Goal: Task Accomplishment & Management: Use online tool/utility

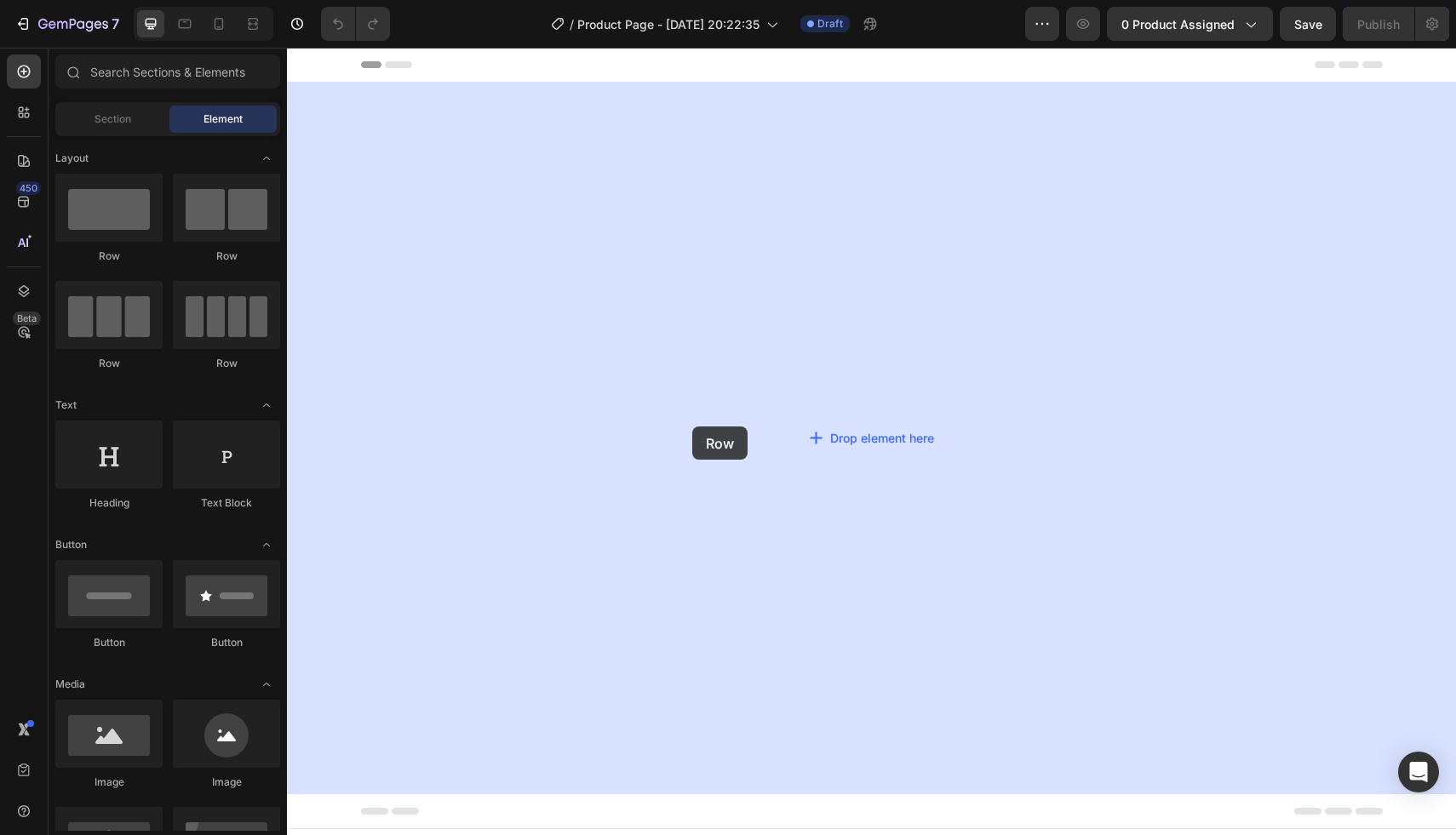
drag, startPoint x: 530, startPoint y: 373, endPoint x: 801, endPoint y: 424, distance: 275.8
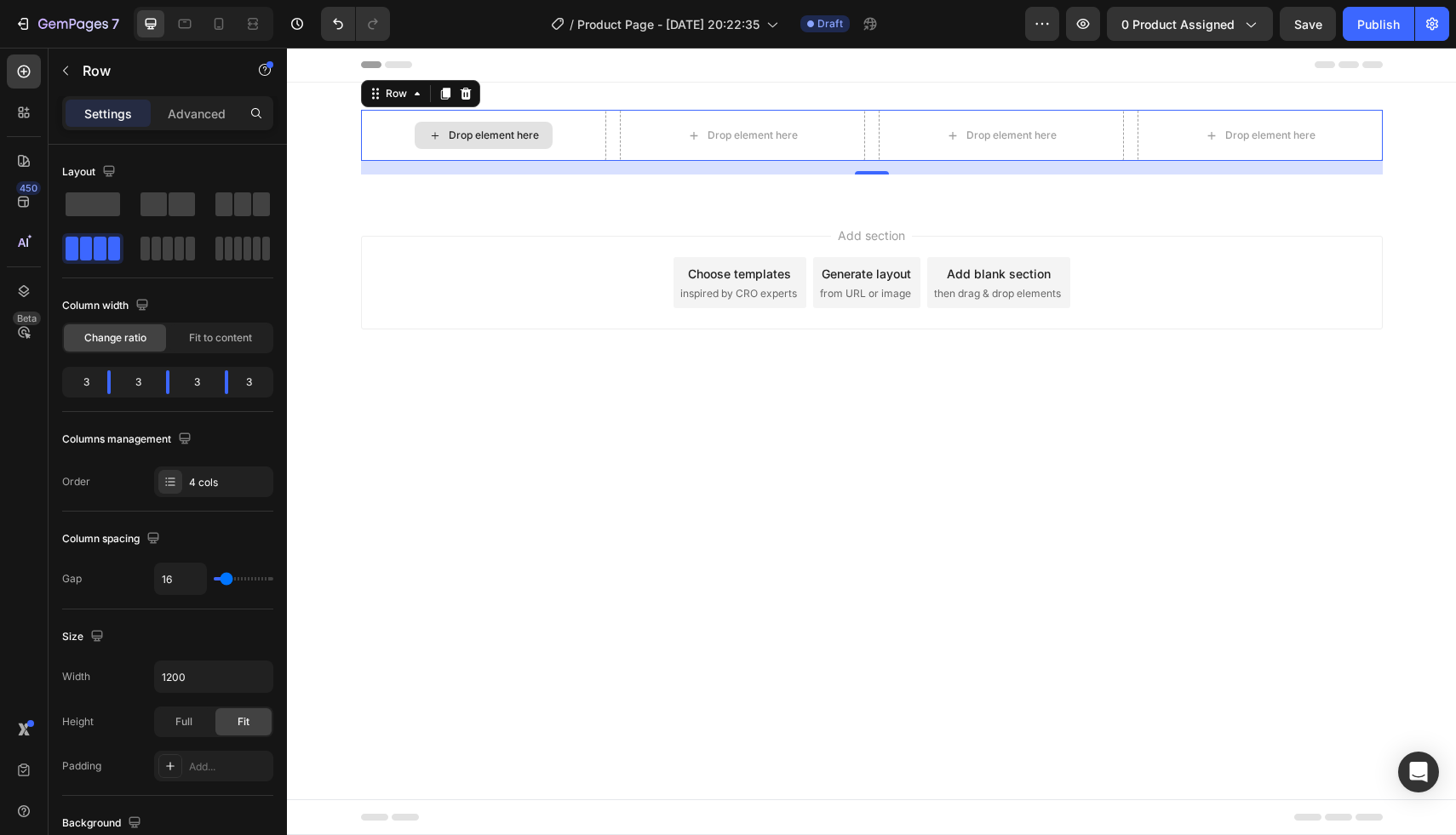
click at [512, 132] on div "Drop element here" at bounding box center [494, 135] width 91 height 14
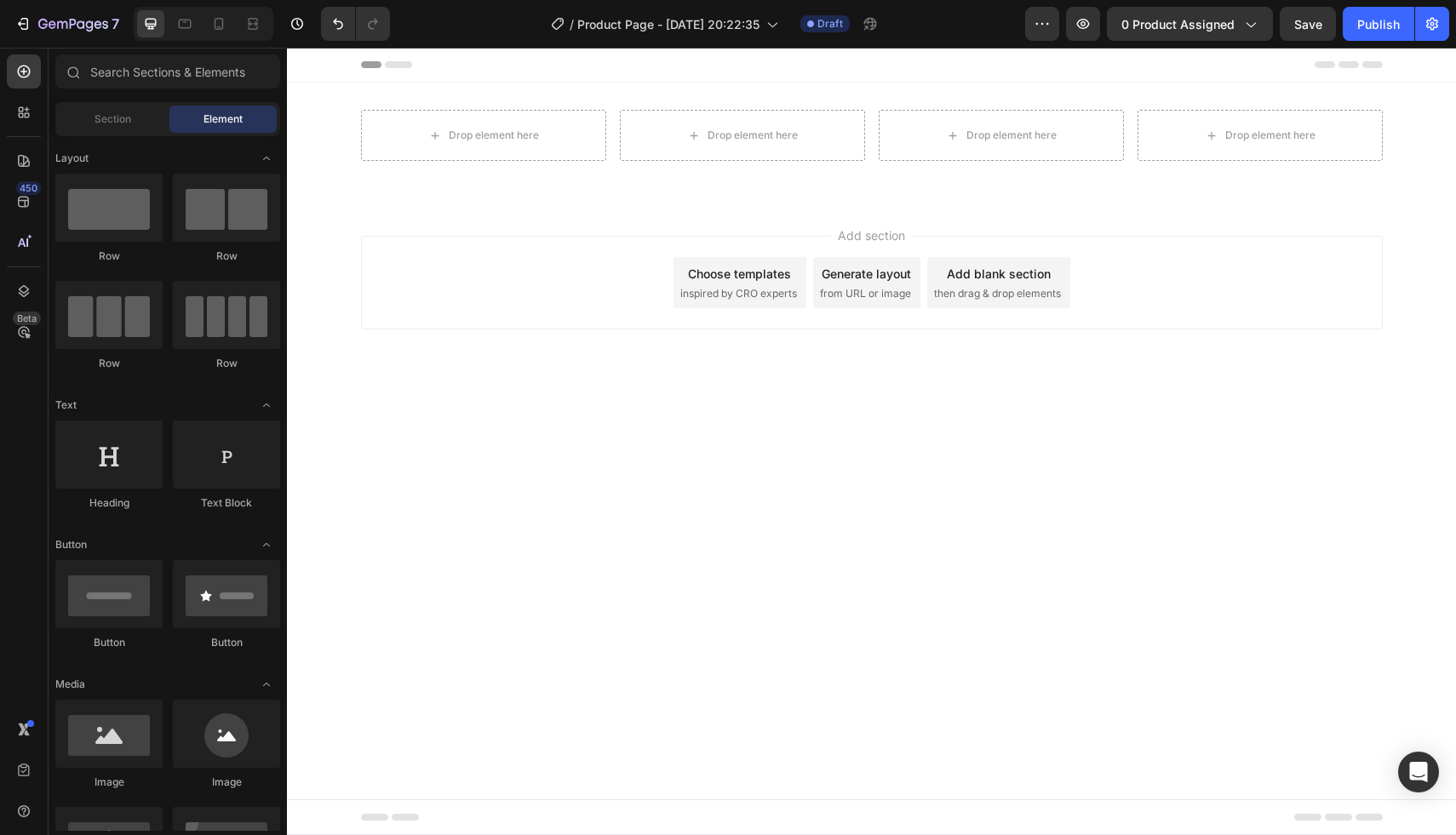
click at [585, 528] on body "Header Drop element here Drop element here Drop element here Drop element here …" at bounding box center [872, 441] width 1169 height 787
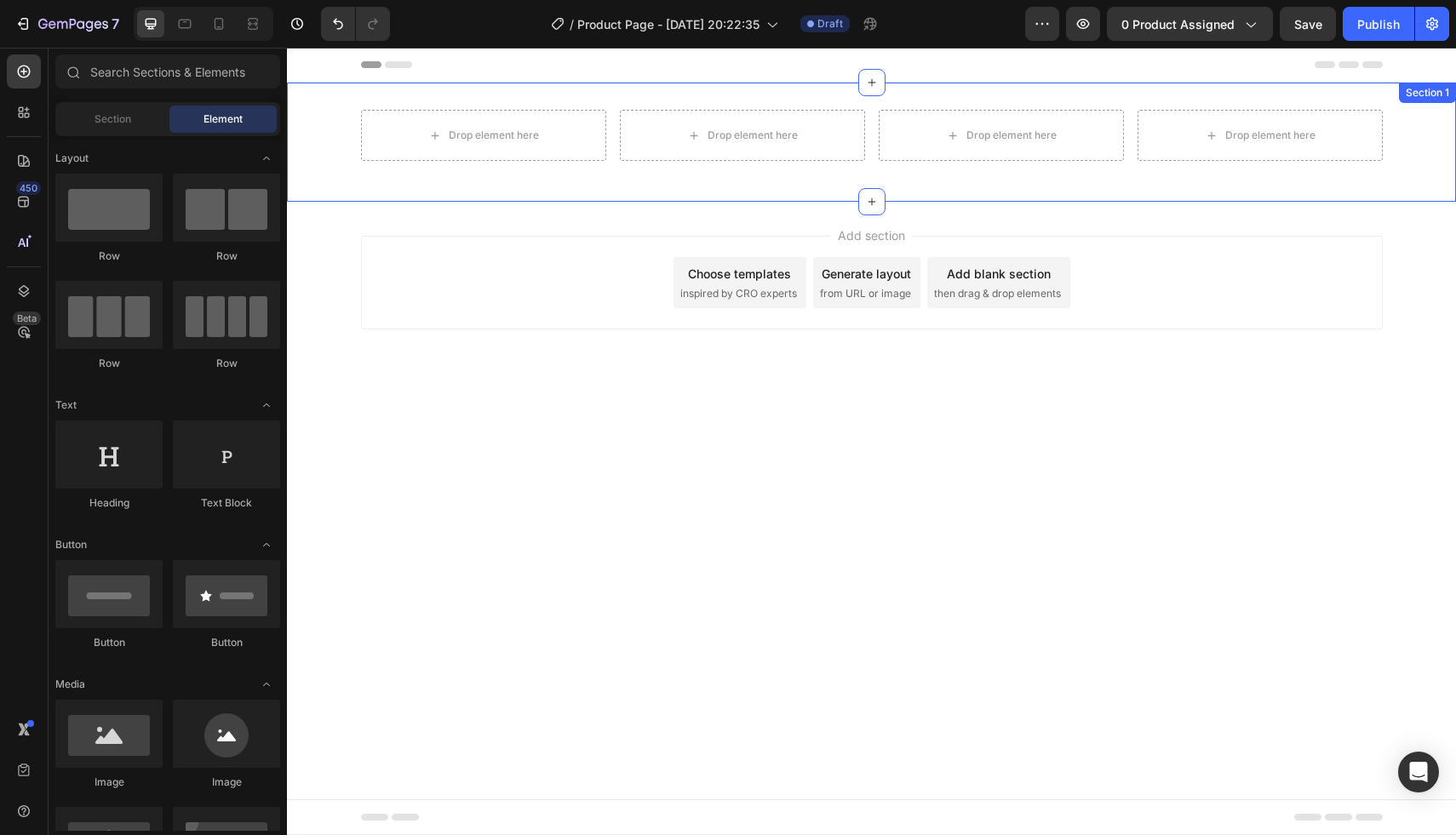
drag, startPoint x: 872, startPoint y: 192, endPoint x: 871, endPoint y: 144, distance: 48.0
click at [871, 144] on div "Drop element here Drop element here Drop element here Drop element here Row Sec…" at bounding box center [872, 142] width 1169 height 119
click at [871, 198] on icon at bounding box center [872, 202] width 7 height 7
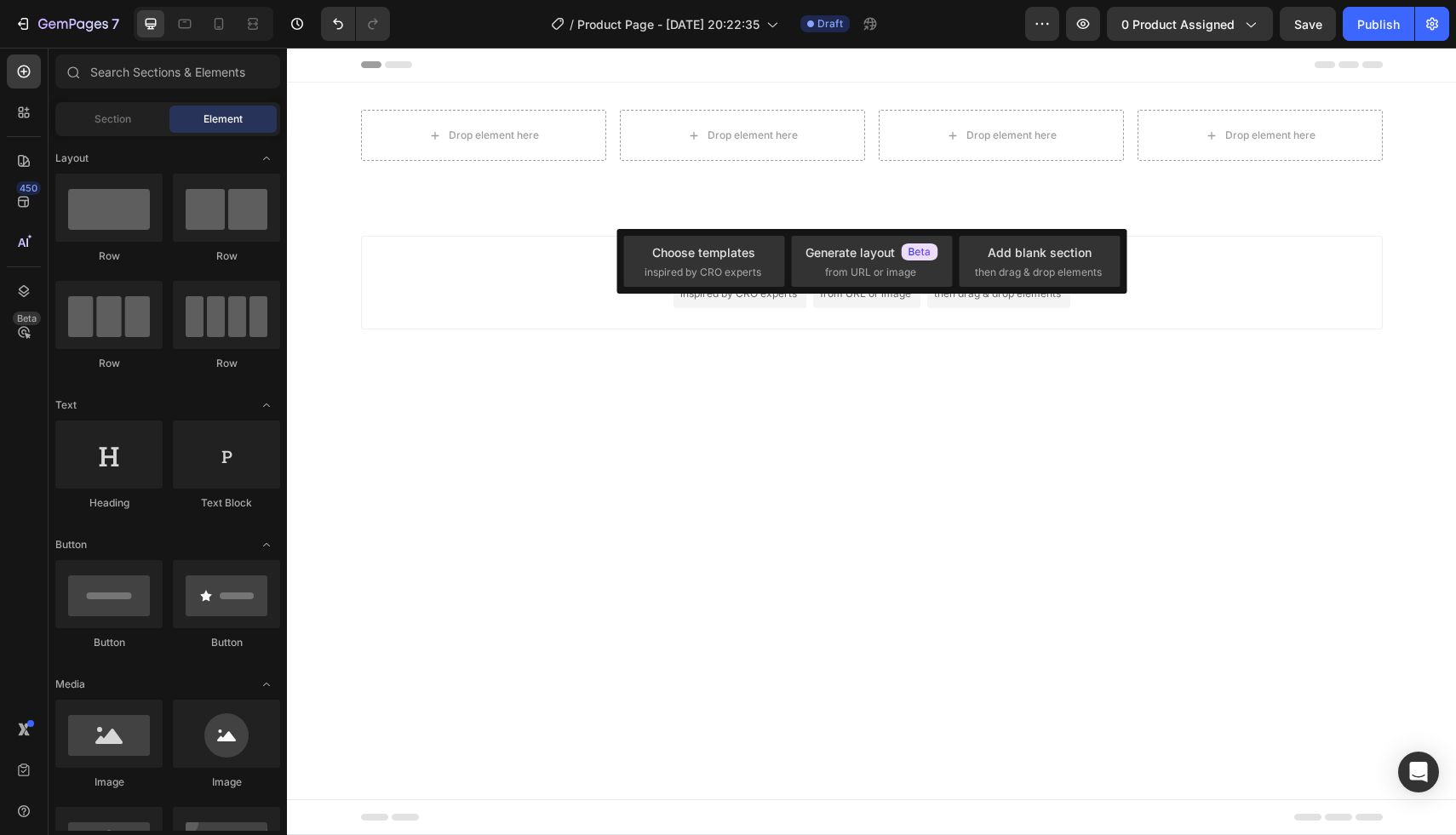
click at [864, 351] on div "Add section Choose templates inspired by CRO experts Generate layout from URL o…" at bounding box center [872, 306] width 1169 height 209
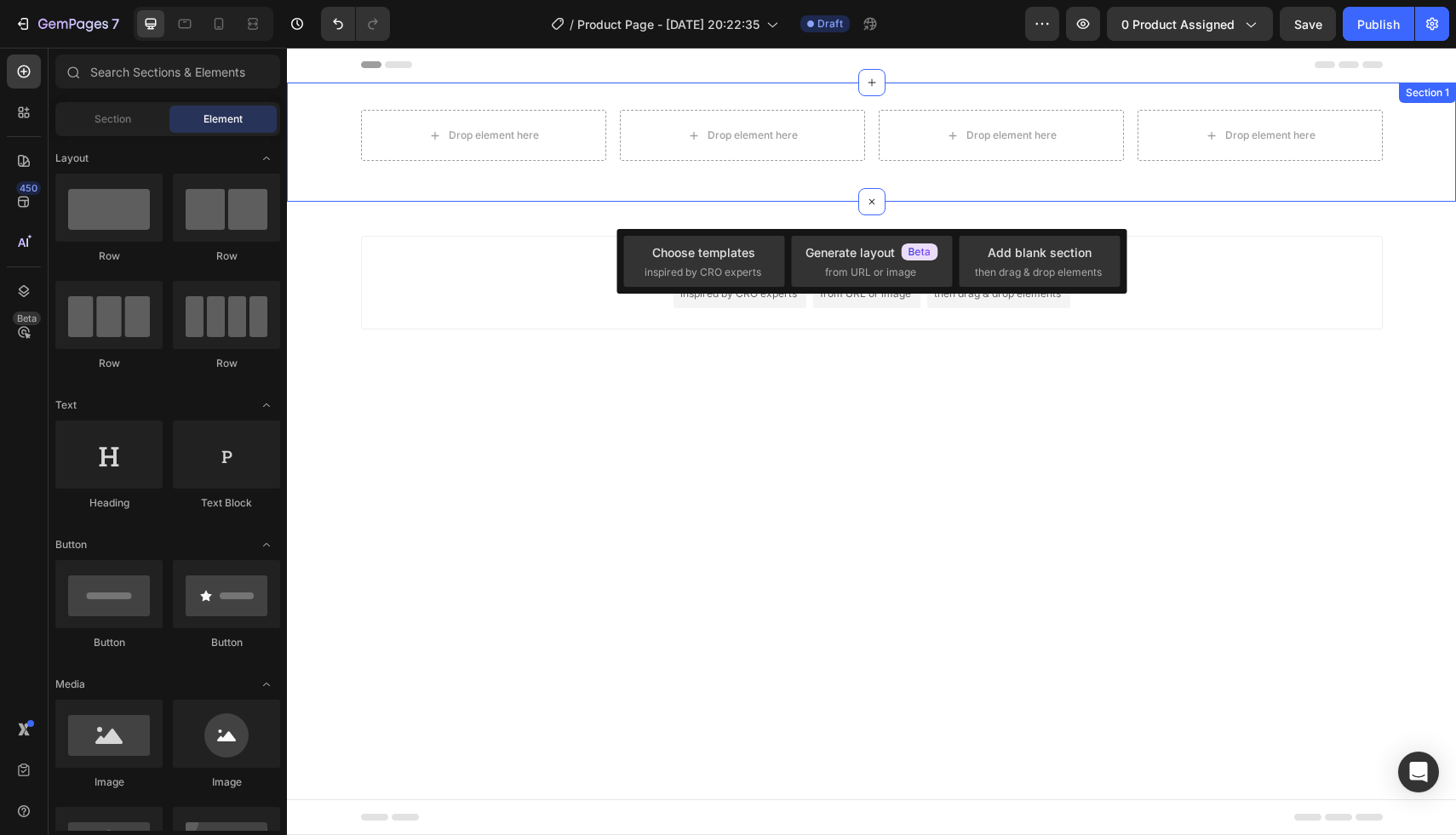
click at [1261, 100] on div "Drop element here Drop element here Drop element here Drop element here Row Sec…" at bounding box center [872, 142] width 1169 height 119
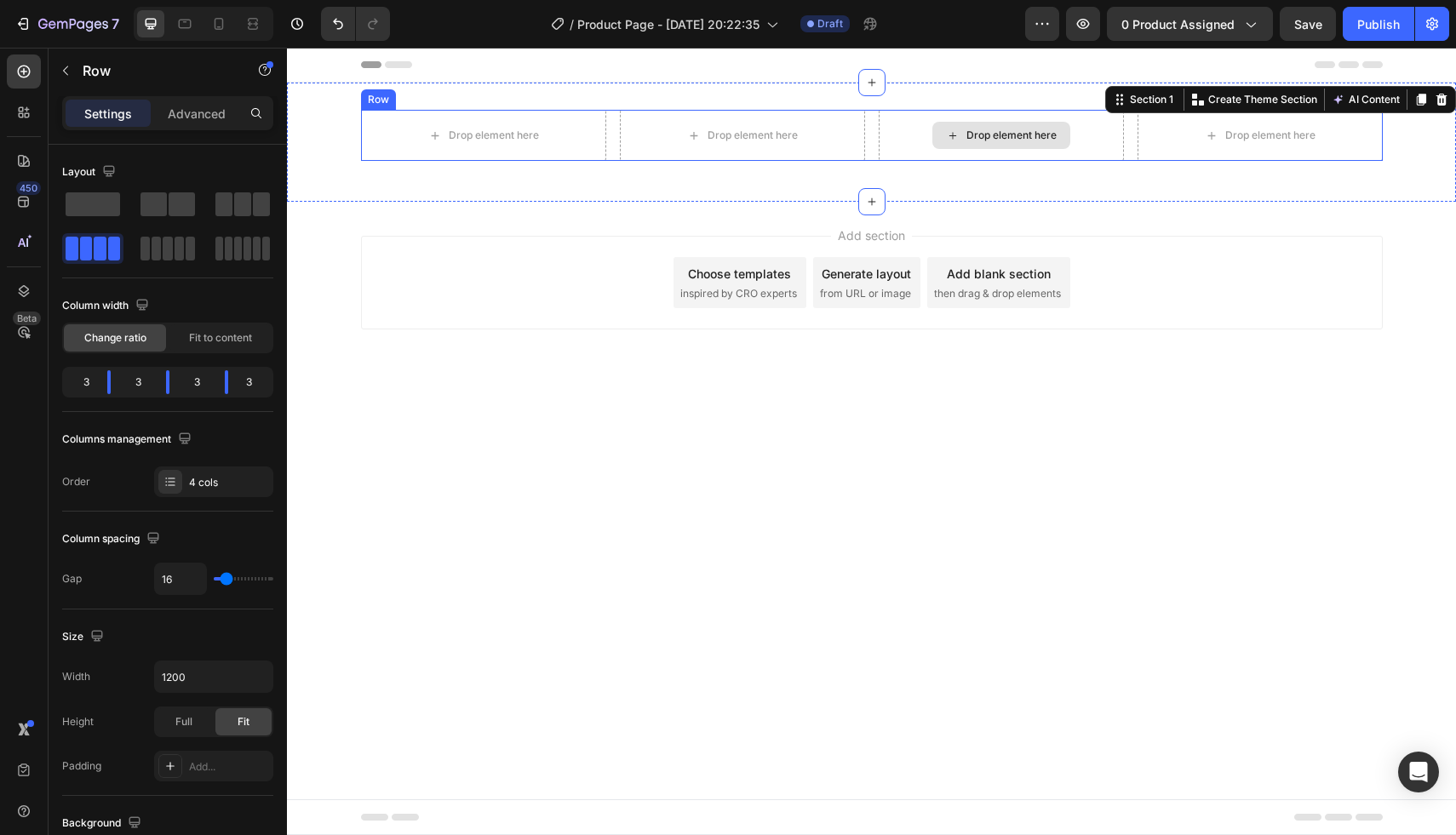
click at [928, 141] on div "Drop element here" at bounding box center [1001, 135] width 245 height 51
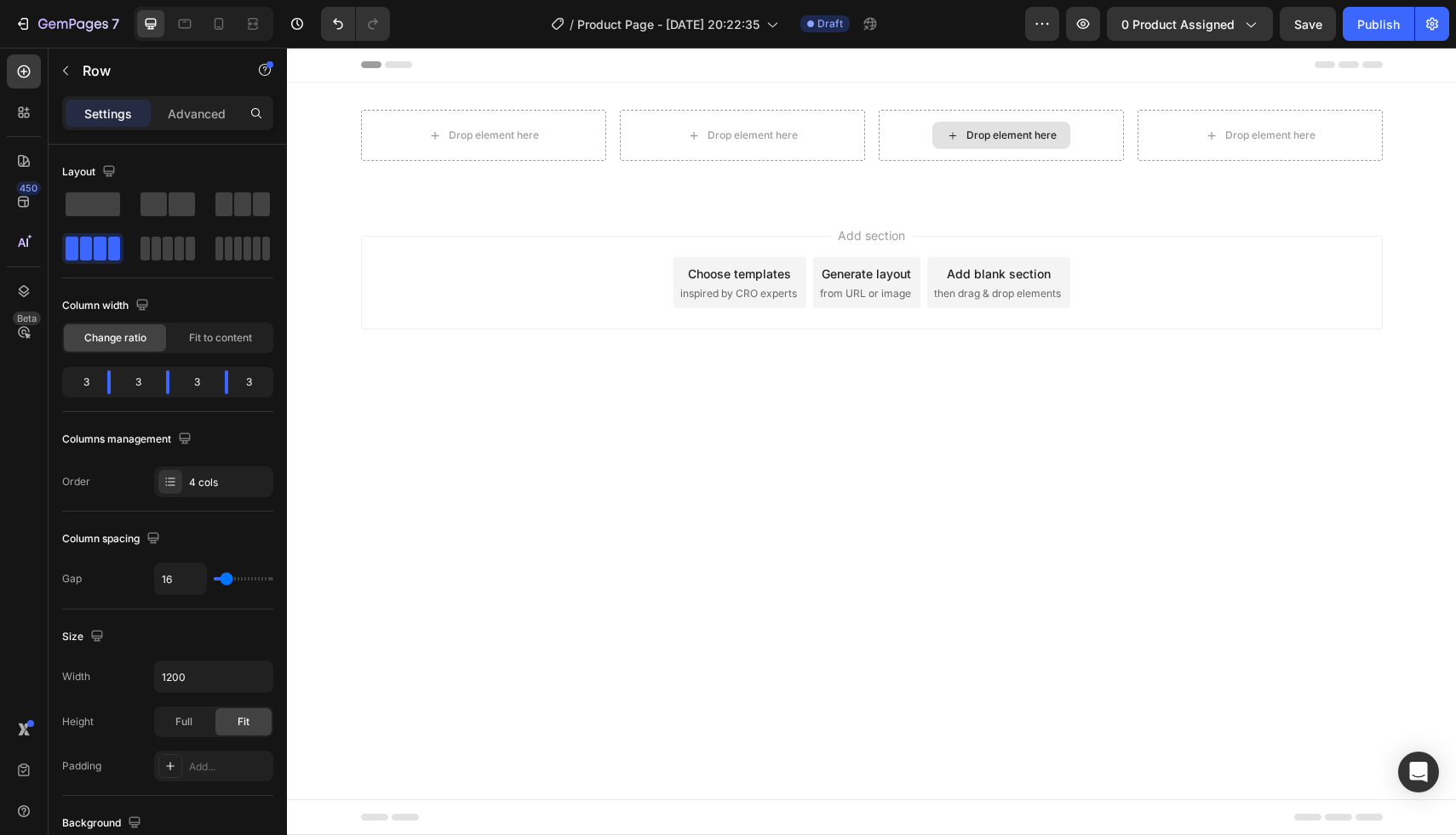
click at [967, 129] on div "Drop element here" at bounding box center [1011, 135] width 91 height 14
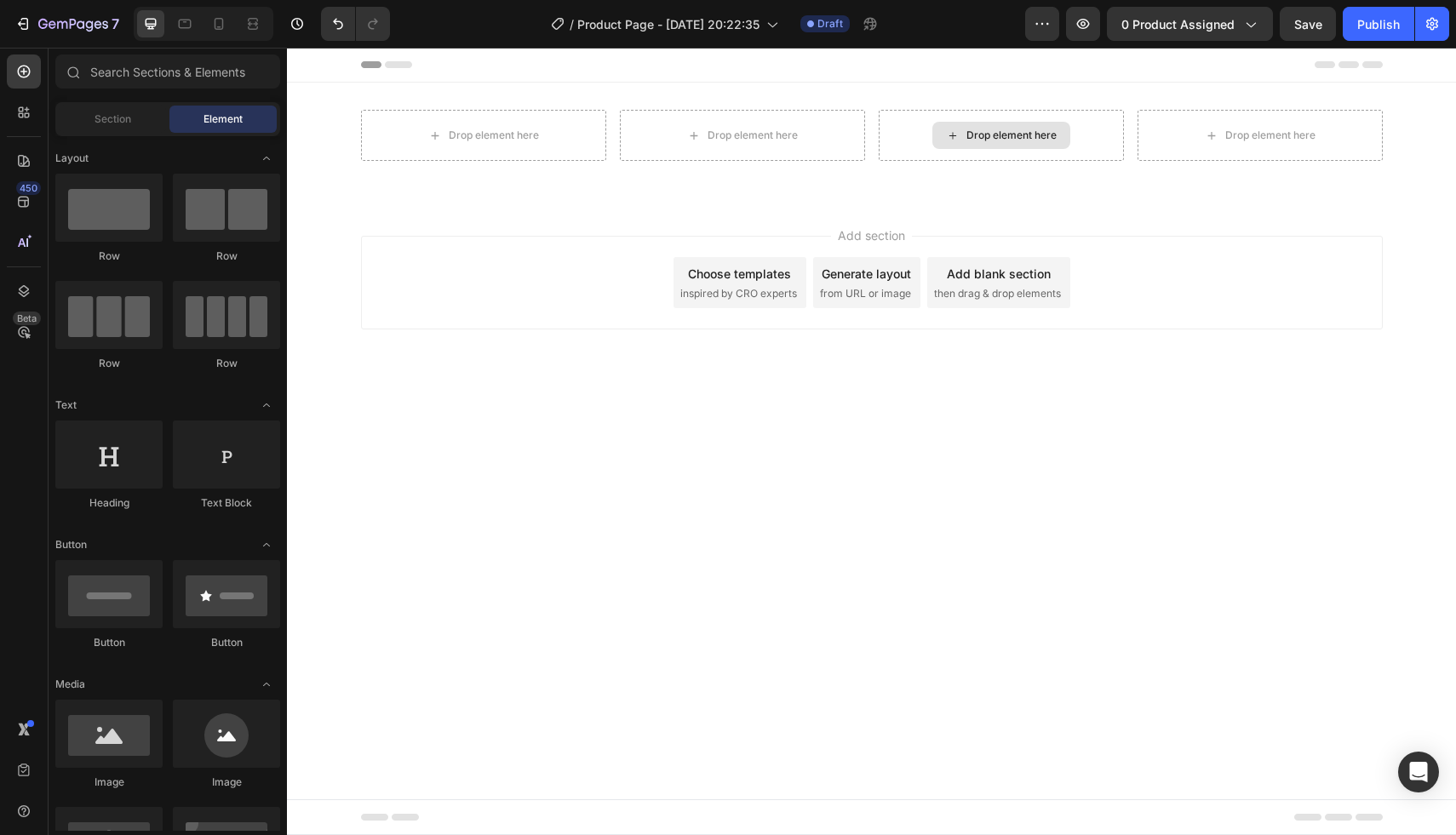
click at [967, 129] on div "Drop element here" at bounding box center [1011, 135] width 91 height 14
click at [944, 134] on div "Drop element here" at bounding box center [1001, 135] width 138 height 27
click at [951, 135] on icon at bounding box center [951, 134] width 6 height 6
click at [391, 68] on icon at bounding box center [399, 64] width 27 height 6
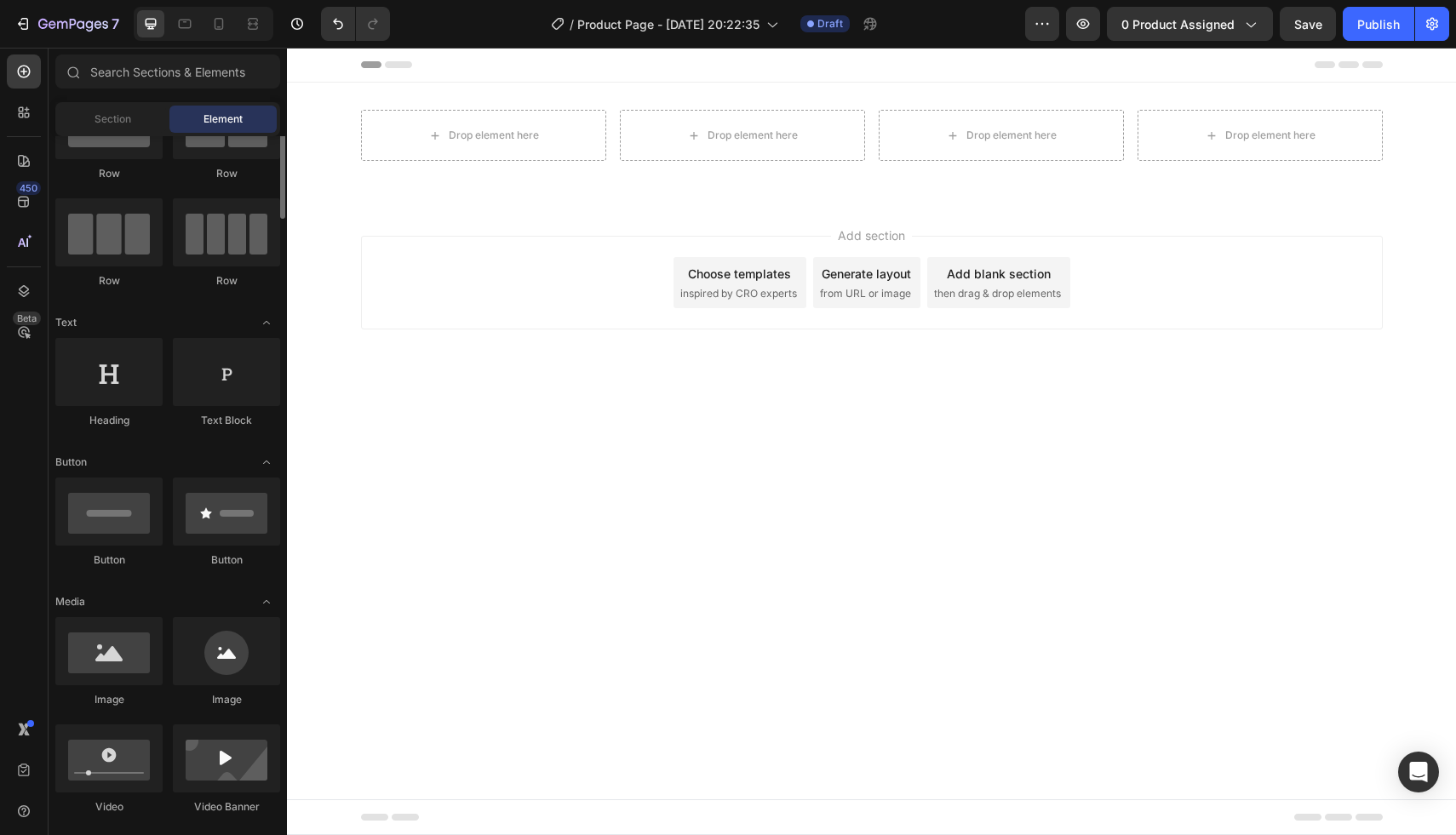
scroll to position [102, 0]
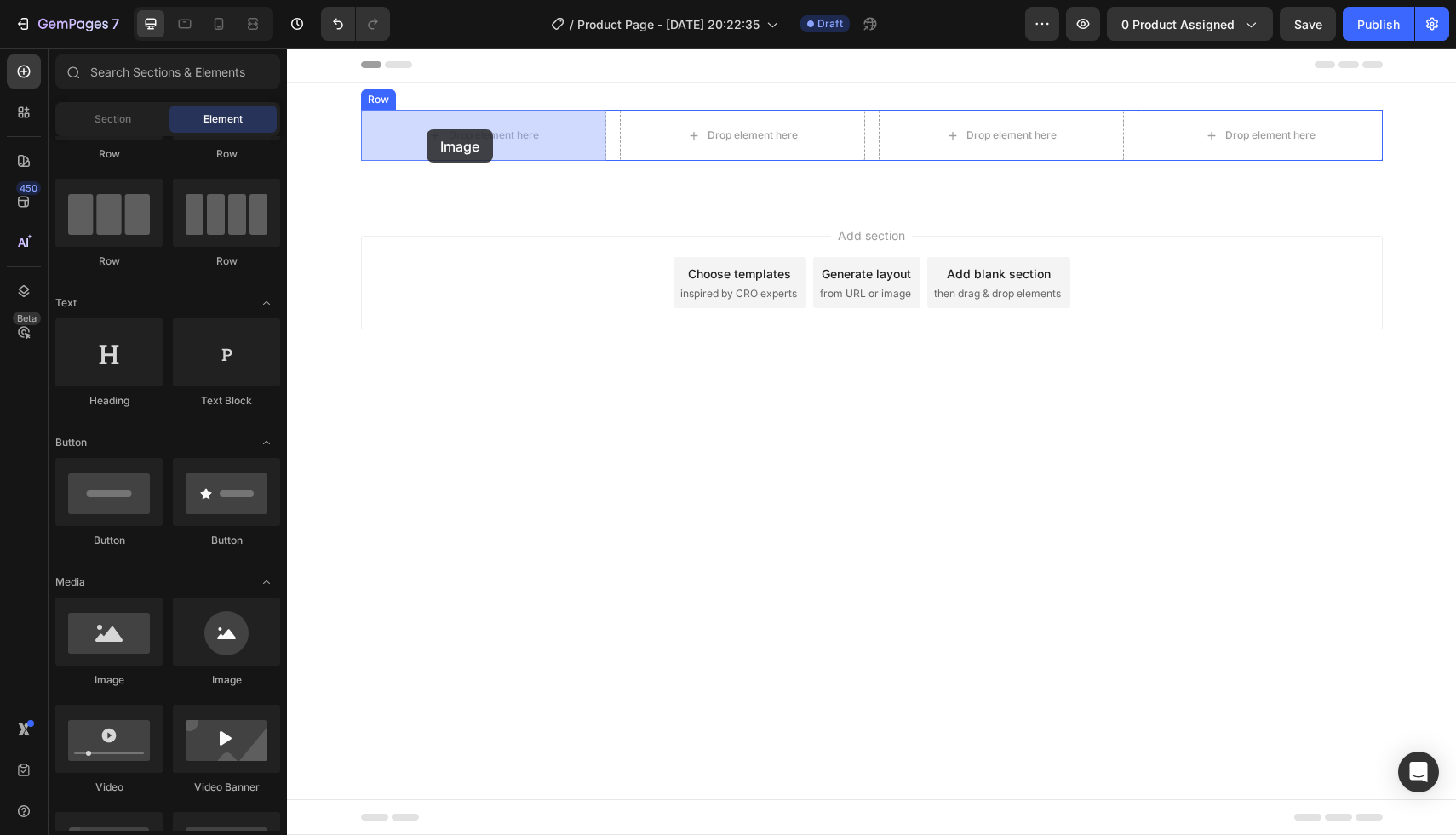
drag, startPoint x: 520, startPoint y: 680, endPoint x: 426, endPoint y: 129, distance: 559.0
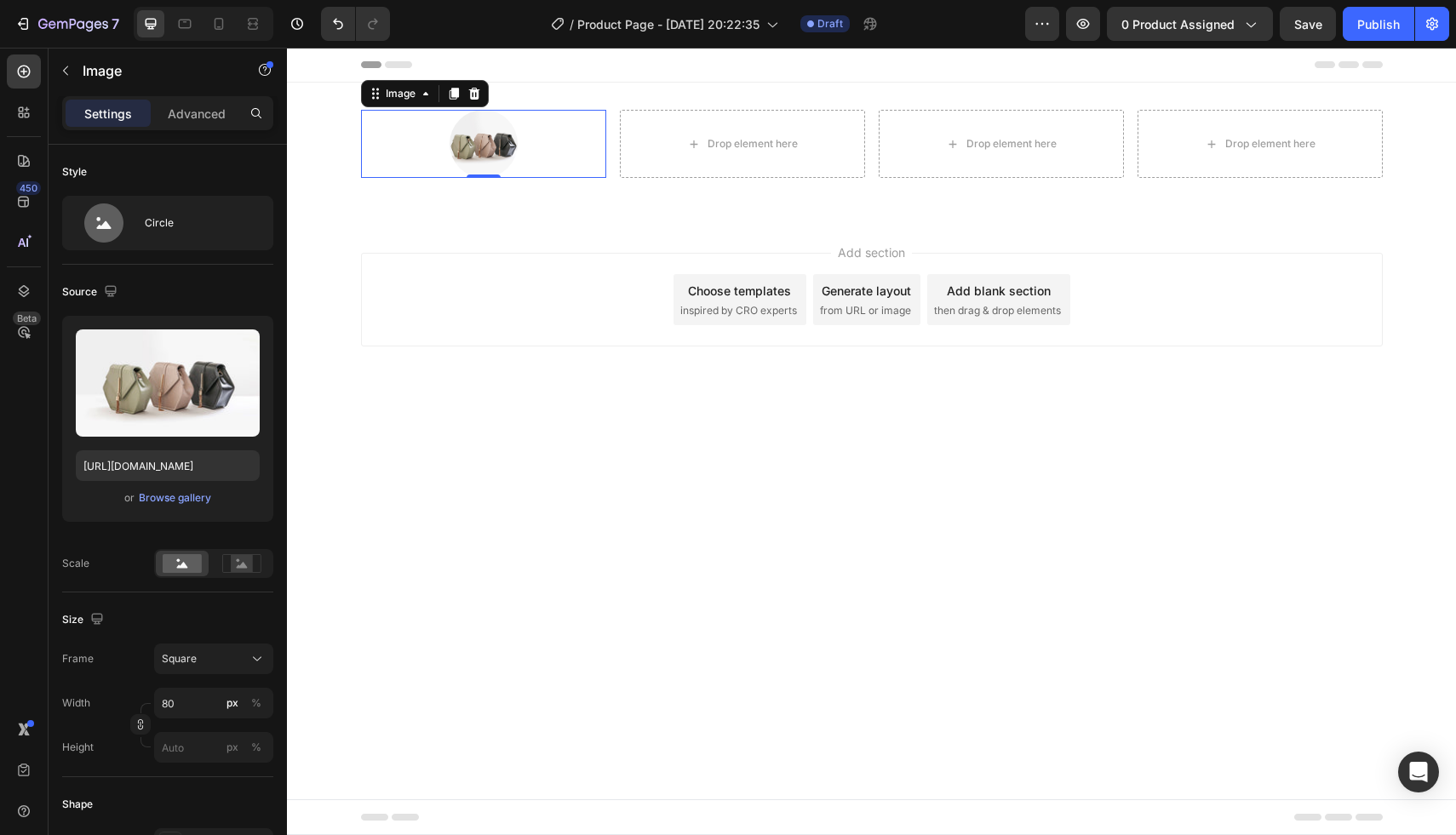
click at [487, 146] on img at bounding box center [483, 144] width 68 height 68
click at [208, 463] on input "[URL][DOMAIN_NAME]" at bounding box center [167, 466] width 184 height 31
click at [412, 92] on div "Image" at bounding box center [401, 93] width 37 height 16
click at [374, 96] on icon at bounding box center [375, 93] width 14 height 14
click at [445, 101] on div at bounding box center [454, 93] width 20 height 20
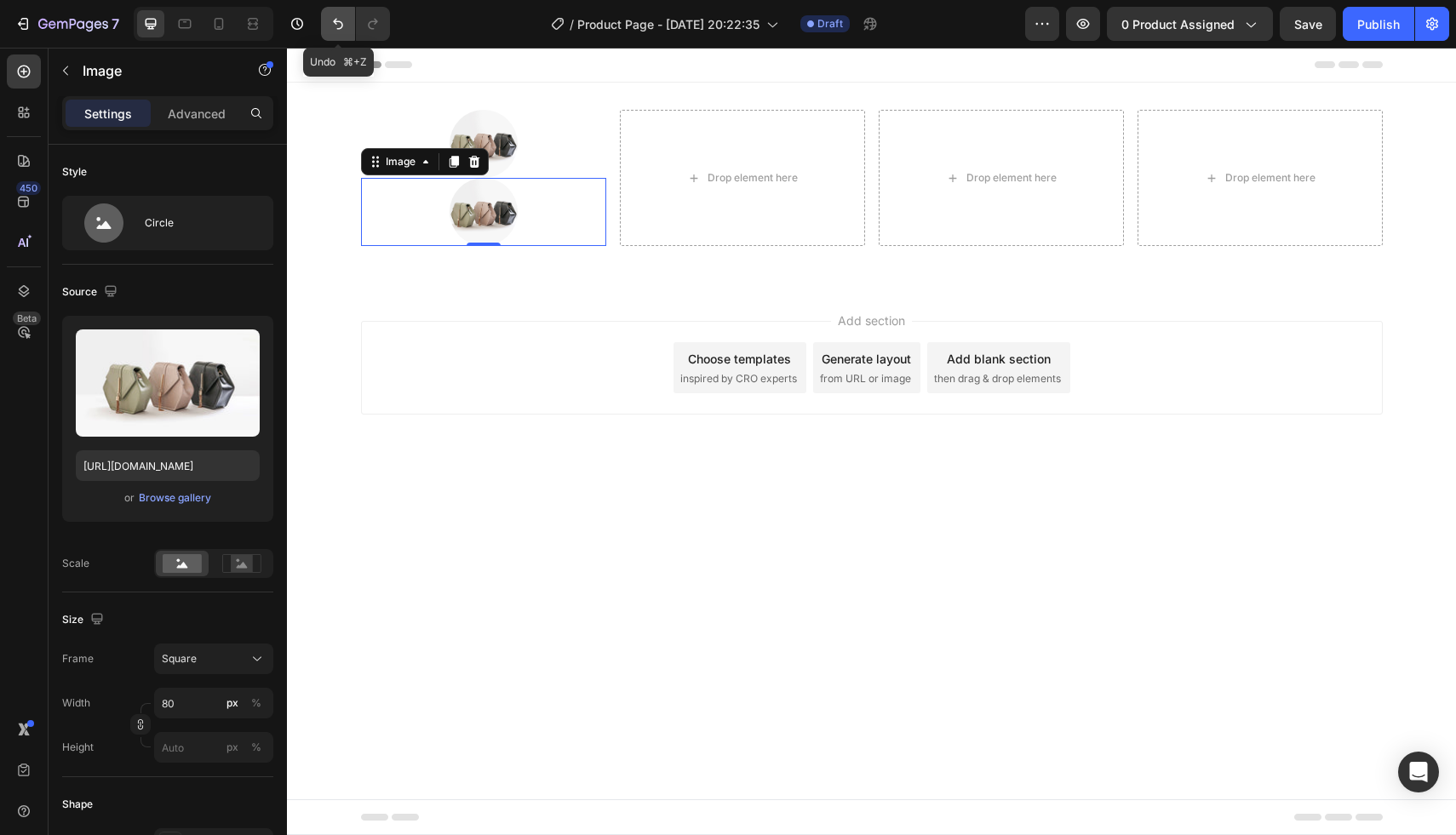
click at [337, 19] on icon "Undo/Redo" at bounding box center [337, 24] width 10 height 11
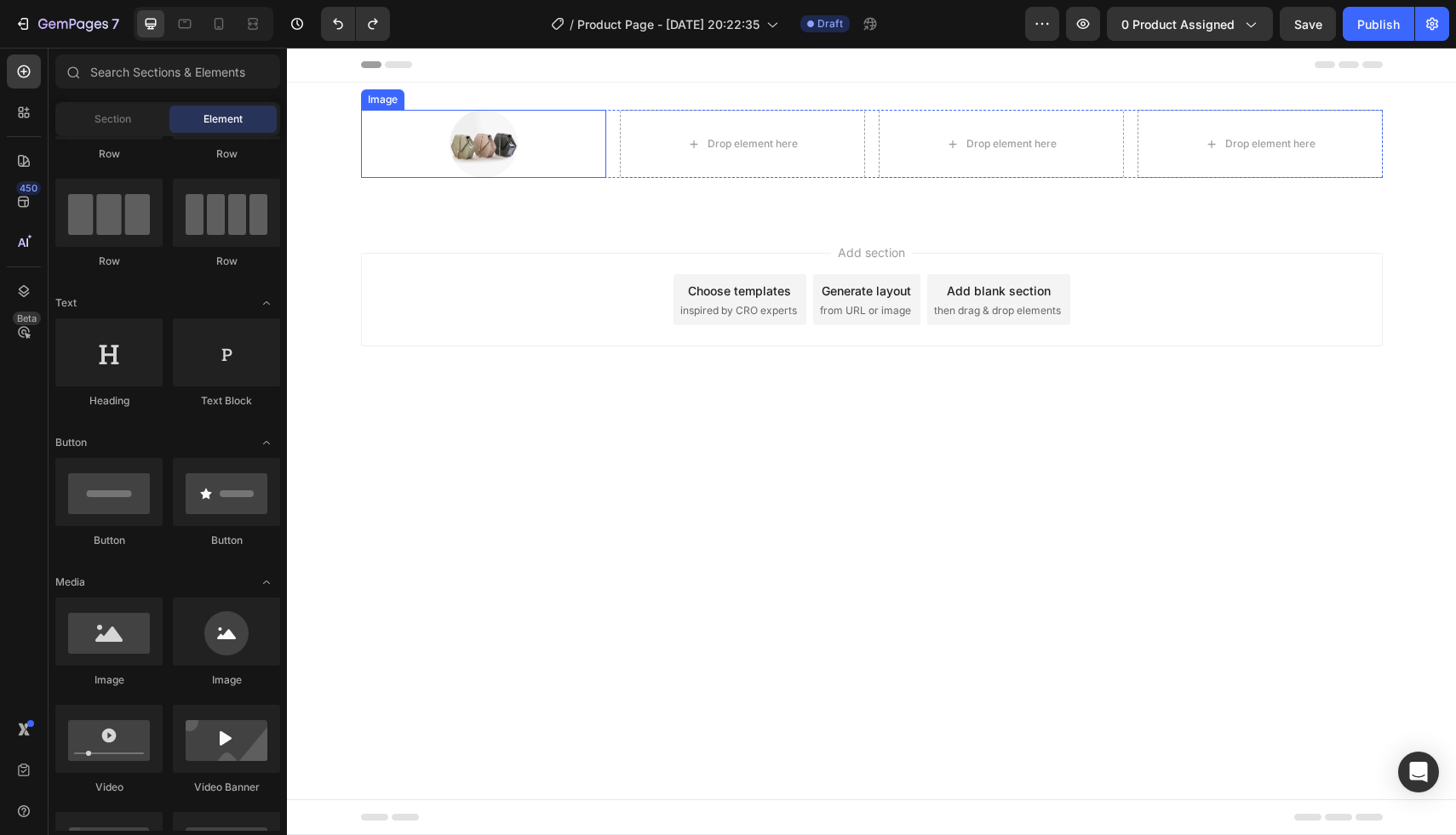
click at [485, 154] on img at bounding box center [483, 144] width 68 height 68
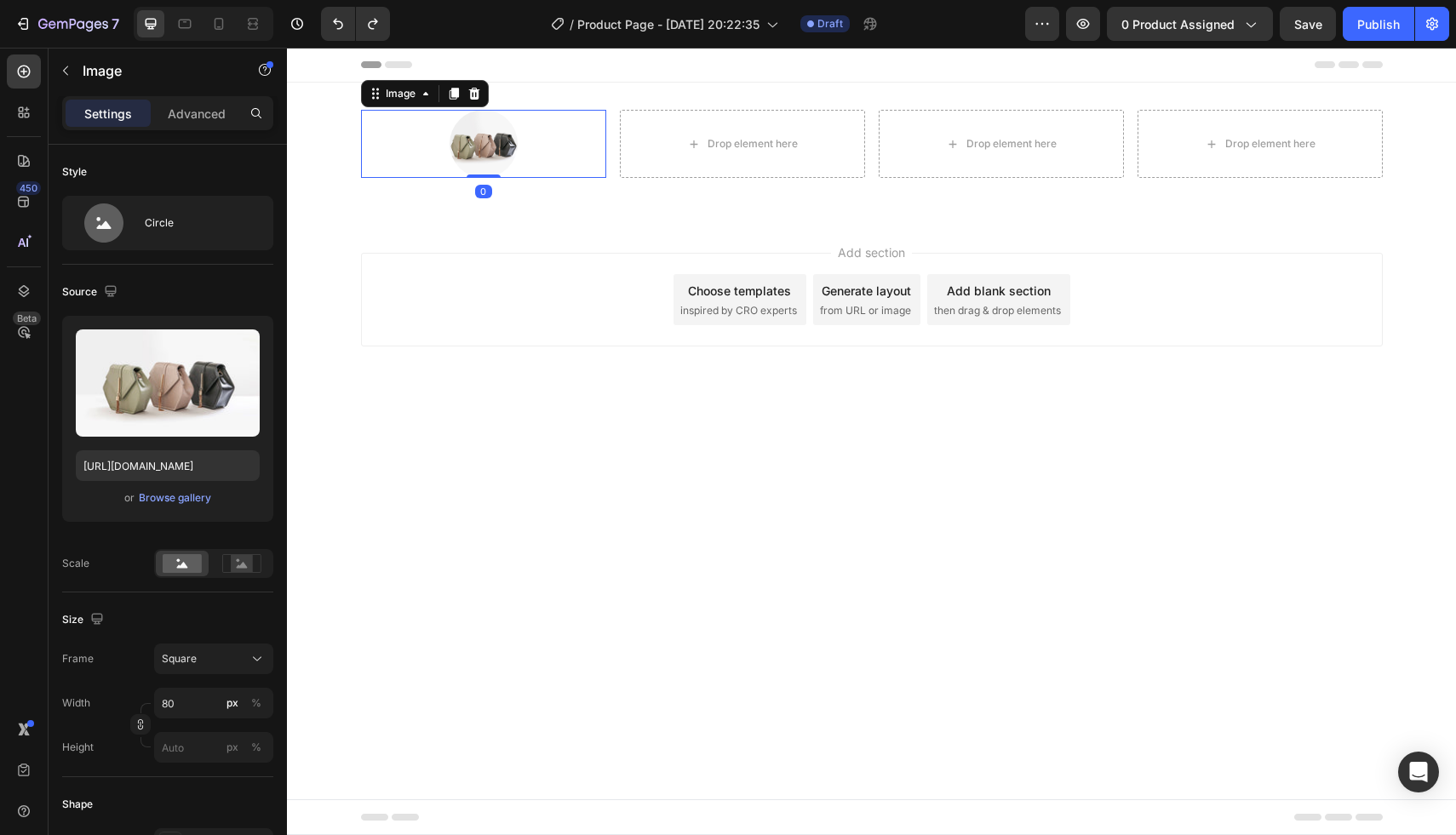
click at [485, 154] on img at bounding box center [483, 144] width 68 height 68
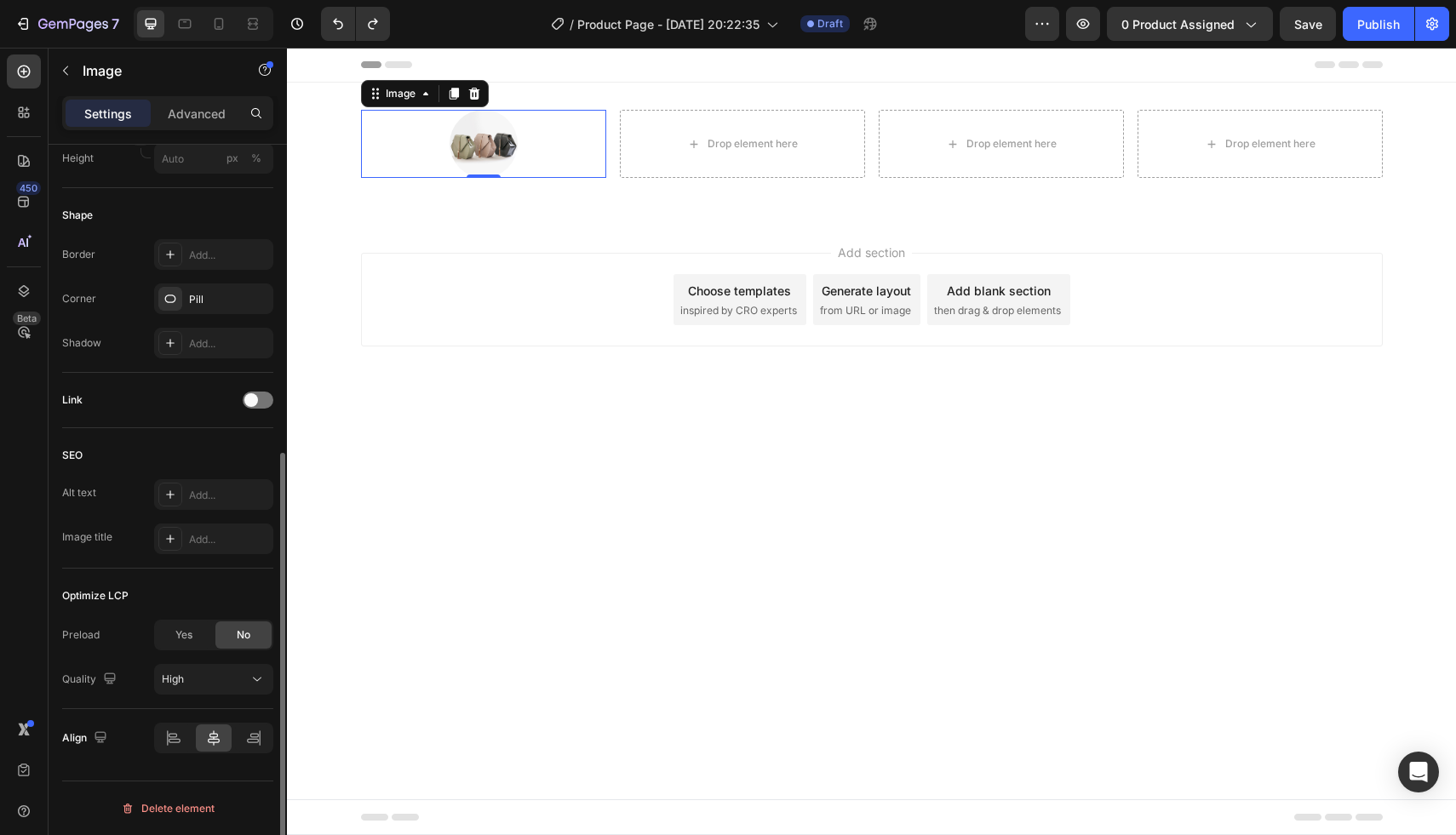
scroll to position [0, 0]
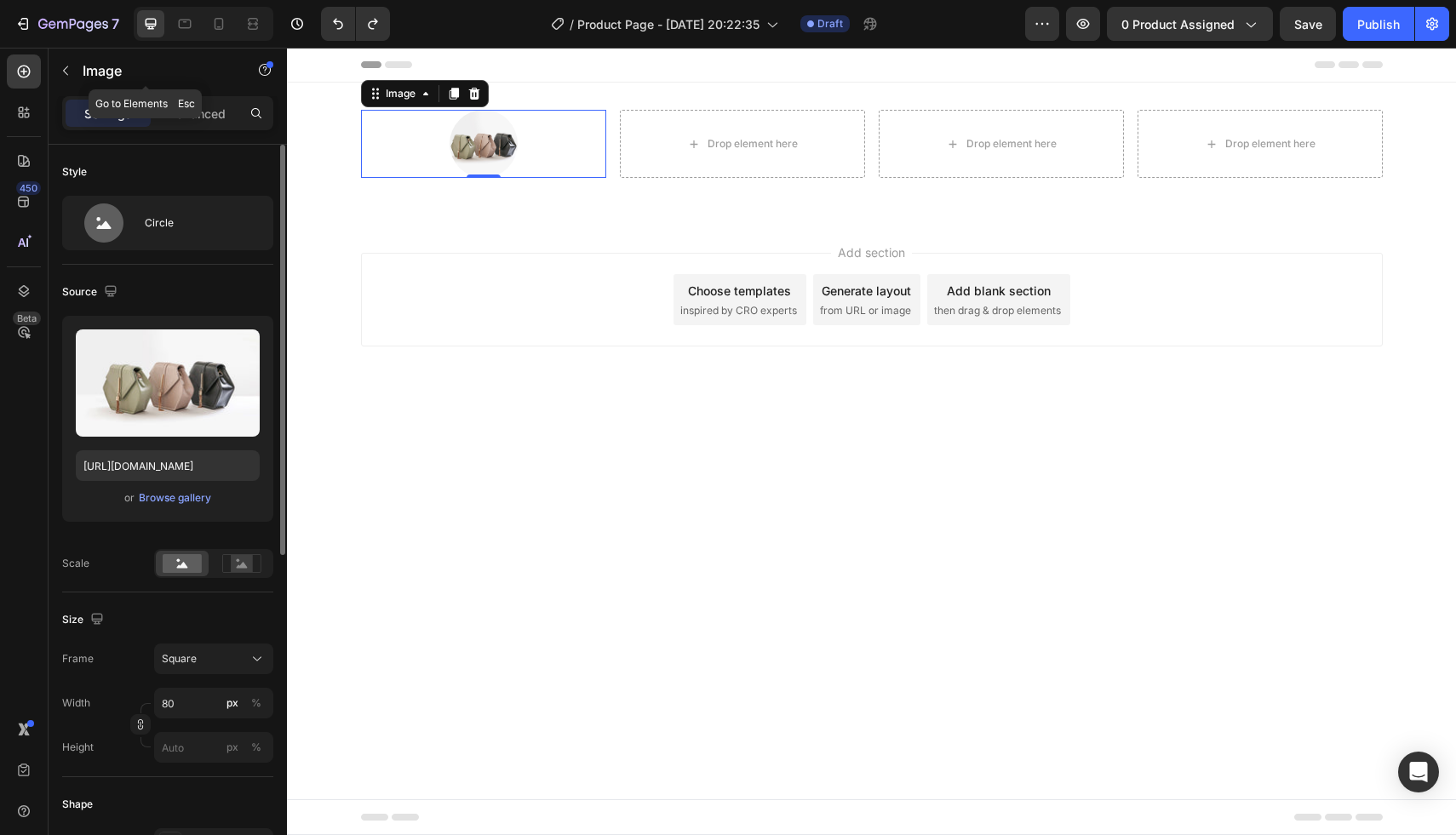
click at [186, 93] on div "Image" at bounding box center [145, 71] width 194 height 48
click at [186, 114] on p "Advanced" at bounding box center [196, 113] width 58 height 18
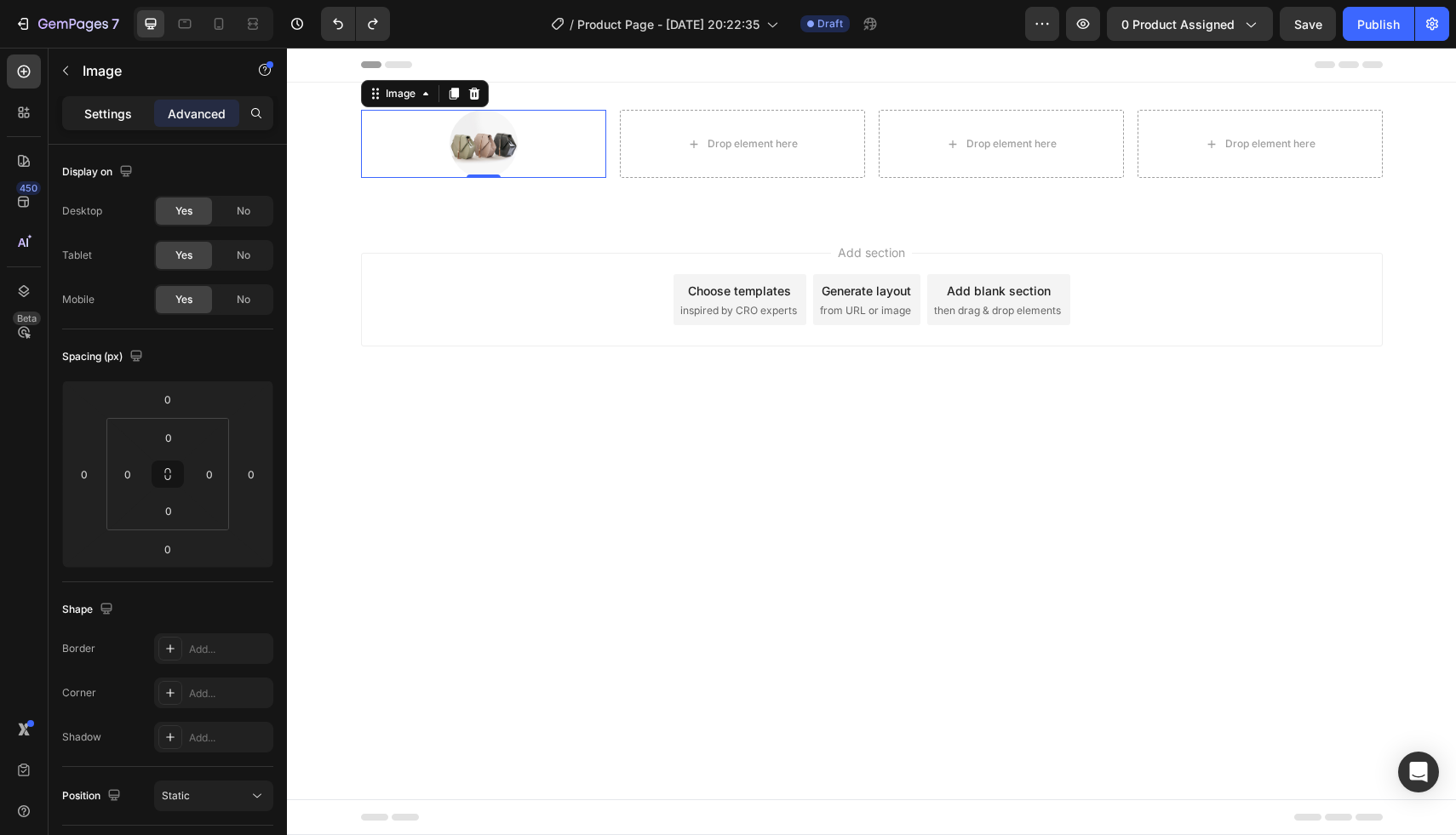
click at [102, 112] on p "Settings" at bounding box center [108, 113] width 48 height 18
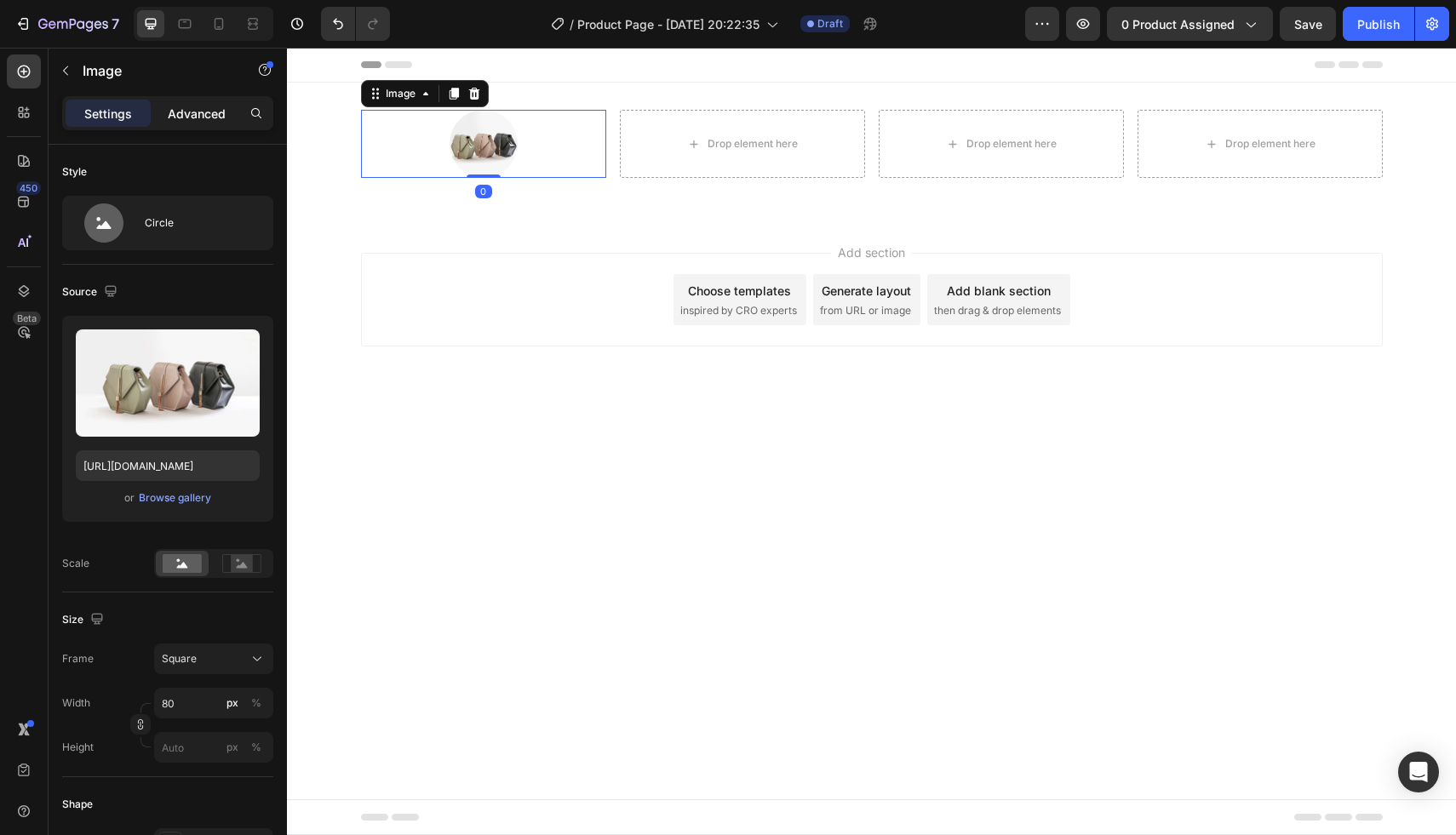
click at [187, 106] on p "Advanced" at bounding box center [196, 113] width 58 height 18
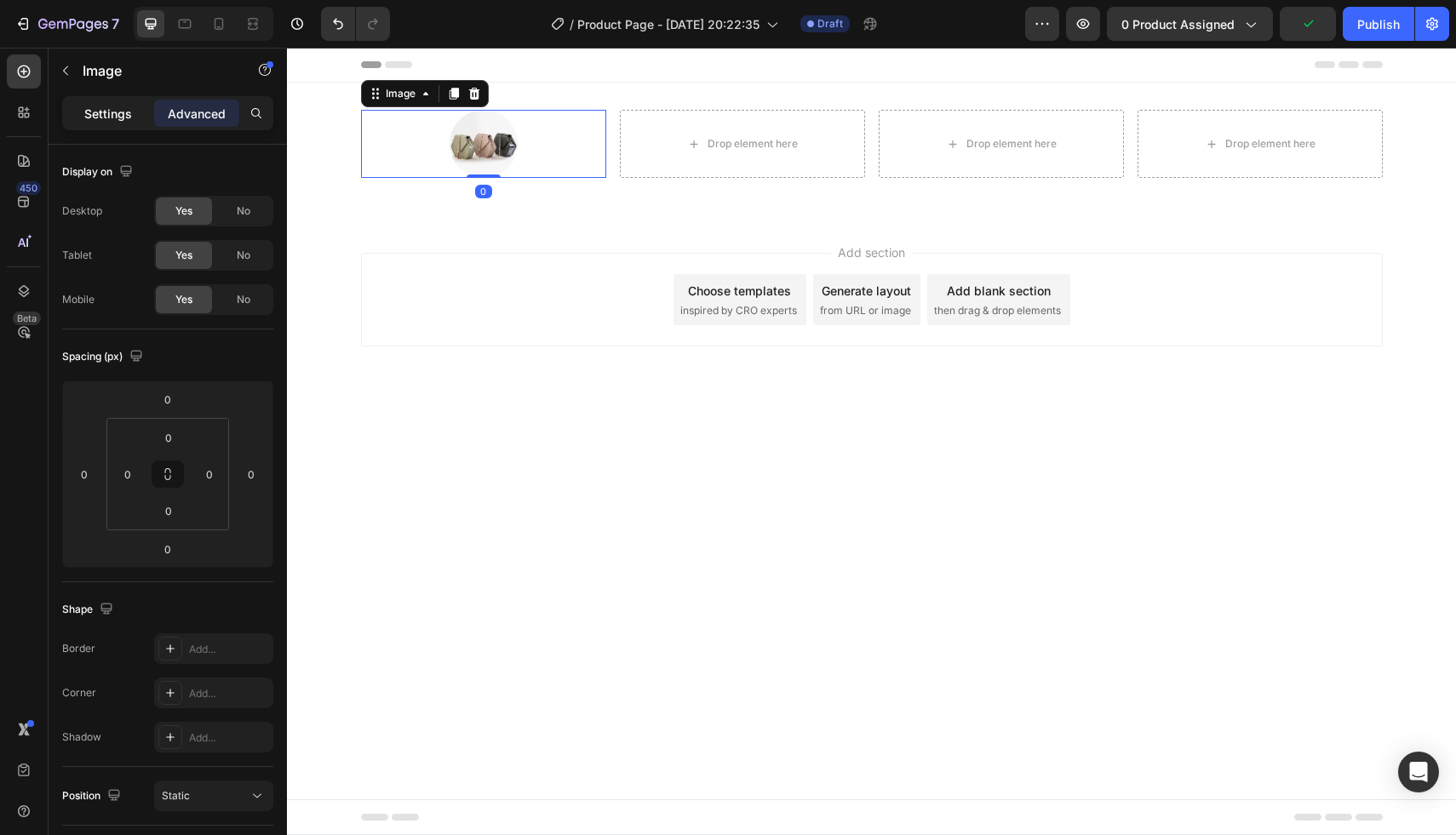
click at [104, 117] on p "Settings" at bounding box center [108, 113] width 48 height 18
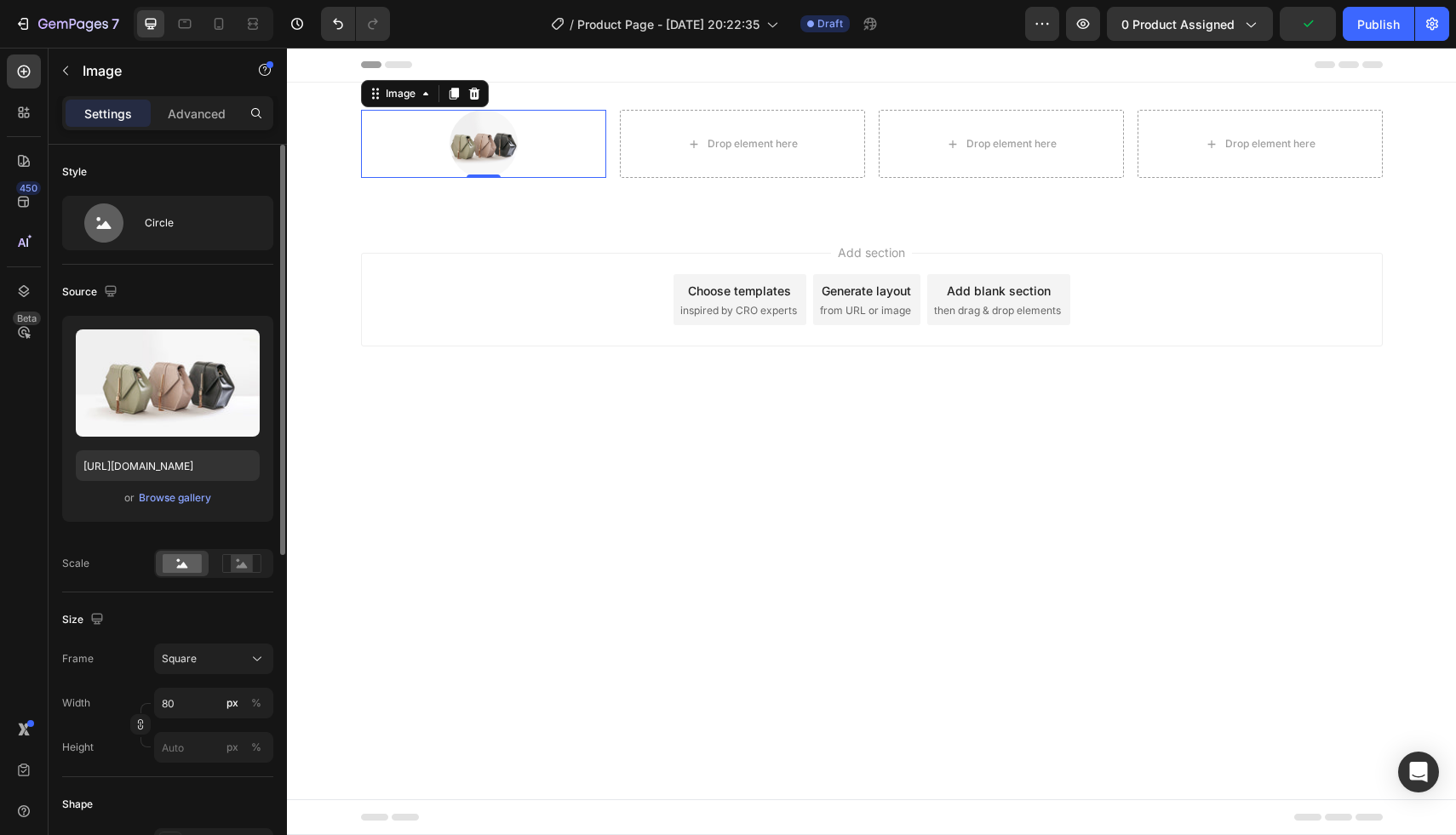
click at [80, 294] on div "Source" at bounding box center [91, 292] width 59 height 23
click at [174, 197] on div "Circle" at bounding box center [167, 223] width 211 height 55
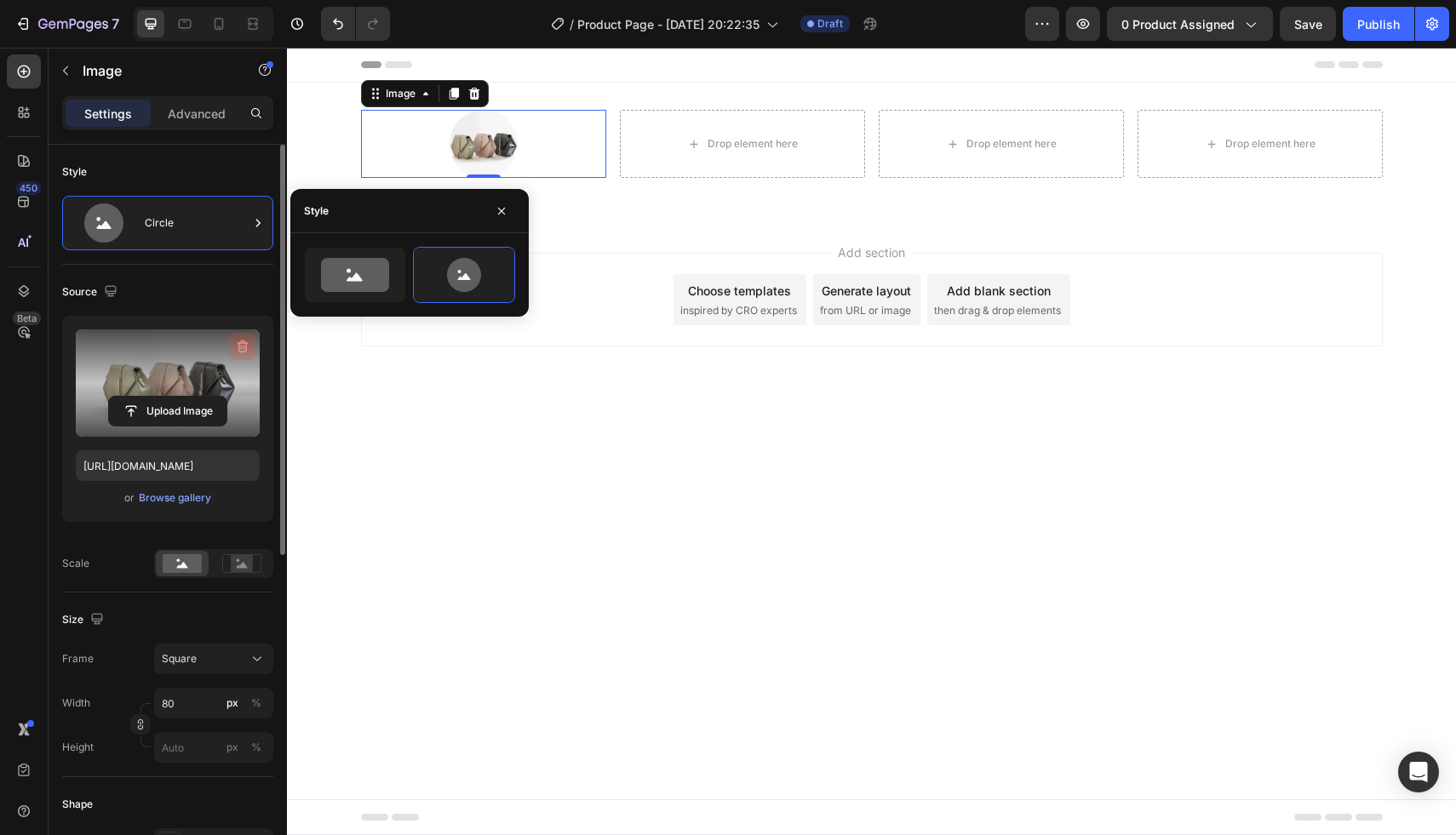
click at [237, 347] on icon "button" at bounding box center [242, 347] width 17 height 17
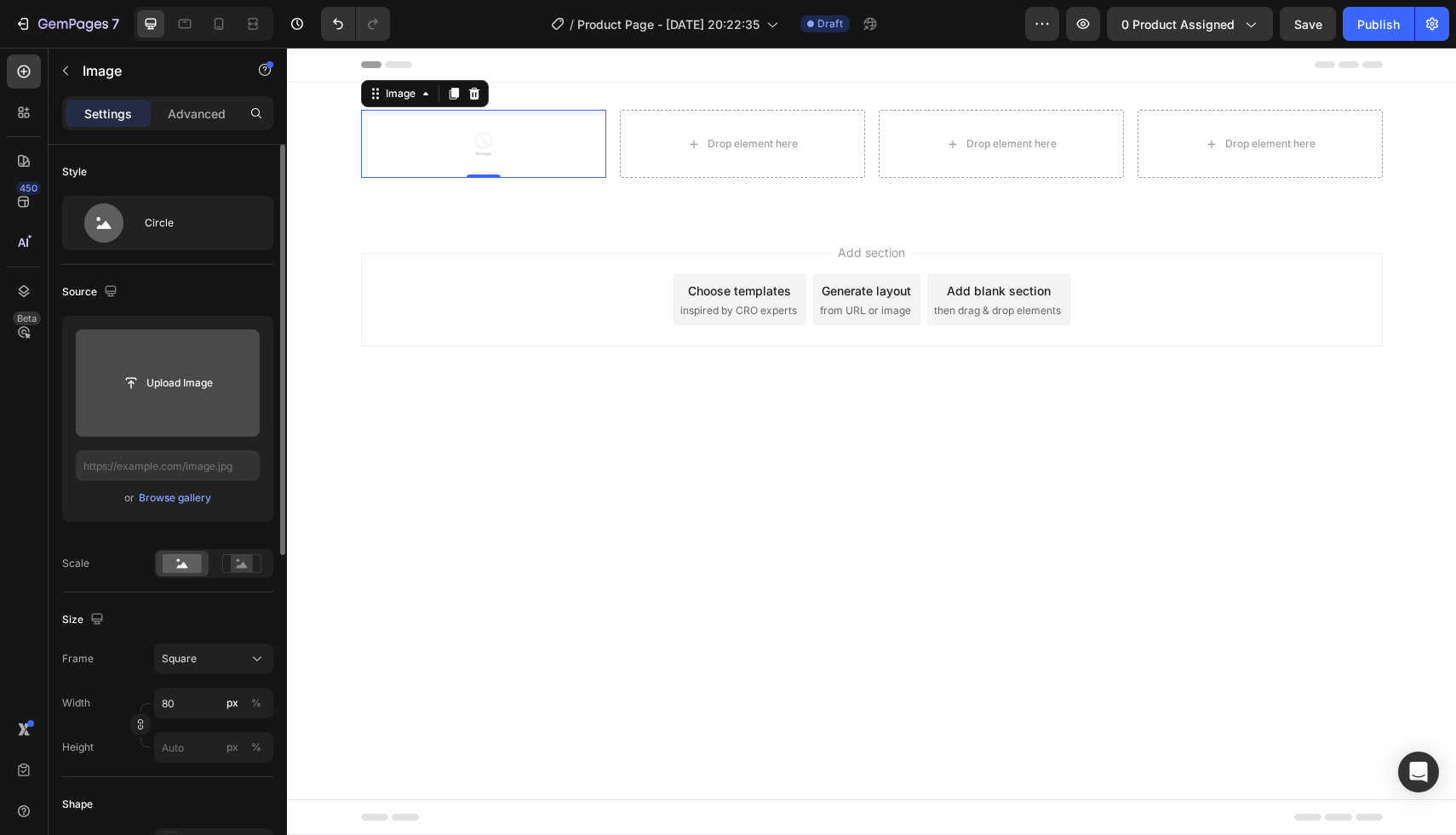
click at [178, 398] on button "Upload Image" at bounding box center [167, 383] width 119 height 31
click at [178, 382] on input "file" at bounding box center [167, 383] width 117 height 29
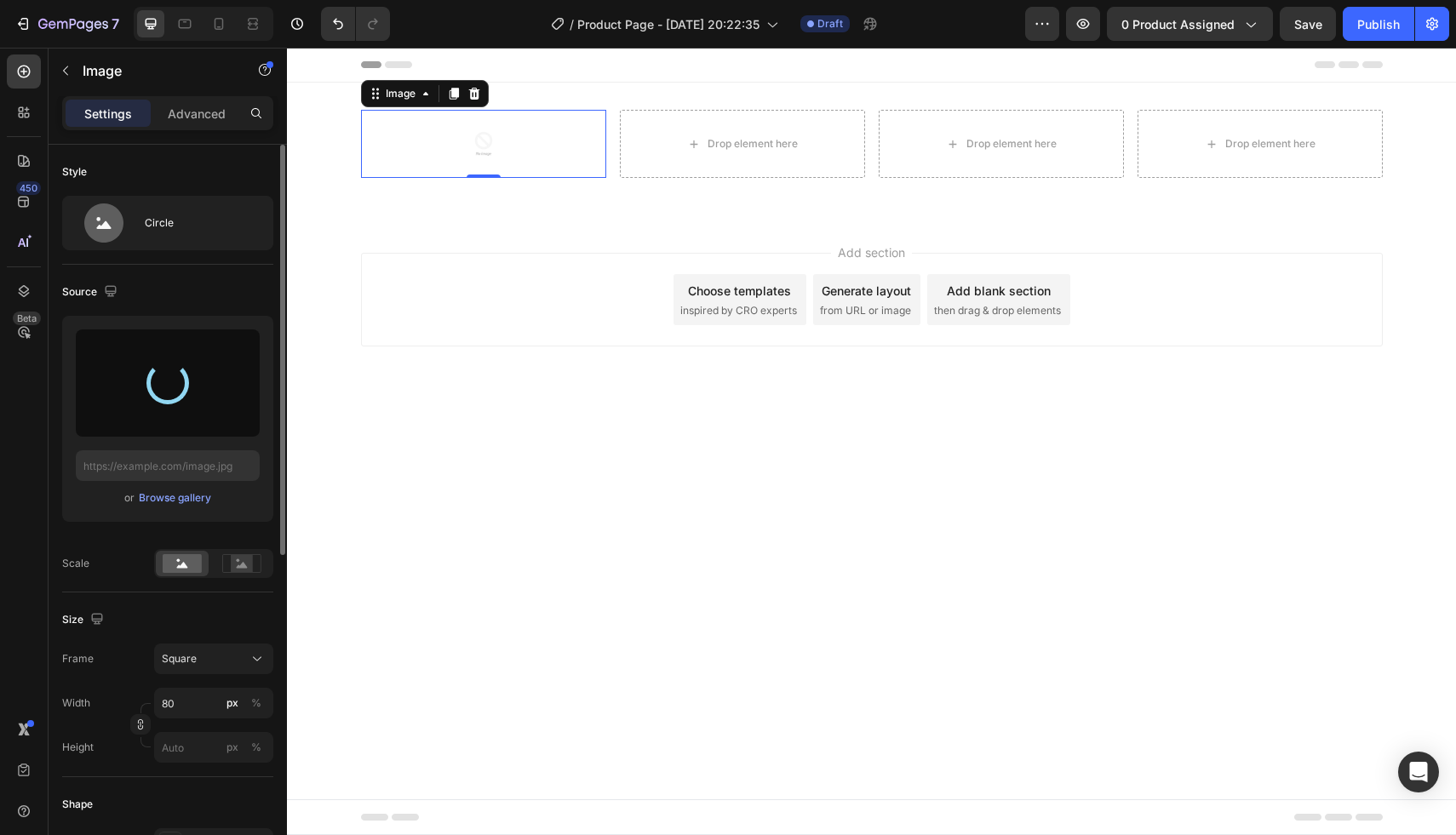
type input "[URL][DOMAIN_NAME]"
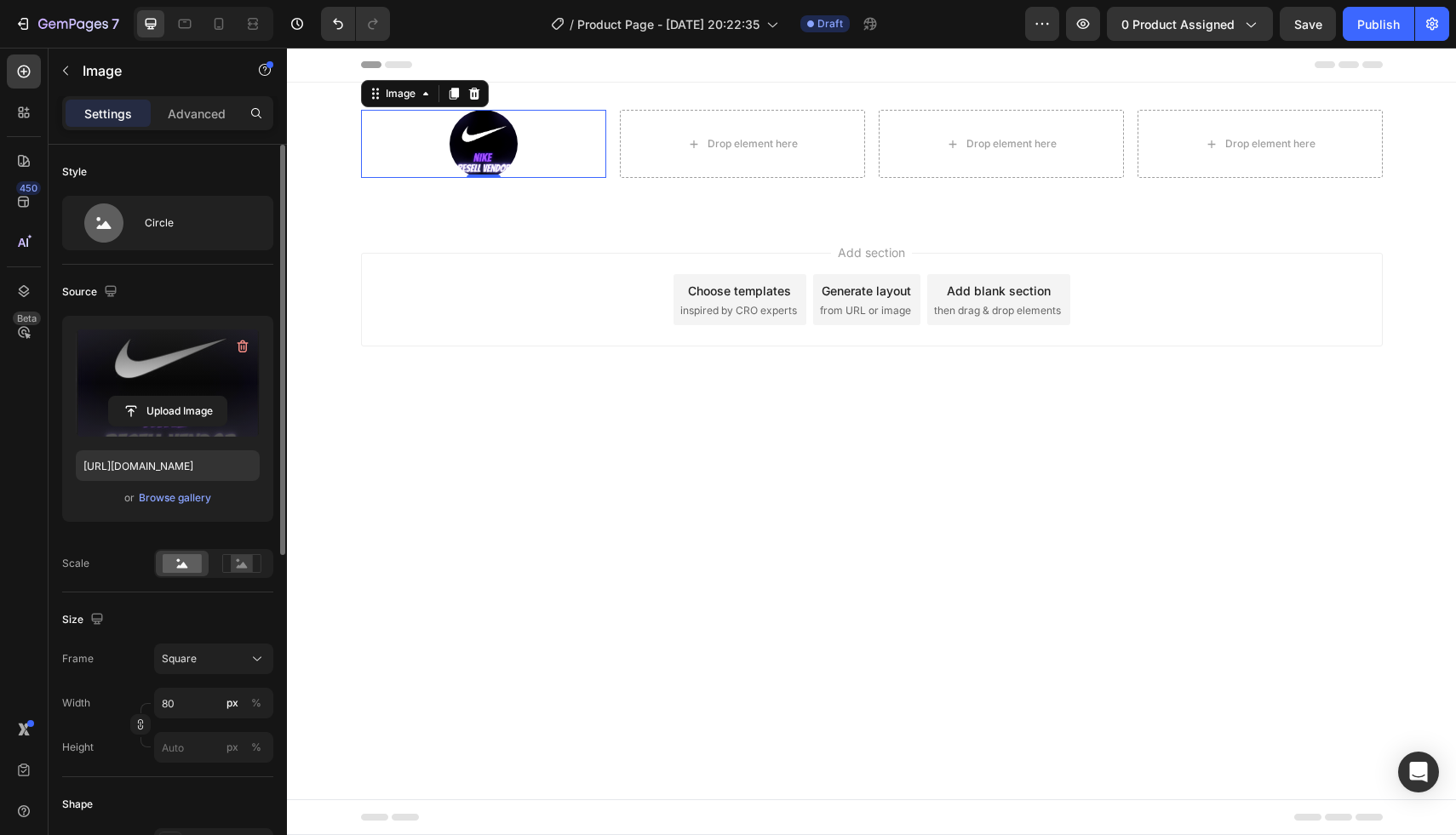
click at [483, 153] on img at bounding box center [483, 144] width 68 height 68
click at [146, 232] on div "Circle" at bounding box center [197, 222] width 104 height 39
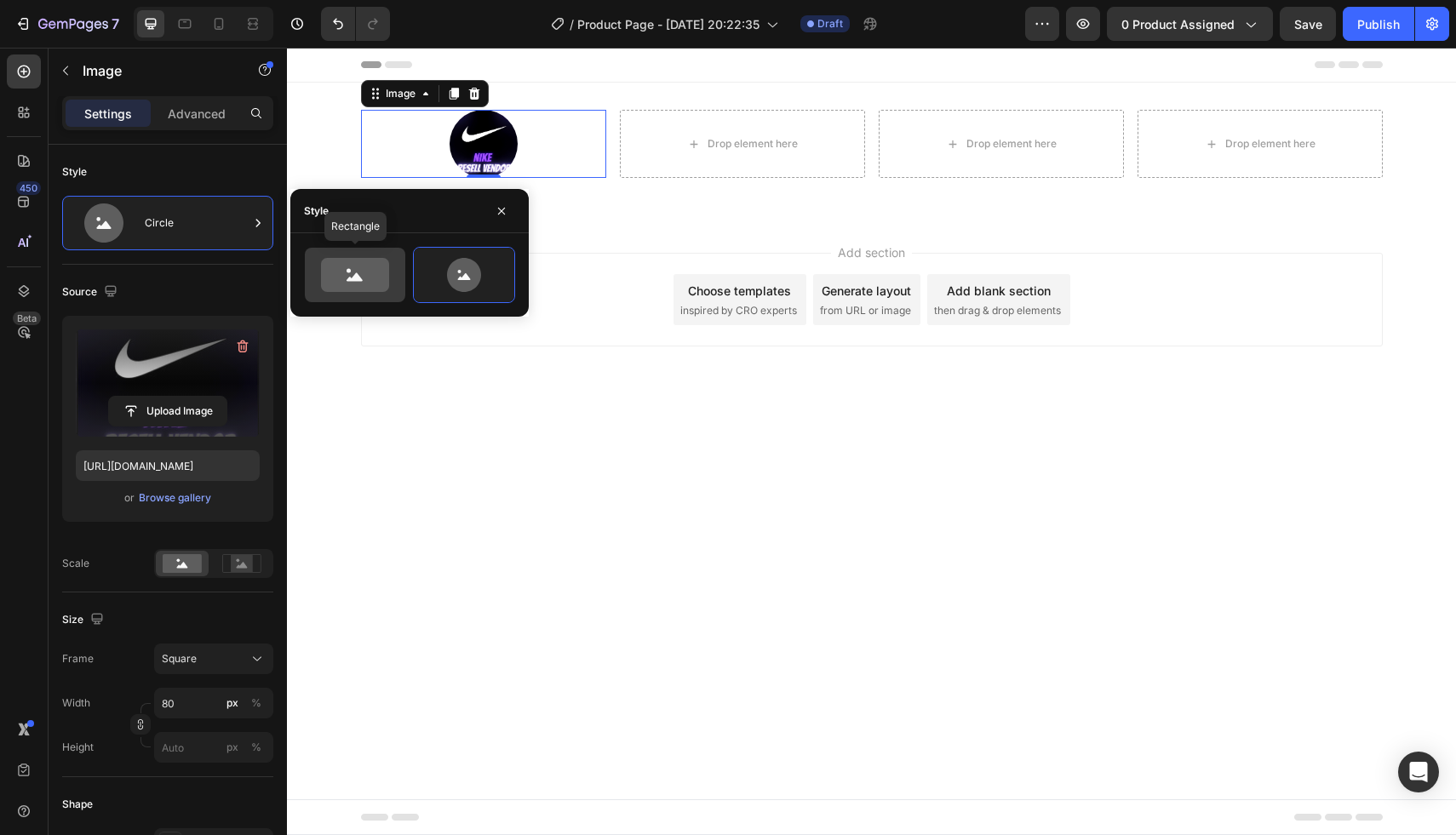
click at [360, 287] on icon at bounding box center [355, 274] width 68 height 34
type input "100"
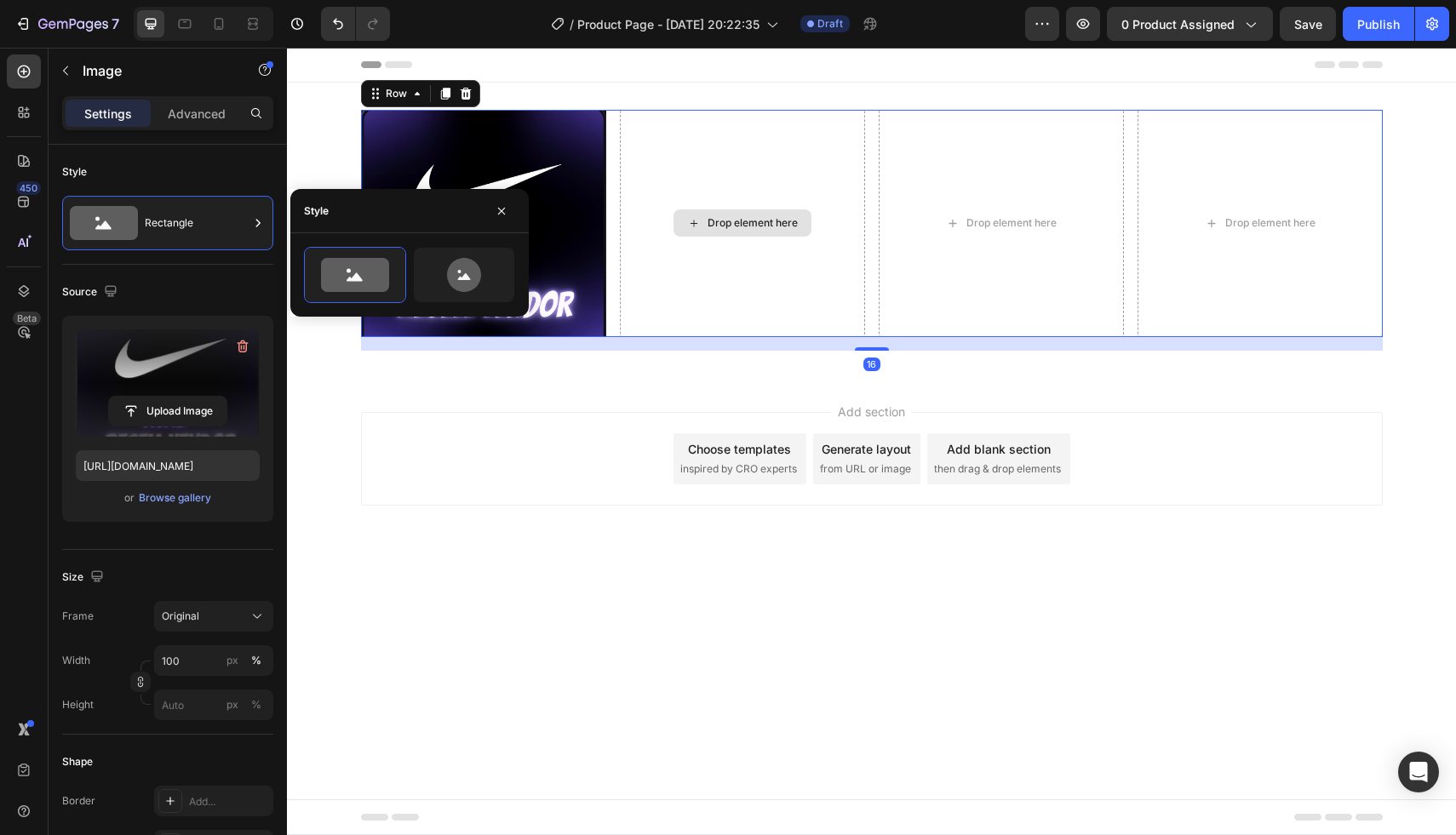
click at [696, 238] on div "Drop element here" at bounding box center [743, 223] width 245 height 228
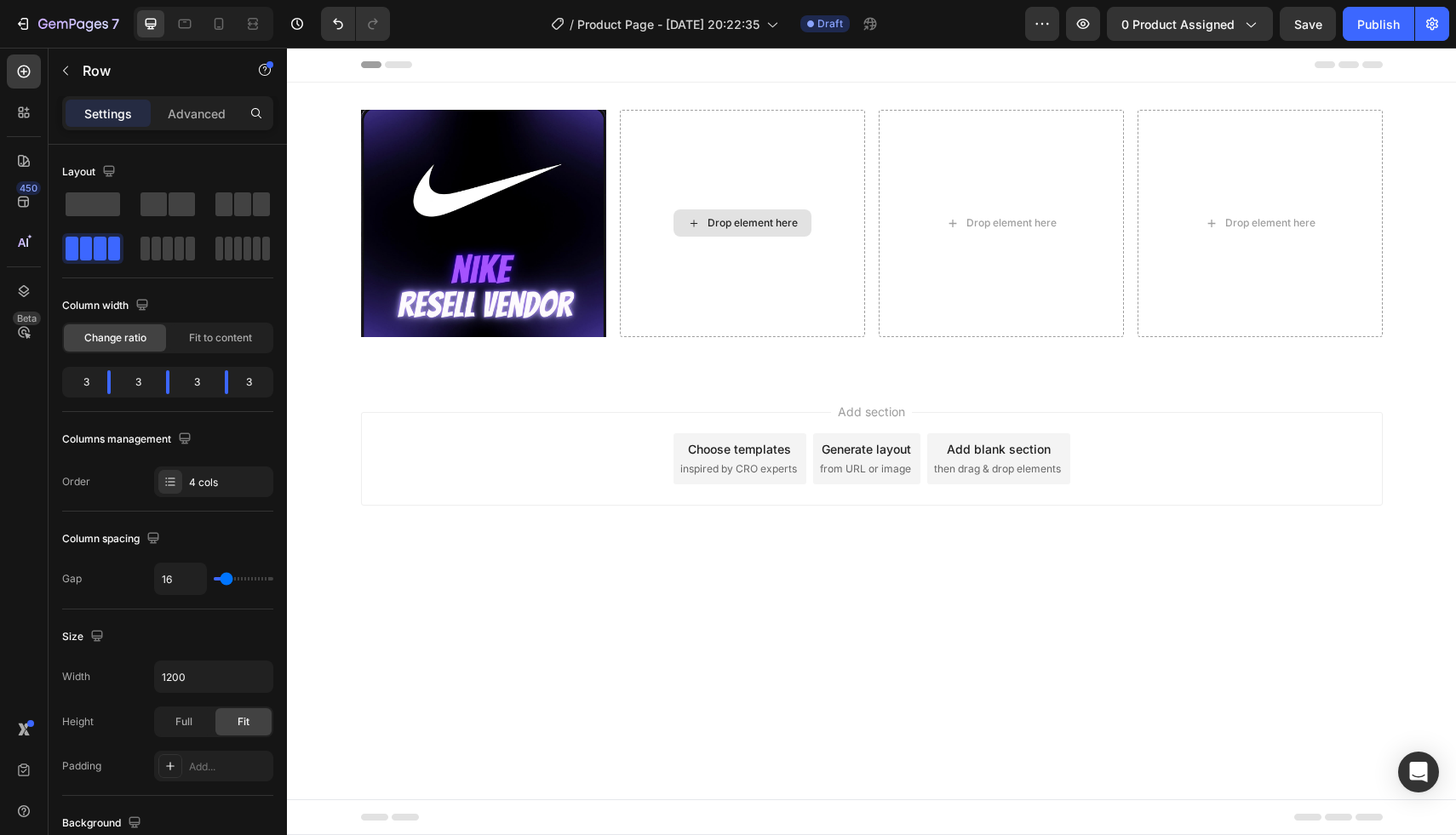
click at [723, 221] on div "Drop element here" at bounding box center [753, 222] width 91 height 14
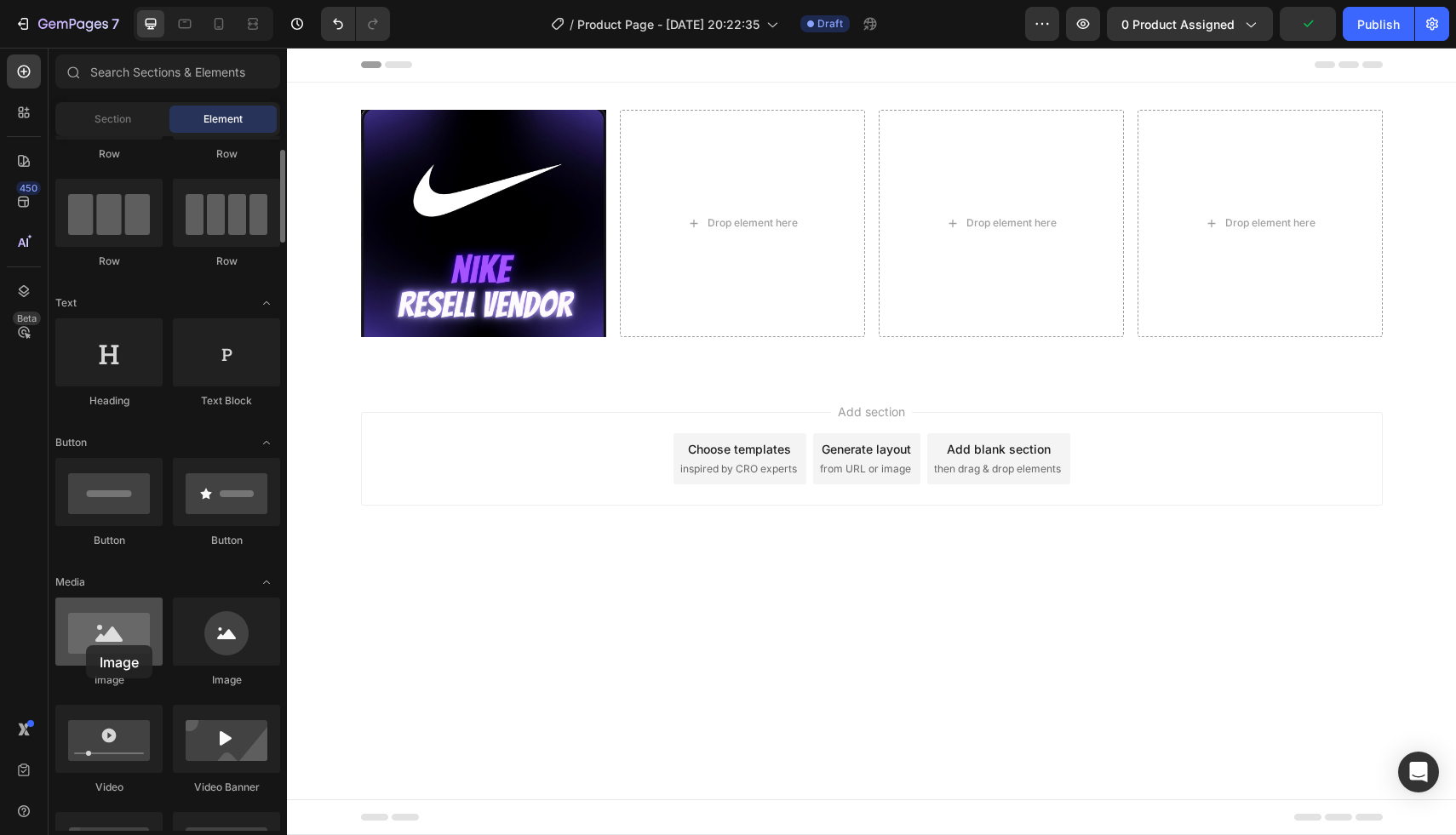
drag, startPoint x: 142, startPoint y: 645, endPoint x: 86, endPoint y: 646, distance: 56.0
click at [86, 646] on div at bounding box center [109, 631] width 107 height 68
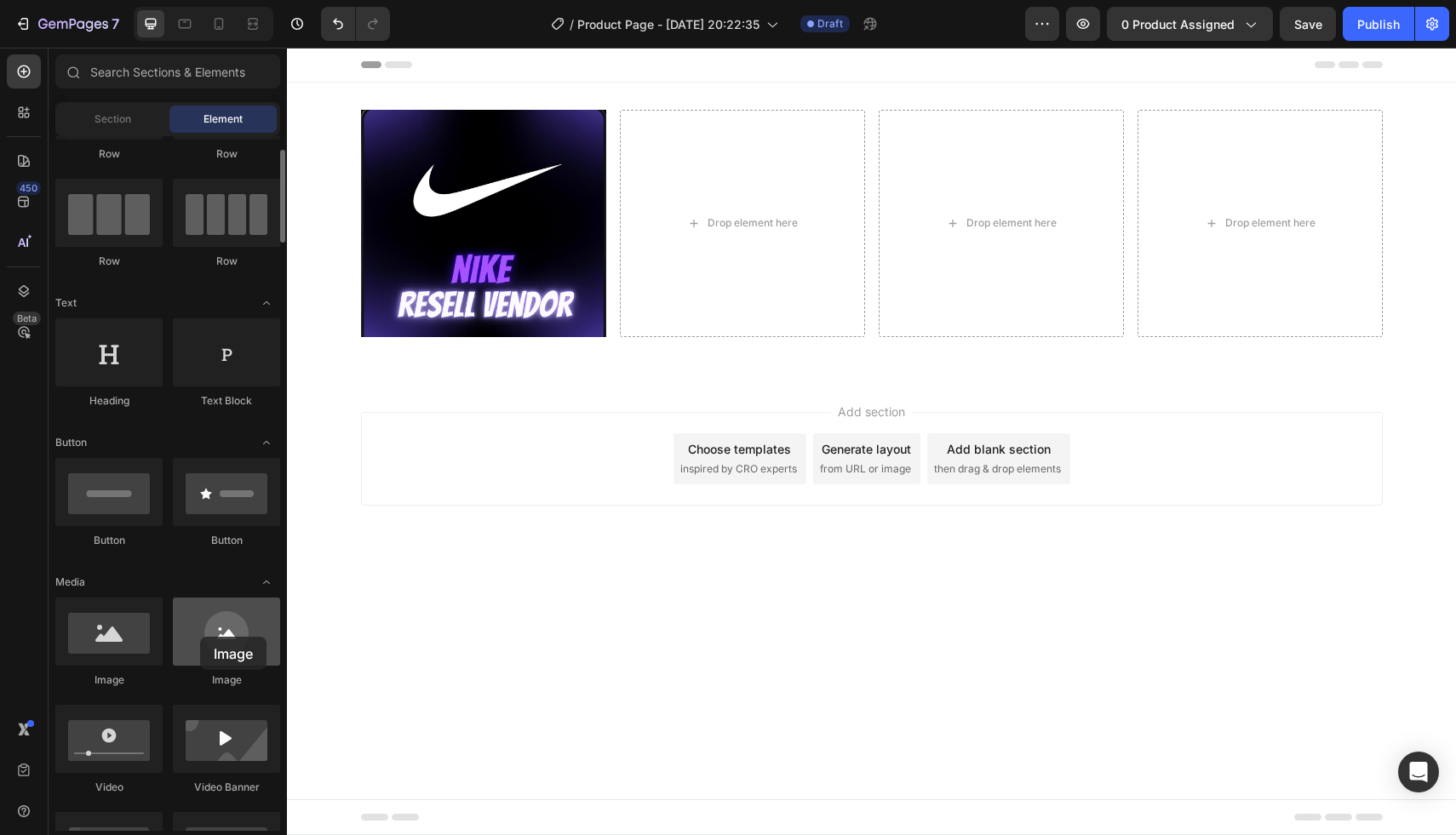
click at [199, 637] on div at bounding box center [226, 631] width 107 height 68
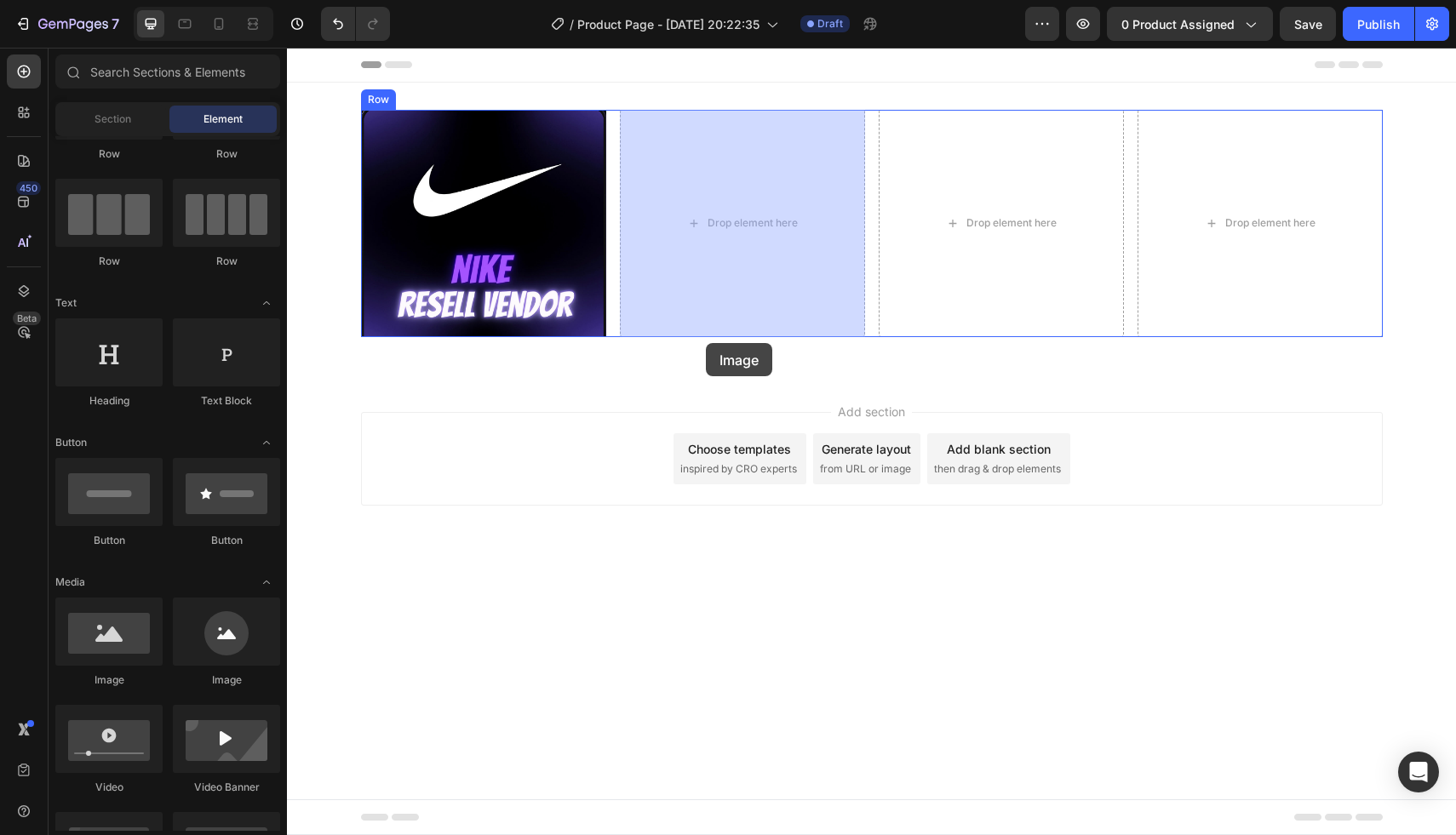
drag, startPoint x: 415, startPoint y: 695, endPoint x: 706, endPoint y: 308, distance: 484.2
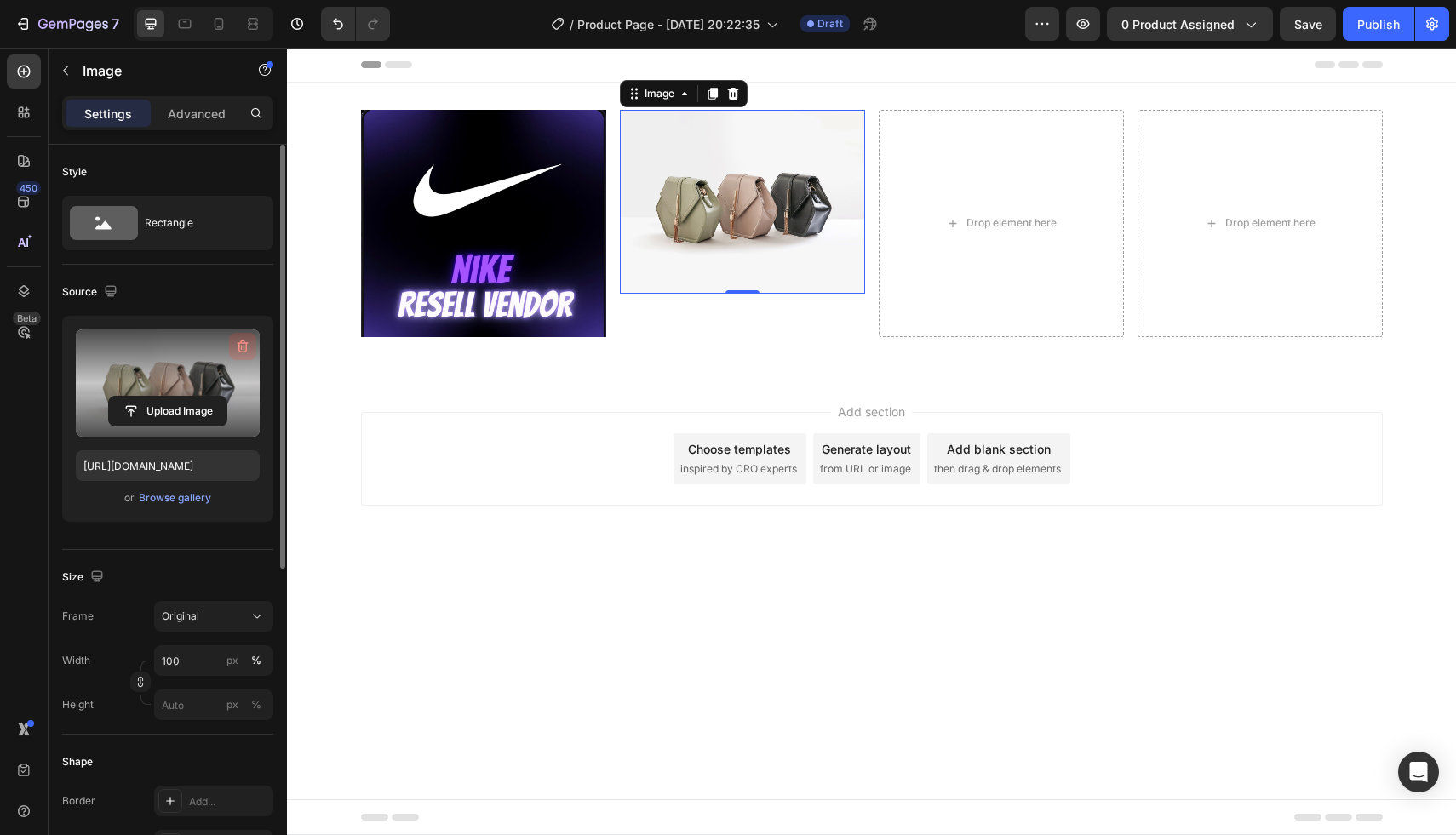
click at [245, 341] on icon "button" at bounding box center [242, 347] width 17 height 17
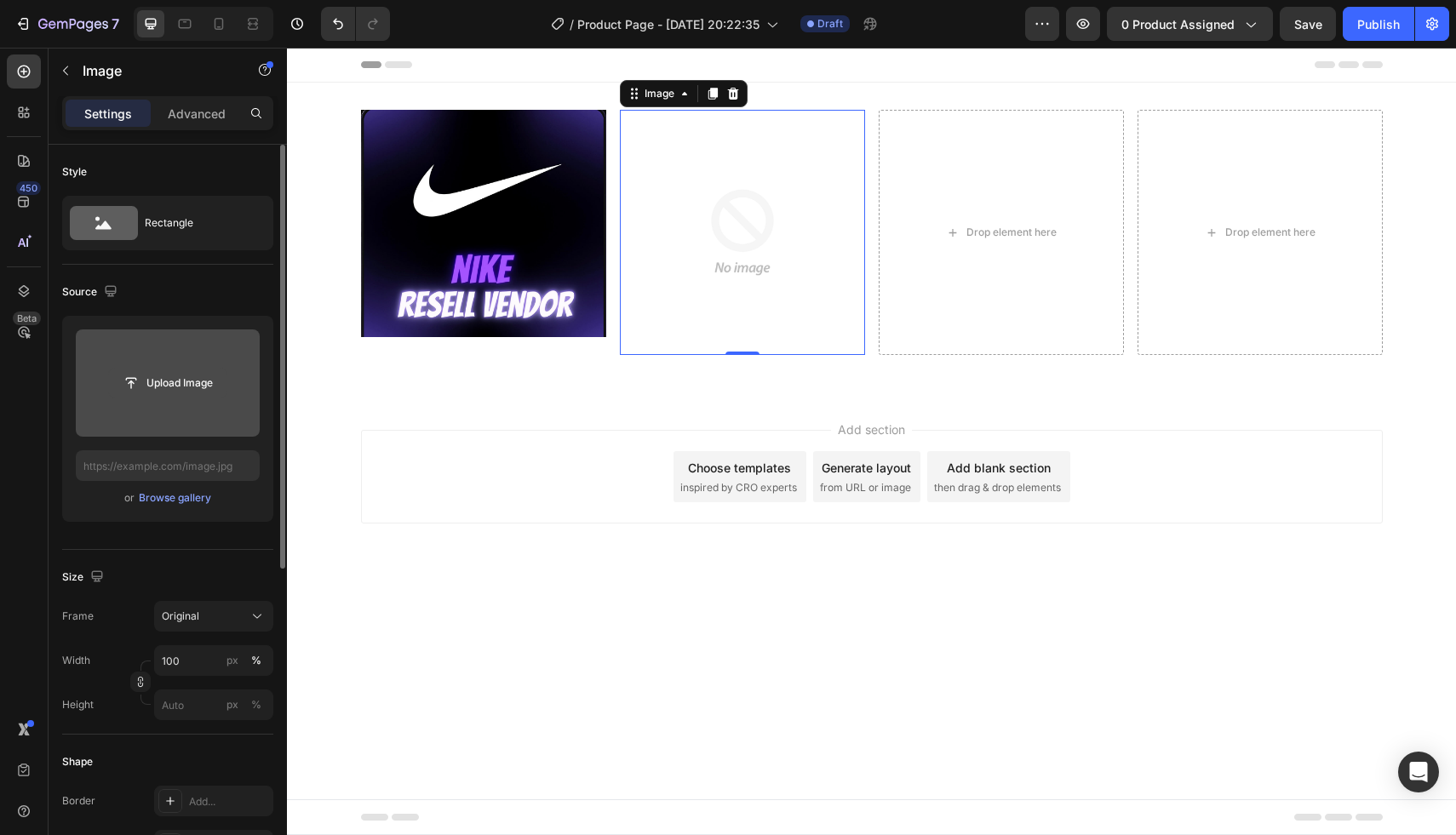
click at [177, 389] on input "file" at bounding box center [167, 383] width 117 height 29
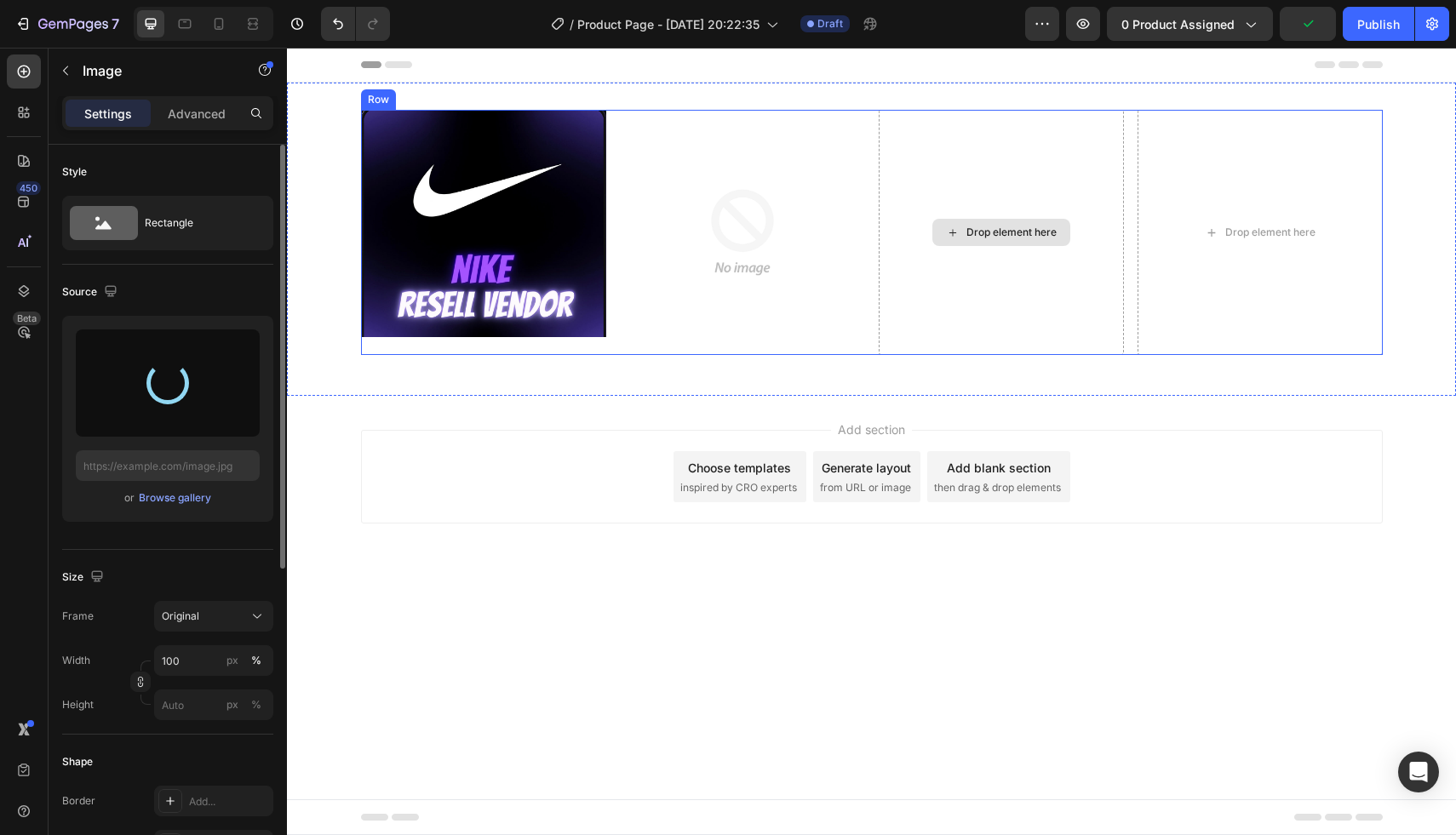
click at [960, 223] on div "Drop element here" at bounding box center [1001, 232] width 138 height 27
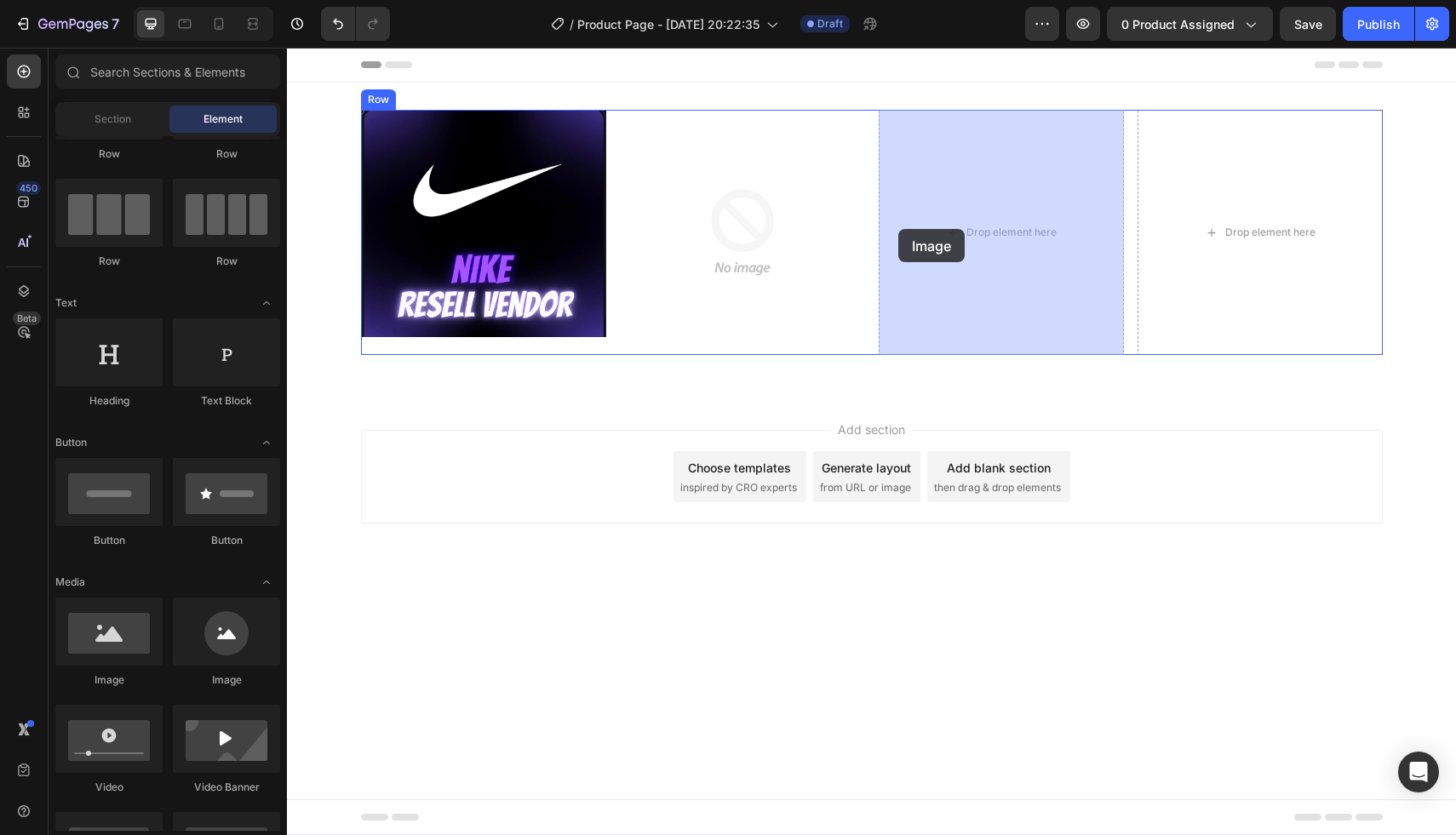
drag, startPoint x: 414, startPoint y: 674, endPoint x: 917, endPoint y: 216, distance: 680.3
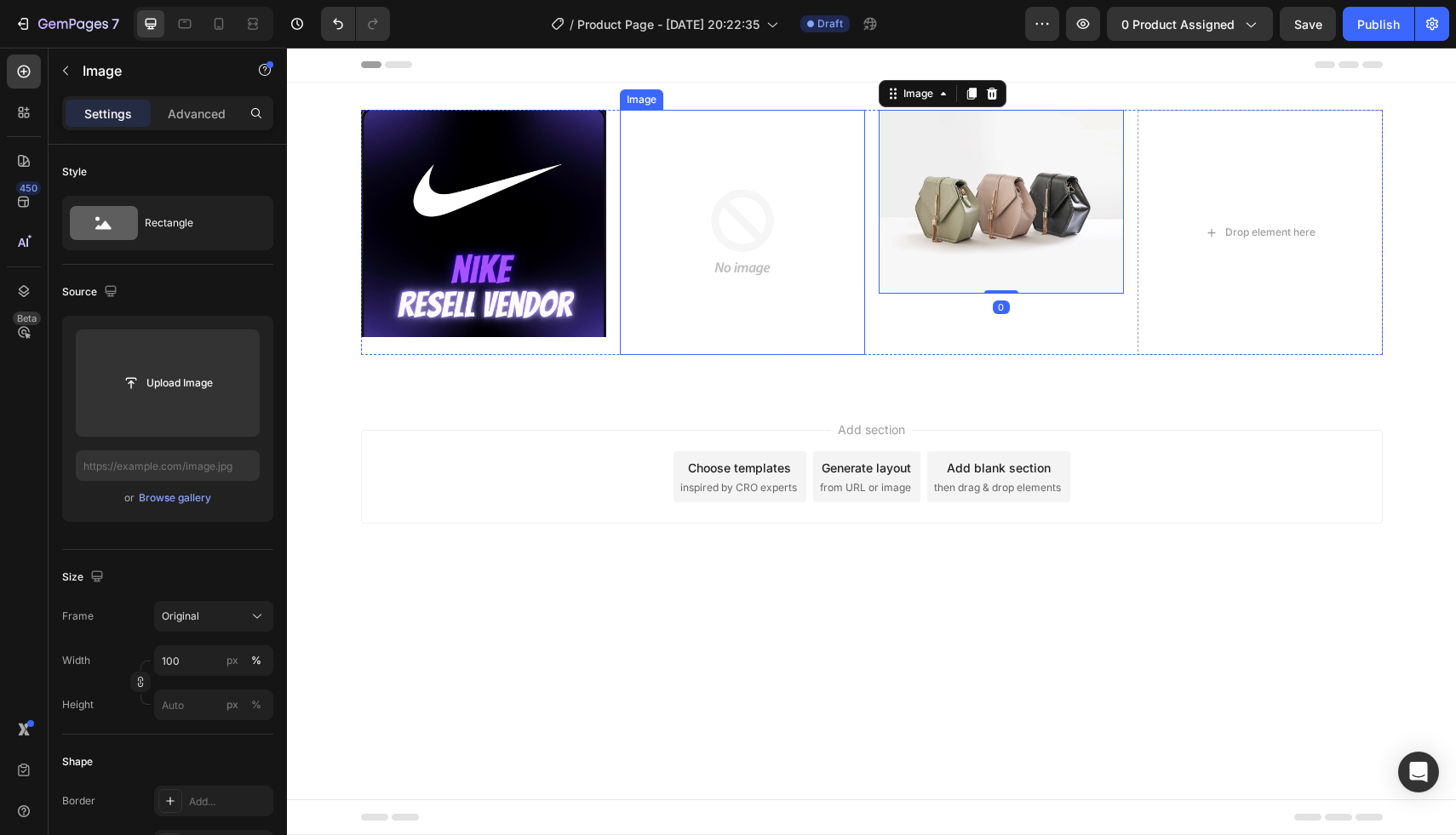
click at [744, 247] on img at bounding box center [743, 232] width 245 height 245
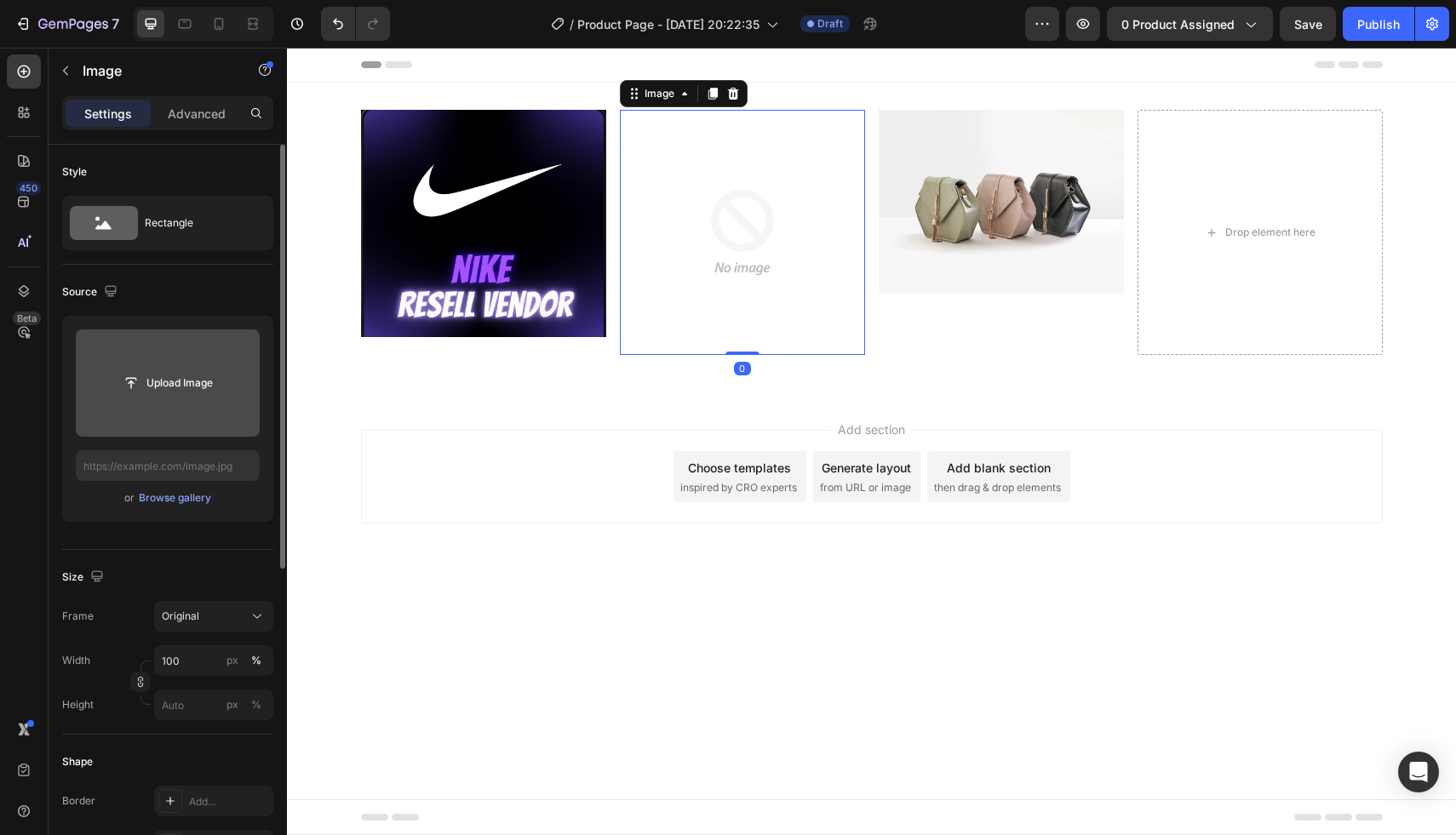
click at [201, 386] on input "file" at bounding box center [167, 383] width 117 height 29
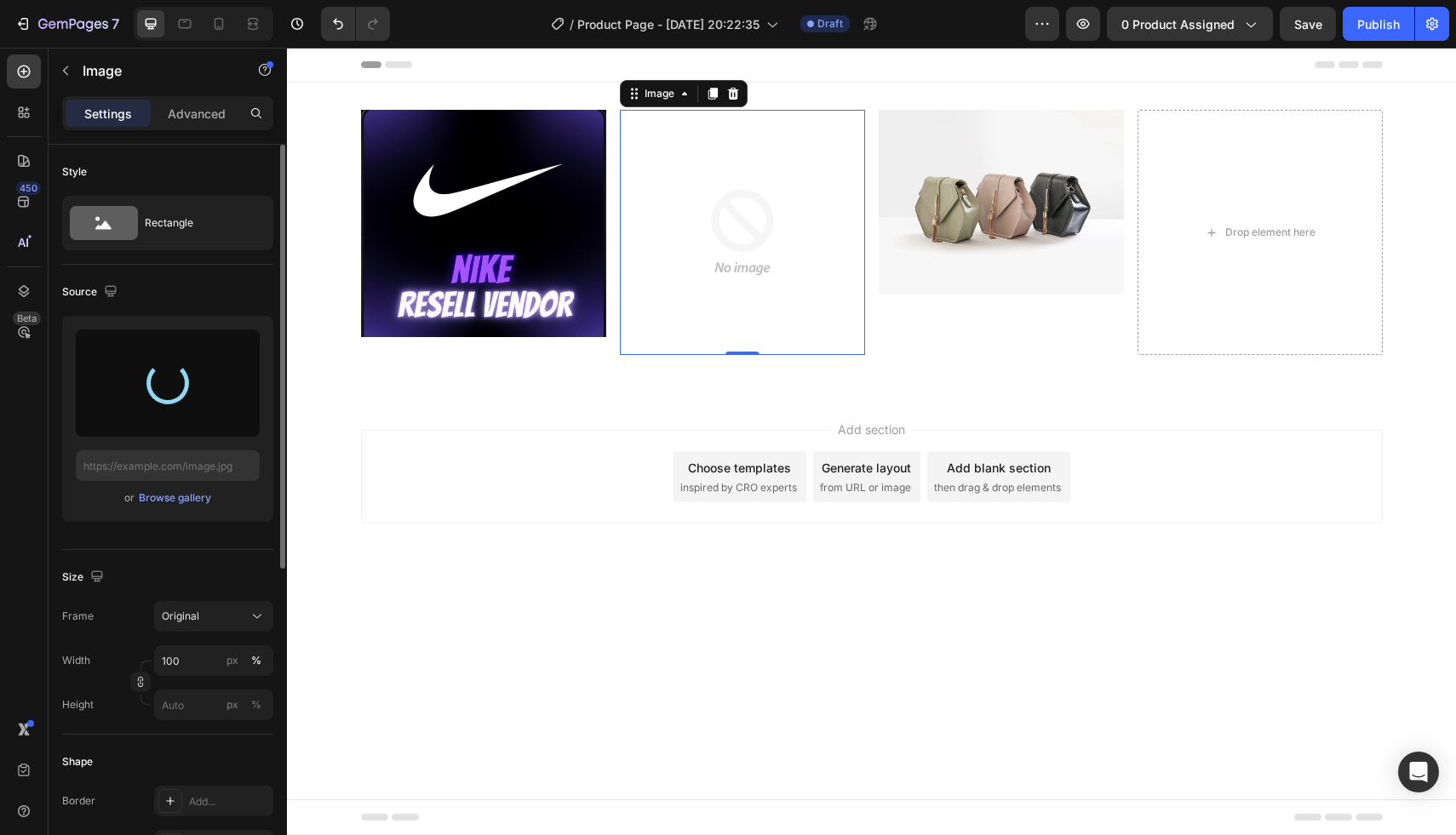
type input "[URL][DOMAIN_NAME]"
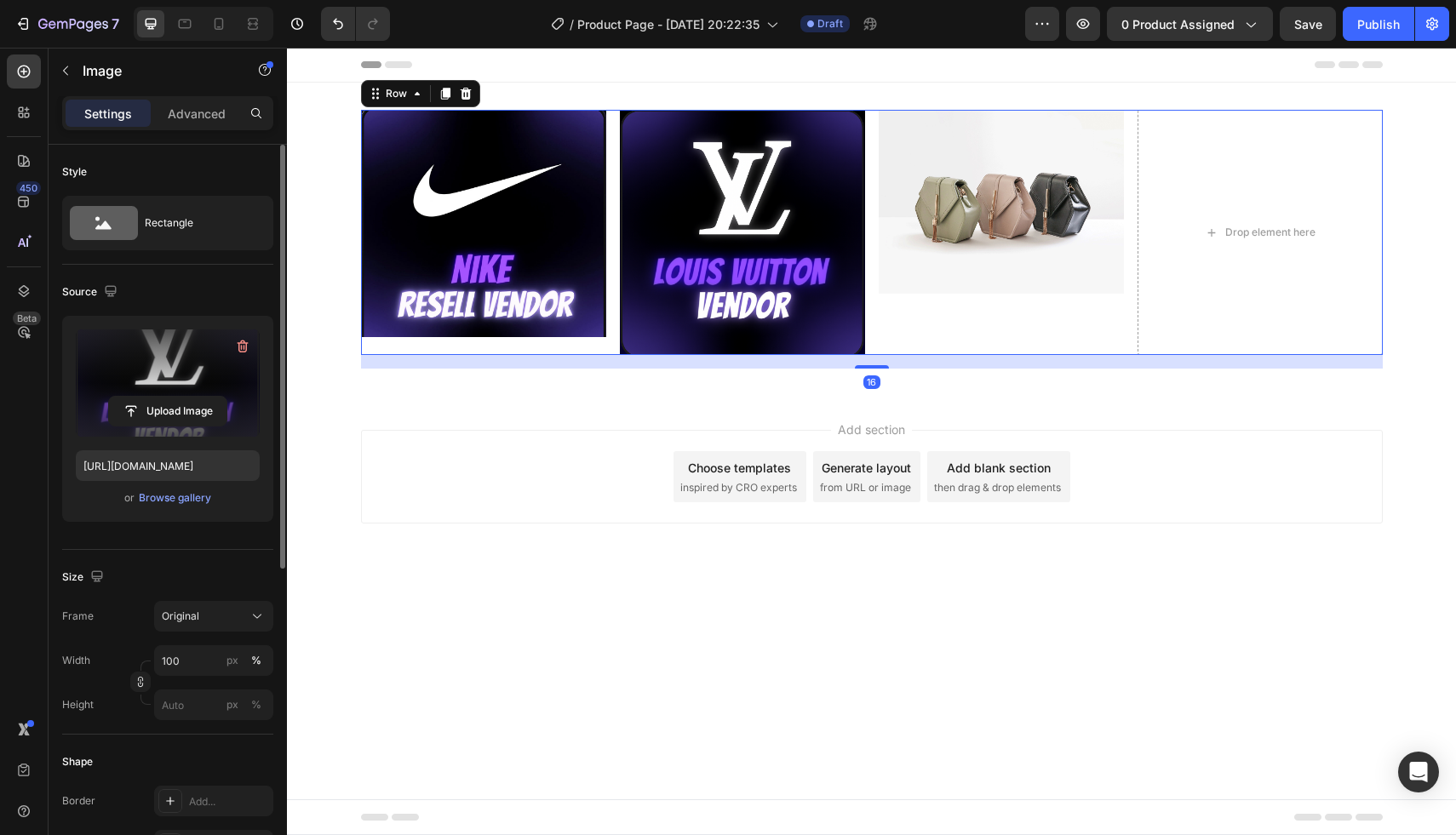
click at [981, 322] on div "Image" at bounding box center [1001, 232] width 245 height 245
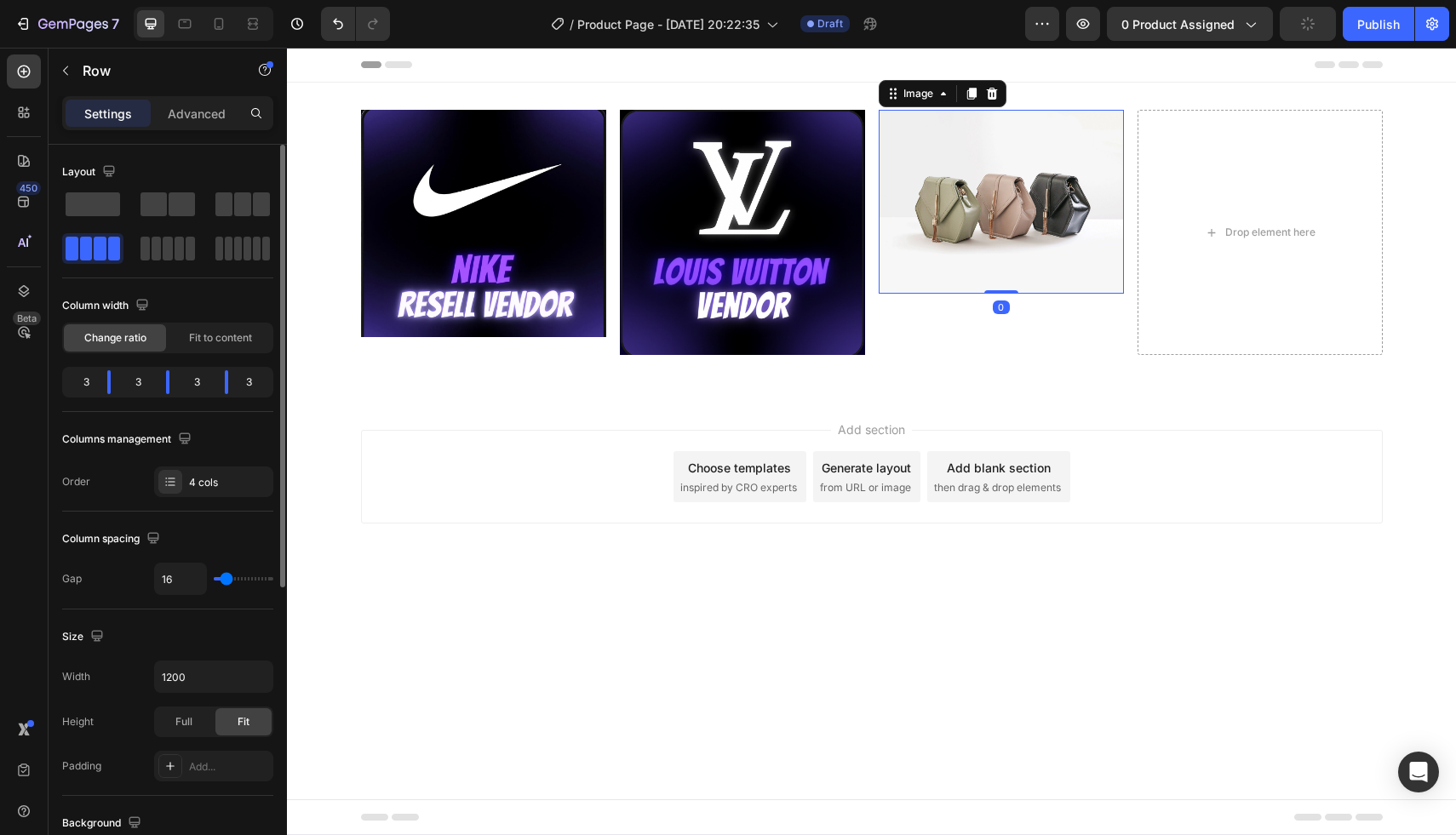
click at [992, 226] on img at bounding box center [1001, 201] width 245 height 184
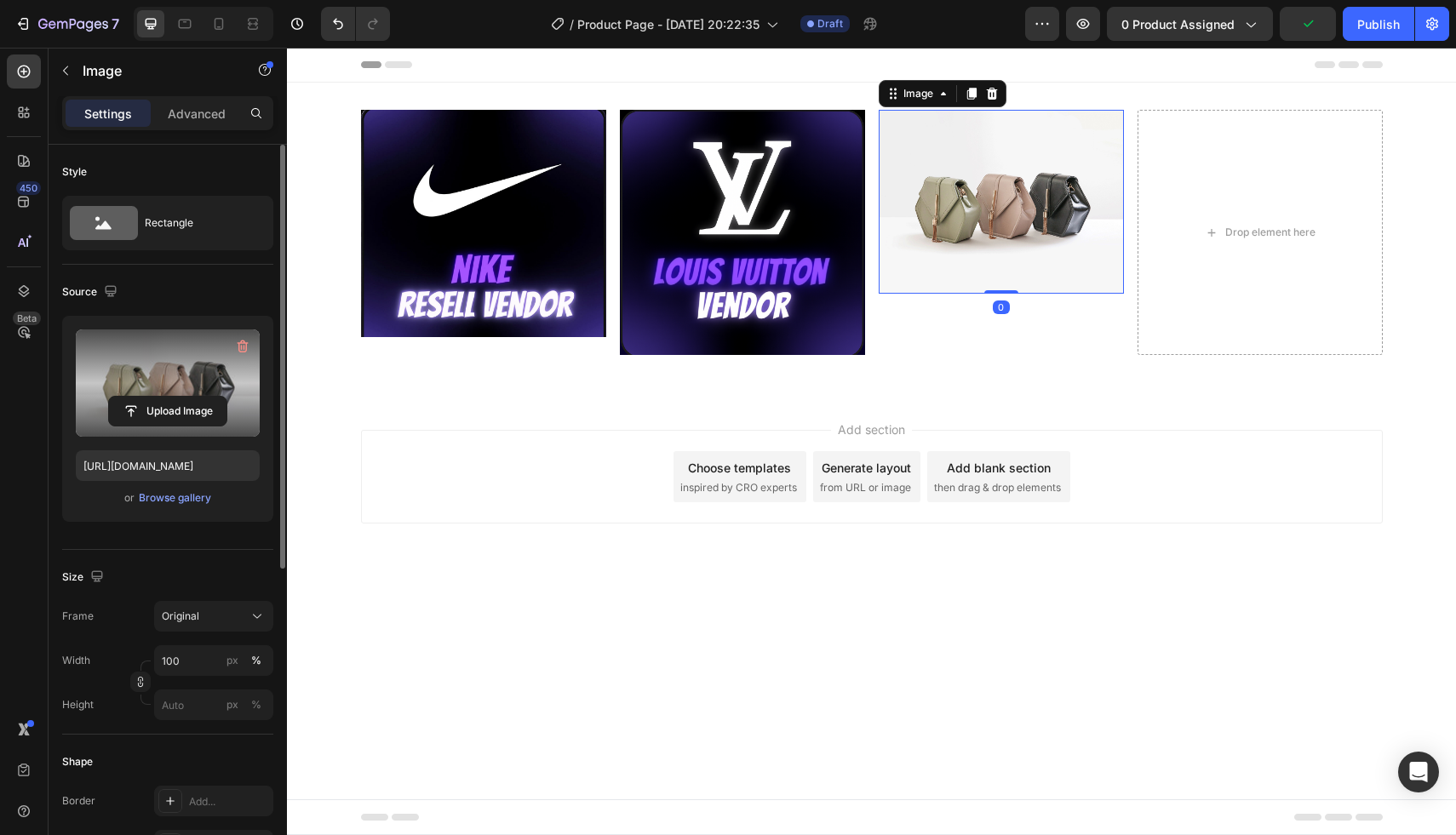
click at [258, 338] on label at bounding box center [167, 382] width 184 height 107
click at [227, 397] on input "file" at bounding box center [167, 412] width 117 height 29
click at [244, 348] on icon "button" at bounding box center [244, 348] width 2 height 5
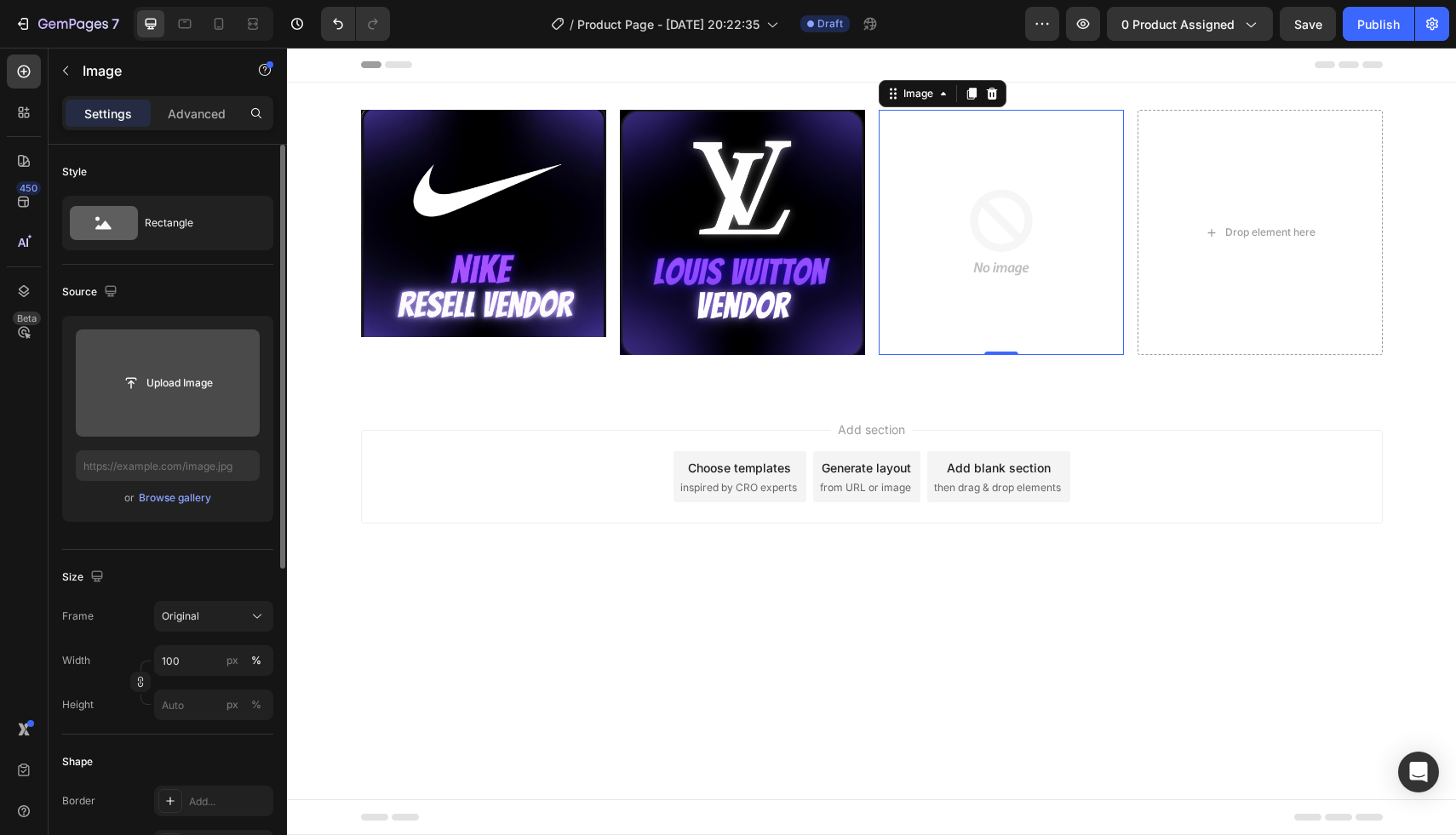
click at [191, 374] on input "file" at bounding box center [167, 383] width 117 height 29
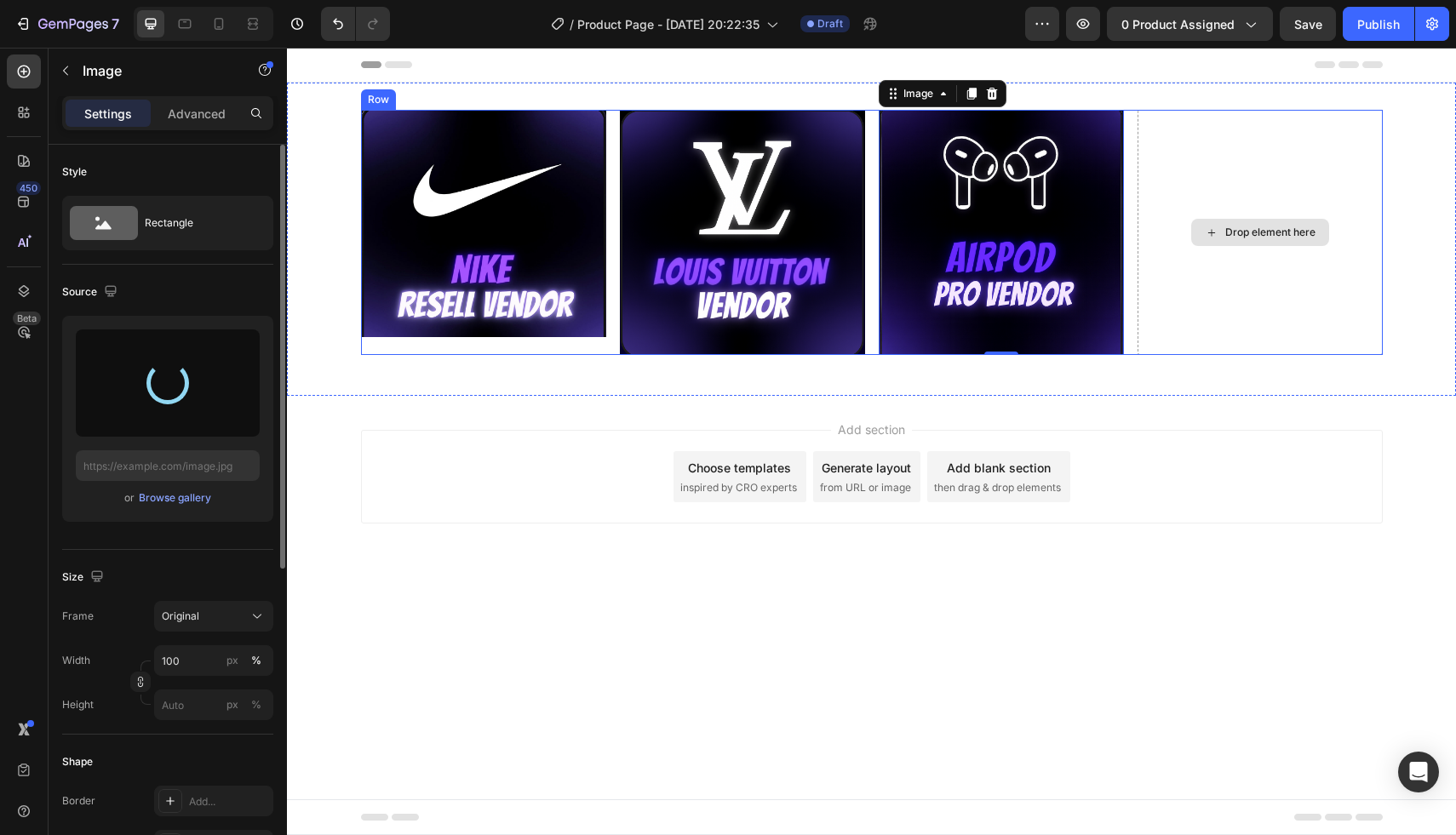
type input "[URL][DOMAIN_NAME]"
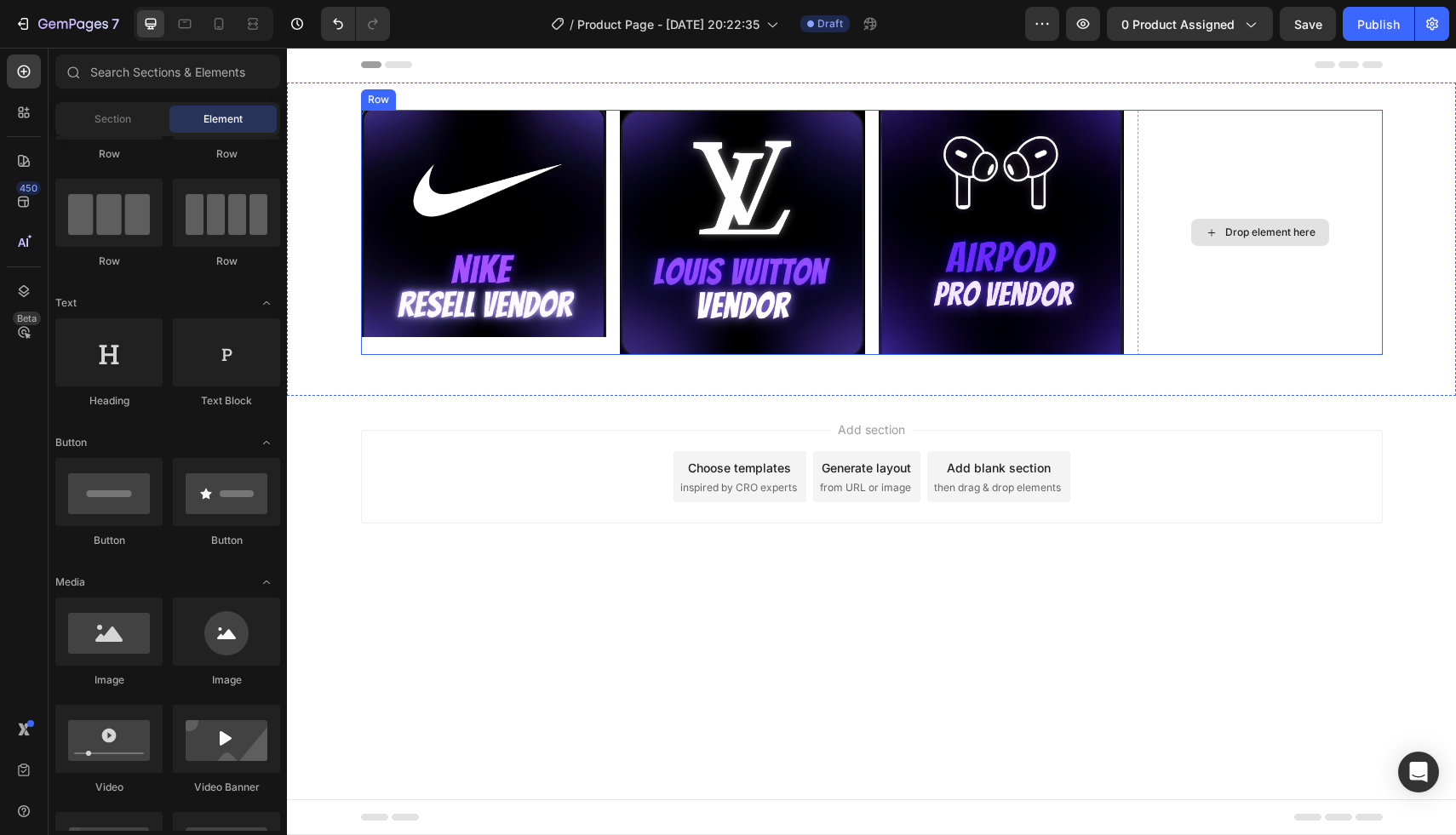
click at [1236, 221] on div "Drop element here" at bounding box center [1259, 232] width 138 height 27
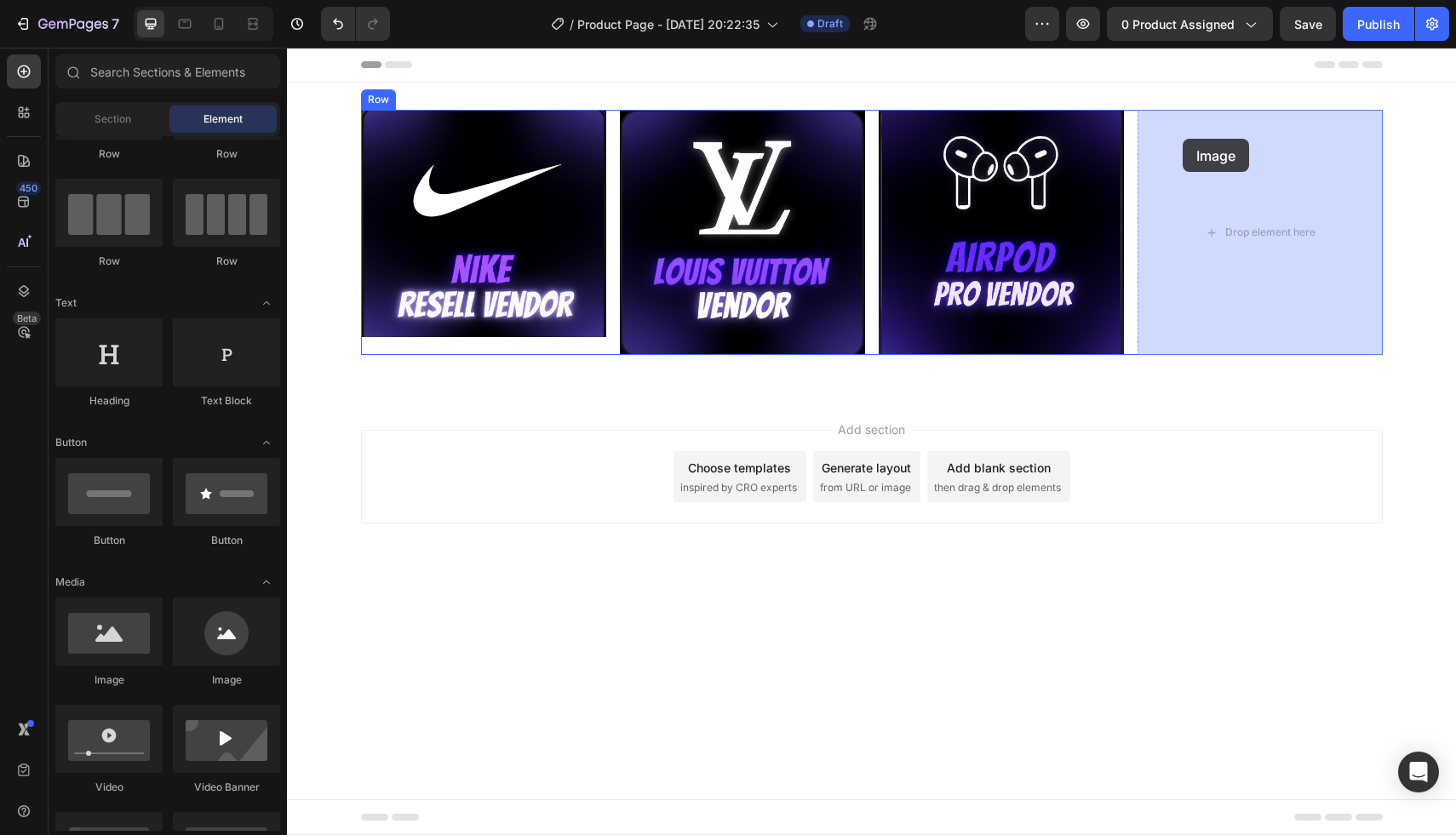
drag, startPoint x: 402, startPoint y: 712, endPoint x: 1200, endPoint y: 185, distance: 956.3
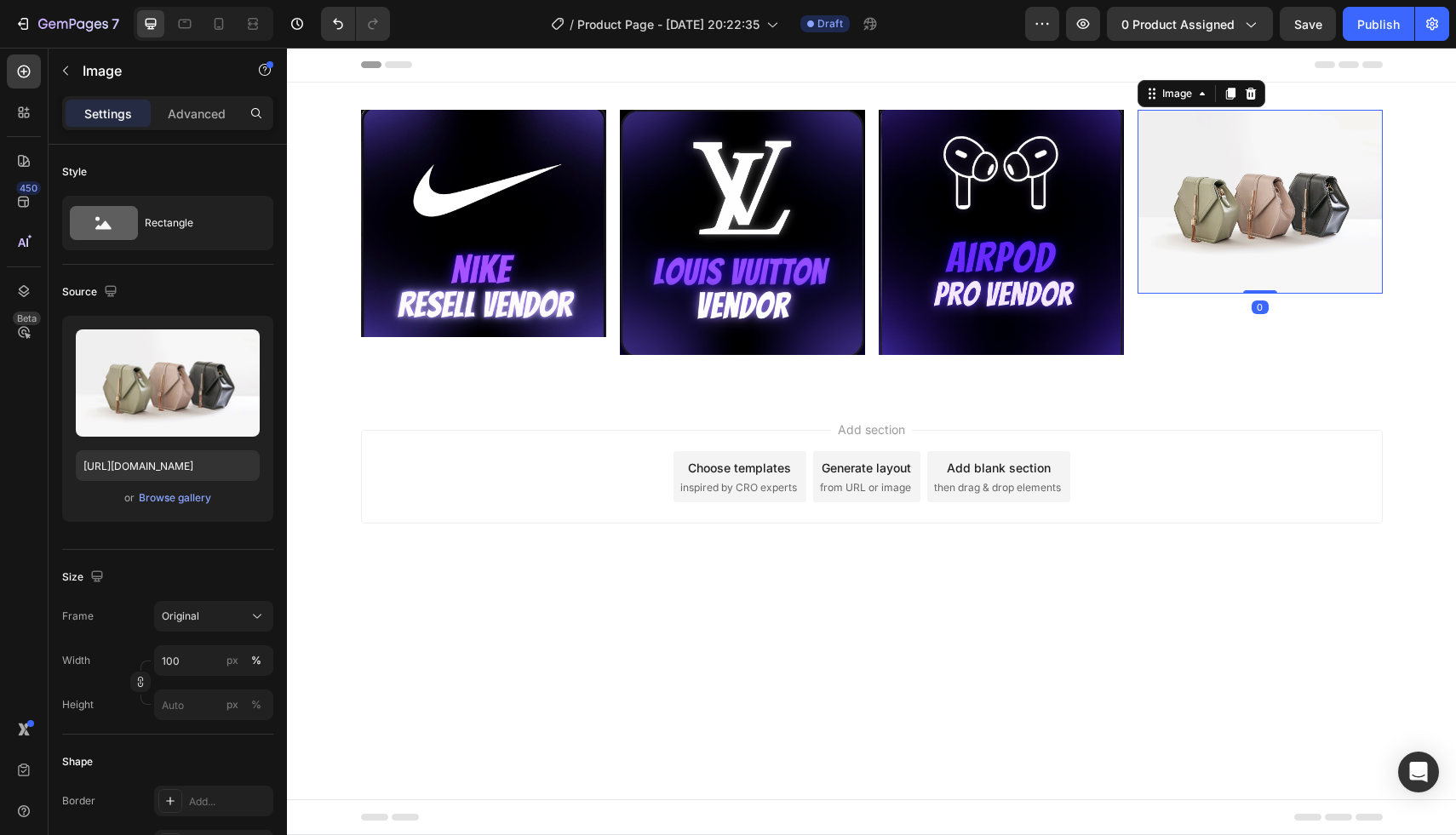
click at [1228, 240] on img at bounding box center [1260, 201] width 245 height 184
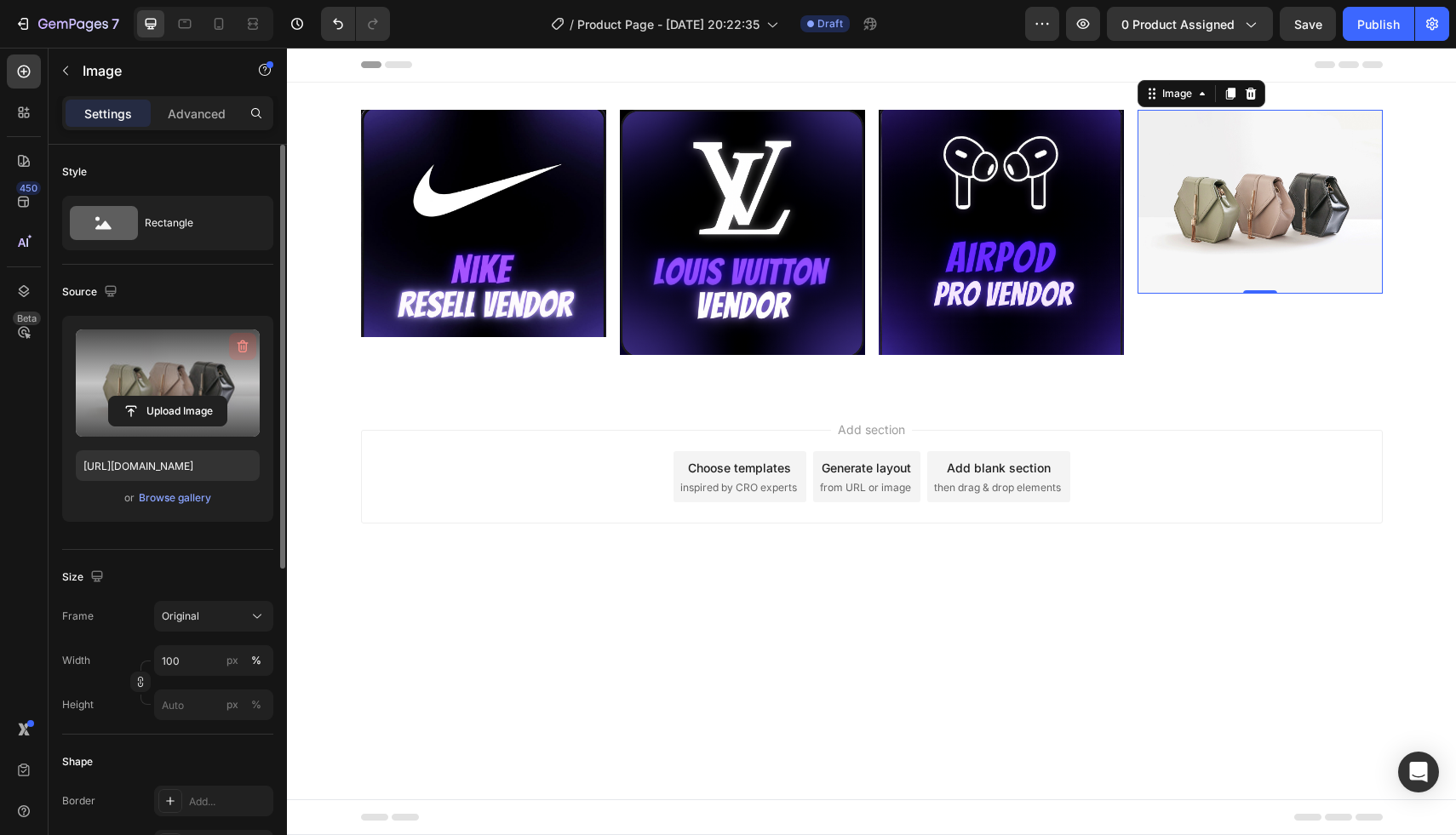
click at [240, 349] on icon "button" at bounding box center [242, 347] width 17 height 17
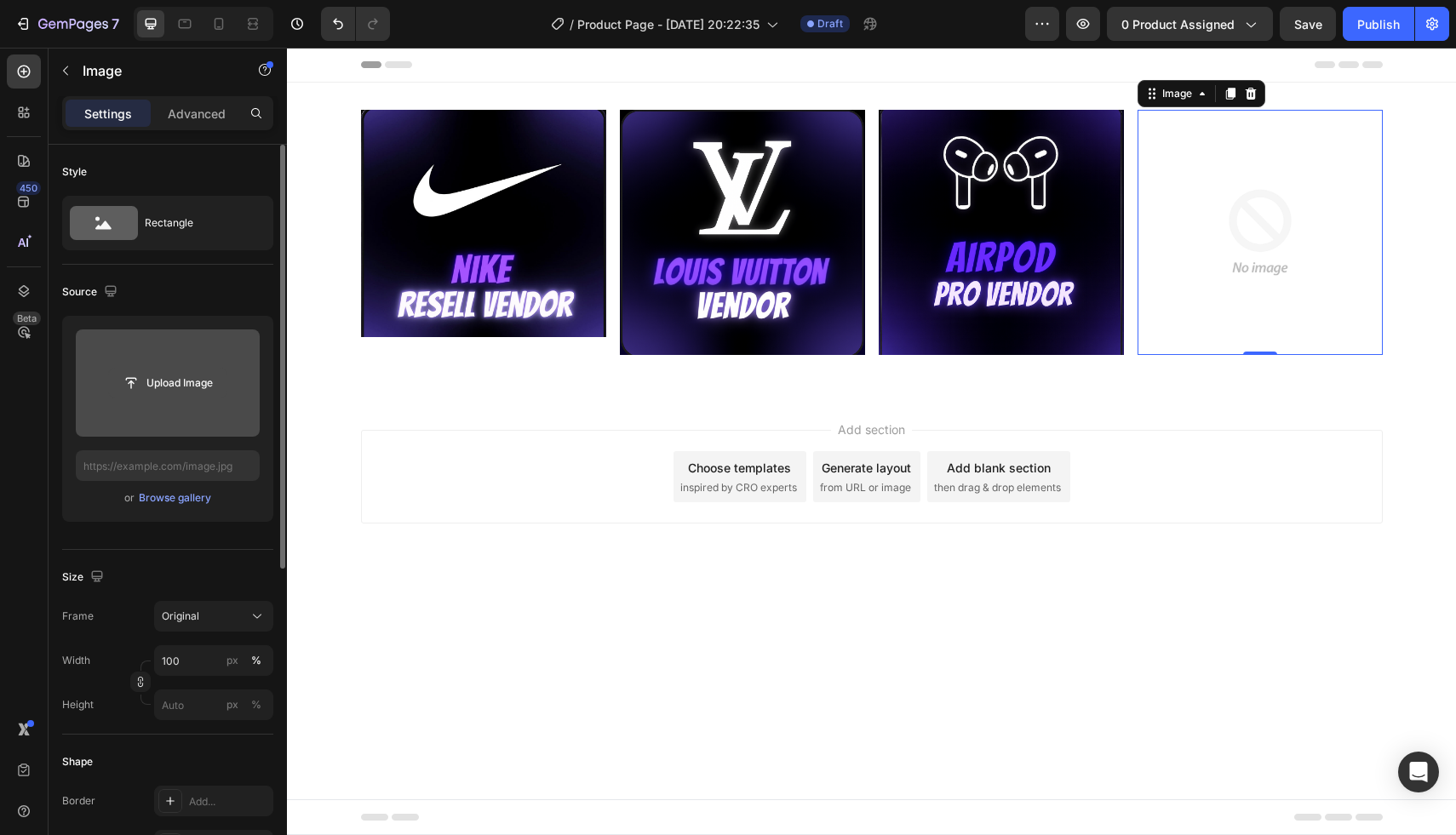
click at [158, 384] on input "file" at bounding box center [167, 383] width 117 height 29
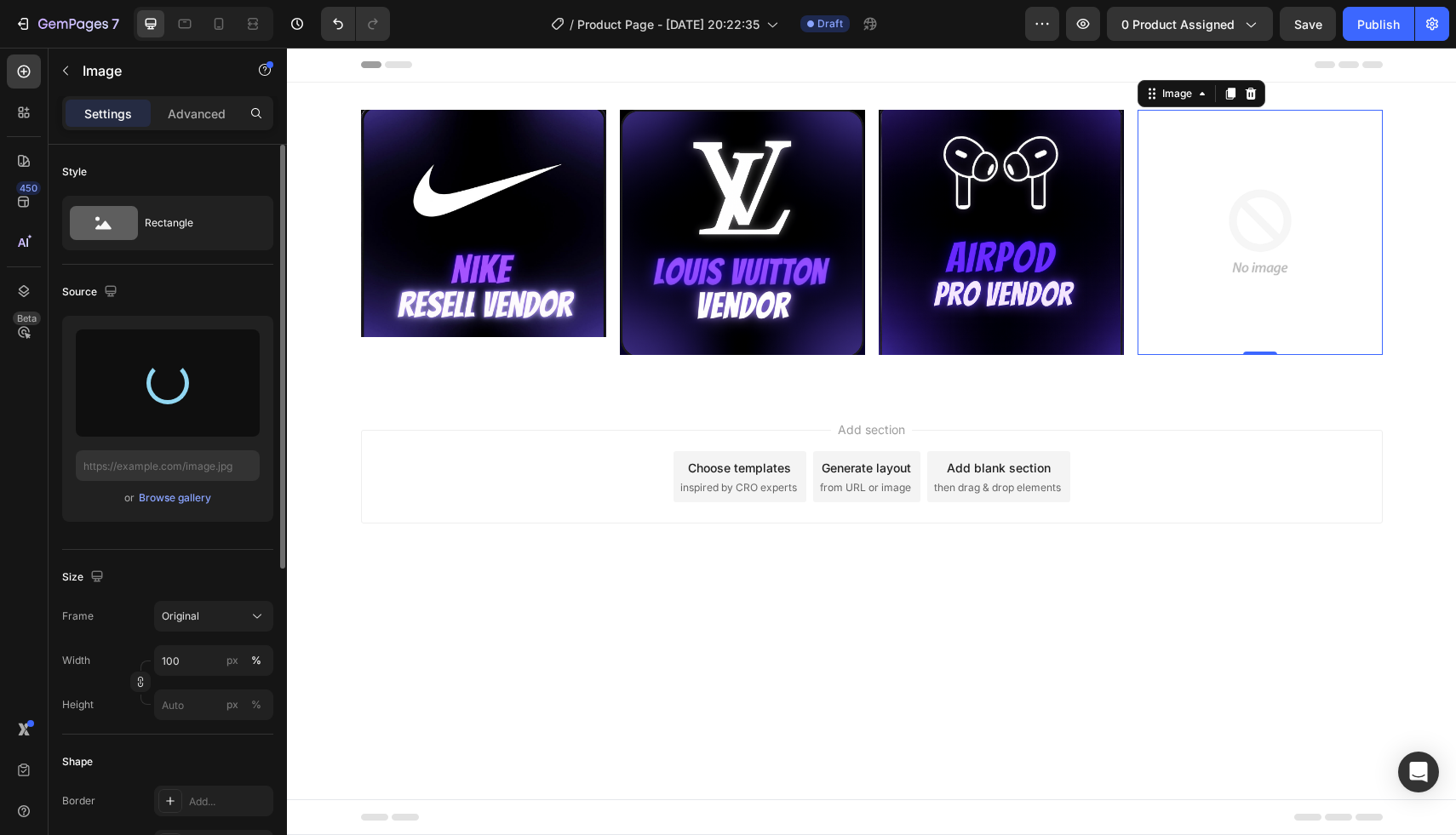
type input "[URL][DOMAIN_NAME]"
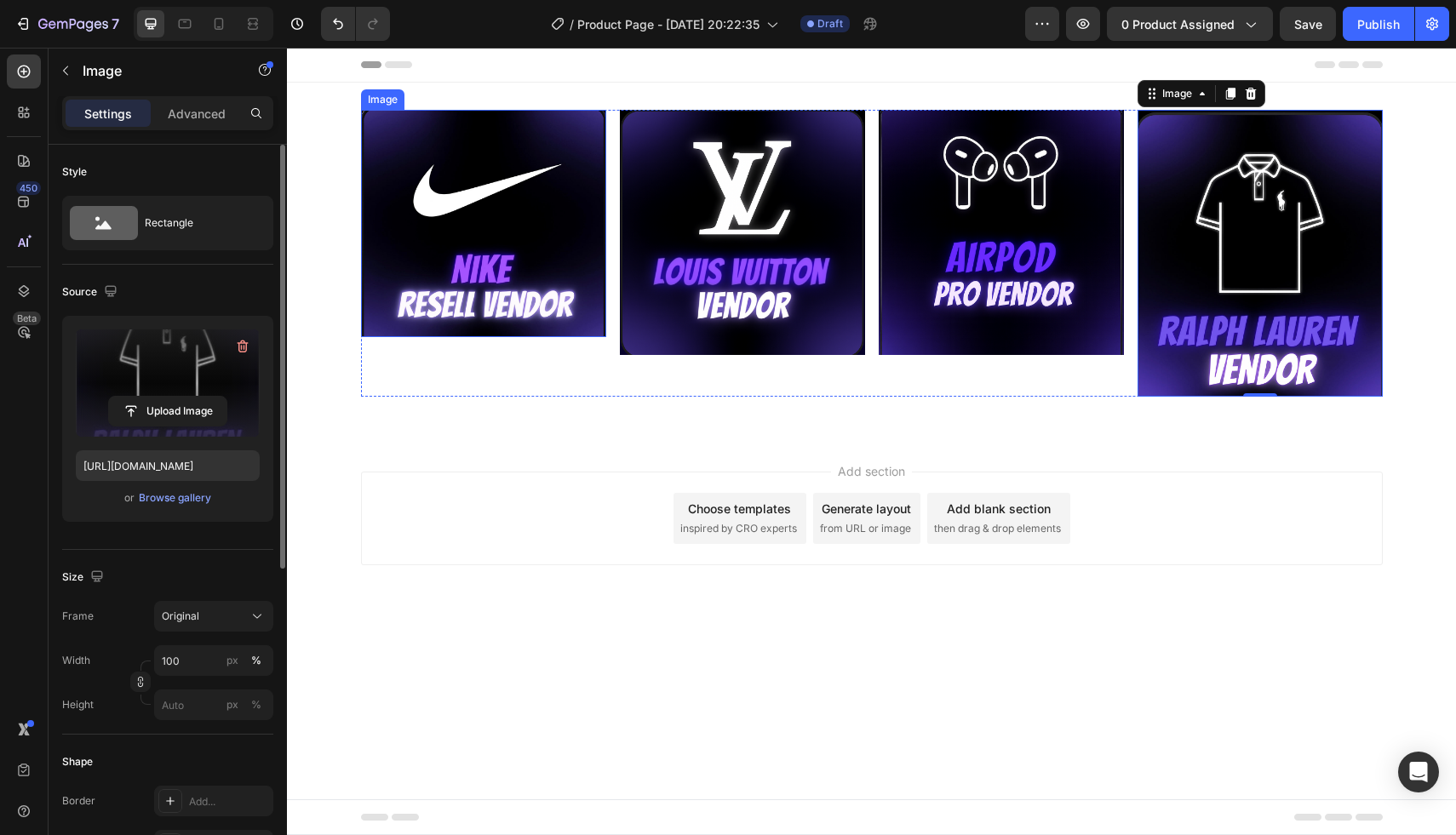
click at [503, 239] on img at bounding box center [484, 223] width 245 height 228
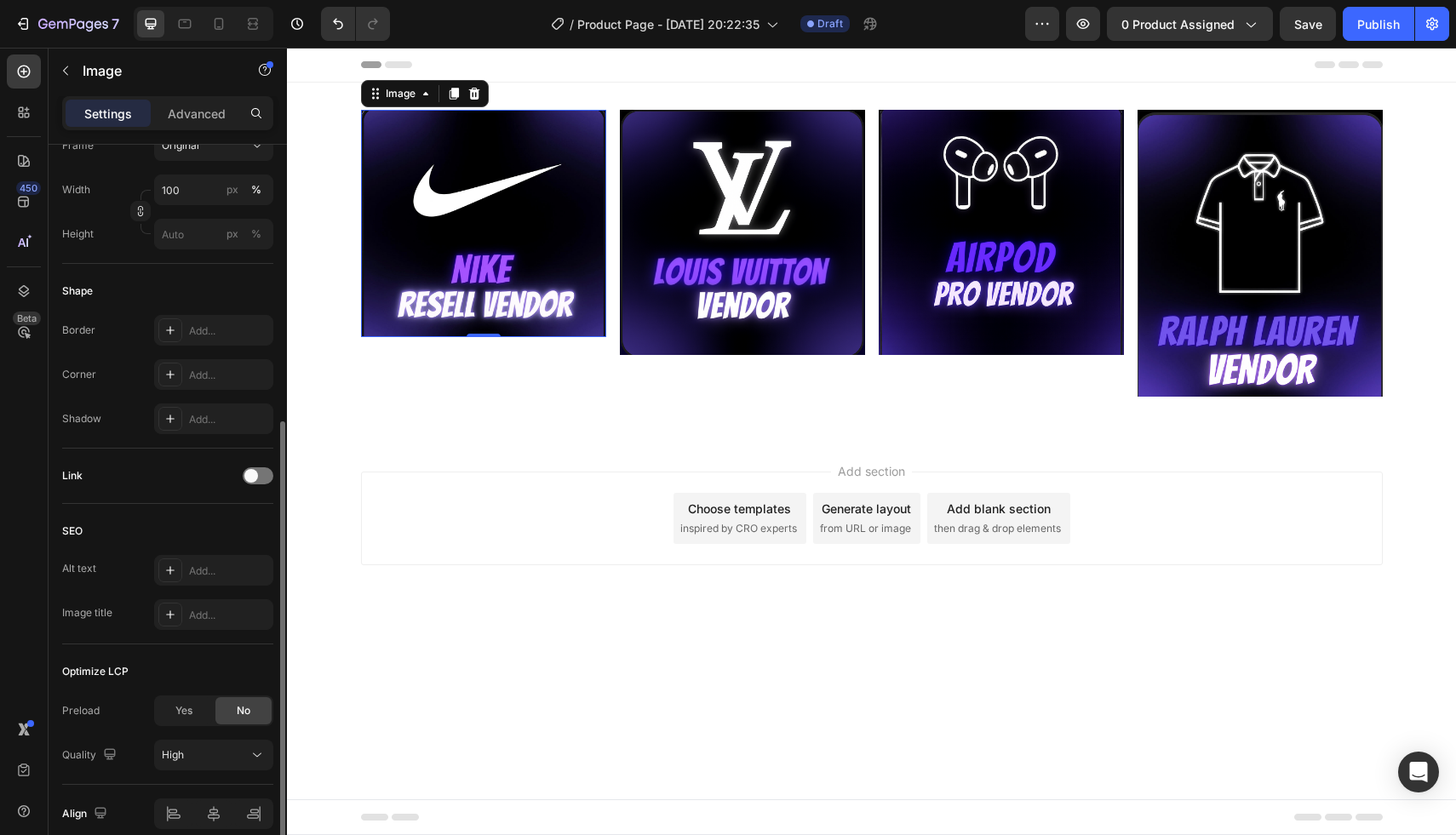
scroll to position [475, 0]
click at [258, 468] on div at bounding box center [258, 471] width 31 height 17
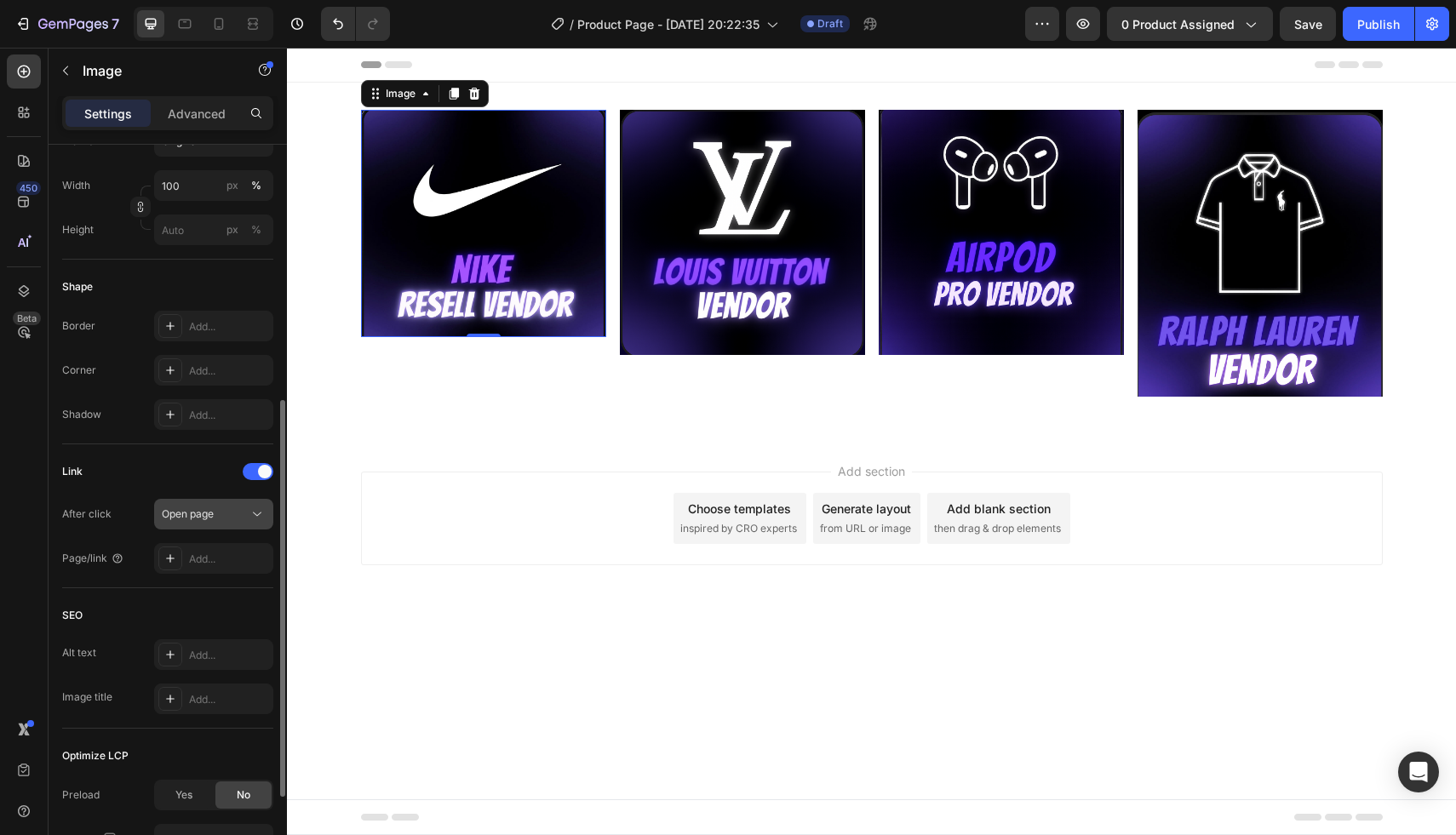
click at [241, 507] on div "Open page" at bounding box center [205, 514] width 87 height 16
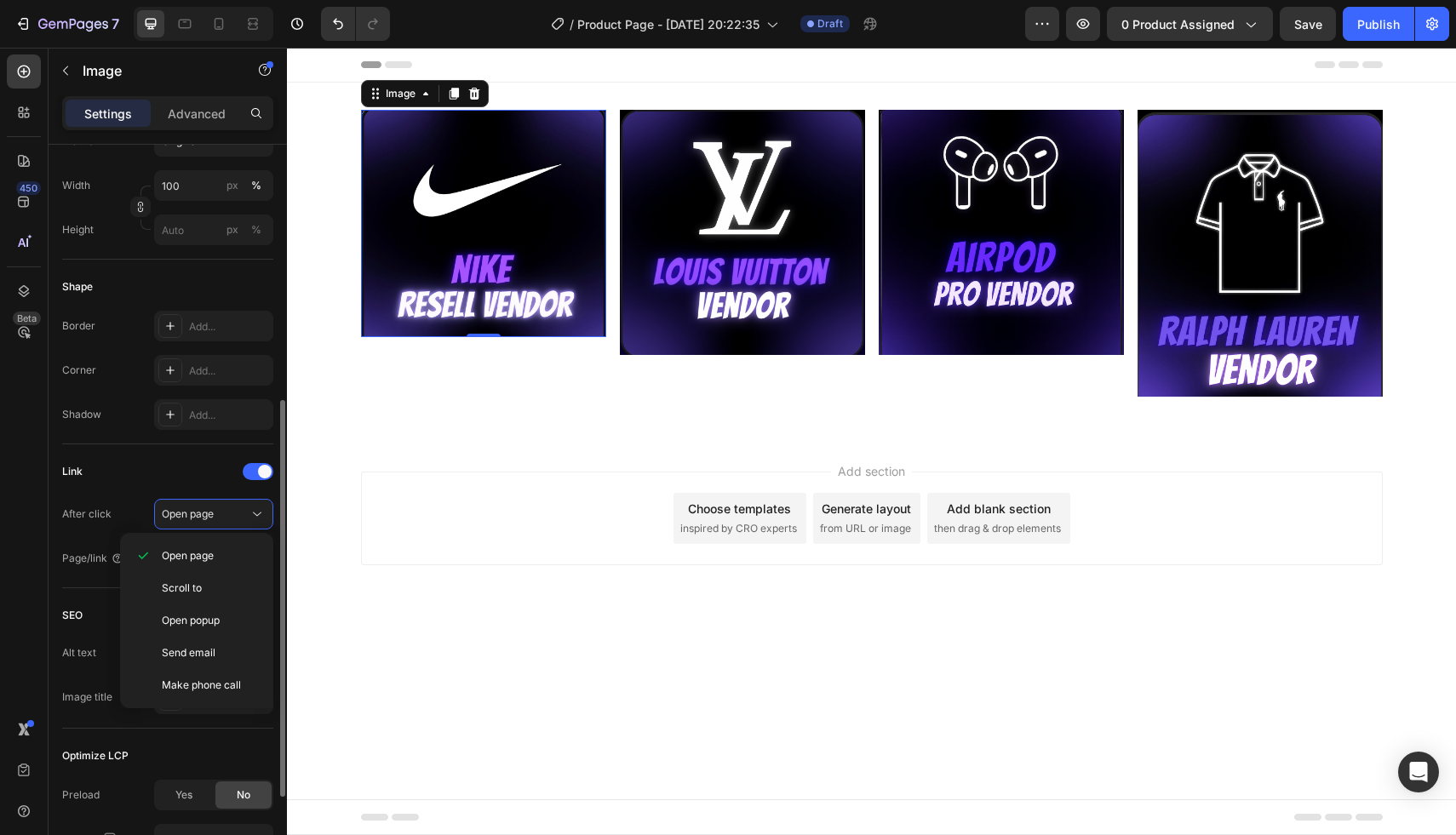
click at [220, 455] on div "Link After click Open page Page/link Add..." at bounding box center [167, 516] width 211 height 144
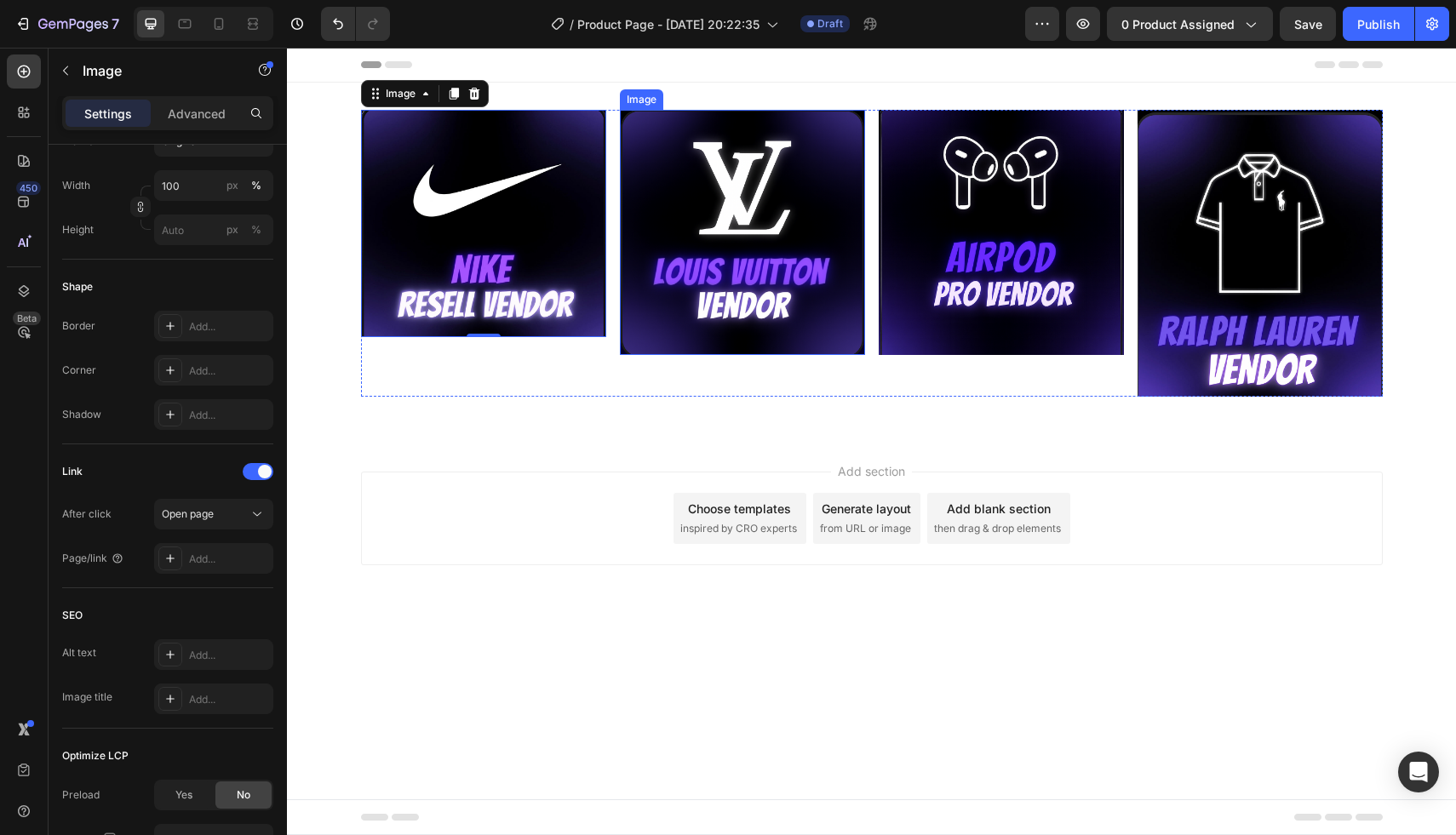
click at [724, 299] on img at bounding box center [743, 232] width 245 height 245
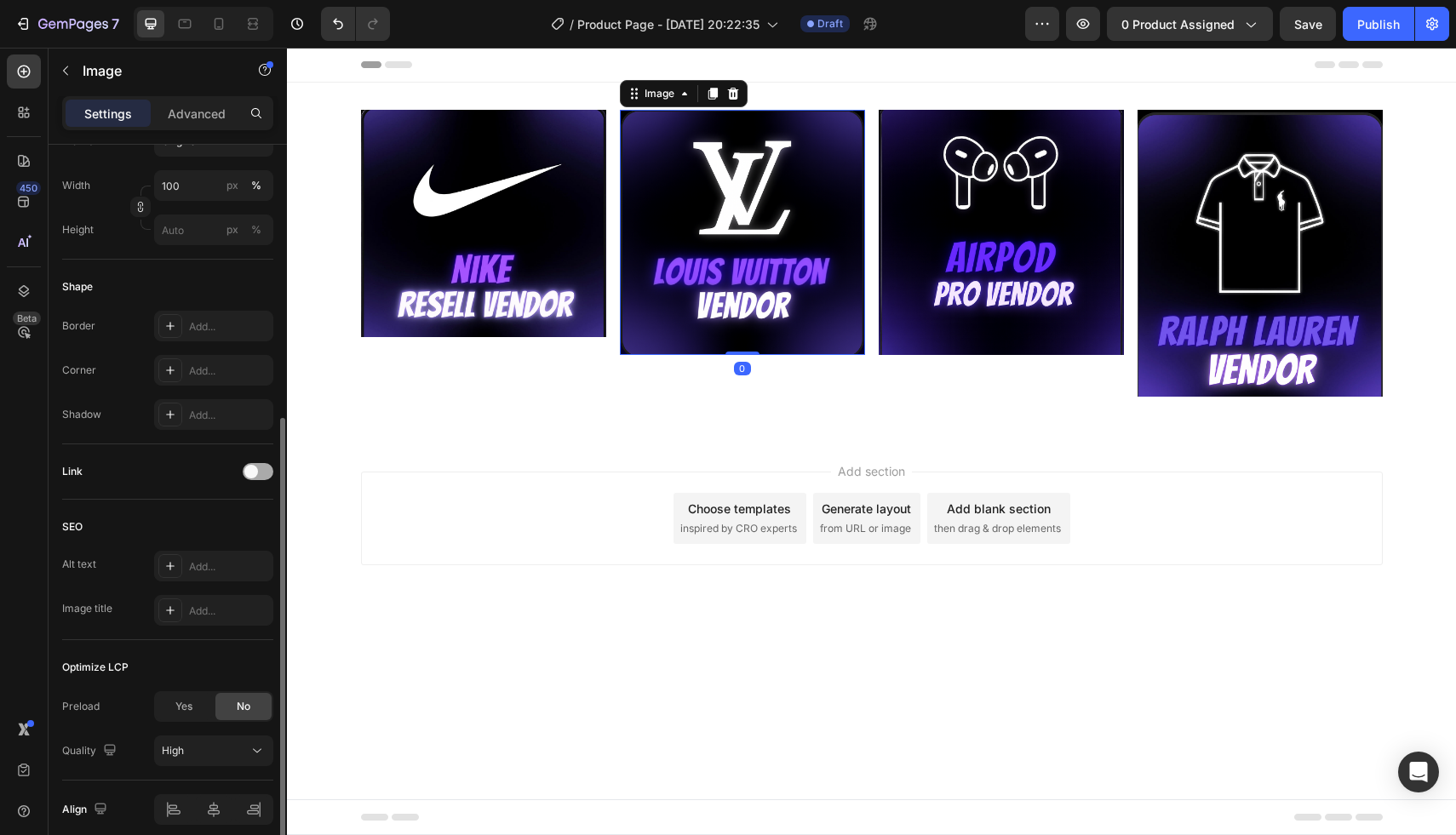
click at [250, 476] on span at bounding box center [251, 471] width 14 height 14
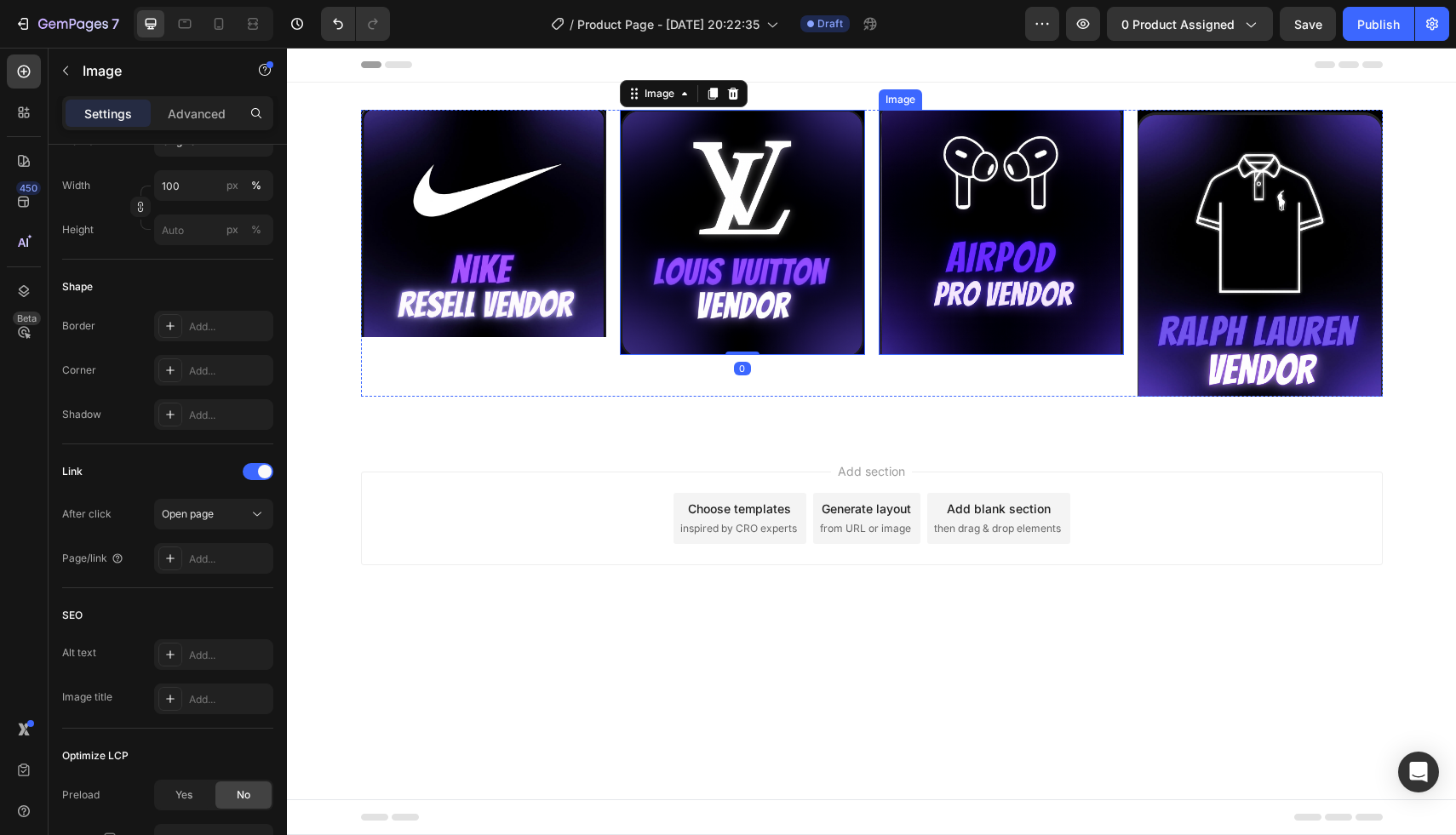
click at [1028, 277] on img at bounding box center [1001, 232] width 245 height 245
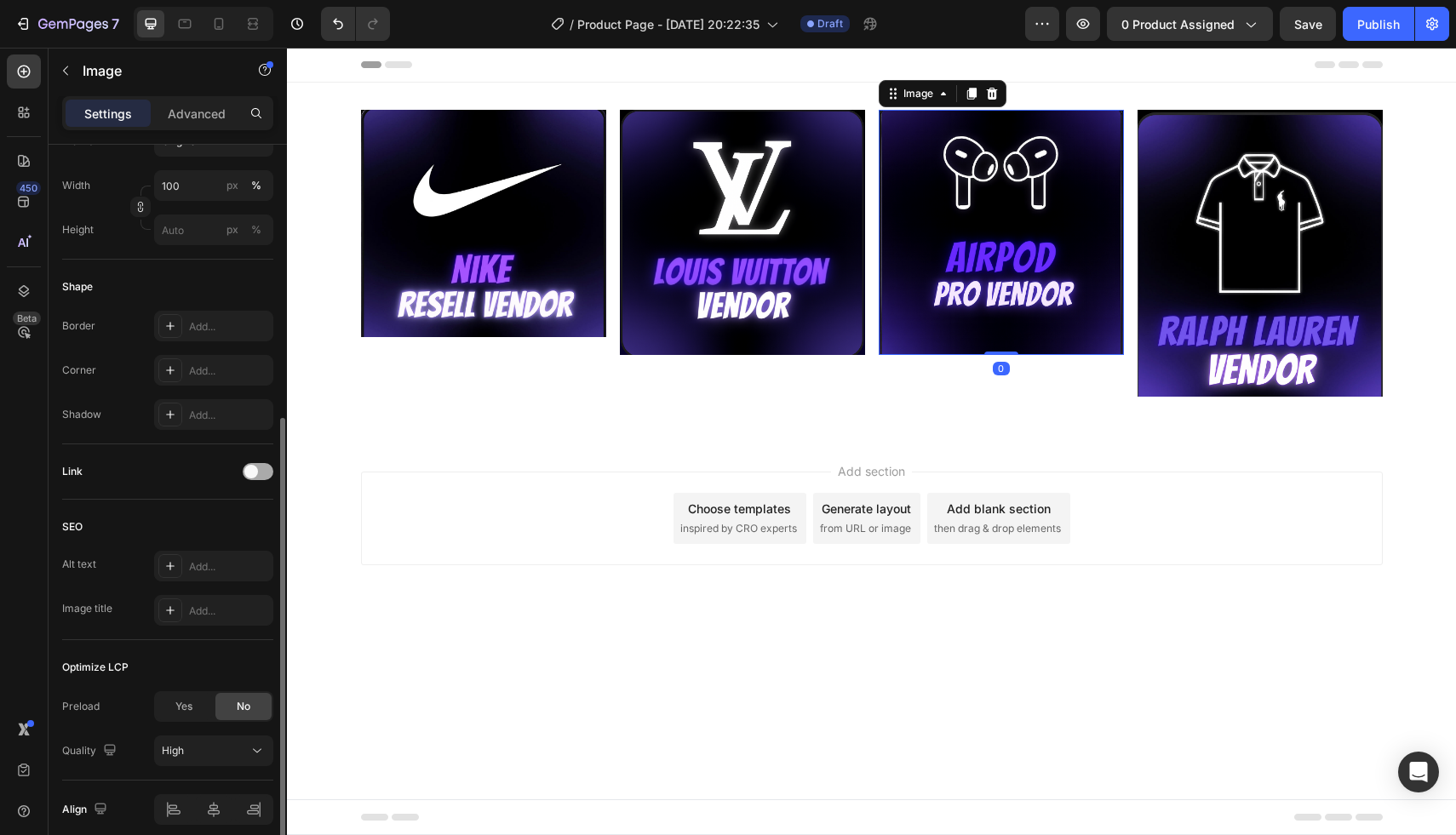
click at [262, 474] on div at bounding box center [258, 471] width 31 height 17
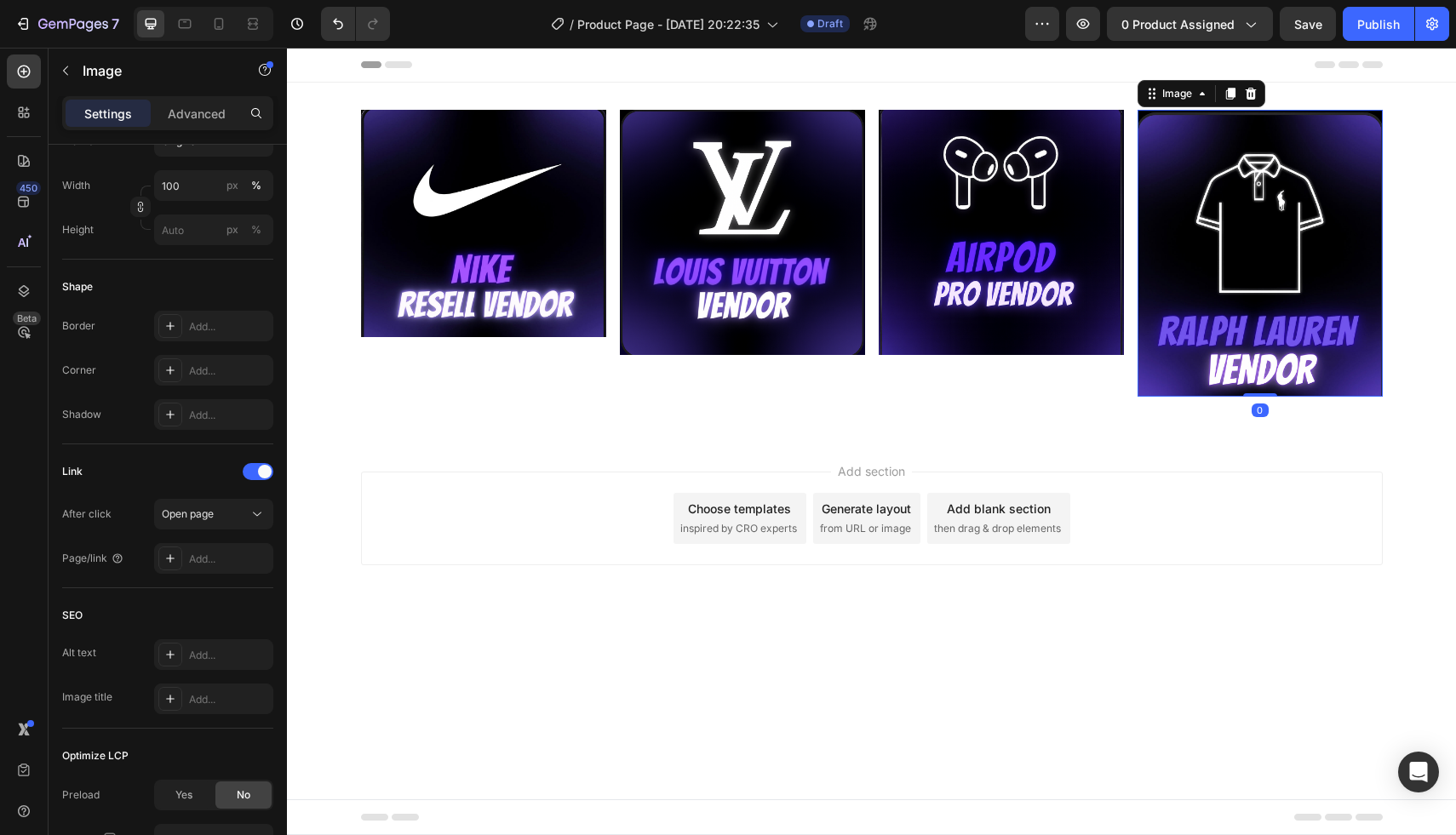
click at [1178, 301] on img at bounding box center [1260, 253] width 245 height 287
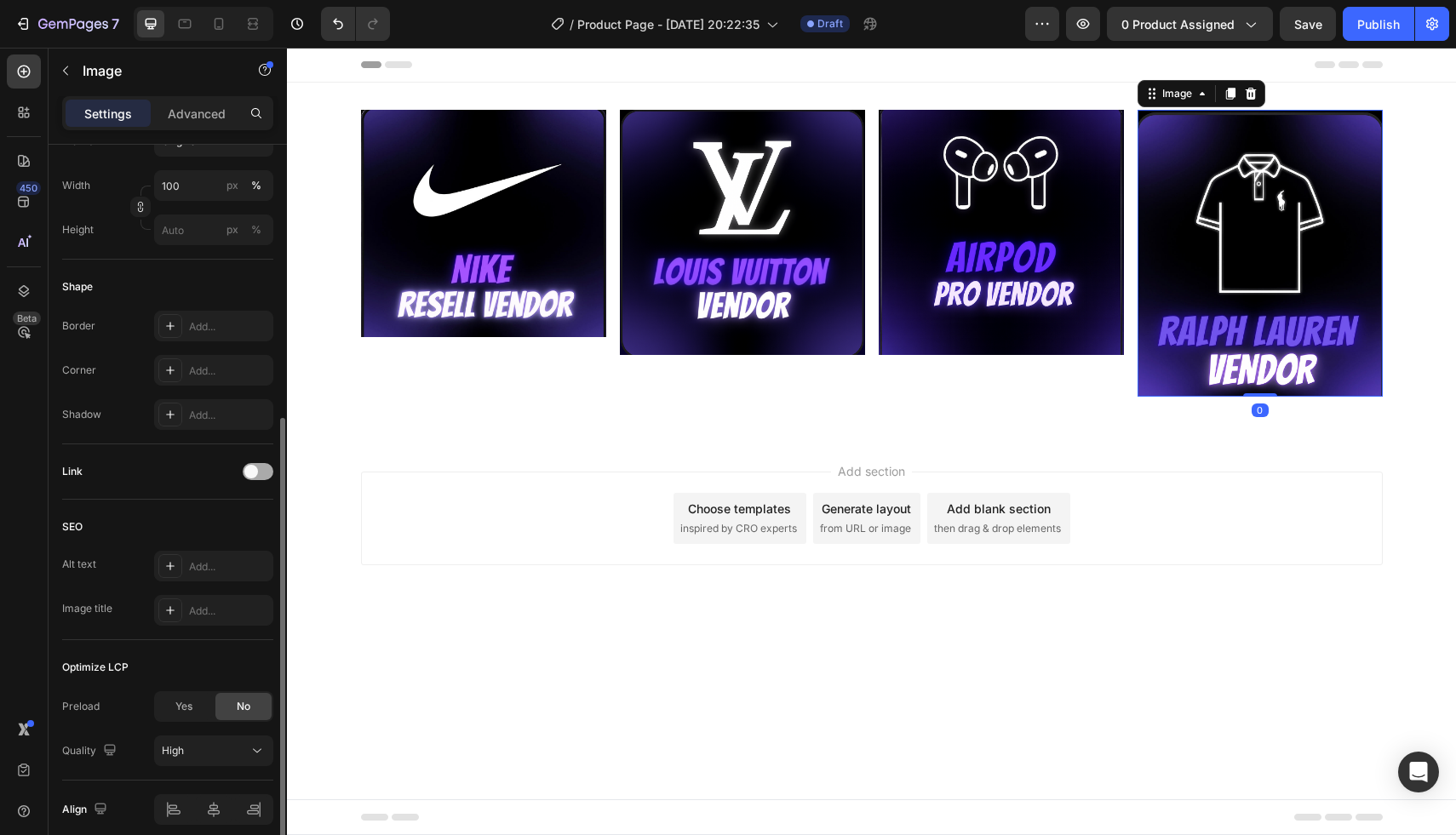
click at [252, 479] on div at bounding box center [258, 471] width 31 height 17
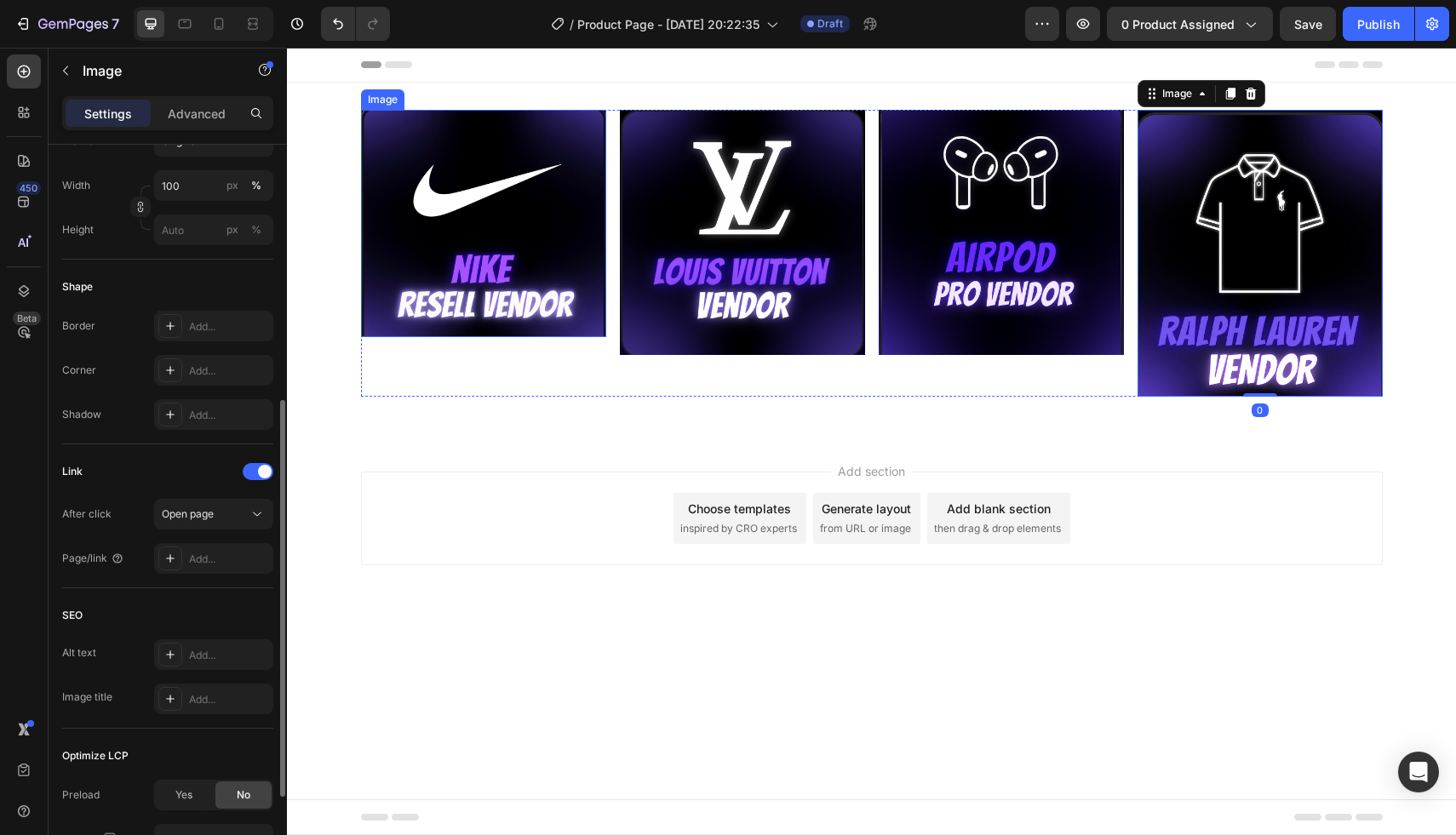
click at [455, 290] on img at bounding box center [484, 223] width 245 height 228
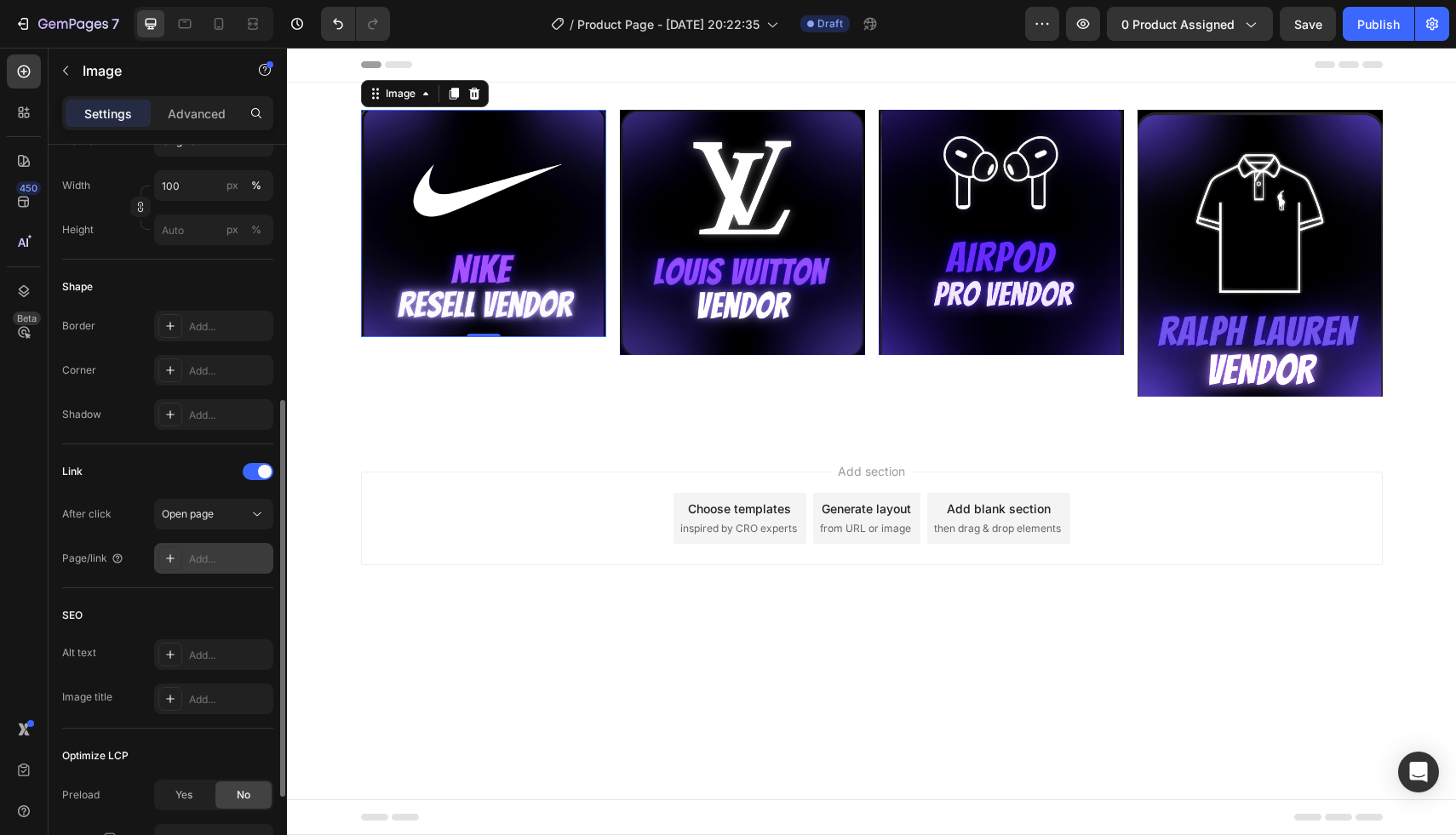
click at [187, 550] on div "Add..." at bounding box center [213, 559] width 119 height 31
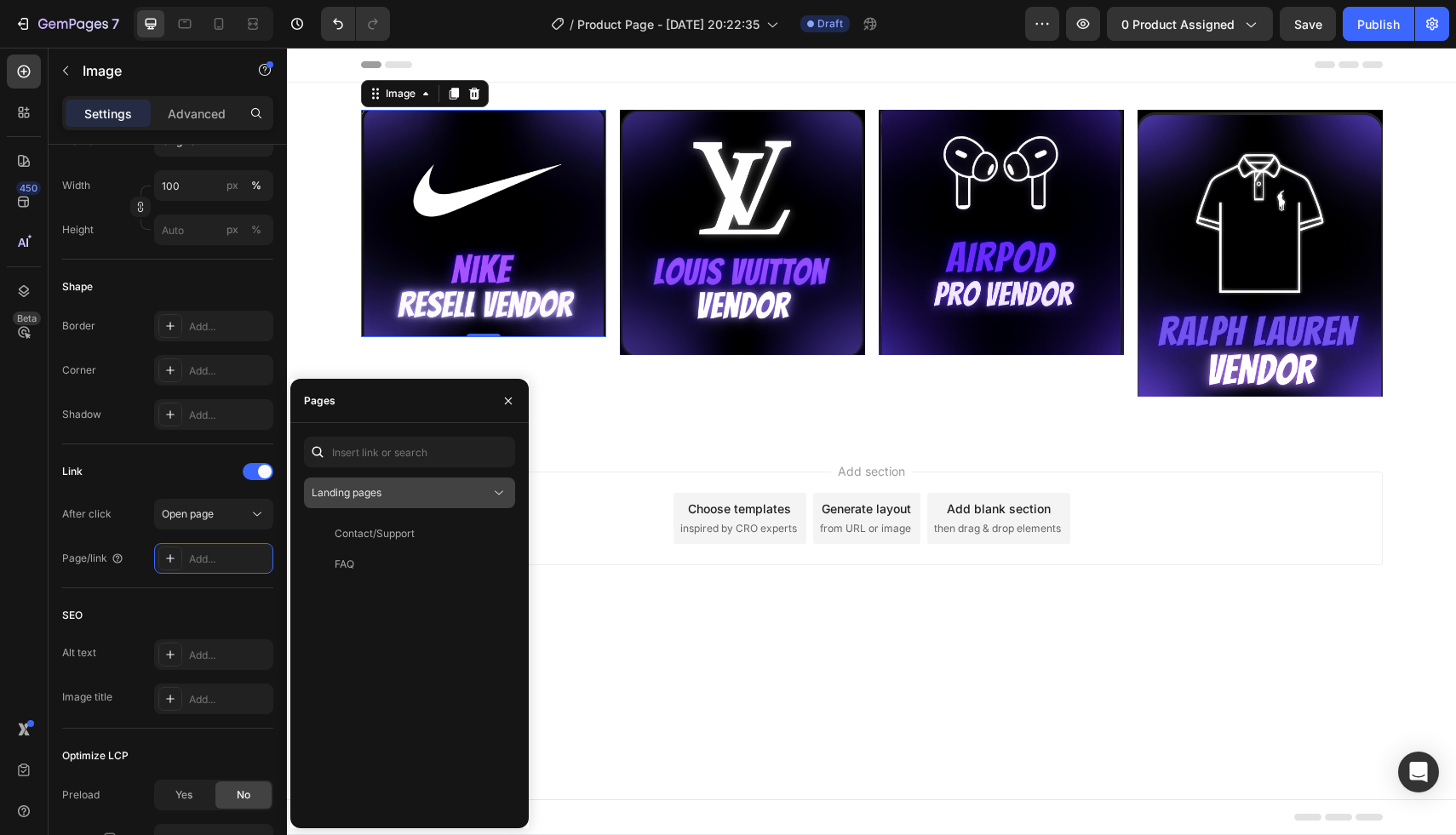
click at [394, 495] on div "Landing pages" at bounding box center [401, 493] width 178 height 16
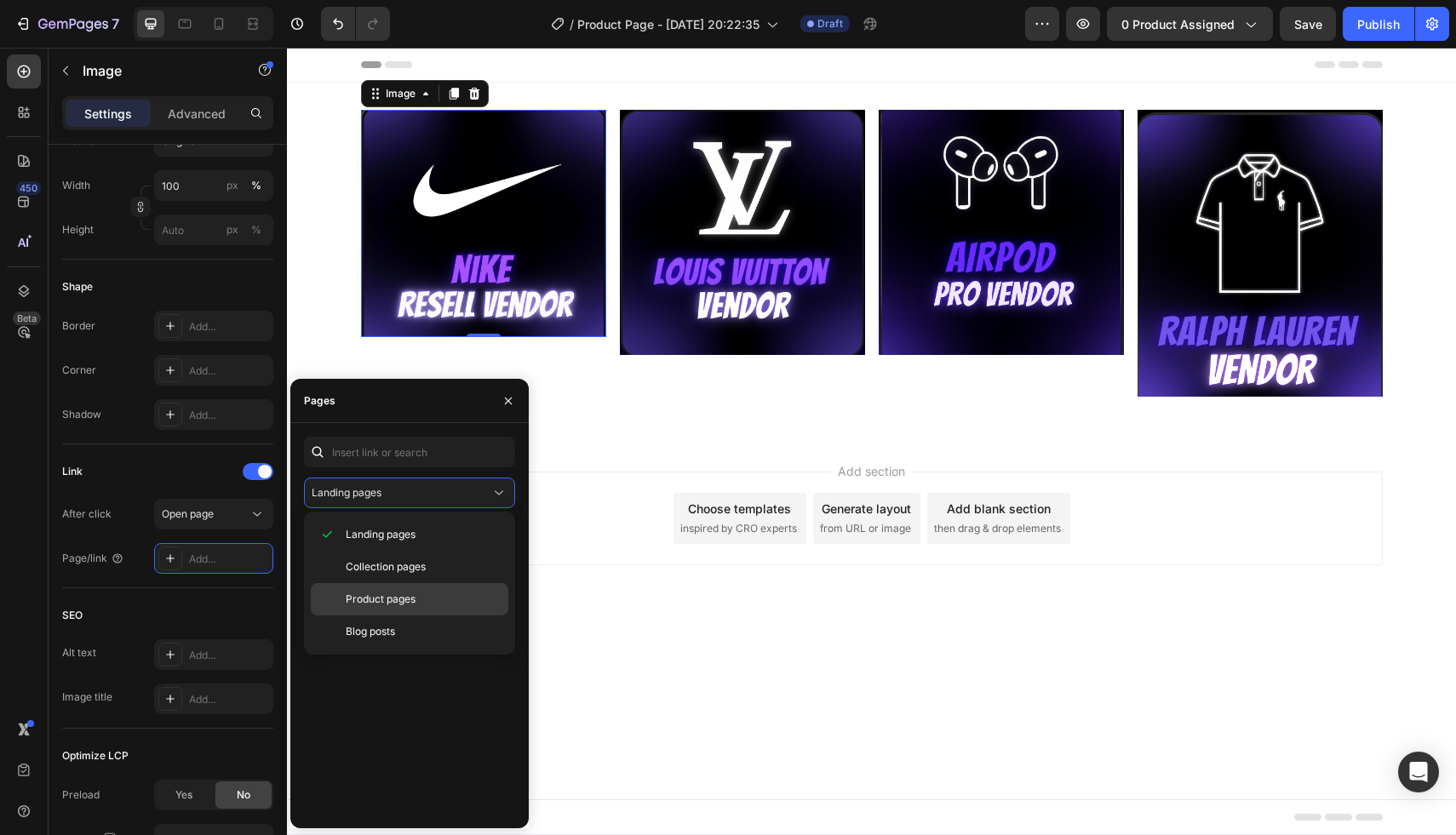
click at [408, 593] on span "Product pages" at bounding box center [380, 599] width 70 height 16
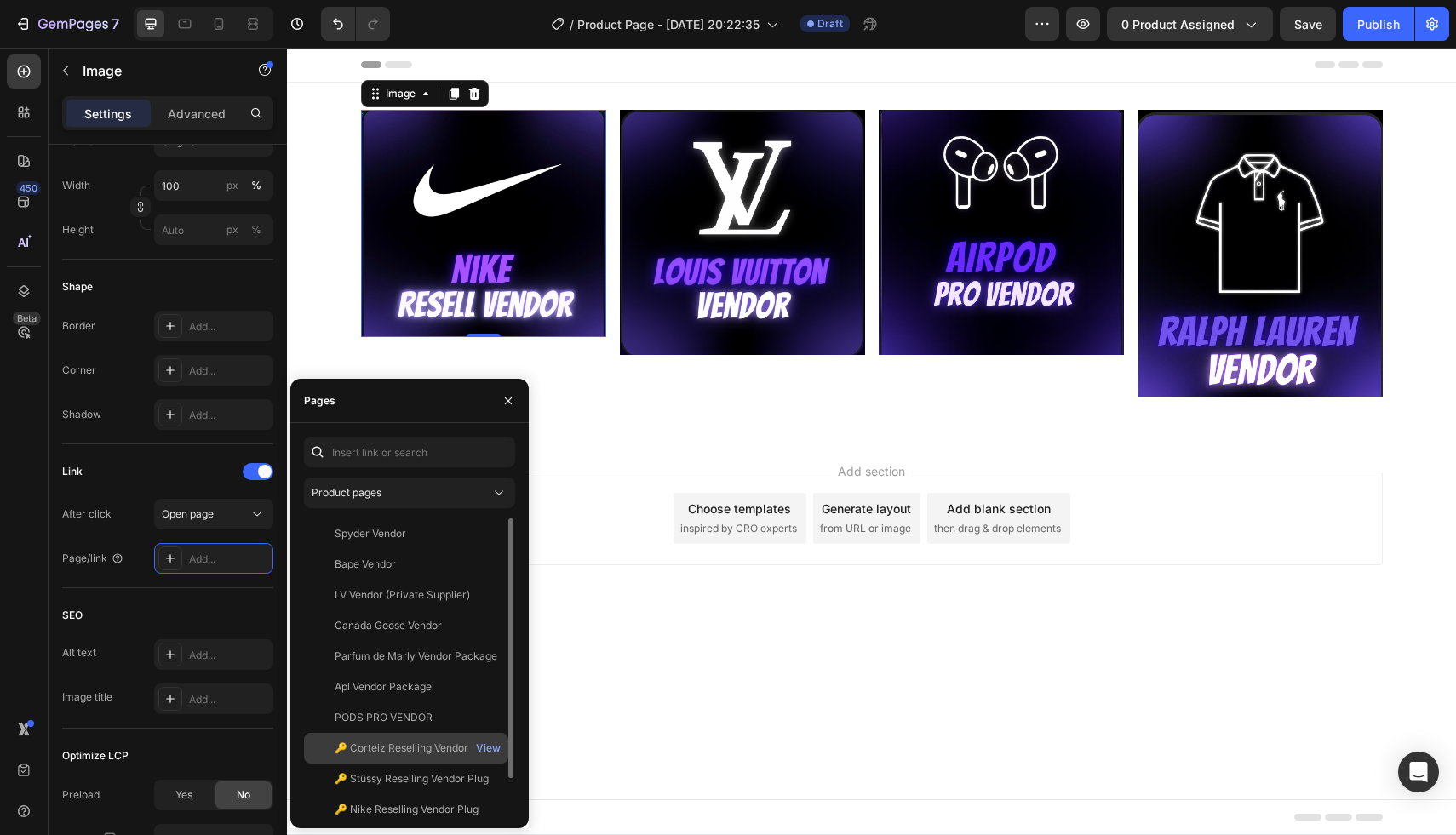
scroll to position [41, 0]
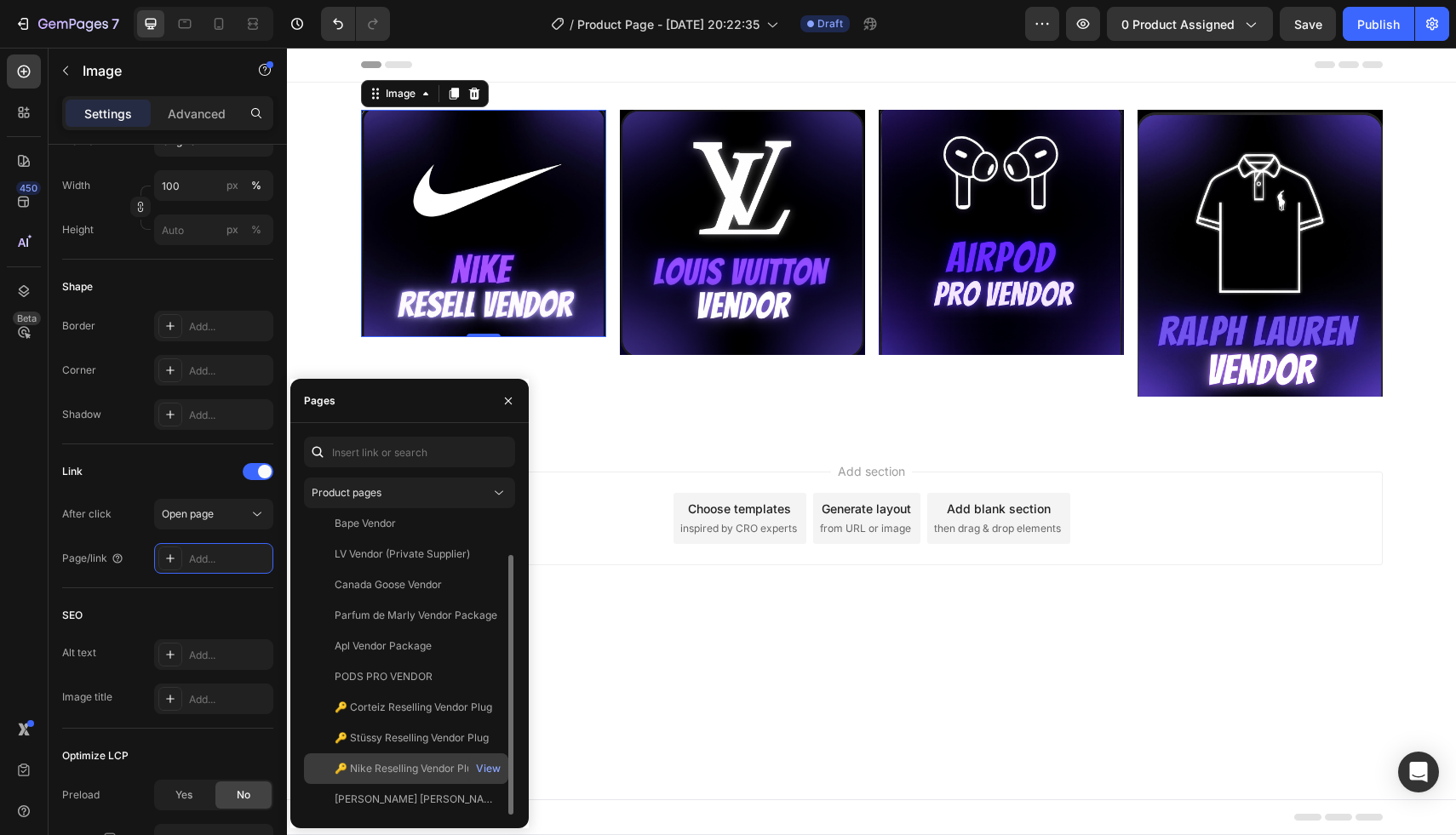
click at [419, 773] on div "🔑 Nike Reselling Vendor Plug" at bounding box center [406, 768] width 144 height 16
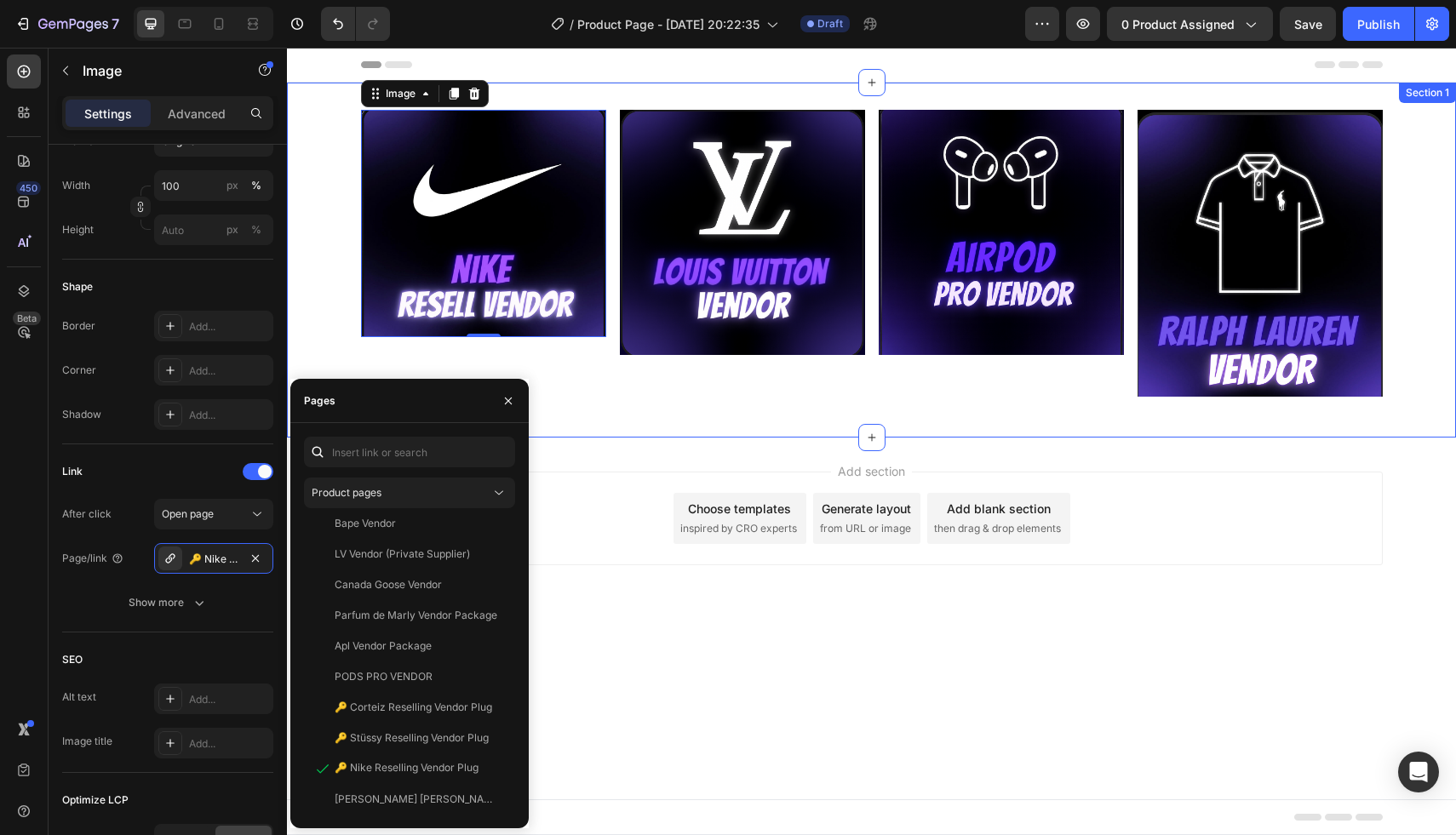
click at [609, 398] on div "Image 0 Image Image Image Row" at bounding box center [872, 260] width 1169 height 301
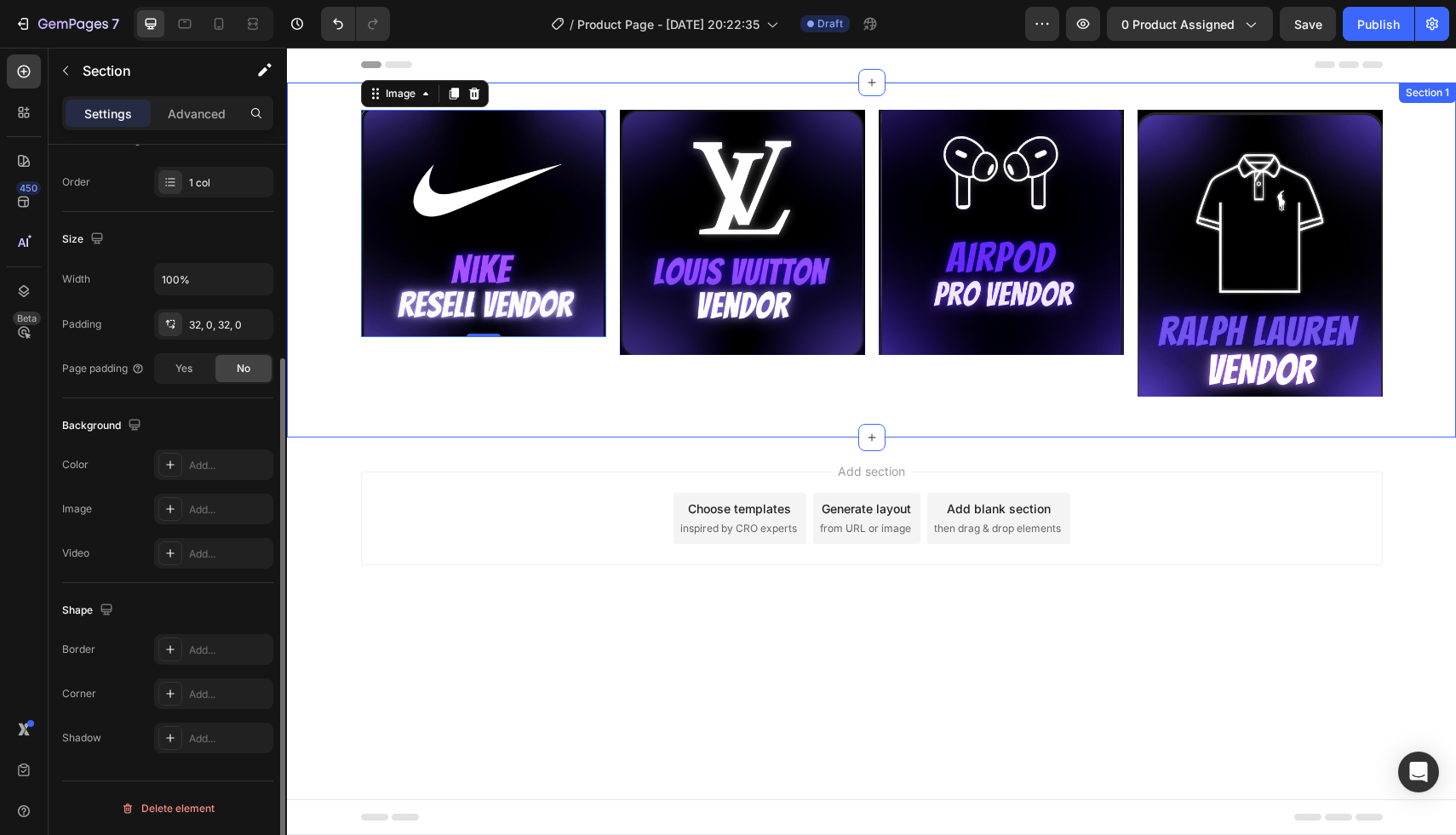
scroll to position [0, 0]
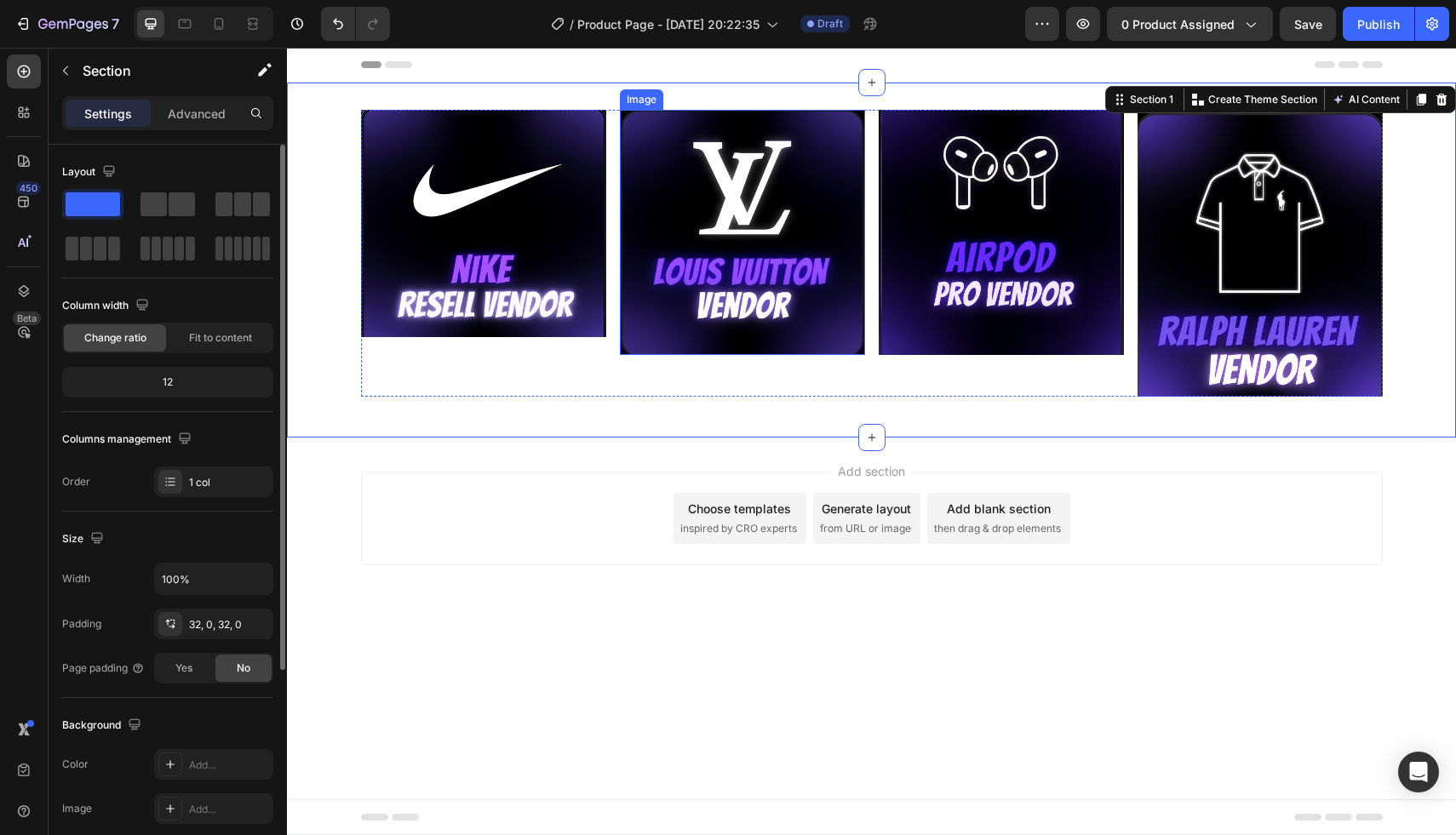
click at [744, 252] on img at bounding box center [743, 232] width 245 height 245
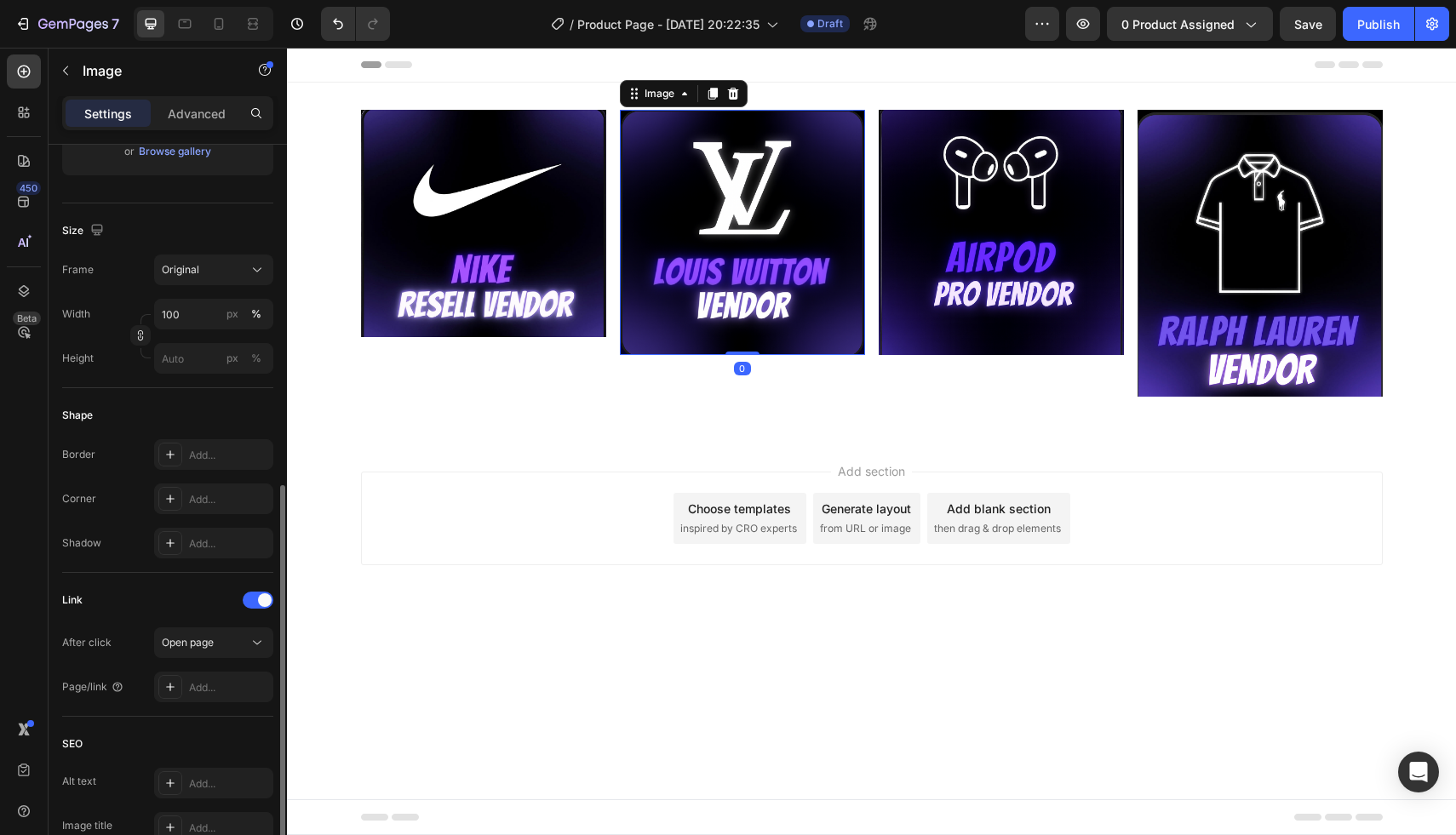
scroll to position [447, 0]
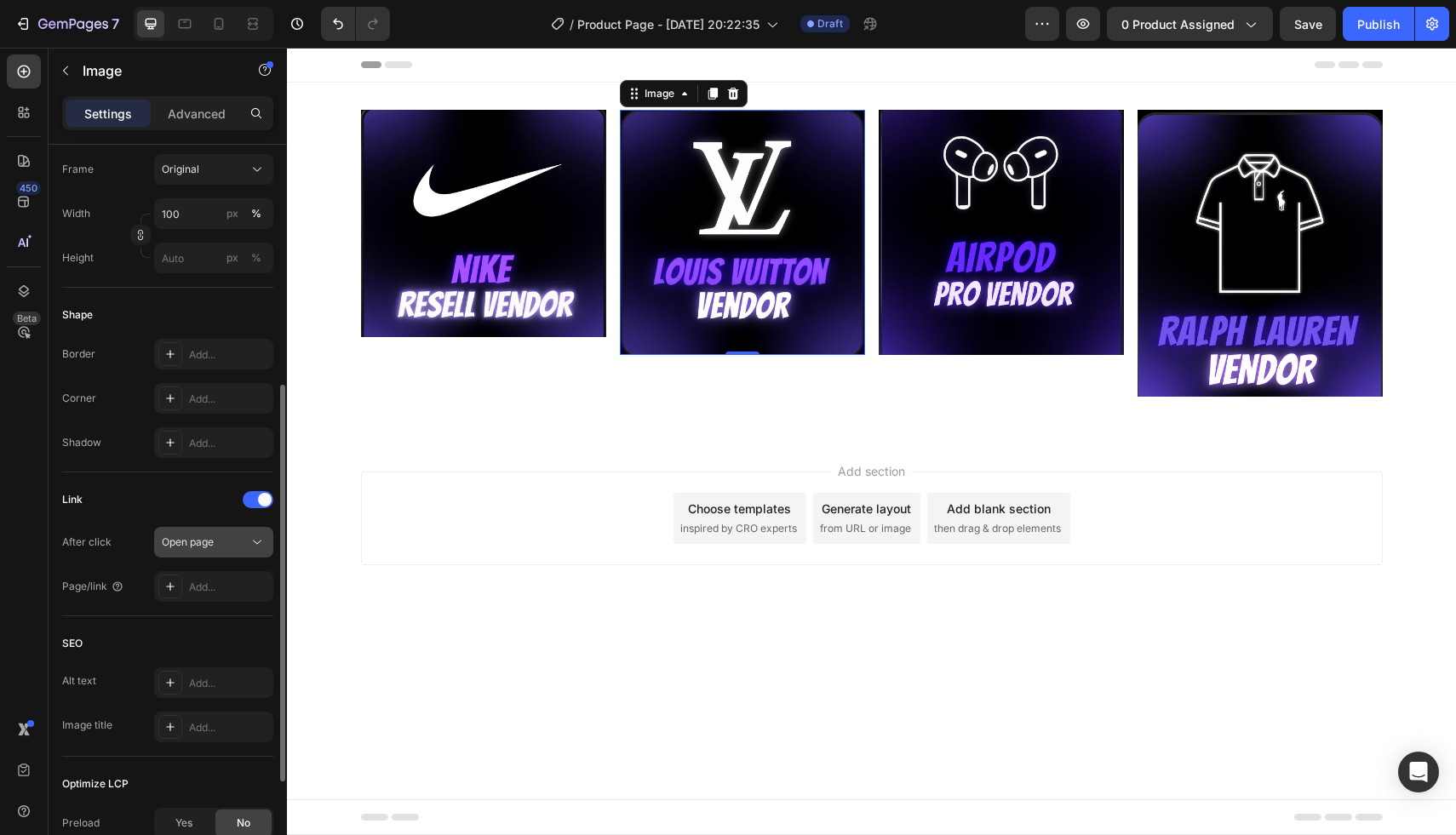
click at [233, 548] on div "Open page" at bounding box center [205, 542] width 87 height 16
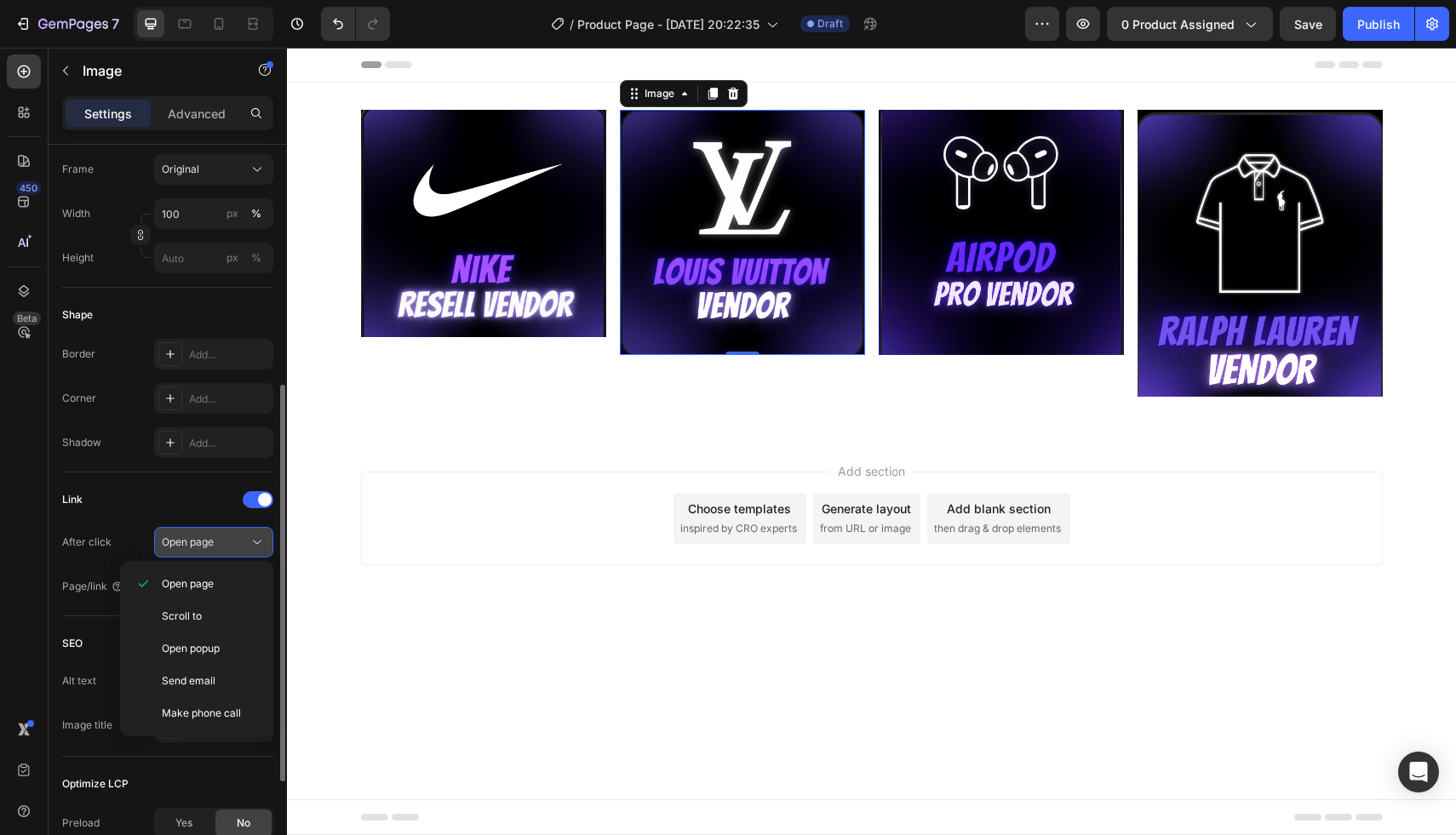
click at [233, 548] on div "Open page" at bounding box center [205, 542] width 87 height 16
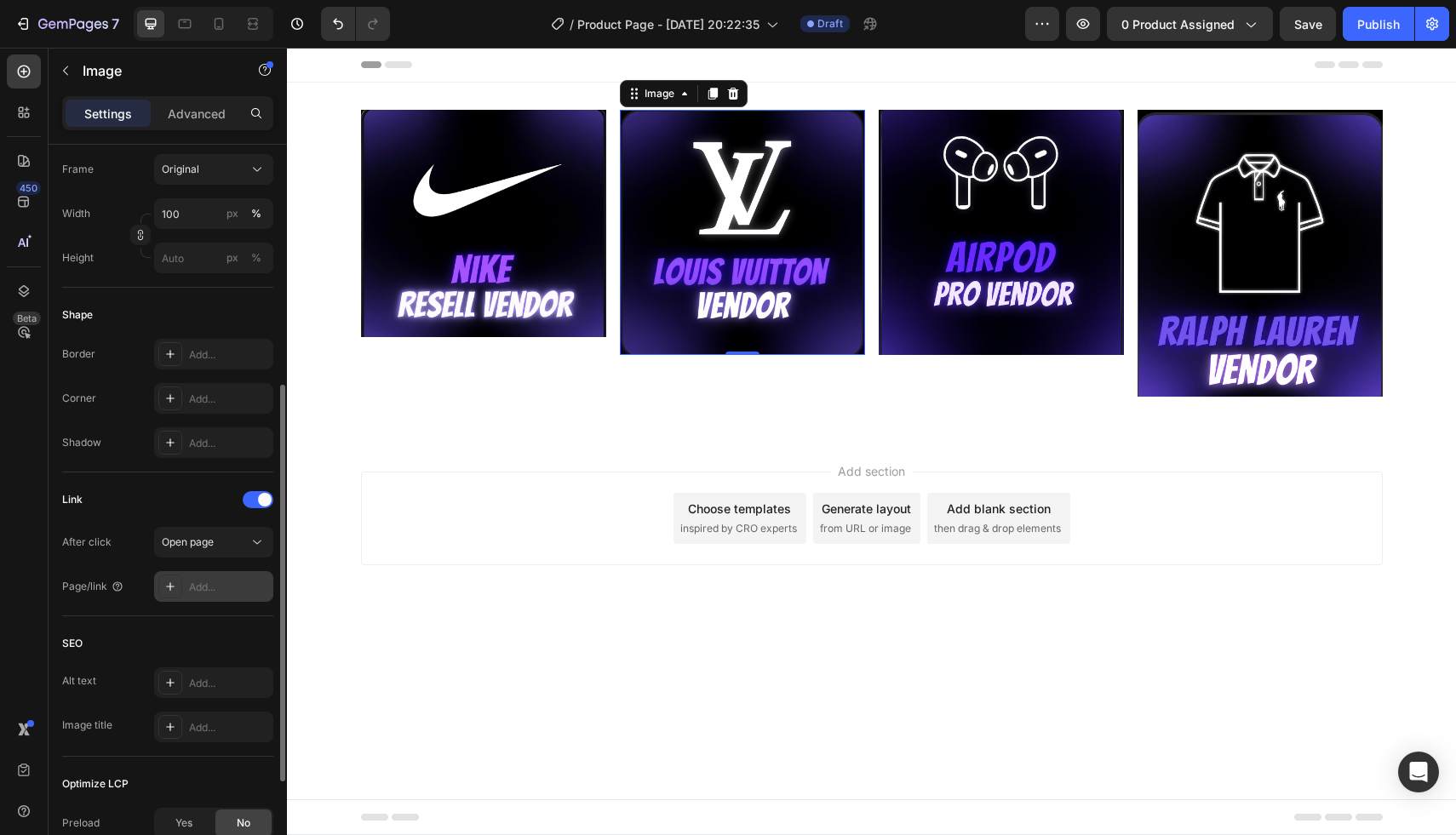
click at [232, 578] on div "Add..." at bounding box center [213, 587] width 119 height 31
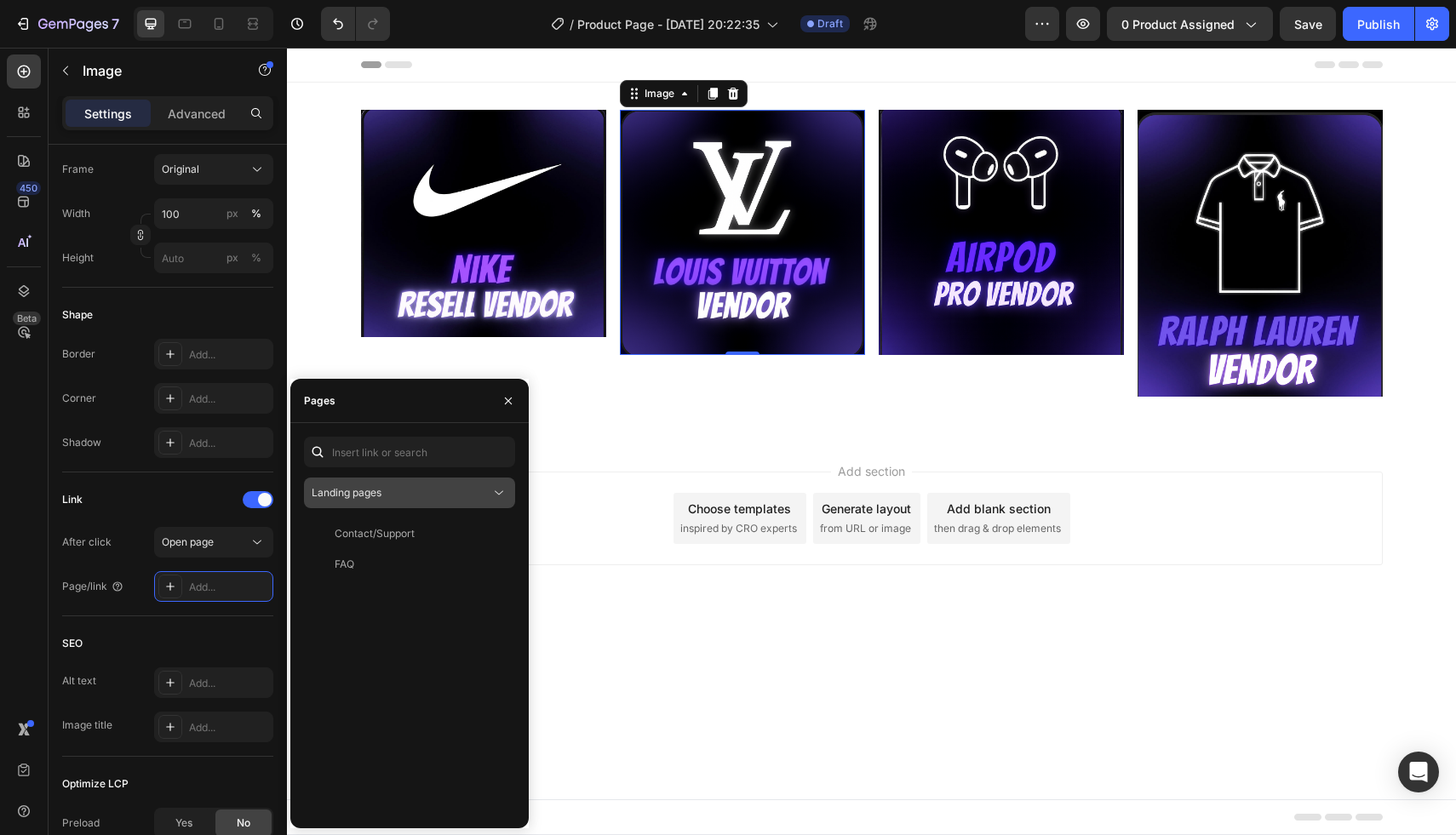
click at [379, 495] on span "Landing pages" at bounding box center [347, 493] width 70 height 13
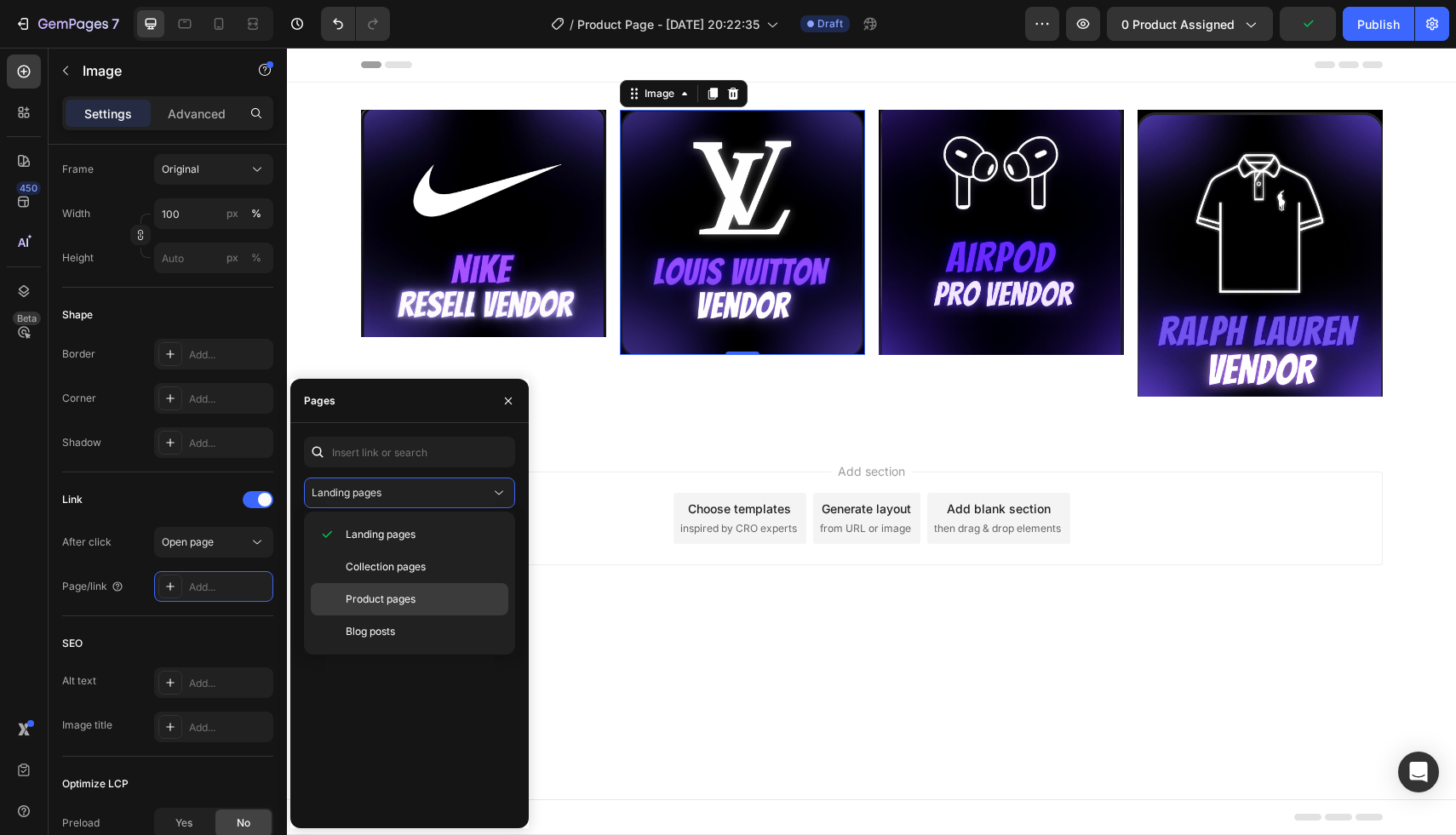
click at [403, 593] on span "Product pages" at bounding box center [380, 599] width 70 height 16
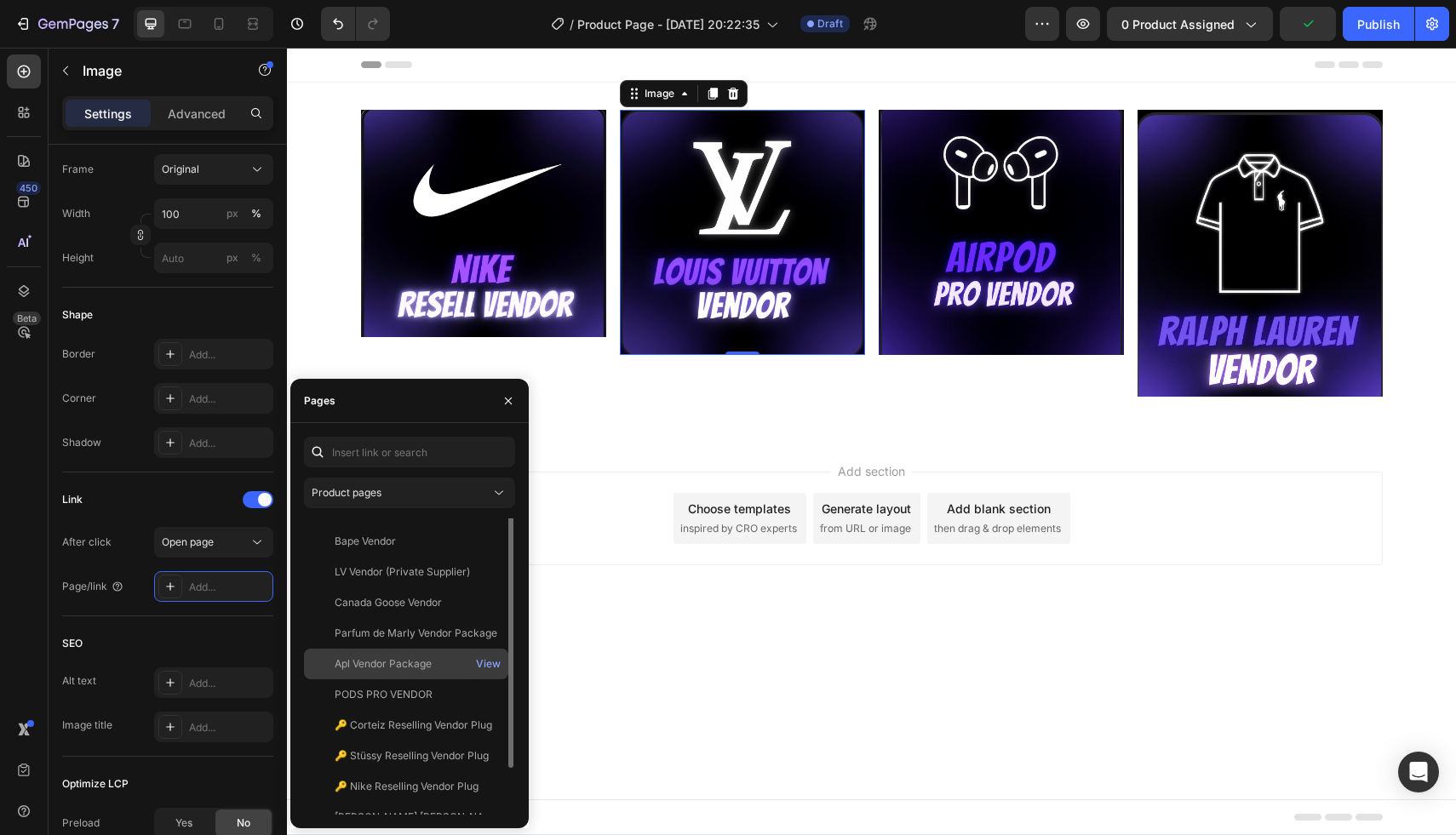
scroll to position [28, 0]
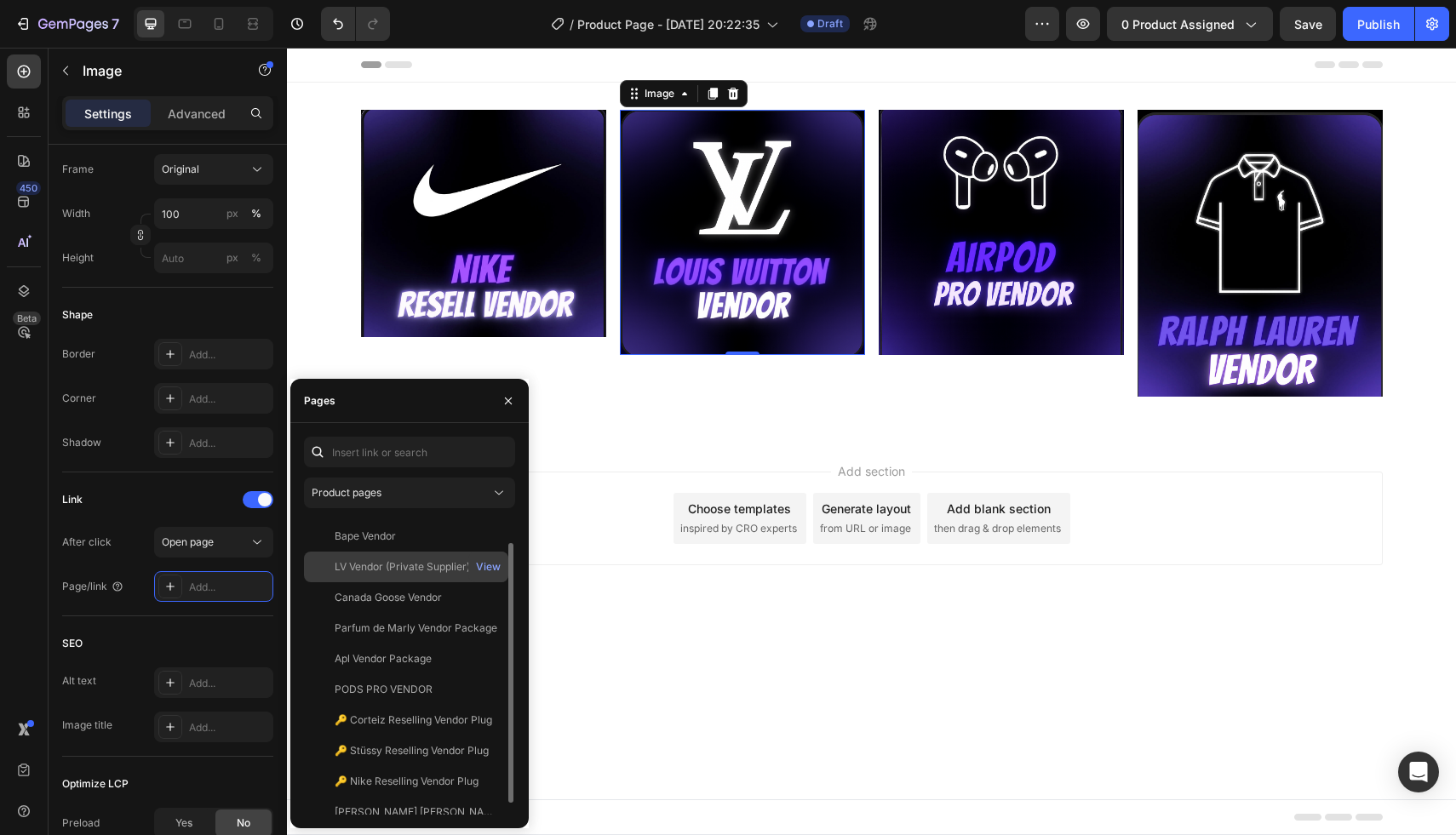
click at [430, 568] on div "LV Vendor (Private Supplier)" at bounding box center [402, 567] width 135 height 16
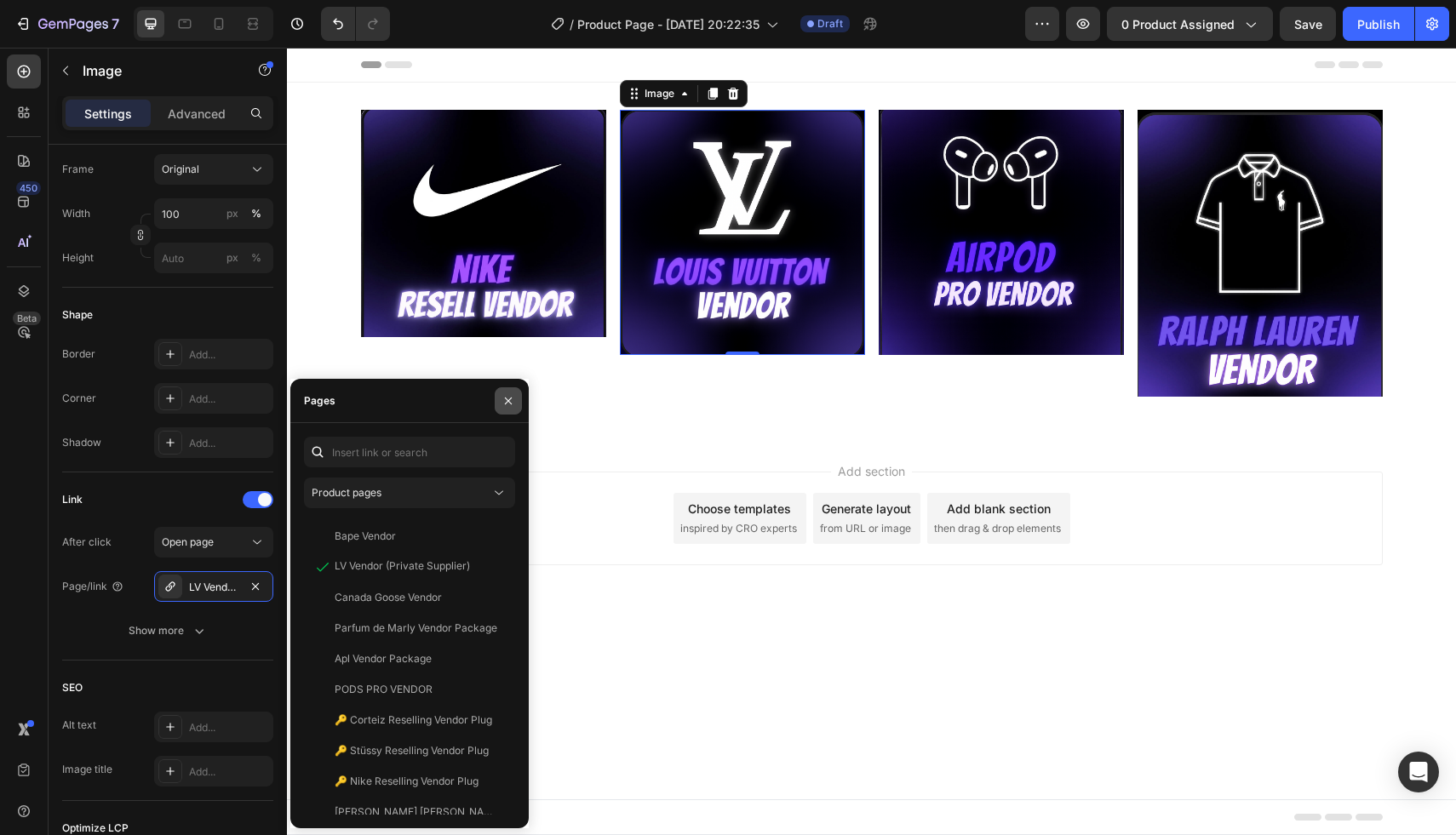
click at [504, 400] on icon "button" at bounding box center [508, 401] width 14 height 14
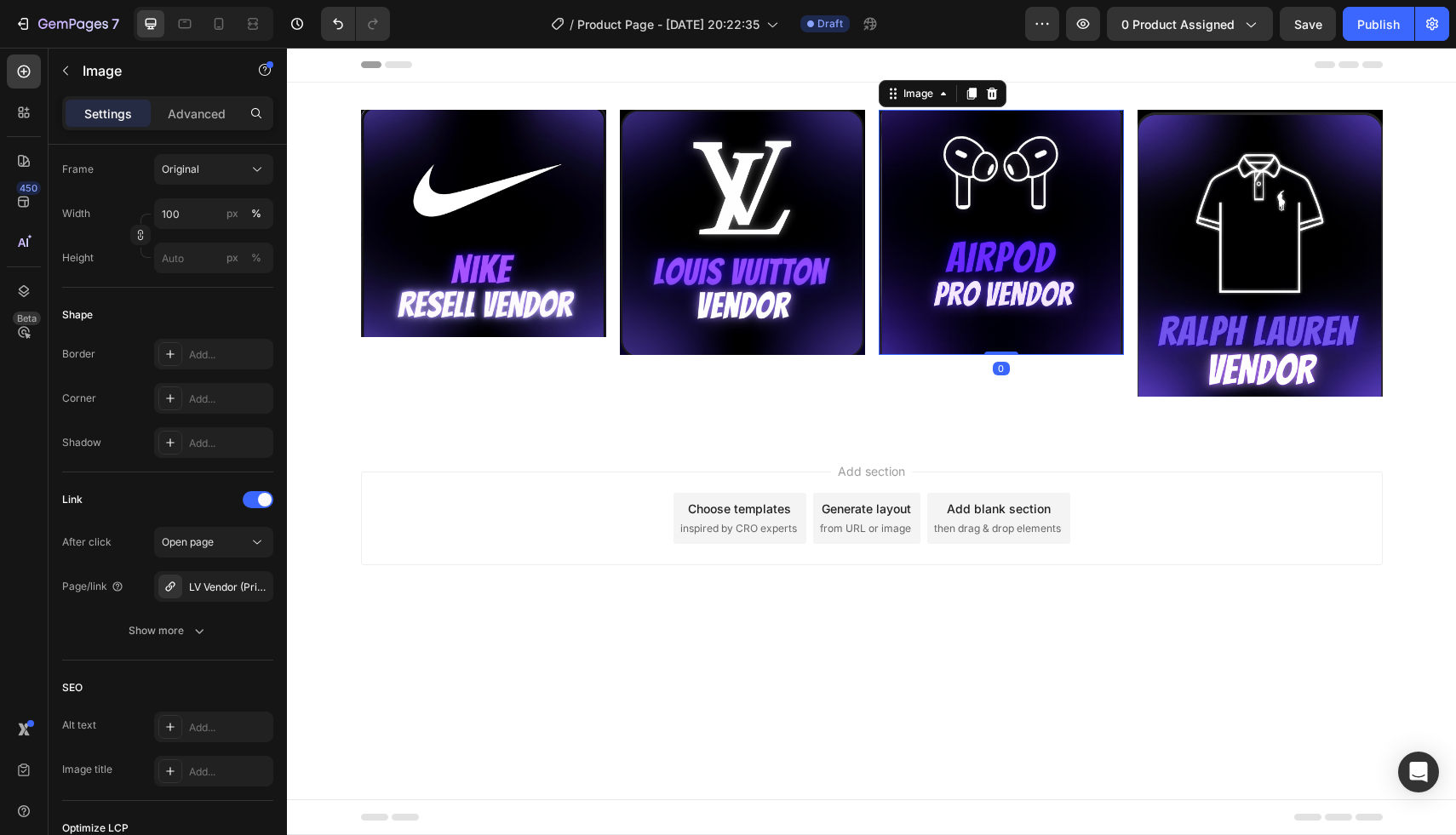
click at [1013, 252] on img at bounding box center [1001, 232] width 245 height 245
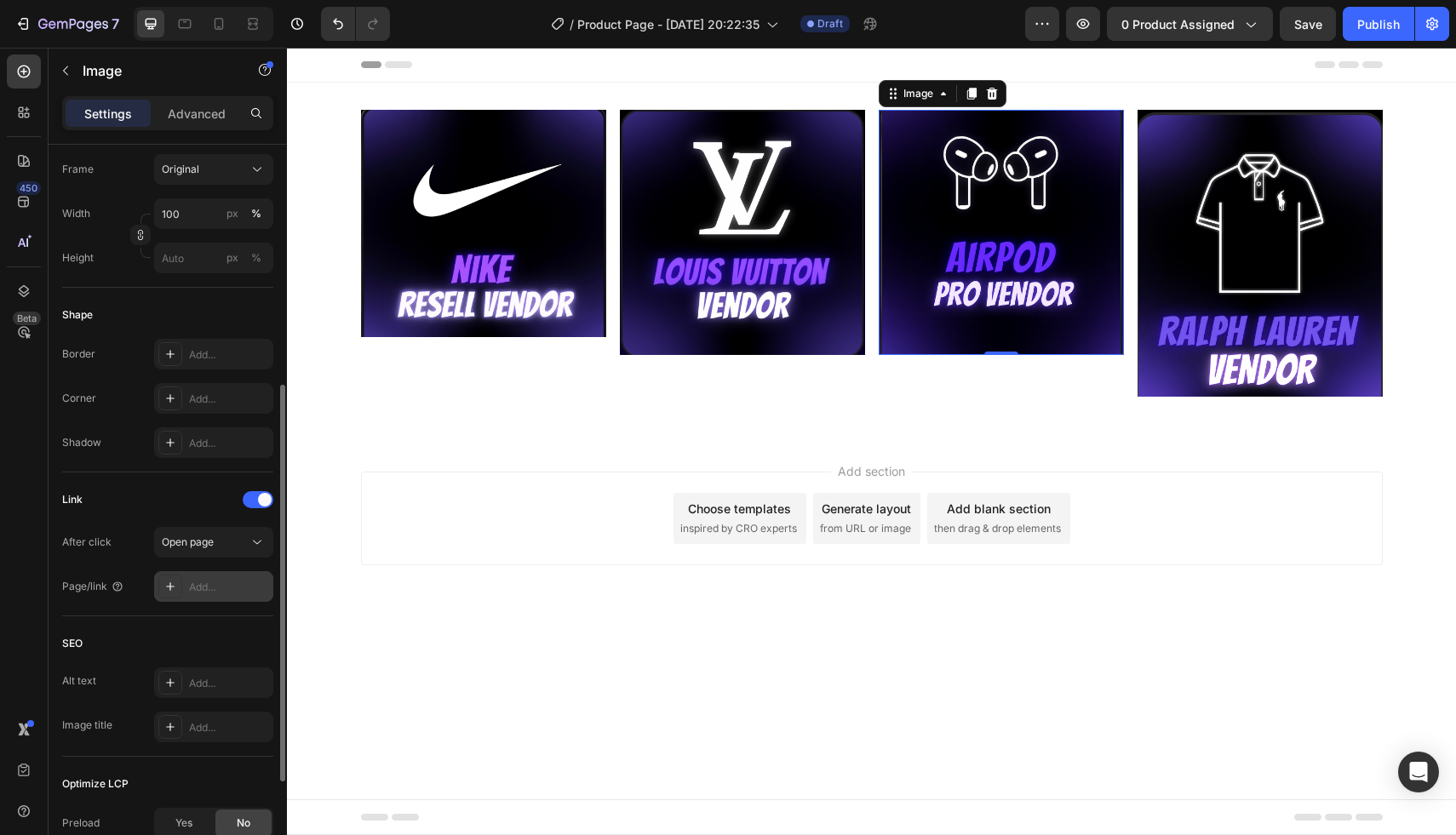
click at [218, 592] on div "Add..." at bounding box center [229, 587] width 80 height 16
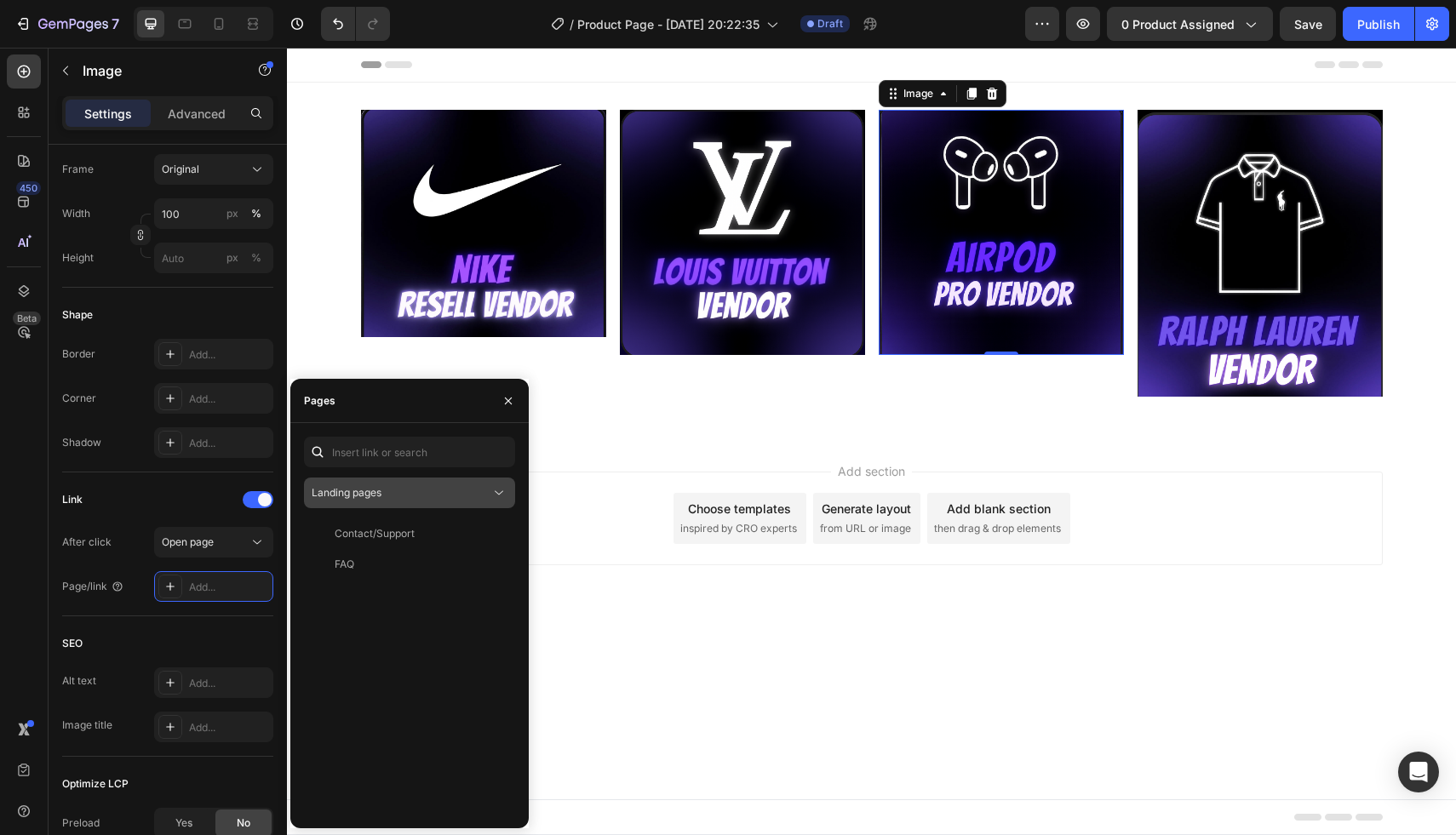
click at [375, 498] on span "Landing pages" at bounding box center [347, 493] width 70 height 13
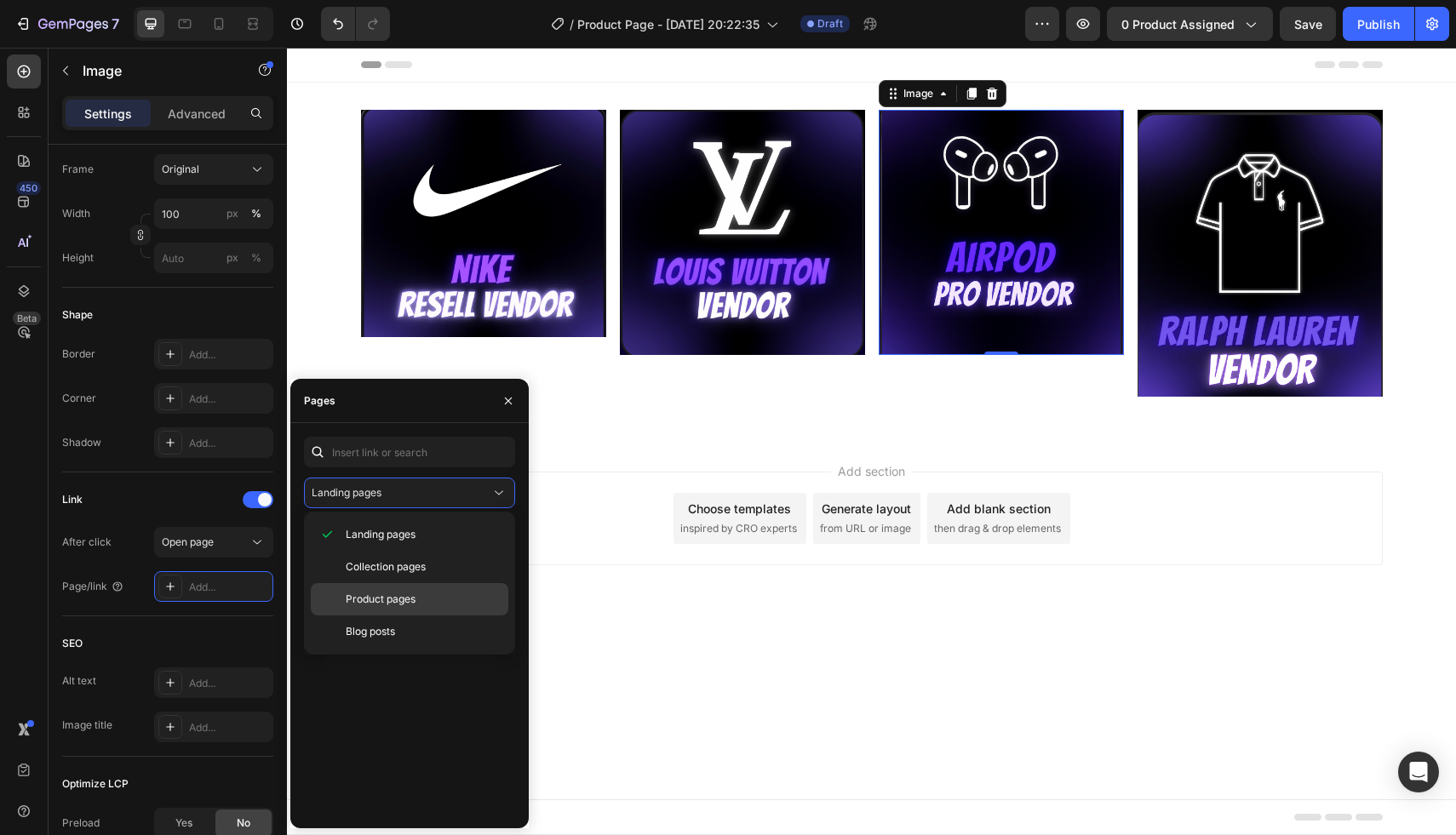
click at [406, 588] on div "Product pages" at bounding box center [410, 599] width 198 height 32
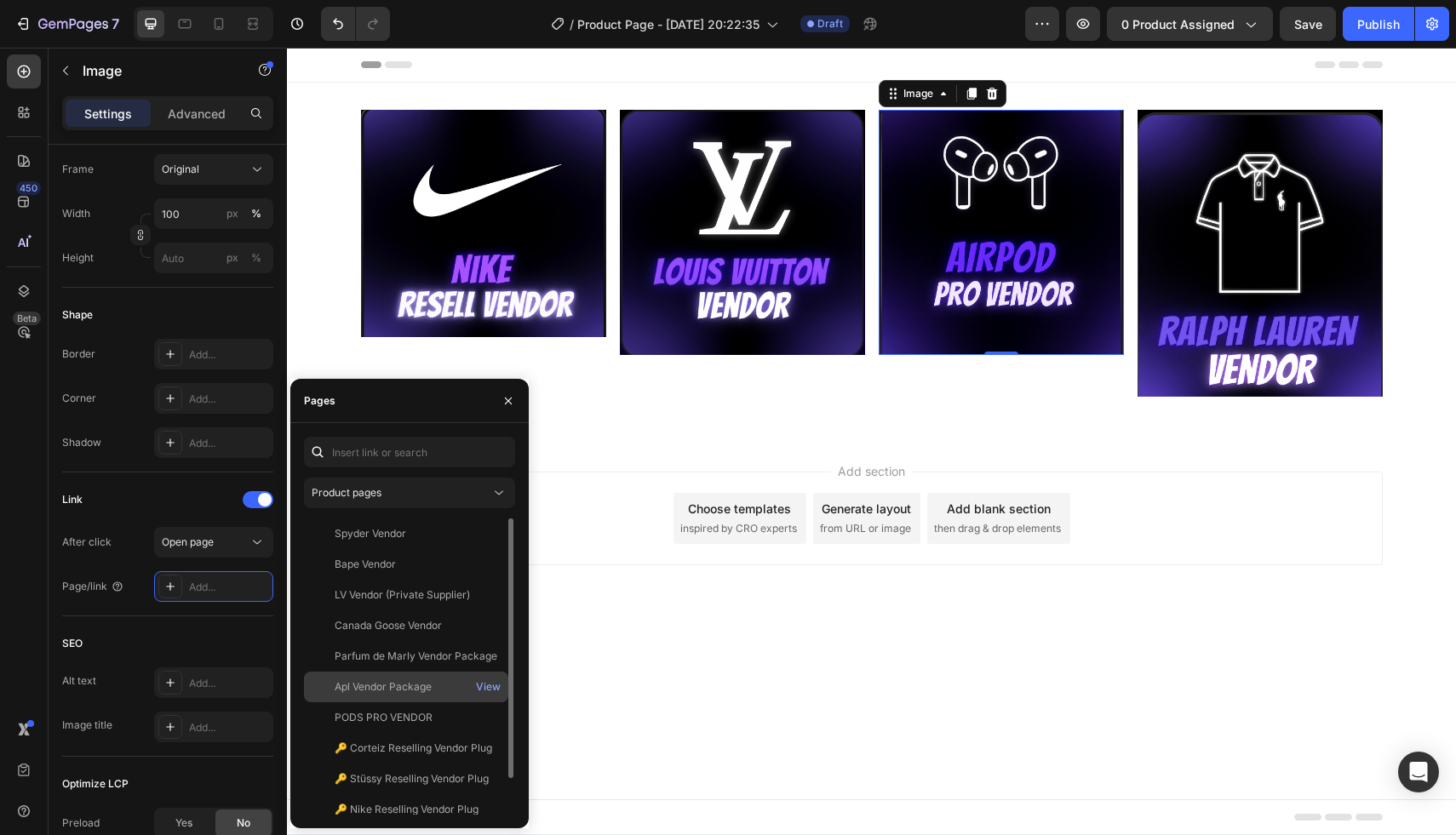
click at [433, 685] on div "Apl Vendor Package" at bounding box center [406, 687] width 191 height 16
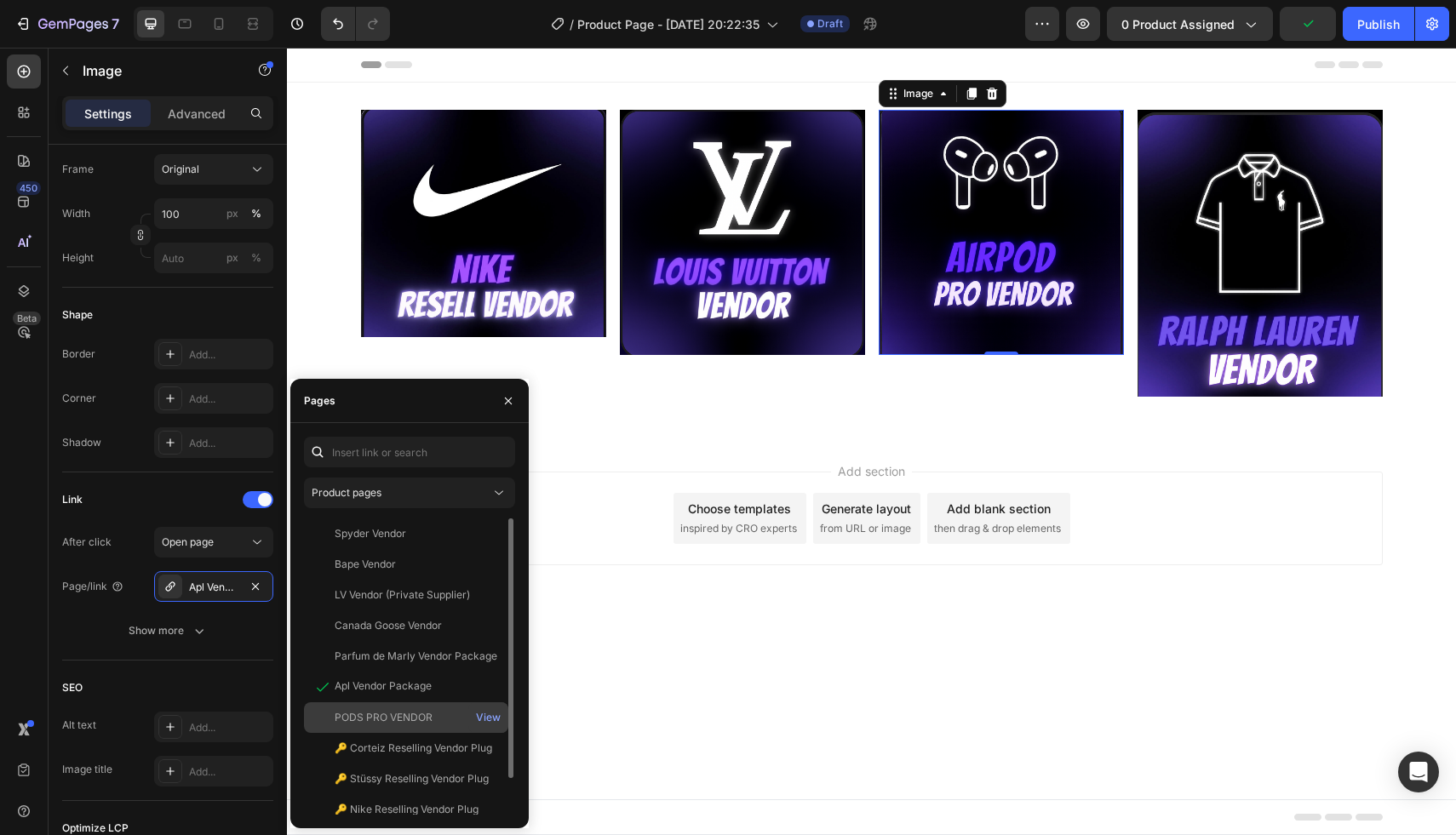
click at [423, 714] on div "PODS PRO VENDOR" at bounding box center [383, 717] width 98 height 16
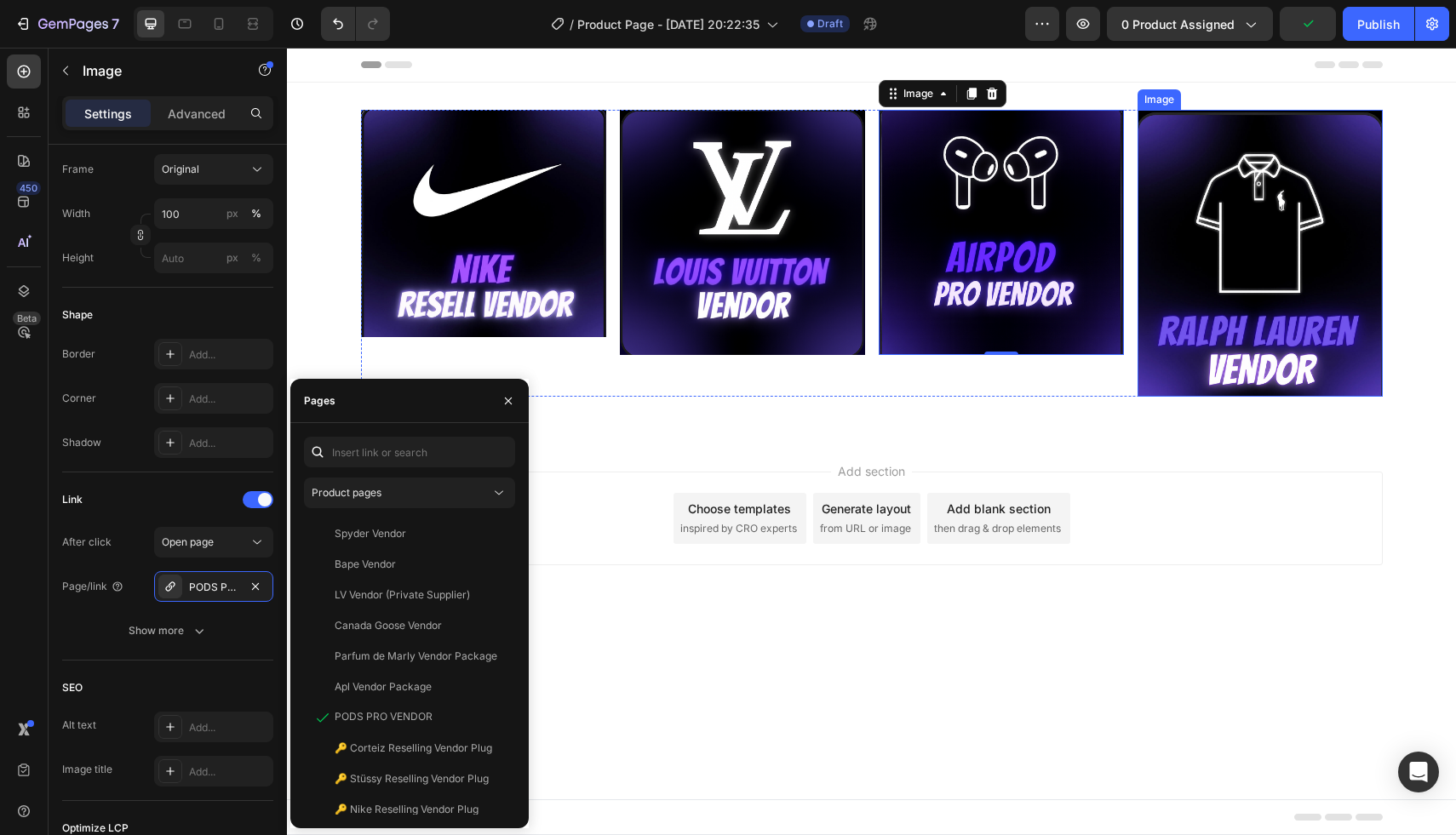
click at [1248, 289] on img at bounding box center [1260, 253] width 245 height 287
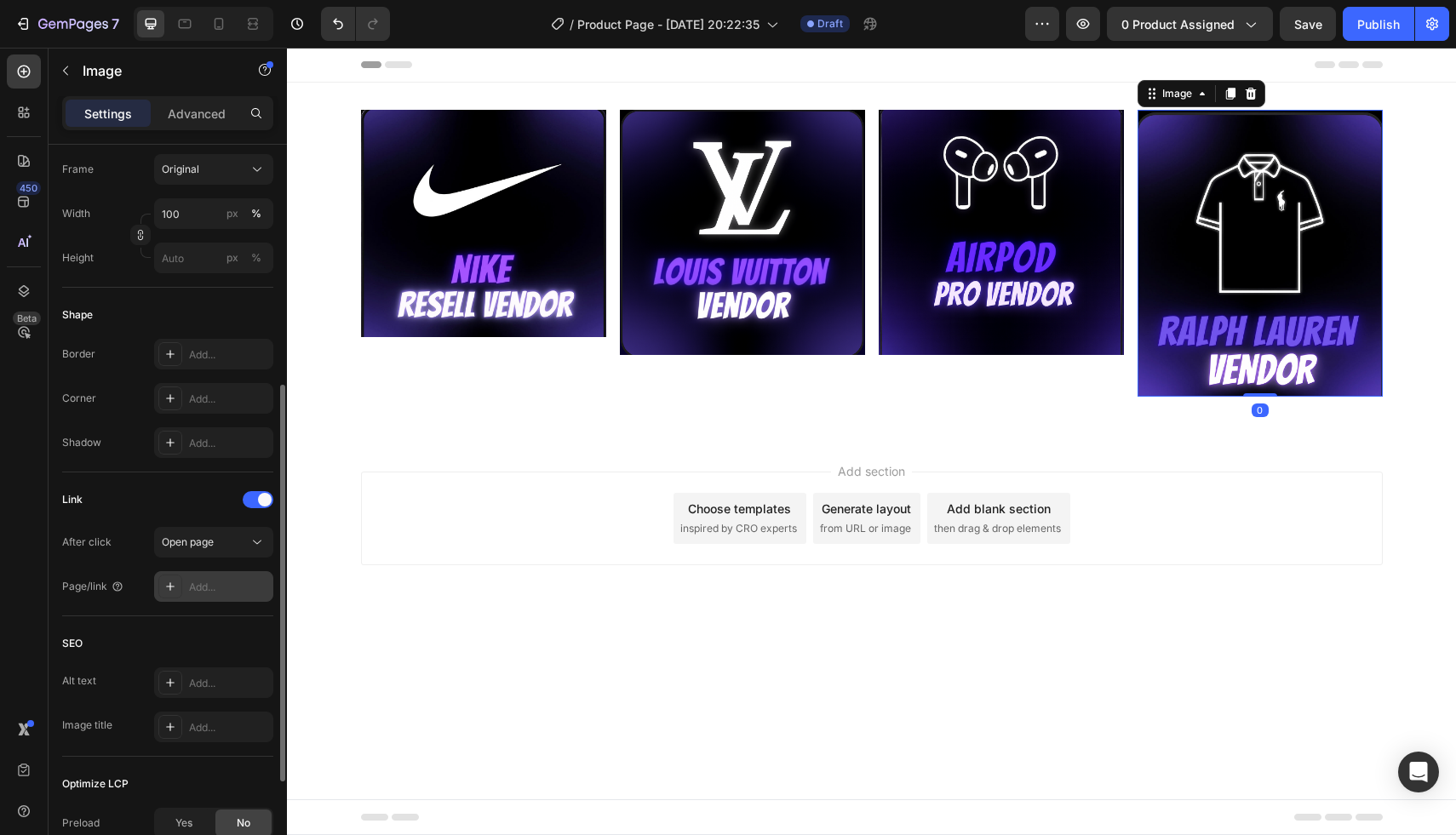
click at [230, 582] on div "Add..." at bounding box center [229, 587] width 80 height 16
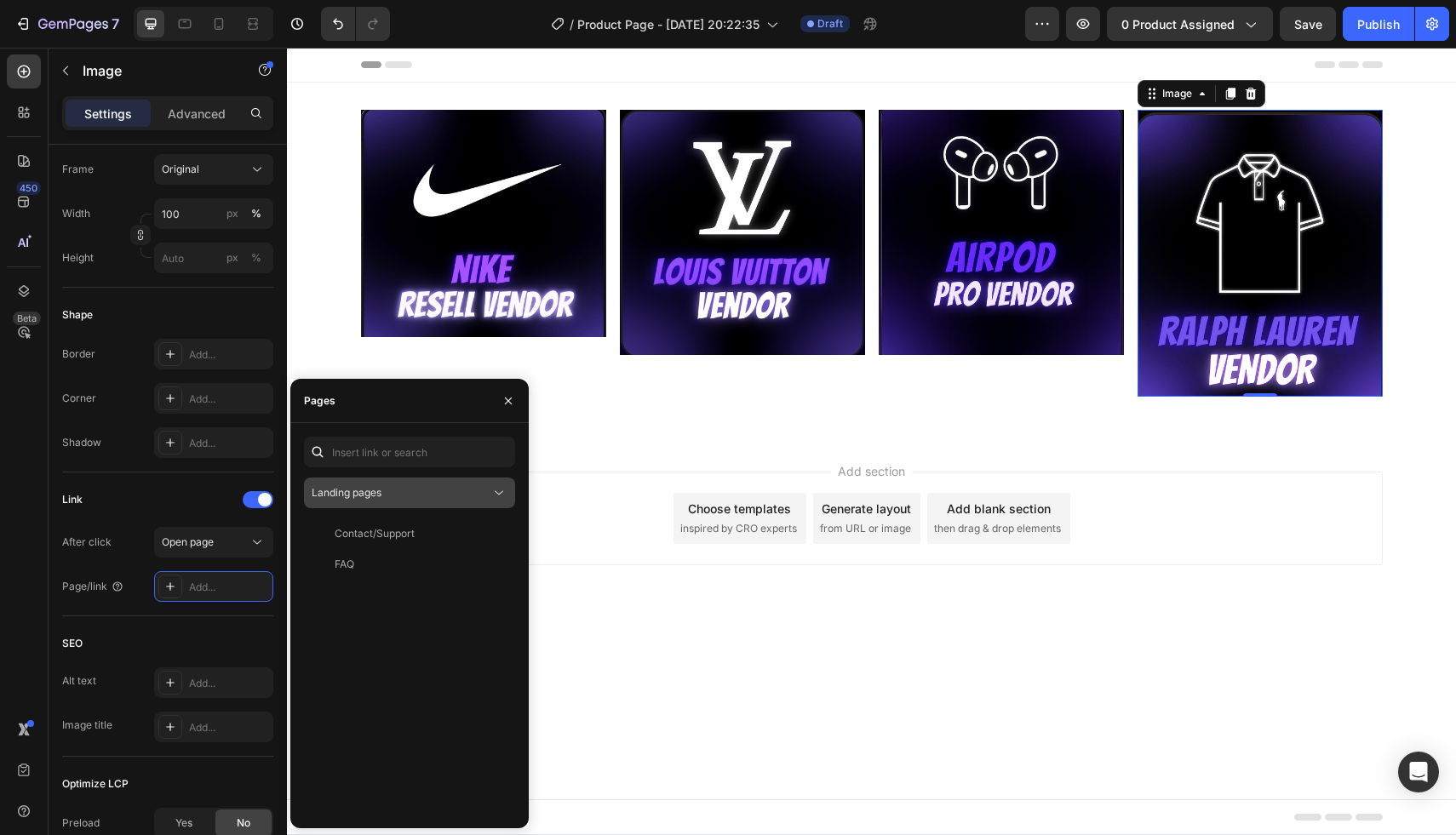
click at [406, 498] on div "Landing pages" at bounding box center [401, 493] width 178 height 16
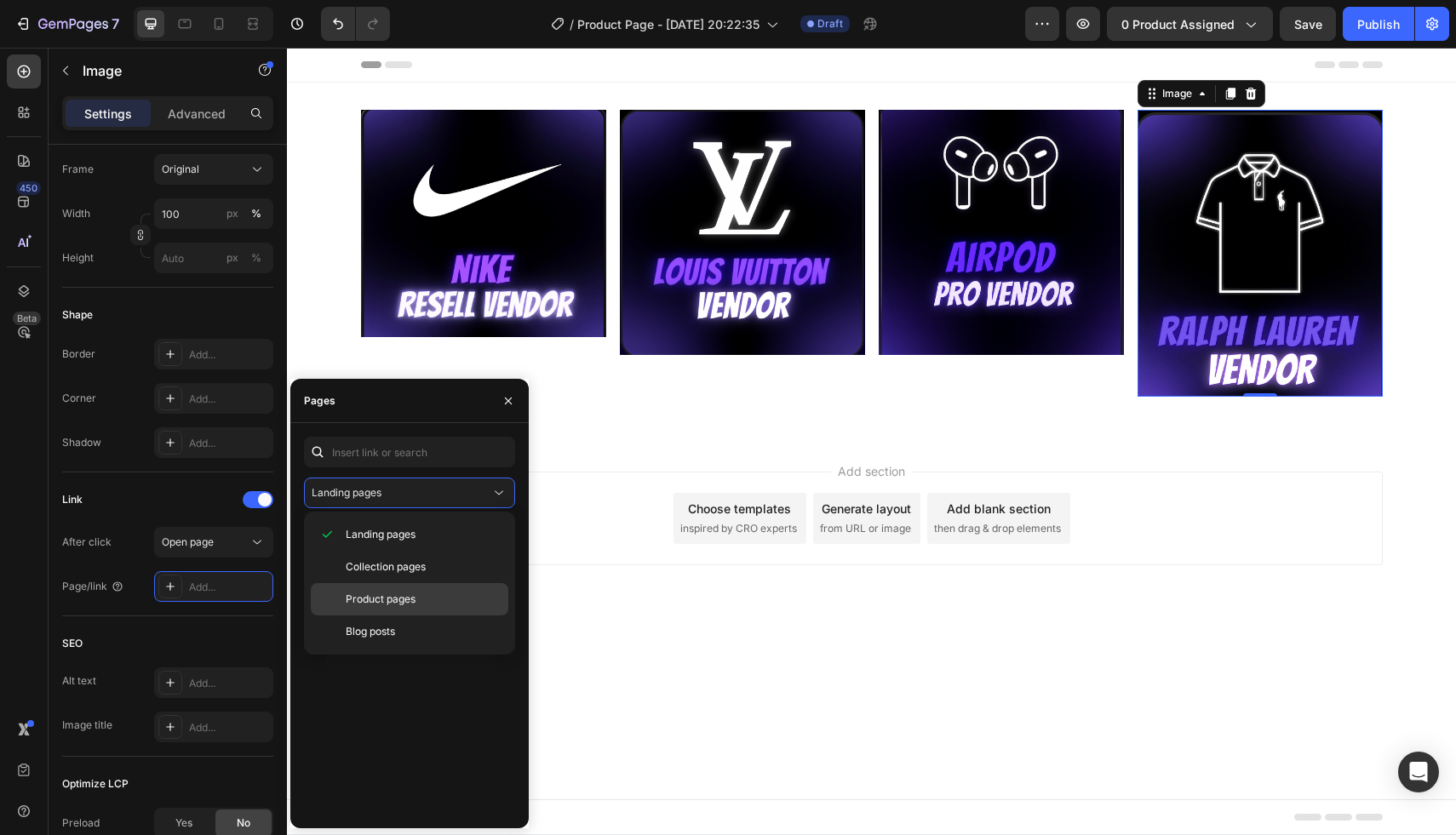
click at [408, 586] on div "Product pages" at bounding box center [410, 599] width 198 height 32
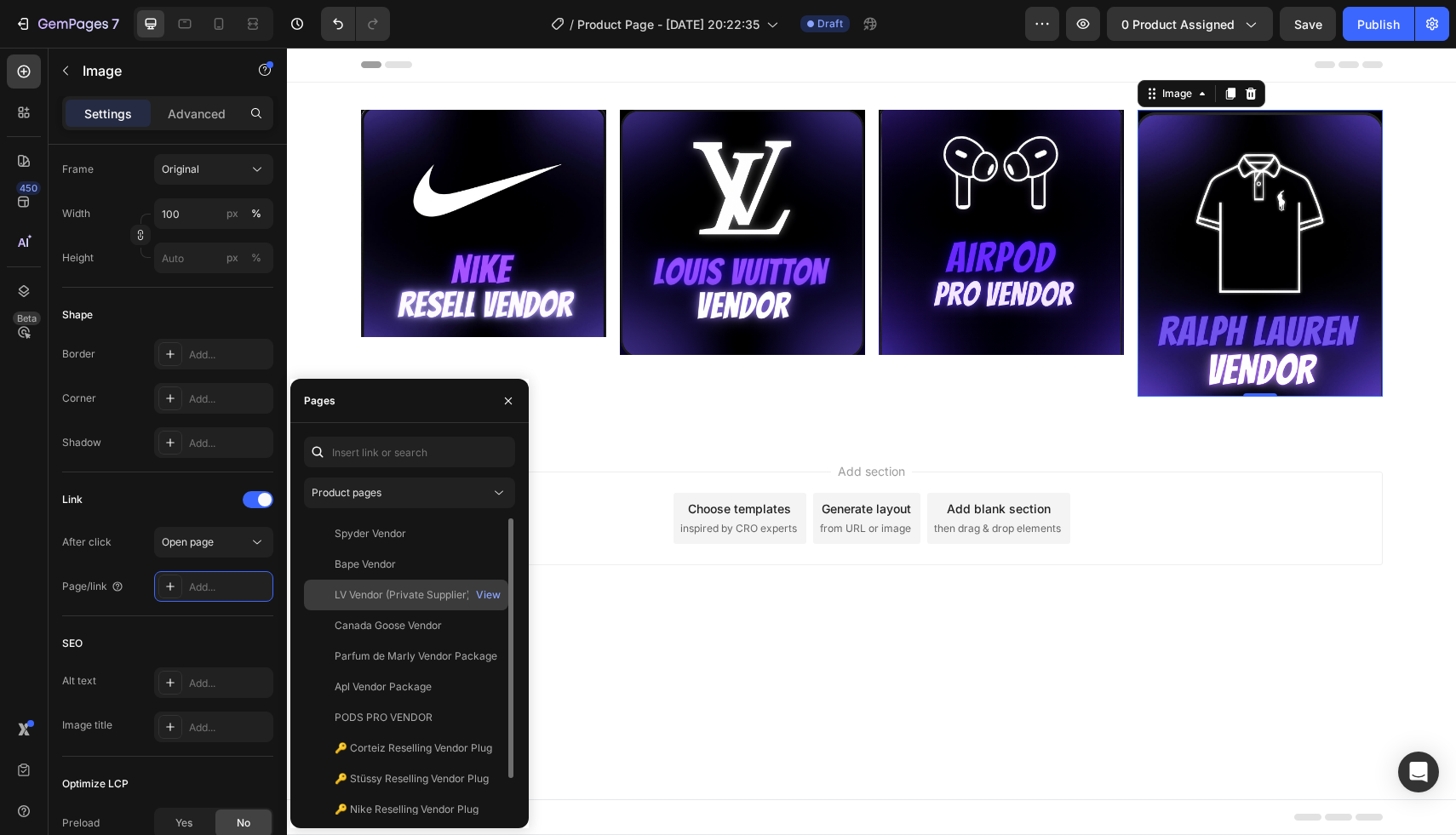
scroll to position [41, 0]
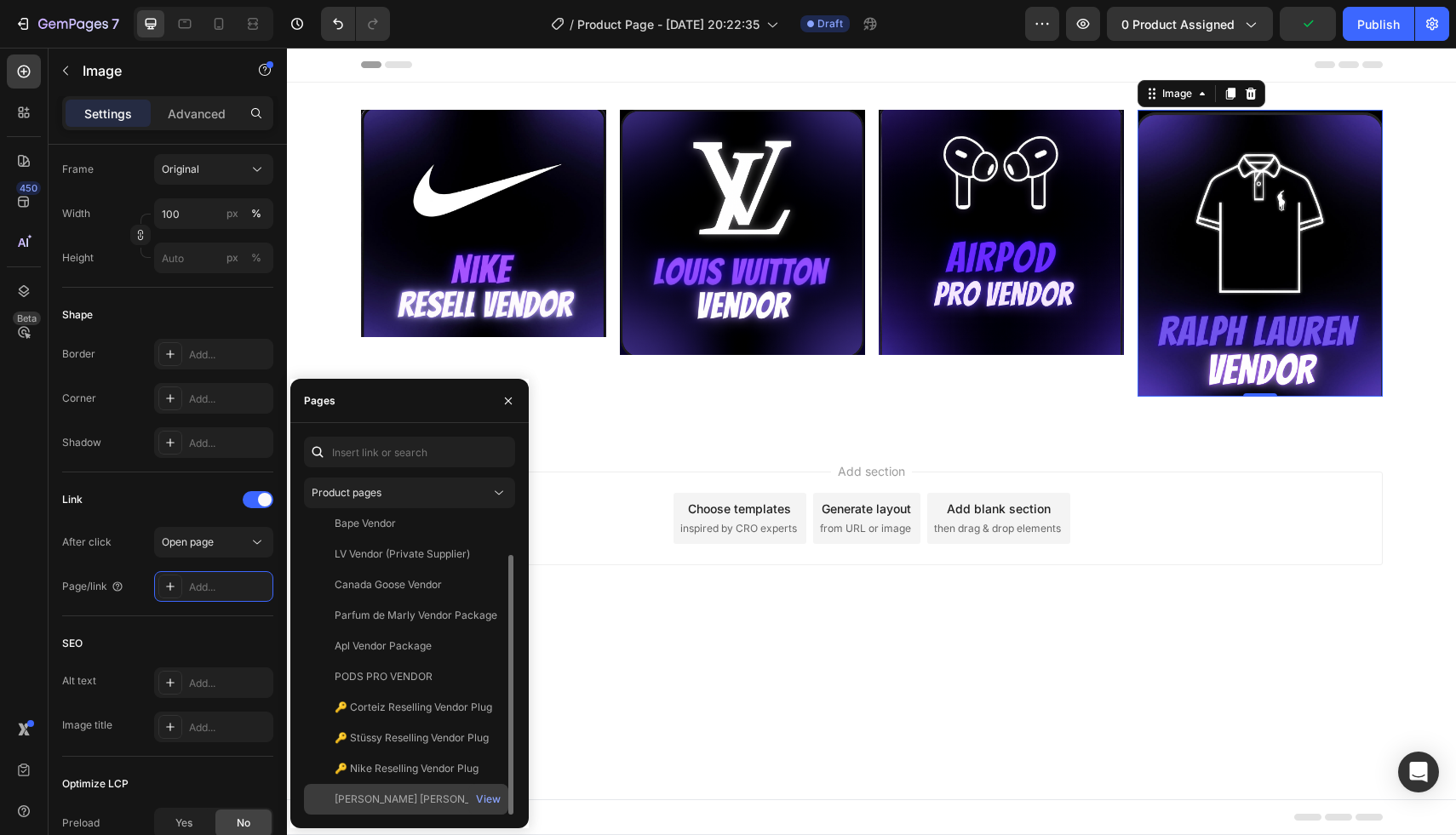
click at [423, 799] on div "[PERSON_NAME] [PERSON_NAME] Reselling Vendor" at bounding box center [416, 799] width 164 height 16
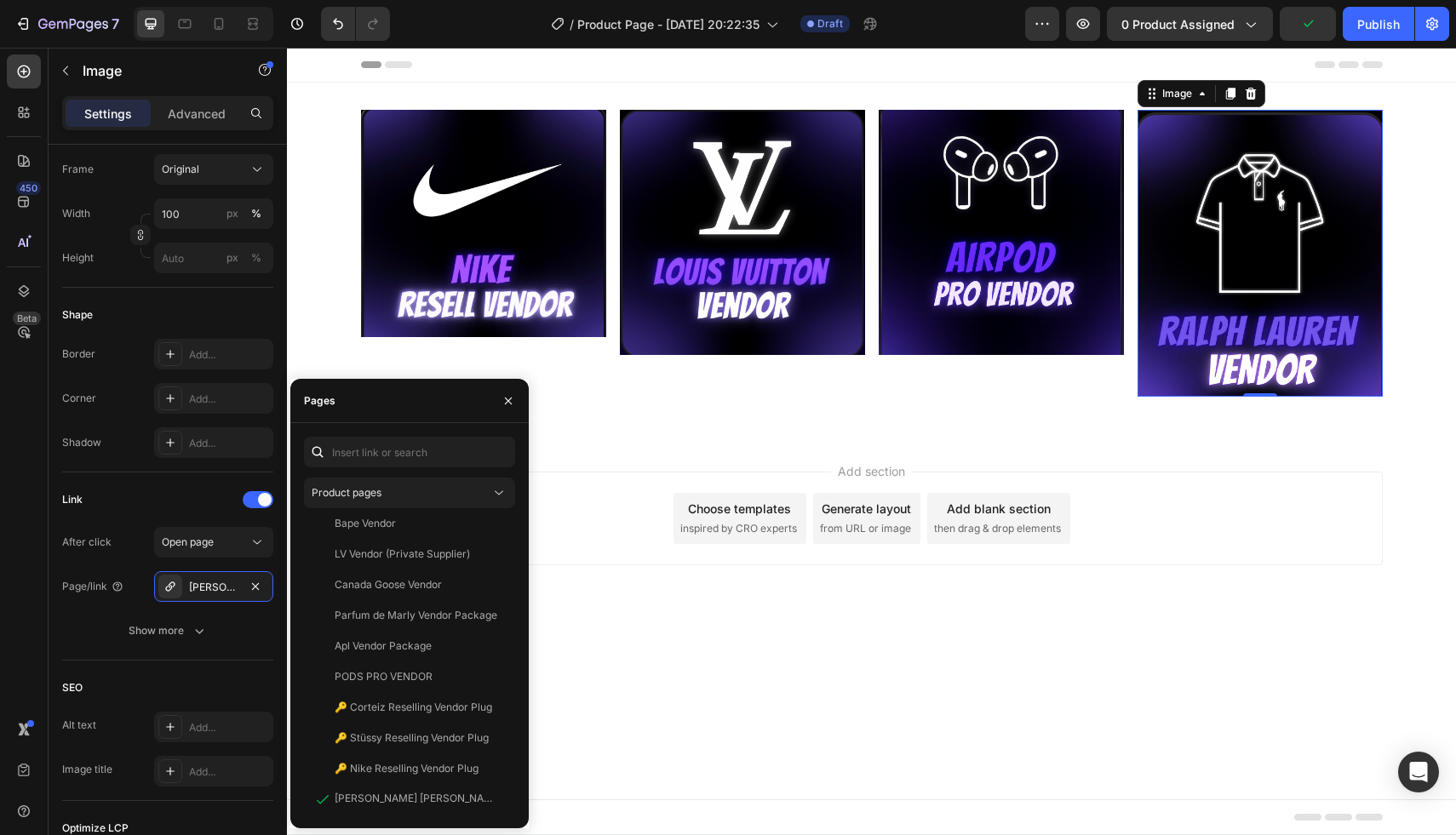
click at [691, 708] on body "Header Image Image Image Image 0 Row Section 1 Root Start with Sections from si…" at bounding box center [872, 441] width 1169 height 787
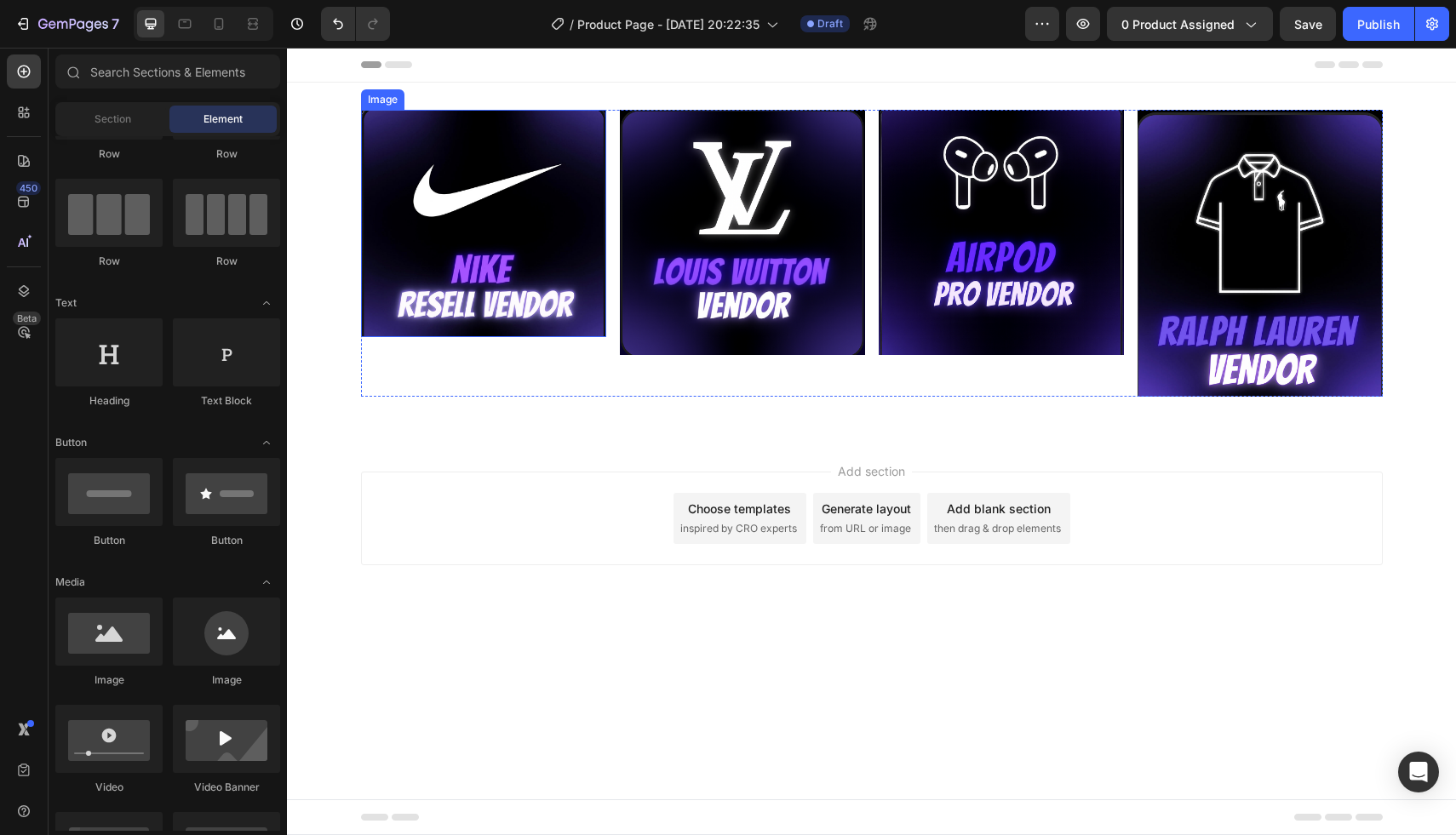
click at [516, 196] on img at bounding box center [484, 223] width 245 height 228
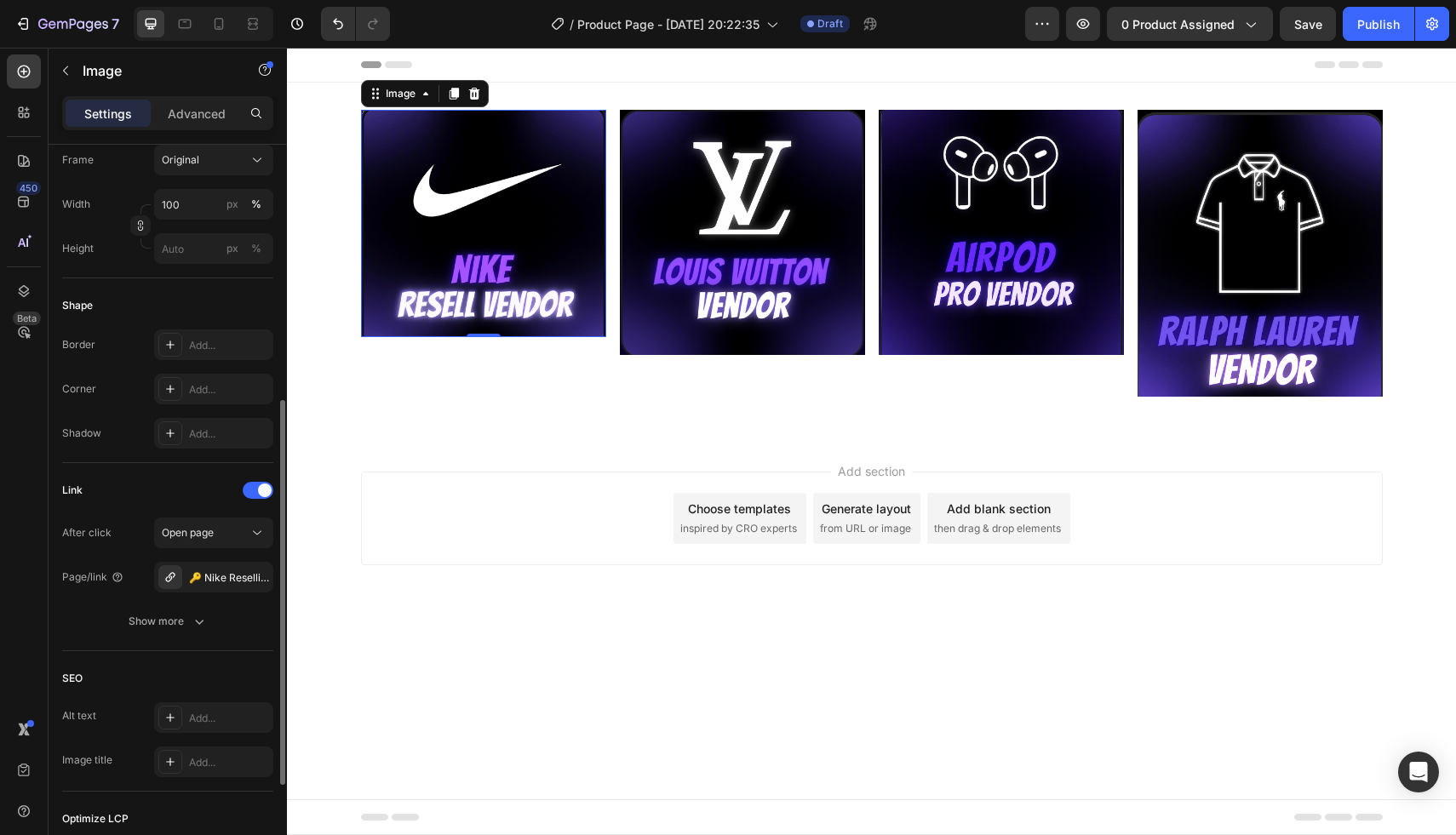
scroll to position [260, 0]
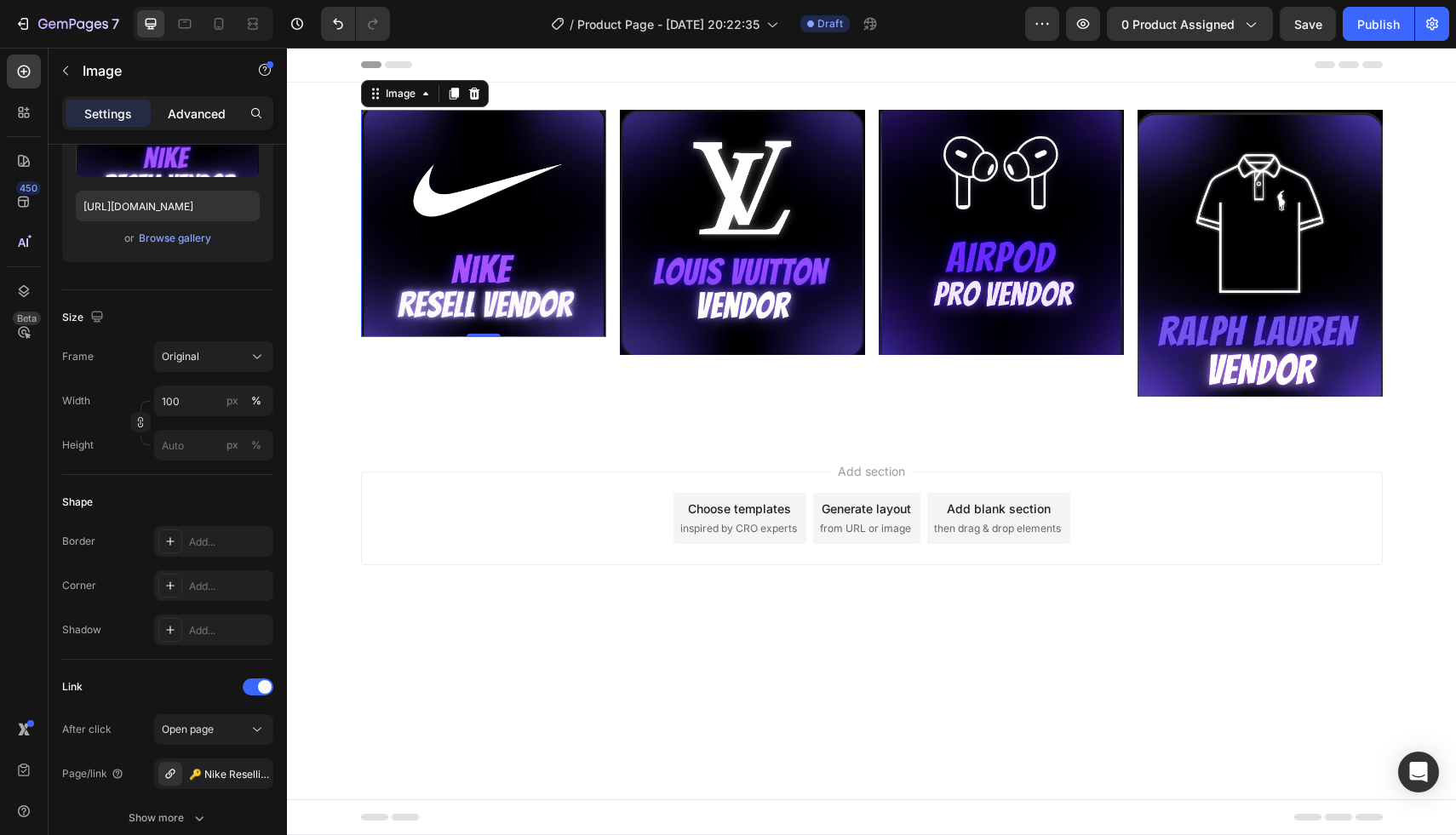
click at [198, 122] on div "Advanced" at bounding box center [196, 113] width 85 height 27
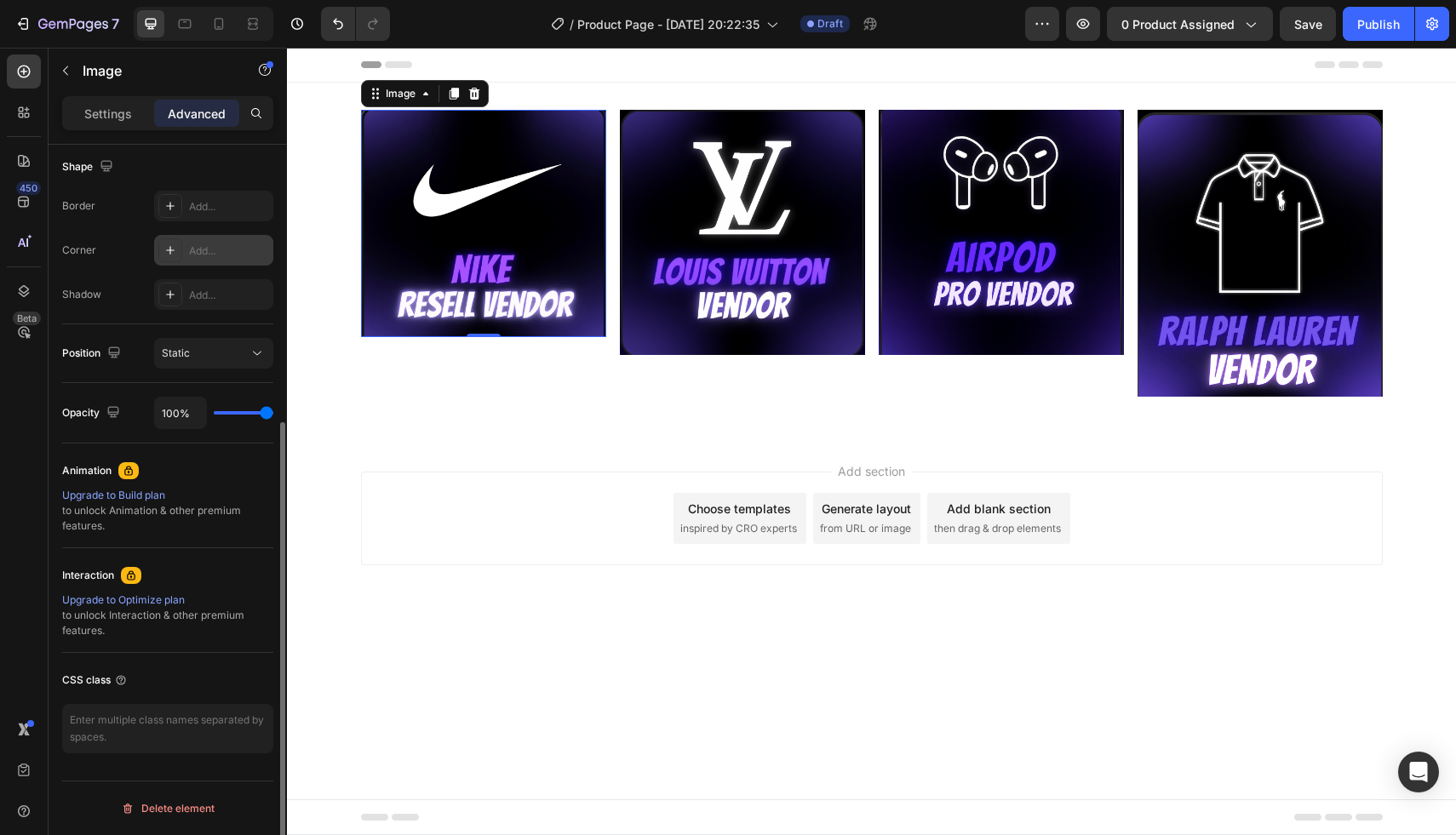
scroll to position [179, 0]
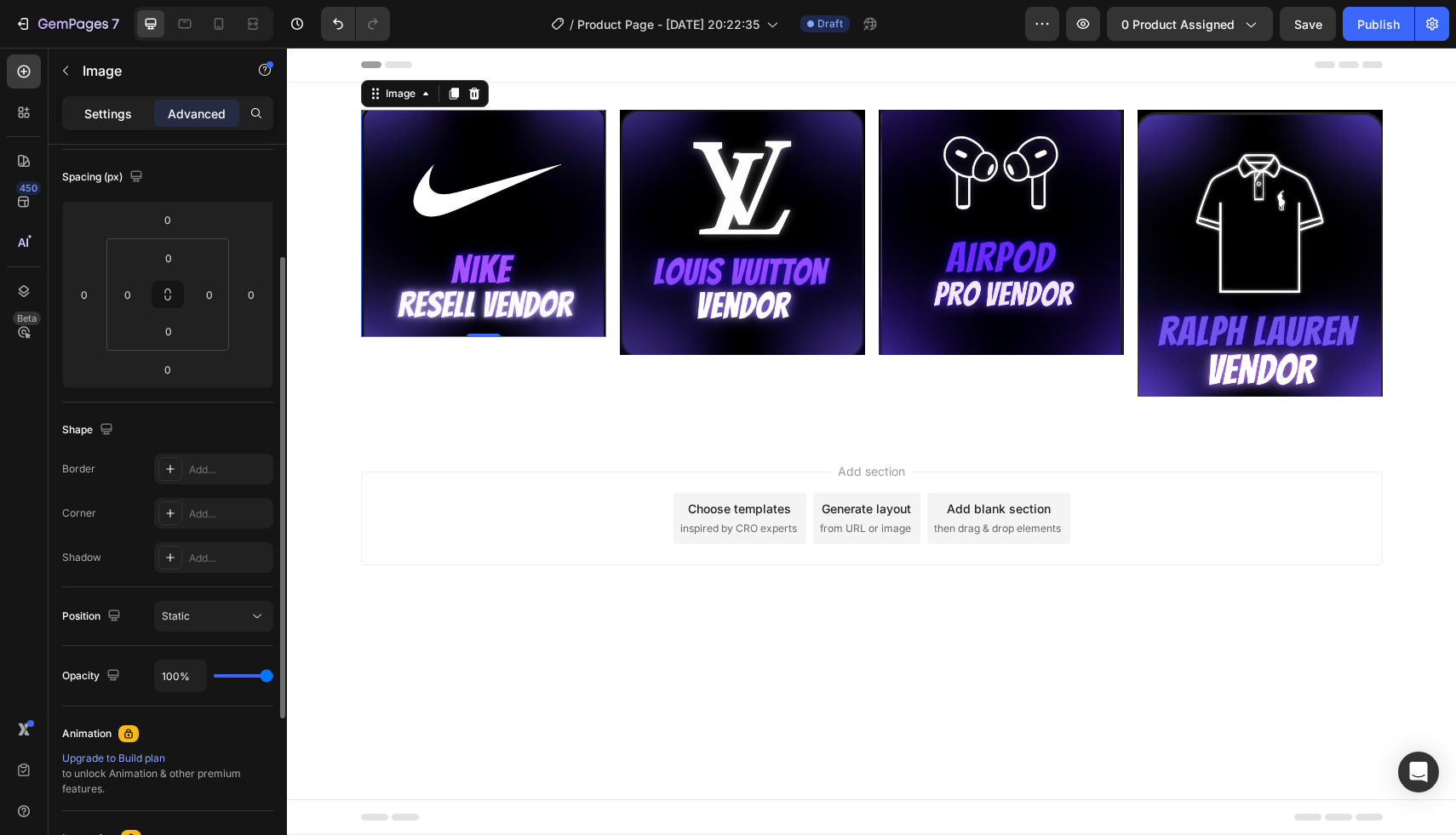
click at [114, 121] on p "Settings" at bounding box center [108, 113] width 48 height 18
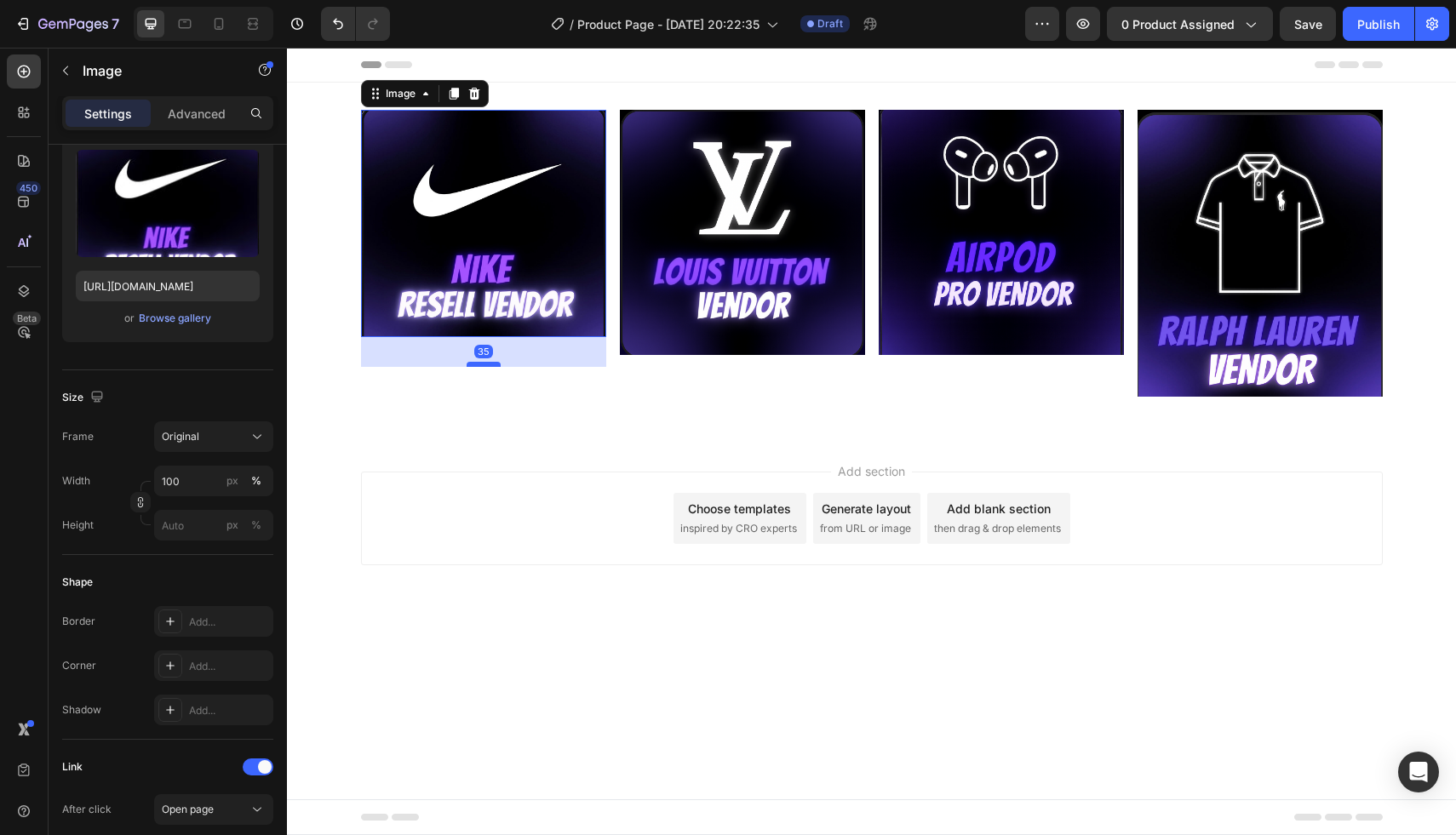
drag, startPoint x: 477, startPoint y: 334, endPoint x: 487, endPoint y: 389, distance: 55.9
click at [487, 367] on div at bounding box center [483, 365] width 34 height 5
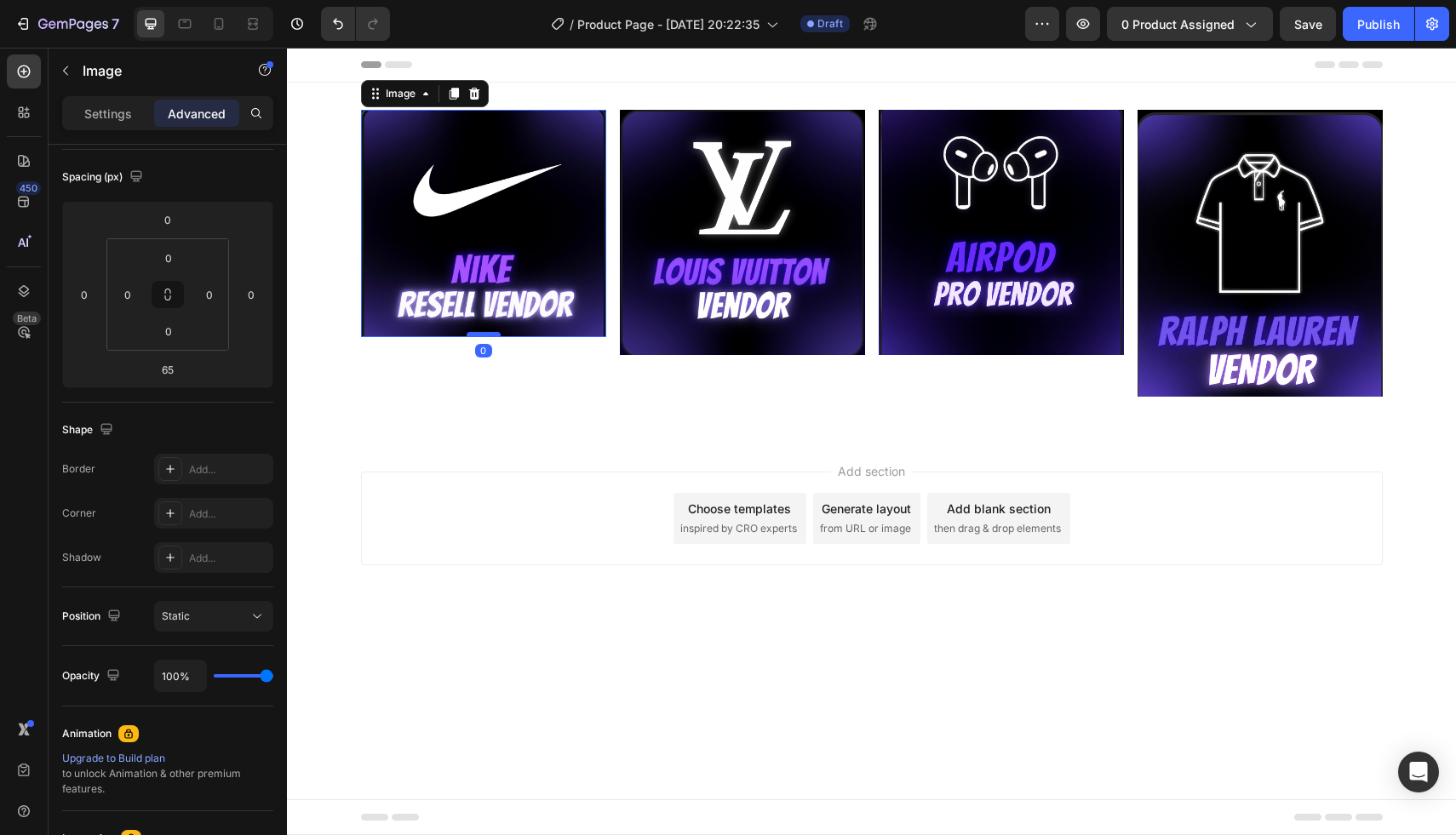
drag, startPoint x: 485, startPoint y: 390, endPoint x: 480, endPoint y: 335, distance: 55.2
click at [480, 335] on div at bounding box center [483, 335] width 34 height 5
type input "0"
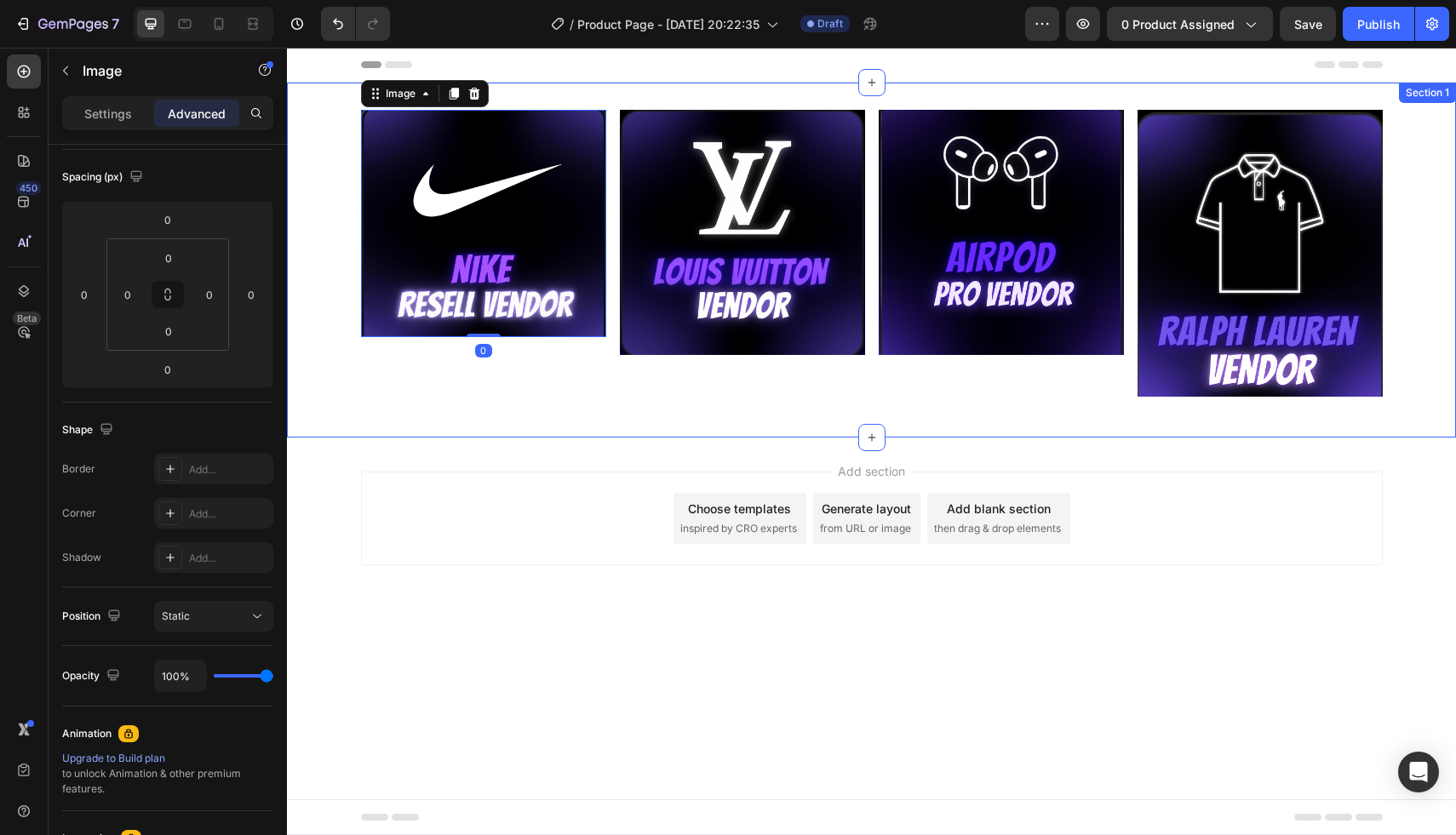
click at [461, 412] on div "Image 0 Image Image Image Row Section 1" at bounding box center [872, 260] width 1169 height 355
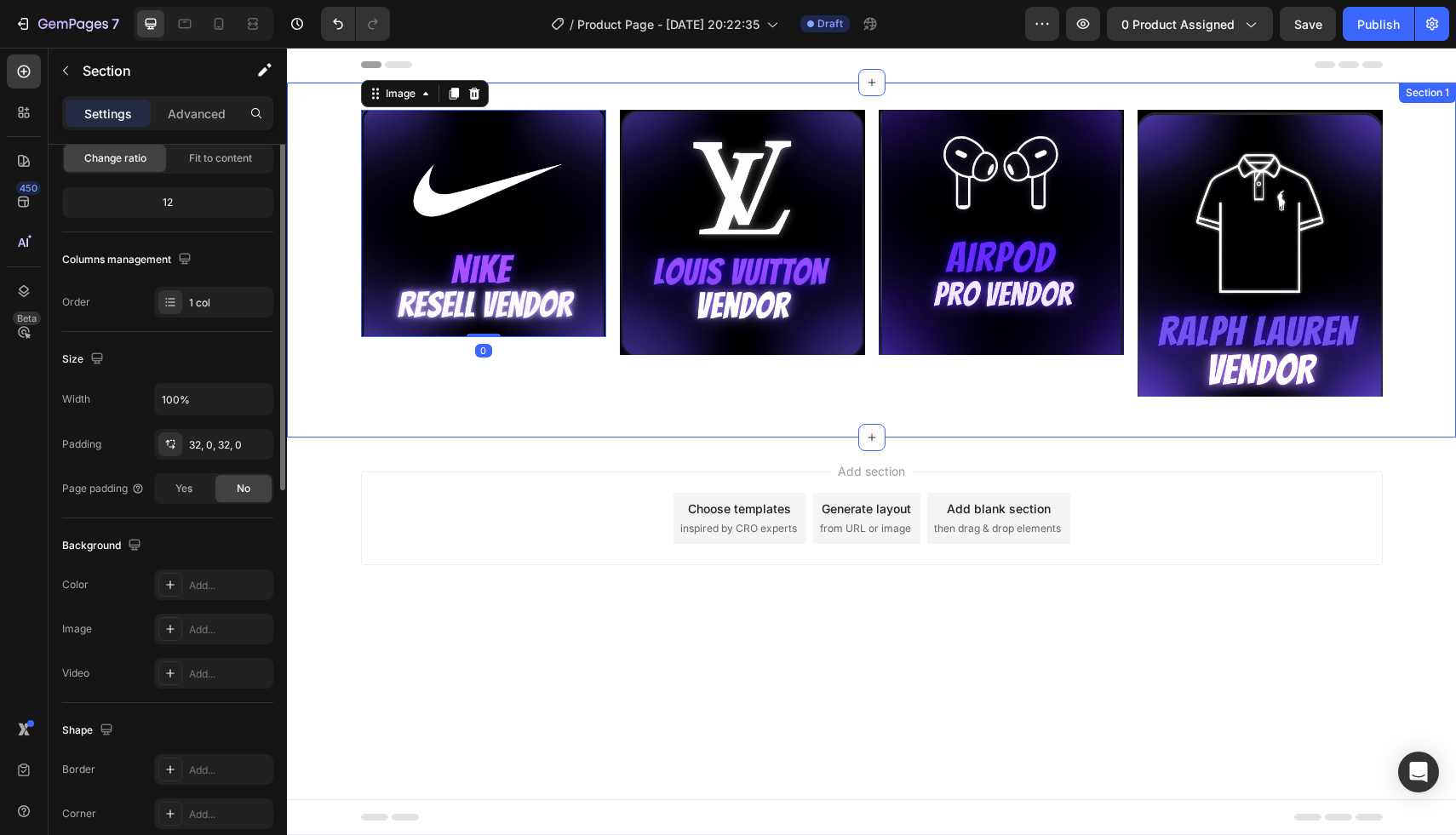
scroll to position [0, 0]
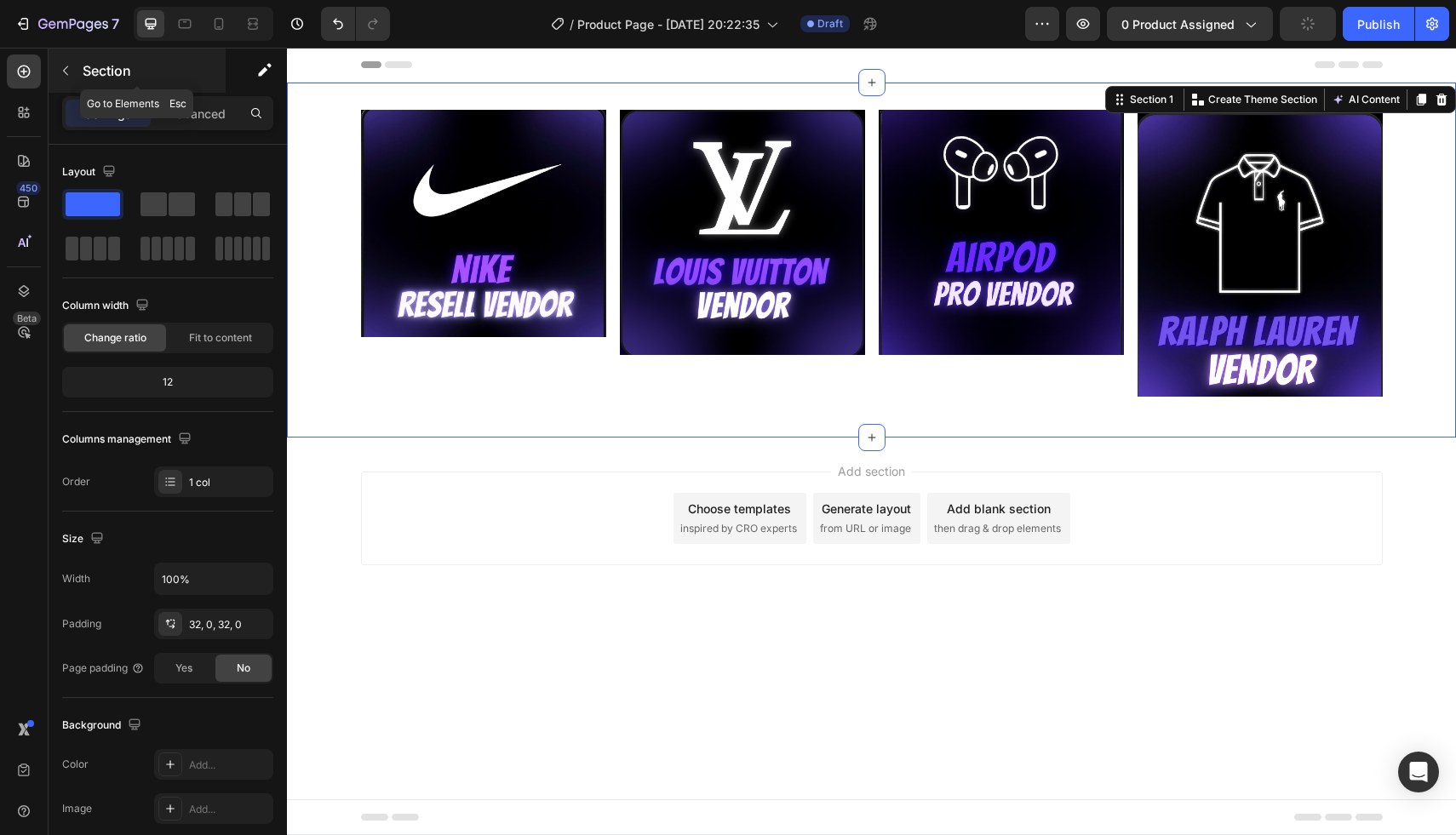
click at [61, 66] on icon "button" at bounding box center [65, 70] width 14 height 14
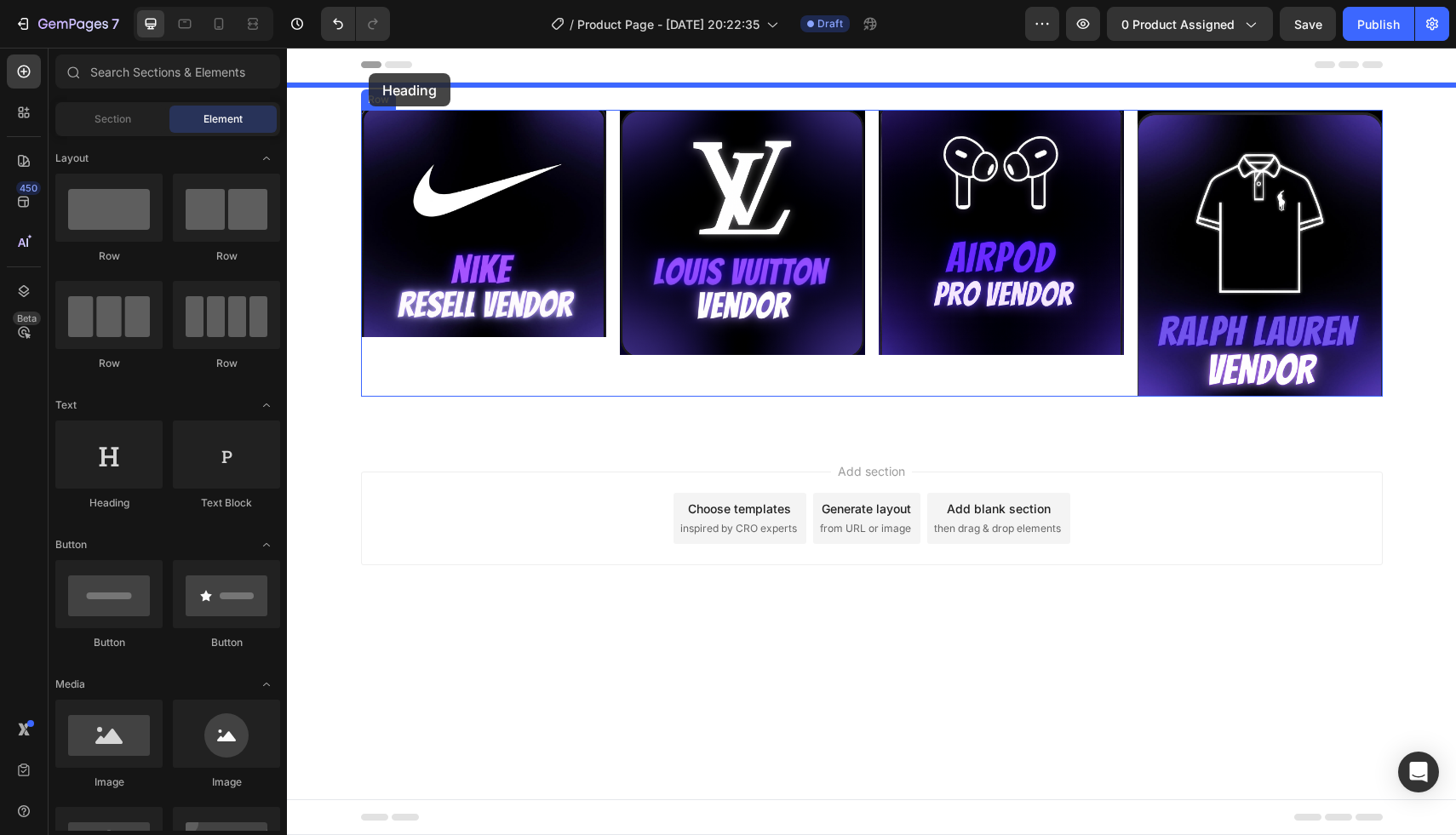
drag, startPoint x: 413, startPoint y: 526, endPoint x: 369, endPoint y: 74, distance: 454.1
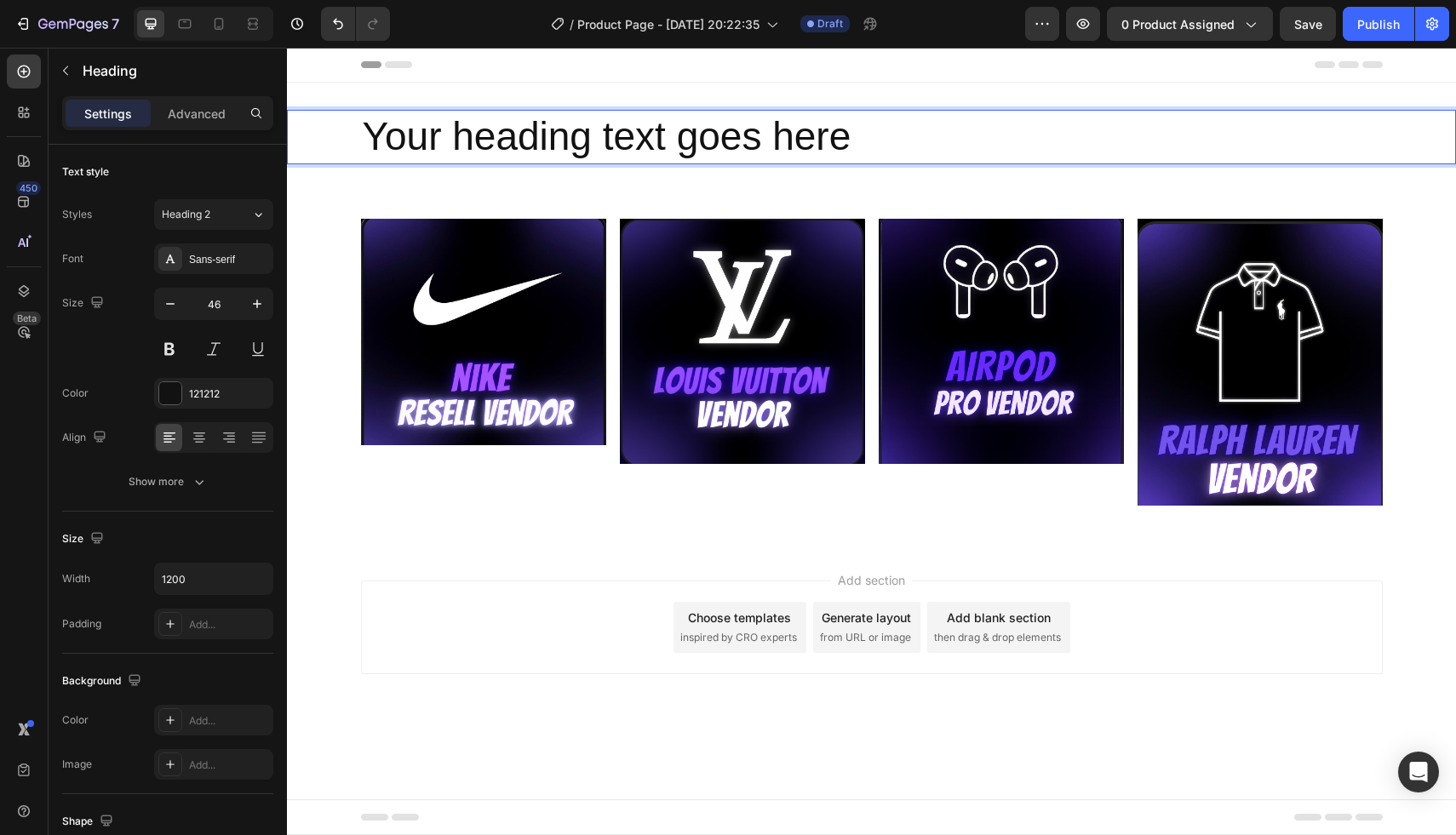
click at [552, 144] on h2 "Your heading text goes here" at bounding box center [872, 137] width 1022 height 55
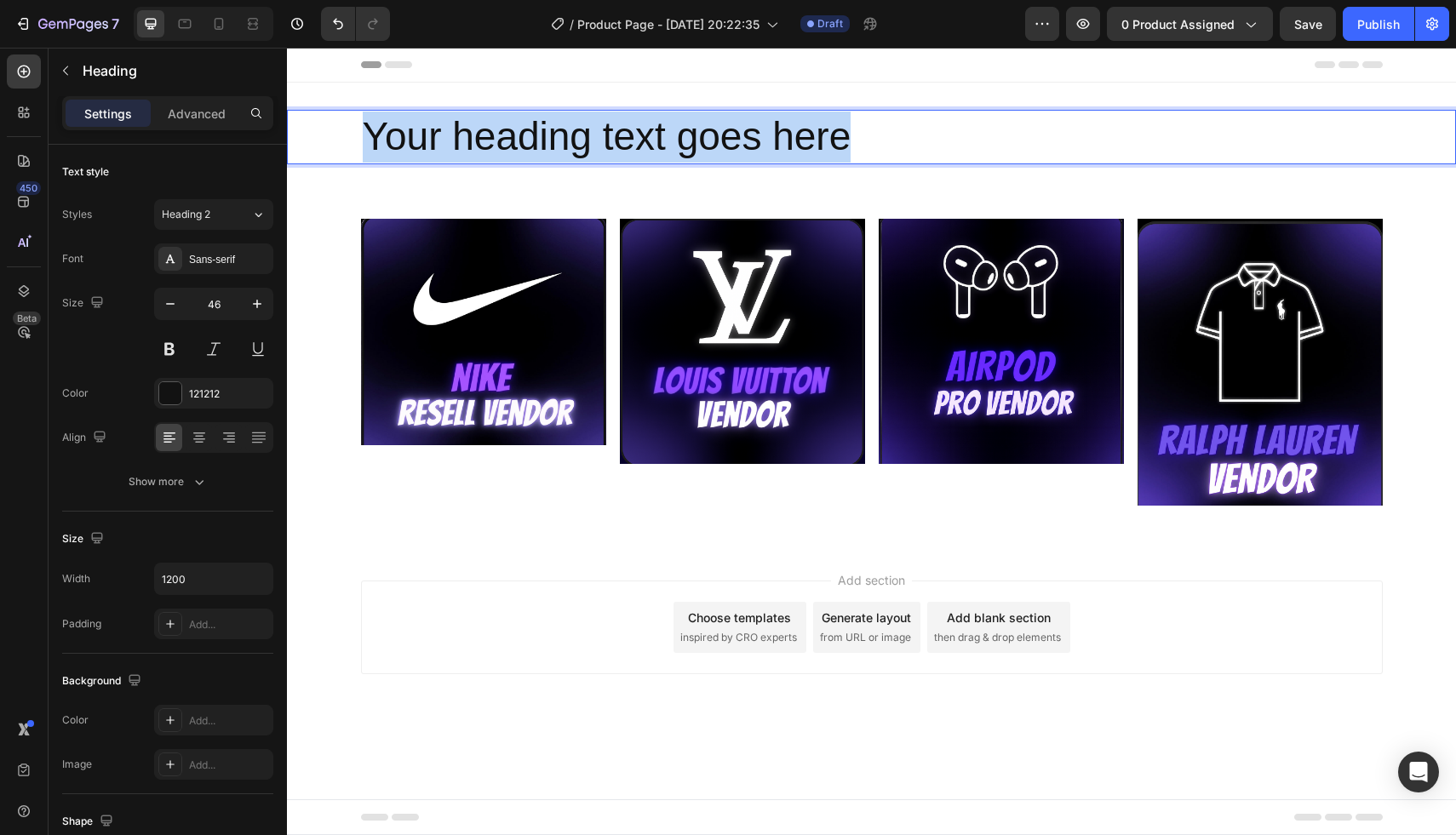
drag, startPoint x: 848, startPoint y: 134, endPoint x: 353, endPoint y: 142, distance: 495.1
click at [353, 142] on div "Your heading text goes here" at bounding box center [872, 137] width 1169 height 55
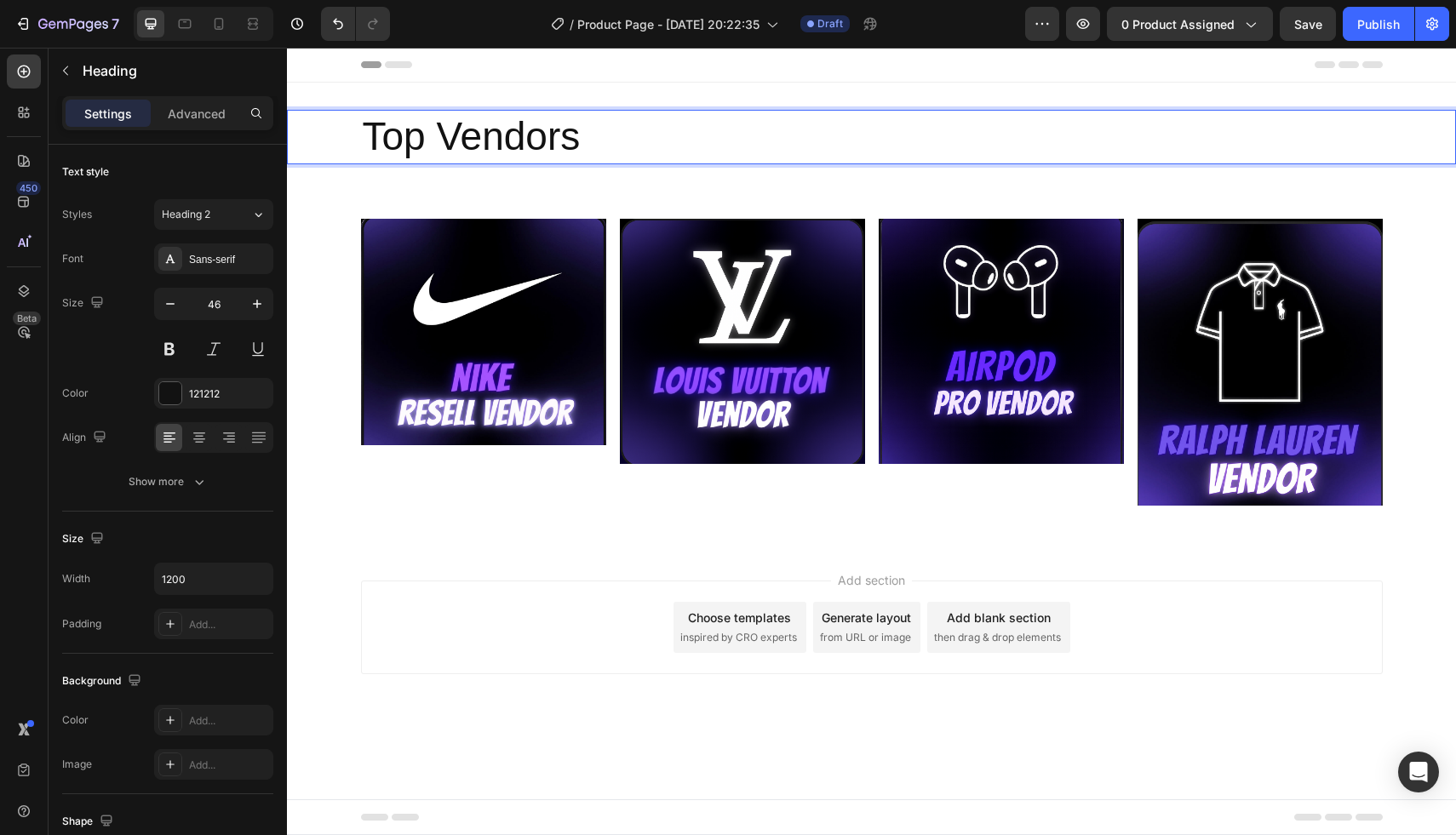
click at [414, 142] on p "Top Vendors" at bounding box center [872, 137] width 1018 height 51
click at [820, 145] on p "Most purchased Vendors" at bounding box center [872, 137] width 1018 height 51
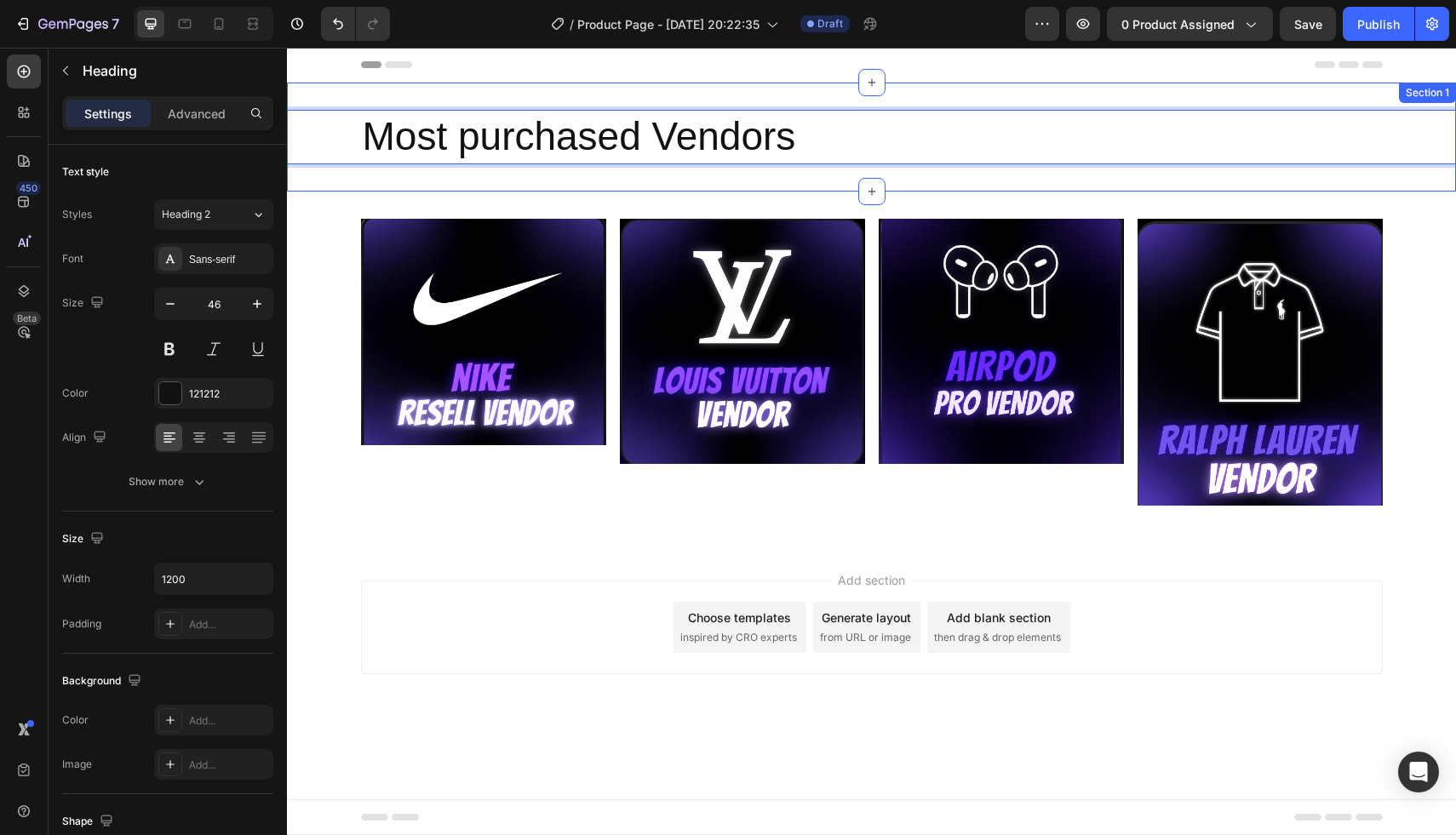
click at [612, 163] on h2 "Most purchased Vendors" at bounding box center [872, 137] width 1022 height 55
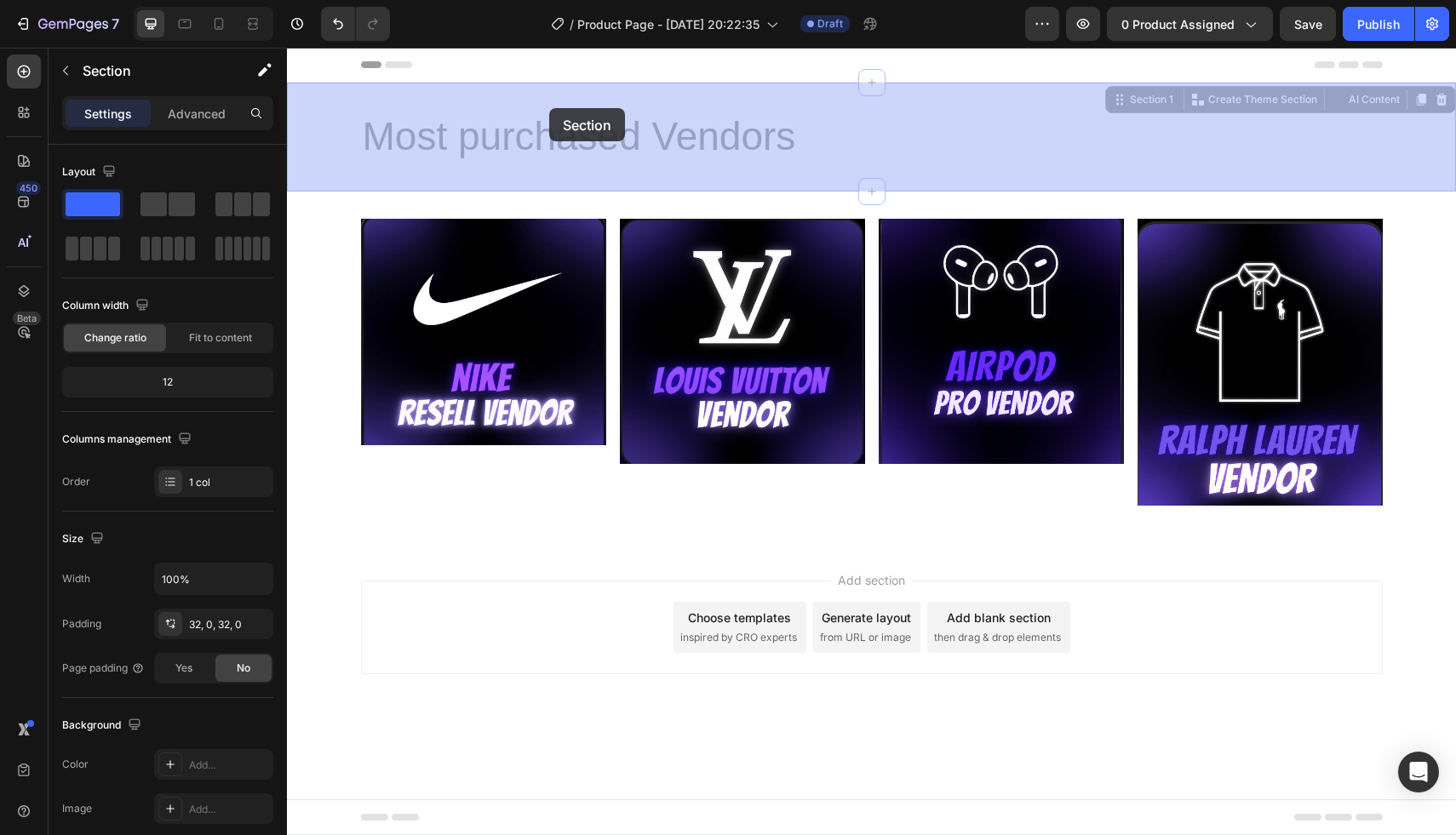
drag, startPoint x: 549, startPoint y: 108, endPoint x: 572, endPoint y: 108, distance: 23.0
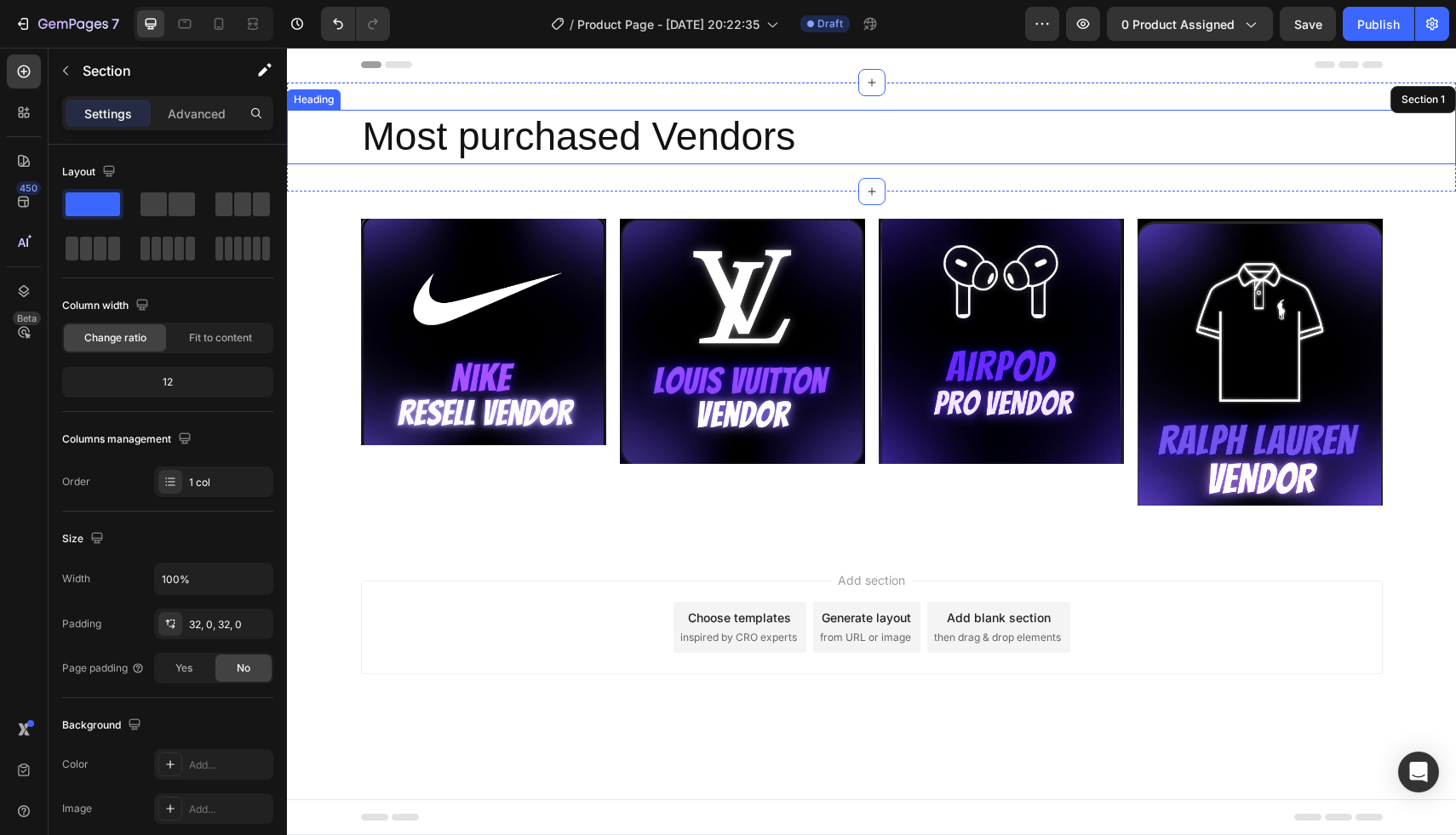
click at [587, 159] on h2 "Most purchased Vendors" at bounding box center [872, 137] width 1022 height 55
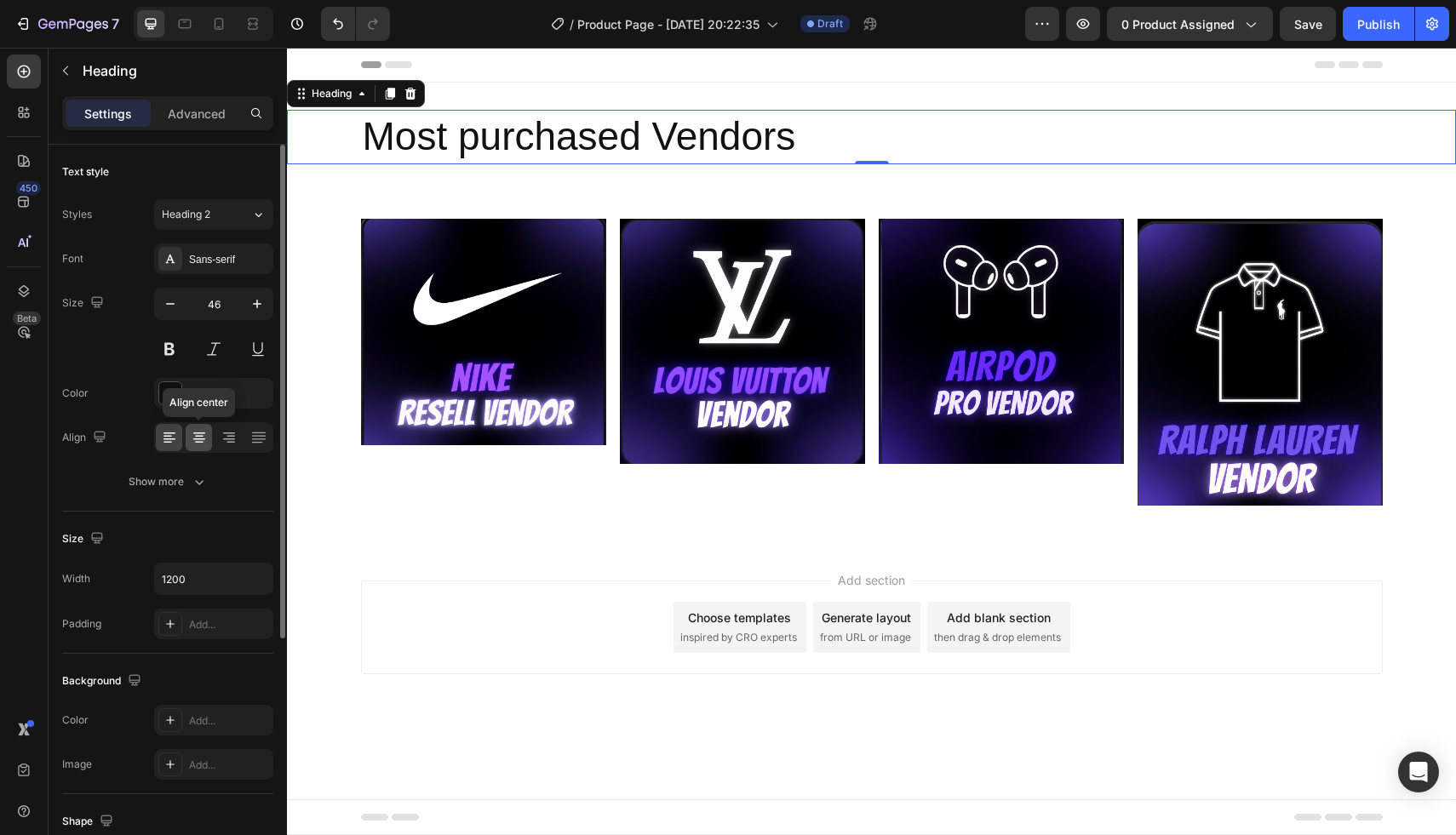
click at [202, 433] on icon at bounding box center [198, 434] width 12 height 2
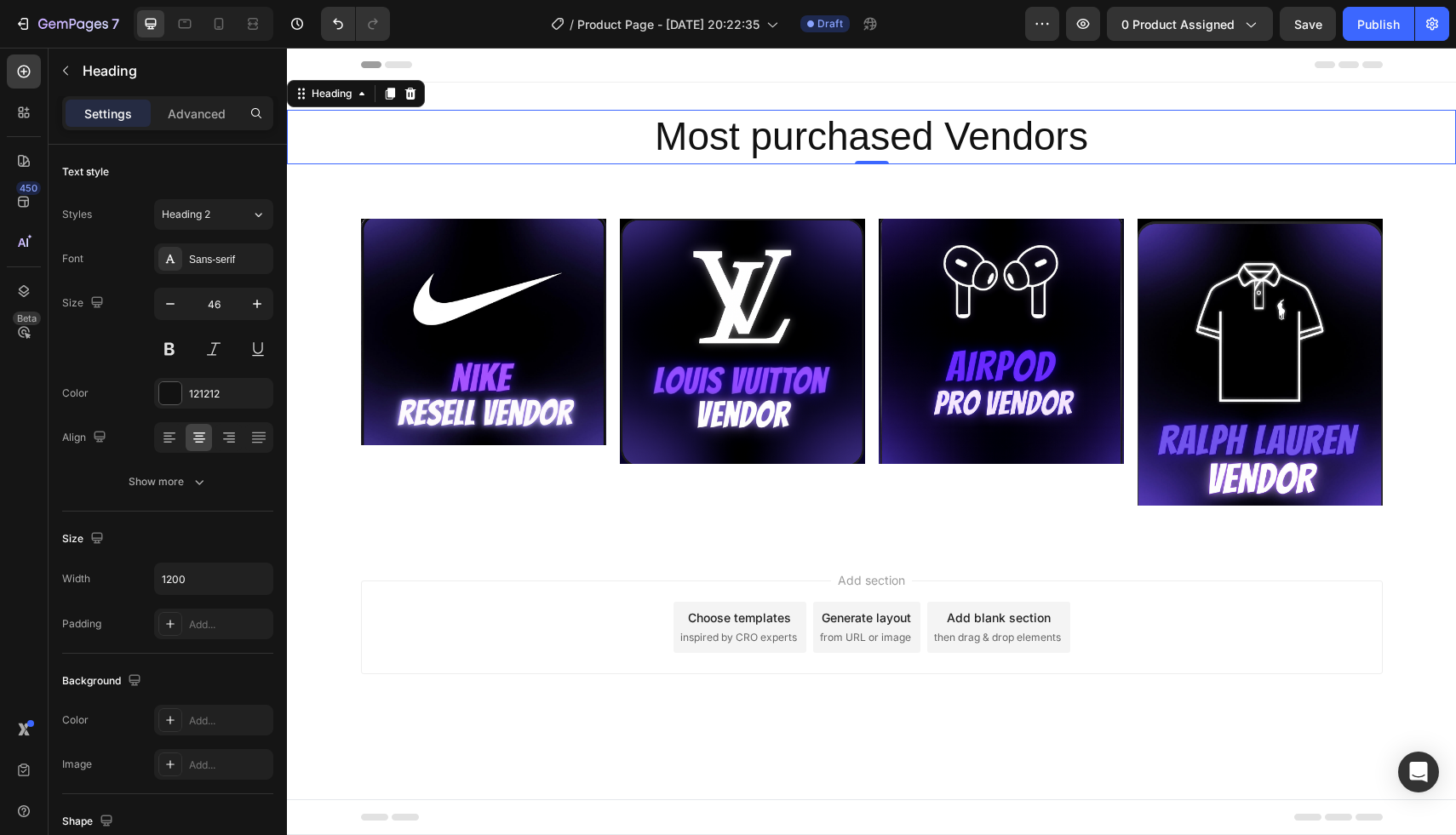
click at [626, 144] on h2 "Most purchased Vendors" at bounding box center [872, 137] width 1022 height 55
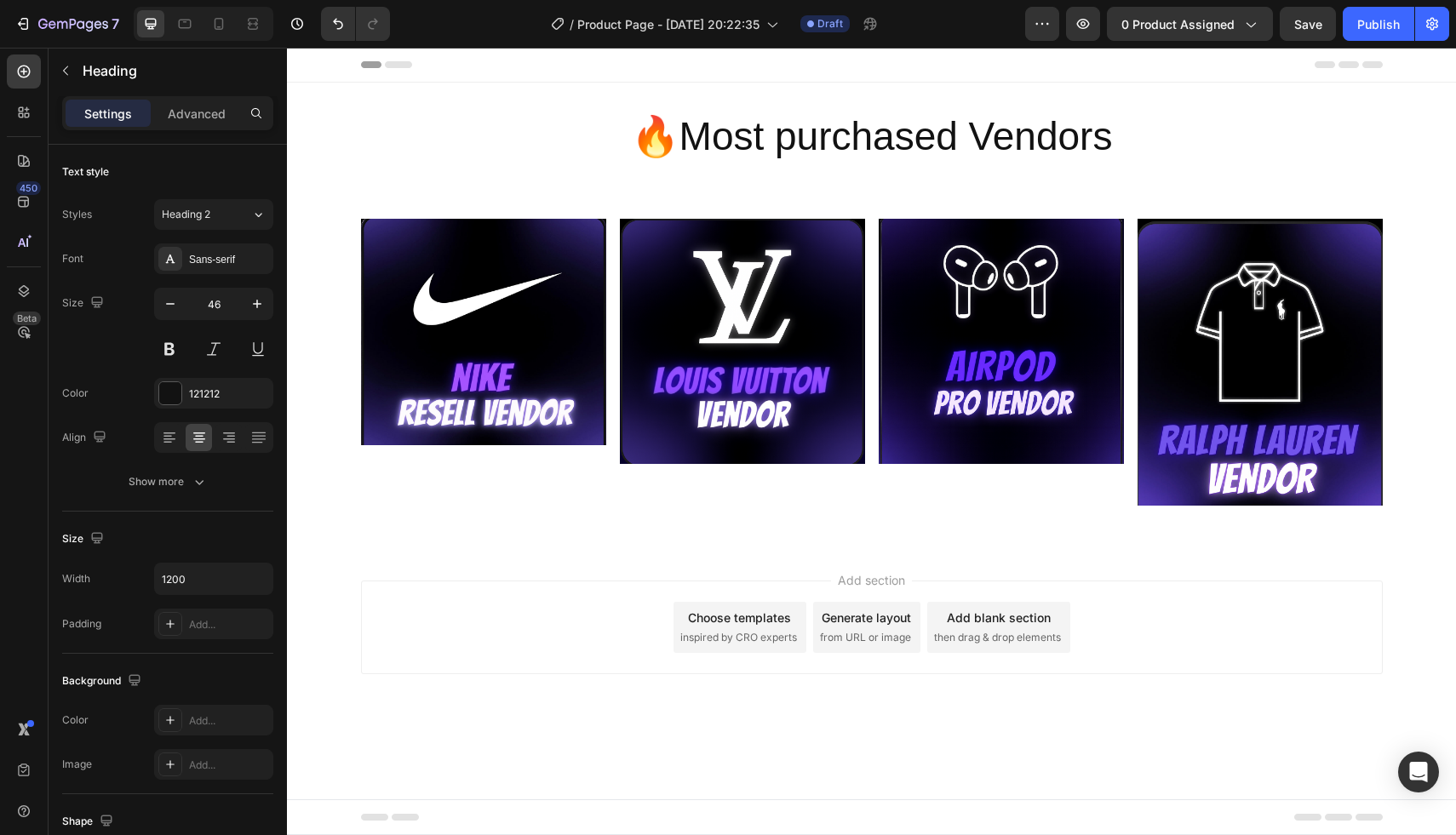
click at [1194, 675] on div "Add section Choose templates inspired by CRO experts Generate layout from URL o…" at bounding box center [872, 651] width 1169 height 209
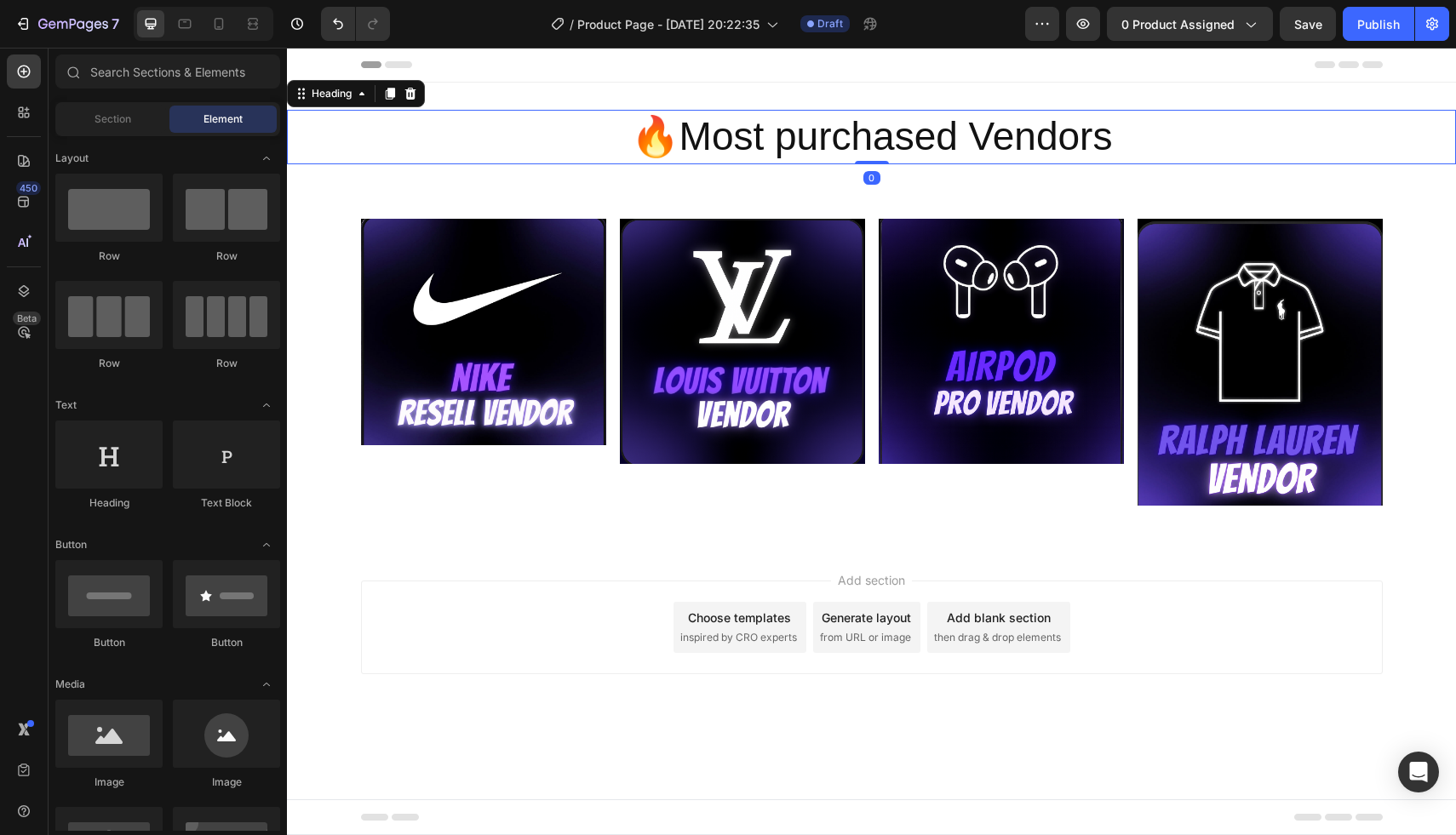
click at [665, 126] on p "🔥Most purchased Vendors" at bounding box center [872, 137] width 1018 height 51
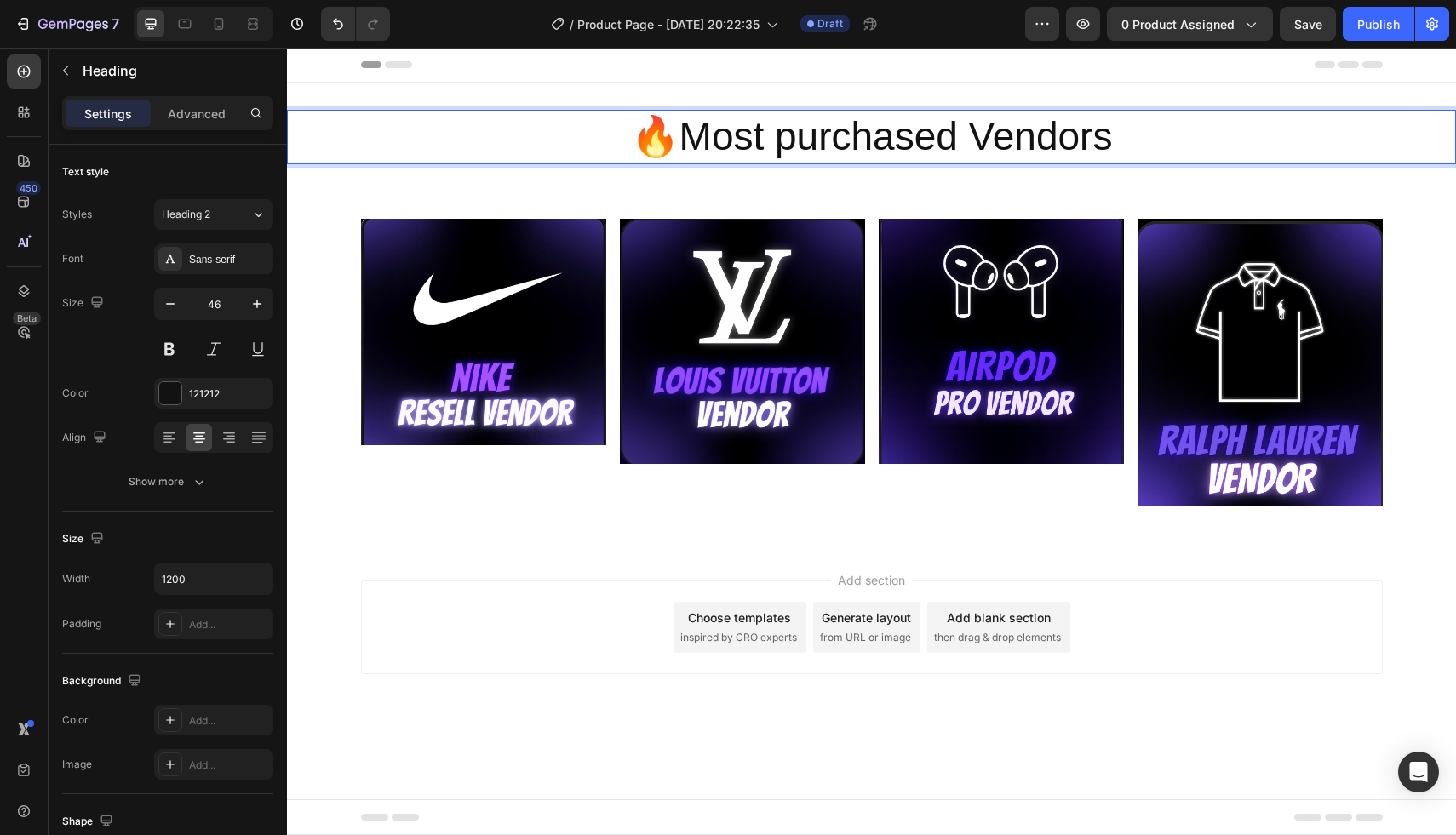
click at [665, 136] on p "🔥Most purchased Vendors" at bounding box center [872, 137] width 1018 height 51
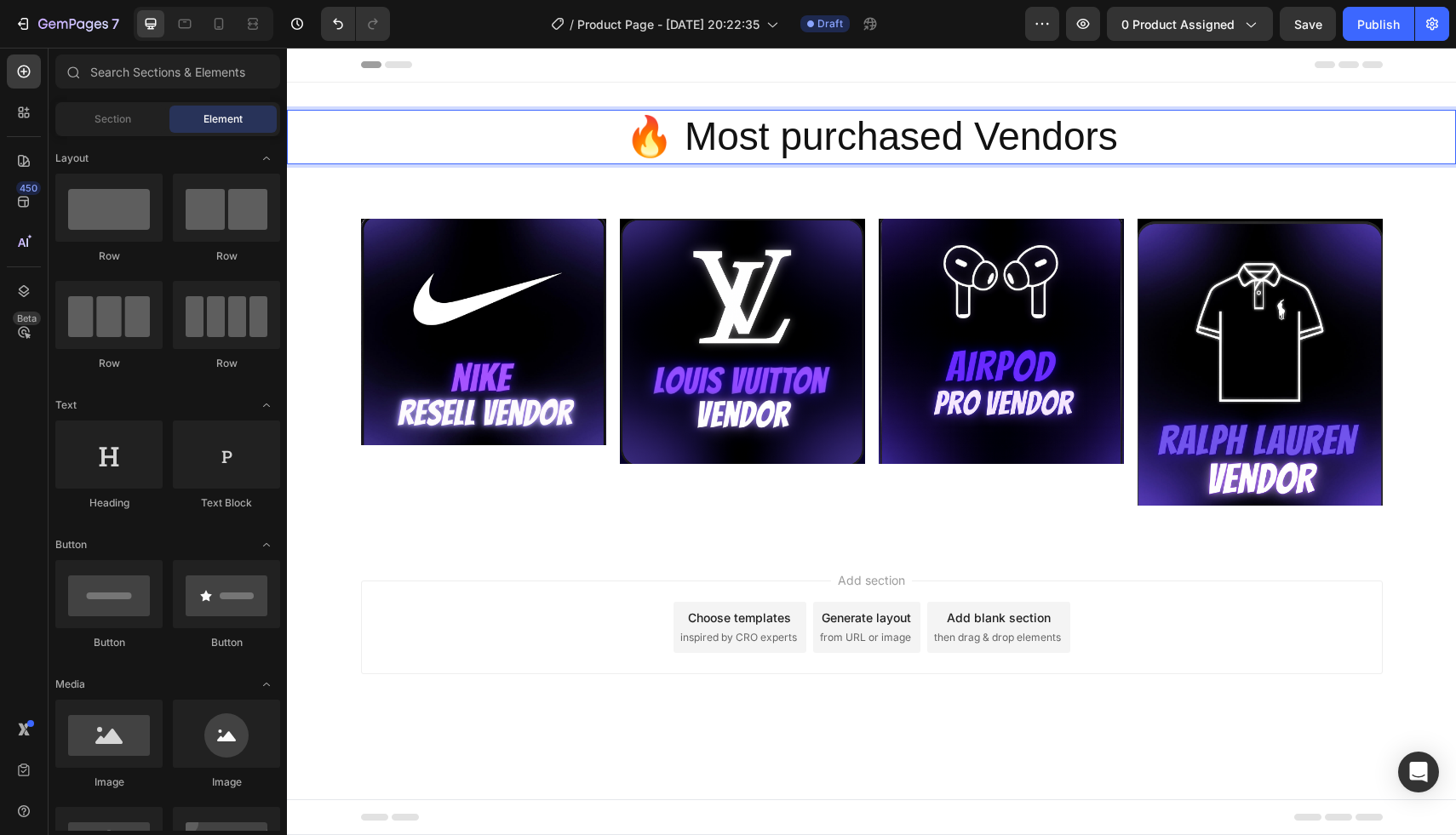
click at [813, 775] on body "Header 🔥 Most purchased Vendors Heading 0 Section 1 Image Image Image Image Row…" at bounding box center [872, 441] width 1169 height 787
click at [991, 129] on p "🔥 Most purchased Vendors" at bounding box center [872, 137] width 1018 height 51
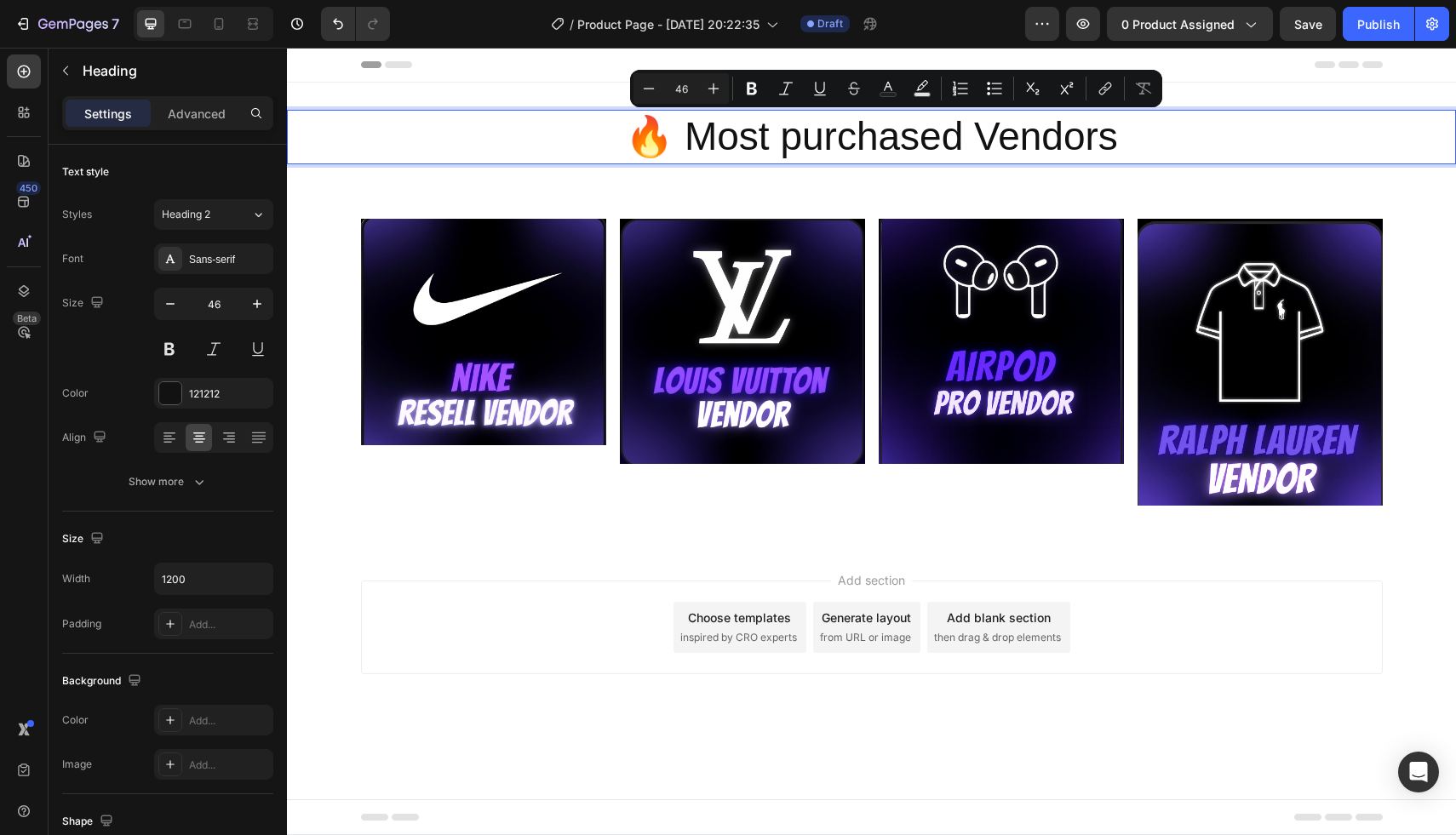
drag, startPoint x: 1102, startPoint y: 123, endPoint x: 622, endPoint y: 139, distance: 480.3
click at [622, 139] on p "🔥 Most purchased Vendors" at bounding box center [872, 137] width 1018 height 51
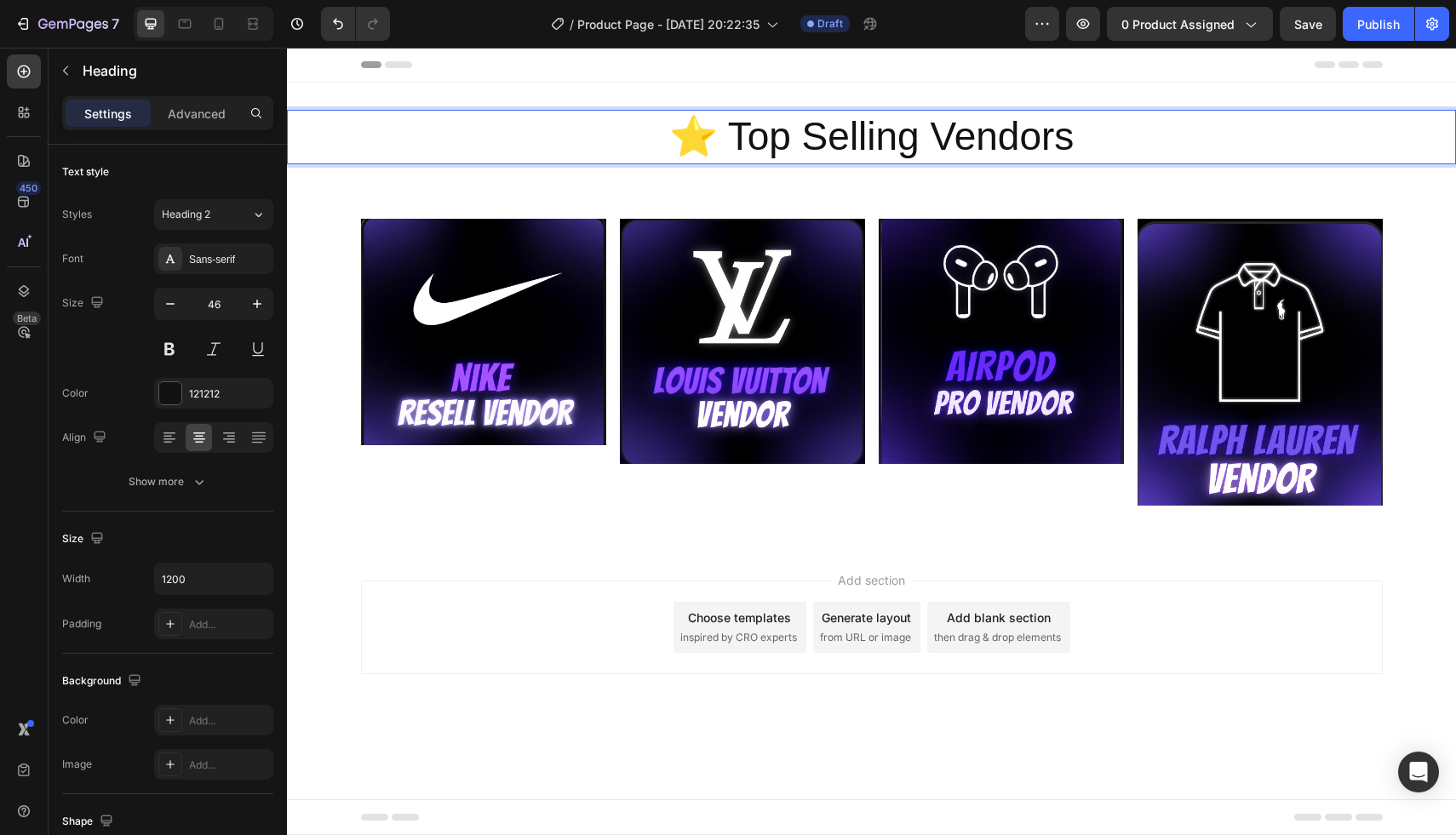
click at [1168, 678] on div "Add section Choose templates inspired by CRO experts Generate layout from URL o…" at bounding box center [872, 651] width 1169 height 209
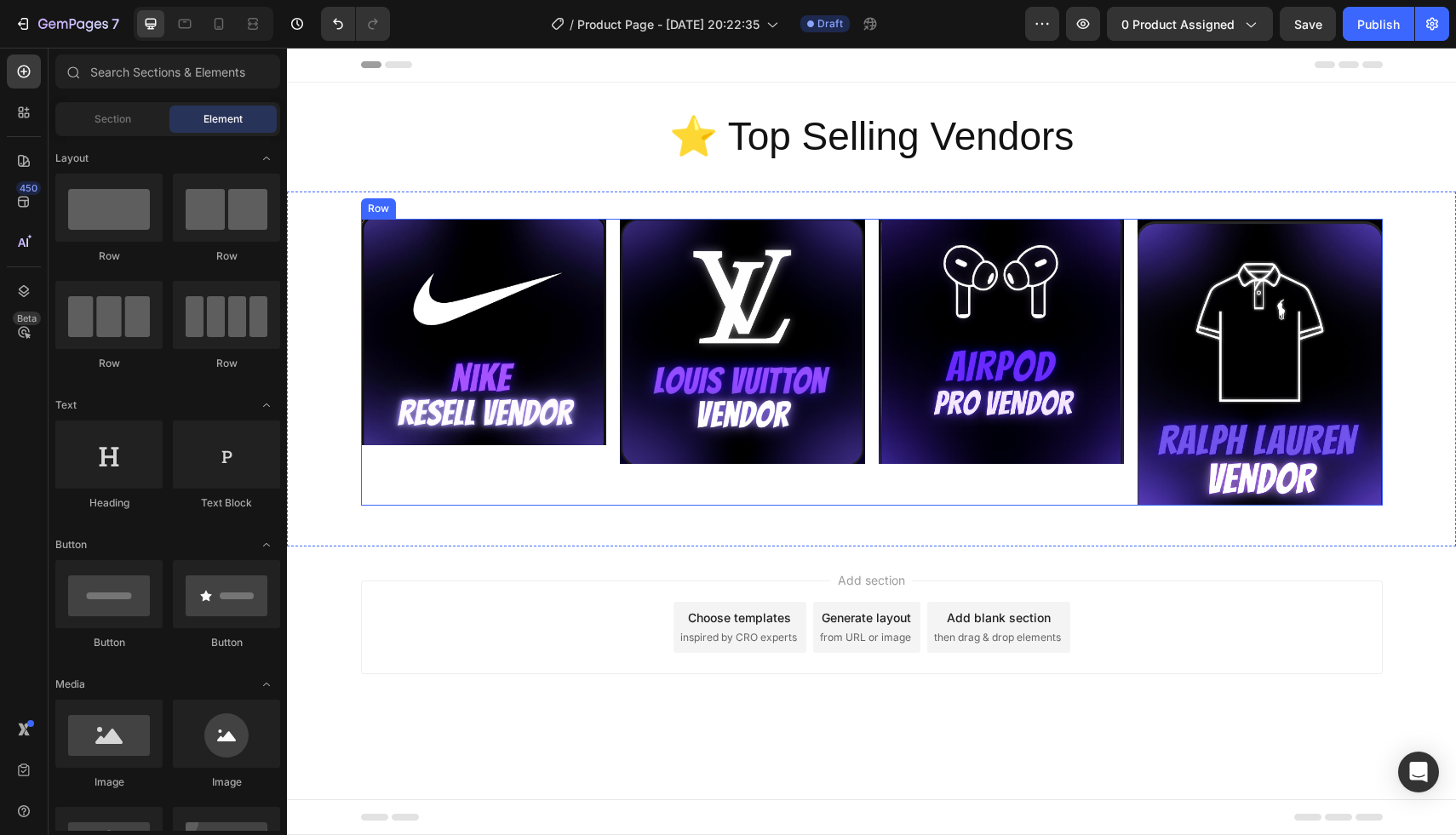
click at [545, 319] on img at bounding box center [484, 332] width 245 height 228
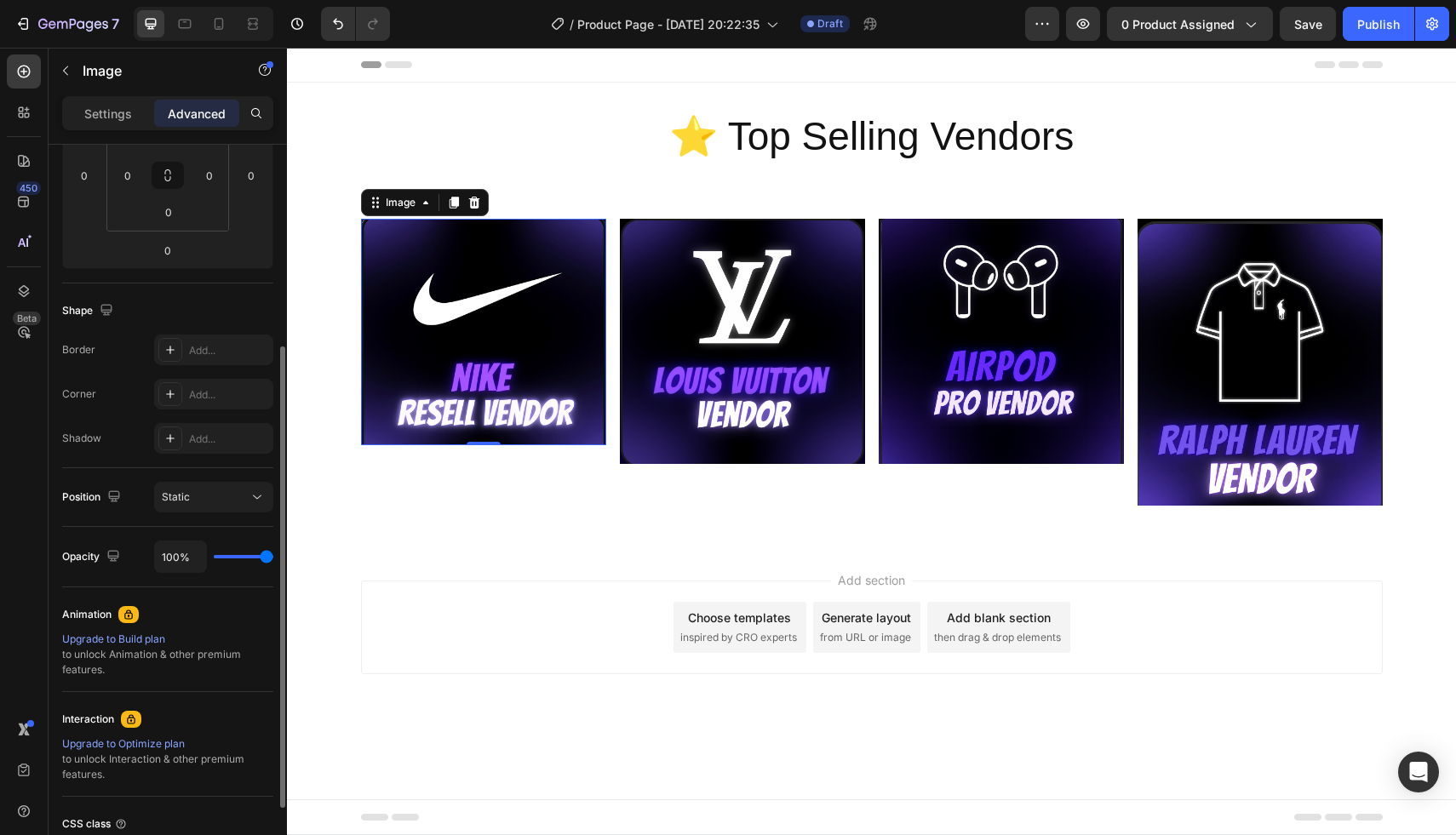
scroll to position [324, 0]
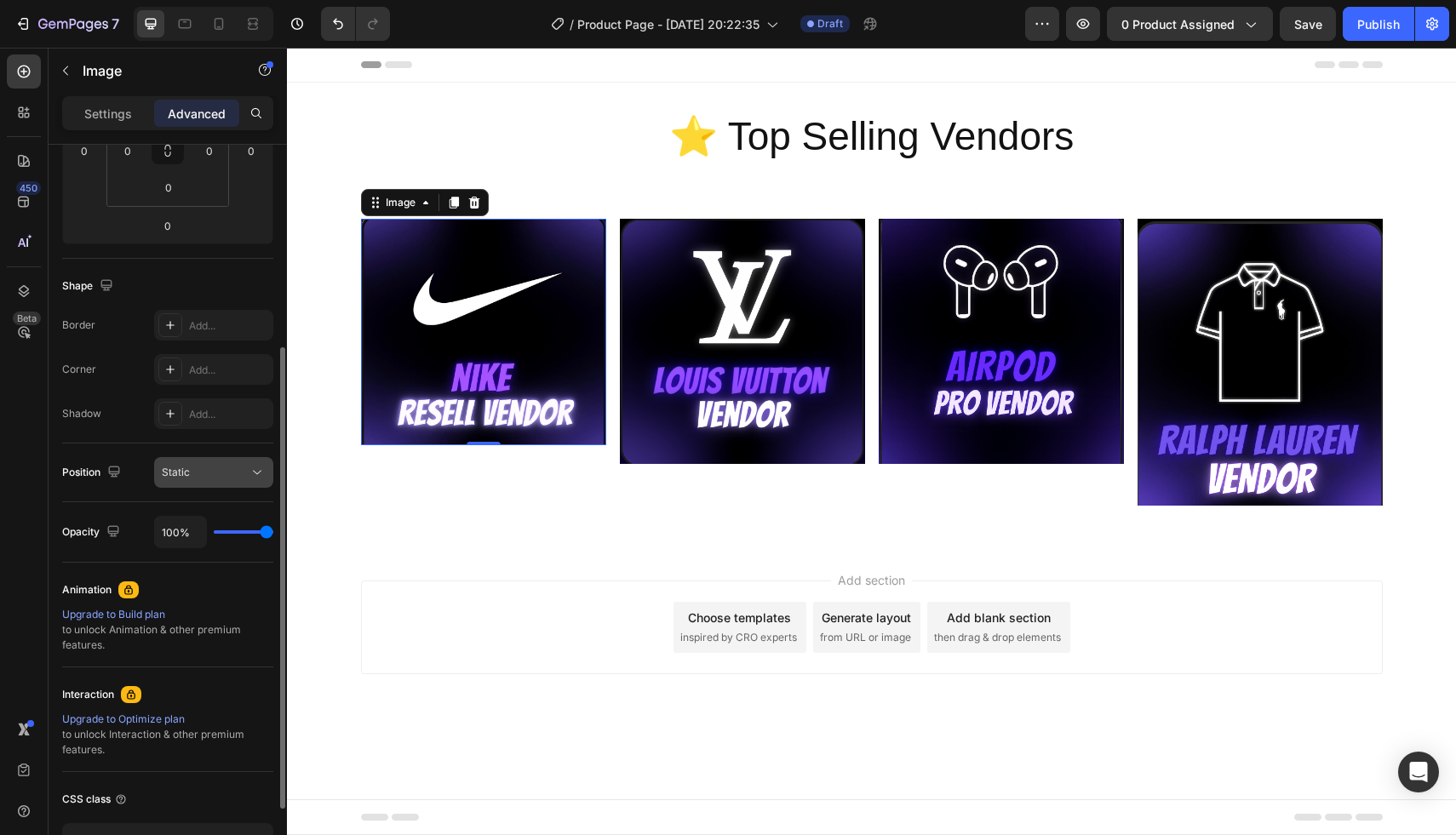
click at [211, 457] on button "Static" at bounding box center [213, 473] width 119 height 31
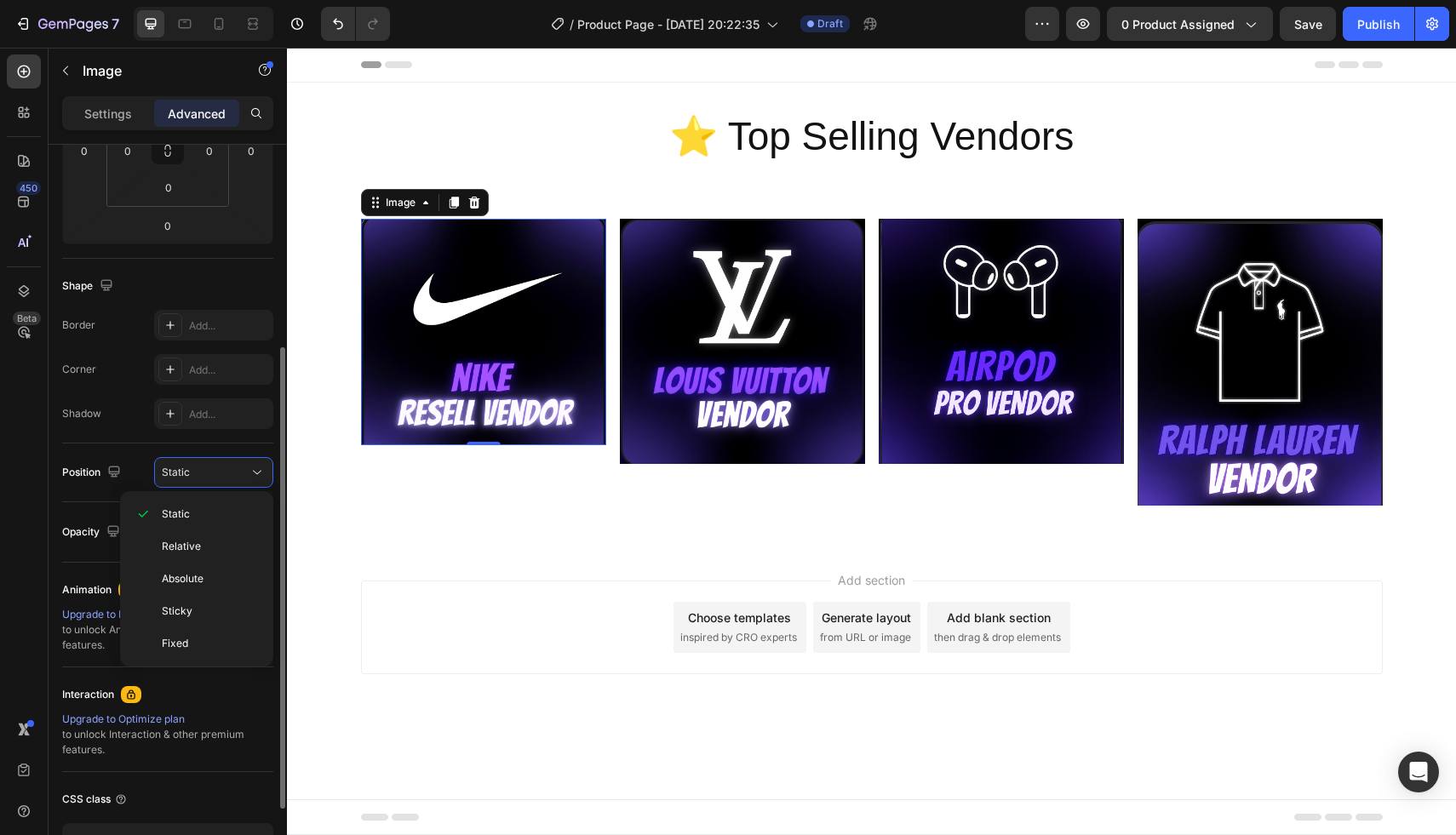
click at [222, 705] on div "Interaction" at bounding box center [167, 695] width 211 height 27
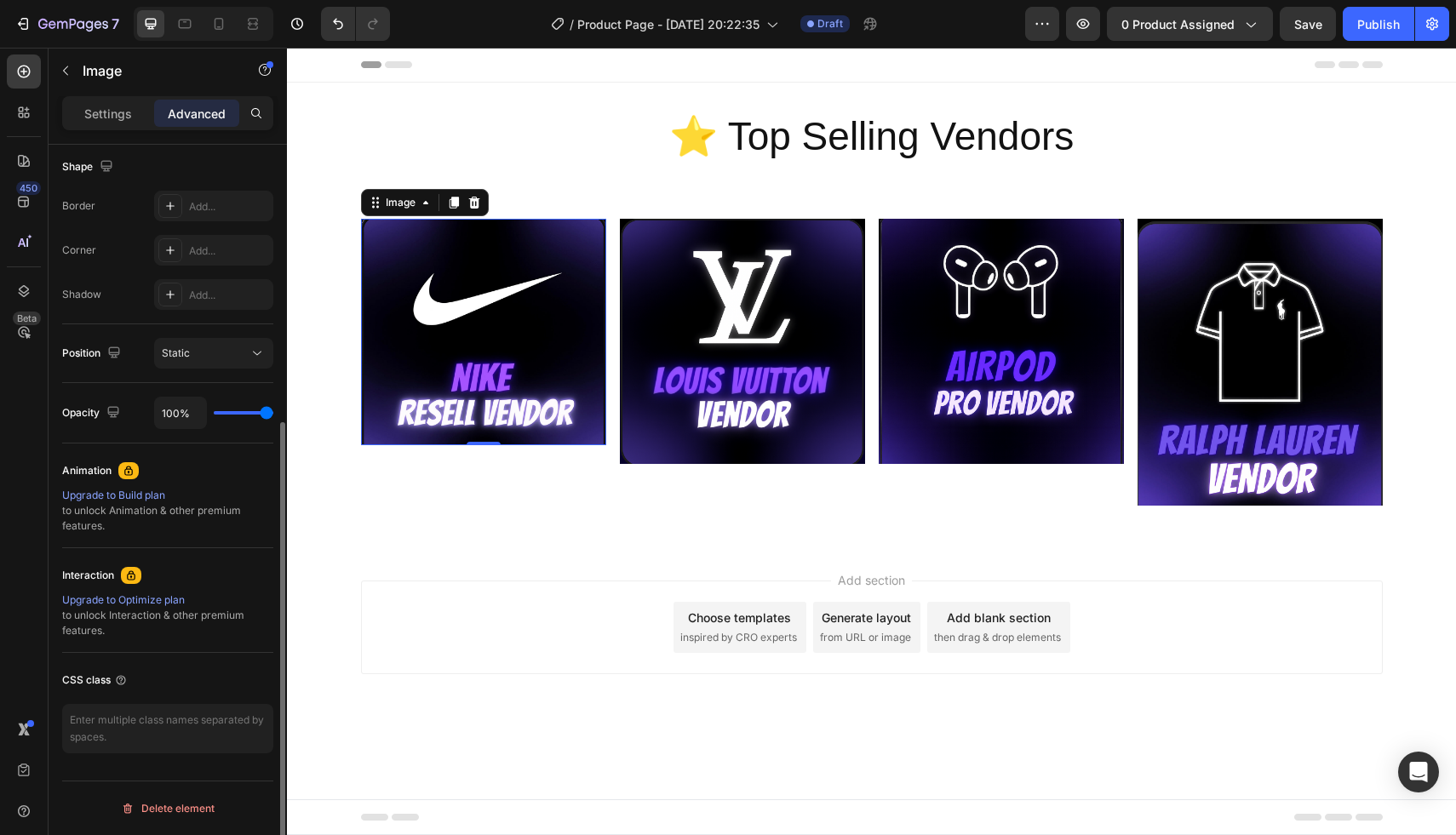
scroll to position [103, 0]
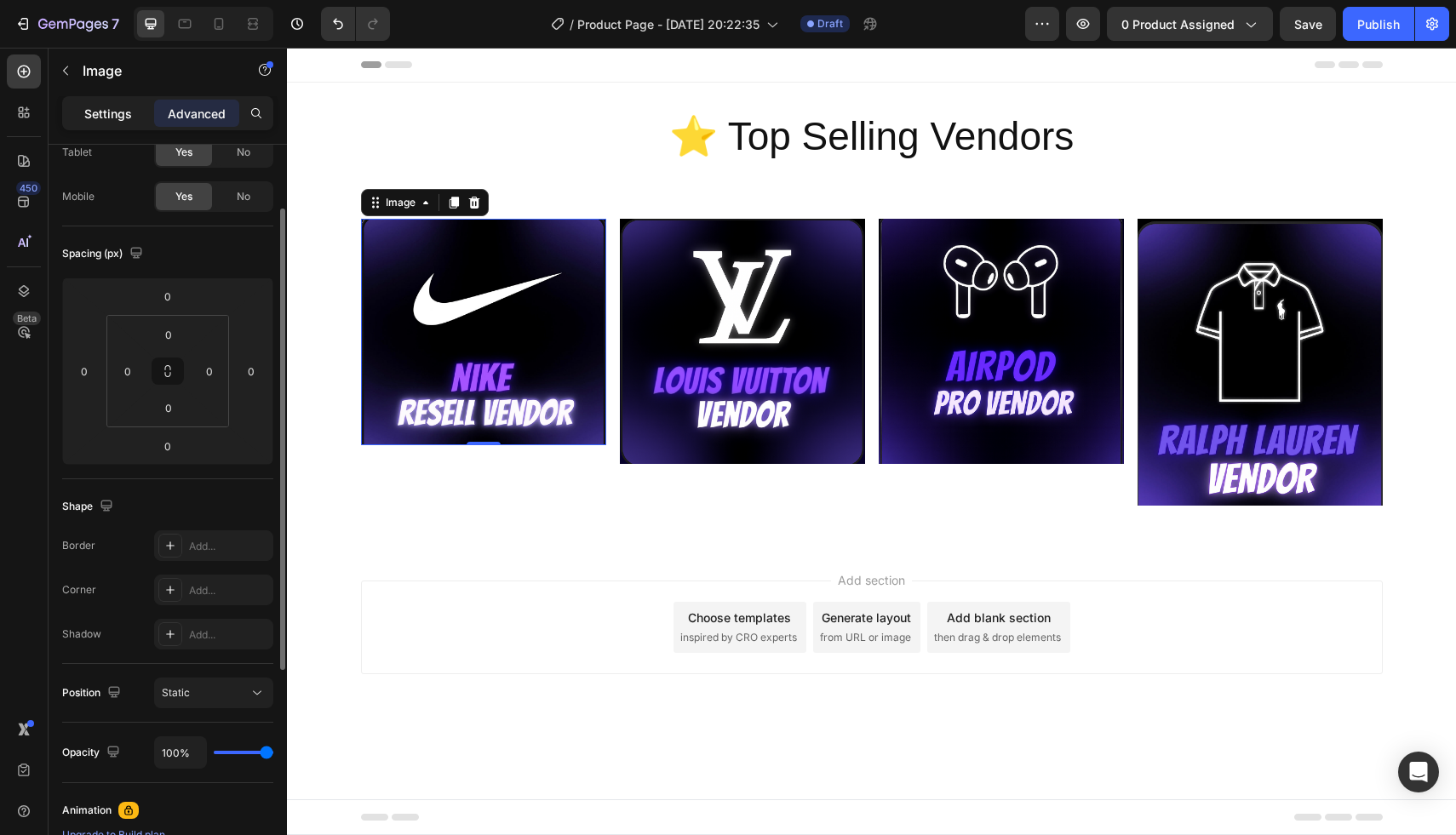
click at [120, 116] on p "Settings" at bounding box center [108, 113] width 48 height 18
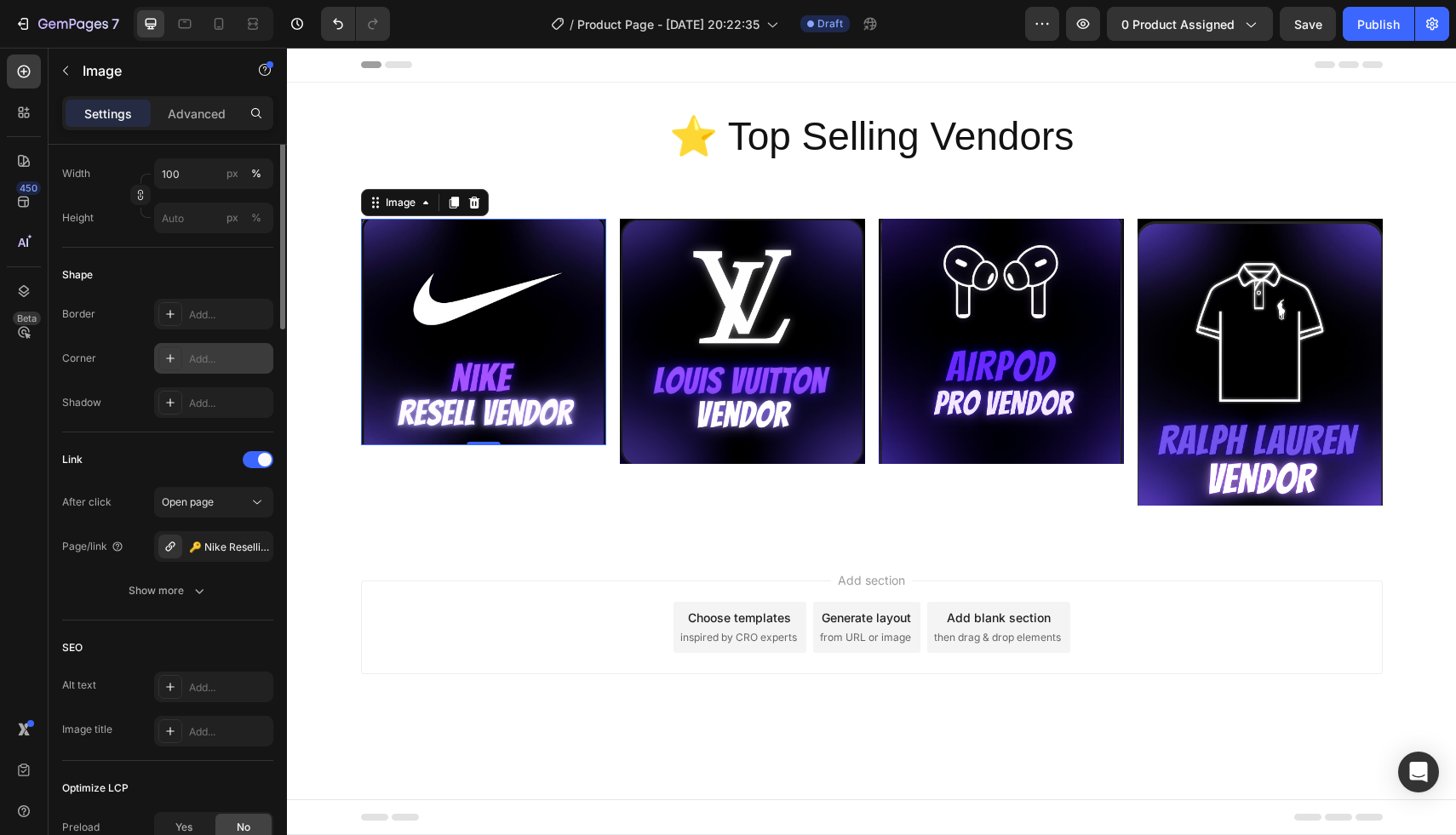
scroll to position [0, 0]
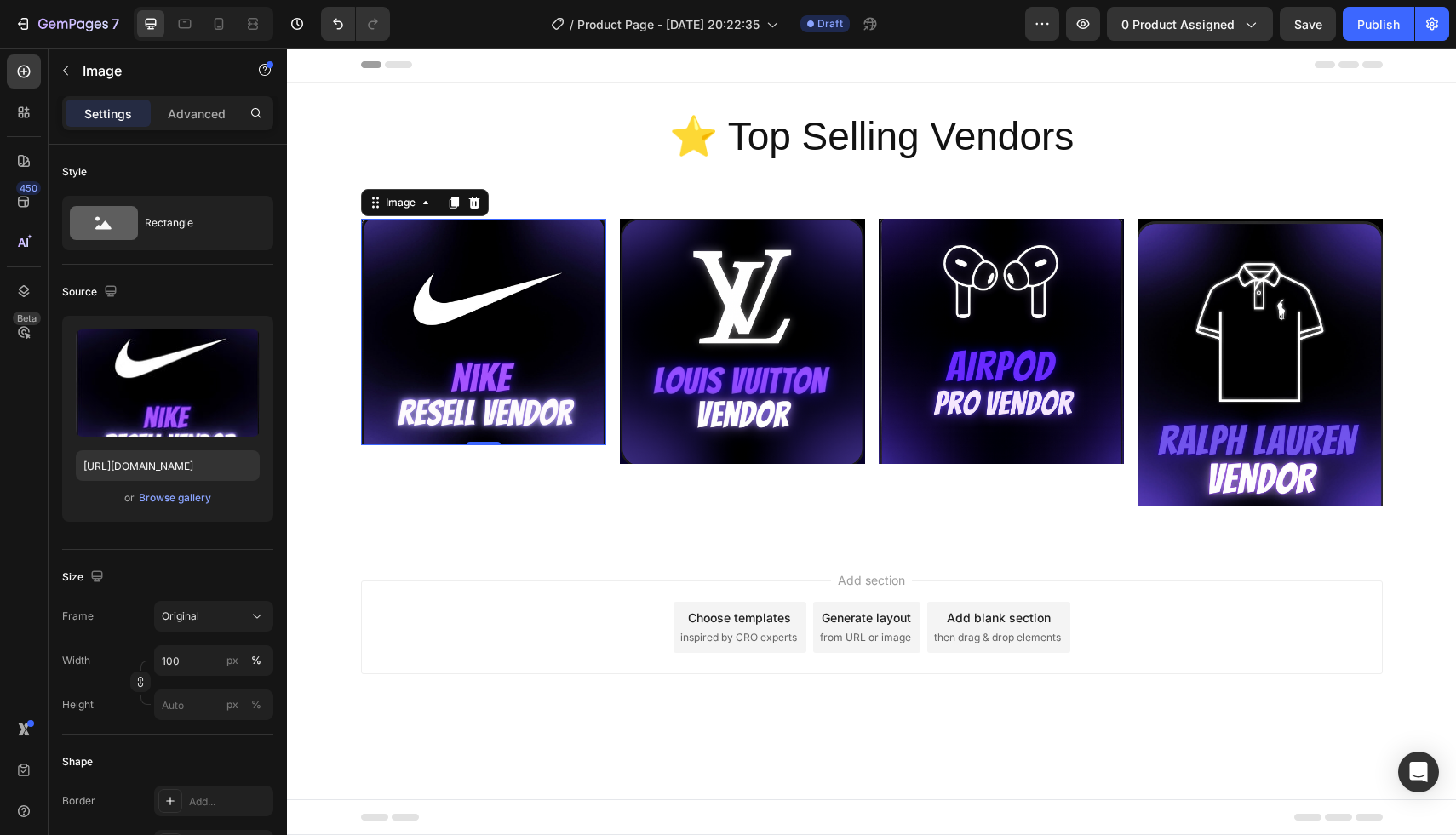
click at [467, 301] on img at bounding box center [484, 332] width 245 height 228
click at [259, 117] on icon at bounding box center [256, 112] width 14 height 14
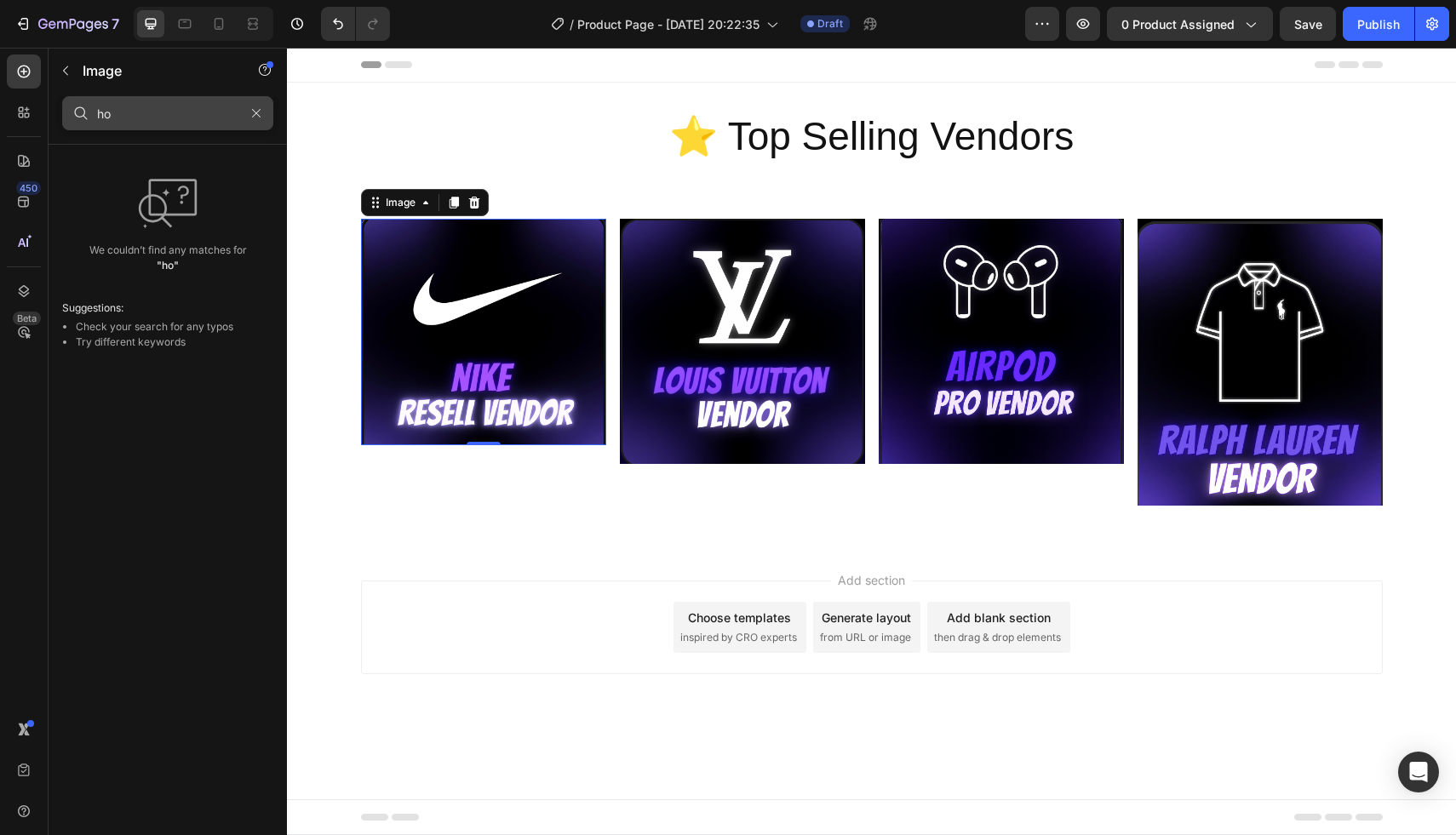
type input "h"
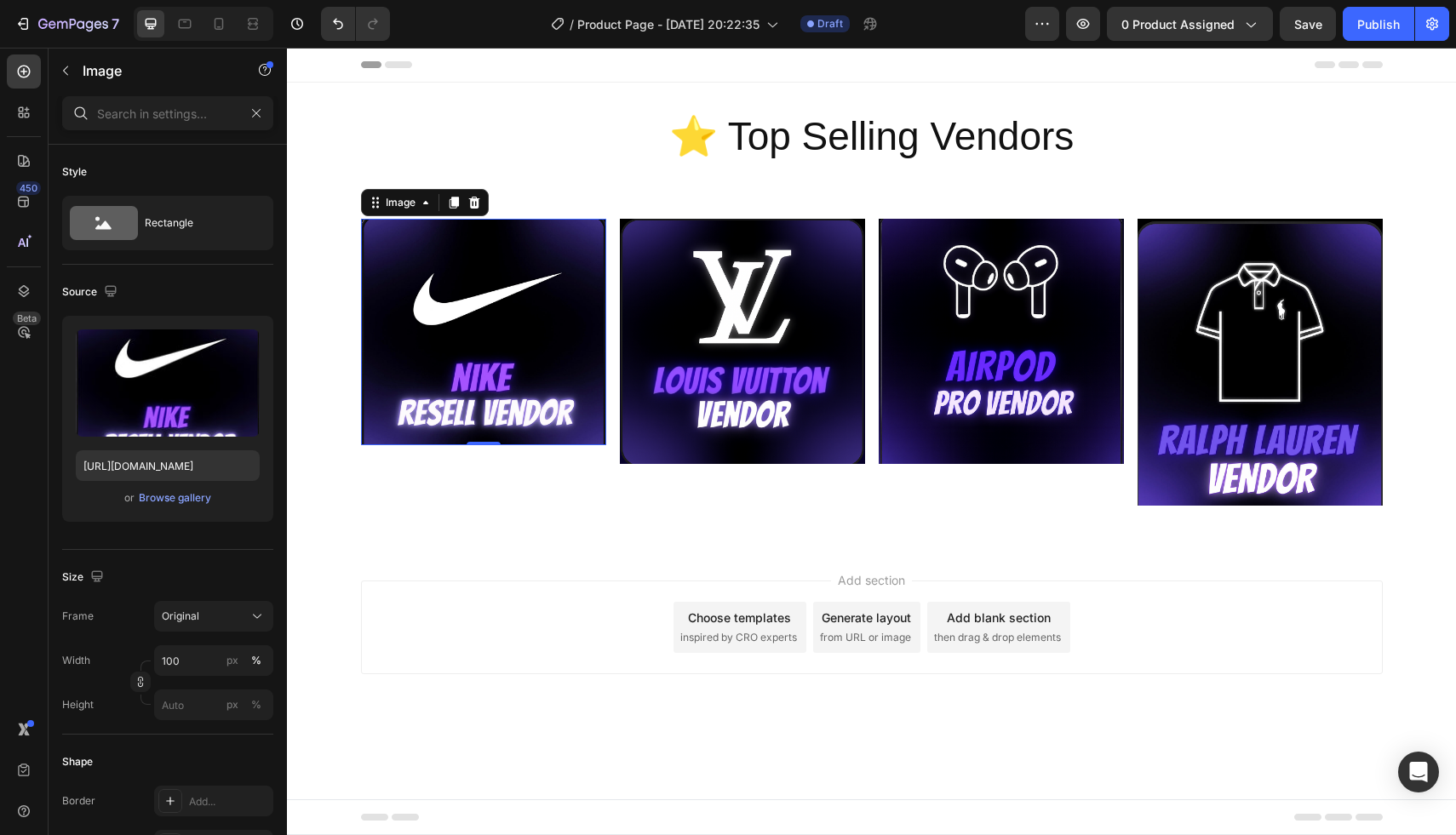
click at [264, 132] on div "Settings Advanced" at bounding box center [167, 120] width 239 height 48
click at [487, 283] on img at bounding box center [484, 332] width 245 height 228
click at [252, 119] on icon at bounding box center [256, 112] width 14 height 14
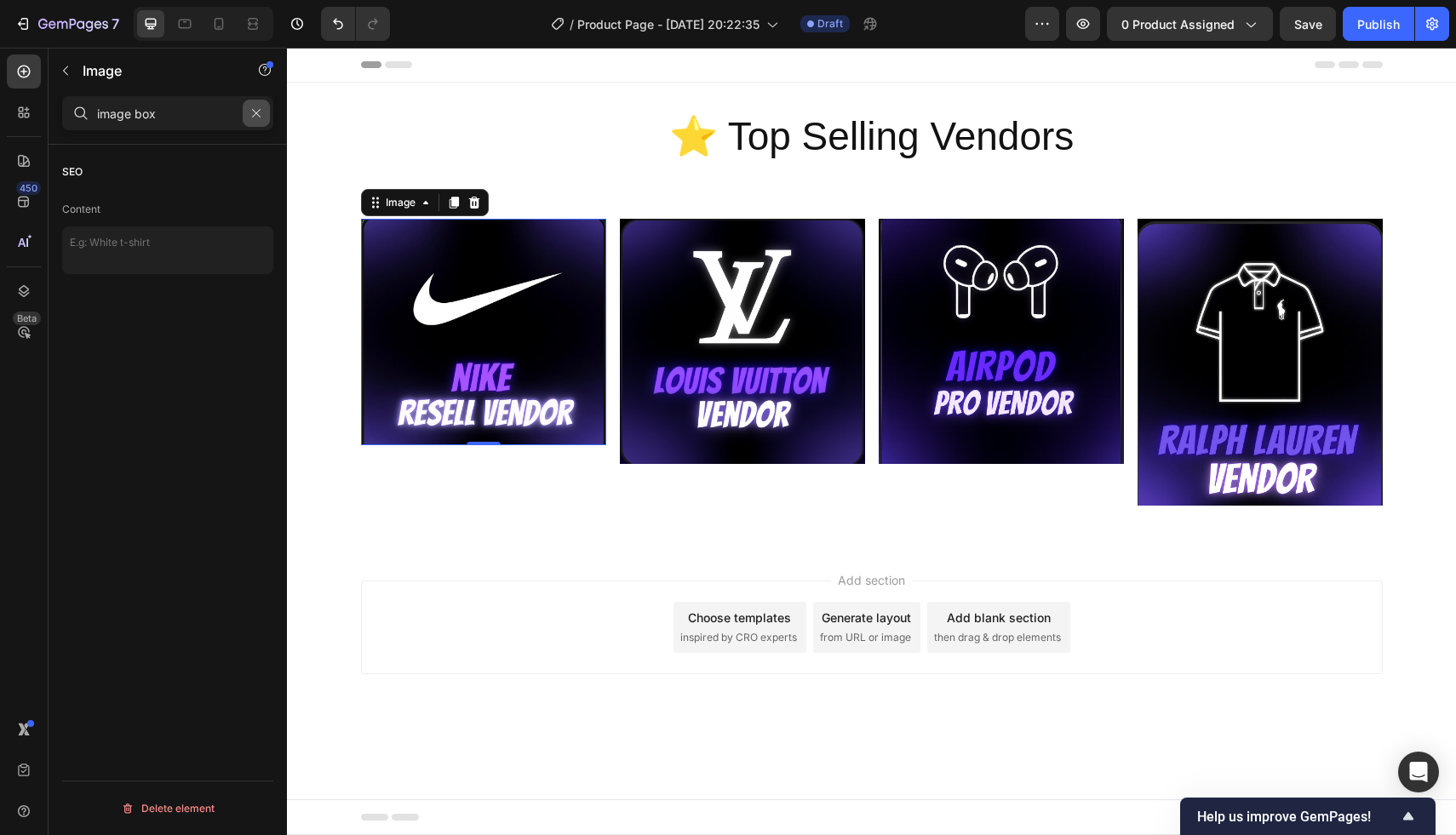
type input "image box"
click at [249, 119] on button "button" at bounding box center [256, 113] width 27 height 27
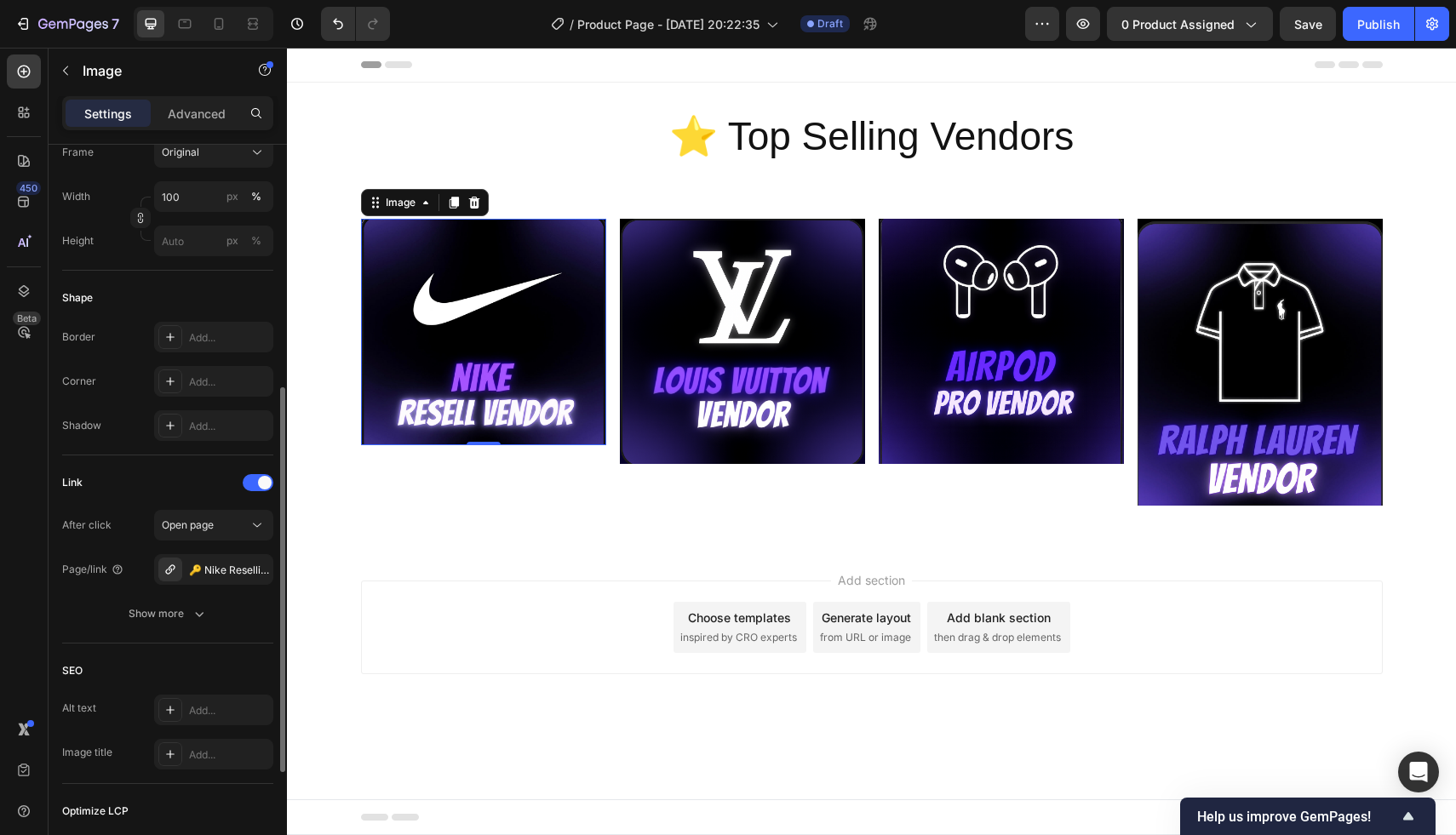
scroll to position [465, 0]
click at [214, 423] on div "Add..." at bounding box center [229, 425] width 80 height 16
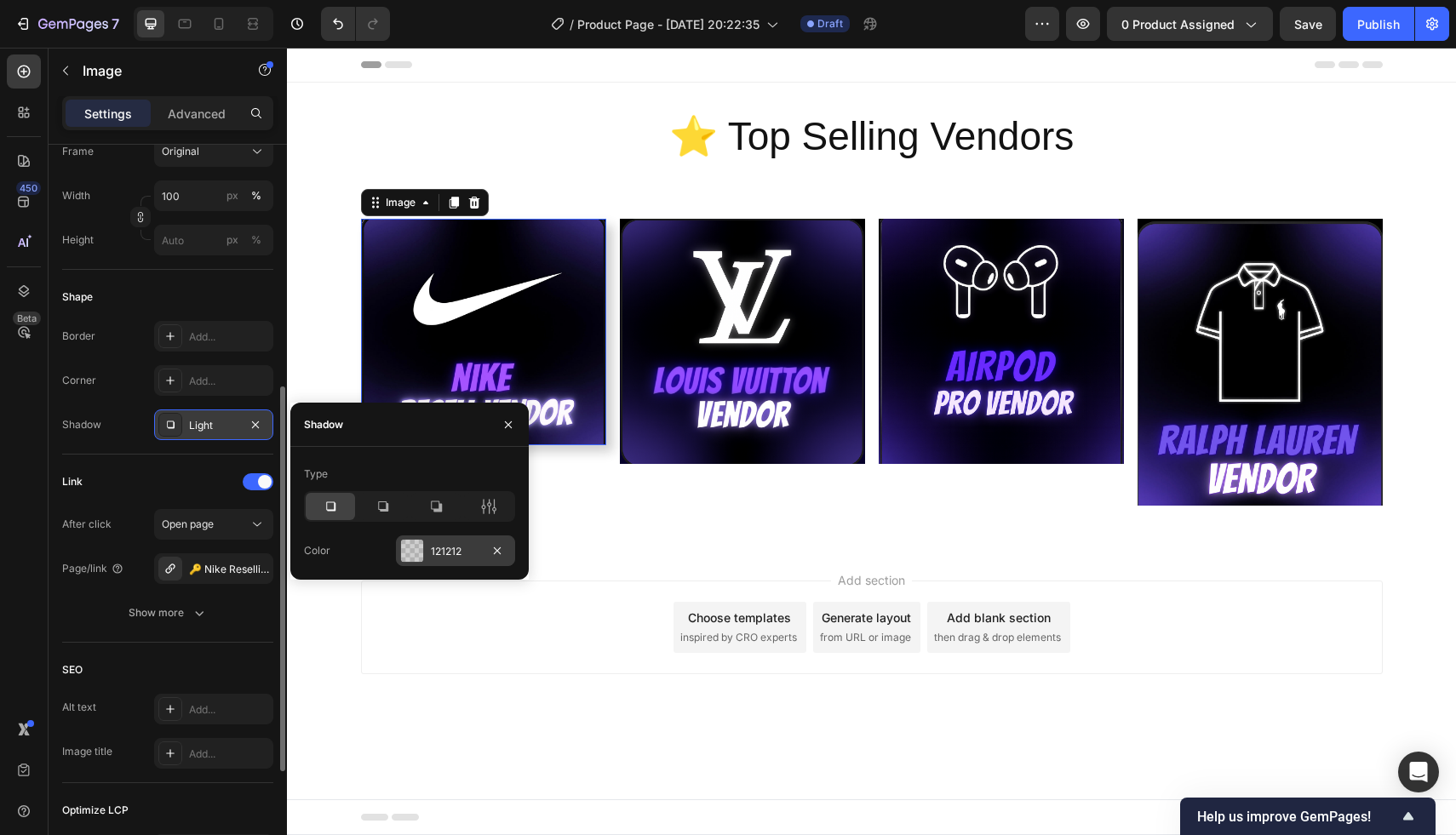
click at [462, 560] on div "121212" at bounding box center [455, 551] width 119 height 31
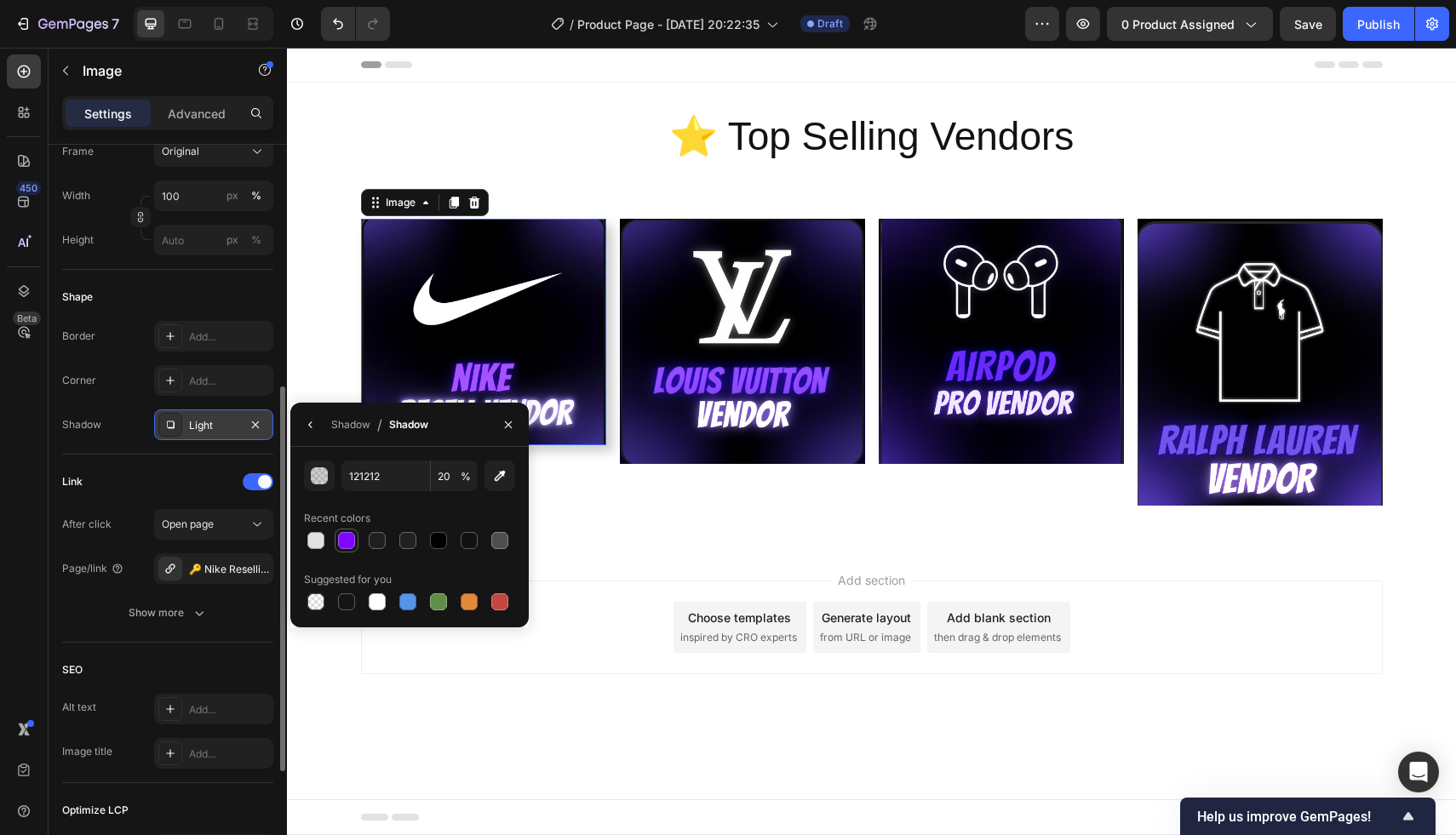
click at [342, 539] on div at bounding box center [347, 541] width 17 height 17
type input "7F07FF"
type input "100"
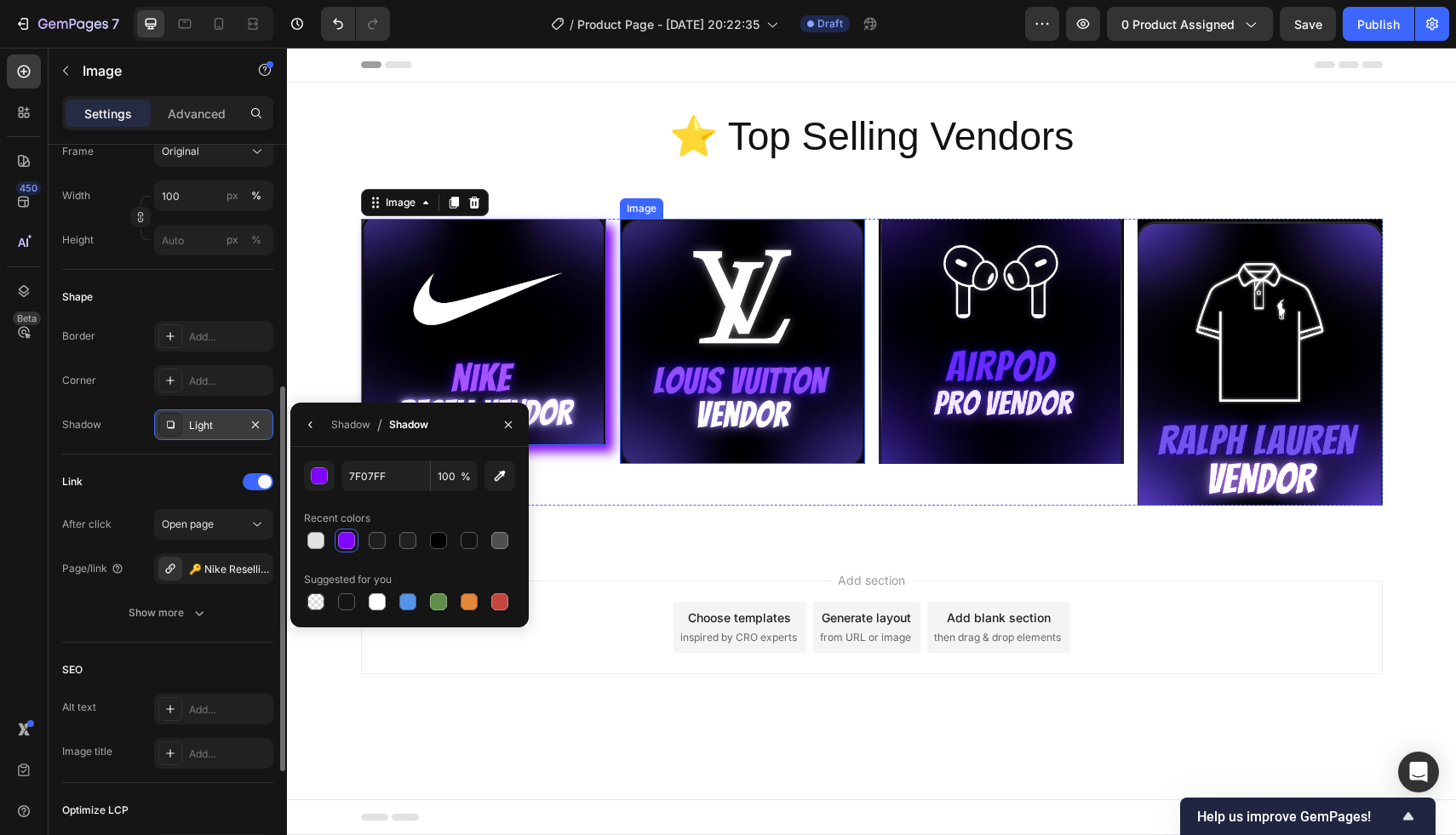
click at [770, 356] on img at bounding box center [743, 341] width 245 height 245
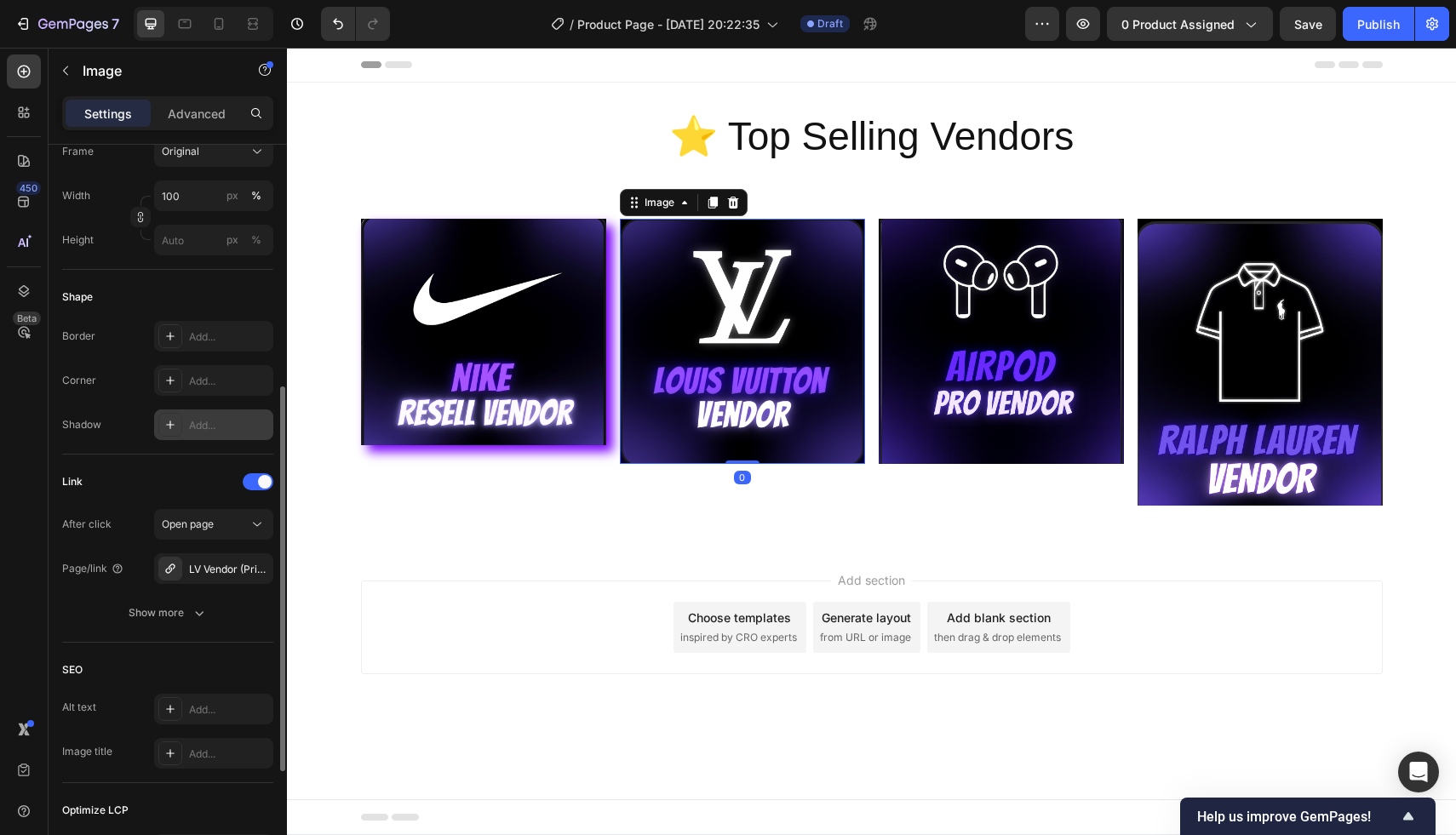
click at [234, 410] on div "Add..." at bounding box center [213, 425] width 119 height 31
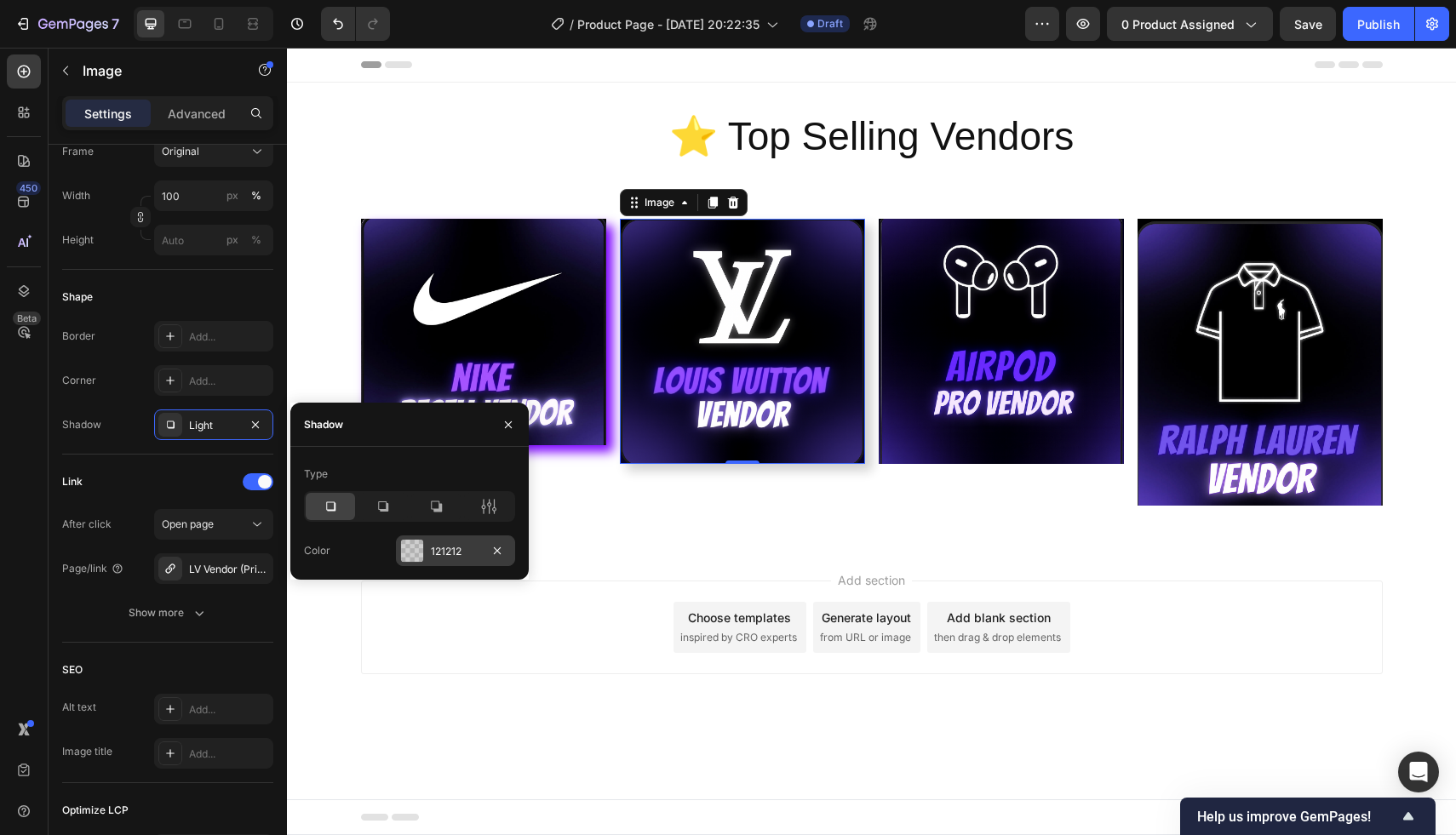
click at [424, 539] on div "121212" at bounding box center [455, 551] width 119 height 31
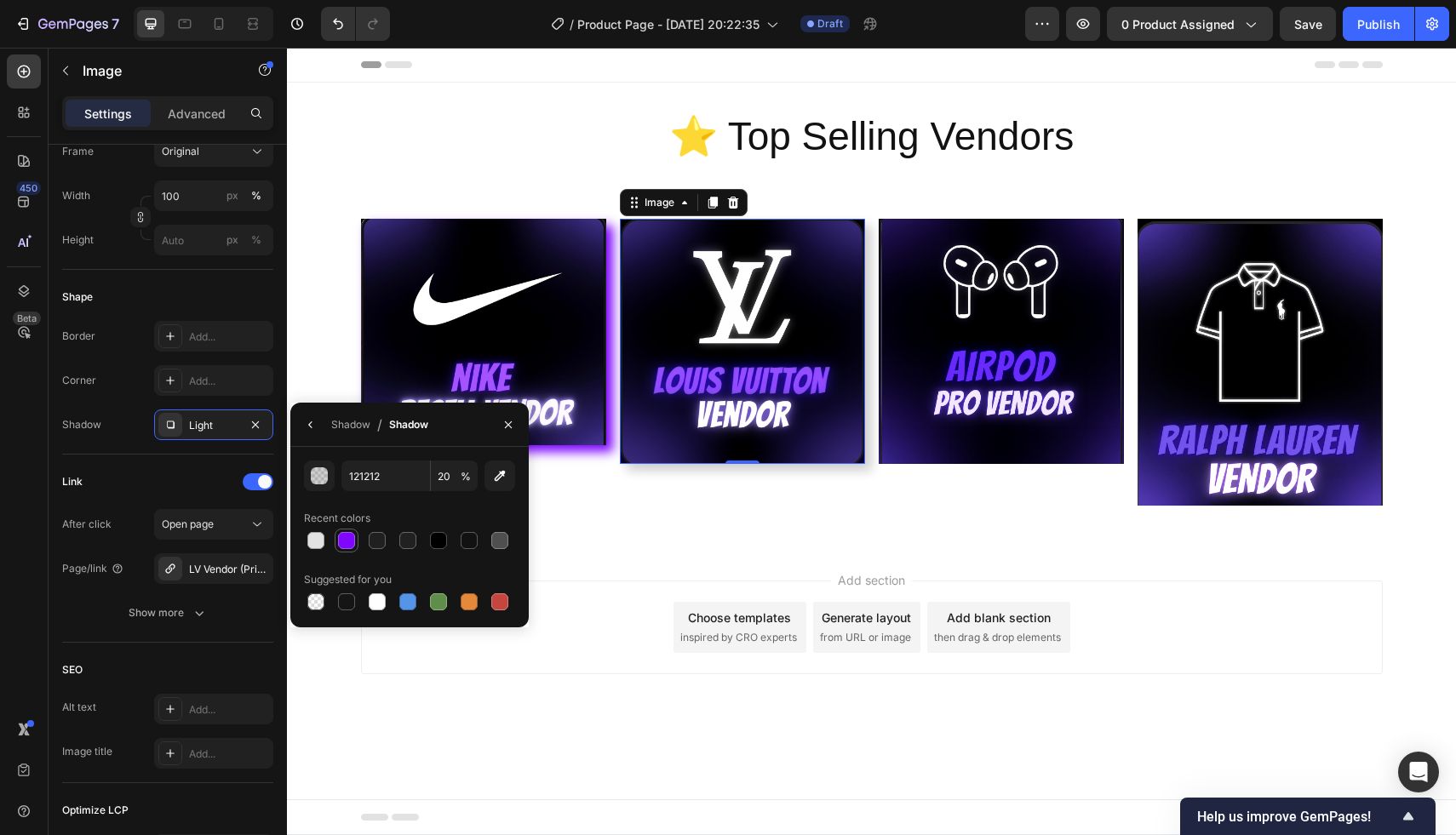
click at [345, 535] on div at bounding box center [347, 541] width 17 height 17
type input "7F07FF"
type input "100"
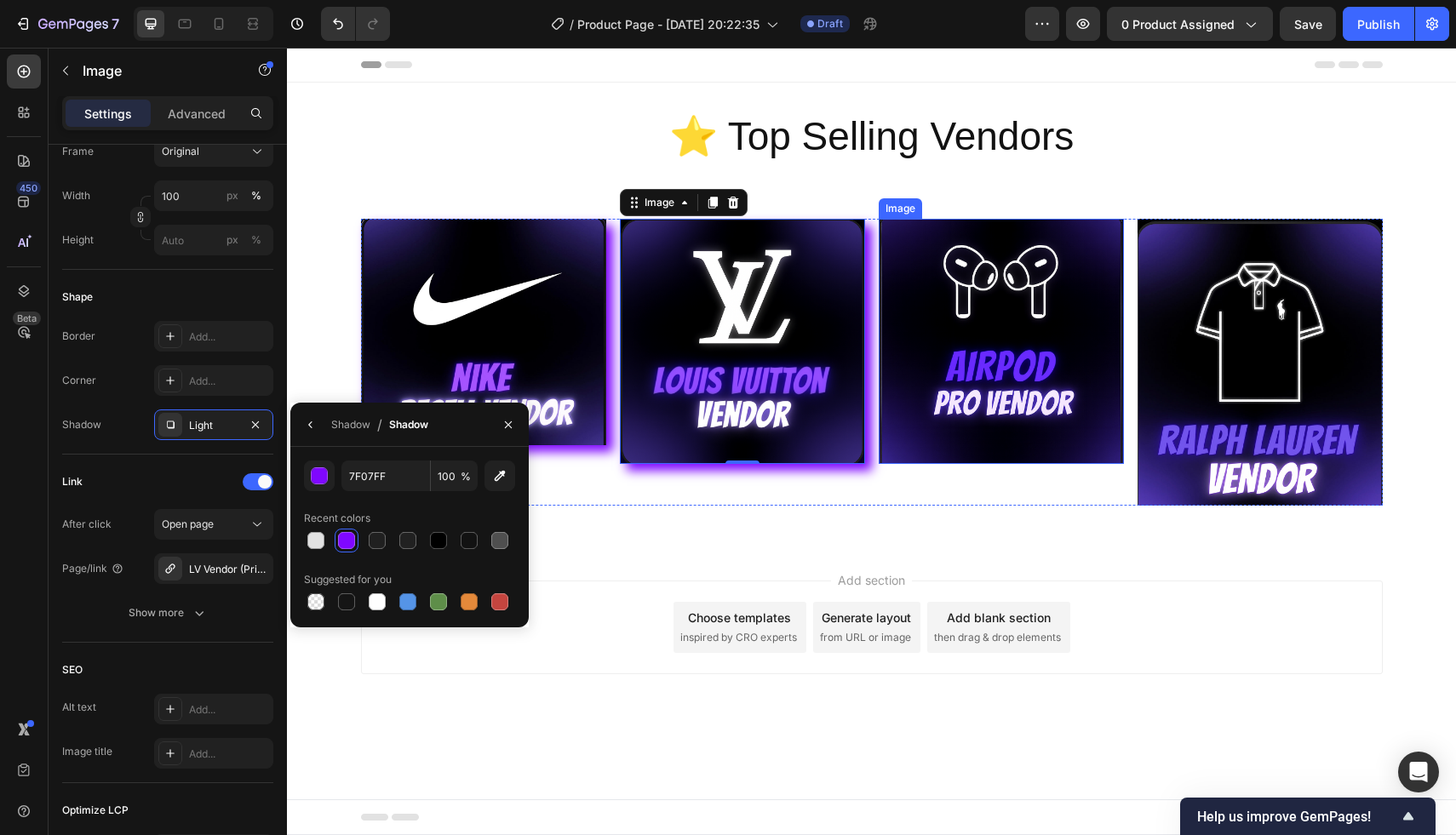
click at [932, 400] on img at bounding box center [1001, 341] width 245 height 245
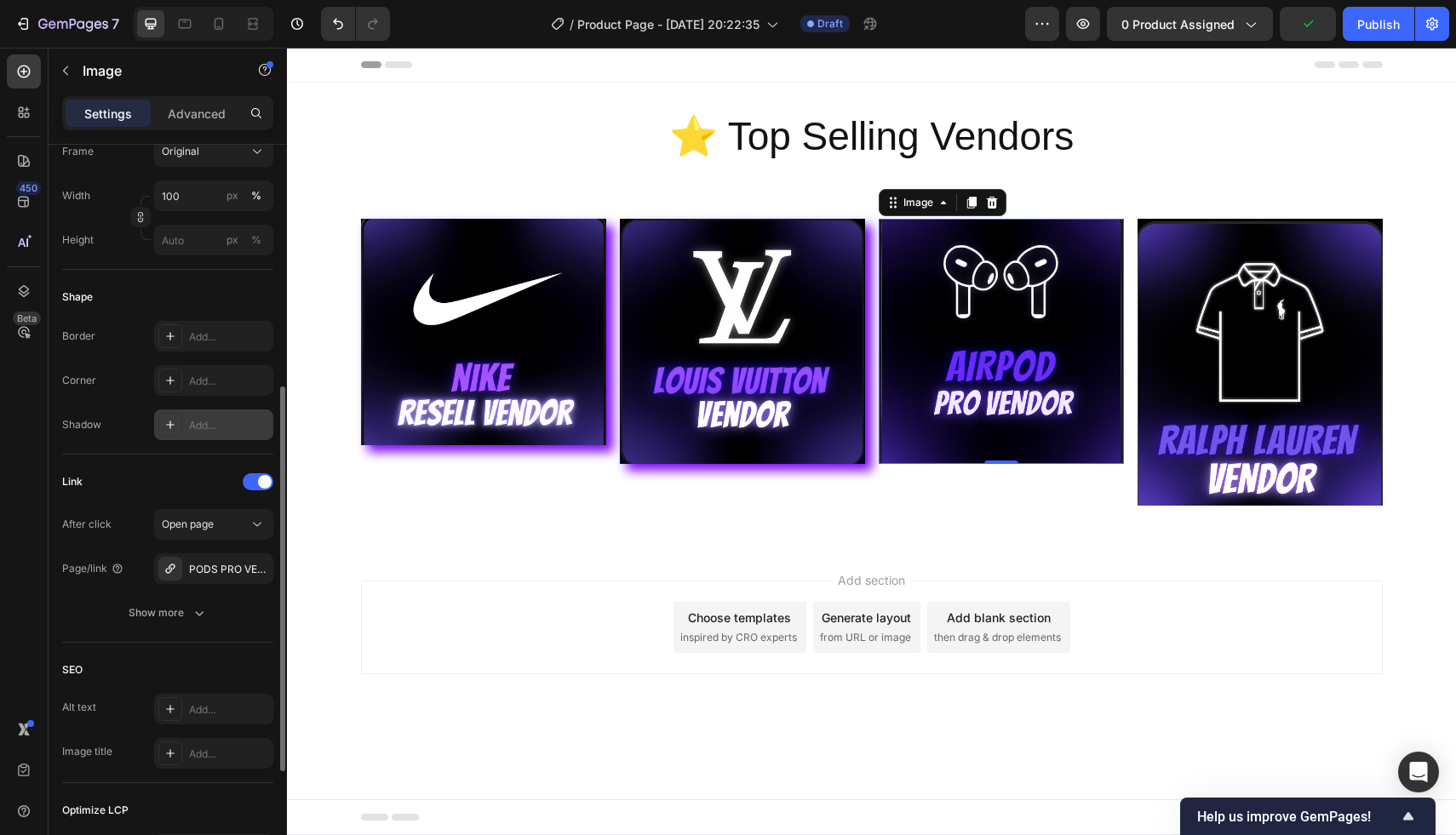
click at [217, 416] on div "Add..." at bounding box center [213, 425] width 119 height 31
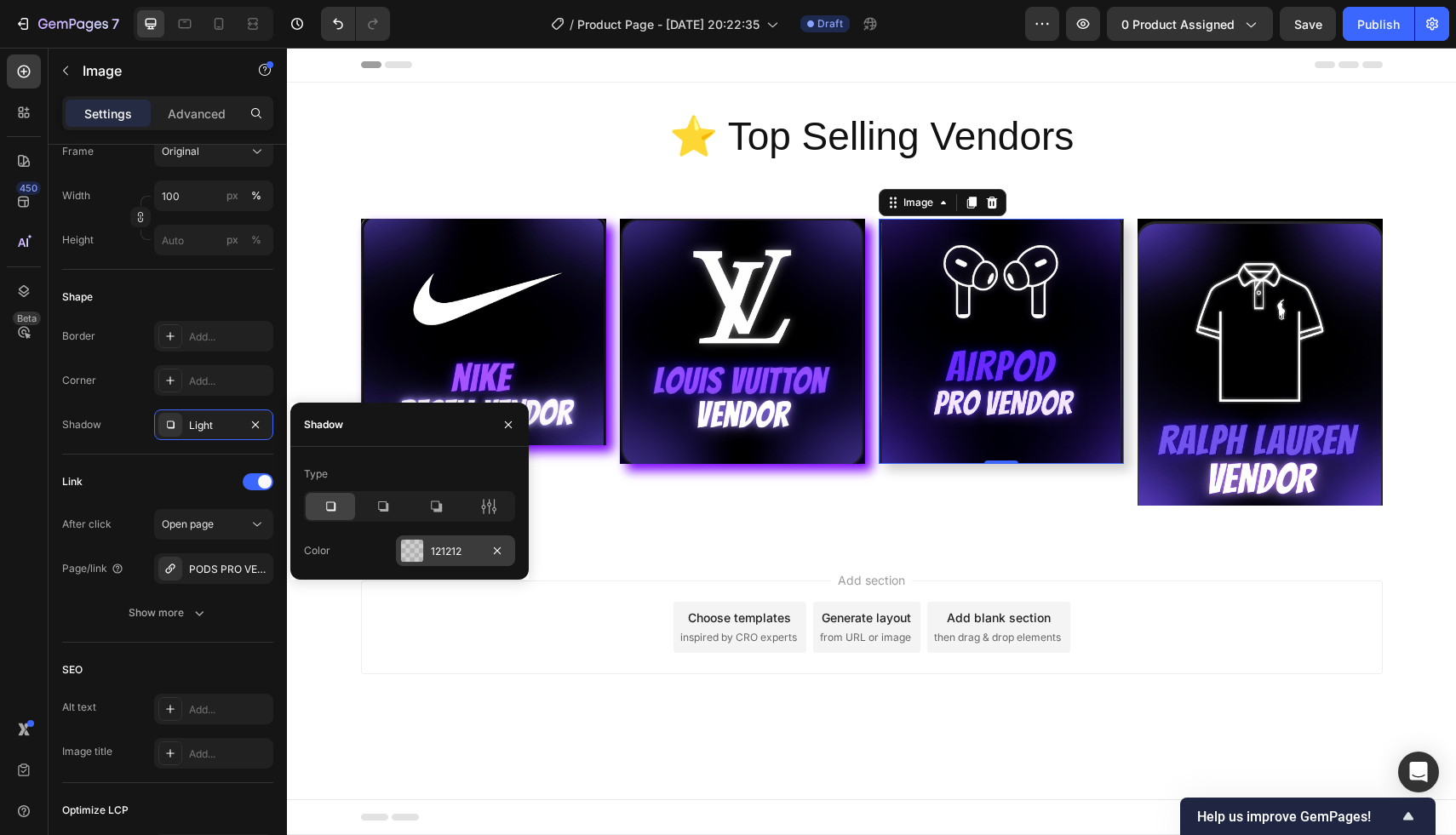
click at [418, 549] on div at bounding box center [412, 551] width 22 height 22
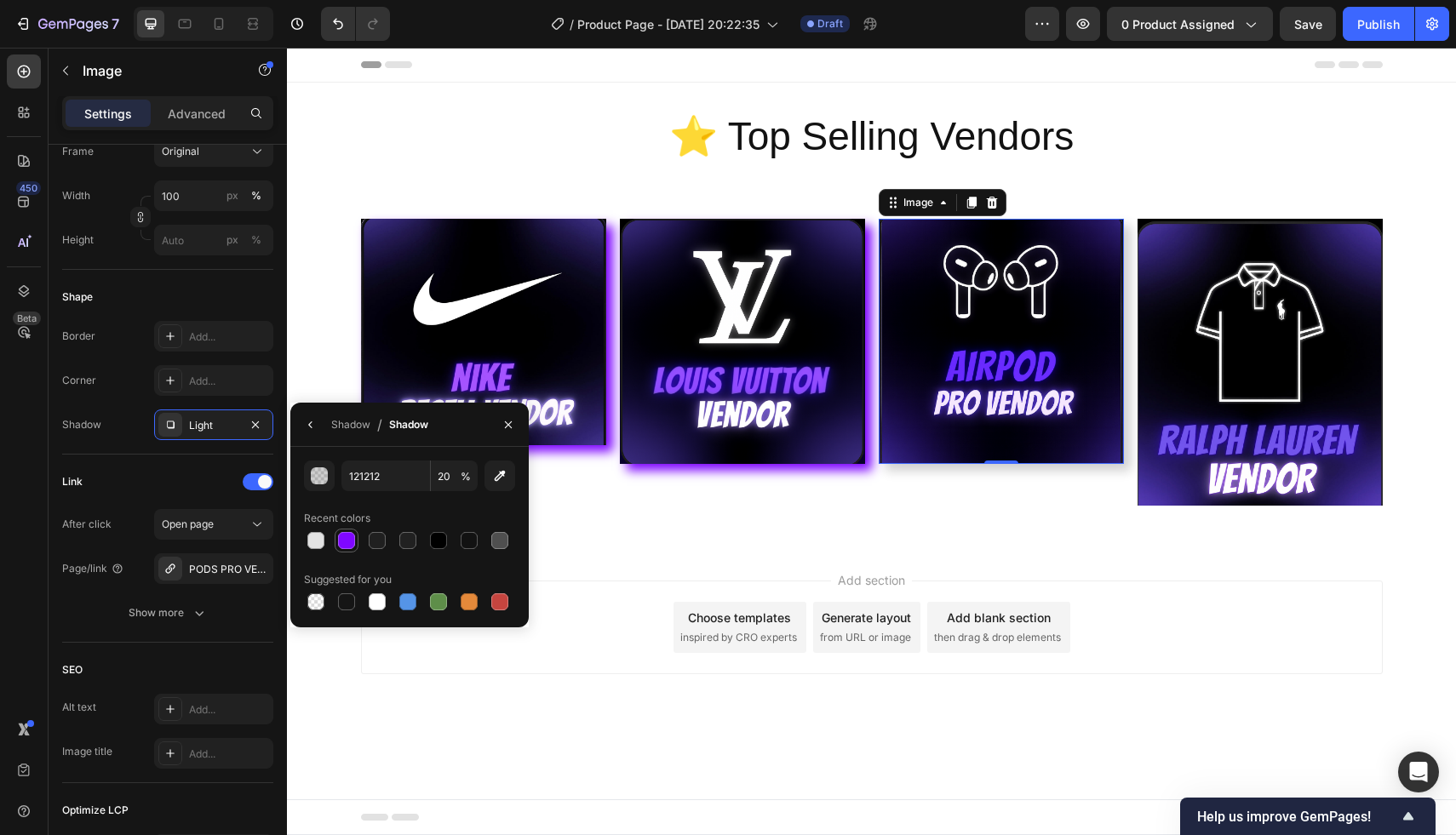
click at [341, 545] on div at bounding box center [347, 541] width 17 height 17
type input "7F07FF"
type input "100"
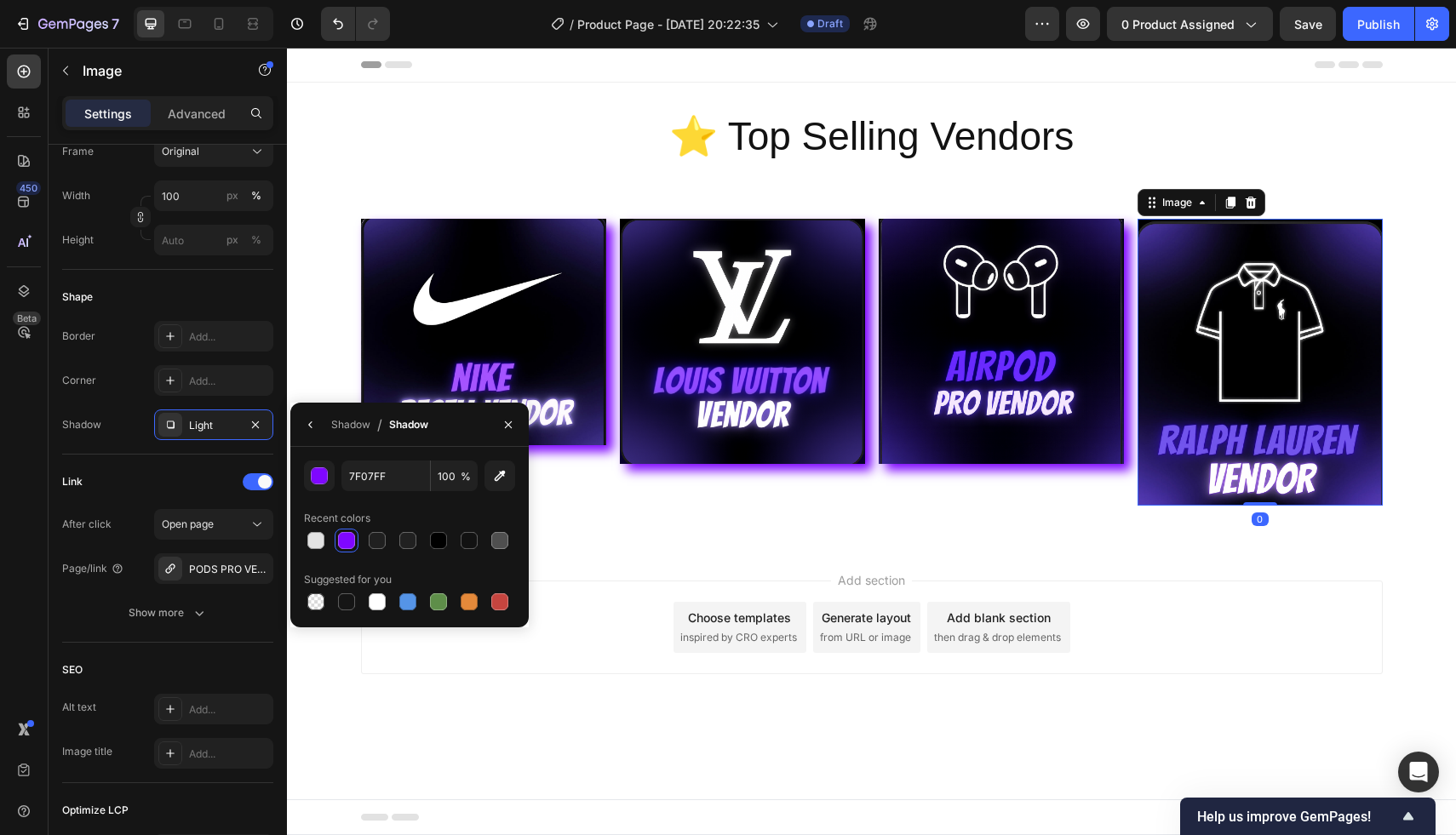
click at [1219, 412] on img at bounding box center [1260, 362] width 245 height 287
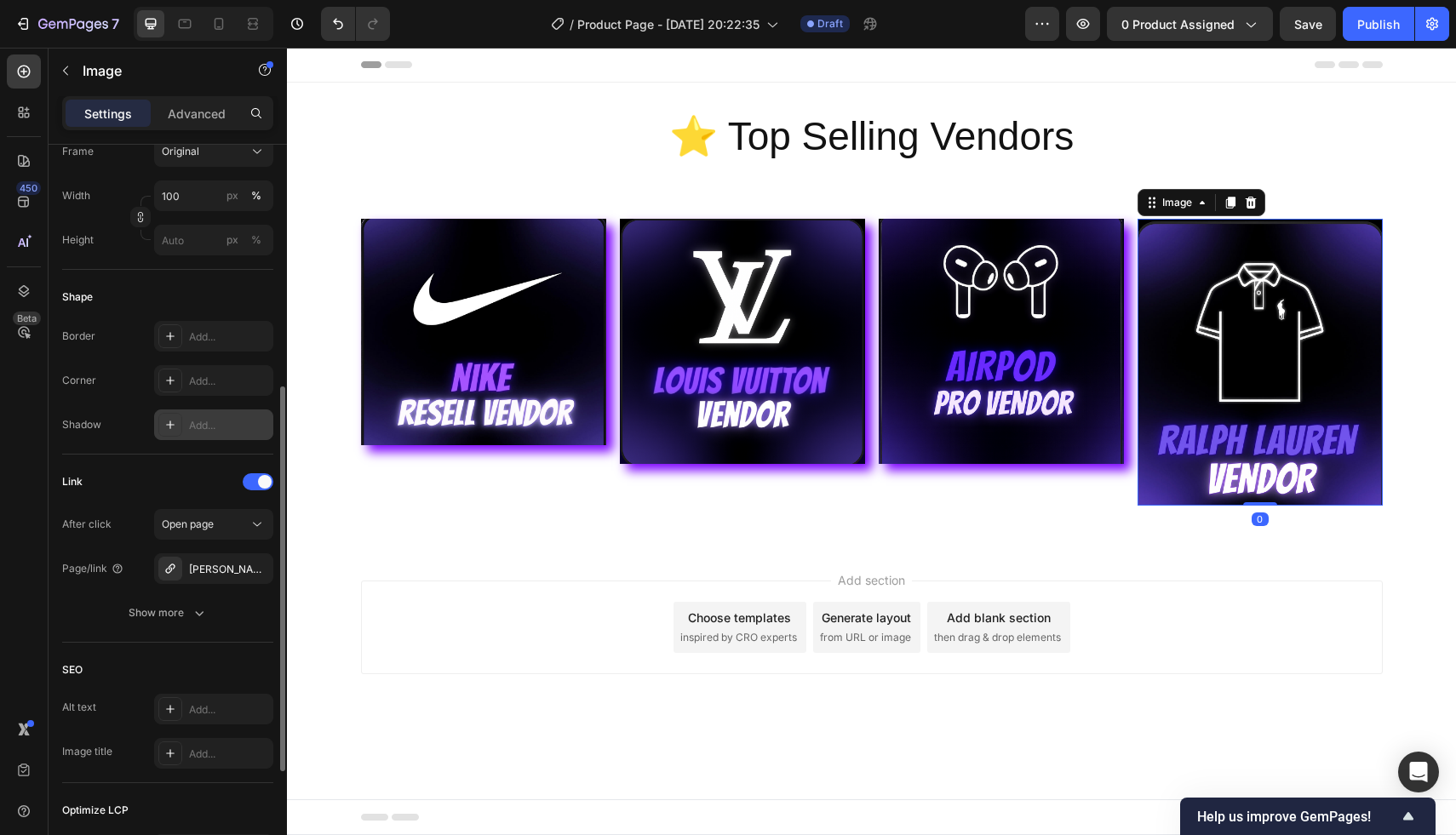
click at [222, 433] on div "Add..." at bounding box center [229, 425] width 80 height 16
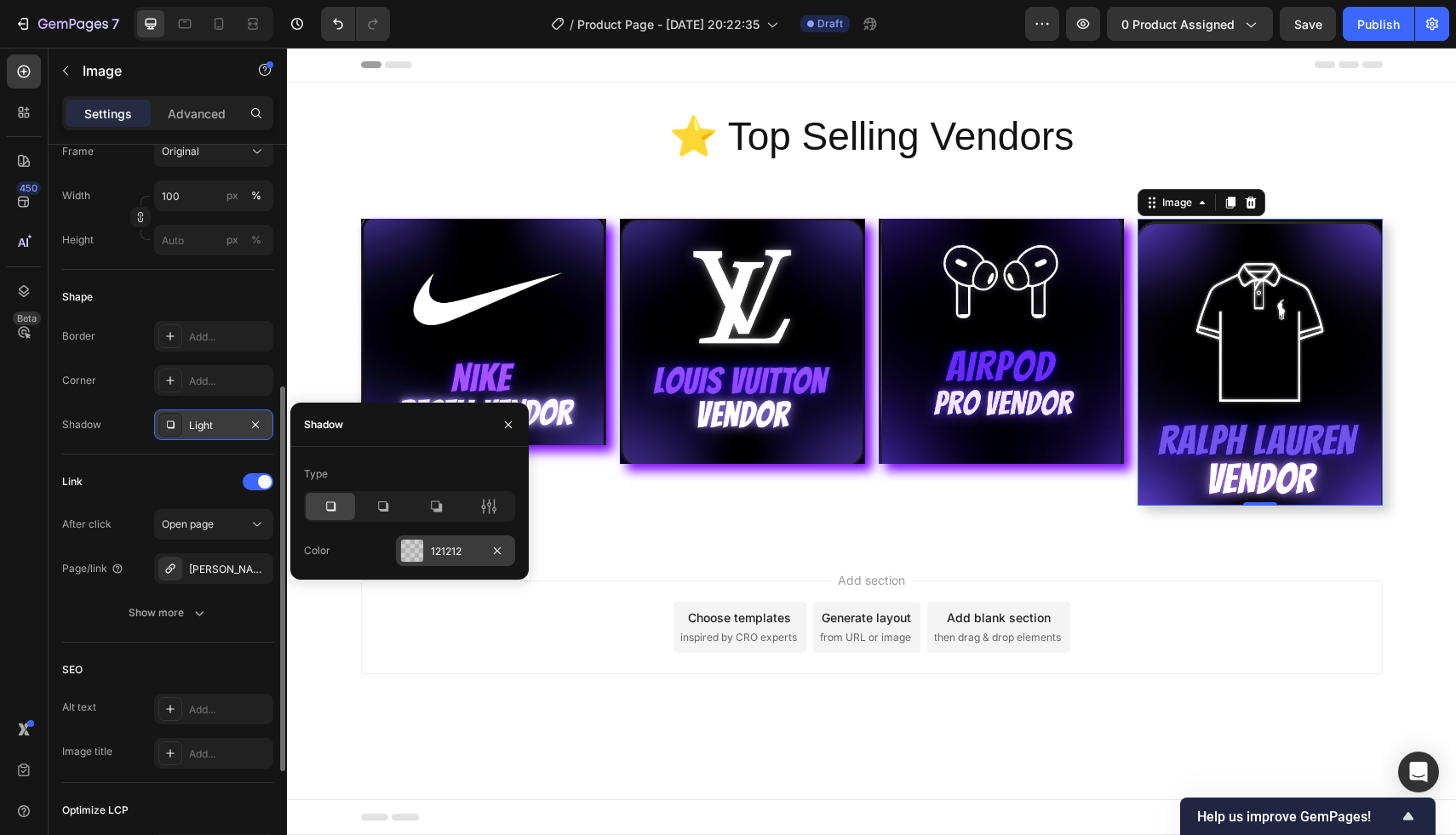
click at [433, 539] on div "121212" at bounding box center [455, 551] width 119 height 31
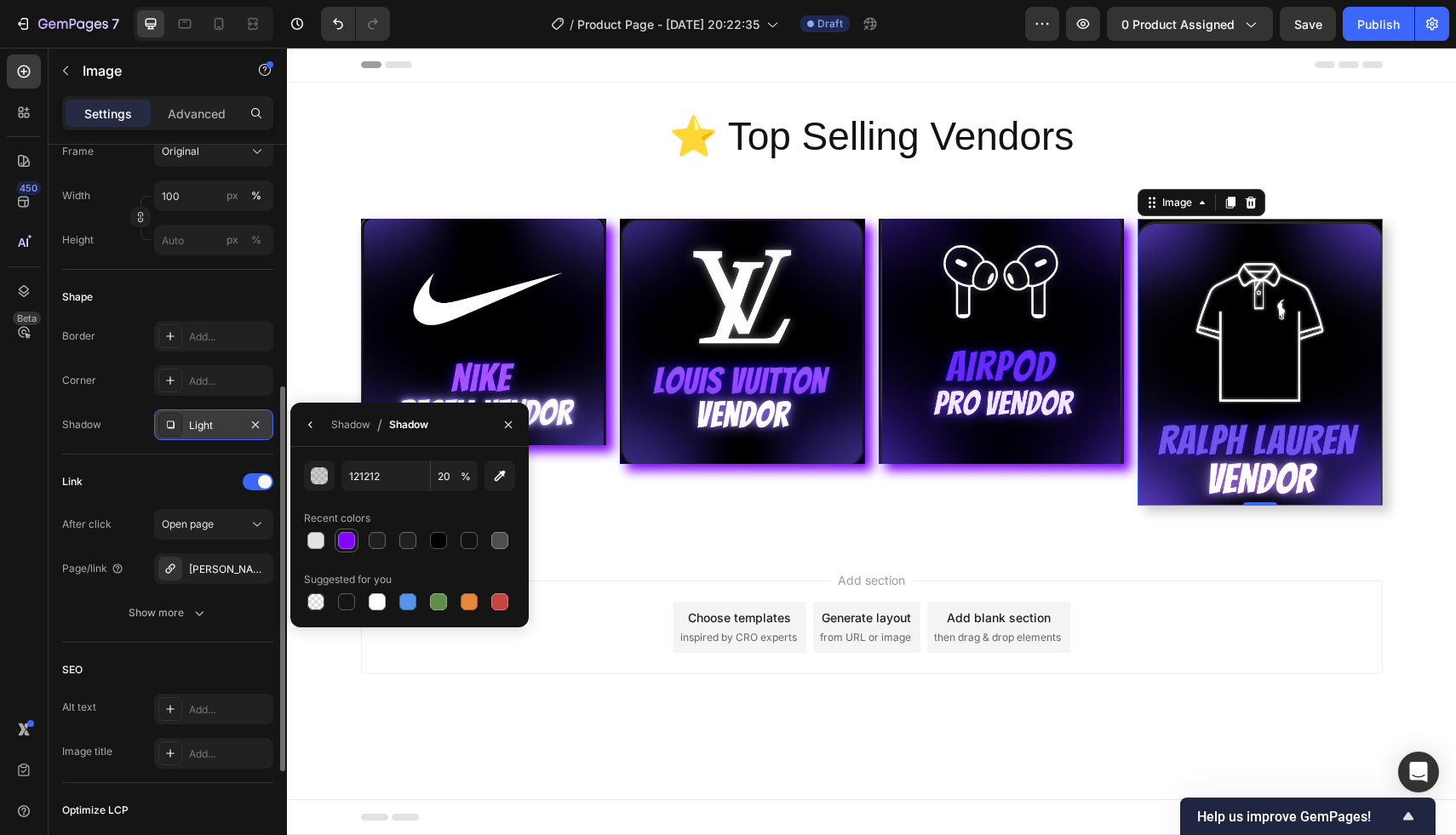
click at [344, 530] on div at bounding box center [347, 541] width 24 height 24
type input "7F07FF"
type input "100"
click at [128, 681] on div "SEO" at bounding box center [167, 670] width 211 height 27
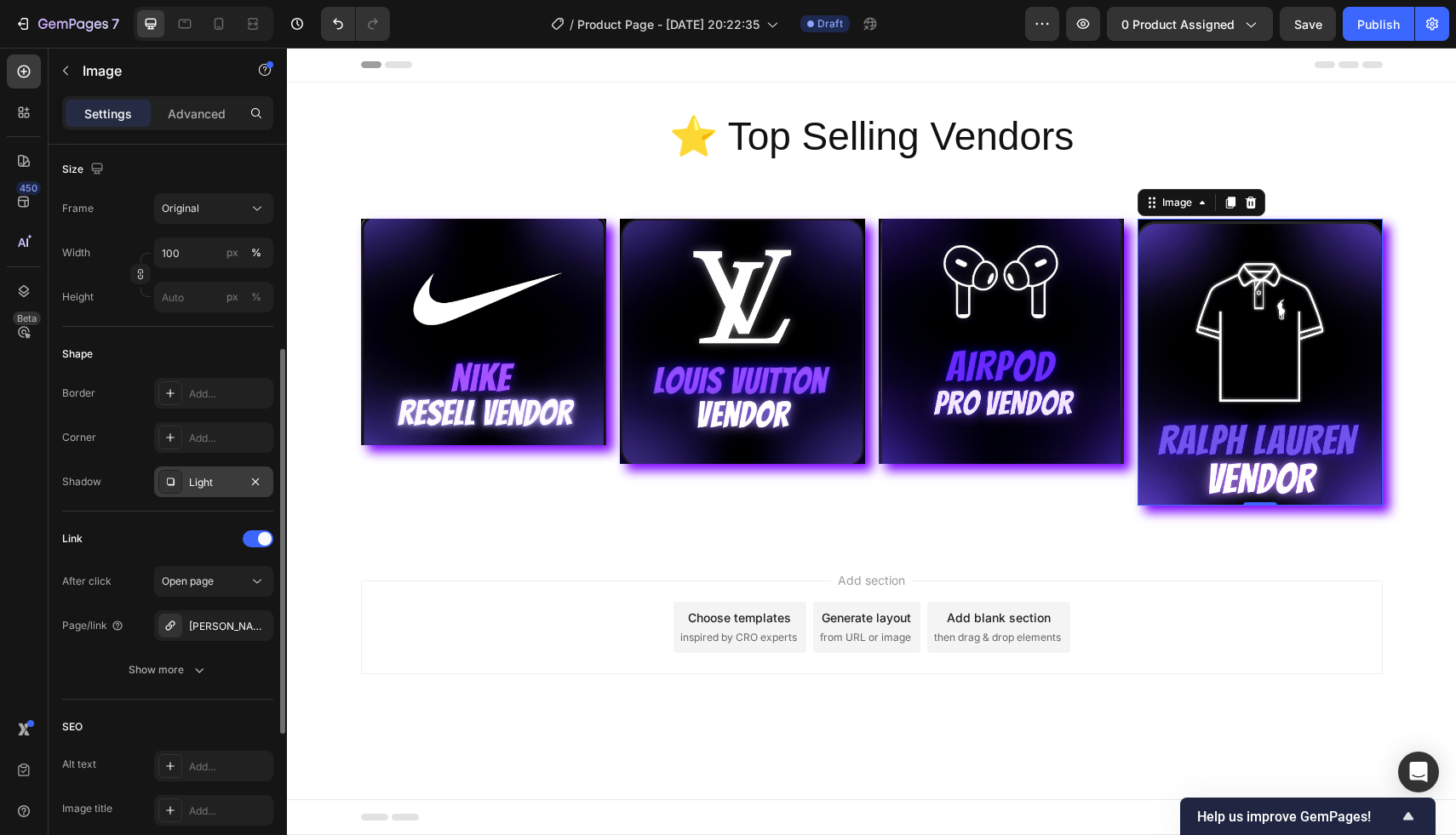
scroll to position [680, 0]
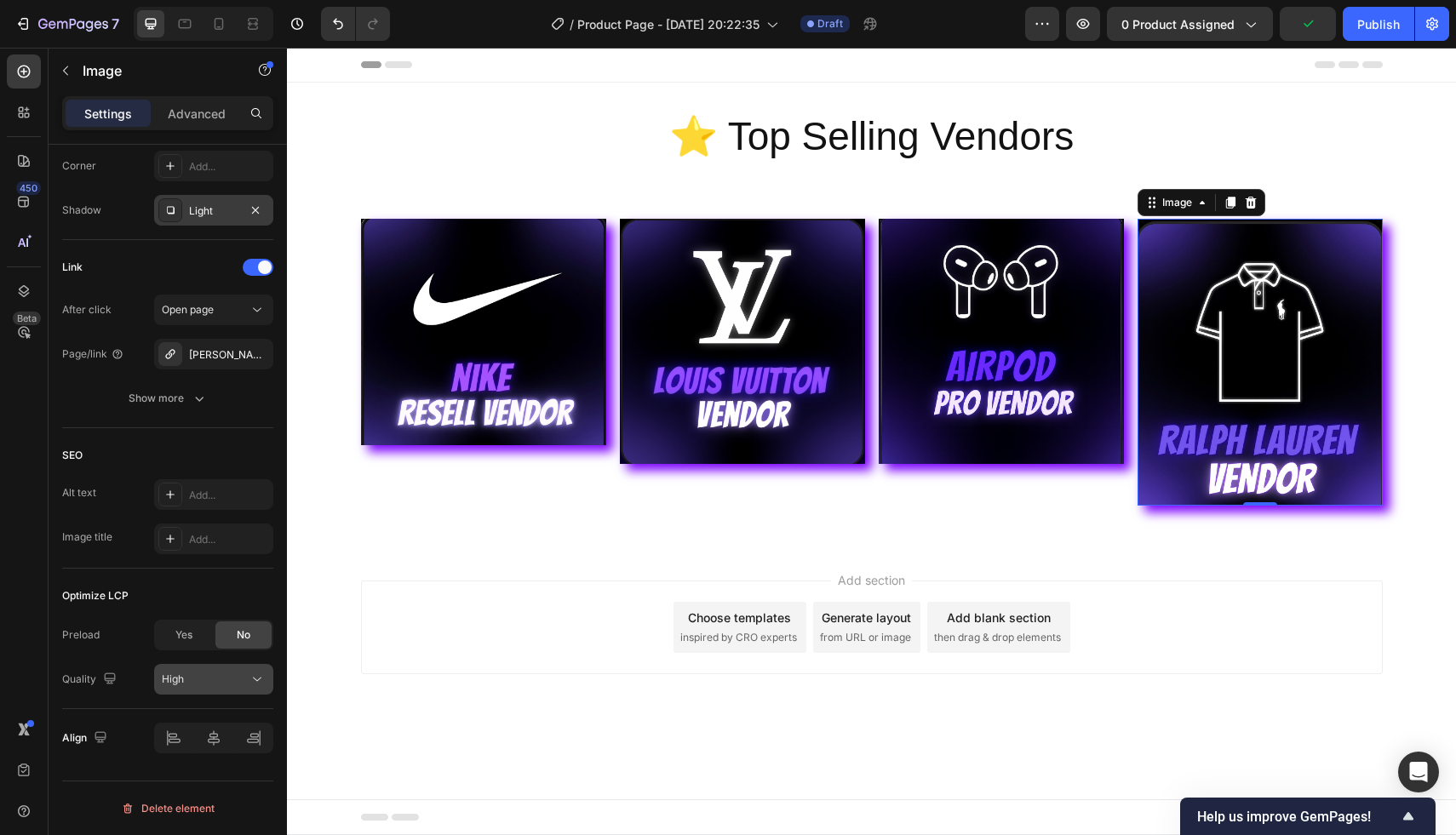
click at [212, 693] on button "High" at bounding box center [213, 680] width 119 height 31
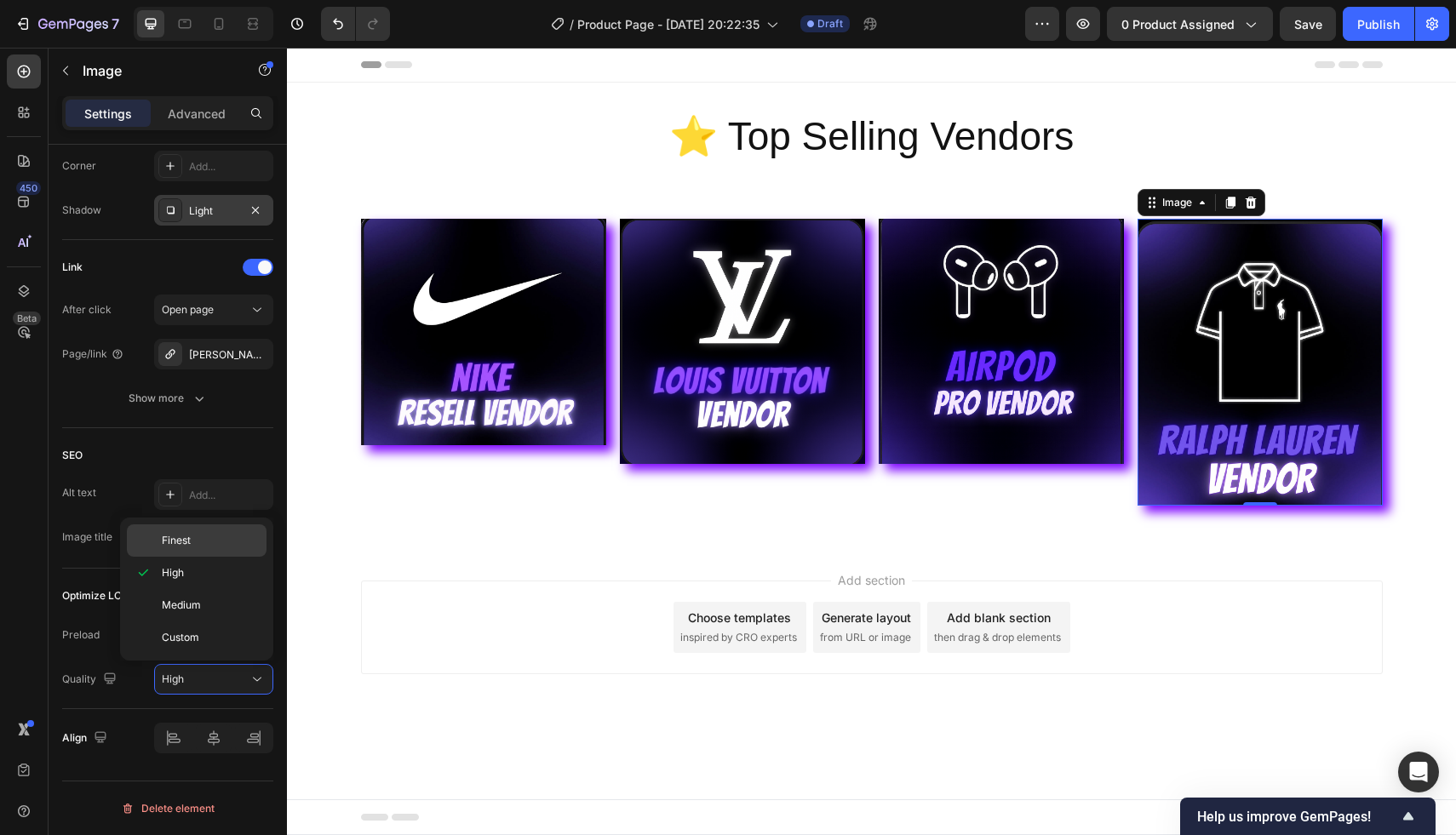
click at [204, 544] on p "Finest" at bounding box center [210, 541] width 97 height 16
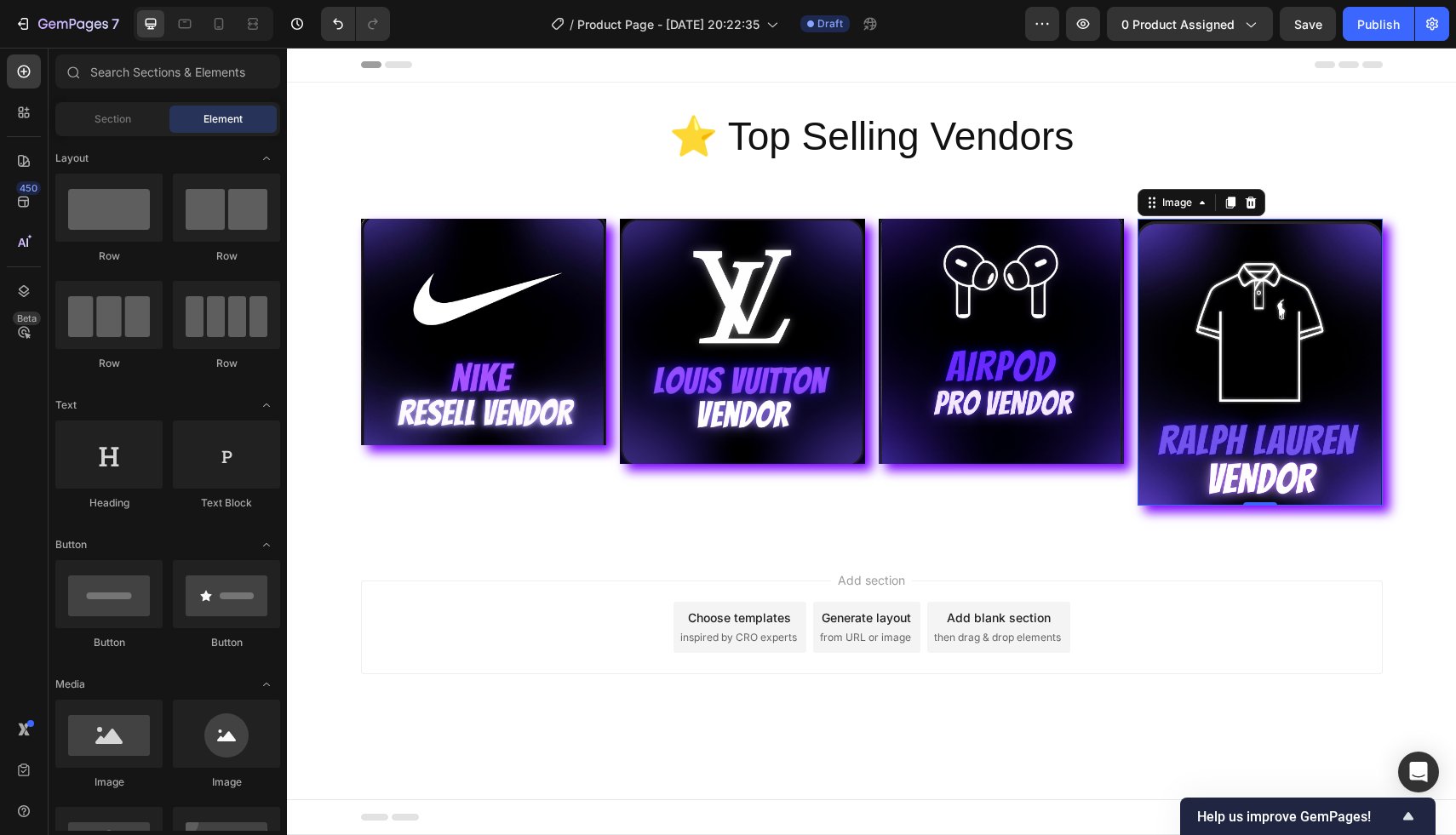
click at [557, 742] on div "Add section Choose templates inspired by CRO experts Generate layout from URL o…" at bounding box center [872, 651] width 1169 height 209
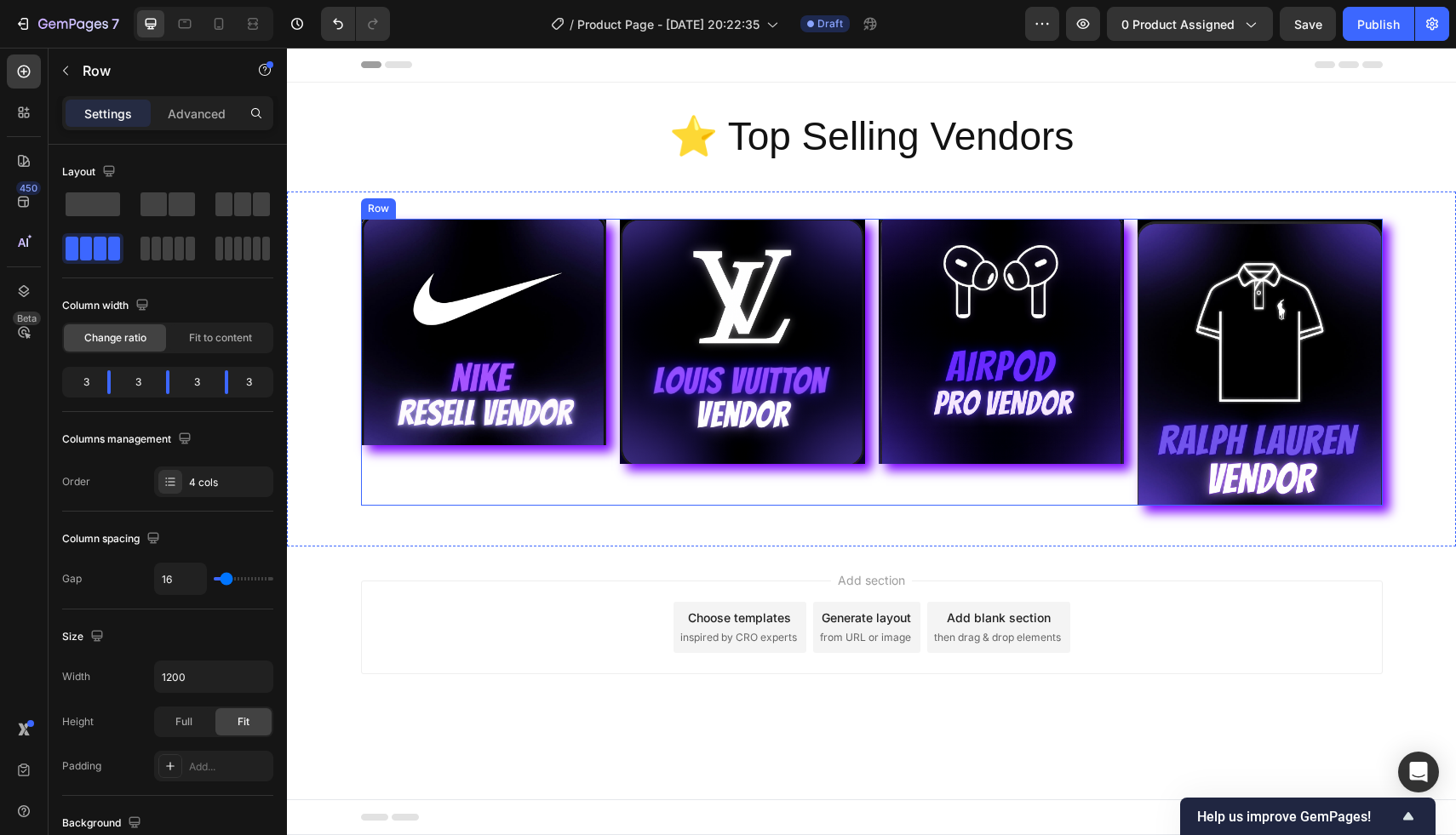
click at [471, 456] on div "Image" at bounding box center [484, 362] width 245 height 287
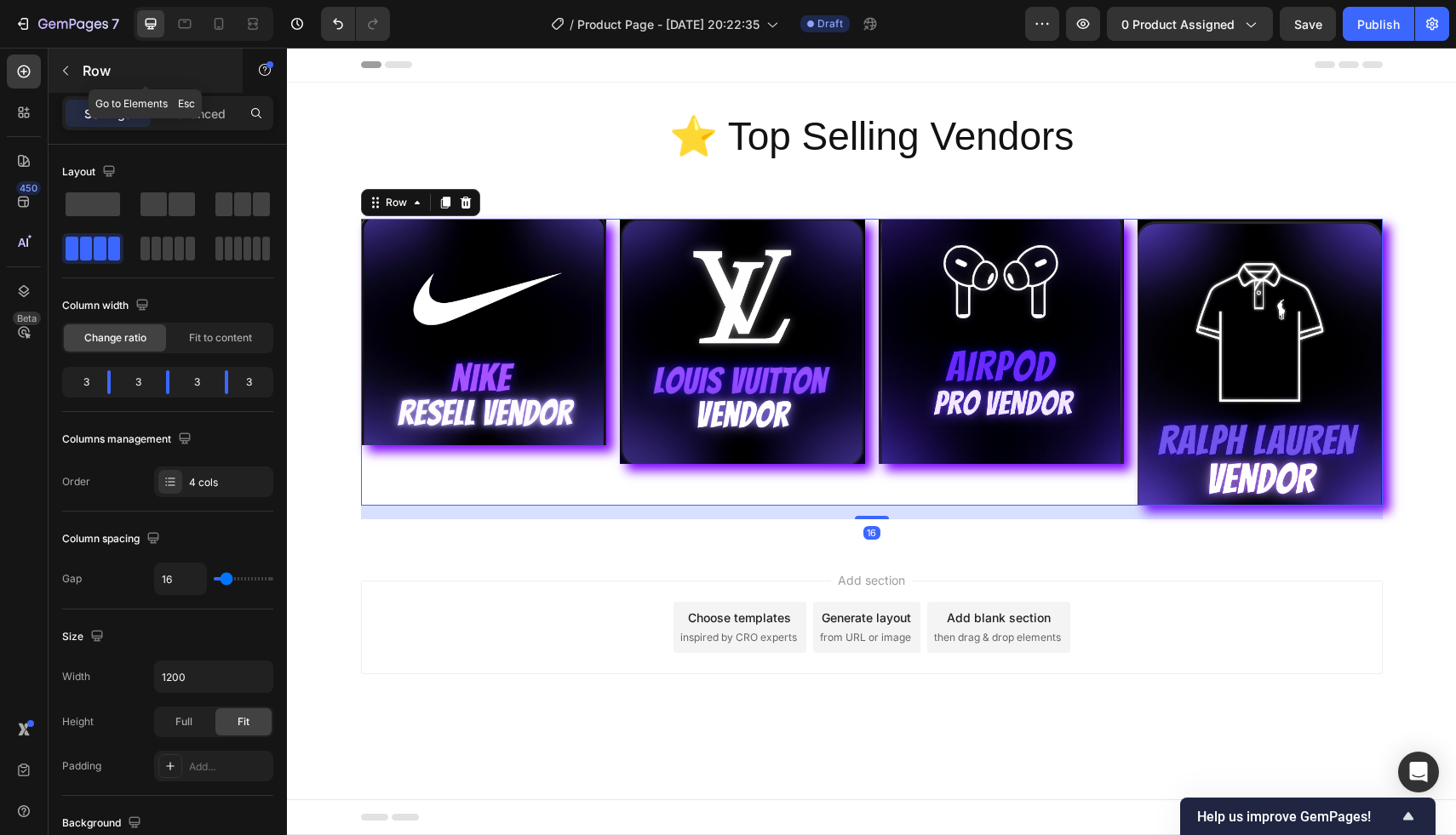
click at [71, 80] on button "button" at bounding box center [66, 70] width 27 height 27
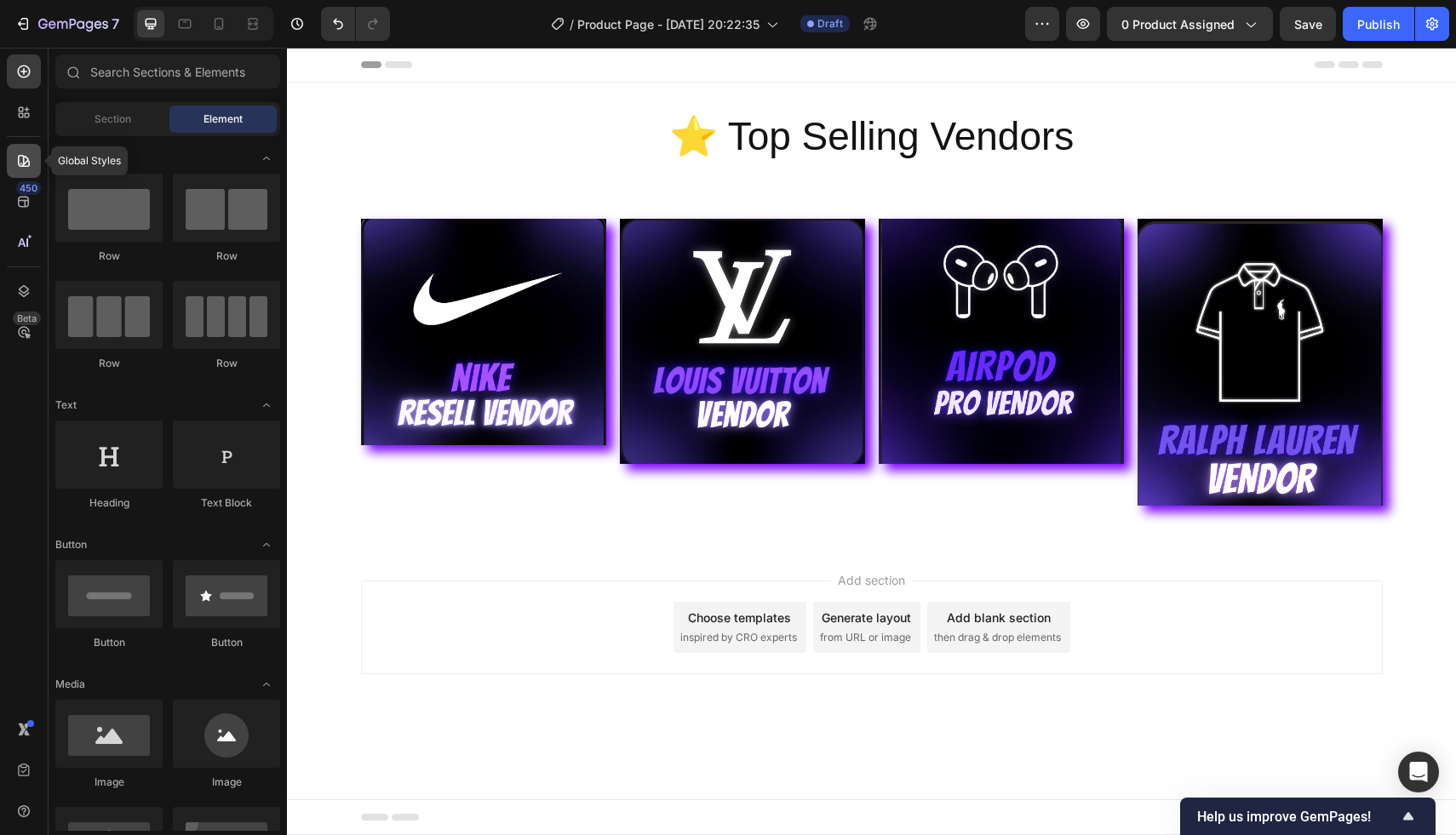
click at [23, 159] on icon at bounding box center [24, 160] width 12 height 12
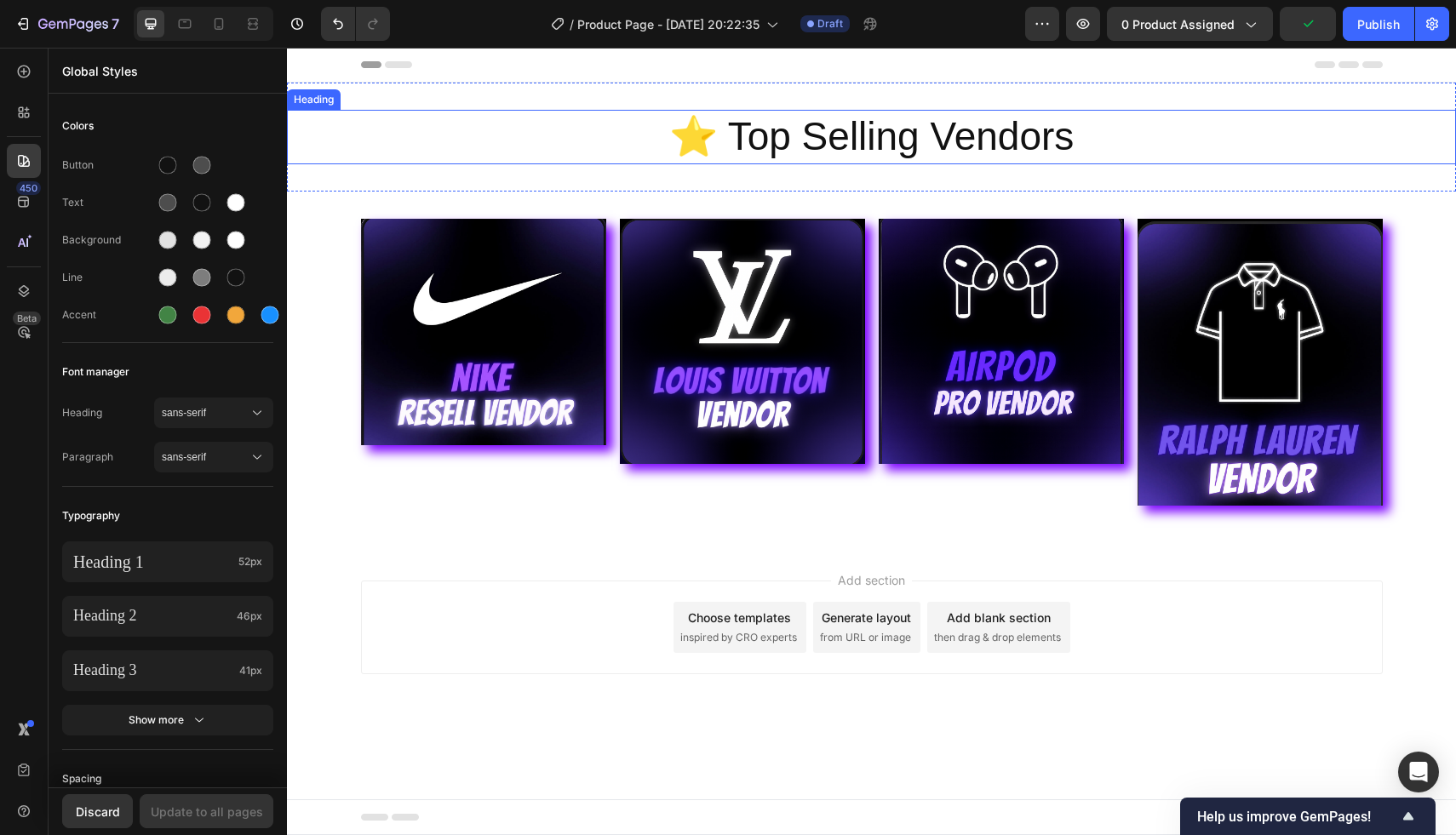
click at [462, 129] on p "⭐️ Top Selling Vendors" at bounding box center [872, 137] width 1018 height 51
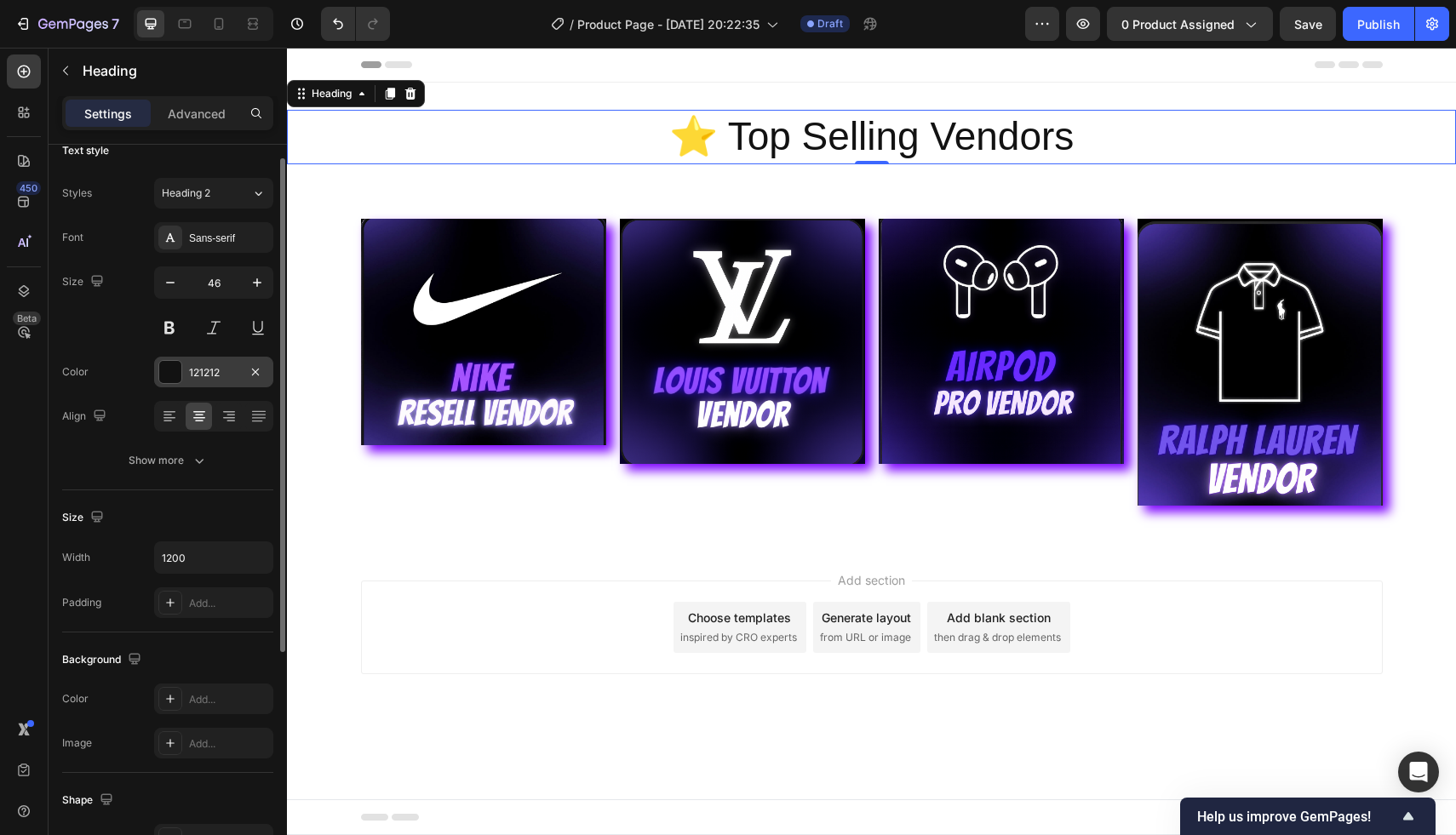
scroll to position [24, 0]
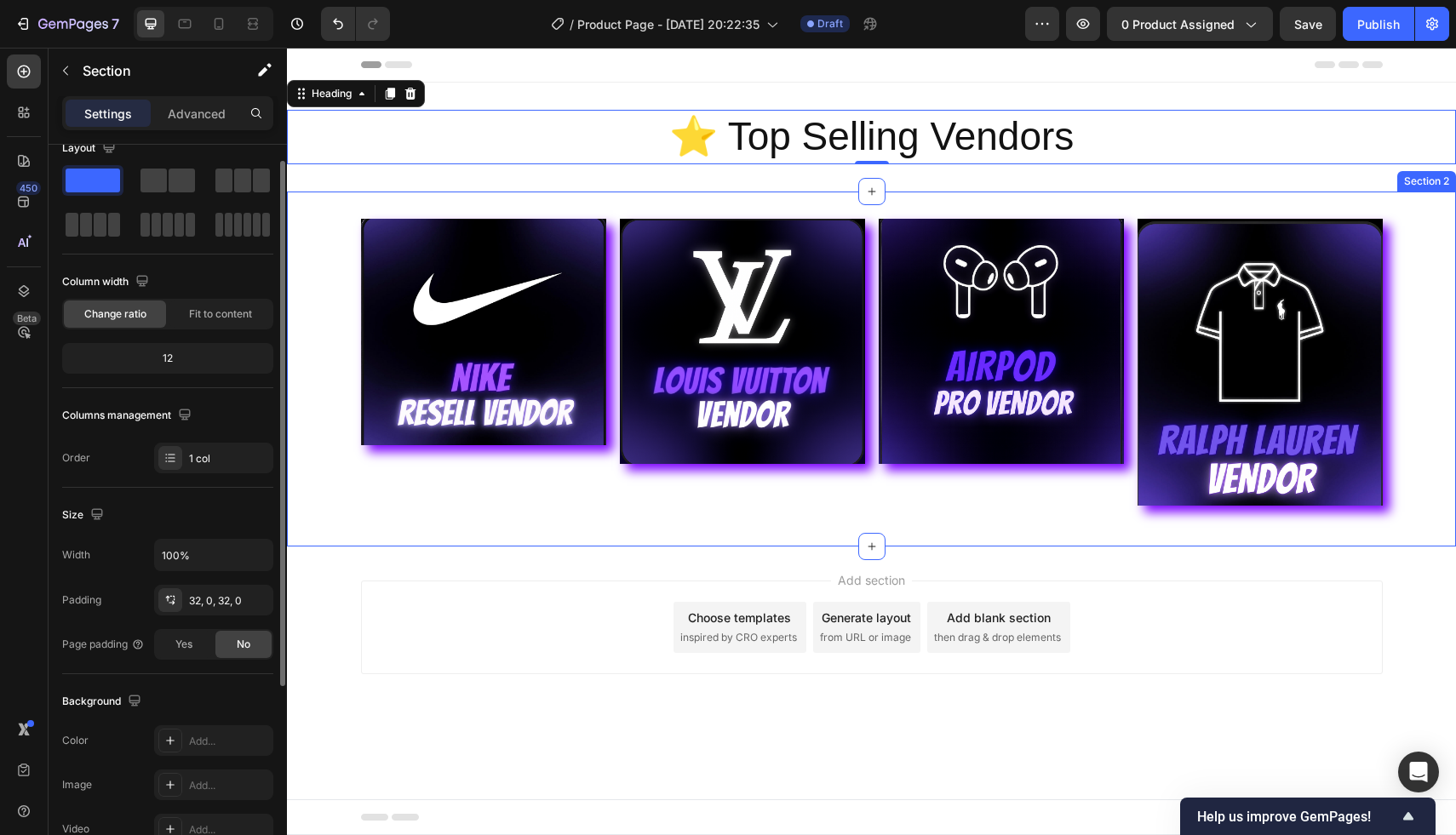
click at [393, 202] on div "Image Image Image Image Row Section 2" at bounding box center [872, 369] width 1169 height 355
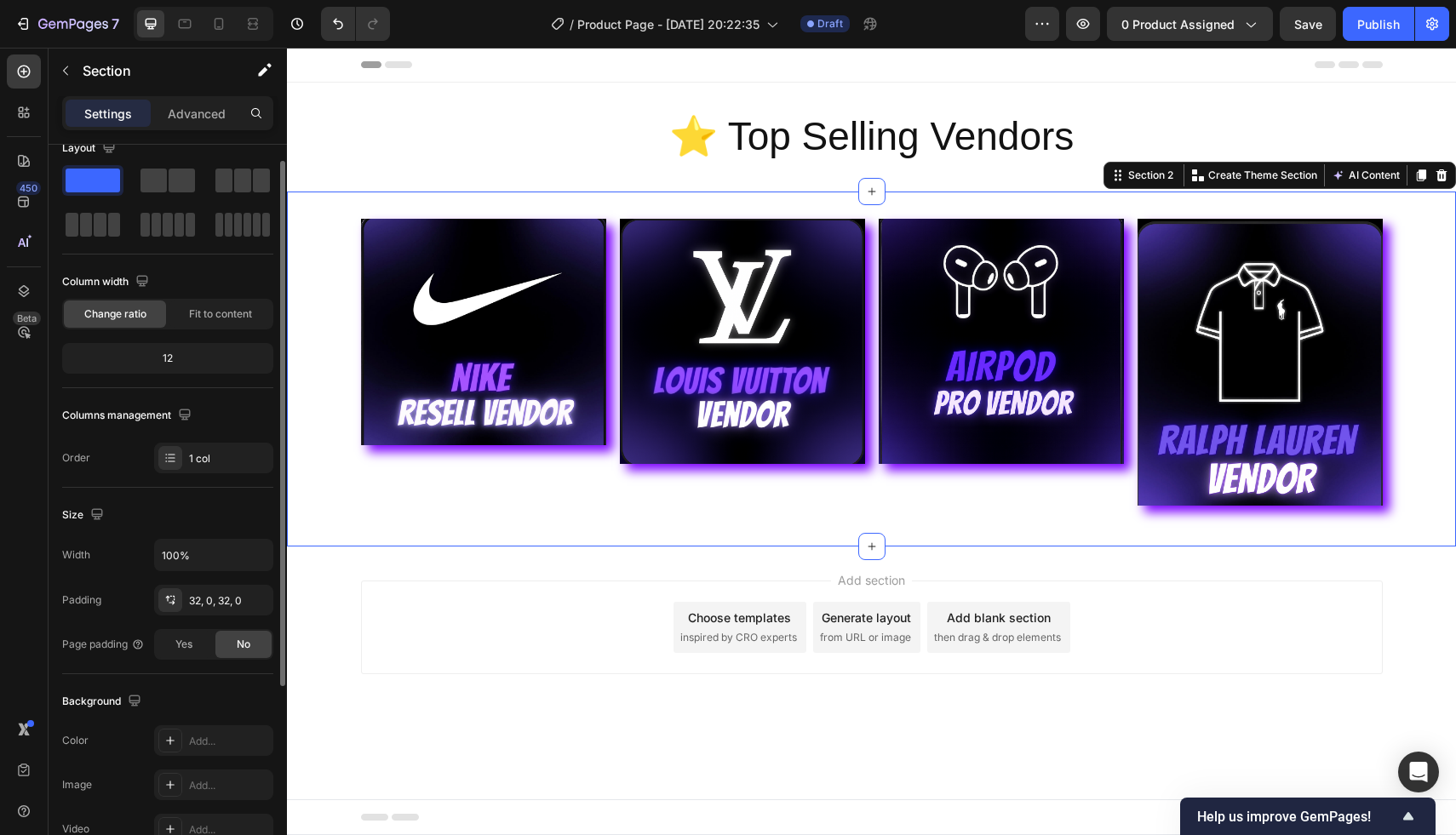
scroll to position [0, 0]
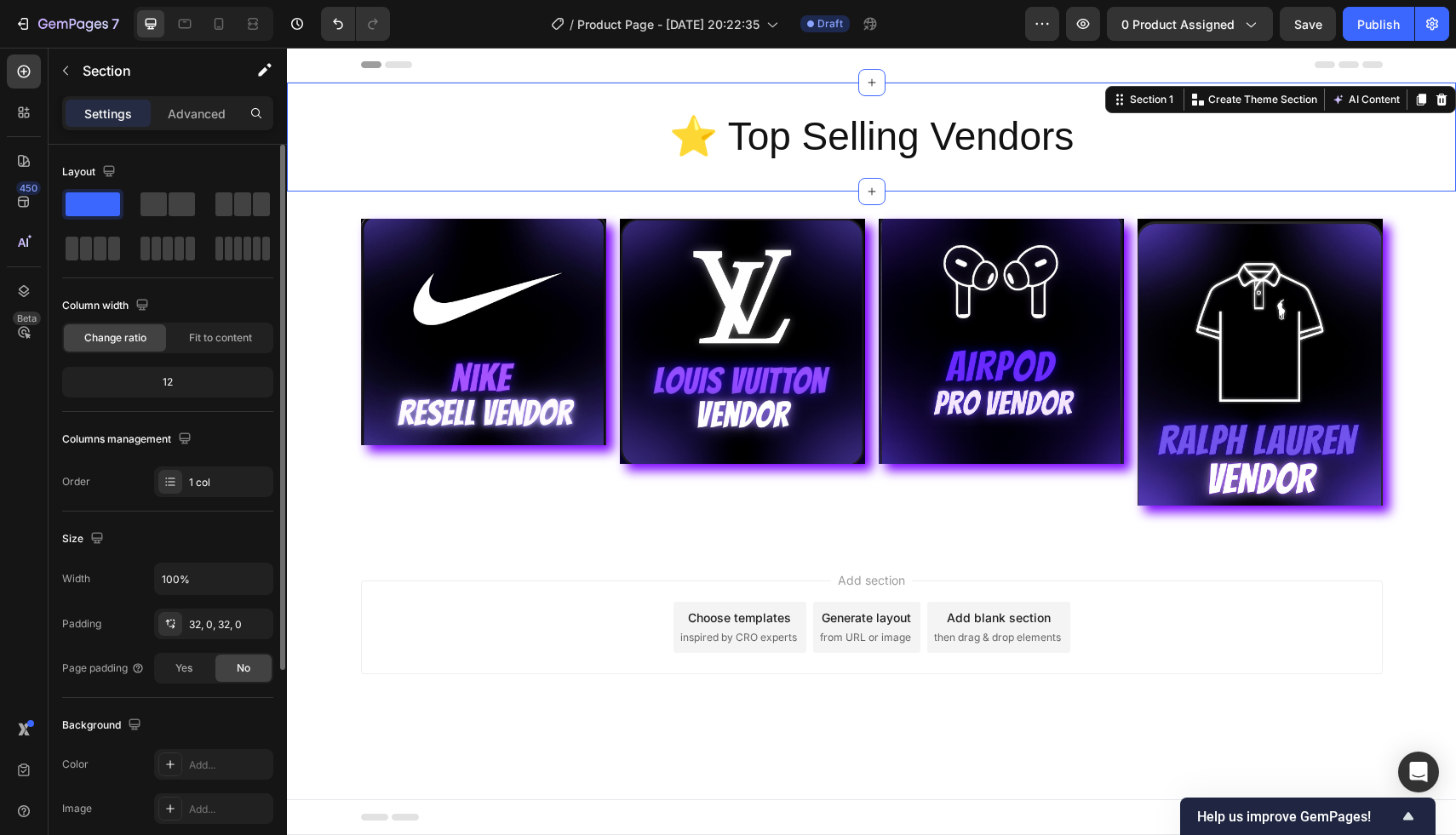
click at [367, 177] on div "⭐️ Top Selling Vendors Heading Section 1 You can create reusable sections Creat…" at bounding box center [872, 136] width 1169 height 109
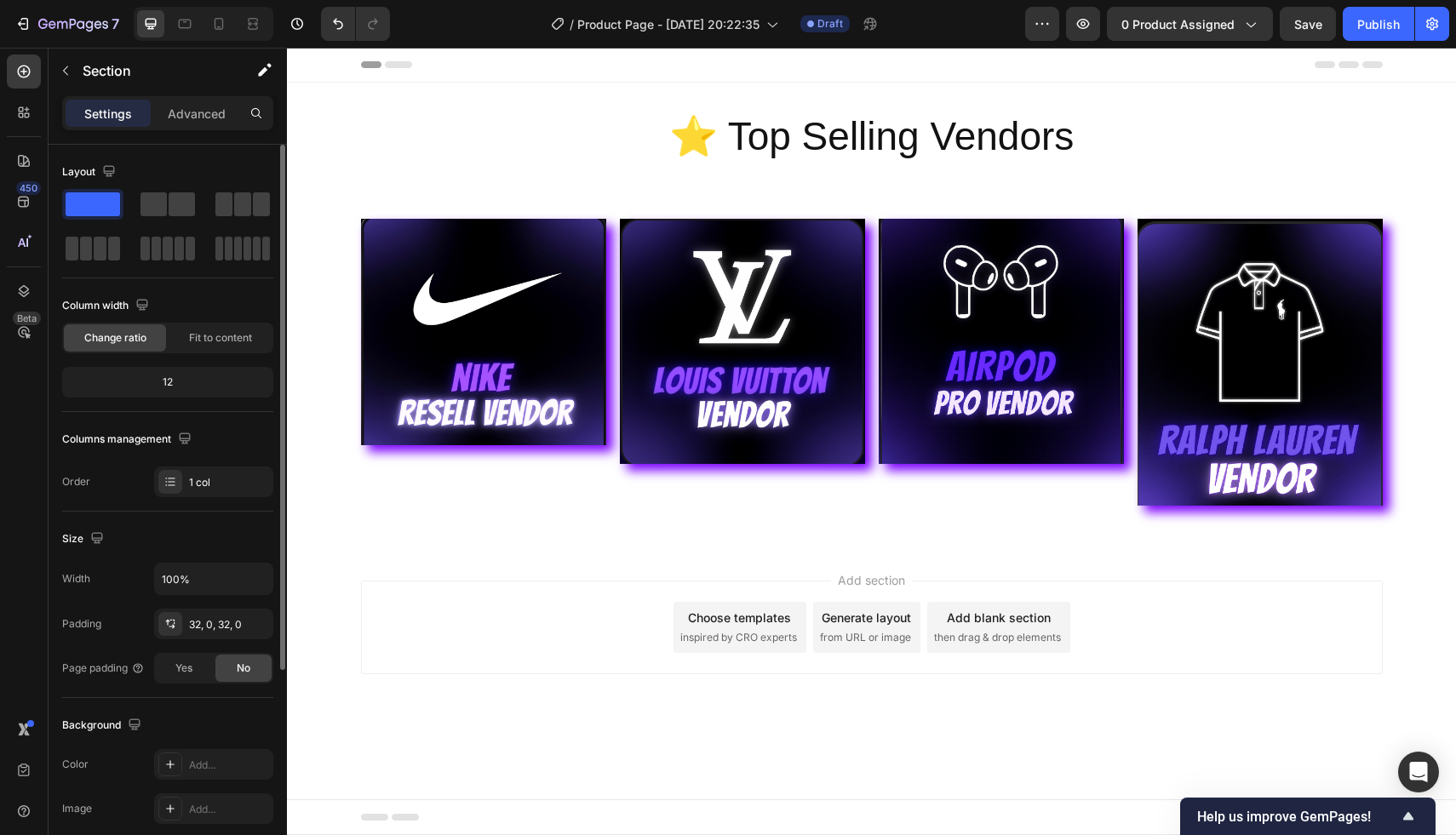
click at [316, 583] on div "Add section Choose templates inspired by CRO experts Generate layout from URL o…" at bounding box center [872, 651] width 1169 height 209
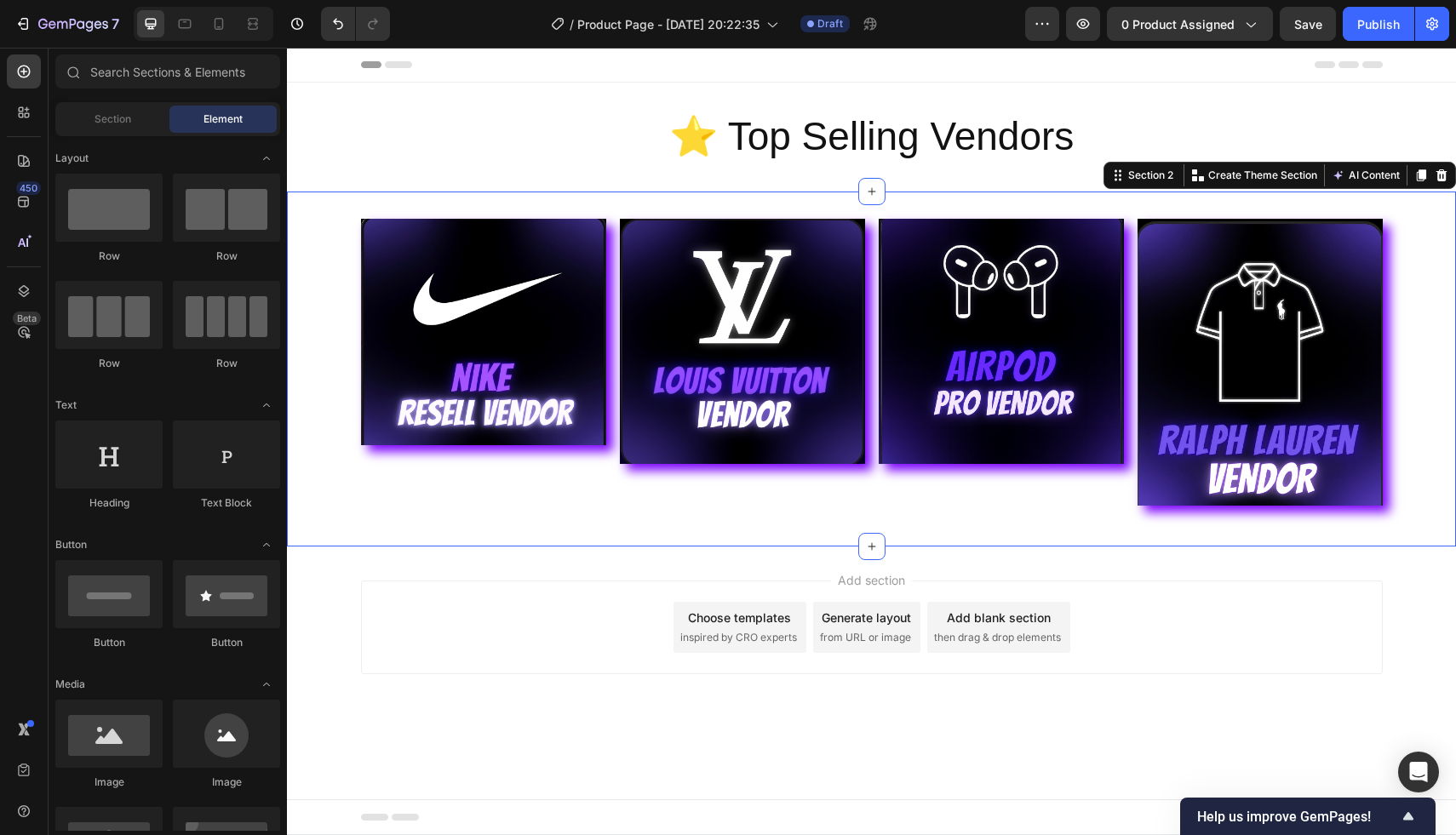
click at [329, 540] on div "Image Image Image Image Row Section 2 You can create reusable sections Create T…" at bounding box center [872, 369] width 1169 height 355
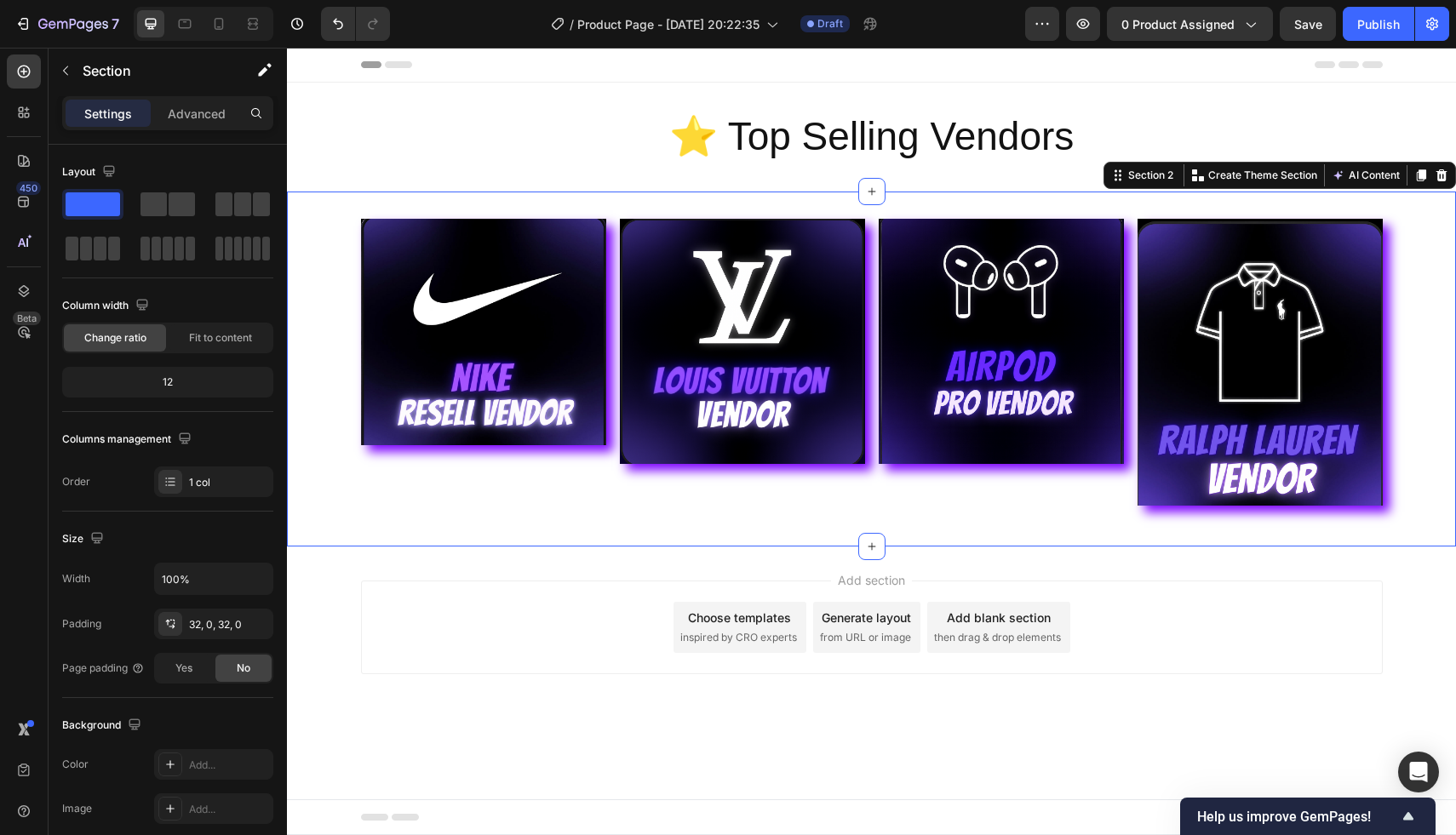
click at [329, 519] on div "Image Image Image Image Row Section 2 You can create reusable sections Create T…" at bounding box center [872, 369] width 1169 height 355
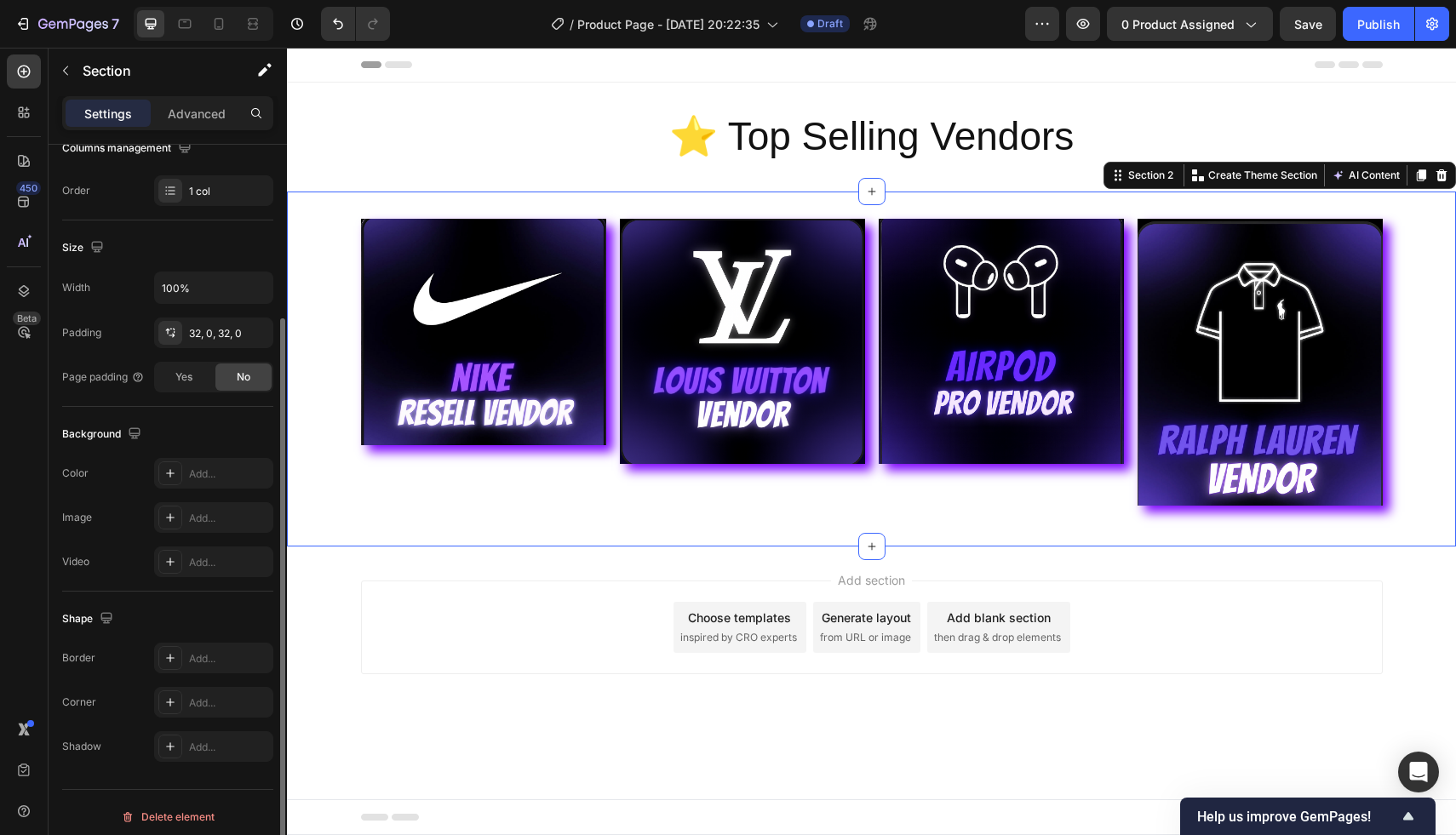
scroll to position [300, 0]
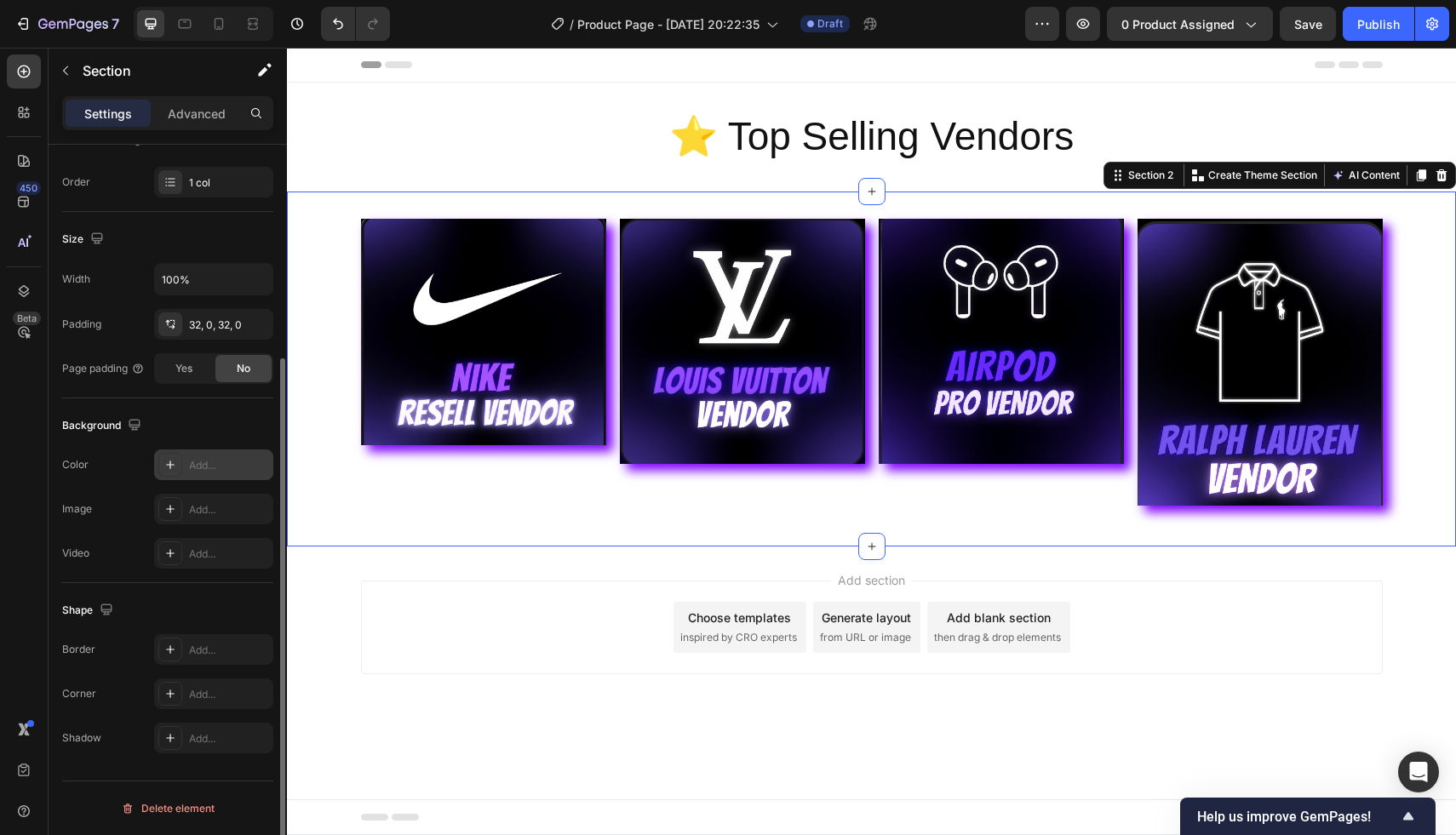
click at [201, 466] on div "Add..." at bounding box center [229, 466] width 80 height 16
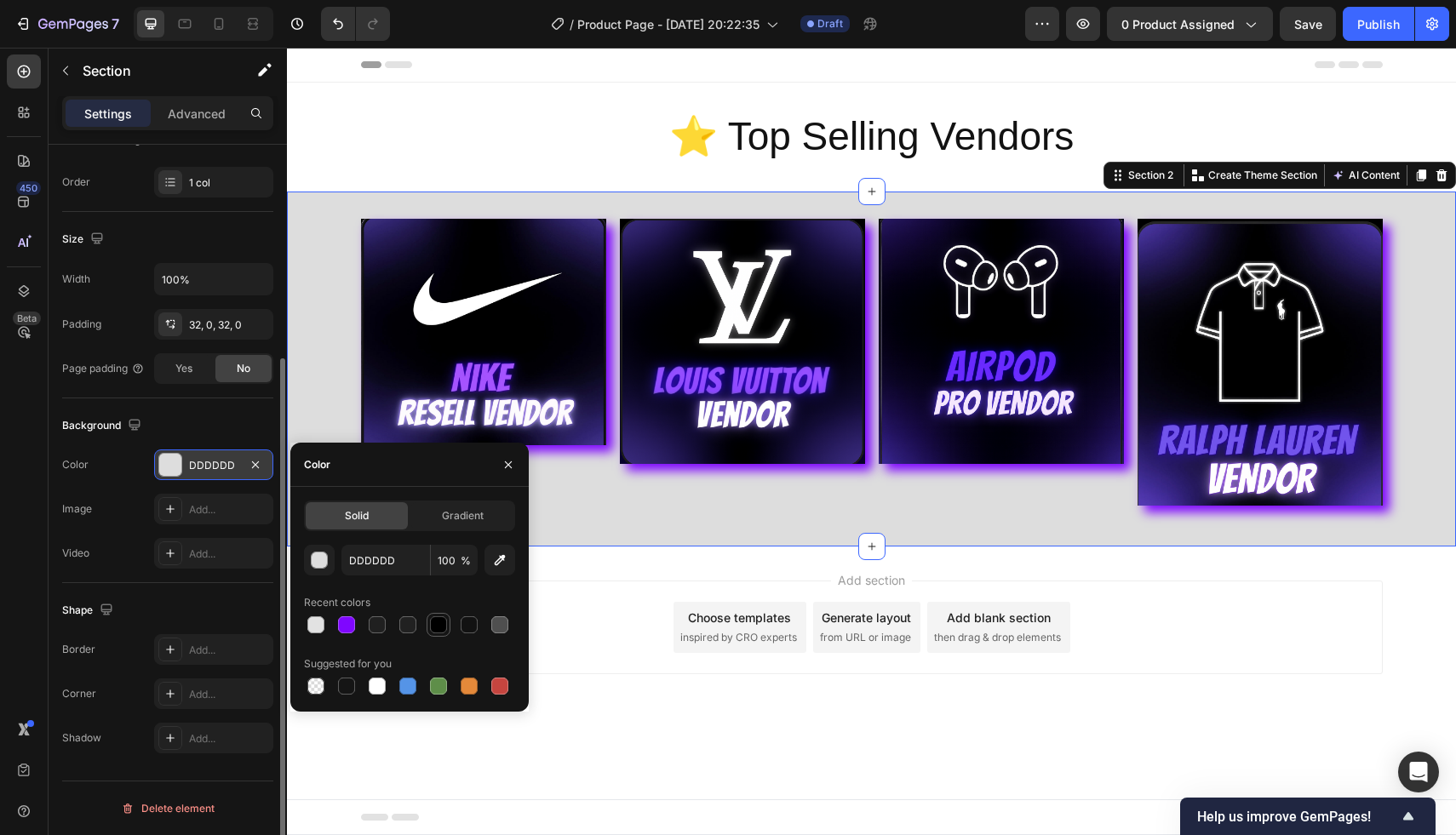
click at [440, 622] on div at bounding box center [438, 625] width 17 height 17
type input "000000"
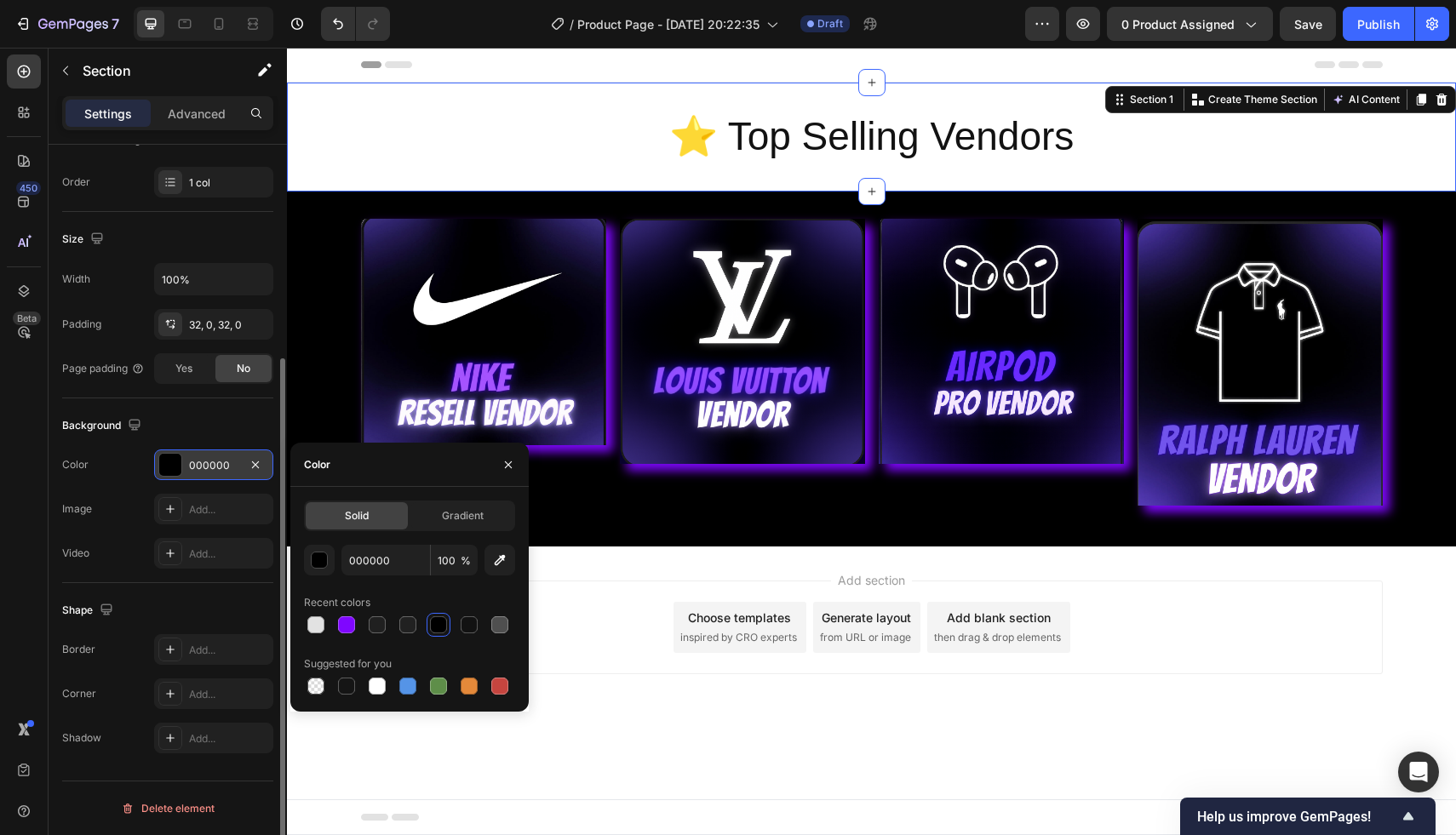
click at [423, 165] on div "⭐️ Top Selling Vendors Heading Section 1 You can create reusable sections Creat…" at bounding box center [872, 136] width 1169 height 109
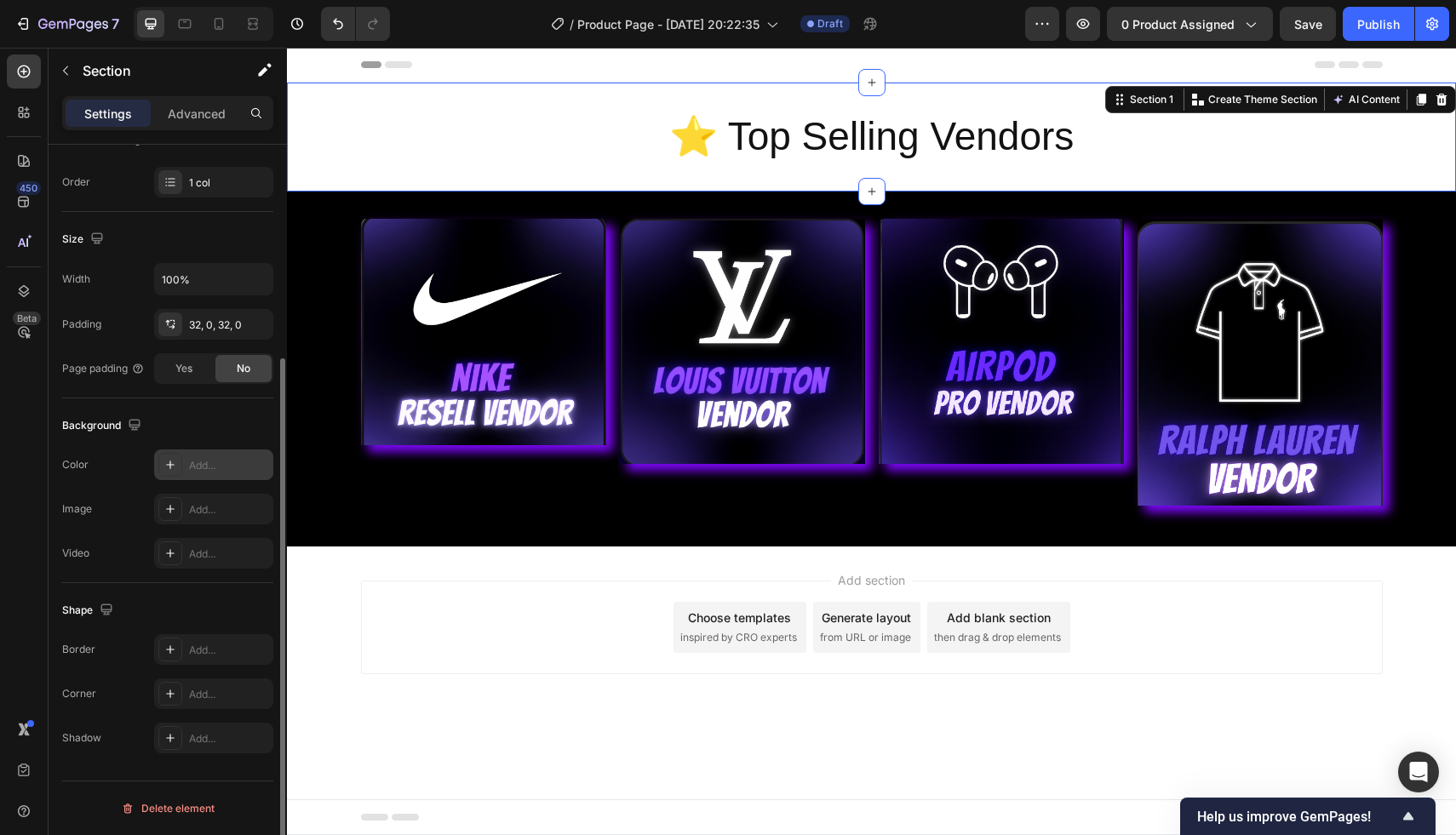
click at [205, 469] on div "Add..." at bounding box center [229, 466] width 80 height 16
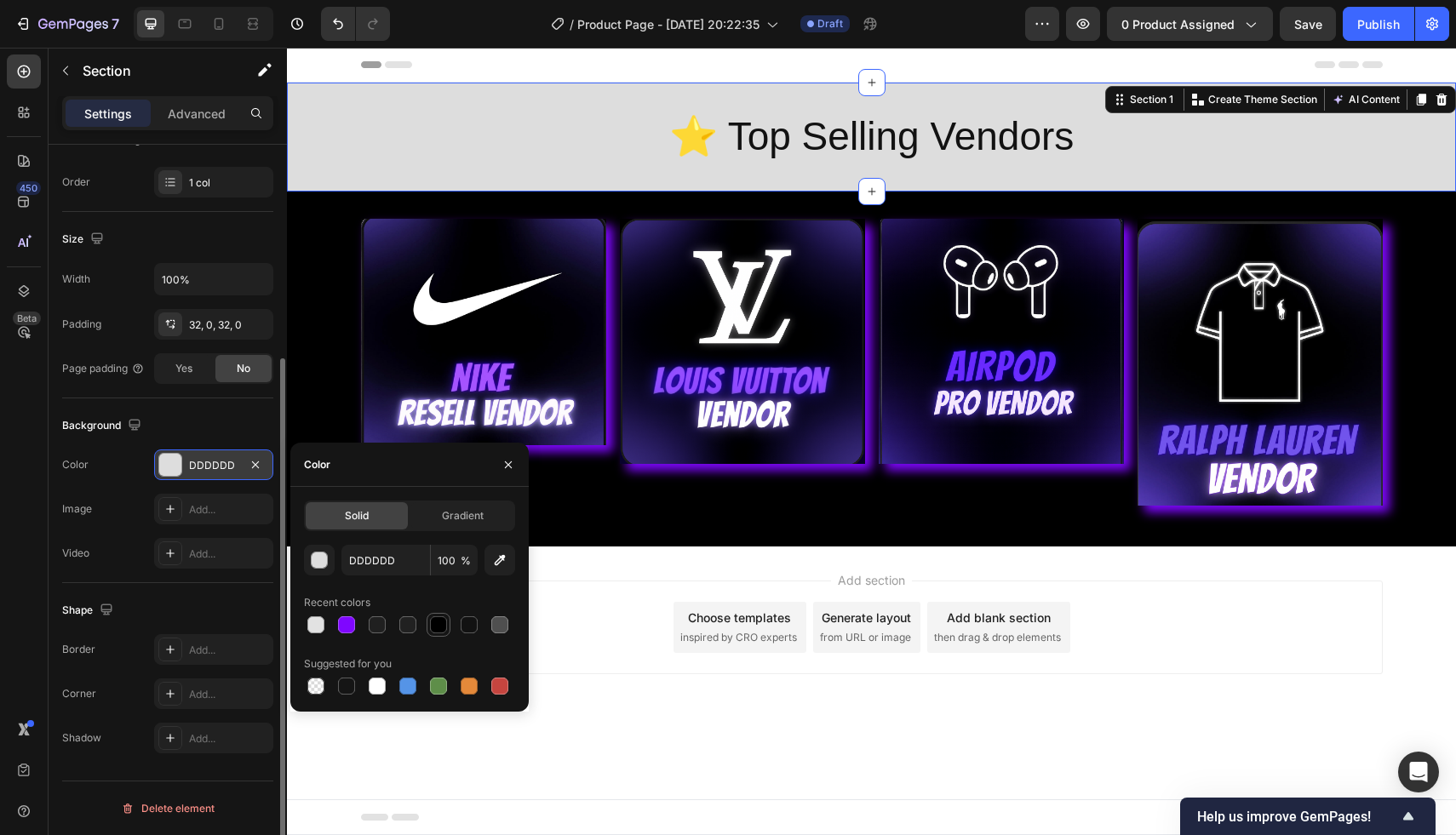
click at [430, 622] on div at bounding box center [438, 625] width 17 height 17
type input "000000"
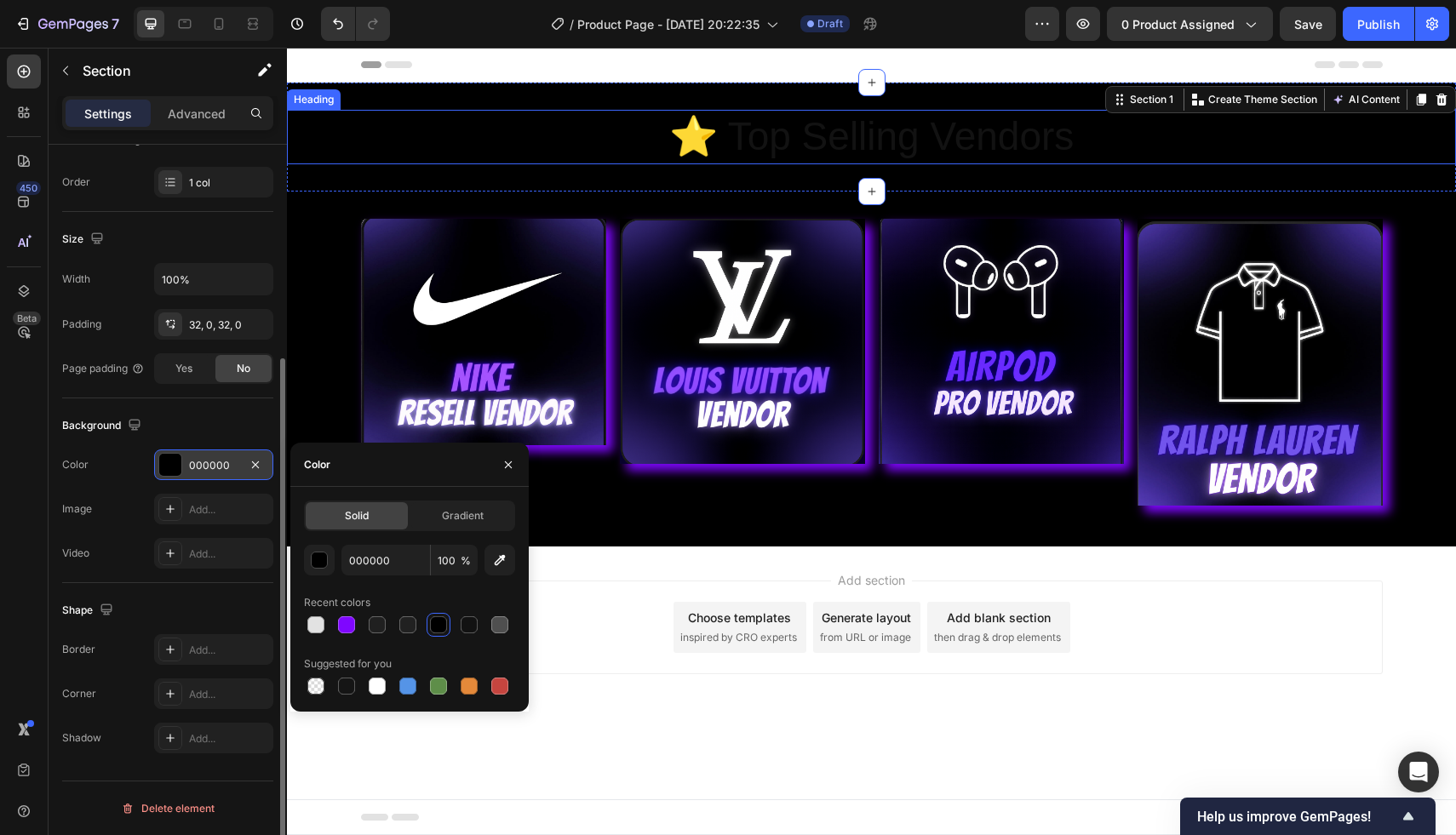
click at [771, 127] on p "⭐️ Top Selling Vendors" at bounding box center [872, 137] width 1018 height 51
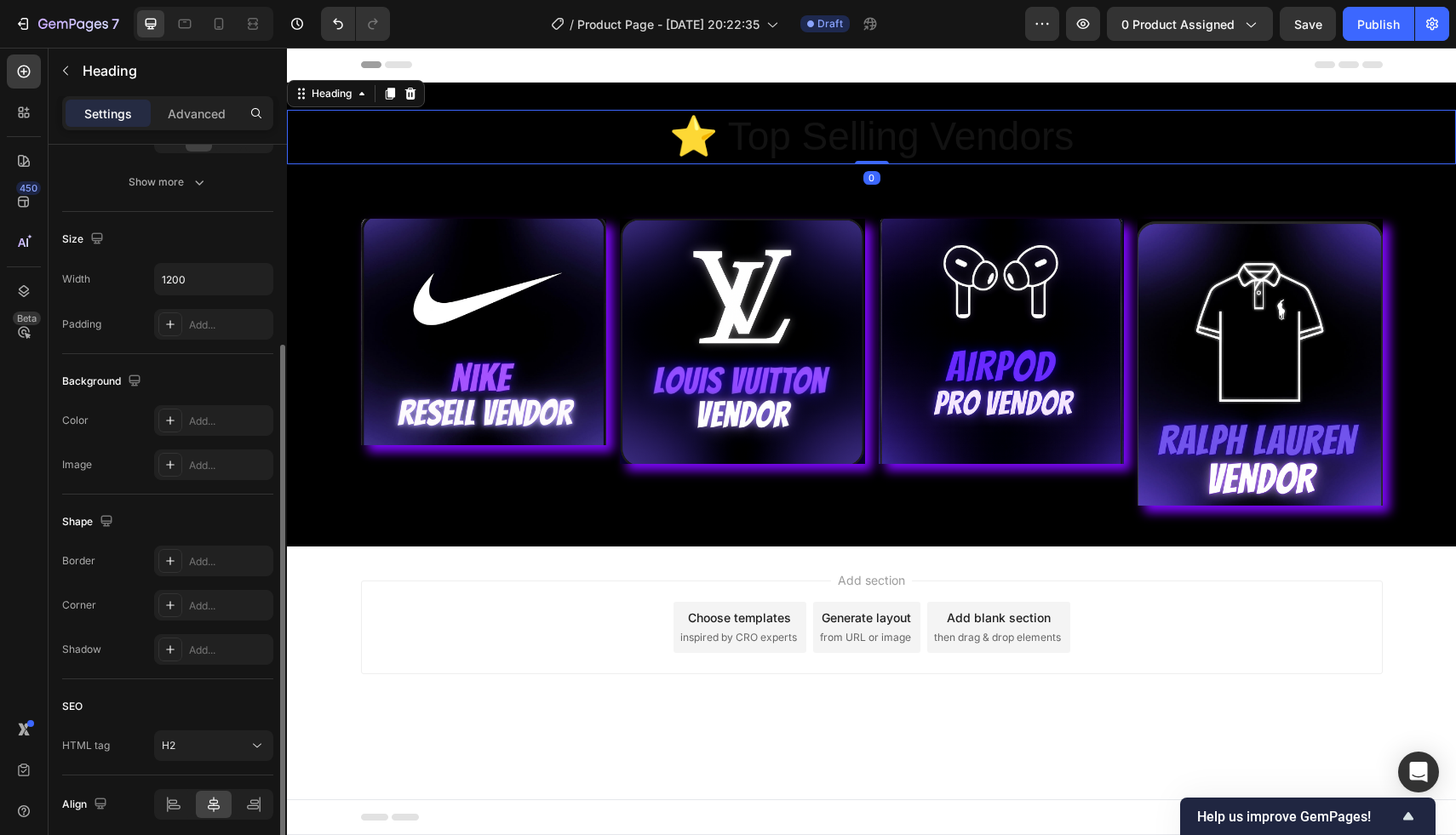
scroll to position [0, 0]
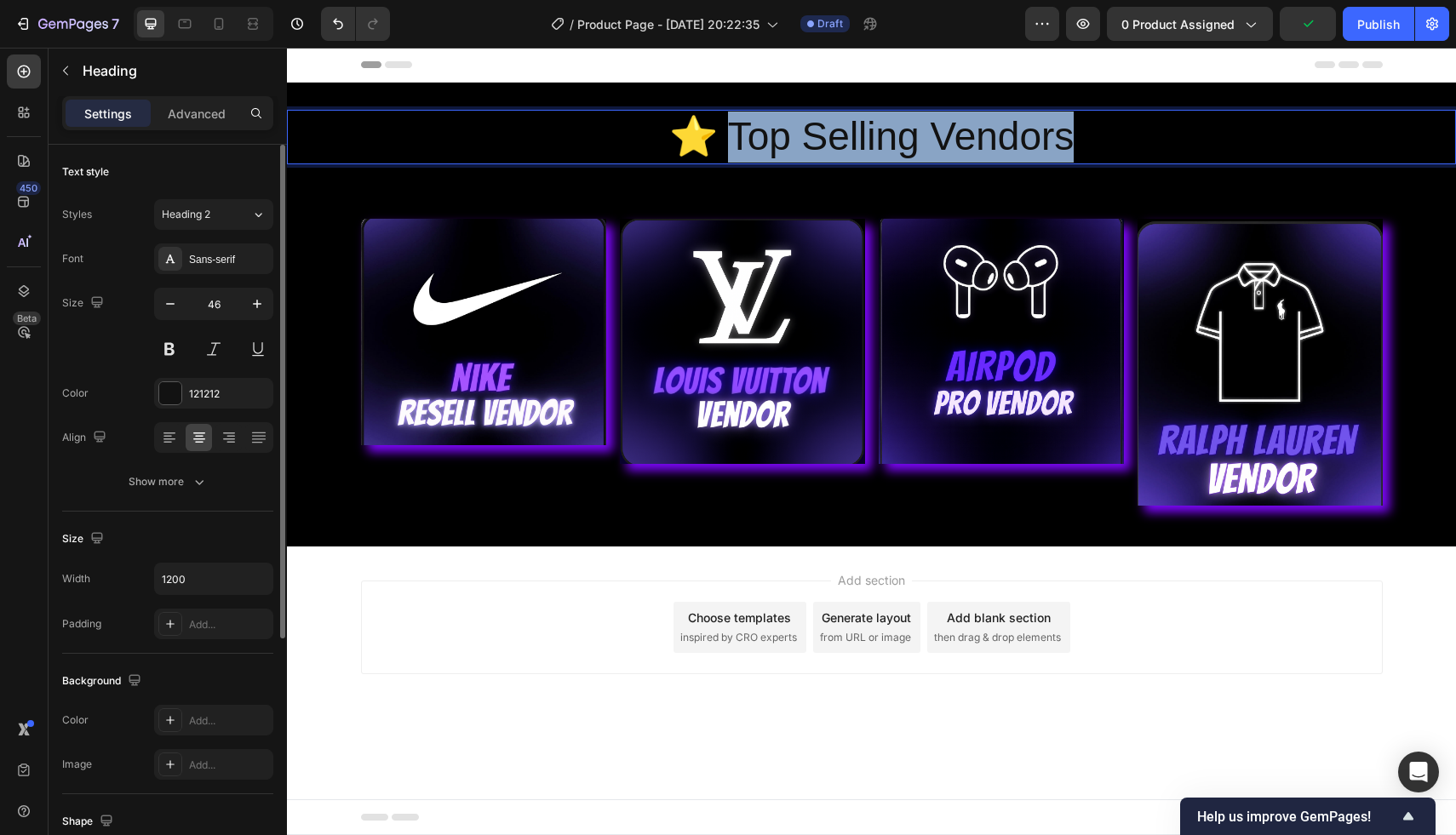
drag, startPoint x: 733, startPoint y: 143, endPoint x: 1063, endPoint y: 123, distance: 330.6
click at [1063, 123] on p "⭐️ Top Selling Vendors" at bounding box center [872, 137] width 1018 height 51
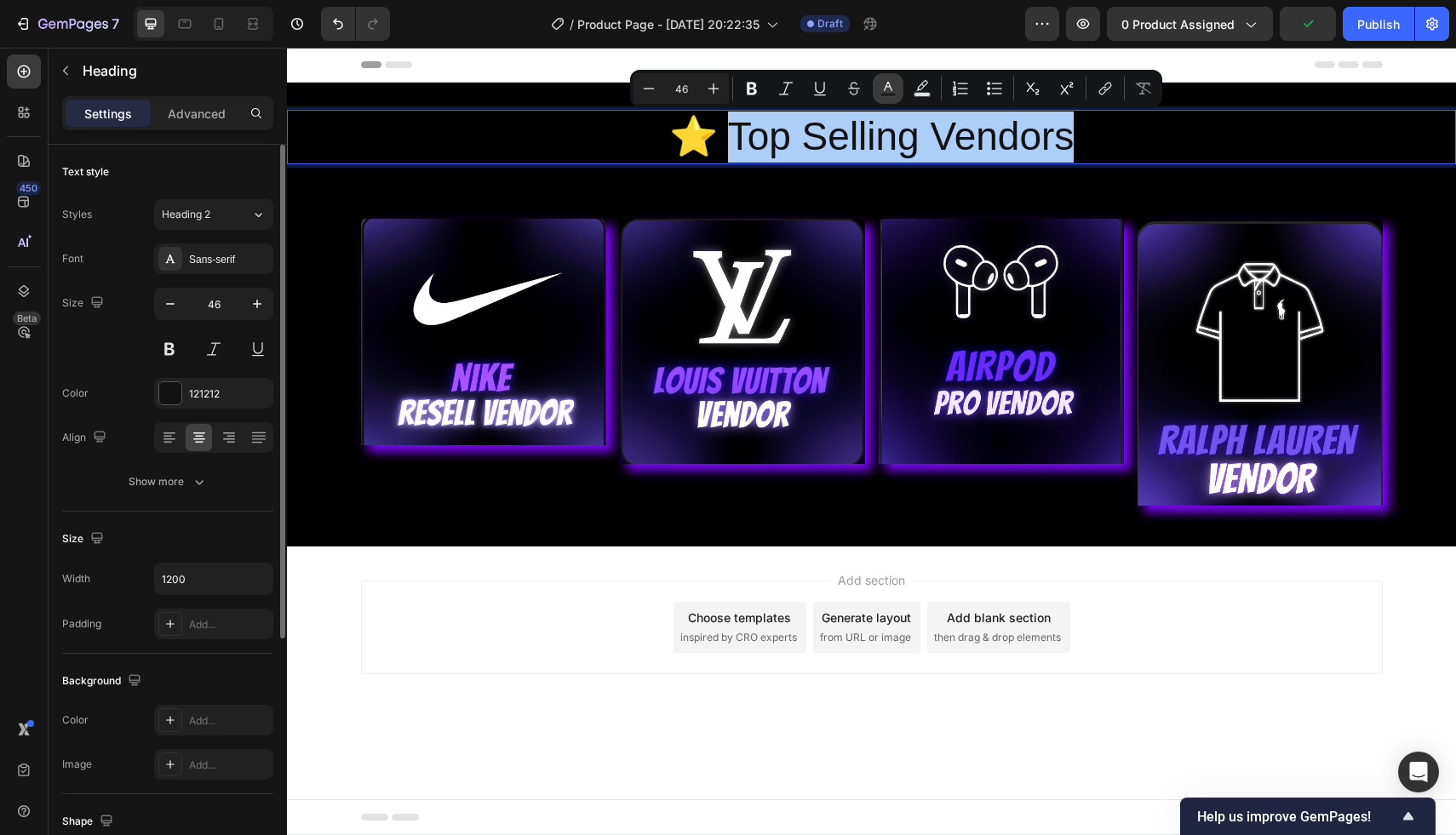
click at [889, 85] on icon "Editor contextual toolbar" at bounding box center [887, 86] width 8 height 9
type input "121212"
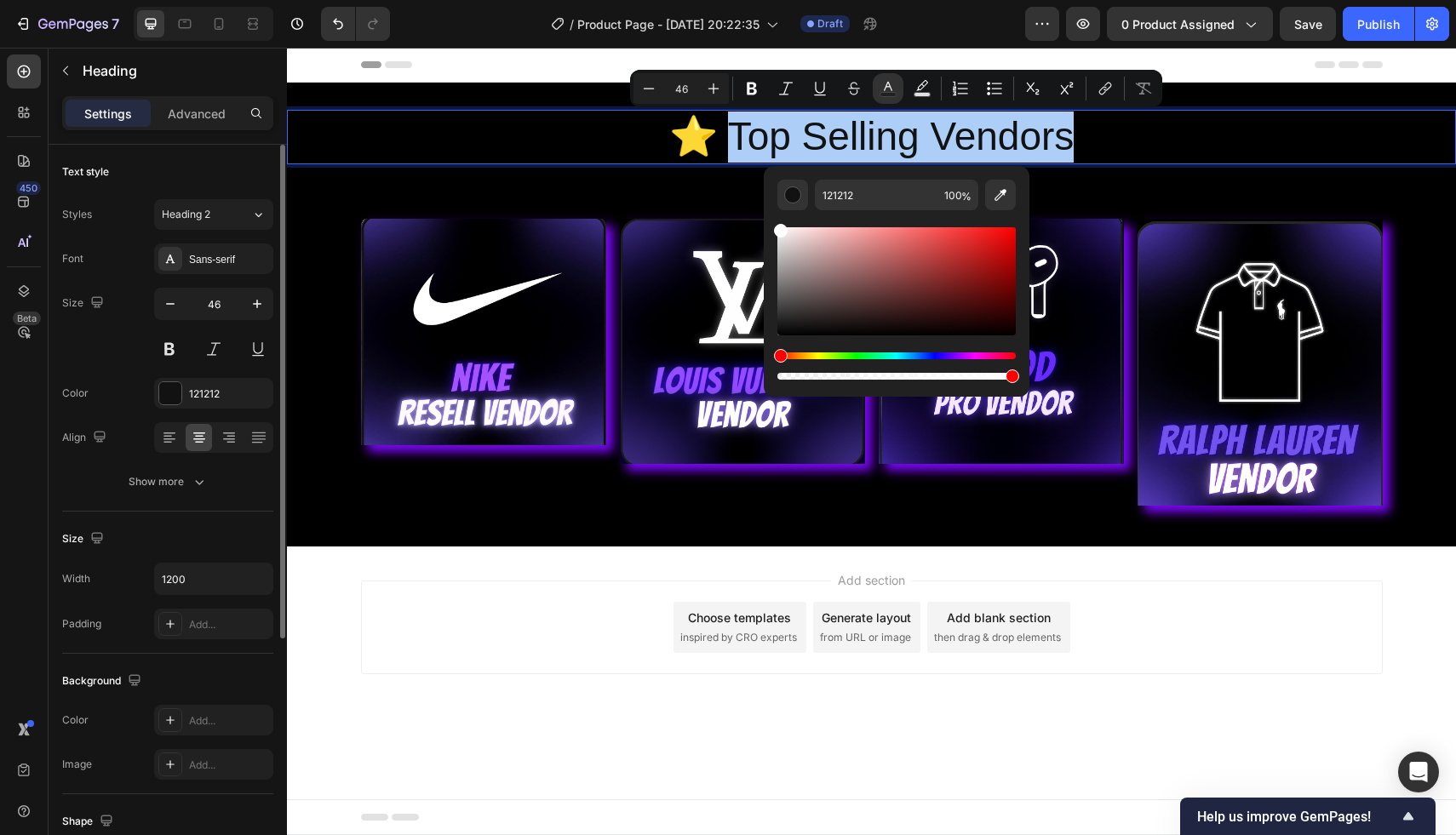
drag, startPoint x: 778, startPoint y: 333, endPoint x: 776, endPoint y: 218, distance: 115.0
click at [777, 218] on div "Editor contextual toolbar" at bounding box center [896, 296] width 239 height 173
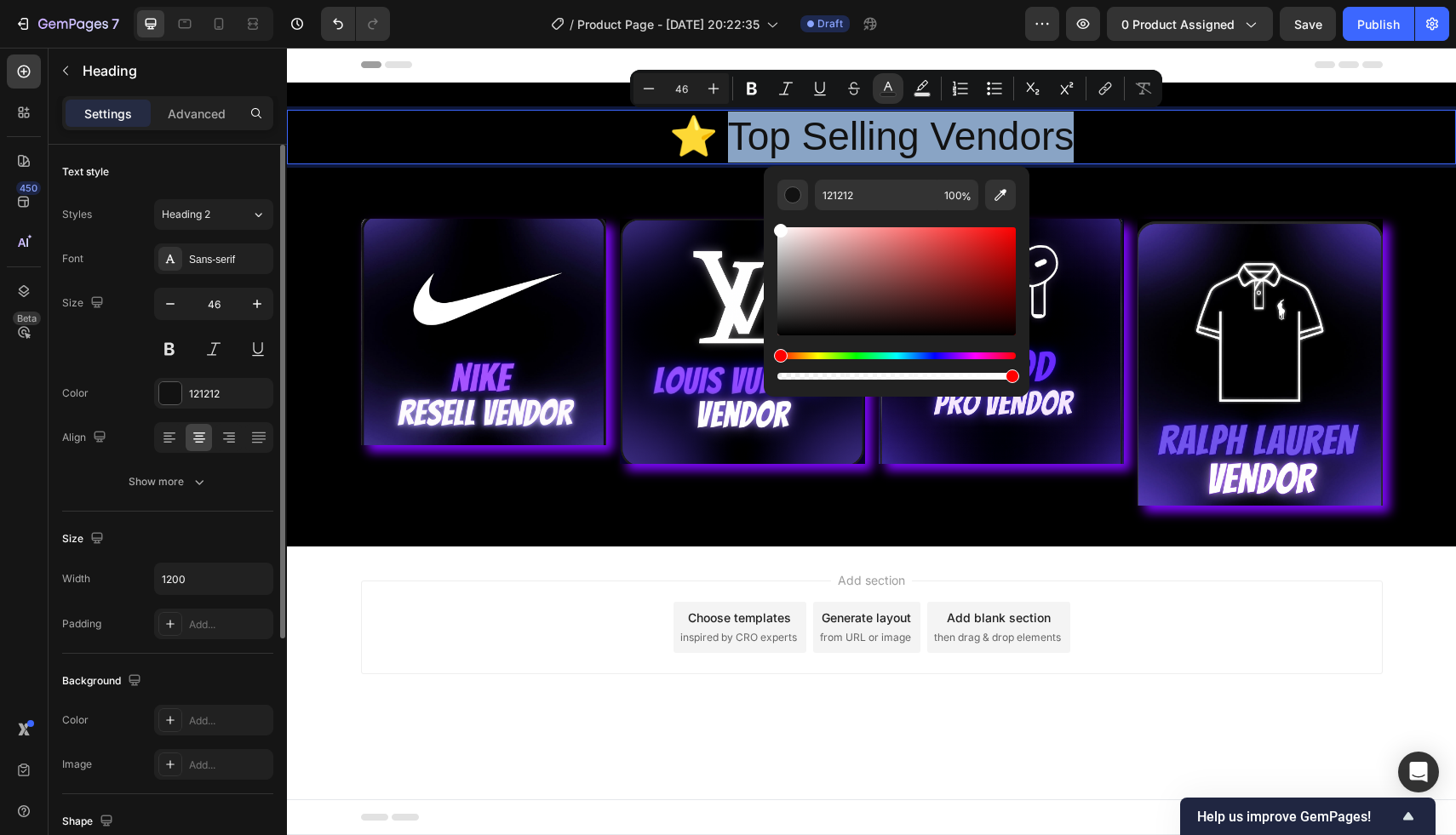
type input "FFFFFF"
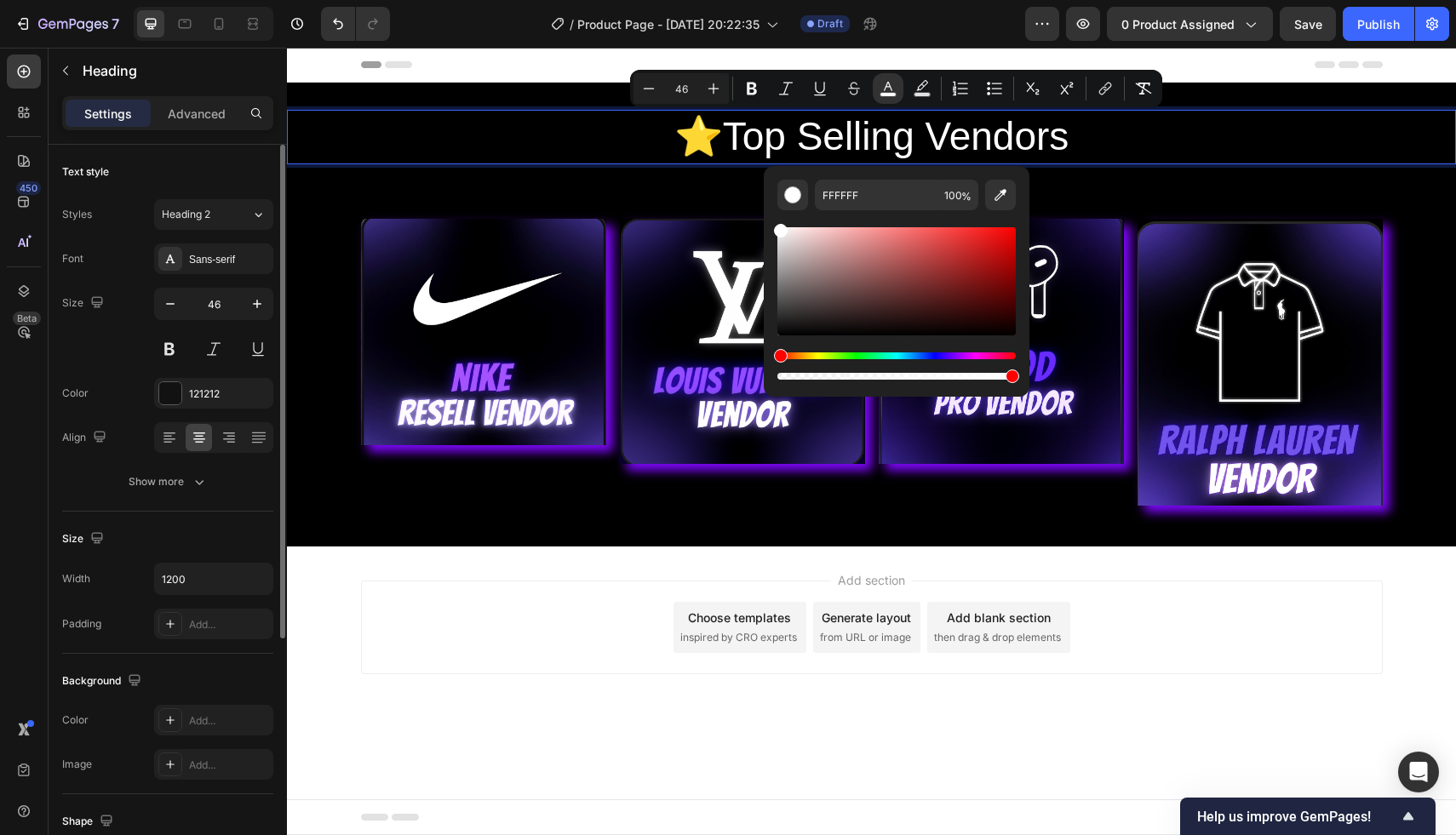
click at [1183, 156] on p "⭐️ Top Selling Vendors" at bounding box center [872, 137] width 1018 height 51
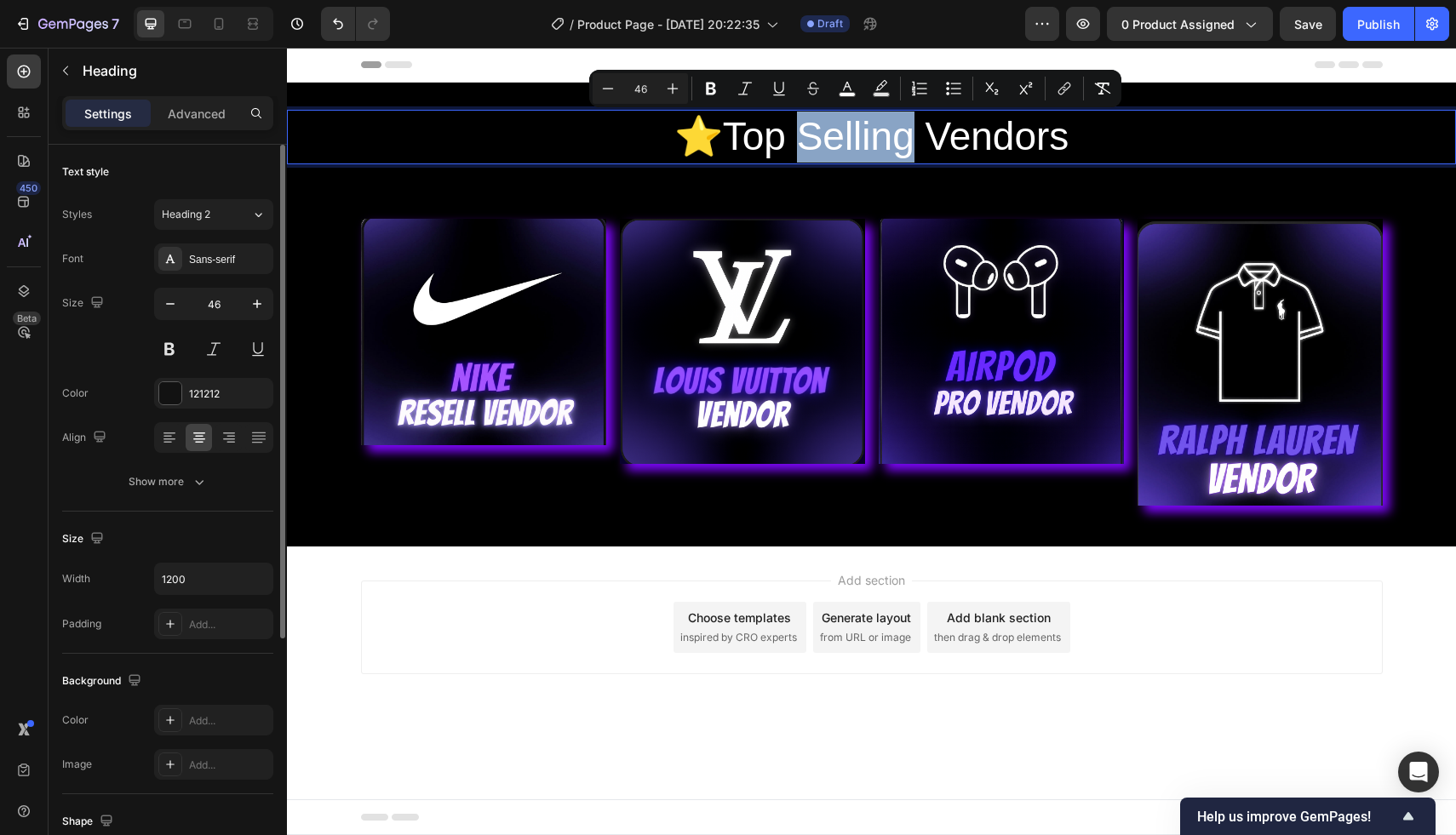
drag, startPoint x: 798, startPoint y: 137, endPoint x: 916, endPoint y: 137, distance: 118.0
click at [916, 137] on span "Top Selling Vendors" at bounding box center [895, 136] width 347 height 44
click at [831, 92] on button "color" at bounding box center [847, 89] width 31 height 31
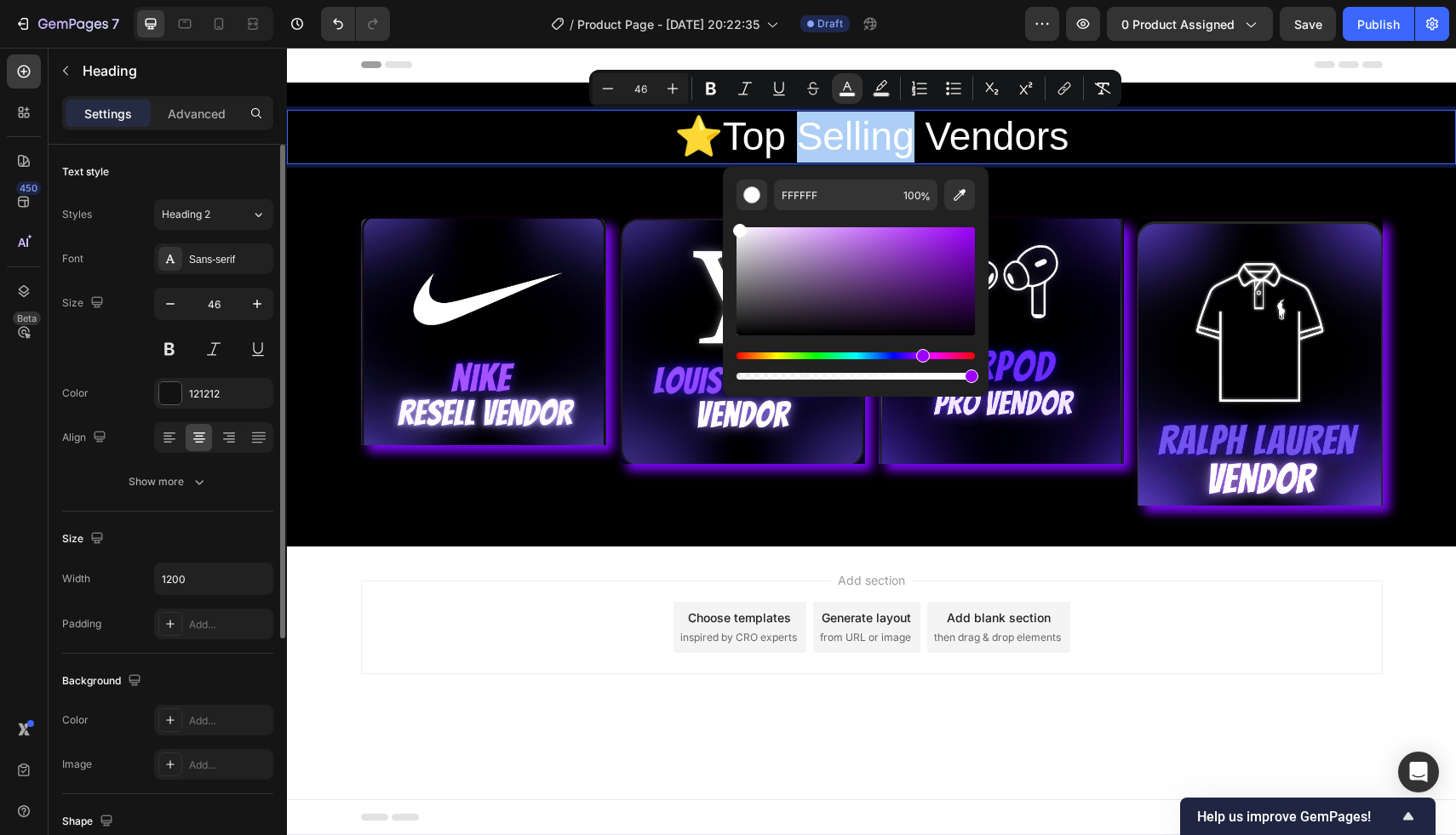
click at [920, 358] on div "Hue" at bounding box center [855, 355] width 239 height 6
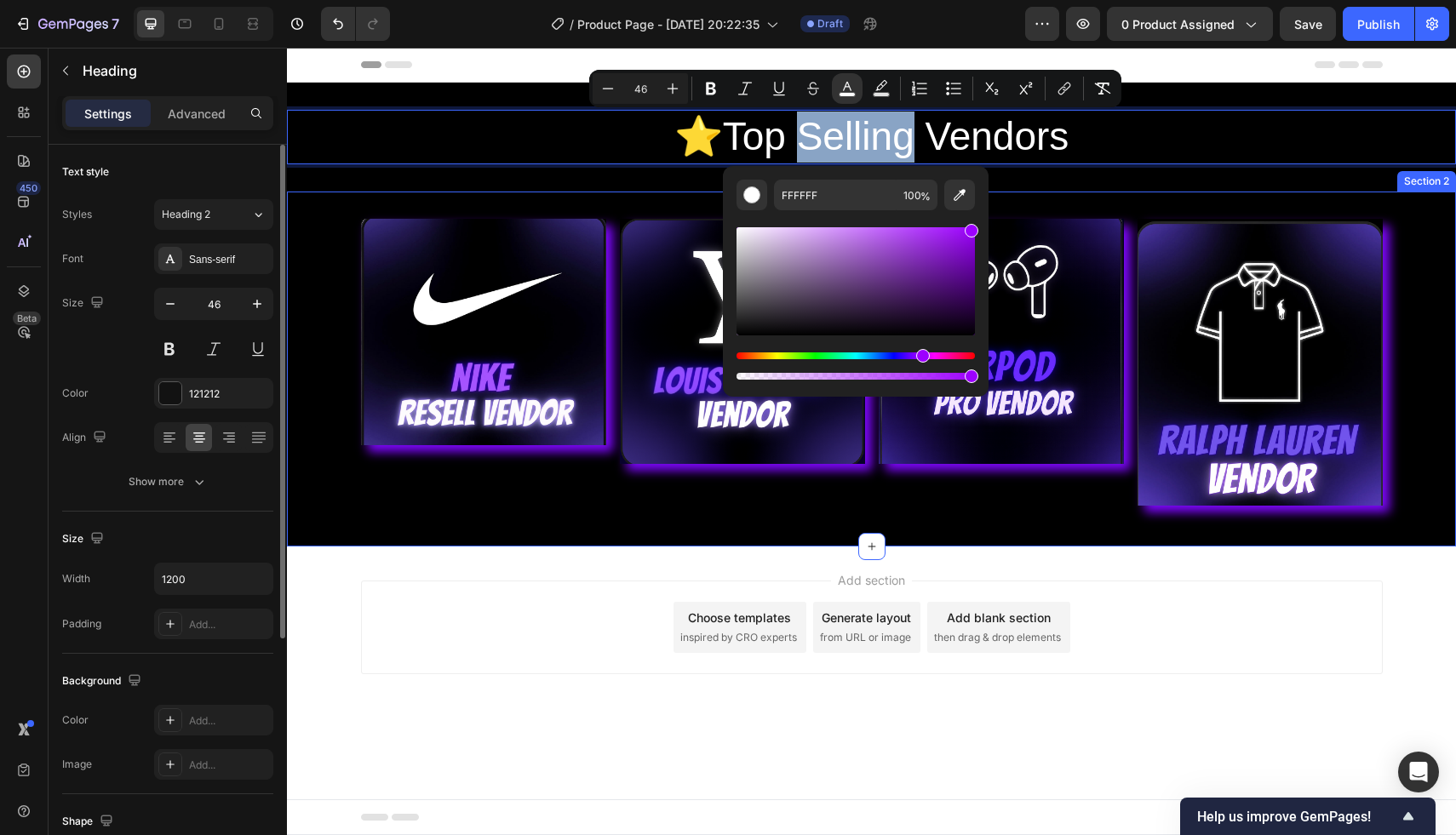
type input "9D00FF"
drag, startPoint x: 1028, startPoint y: 277, endPoint x: 1002, endPoint y: 214, distance: 68.2
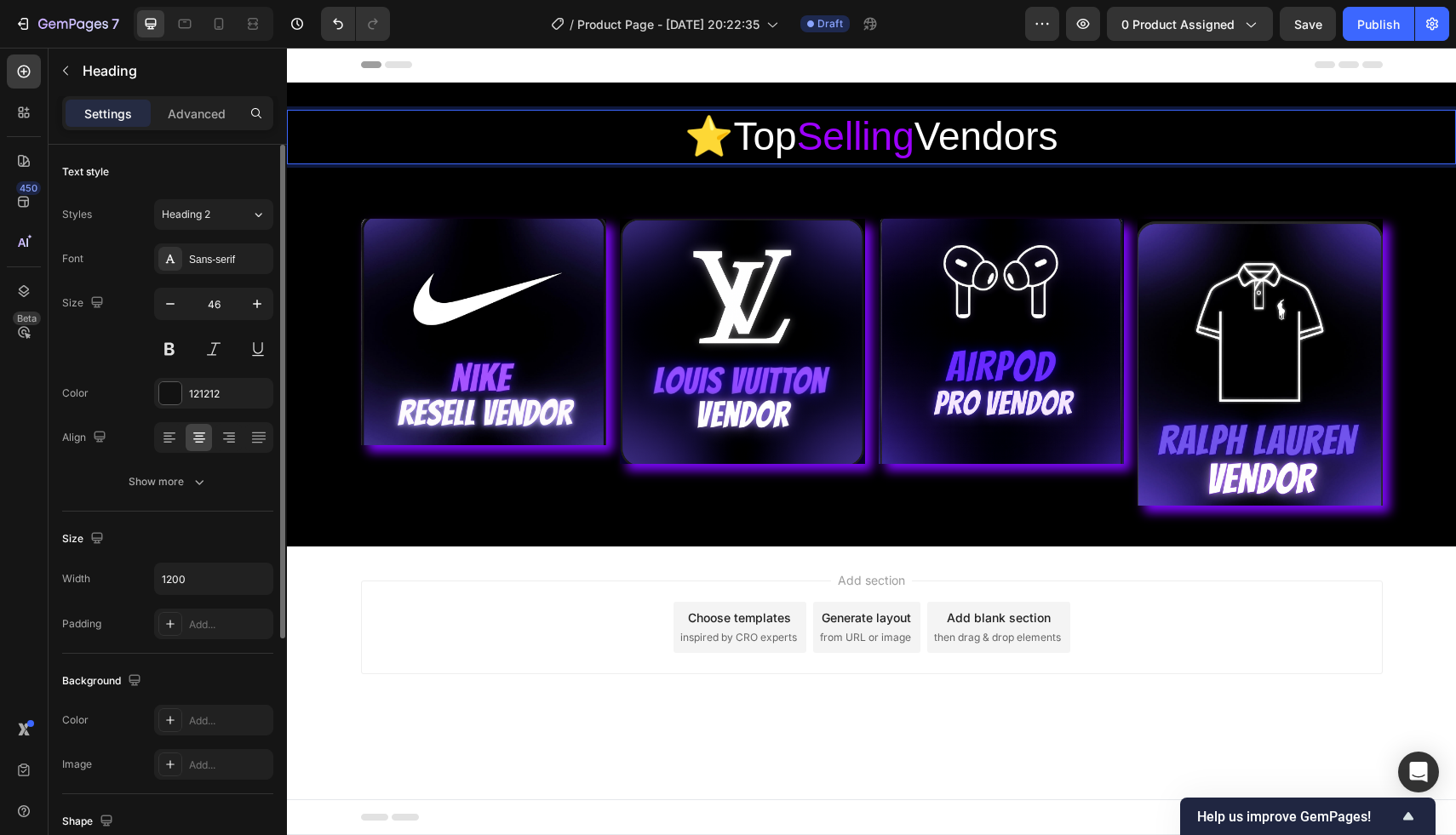
click at [1151, 120] on p "⭐️ Top Selling Vendors" at bounding box center [872, 137] width 1018 height 51
click at [880, 138] on span "Selling" at bounding box center [855, 136] width 117 height 44
drag, startPoint x: 806, startPoint y: 134, endPoint x: 915, endPoint y: 137, distance: 109.0
click at [915, 137] on p "⭐️ Top Selling Vendors" at bounding box center [872, 137] width 1018 height 51
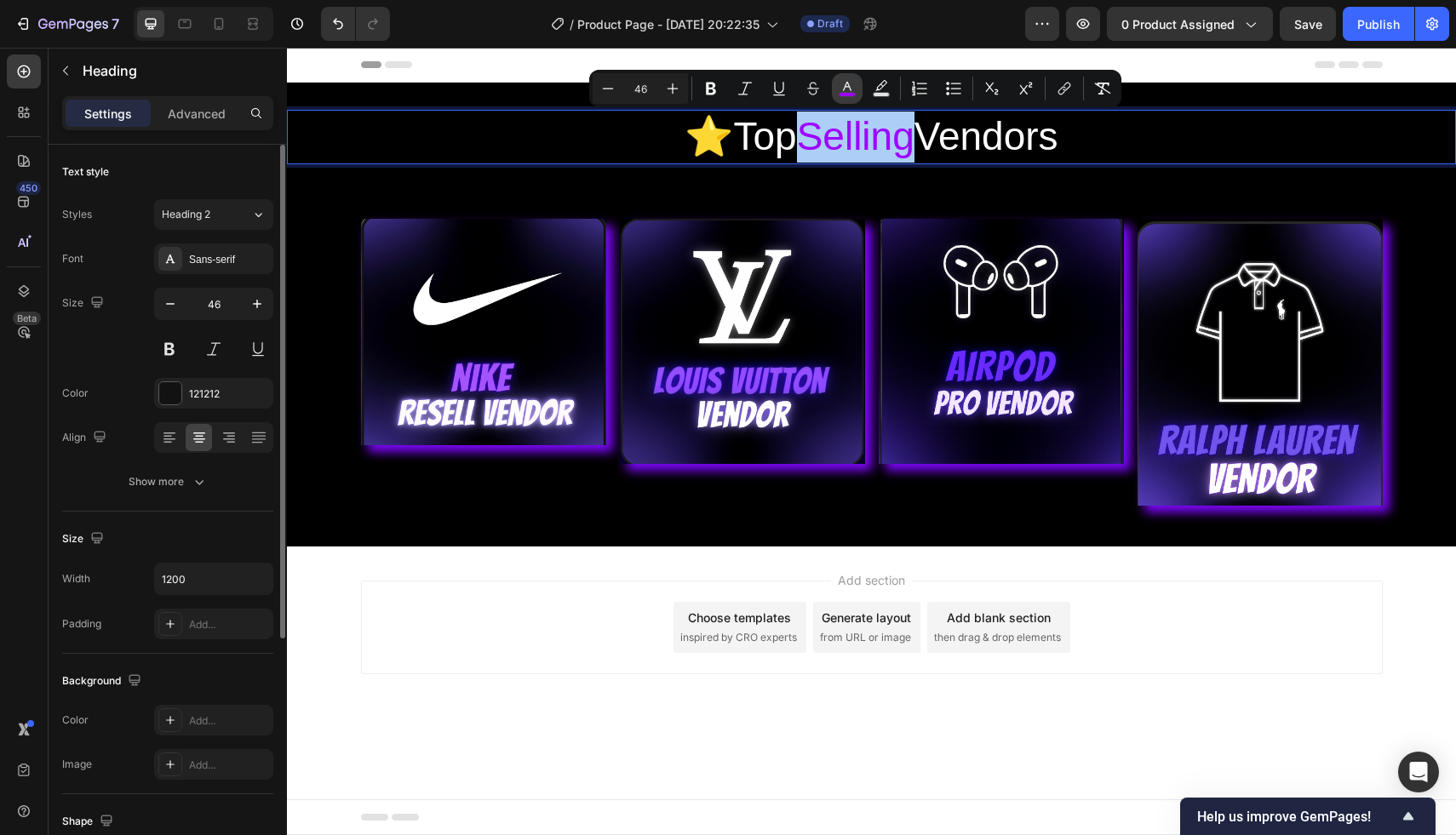
click at [848, 84] on icon "Editor contextual toolbar" at bounding box center [847, 86] width 8 height 9
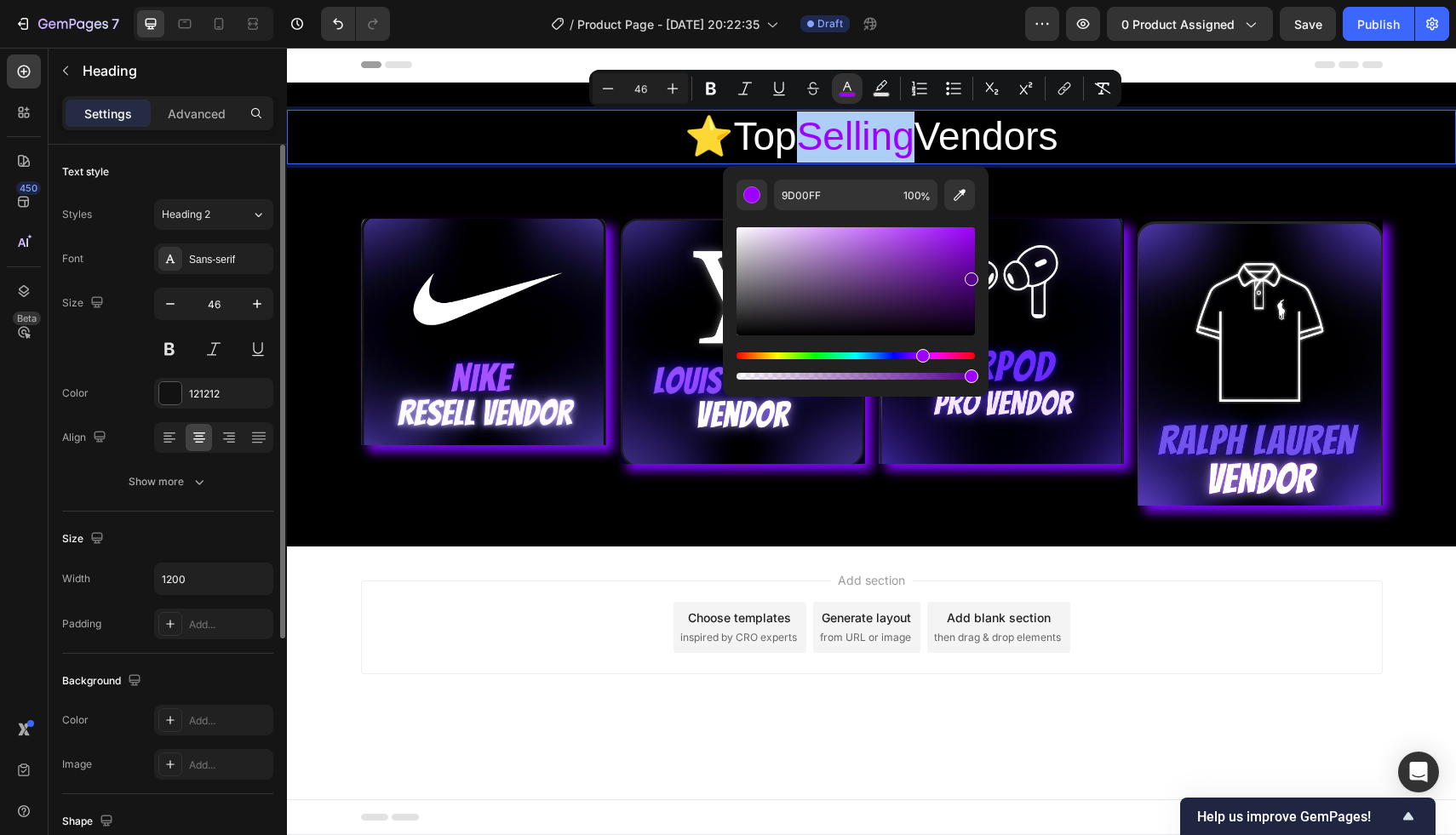
drag, startPoint x: 969, startPoint y: 237, endPoint x: 972, endPoint y: 275, distance: 38.1
click at [972, 275] on div "Editor contextual toolbar" at bounding box center [971, 279] width 14 height 14
drag, startPoint x: 972, startPoint y: 275, endPoint x: 972, endPoint y: 293, distance: 18.0
click at [972, 288] on div "Editor contextual toolbar" at bounding box center [971, 281] width 14 height 14
drag, startPoint x: 972, startPoint y: 293, endPoint x: 961, endPoint y: 284, distance: 14.2
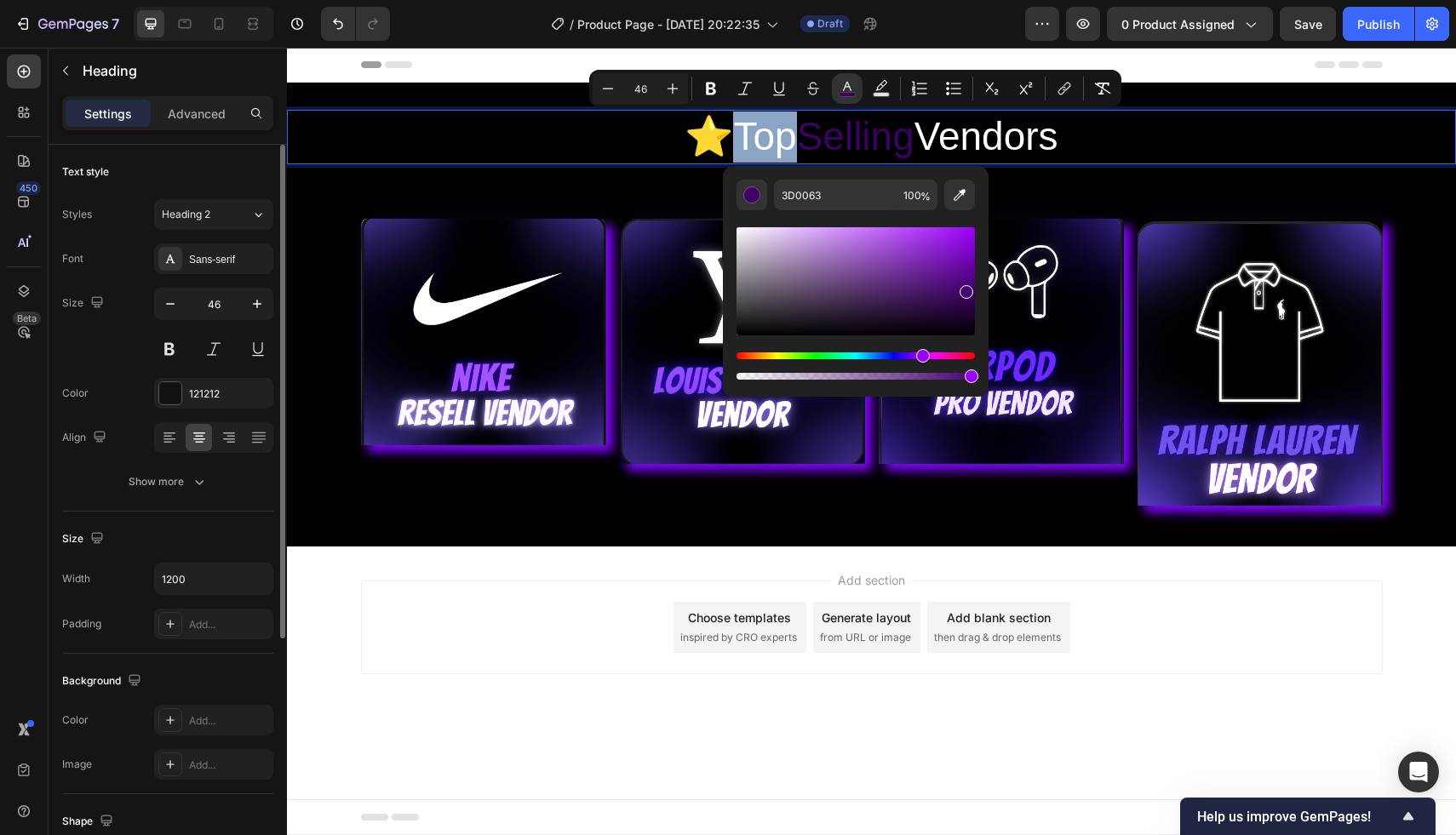
click at [961, 285] on div "Editor contextual toolbar" at bounding box center [966, 292] width 14 height 14
click at [961, 276] on div "Editor contextual toolbar" at bounding box center [963, 279] width 14 height 14
click at [928, 355] on div "Hue" at bounding box center [923, 356] width 14 height 14
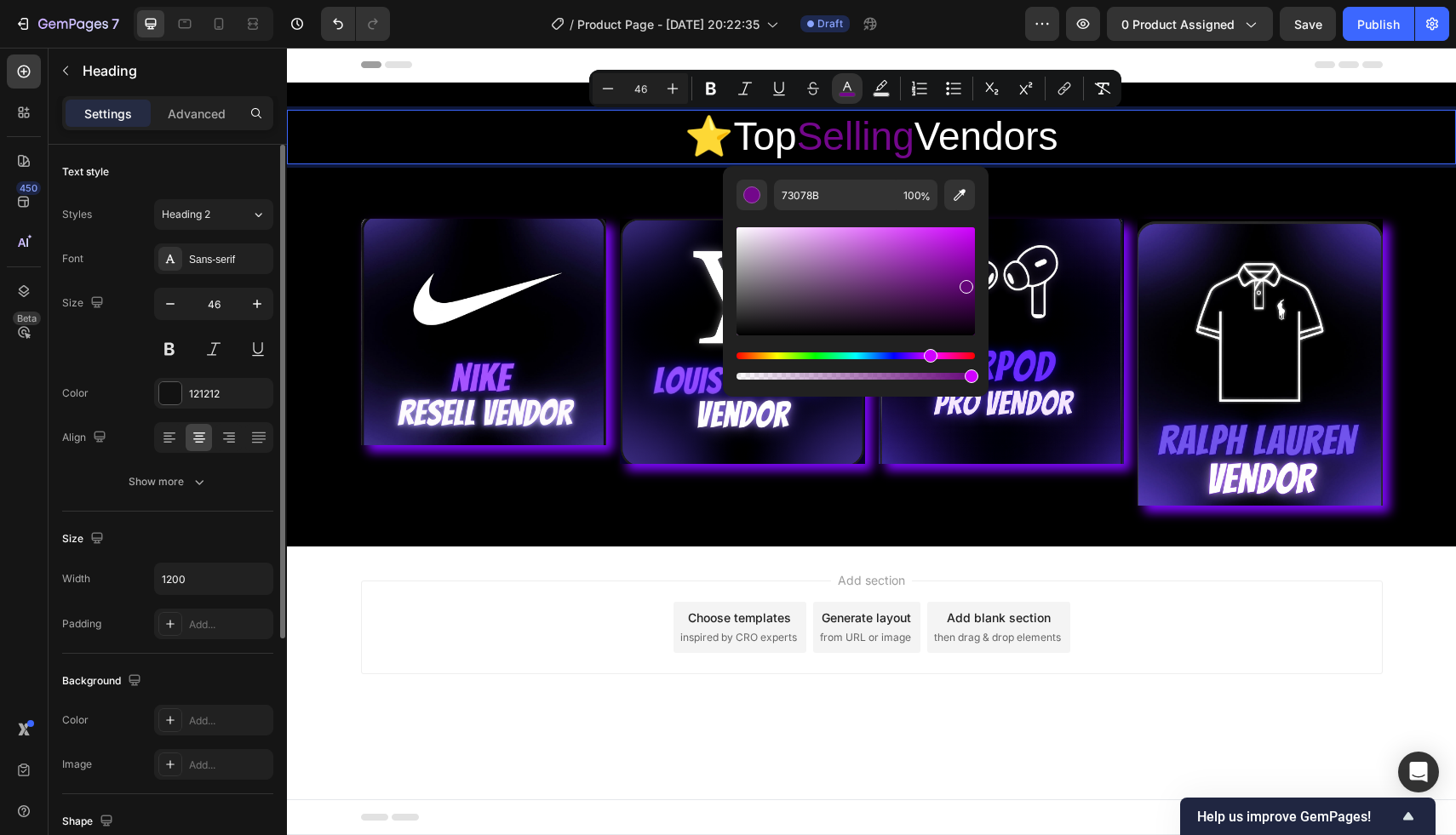
drag, startPoint x: 965, startPoint y: 283, endPoint x: 965, endPoint y: 238, distance: 45.0
click at [965, 280] on div "Editor contextual toolbar" at bounding box center [966, 286] width 14 height 14
click at [925, 357] on div "Hue" at bounding box center [926, 356] width 14 height 14
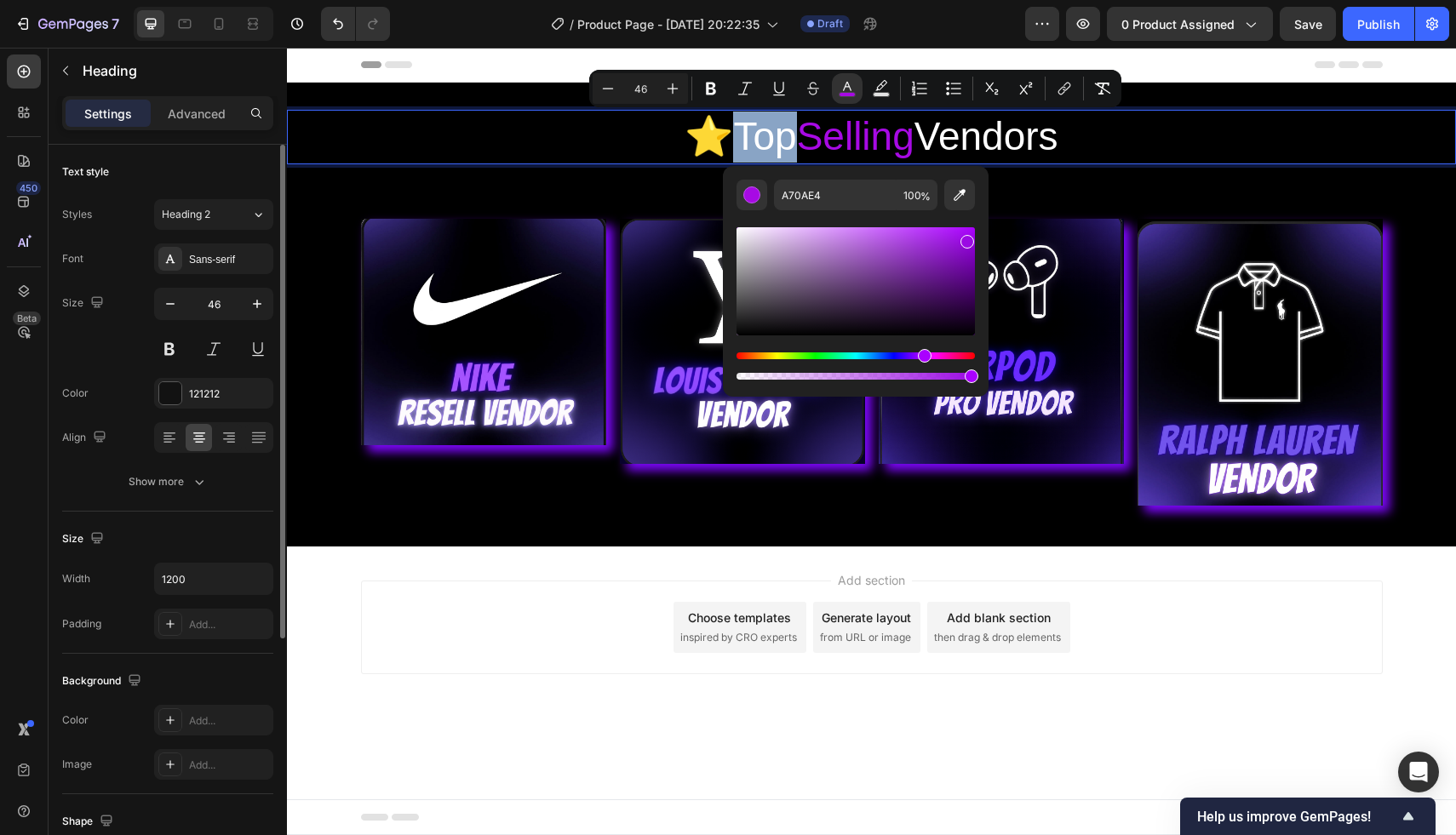
click at [922, 357] on div "Hue" at bounding box center [924, 356] width 14 height 14
drag, startPoint x: 966, startPoint y: 246, endPoint x: 966, endPoint y: 271, distance: 25.0
click at [966, 271] on div "Editor contextual toolbar" at bounding box center [968, 267] width 14 height 14
drag, startPoint x: 966, startPoint y: 277, endPoint x: 966, endPoint y: 289, distance: 12.0
click at [966, 289] on div "Editor contextual toolbar" at bounding box center [968, 292] width 14 height 14
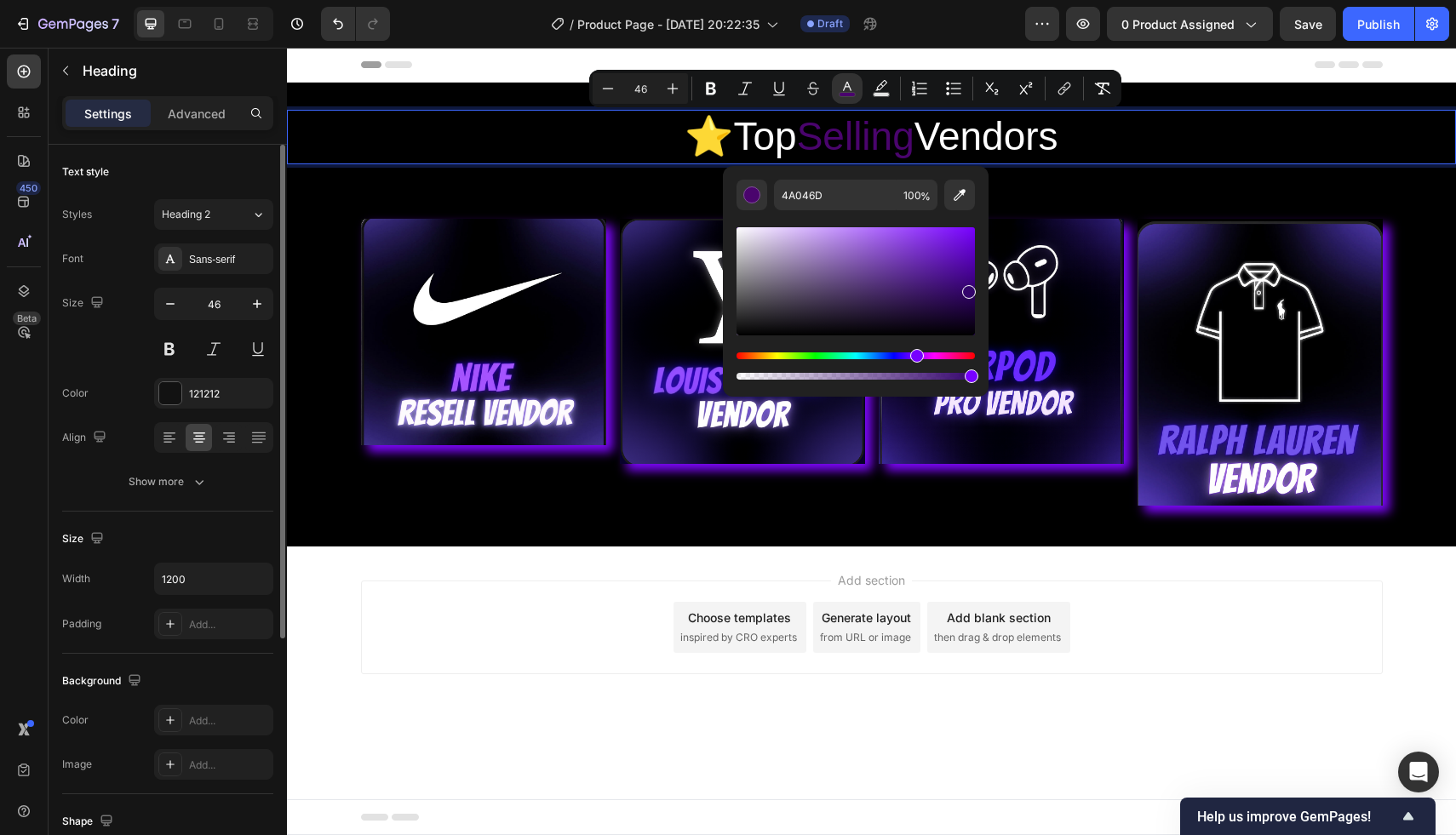
click at [915, 357] on div "Hue" at bounding box center [855, 355] width 239 height 6
click at [965, 251] on div "Editor contextual toolbar" at bounding box center [855, 282] width 239 height 108
click at [964, 239] on div "Editor contextual toolbar" at bounding box center [855, 282] width 239 height 108
type input "6F0BE2"
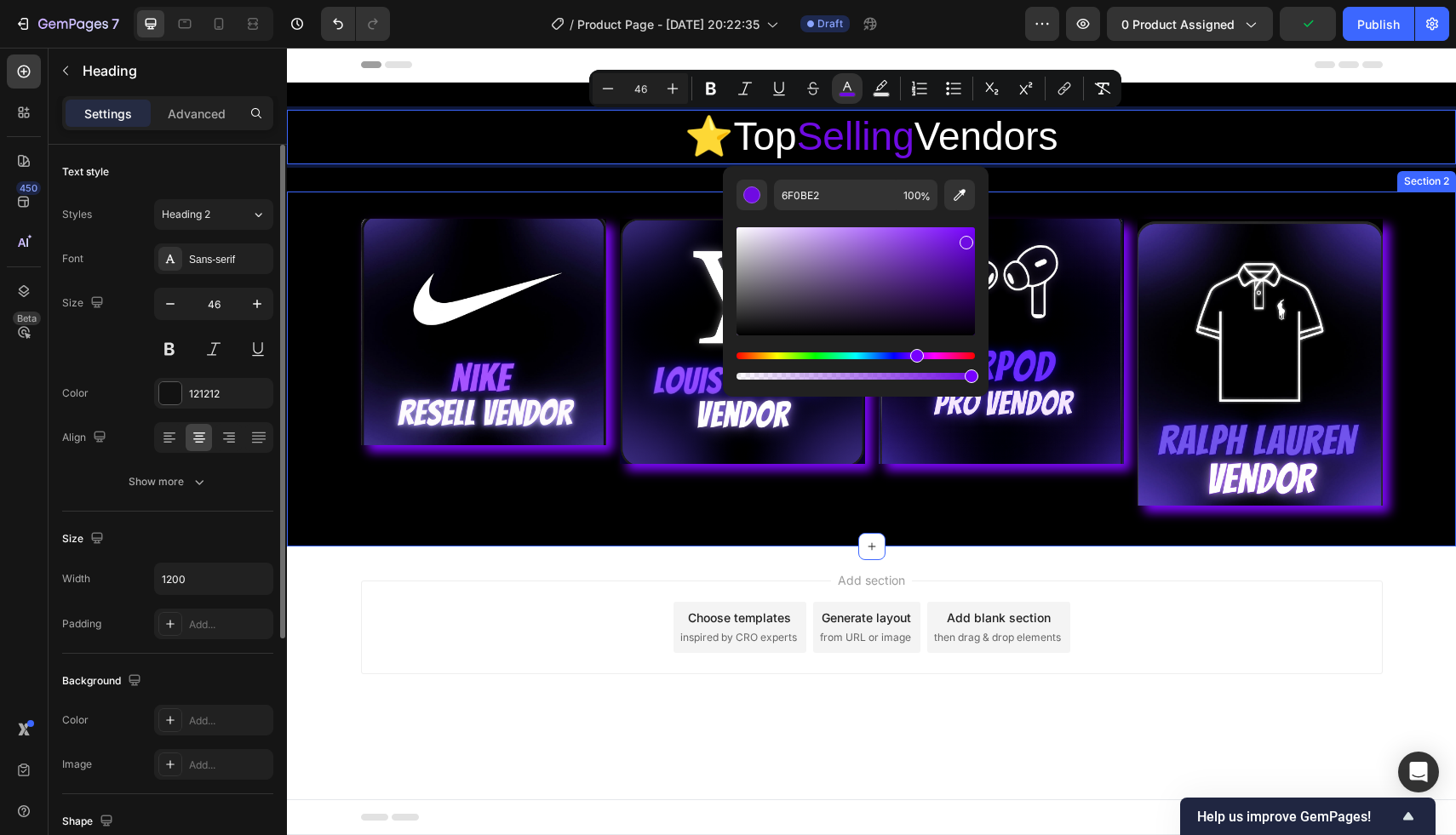
click at [1074, 187] on div "⭐️ Top Selling Vendors Heading 0 Section 1" at bounding box center [872, 136] width 1169 height 109
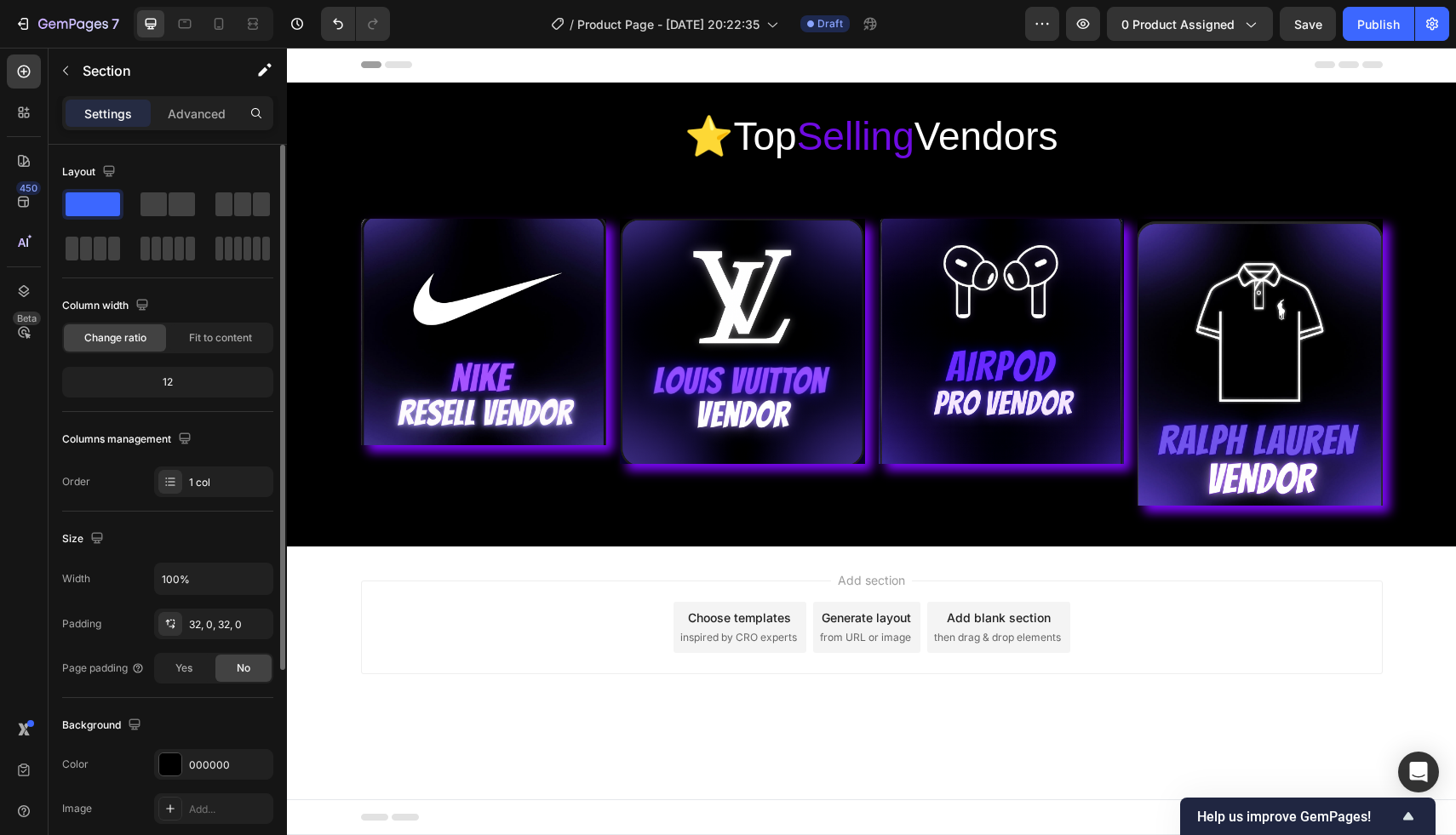
click at [736, 69] on div "Header" at bounding box center [872, 64] width 1022 height 34
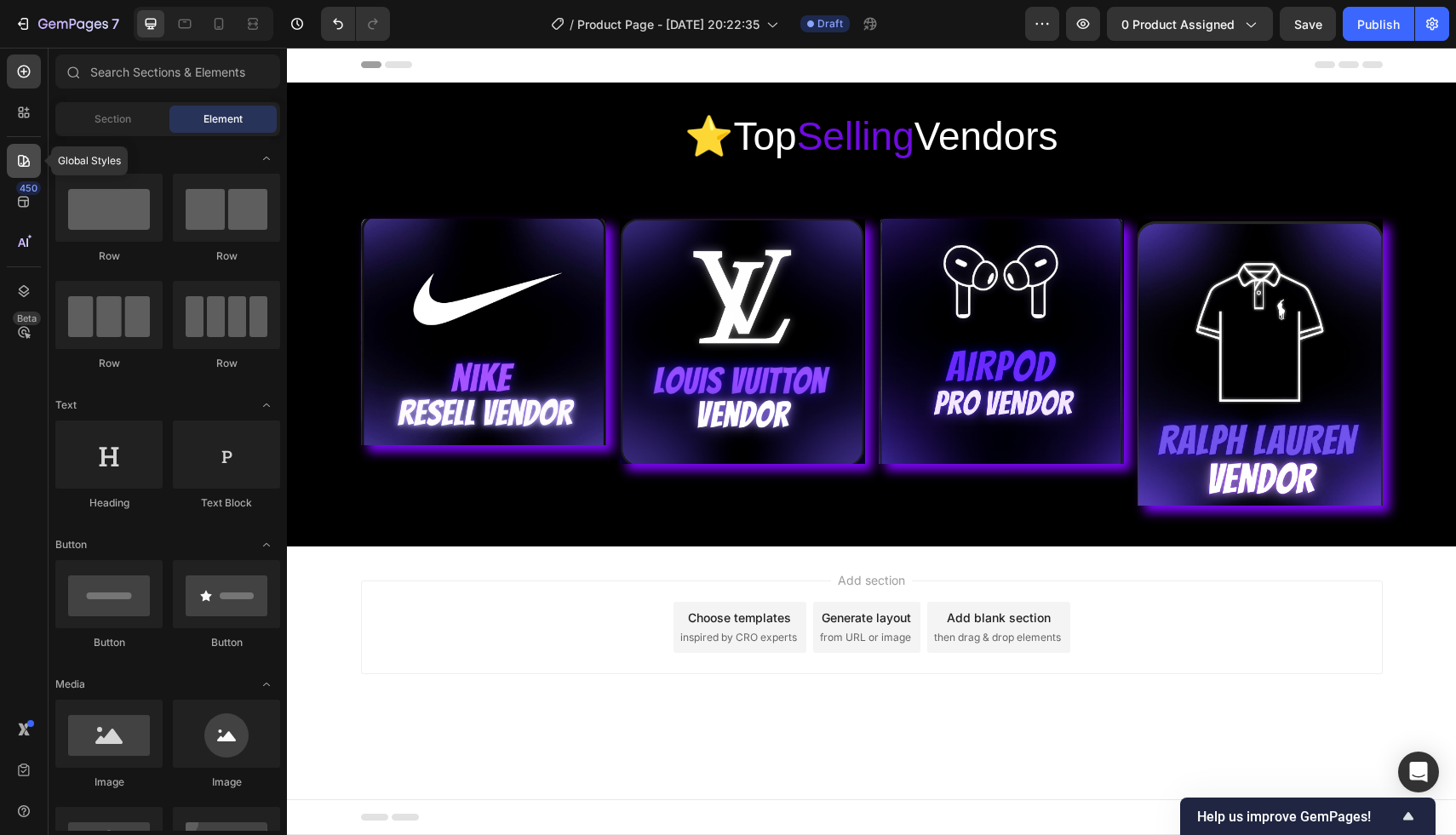
click at [16, 153] on icon at bounding box center [24, 161] width 17 height 17
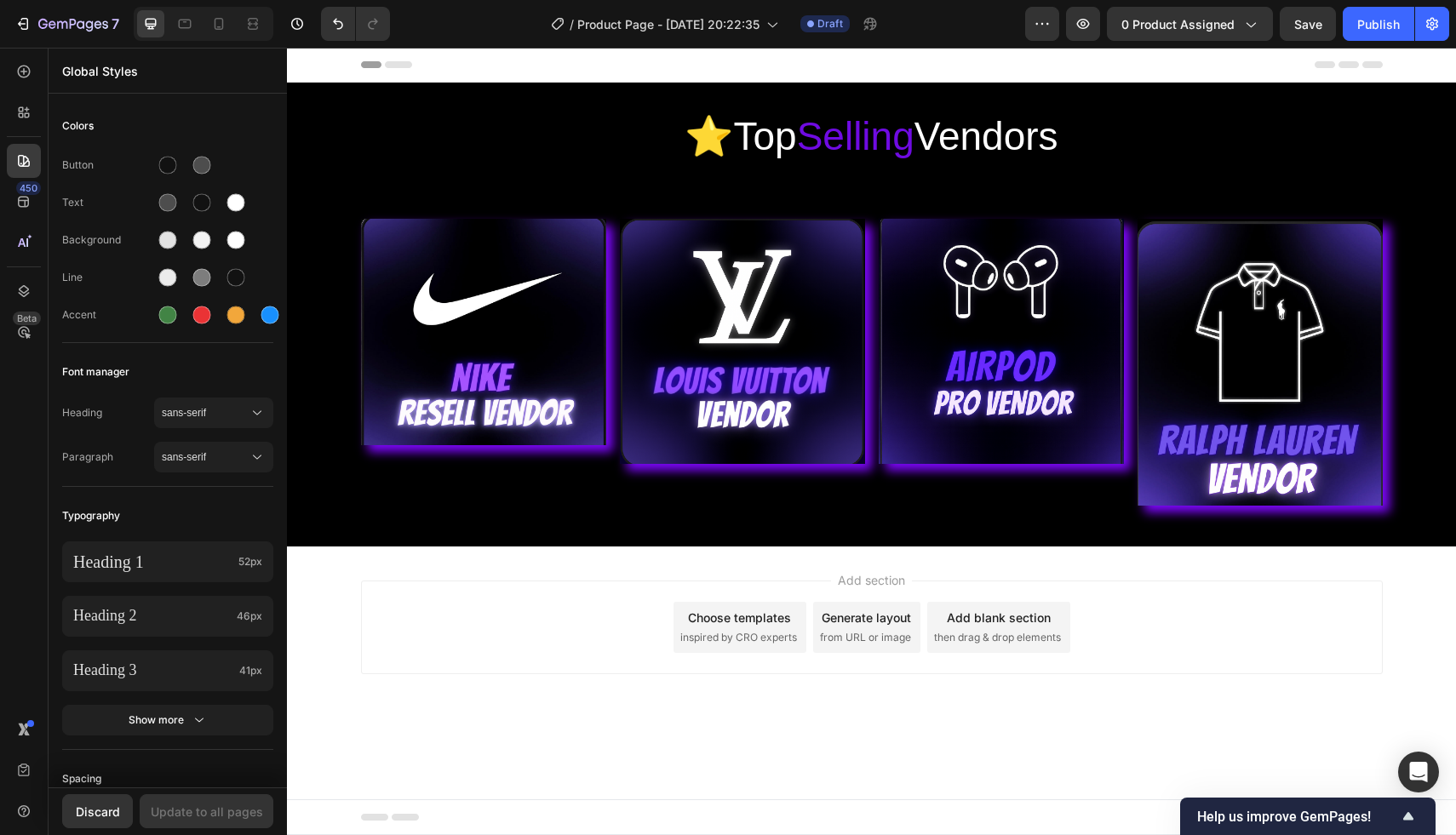
click at [474, 68] on div "Header" at bounding box center [872, 64] width 1022 height 34
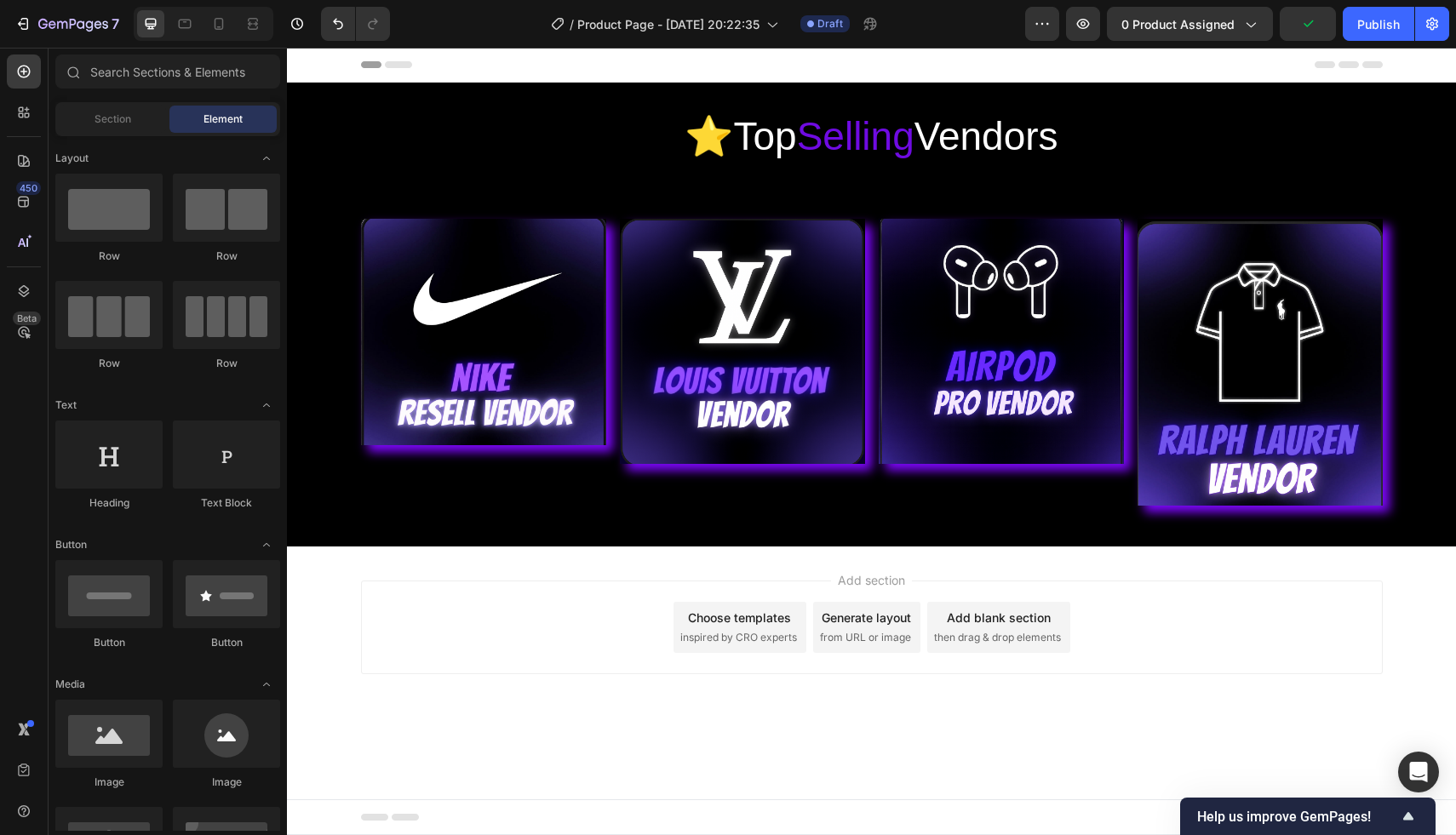
click at [409, 701] on div "Add section Choose templates inspired by CRO experts Generate layout from URL o…" at bounding box center [872, 651] width 1169 height 209
click at [538, 379] on img at bounding box center [484, 332] width 245 height 228
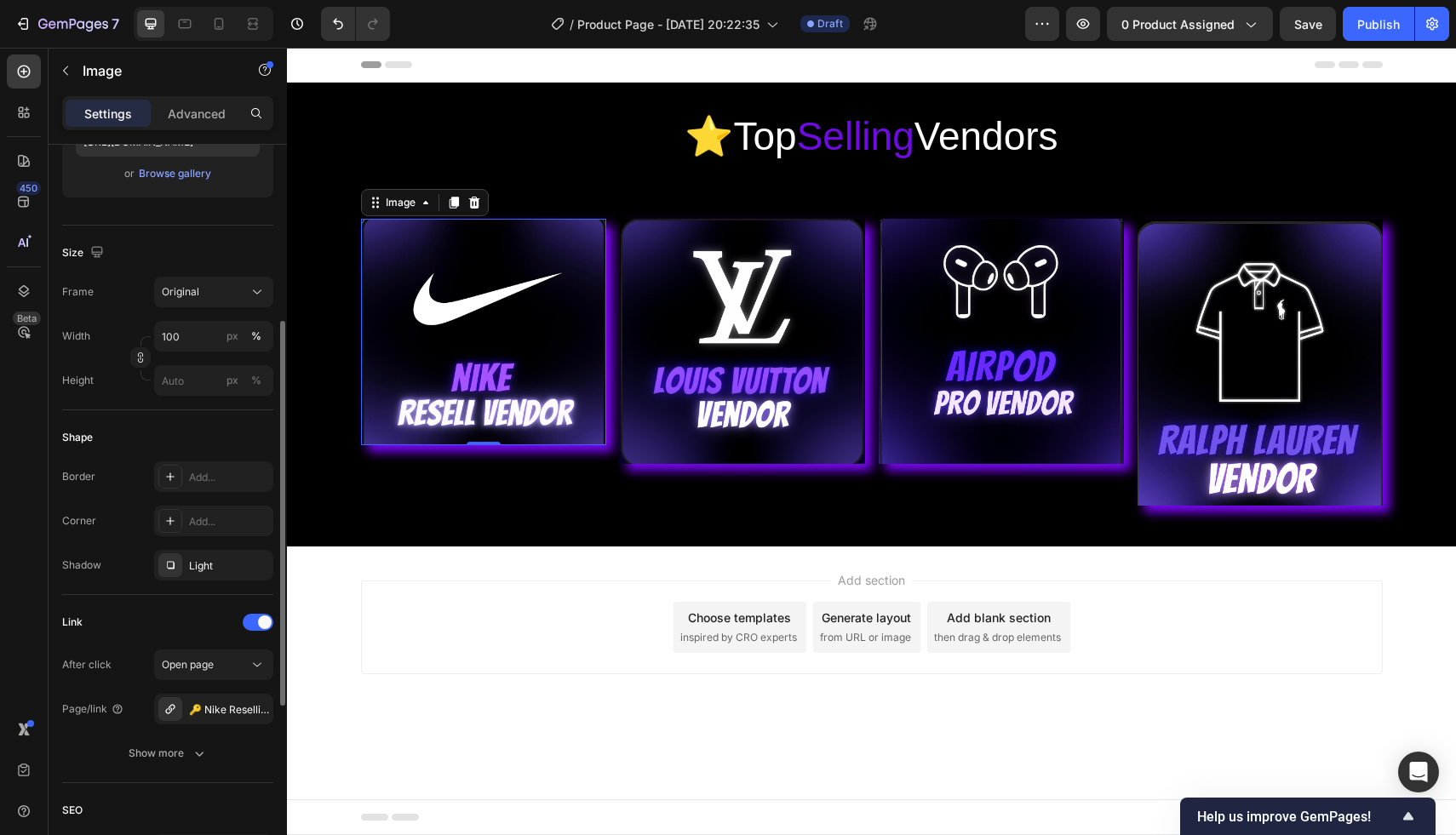
scroll to position [323, 0]
click at [186, 117] on p "Advanced" at bounding box center [196, 113] width 58 height 18
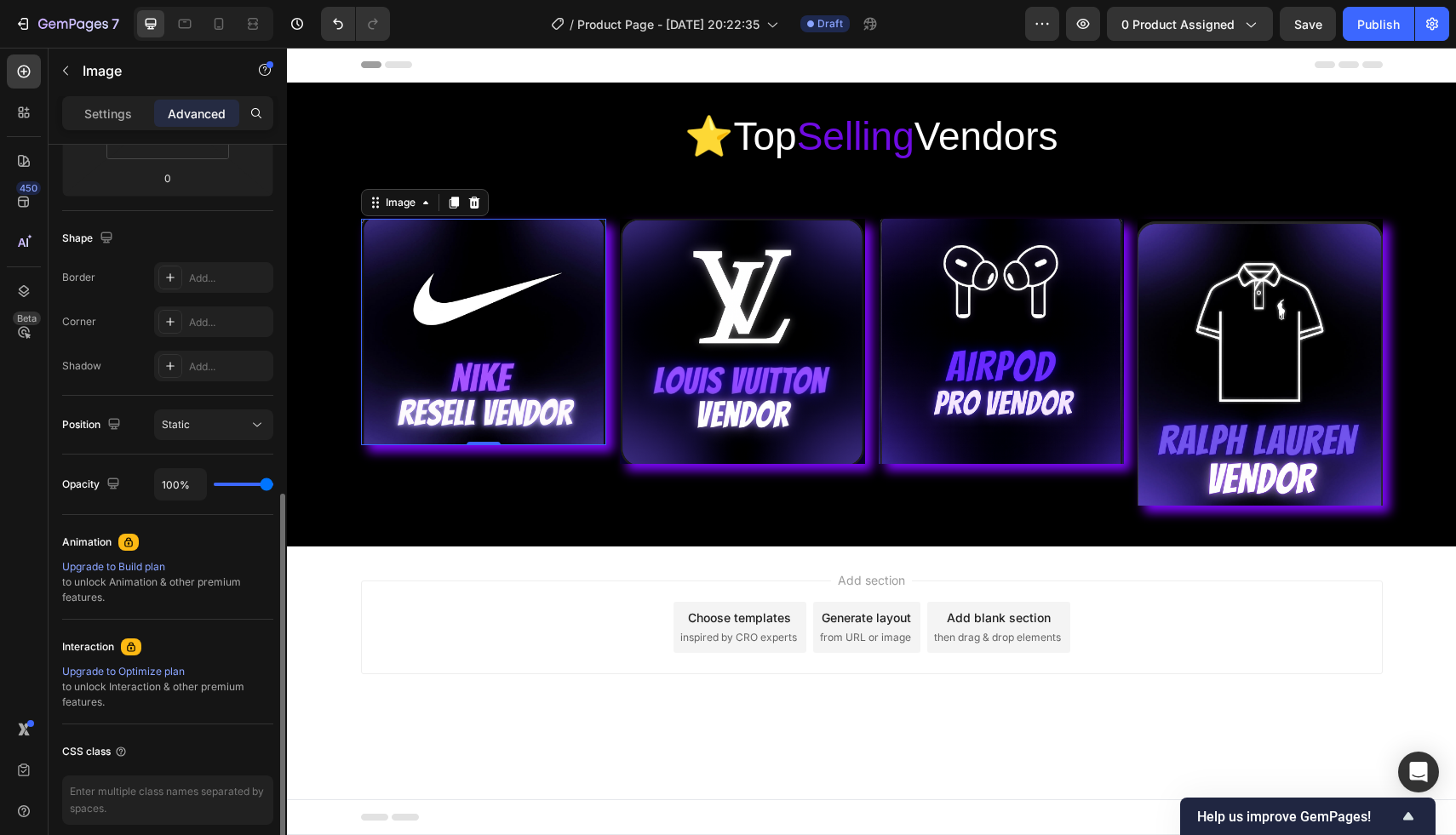
scroll to position [443, 0]
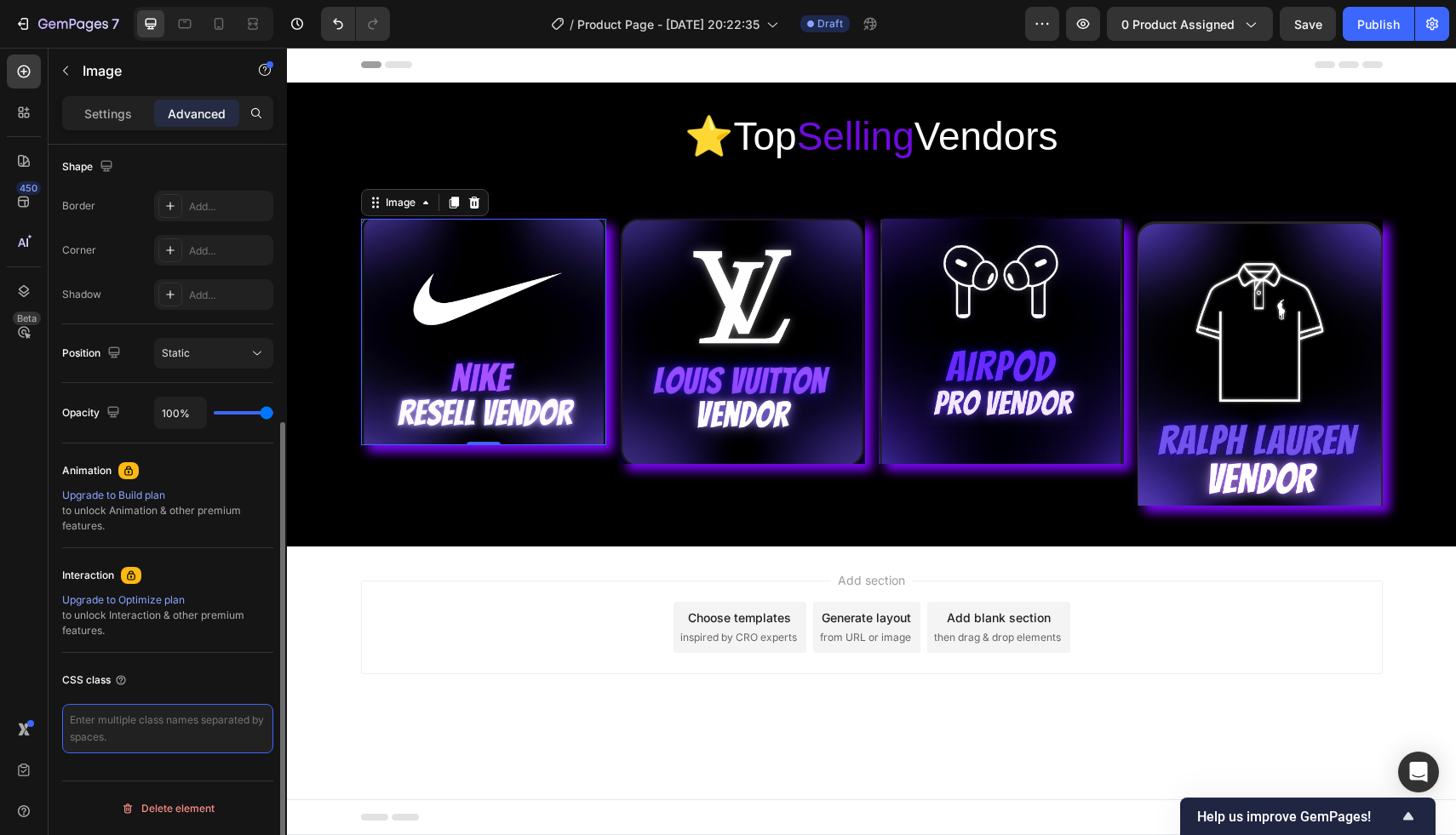
click at [147, 739] on textarea at bounding box center [167, 729] width 211 height 49
paste textarea ".gem-img:hover { transform: scale(1.05); box-shadow: 0px 0px 15px rgba(138, 43,…"
type textarea ".gem-img:hover { transform: scale(1.05); box-shadow: 0px 0px 15px rgba(138, 43,…"
click at [233, 696] on div "CSS class .gem-img:hover { transform: scale(1.05); box-shadow: 0px 0px 15px rgb…" at bounding box center [167, 734] width 211 height 164
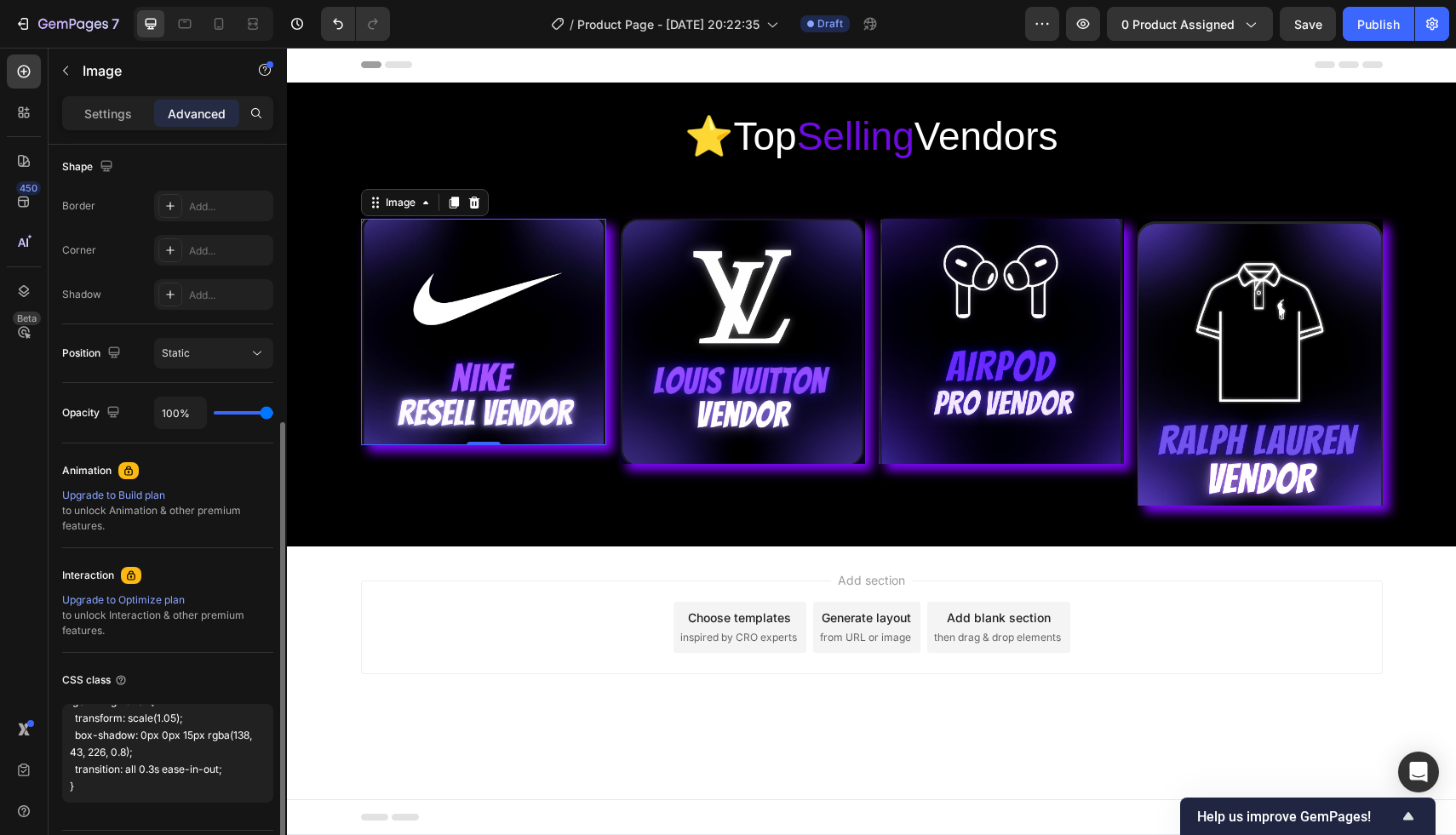
scroll to position [18, 0]
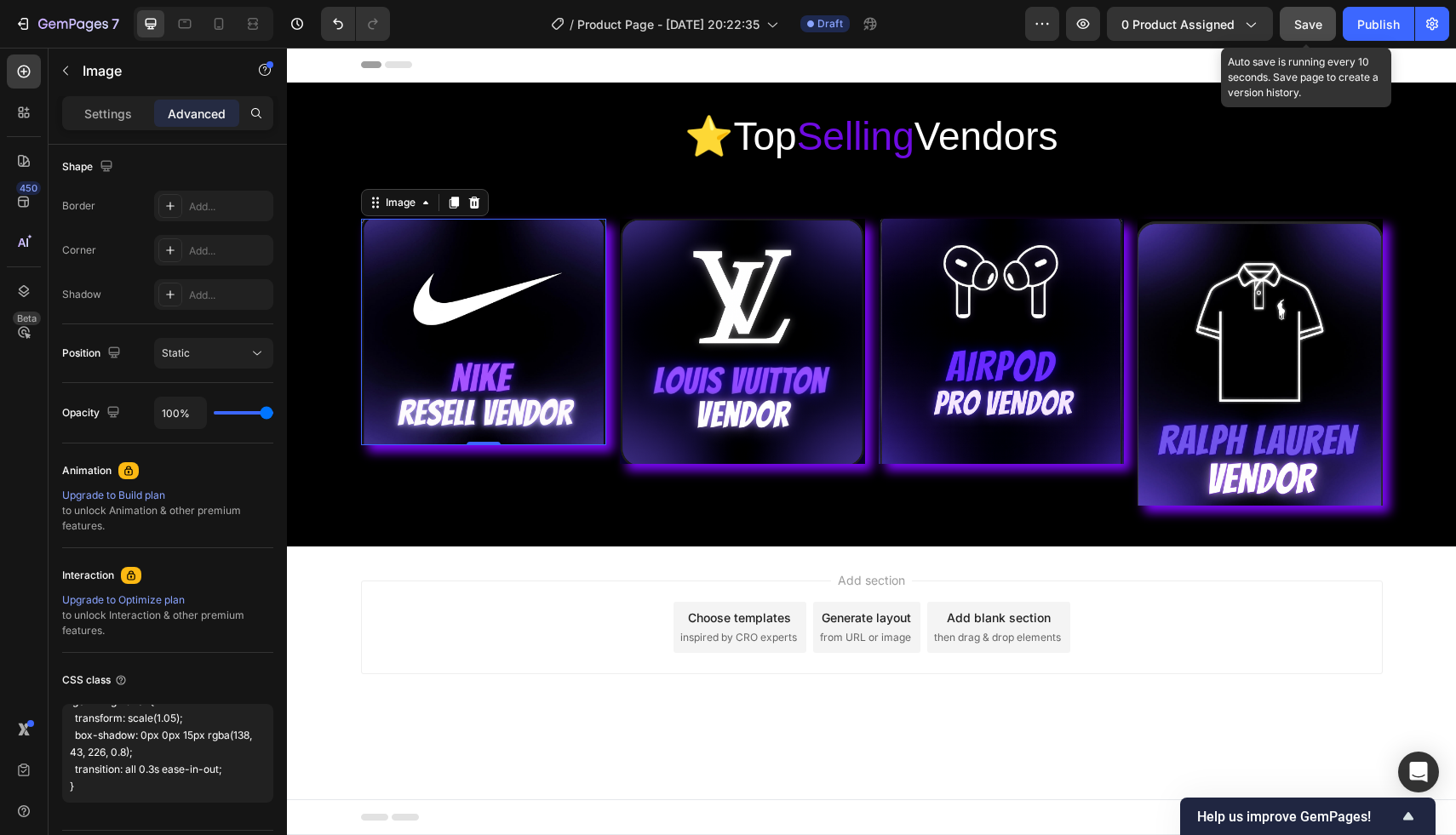
click at [1306, 26] on span "Save" at bounding box center [1308, 25] width 28 height 15
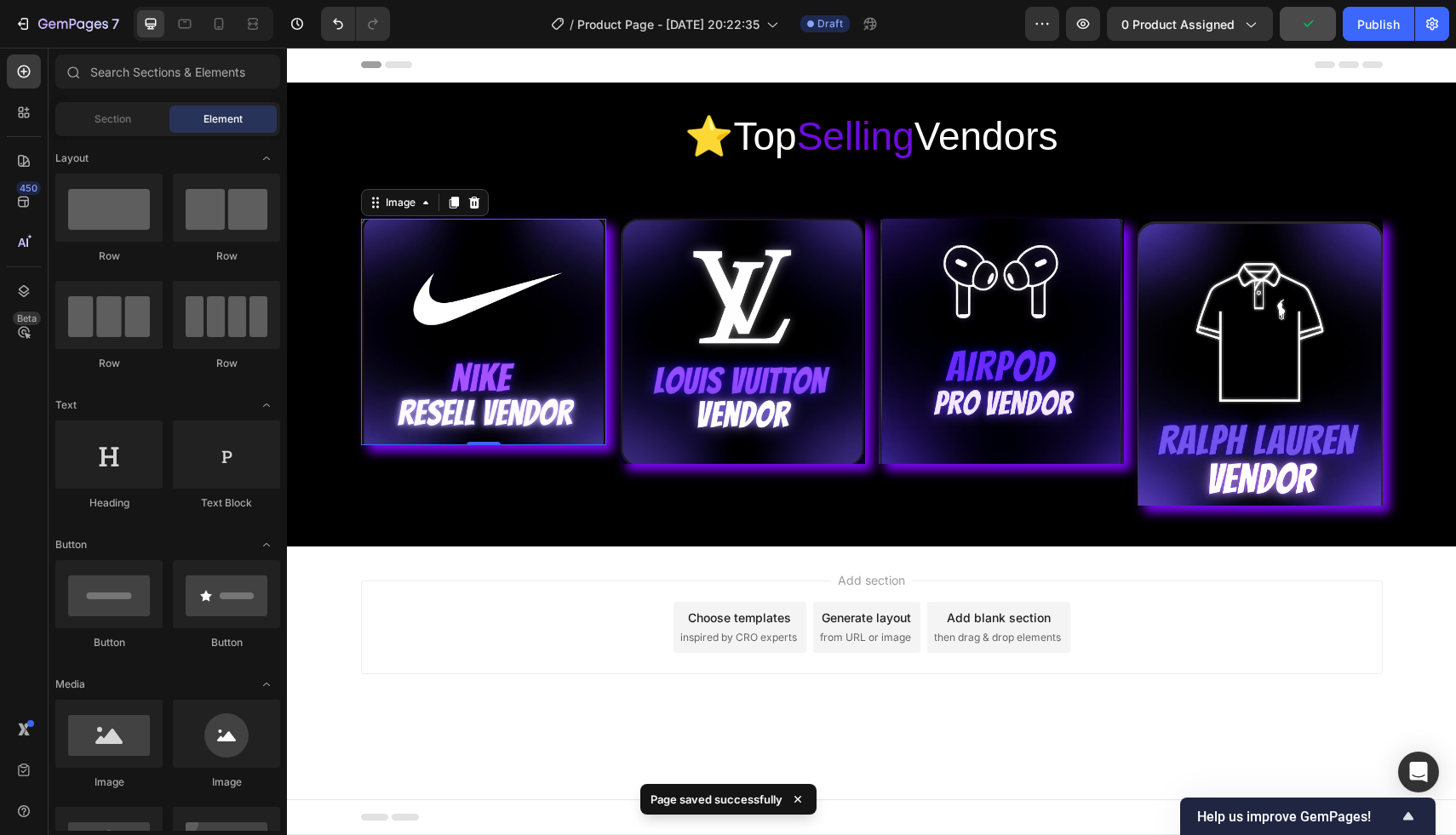
click at [530, 629] on div "Add section Choose templates inspired by CRO experts Generate layout from URL o…" at bounding box center [872, 627] width 1022 height 93
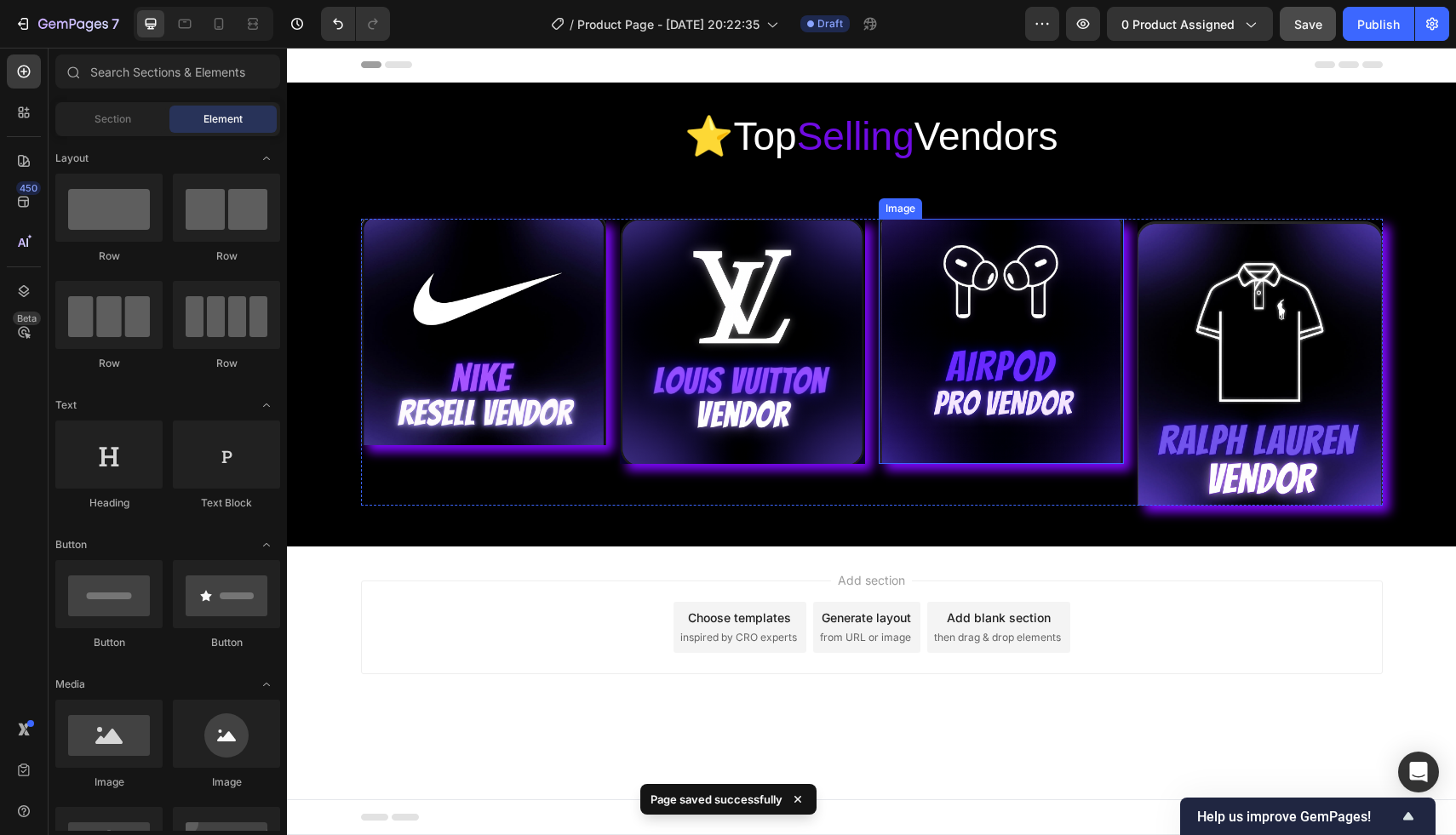
click at [980, 370] on img at bounding box center [1001, 341] width 245 height 245
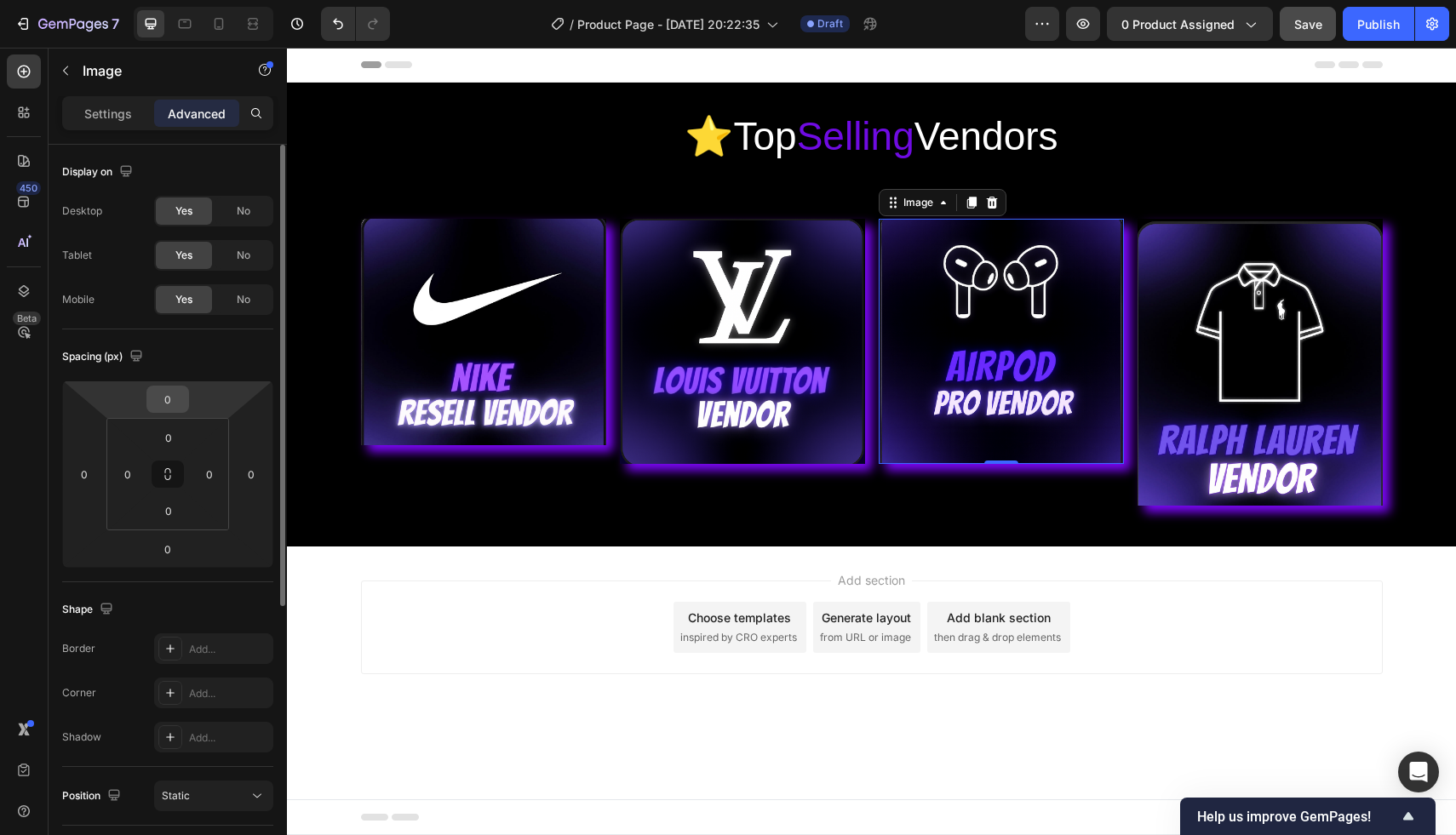
click at [177, 406] on input "0" at bounding box center [167, 400] width 34 height 26
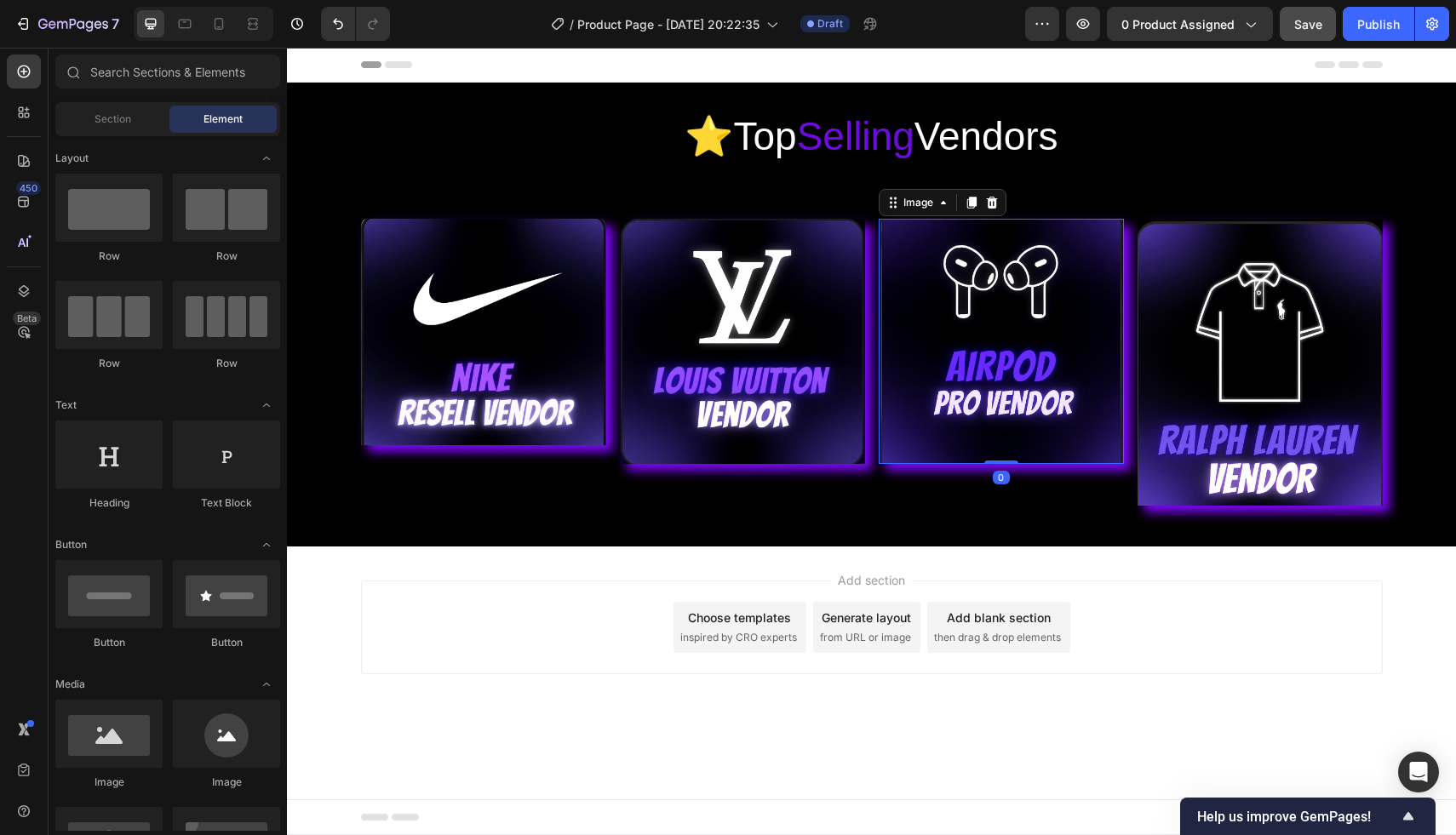
click at [353, 627] on div "Add section Choose templates inspired by CRO experts Generate layout from URL o…" at bounding box center [872, 651] width 1169 height 209
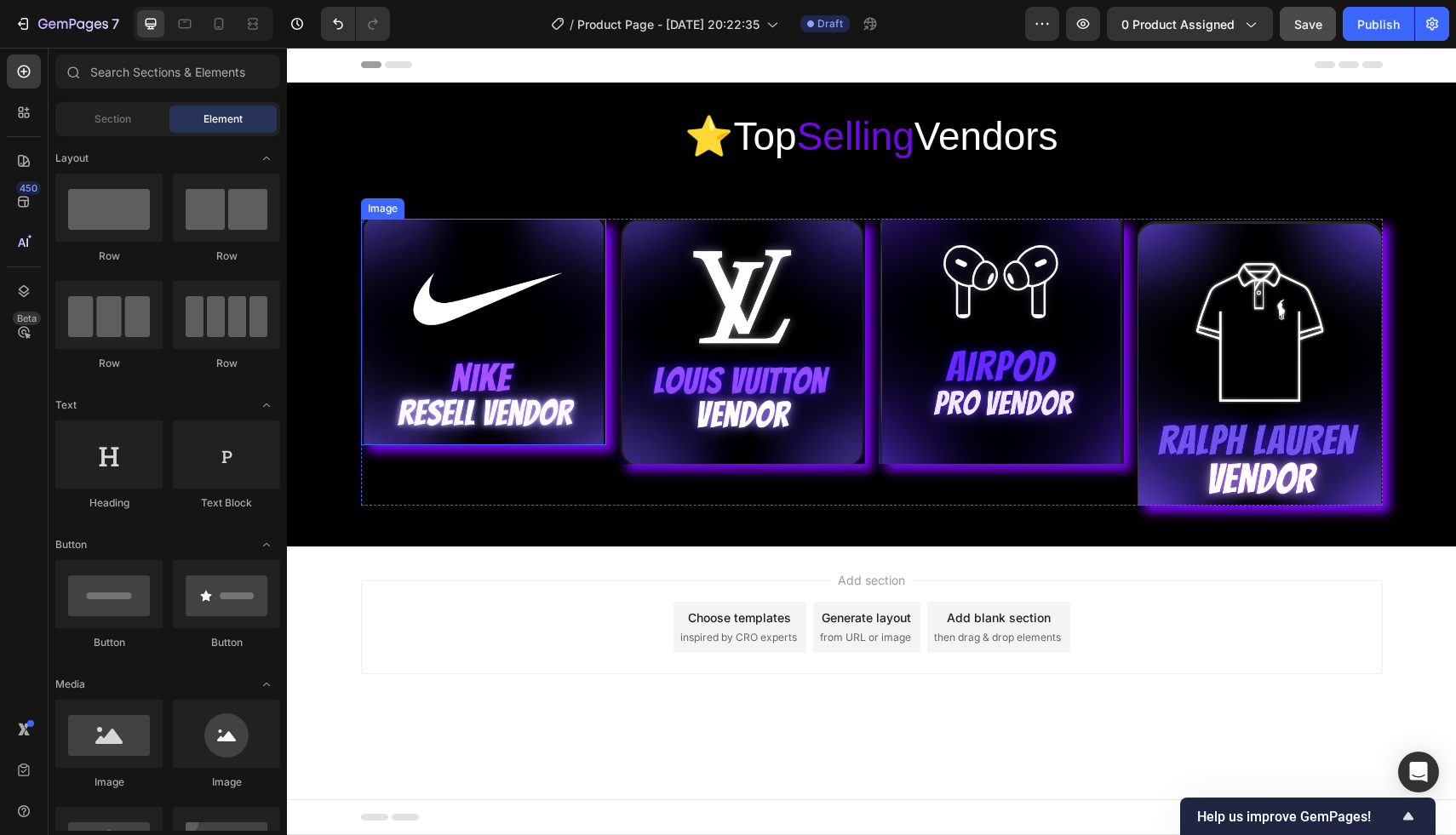
click at [451, 399] on img at bounding box center [484, 332] width 245 height 228
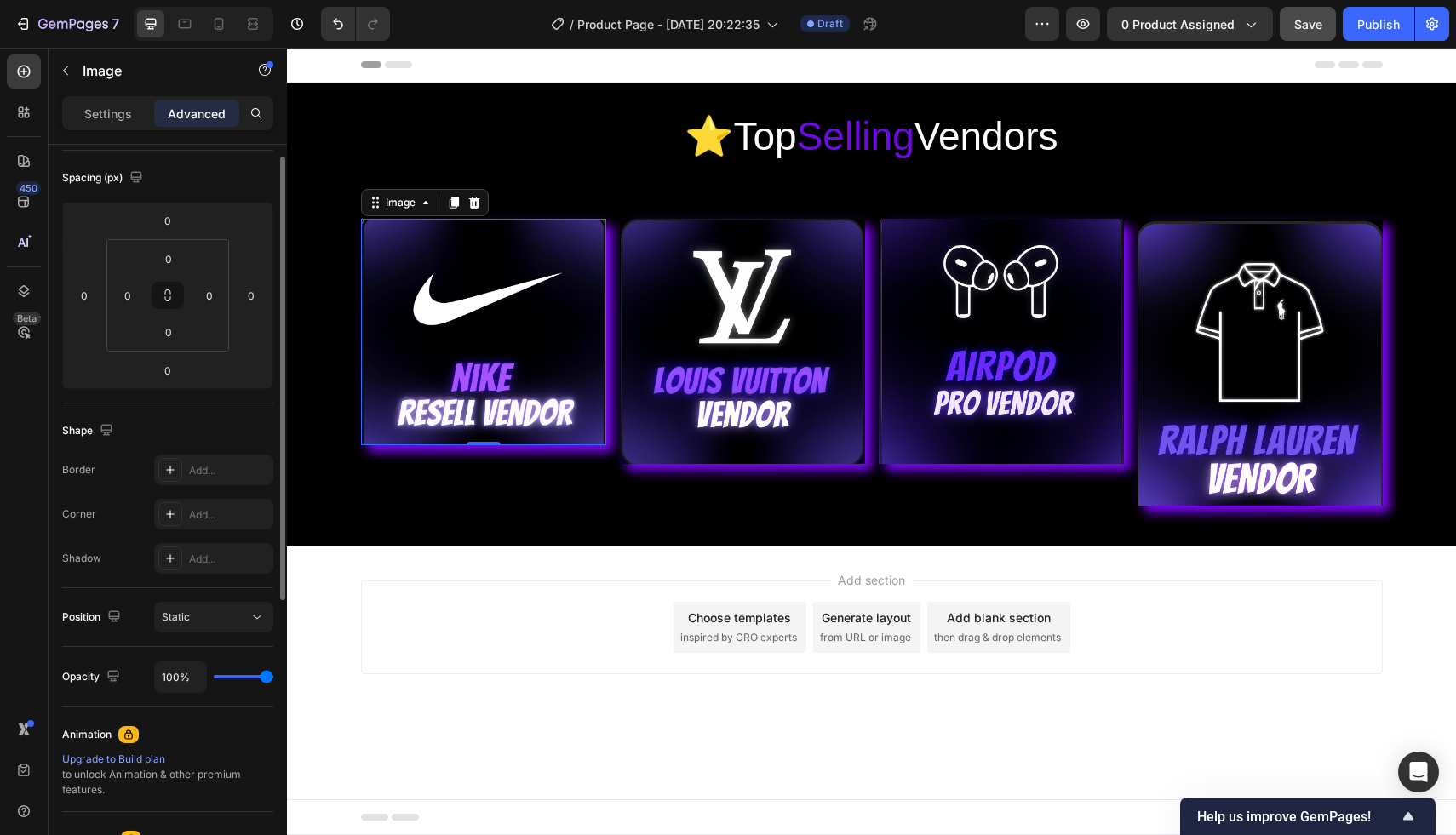
scroll to position [0, 0]
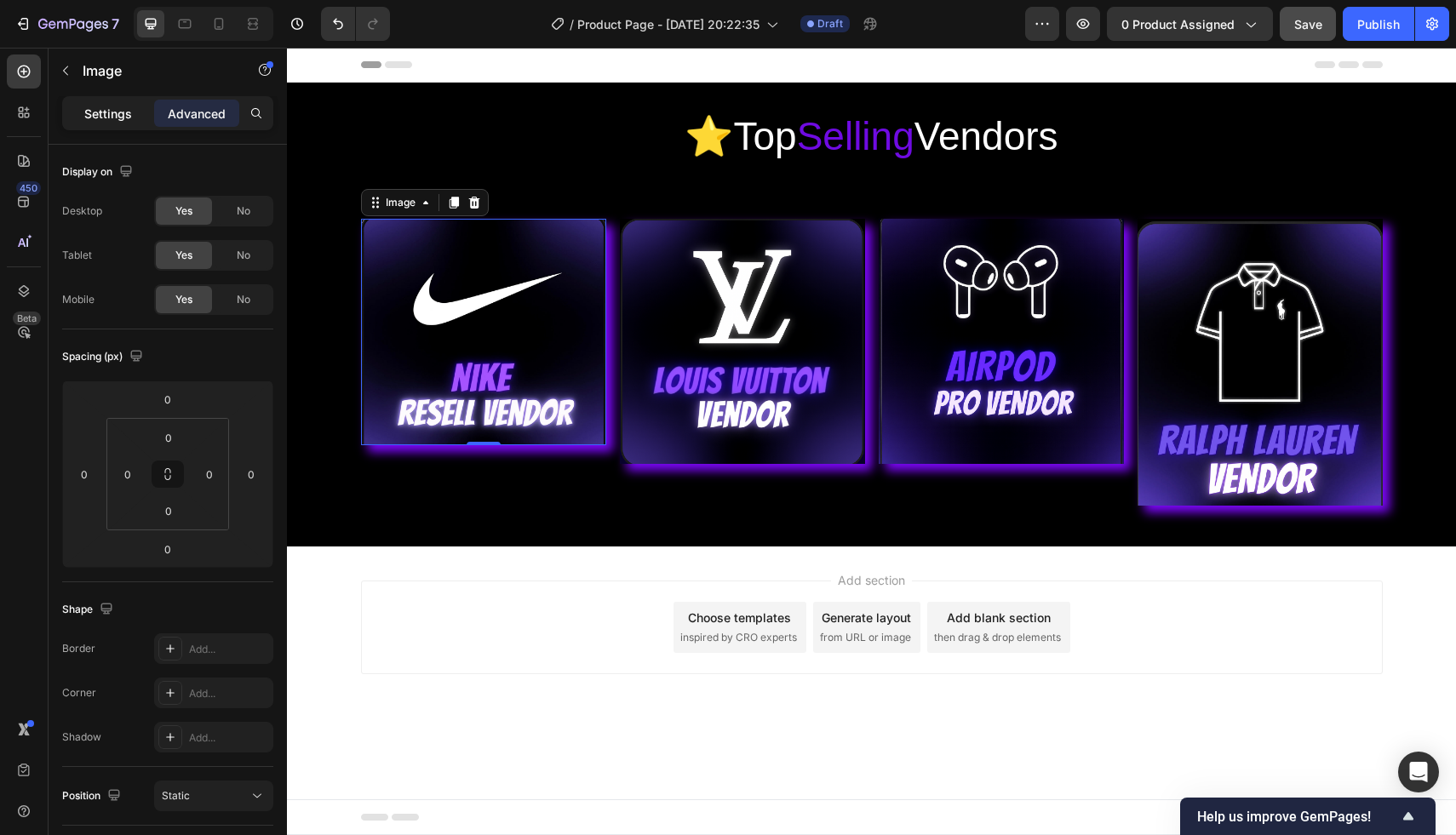
click at [103, 115] on p "Settings" at bounding box center [108, 113] width 48 height 18
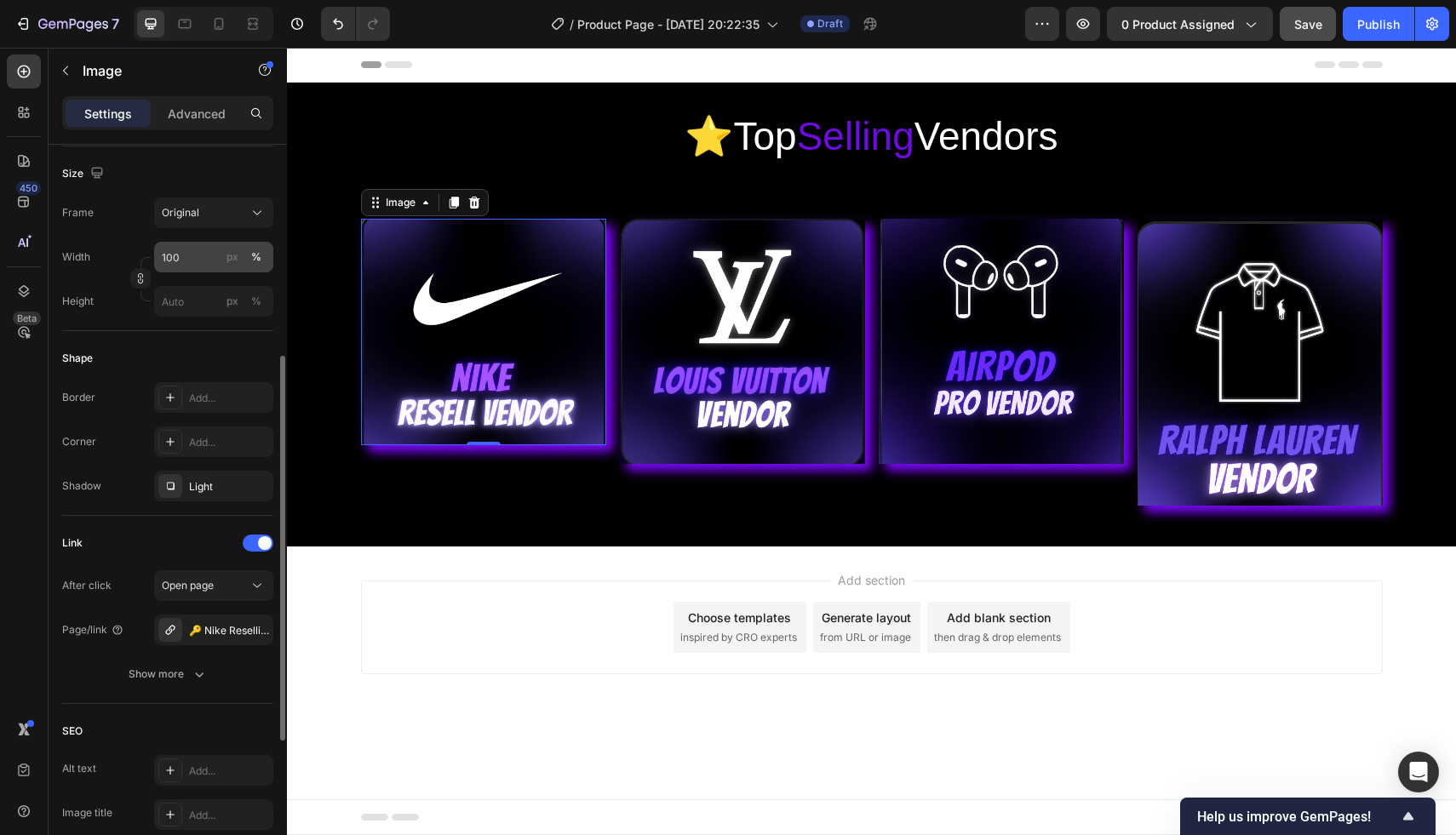
scroll to position [411, 0]
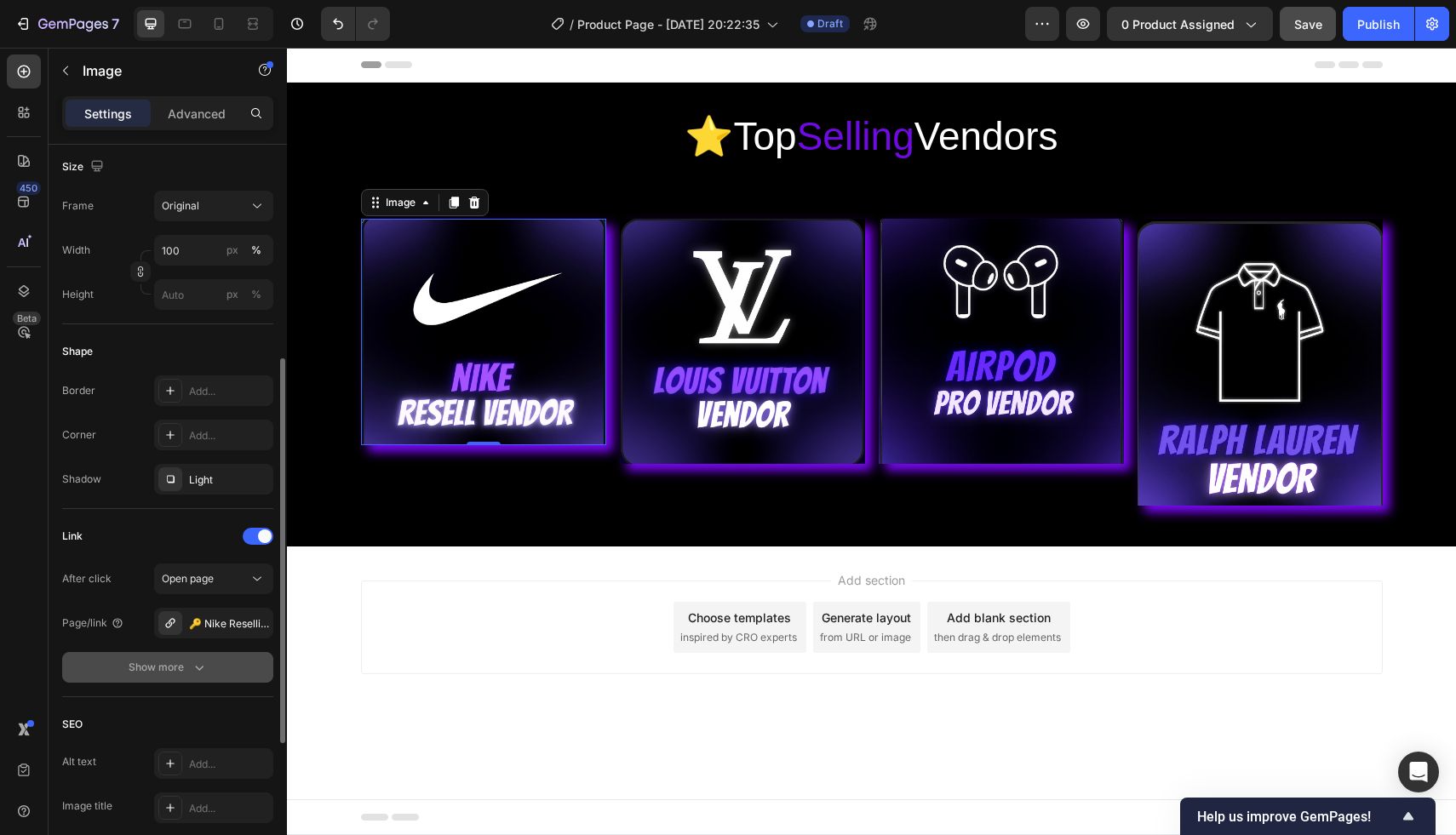
click at [183, 670] on div "Show more" at bounding box center [168, 667] width 80 height 17
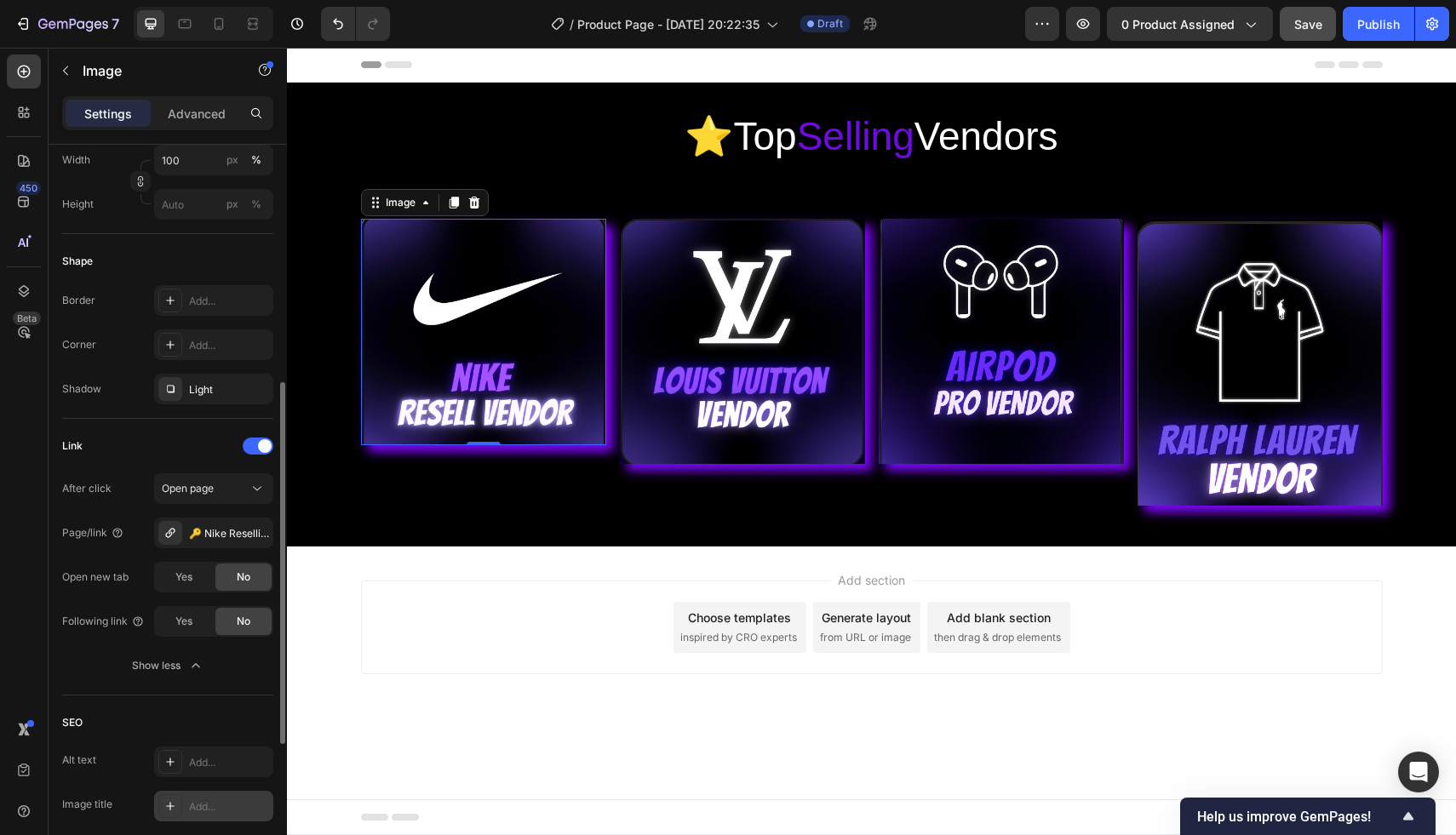
scroll to position [496, 0]
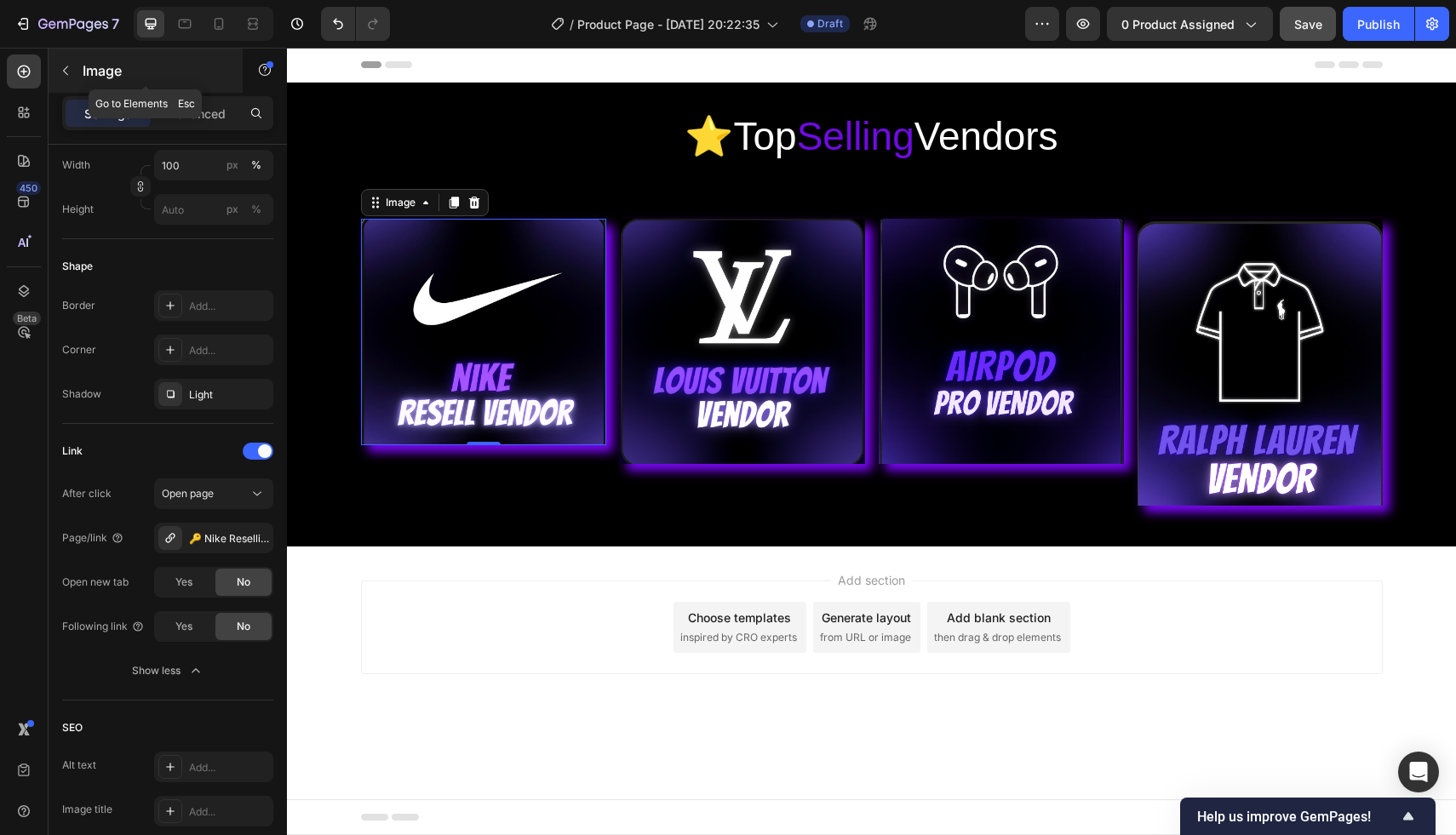
click at [68, 68] on icon "button" at bounding box center [65, 70] width 14 height 14
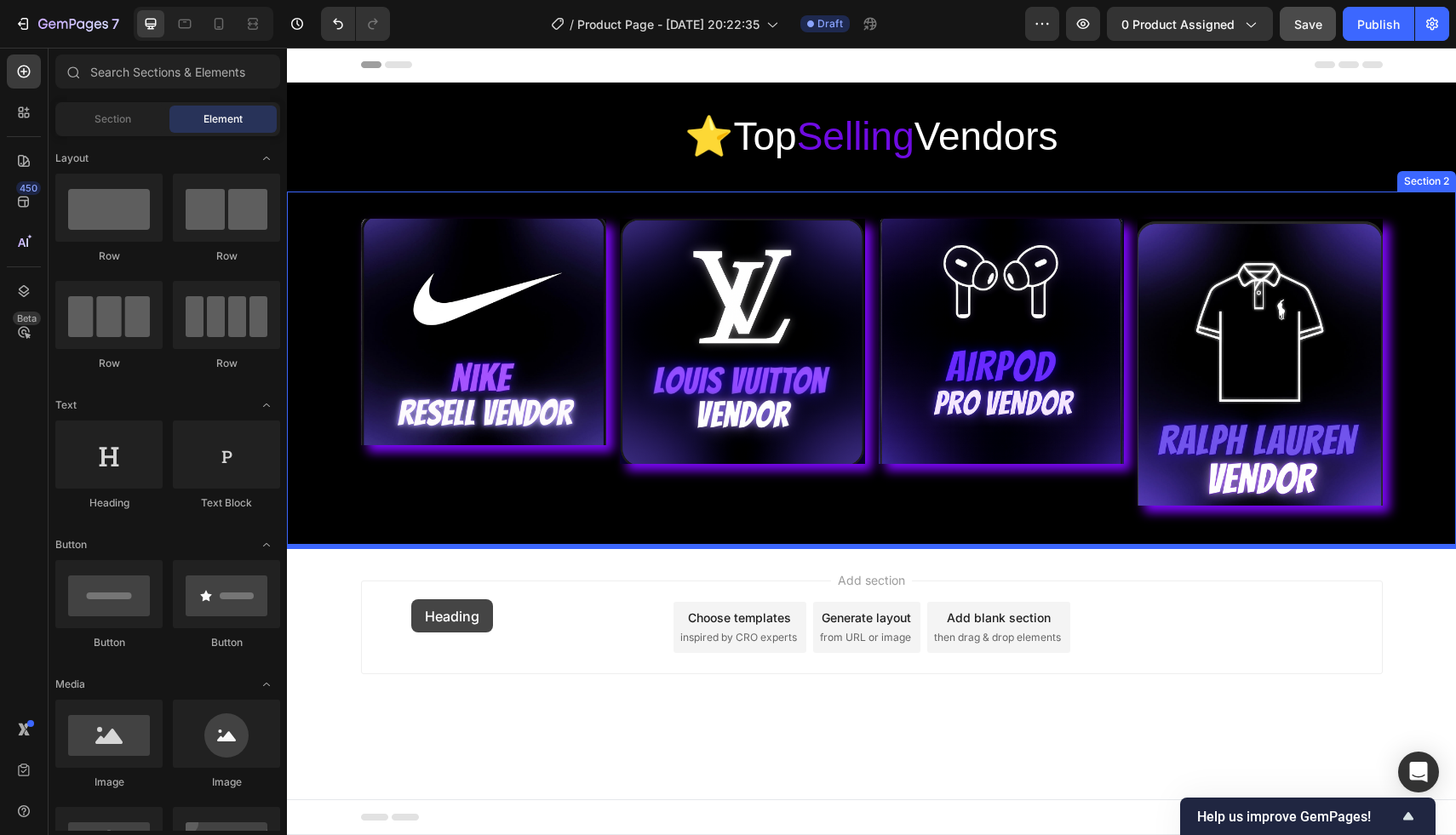
drag, startPoint x: 401, startPoint y: 523, endPoint x: 412, endPoint y: 596, distance: 73.8
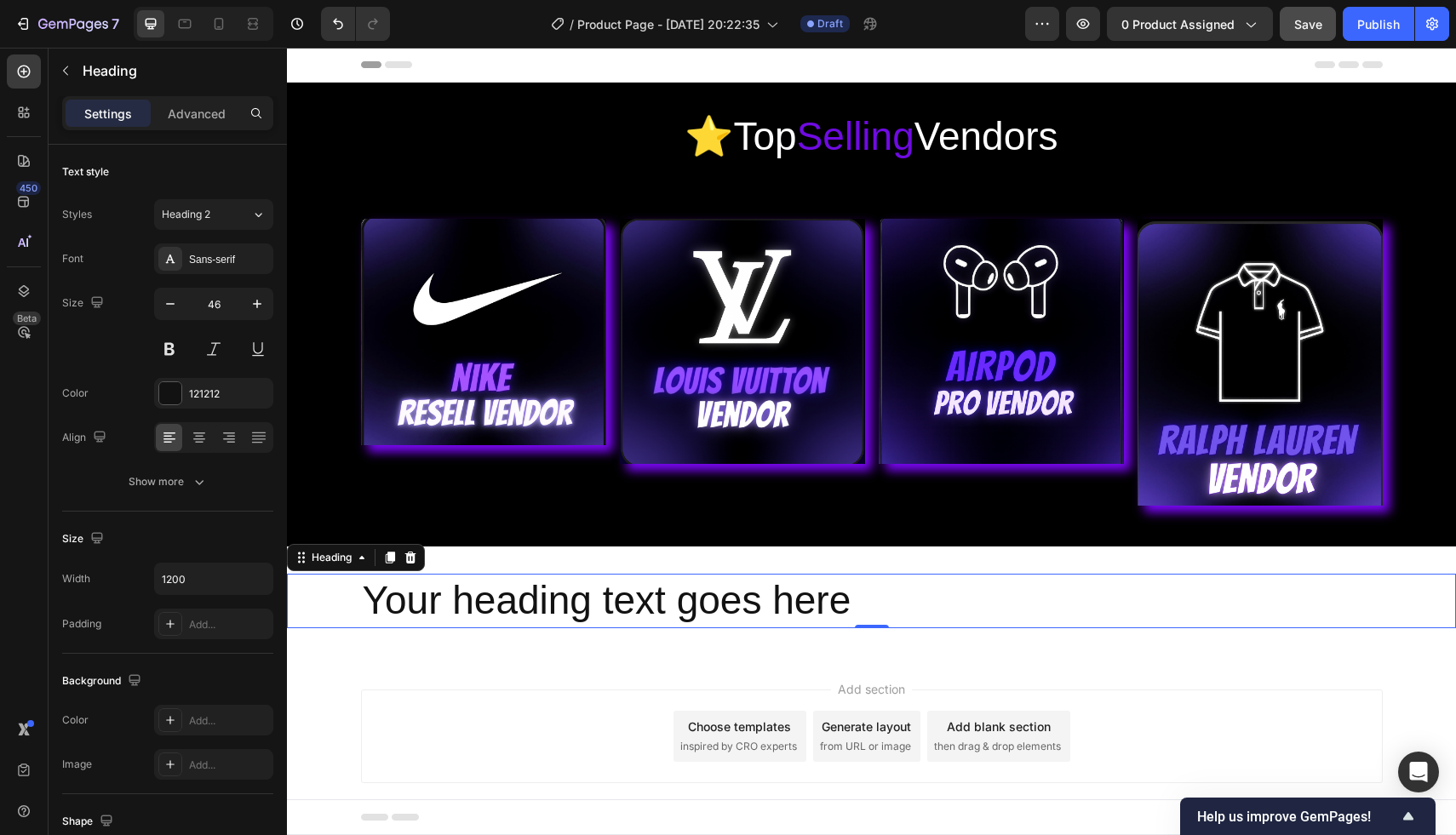
click at [843, 611] on h2 "Your heading text goes here" at bounding box center [872, 601] width 1022 height 55
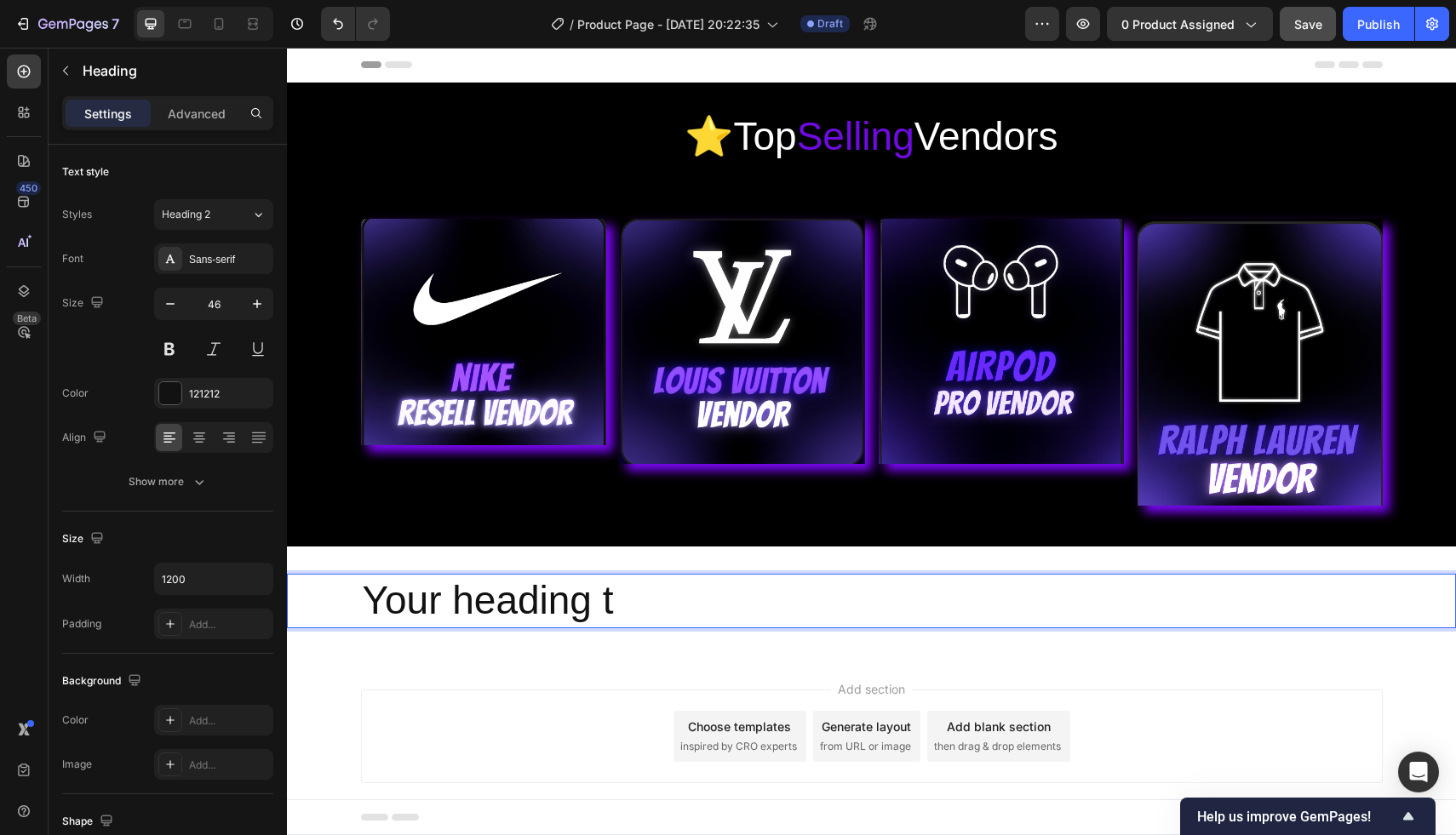
click at [950, 589] on p "Your heading t" at bounding box center [872, 601] width 1018 height 51
click at [954, 576] on p "Your heading t" at bounding box center [872, 601] width 1018 height 51
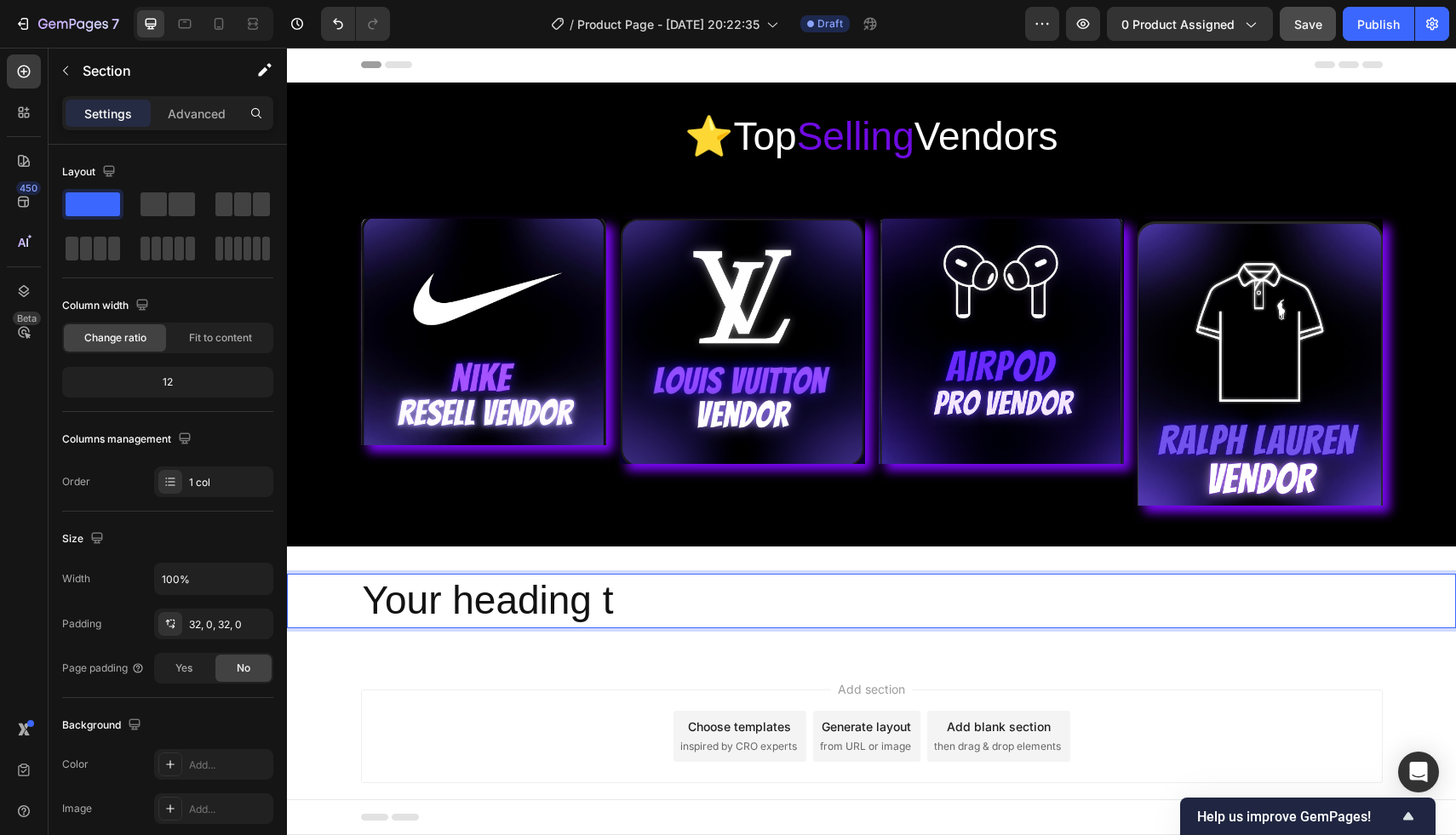
click at [962, 570] on div "Your heading t Heading 0 Section 3" at bounding box center [872, 601] width 1169 height 109
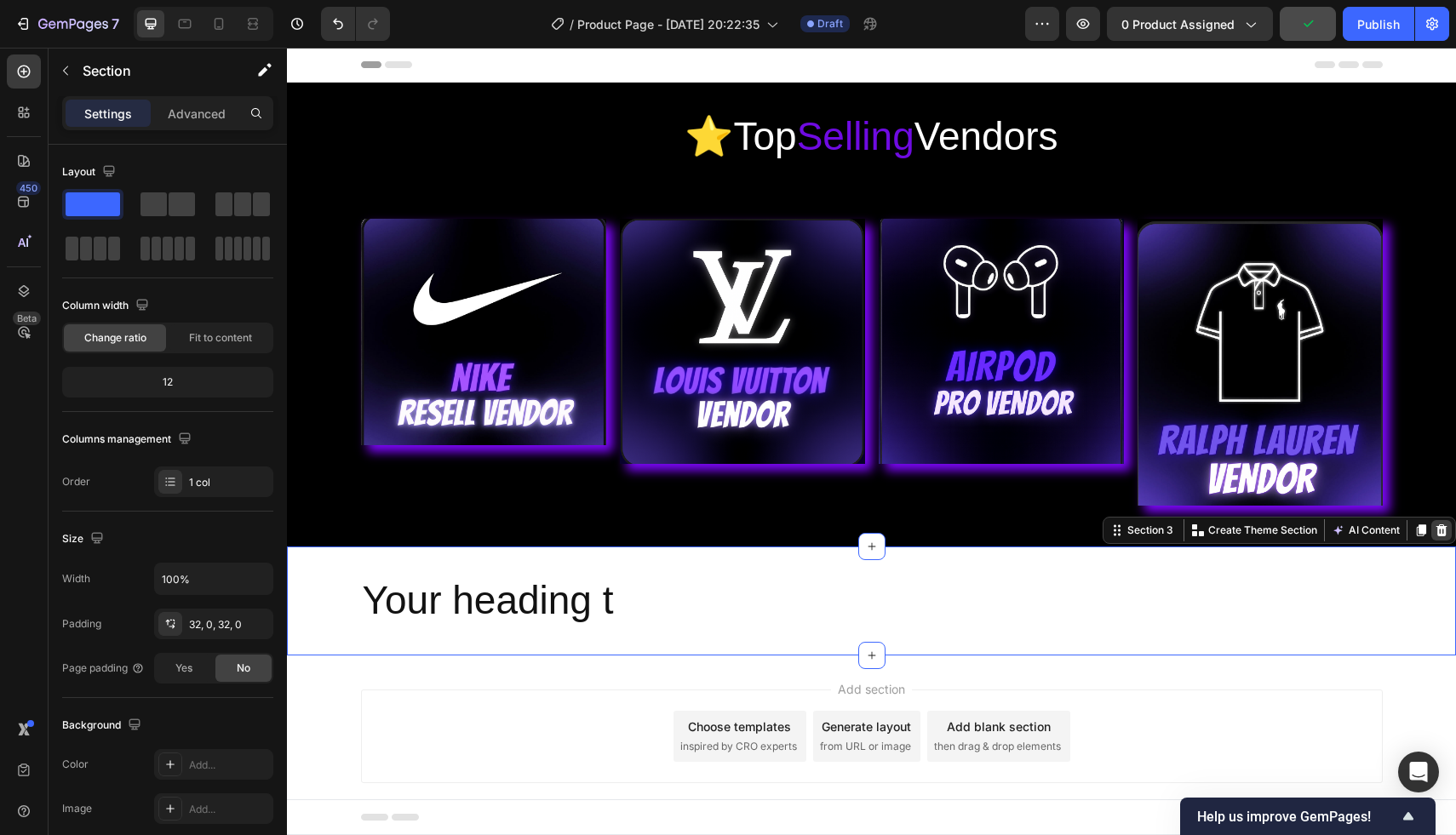
click at [1438, 529] on icon at bounding box center [1441, 530] width 11 height 12
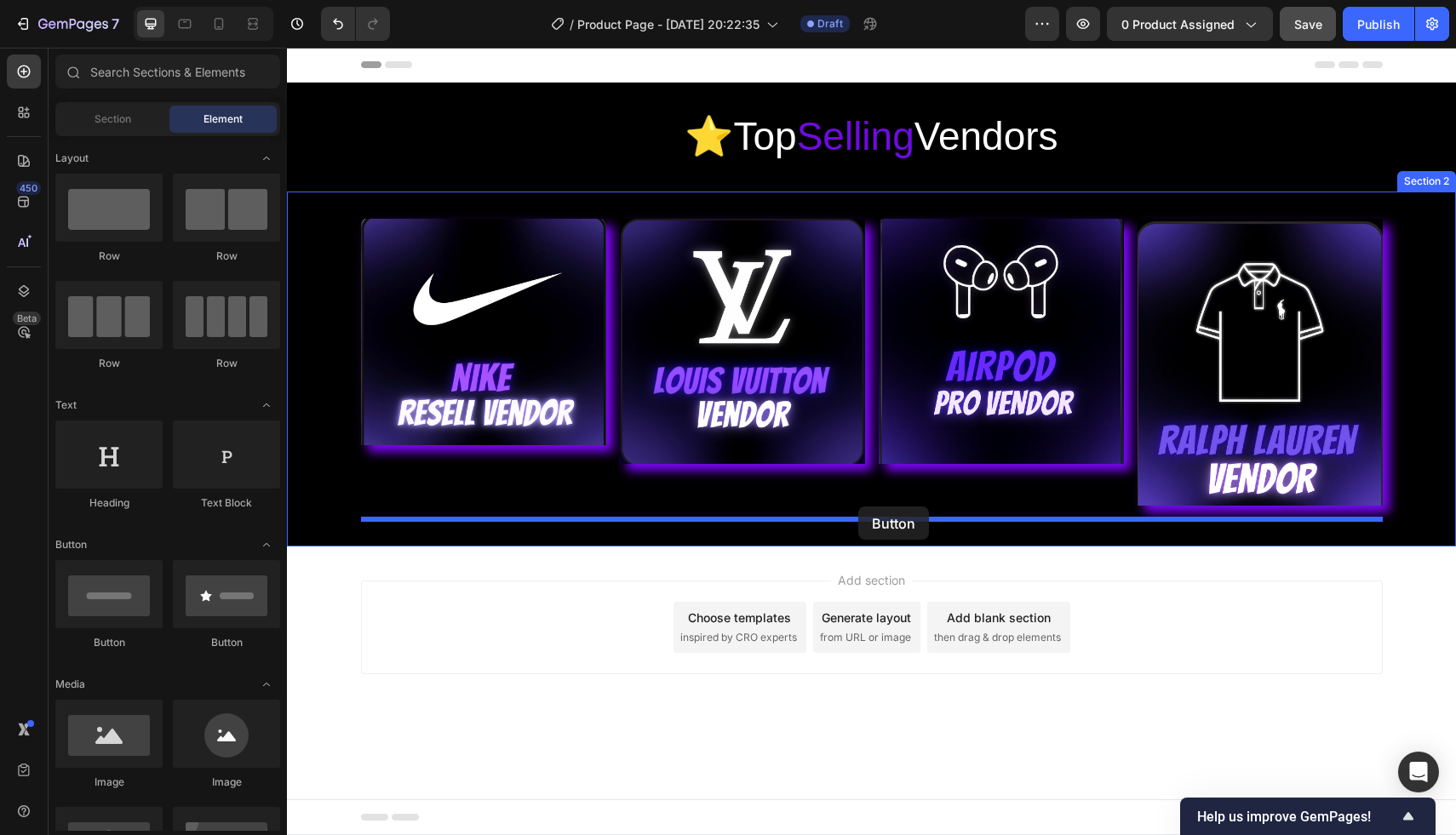
drag, startPoint x: 404, startPoint y: 658, endPoint x: 855, endPoint y: 507, distance: 475.6
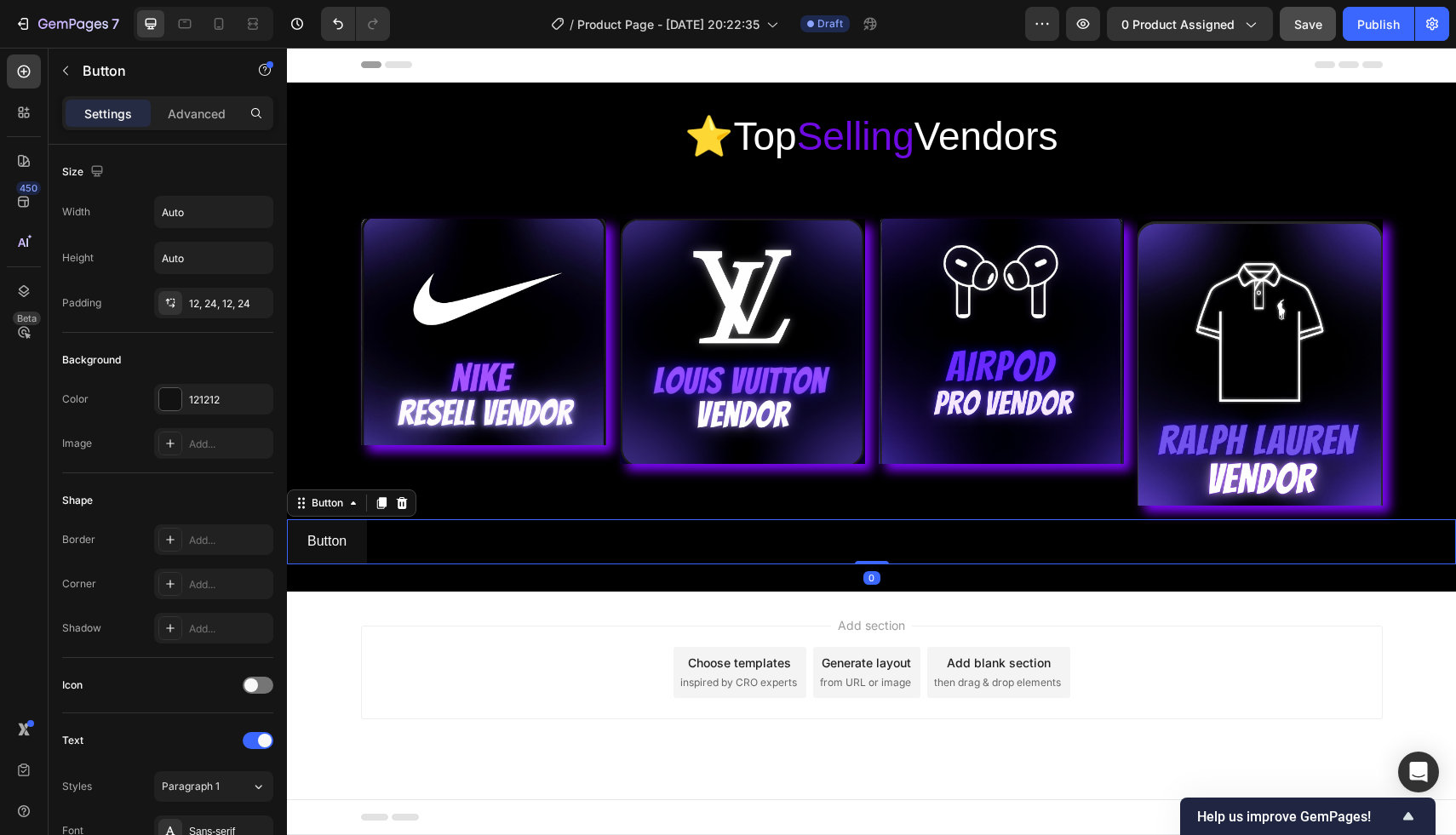
click at [776, 557] on div "Button Button 0" at bounding box center [872, 541] width 1169 height 45
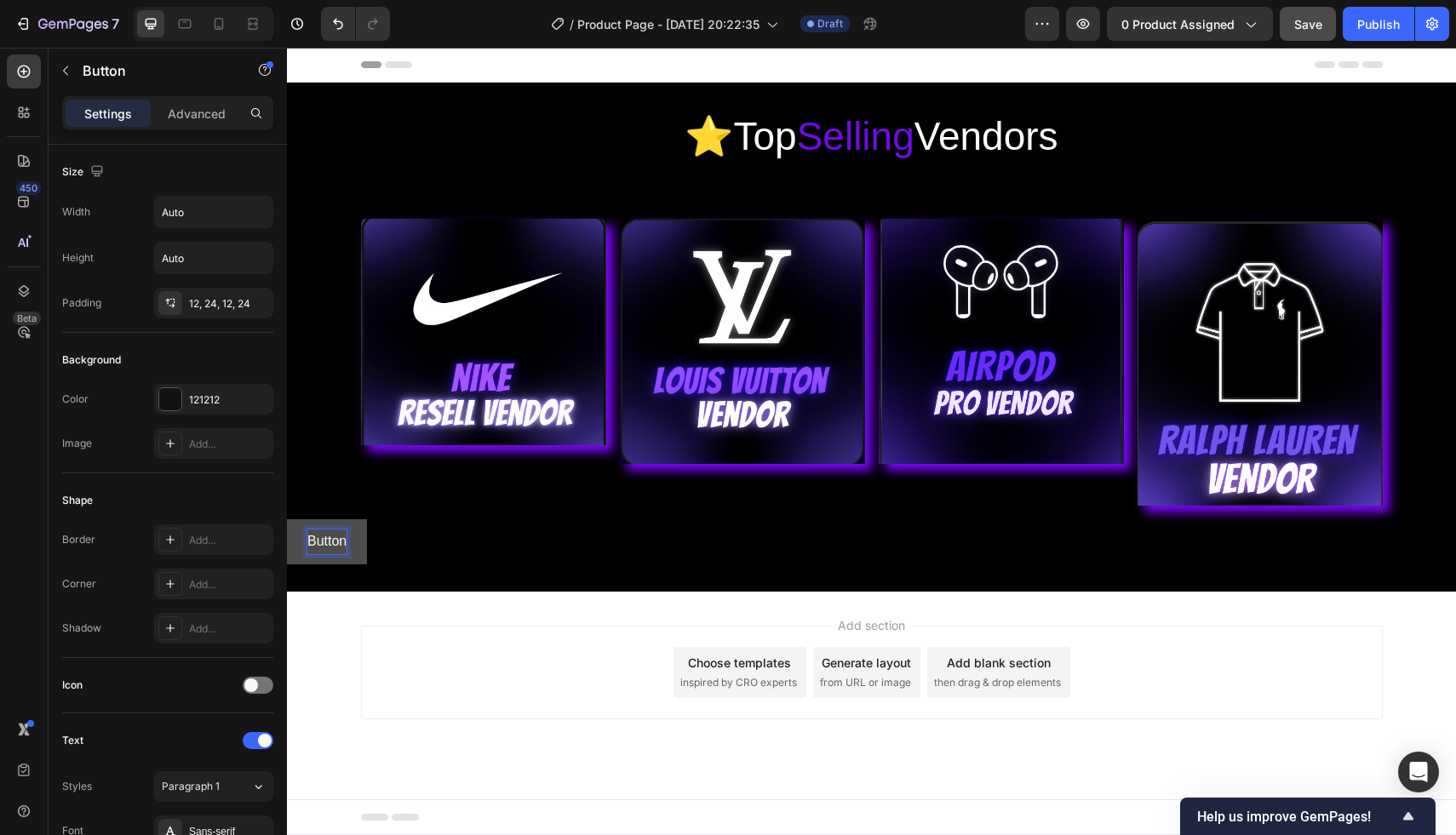
click at [327, 541] on p "Button" at bounding box center [327, 541] width 39 height 25
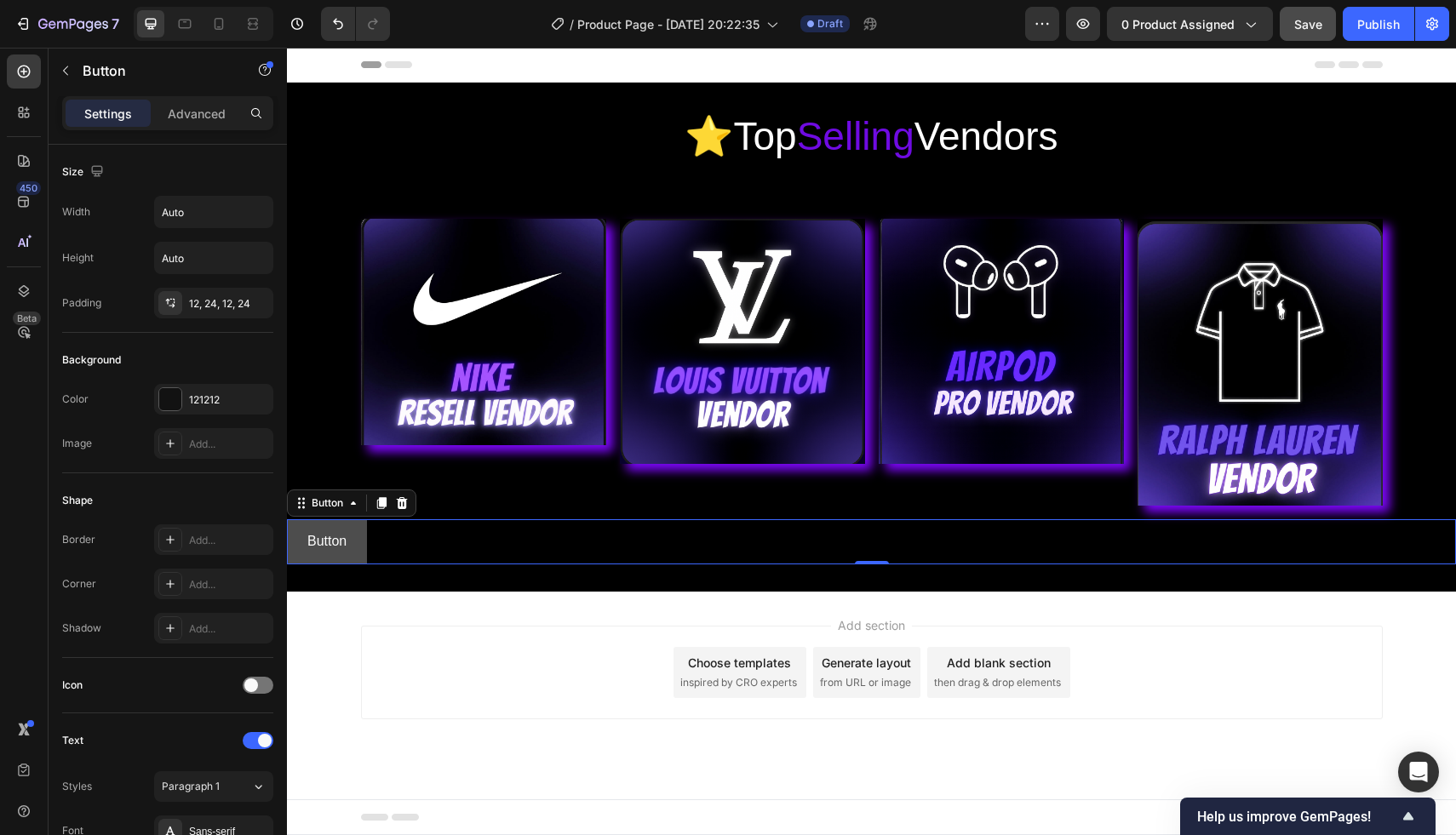
click at [359, 542] on button "Button" at bounding box center [327, 541] width 80 height 45
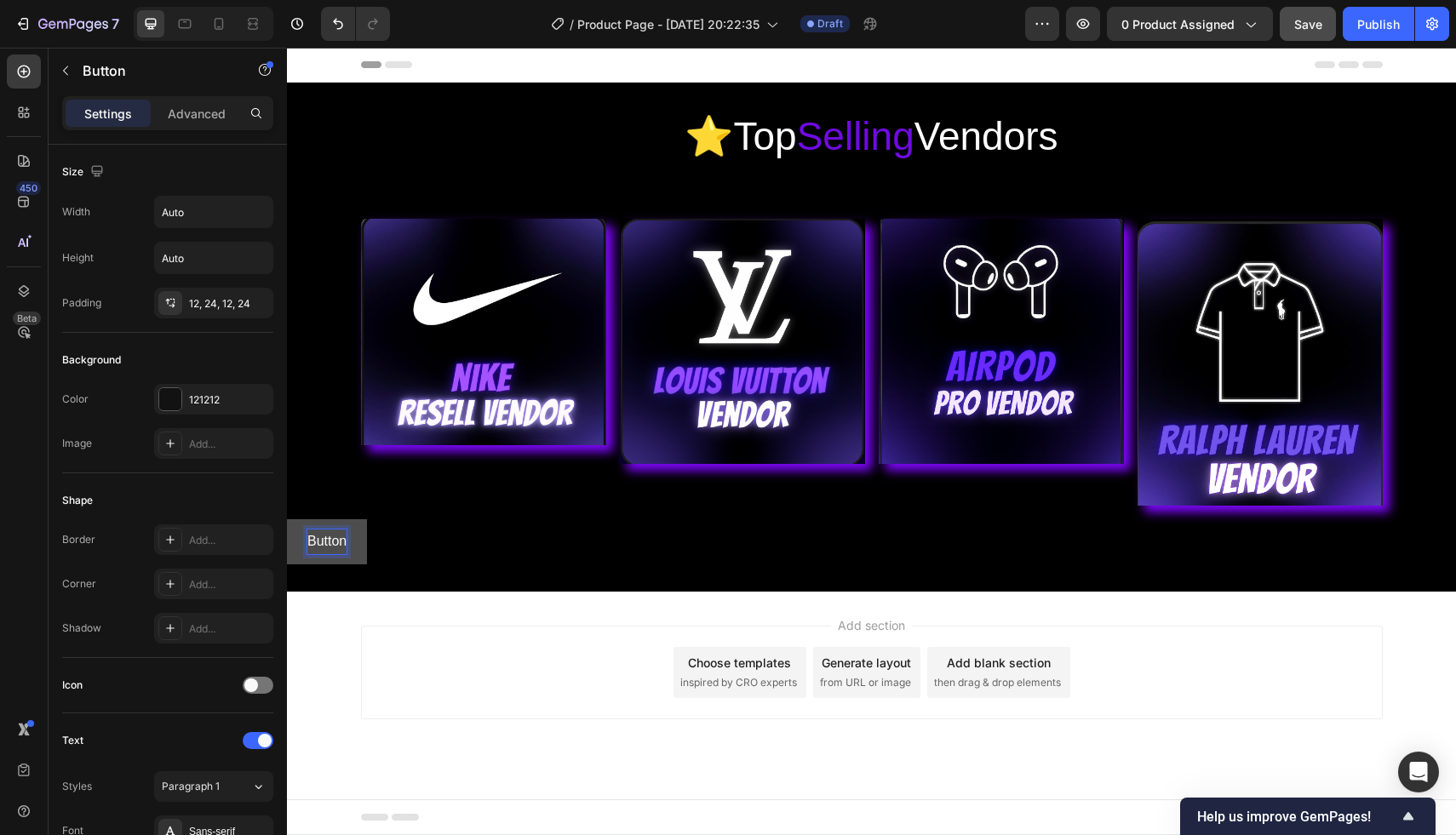
click at [342, 542] on p "Button" at bounding box center [327, 541] width 39 height 25
click at [313, 543] on p "n" at bounding box center [311, 541] width 7 height 25
click at [287, 519] on button "View" at bounding box center [322, 541] width 70 height 45
click at [287, 519] on button "View All" at bounding box center [331, 541] width 89 height 45
click at [287, 519] on button "View All Vendors" at bounding box center [358, 541] width 142 height 45
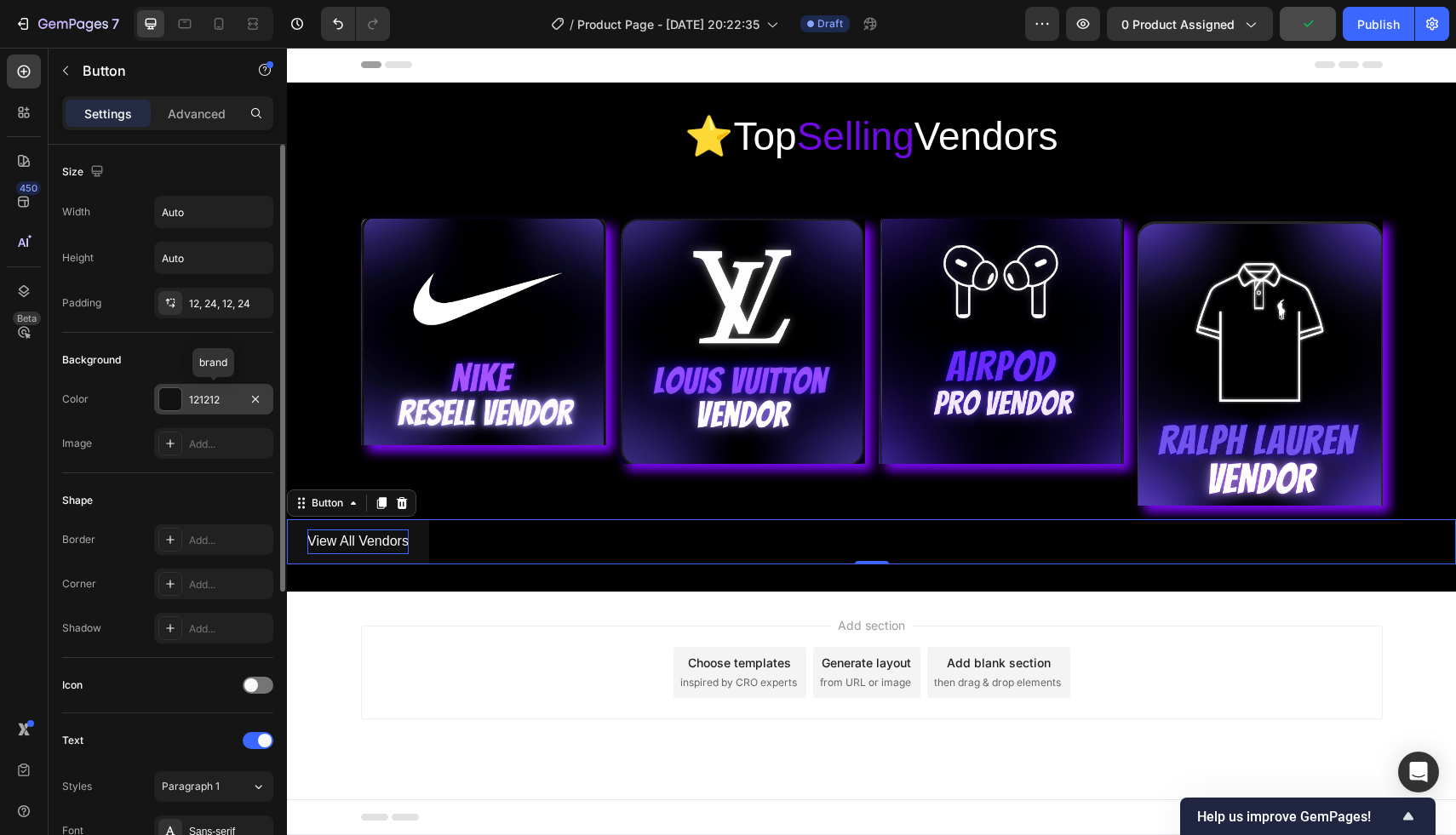
click at [211, 400] on div "121212" at bounding box center [214, 400] width 49 height 16
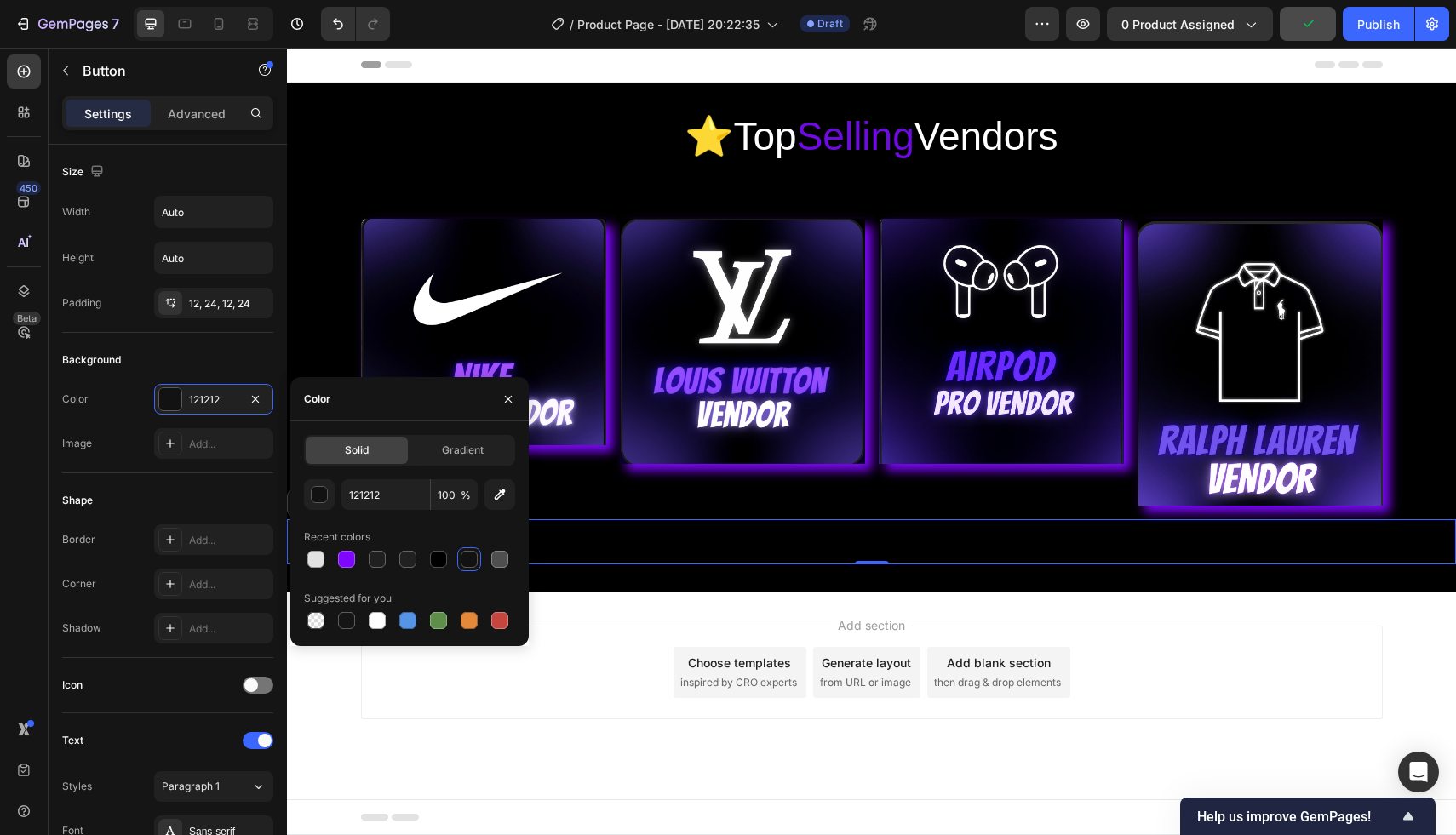
click at [338, 573] on div "121212 100 % Recent colors Suggested for you" at bounding box center [409, 556] width 211 height 154
click at [343, 567] on div at bounding box center [347, 559] width 17 height 17
type input "7F07FF"
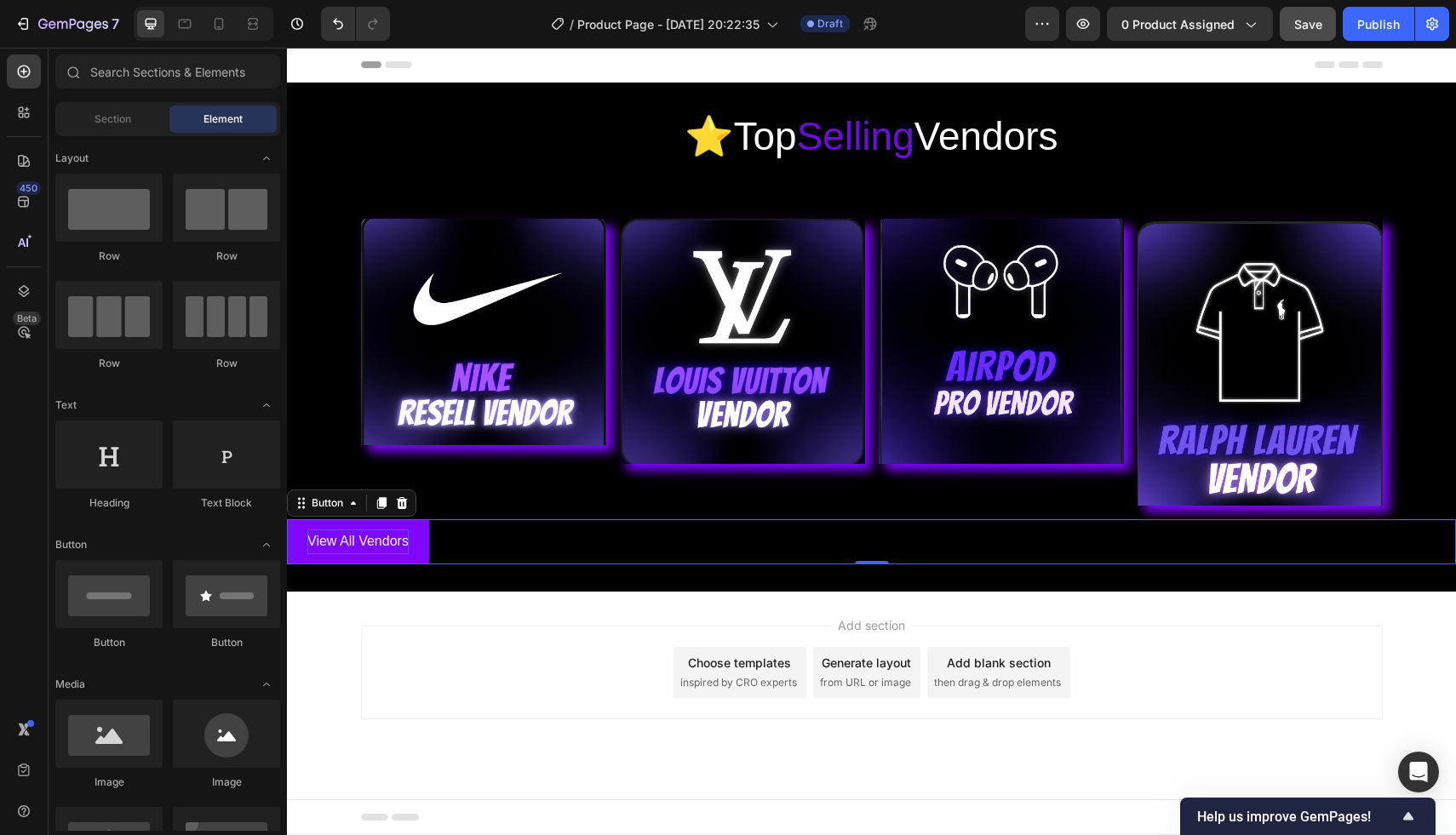
click at [584, 626] on div "Add section Choose templates inspired by CRO experts Generate layout from URL o…" at bounding box center [872, 672] width 1022 height 93
click at [376, 530] on p "View All Vendors" at bounding box center [358, 541] width 102 height 25
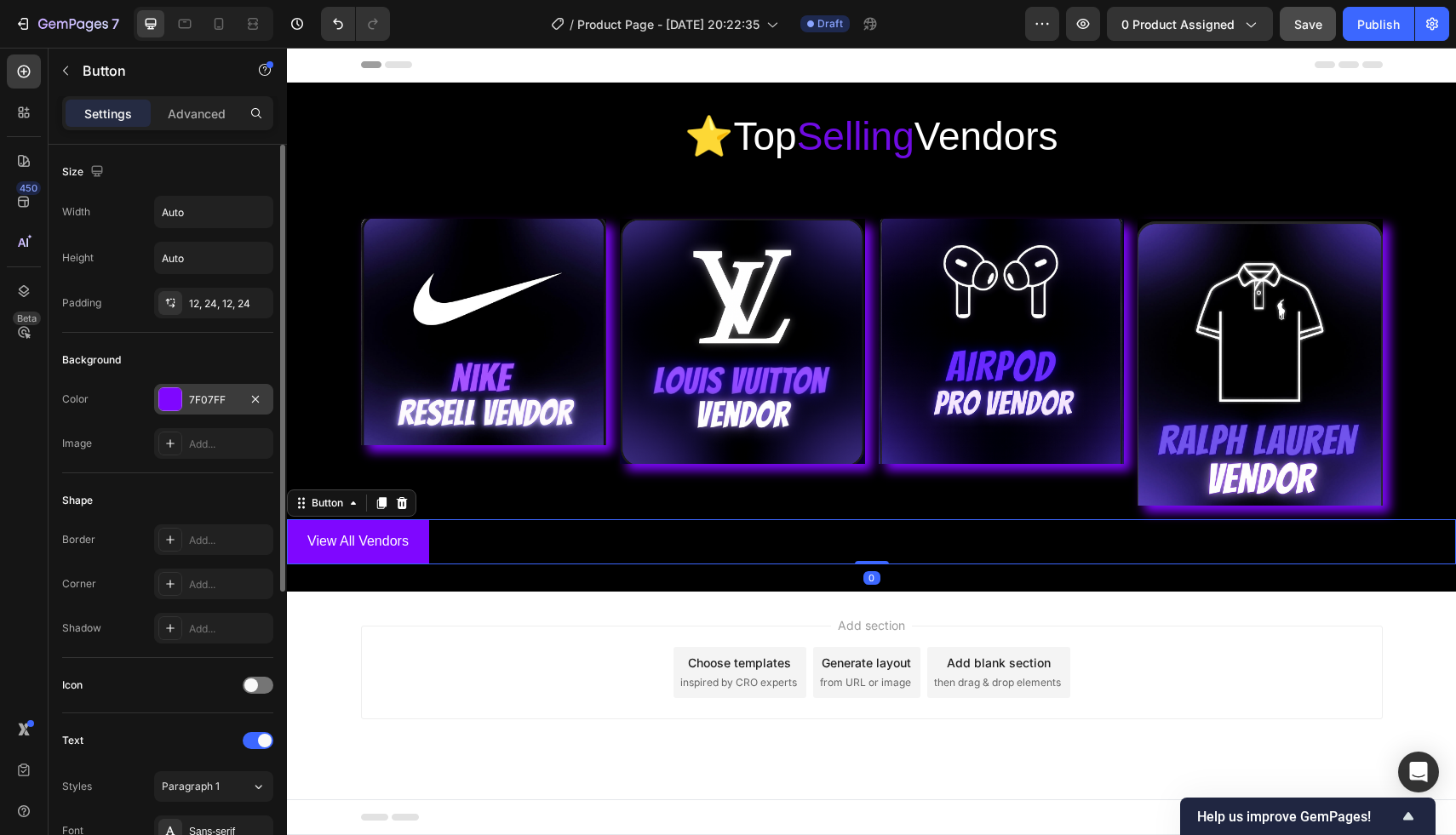
click at [242, 400] on div "7F07FF" at bounding box center [213, 400] width 119 height 31
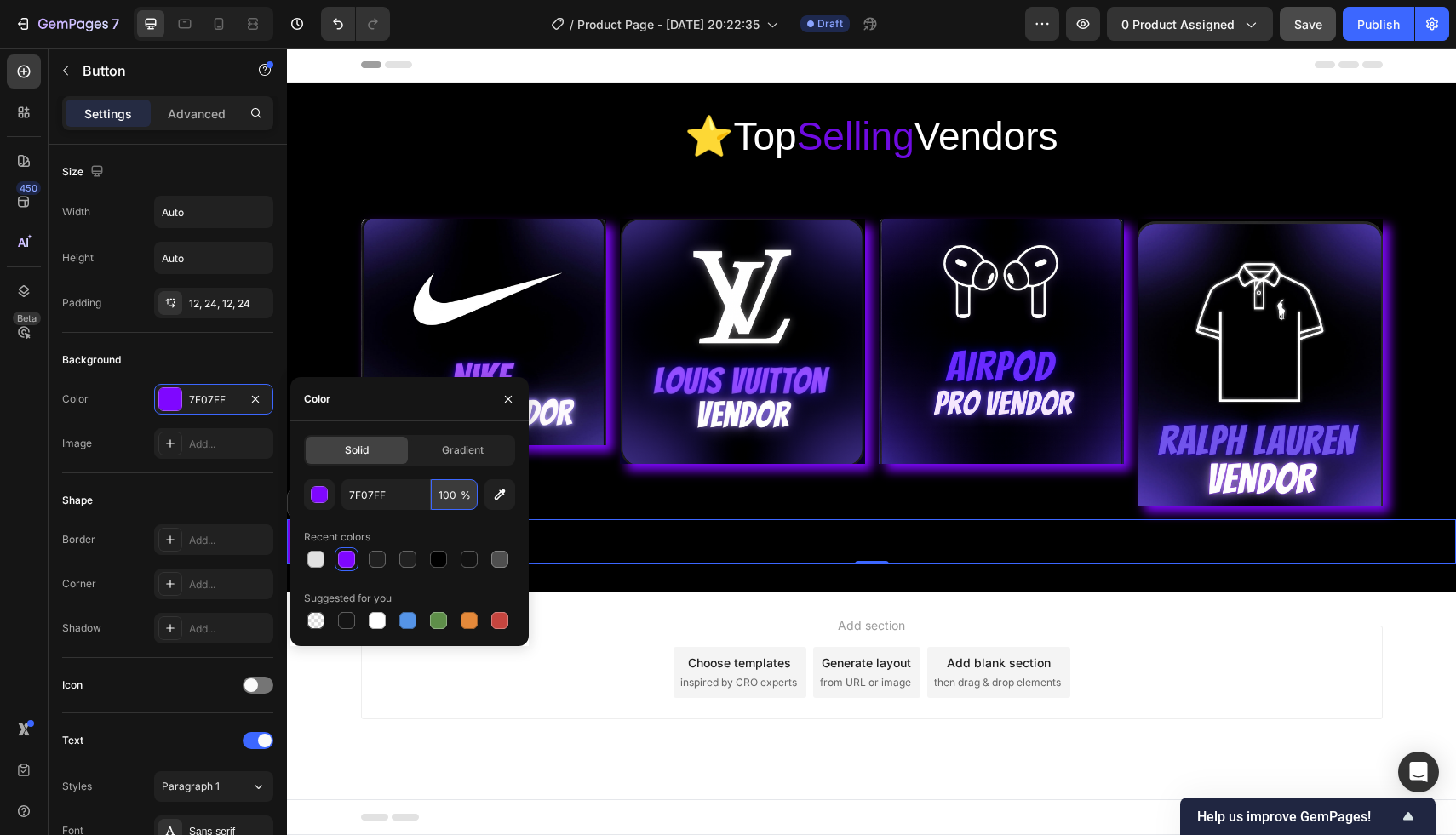
click at [458, 490] on input "100" at bounding box center [454, 495] width 47 height 31
click at [465, 441] on div "Gradient" at bounding box center [463, 451] width 102 height 27
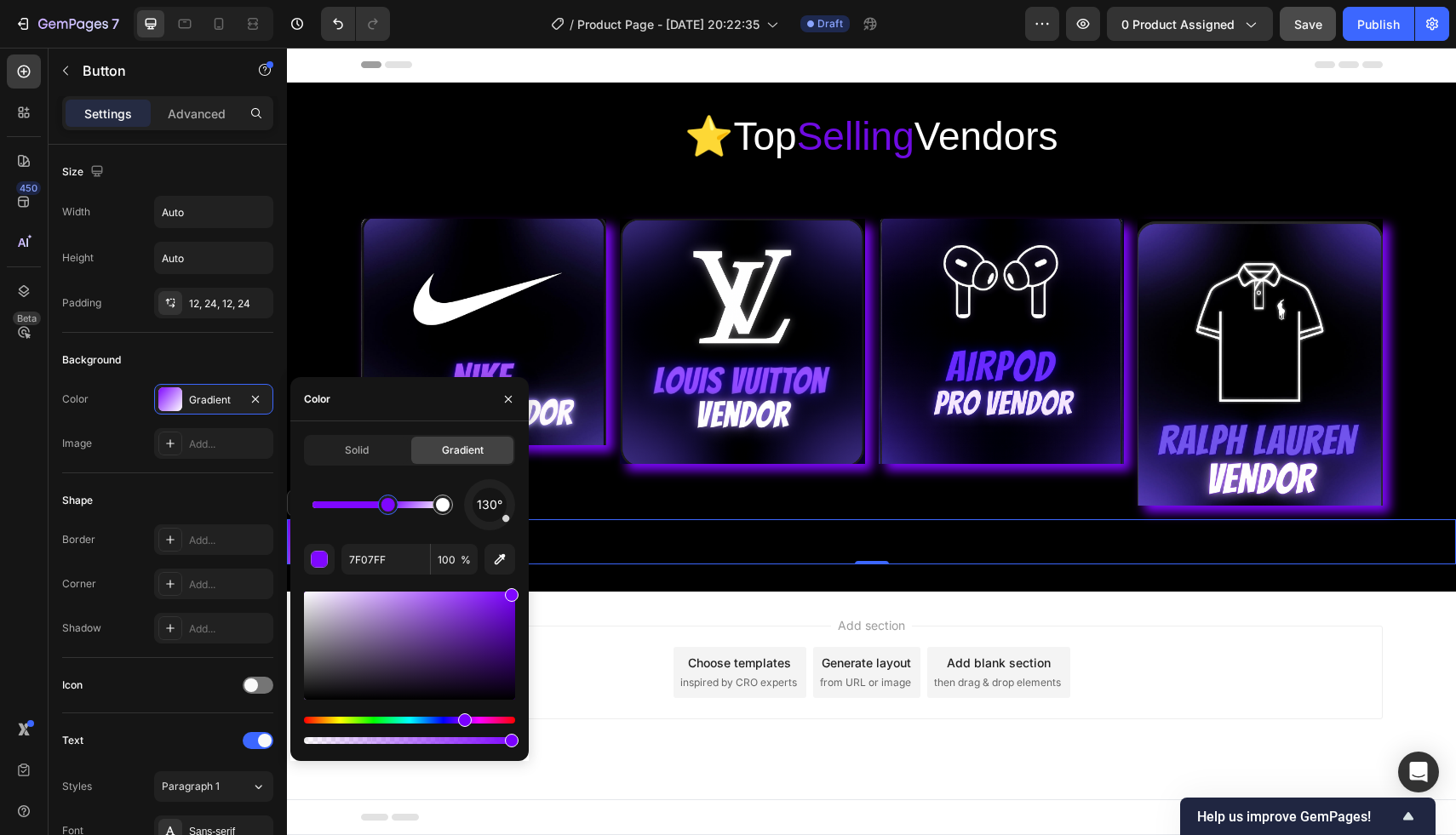
drag, startPoint x: 316, startPoint y: 504, endPoint x: 388, endPoint y: 509, distance: 72.2
click at [388, 509] on div at bounding box center [388, 505] width 14 height 14
click at [594, 620] on div "Add section Choose templates inspired by CRO experts Generate layout from URL o…" at bounding box center [872, 696] width 1169 height 209
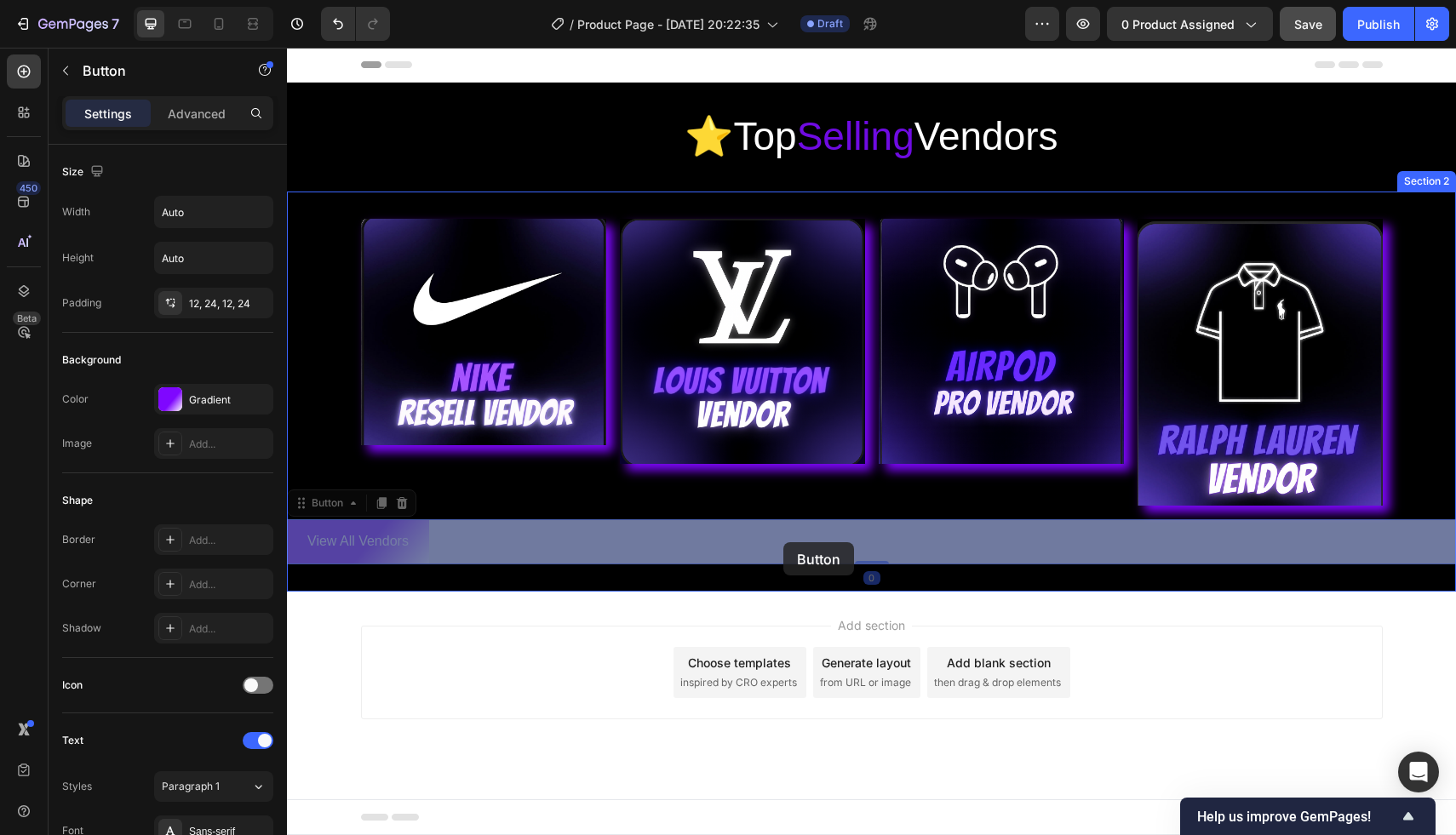
drag, startPoint x: 427, startPoint y: 560, endPoint x: 788, endPoint y: 536, distance: 361.8
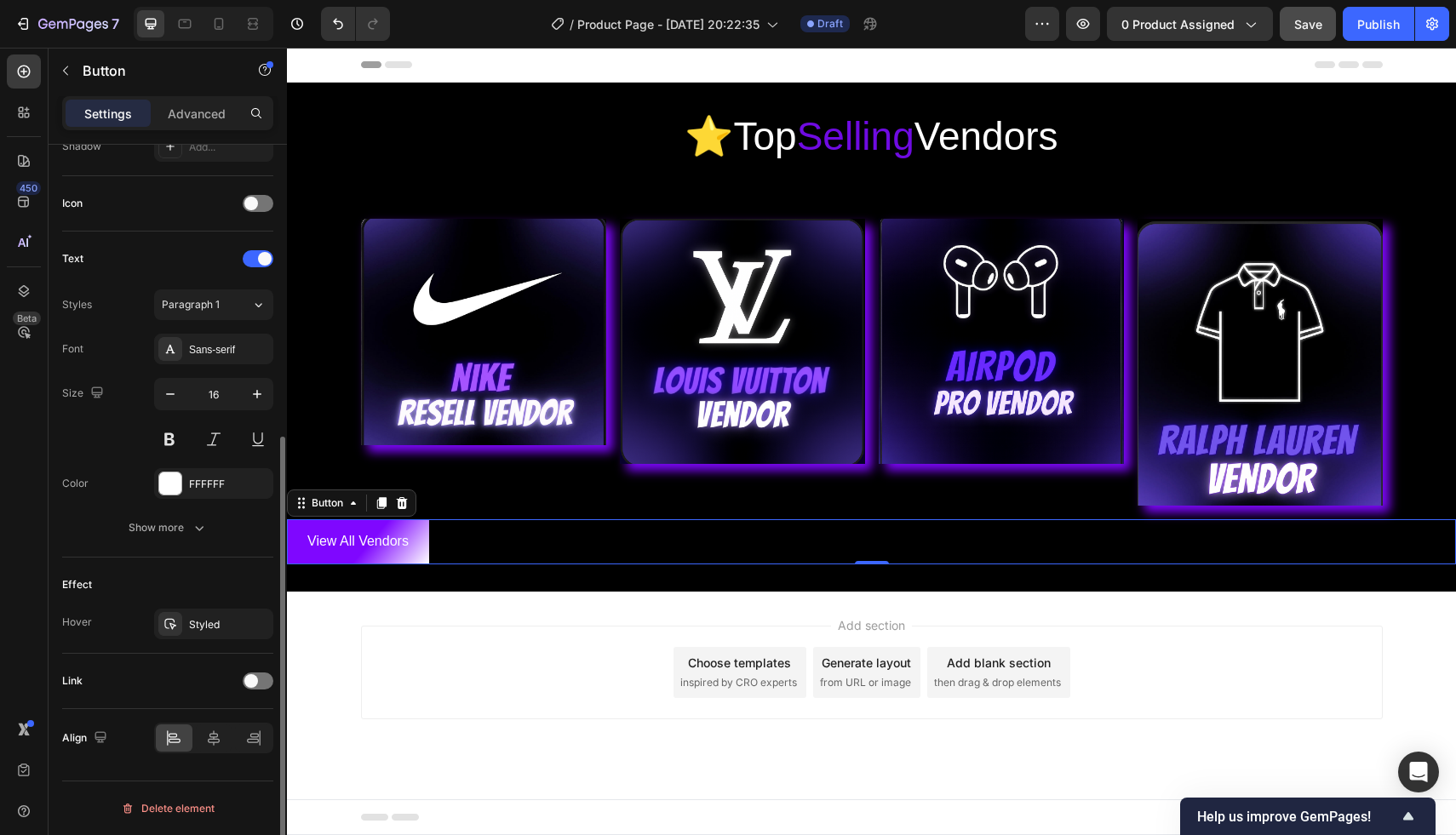
scroll to position [469, 0]
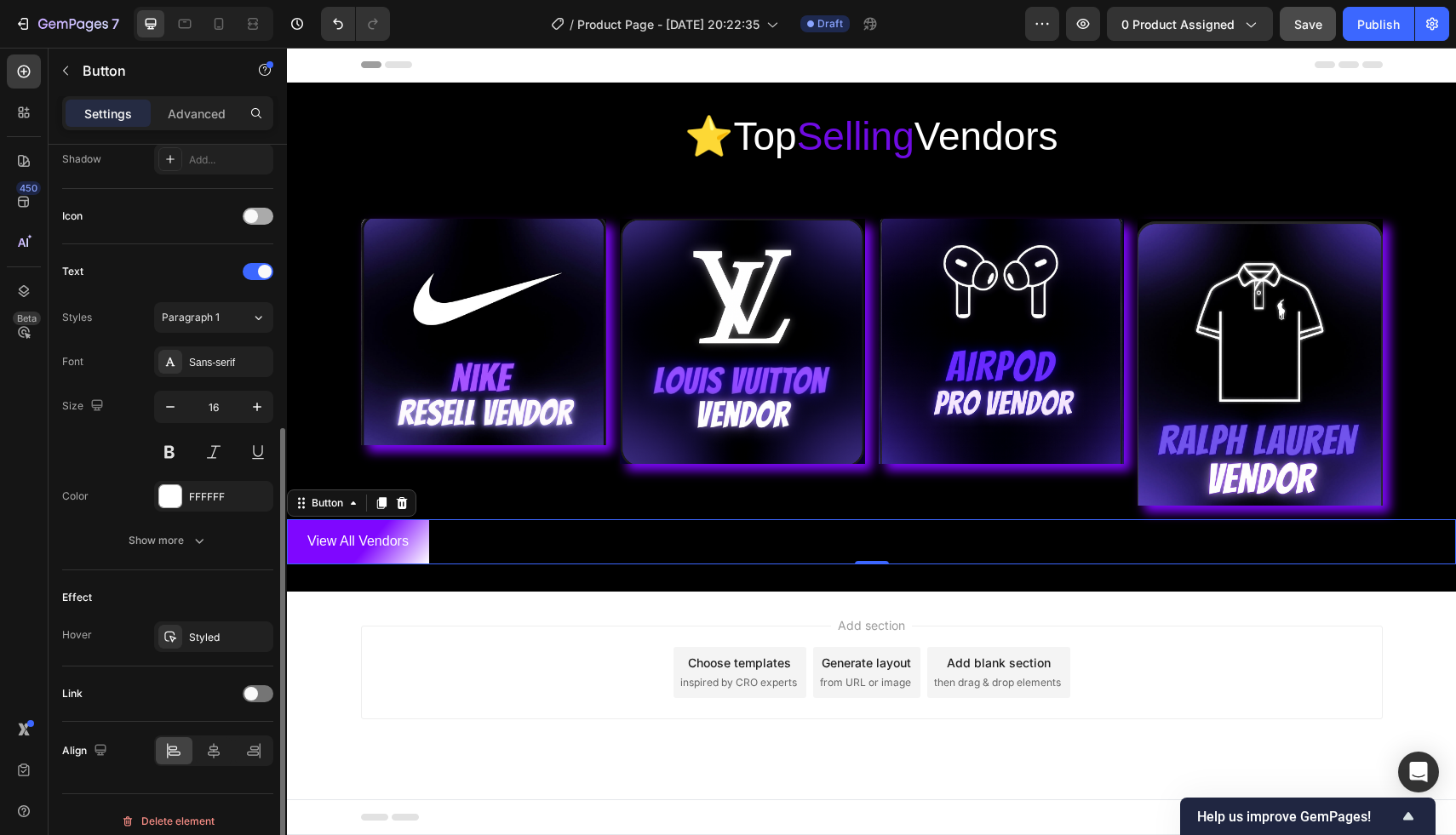
click at [253, 219] on span at bounding box center [251, 216] width 14 height 14
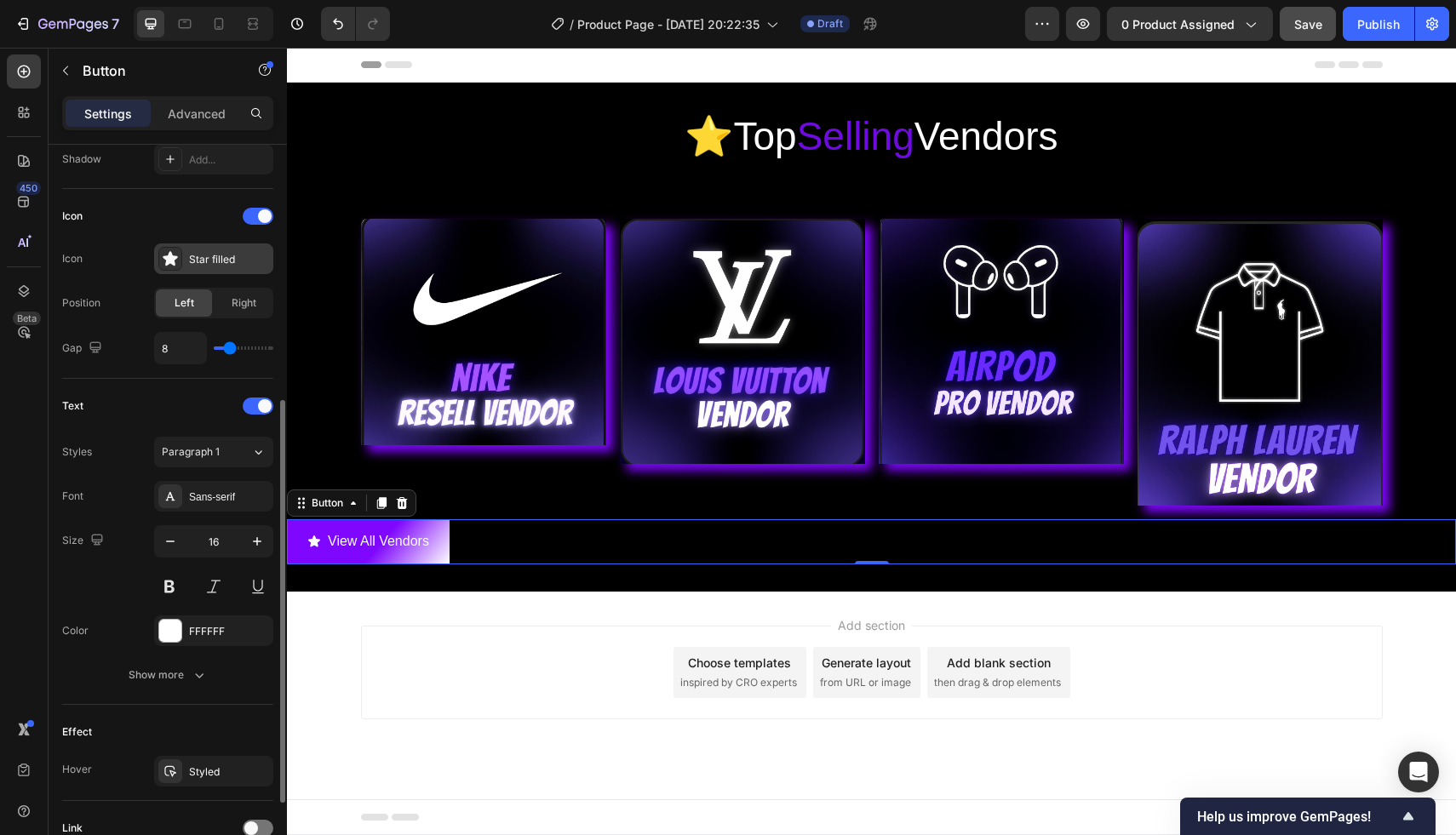
click at [196, 256] on div "Star filled" at bounding box center [229, 260] width 80 height 16
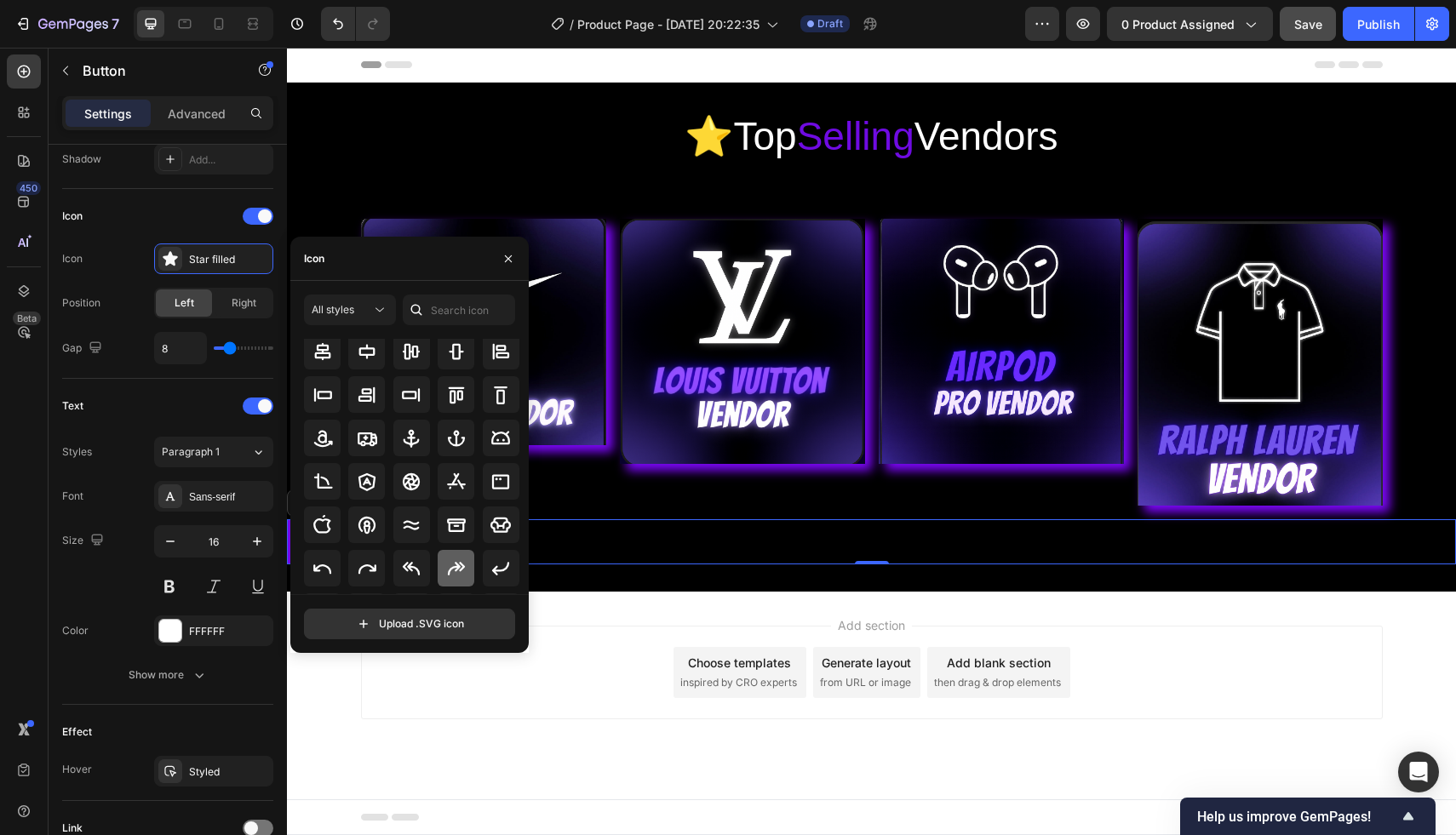
scroll to position [187, 0]
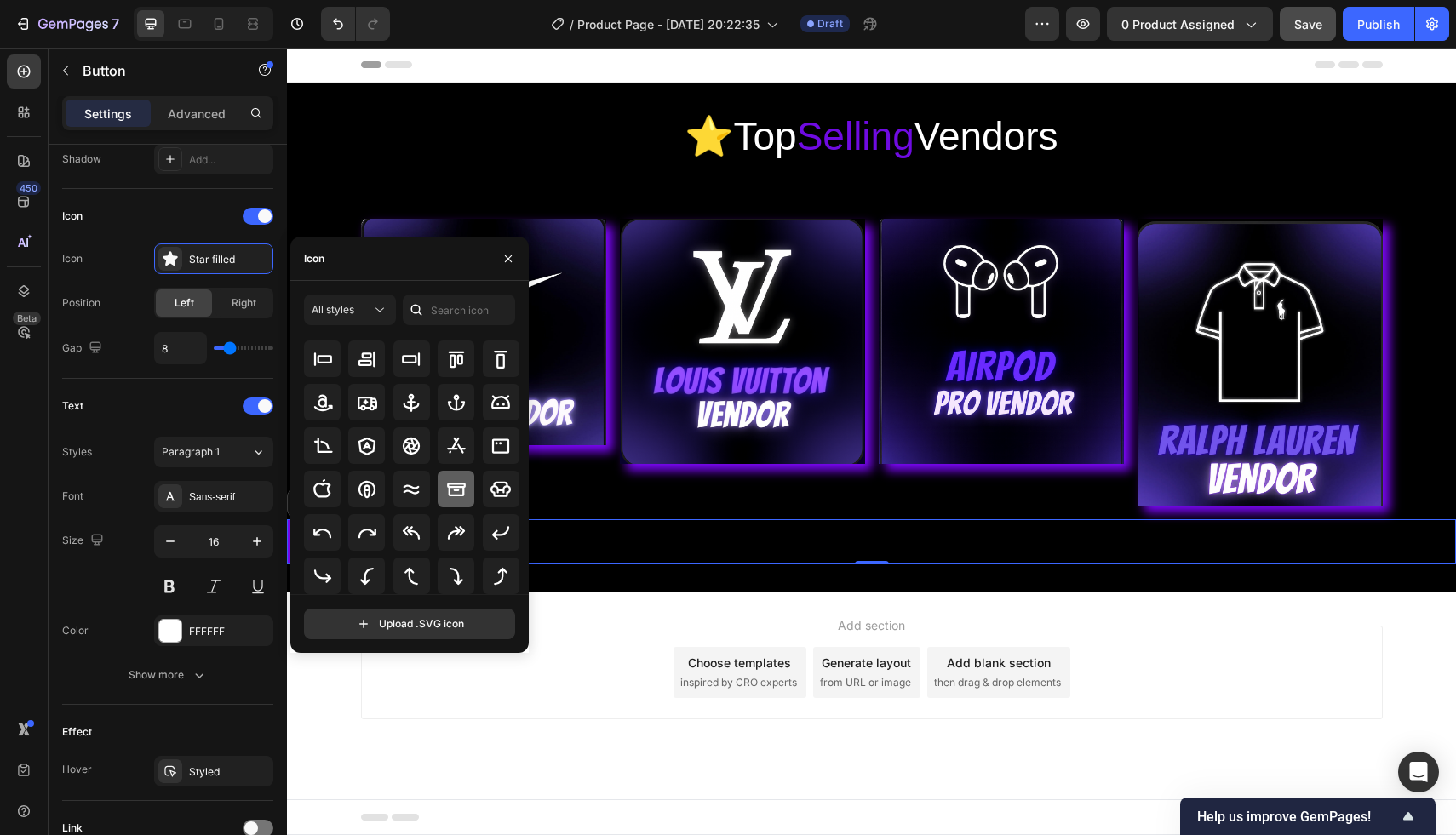
click at [462, 503] on div at bounding box center [455, 489] width 37 height 37
click at [559, 609] on div "Add section Choose templates inspired by CRO experts Generate layout from URL o…" at bounding box center [872, 696] width 1169 height 209
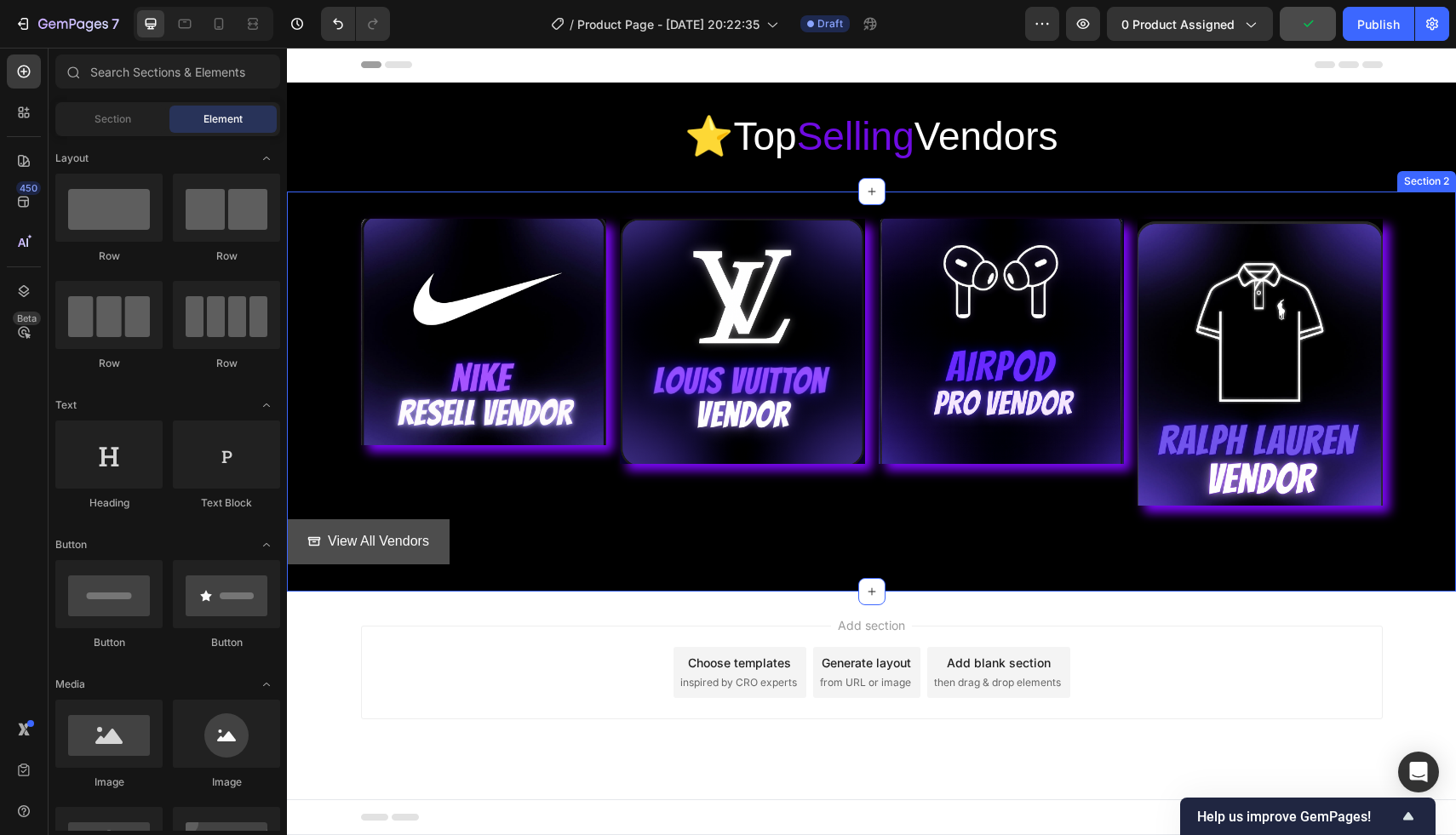
click at [387, 553] on button "View All Vendors" at bounding box center [369, 541] width 163 height 45
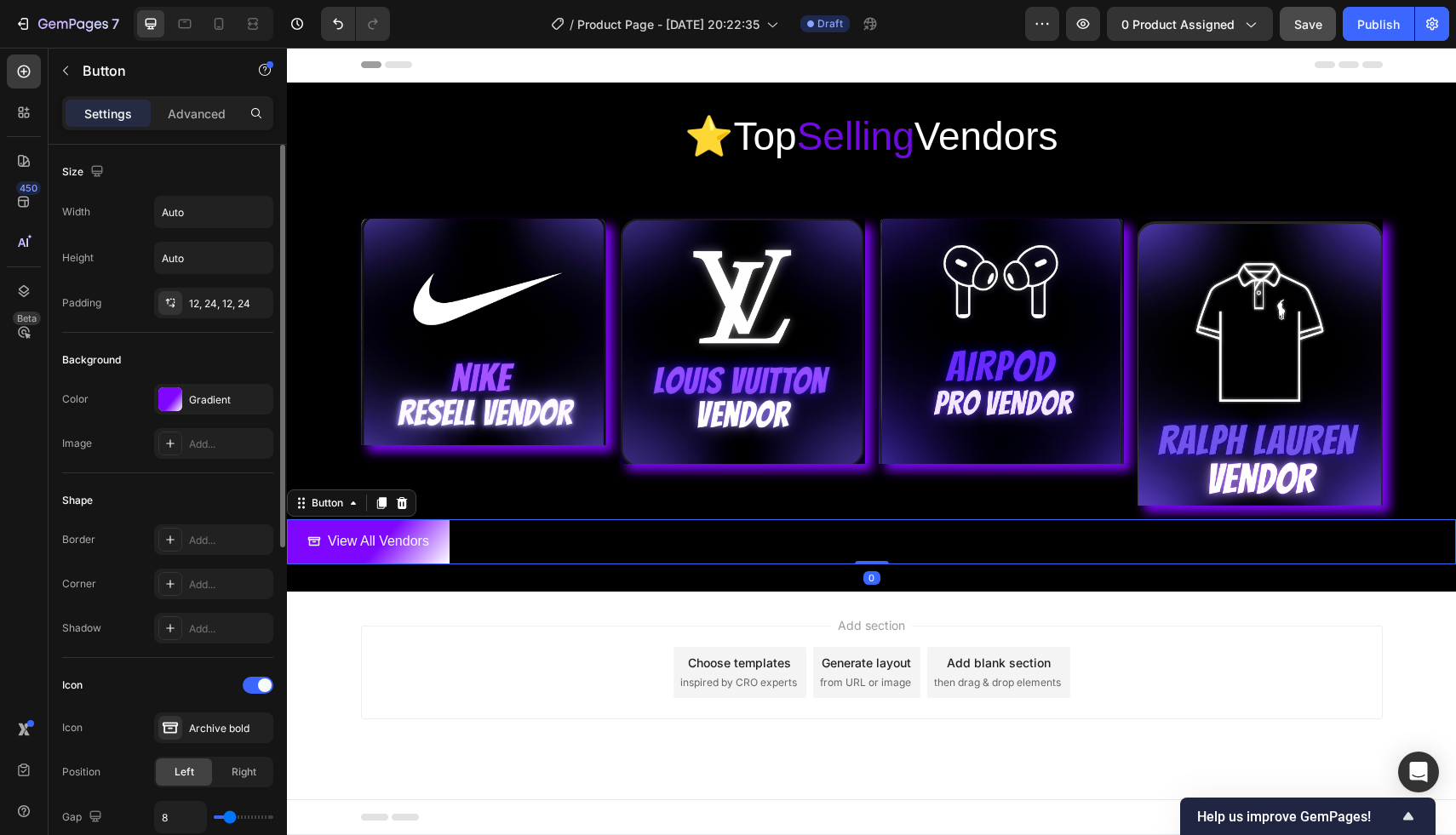
scroll to position [9, 0]
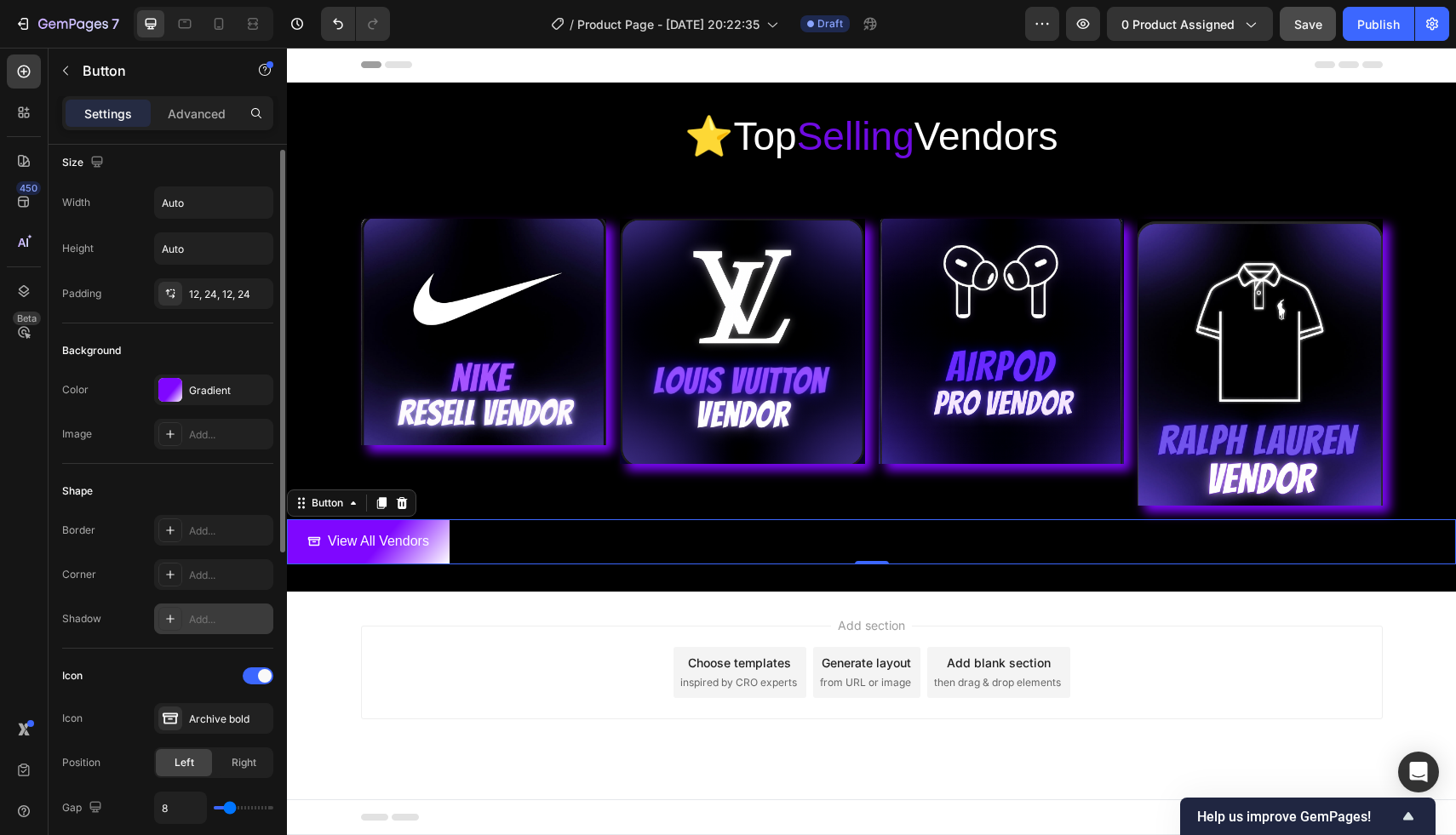
click at [228, 616] on div "Add..." at bounding box center [229, 619] width 80 height 16
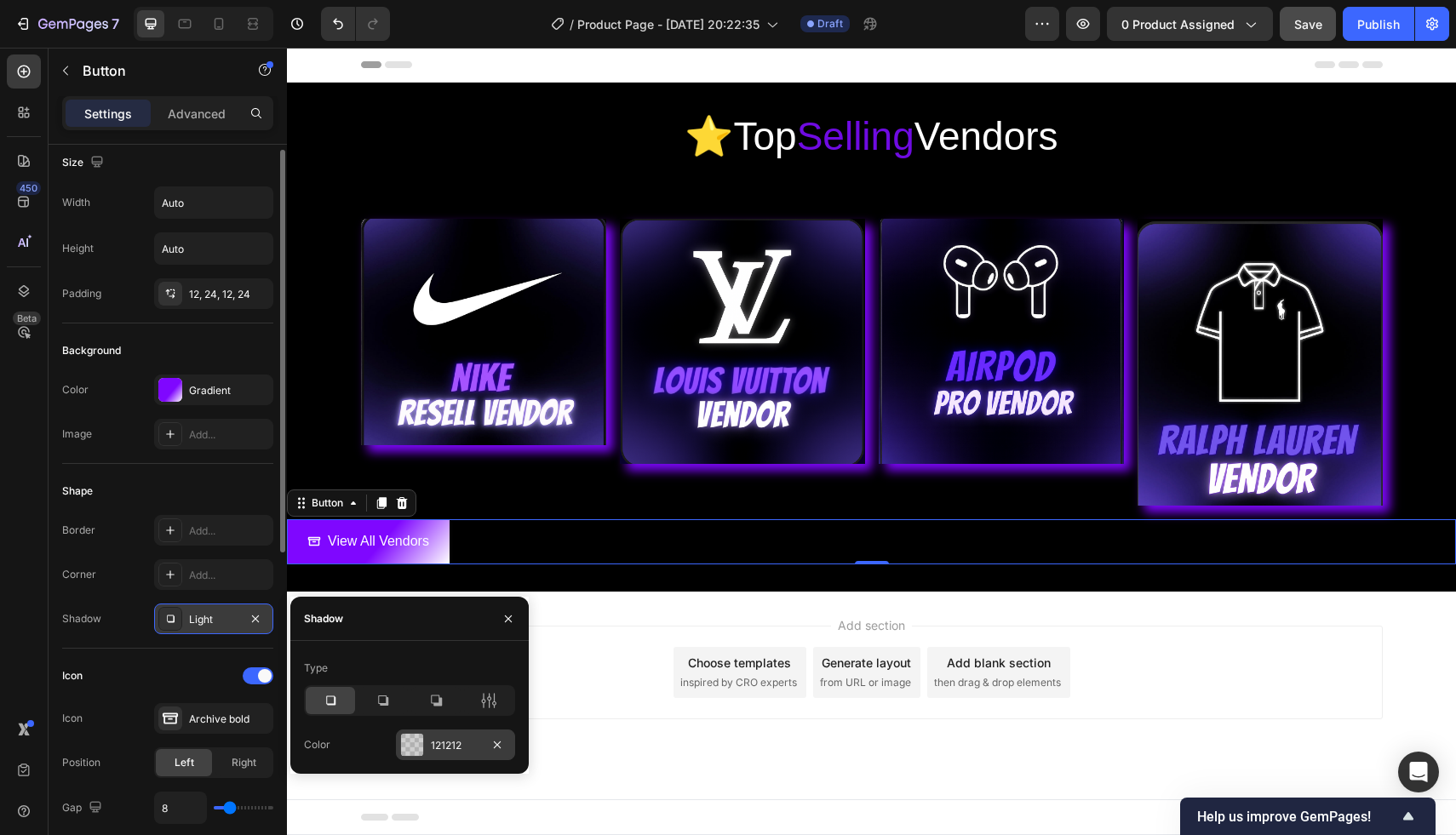
click at [424, 737] on div "121212" at bounding box center [455, 745] width 119 height 31
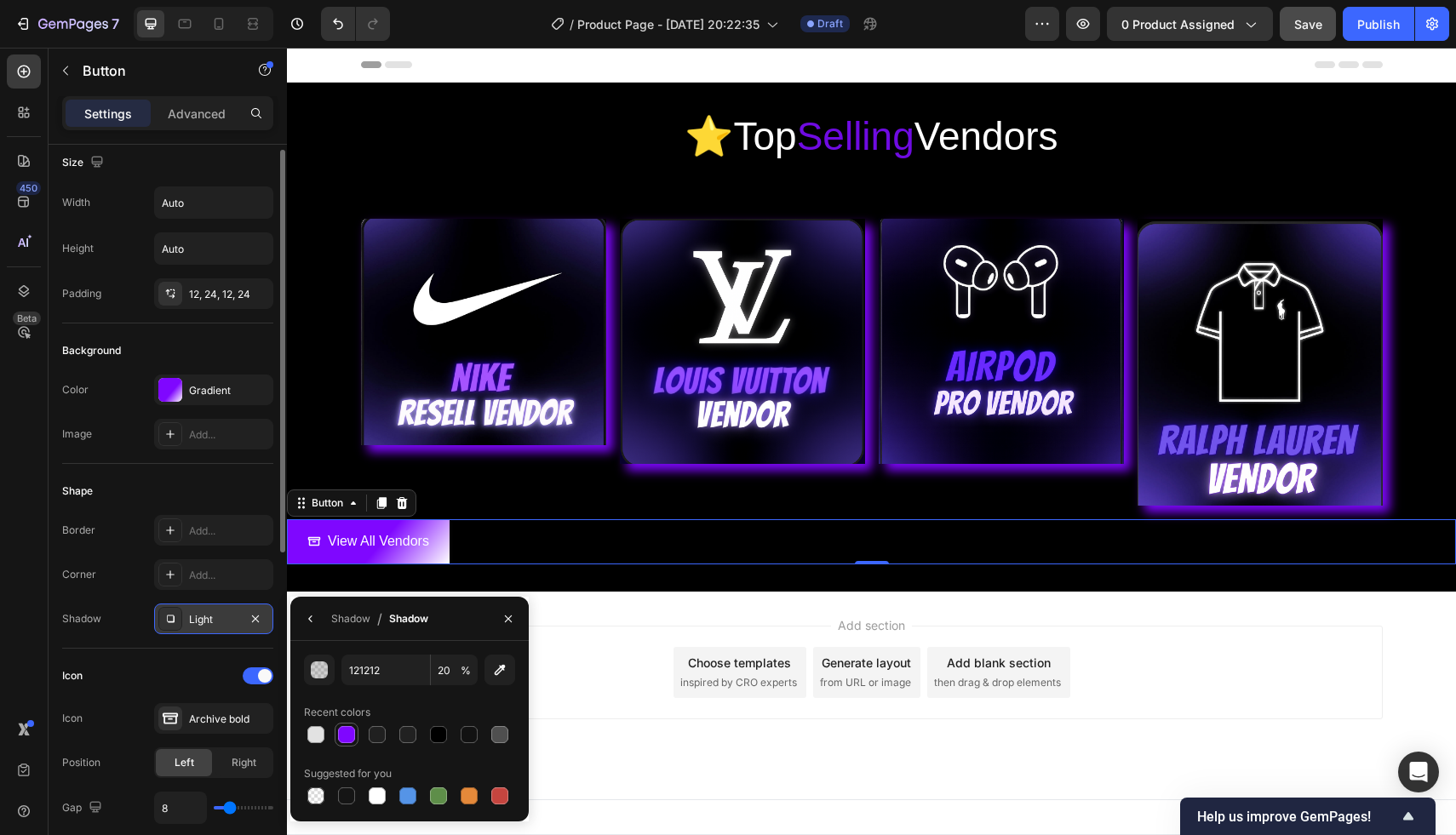
click at [349, 739] on div at bounding box center [347, 734] width 17 height 17
type input "7F07FF"
type input "100"
click at [321, 739] on div at bounding box center [316, 734] width 17 height 17
click at [337, 733] on div at bounding box center [347, 734] width 20 height 20
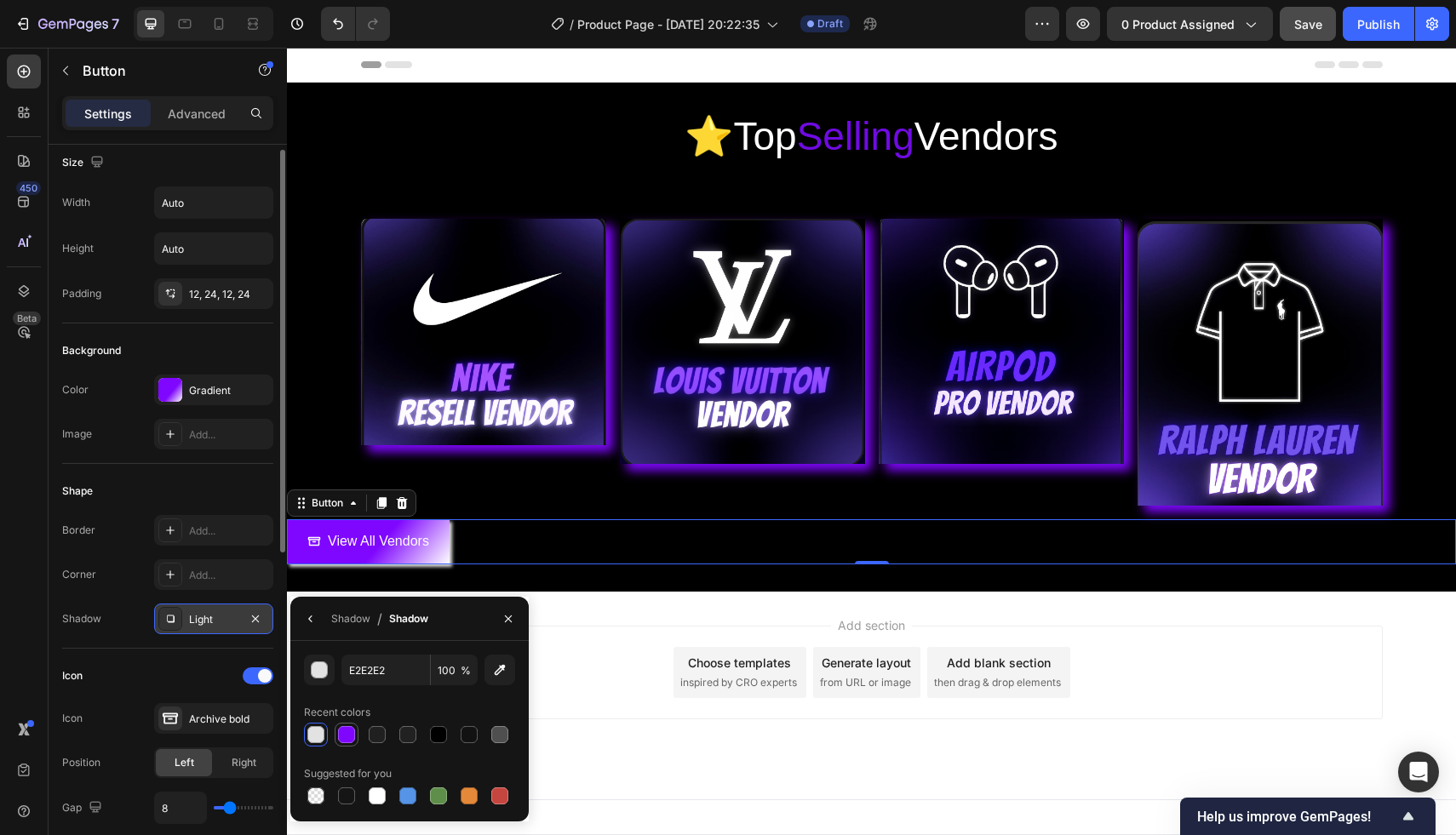
type input "7F07FF"
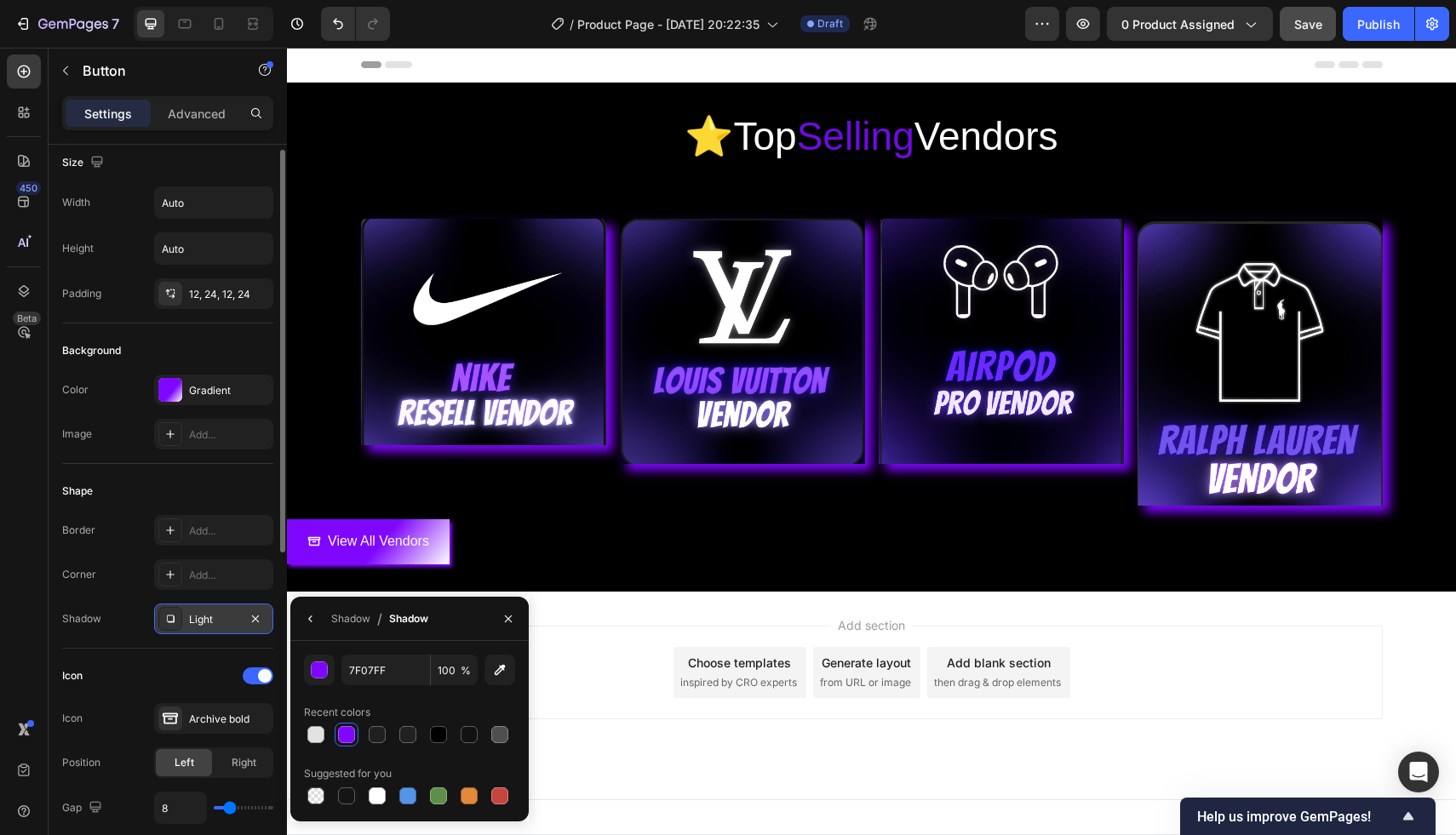
click at [567, 616] on div "Add section Choose templates inspired by CRO experts Generate layout from URL o…" at bounding box center [872, 696] width 1169 height 209
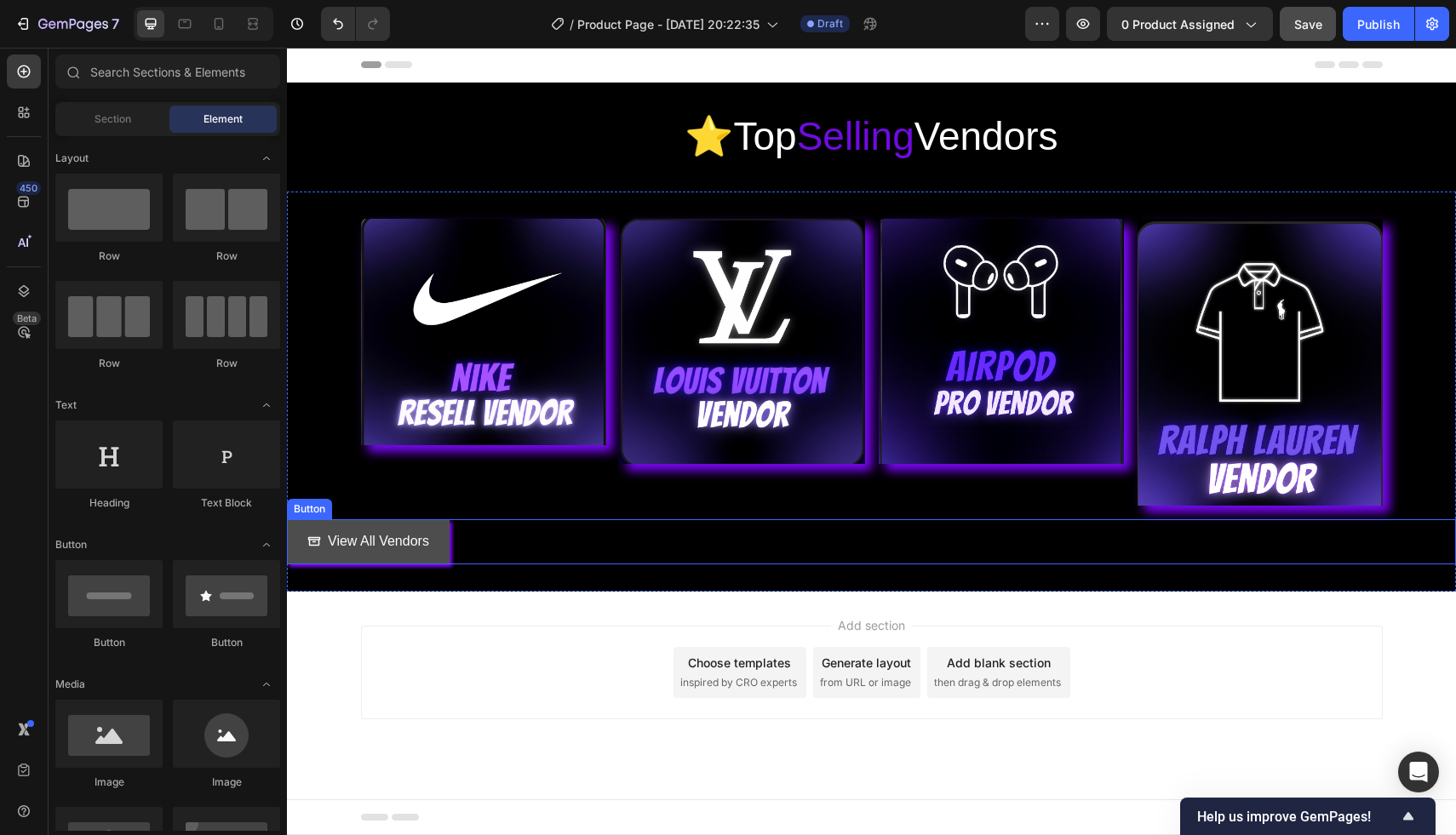
click at [428, 558] on button "View All Vendors" at bounding box center [369, 541] width 163 height 45
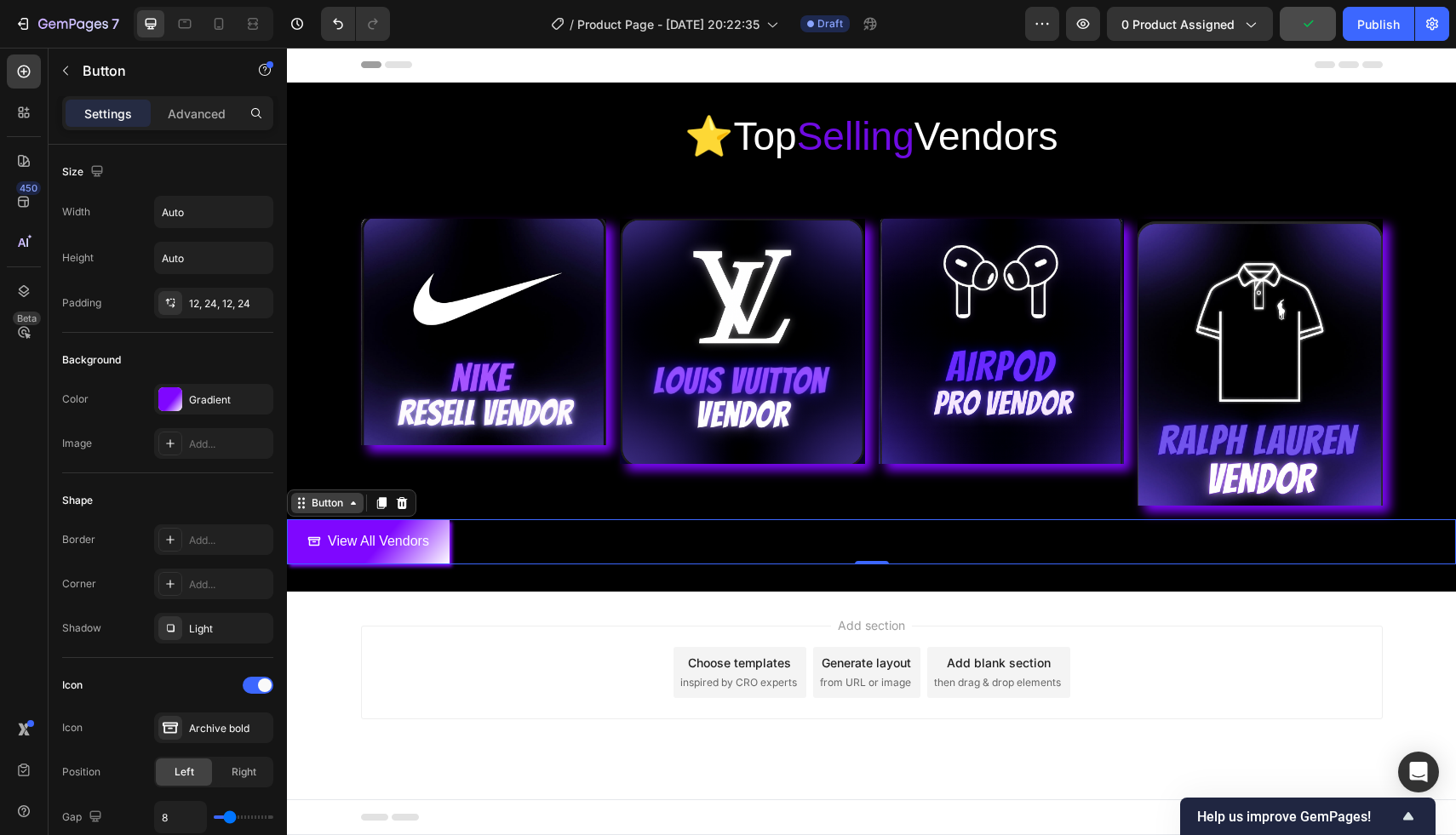
click at [345, 504] on div "Button" at bounding box center [327, 503] width 38 height 16
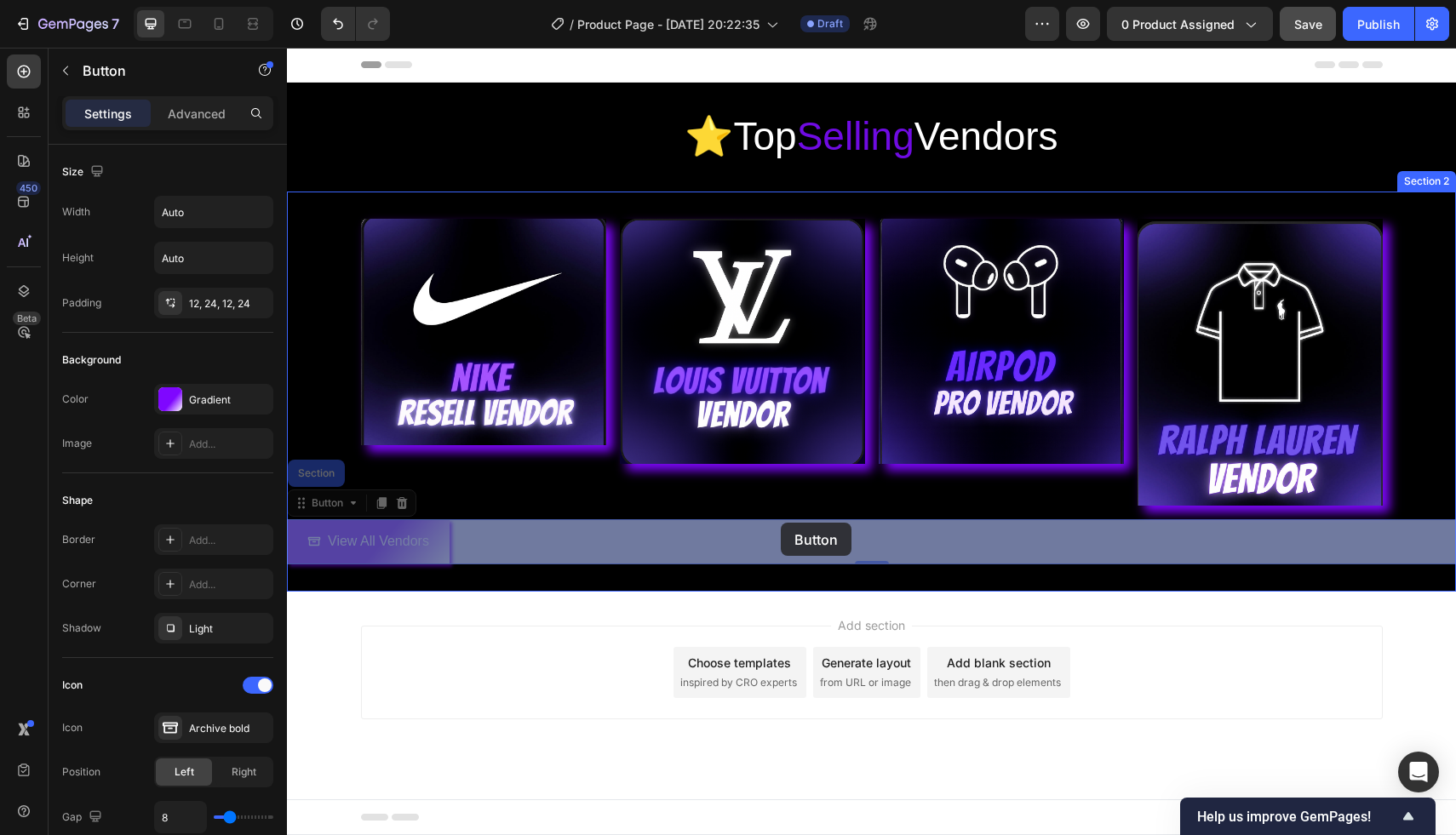
drag, startPoint x: 305, startPoint y: 506, endPoint x: 779, endPoint y: 523, distance: 474.3
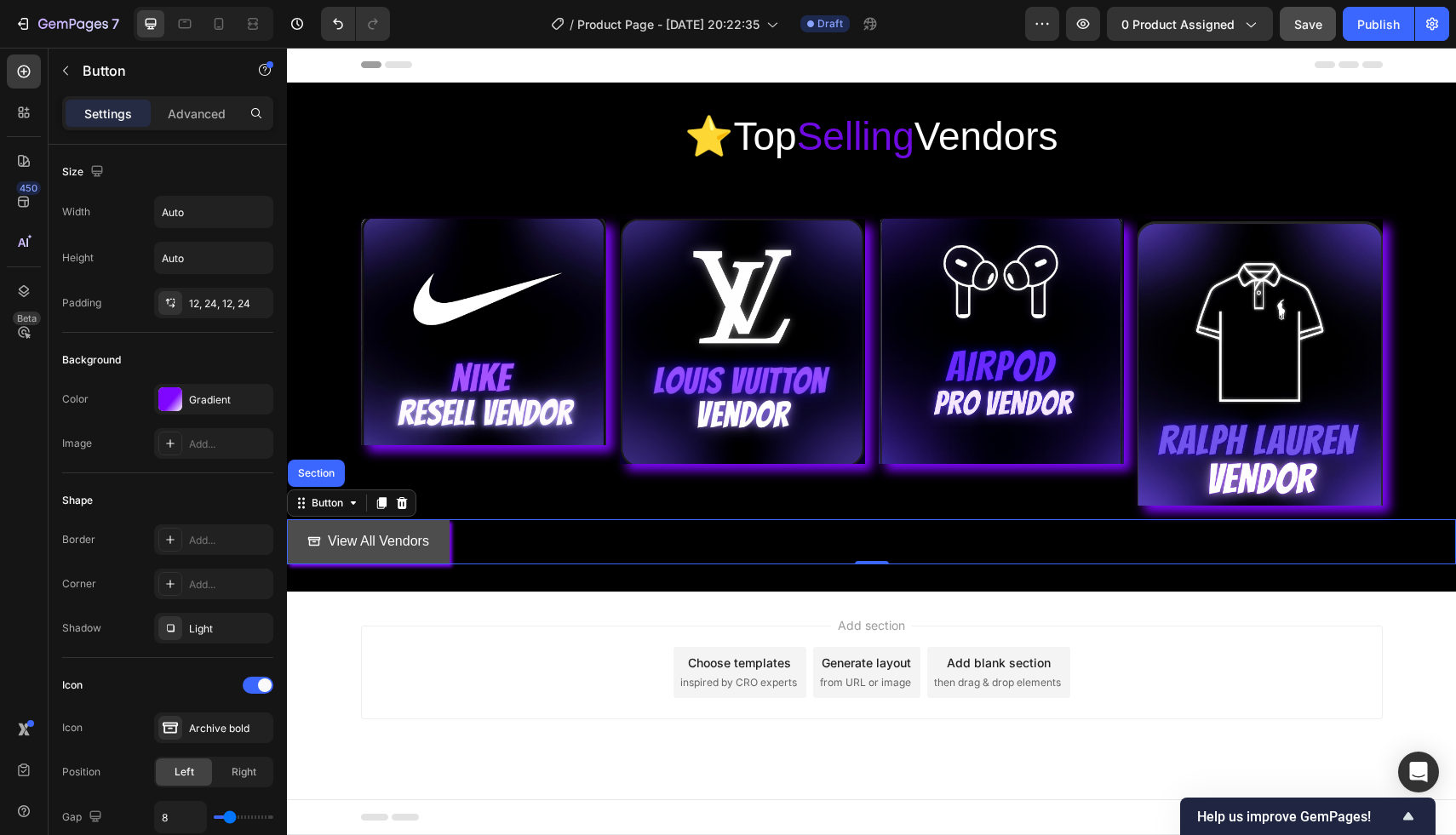
click at [434, 553] on button "View All Vendors" at bounding box center [369, 541] width 163 height 45
click at [445, 556] on button "View All Vendors" at bounding box center [369, 541] width 163 height 45
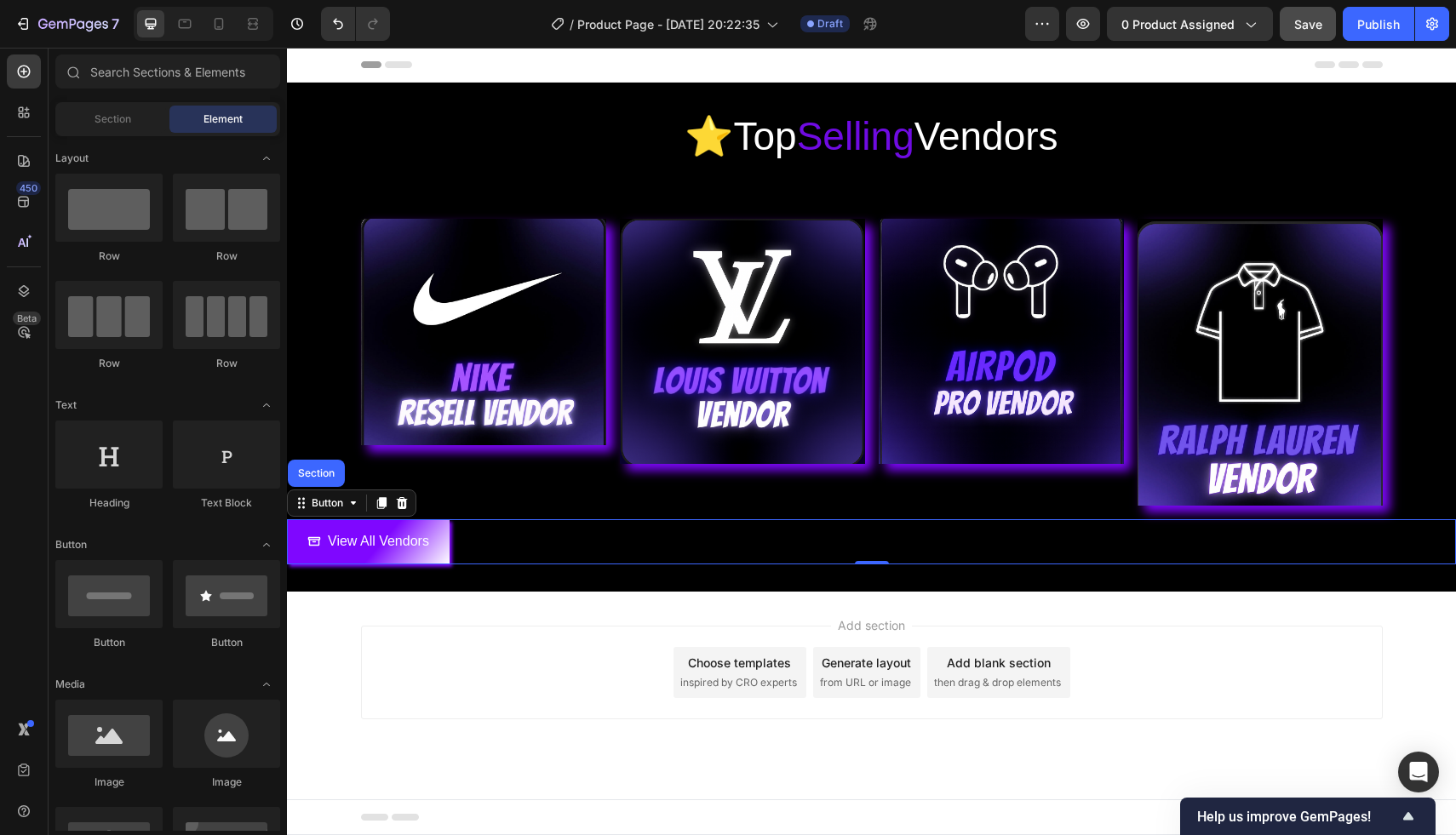
click at [460, 634] on div "Add section Choose templates inspired by CRO experts Generate layout from URL o…" at bounding box center [872, 672] width 1022 height 93
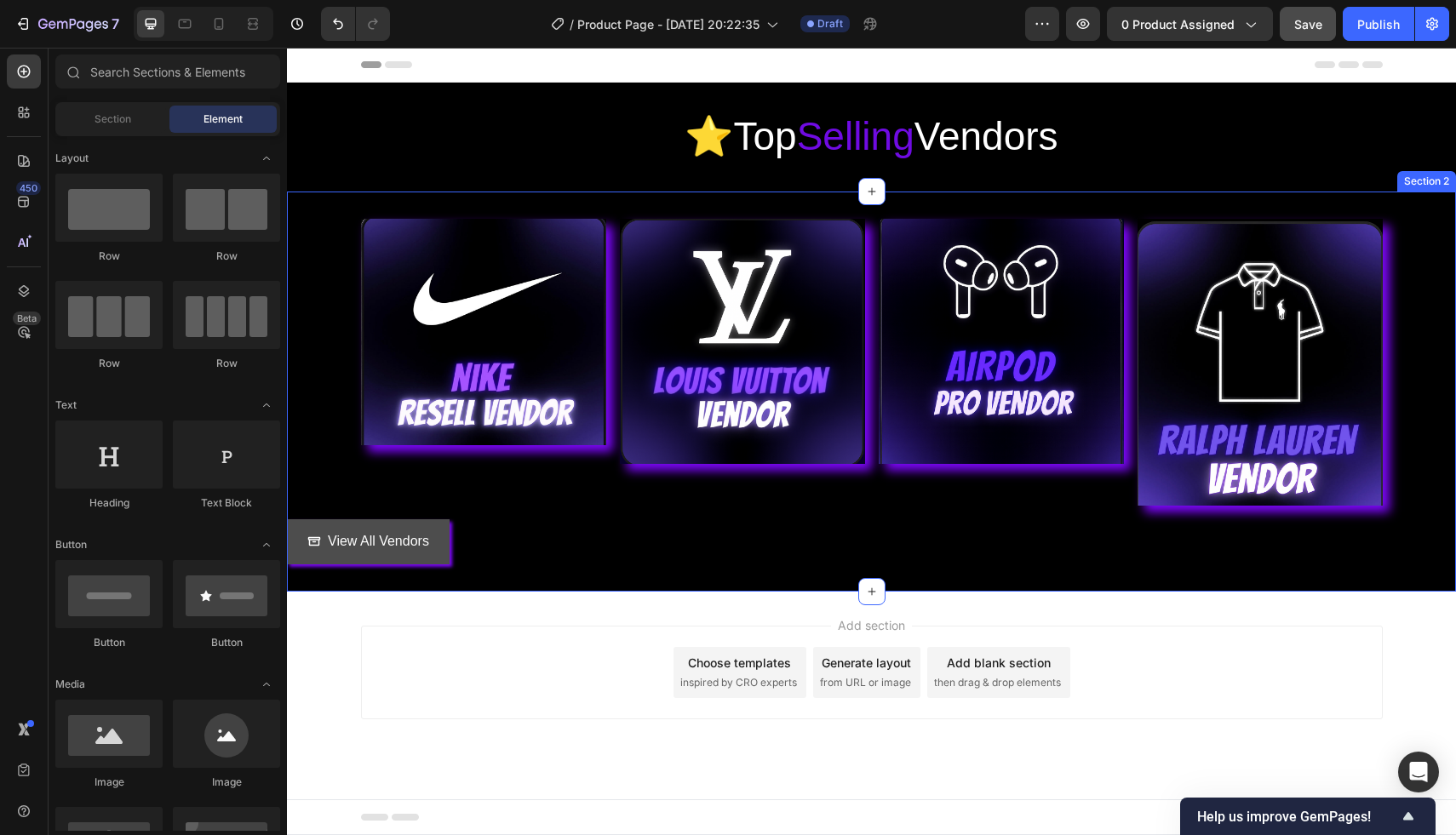
click at [444, 550] on button "View All Vendors" at bounding box center [369, 541] width 163 height 45
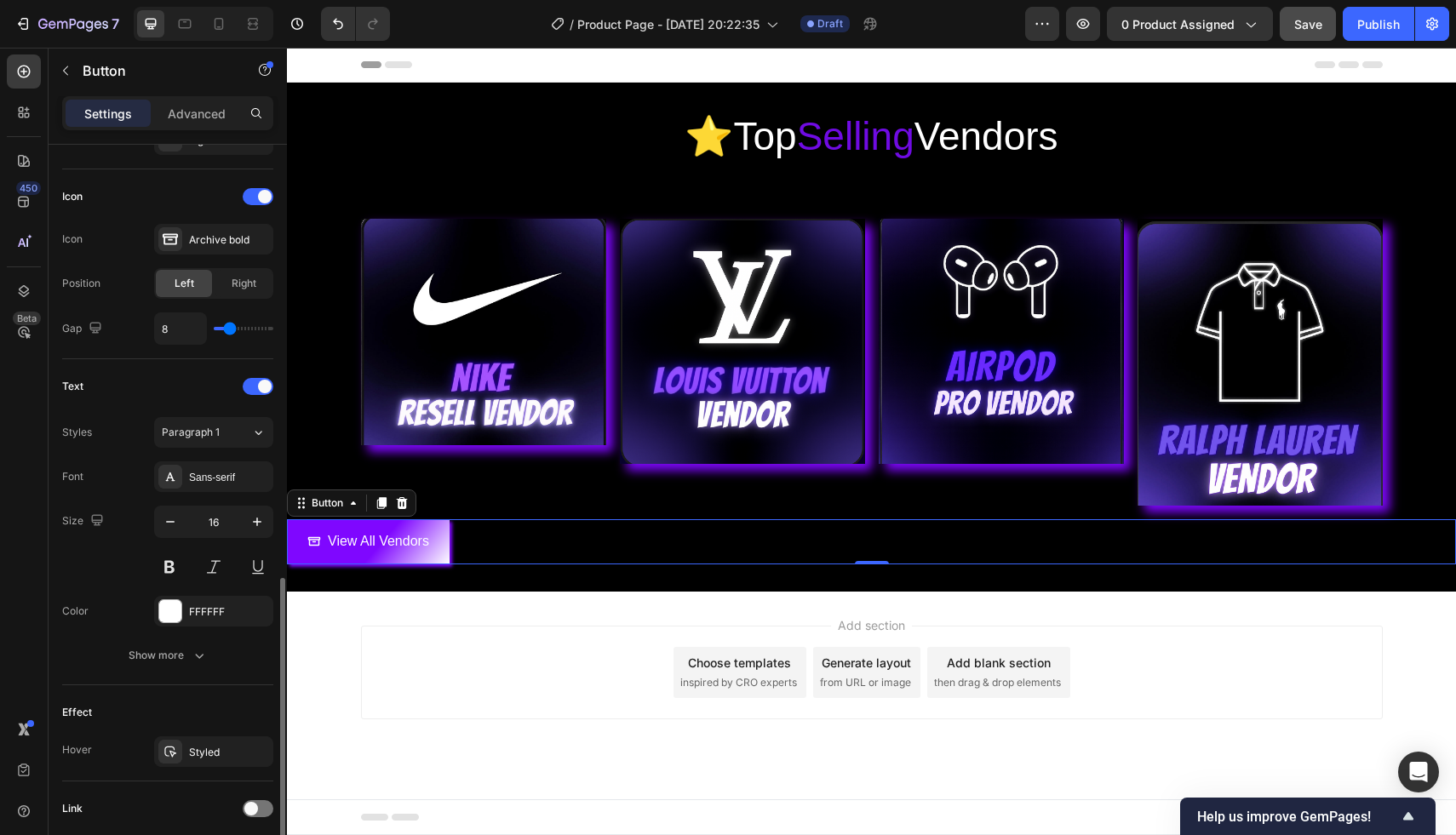
scroll to position [616, 0]
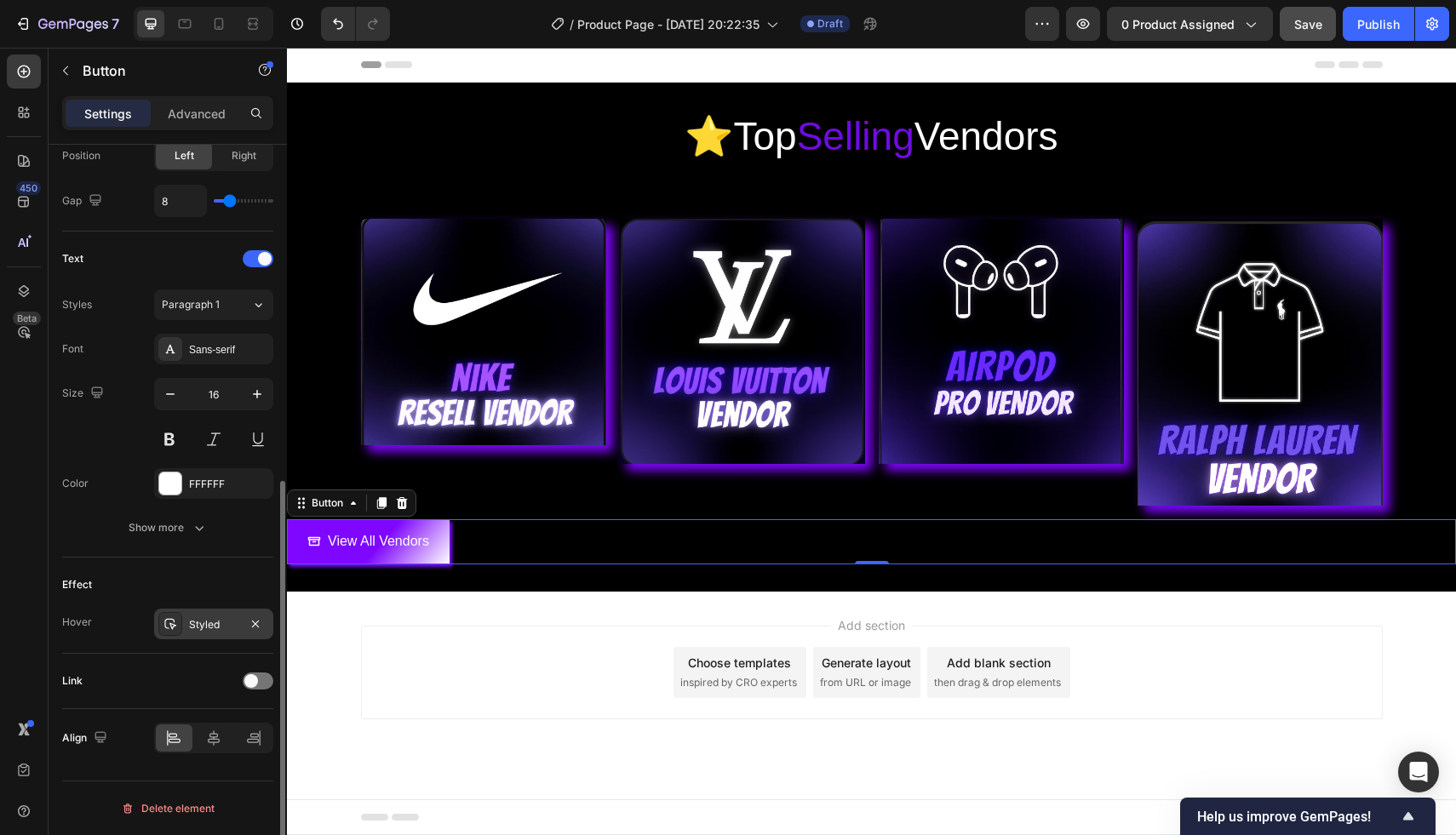
click at [227, 626] on div "Styled" at bounding box center [214, 625] width 49 height 16
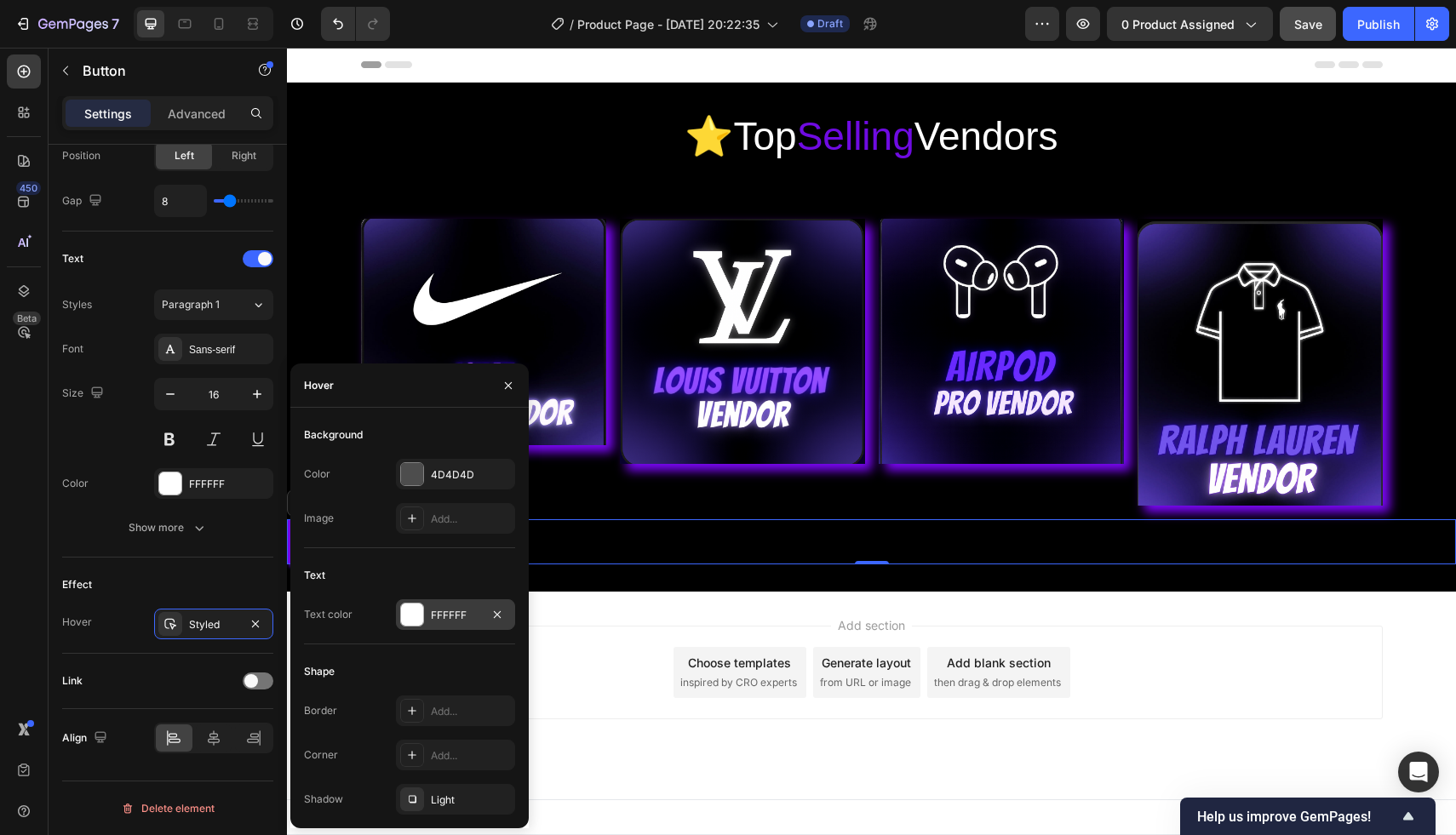
click at [449, 611] on div "FFFFFF" at bounding box center [455, 616] width 49 height 16
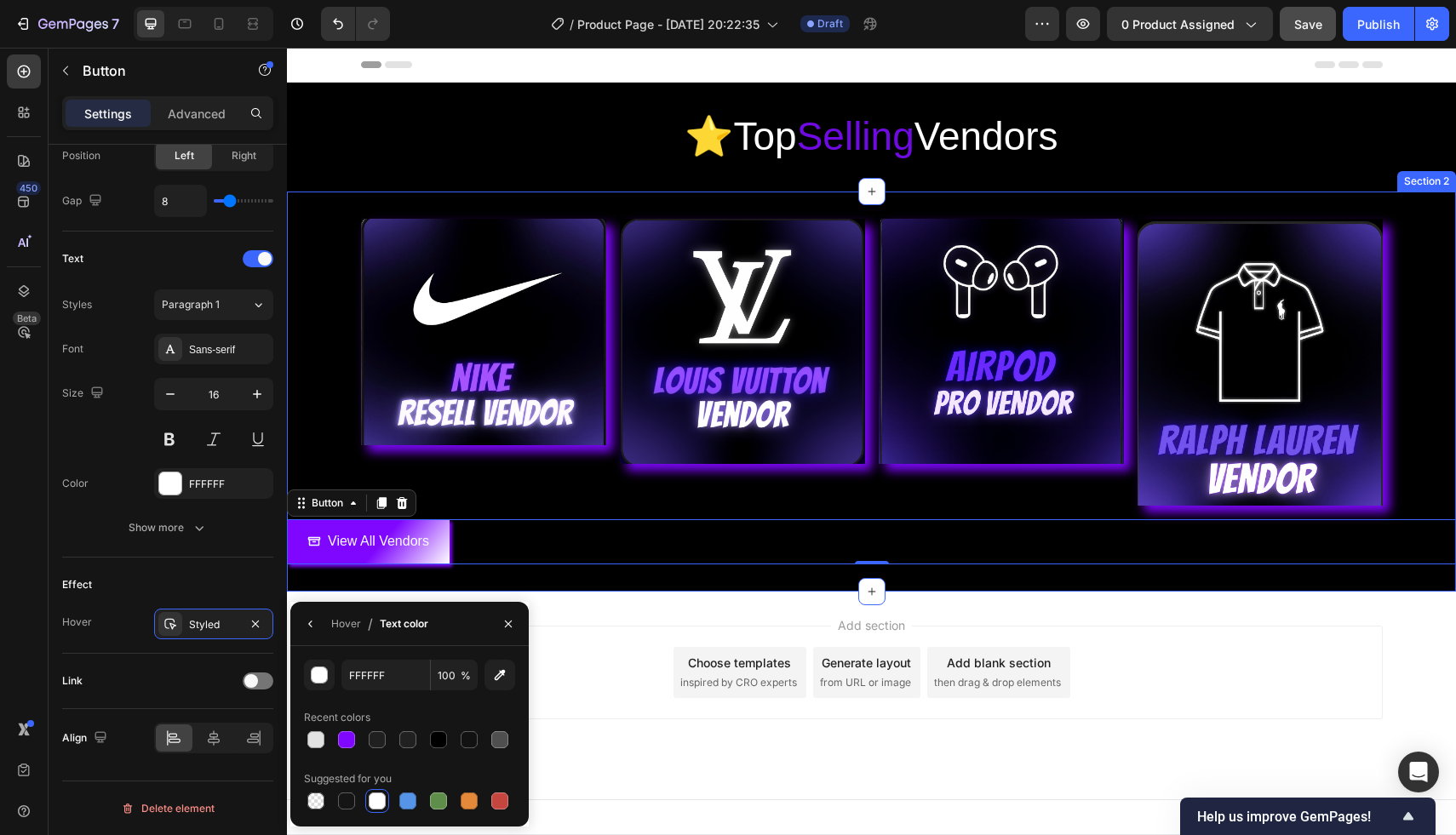
click at [606, 585] on div "Image Image Image Image Row View All Vendors Button 0 Section 2" at bounding box center [872, 391] width 1169 height 400
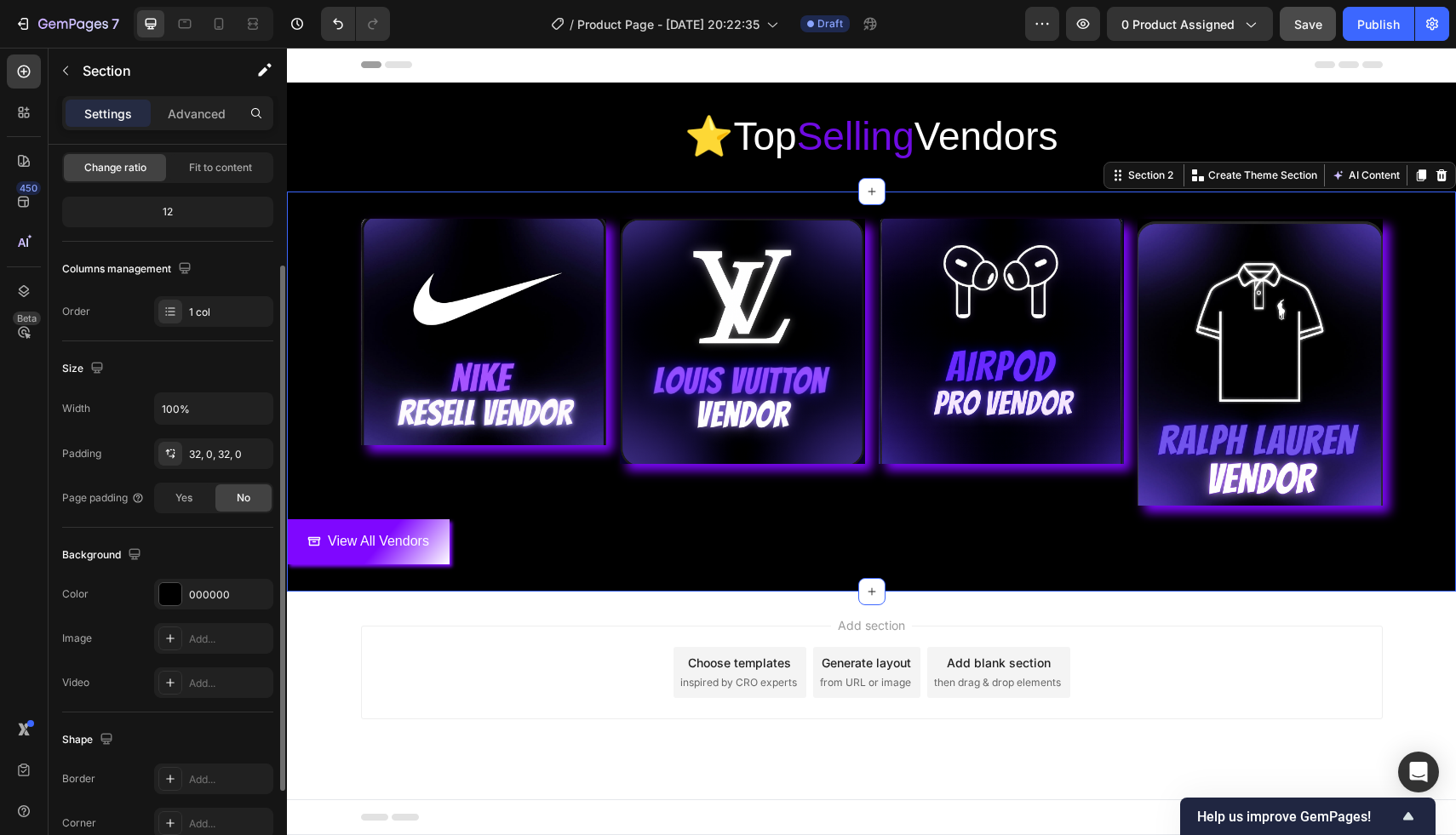
scroll to position [300, 0]
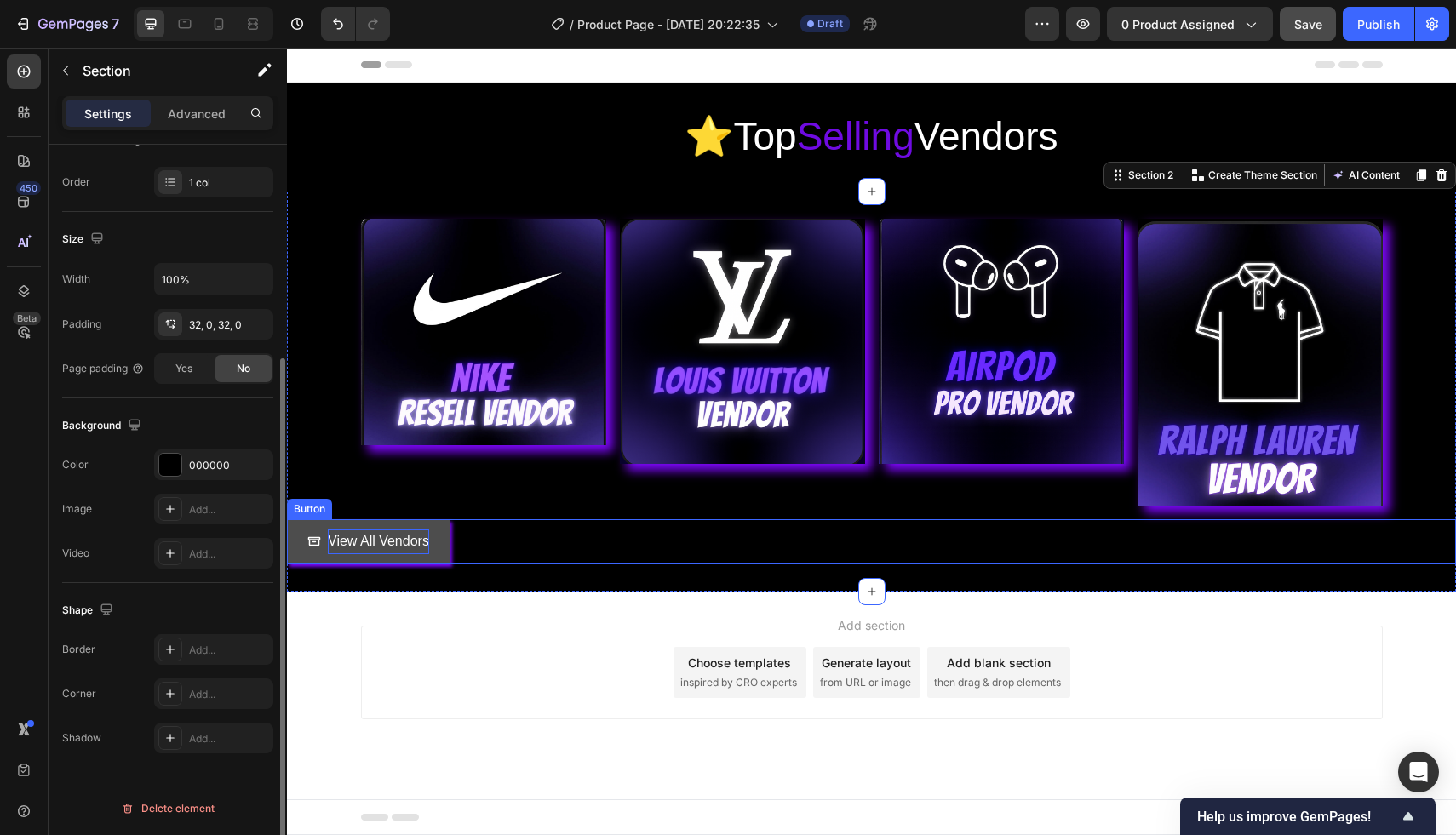
click at [351, 530] on p "View All Vendors" at bounding box center [378, 541] width 102 height 25
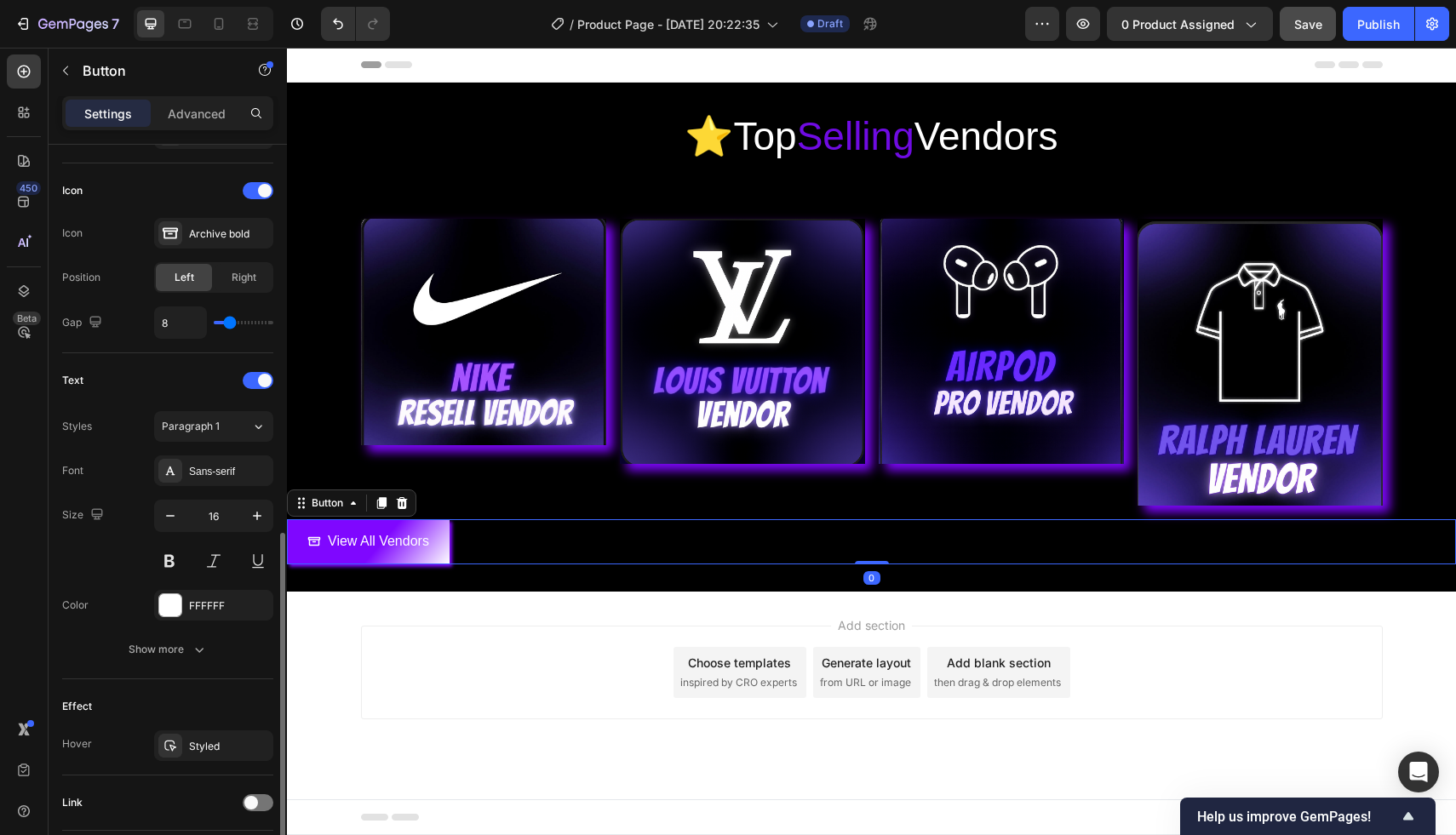
scroll to position [616, 0]
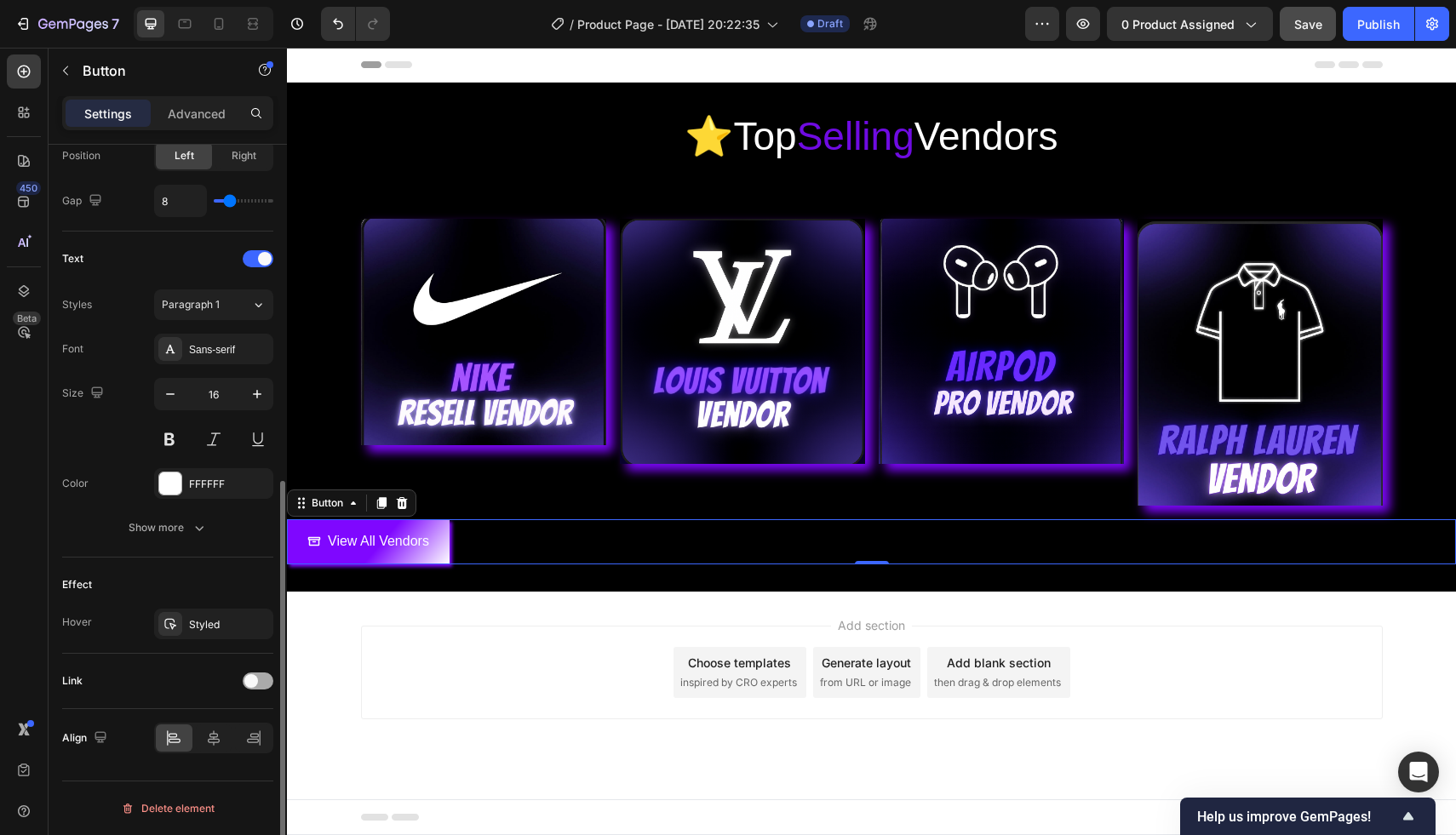
click at [256, 677] on span at bounding box center [251, 680] width 14 height 14
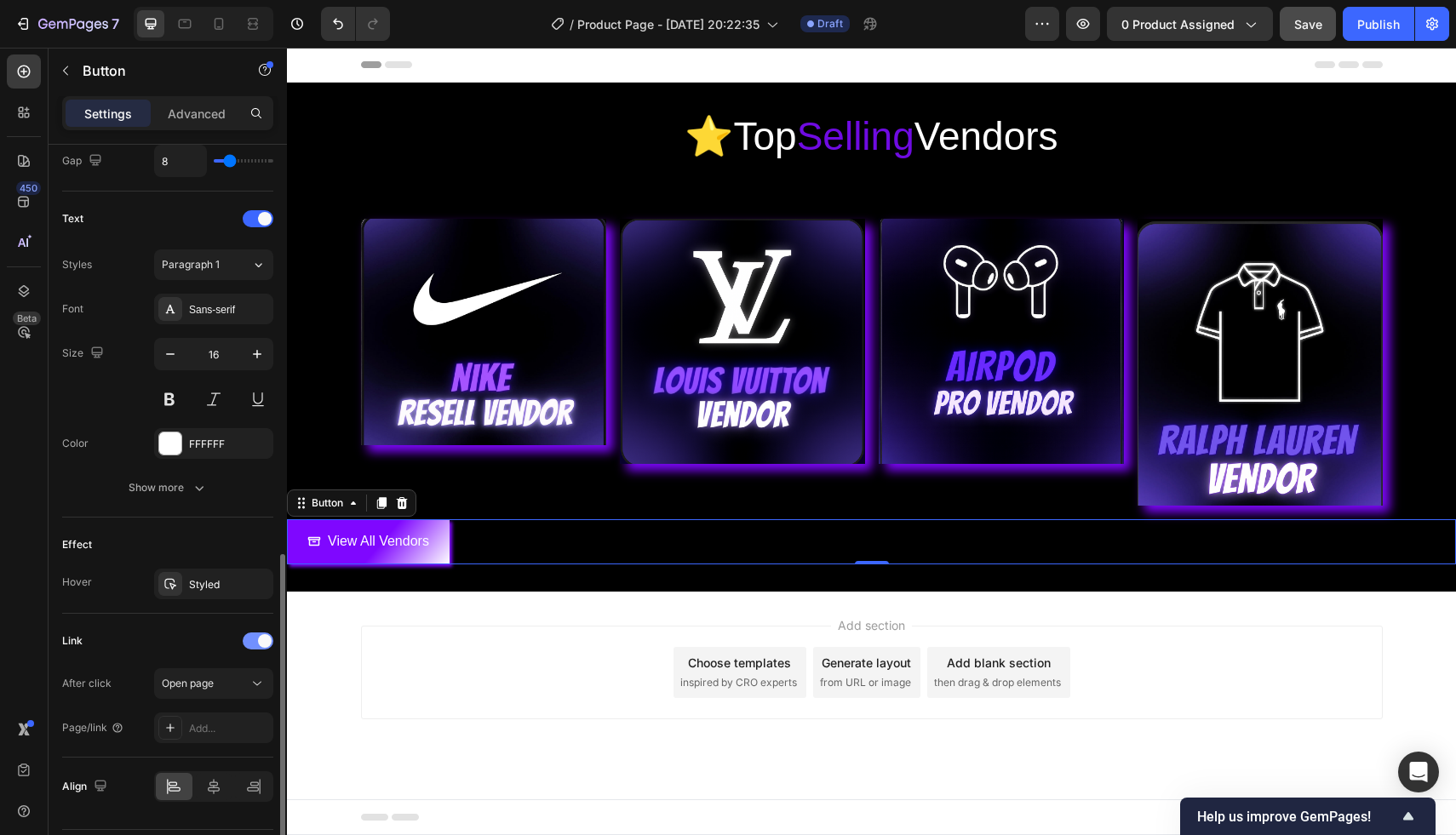
scroll to position [705, 0]
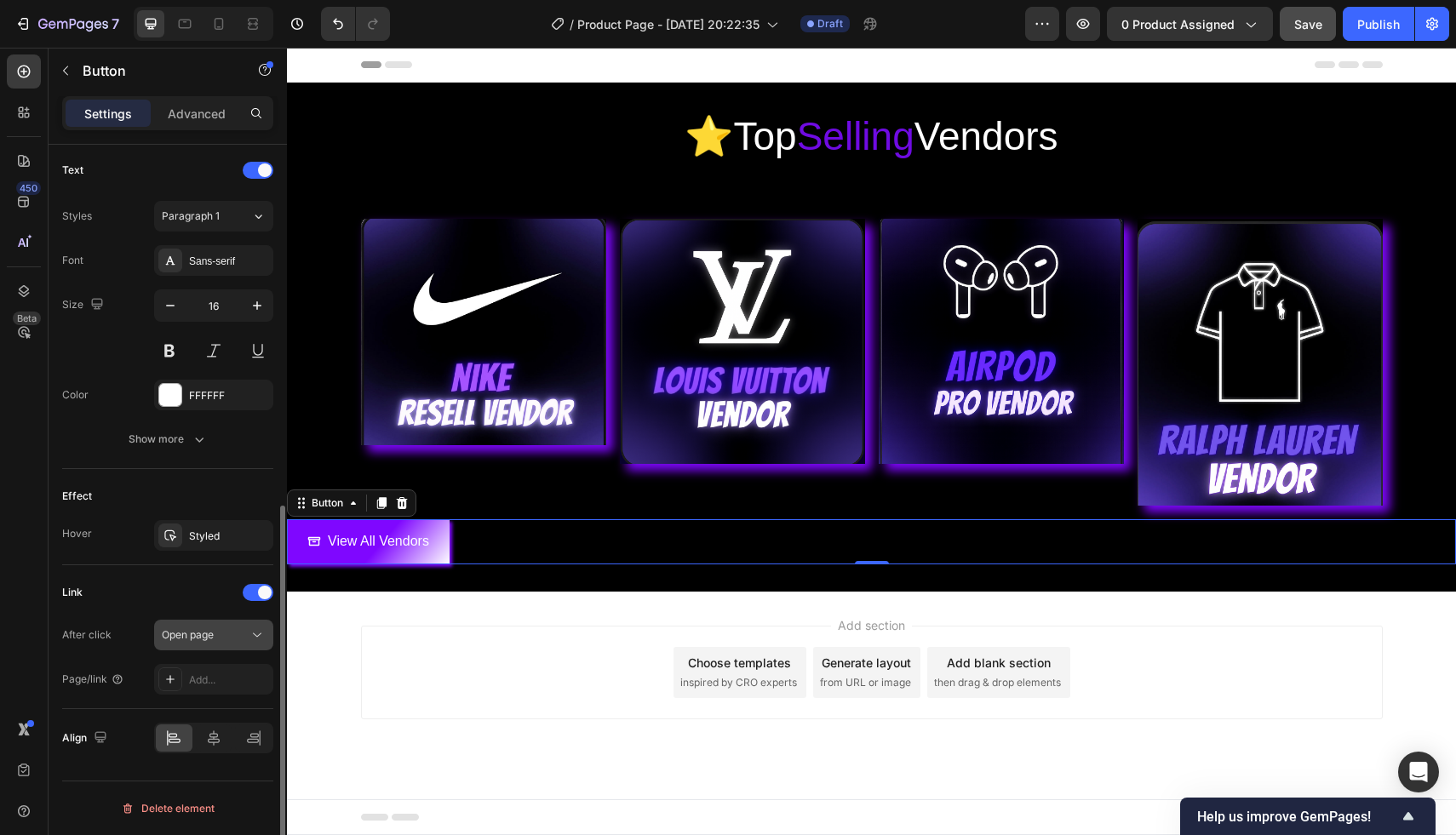
click at [228, 640] on div "Open page" at bounding box center [205, 635] width 87 height 16
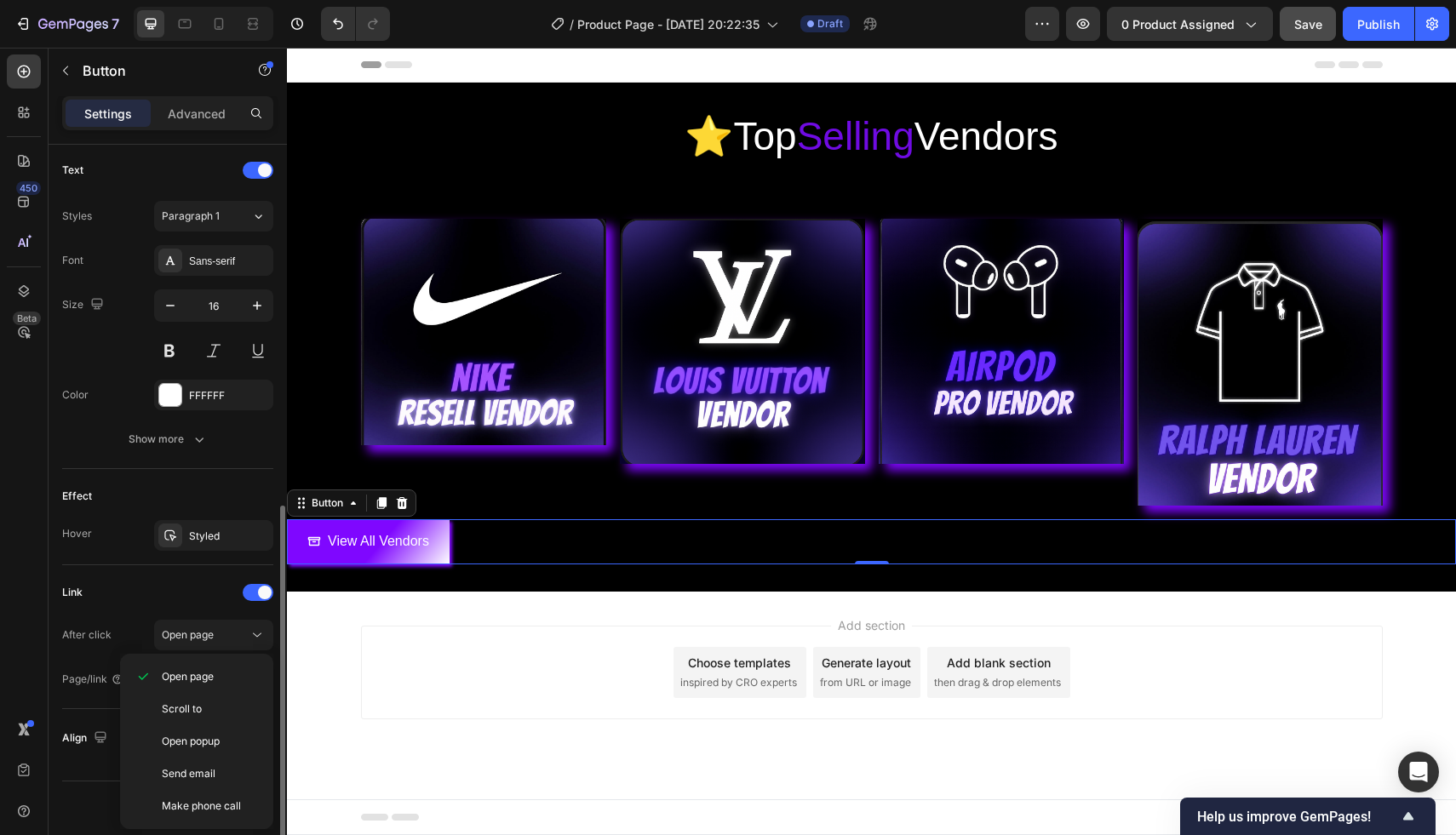
click at [179, 602] on div "Link" at bounding box center [167, 593] width 211 height 27
click at [206, 673] on div "Add..." at bounding box center [229, 680] width 80 height 16
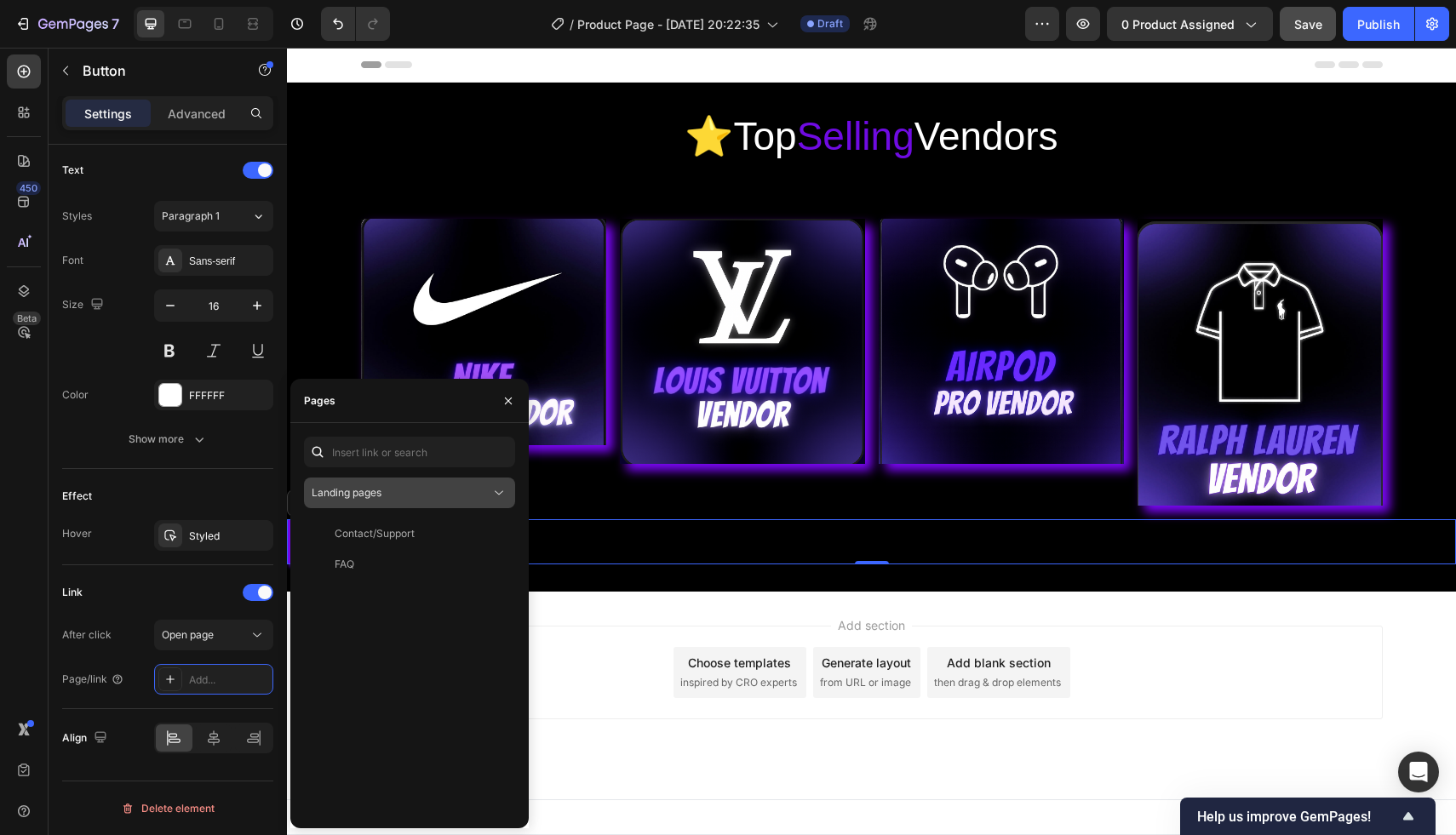
click at [389, 501] on button "Landing pages" at bounding box center [409, 493] width 211 height 31
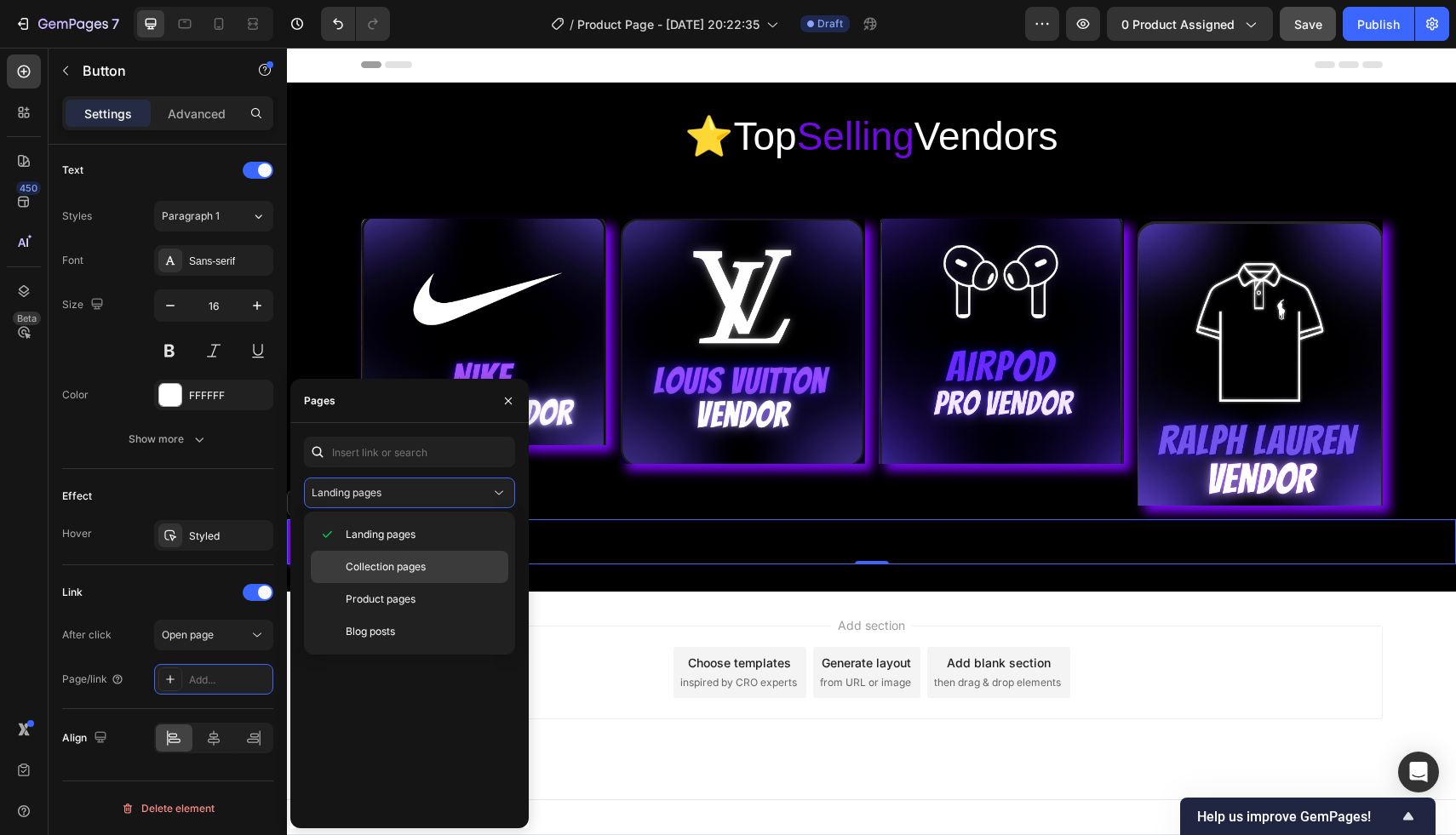
click at [411, 571] on span "Collection pages" at bounding box center [385, 567] width 80 height 16
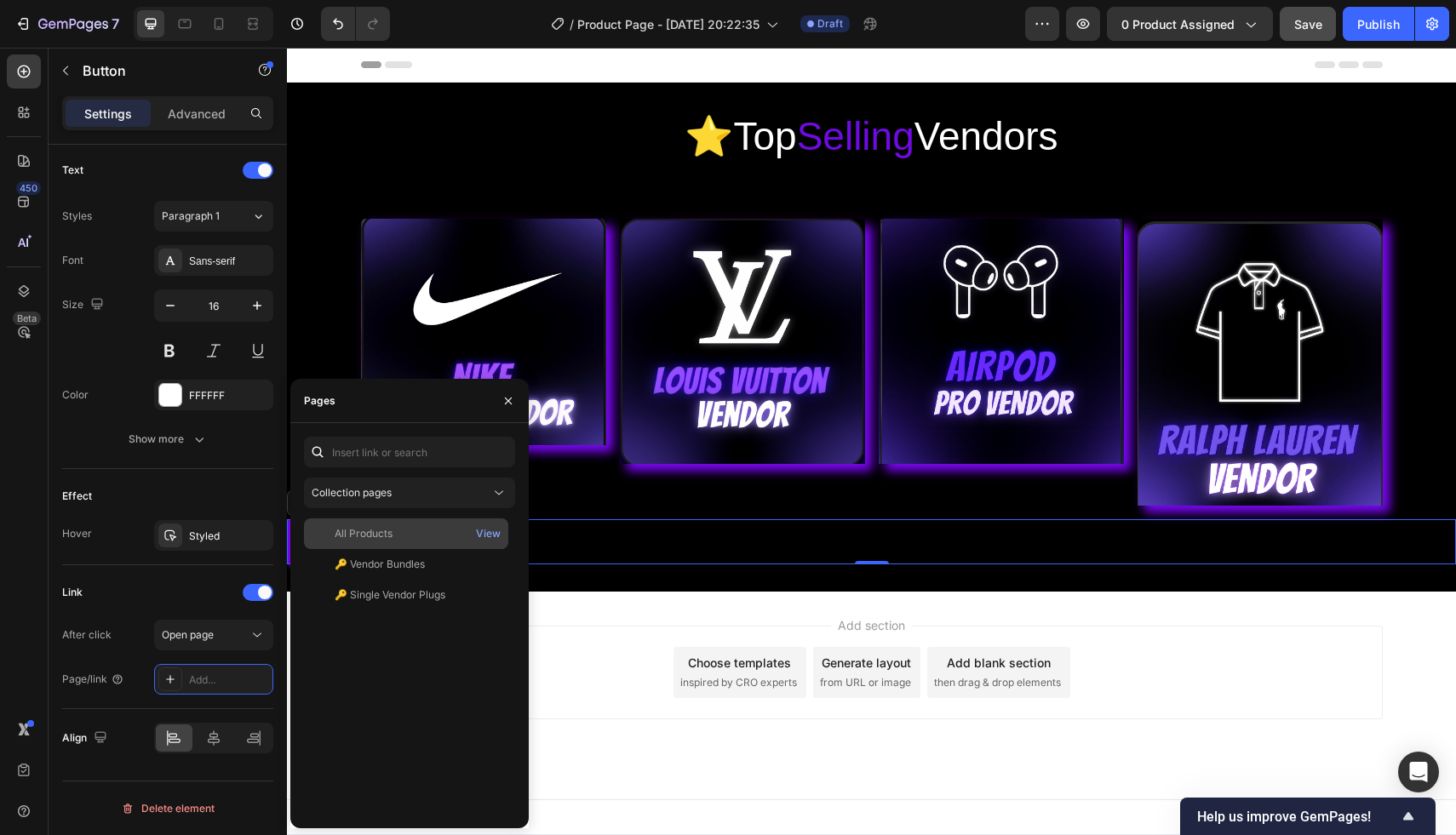
click at [396, 537] on div "All Products" at bounding box center [406, 533] width 191 height 16
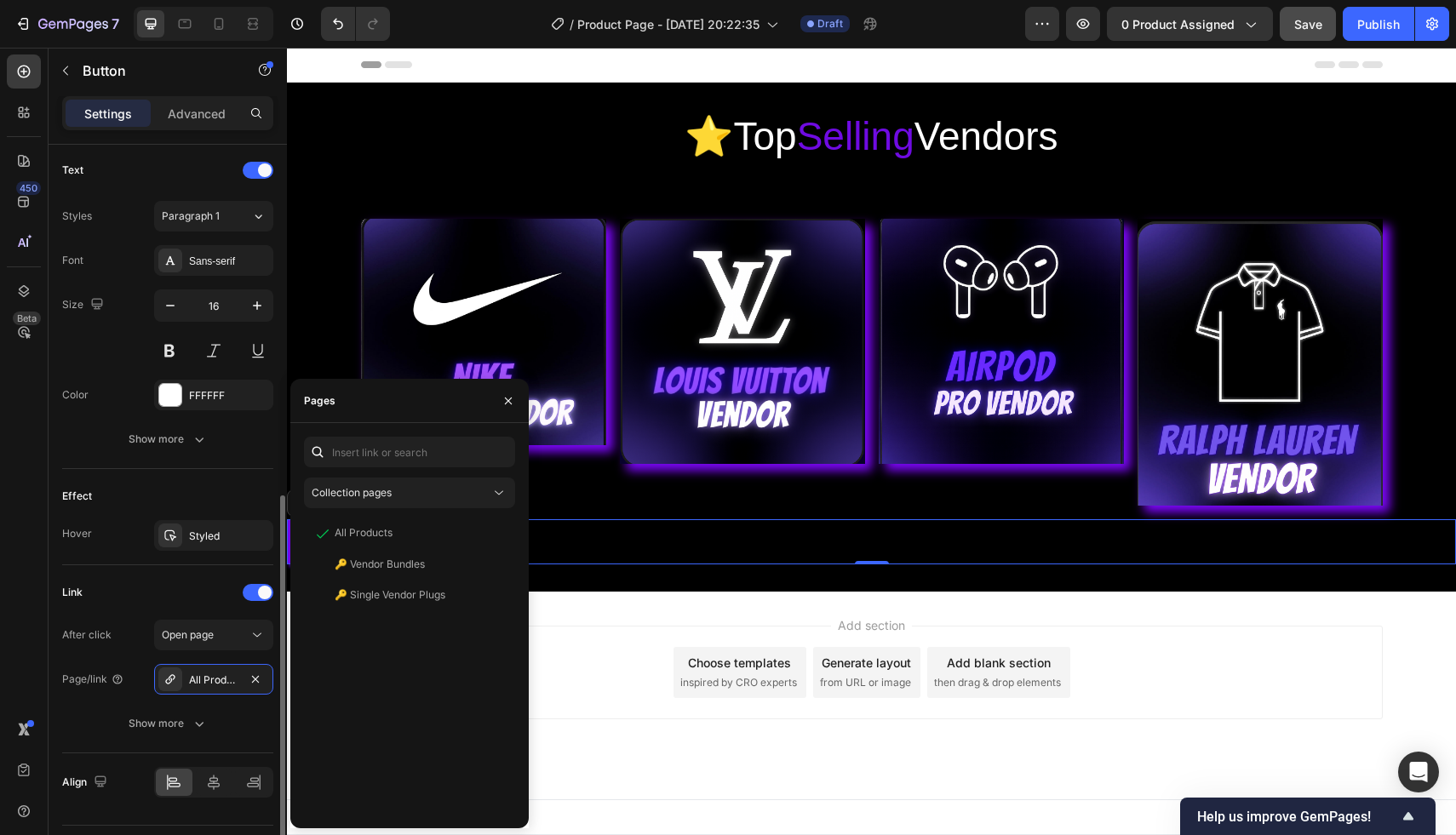
scroll to position [749, 0]
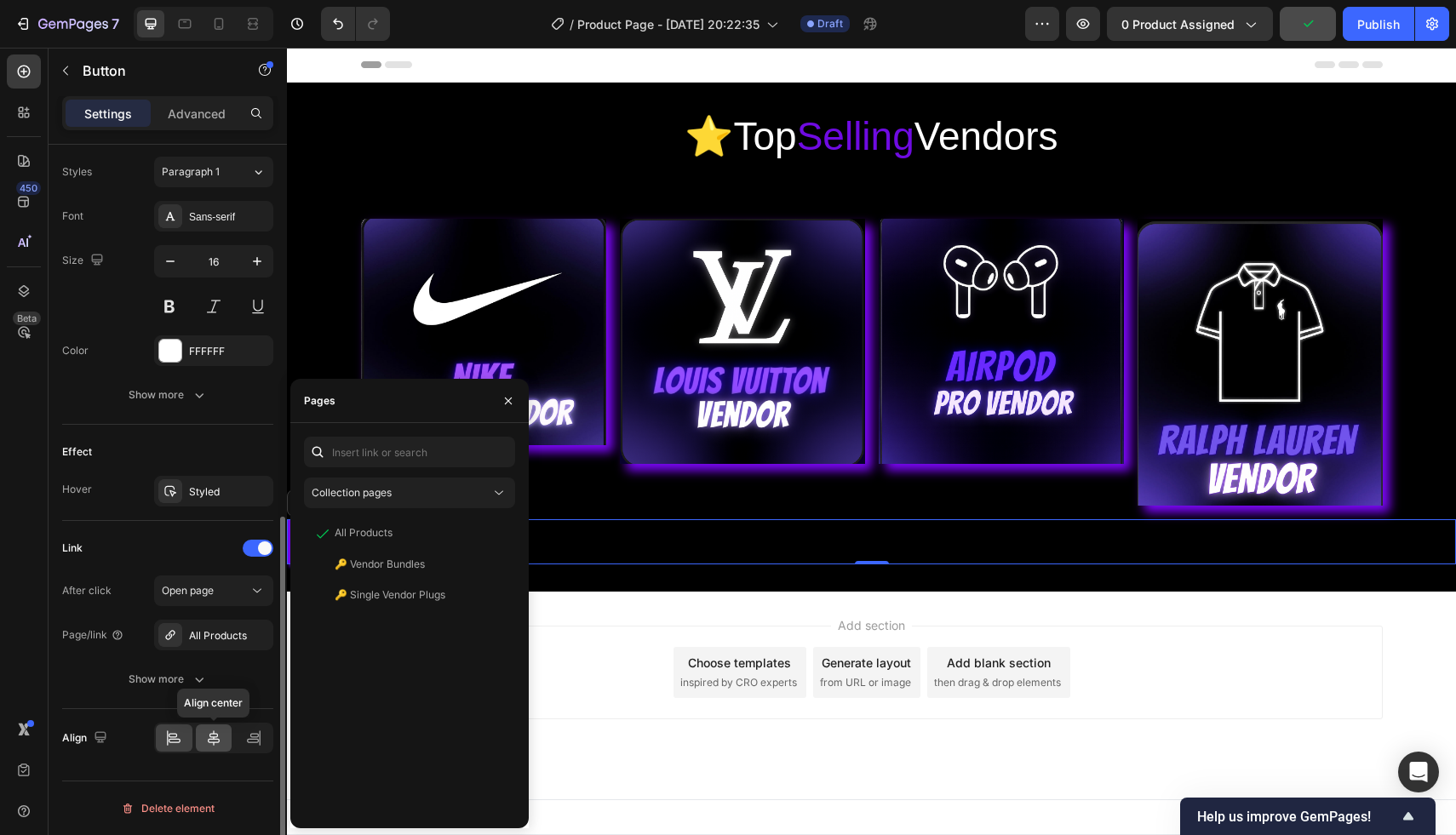
click at [213, 744] on icon at bounding box center [213, 738] width 12 height 16
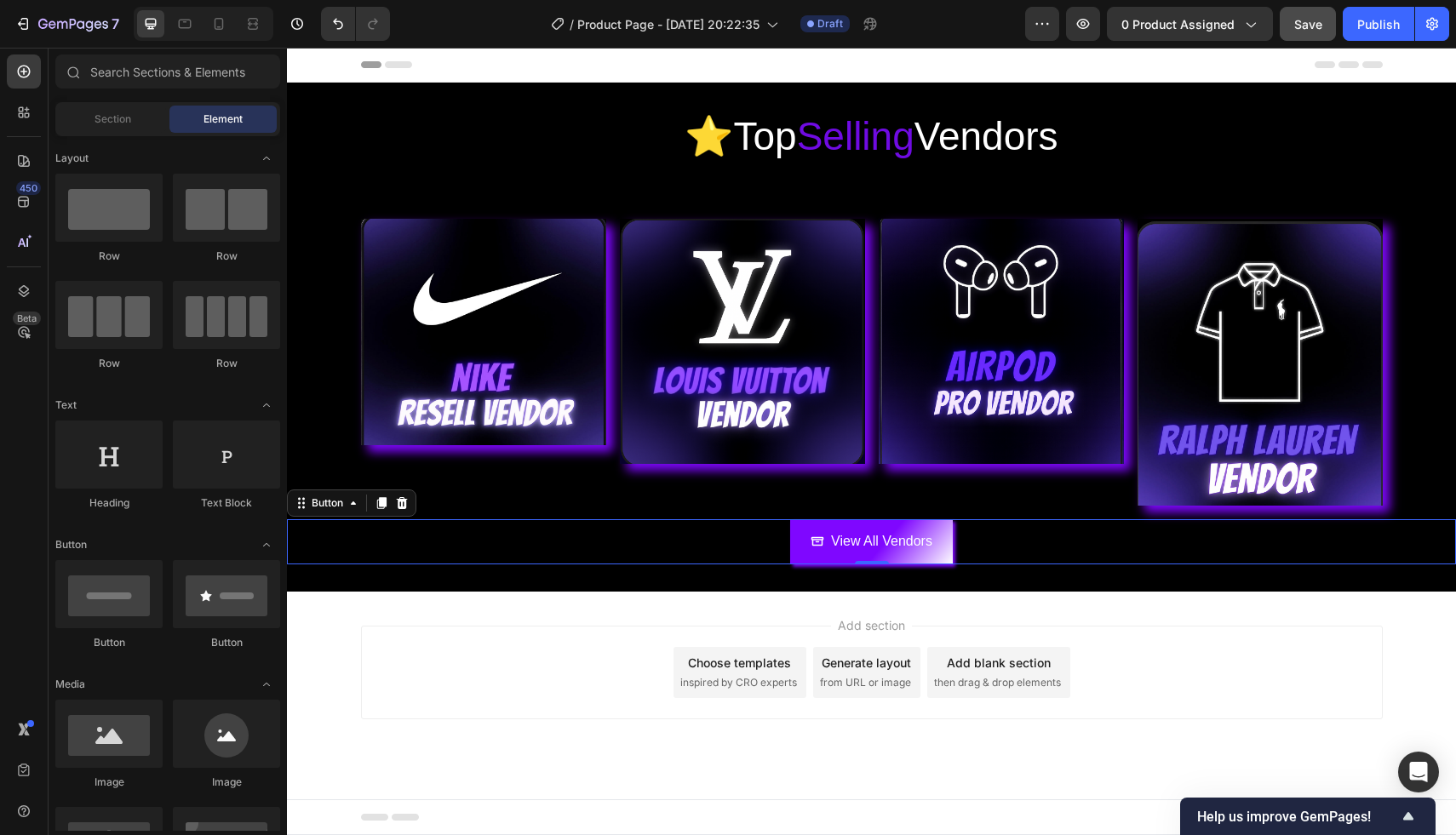
click at [527, 687] on div "Add section Choose templates inspired by CRO experts Generate layout from URL o…" at bounding box center [872, 672] width 1022 height 93
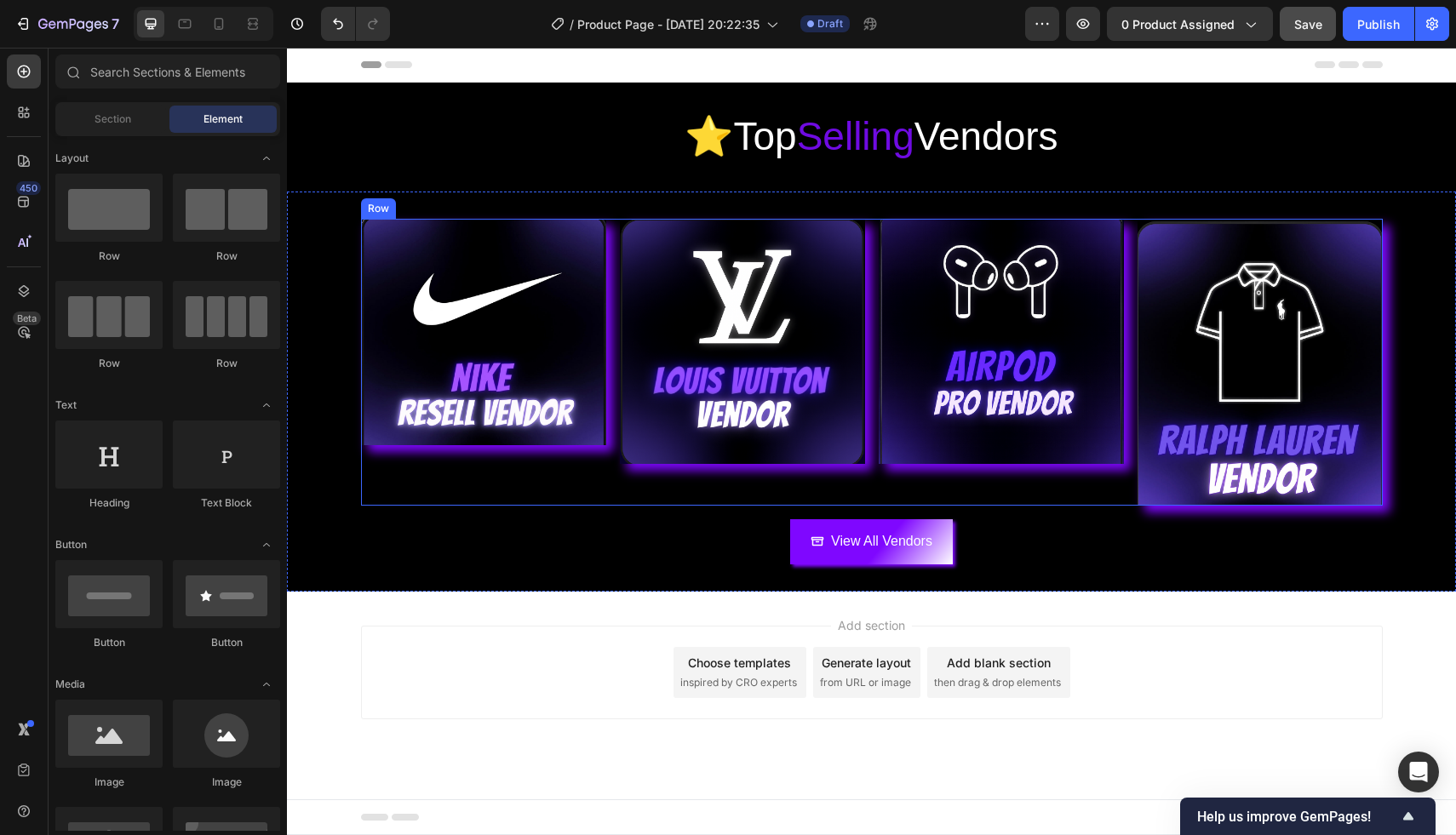
click at [504, 350] on img at bounding box center [484, 332] width 245 height 228
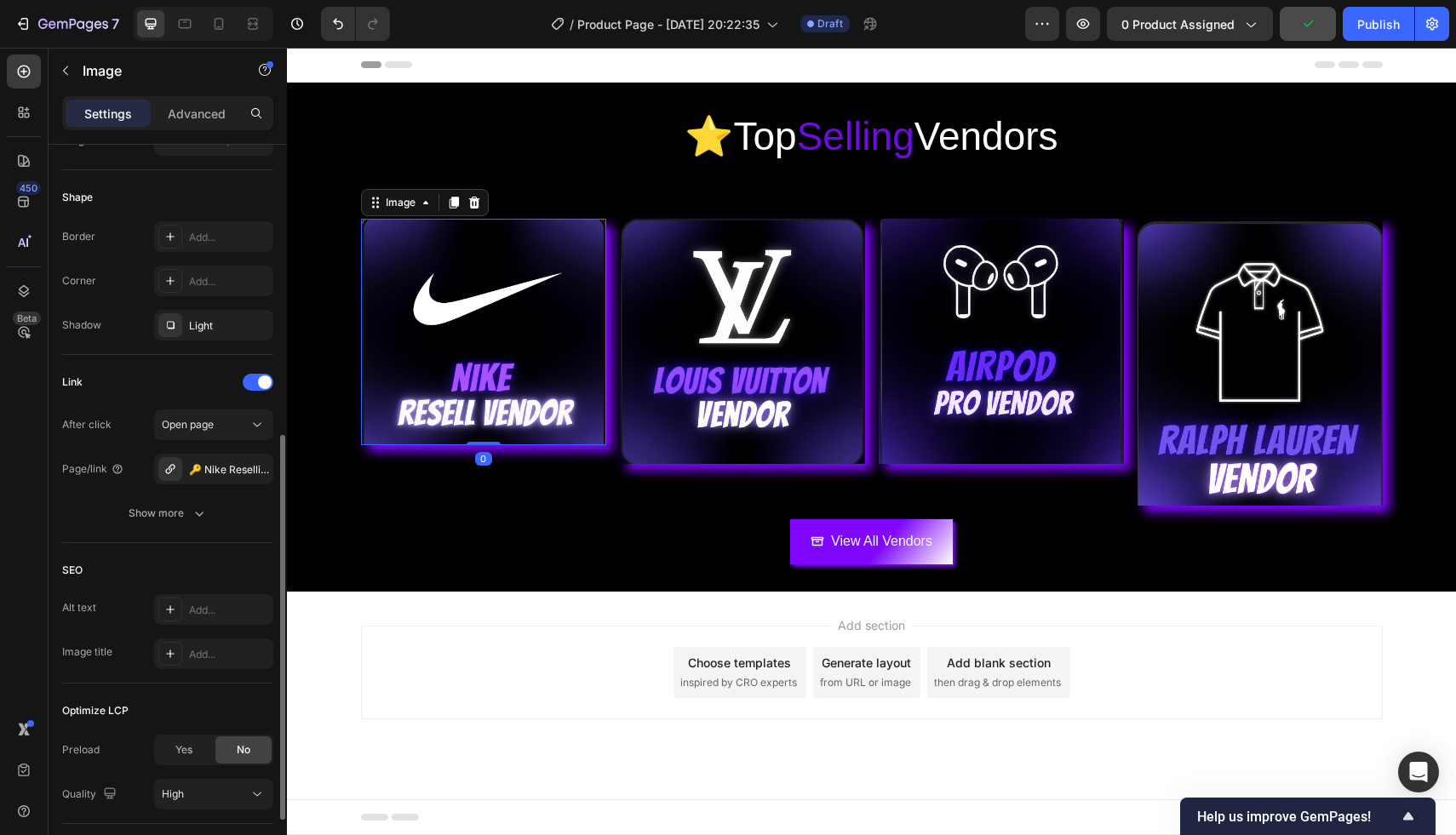
scroll to position [571, 0]
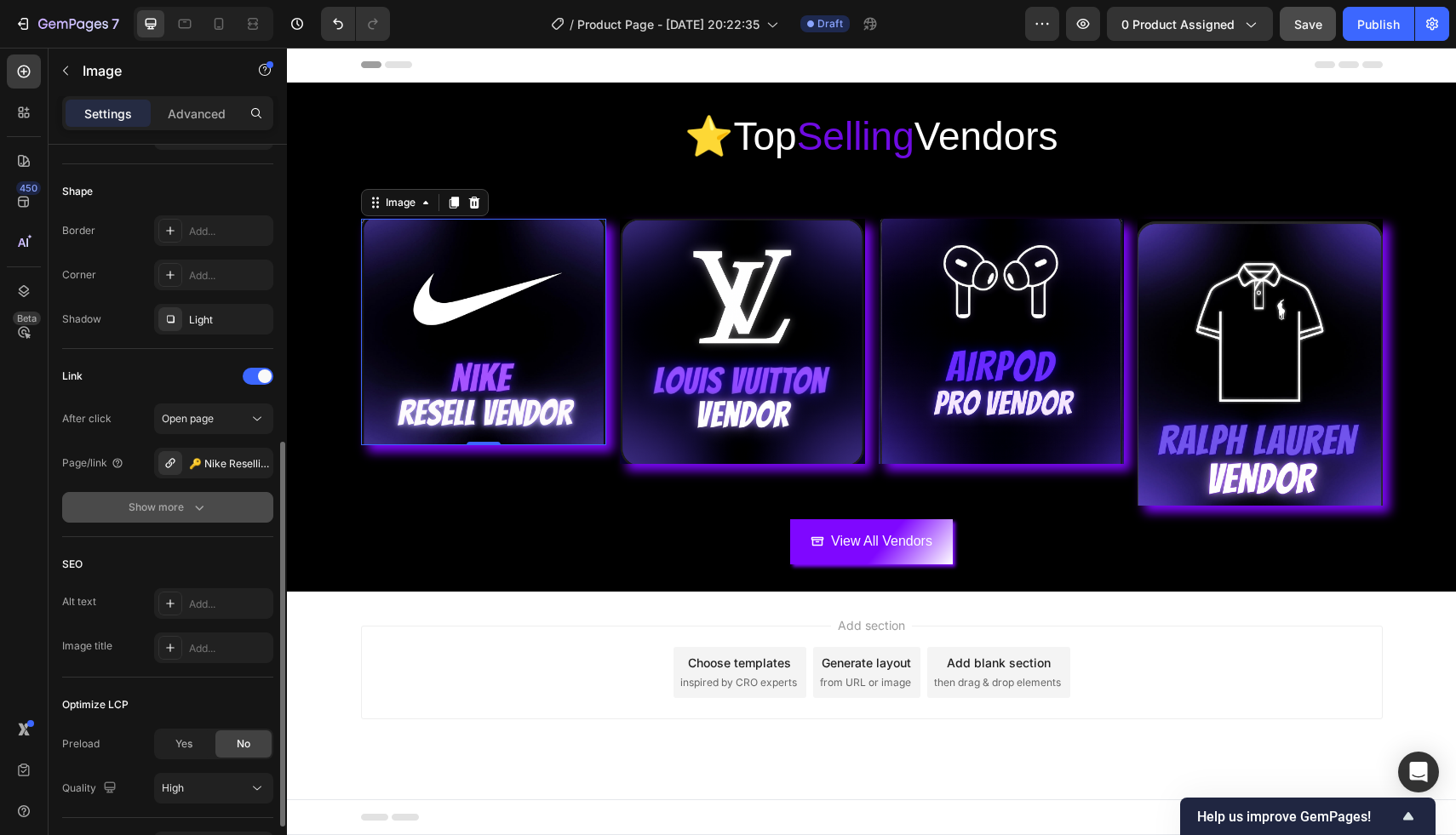
click at [173, 516] on button "Show more" at bounding box center [167, 508] width 211 height 31
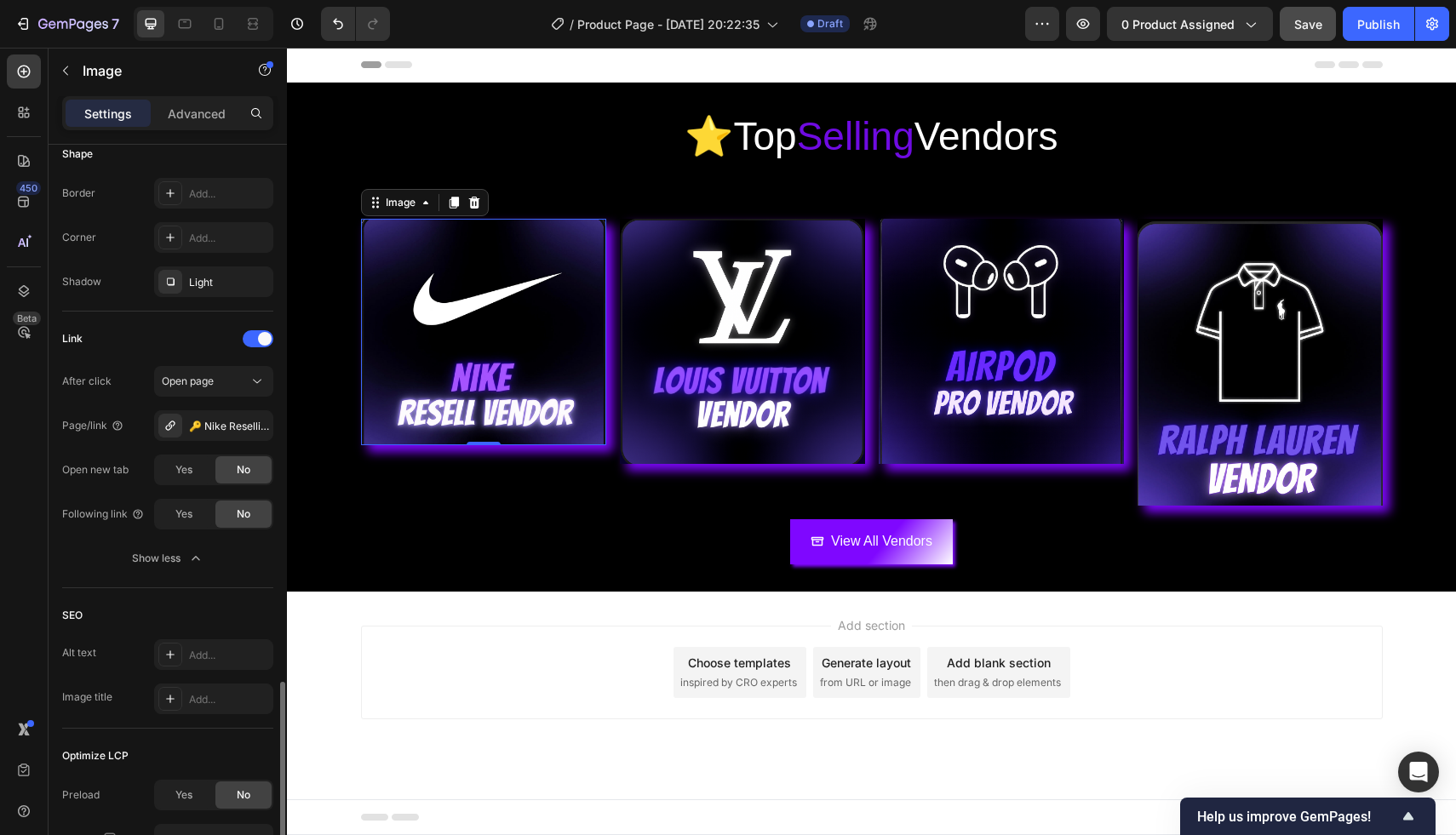
scroll to position [768, 0]
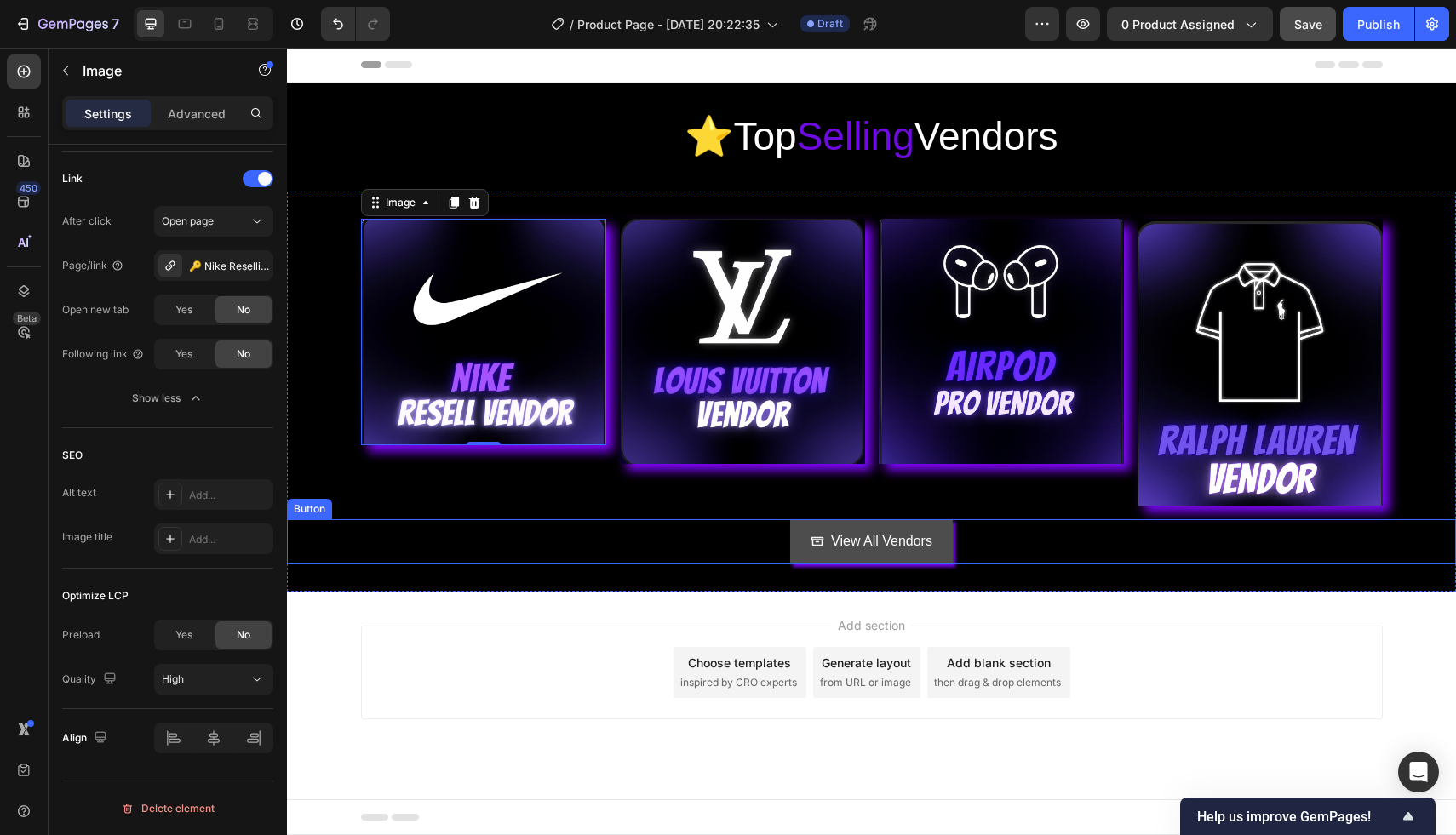
click at [845, 556] on link "View All Vendors" at bounding box center [872, 541] width 163 height 45
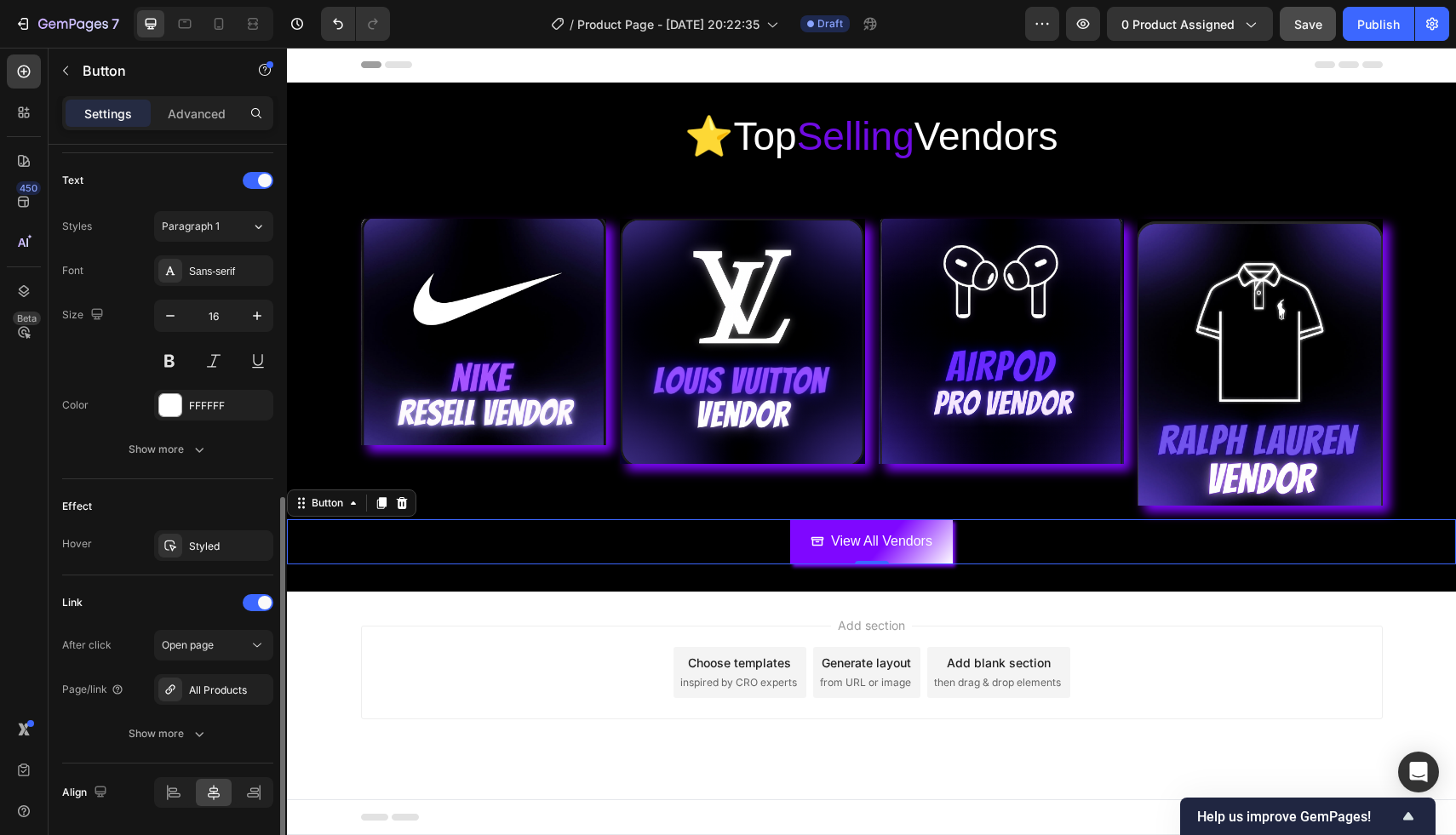
scroll to position [700, 0]
click at [208, 541] on div "Styled" at bounding box center [214, 541] width 49 height 16
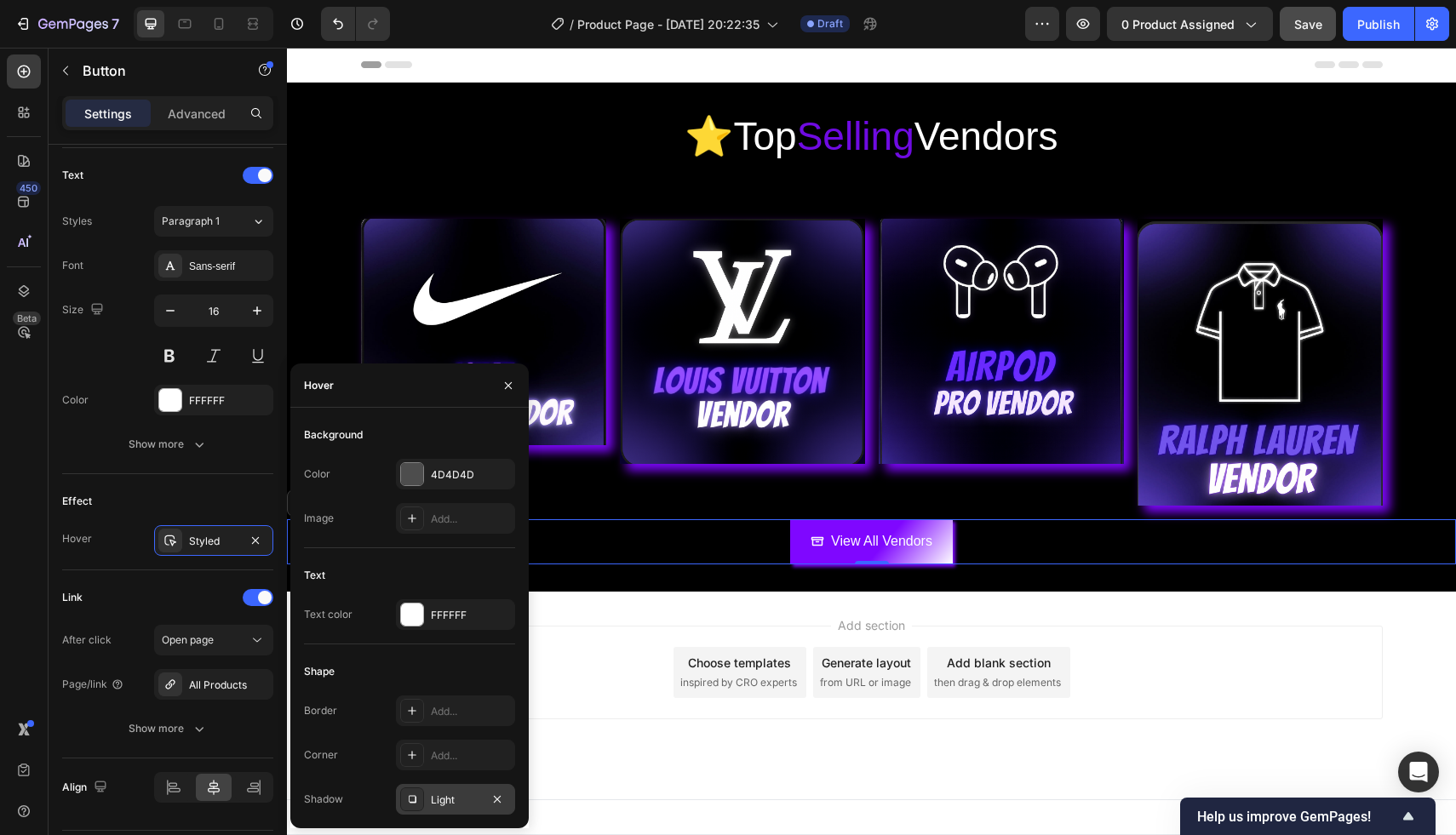
click at [435, 784] on div "Light" at bounding box center [455, 799] width 119 height 31
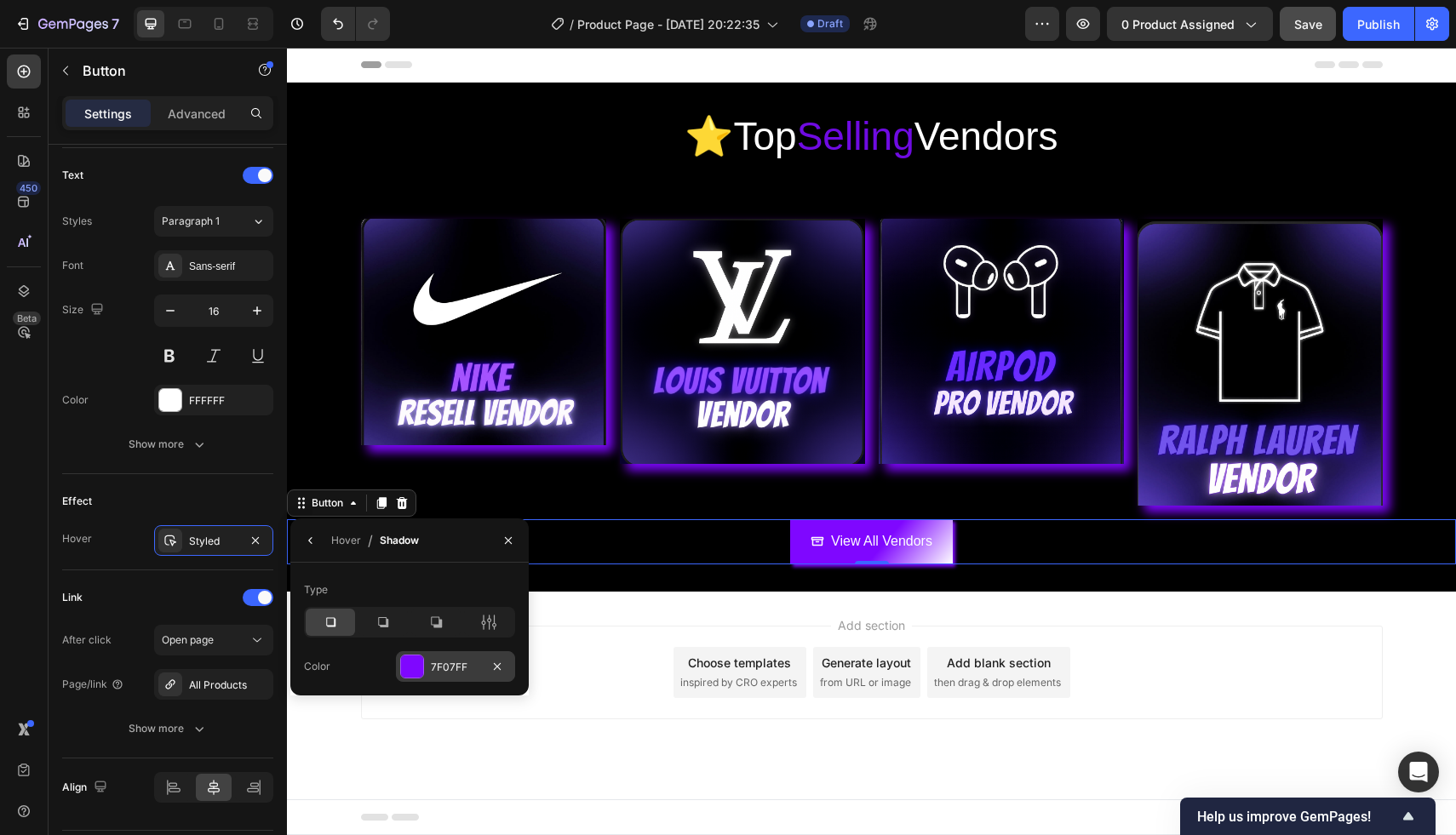
click at [412, 656] on div at bounding box center [412, 667] width 22 height 22
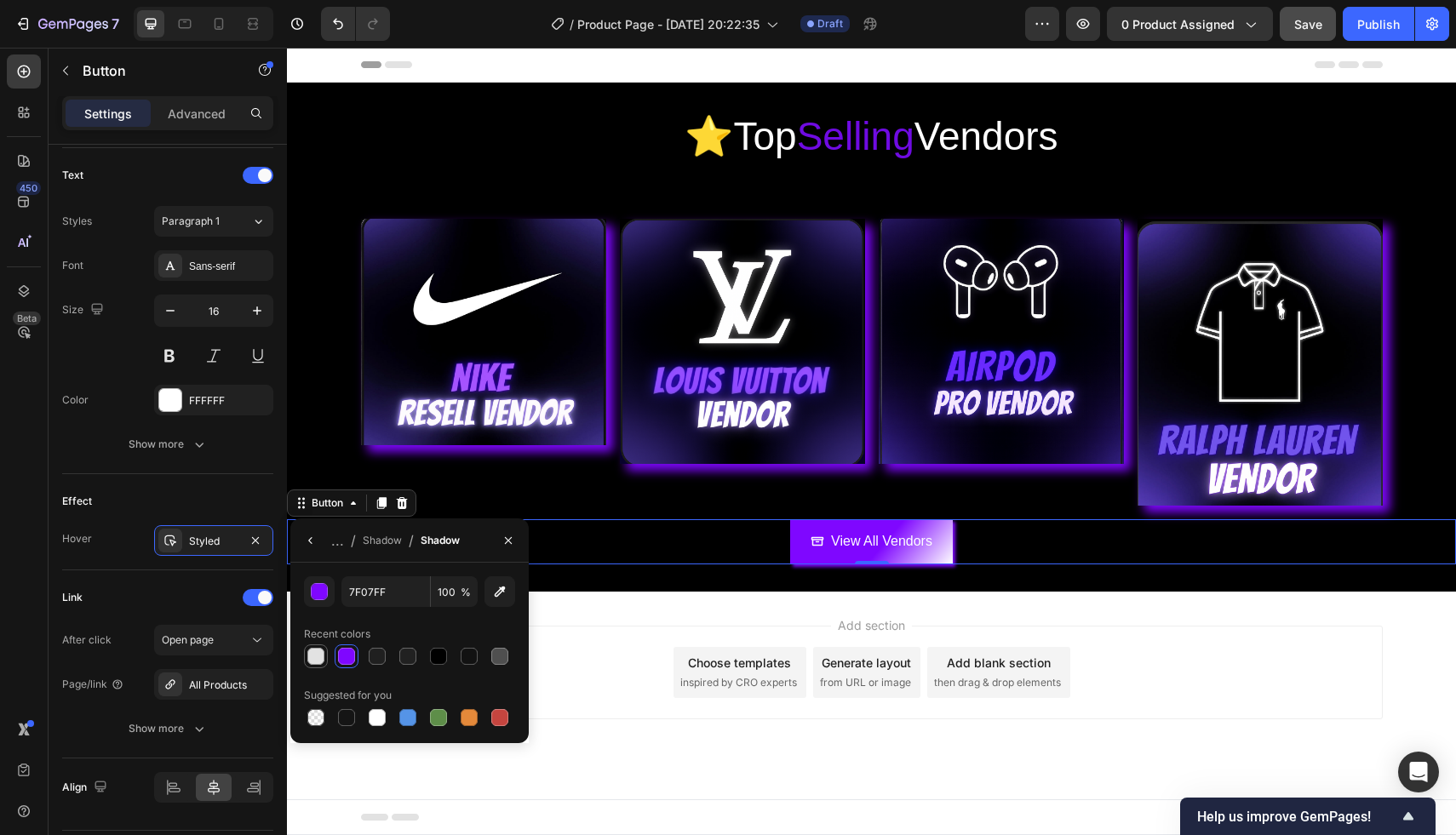
click at [316, 656] on div at bounding box center [316, 656] width 17 height 17
type input "E2E2E2"
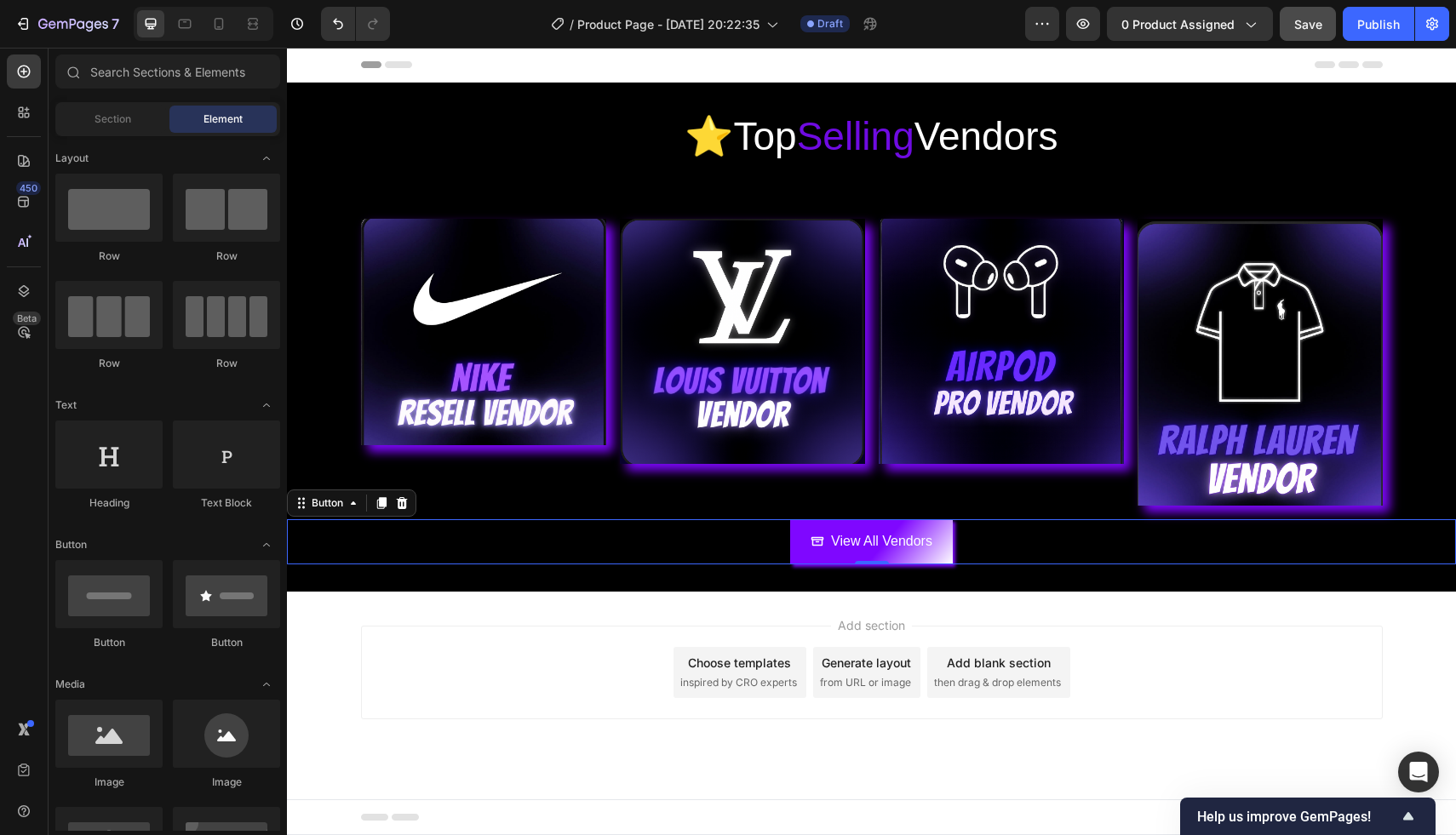
click at [849, 603] on div "Add section Choose templates inspired by CRO experts Generate layout from URL o…" at bounding box center [872, 696] width 1169 height 209
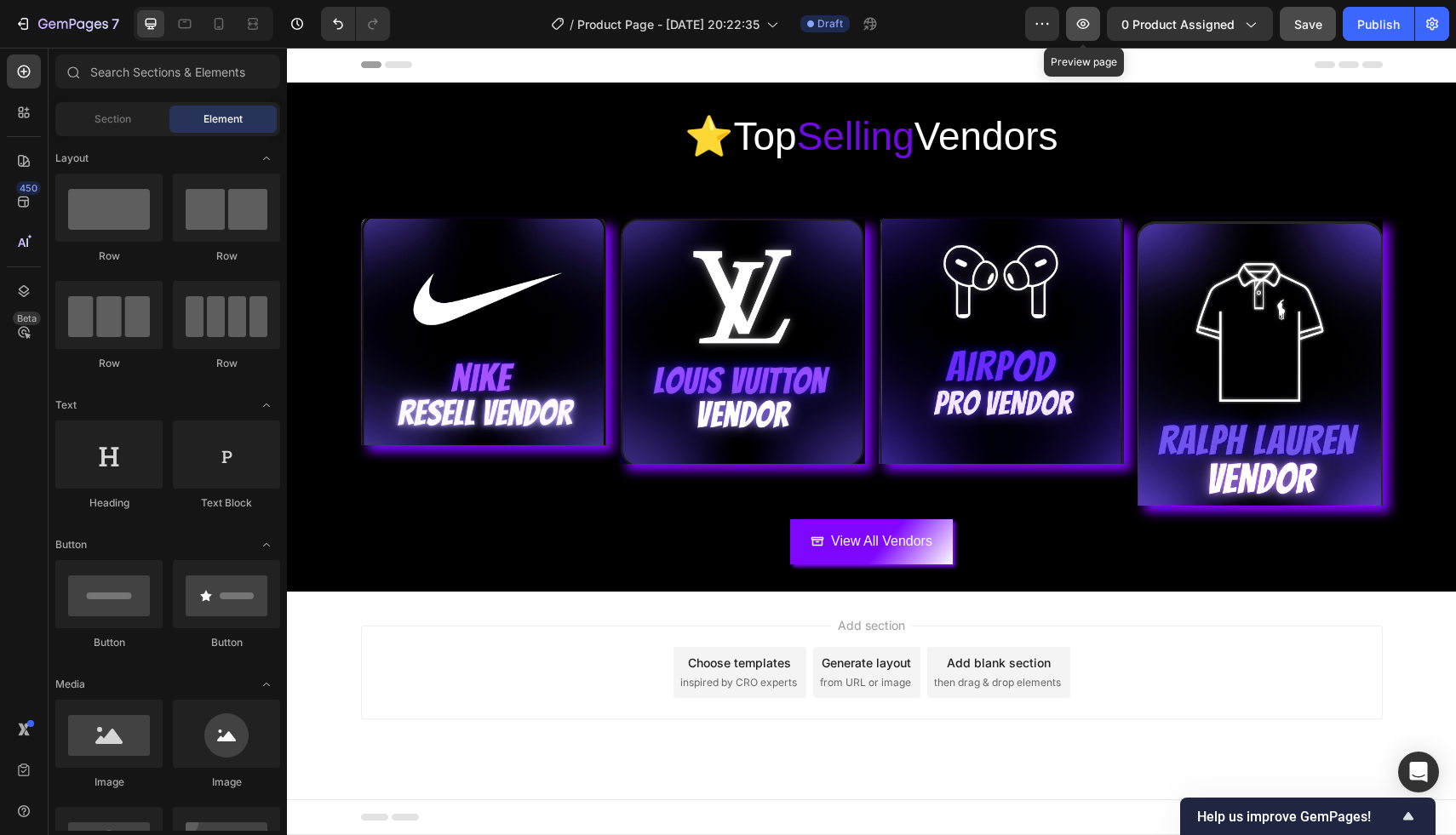
click at [1076, 24] on icon "button" at bounding box center [1083, 24] width 17 height 17
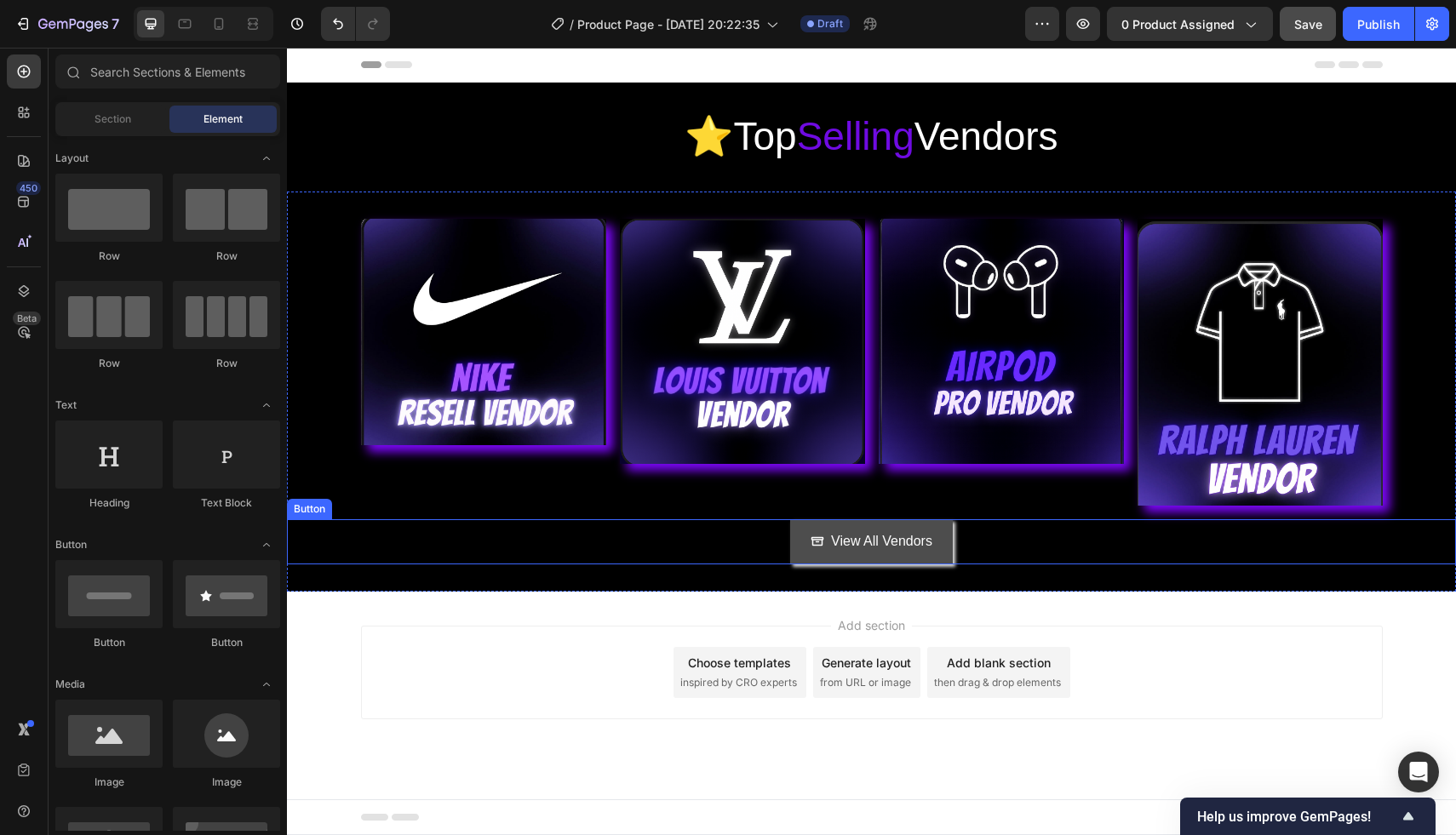
click at [865, 553] on link "View All Vendors" at bounding box center [872, 541] width 163 height 45
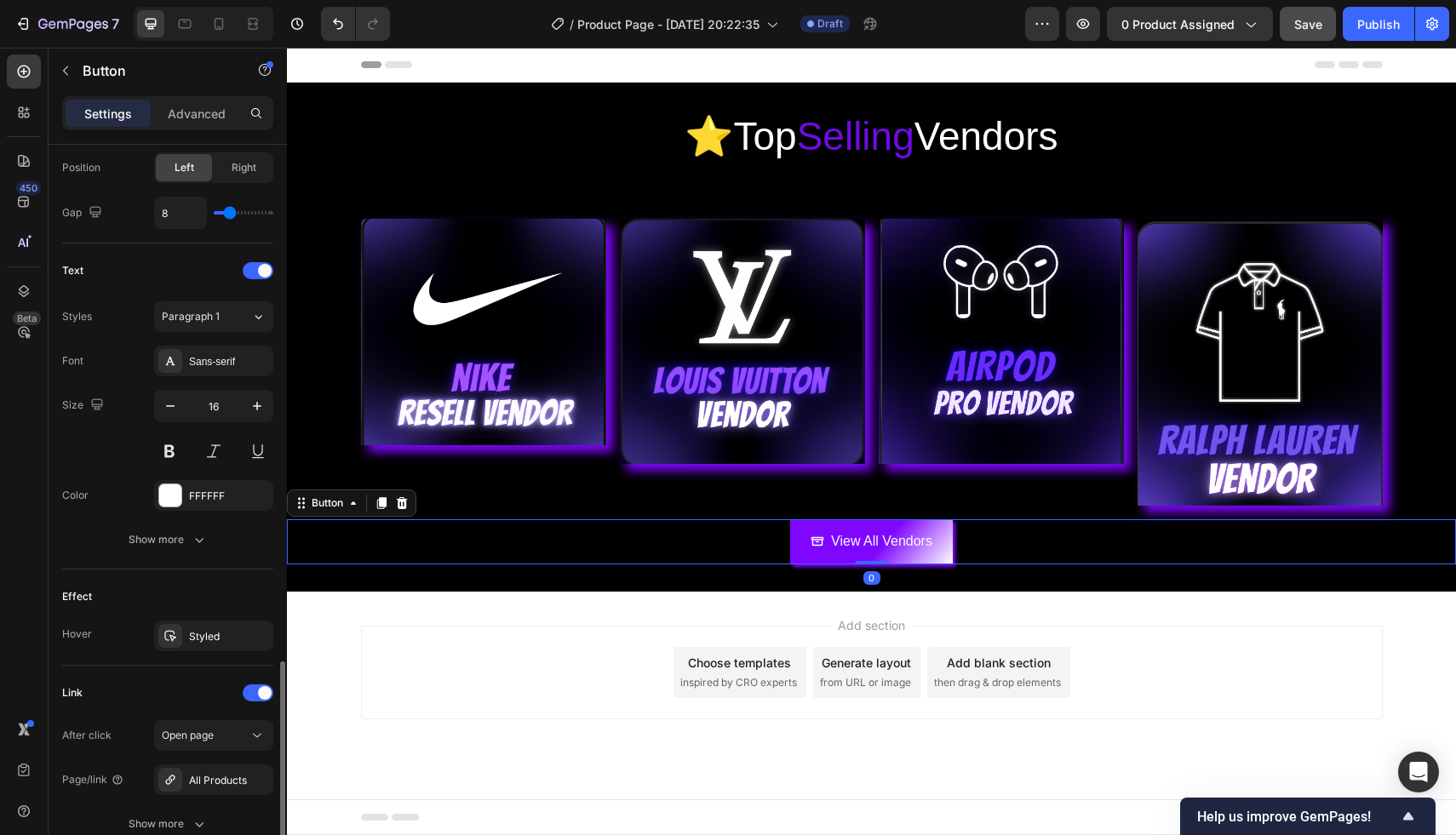
scroll to position [749, 0]
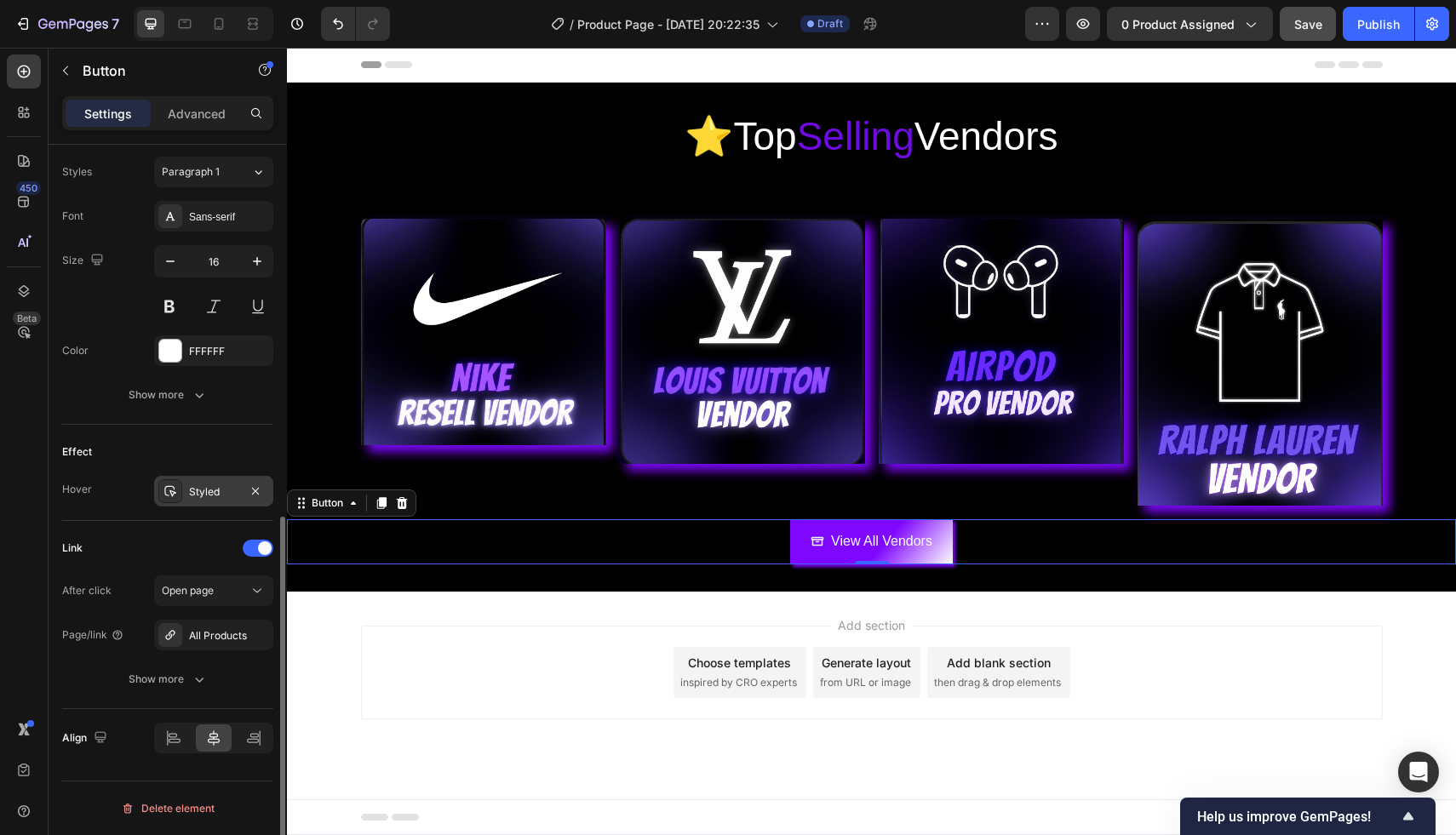
click at [205, 486] on div "Styled" at bounding box center [214, 492] width 49 height 16
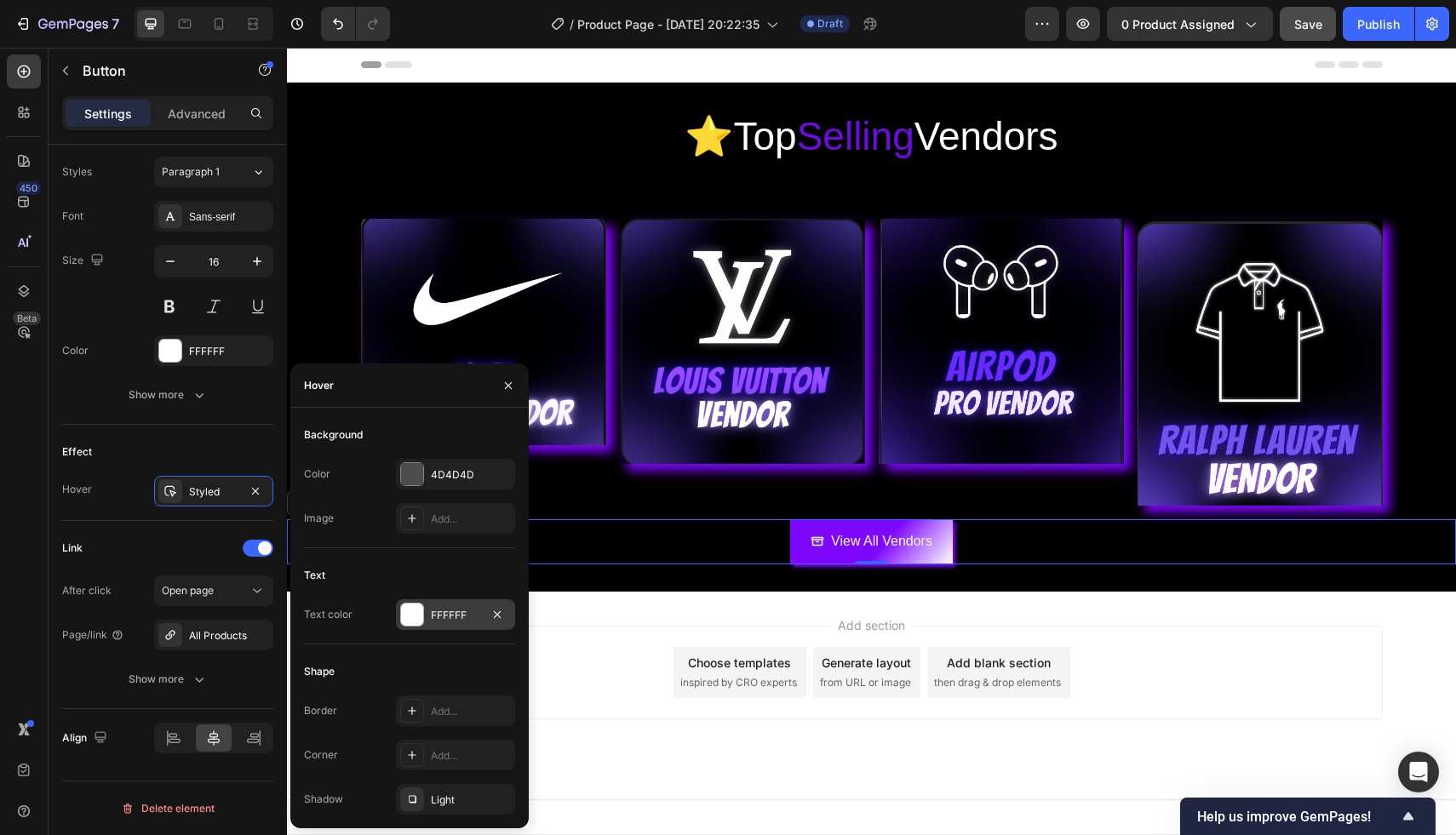
click at [410, 612] on div at bounding box center [412, 615] width 22 height 22
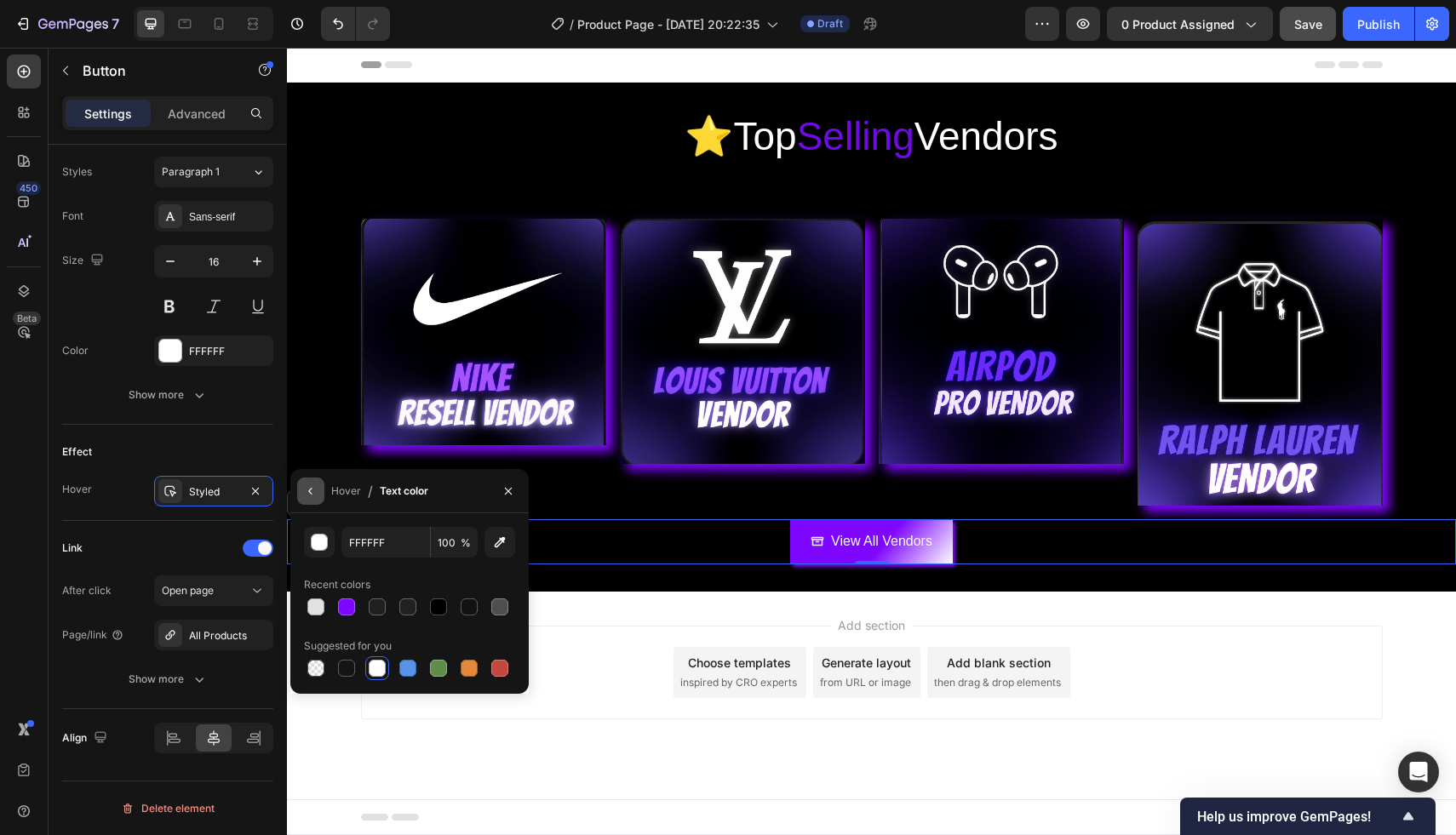
click at [305, 495] on icon "button" at bounding box center [310, 491] width 14 height 14
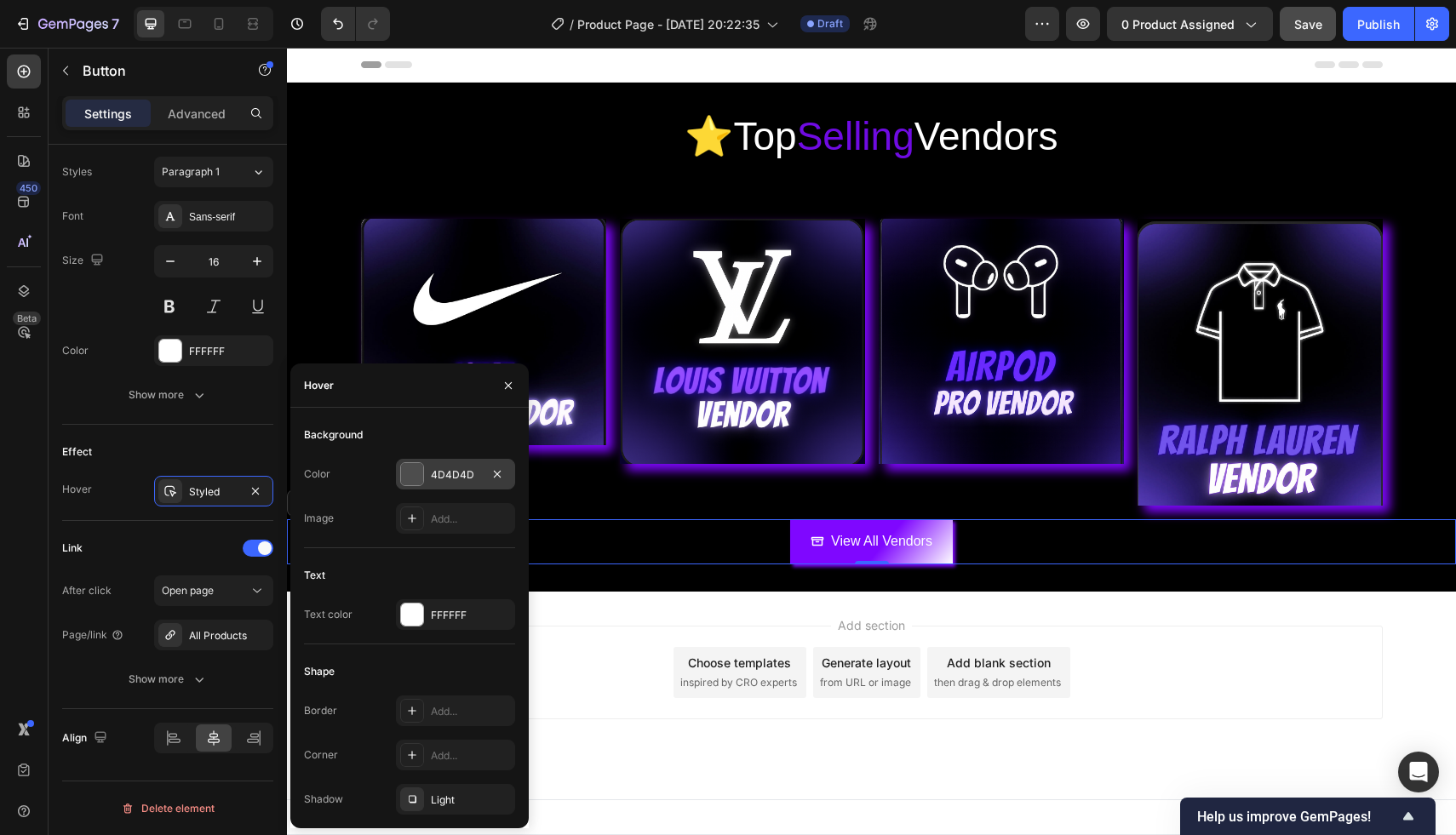
click at [455, 459] on div "4D4D4D" at bounding box center [455, 475] width 119 height 31
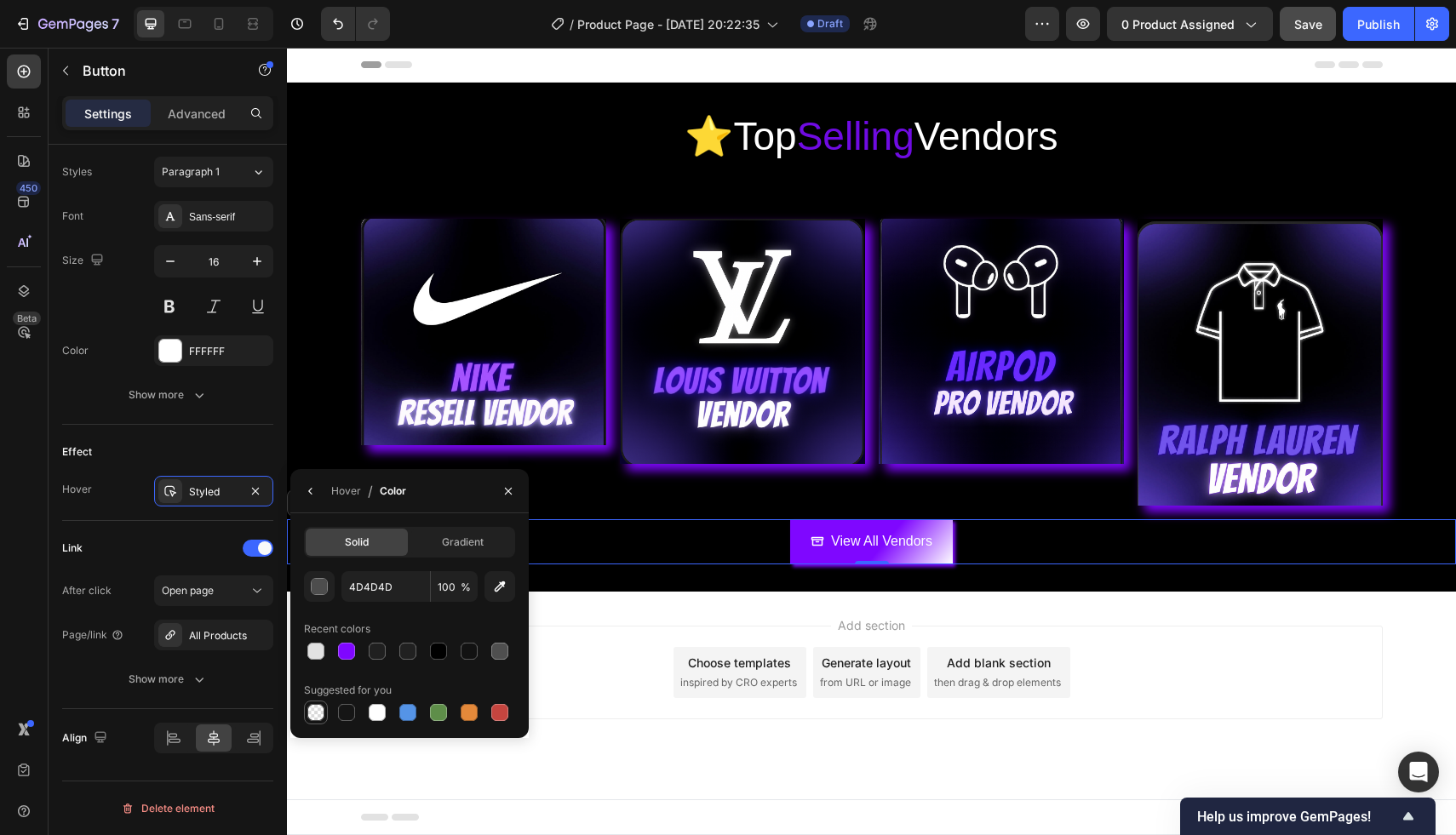
click at [319, 711] on div at bounding box center [316, 712] width 17 height 17
type input "000000"
type input "0"
click at [436, 555] on div "Gradient" at bounding box center [463, 542] width 102 height 27
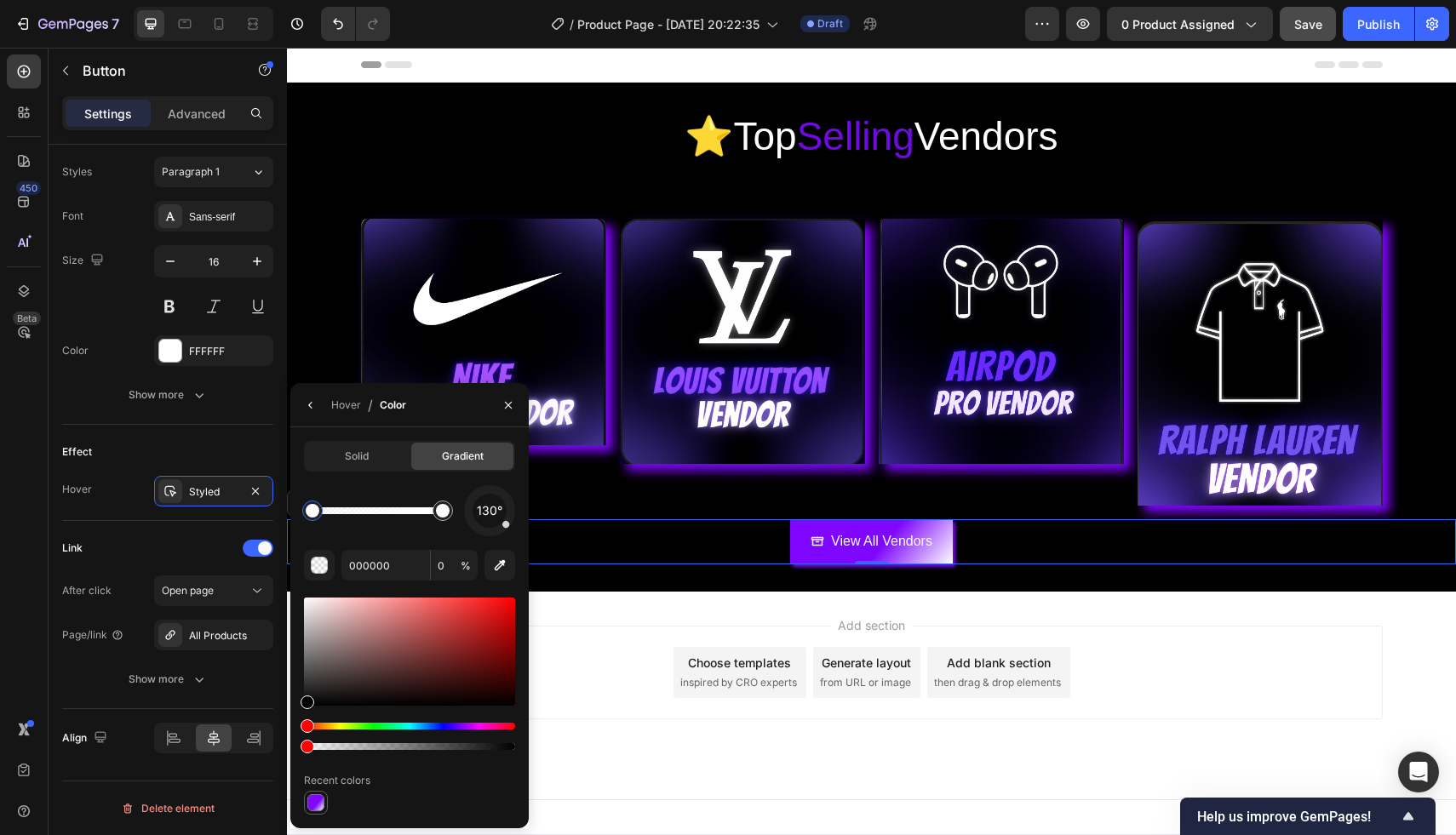
click at [316, 809] on div at bounding box center [316, 802] width 17 height 17
type input "7F07FF"
type input "100"
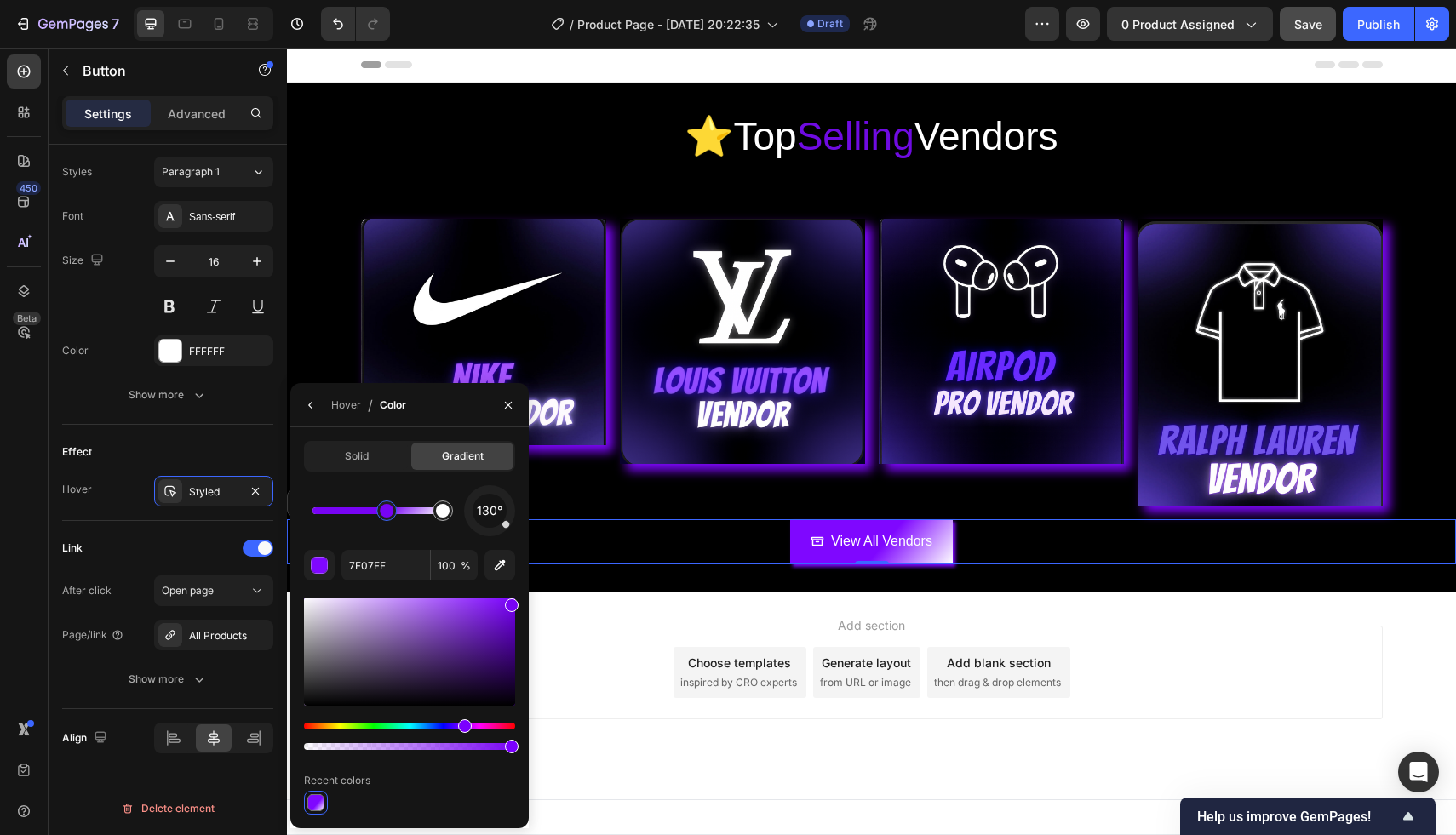
drag, startPoint x: 511, startPoint y: 602, endPoint x: 511, endPoint y: 703, distance: 101.0
click at [511, 612] on div at bounding box center [511, 605] width 14 height 14
drag, startPoint x: 512, startPoint y: 698, endPoint x: 510, endPoint y: 673, distance: 25.1
click at [510, 673] on div at bounding box center [511, 677] width 14 height 14
drag, startPoint x: 513, startPoint y: 679, endPoint x: 512, endPoint y: 656, distance: 23.0
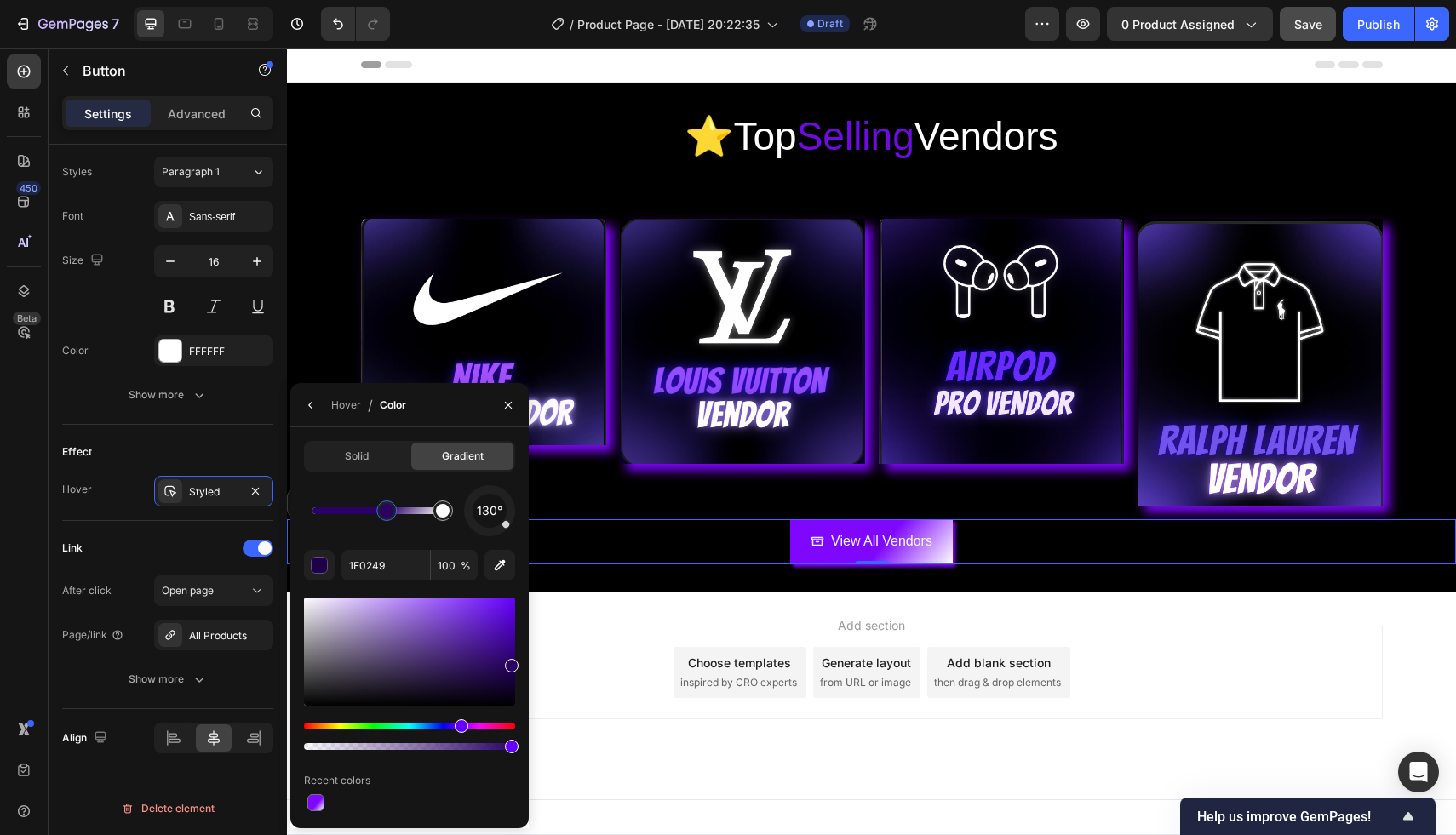
click at [512, 658] on div at bounding box center [511, 665] width 14 height 14
type input "300275"
click at [1331, 18] on button "Save" at bounding box center [1307, 23] width 56 height 34
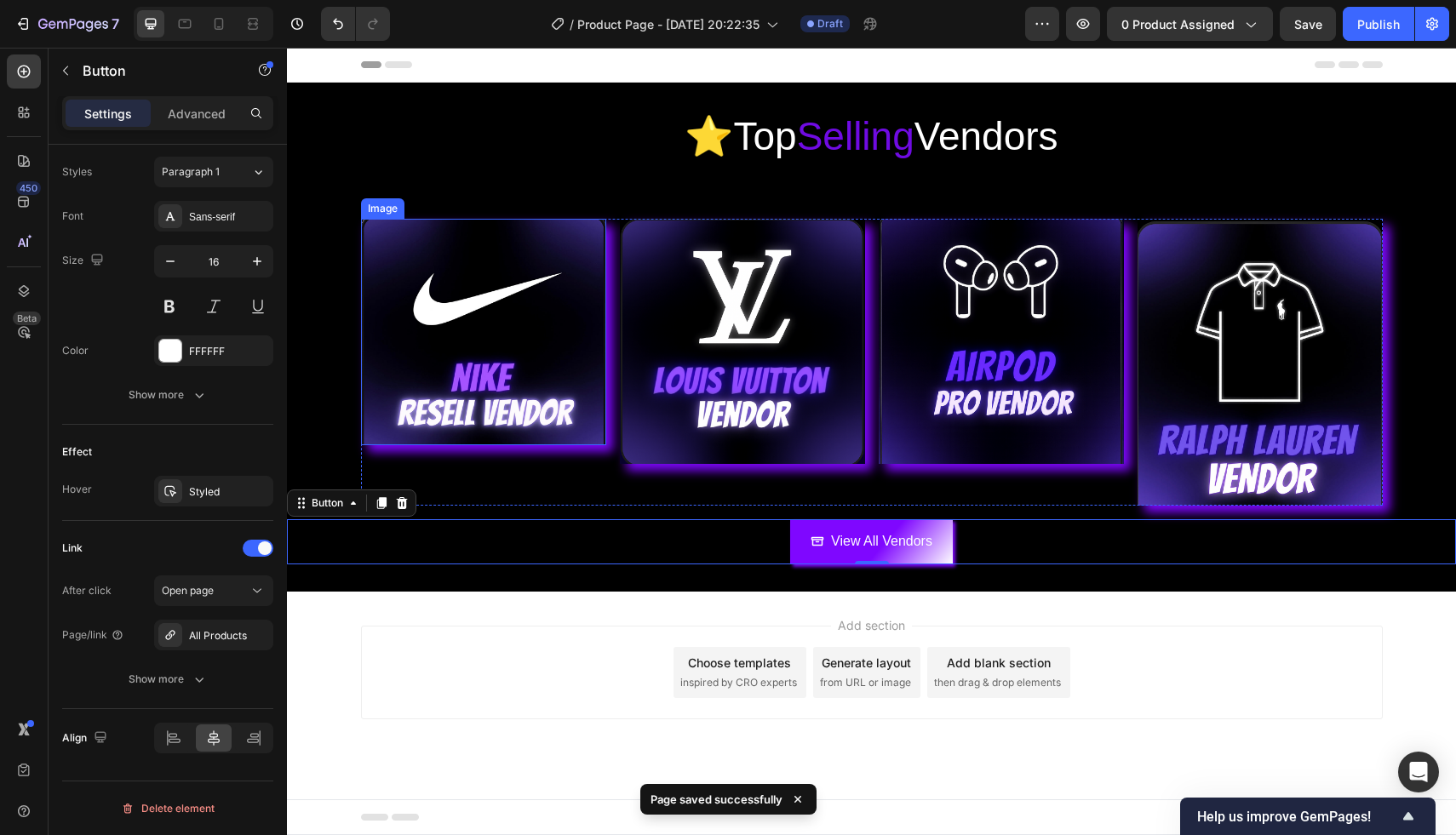
click at [535, 367] on img at bounding box center [484, 332] width 245 height 228
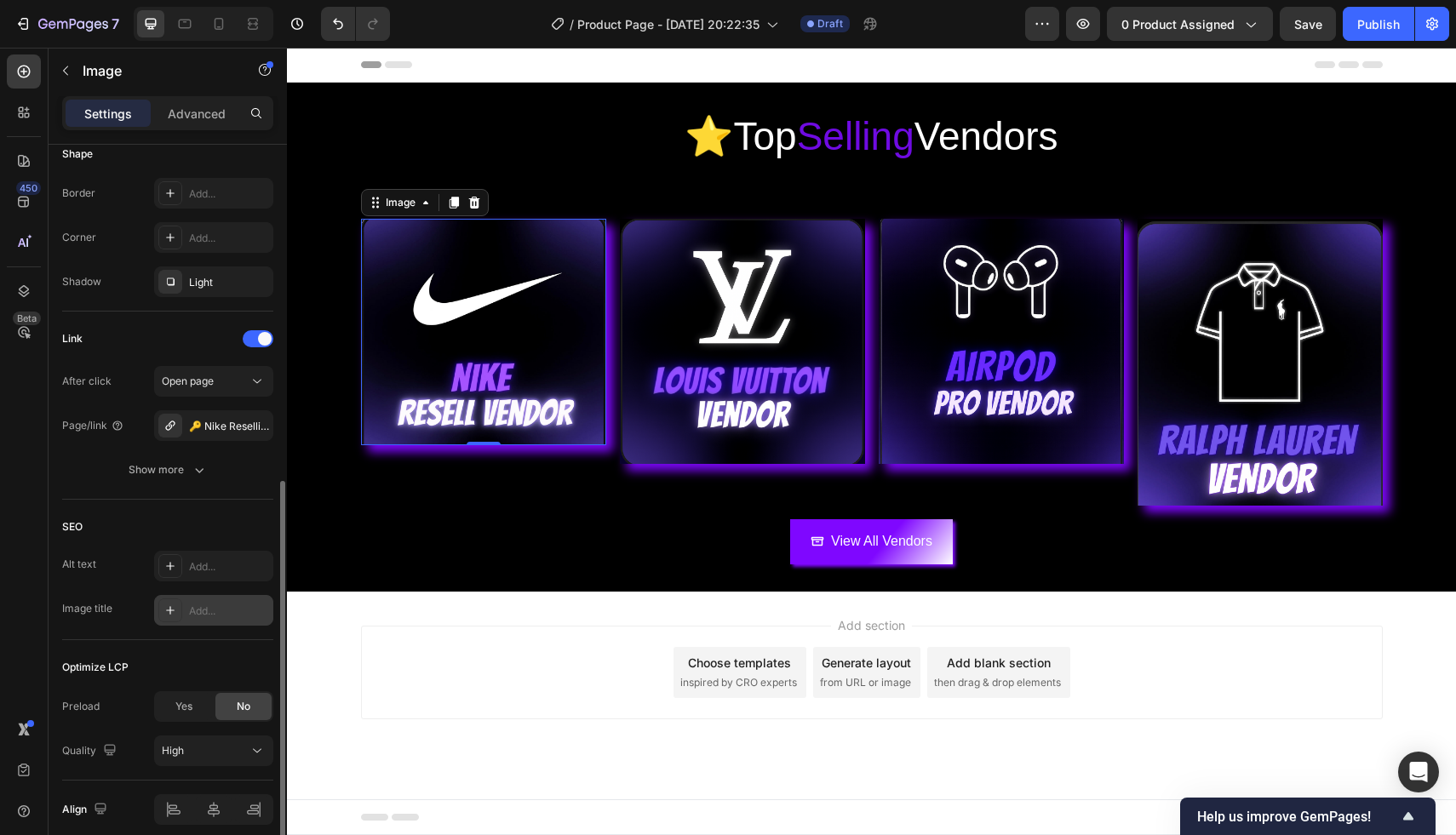
scroll to position [680, 0]
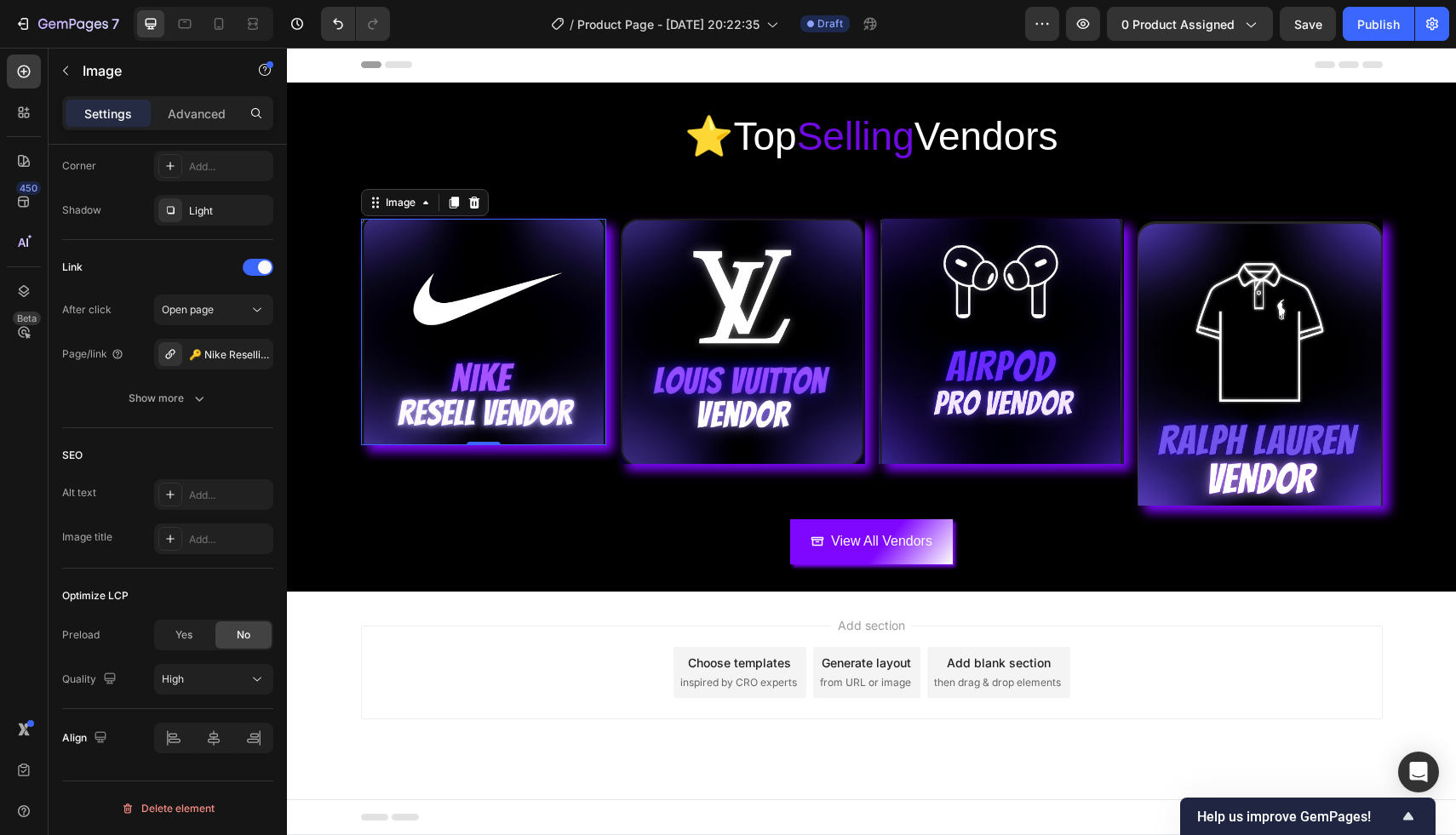
click at [444, 279] on img at bounding box center [484, 332] width 245 height 228
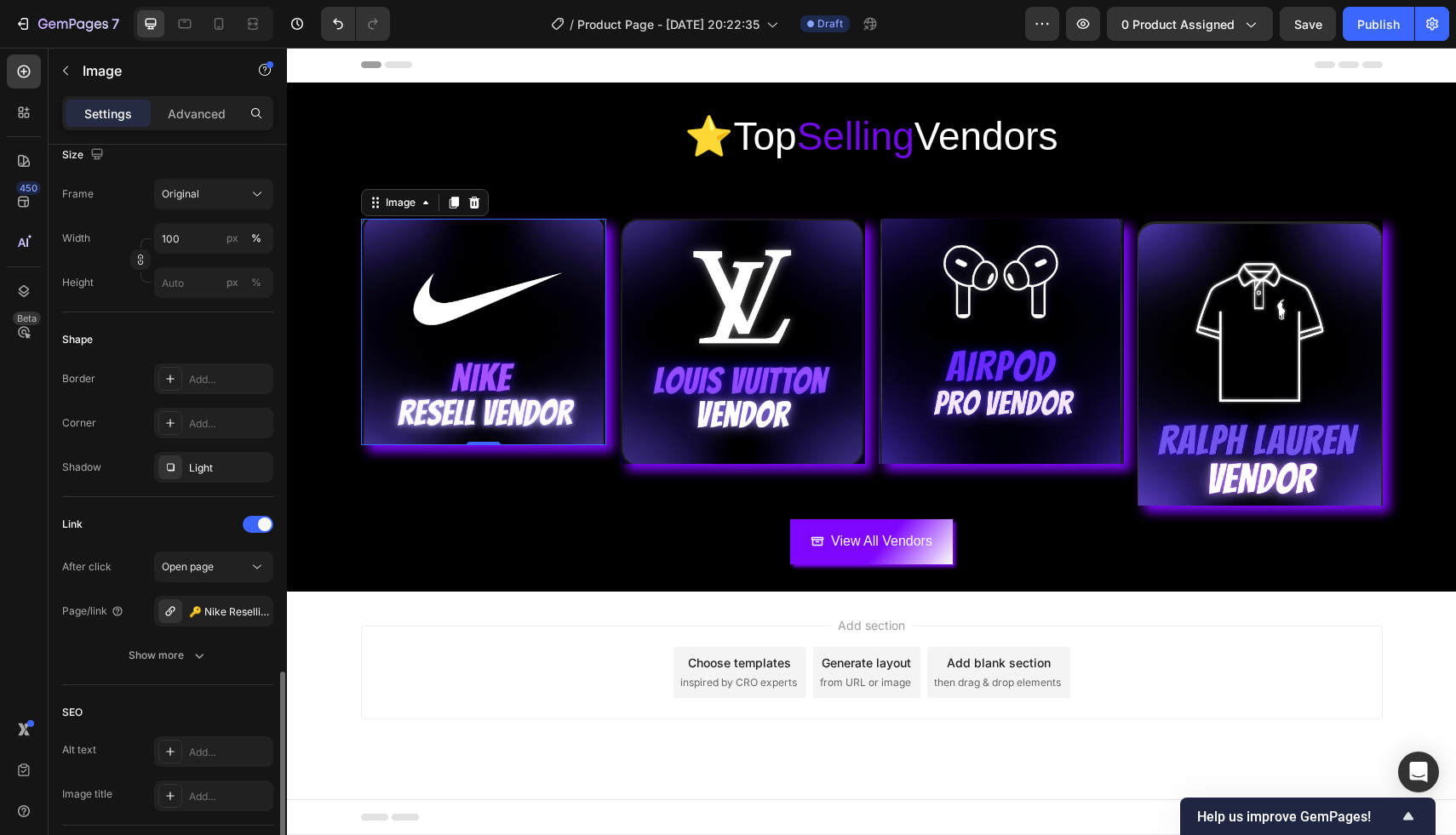
scroll to position [0, 0]
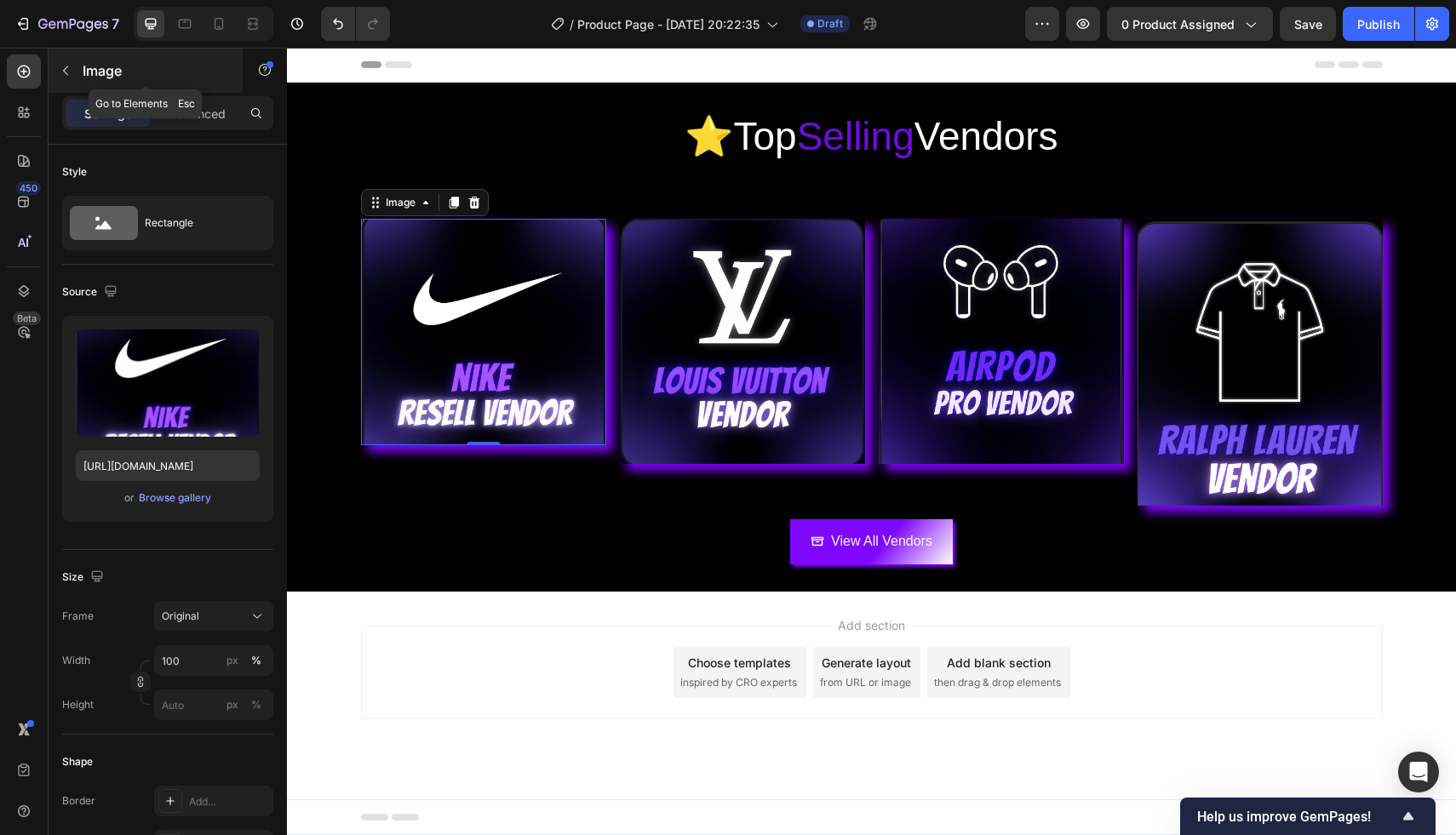
click at [67, 66] on icon "button" at bounding box center [65, 70] width 14 height 14
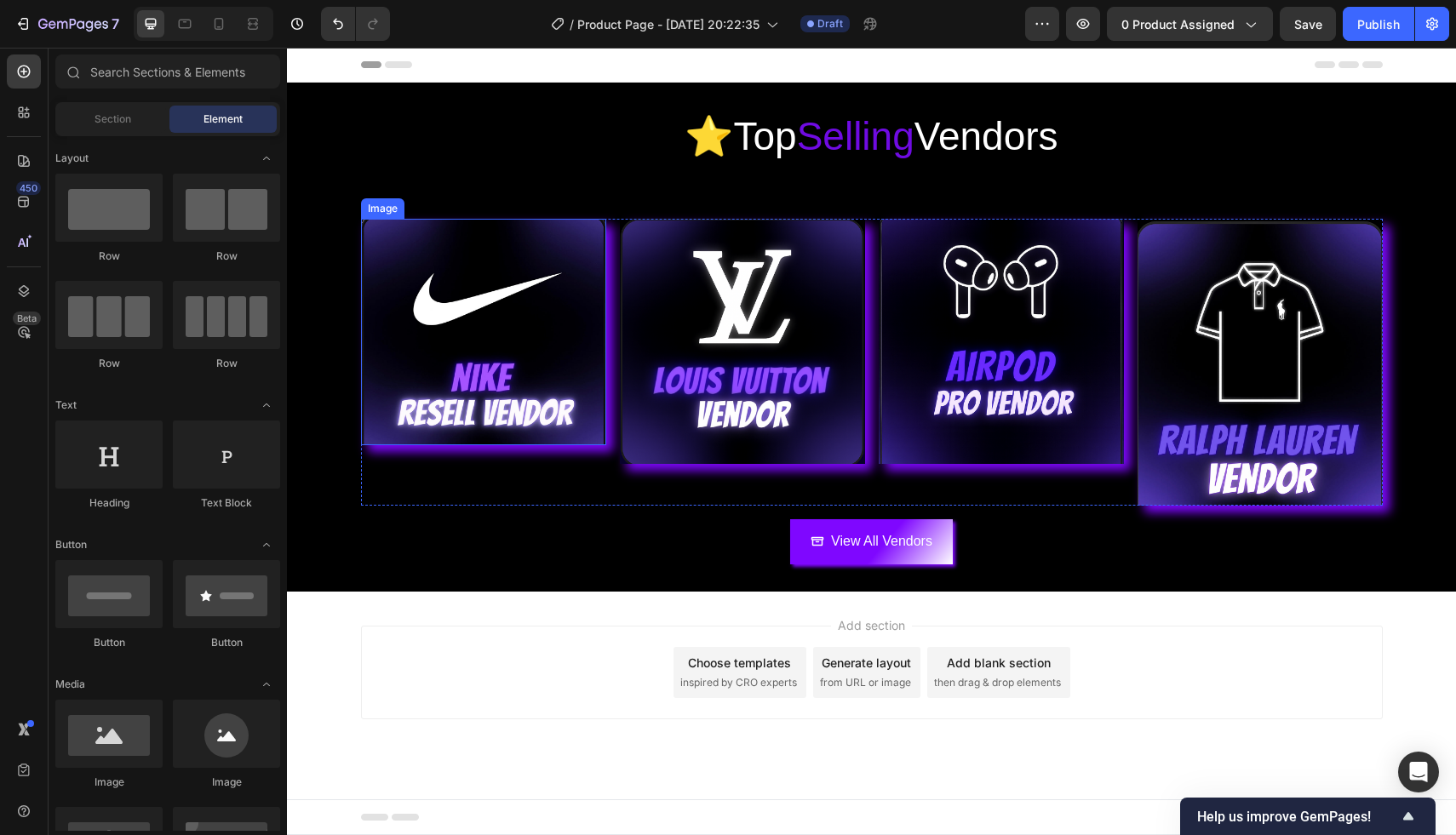
click at [455, 328] on img at bounding box center [484, 332] width 245 height 228
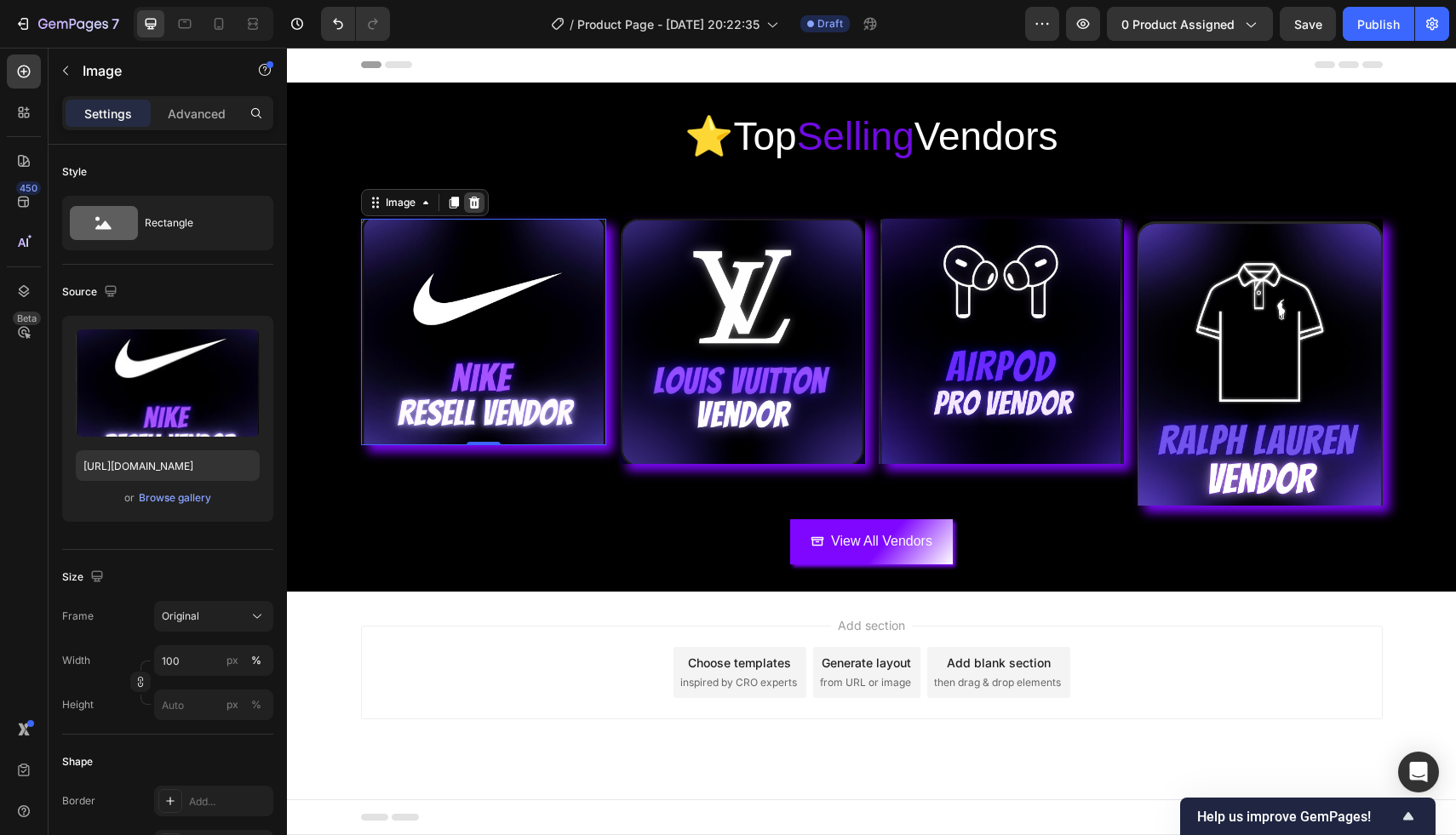
click at [475, 209] on icon at bounding box center [474, 202] width 14 height 14
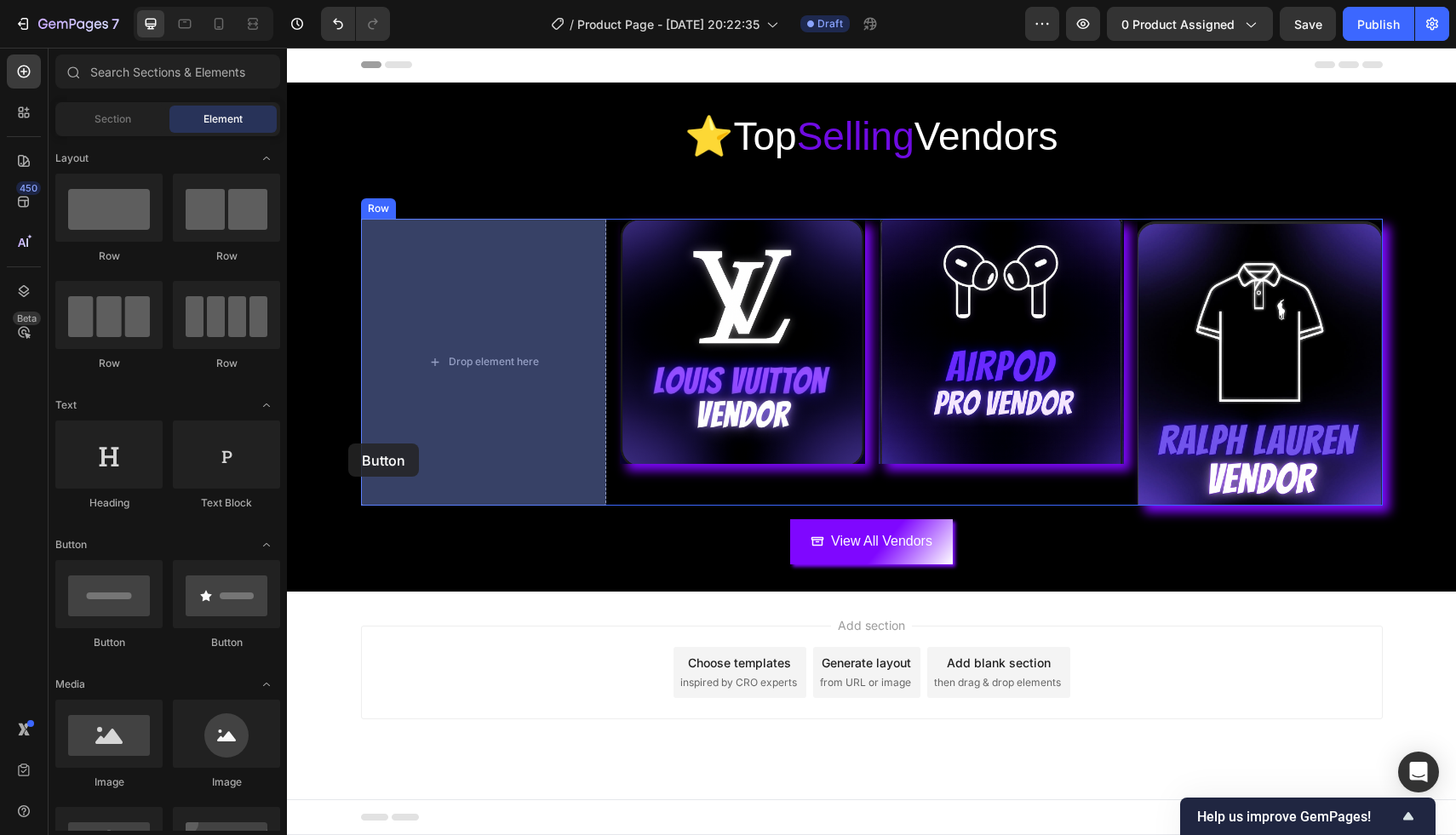
drag, startPoint x: 400, startPoint y: 673, endPoint x: 394, endPoint y: 375, distance: 298.1
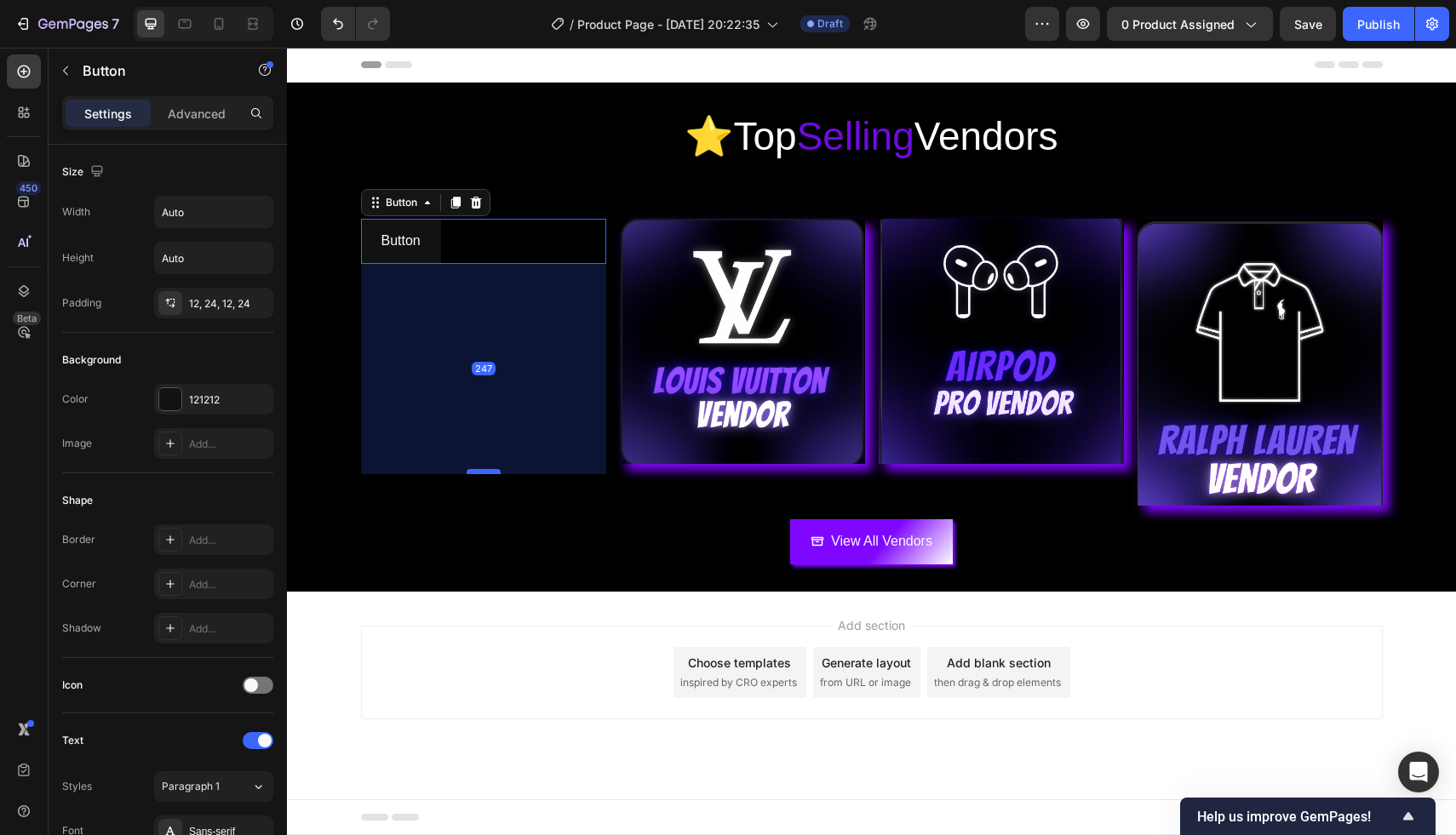
drag, startPoint x: 479, startPoint y: 262, endPoint x: 491, endPoint y: 473, distance: 211.3
click at [491, 473] on div at bounding box center [483, 472] width 34 height 5
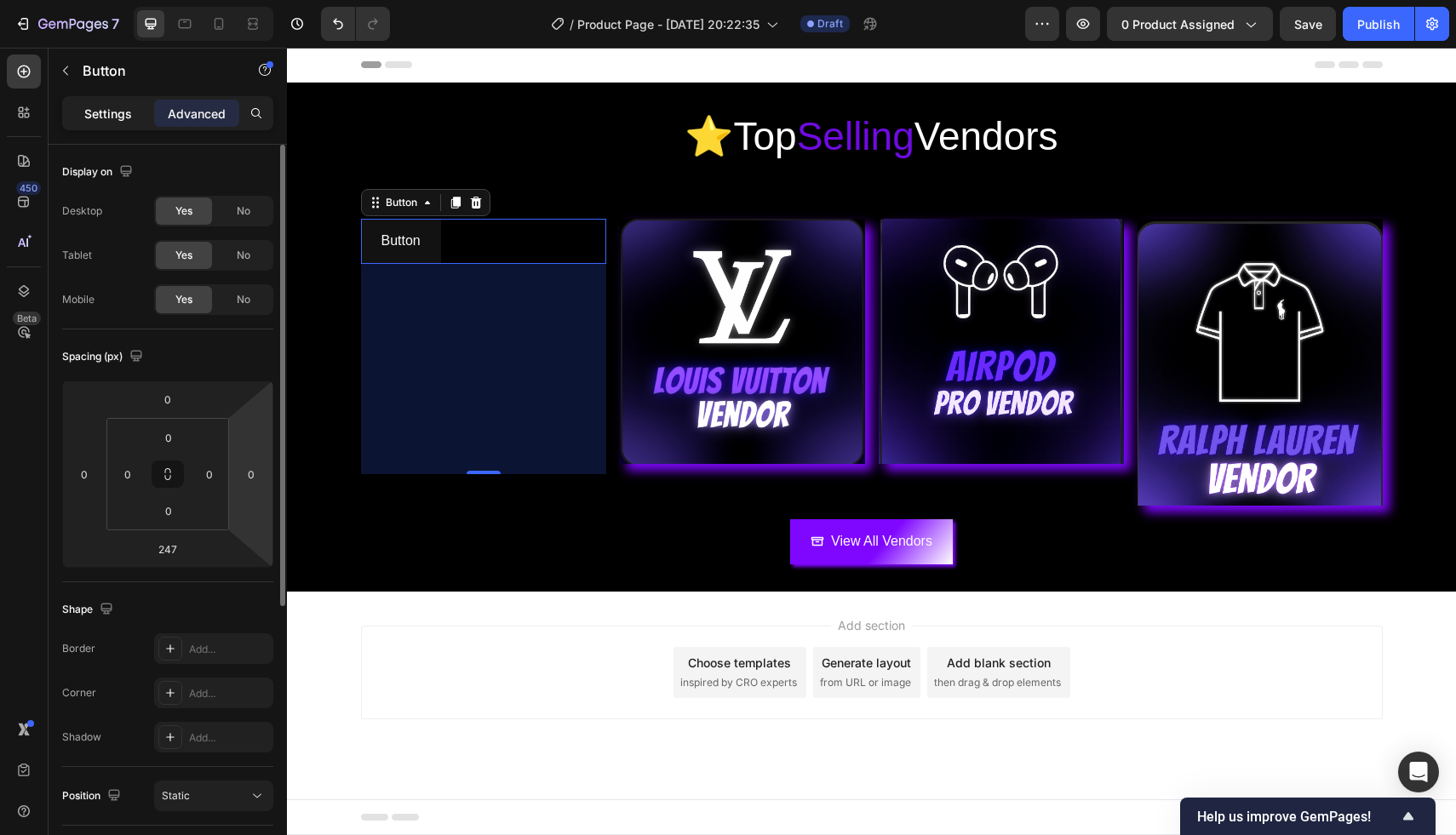
click at [114, 105] on p "Settings" at bounding box center [108, 113] width 48 height 18
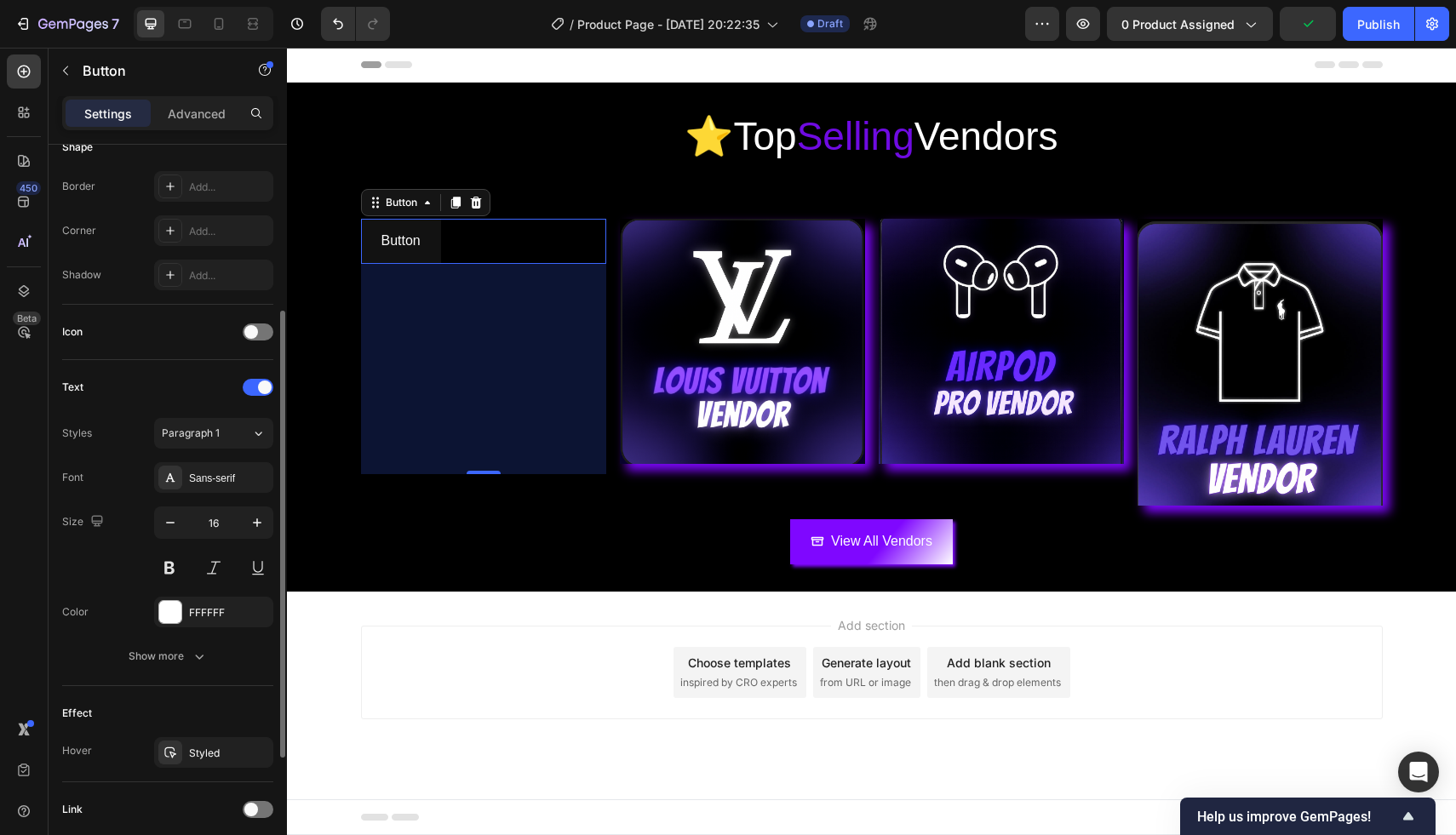
scroll to position [482, 0]
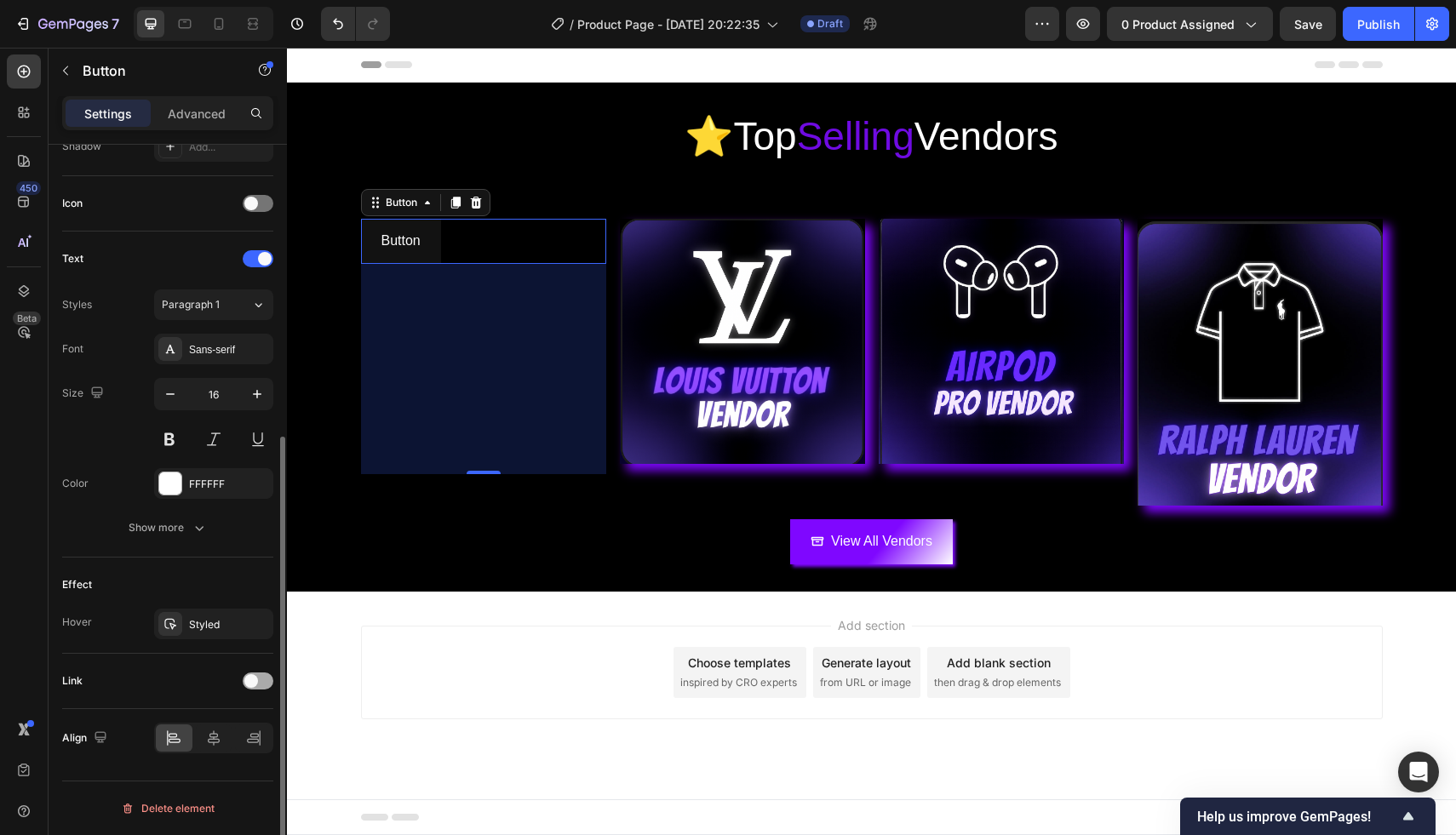
click at [248, 678] on span at bounding box center [251, 680] width 14 height 14
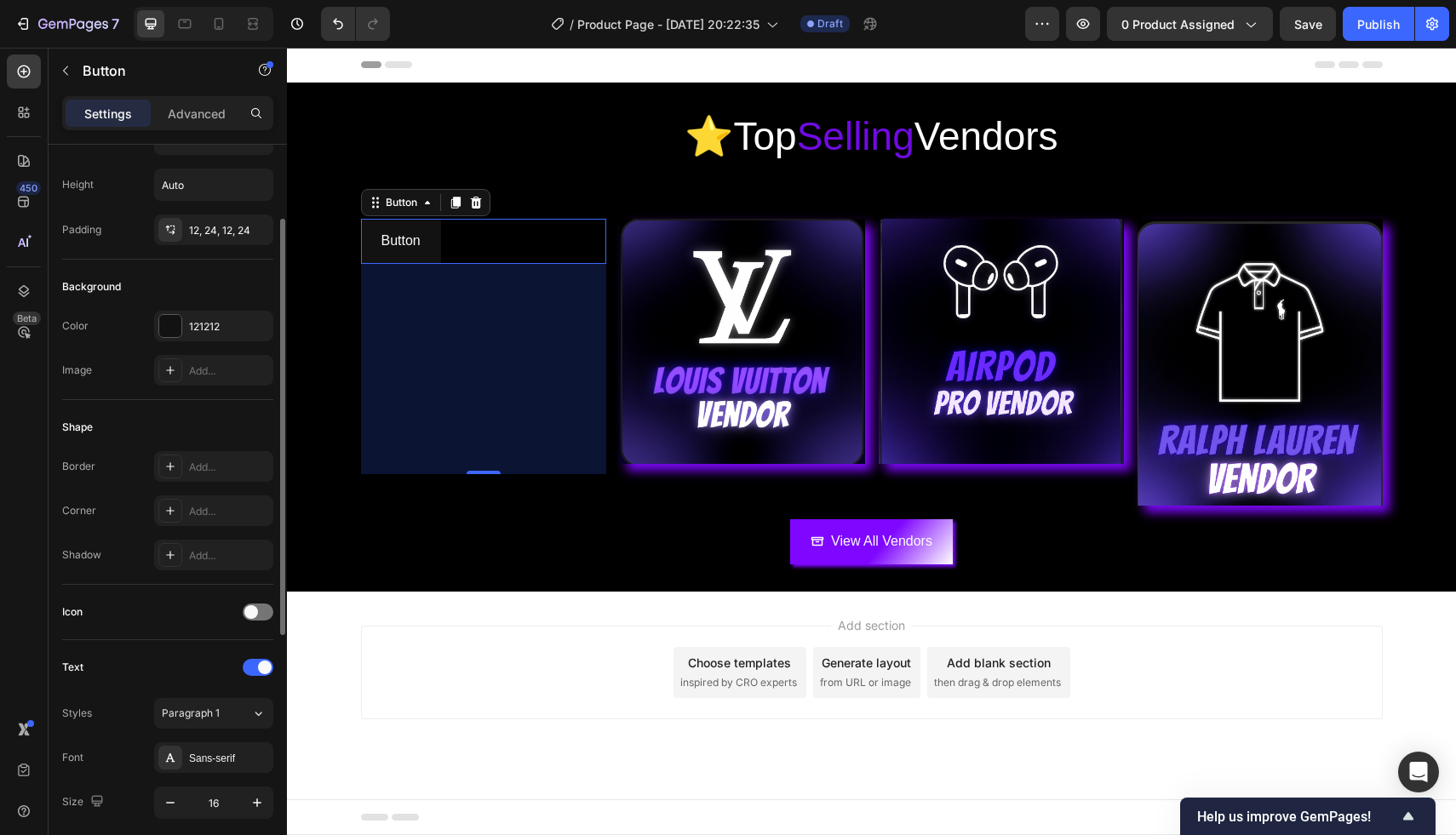
scroll to position [31, 0]
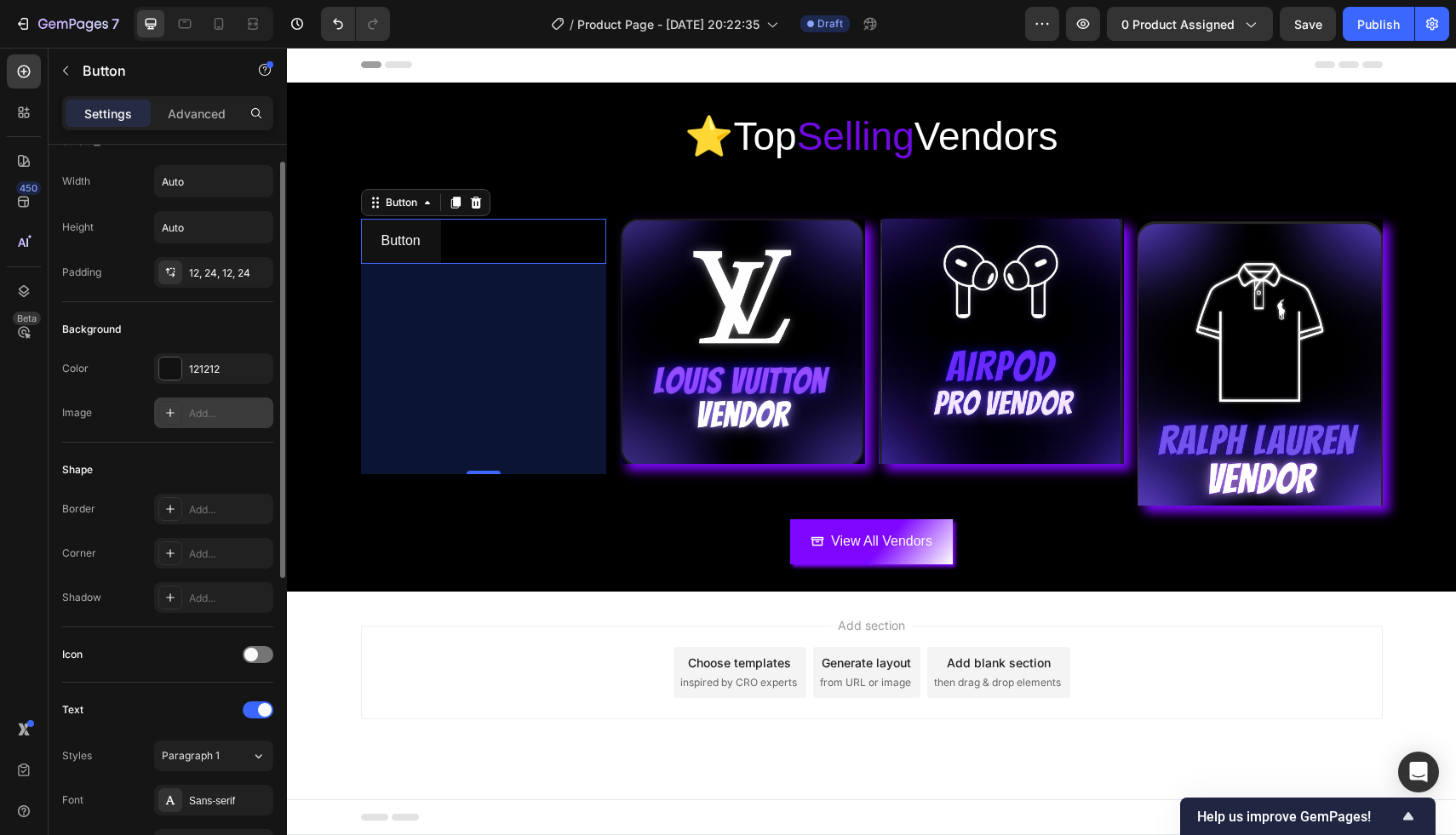
click at [221, 411] on div "Add..." at bounding box center [229, 413] width 80 height 16
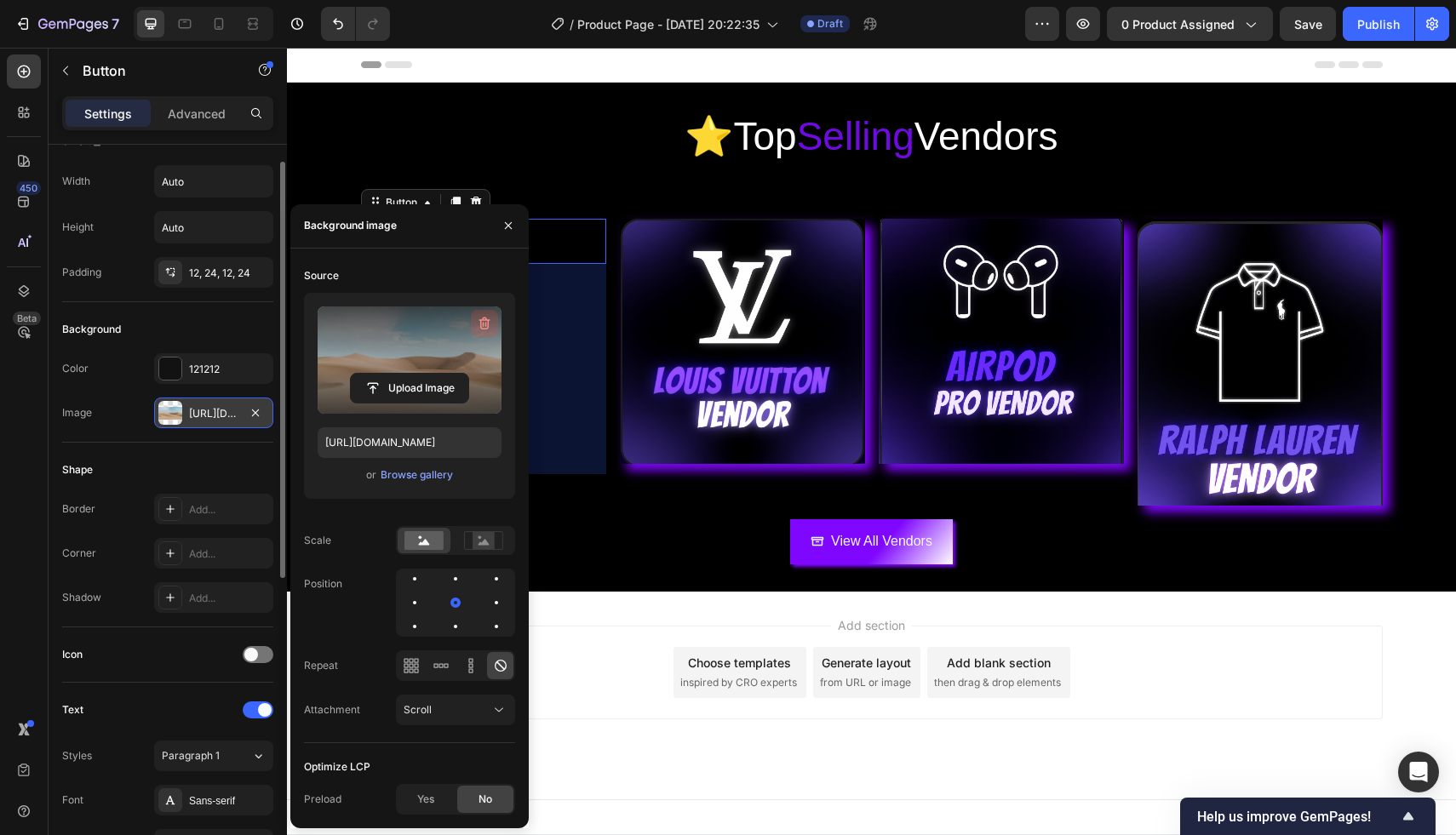
click at [478, 320] on icon "button" at bounding box center [484, 323] width 17 height 17
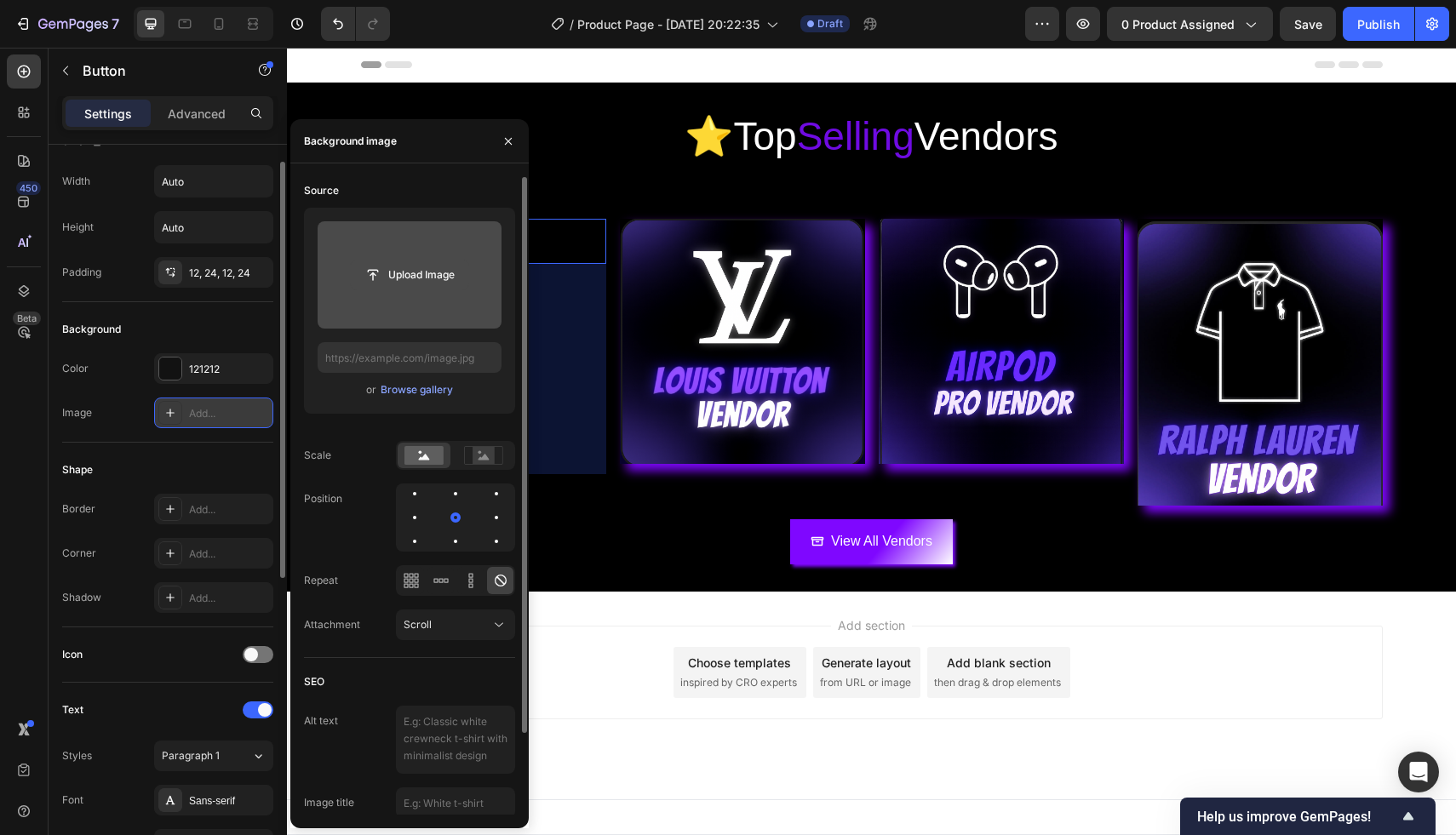
click at [393, 269] on input "file" at bounding box center [410, 275] width 117 height 29
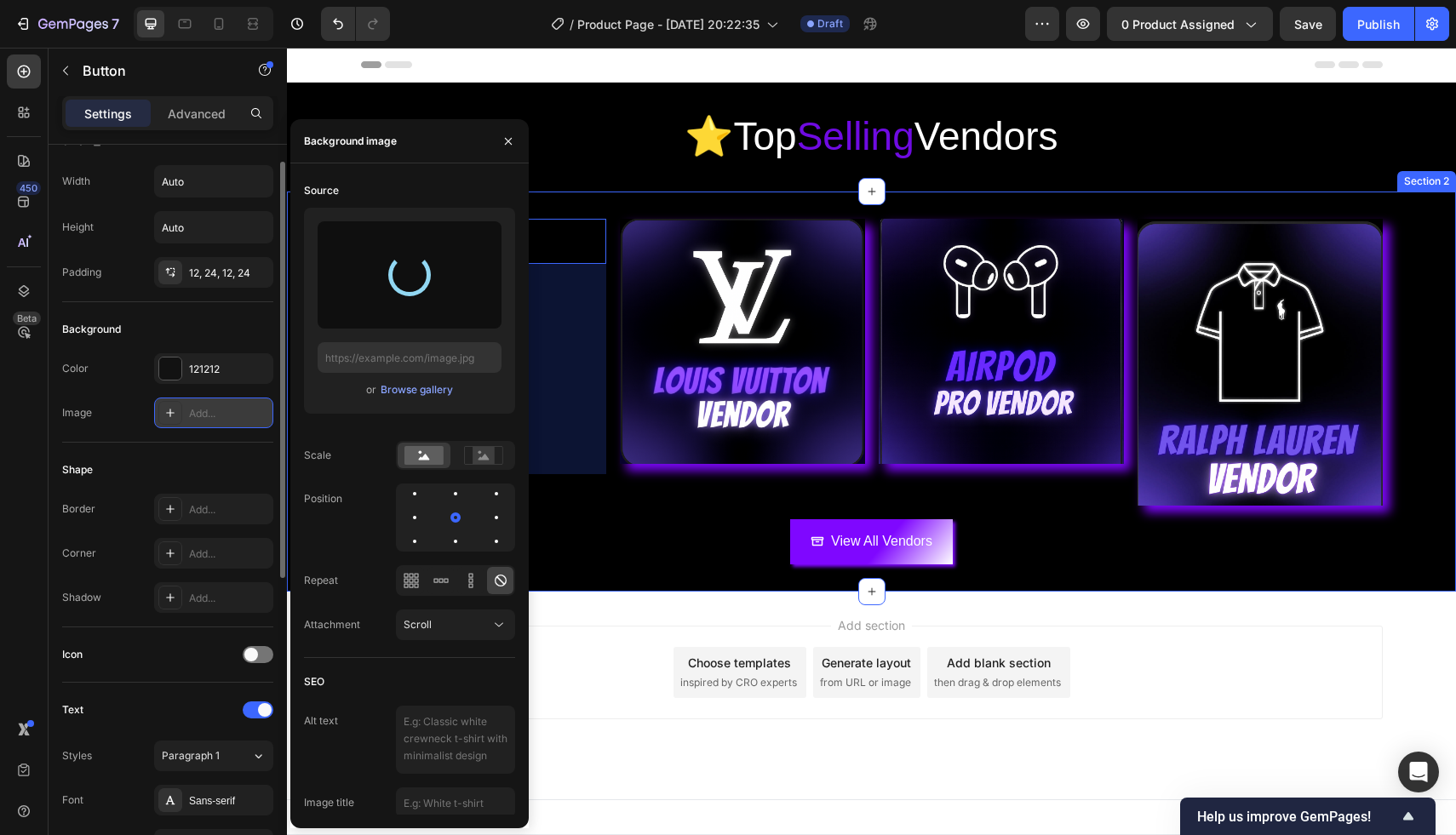
type input "[URL][DOMAIN_NAME]"
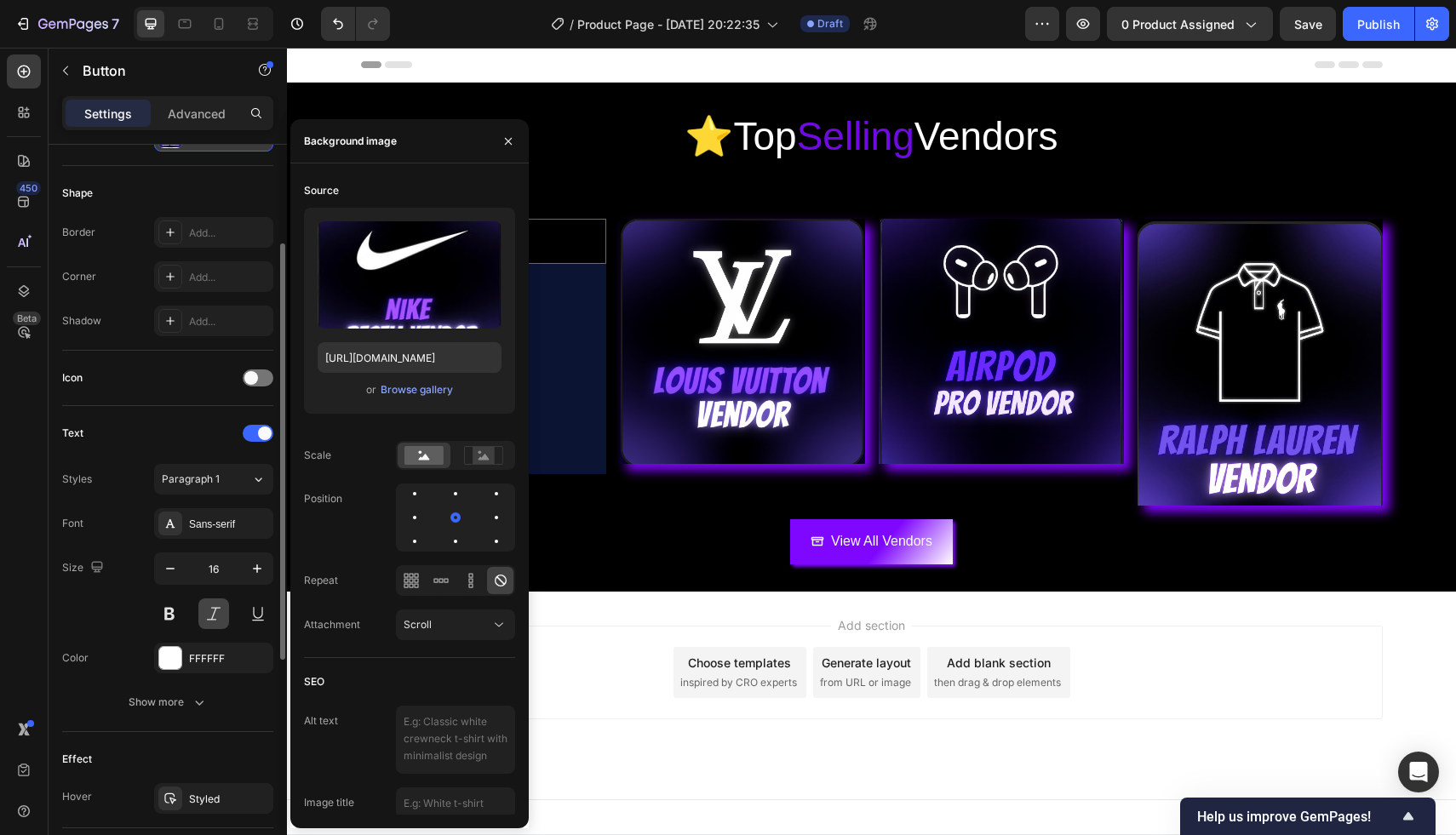
scroll to position [571, 0]
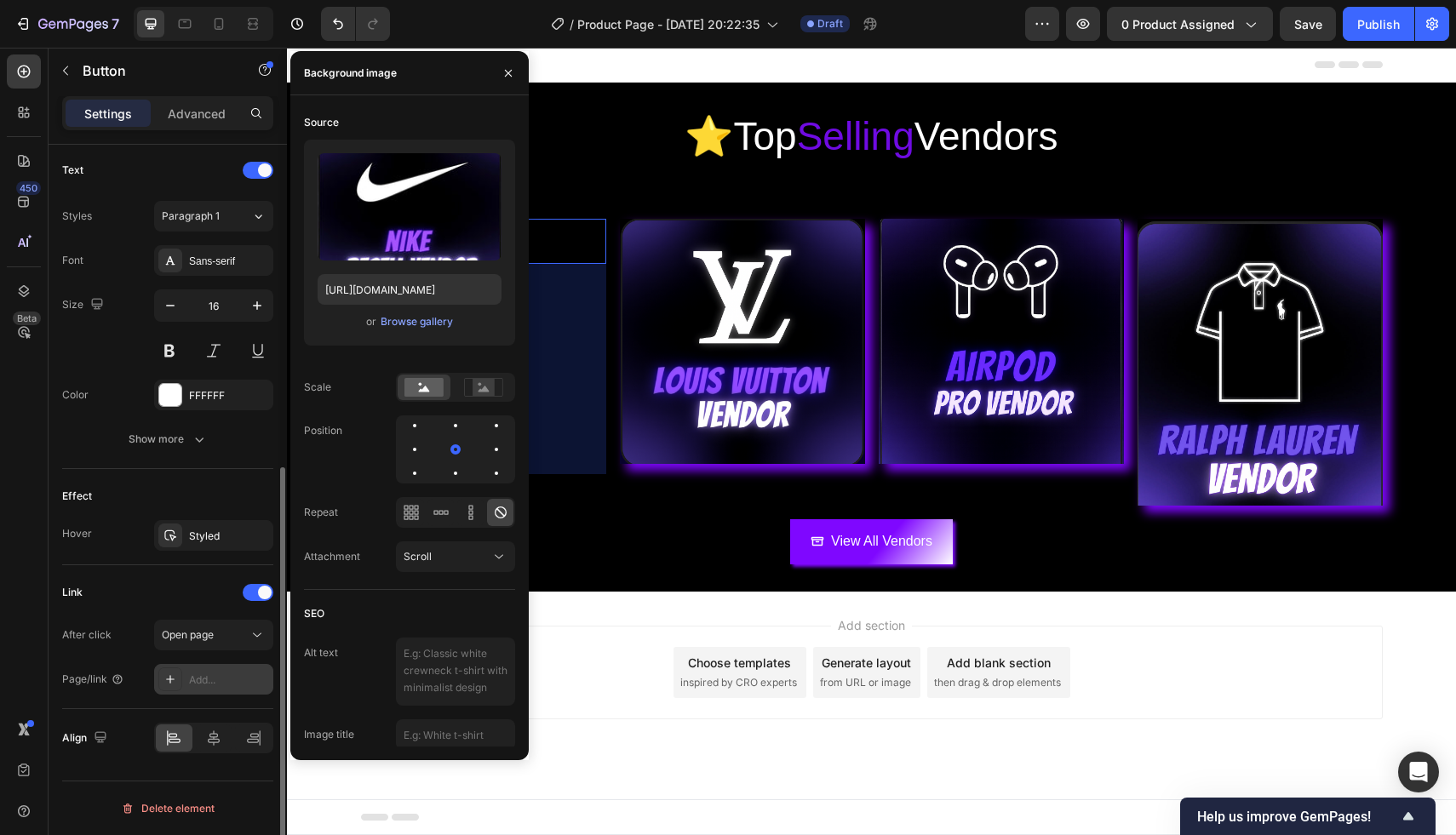
click at [214, 682] on div "Add..." at bounding box center [229, 680] width 80 height 16
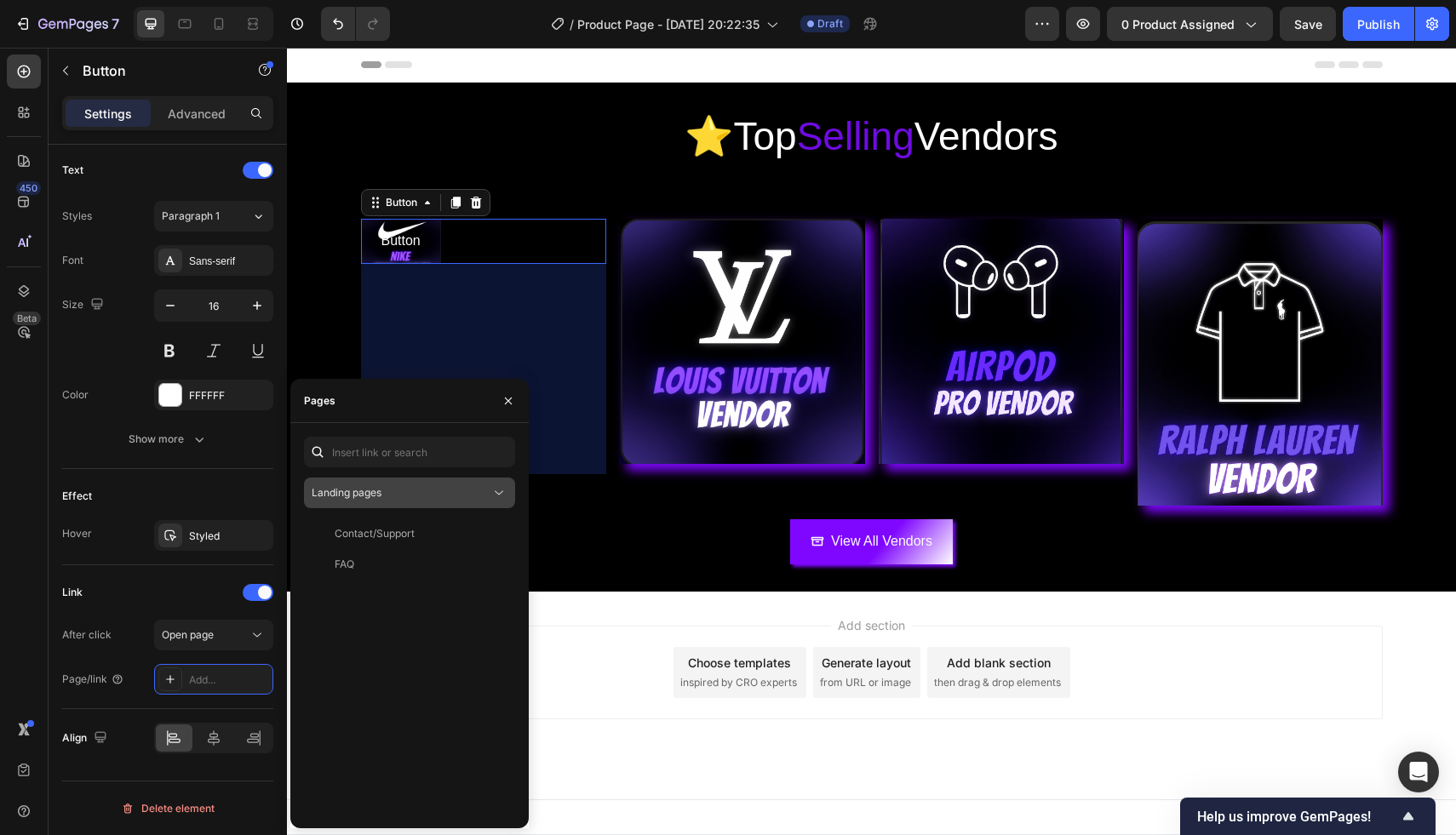
click at [388, 487] on div "Landing pages" at bounding box center [401, 493] width 178 height 16
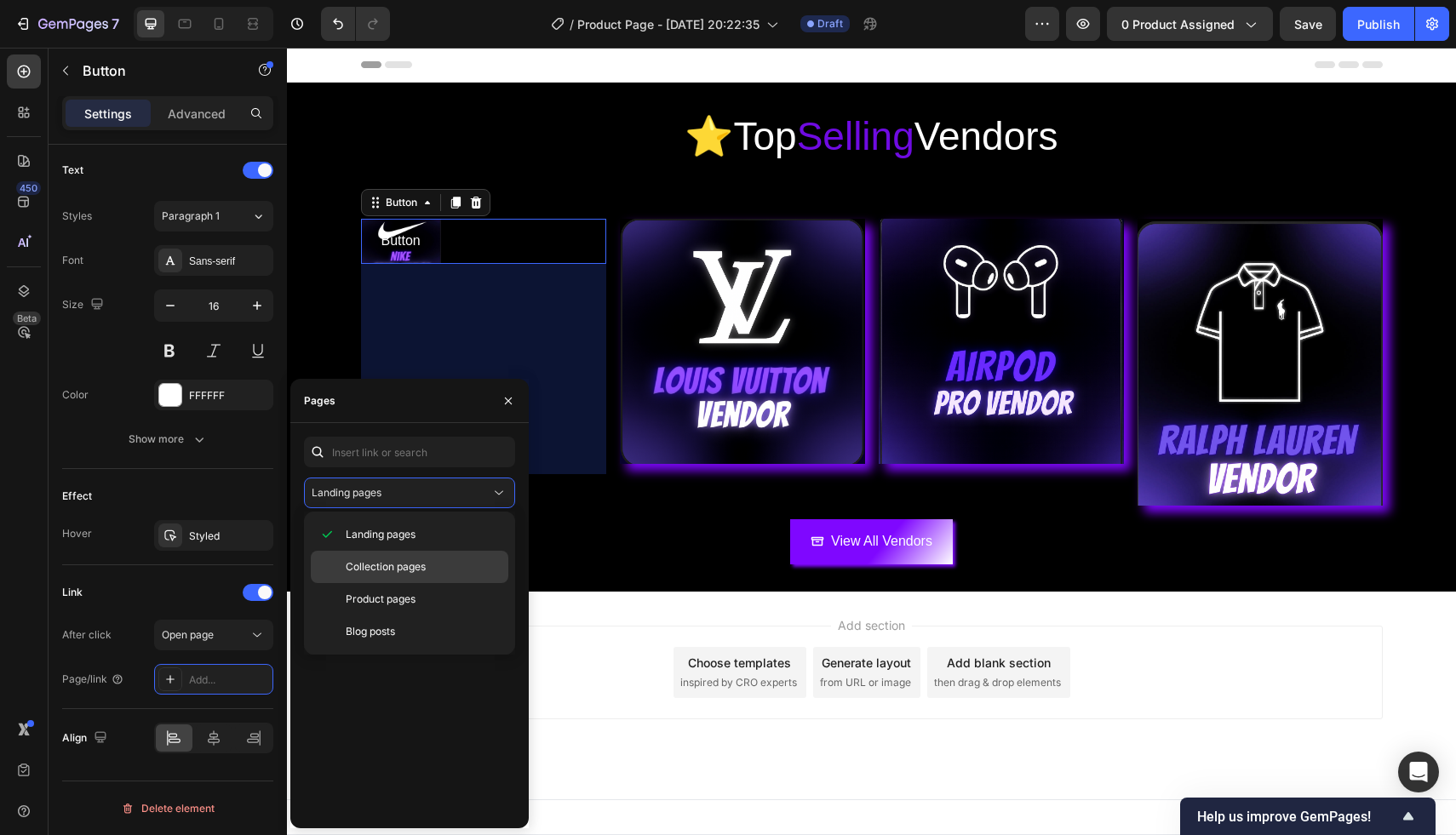
click at [395, 572] on span "Collection pages" at bounding box center [385, 567] width 80 height 16
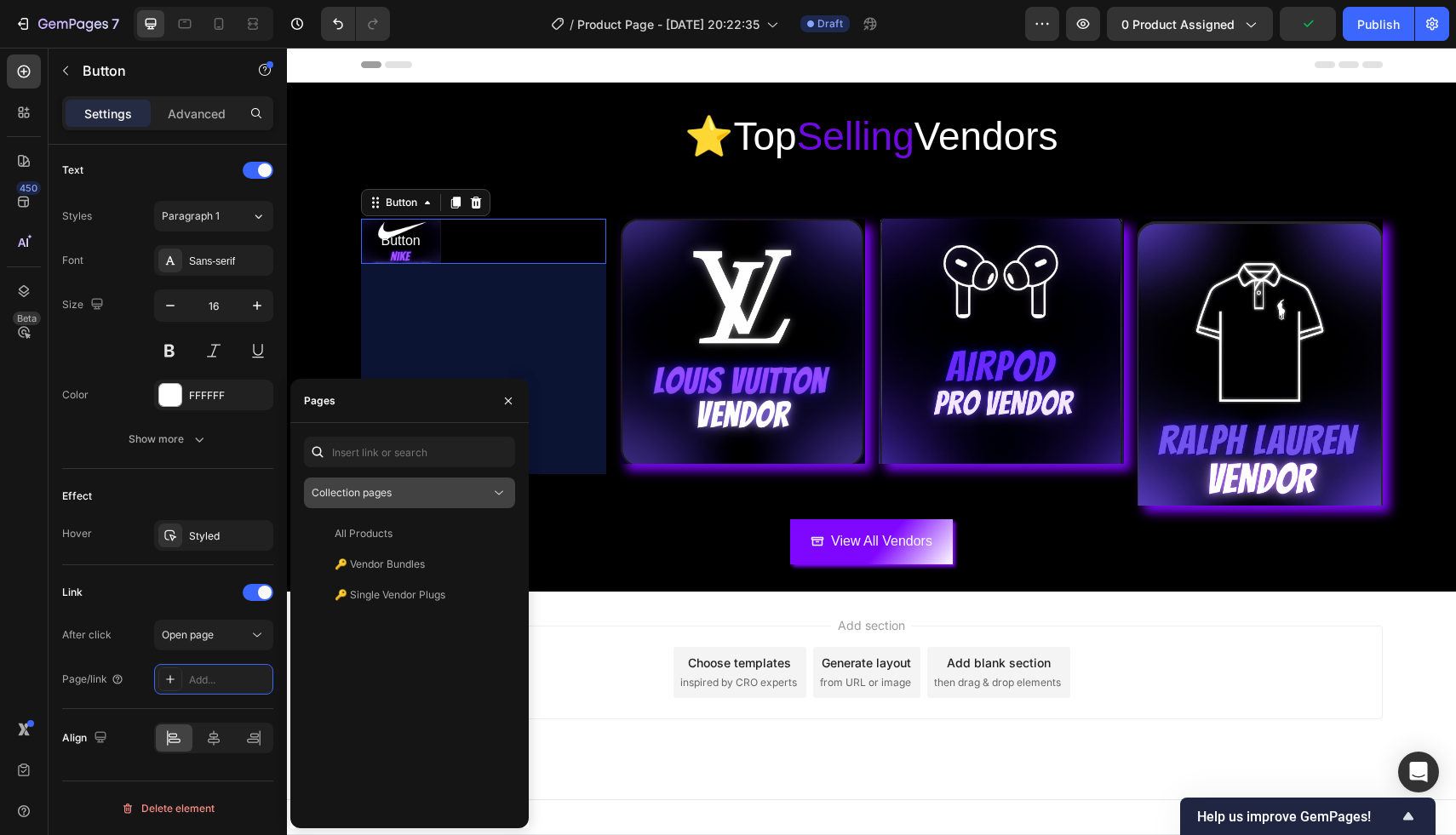
click at [414, 487] on div "Collection pages" at bounding box center [401, 493] width 178 height 16
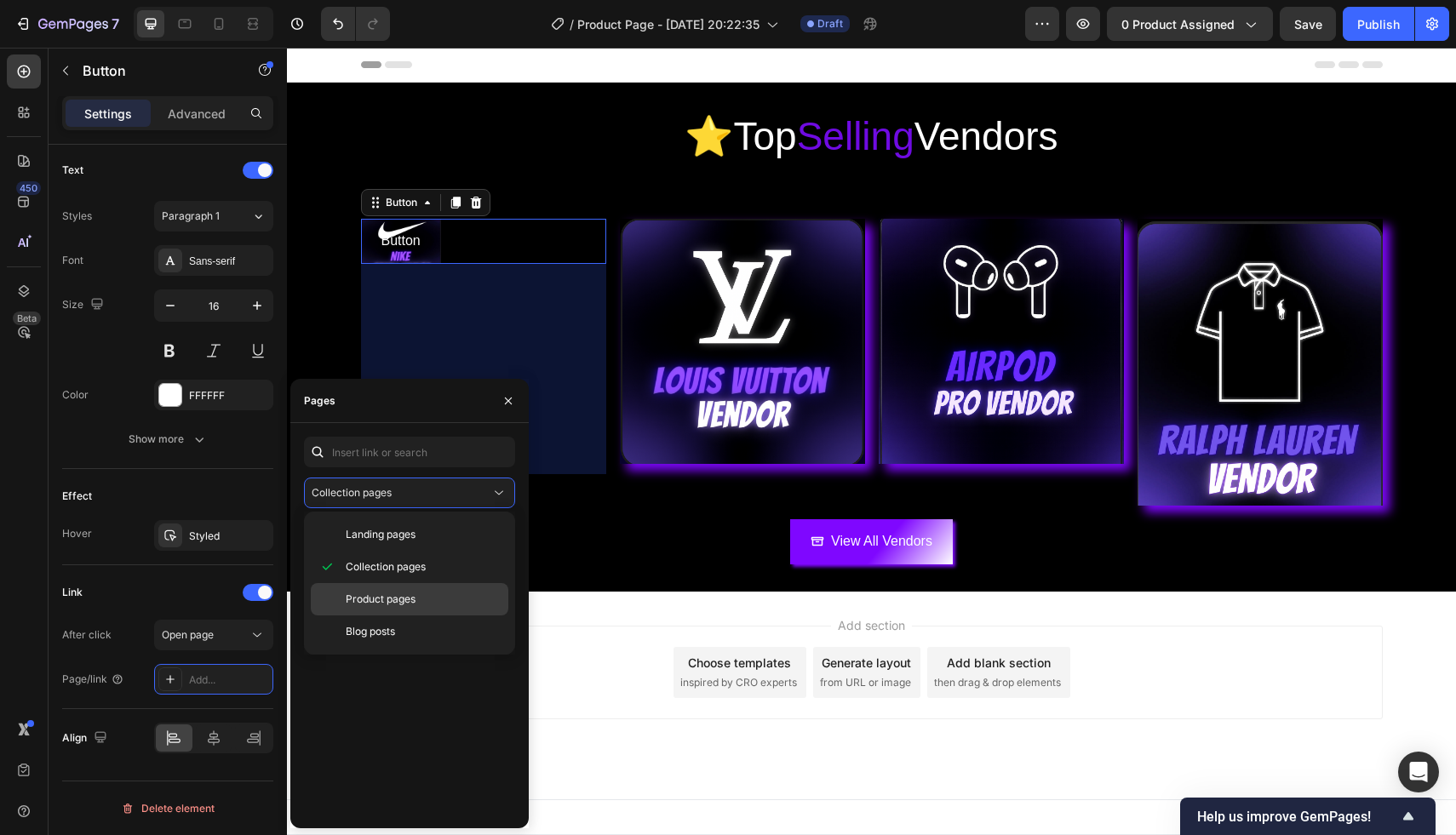
click at [398, 594] on span "Product pages" at bounding box center [380, 599] width 70 height 16
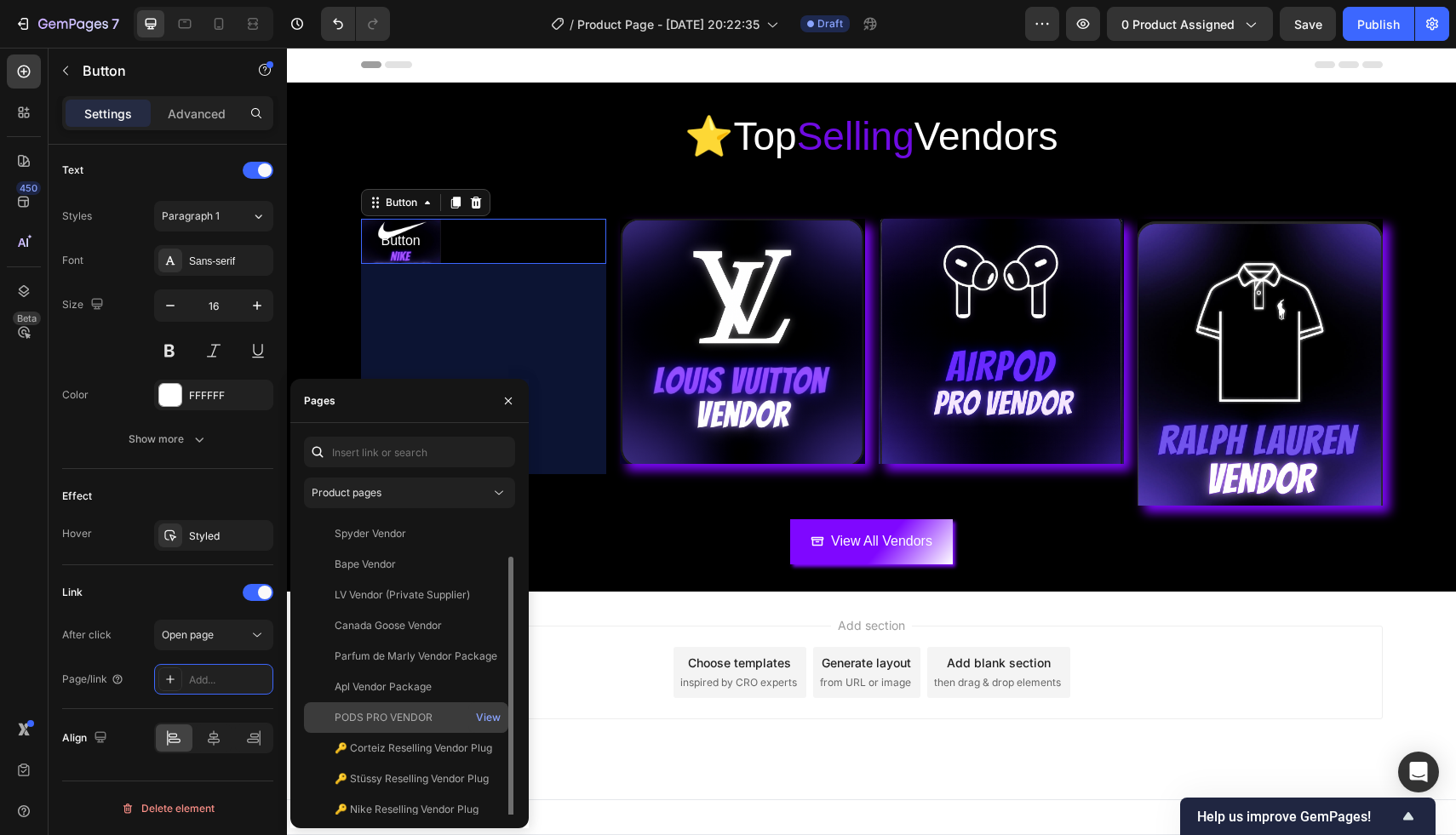
scroll to position [41, 0]
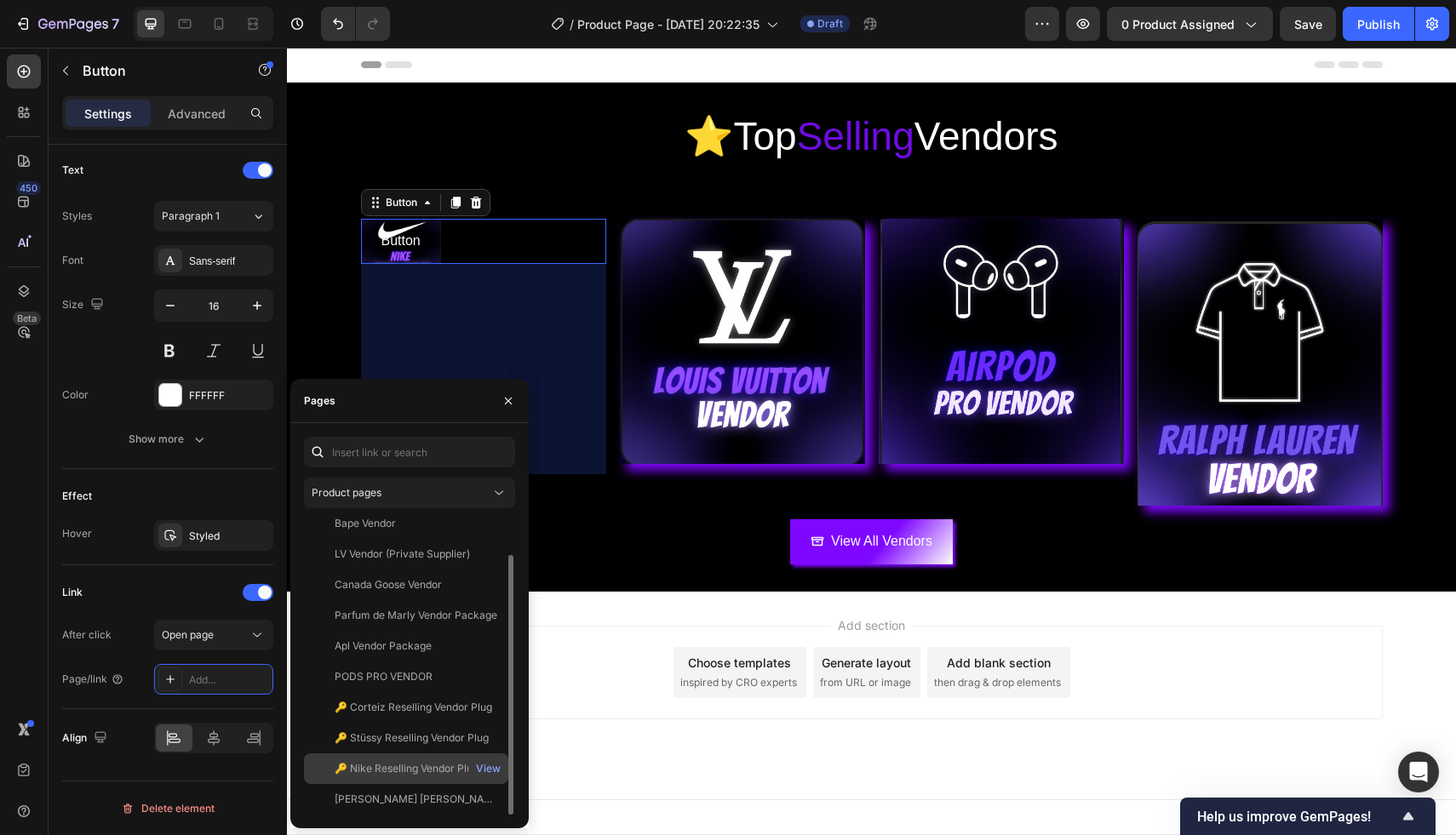
click at [414, 771] on div "🔑 Nike Reselling Vendor Plug" at bounding box center [406, 768] width 144 height 16
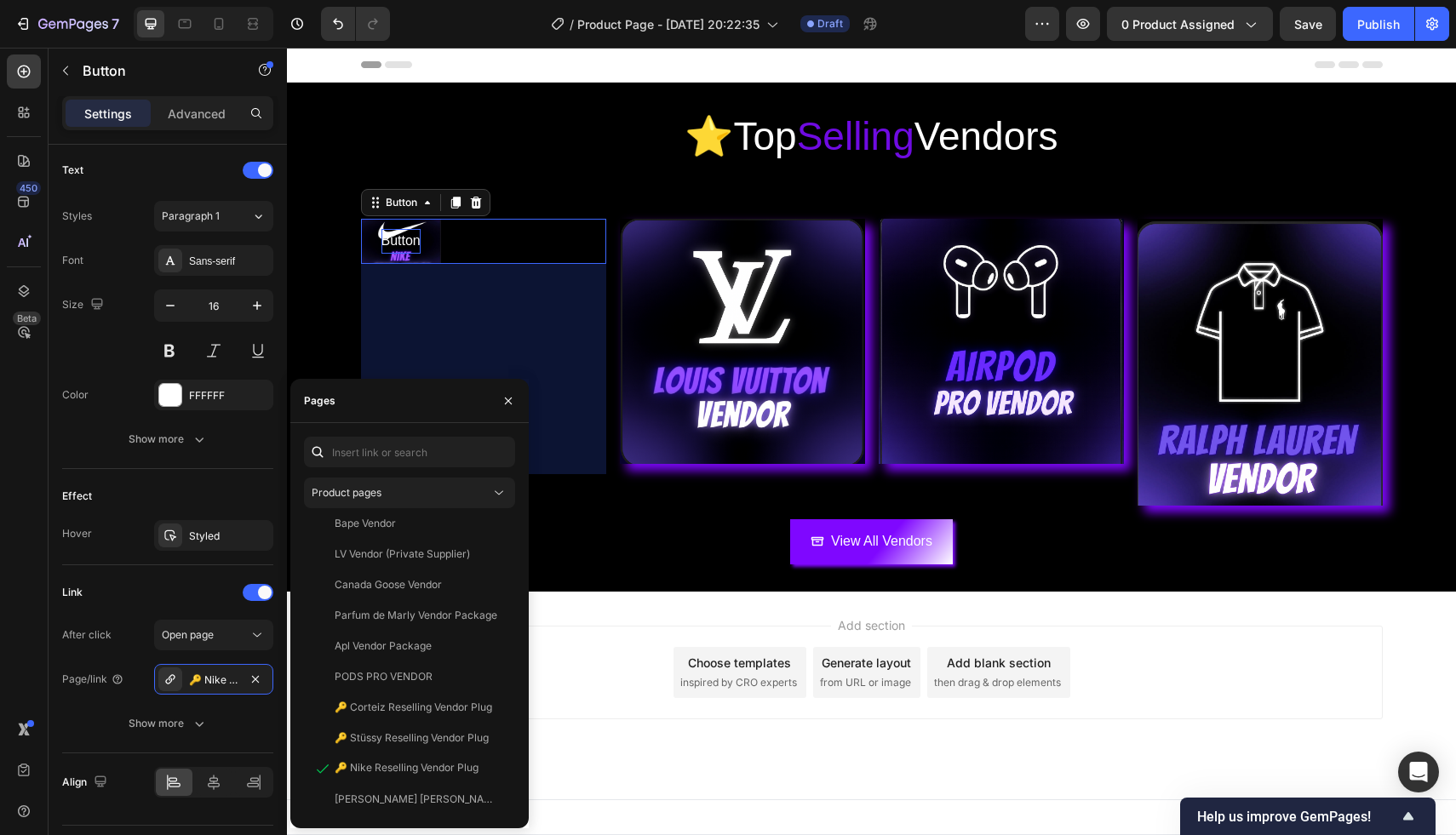
click at [411, 243] on p "Button" at bounding box center [401, 241] width 39 height 25
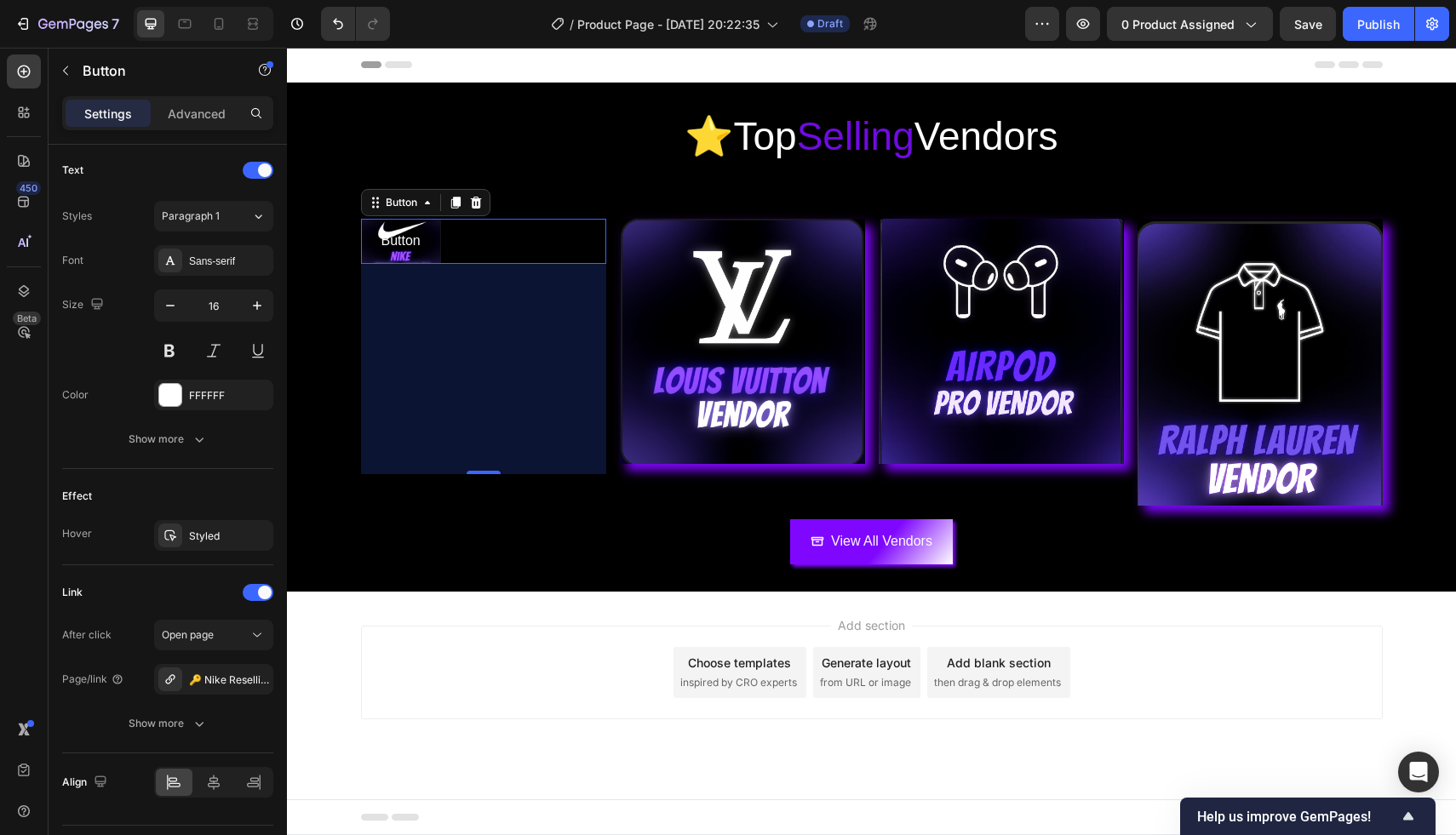
click at [426, 259] on link "Button" at bounding box center [401, 241] width 80 height 45
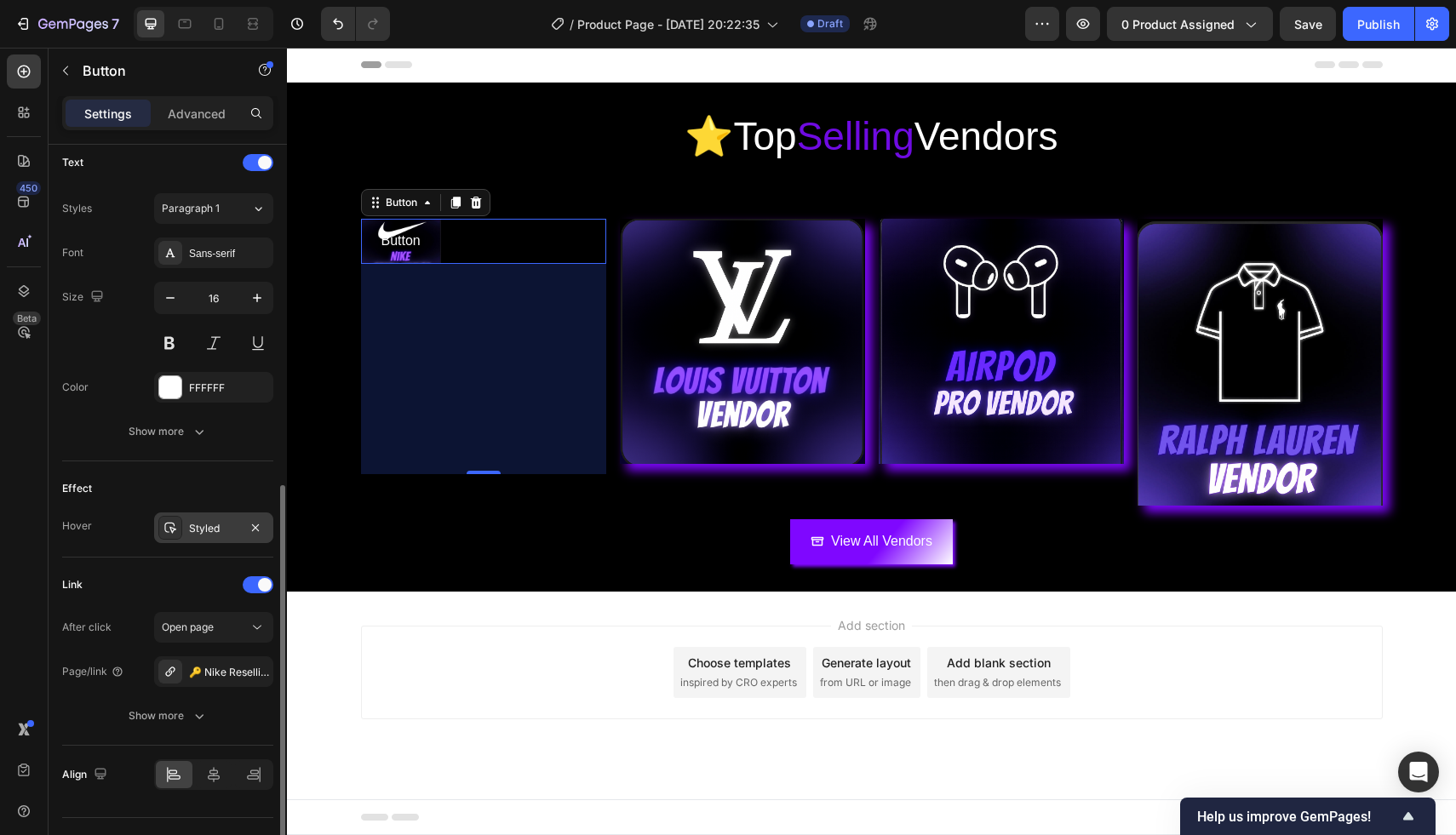
scroll to position [594, 0]
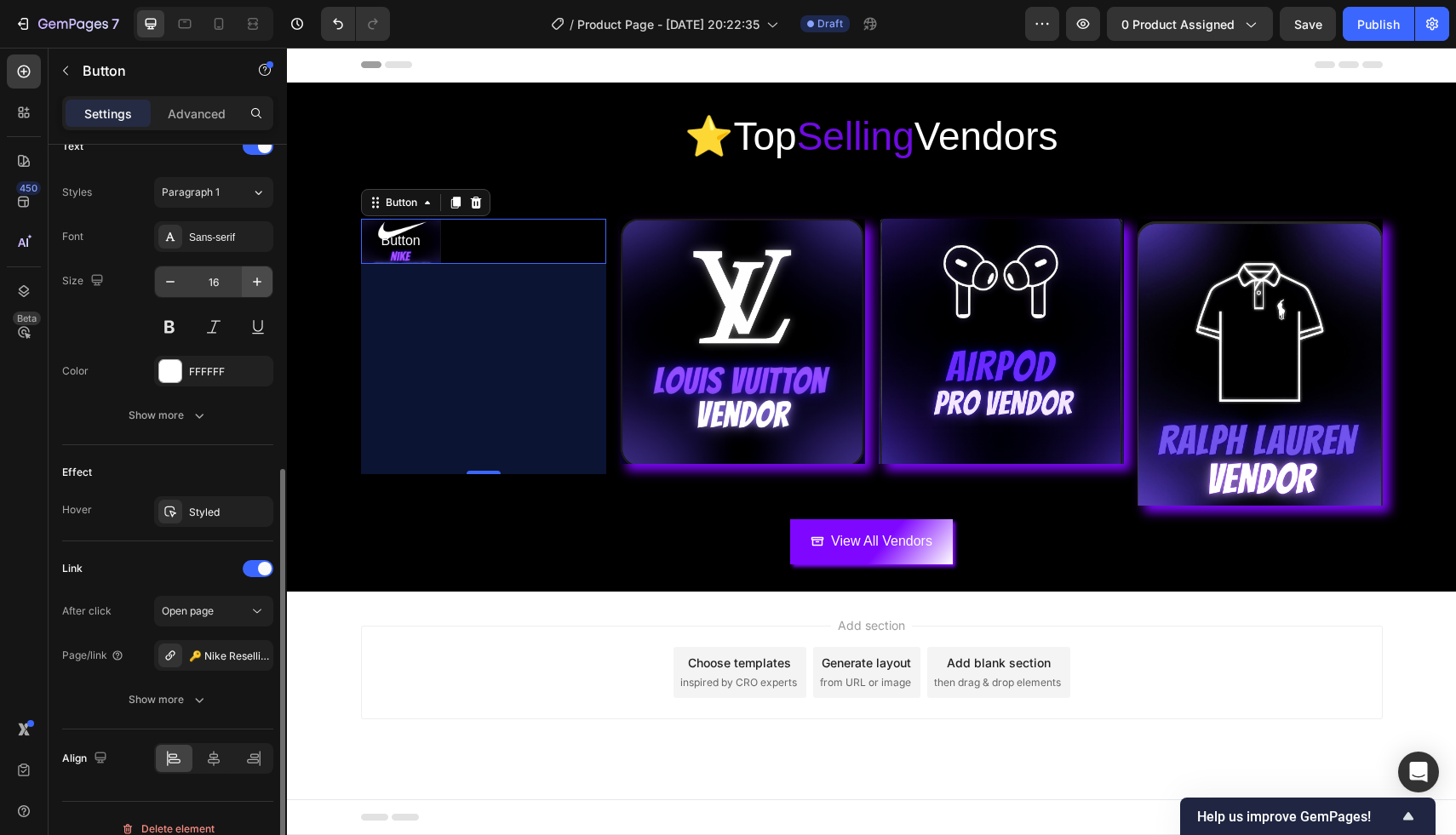
click at [259, 274] on icon "button" at bounding box center [257, 282] width 17 height 17
click at [255, 277] on icon "button" at bounding box center [257, 282] width 17 height 17
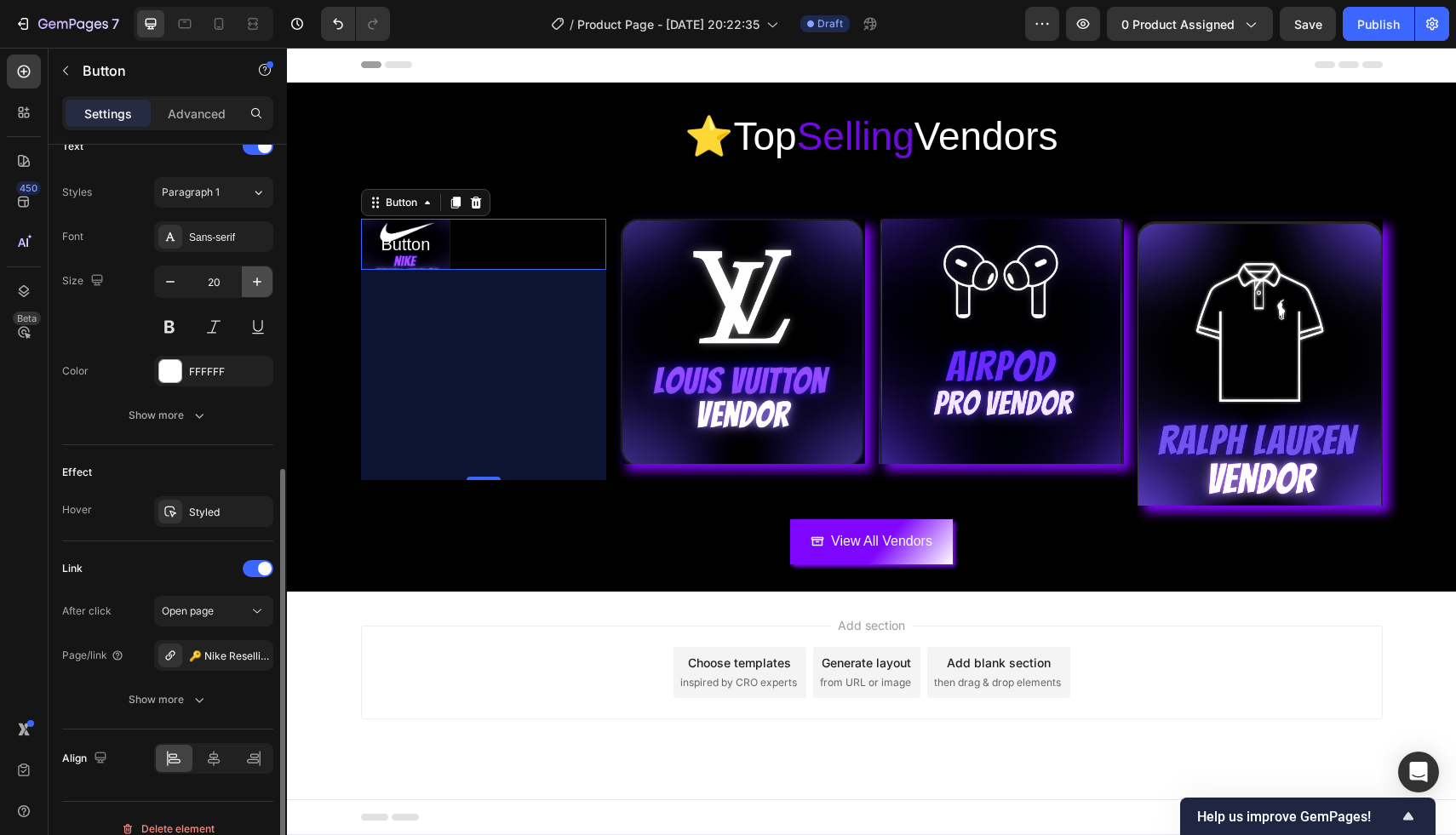
click at [255, 277] on icon "button" at bounding box center [257, 282] width 17 height 17
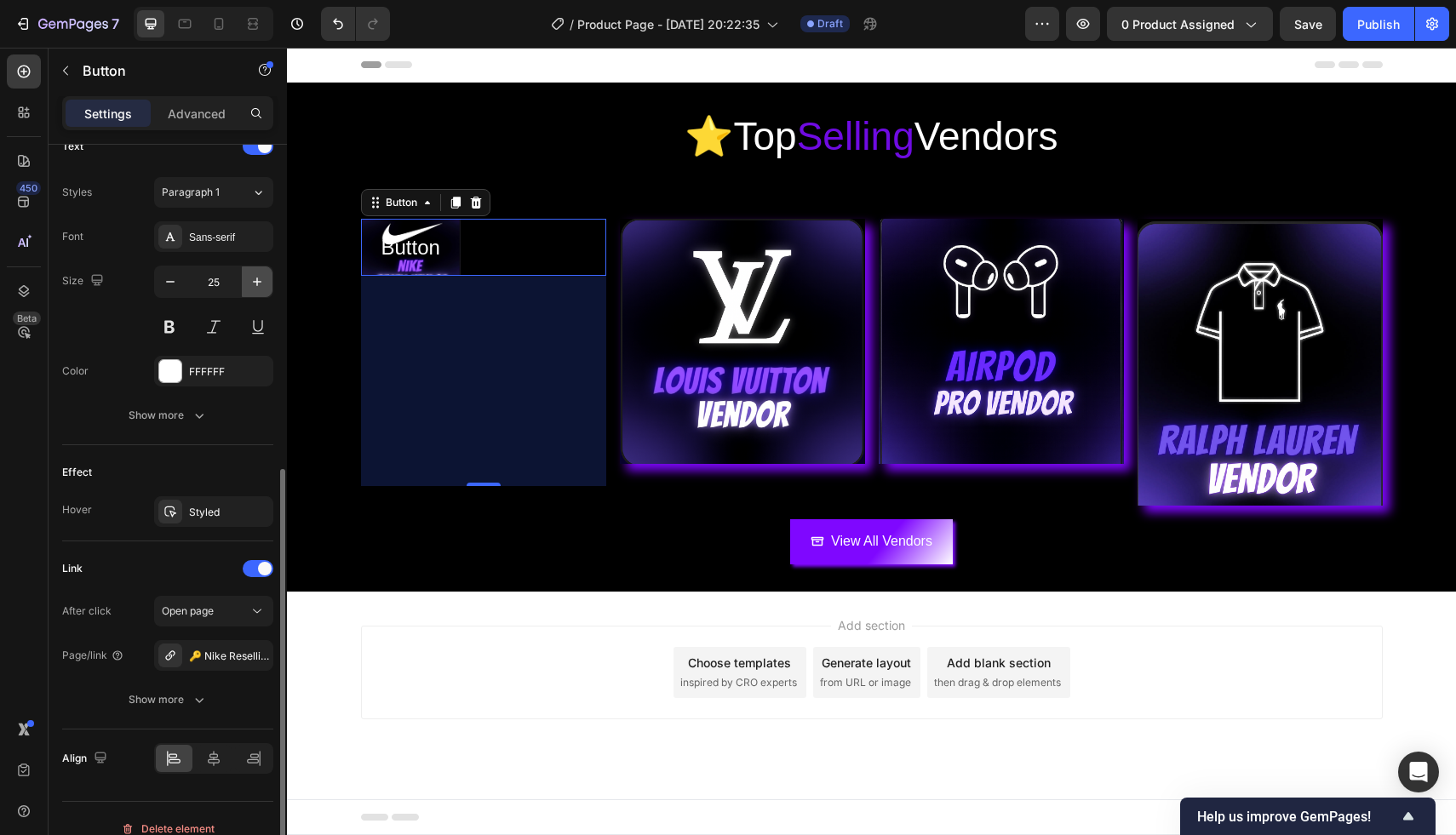
click at [255, 277] on icon "button" at bounding box center [257, 282] width 17 height 17
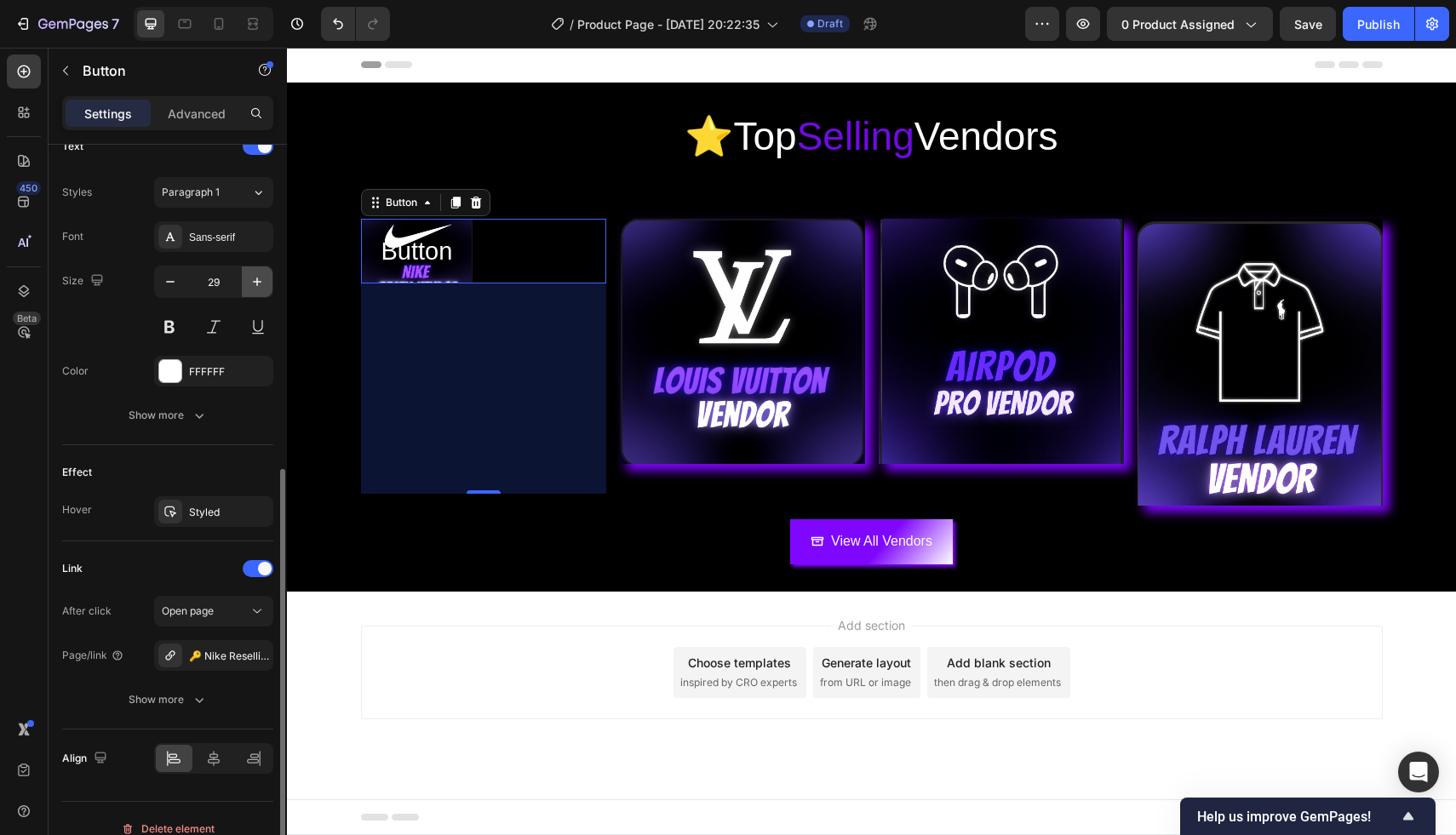
click at [255, 277] on icon "button" at bounding box center [257, 282] width 17 height 17
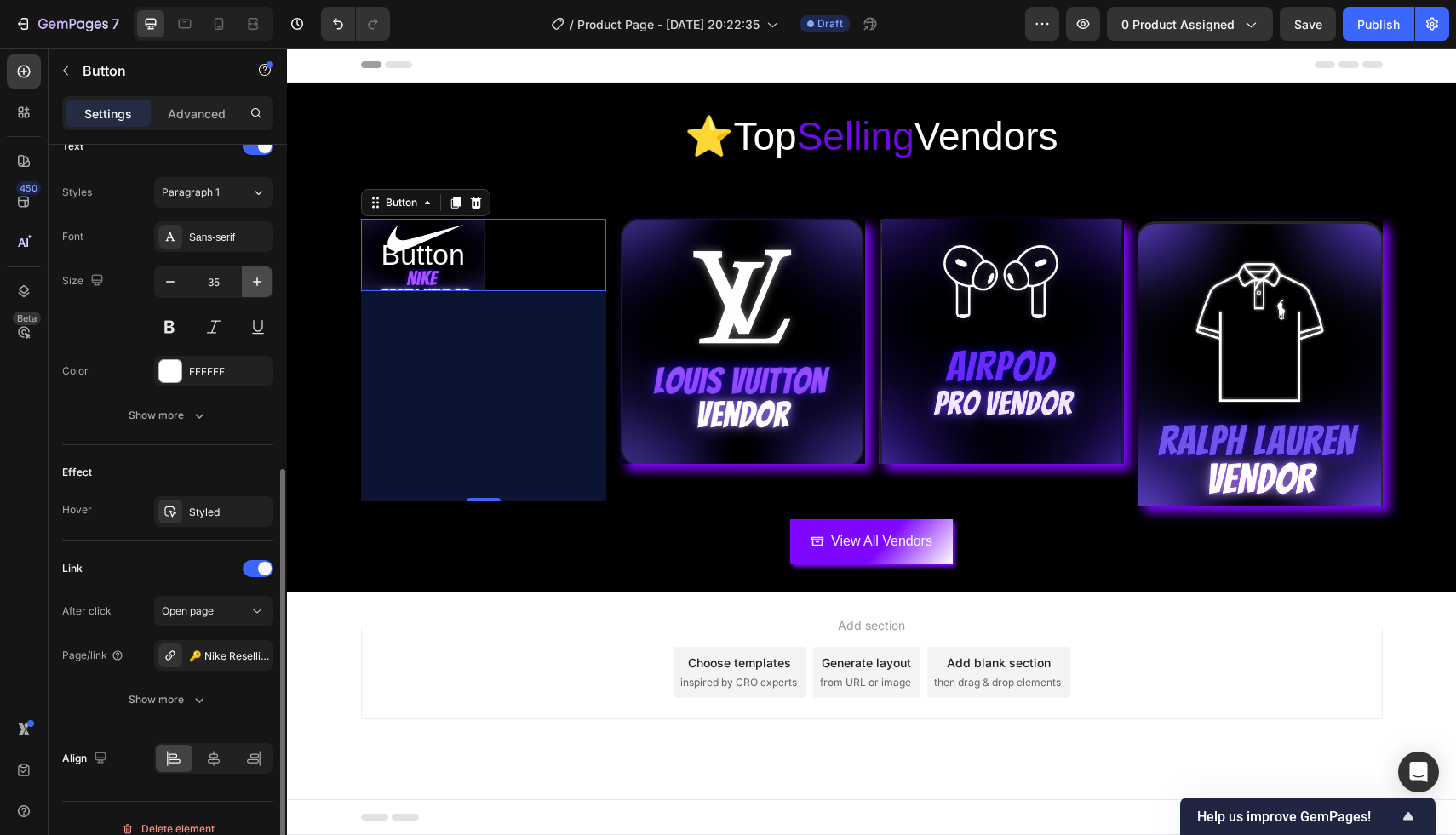
click at [255, 277] on icon "button" at bounding box center [257, 282] width 17 height 17
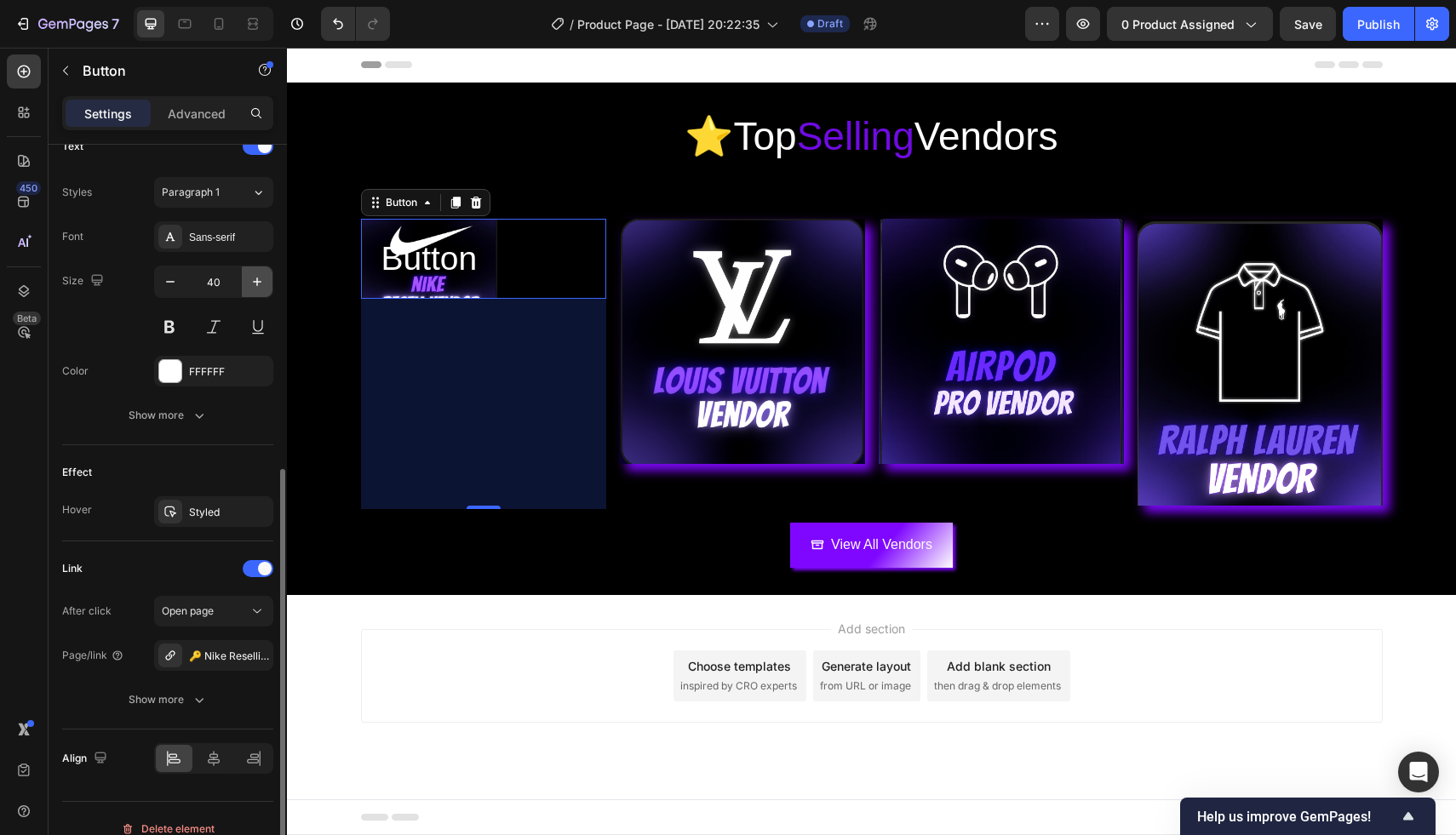
click at [255, 277] on icon "button" at bounding box center [257, 282] width 17 height 17
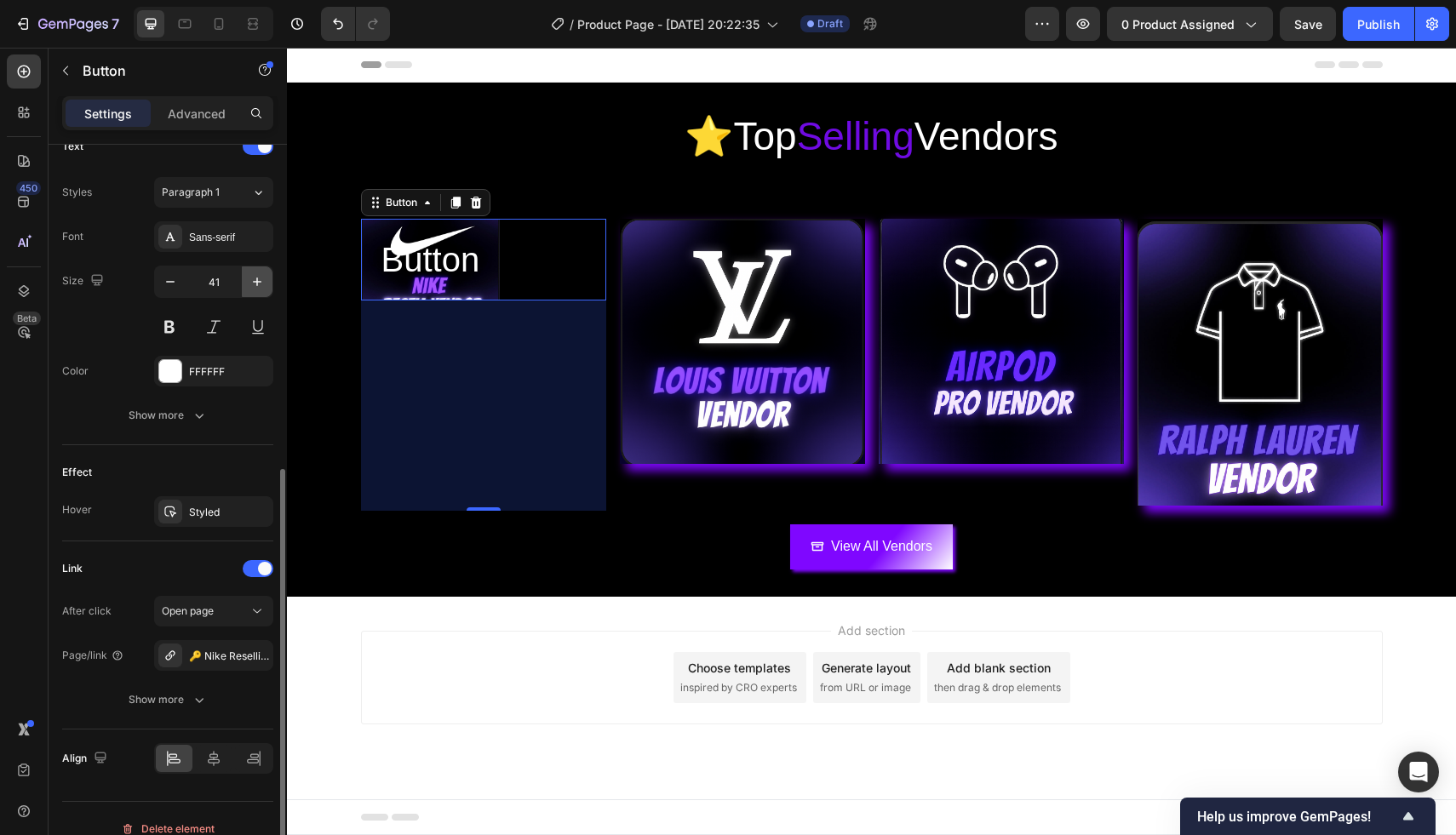
click at [255, 277] on icon "button" at bounding box center [257, 282] width 17 height 17
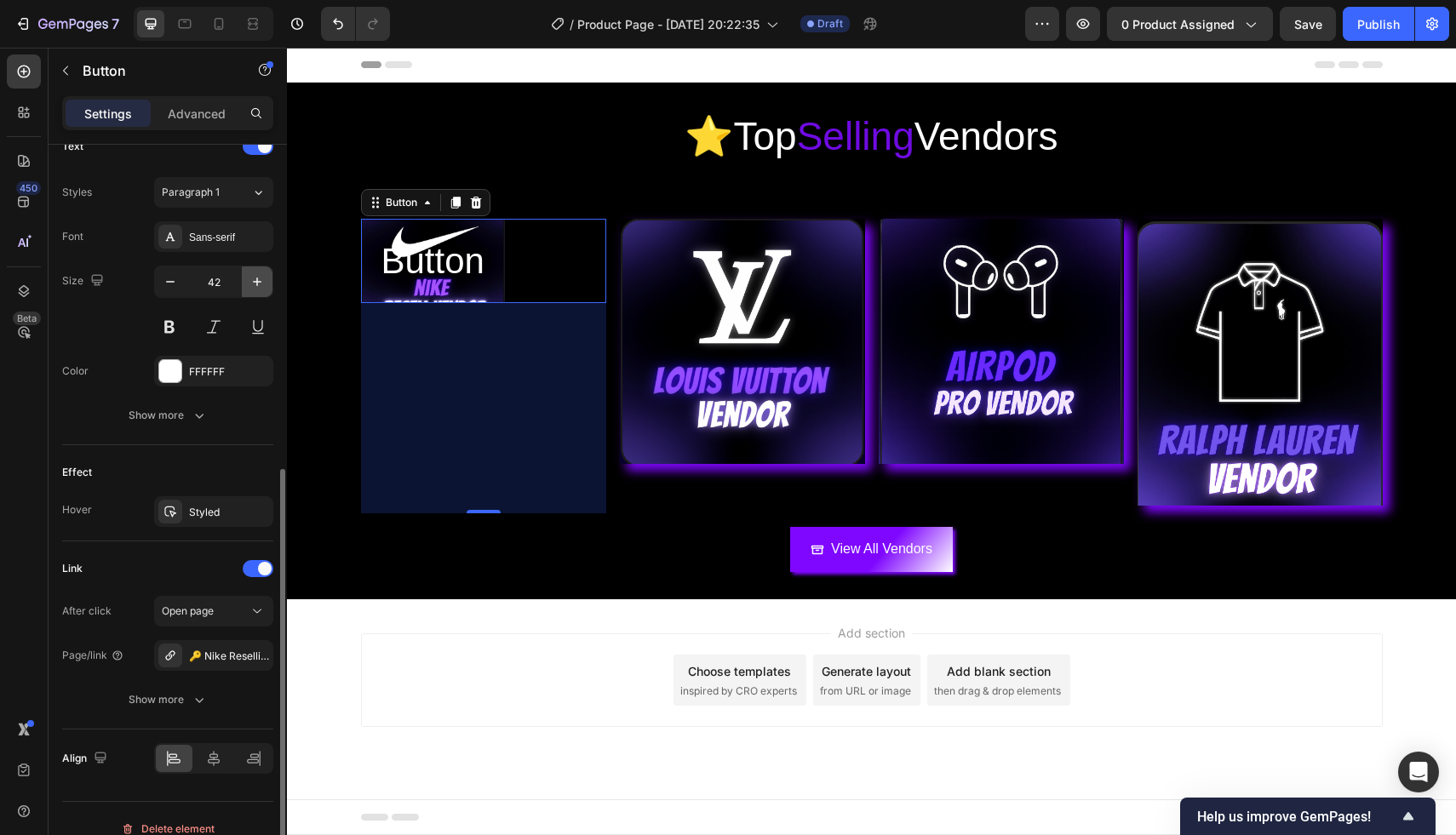
click at [255, 277] on icon "button" at bounding box center [257, 282] width 17 height 17
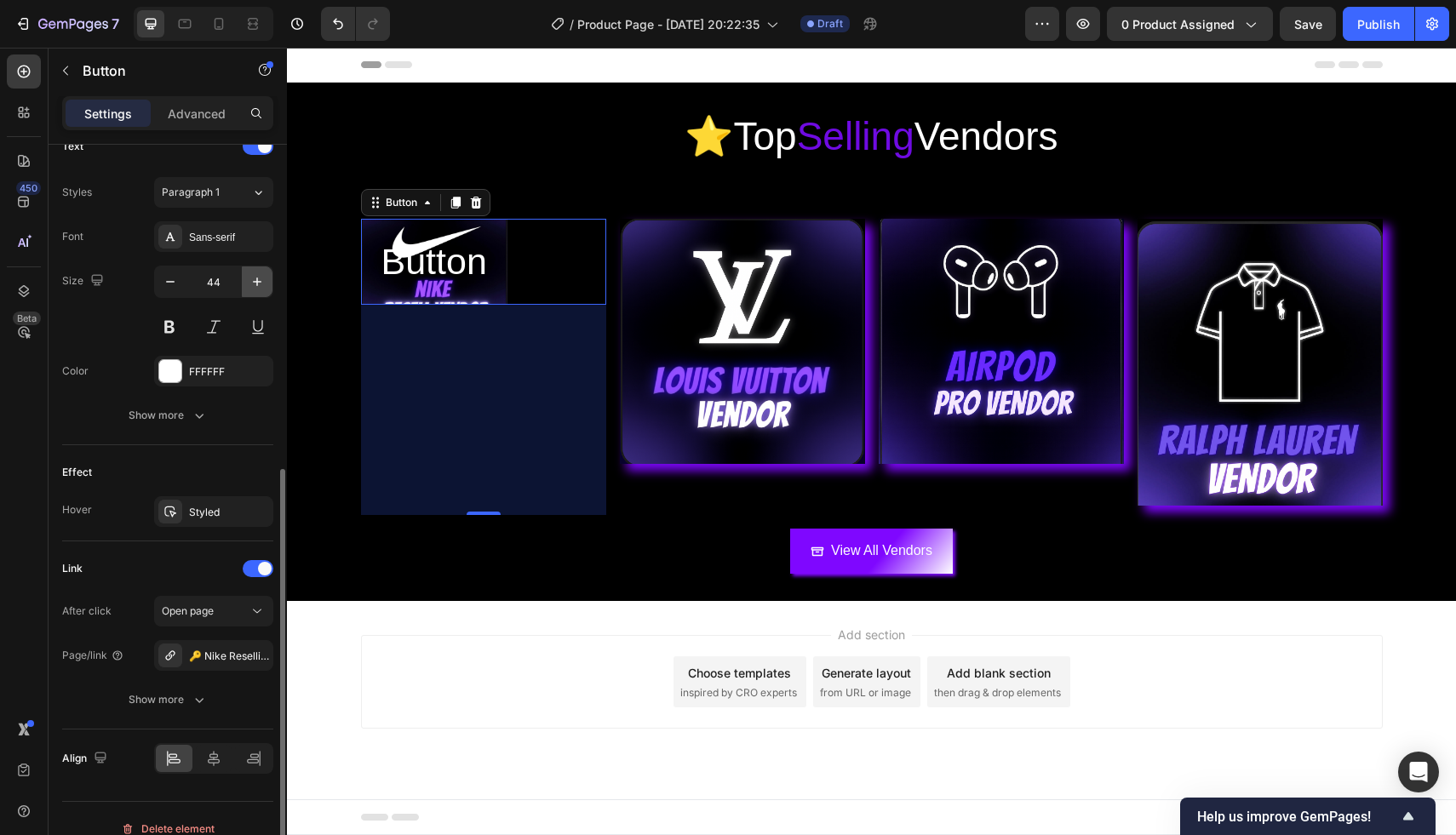
click at [255, 277] on icon "button" at bounding box center [257, 282] width 17 height 17
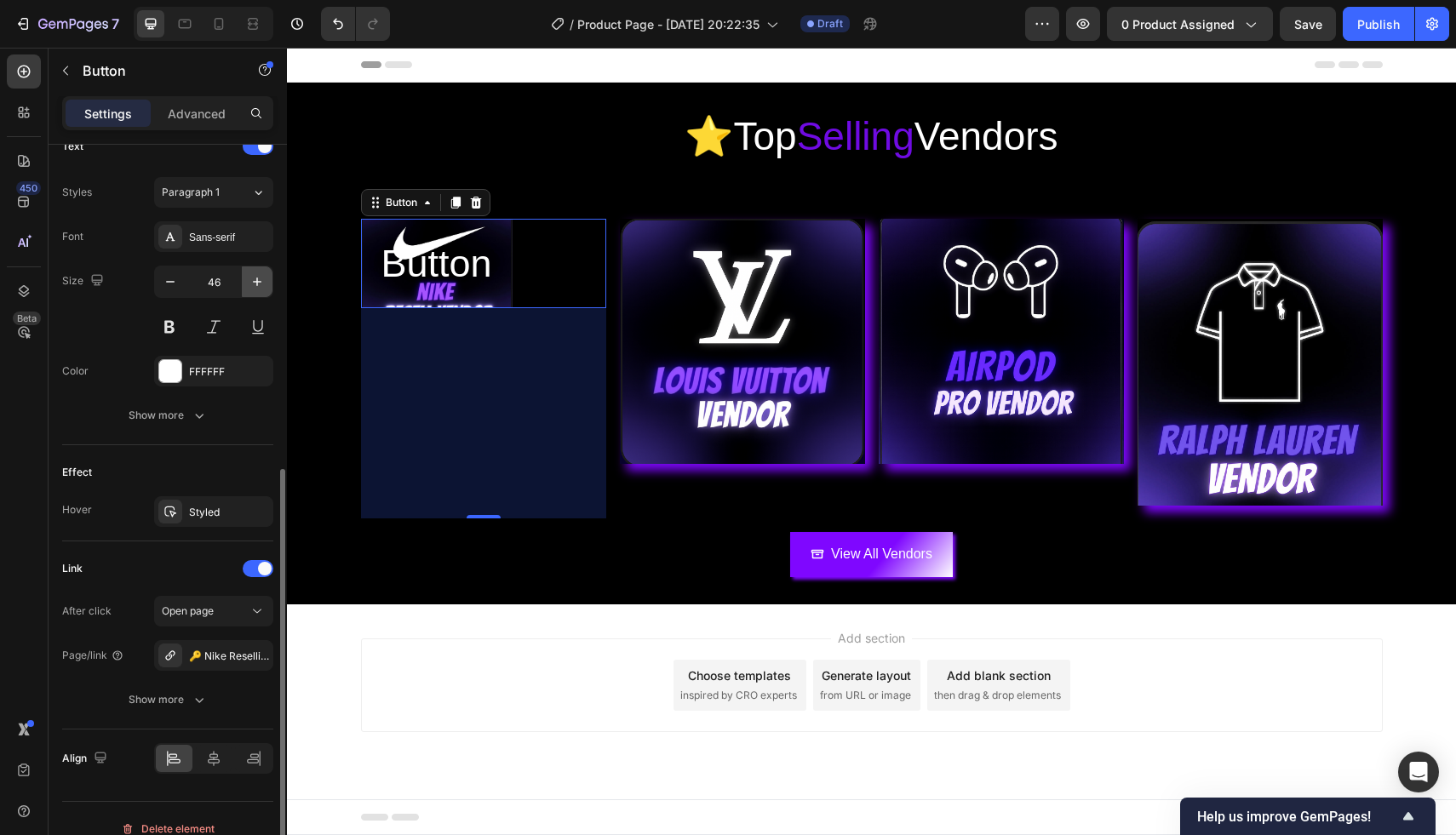
click at [255, 277] on icon "button" at bounding box center [257, 282] width 17 height 17
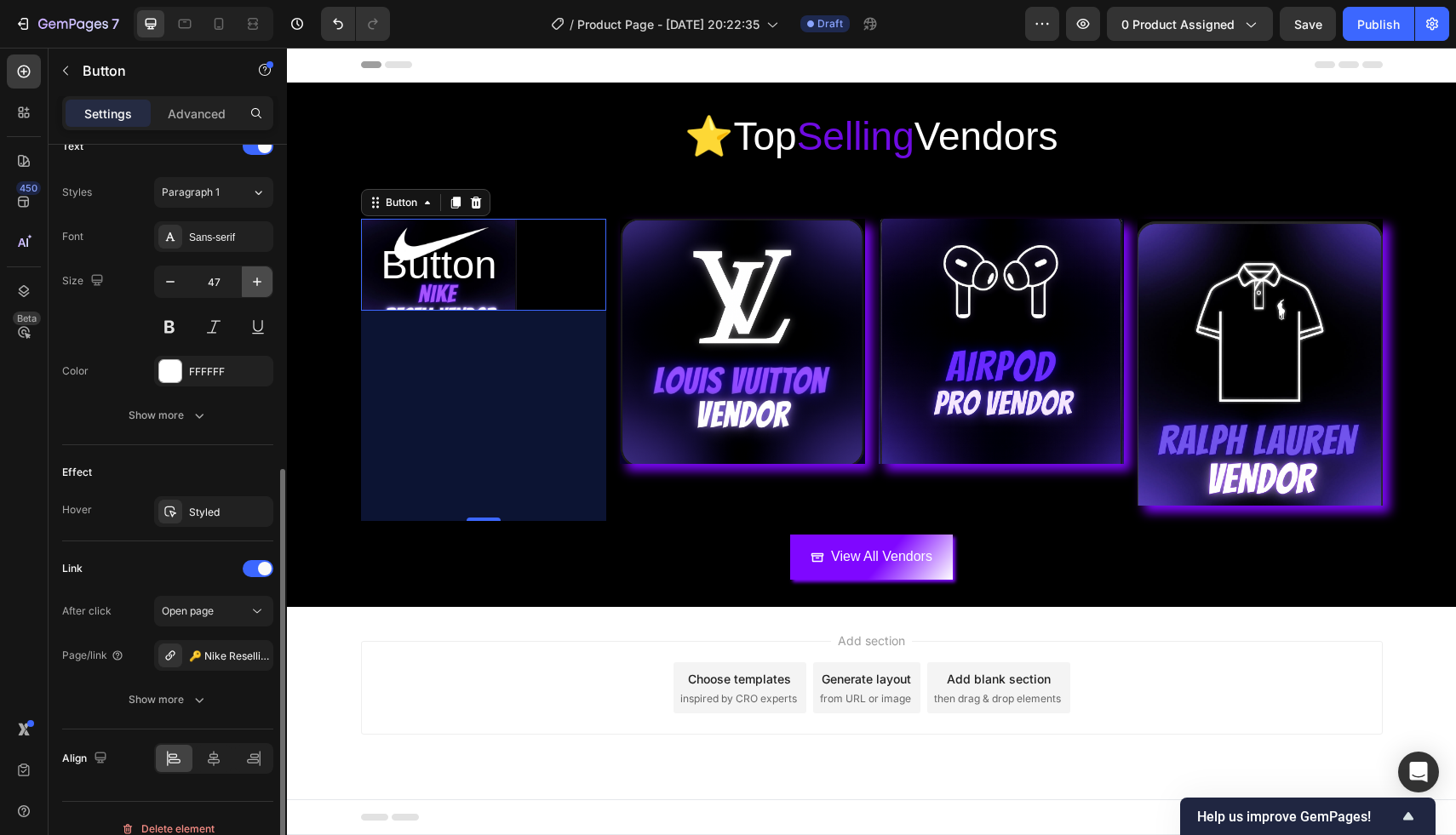
click at [255, 277] on icon "button" at bounding box center [257, 282] width 17 height 17
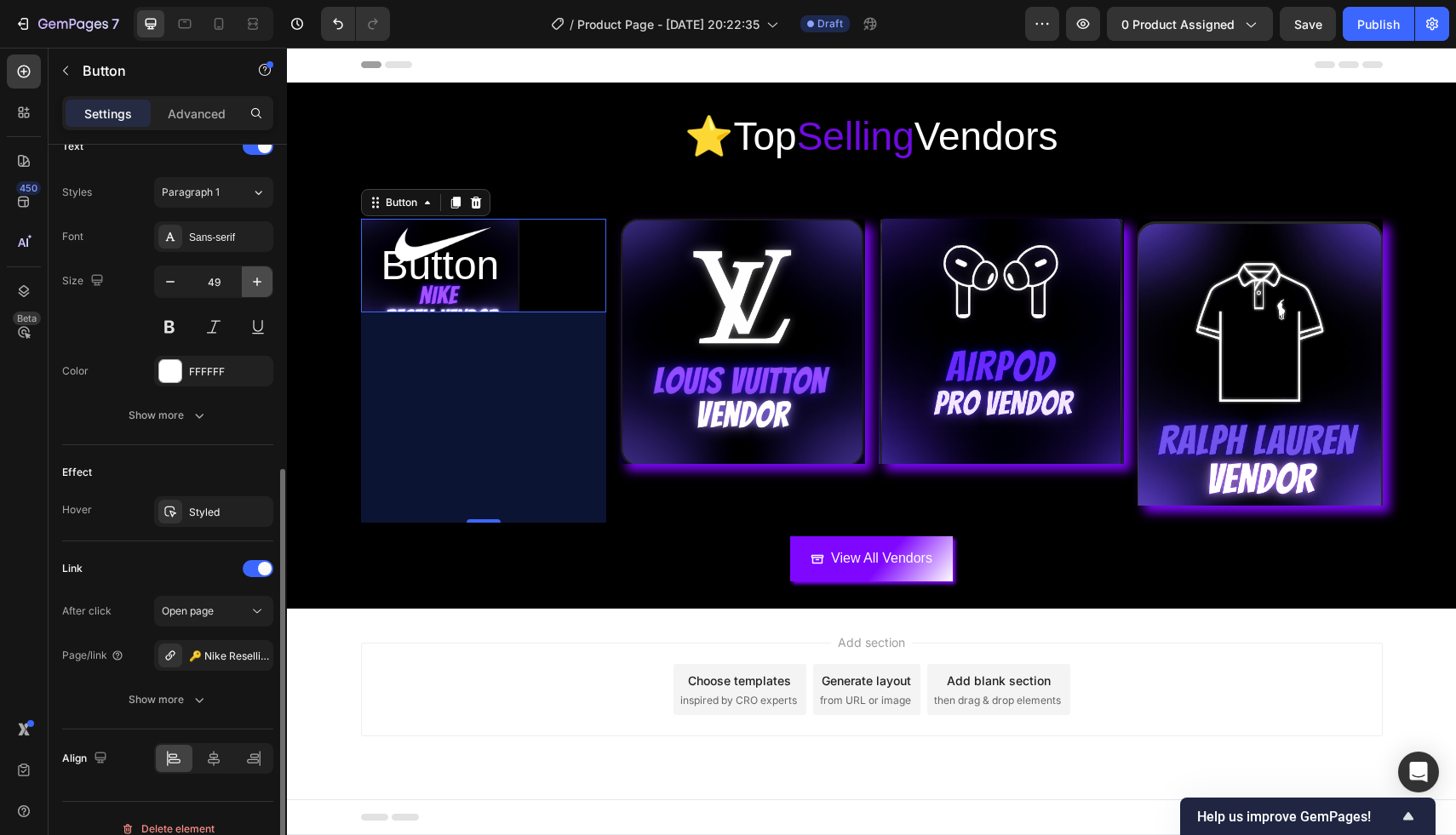
click at [255, 277] on icon "button" at bounding box center [257, 282] width 17 height 17
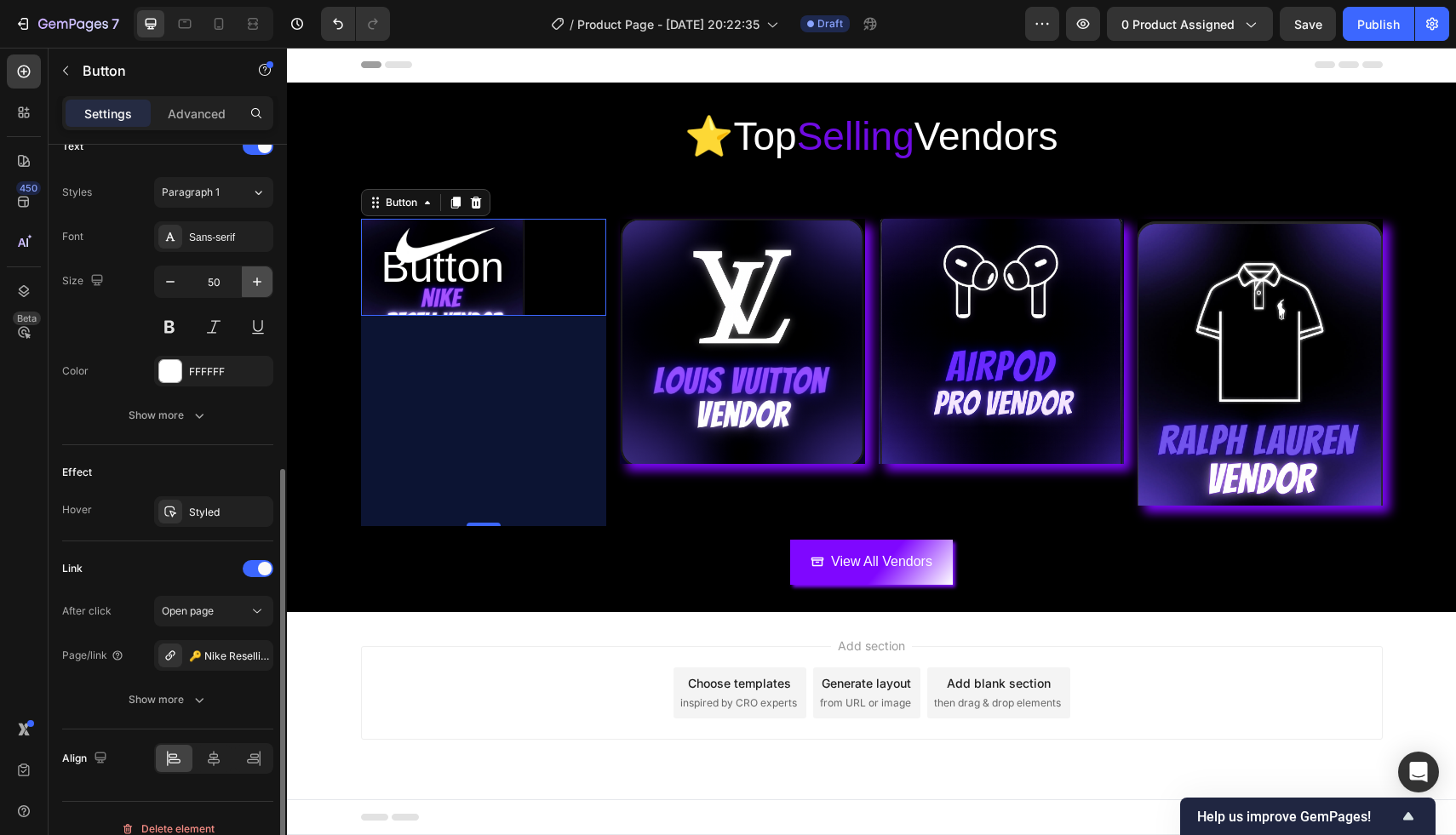
click at [255, 277] on icon "button" at bounding box center [257, 282] width 17 height 17
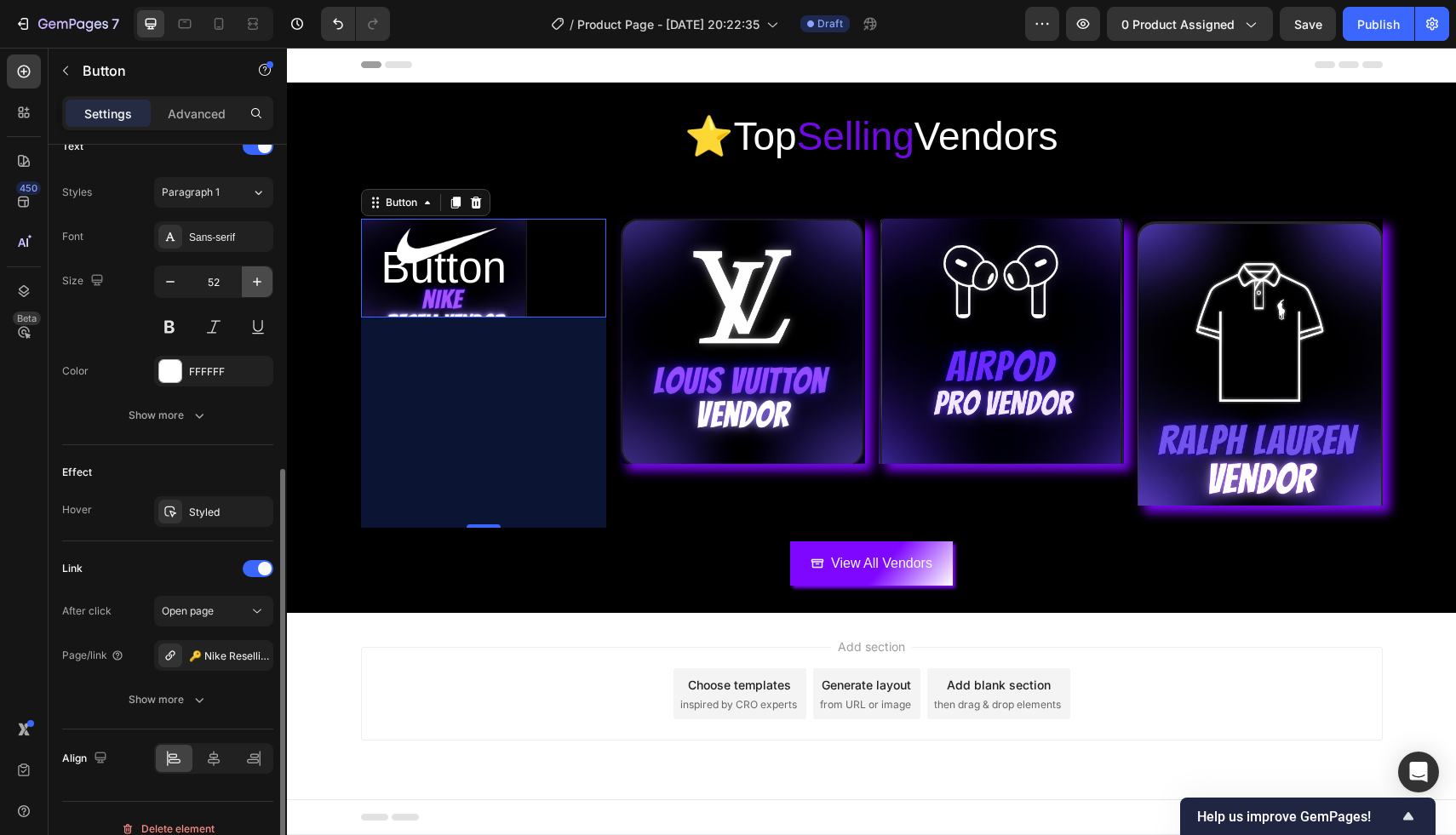
click at [255, 277] on icon "button" at bounding box center [257, 282] width 17 height 17
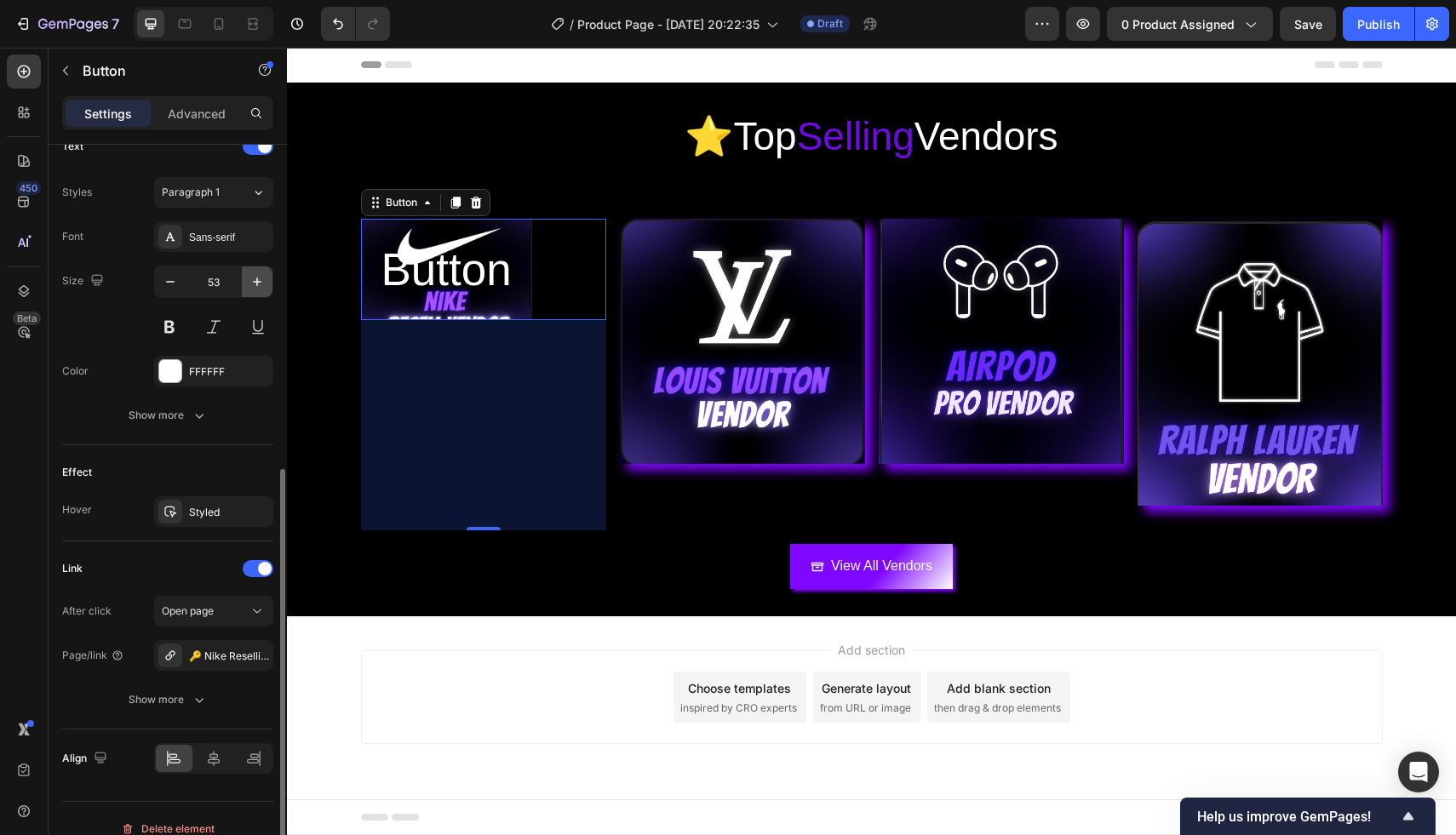
click at [255, 277] on icon "button" at bounding box center [257, 282] width 17 height 17
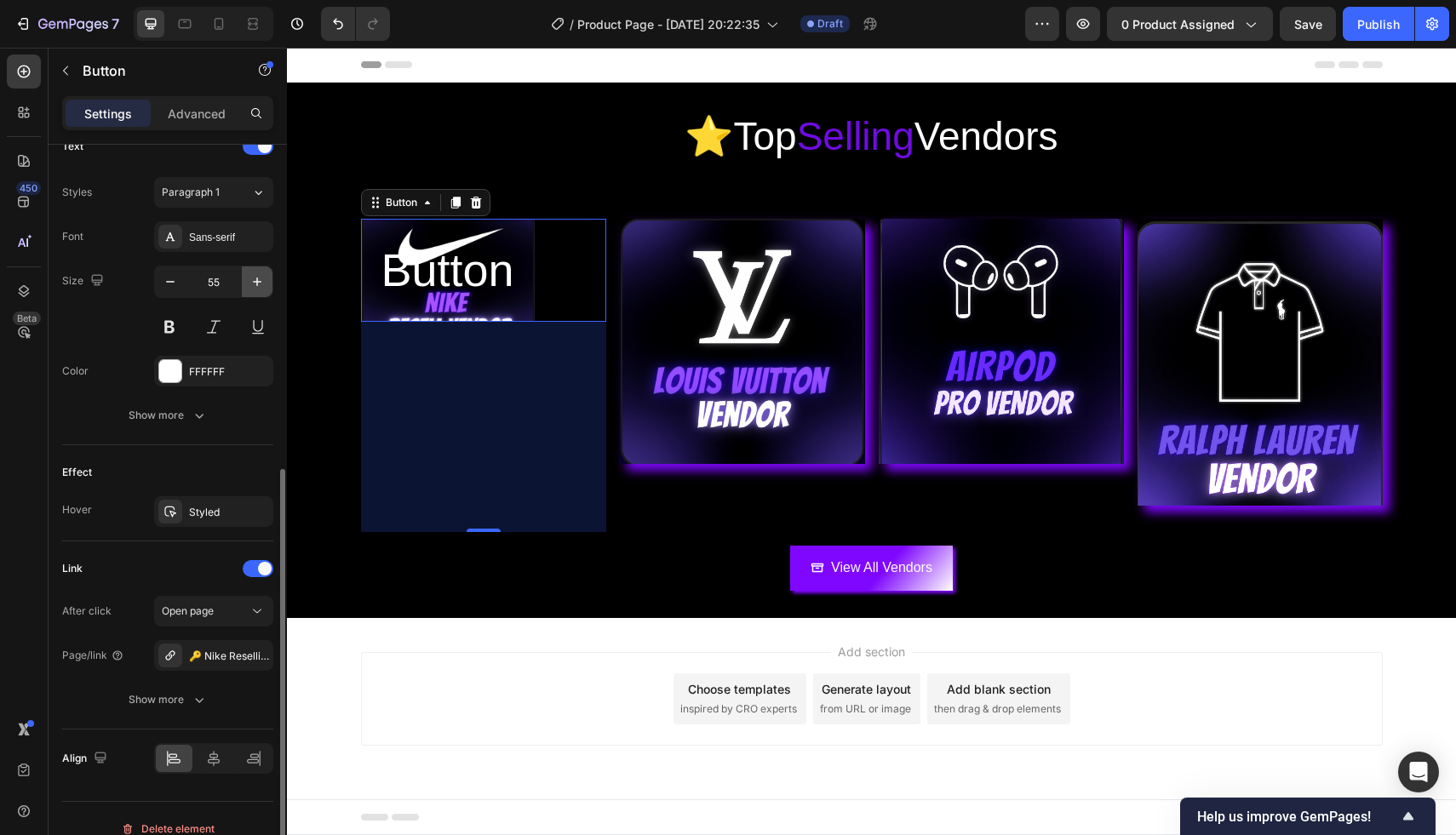
click at [255, 277] on icon "button" at bounding box center [257, 282] width 17 height 17
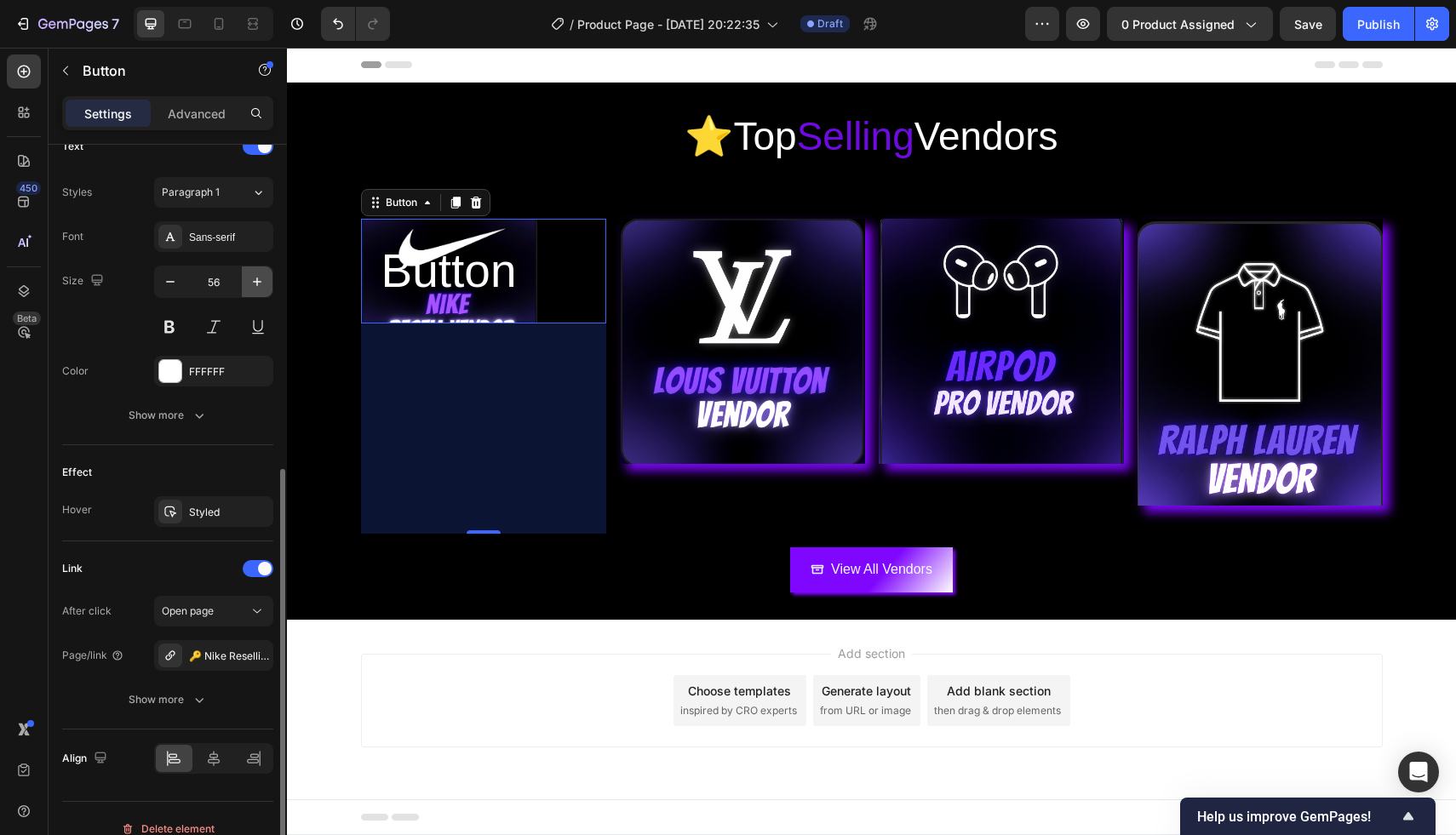
click at [255, 277] on icon "button" at bounding box center [257, 282] width 17 height 17
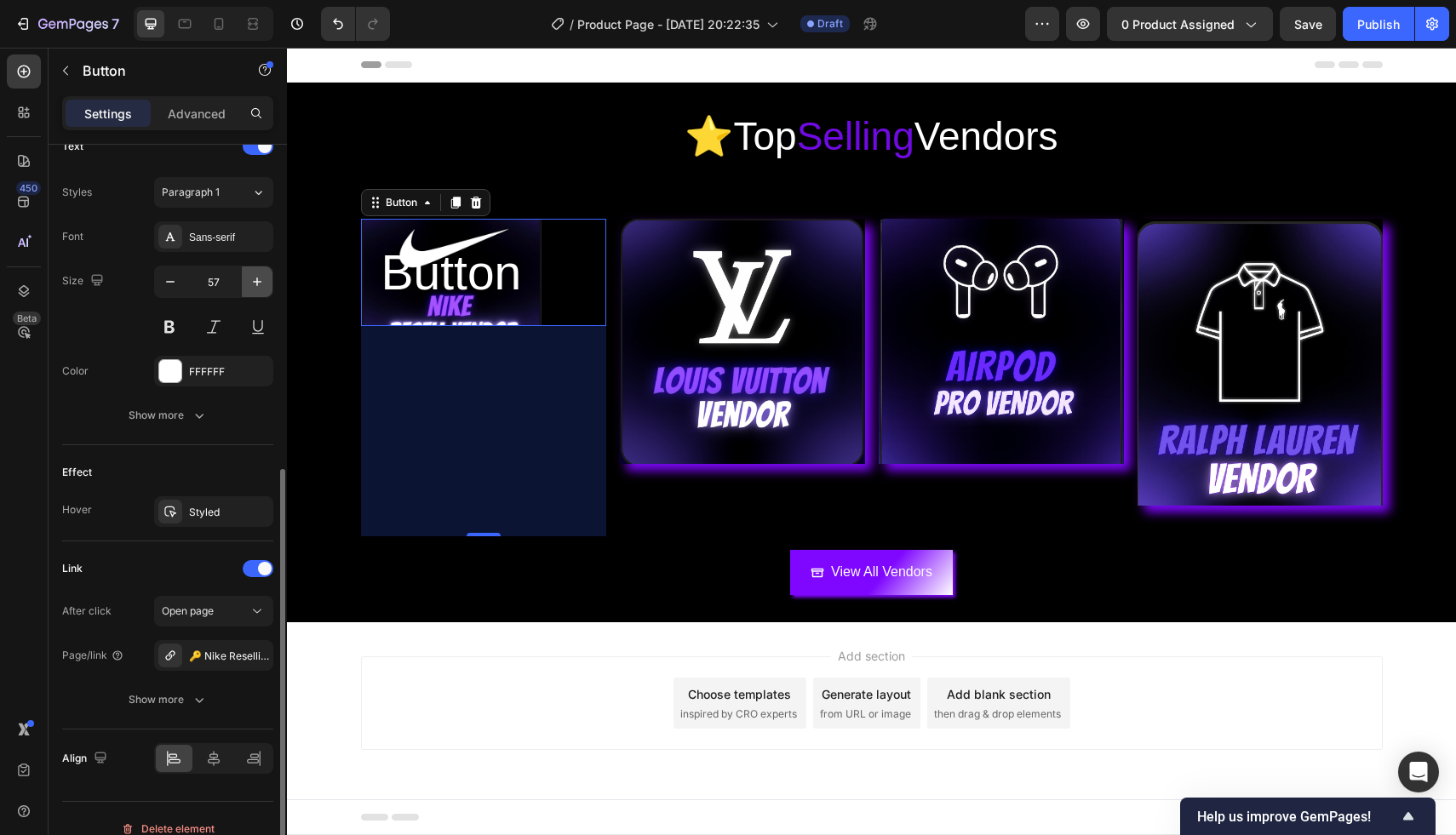
click at [255, 277] on icon "button" at bounding box center [257, 282] width 17 height 17
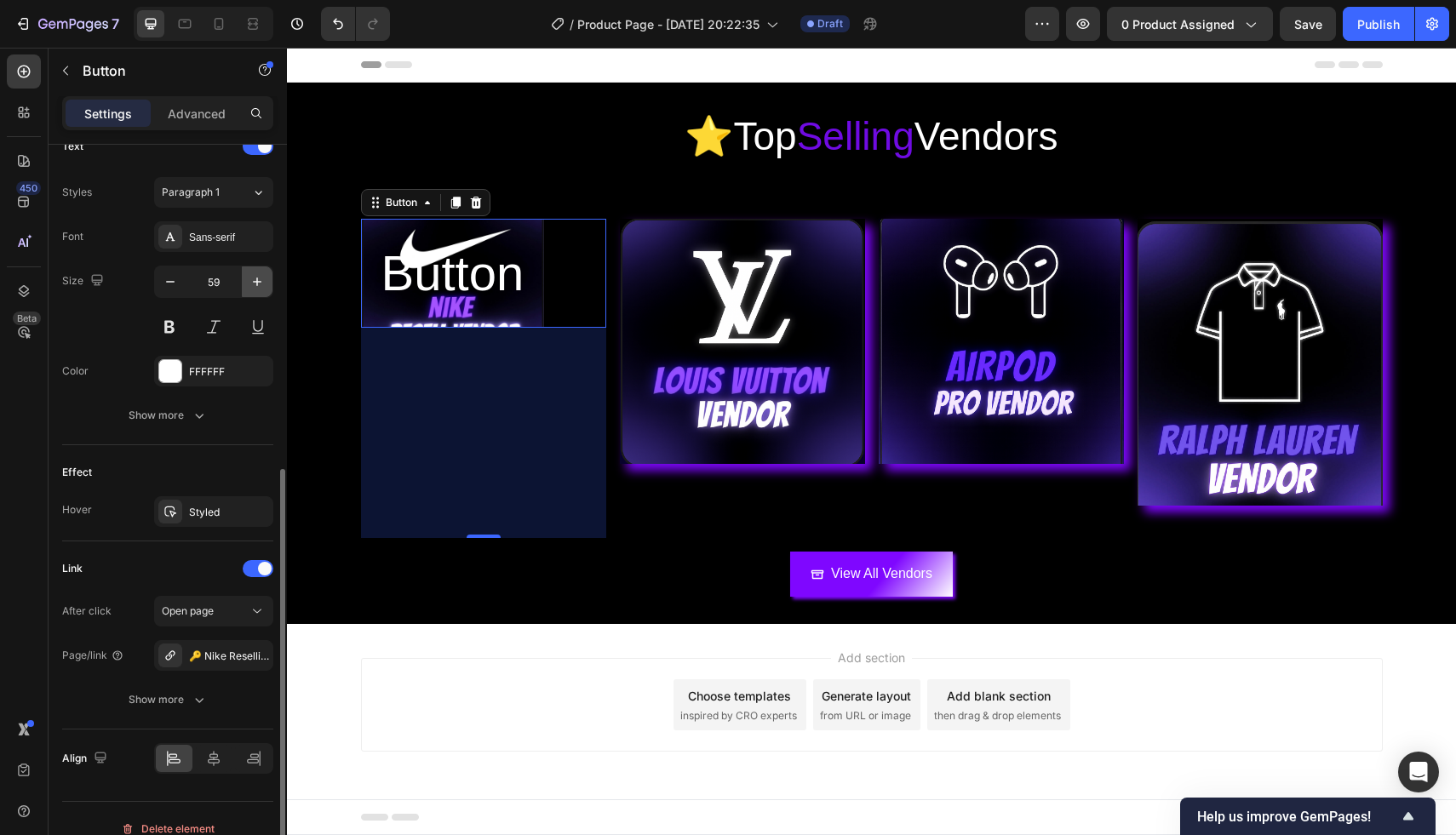
click at [255, 277] on icon "button" at bounding box center [257, 282] width 17 height 17
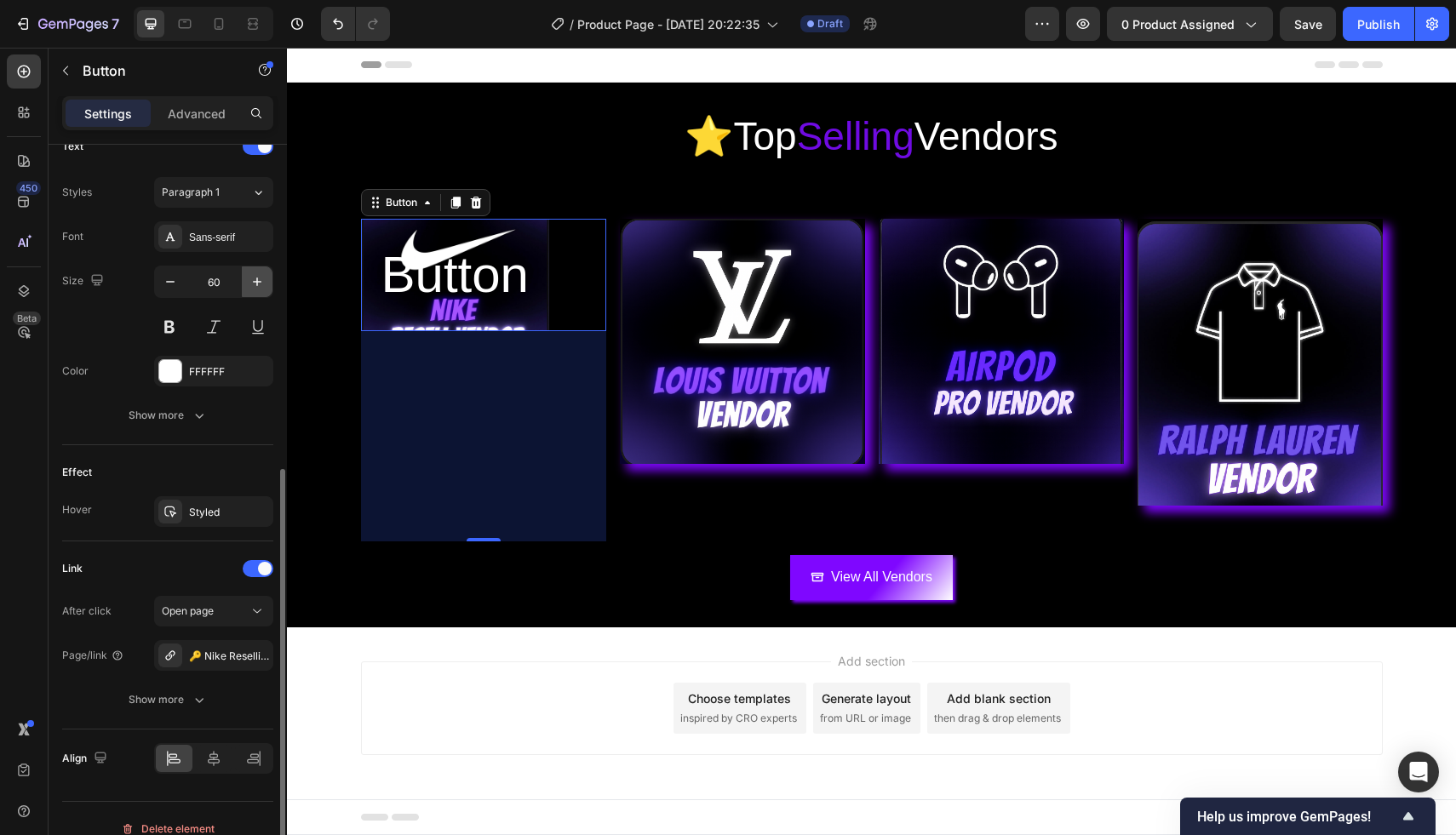
click at [255, 277] on icon "button" at bounding box center [257, 282] width 17 height 17
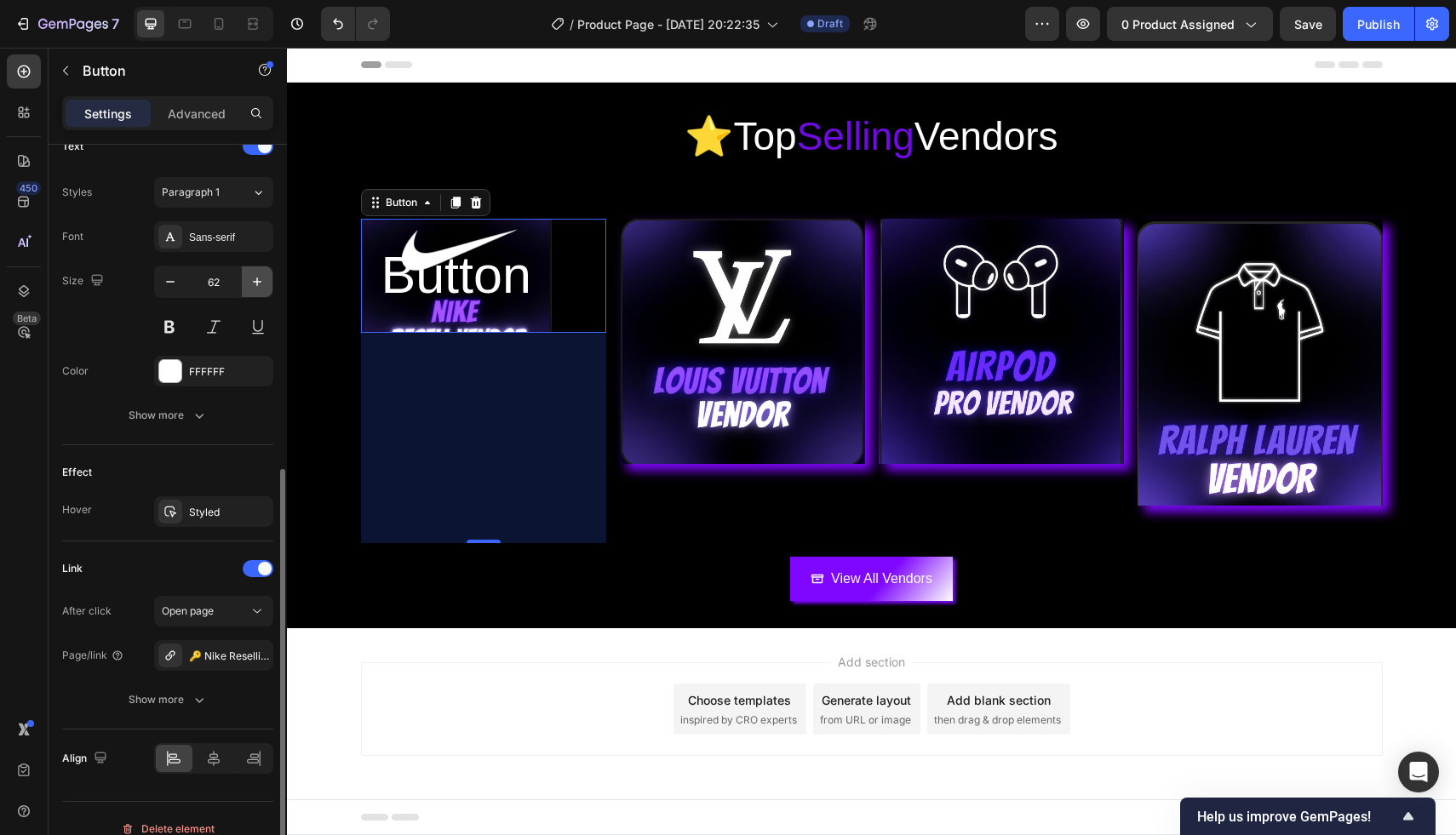
click at [255, 277] on icon "button" at bounding box center [257, 282] width 17 height 17
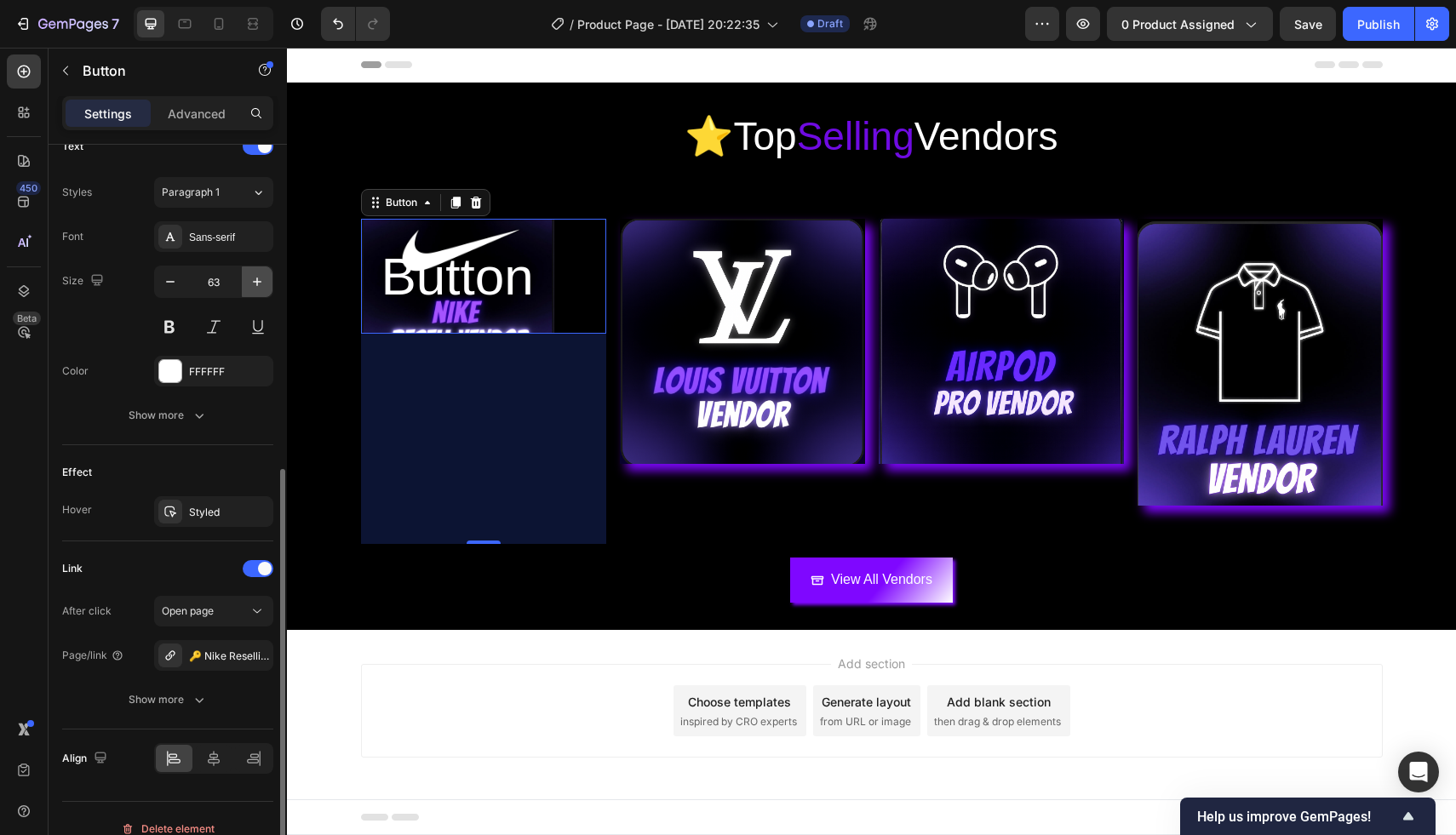
click at [255, 277] on icon "button" at bounding box center [257, 282] width 17 height 17
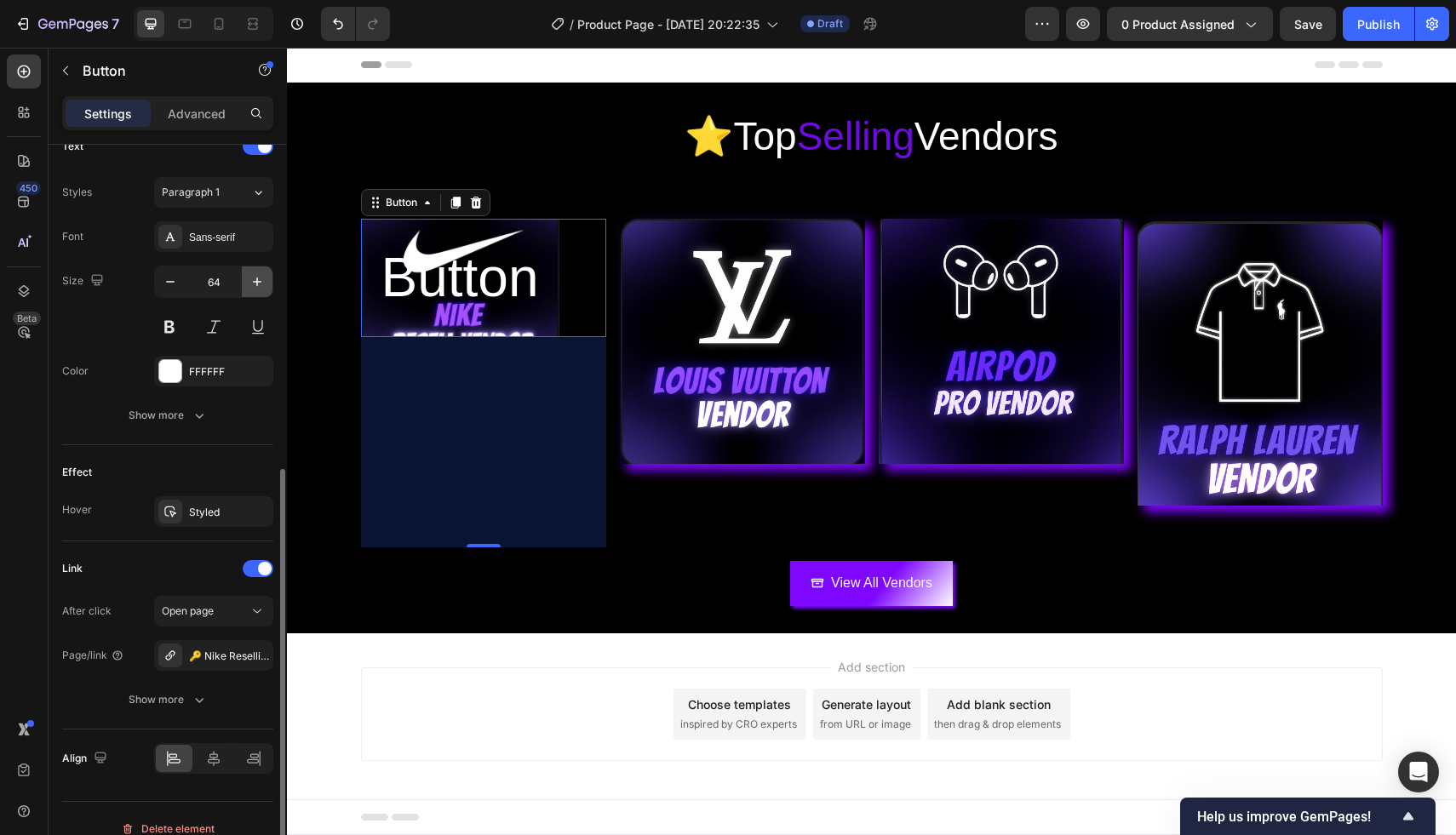
click at [255, 277] on icon "button" at bounding box center [257, 282] width 17 height 17
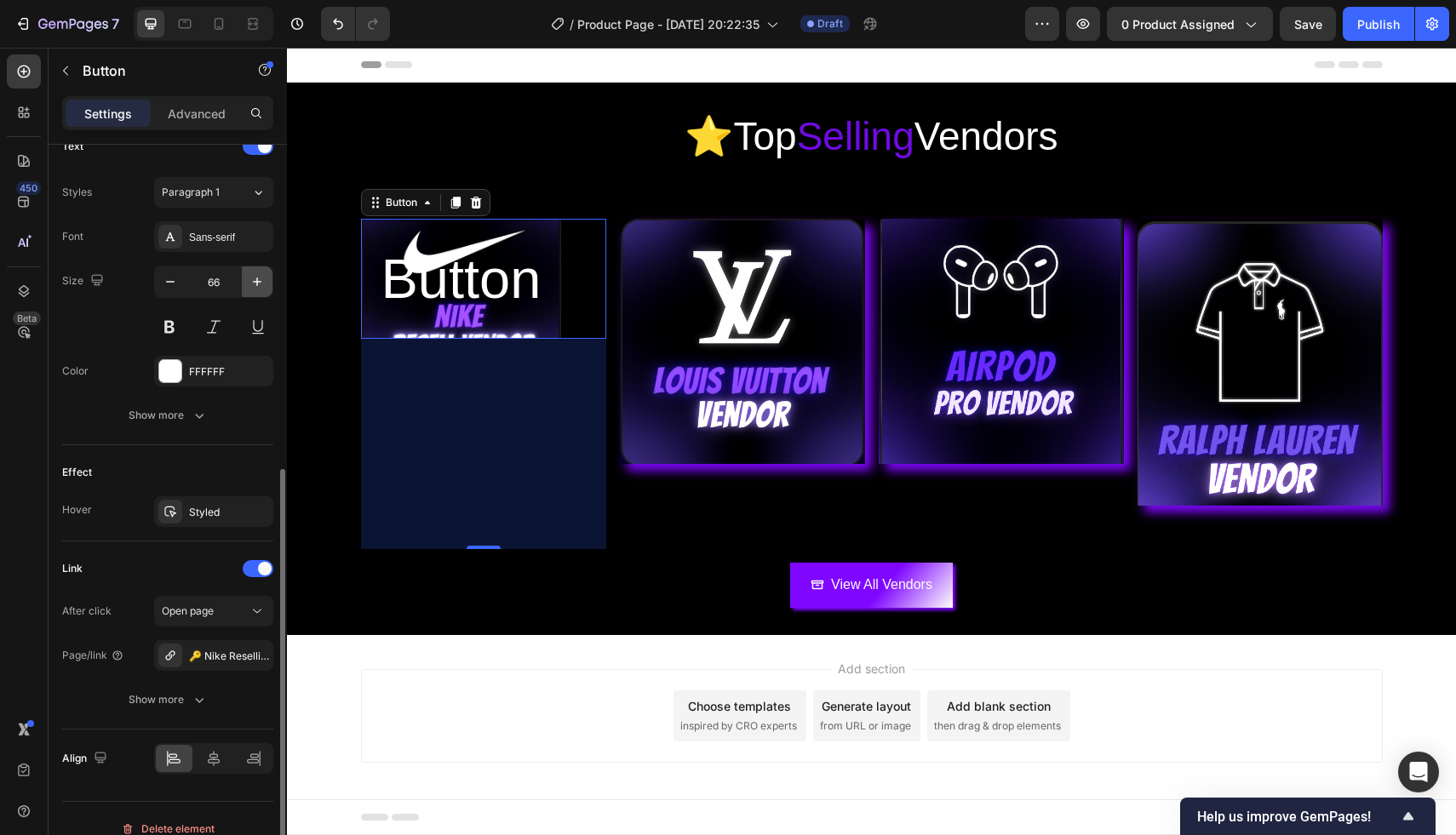
click at [255, 277] on icon "button" at bounding box center [257, 282] width 17 height 17
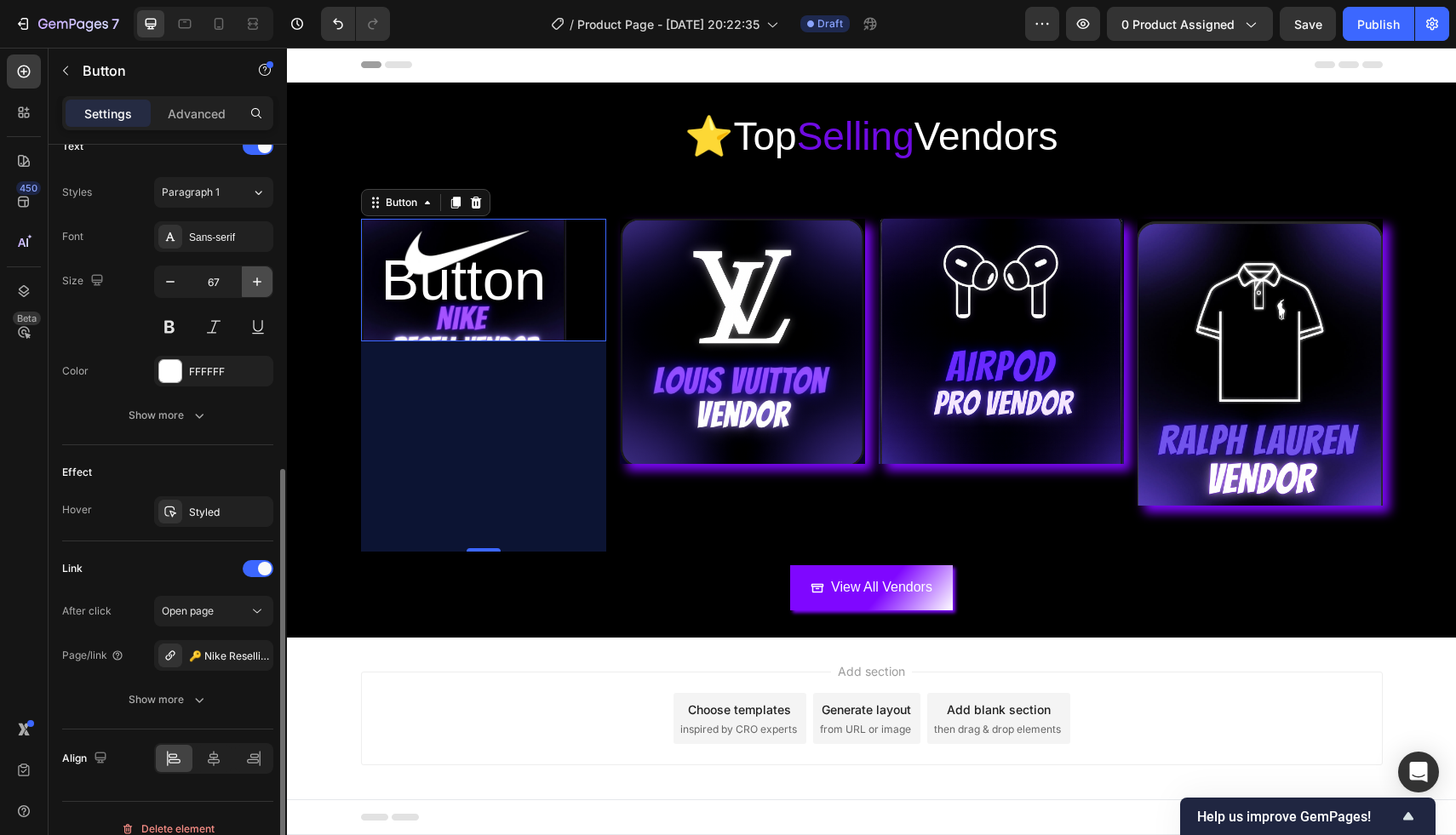
click at [255, 277] on icon "button" at bounding box center [257, 282] width 17 height 17
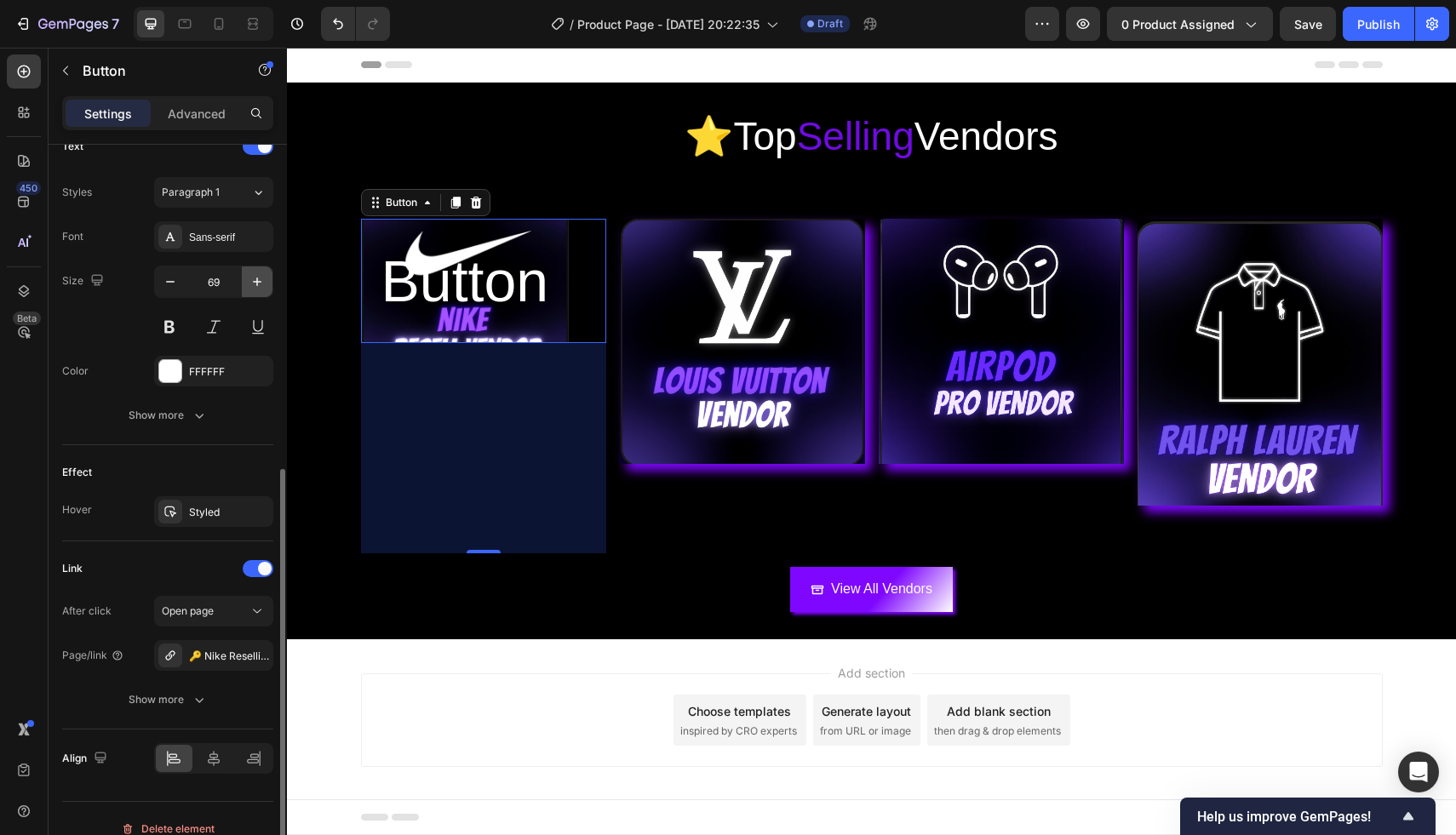
click at [255, 277] on icon "button" at bounding box center [257, 282] width 17 height 17
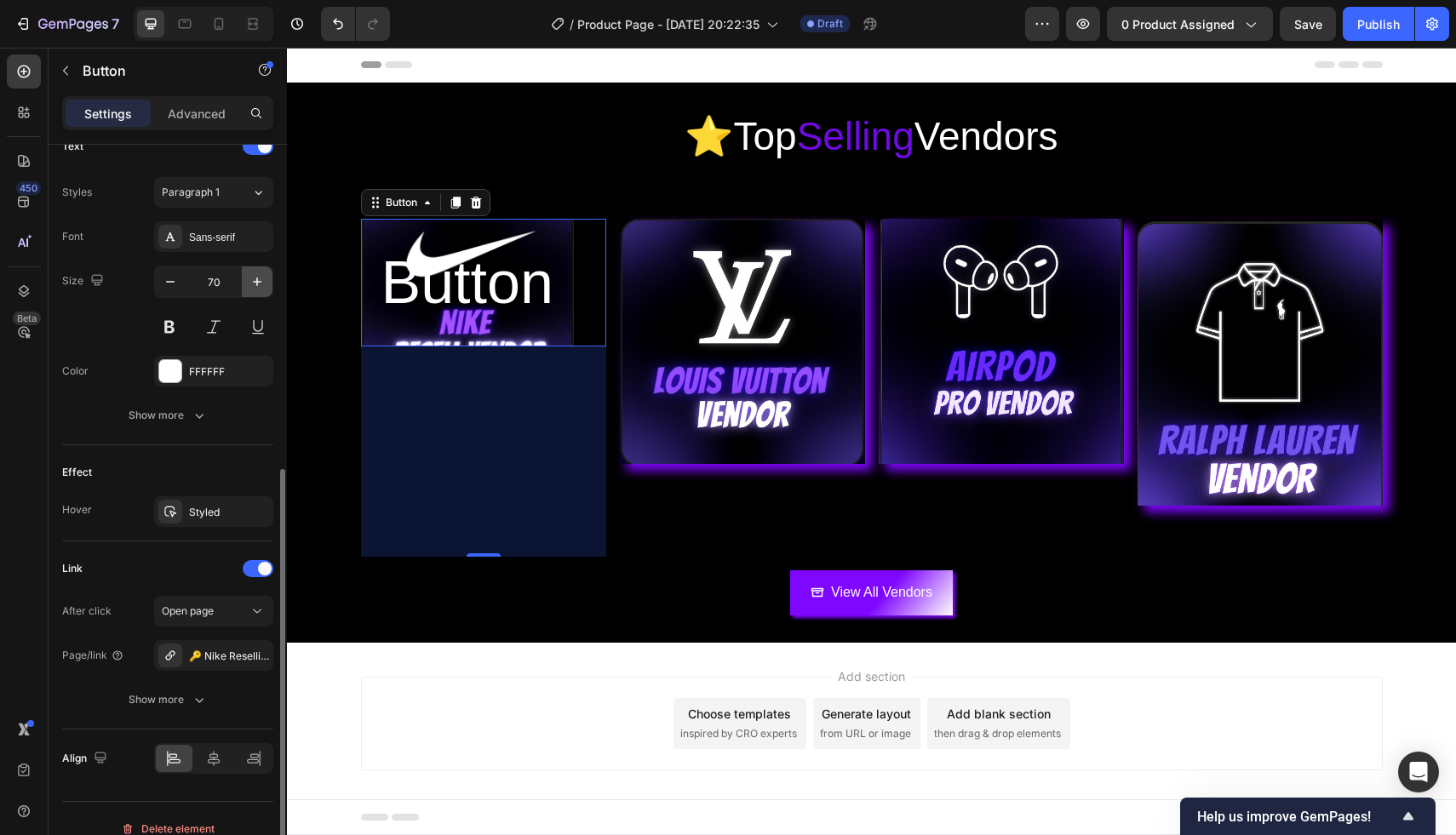
click at [255, 277] on icon "button" at bounding box center [257, 282] width 17 height 17
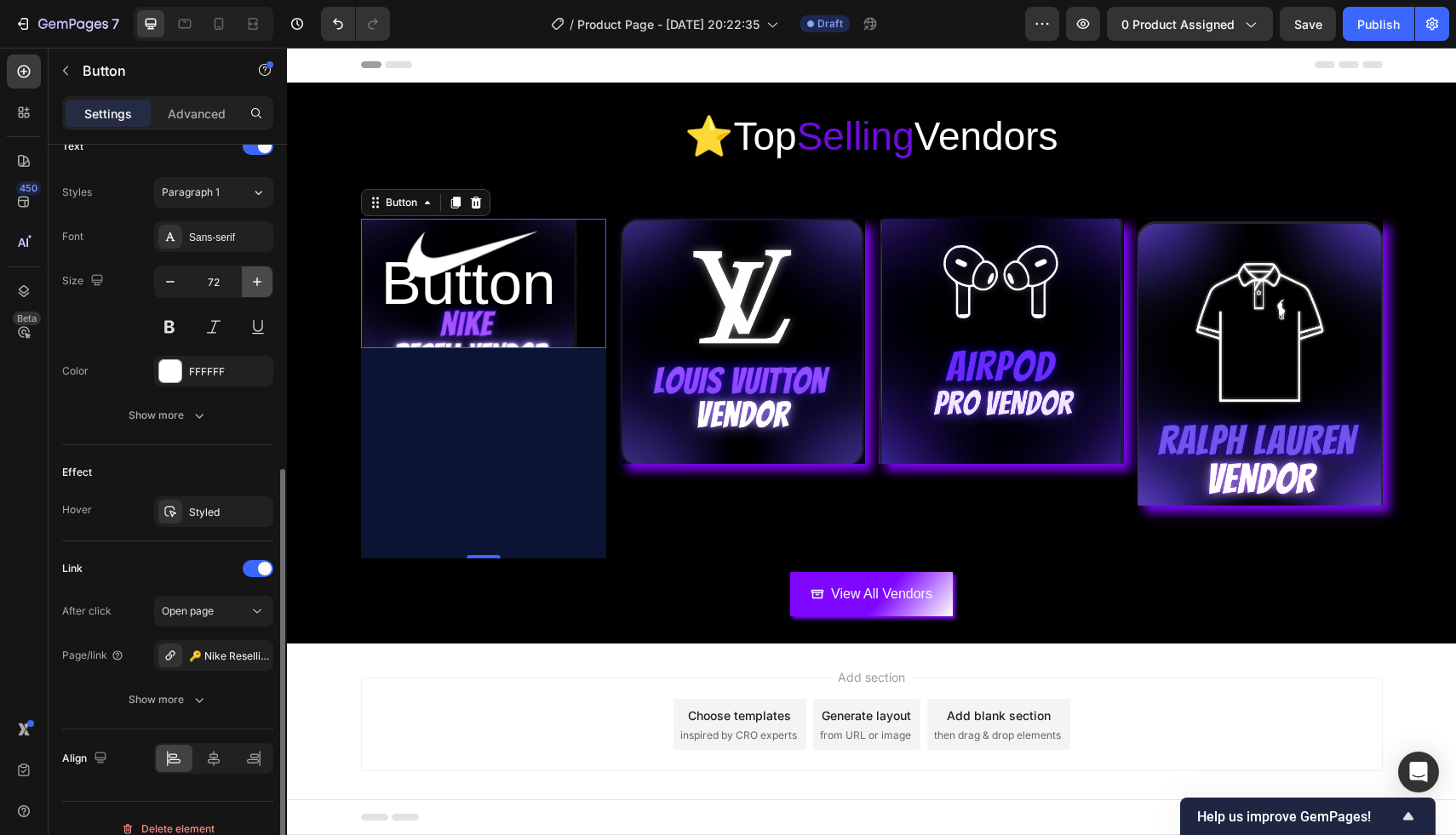
click at [255, 277] on icon "button" at bounding box center [257, 282] width 17 height 17
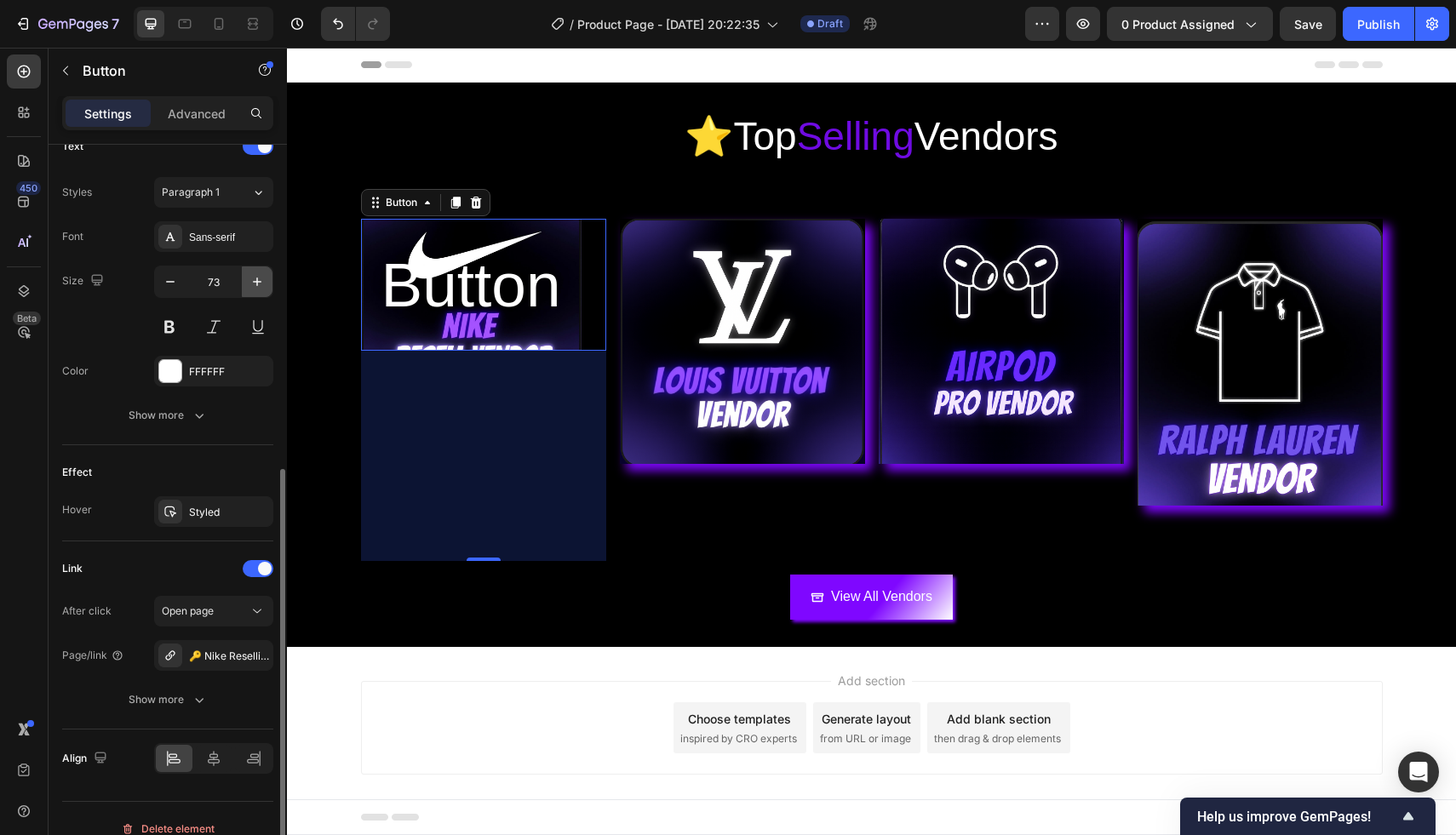
click at [255, 277] on icon "button" at bounding box center [257, 282] width 17 height 17
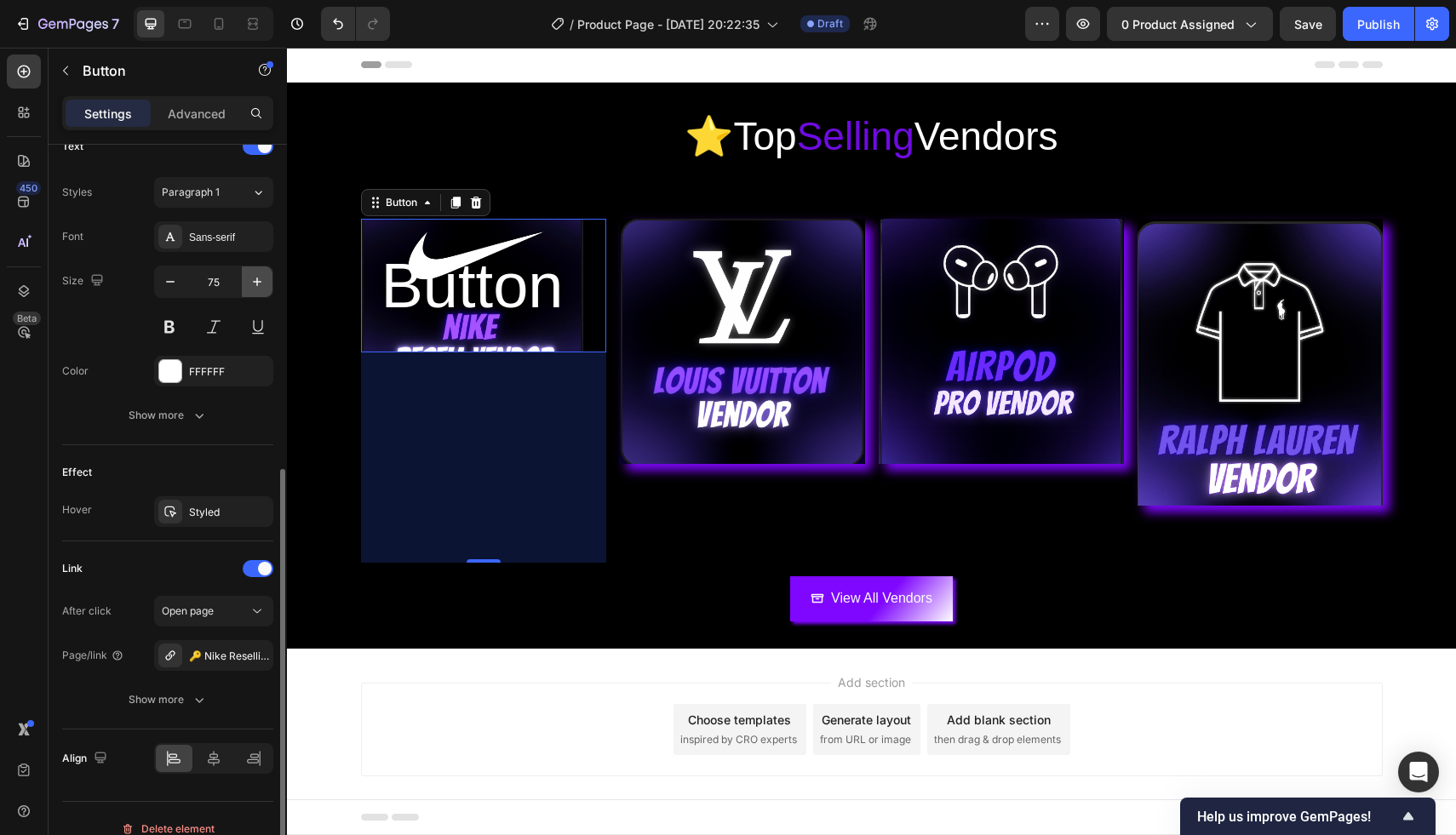
click at [255, 277] on icon "button" at bounding box center [257, 282] width 17 height 17
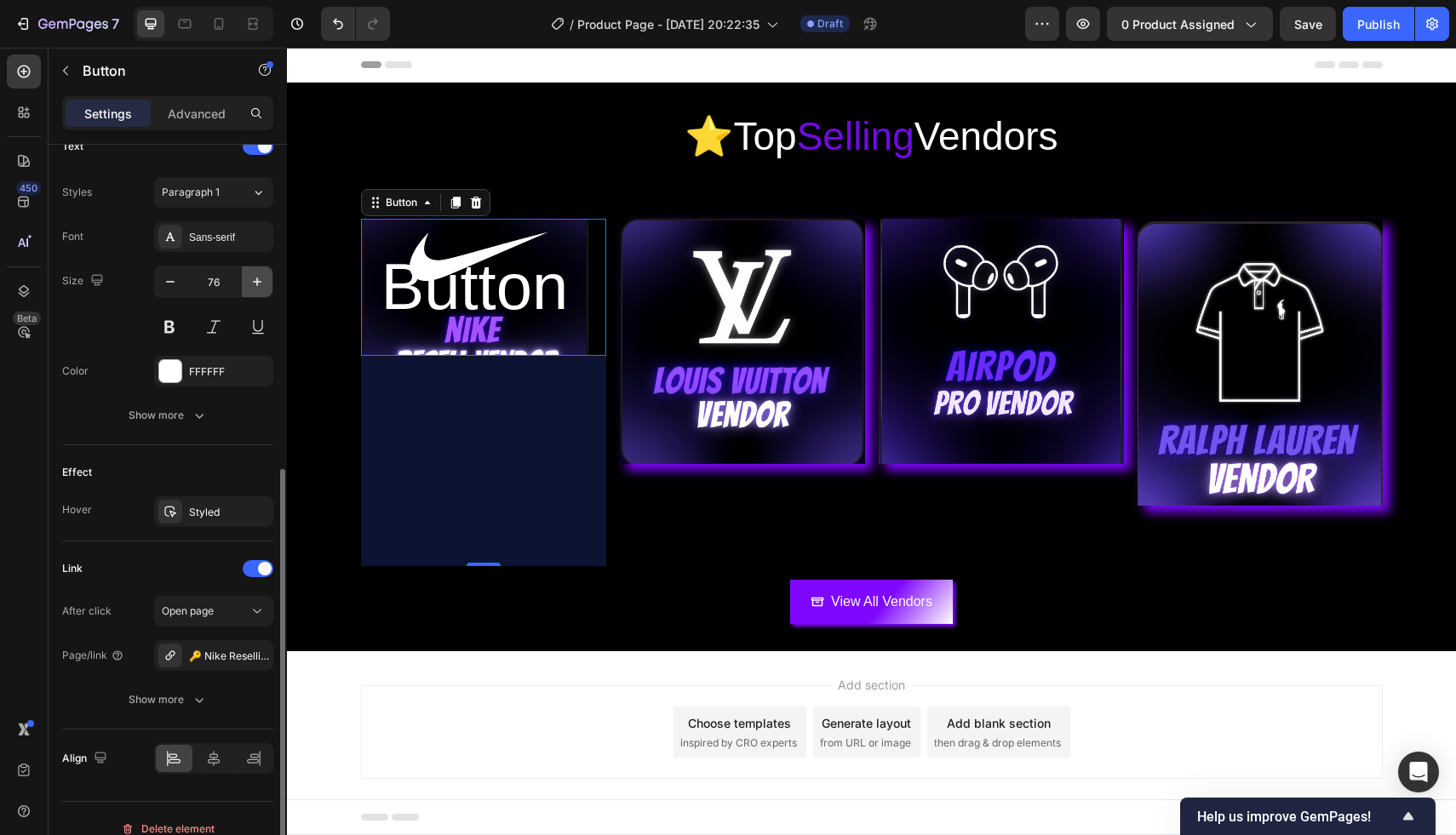
click at [255, 277] on icon "button" at bounding box center [257, 282] width 17 height 17
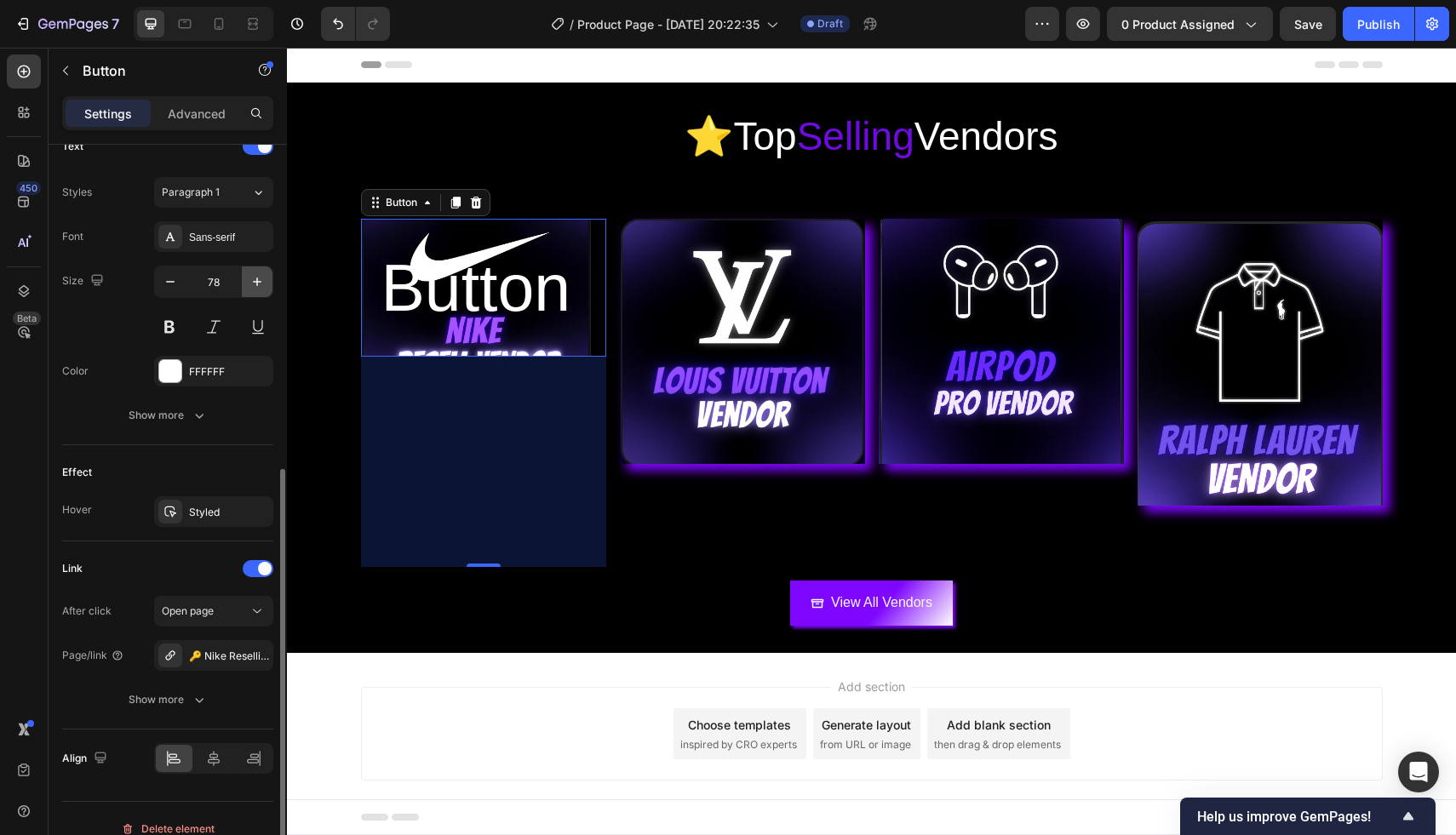
click at [255, 277] on icon "button" at bounding box center [257, 282] width 17 height 17
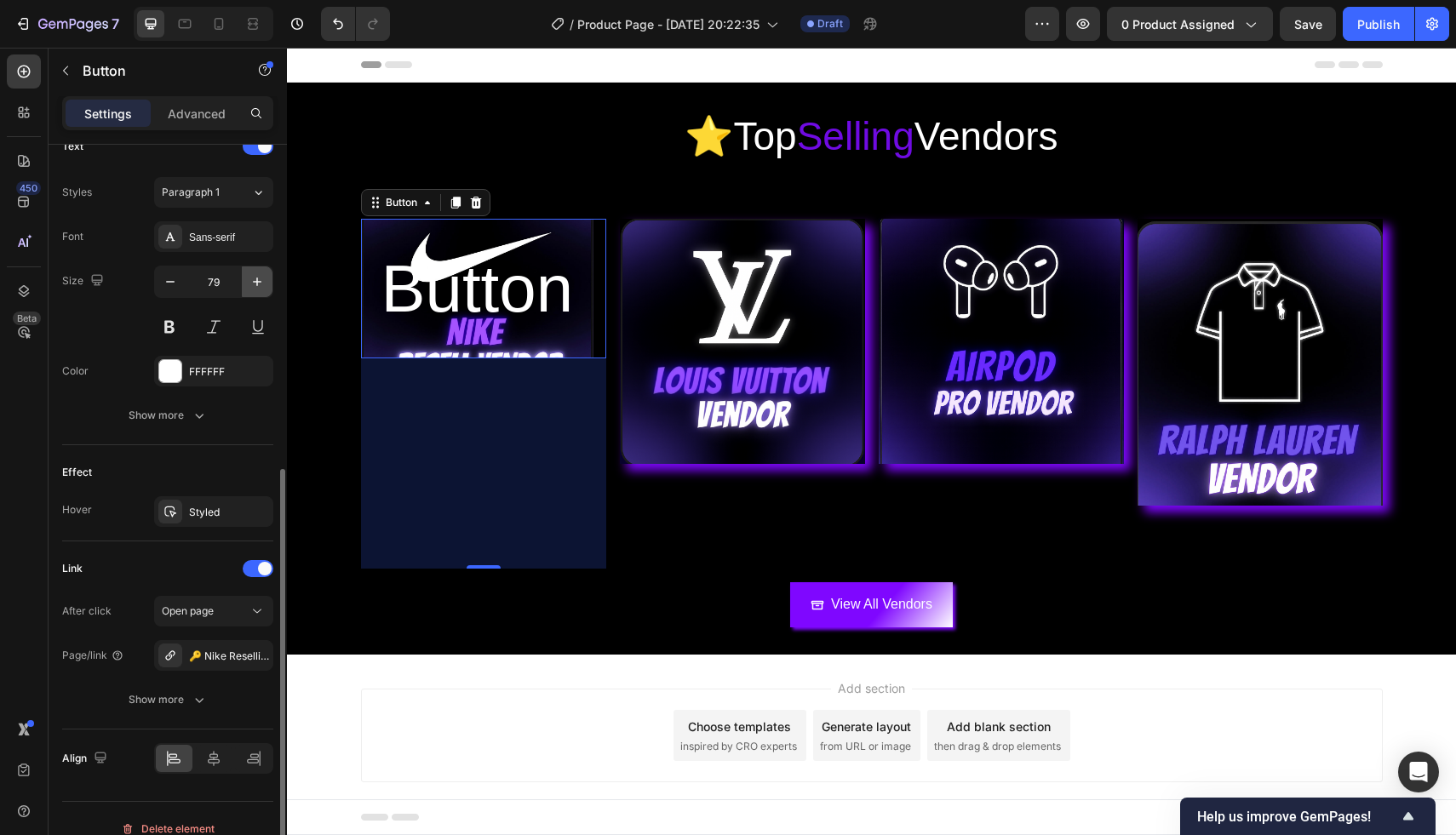
click at [255, 277] on icon "button" at bounding box center [257, 282] width 17 height 17
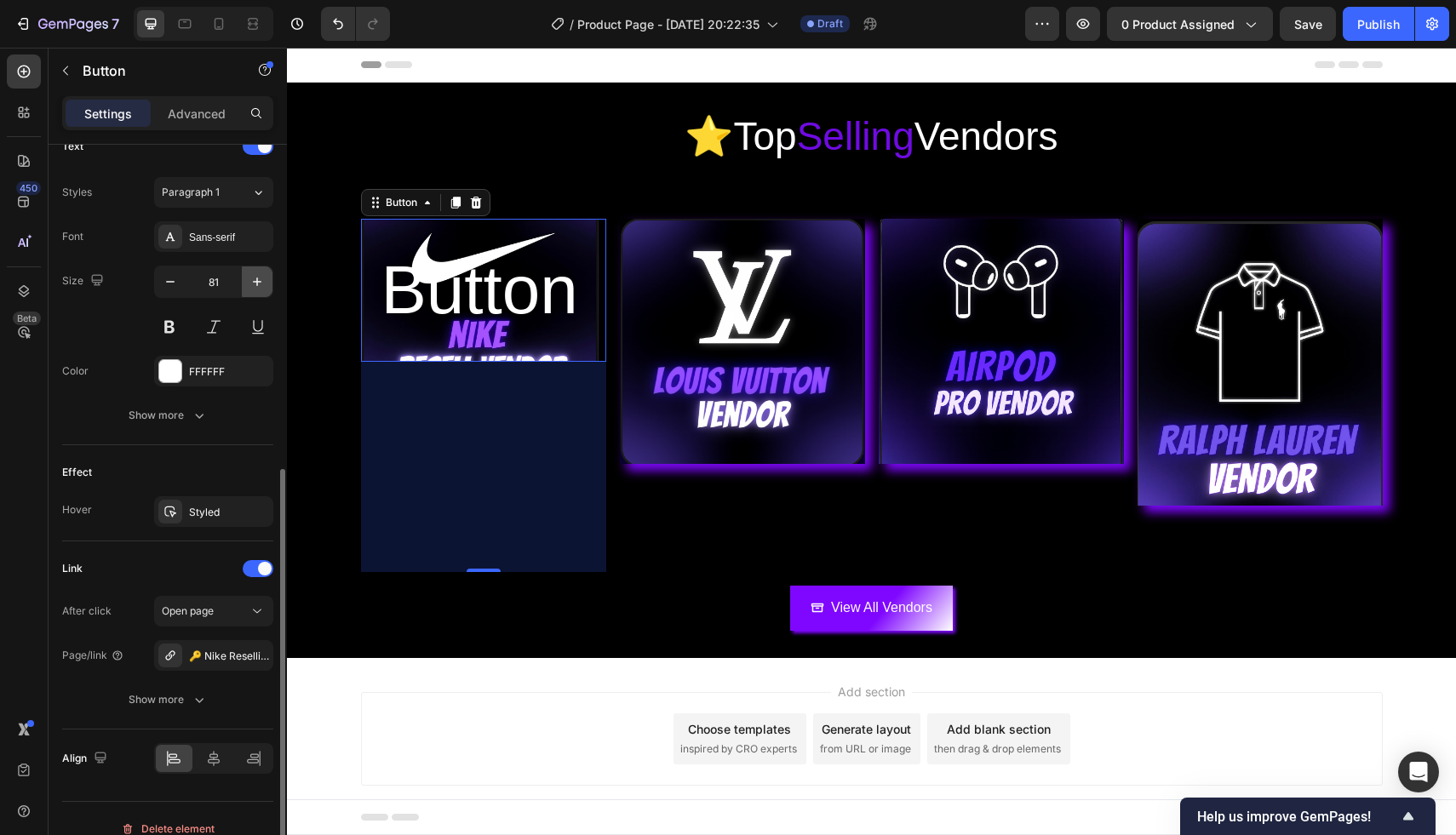
click at [255, 277] on icon "button" at bounding box center [257, 282] width 17 height 17
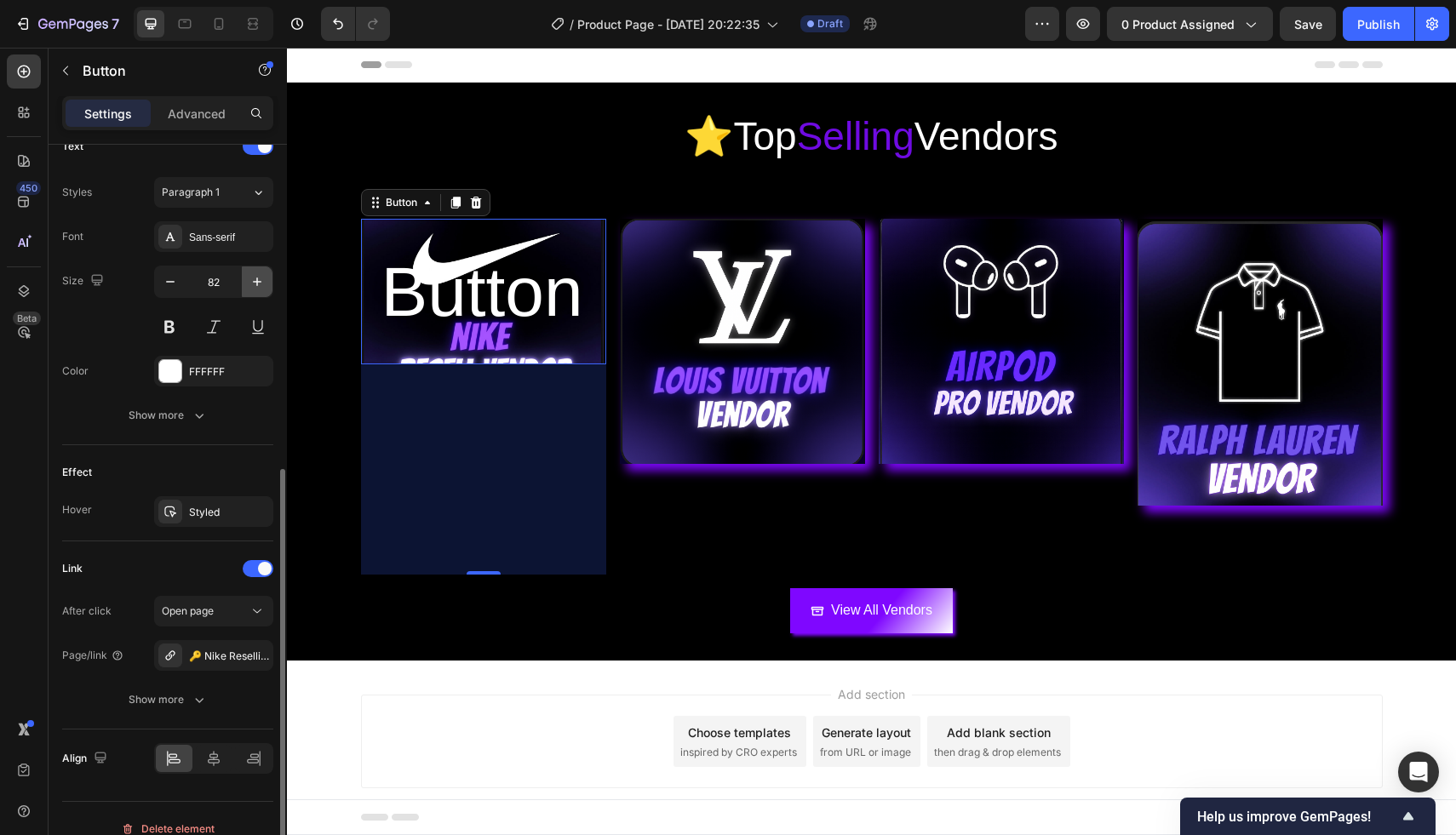
click at [255, 277] on icon "button" at bounding box center [257, 282] width 17 height 17
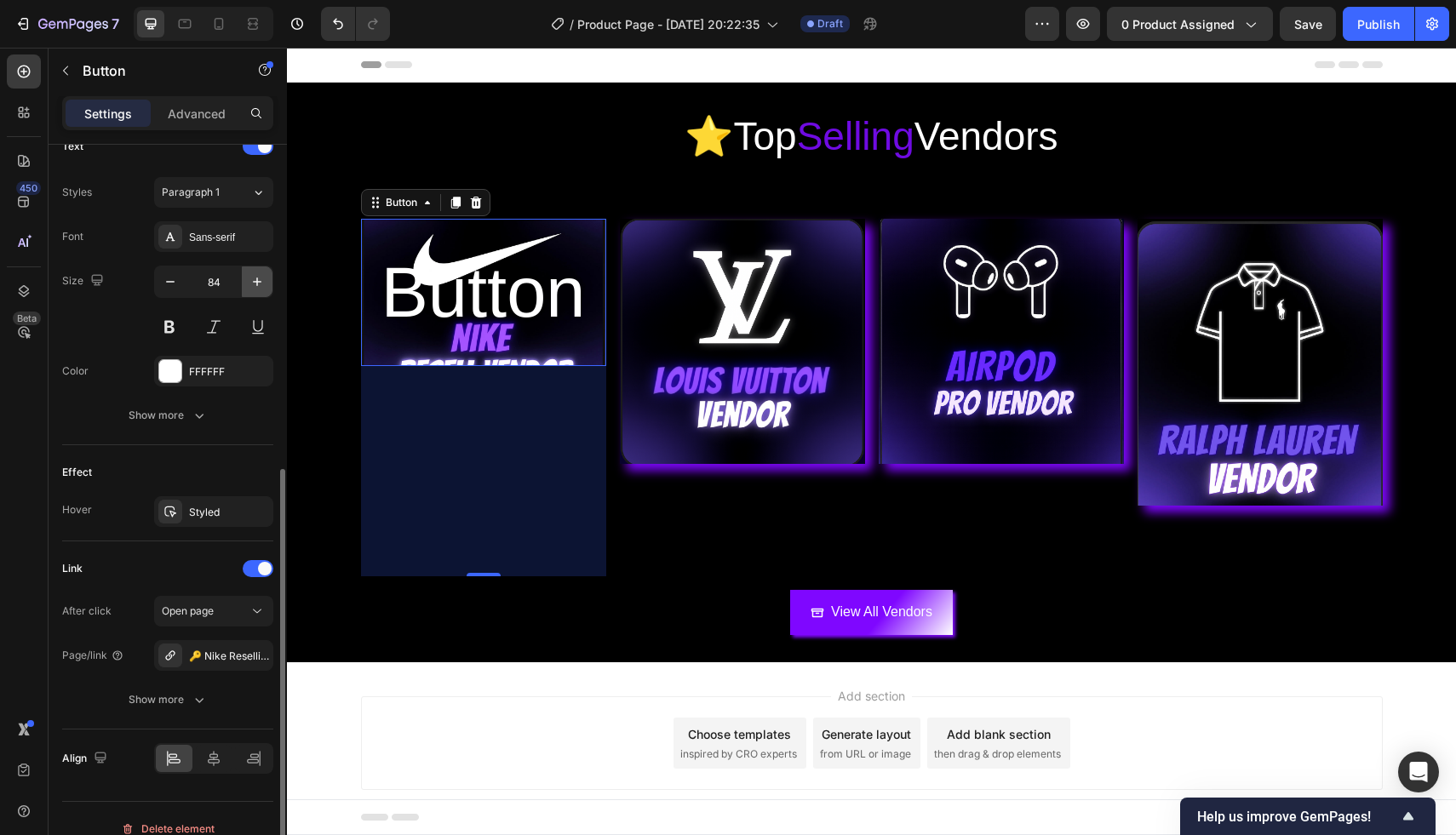
click at [255, 277] on icon "button" at bounding box center [257, 282] width 17 height 17
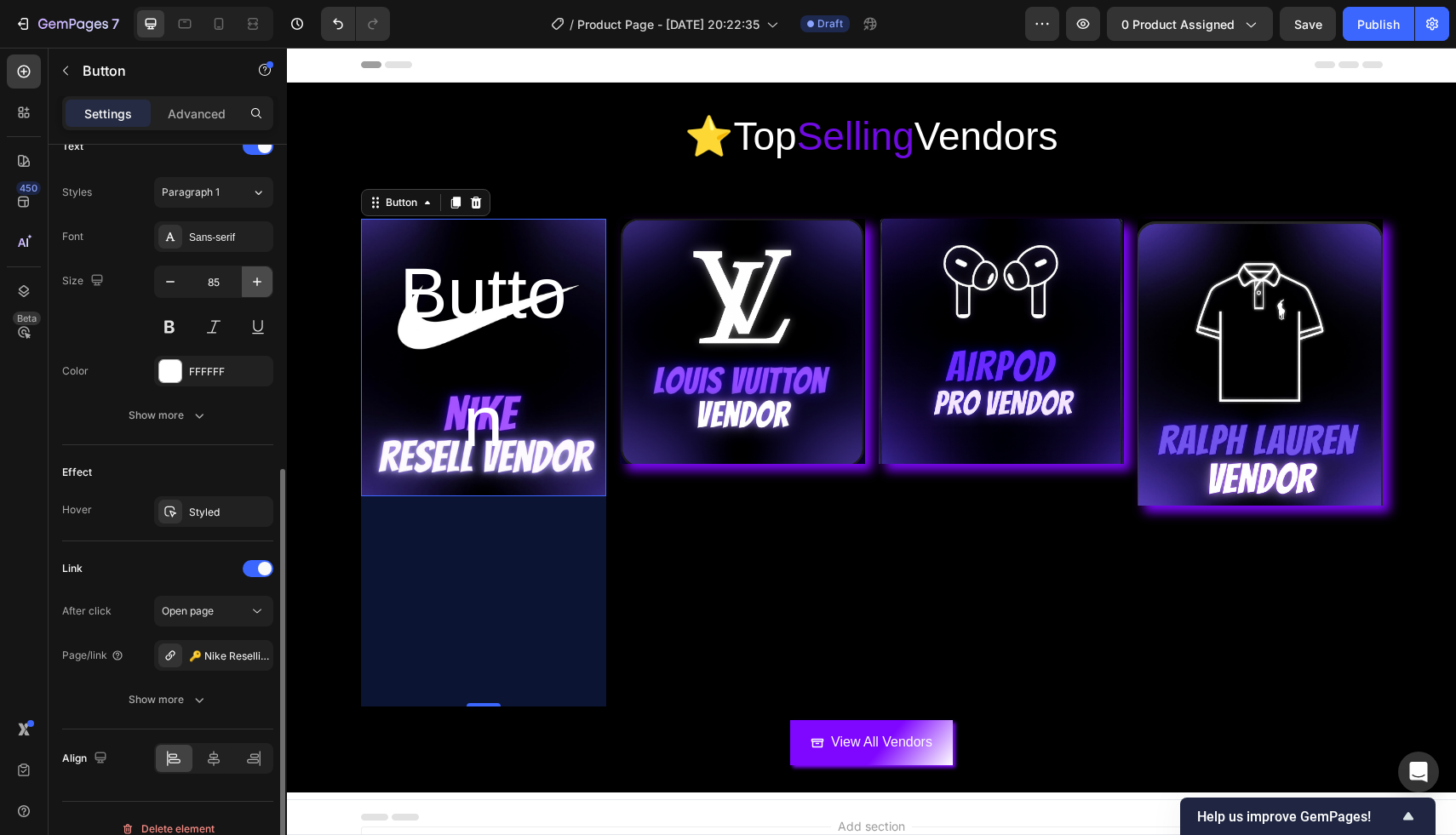
click at [255, 277] on icon "button" at bounding box center [257, 282] width 17 height 17
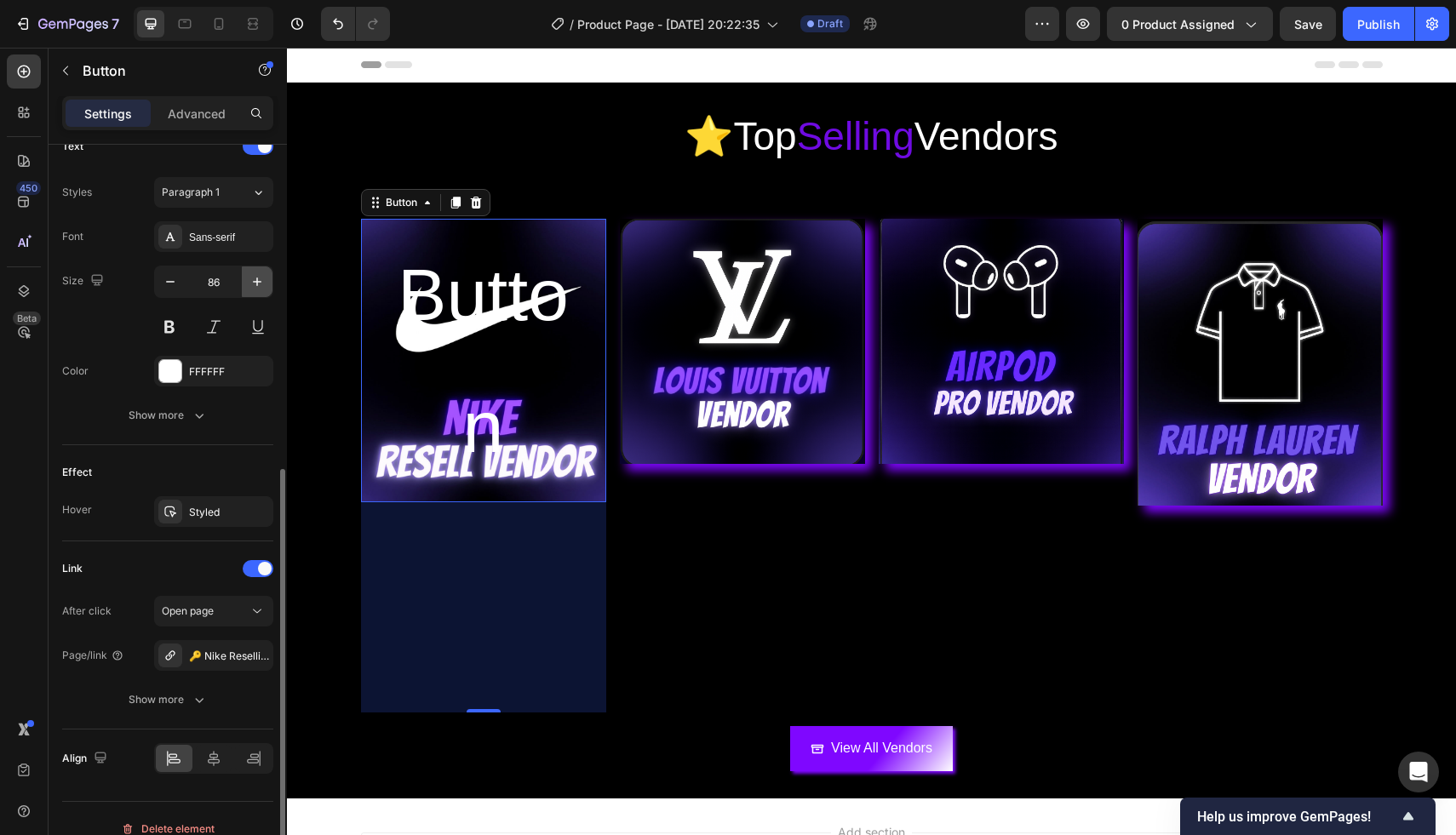
click at [255, 277] on icon "button" at bounding box center [257, 282] width 17 height 17
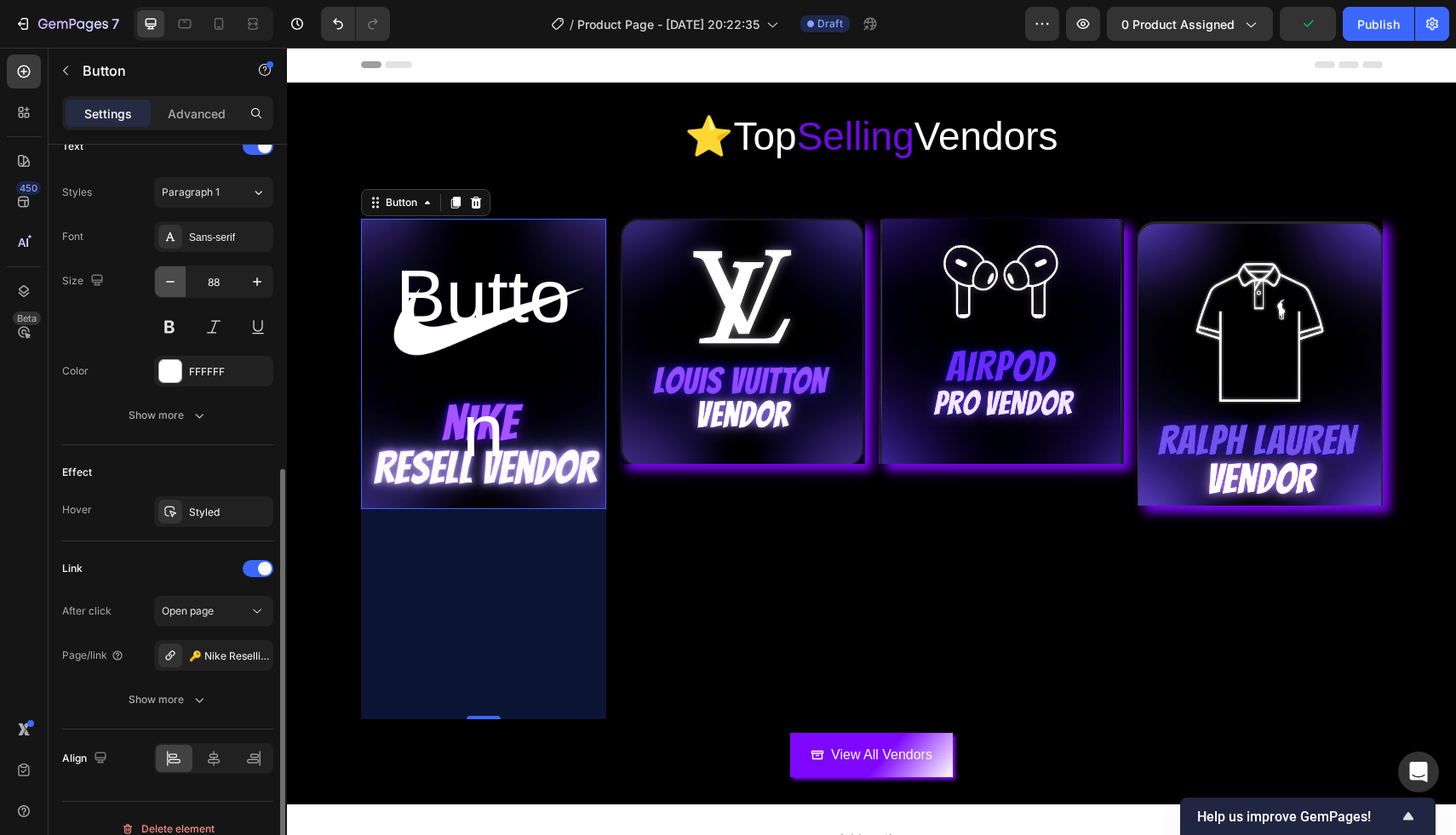
click at [175, 281] on icon "button" at bounding box center [170, 282] width 17 height 17
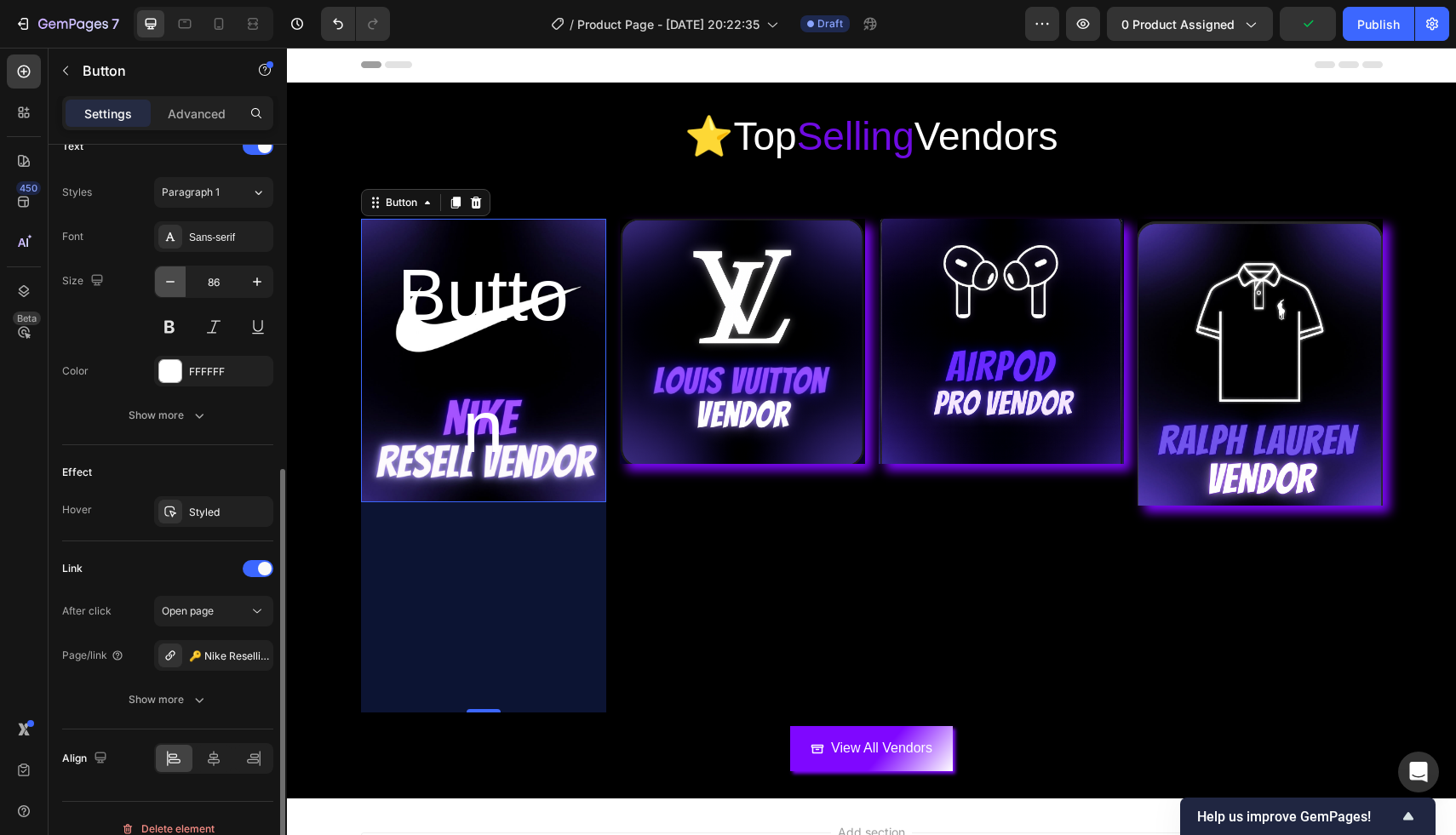
click at [175, 281] on icon "button" at bounding box center [170, 282] width 17 height 17
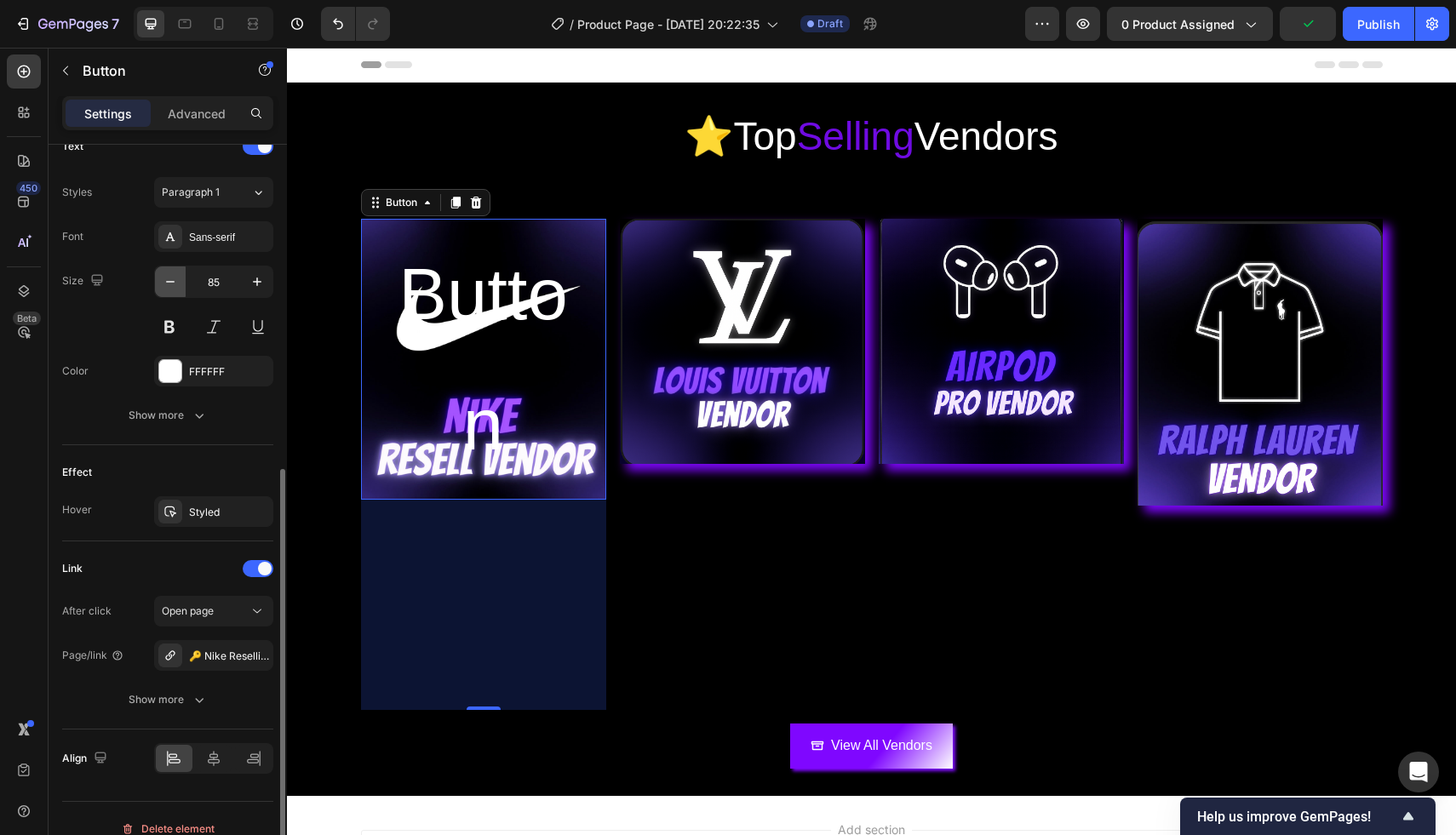
click at [175, 281] on icon "button" at bounding box center [170, 282] width 17 height 17
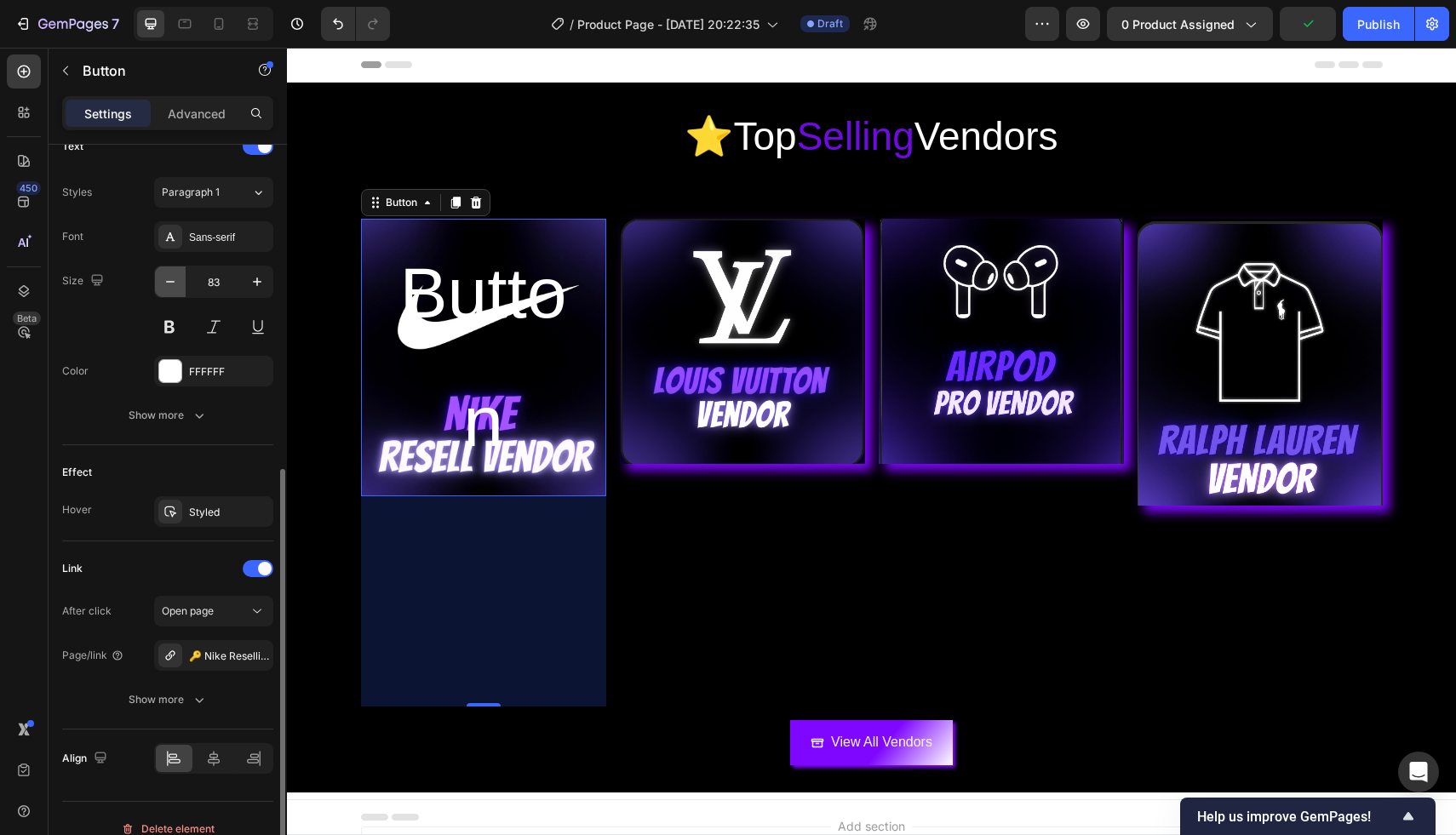
click at [175, 281] on icon "button" at bounding box center [170, 282] width 17 height 17
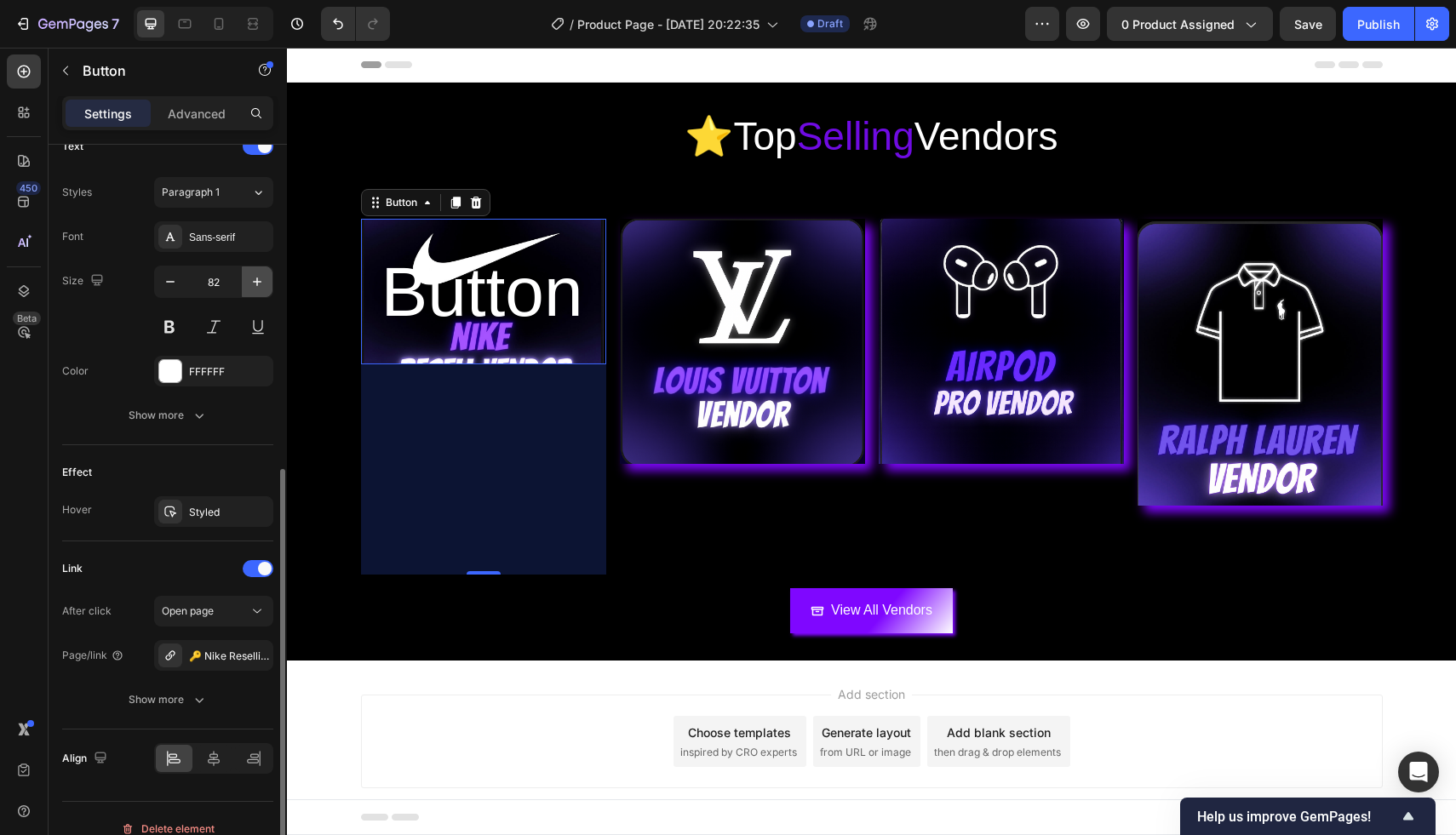
click at [249, 276] on icon "button" at bounding box center [257, 282] width 17 height 17
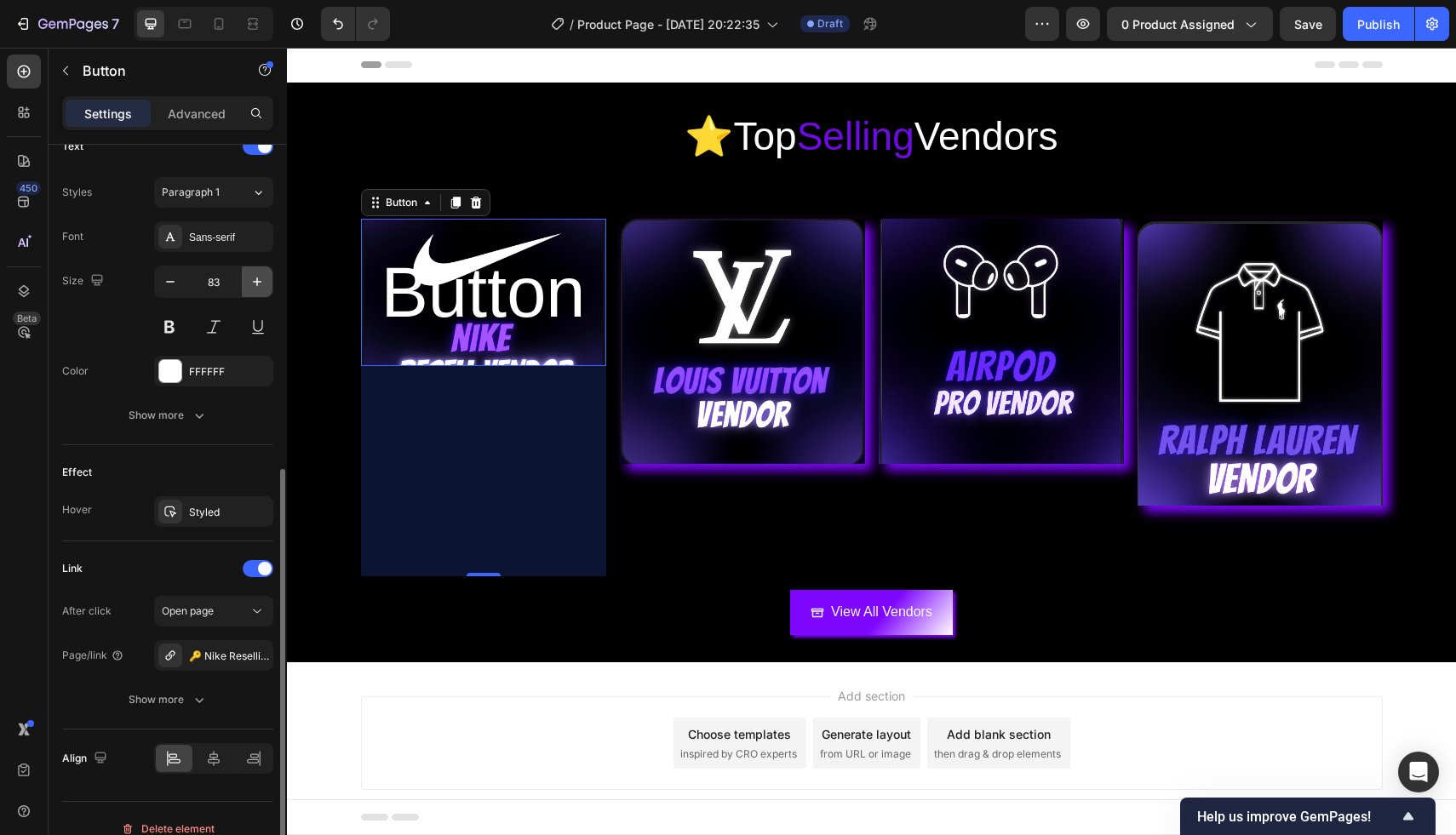
click at [249, 276] on icon "button" at bounding box center [257, 282] width 17 height 17
type input "84"
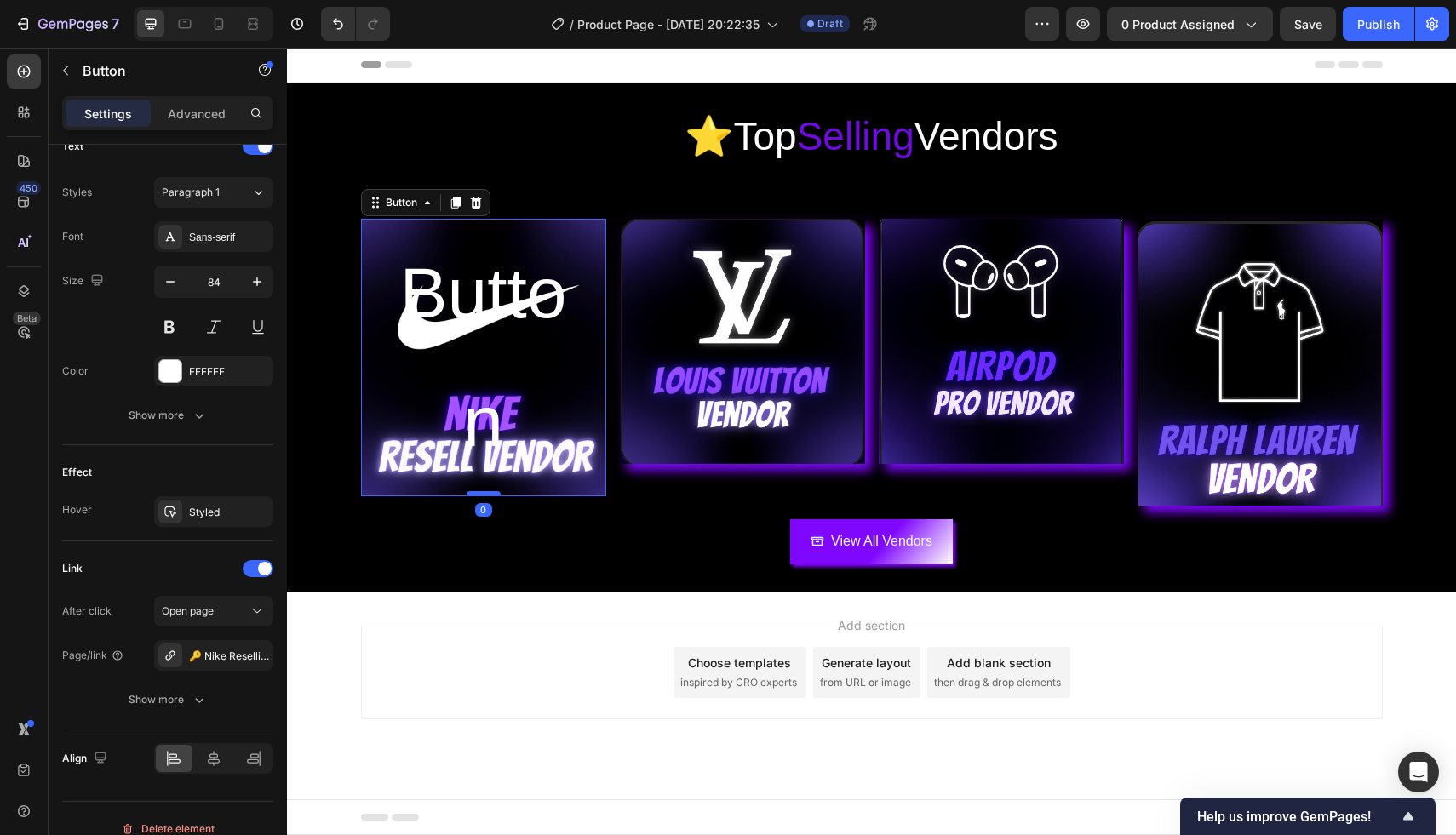
drag, startPoint x: 489, startPoint y: 706, endPoint x: 484, endPoint y: 495, distance: 211.1
click at [484, 495] on div at bounding box center [483, 494] width 34 height 5
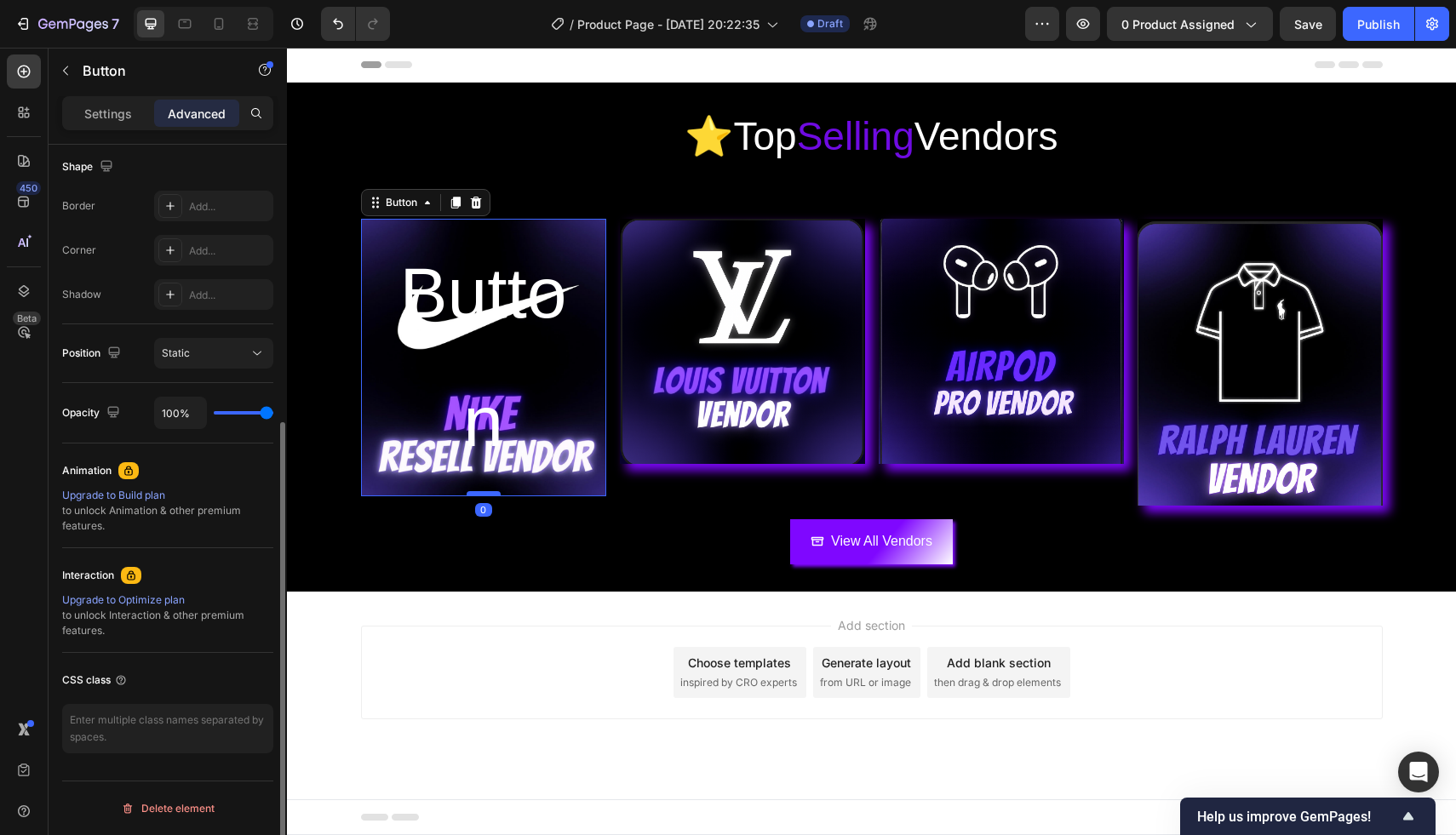
scroll to position [443, 0]
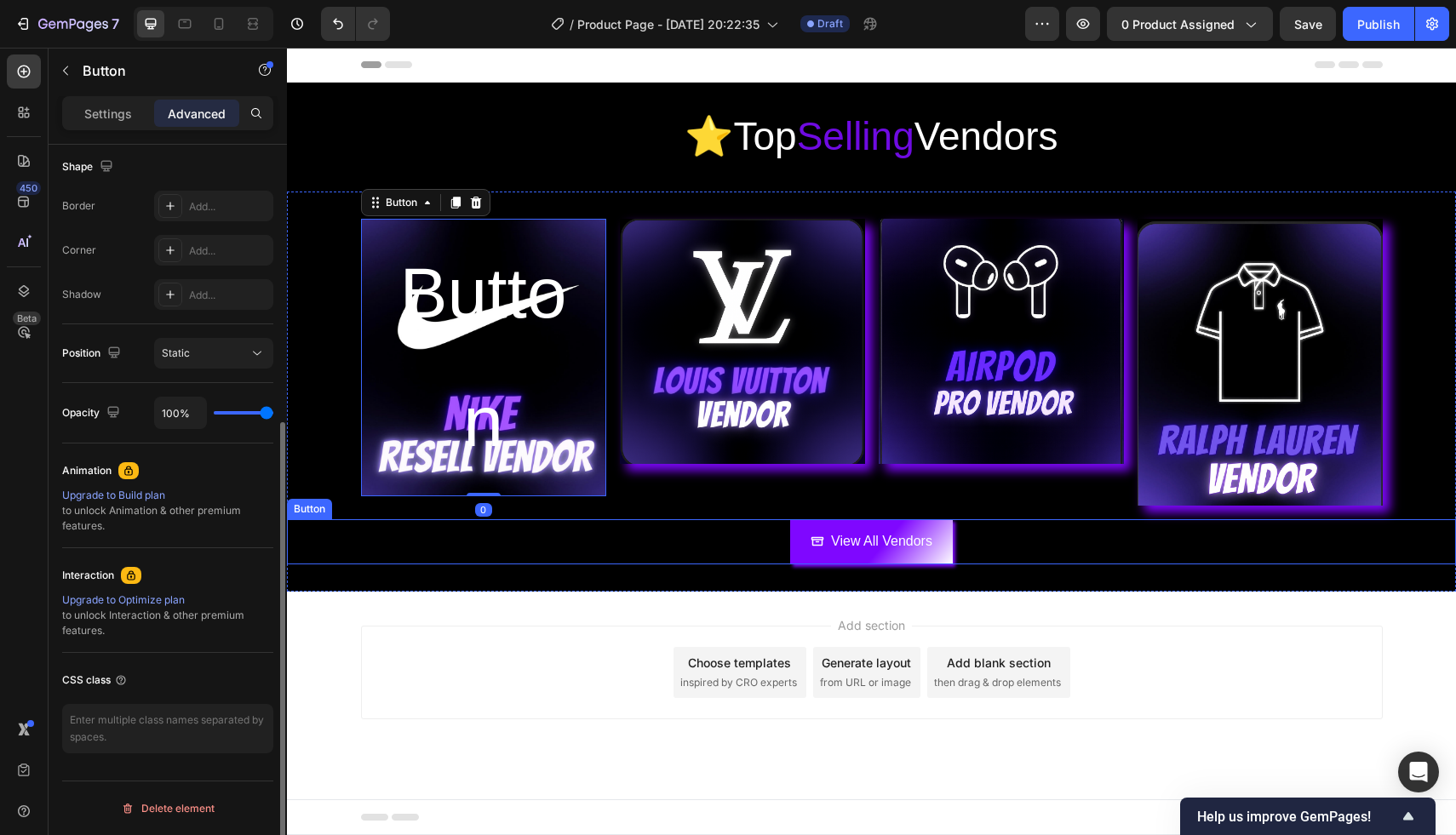
click at [510, 523] on div "View All Vendors Button" at bounding box center [872, 541] width 1169 height 45
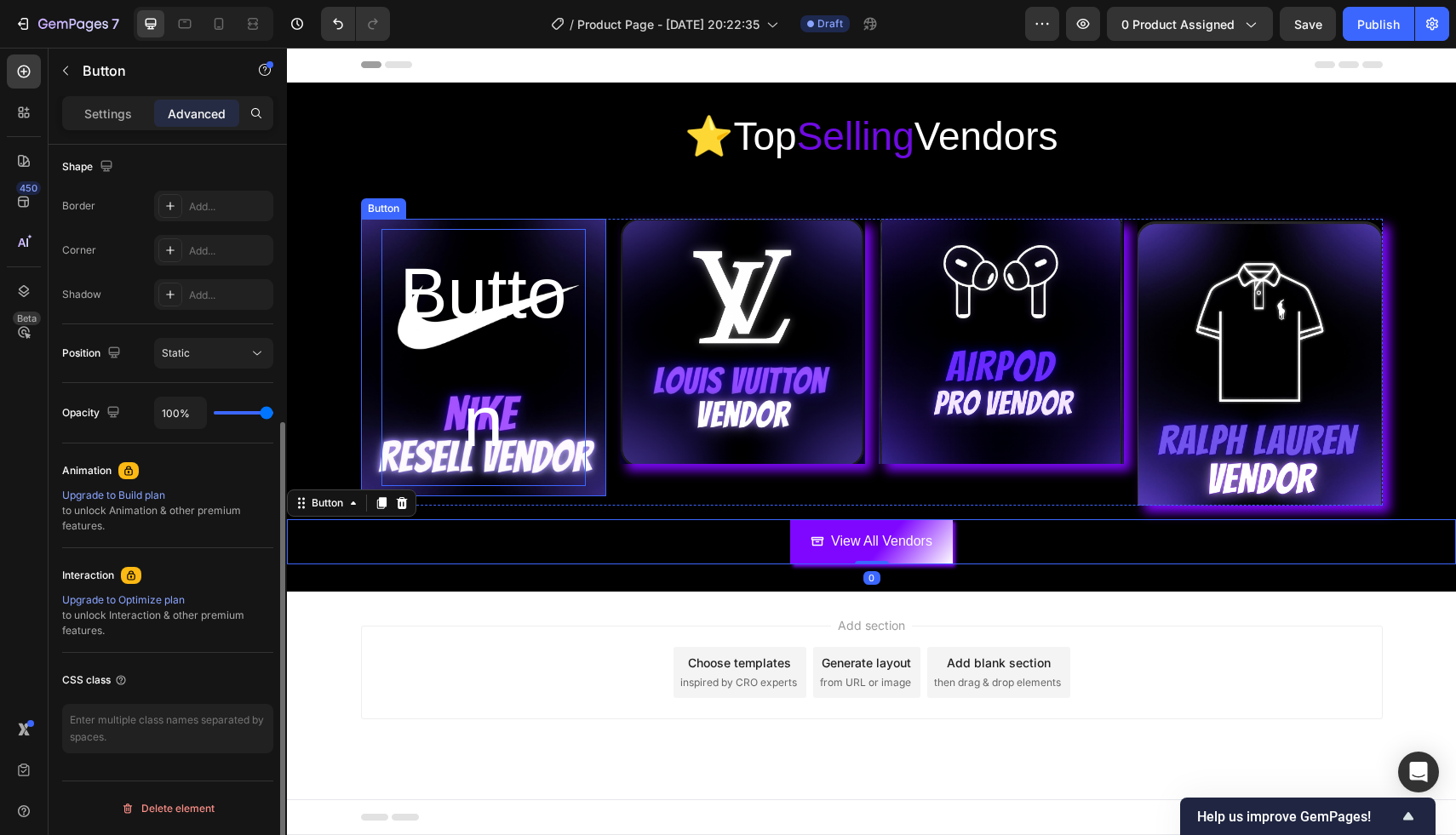
click at [475, 426] on p "Button" at bounding box center [483, 357] width 204 height 257
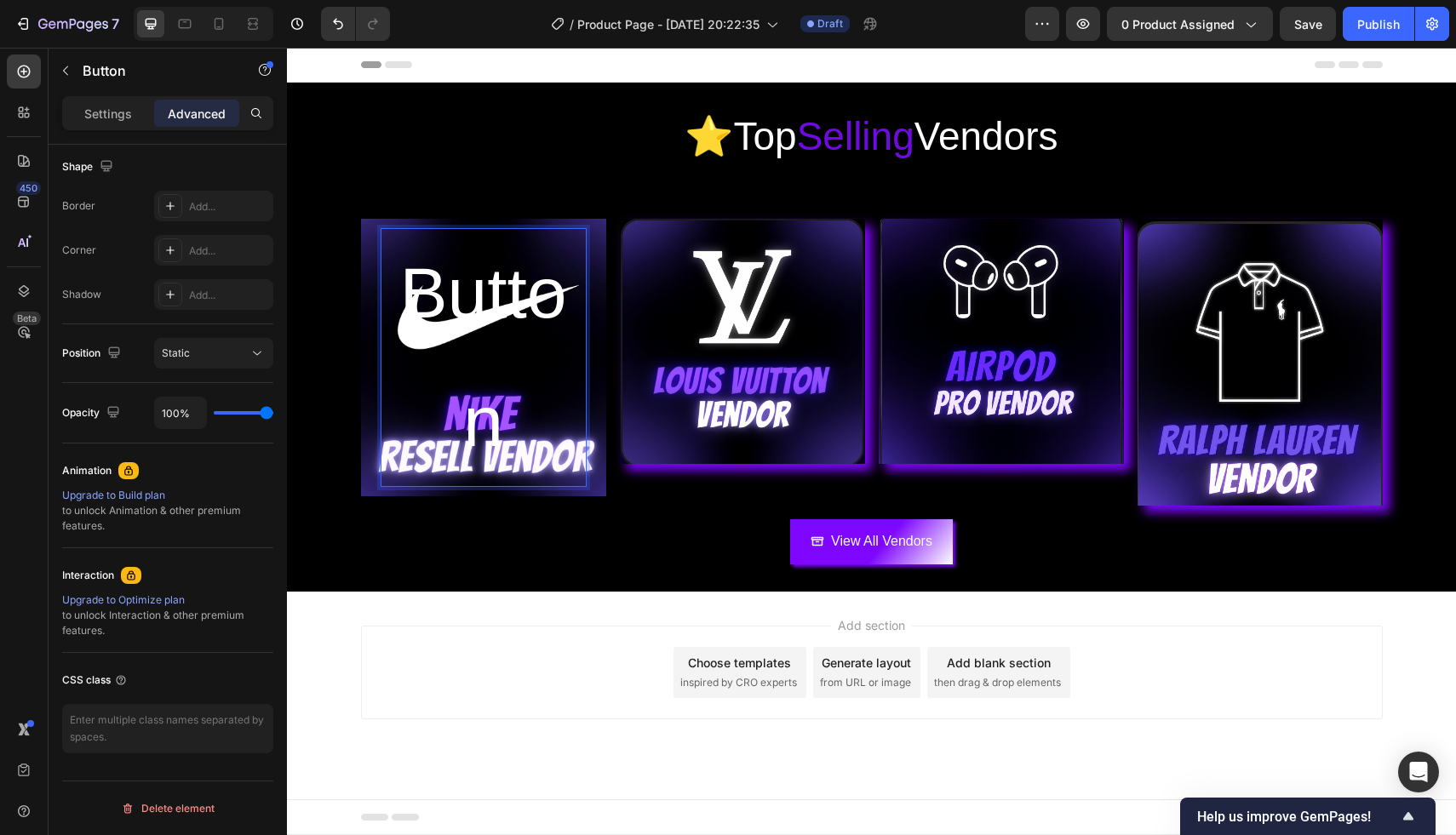
click at [498, 293] on p "Button" at bounding box center [483, 357] width 204 height 257
click at [552, 294] on p "Button" at bounding box center [483, 357] width 204 height 257
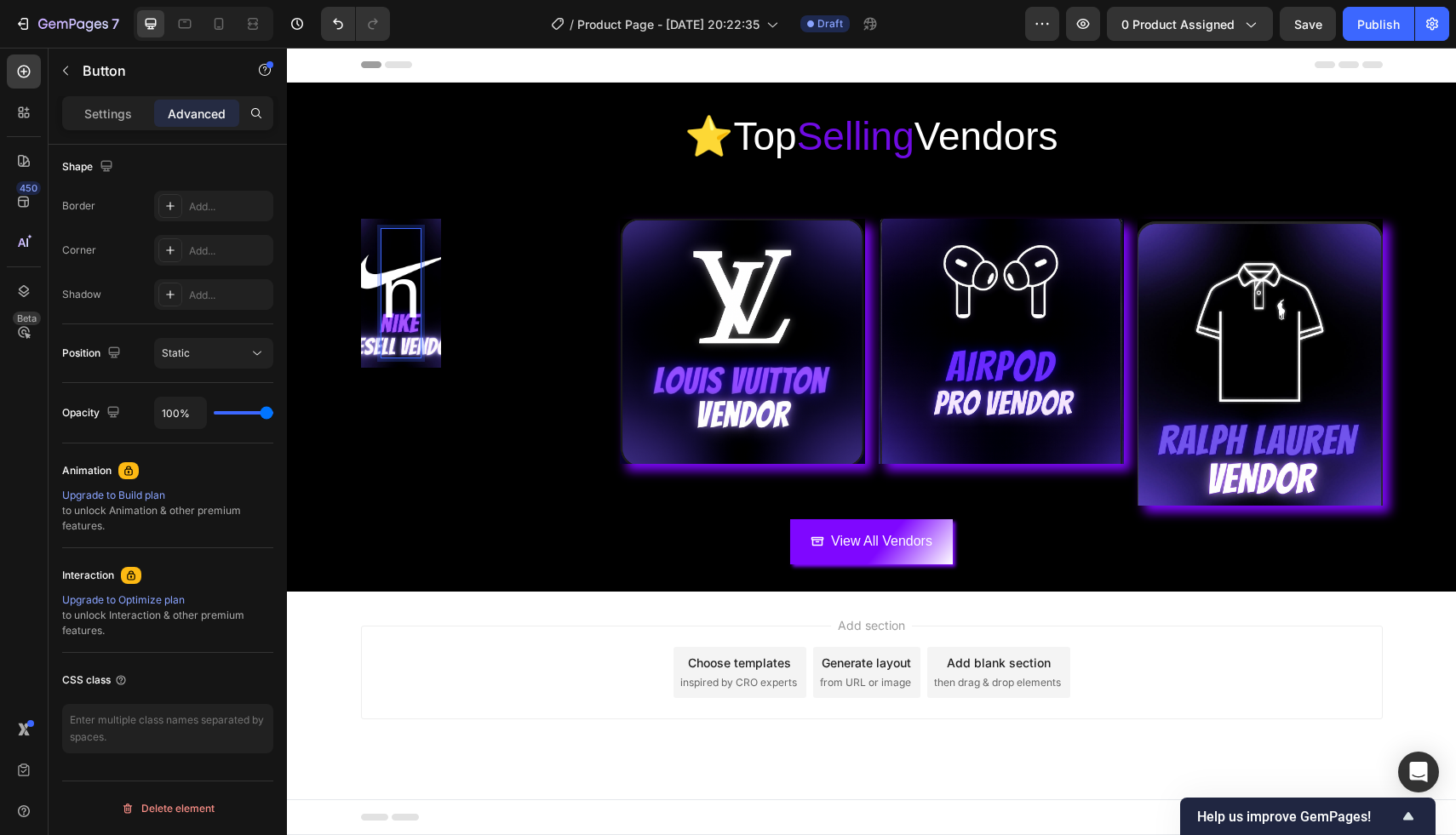
click at [416, 314] on p "n" at bounding box center [401, 293] width 40 height 129
click at [337, 20] on icon "Undo/Redo" at bounding box center [337, 24] width 17 height 17
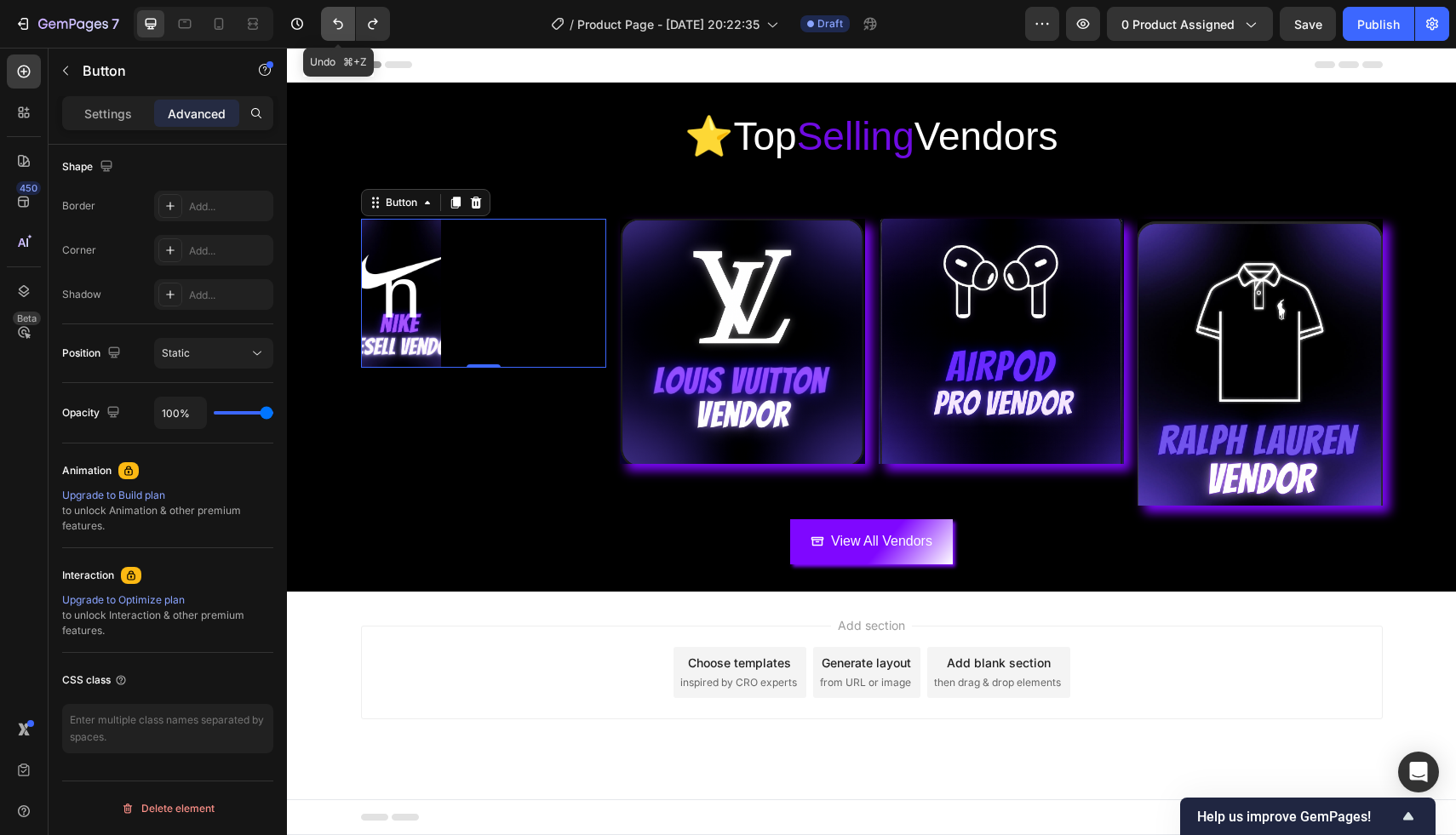
click at [337, 20] on icon "Undo/Redo" at bounding box center [337, 24] width 17 height 17
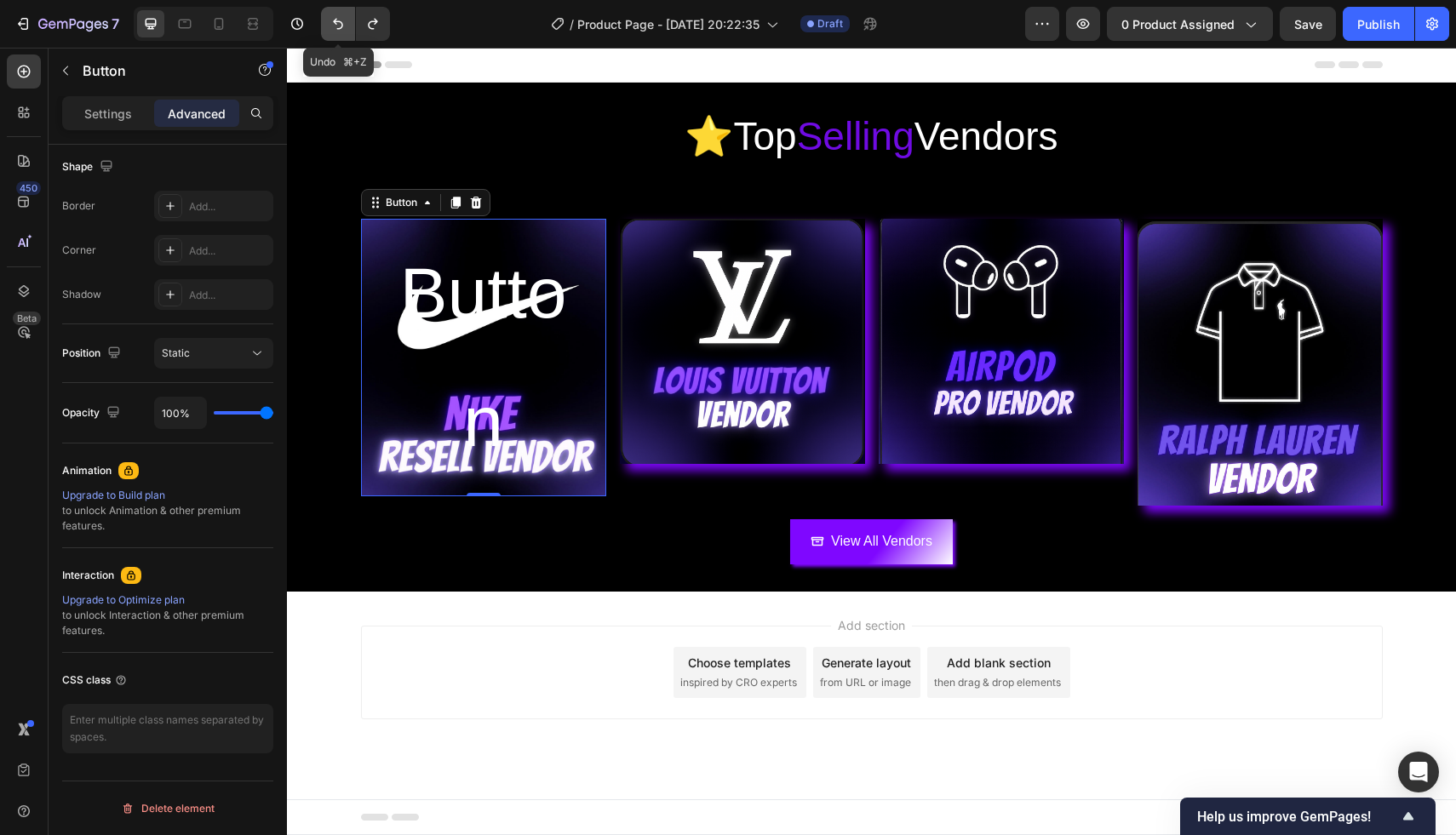
click at [337, 20] on icon "Undo/Redo" at bounding box center [337, 24] width 17 height 17
type input "247"
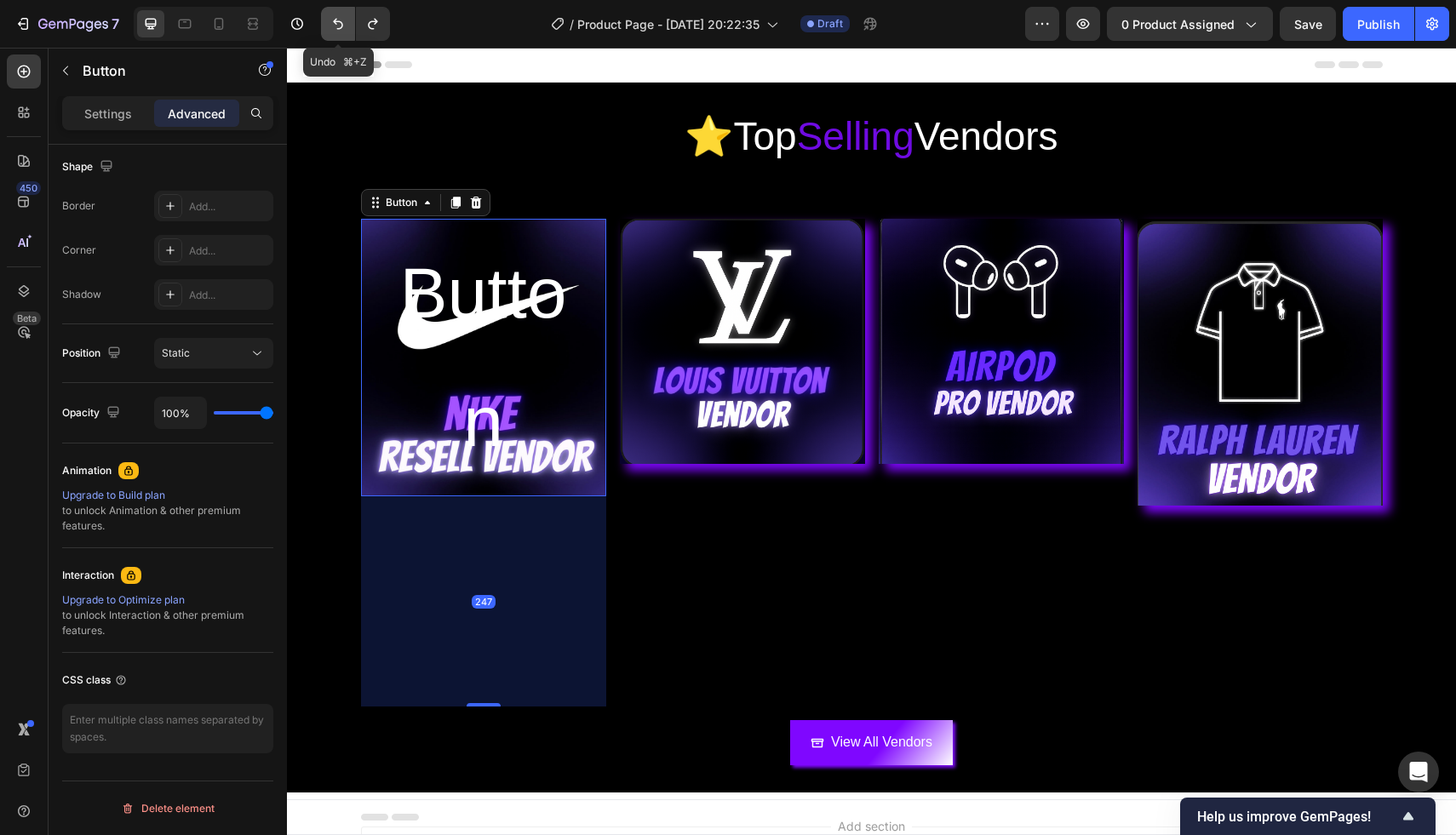
click at [337, 20] on icon "Undo/Redo" at bounding box center [337, 24] width 17 height 17
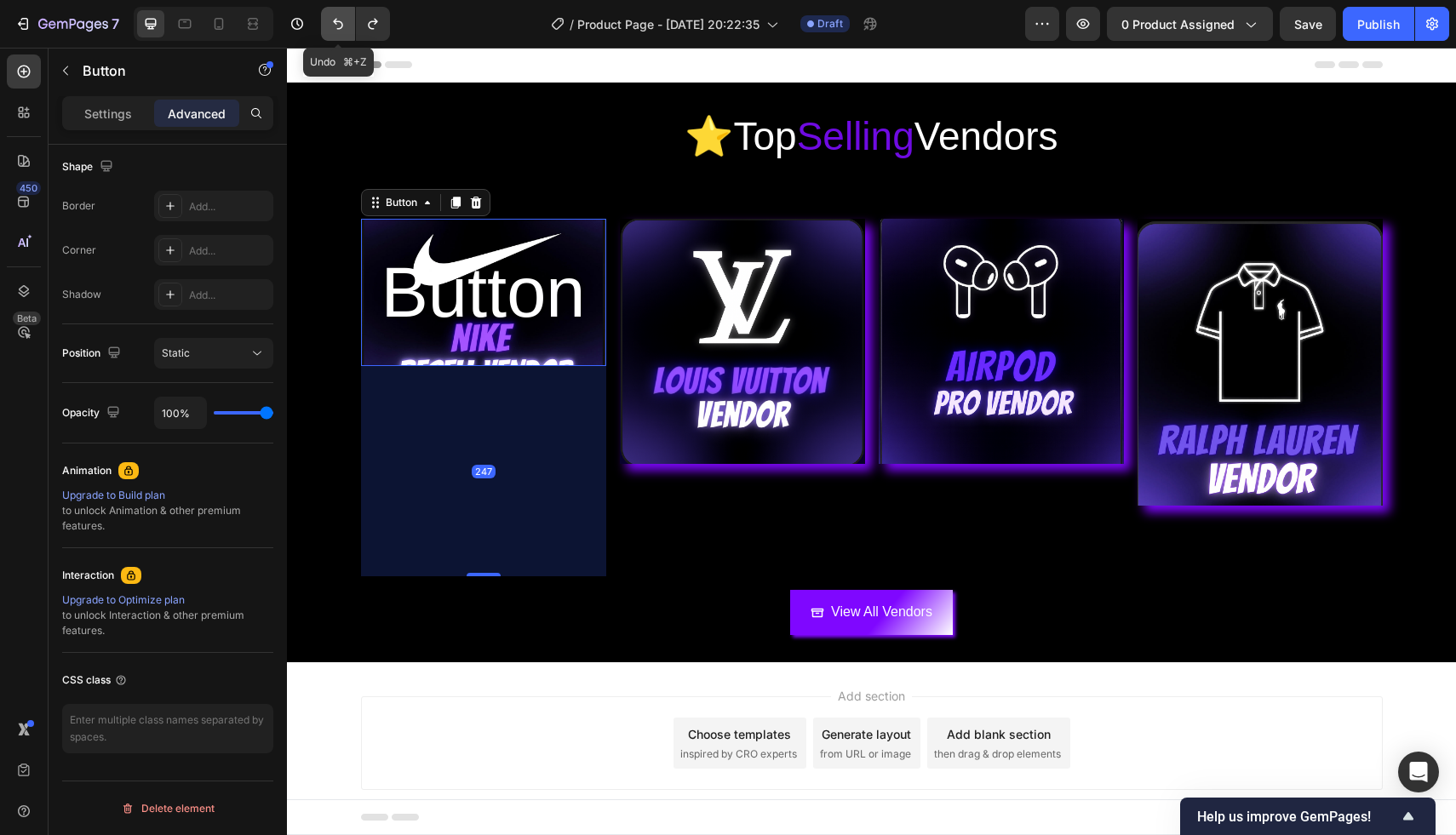
click at [337, 20] on icon "Undo/Redo" at bounding box center [337, 24] width 17 height 17
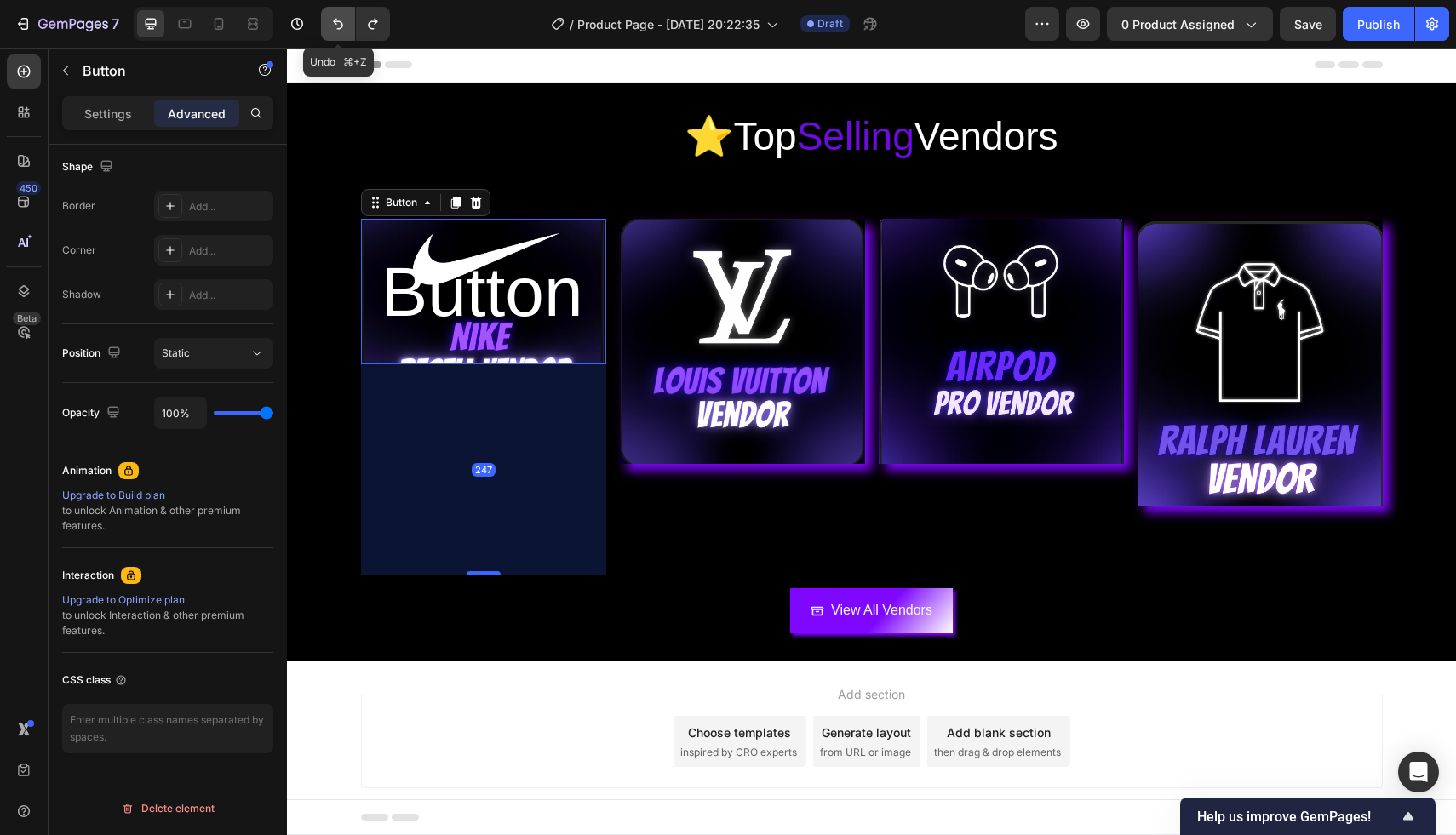
click at [337, 20] on icon "Undo/Redo" at bounding box center [337, 24] width 17 height 17
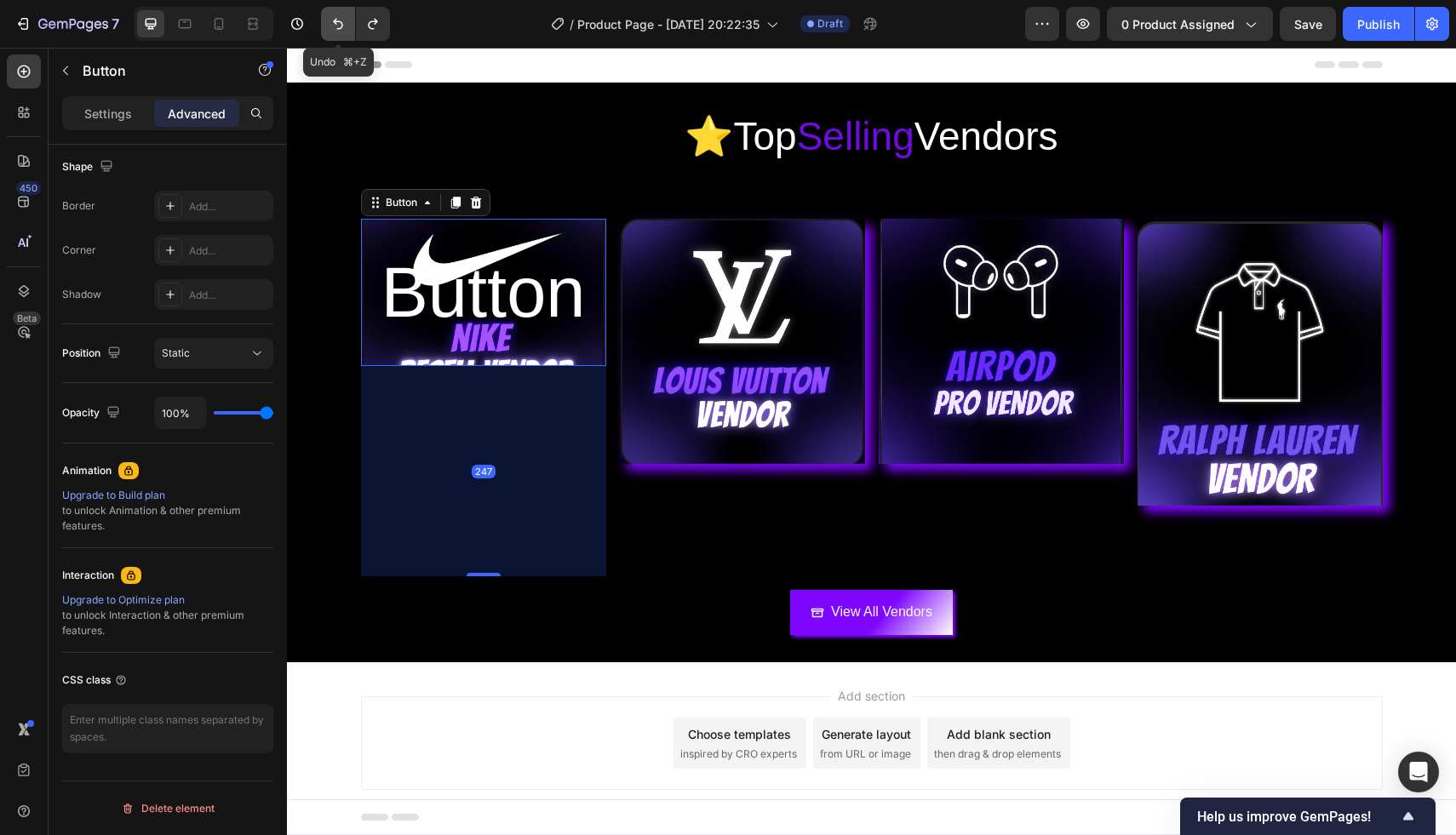
click at [337, 20] on icon "Undo/Redo" at bounding box center [337, 24] width 17 height 17
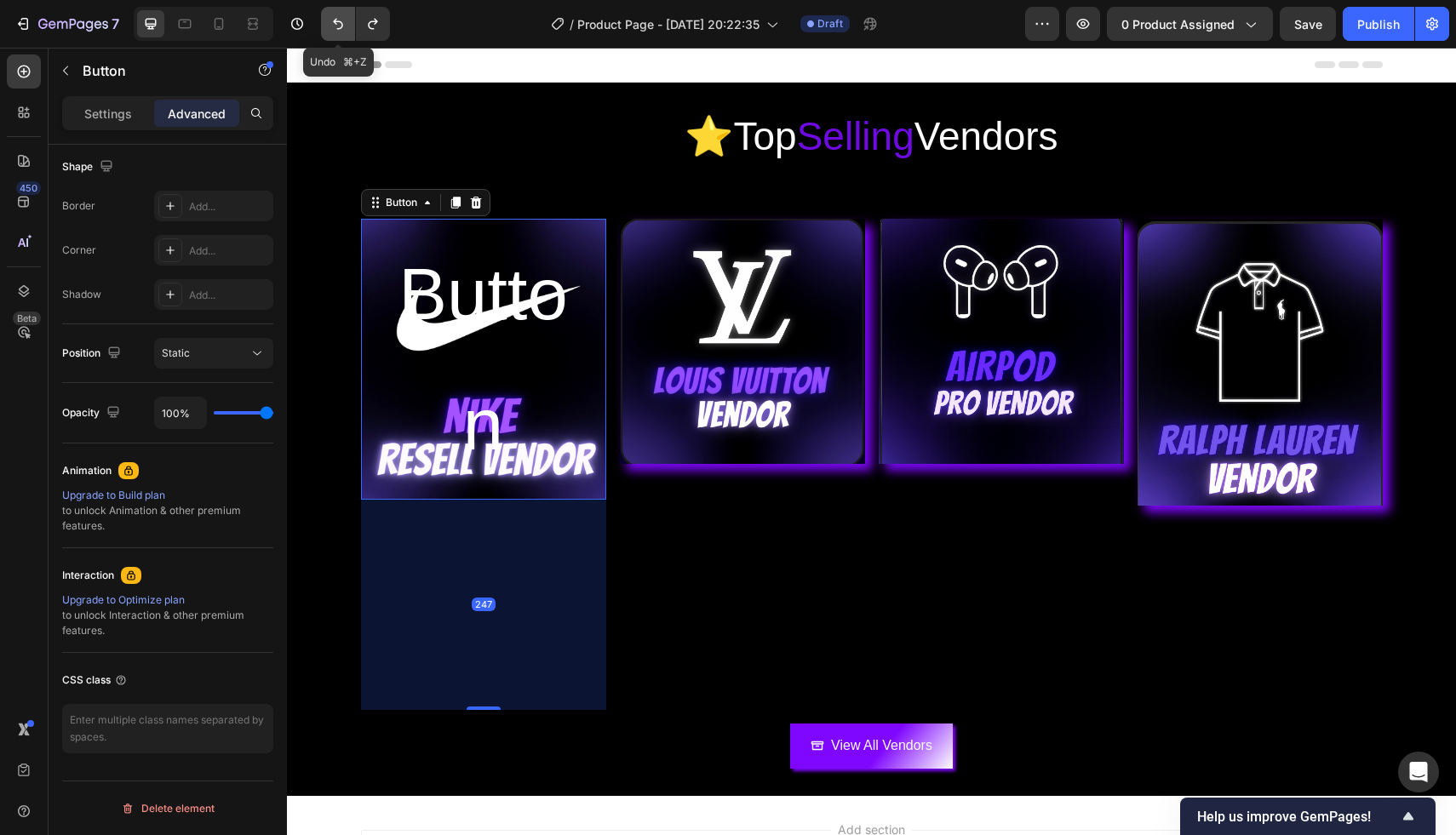
click at [337, 20] on icon "Undo/Redo" at bounding box center [337, 24] width 17 height 17
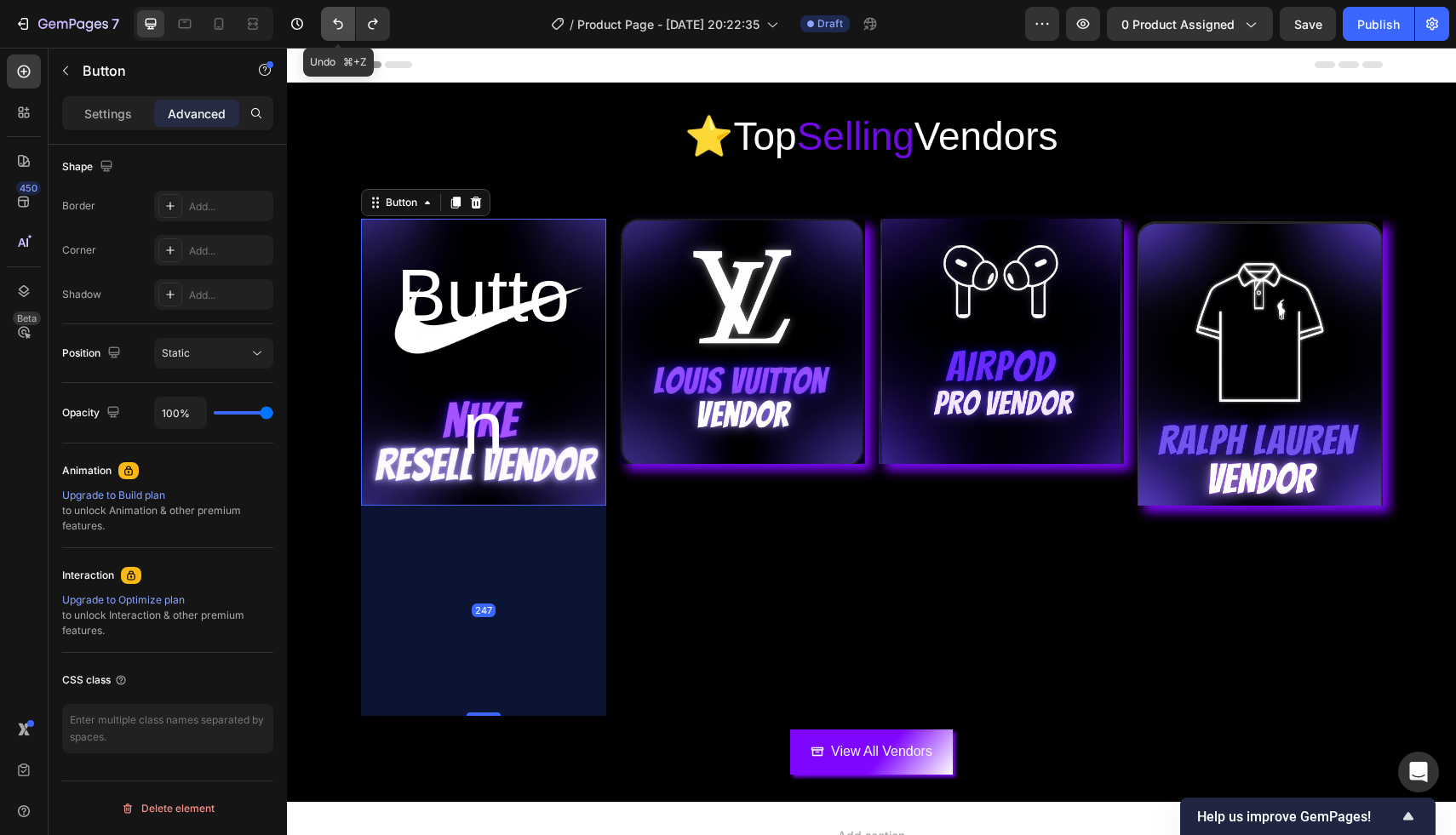
click at [337, 20] on icon "Undo/Redo" at bounding box center [337, 24] width 17 height 17
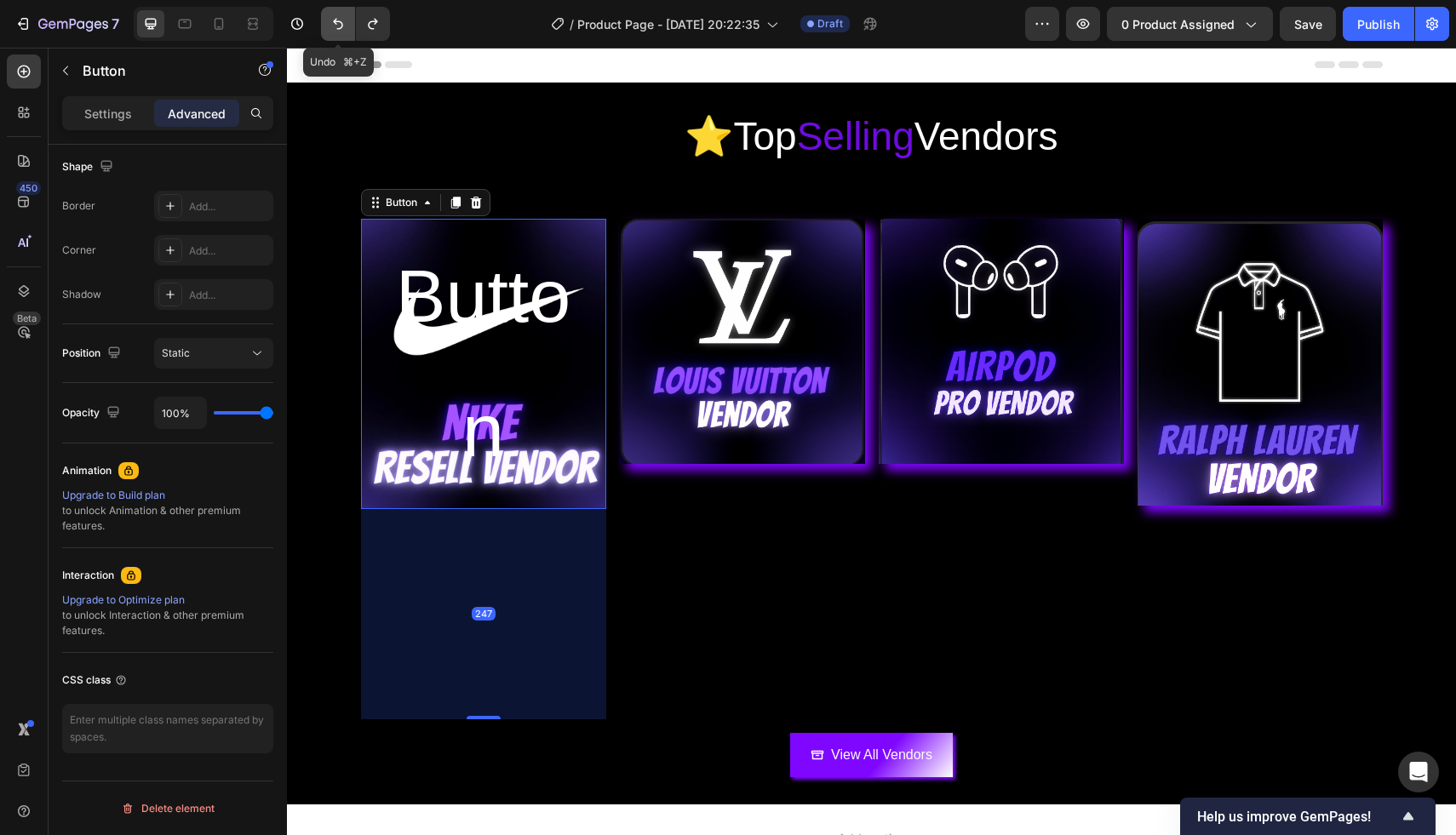
click at [337, 20] on icon "Undo/Redo" at bounding box center [337, 24] width 17 height 17
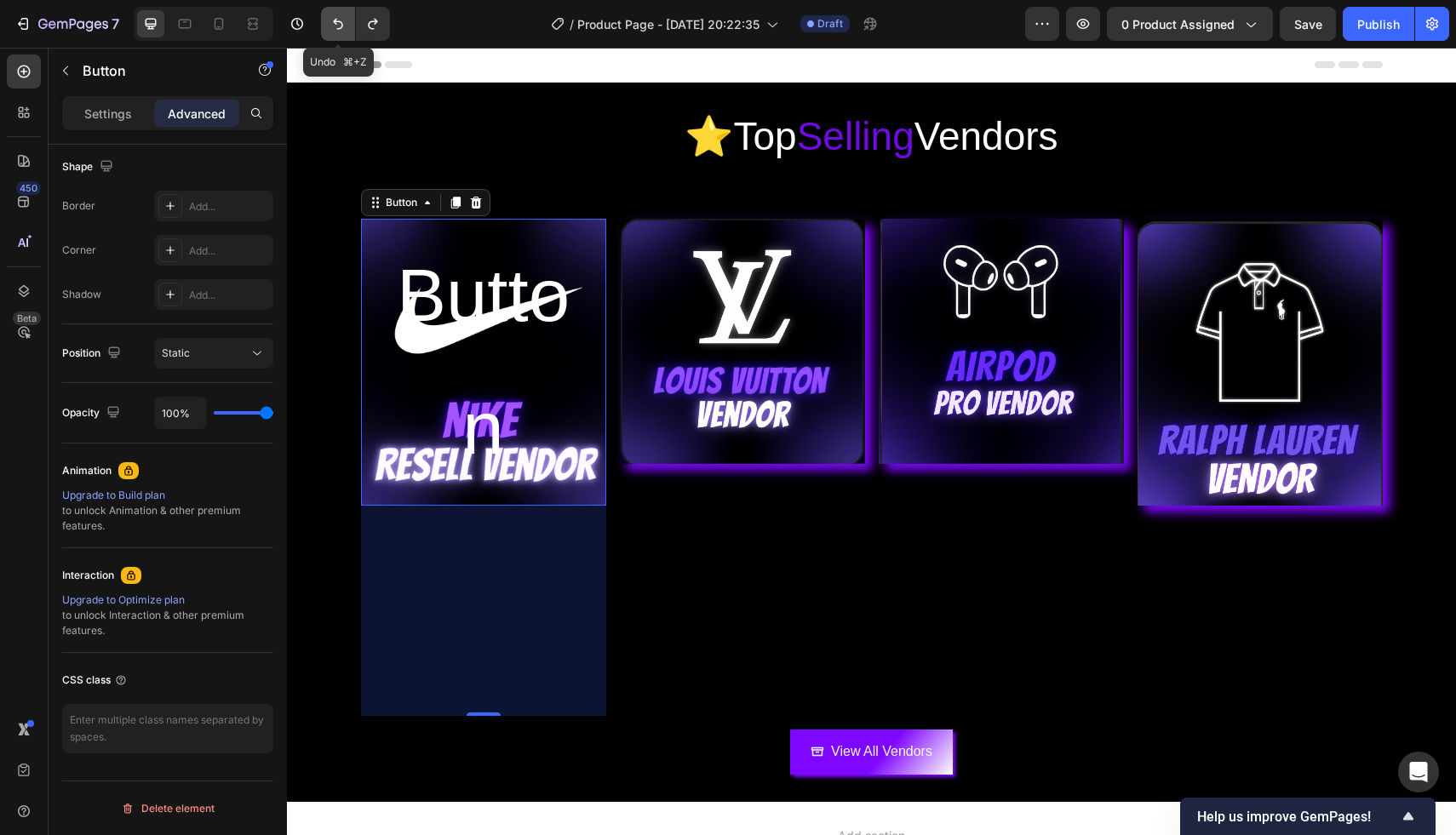
click at [337, 20] on icon "Undo/Redo" at bounding box center [337, 24] width 17 height 17
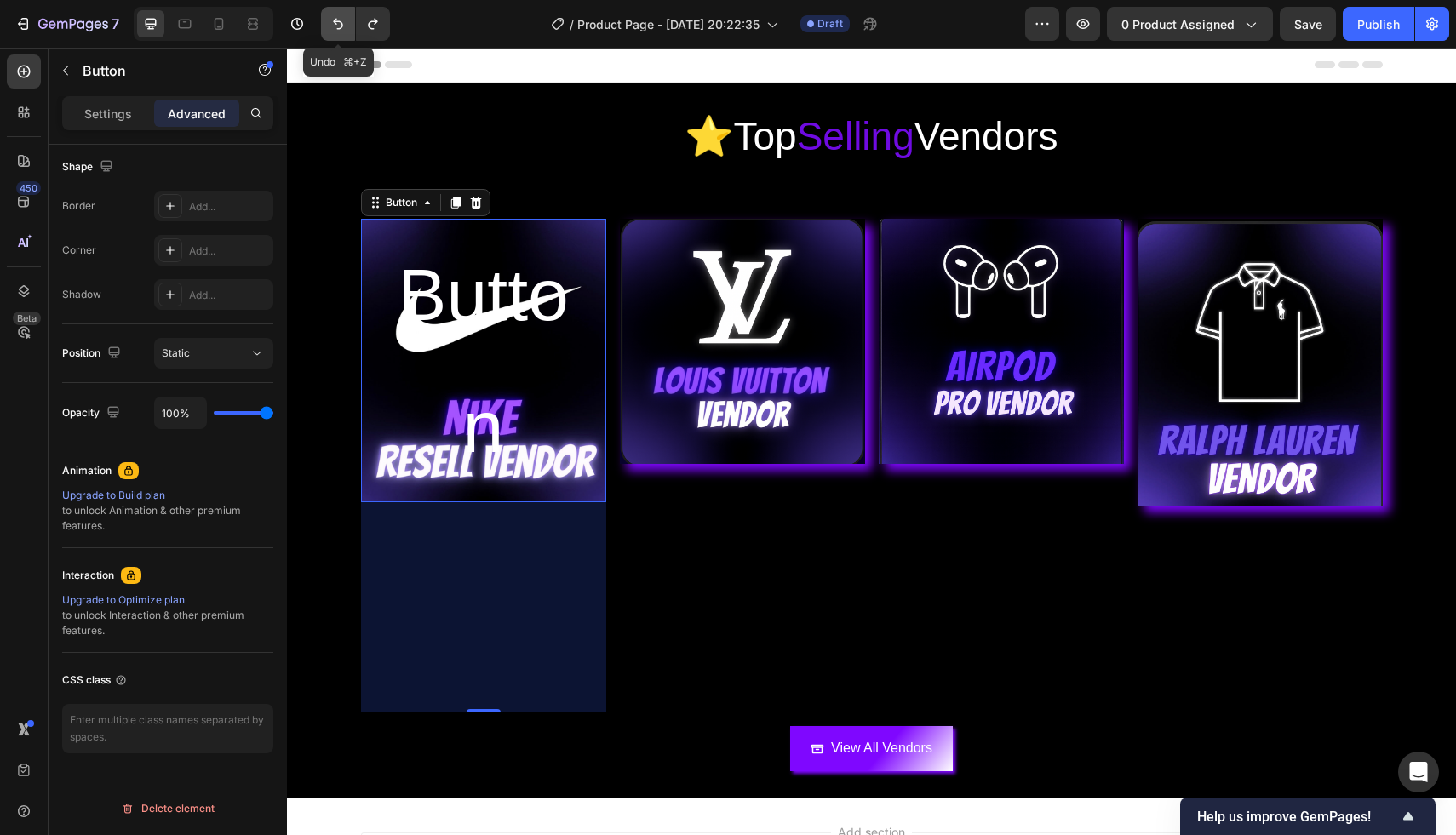
click at [337, 20] on icon "Undo/Redo" at bounding box center [337, 24] width 17 height 17
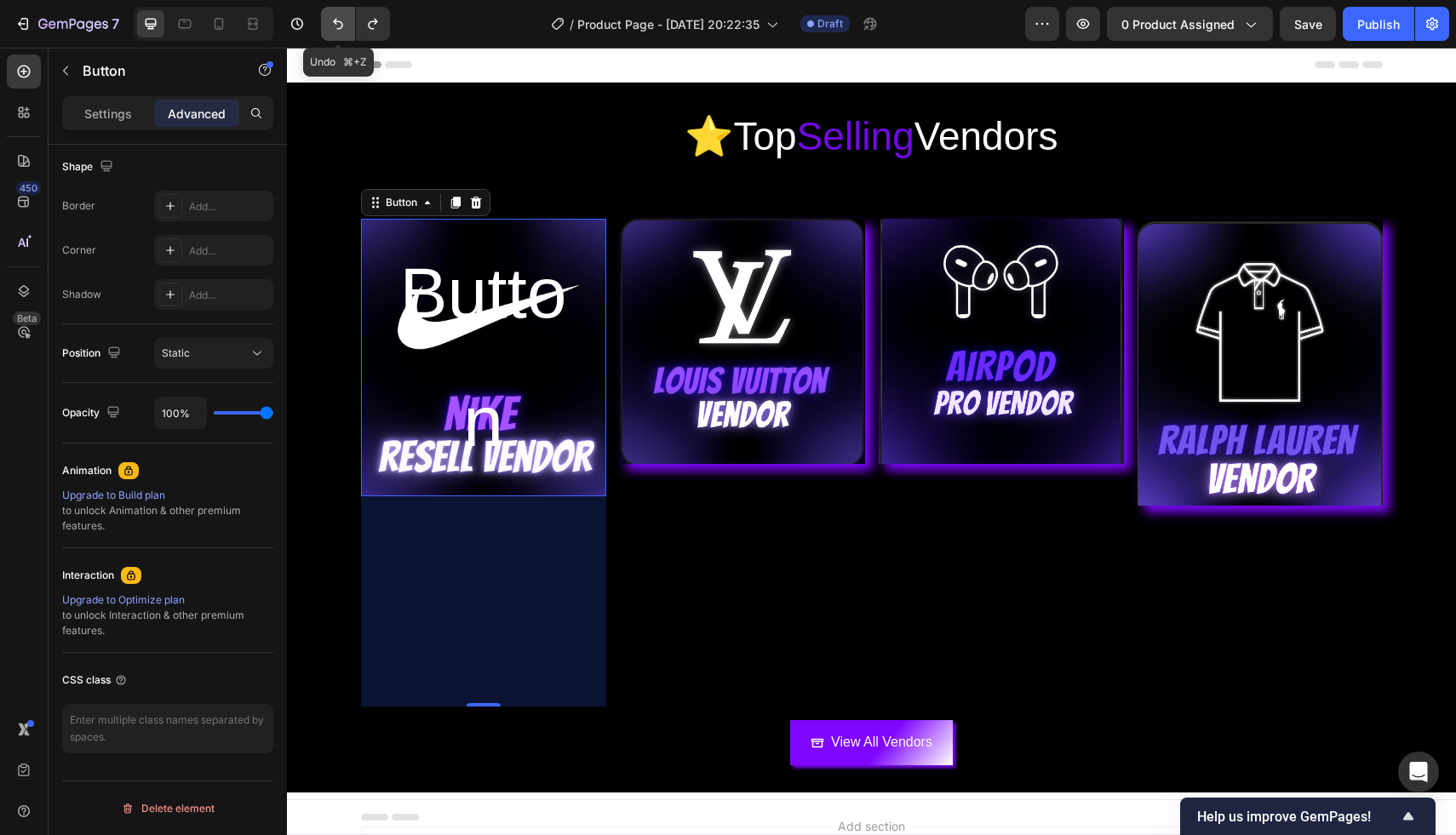
click at [337, 20] on icon "Undo/Redo" at bounding box center [337, 24] width 17 height 17
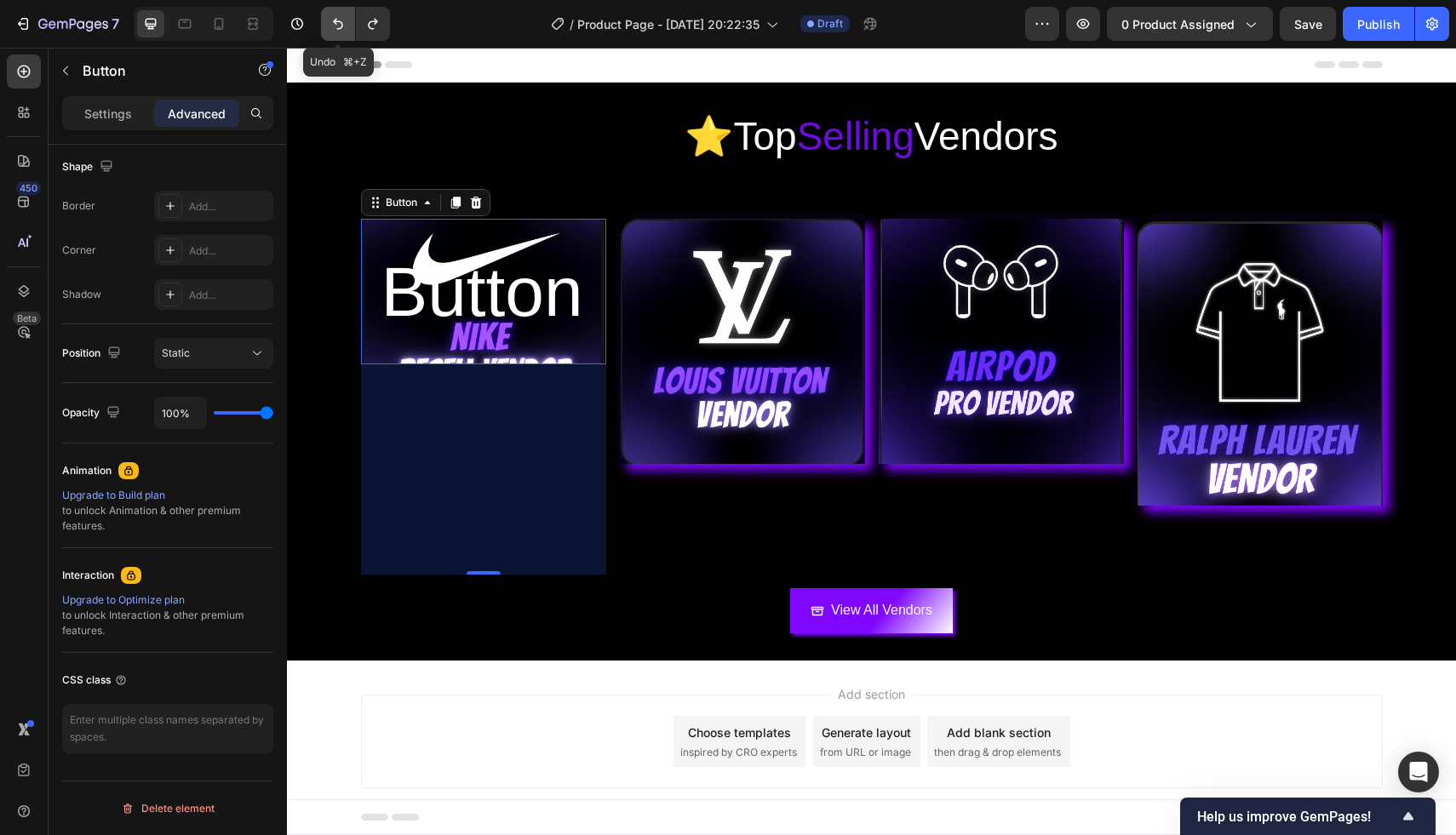
click at [337, 20] on icon "Undo/Redo" at bounding box center [337, 24] width 17 height 17
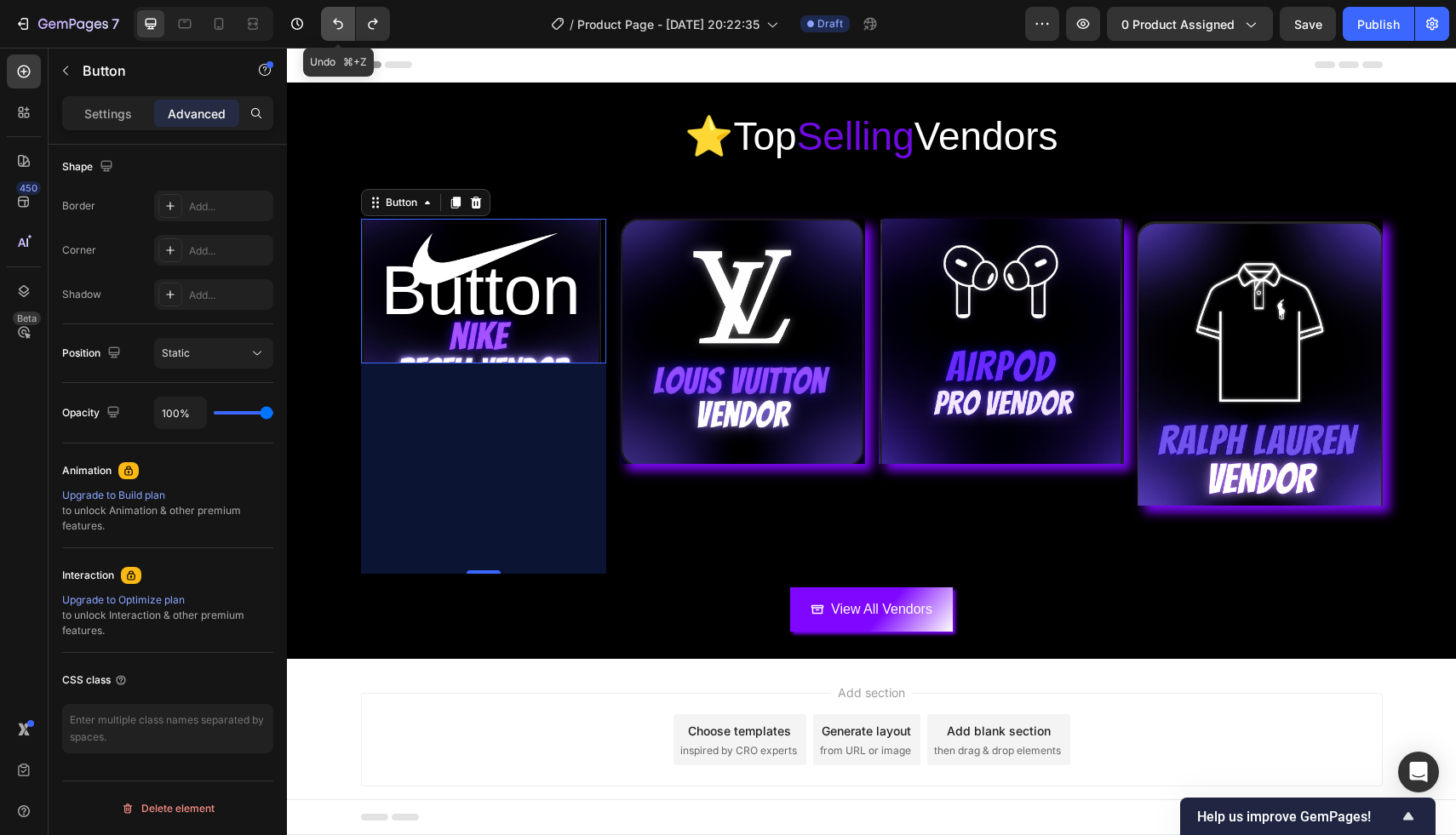
click at [337, 20] on icon "Undo/Redo" at bounding box center [337, 24] width 17 height 17
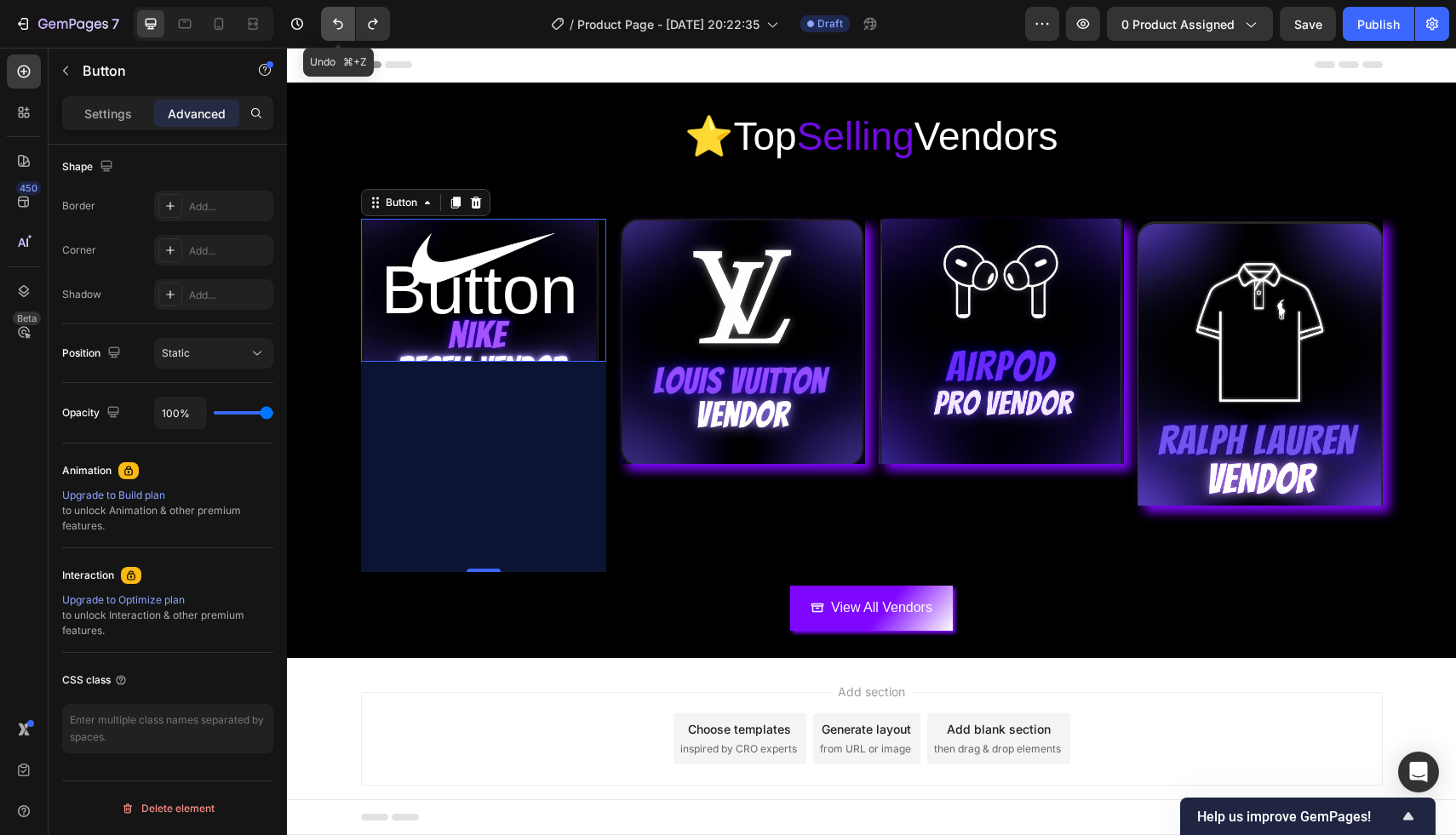
click at [337, 20] on icon "Undo/Redo" at bounding box center [337, 24] width 17 height 17
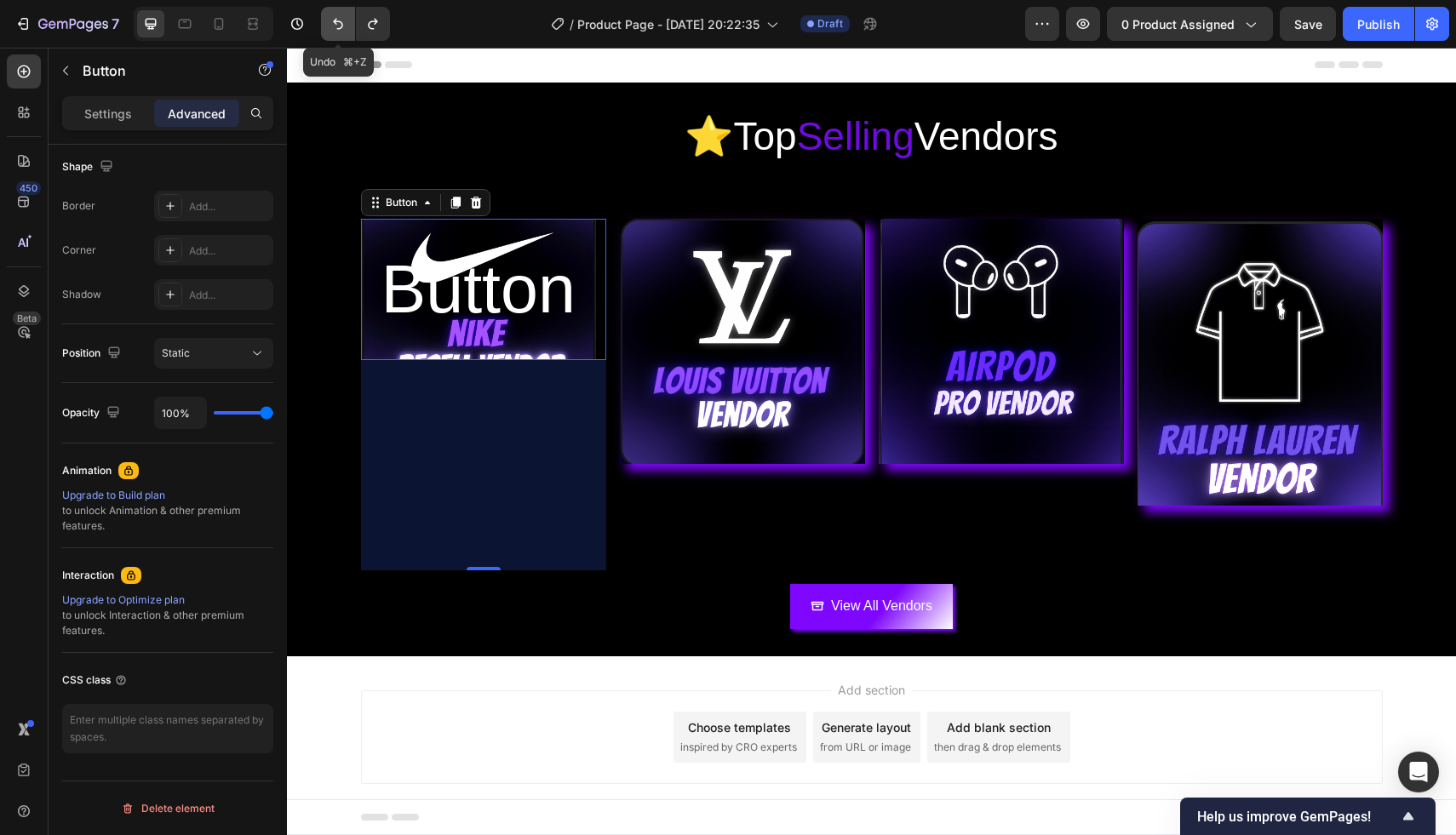
click at [337, 20] on icon "Undo/Redo" at bounding box center [337, 24] width 17 height 17
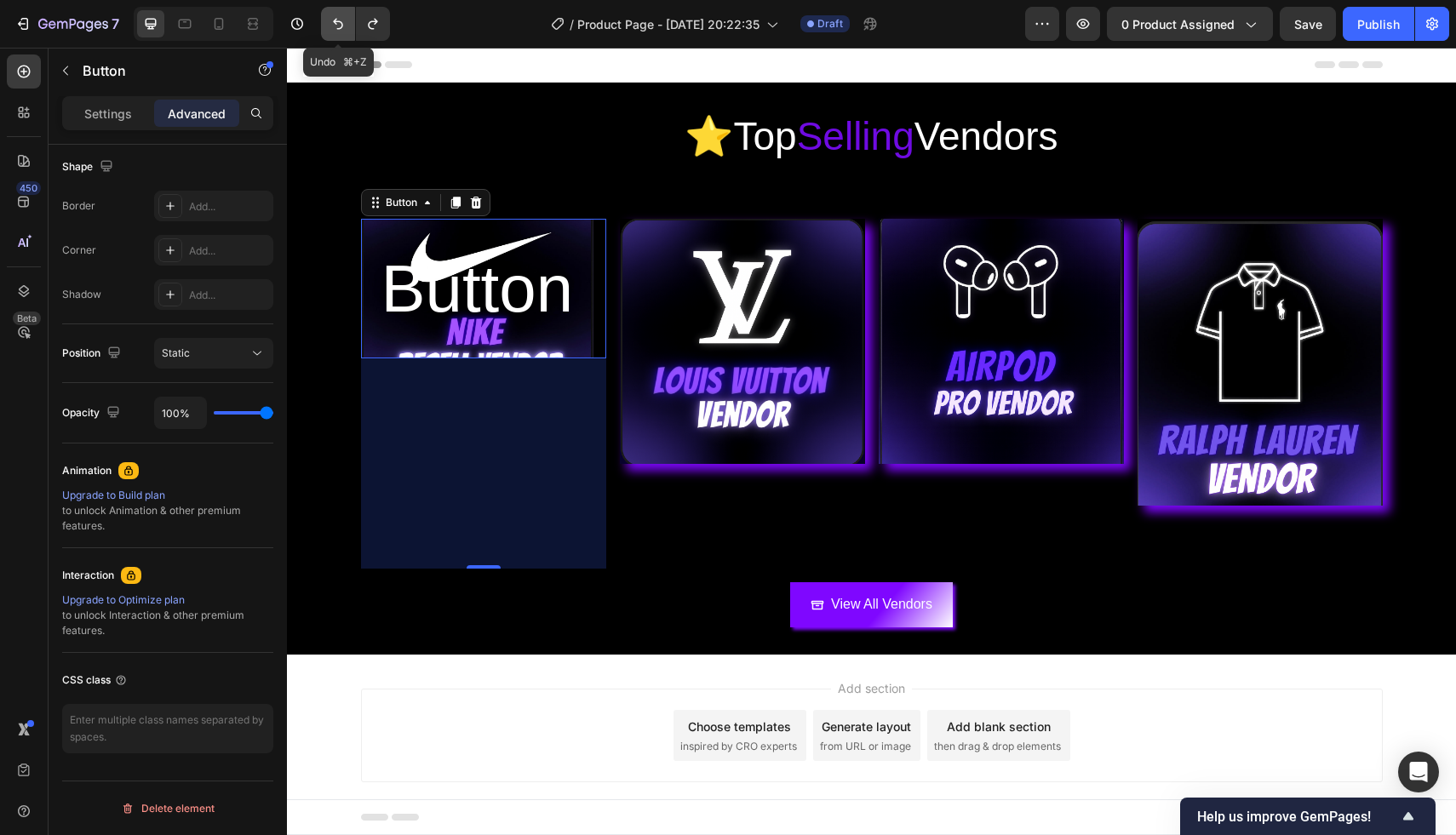
click at [337, 20] on icon "Undo/Redo" at bounding box center [337, 24] width 17 height 17
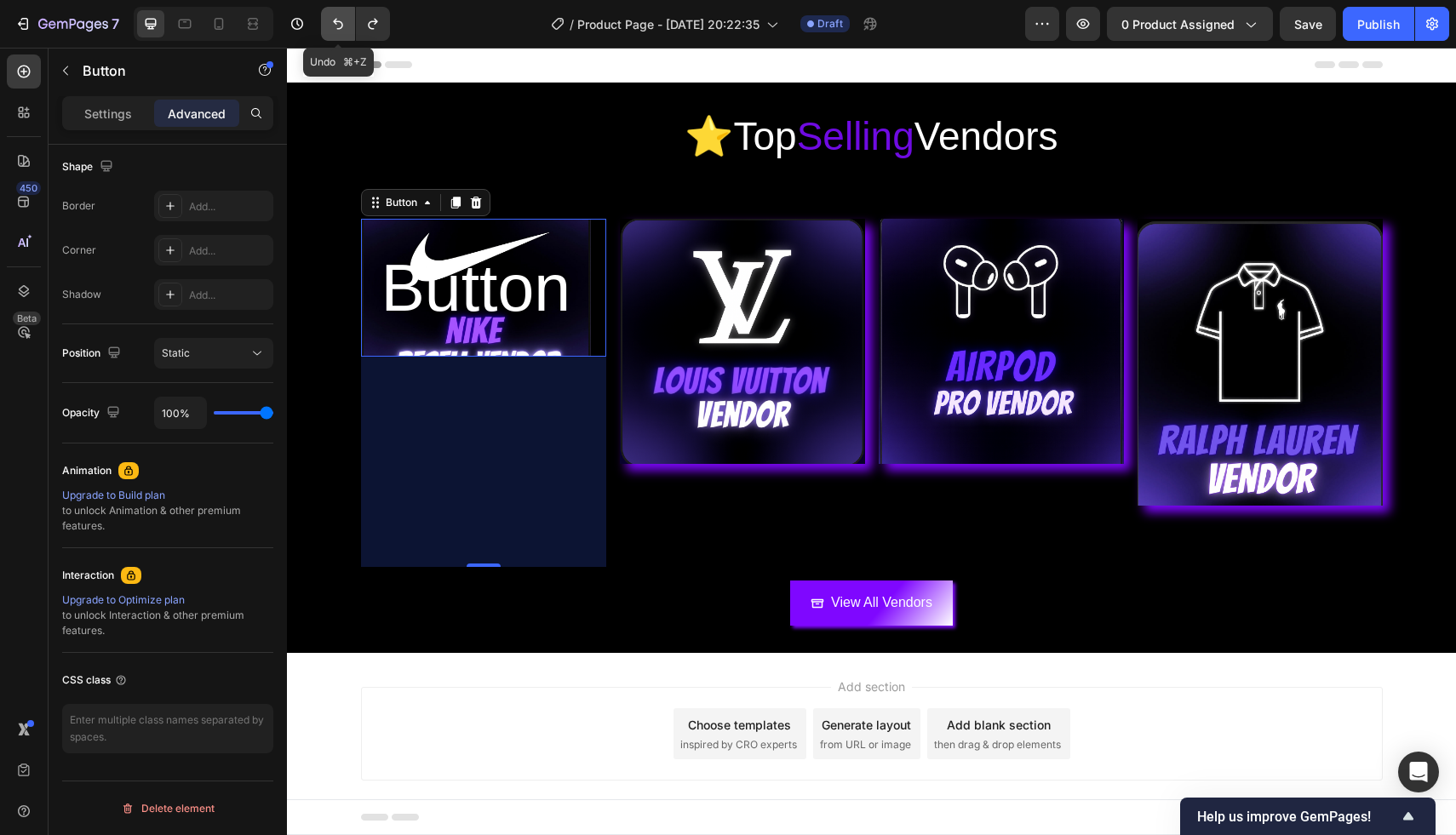
click at [337, 20] on icon "Undo/Redo" at bounding box center [337, 24] width 17 height 17
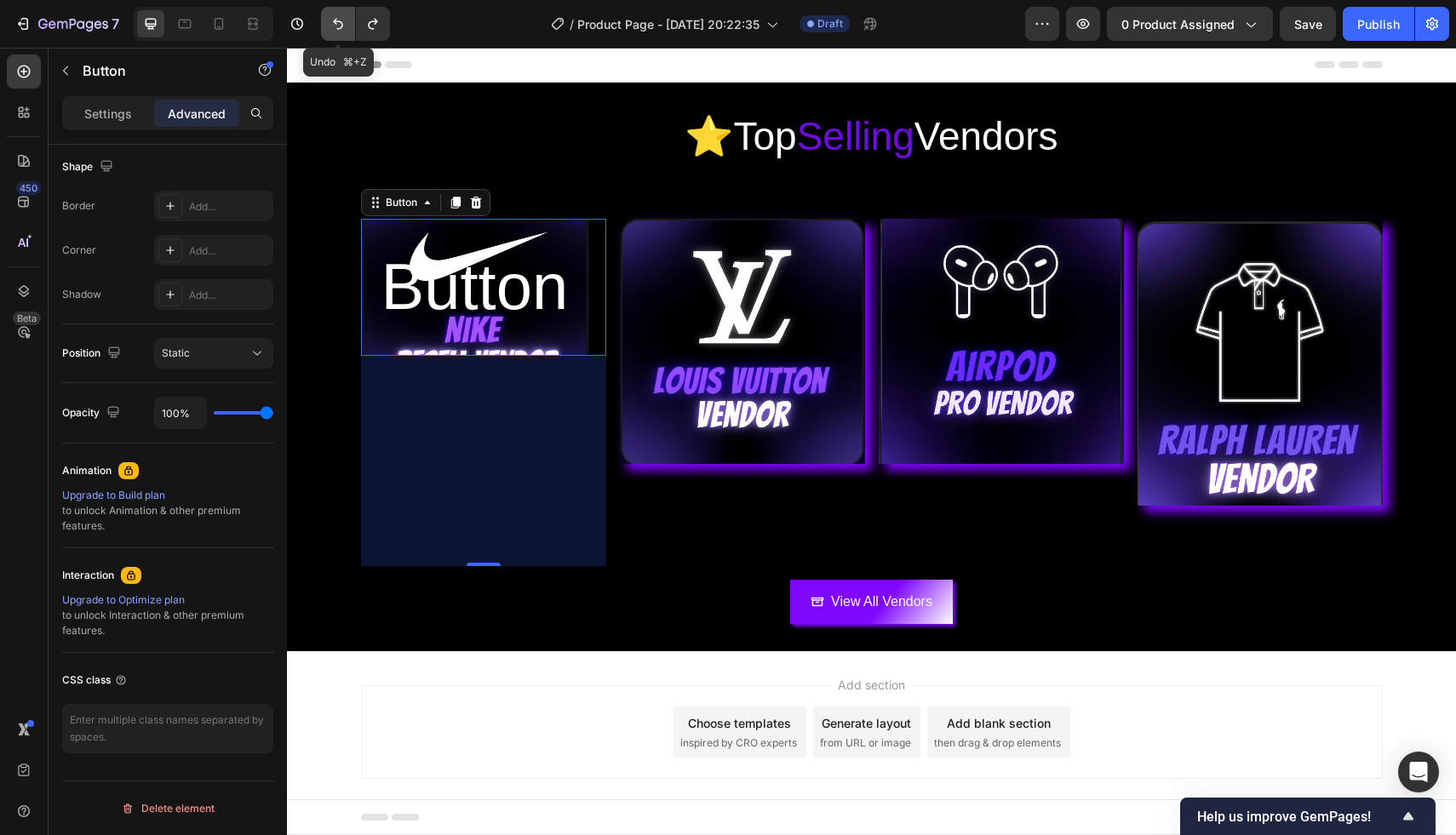
click at [337, 20] on icon "Undo/Redo" at bounding box center [337, 24] width 17 height 17
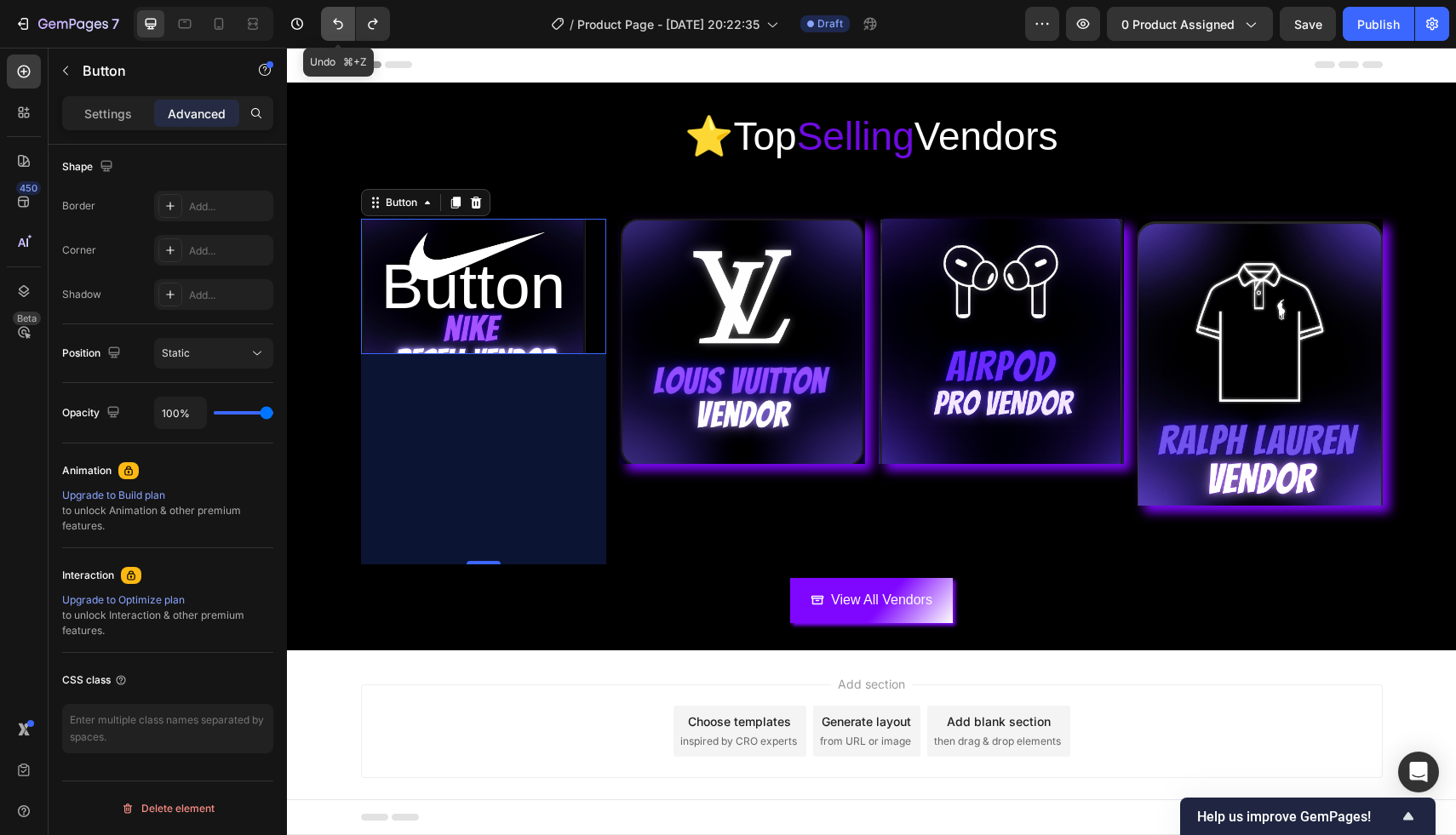
click at [337, 20] on icon "Undo/Redo" at bounding box center [337, 24] width 17 height 17
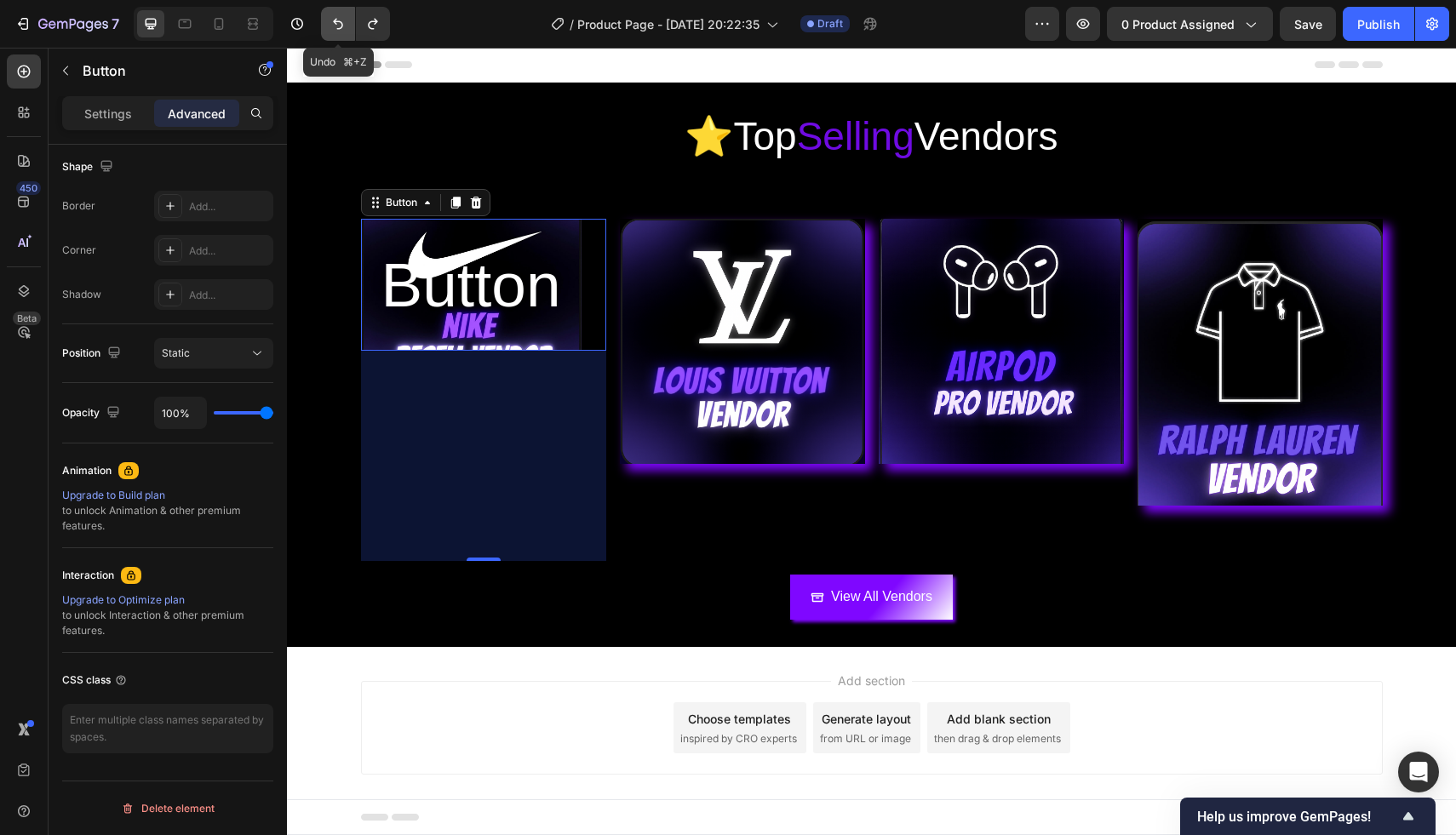
click at [337, 20] on icon "Undo/Redo" at bounding box center [337, 24] width 17 height 17
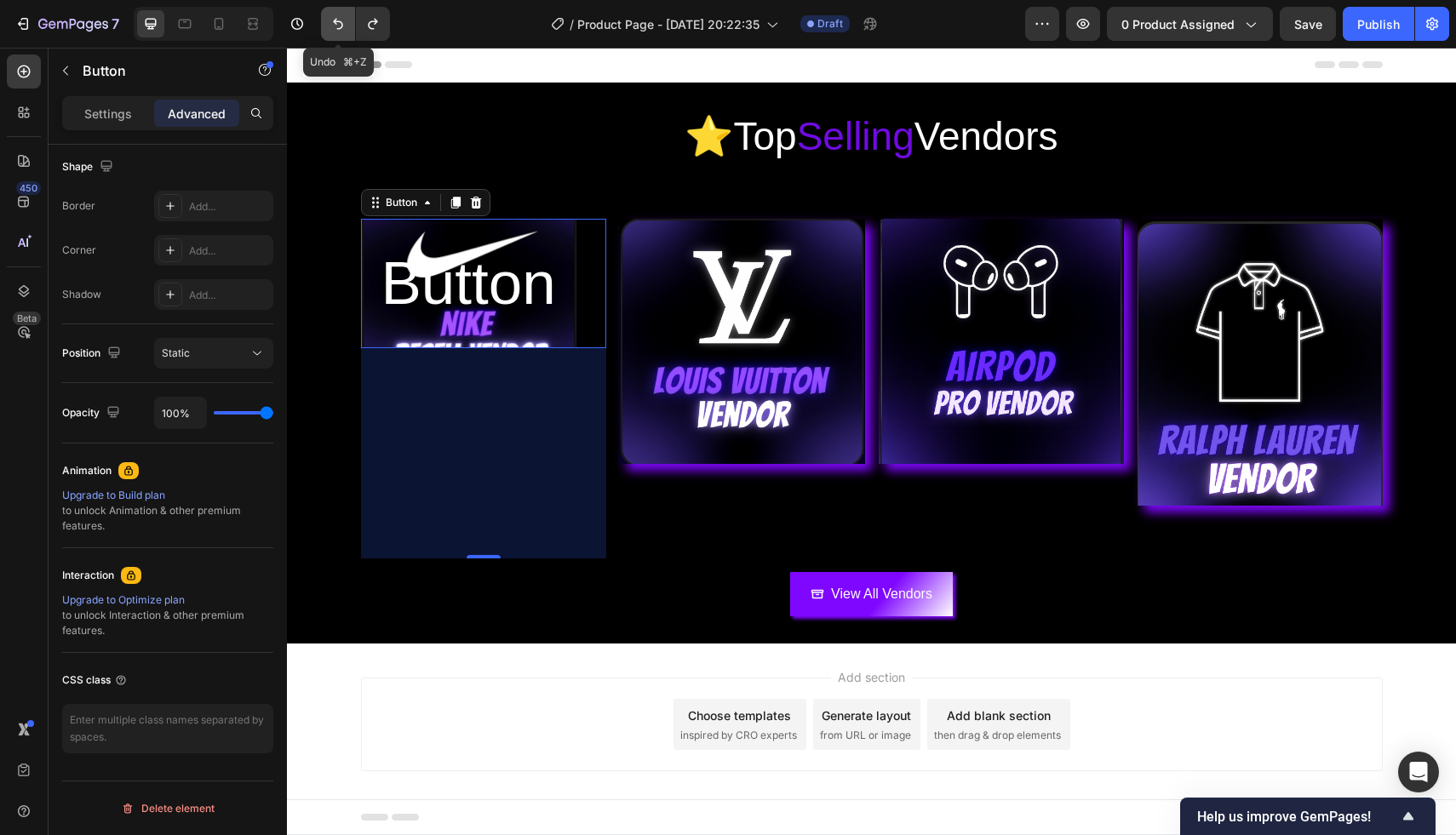
click at [337, 20] on icon "Undo/Redo" at bounding box center [337, 24] width 17 height 17
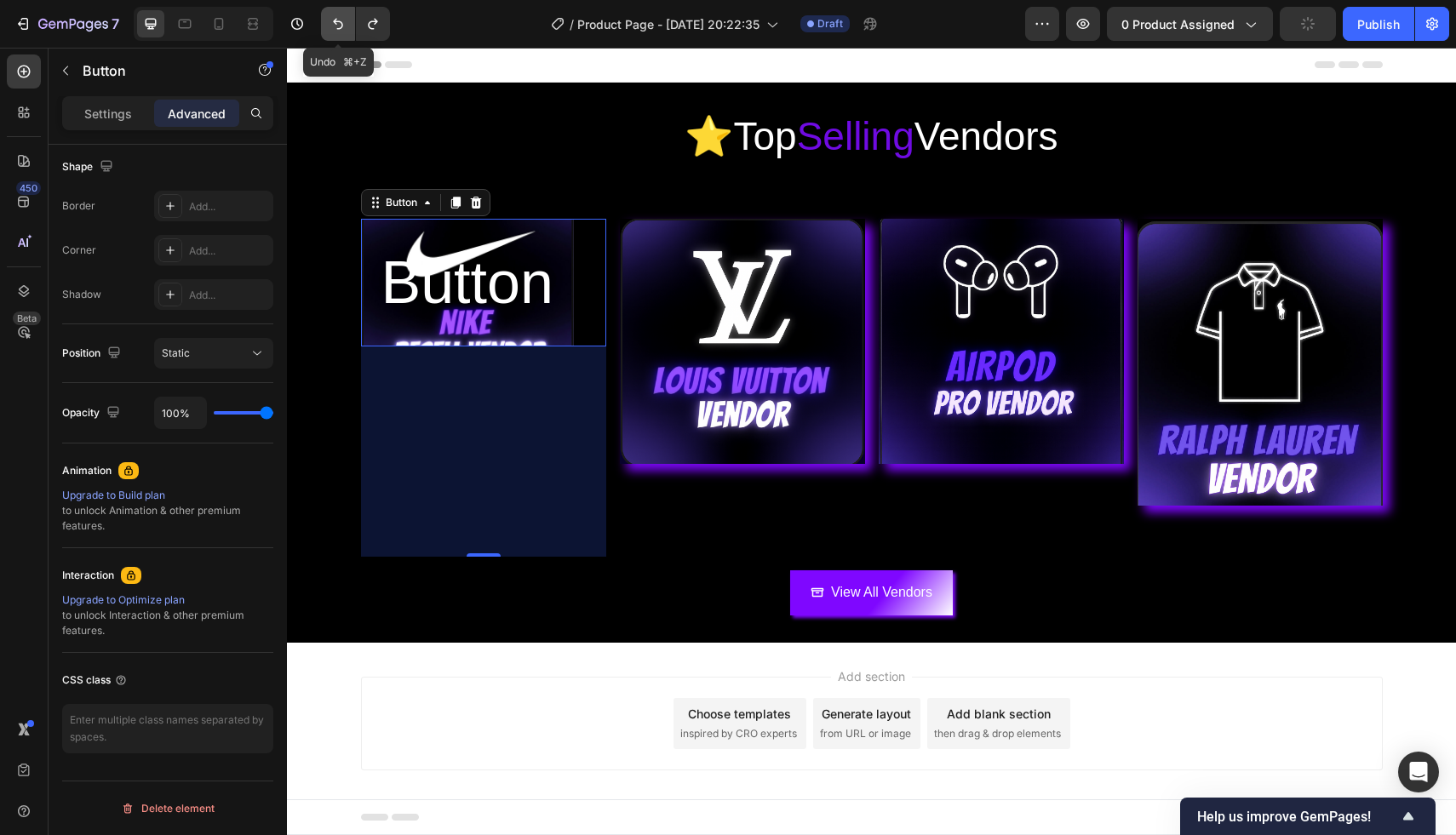
click at [337, 20] on icon "Undo/Redo" at bounding box center [337, 24] width 17 height 17
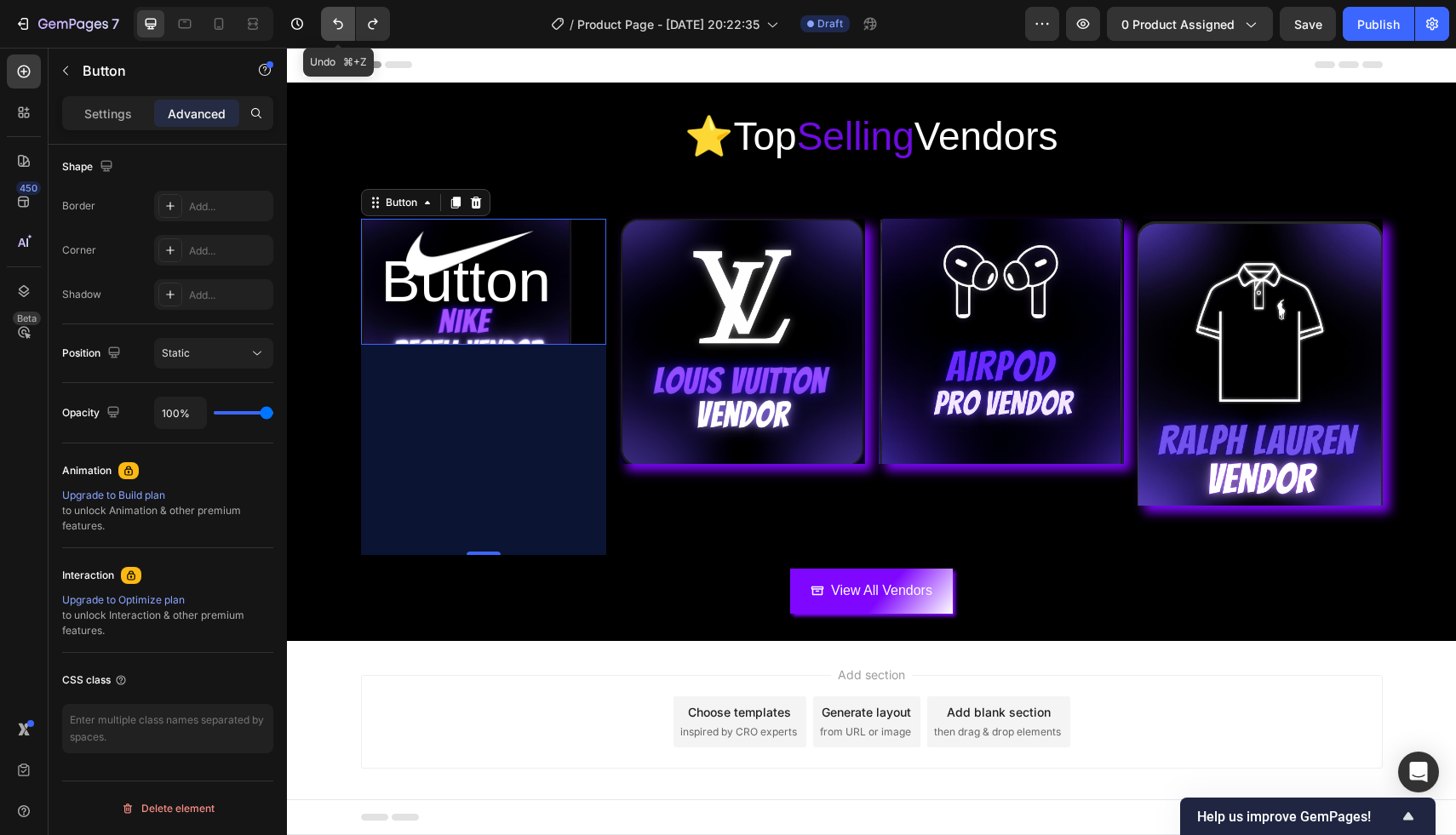
click at [337, 20] on icon "Undo/Redo" at bounding box center [337, 24] width 17 height 17
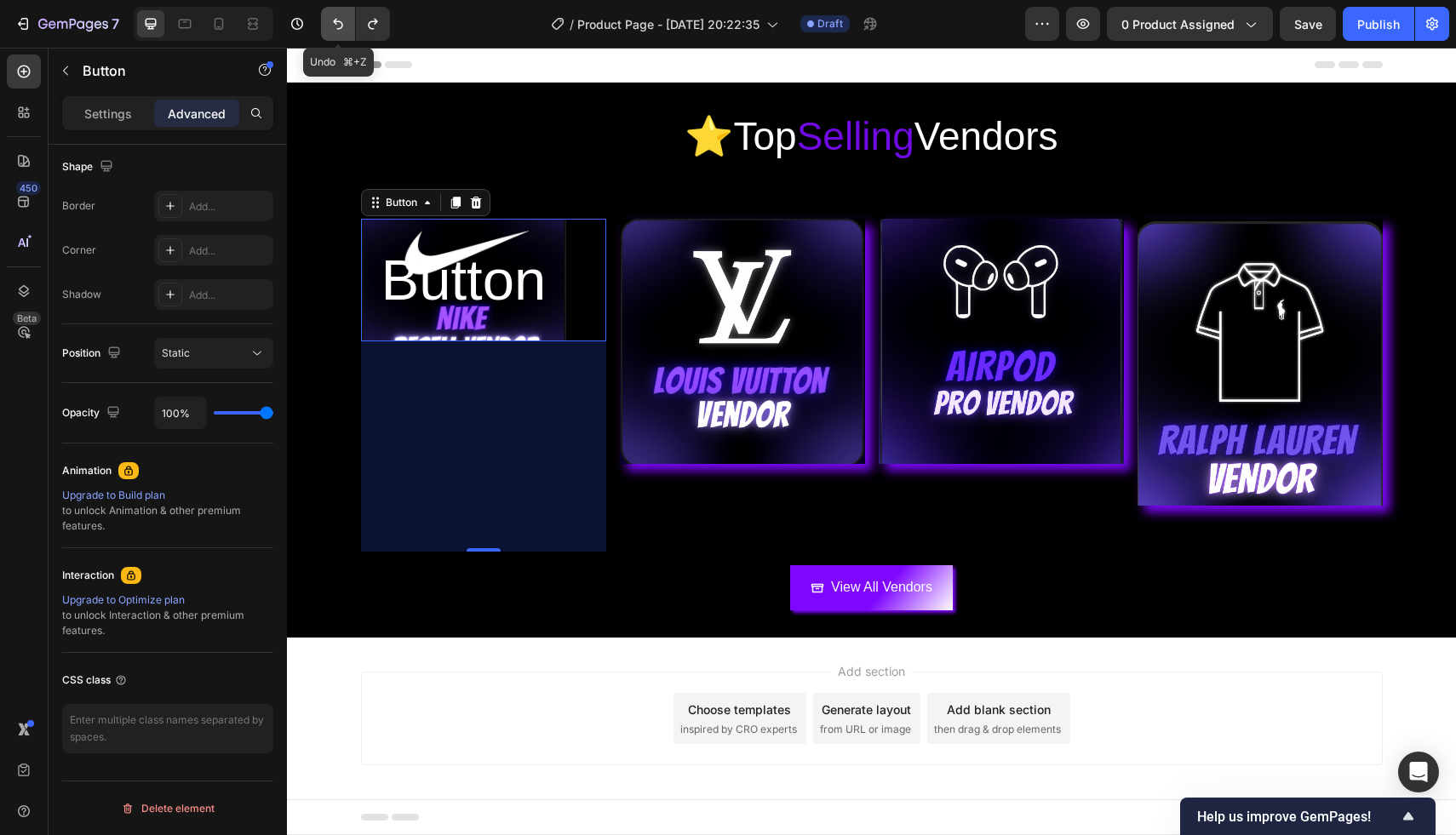
click at [337, 20] on icon "Undo/Redo" at bounding box center [337, 24] width 17 height 17
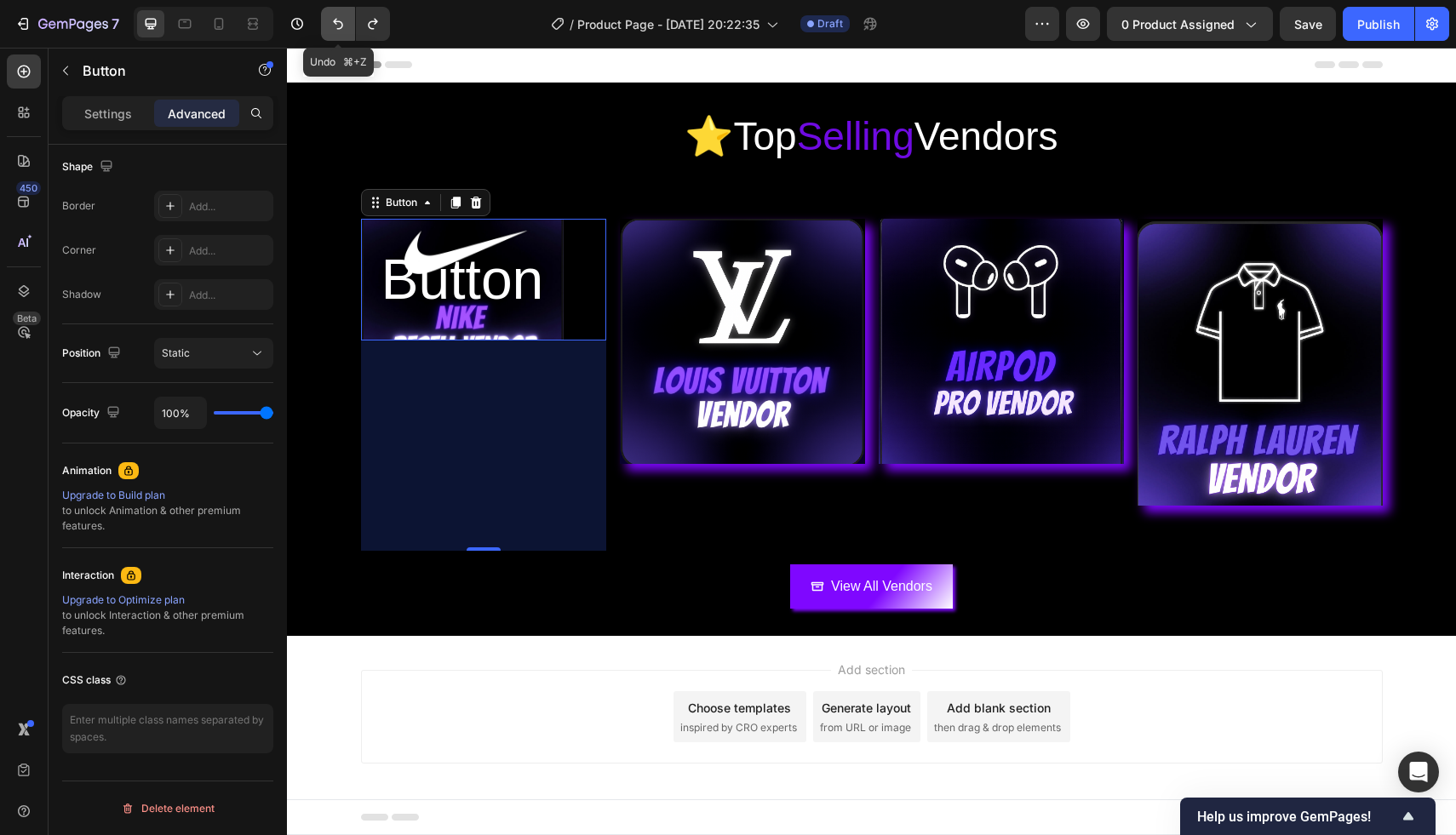
click at [337, 20] on icon "Undo/Redo" at bounding box center [337, 24] width 17 height 17
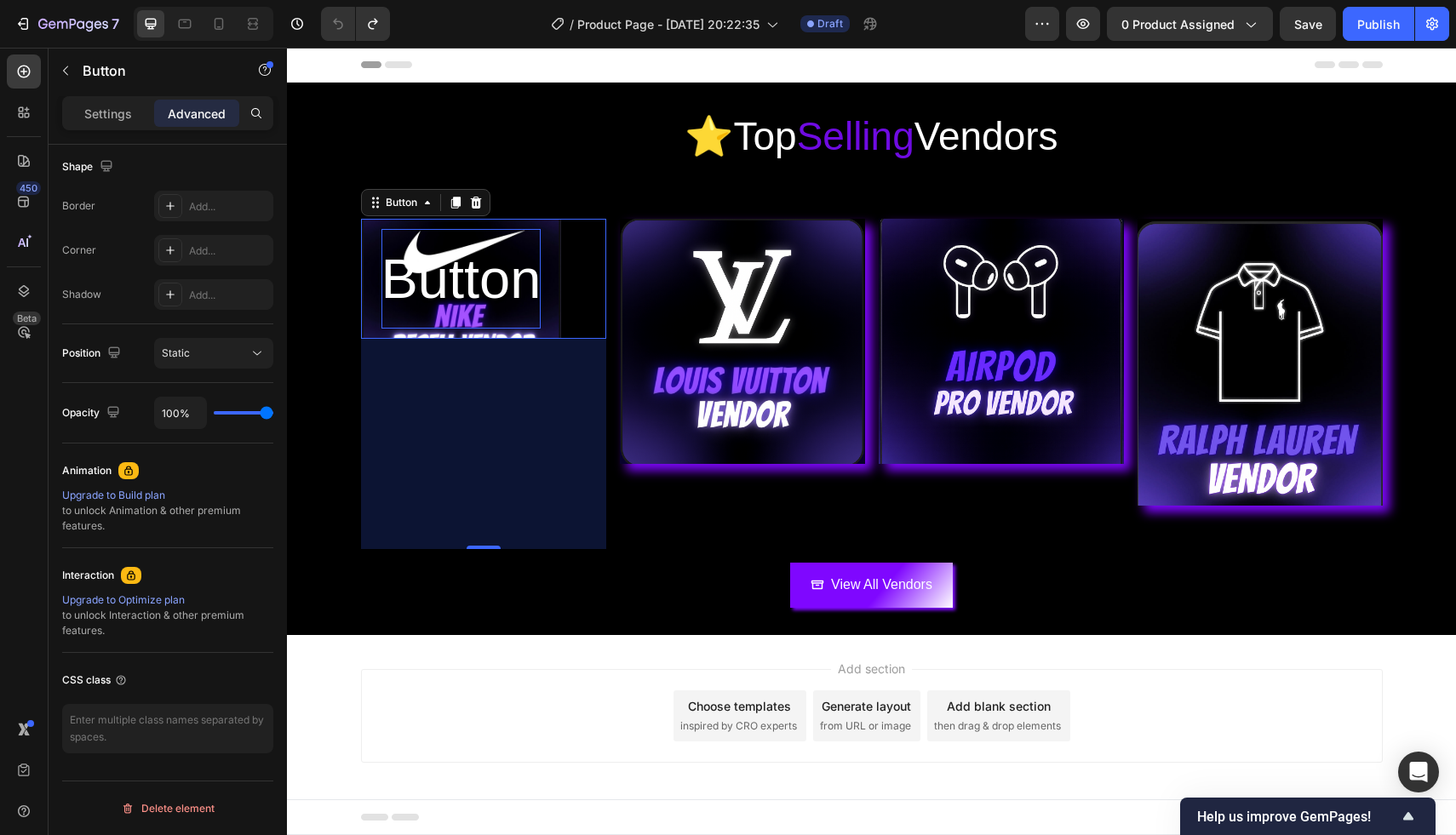
click at [571, 305] on div "Button Button 247" at bounding box center [484, 278] width 245 height 120
click at [476, 187] on div "⭐️ Top Selling Vendors Heading Section 1" at bounding box center [872, 136] width 1169 height 109
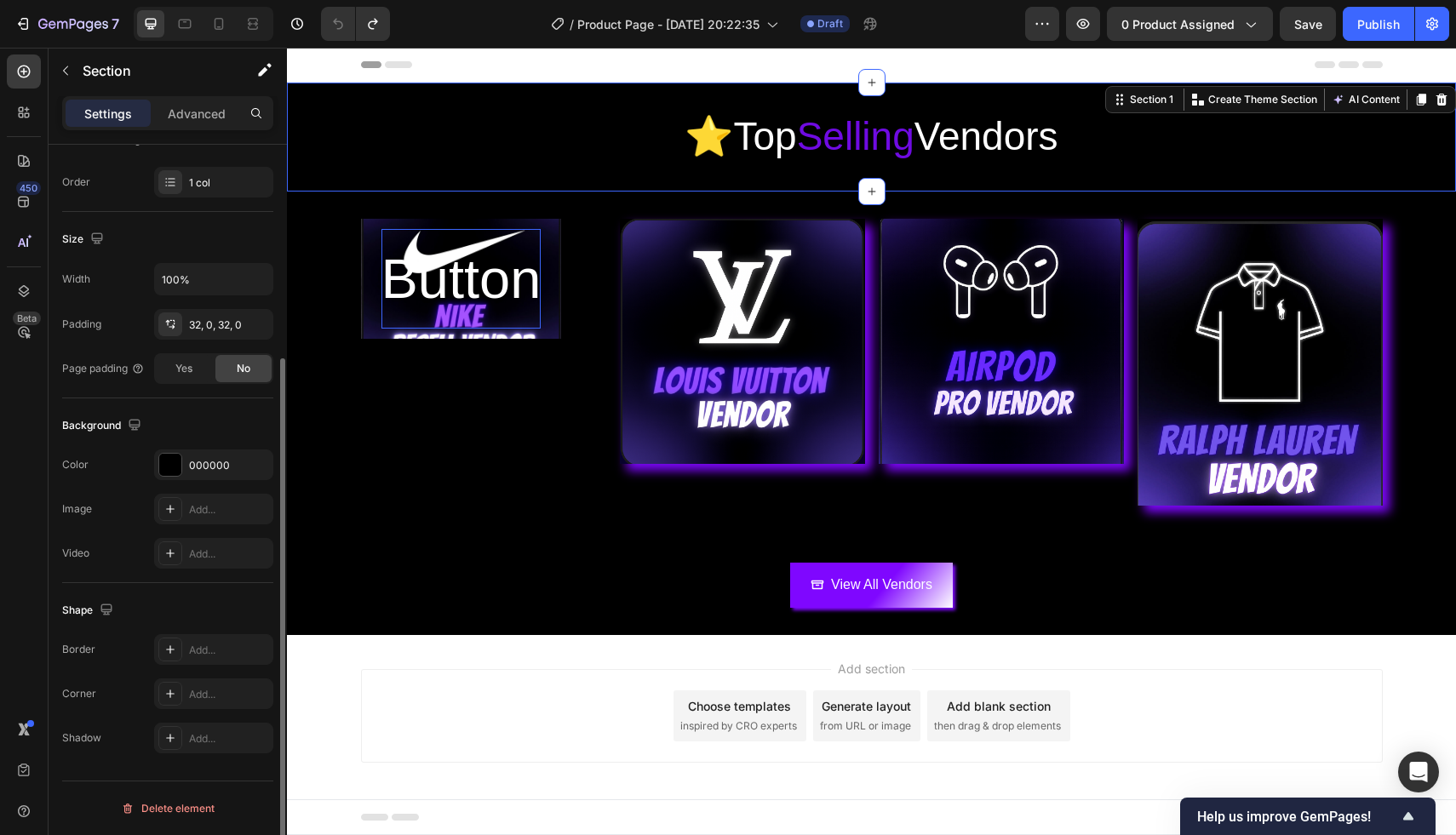
scroll to position [0, 0]
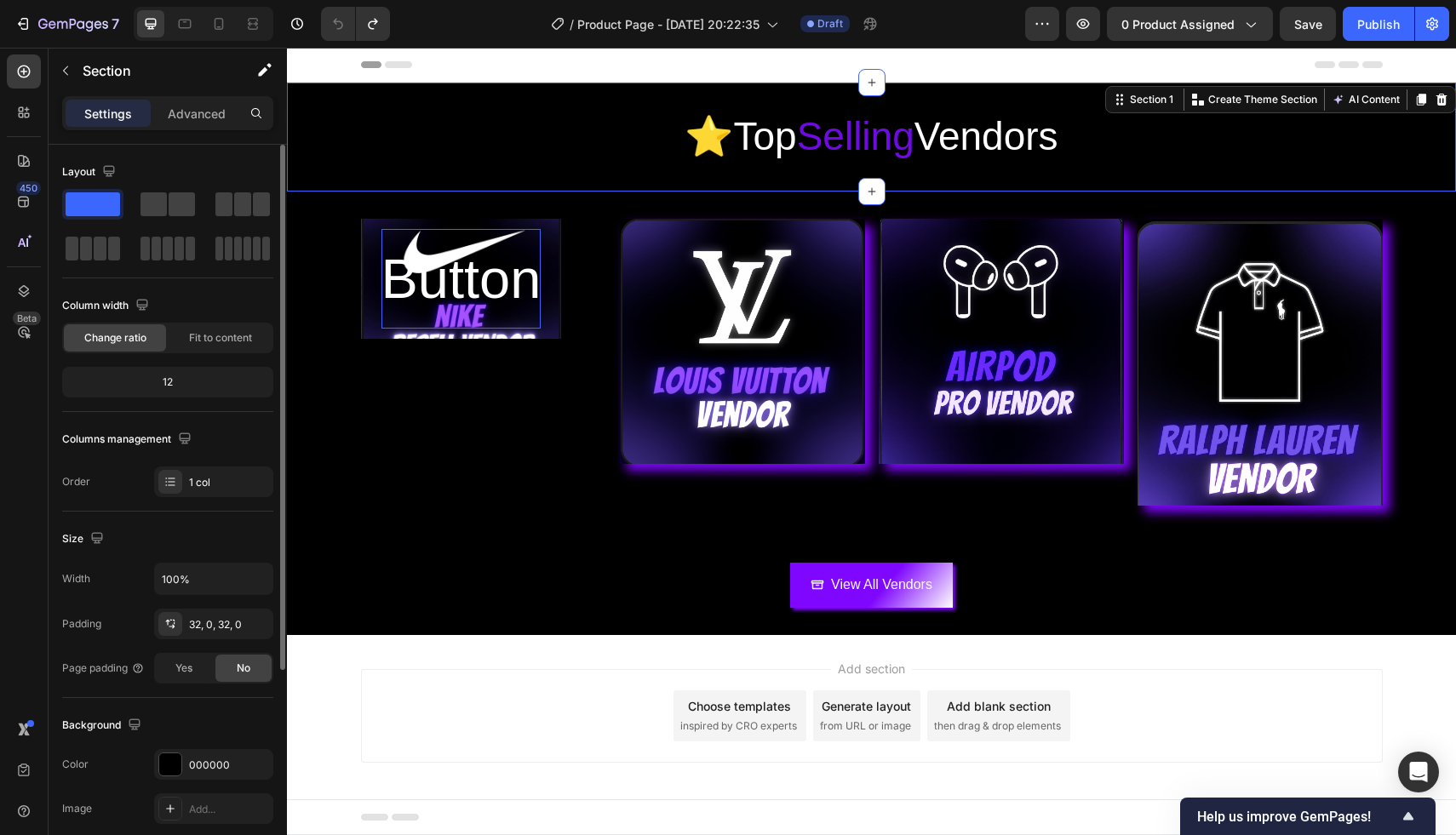
click at [505, 285] on p "Button" at bounding box center [461, 278] width 160 height 100
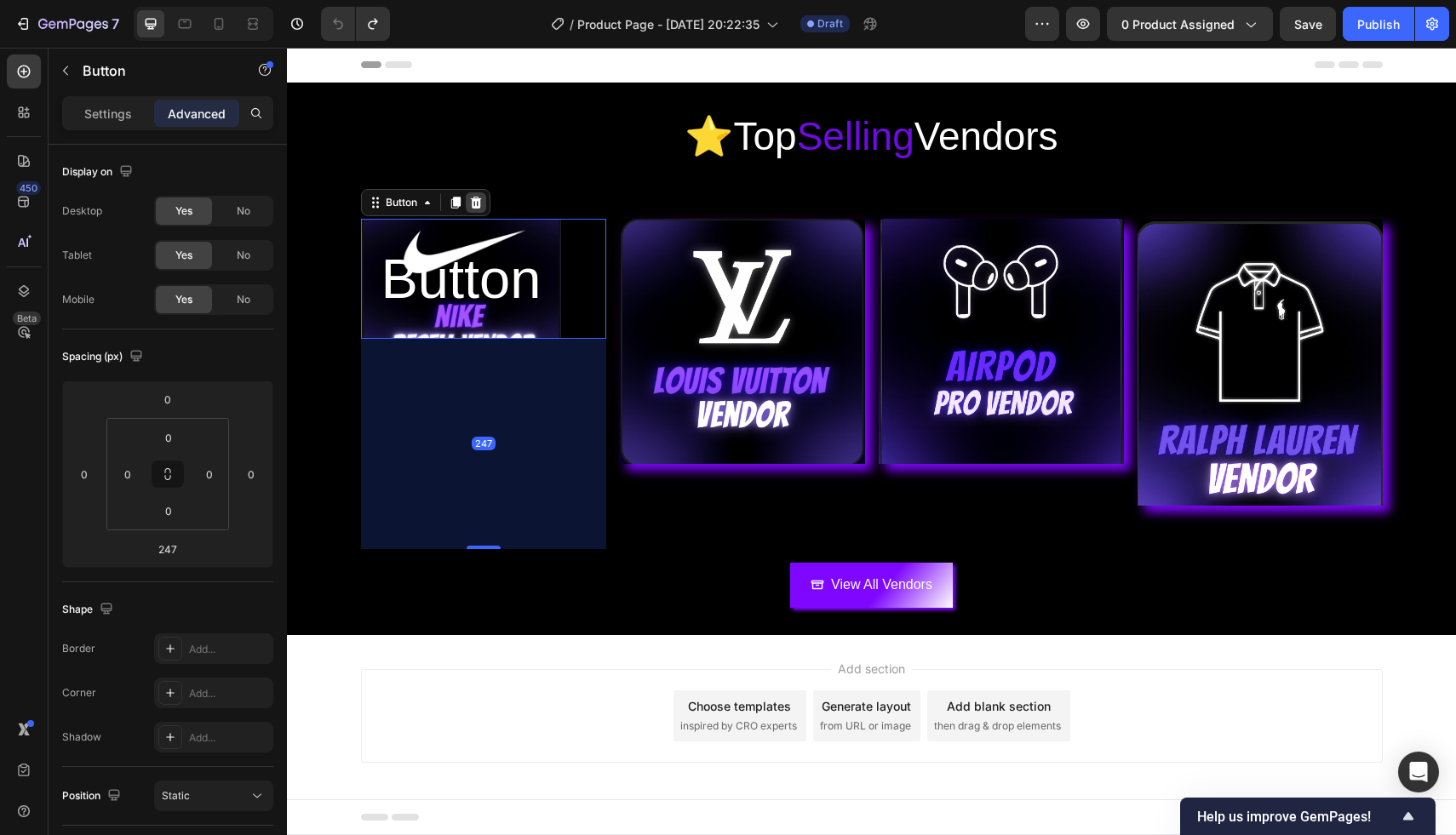
click at [472, 205] on icon at bounding box center [476, 202] width 11 height 12
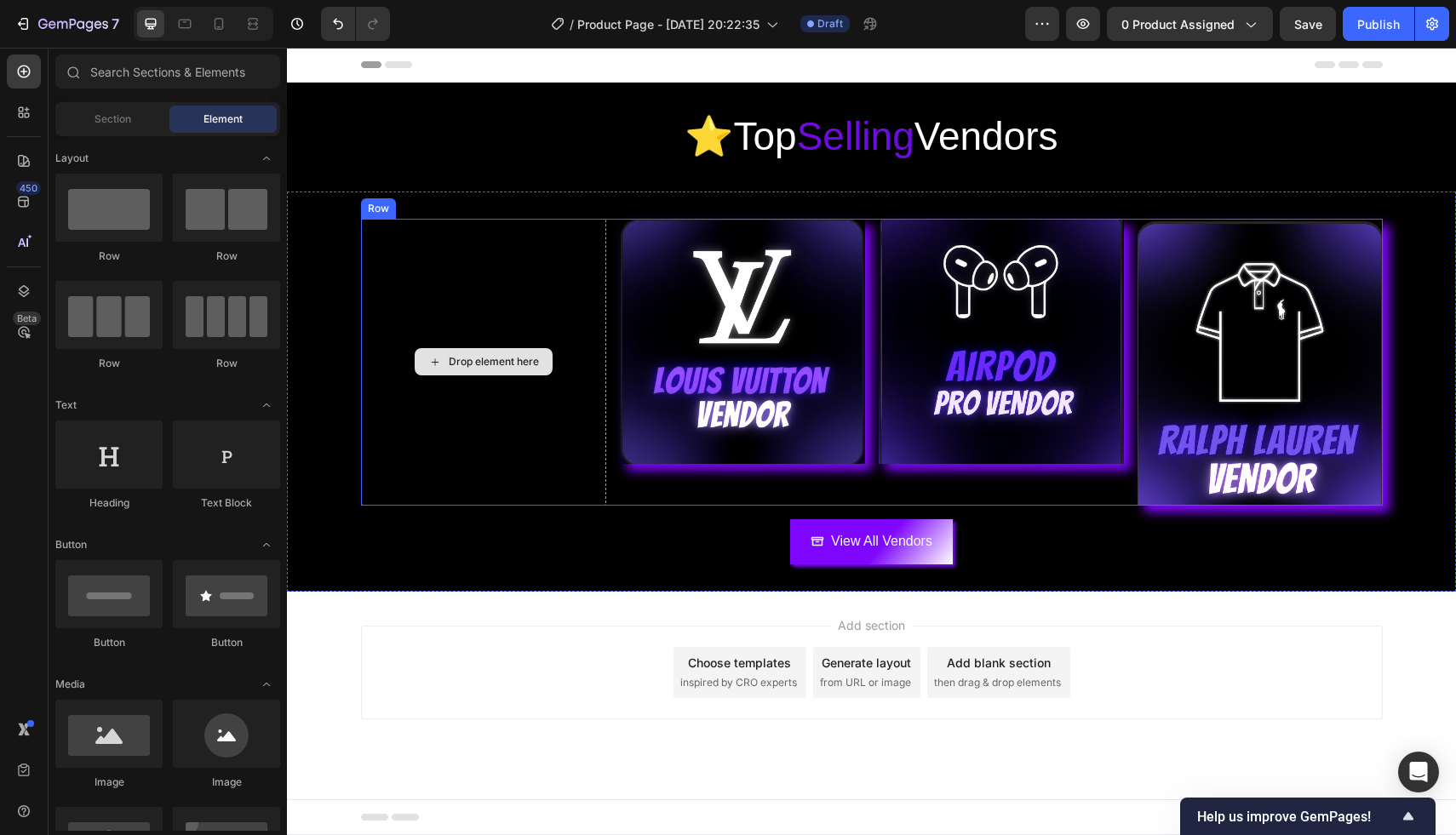
click at [509, 341] on div "Drop element here" at bounding box center [484, 362] width 245 height 287
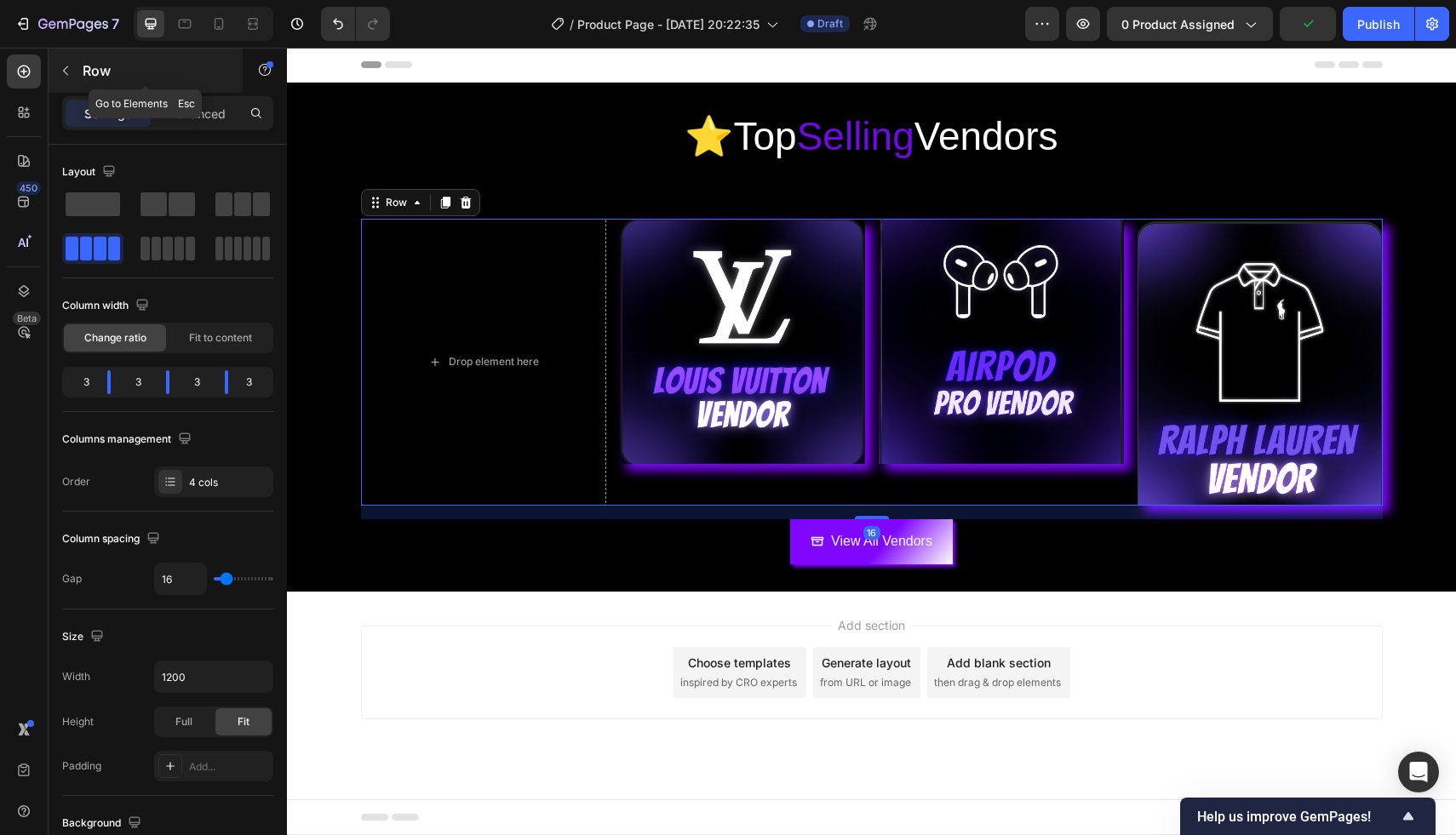
click at [63, 69] on icon "button" at bounding box center [65, 70] width 14 height 14
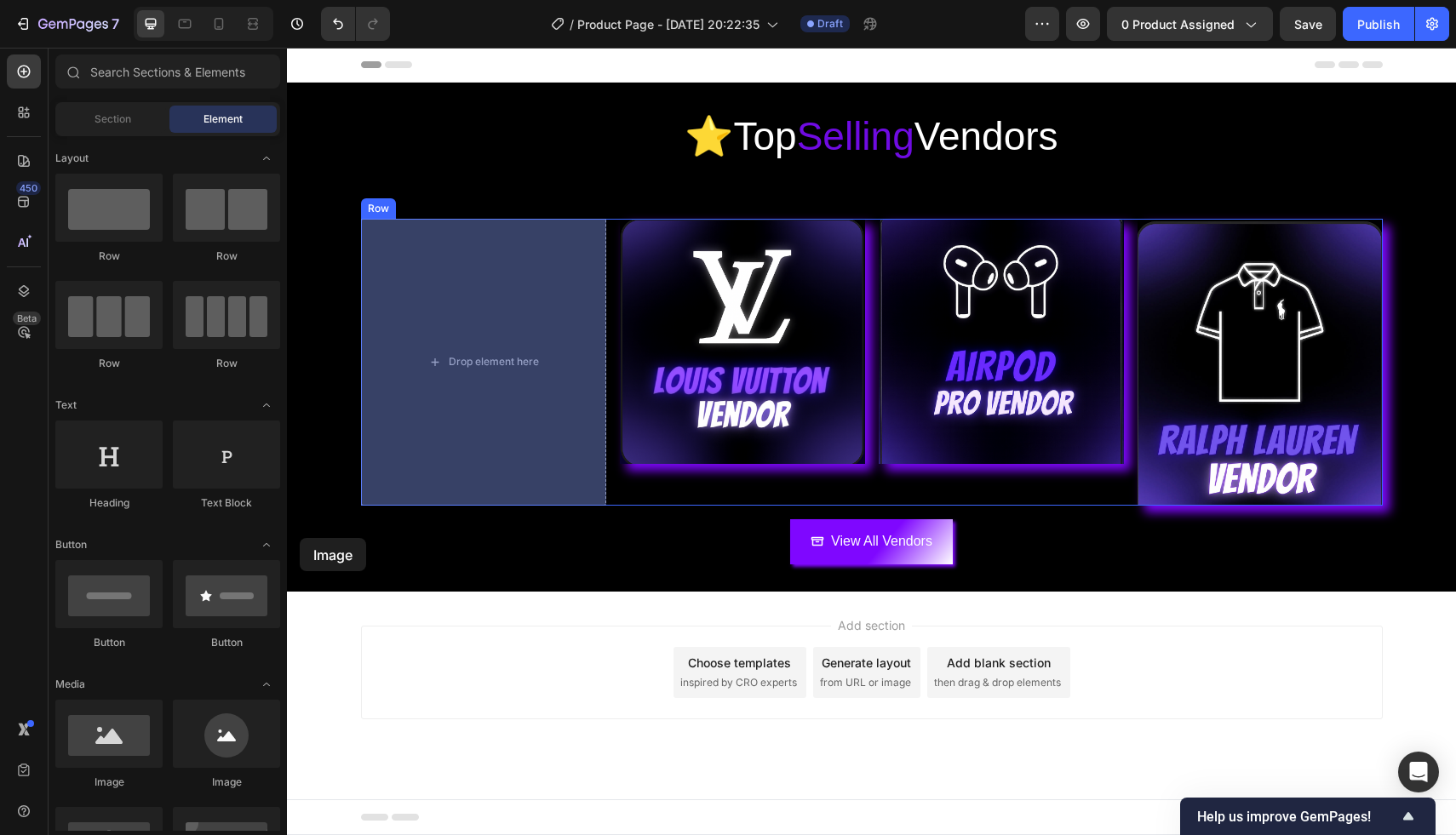
drag, startPoint x: 406, startPoint y: 804, endPoint x: 394, endPoint y: 458, distance: 346.2
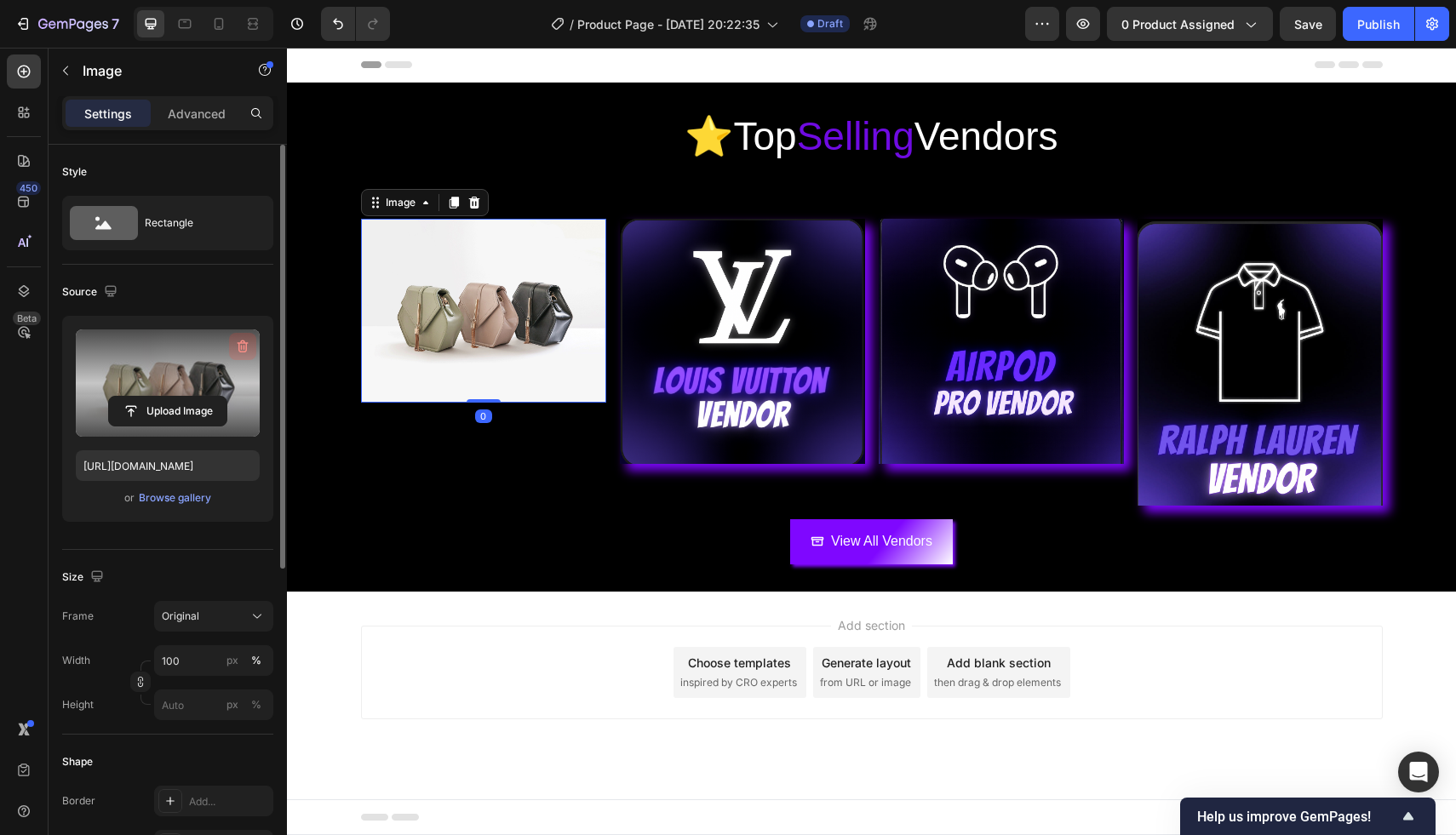
click at [250, 344] on icon "button" at bounding box center [242, 347] width 17 height 17
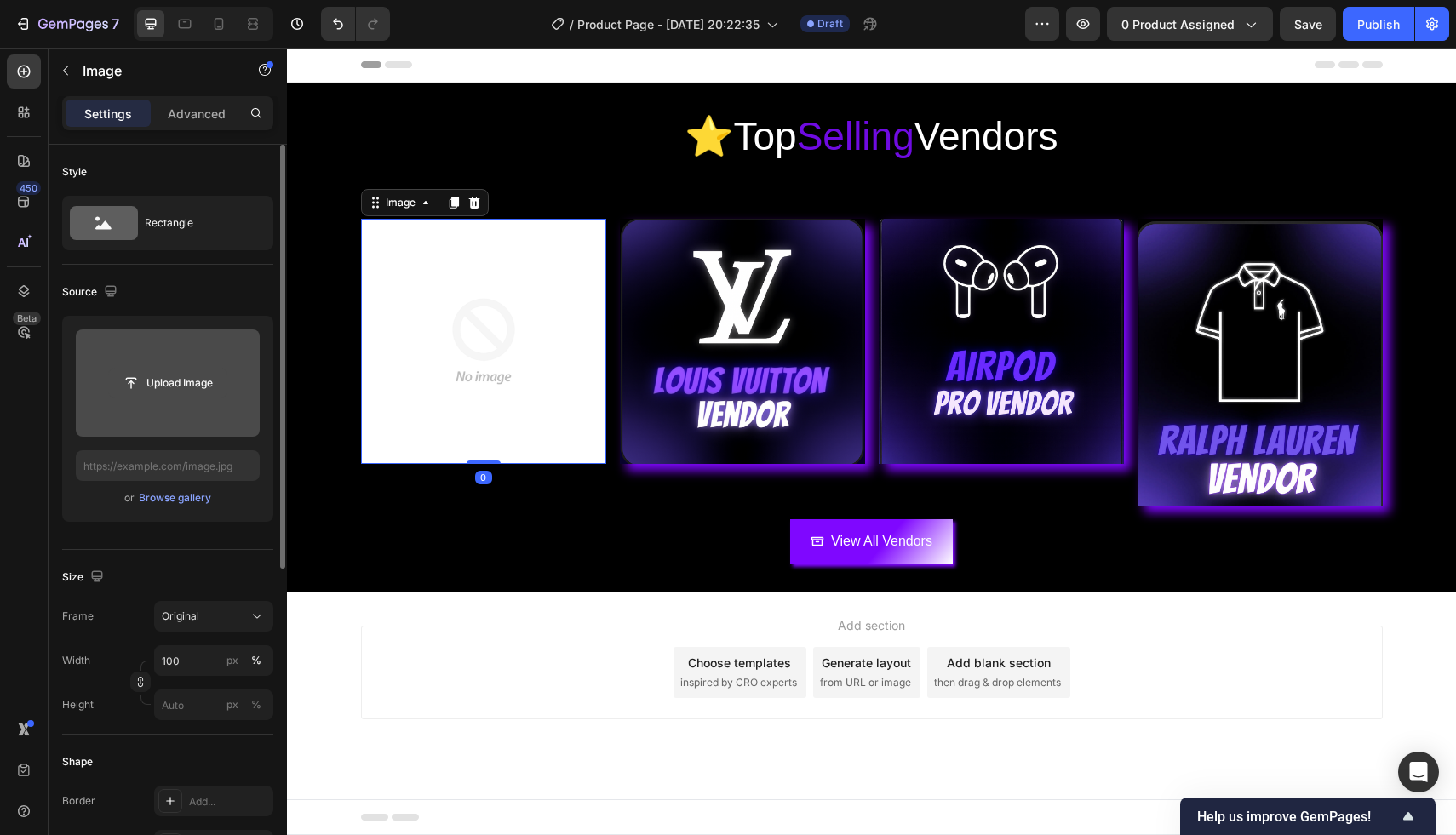
click at [197, 394] on input "file" at bounding box center [167, 383] width 117 height 29
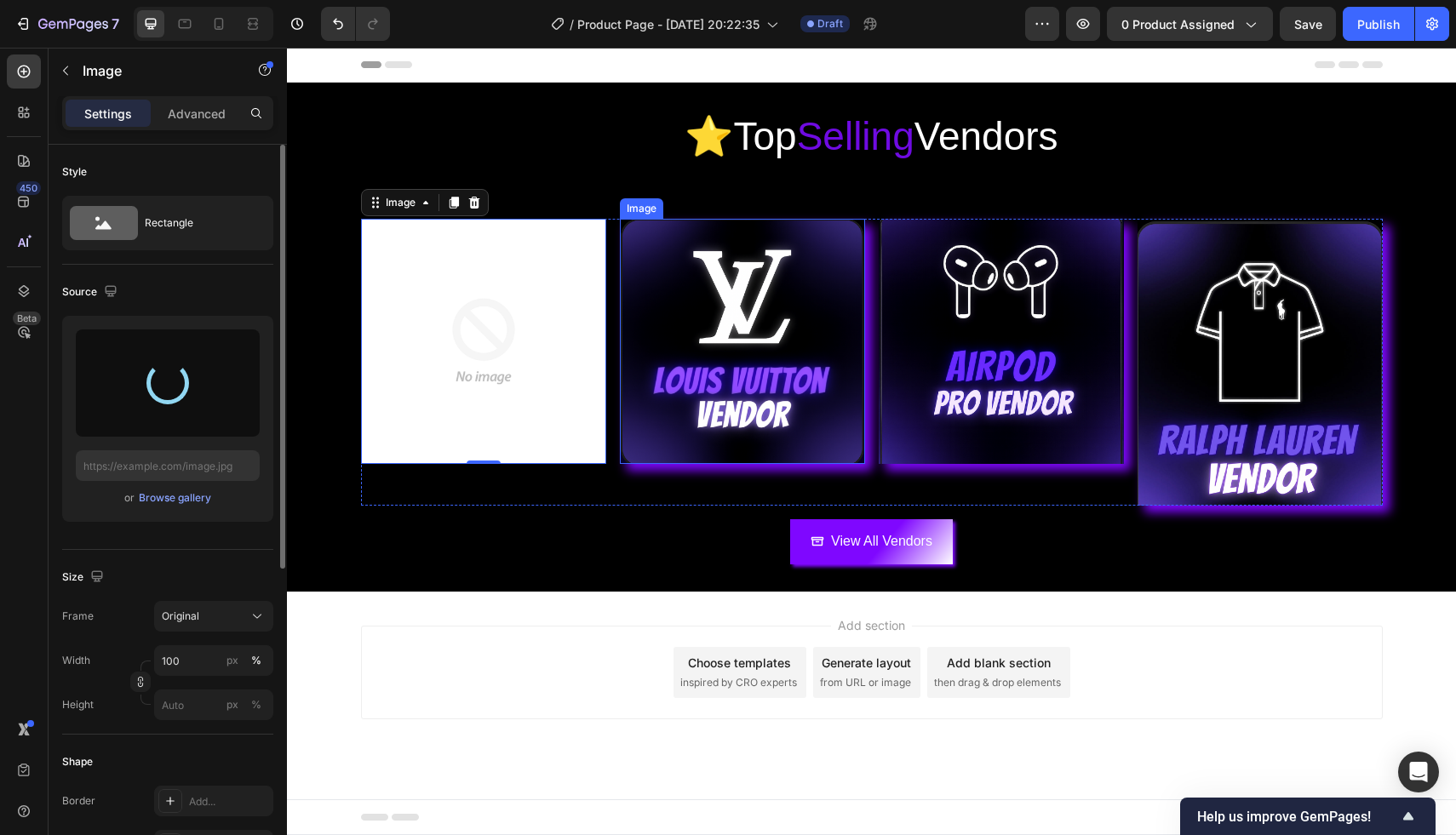
type input "[URL][DOMAIN_NAME]"
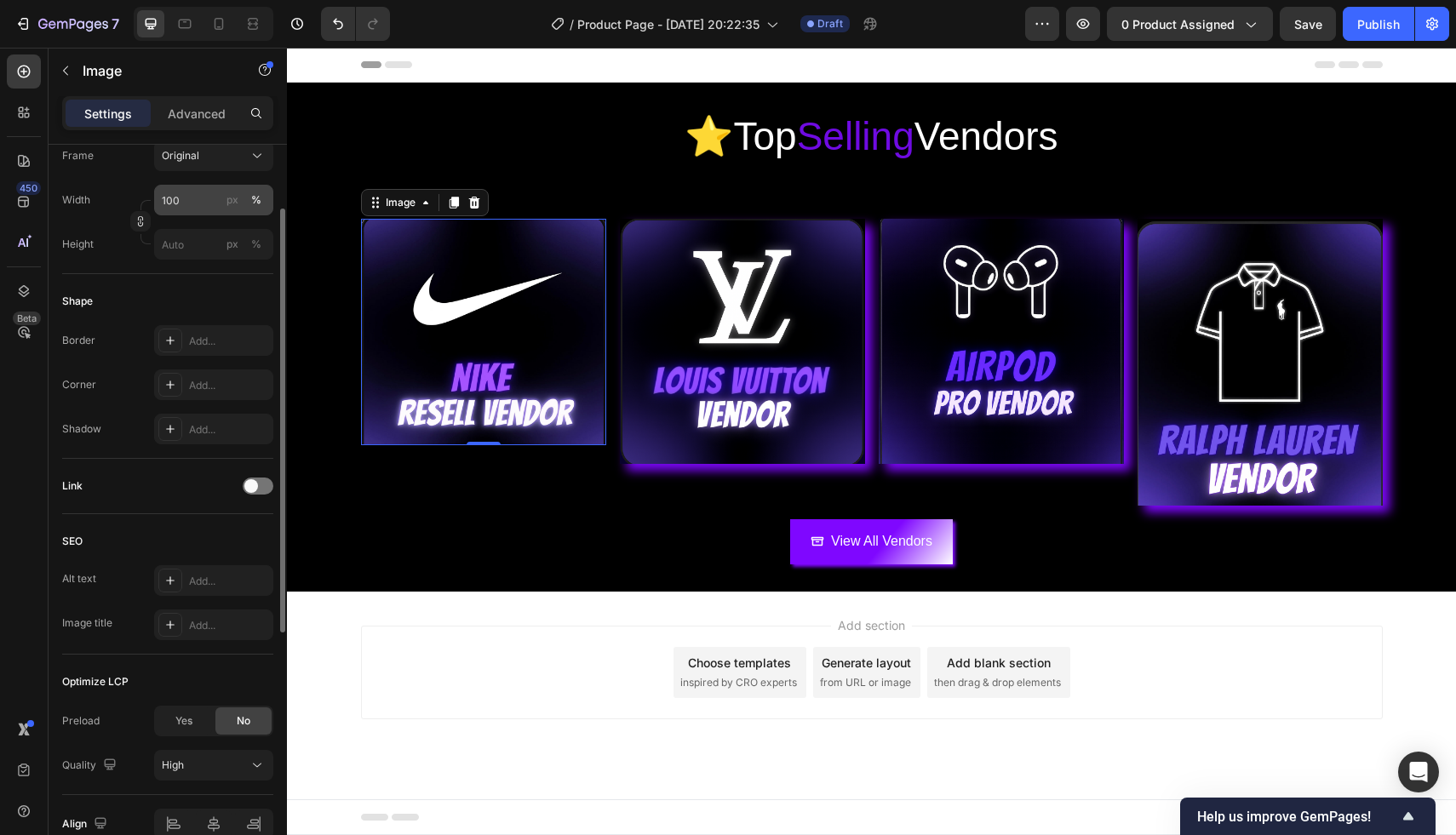
scroll to position [547, 0]
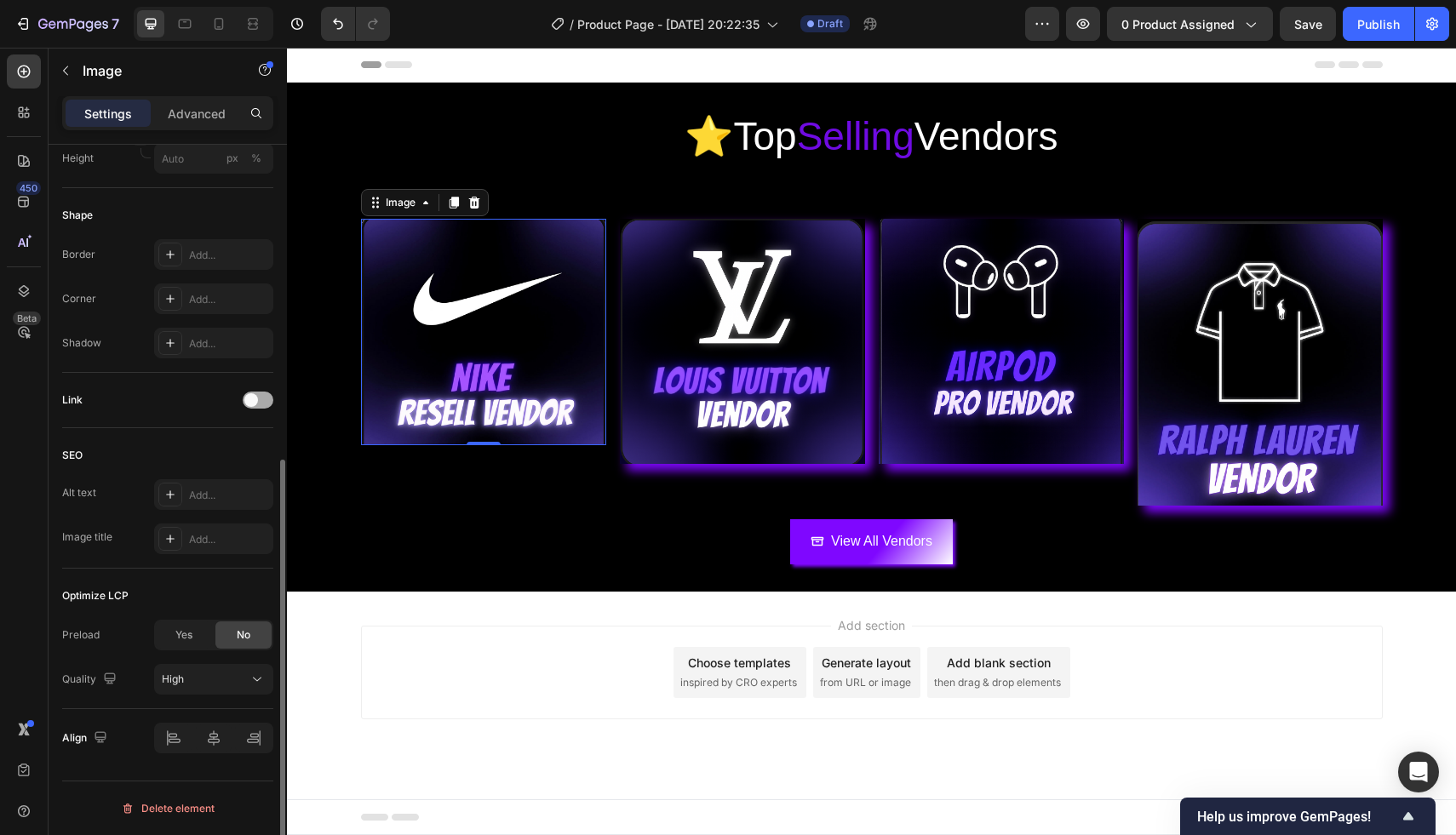
click at [255, 398] on span at bounding box center [251, 400] width 14 height 14
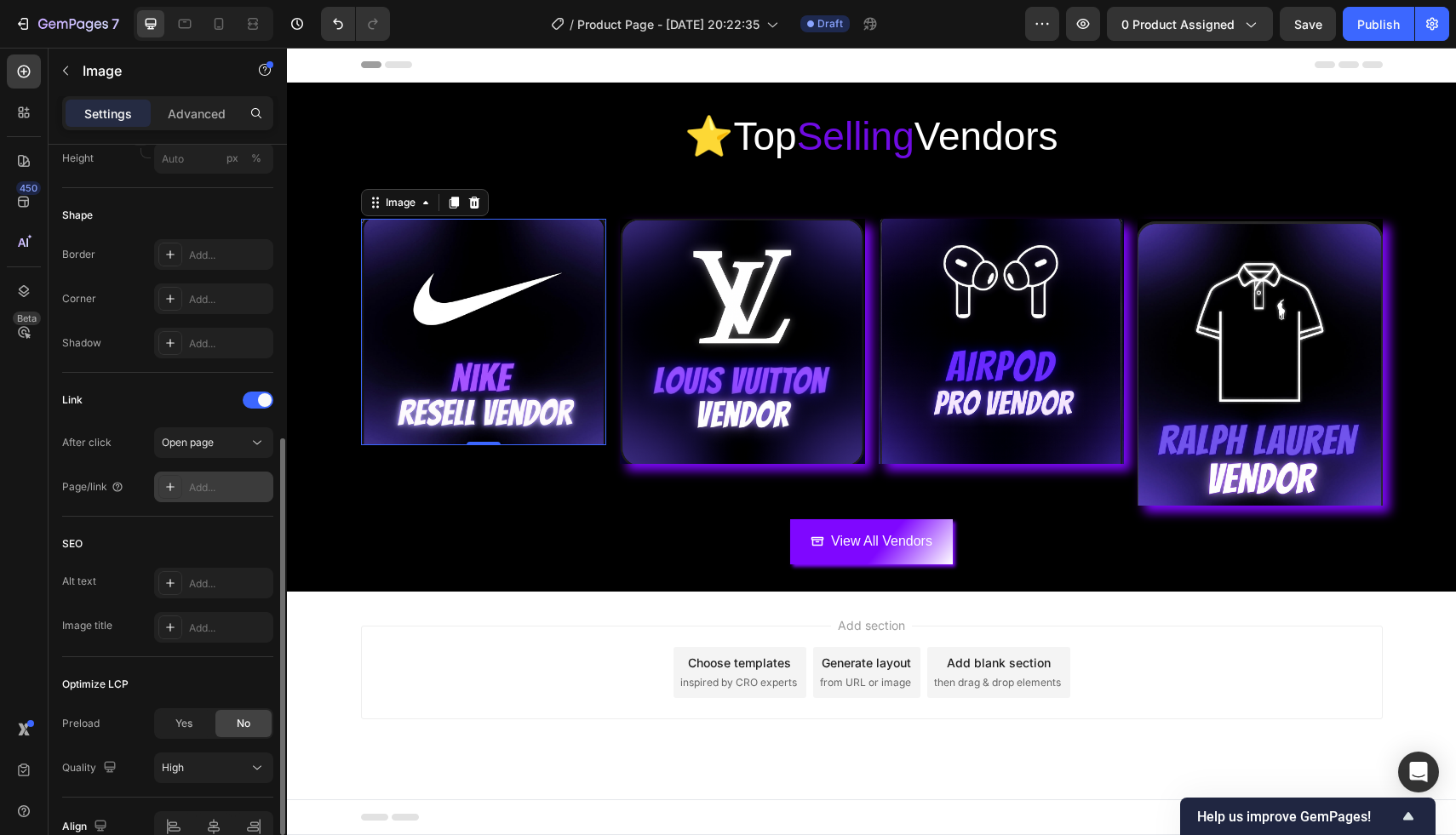
click at [225, 471] on div "After click Open page Page/link Add..." at bounding box center [167, 465] width 211 height 75
click at [226, 481] on div "Add..." at bounding box center [229, 487] width 80 height 16
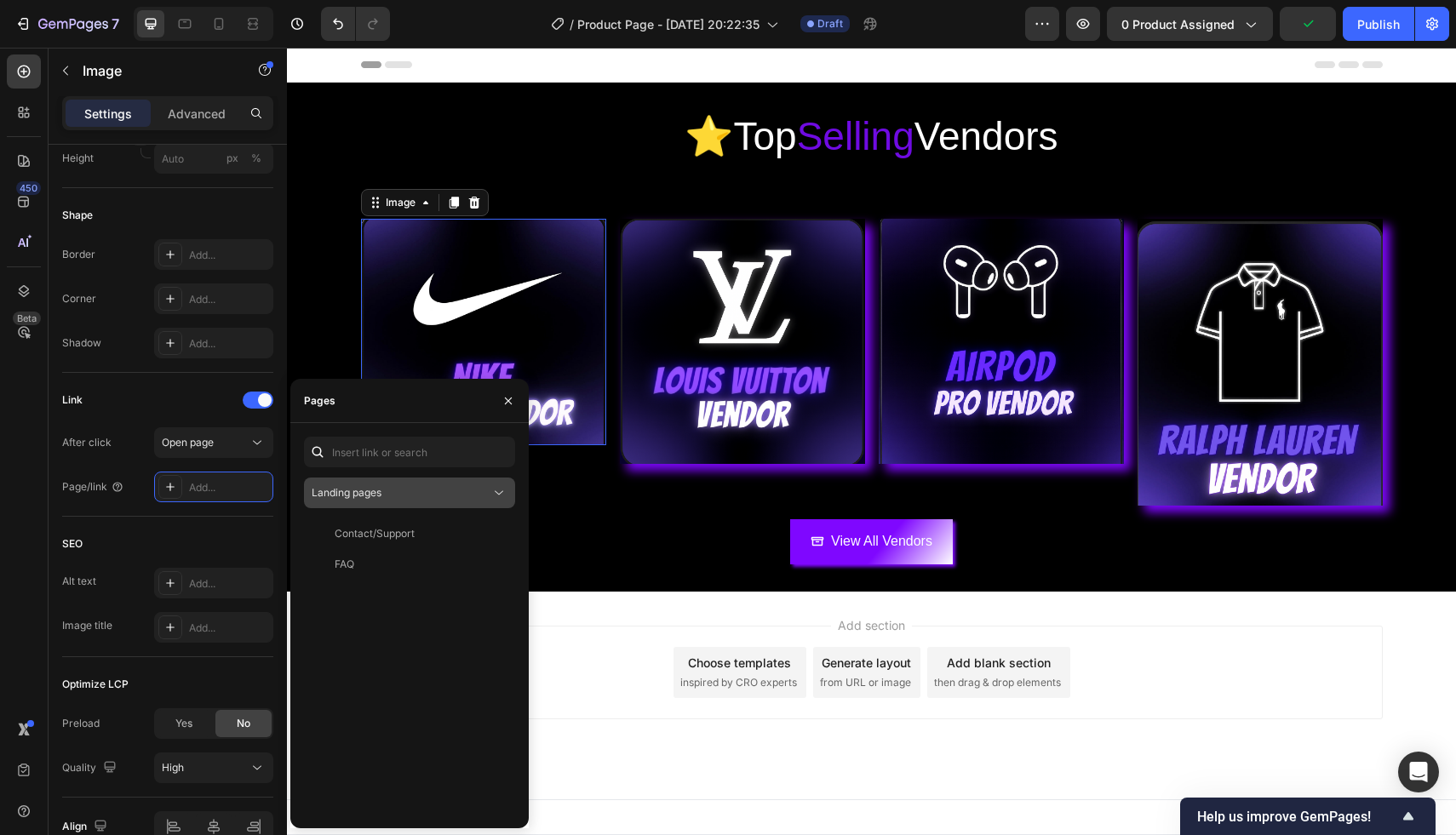
click at [387, 488] on div "Landing pages" at bounding box center [401, 493] width 178 height 16
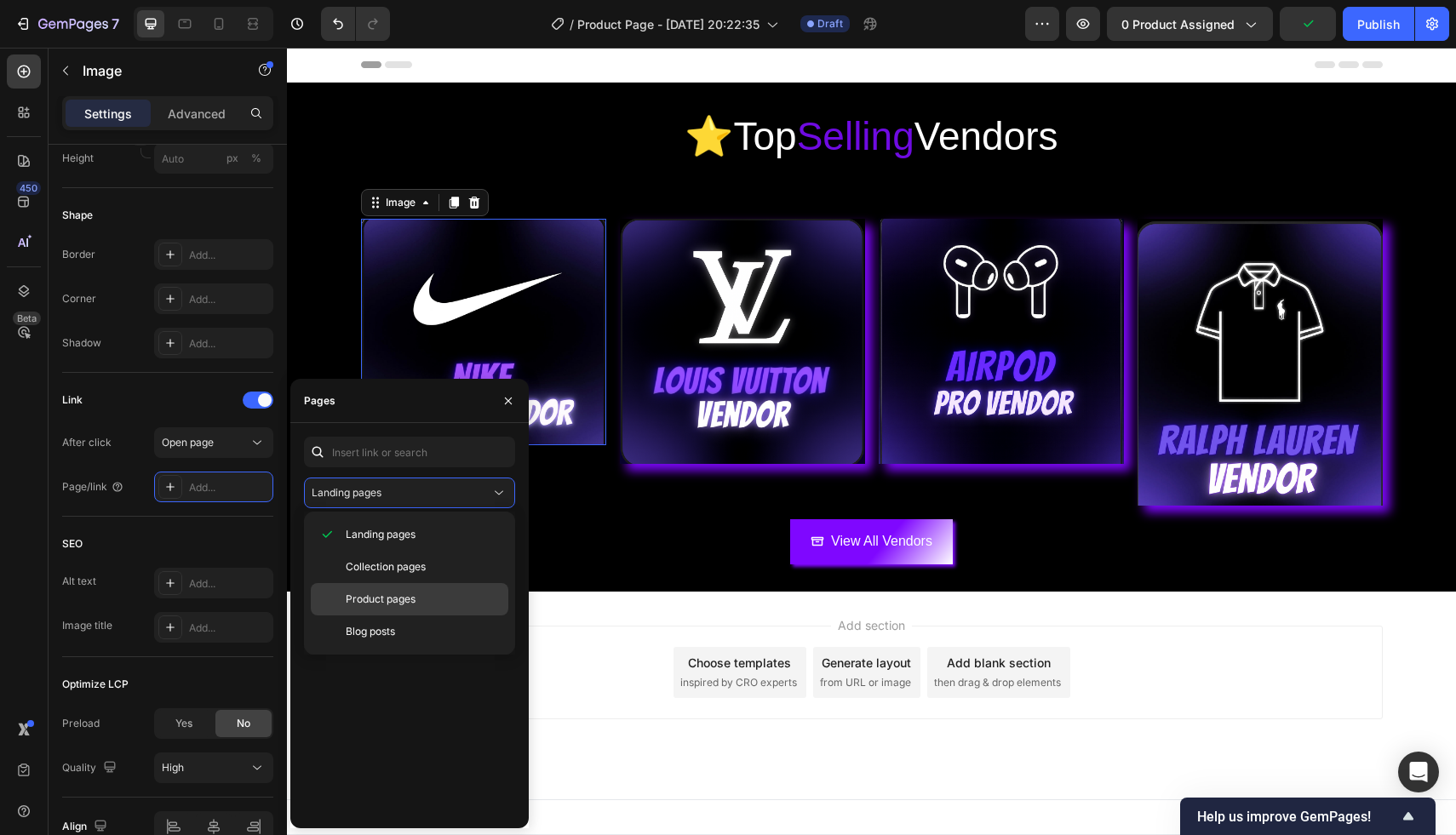
click at [399, 603] on span "Product pages" at bounding box center [380, 599] width 70 height 16
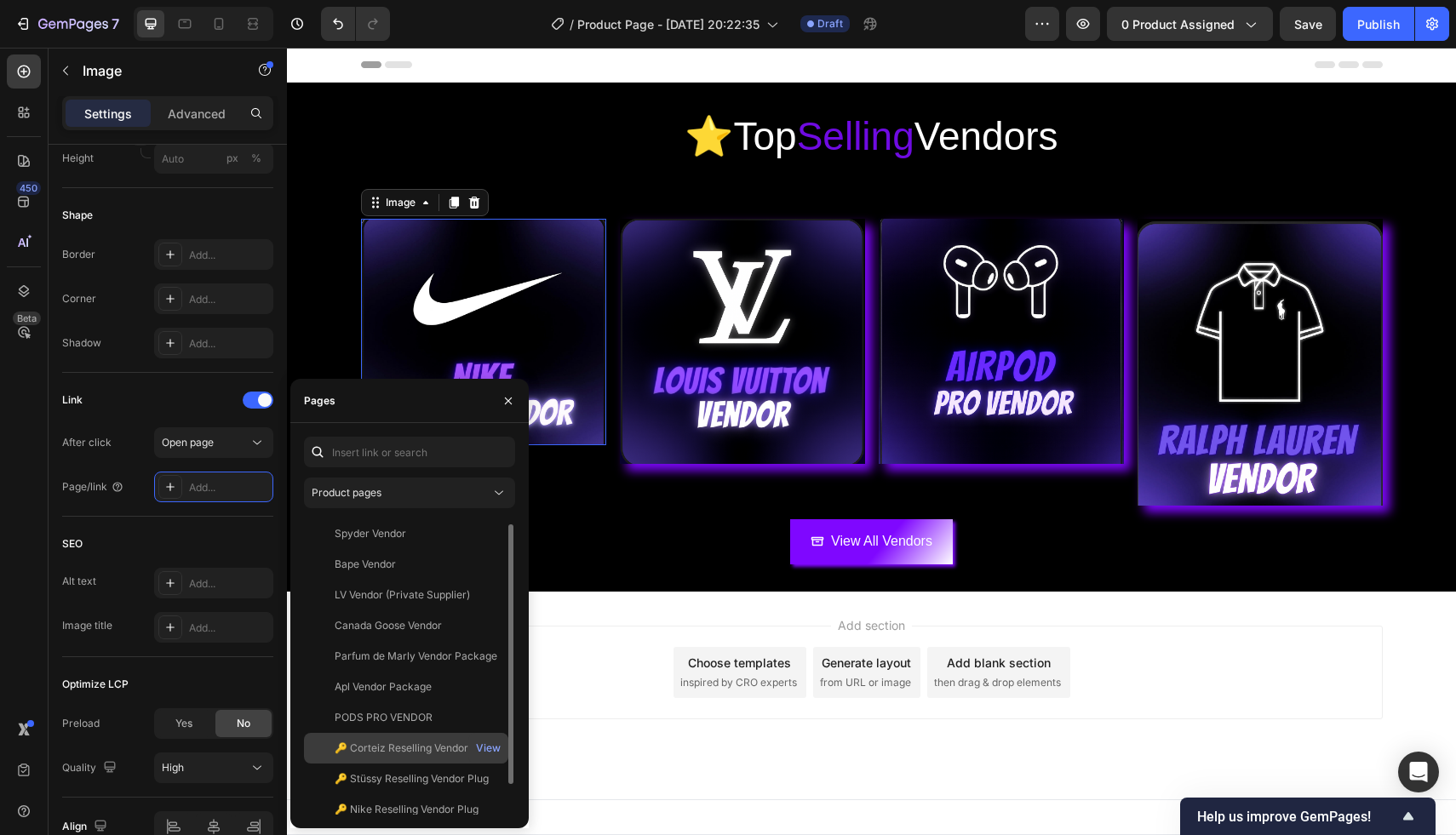
scroll to position [41, 0]
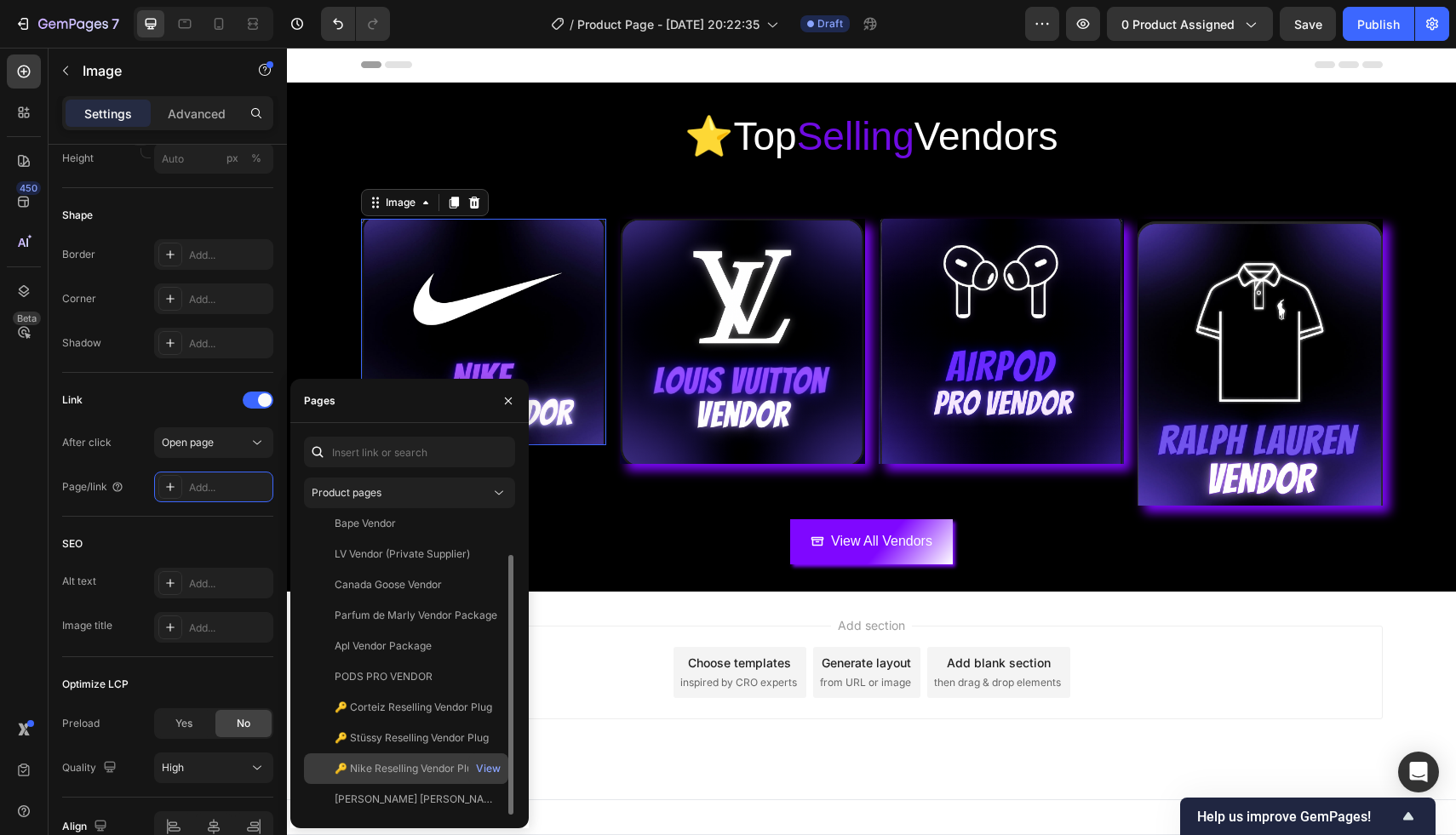
click at [413, 764] on div "🔑 Nike Reselling Vendor Plug" at bounding box center [406, 768] width 144 height 16
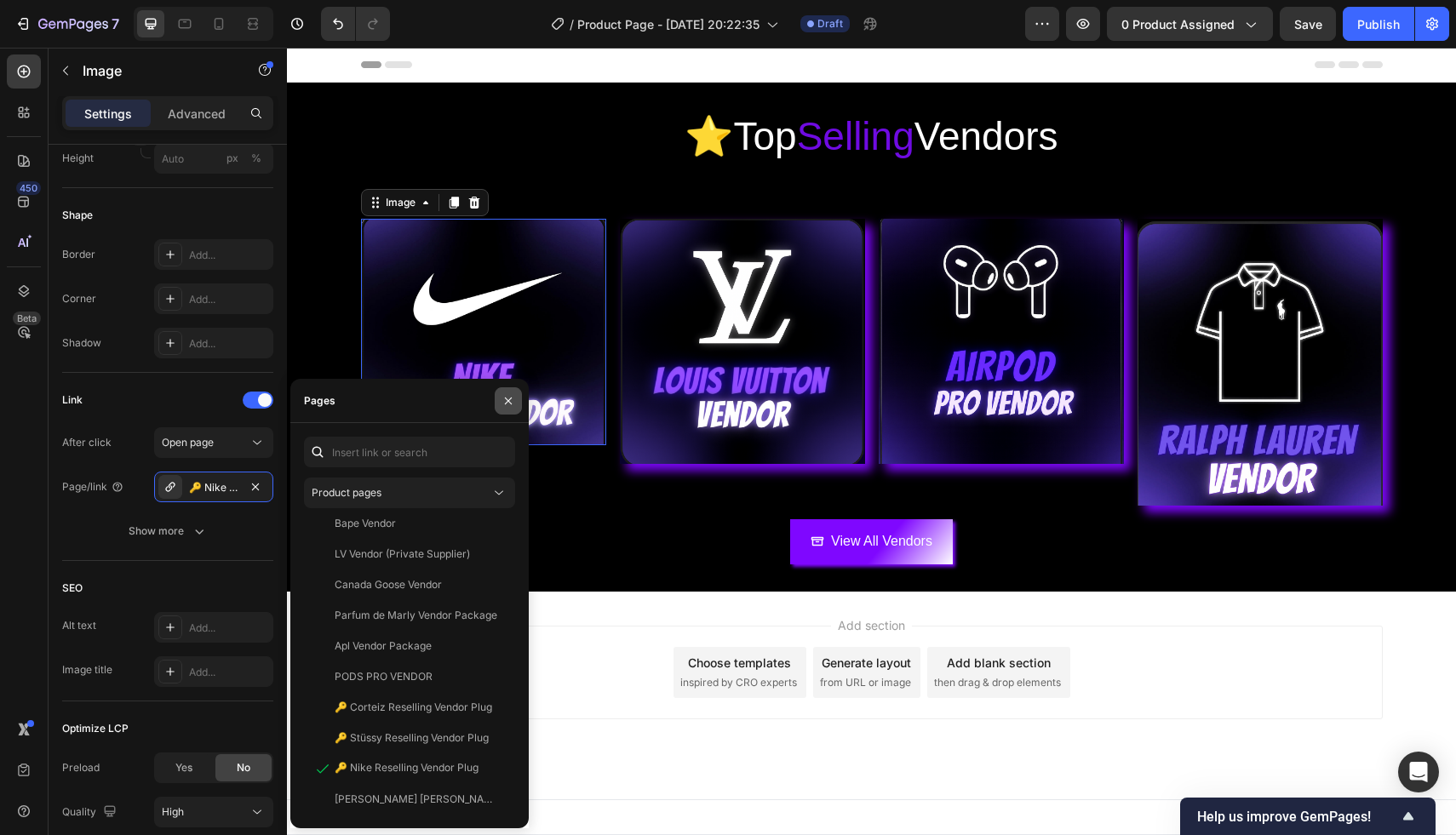
click at [499, 394] on button "button" at bounding box center [509, 401] width 27 height 27
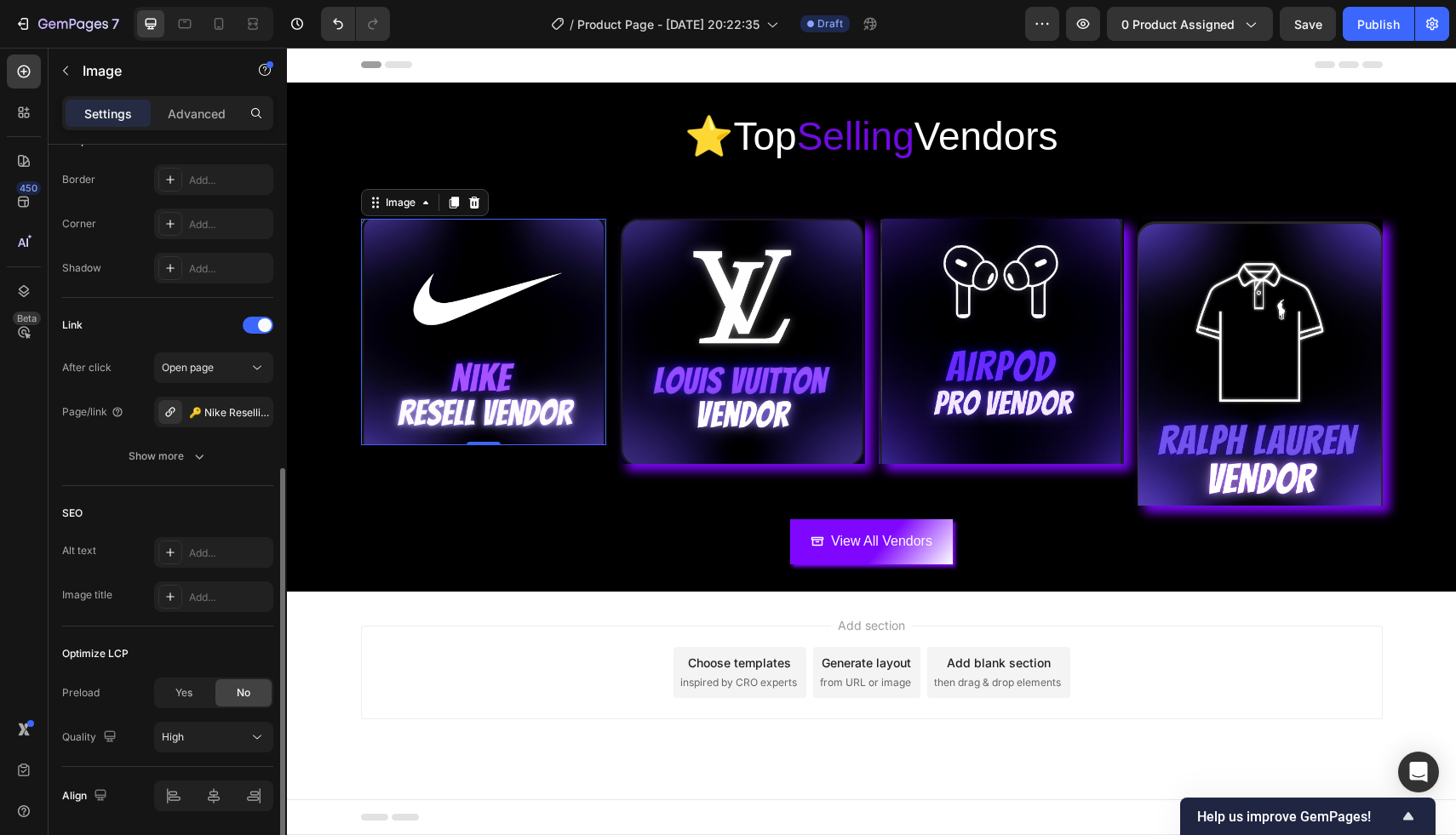
scroll to position [680, 0]
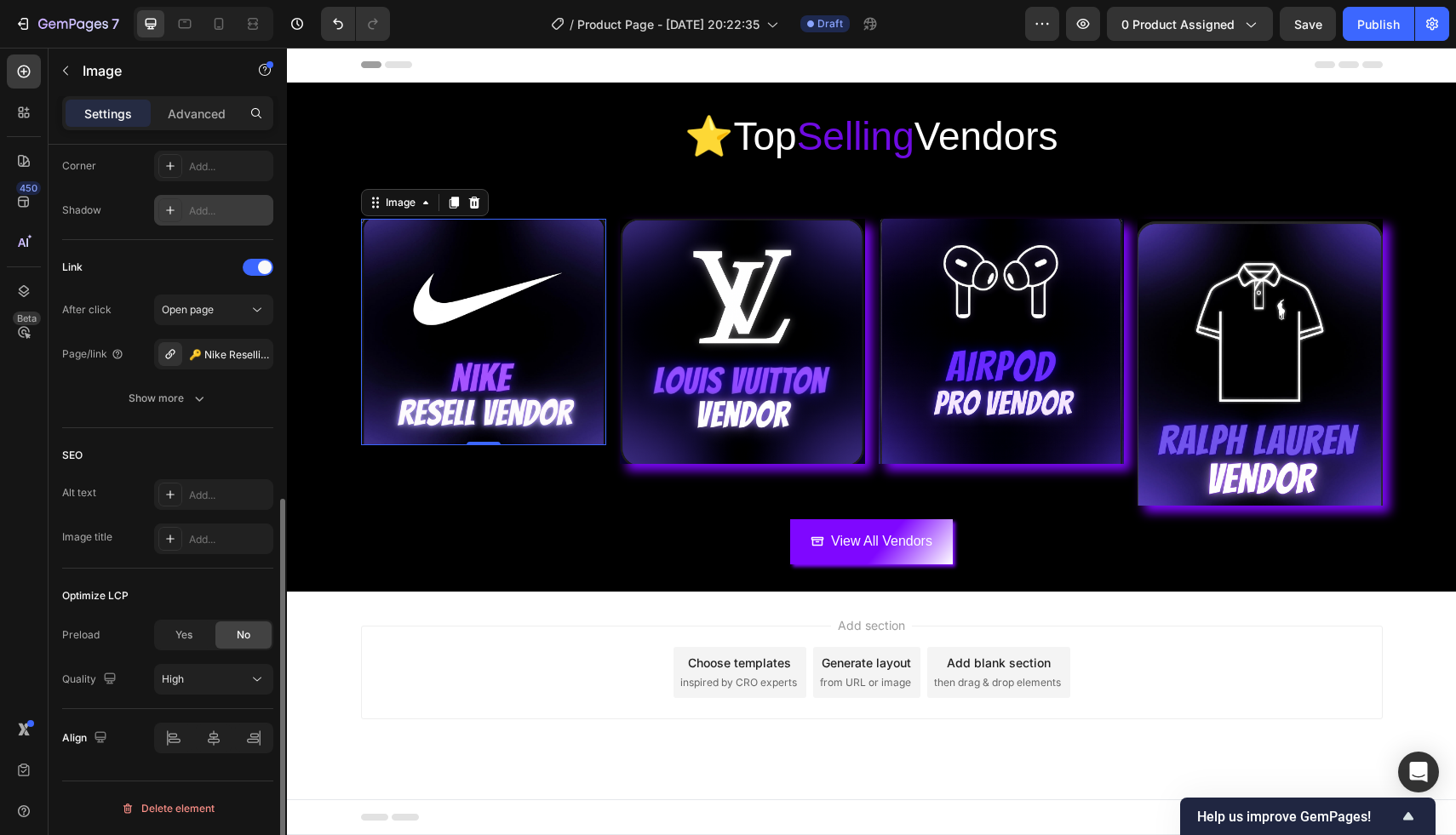
click at [215, 204] on div "Add..." at bounding box center [229, 210] width 80 height 16
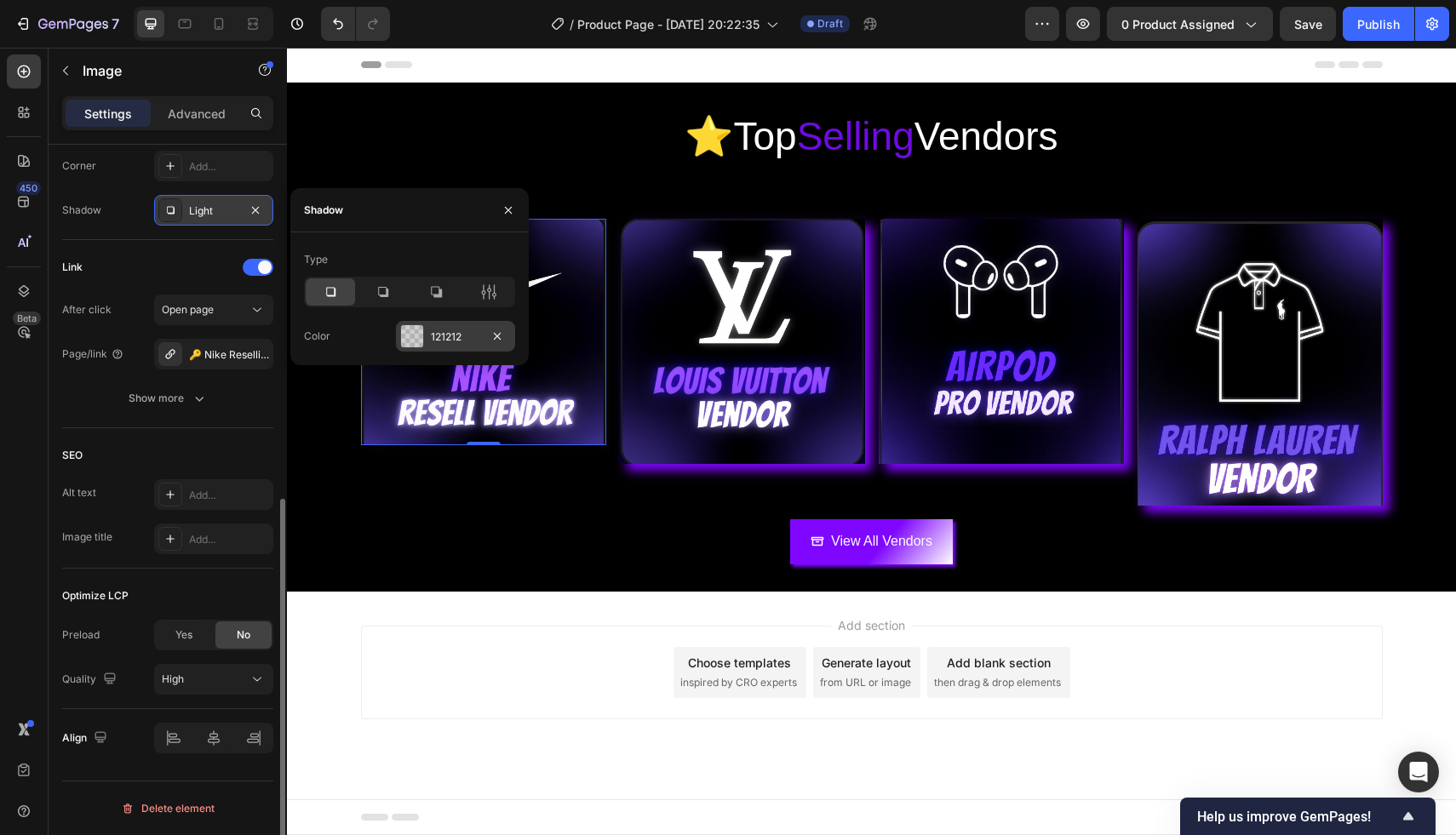
click at [421, 325] on div at bounding box center [412, 337] width 24 height 24
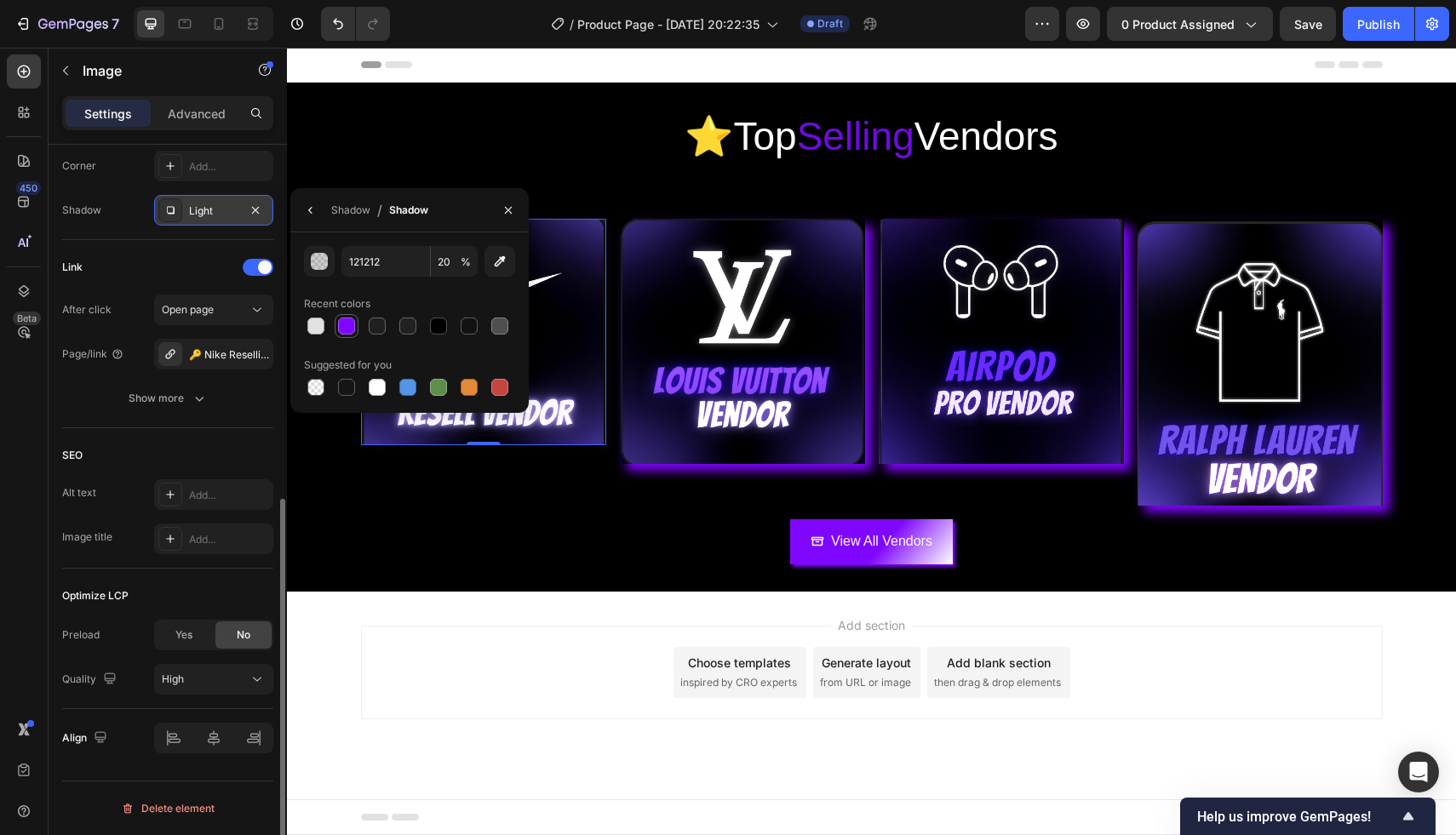
click at [338, 335] on div at bounding box center [347, 326] width 20 height 20
type input "7F07FF"
type input "100"
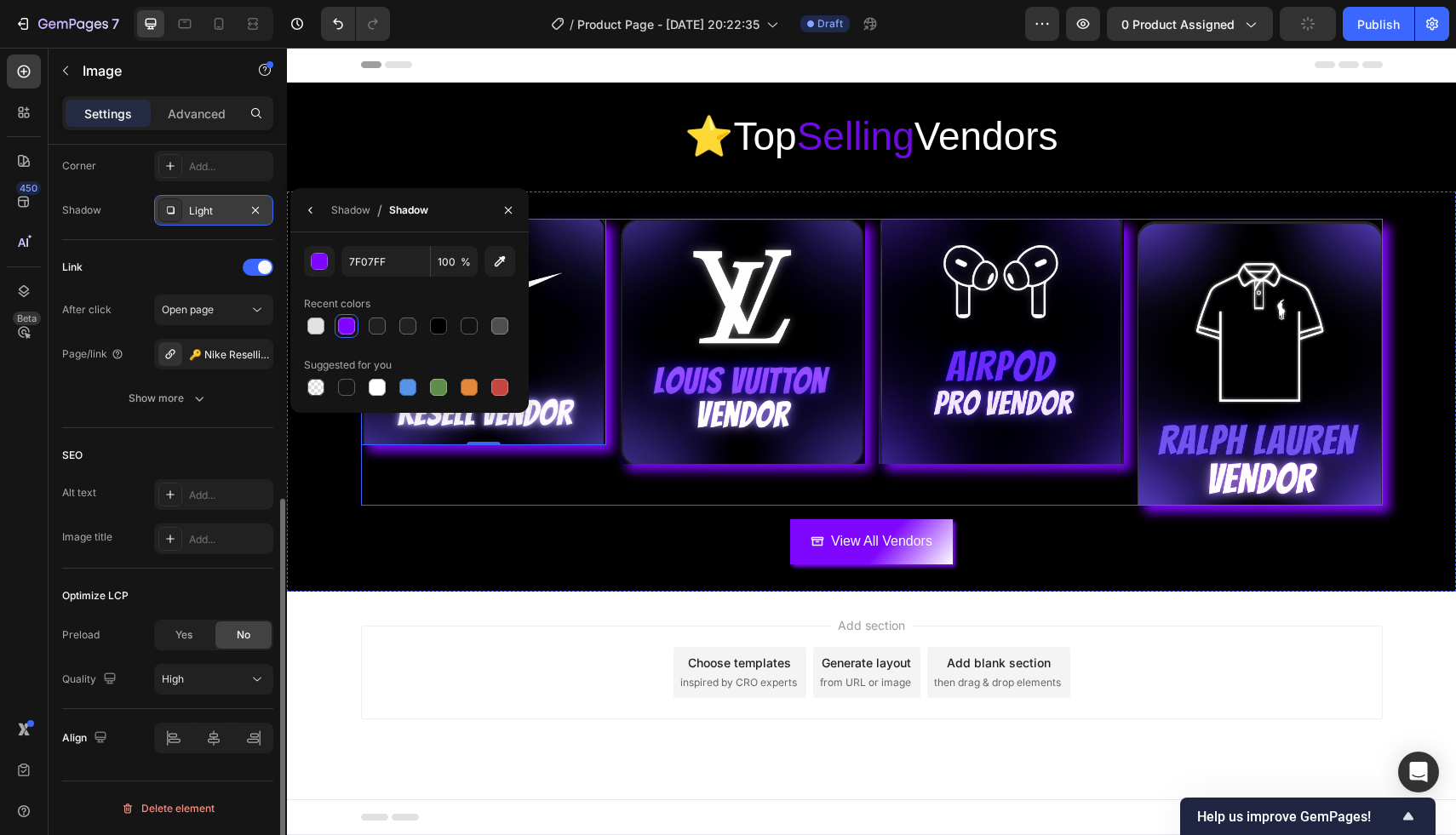
click at [480, 563] on div "View All Vendors Button" at bounding box center [872, 541] width 1169 height 45
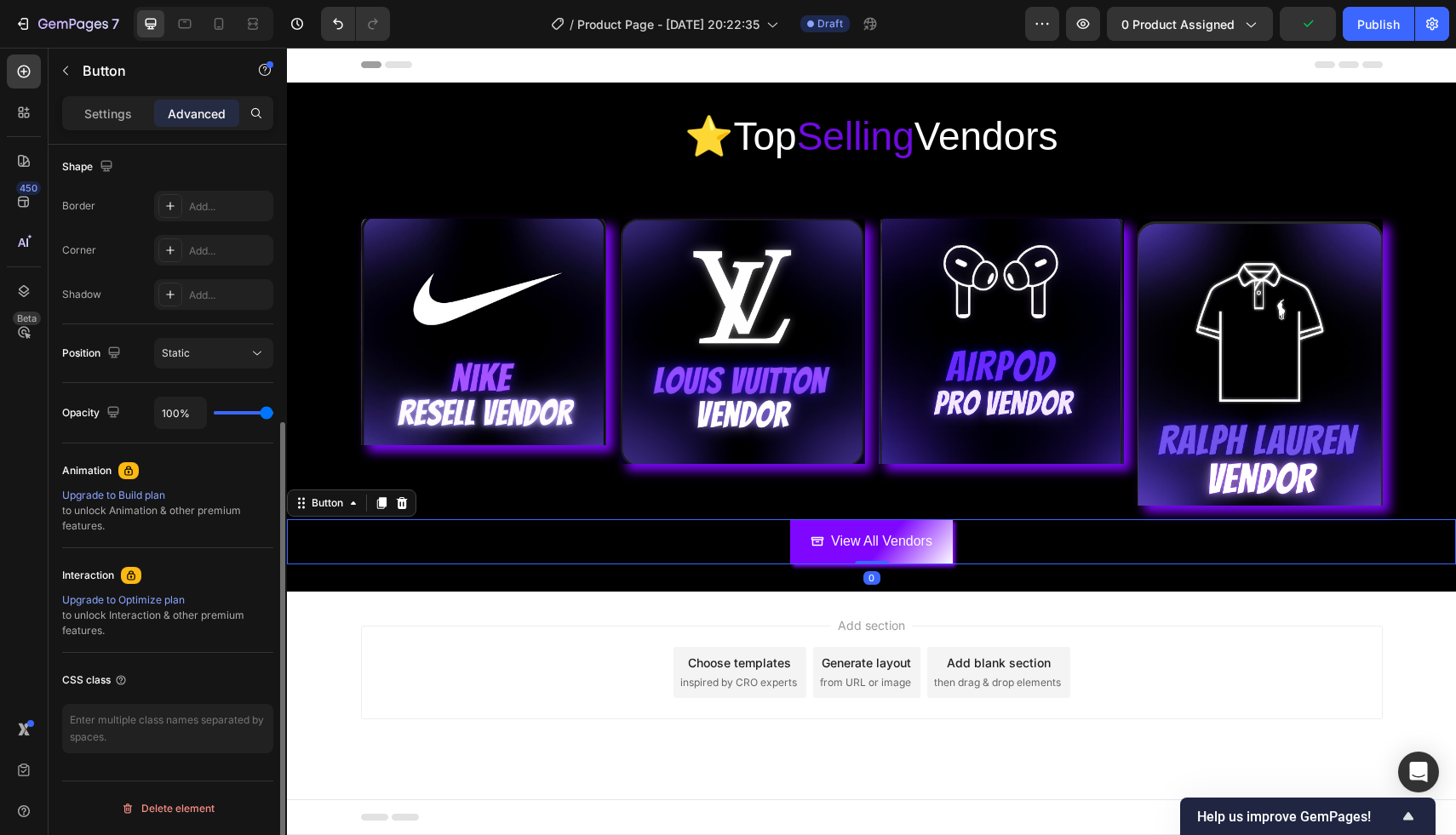
scroll to position [0, 0]
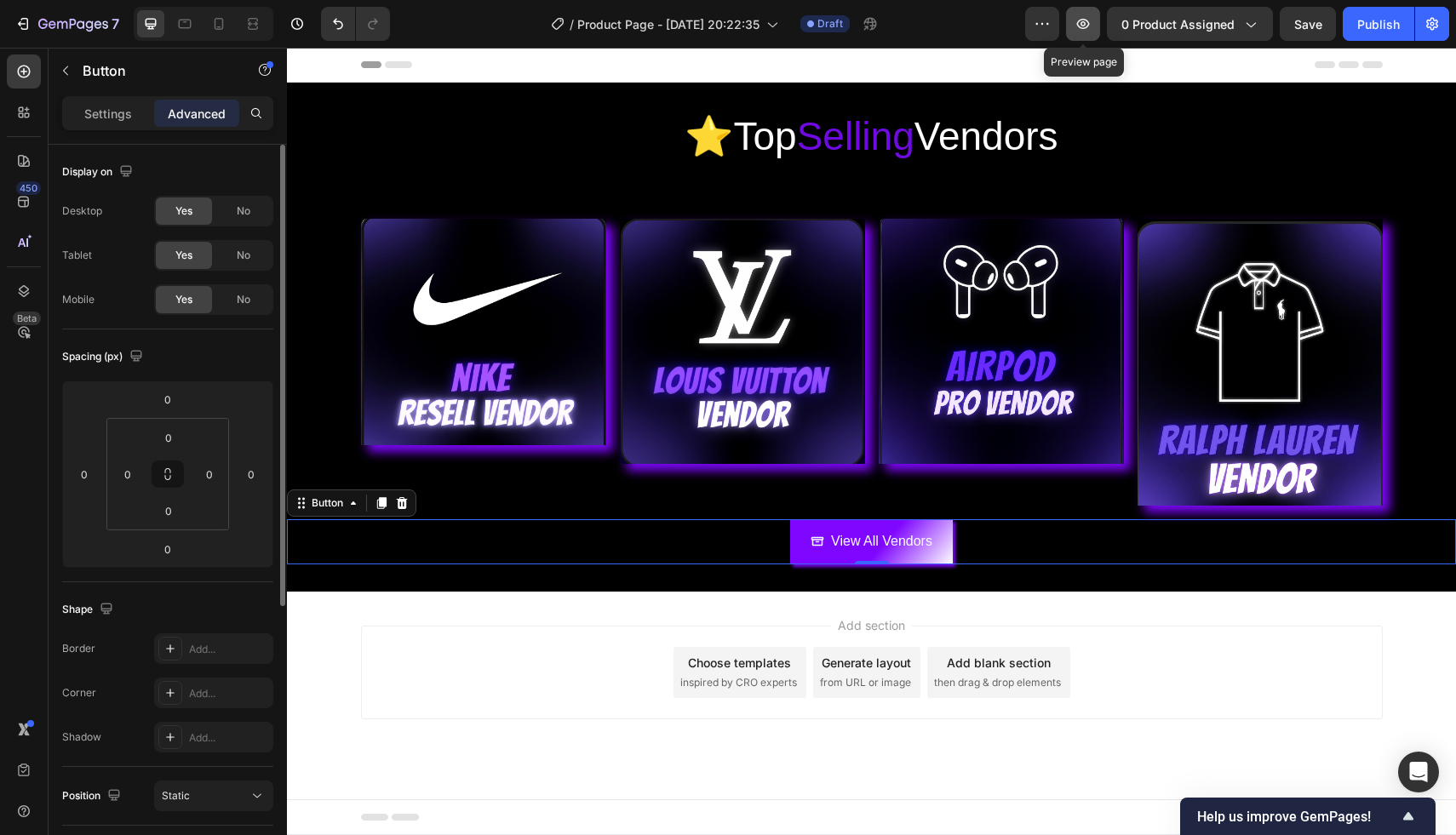
click at [1086, 31] on icon "button" at bounding box center [1083, 24] width 17 height 17
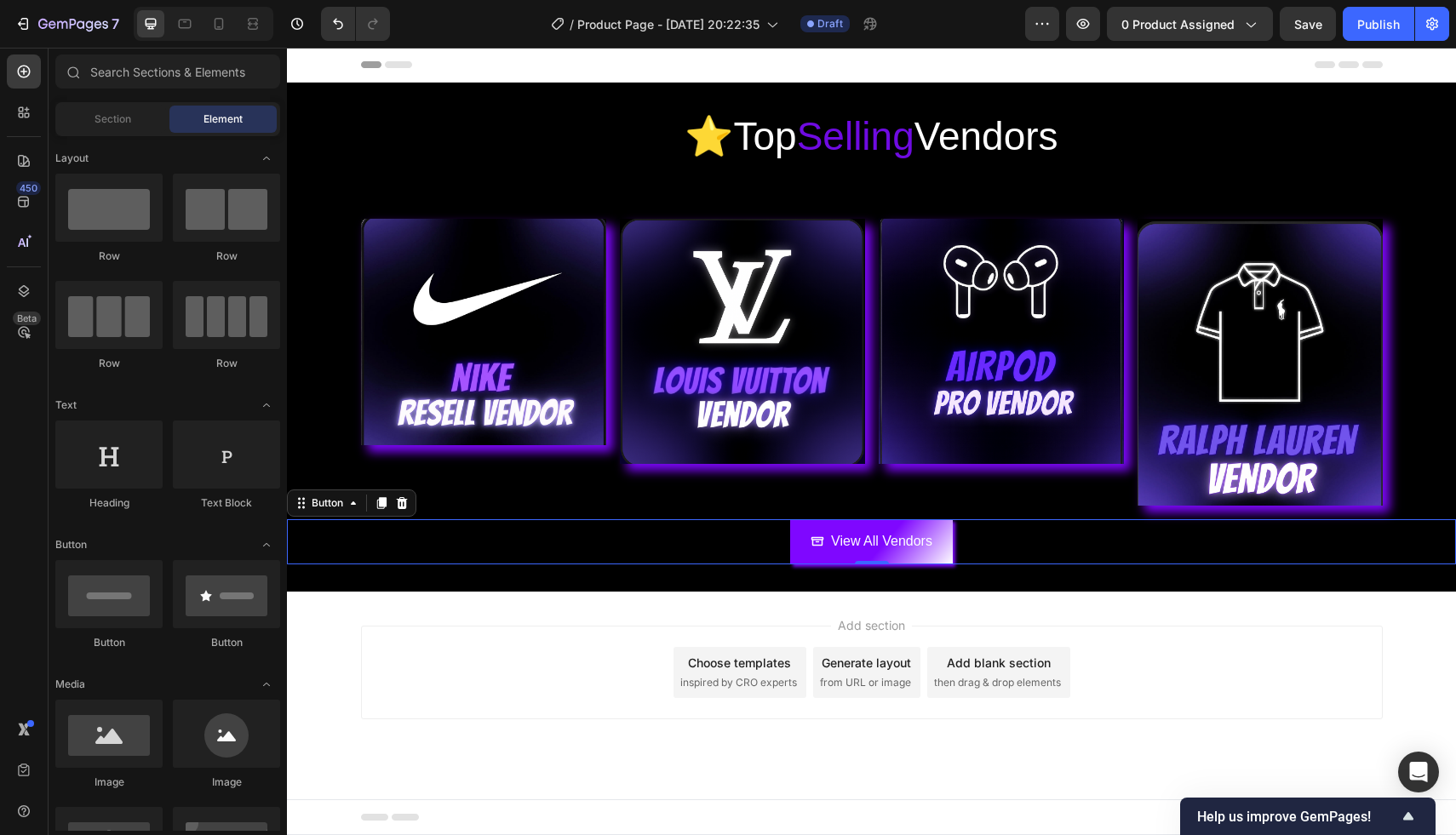
click at [567, 79] on div "Header" at bounding box center [872, 64] width 1022 height 34
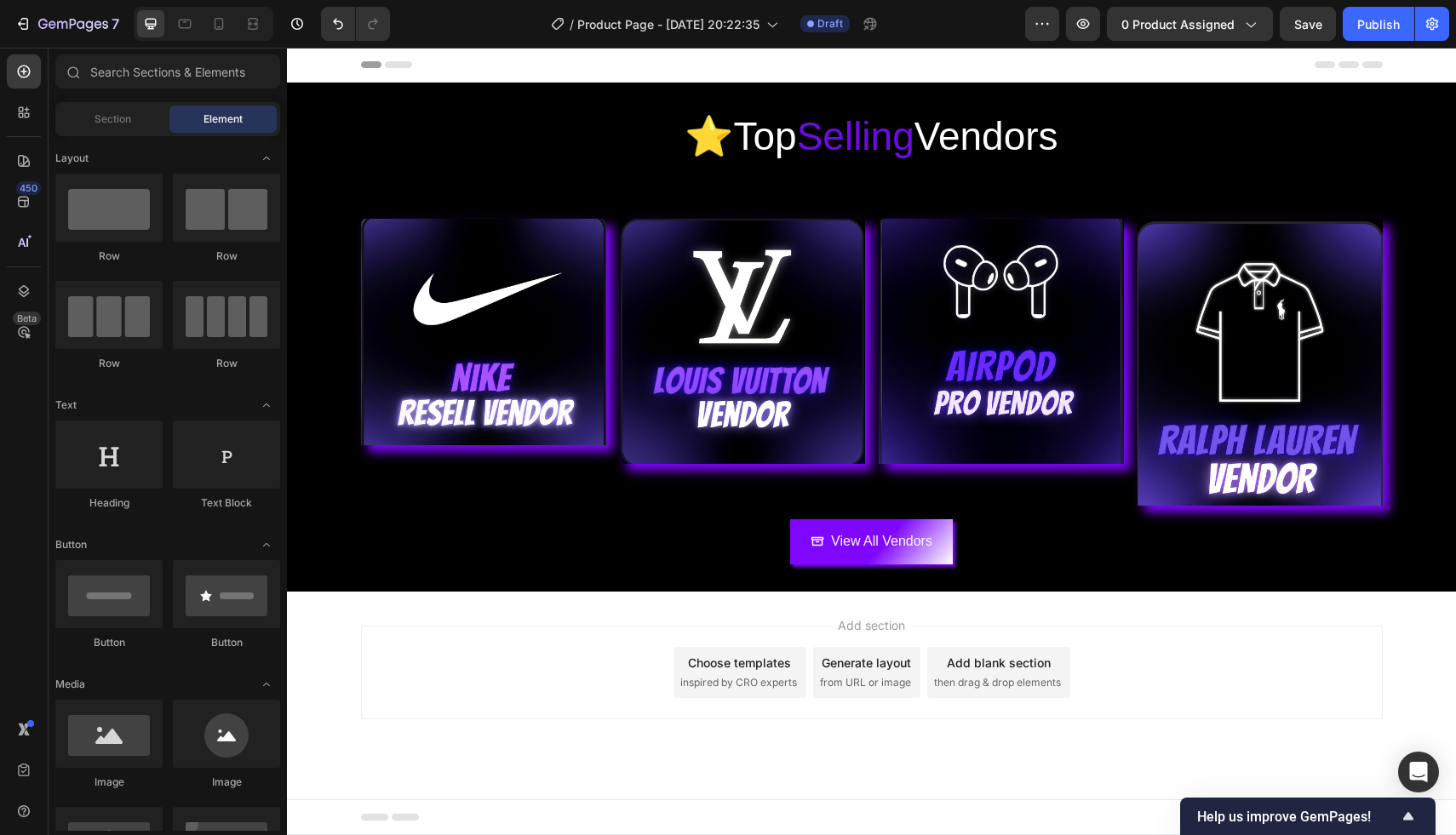
click at [659, 51] on div "Header" at bounding box center [872, 64] width 1022 height 34
click at [324, 48] on div "Header" at bounding box center [872, 65] width 1169 height 35
click at [324, 60] on span "Header" at bounding box center [337, 64] width 37 height 17
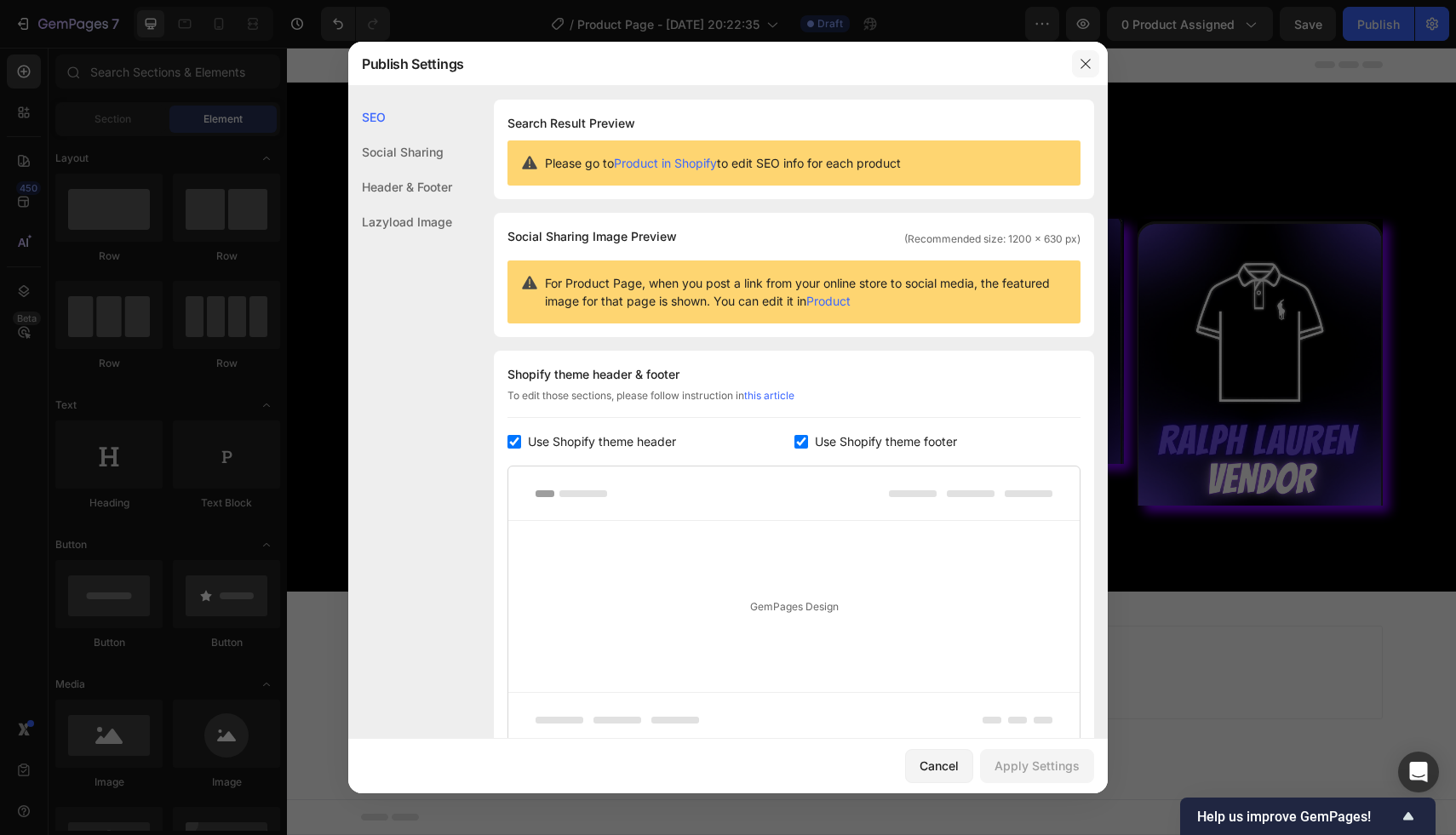
click at [1077, 62] on button "button" at bounding box center [1086, 64] width 27 height 27
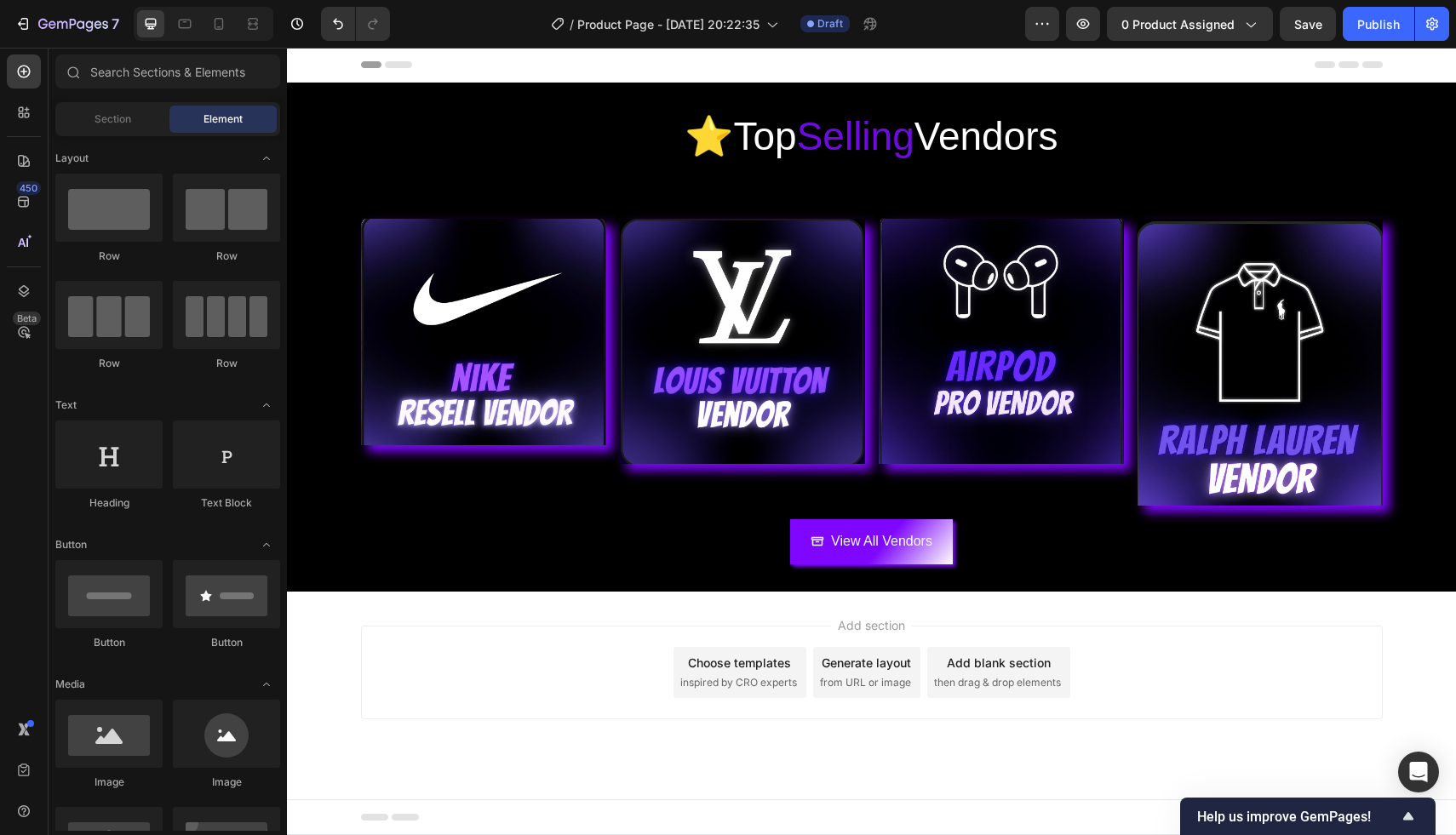
click at [1344, 59] on div "Header" at bounding box center [872, 64] width 1022 height 34
click at [1348, 63] on icon at bounding box center [1348, 64] width 20 height 6
click at [1004, 80] on div "Header" at bounding box center [872, 64] width 1022 height 34
click at [1053, 618] on div "Add section Choose templates inspired by CRO experts Generate layout from URL o…" at bounding box center [872, 696] width 1169 height 209
drag, startPoint x: 1062, startPoint y: 72, endPoint x: 732, endPoint y: 324, distance: 415.2
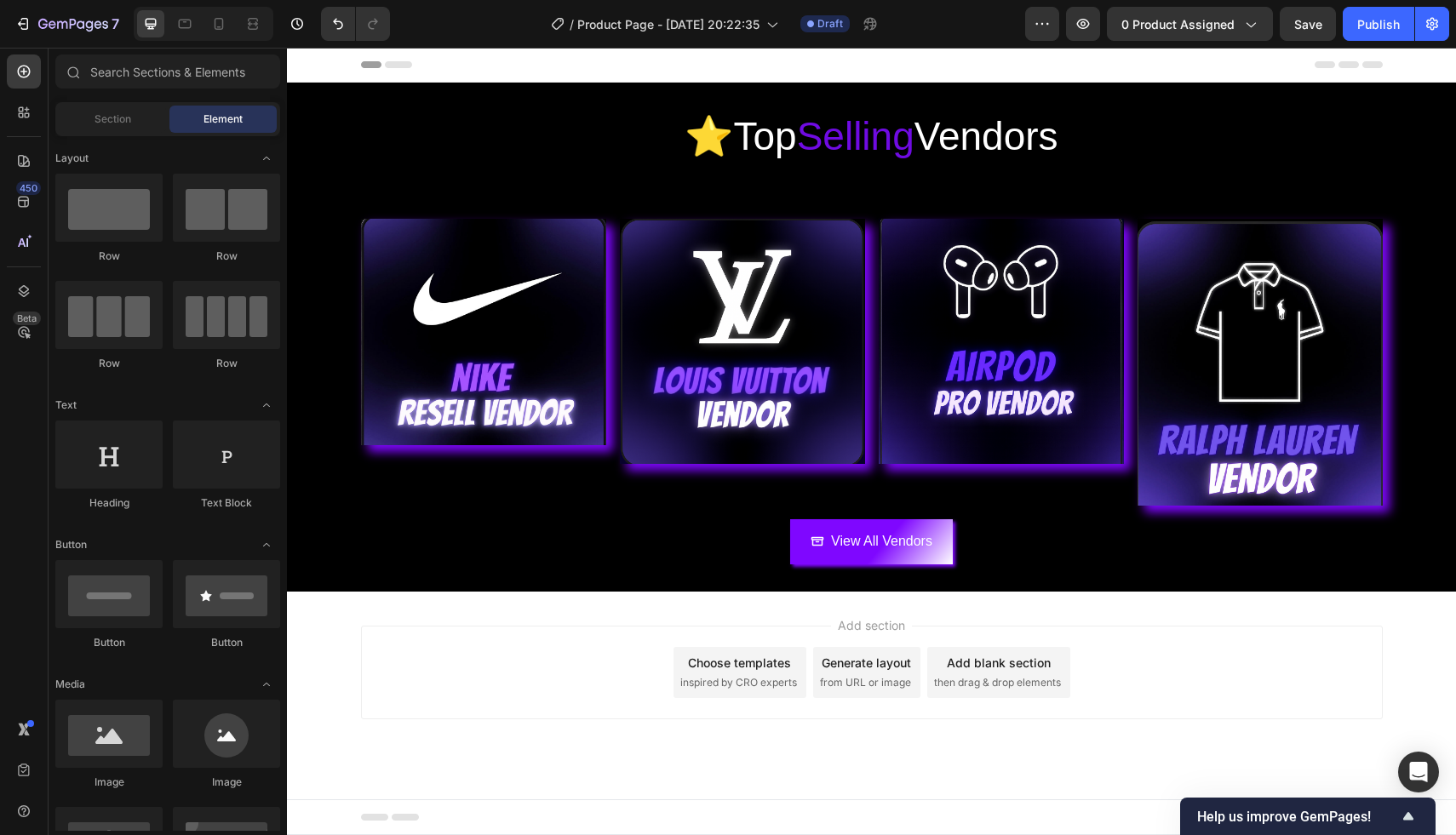
click at [1035, 63] on div "Header" at bounding box center [872, 64] width 1022 height 34
click at [427, 62] on div "Header" at bounding box center [872, 64] width 1022 height 34
click at [320, 68] on span "Header" at bounding box center [337, 64] width 37 height 17
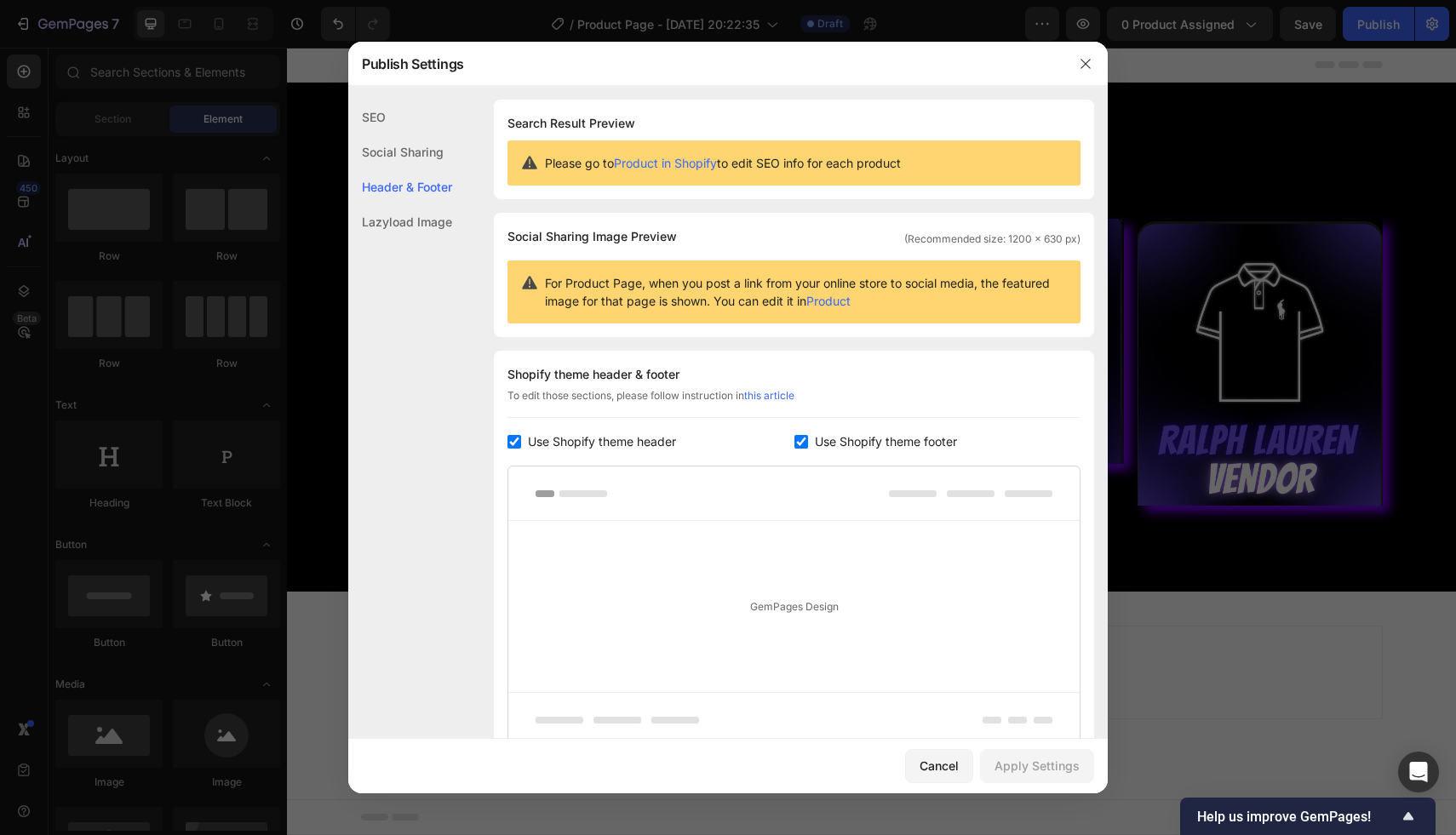
scroll to position [148, 0]
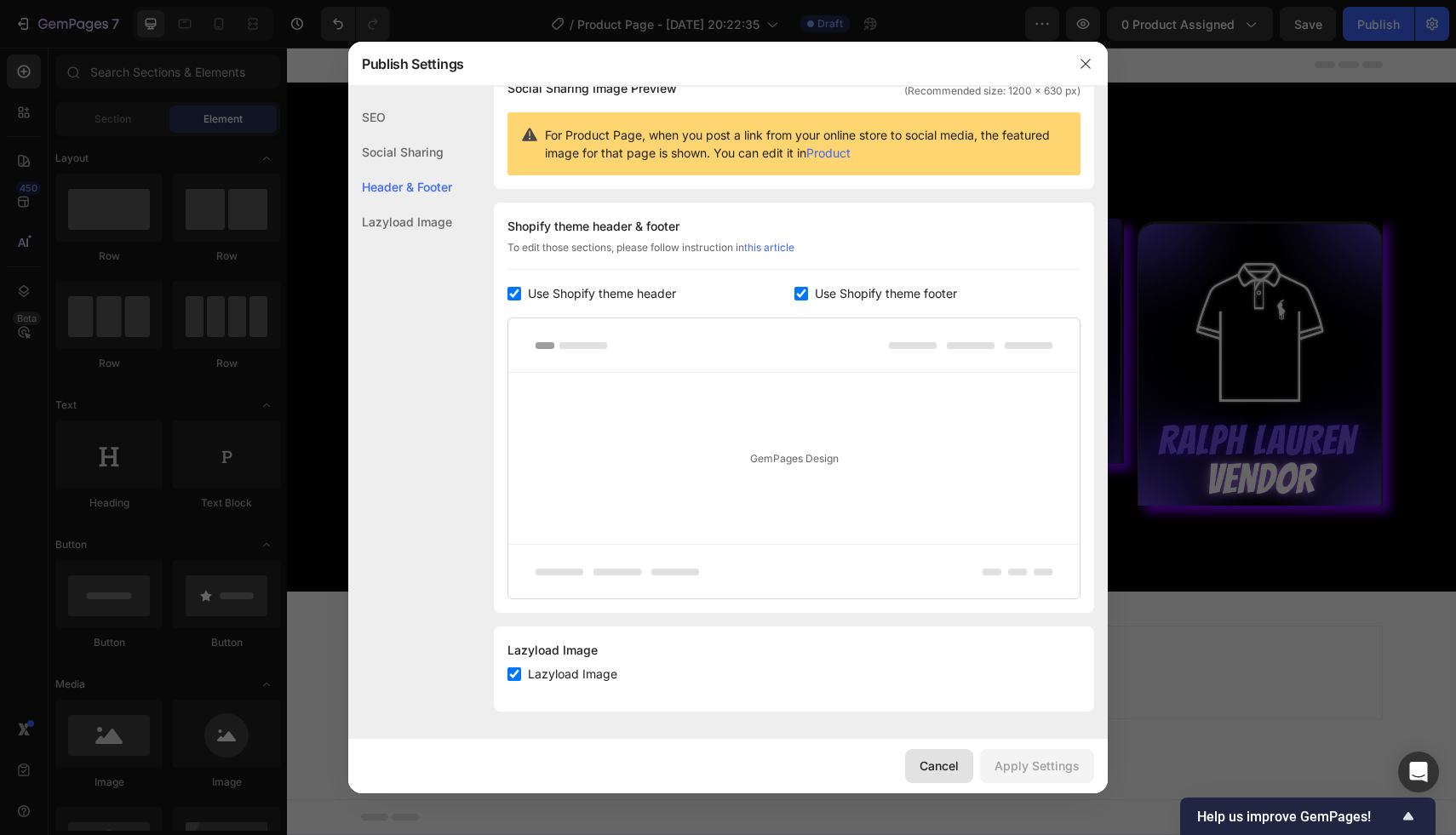
click at [941, 763] on div "Cancel" at bounding box center [938, 766] width 39 height 18
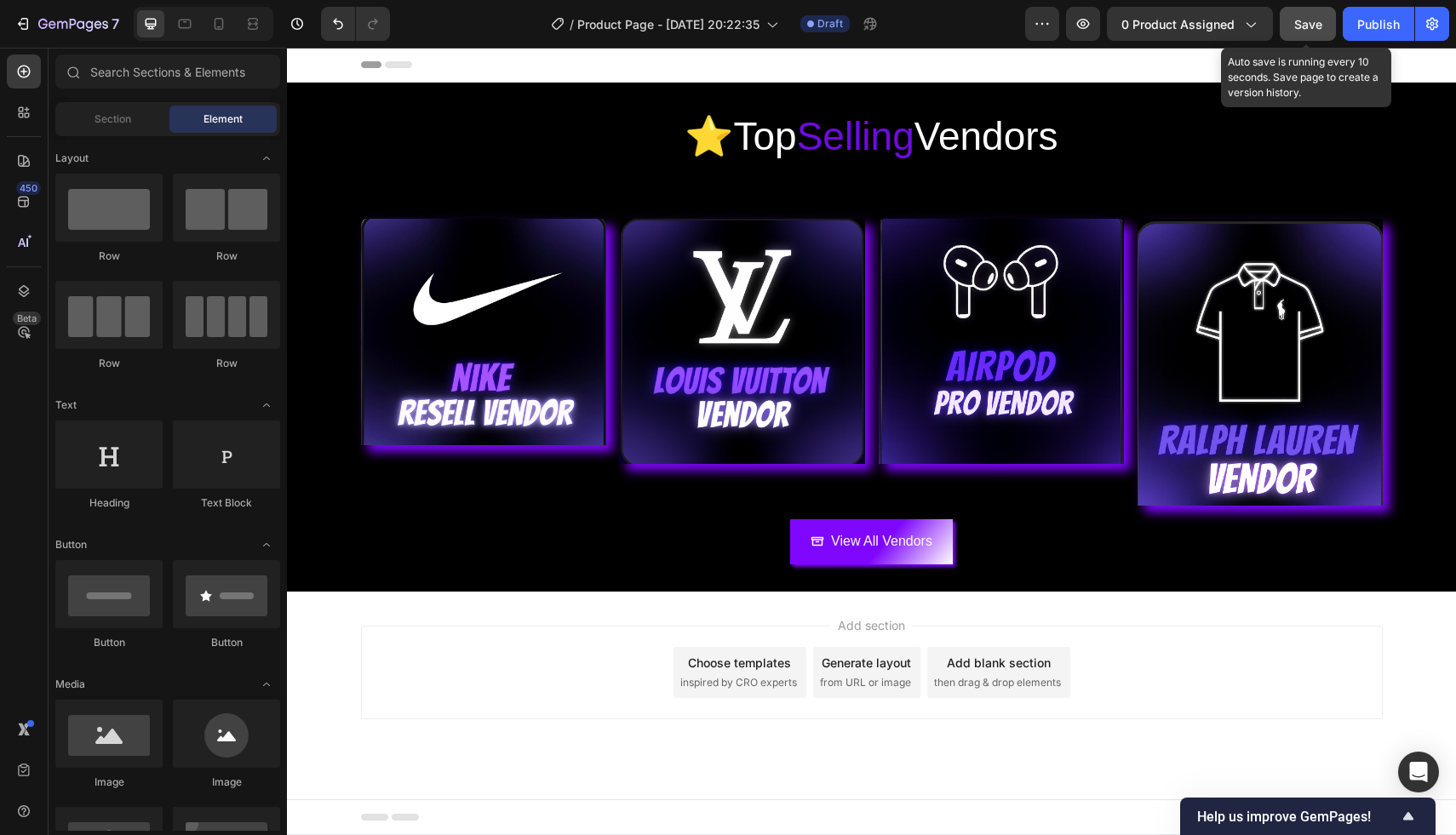
click at [1297, 18] on span "Save" at bounding box center [1308, 25] width 28 height 15
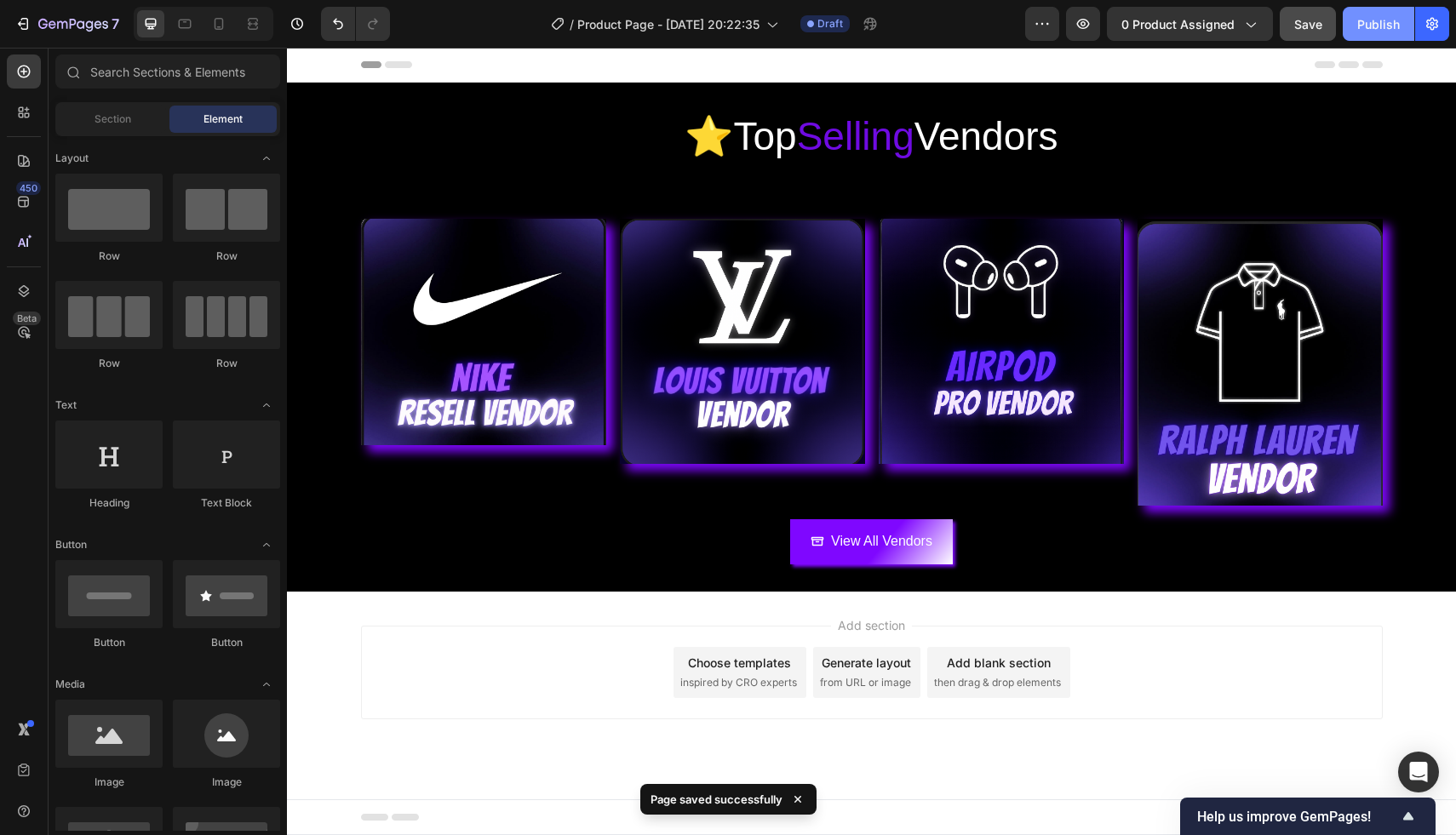
click at [1376, 30] on div "Publish" at bounding box center [1378, 25] width 43 height 18
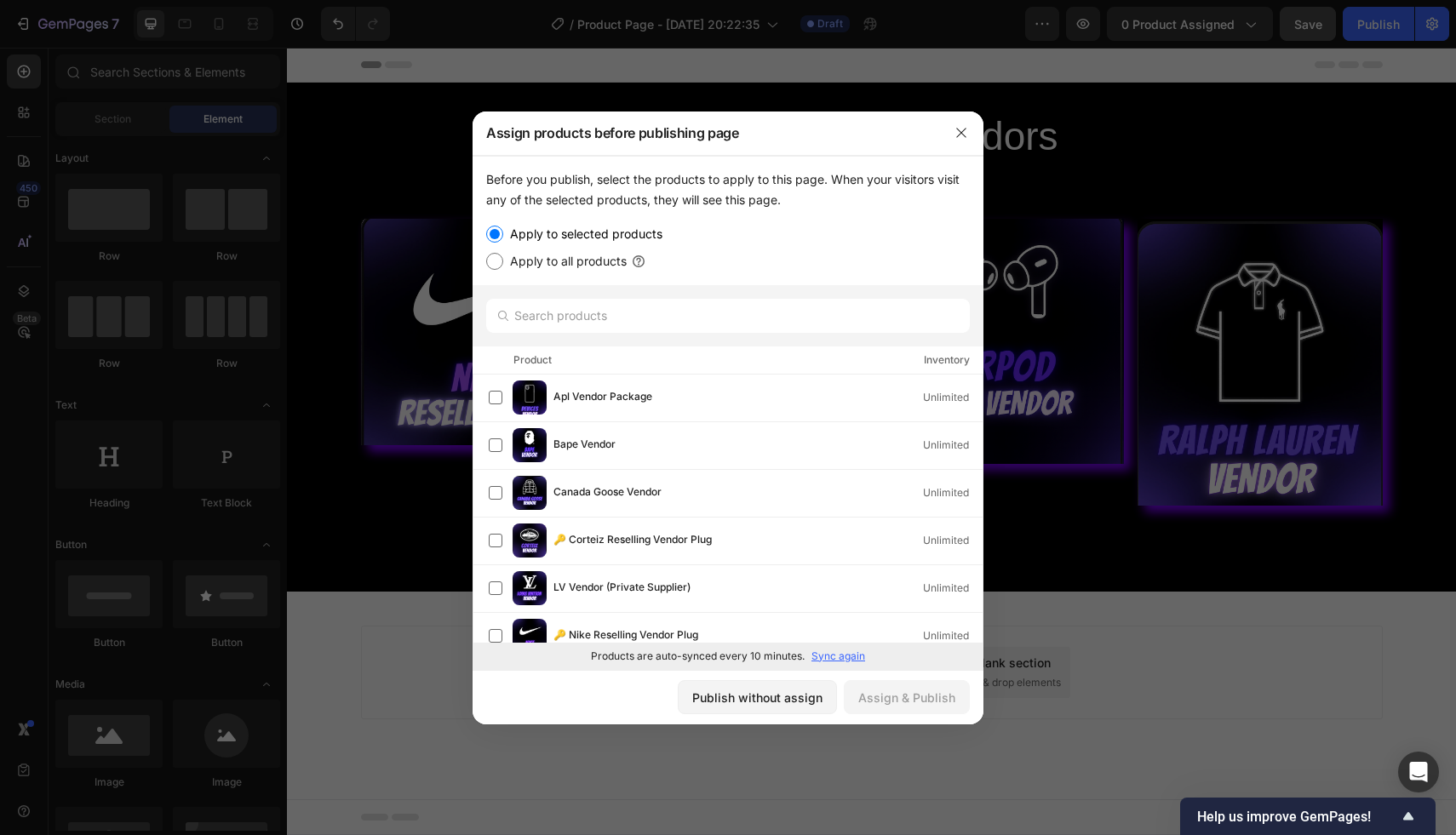
click at [499, 263] on input "Apply to all products" at bounding box center [495, 261] width 17 height 17
radio input "true"
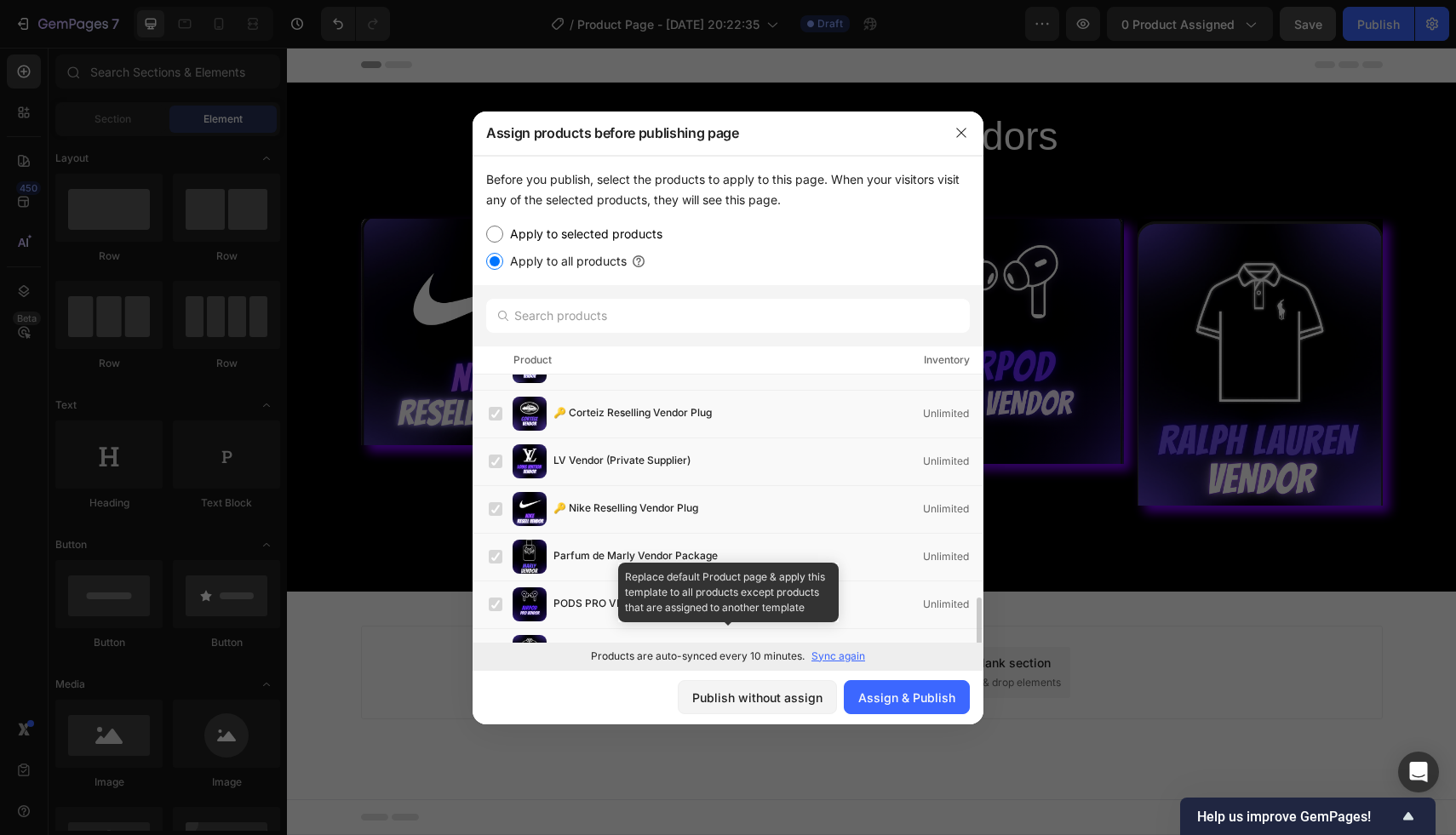
scroll to position [0, 0]
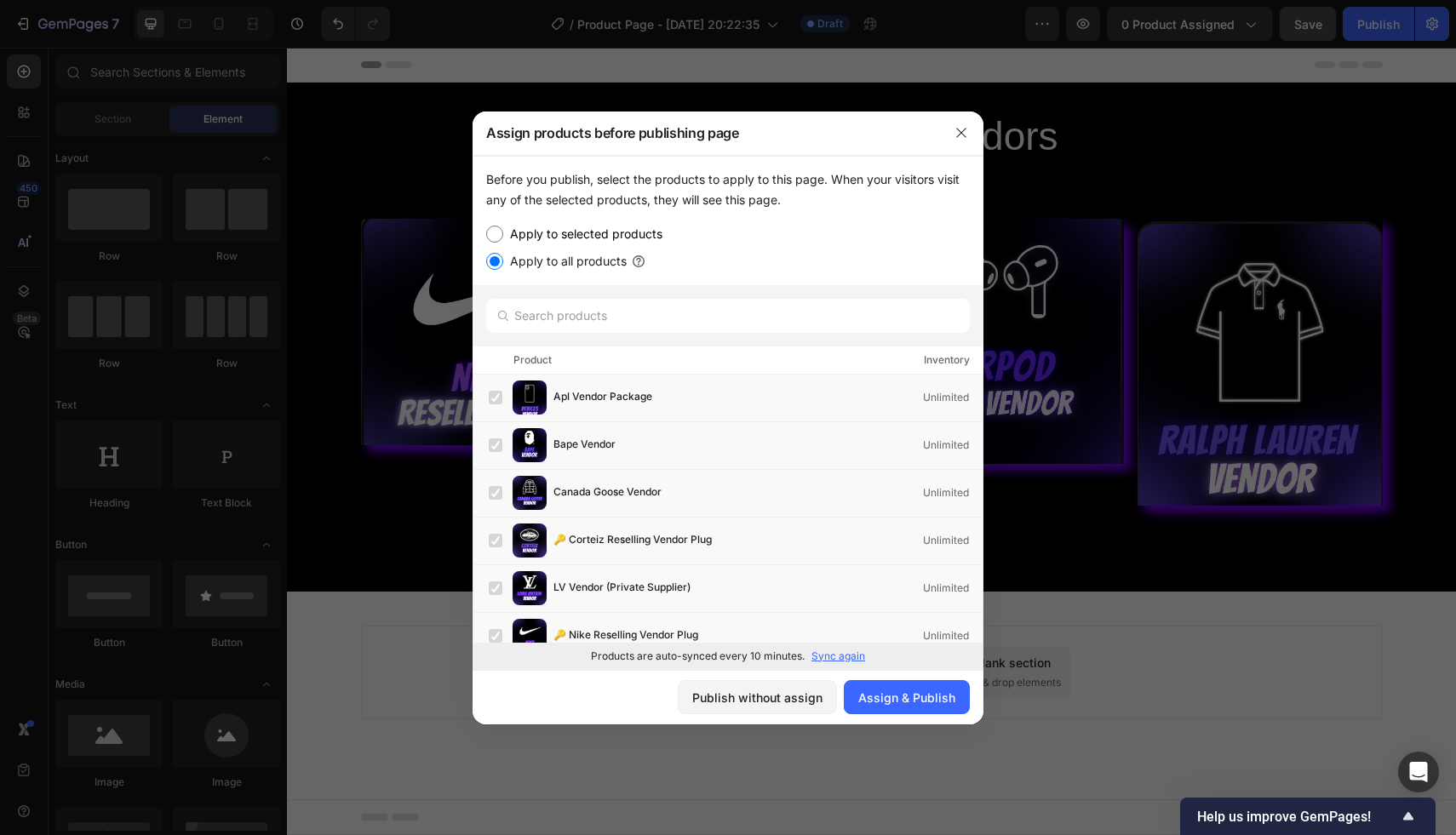
click at [498, 229] on input "Apply to selected products" at bounding box center [495, 234] width 17 height 17
radio input "true"
click at [764, 691] on div "Publish without assign" at bounding box center [757, 698] width 130 height 18
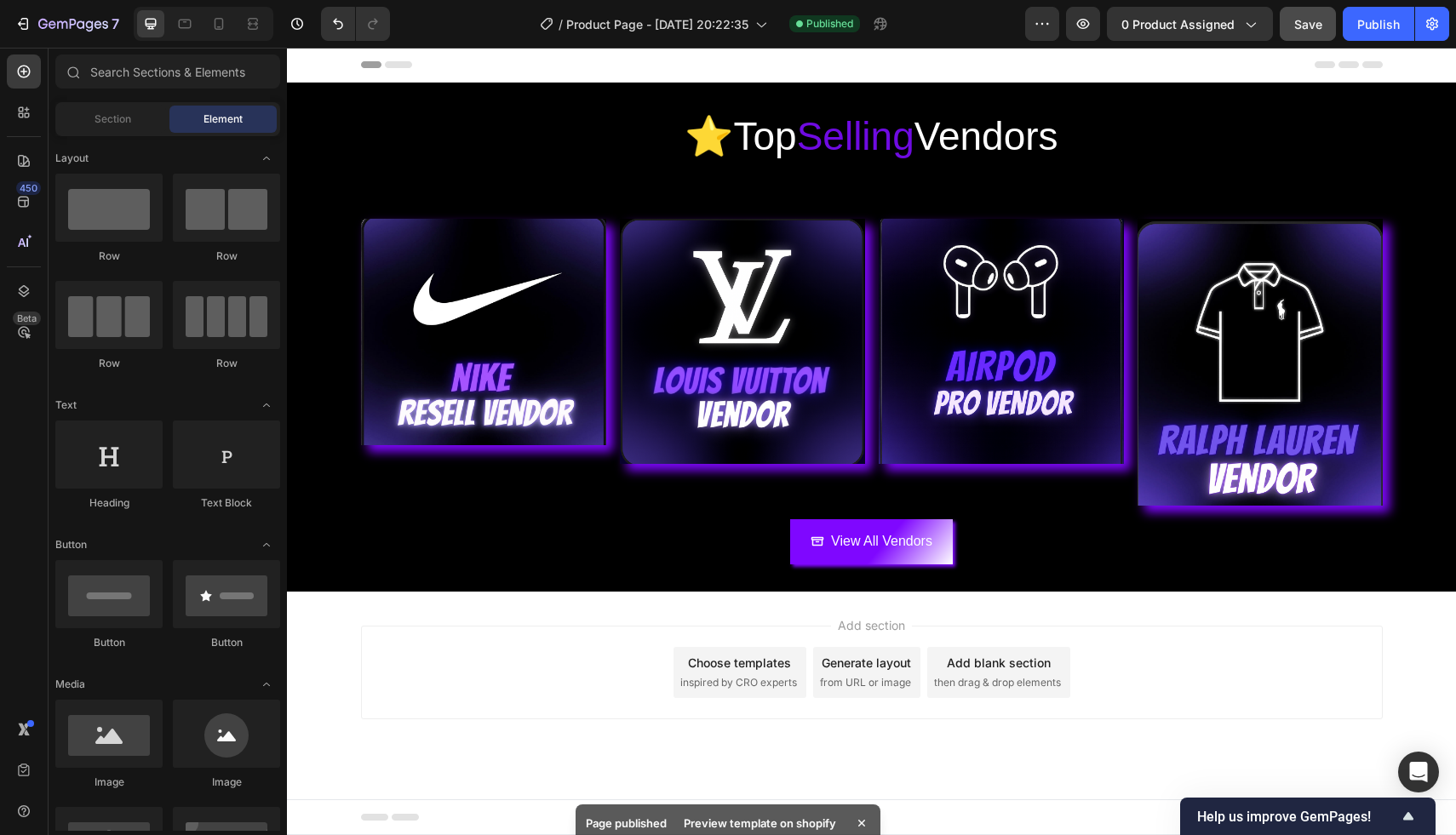
click at [764, 811] on div "Preview template on shopify" at bounding box center [759, 823] width 173 height 24
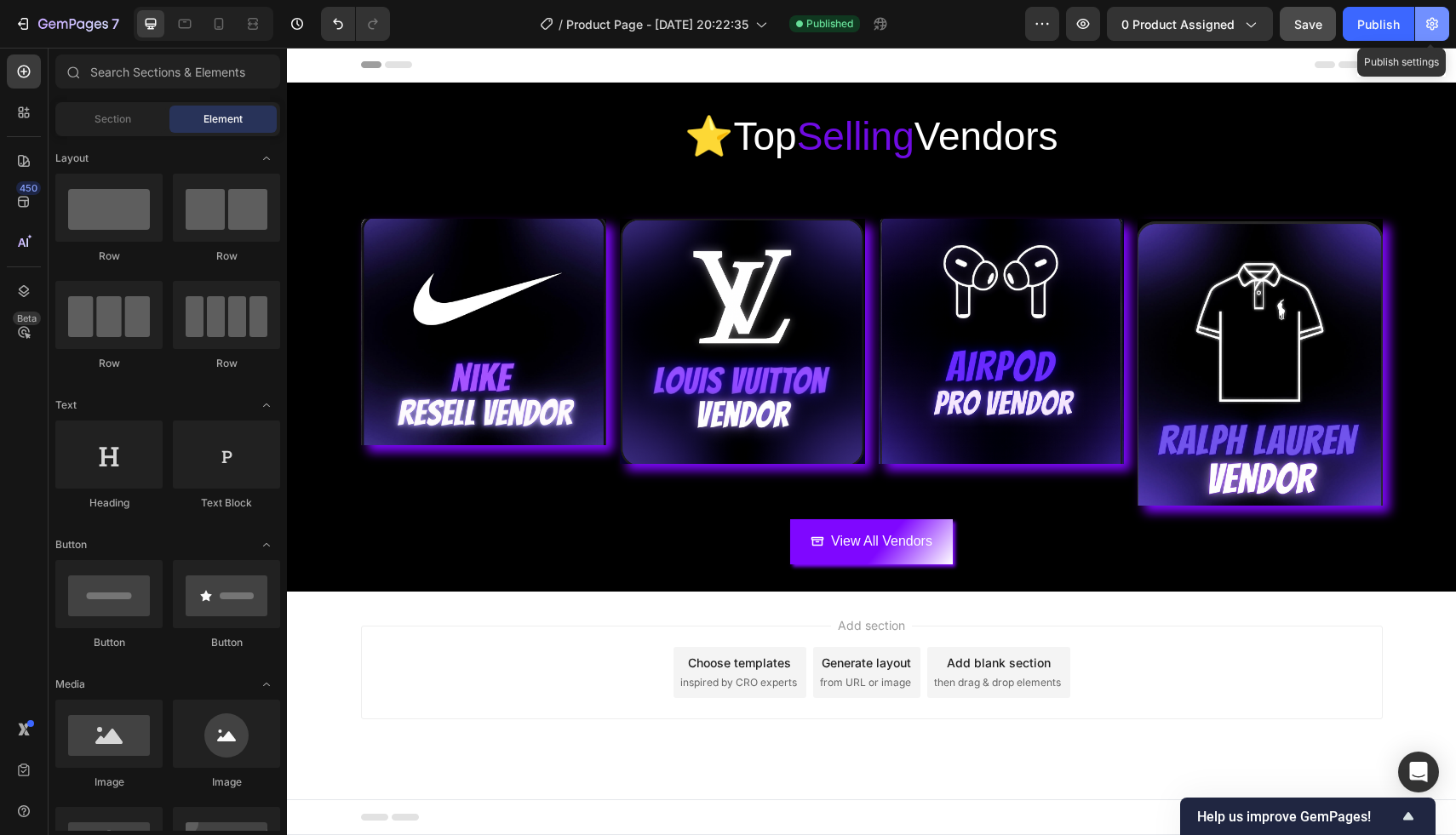
click at [1425, 28] on icon "button" at bounding box center [1431, 24] width 17 height 17
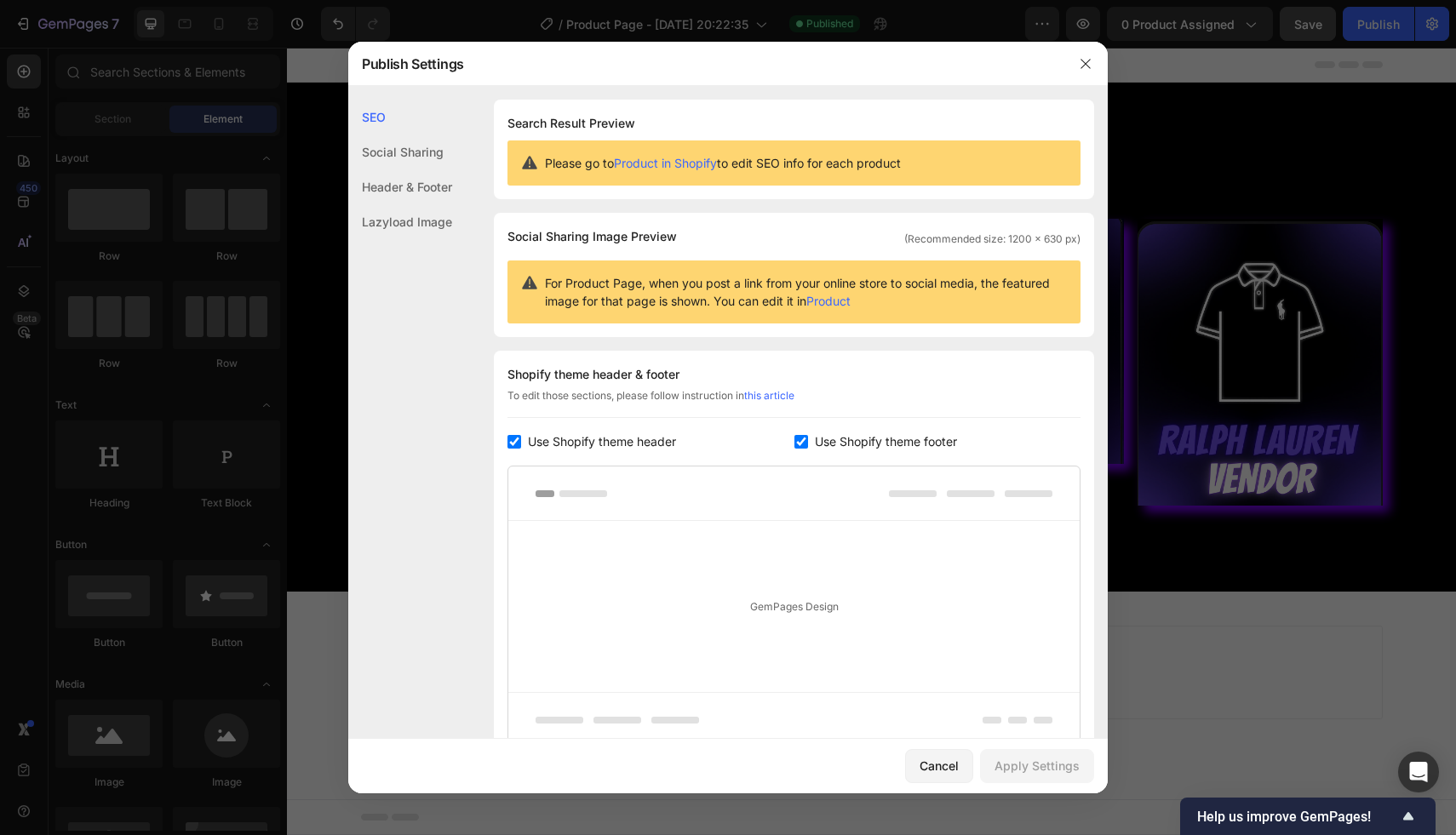
click at [433, 151] on div "Social Sharing" at bounding box center [401, 152] width 104 height 35
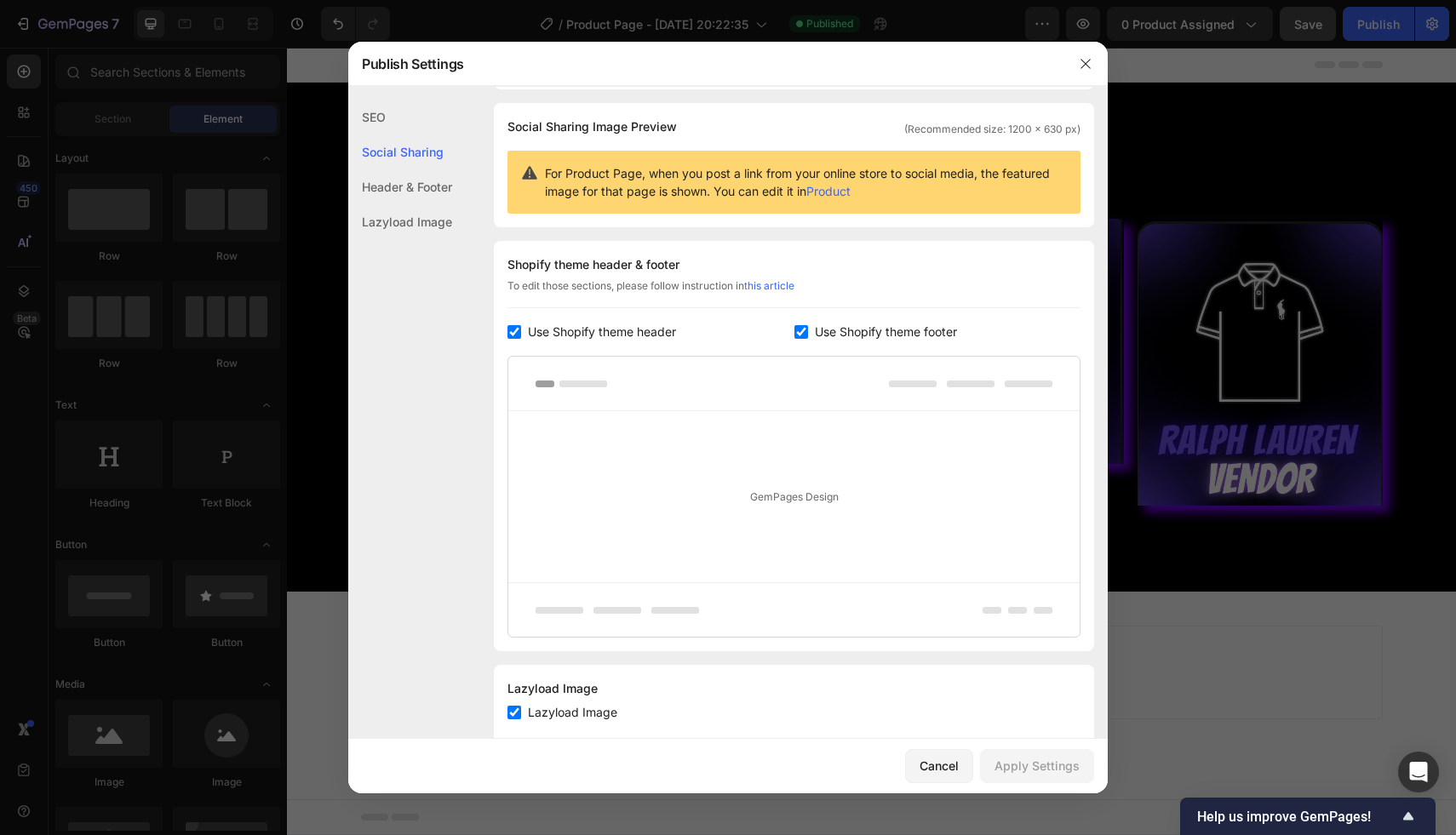
click at [427, 198] on div "Header & Footer" at bounding box center [401, 187] width 104 height 35
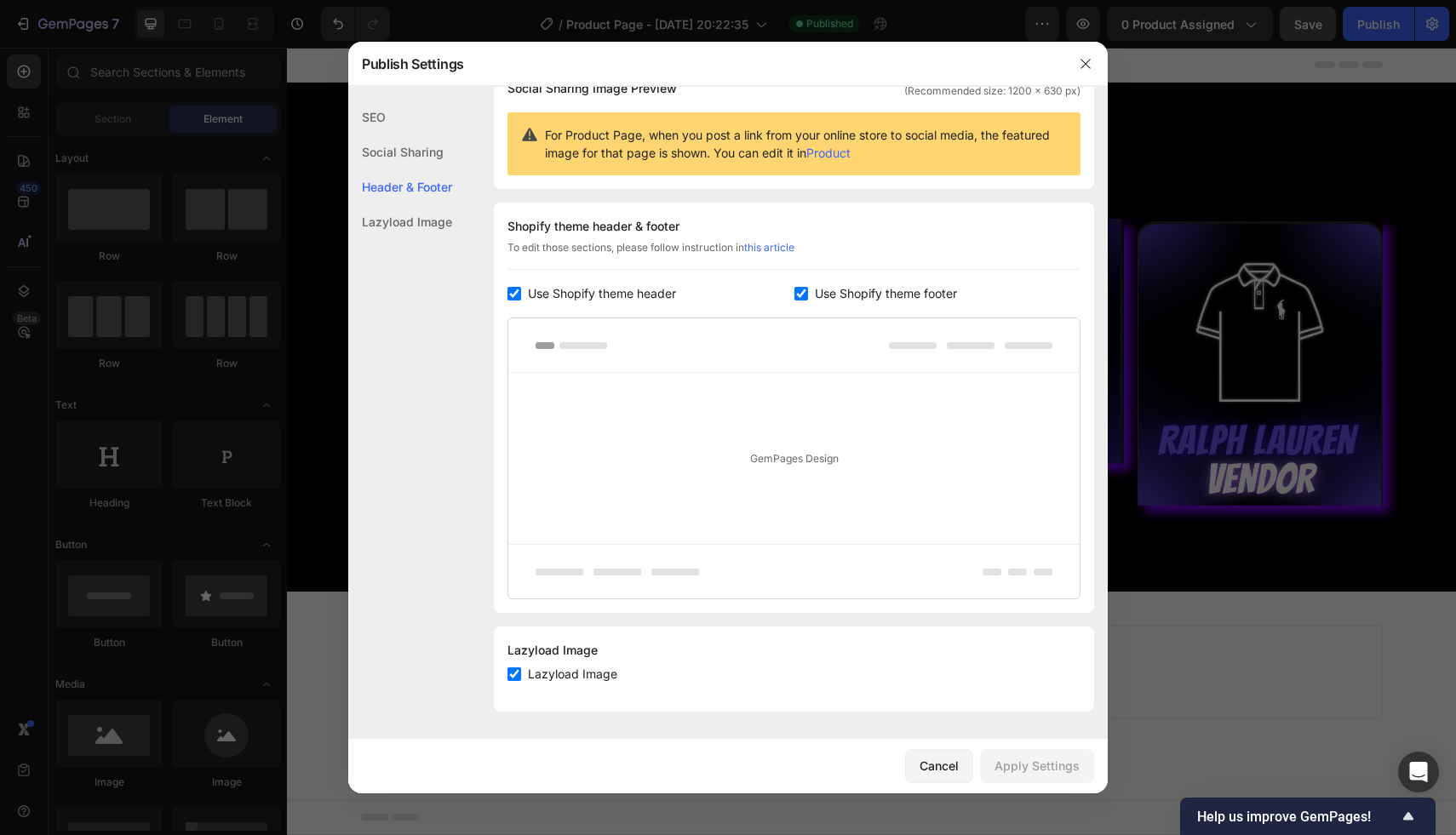
click at [428, 239] on div "Lazyload Image" at bounding box center [401, 221] width 104 height 35
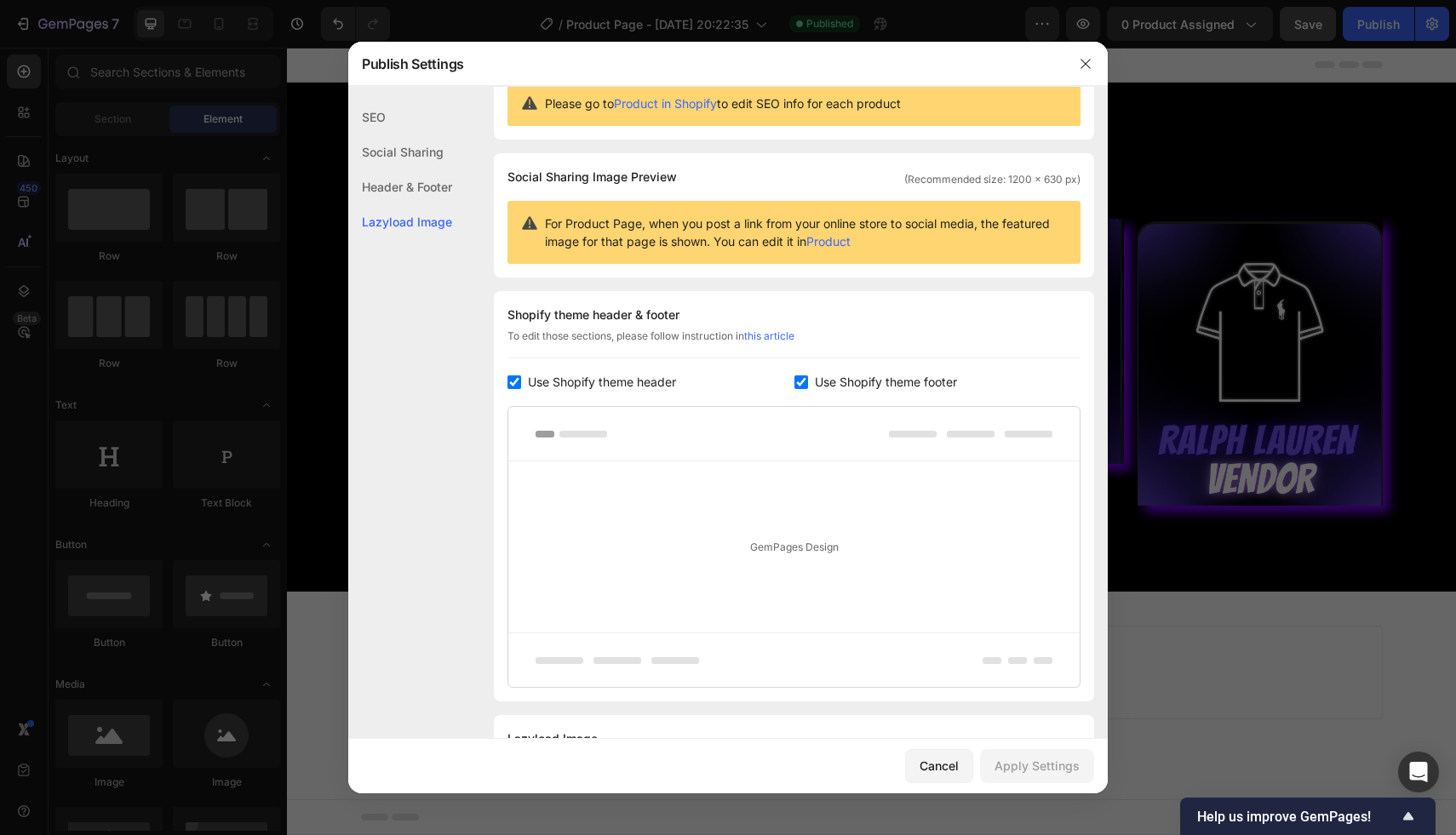
scroll to position [0, 0]
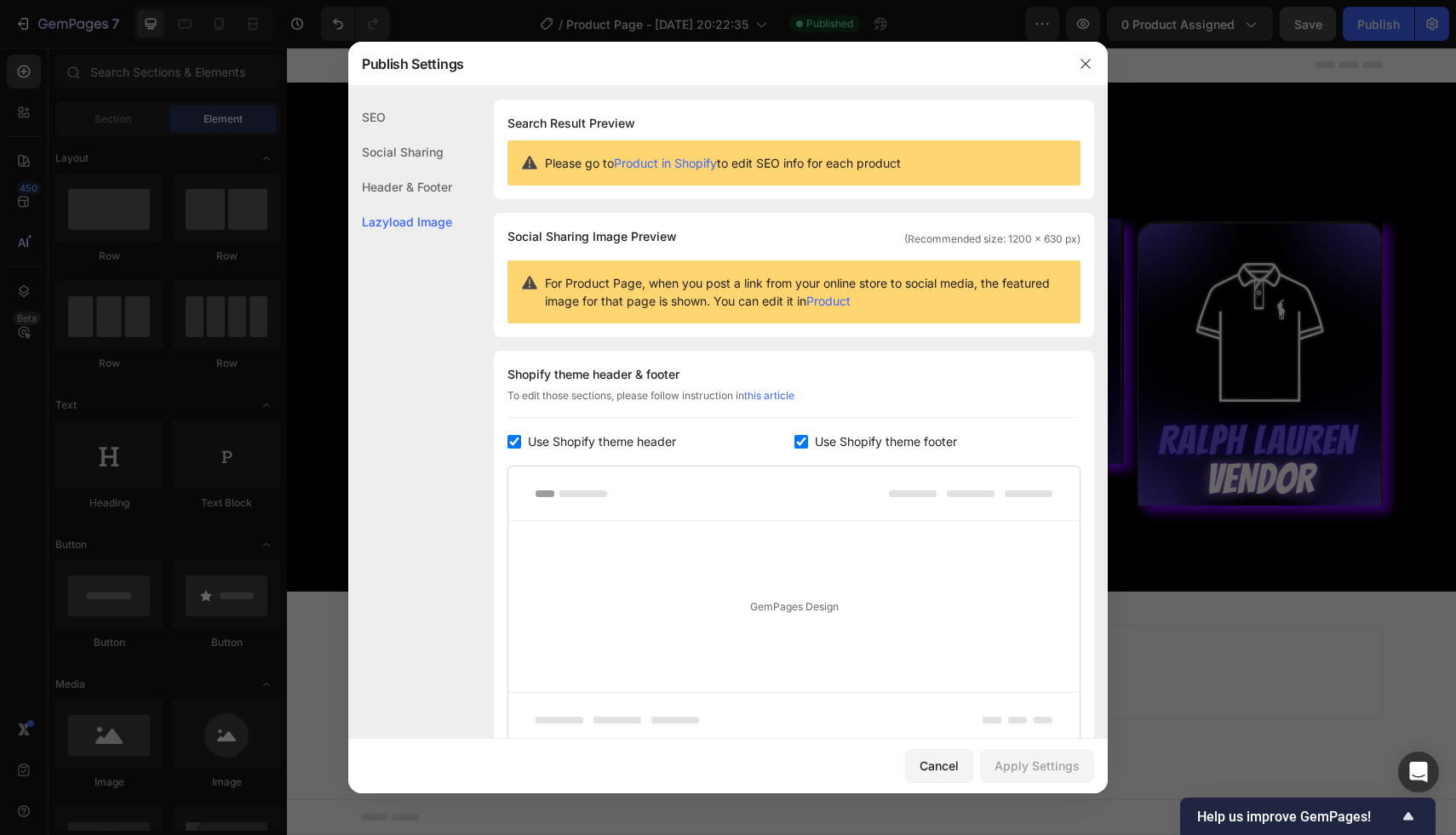
click at [510, 434] on div "Use Shopify theme header" at bounding box center [651, 442] width 287 height 20
checkbox input "false"
click at [803, 439] on input "checkbox" at bounding box center [800, 442] width 14 height 14
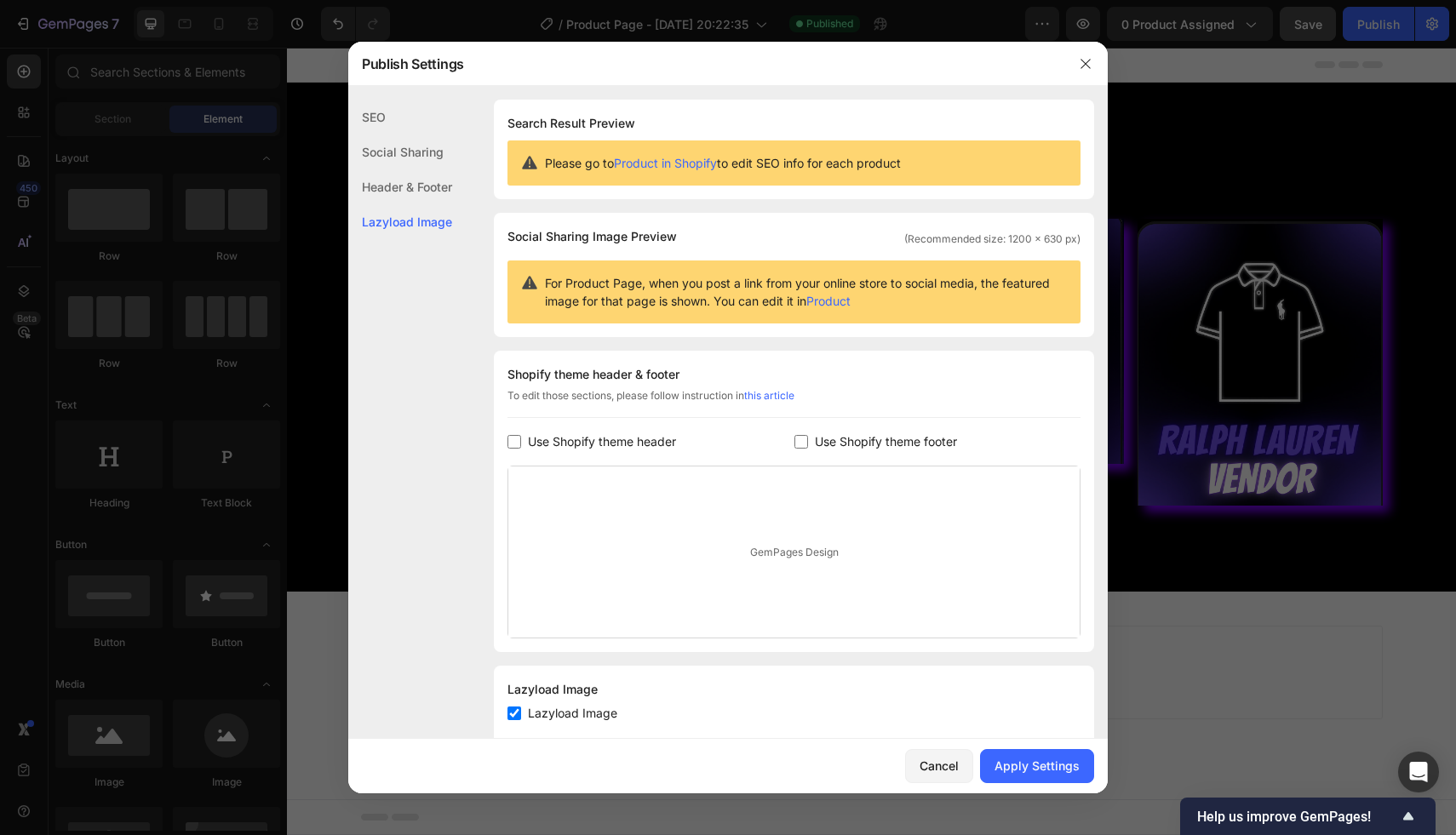
click at [803, 439] on input "checkbox" at bounding box center [800, 442] width 14 height 14
checkbox input "false"
click at [1018, 764] on div "Apply Settings" at bounding box center [1036, 766] width 85 height 18
click at [1080, 68] on icon "button" at bounding box center [1085, 63] width 14 height 14
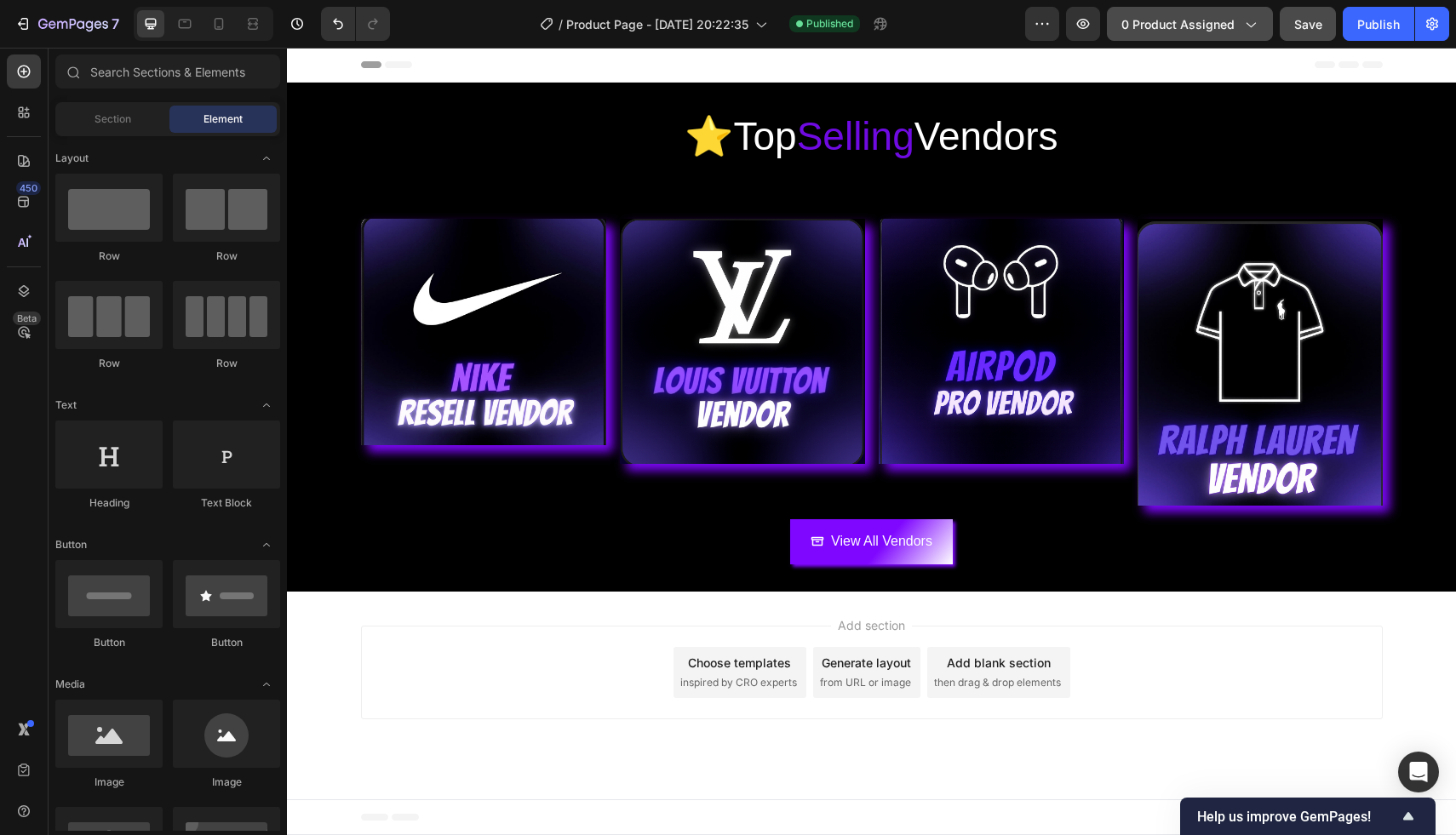
click at [1236, 10] on button "0 product assigned" at bounding box center [1190, 23] width 166 height 34
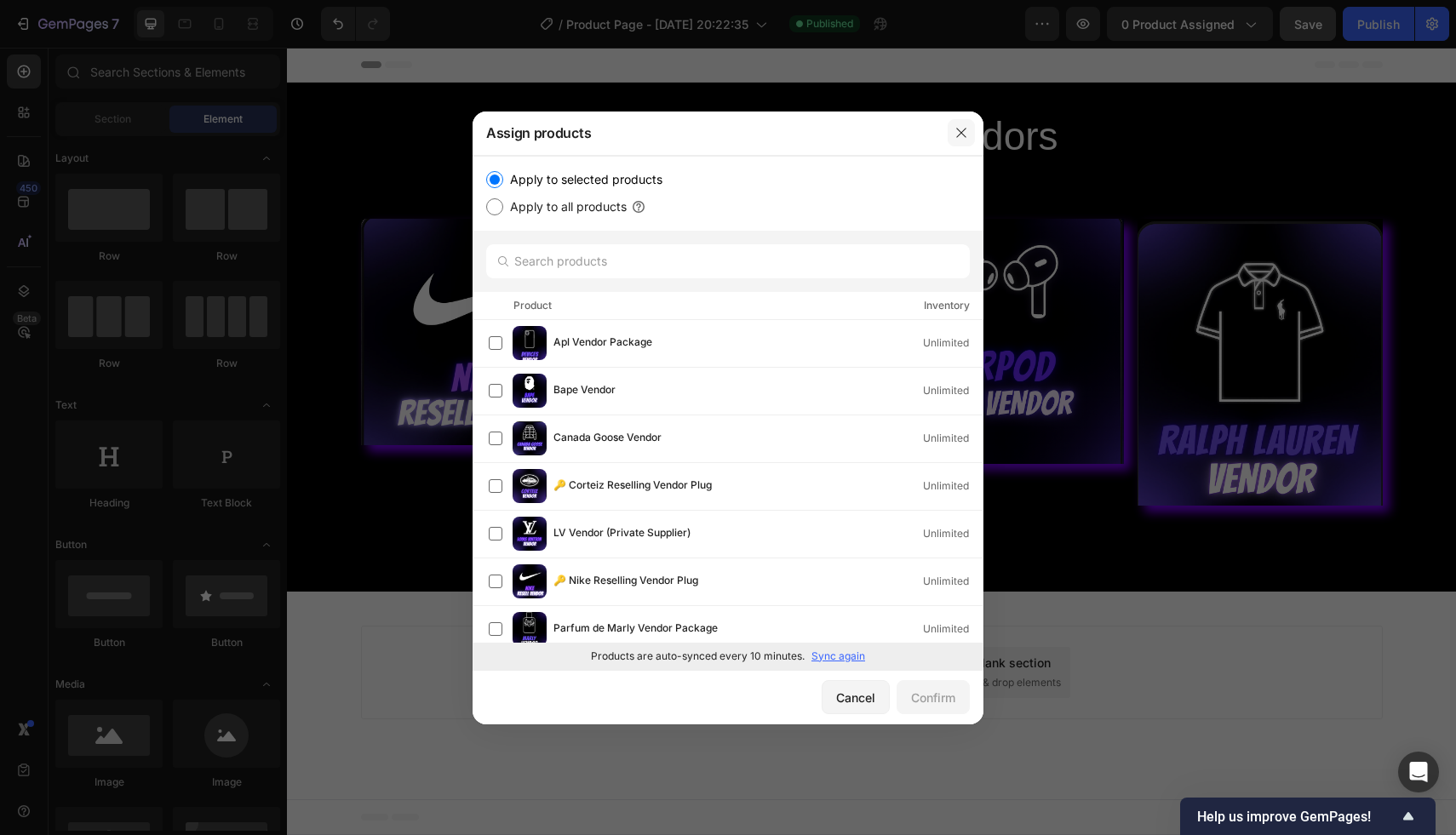
click at [967, 129] on icon "button" at bounding box center [960, 133] width 14 height 14
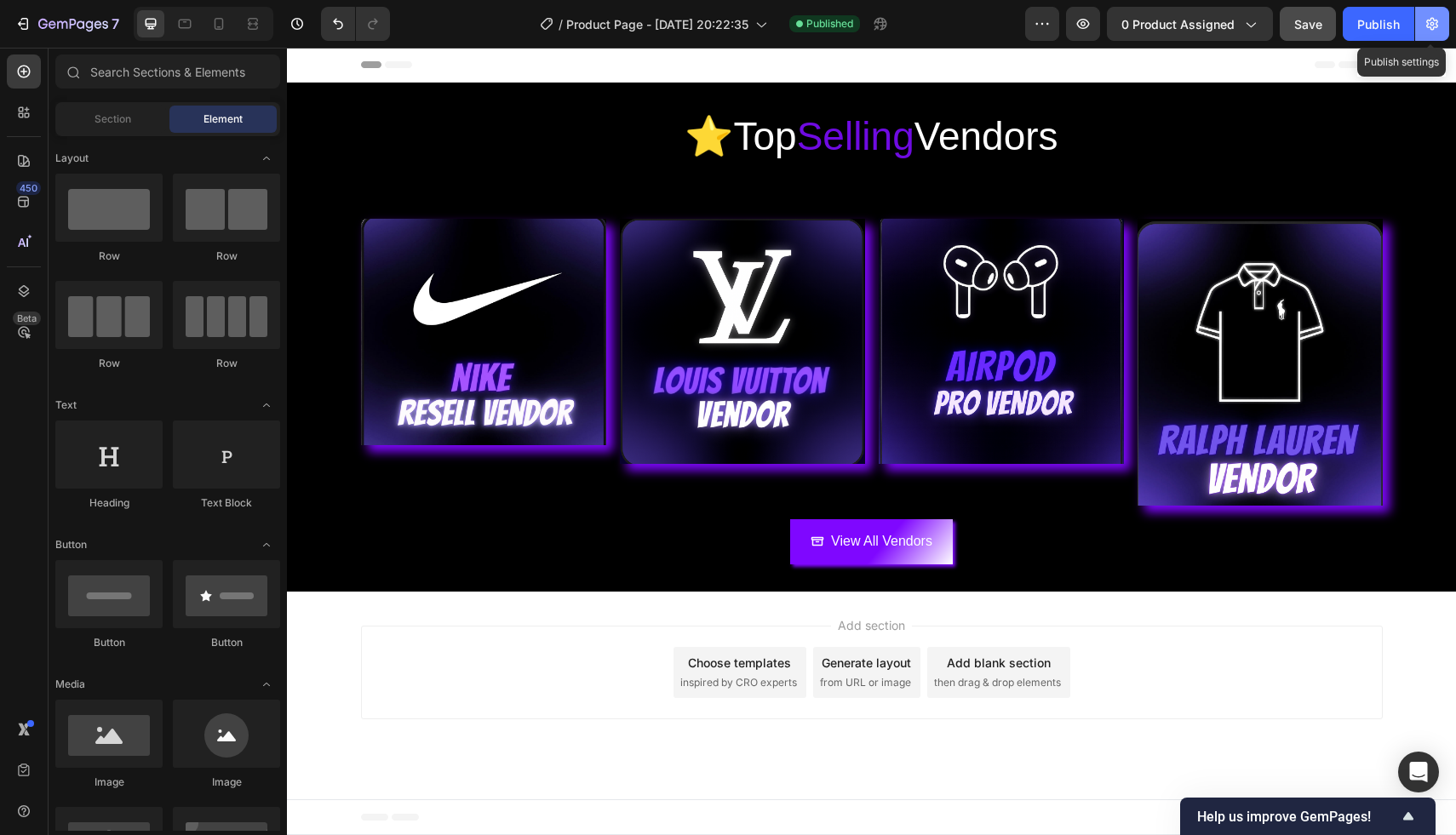
click at [1424, 13] on button "button" at bounding box center [1431, 23] width 34 height 34
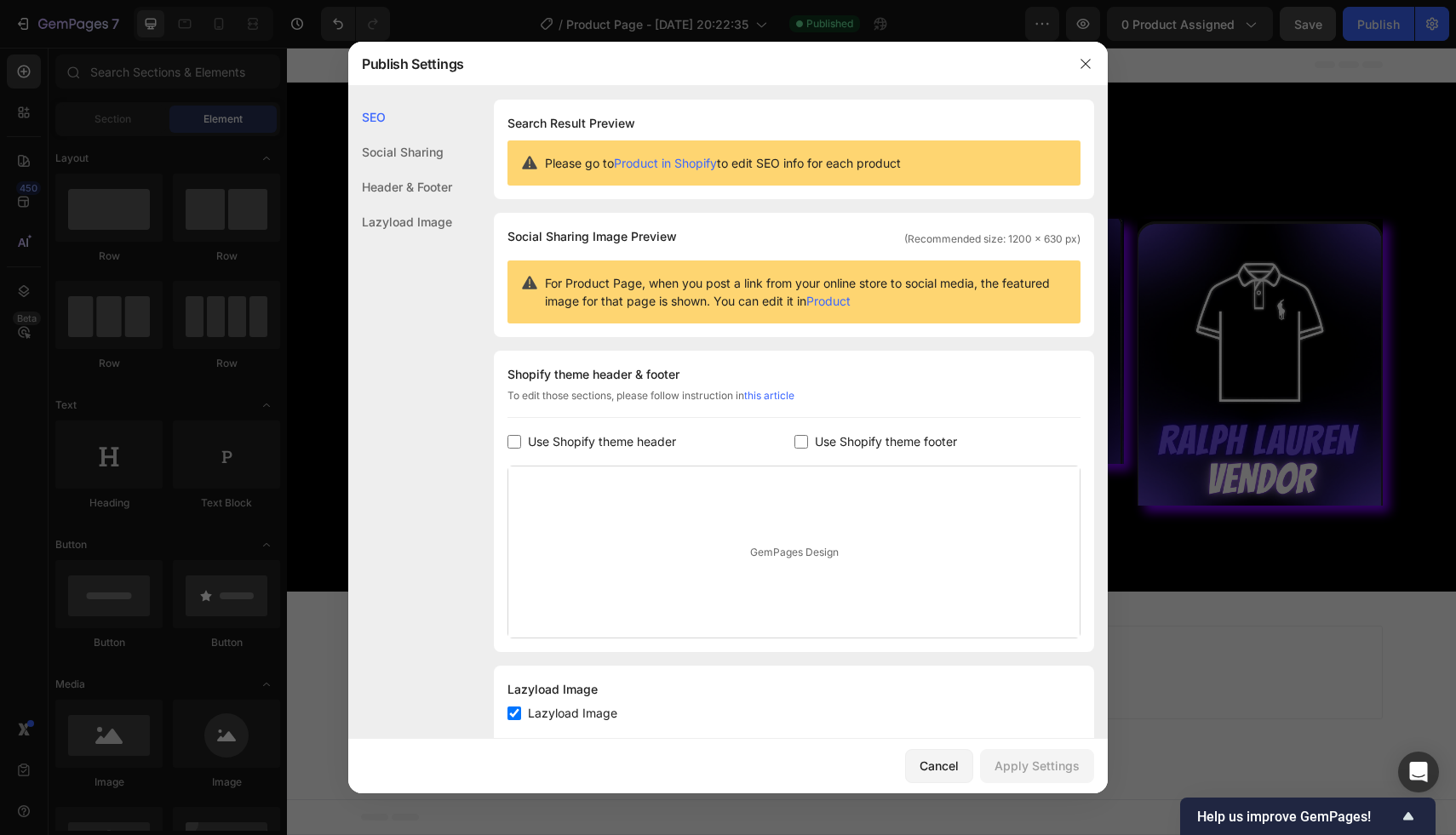
click at [442, 148] on div "Social Sharing" at bounding box center [401, 152] width 104 height 35
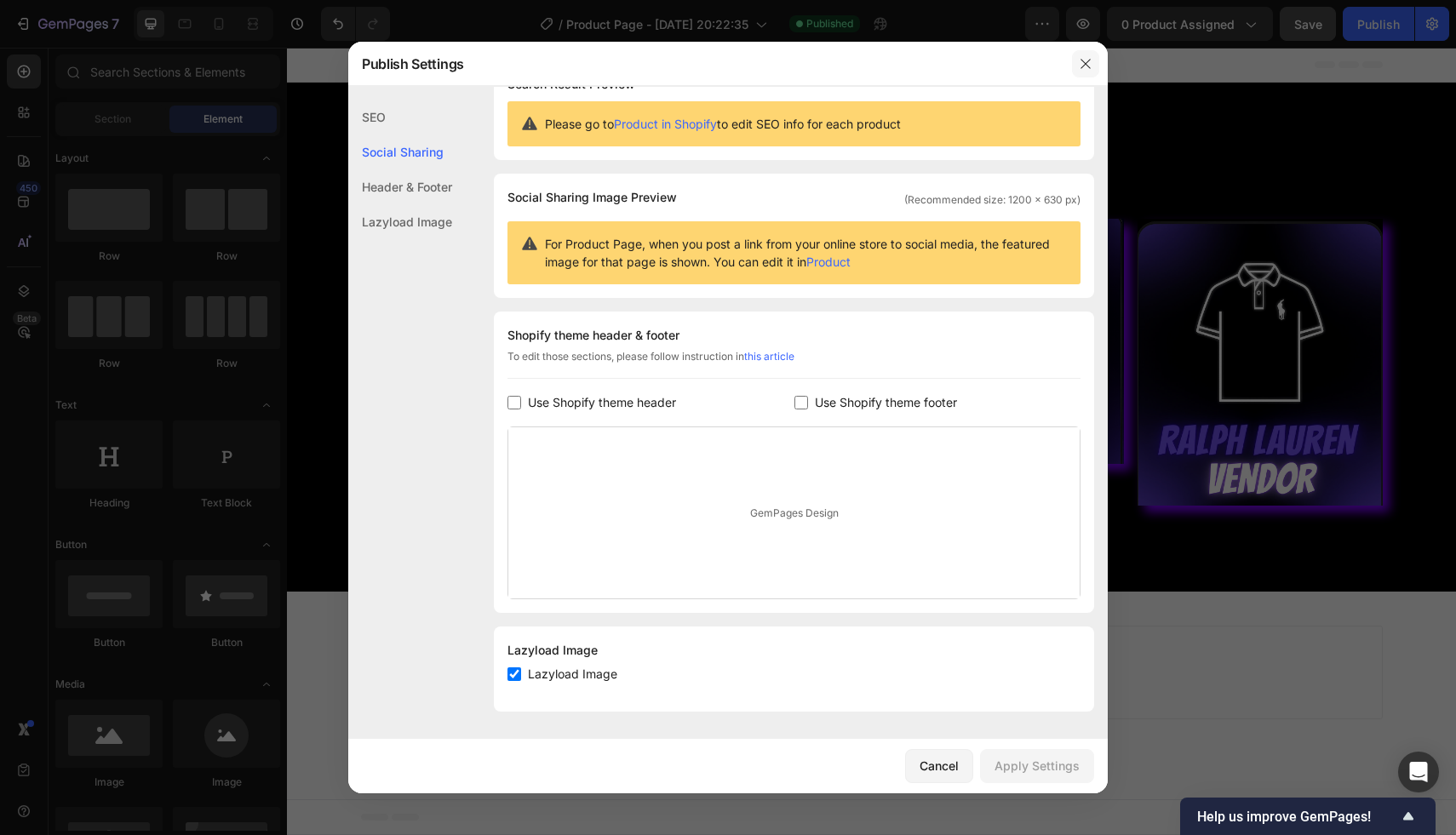
click at [1083, 53] on button "button" at bounding box center [1086, 64] width 27 height 27
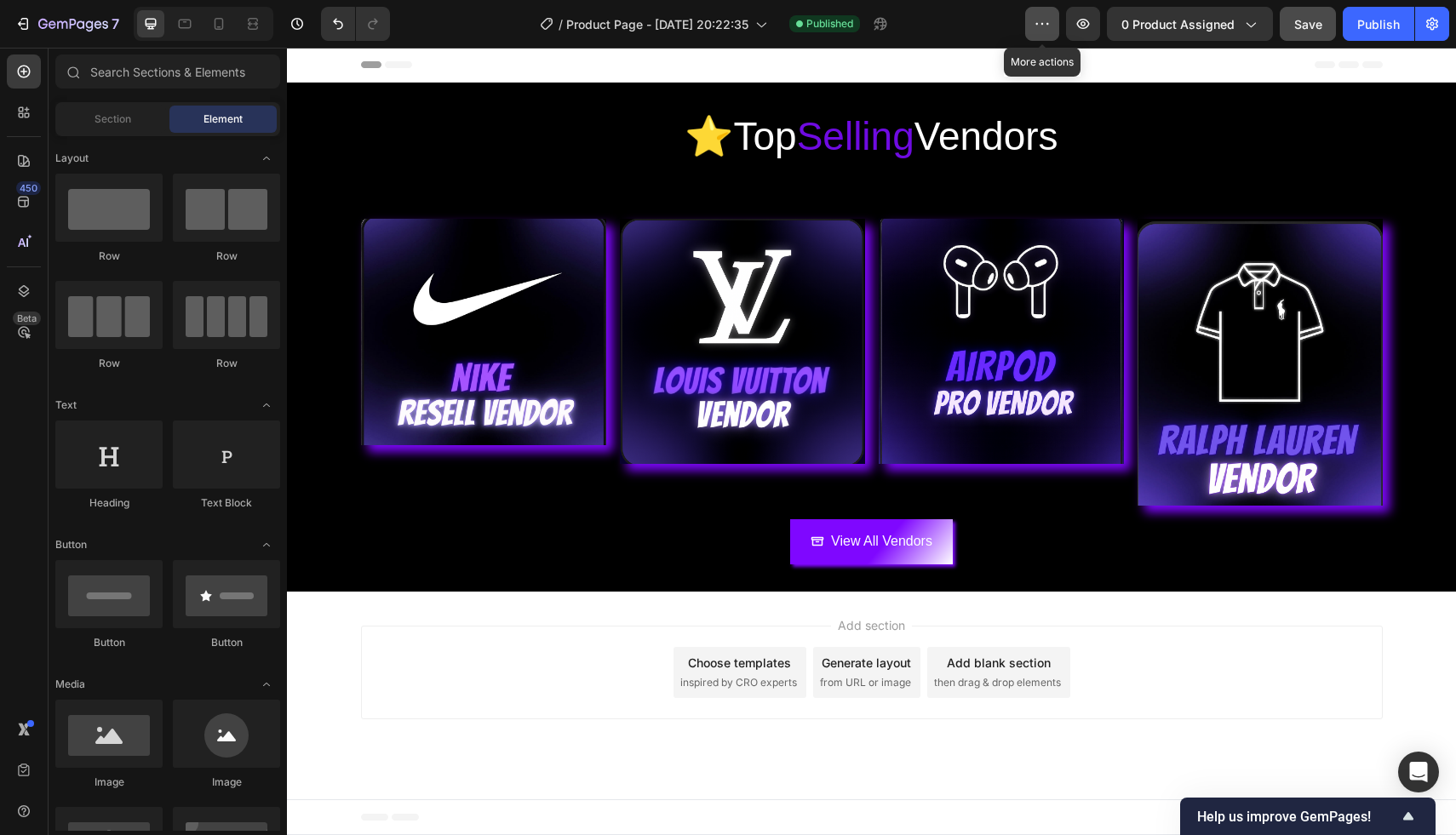
click at [1042, 31] on button "button" at bounding box center [1042, 23] width 34 height 34
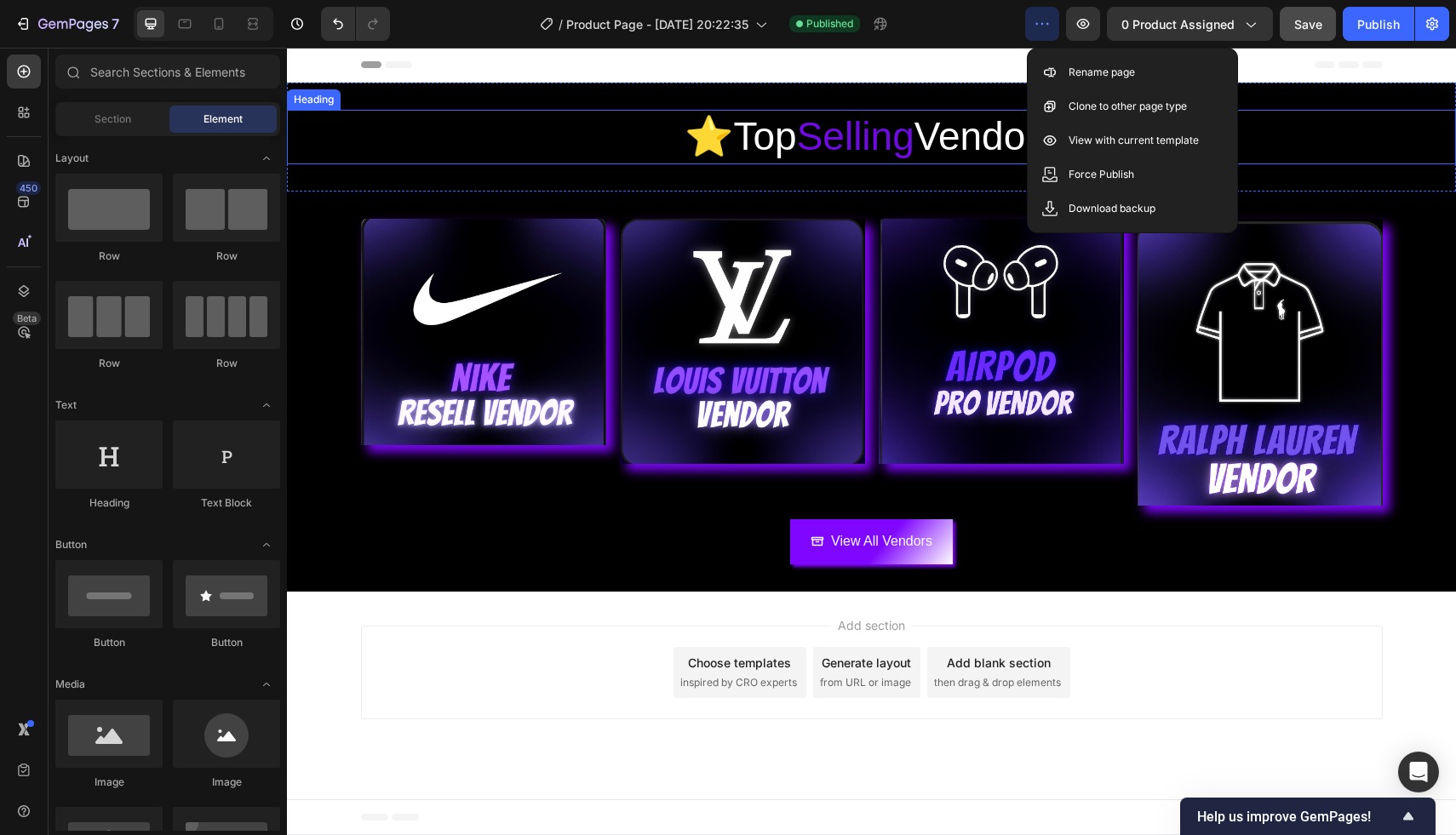
click at [1365, 117] on p "⭐️ Top Selling Vendors" at bounding box center [872, 137] width 1018 height 51
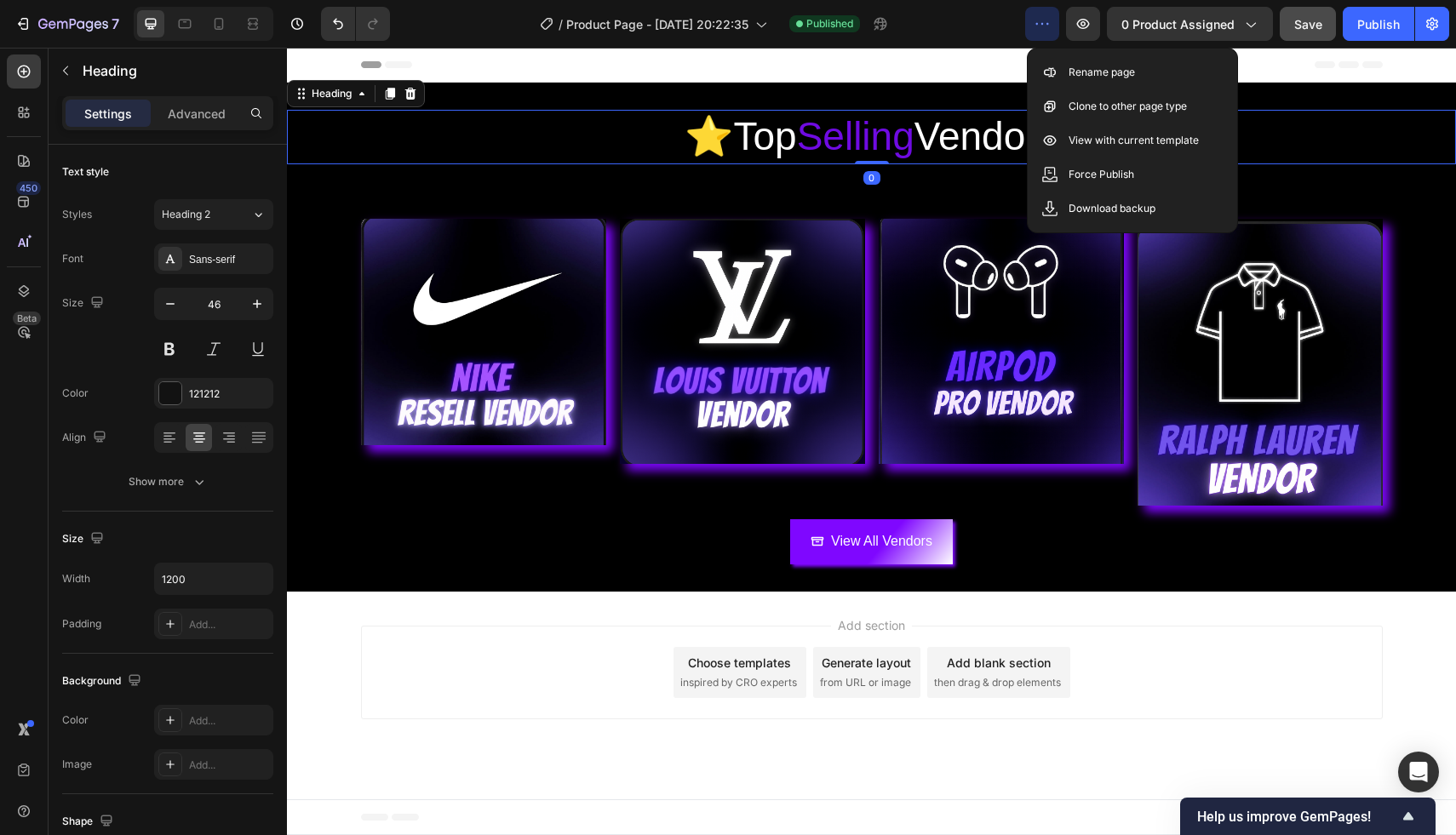
click at [1282, 72] on div "Header" at bounding box center [872, 64] width 1022 height 34
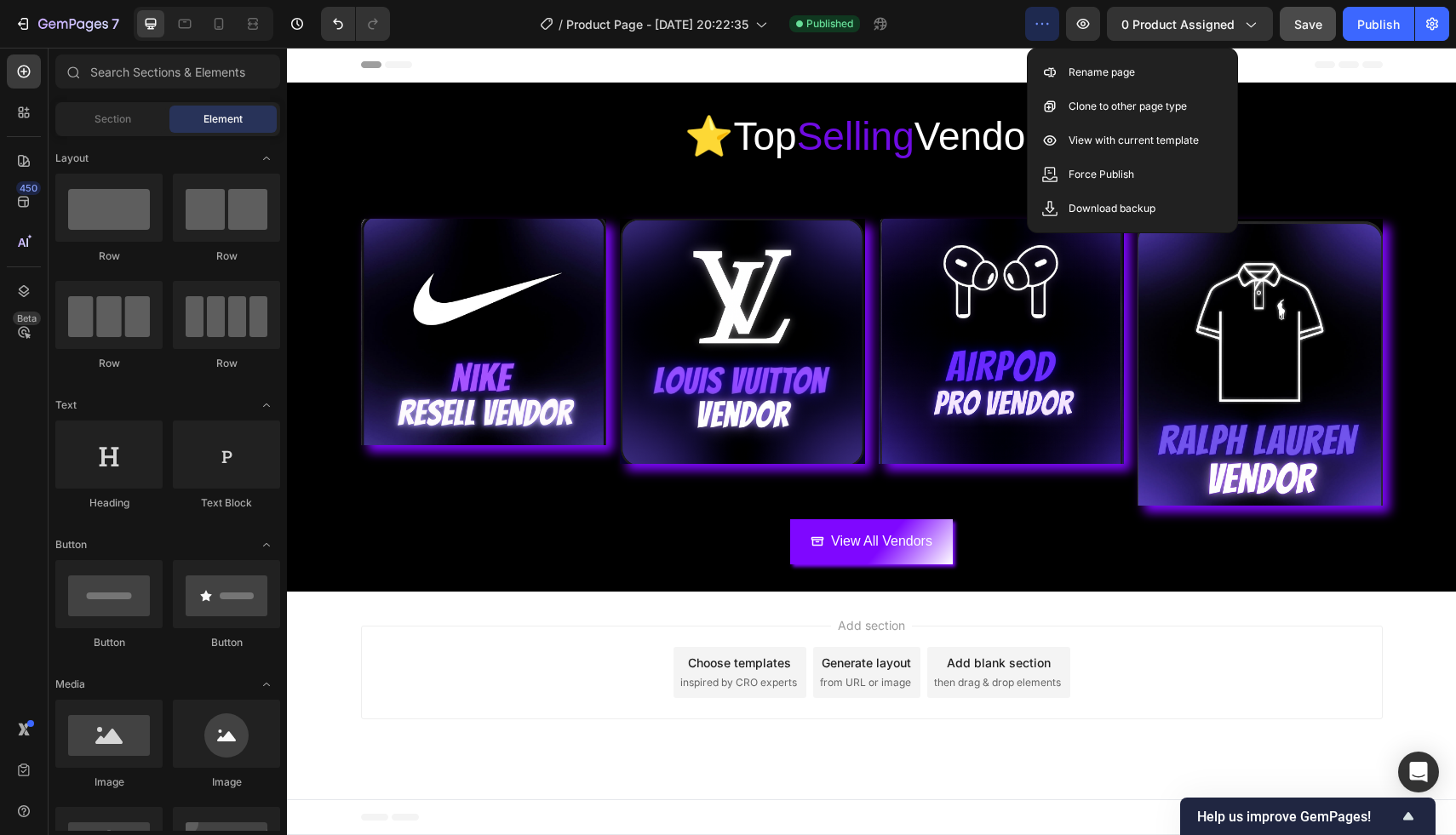
click at [1256, 72] on div "Header" at bounding box center [872, 64] width 1022 height 34
click at [1119, 279] on img at bounding box center [1001, 341] width 245 height 245
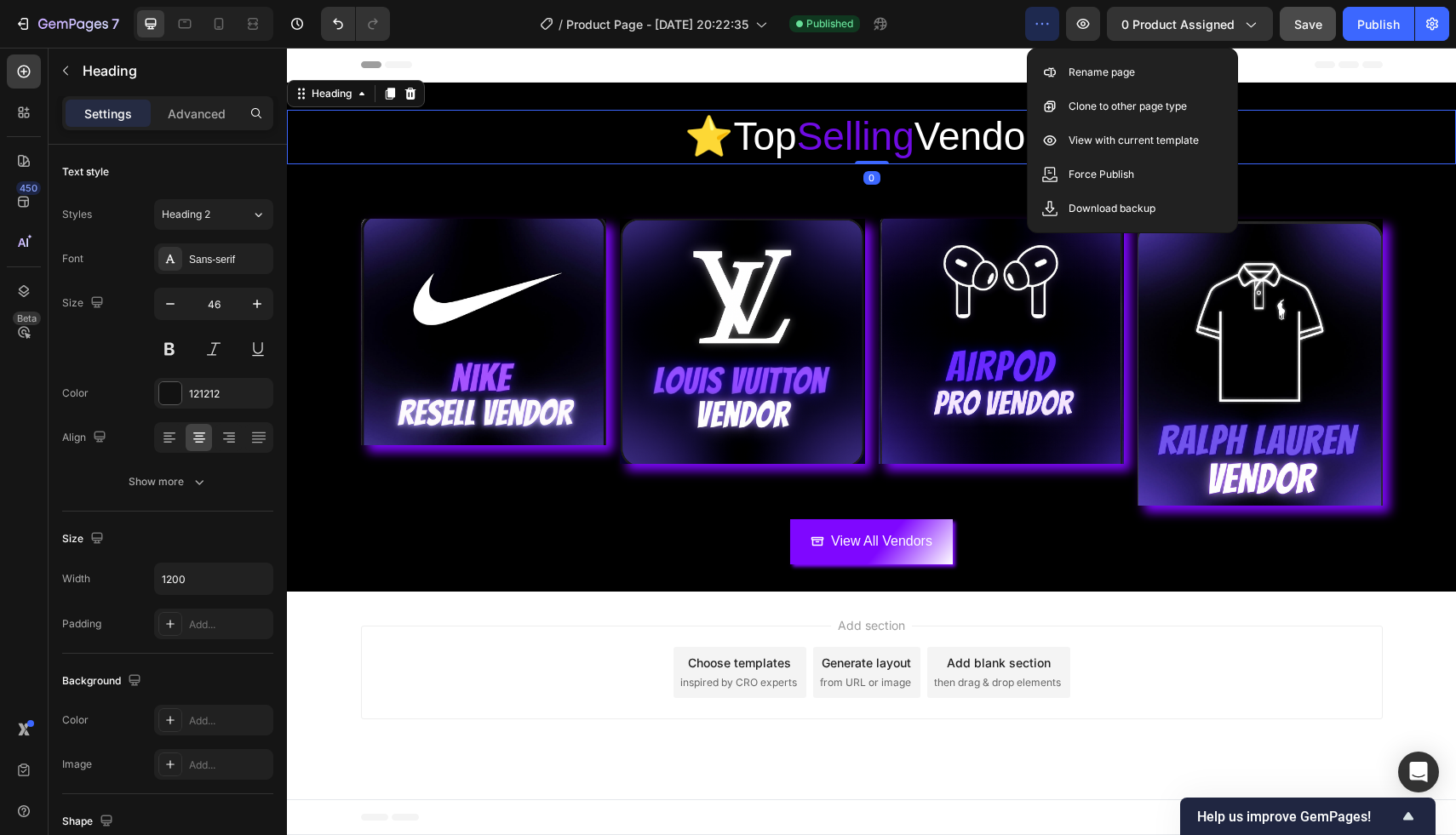
click at [1237, 145] on p "⭐️ Top Selling Vendors" at bounding box center [872, 137] width 1018 height 51
click at [1022, 27] on div "/ Product Page - Sep 26, 20:22:35 Published" at bounding box center [714, 23] width 622 height 34
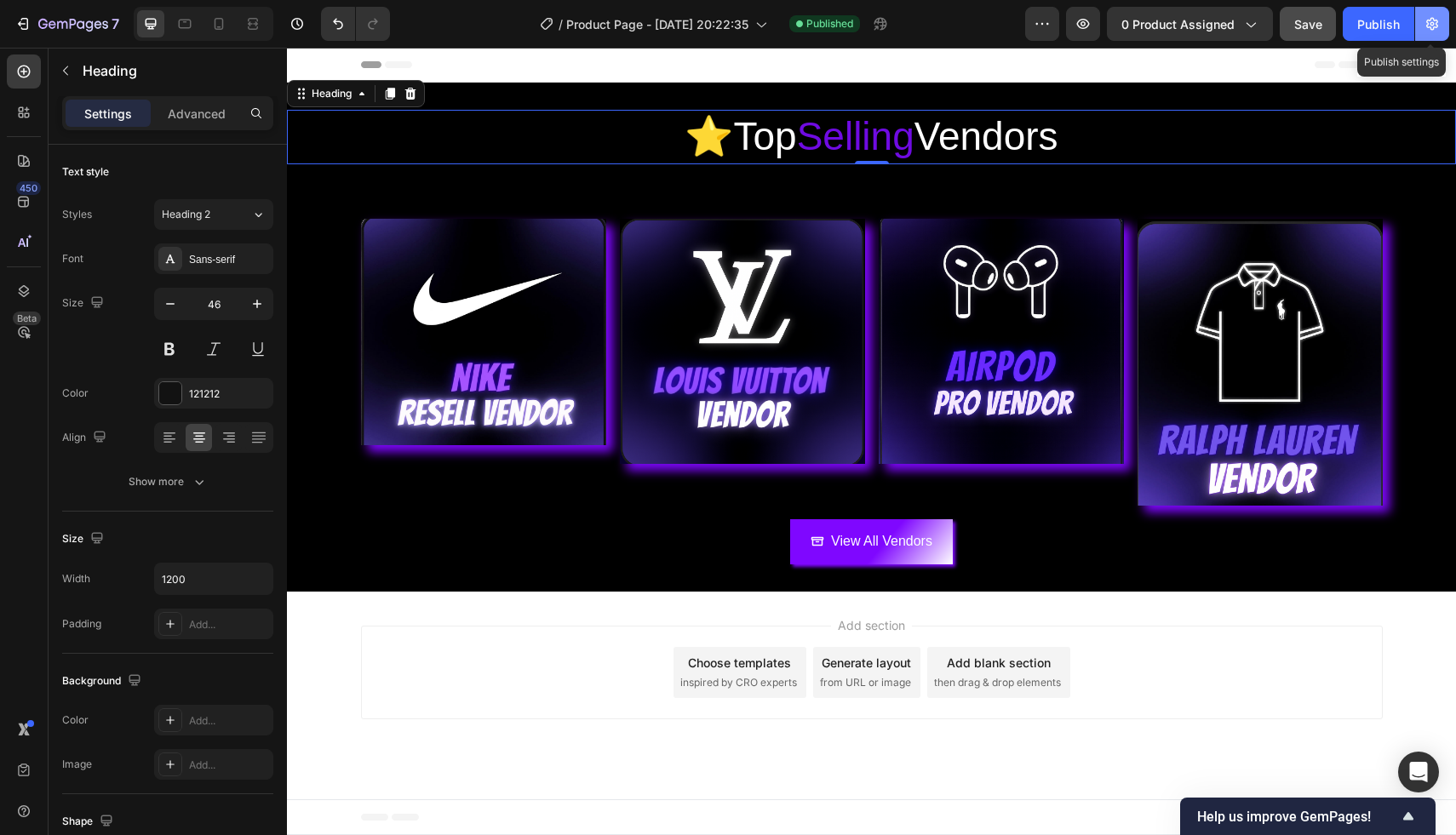
click at [1421, 21] on button "button" at bounding box center [1431, 23] width 34 height 34
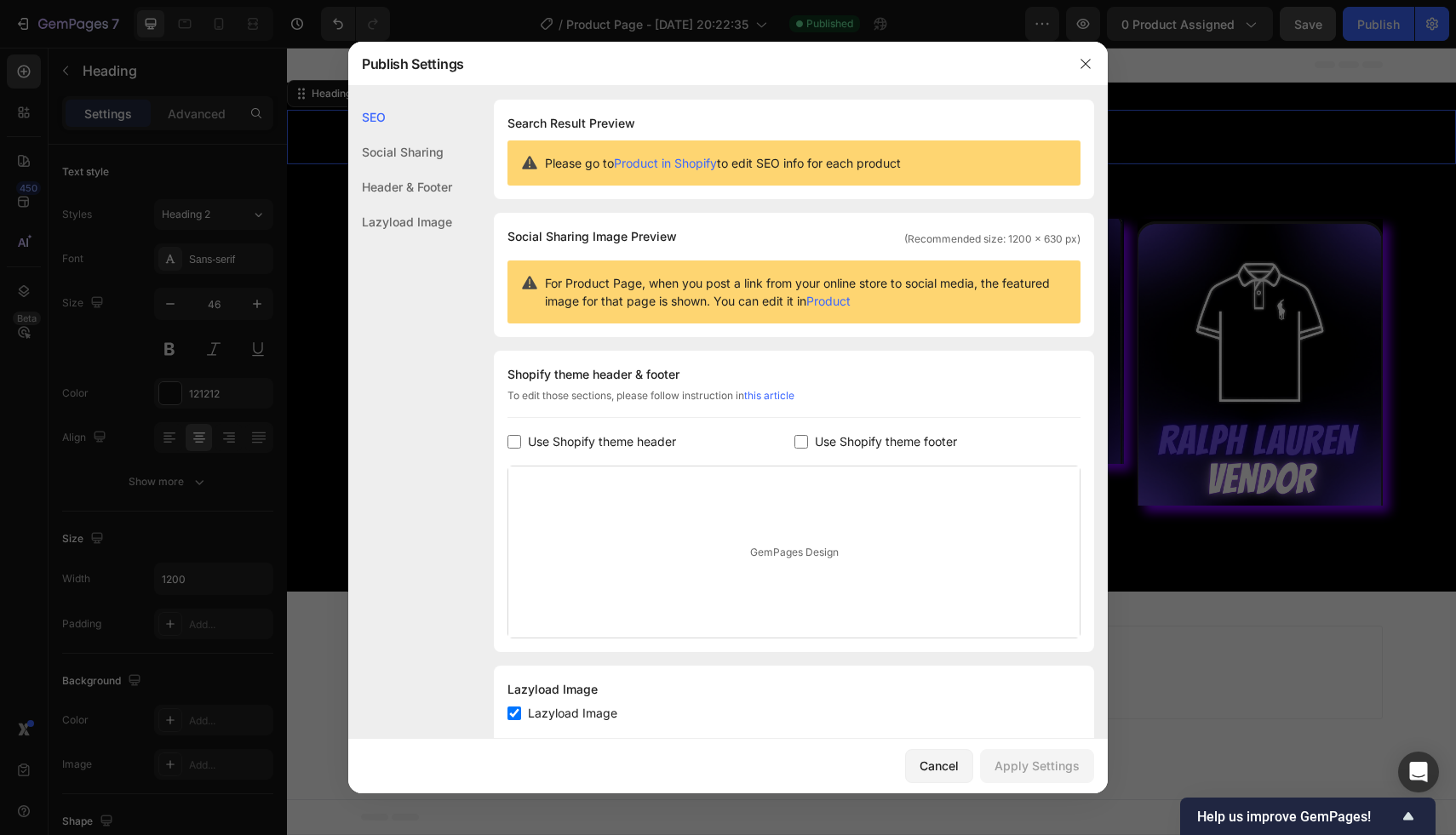
click at [1061, 77] on div "Publish Settings" at bounding box center [706, 64] width 715 height 44
click at [1067, 58] on div at bounding box center [1086, 64] width 44 height 44
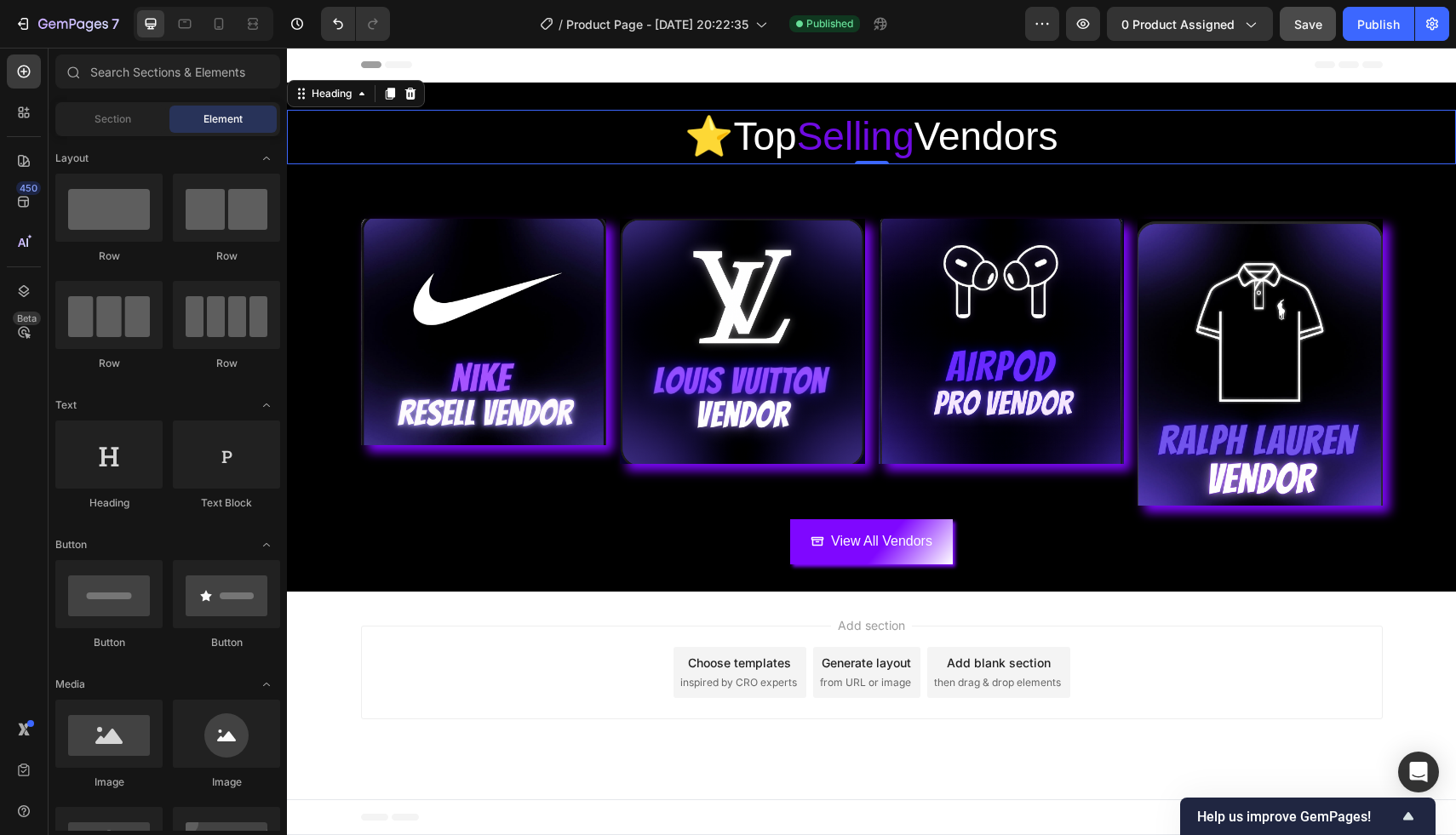
click at [693, 729] on div "Add section Choose templates inspired by CRO experts Generate layout from URL o…" at bounding box center [872, 676] width 1169 height 168
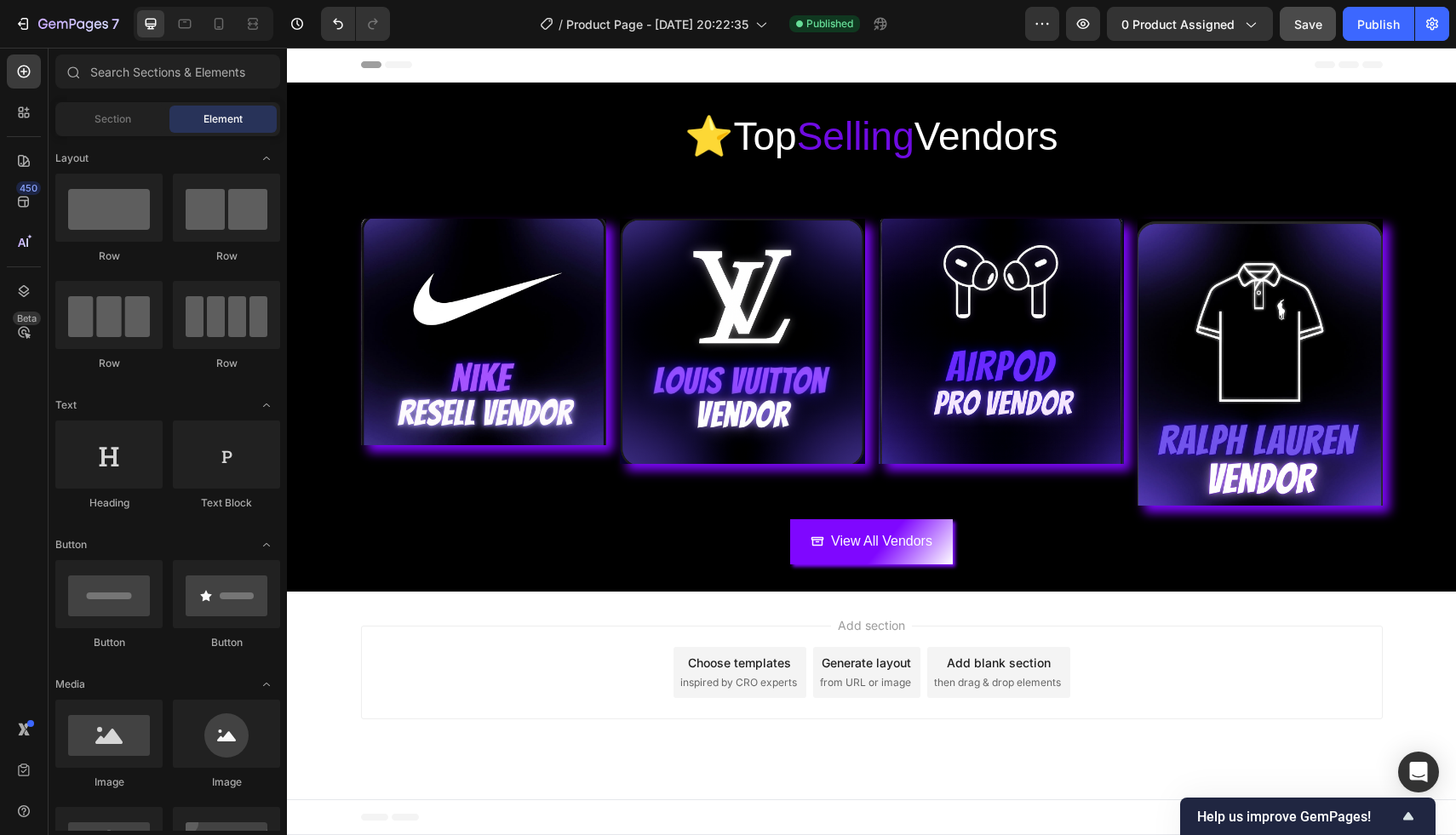
click at [629, 616] on div "Add section Choose templates inspired by CRO experts Generate layout from URL o…" at bounding box center [872, 676] width 1169 height 168
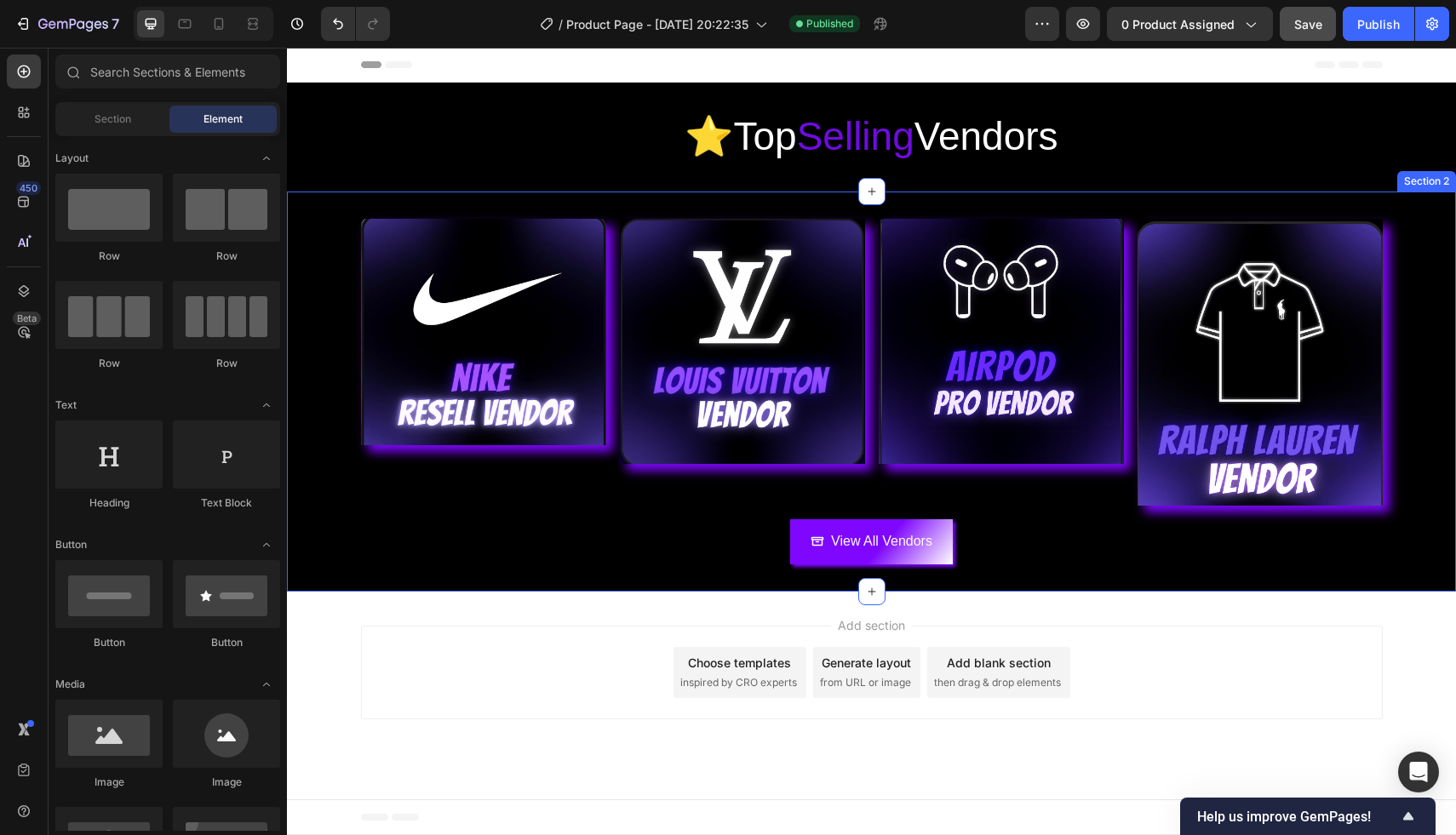
click at [507, 589] on div "Image Image Image Image Row View All Vendors Button Section 2" at bounding box center [872, 391] width 1169 height 400
click at [494, 606] on div "Add section Choose templates inspired by CRO experts Generate layout from URL o…" at bounding box center [872, 676] width 1169 height 168
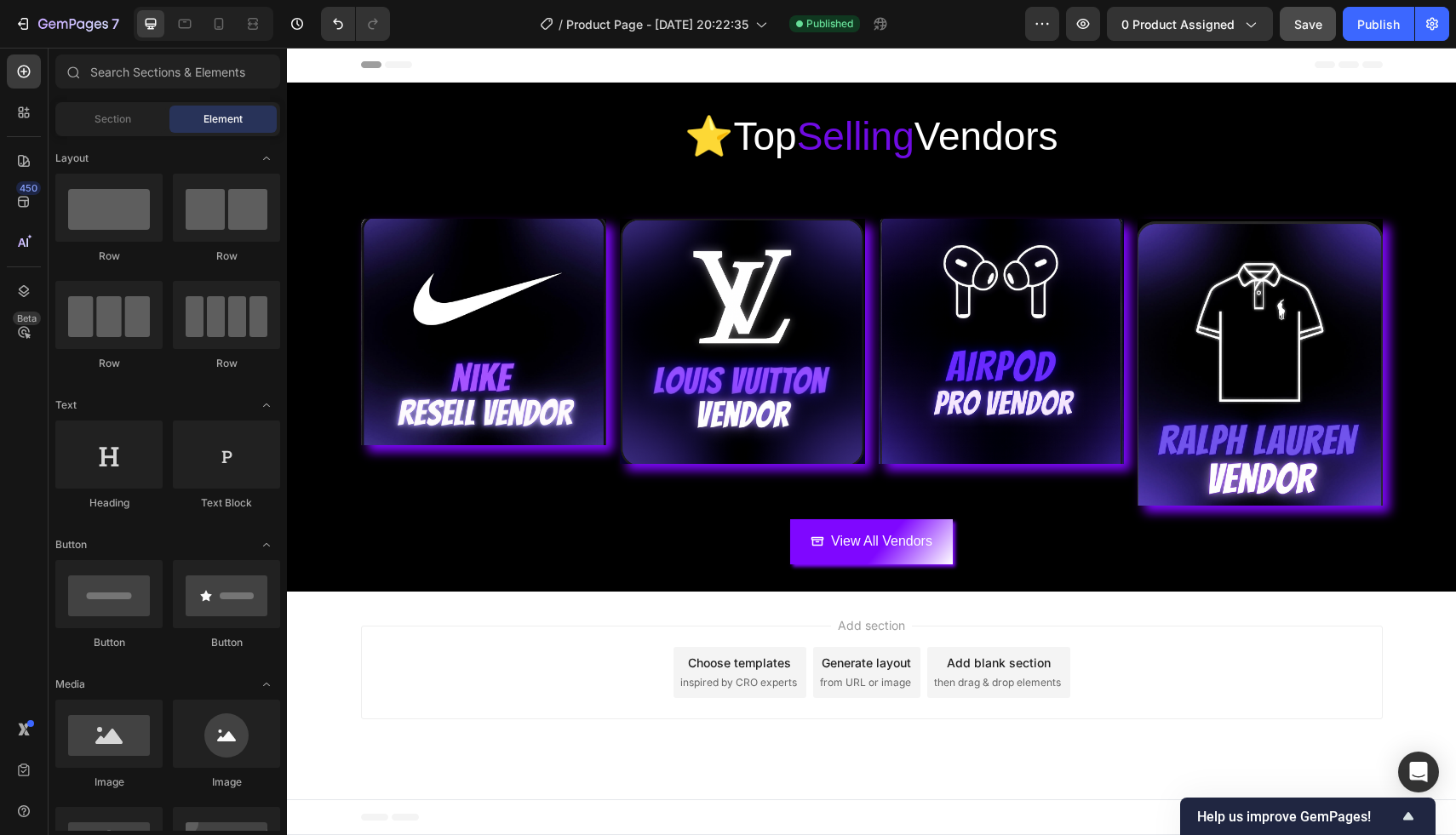
click at [494, 606] on div "Add section Choose templates inspired by CRO experts Generate layout from URL o…" at bounding box center [872, 676] width 1169 height 168
click at [142, 133] on div "Section Element" at bounding box center [168, 119] width 225 height 34
click at [139, 127] on div "Section" at bounding box center [112, 119] width 107 height 27
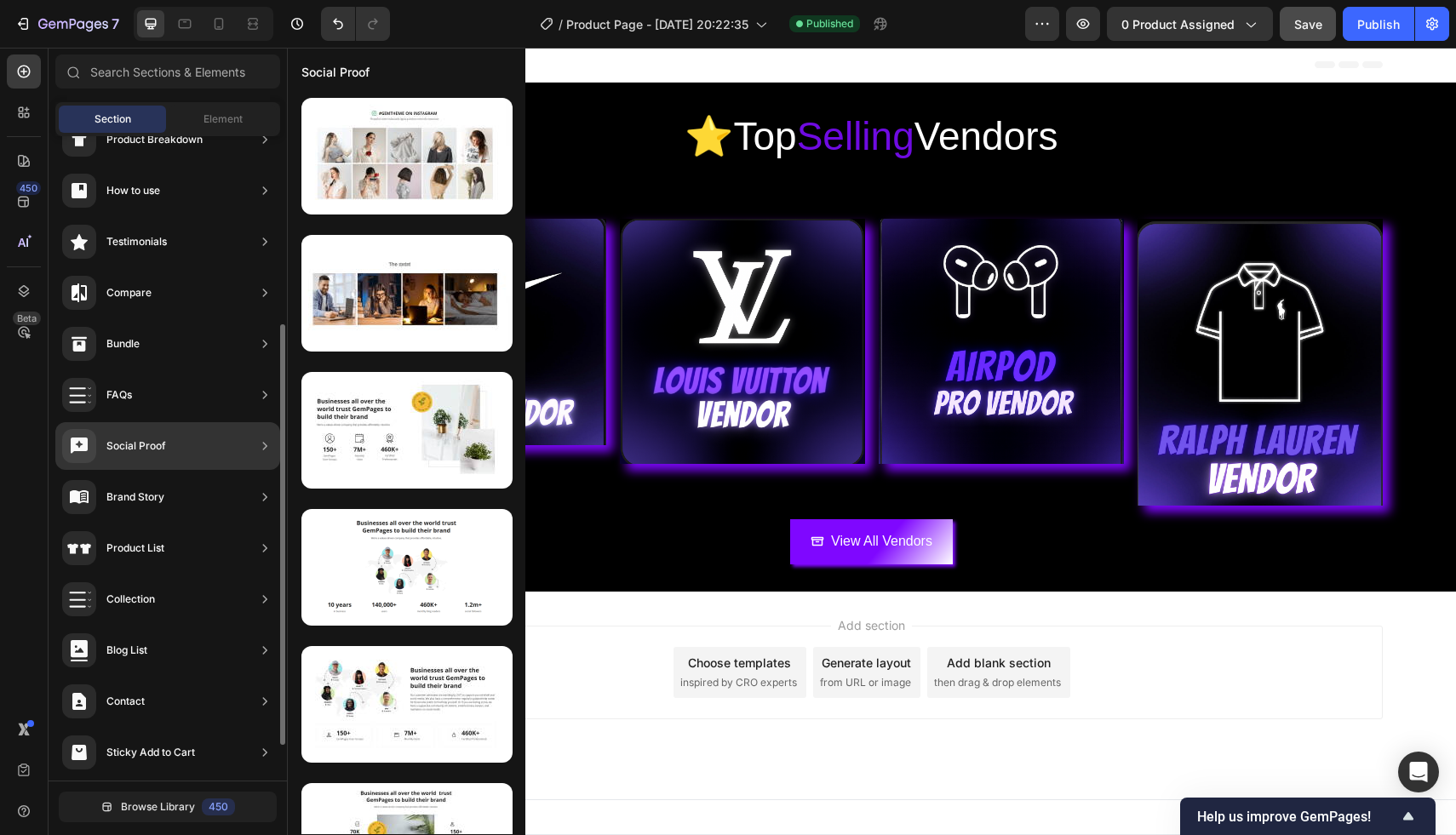
scroll to position [343, 0]
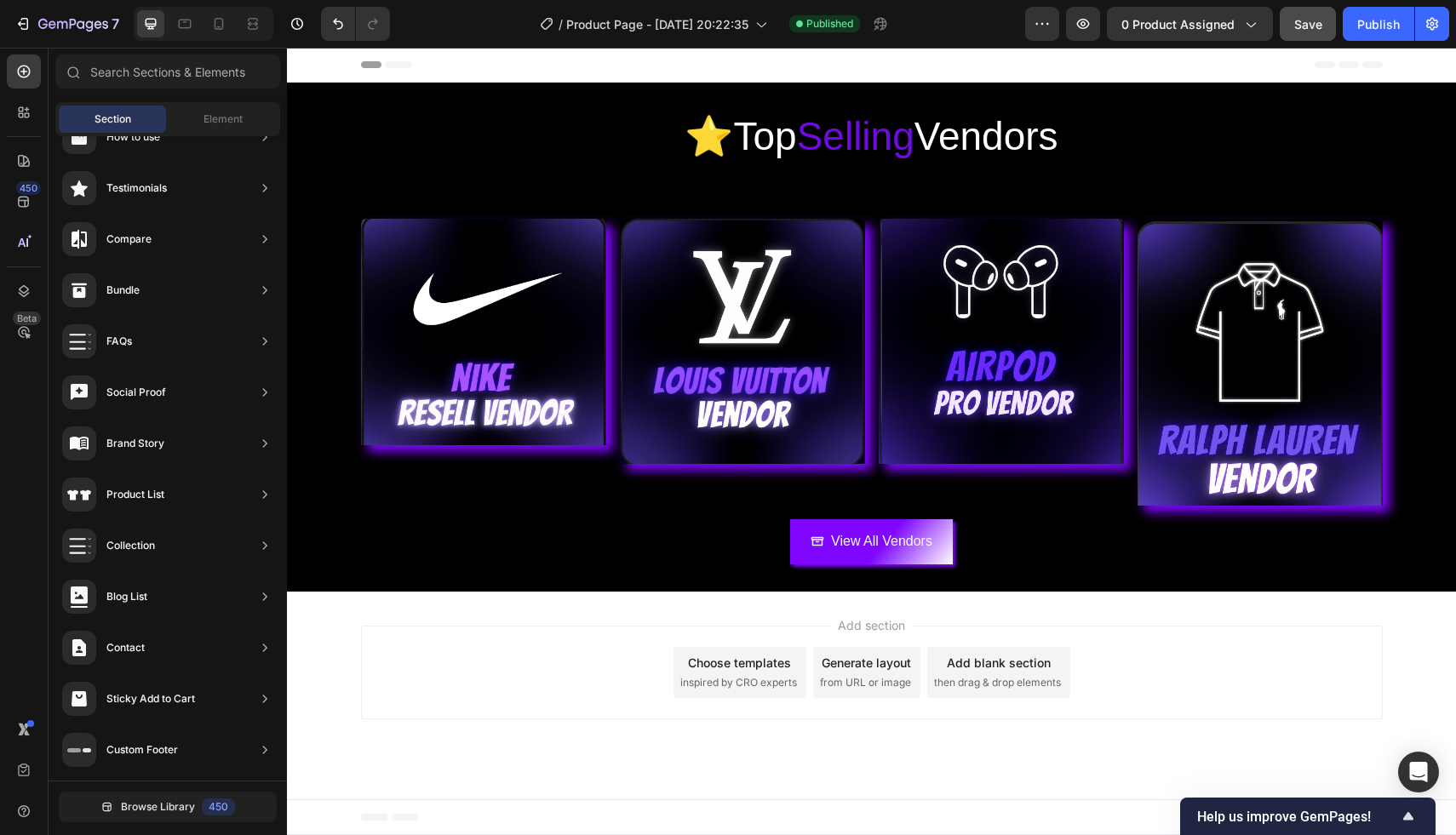
click at [588, 597] on div "Add section Choose templates inspired by CRO experts Generate layout from URL o…" at bounding box center [872, 676] width 1169 height 168
click at [25, 166] on icon at bounding box center [24, 161] width 17 height 17
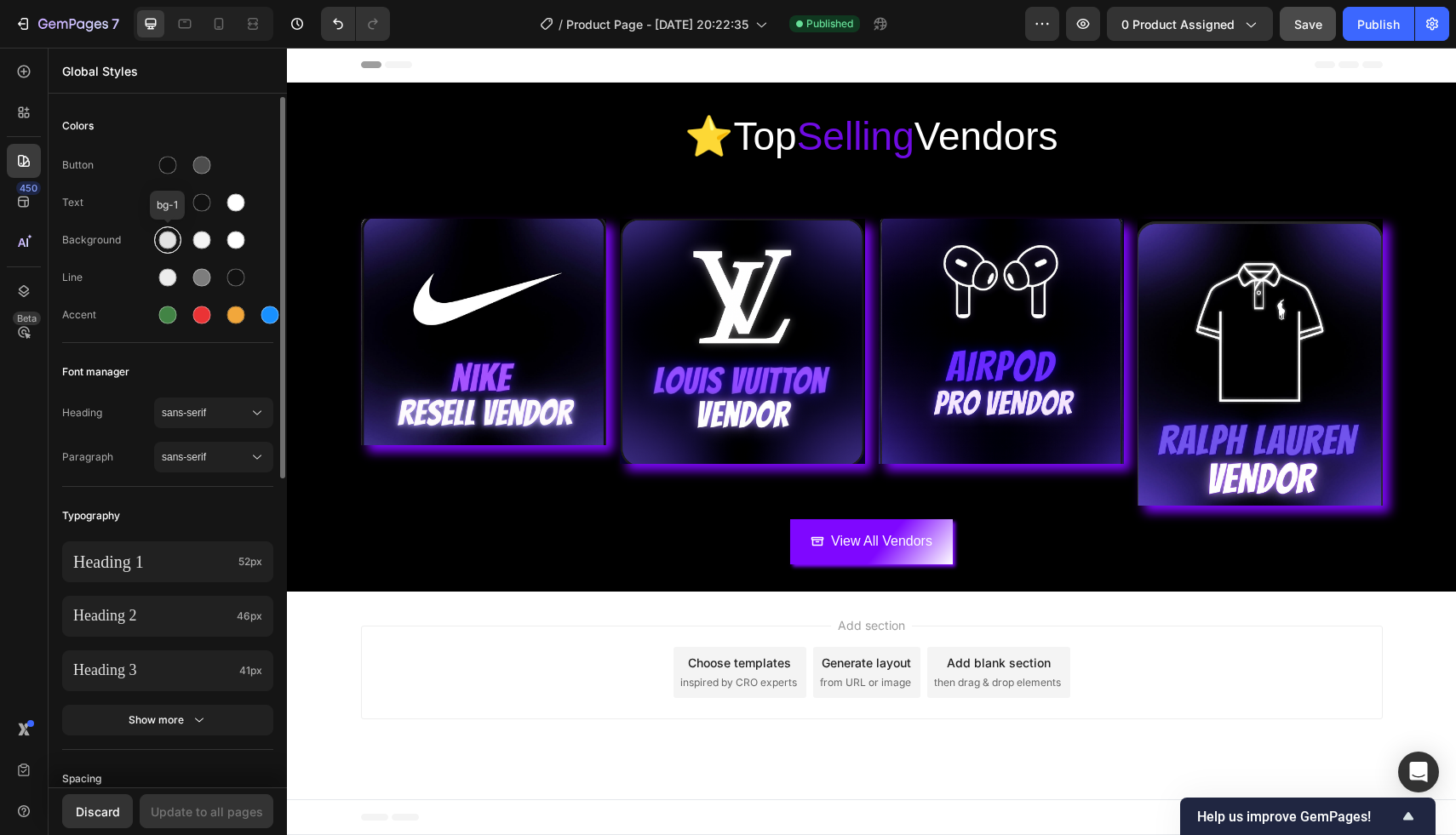
click at [166, 241] on div at bounding box center [168, 241] width 18 height 18
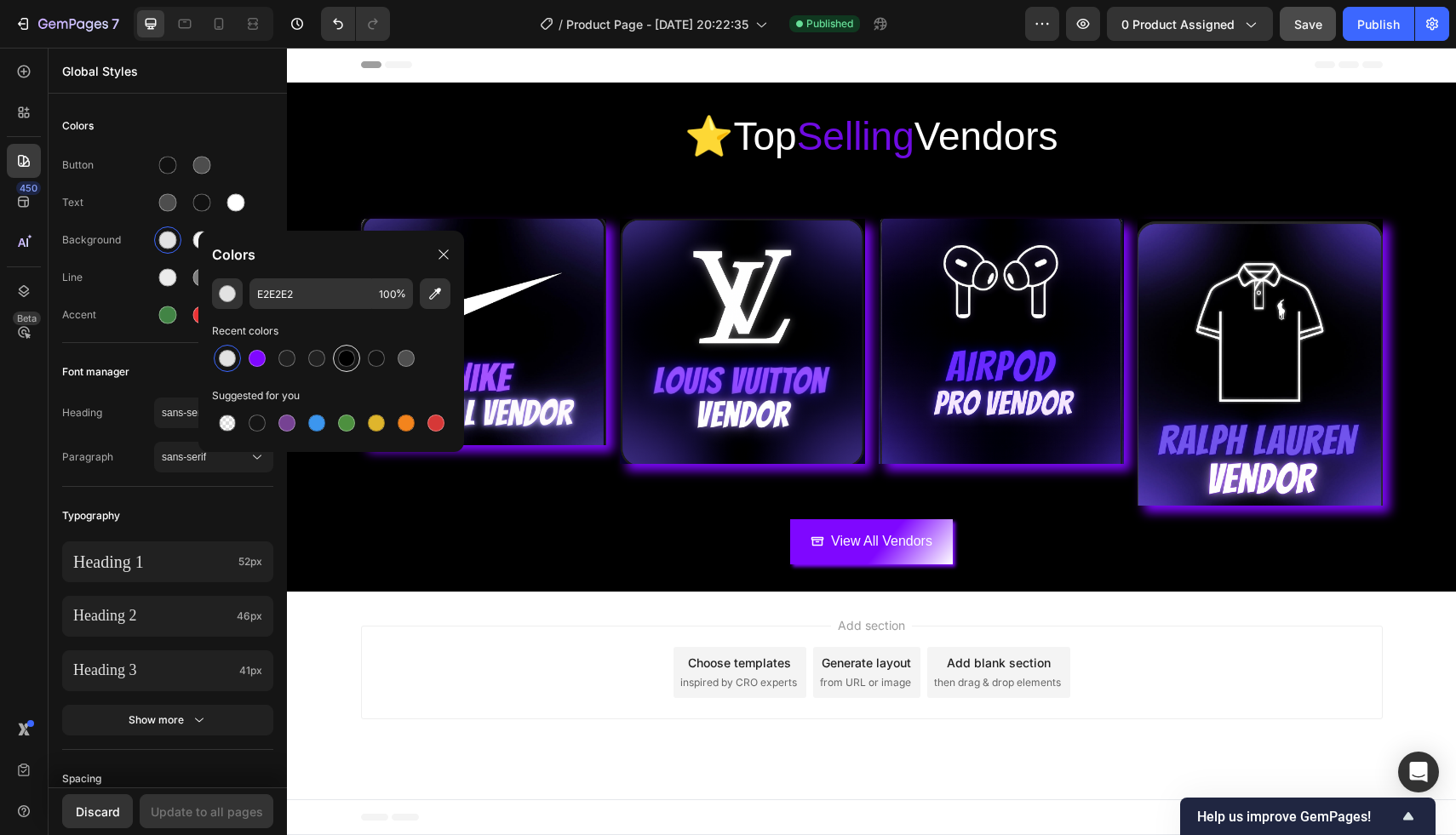
click at [338, 361] on div at bounding box center [347, 359] width 17 height 17
type input "000000"
click at [187, 245] on div at bounding box center [202, 241] width 31 height 31
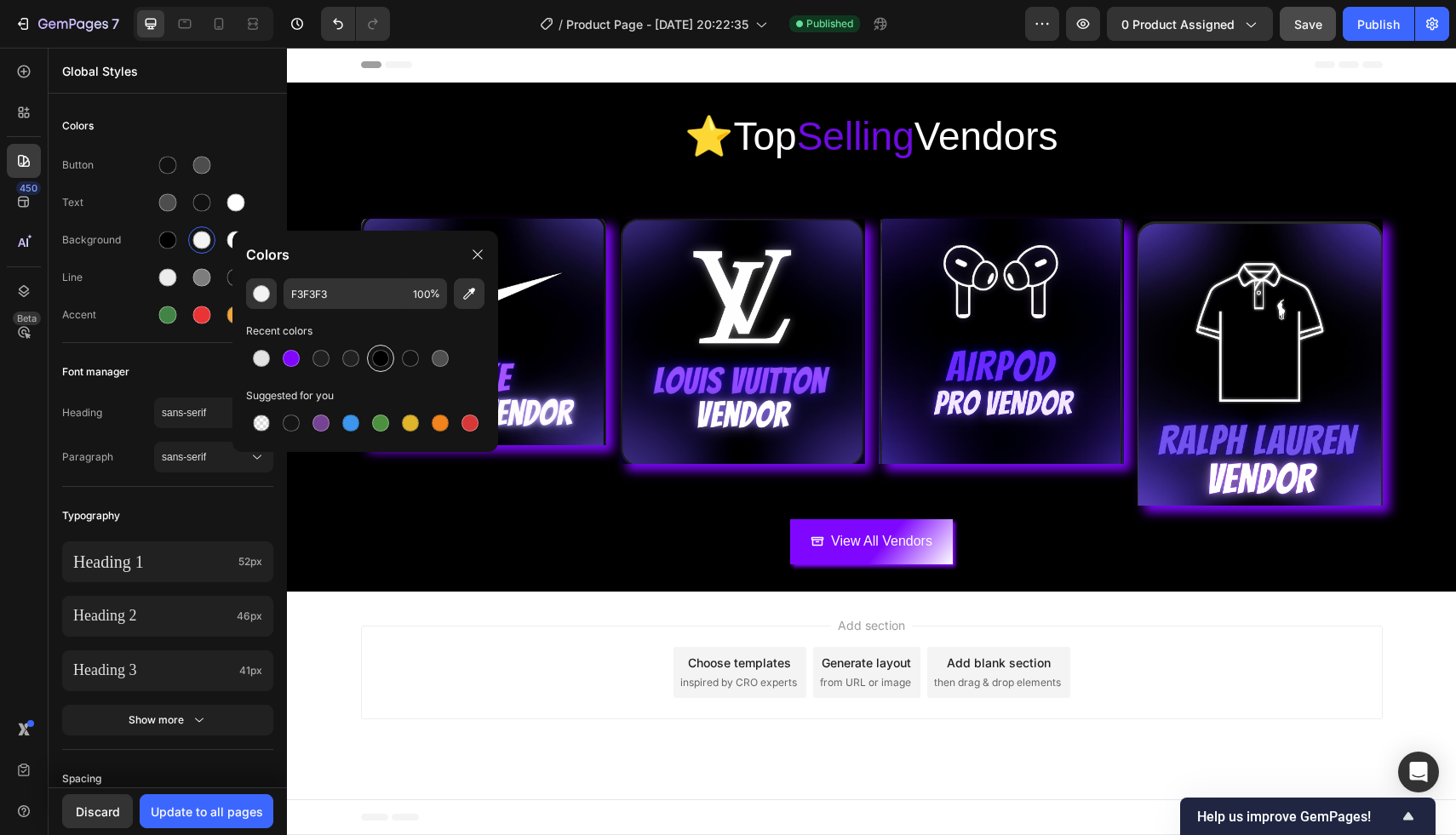
click at [386, 363] on div at bounding box center [380, 359] width 17 height 17
type input "000000"
click at [230, 232] on div at bounding box center [237, 241] width 18 height 18
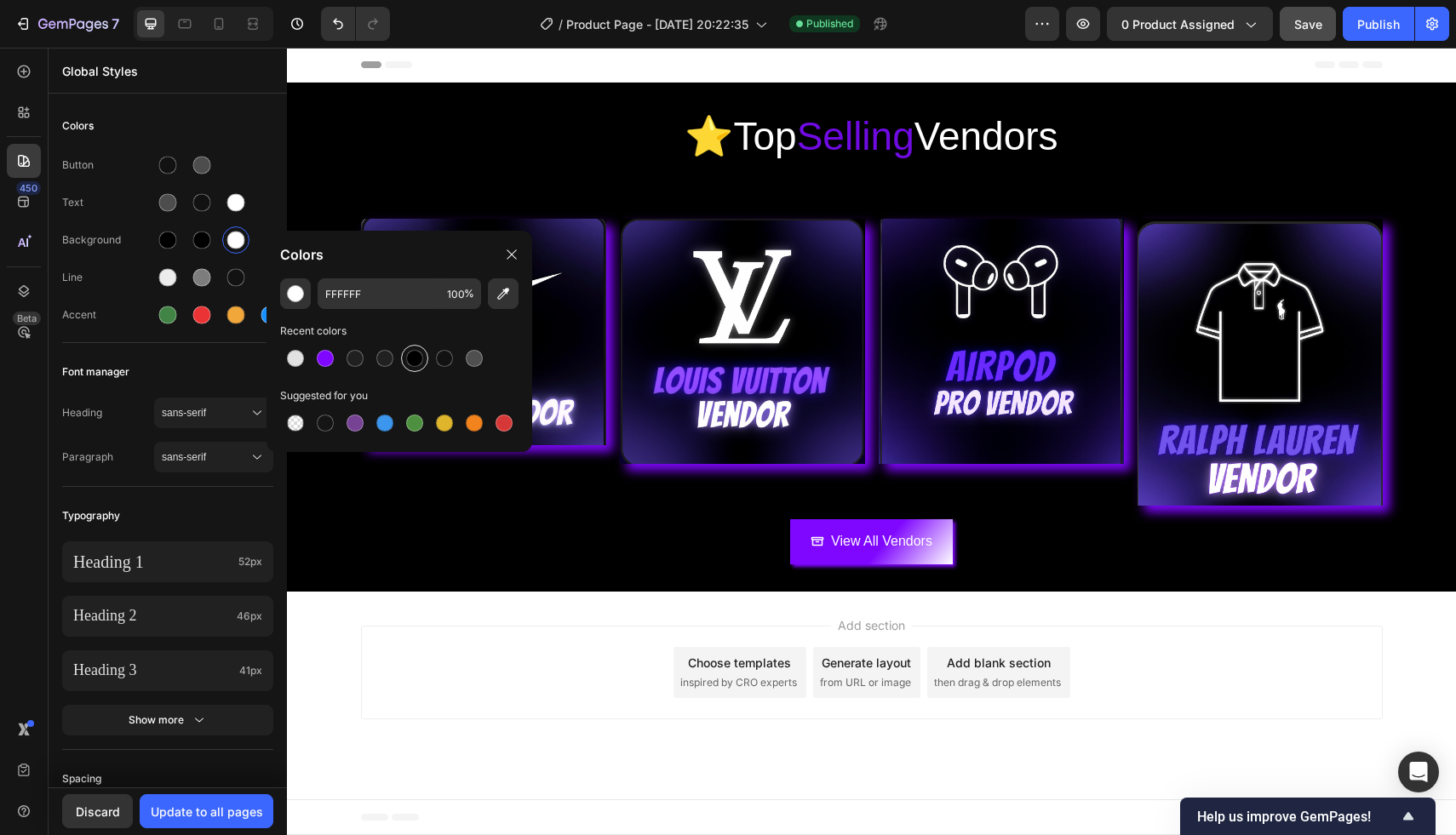
click at [418, 371] on div at bounding box center [415, 359] width 31 height 31
type input "000000"
click at [412, 658] on div "Add section Choose templates inspired by CRO experts Generate layout from URL o…" at bounding box center [872, 672] width 1022 height 93
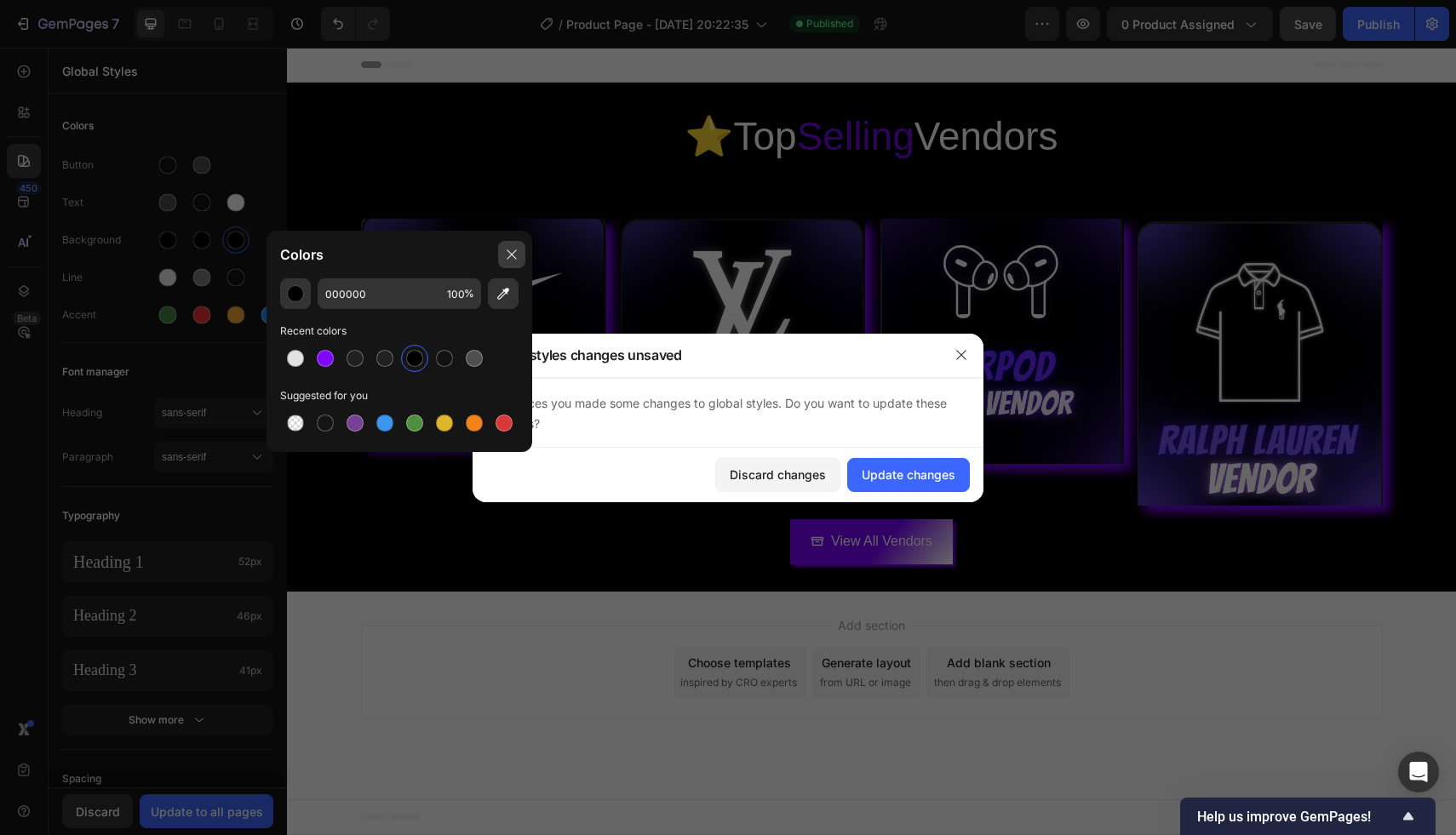
click at [510, 252] on icon at bounding box center [511, 254] width 14 height 14
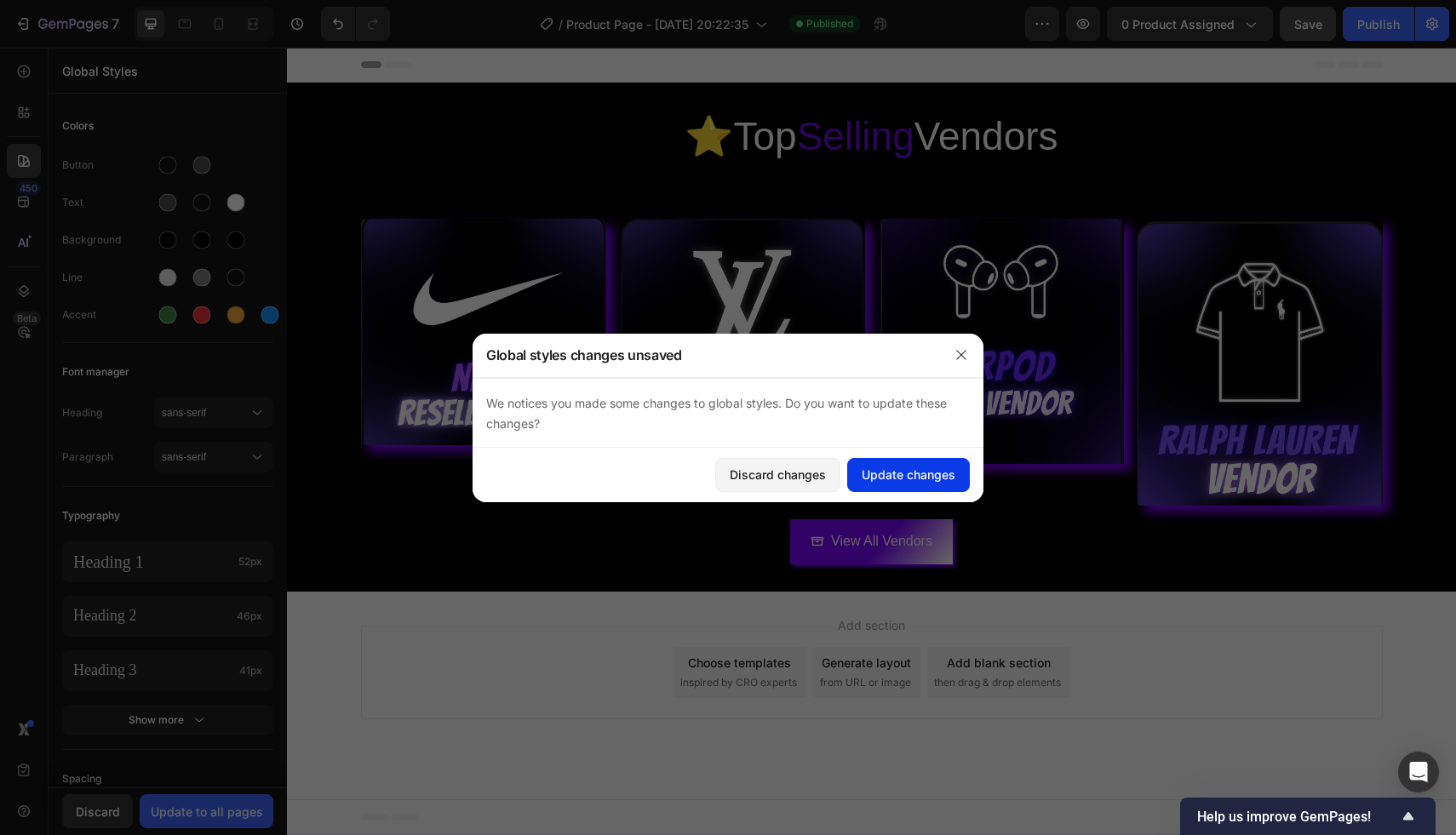
click at [892, 476] on div "Update changes" at bounding box center [908, 475] width 93 height 18
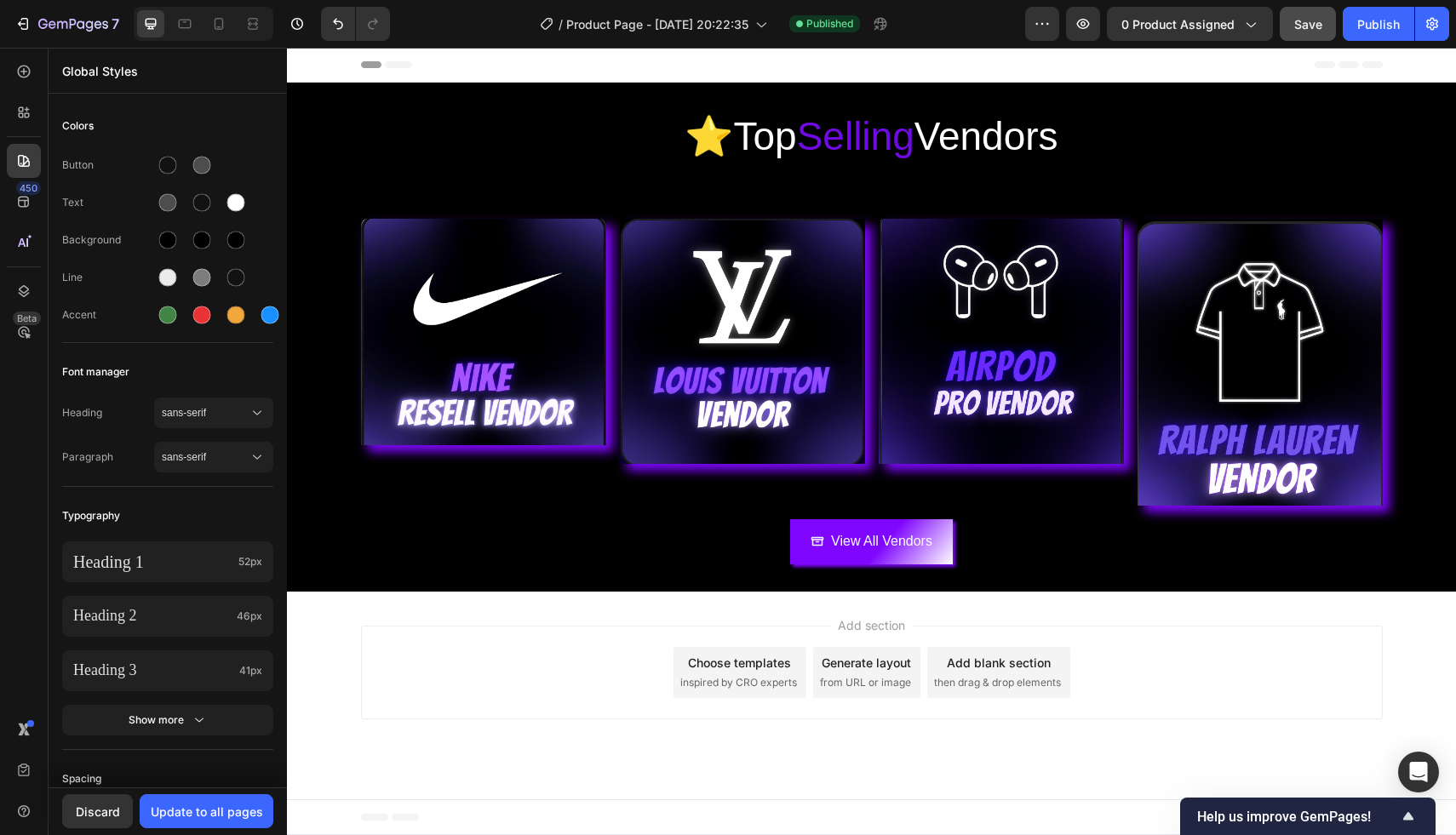
click at [462, 733] on div "Add section Choose templates inspired by CRO experts Generate layout from URL o…" at bounding box center [872, 676] width 1169 height 168
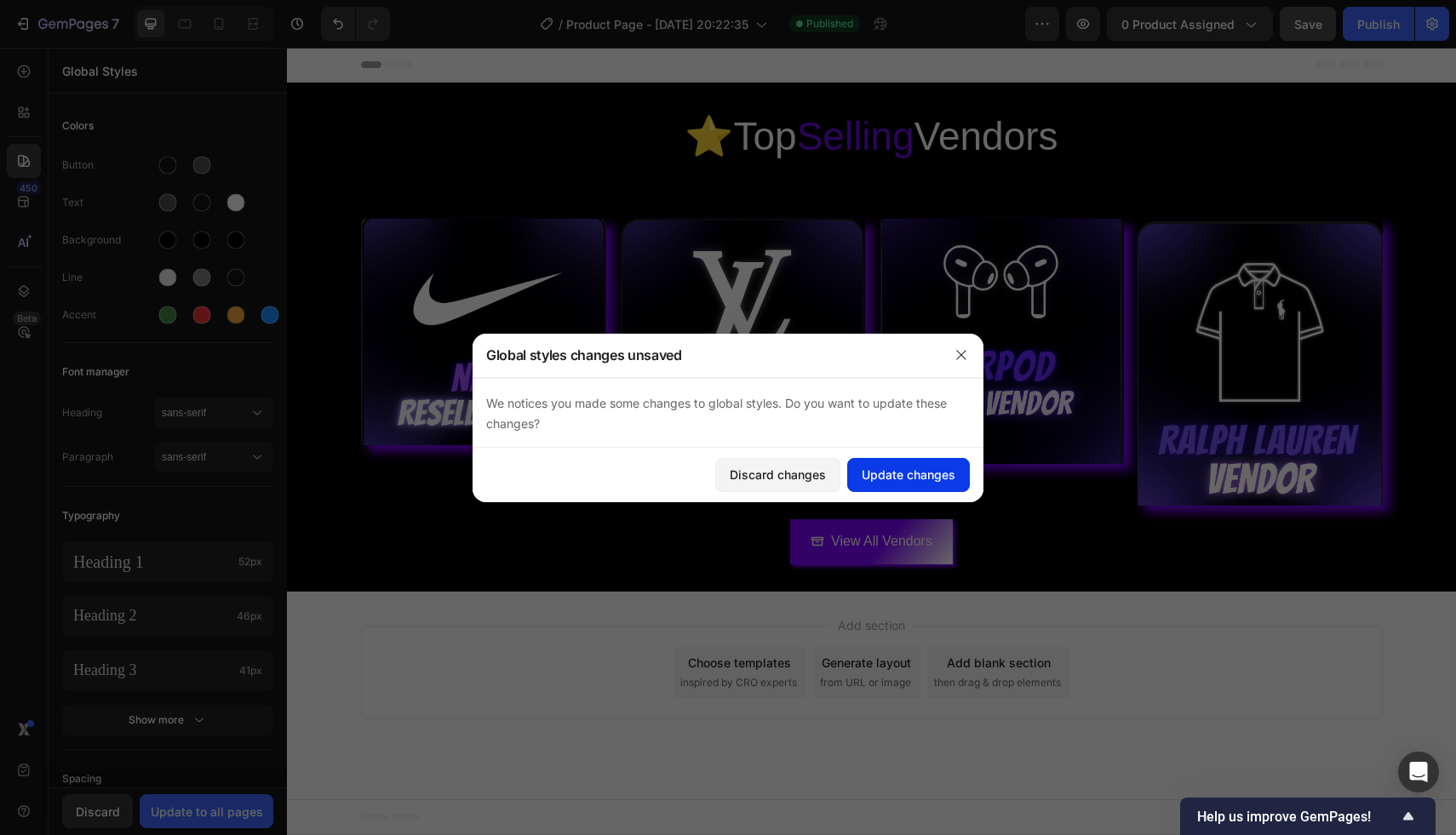
click at [901, 459] on button "Update changes" at bounding box center [908, 475] width 123 height 34
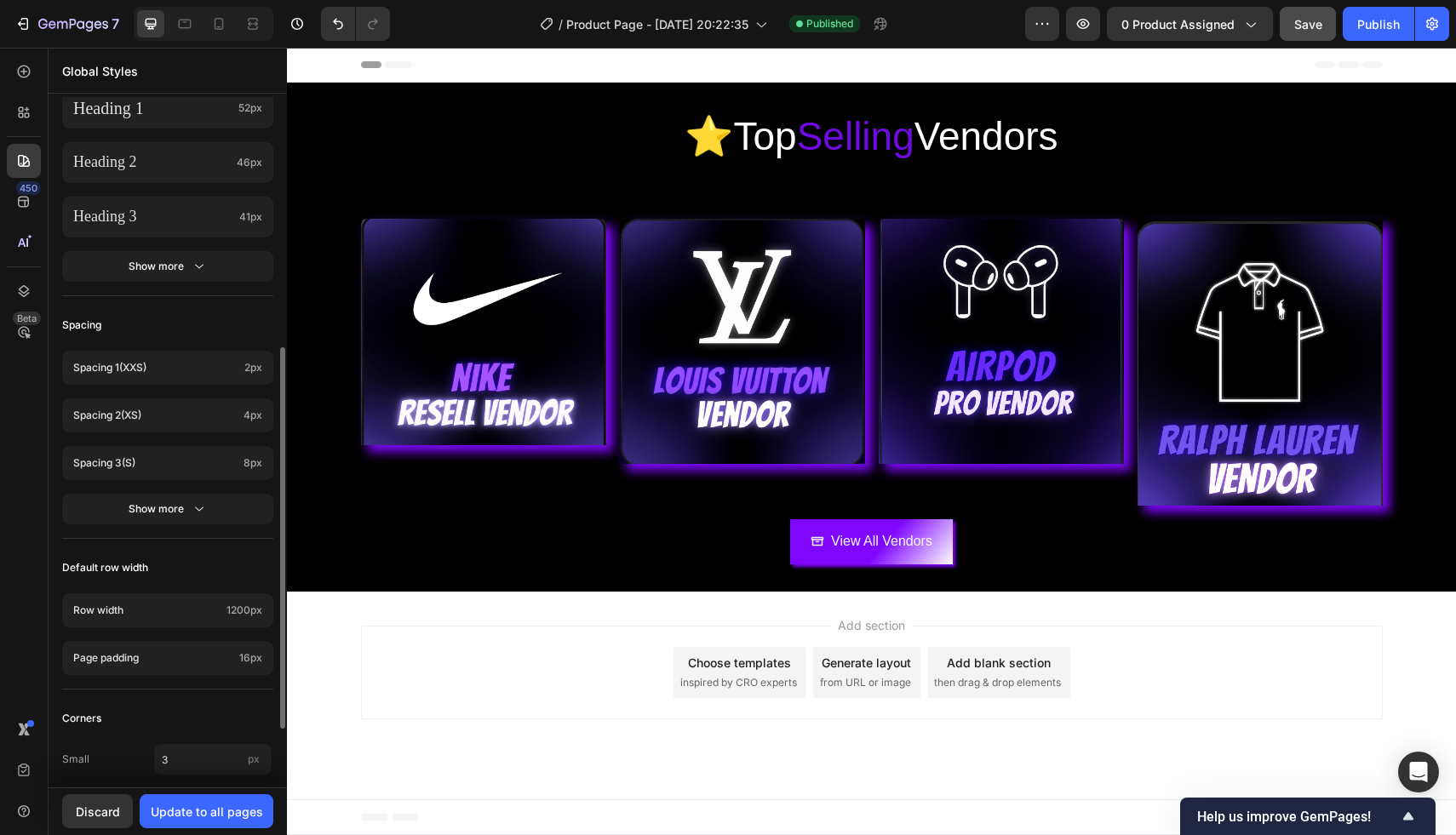
scroll to position [455, 0]
click at [200, 818] on div "Update to all pages" at bounding box center [207, 812] width 112 height 18
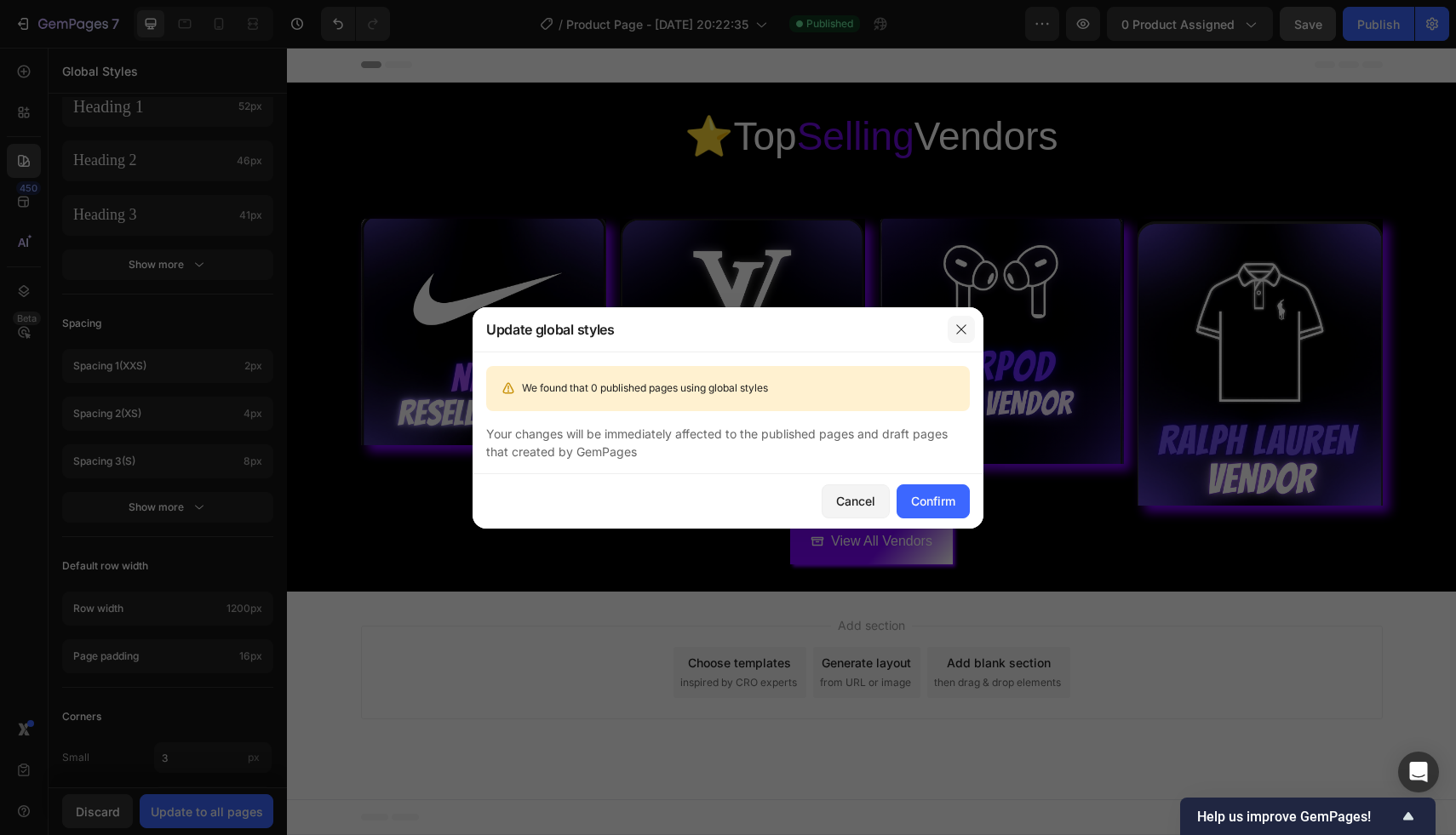
click at [955, 325] on icon "button" at bounding box center [960, 329] width 14 height 14
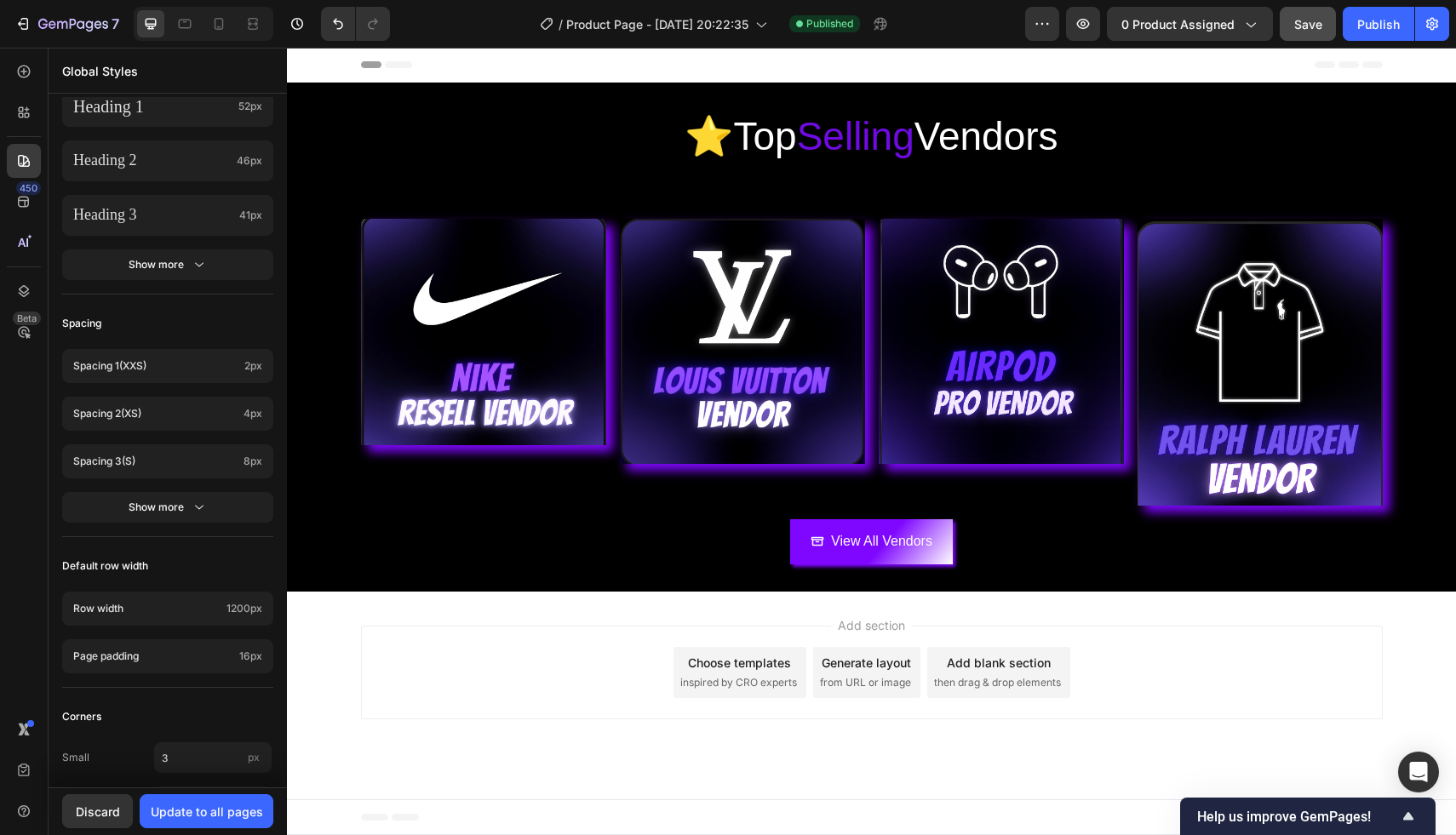
click at [961, 672] on div "Add blank section then drag & drop elements" at bounding box center [999, 672] width 143 height 51
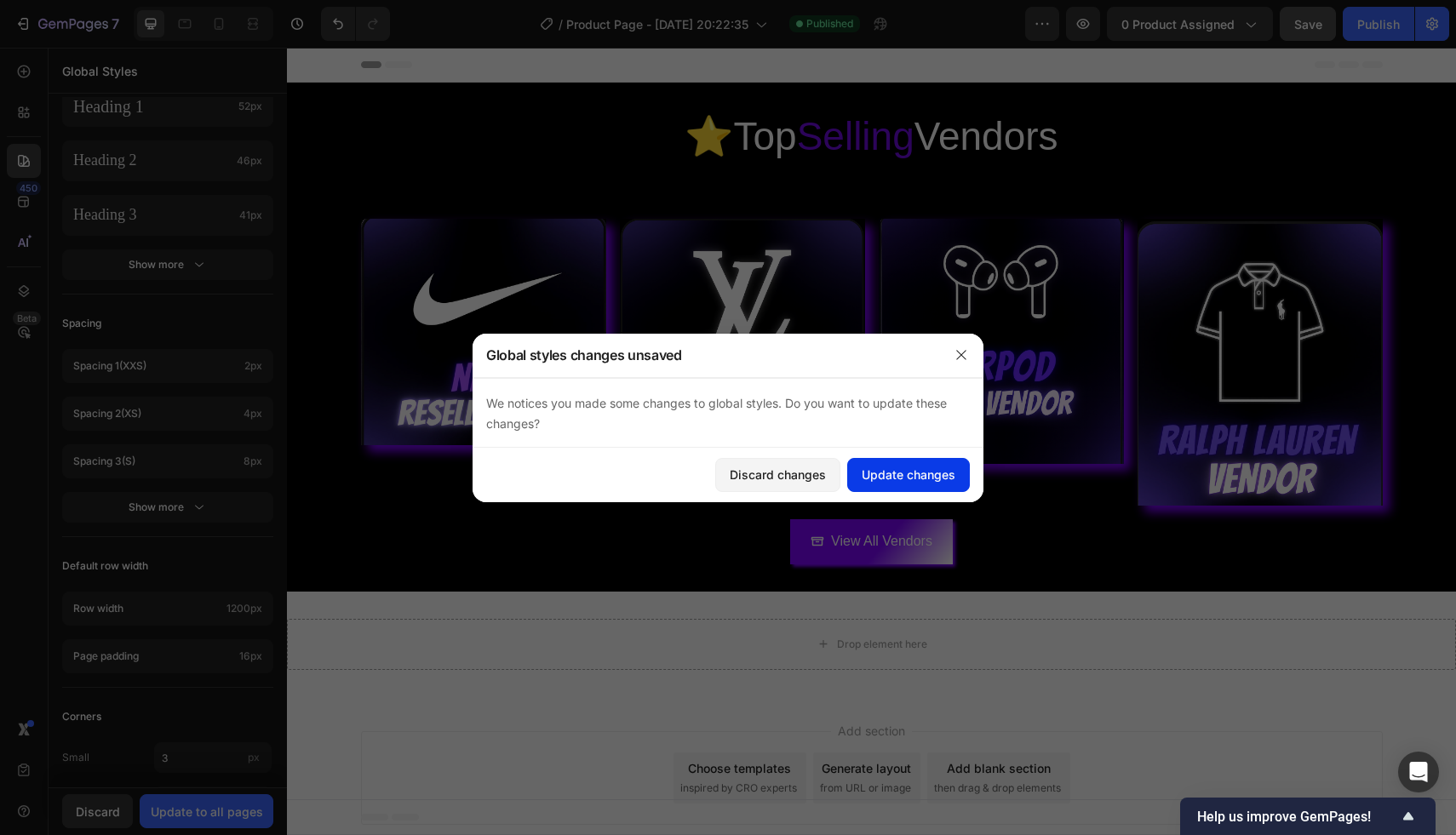
click at [889, 472] on div "Update changes" at bounding box center [908, 475] width 93 height 18
click at [803, 475] on div "Discard changes" at bounding box center [777, 475] width 96 height 18
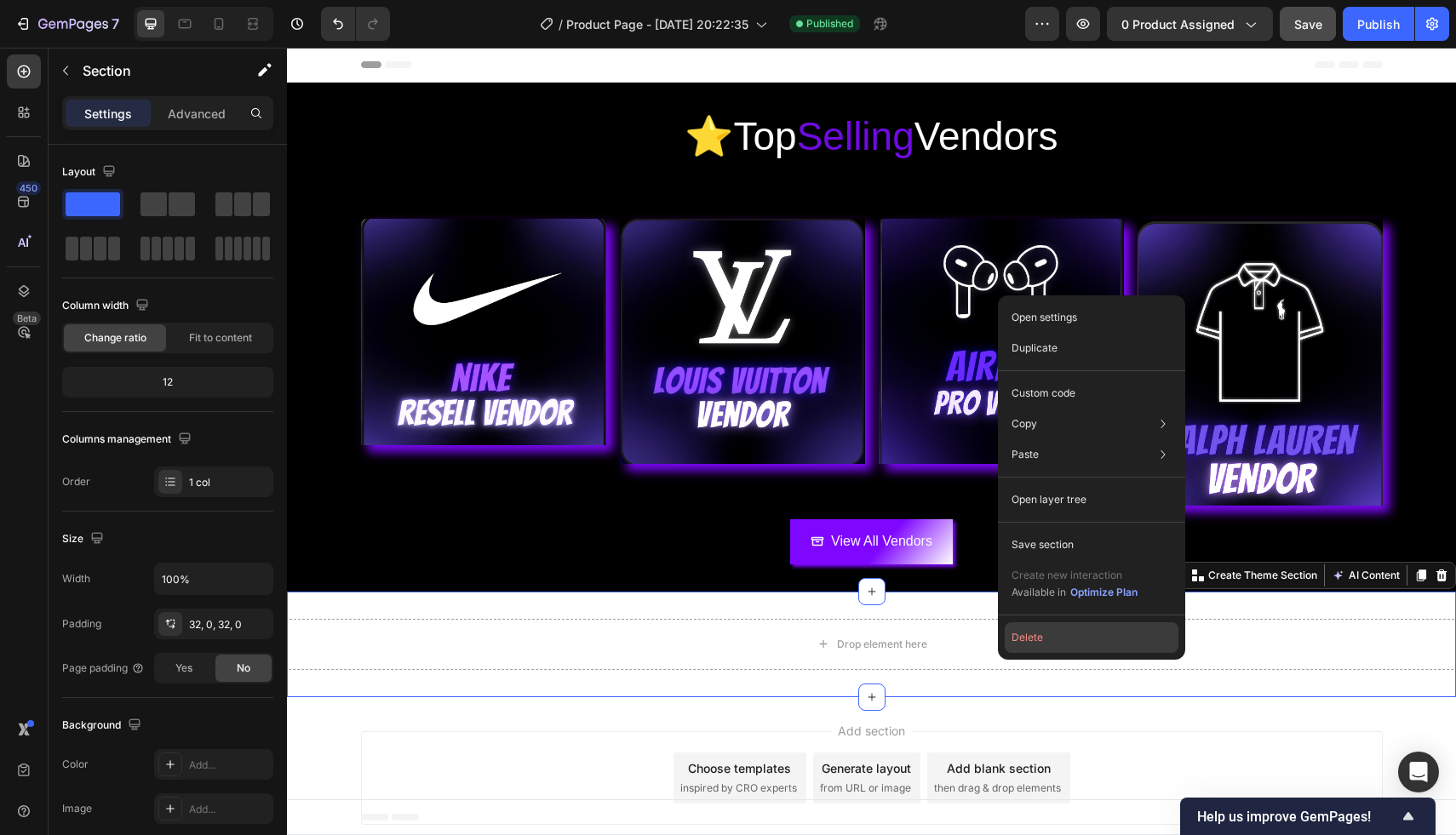
click at [1028, 643] on button "Delete" at bounding box center [1091, 637] width 174 height 31
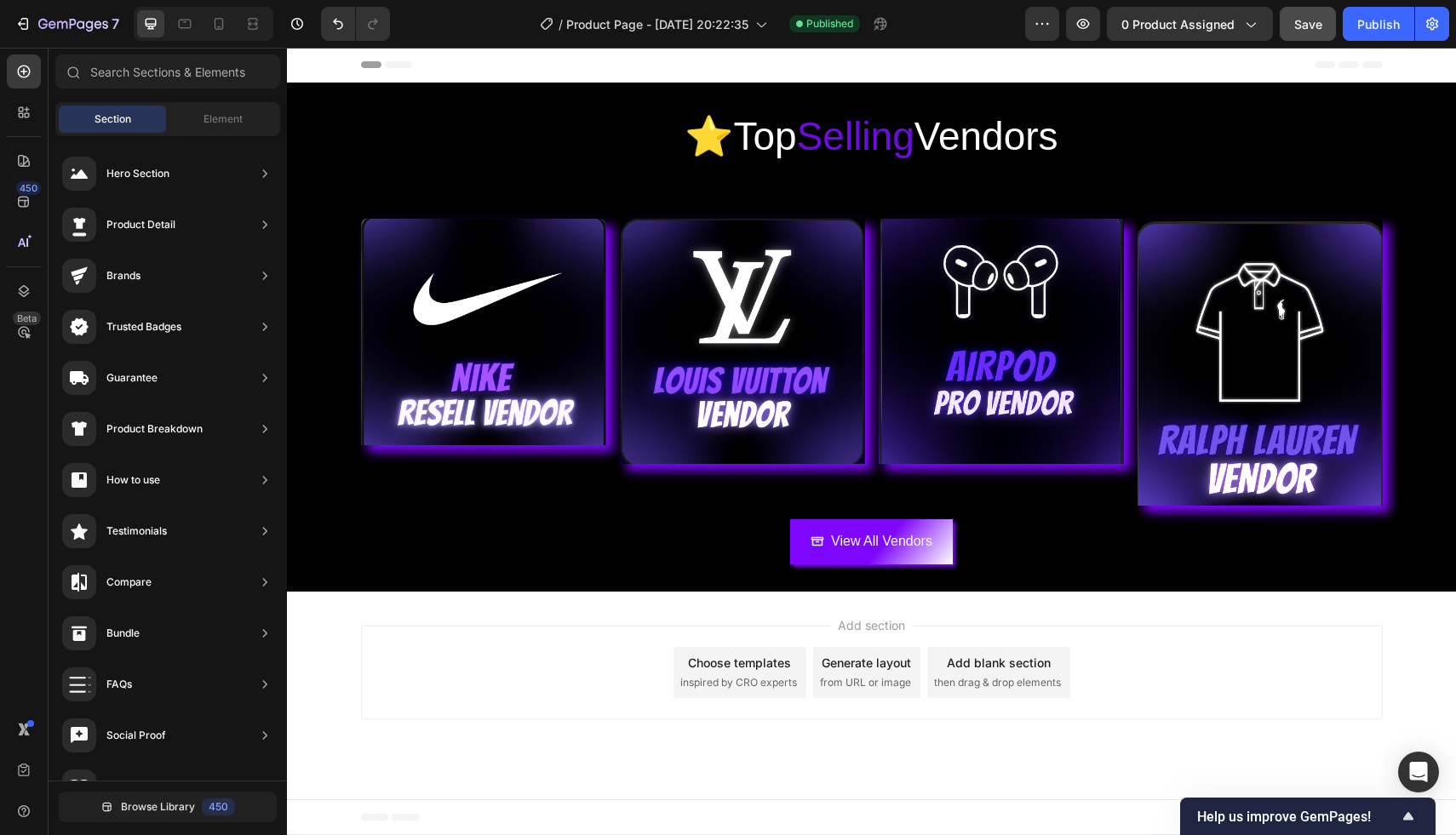
click at [969, 610] on div "Add section Choose templates inspired by CRO experts Generate layout from URL o…" at bounding box center [872, 676] width 1169 height 168
click at [1436, 693] on div "Add section Choose templates inspired by CRO experts Generate layout from URL o…" at bounding box center [872, 676] width 1169 height 168
click at [1455, 646] on div "Add section Choose templates inspired by CRO experts Generate layout from URL o…" at bounding box center [872, 676] width 1169 height 168
click at [618, 709] on div "Add section Choose templates inspired by CRO experts Generate layout from URL o…" at bounding box center [872, 672] width 1022 height 93
click at [618, 729] on div "Add section Choose templates inspired by CRO experts Generate layout from URL o…" at bounding box center [872, 676] width 1169 height 168
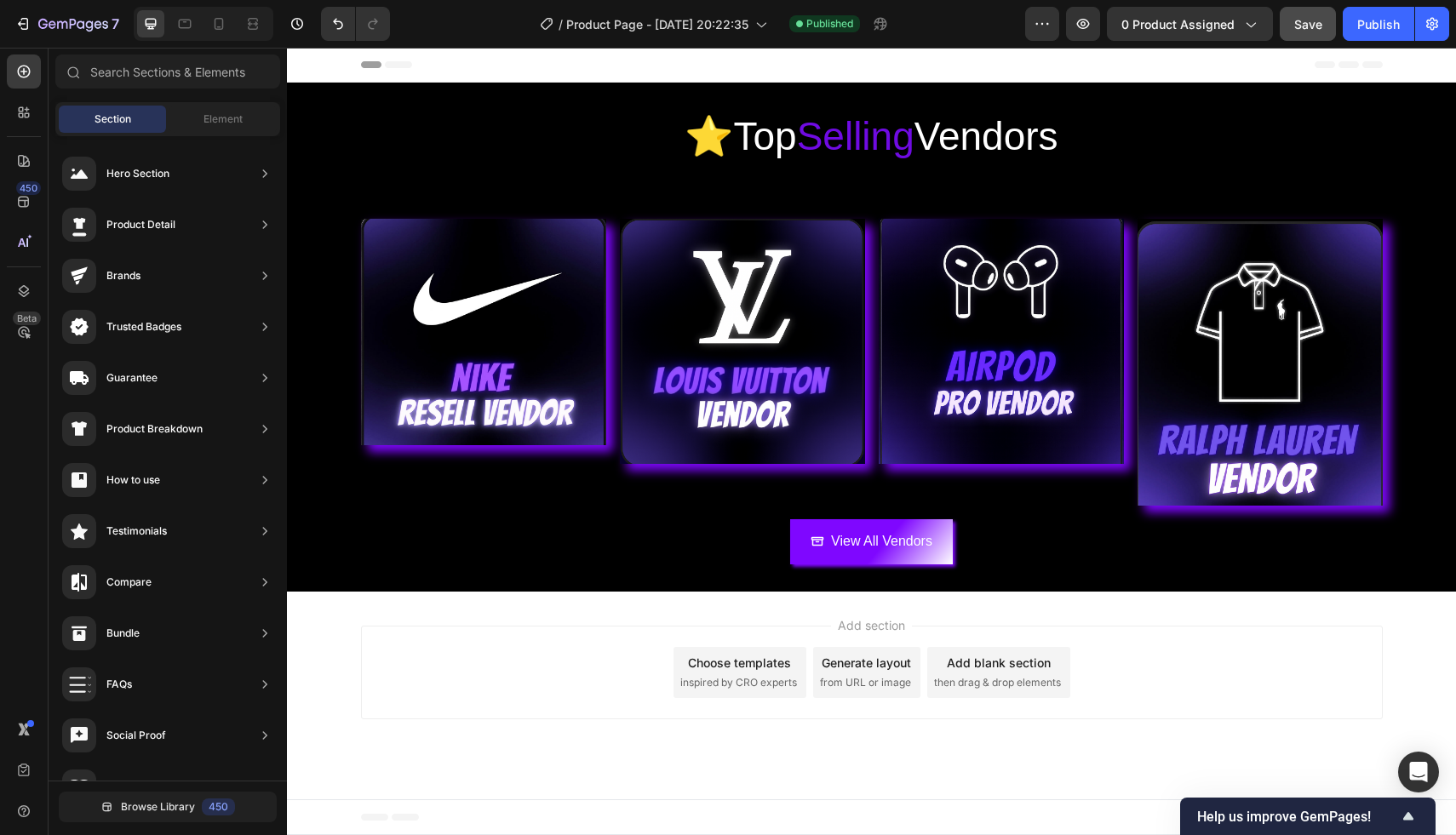
click at [755, 690] on span "inspired by CRO experts" at bounding box center [739, 682] width 117 height 16
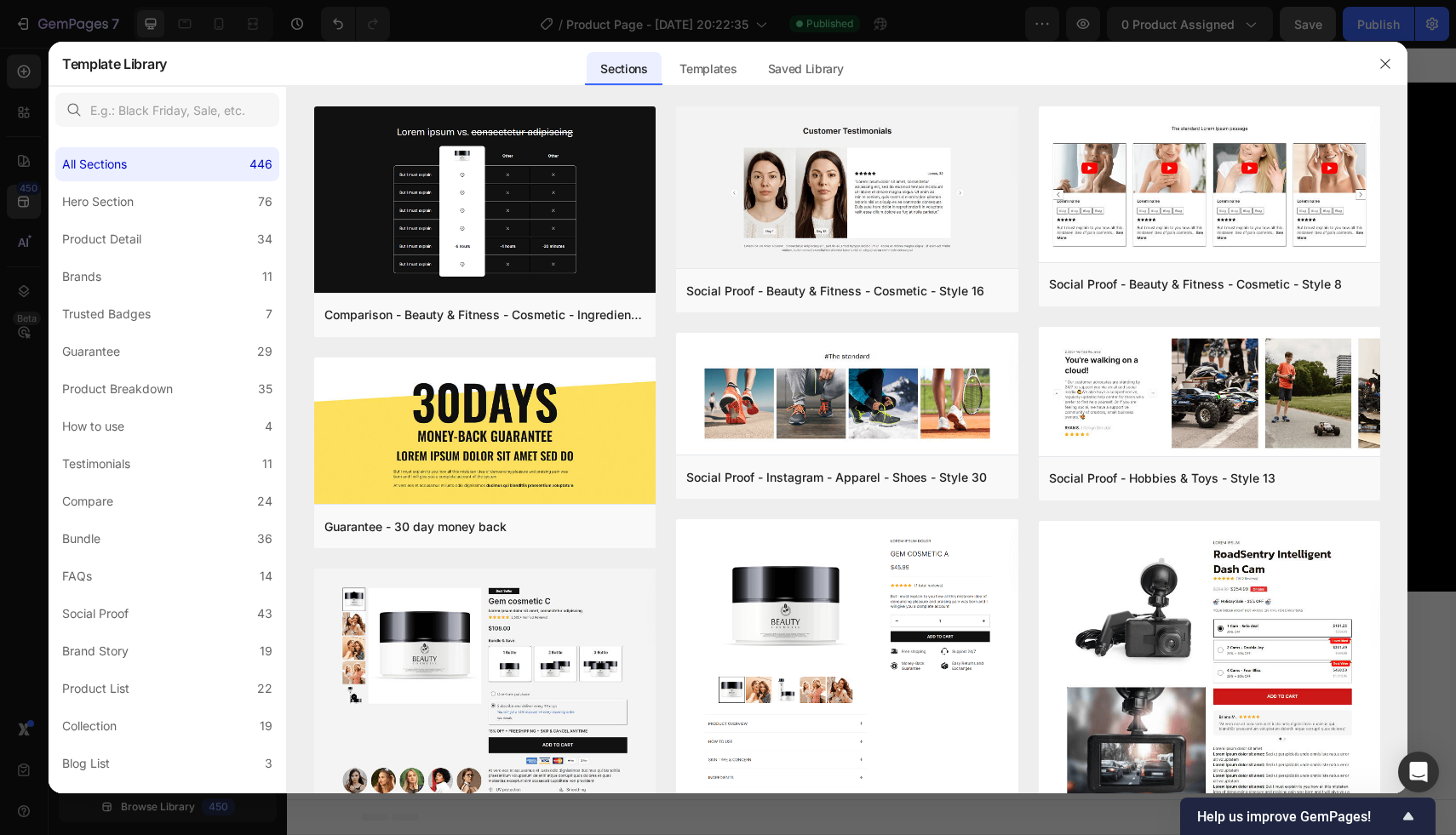
click at [1383, 49] on div at bounding box center [1385, 64] width 44 height 44
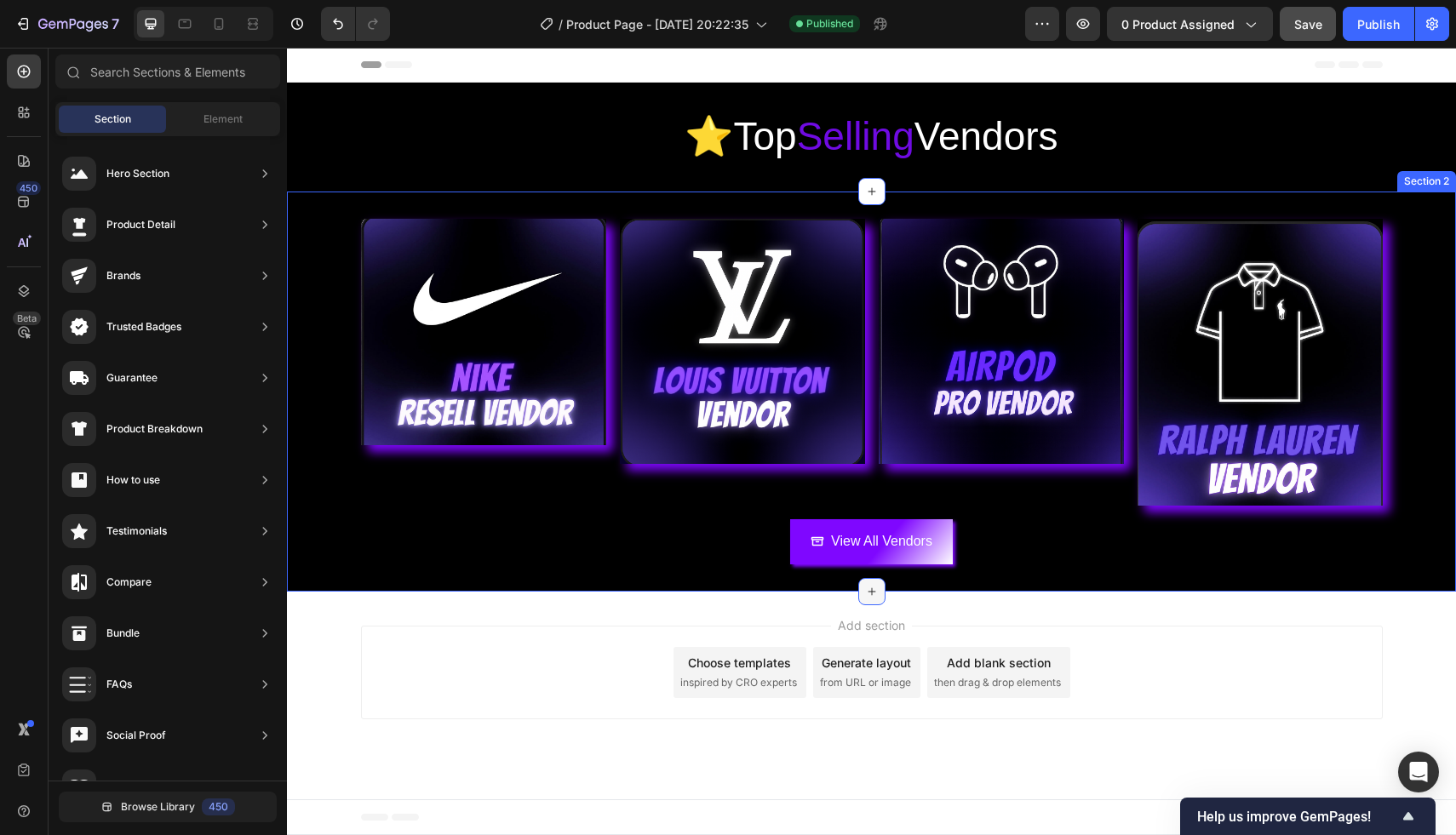
click at [865, 585] on icon at bounding box center [872, 591] width 14 height 14
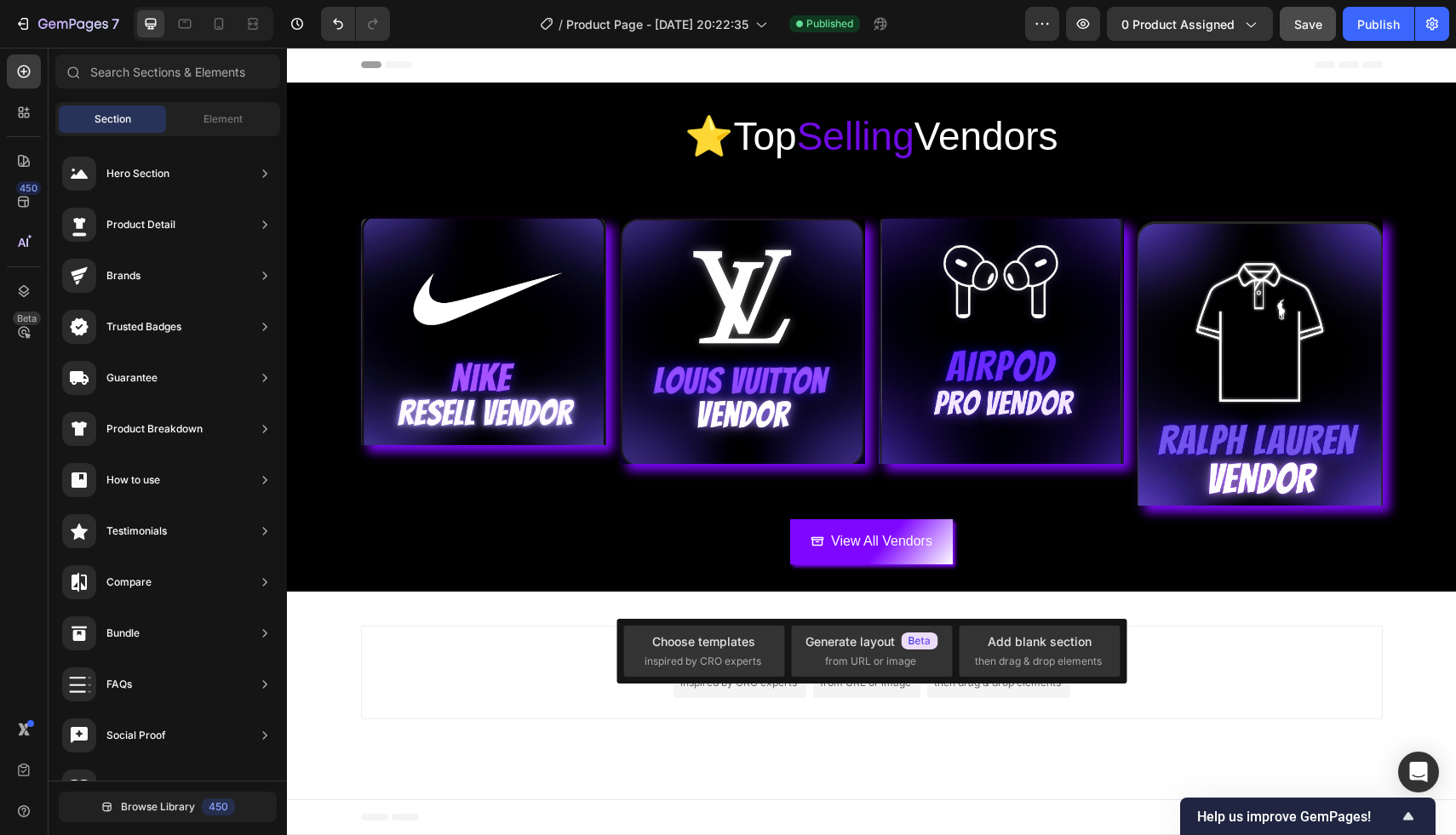
click at [789, 709] on div "Add section Choose templates inspired by CRO experts Generate layout from URL o…" at bounding box center [872, 672] width 1022 height 93
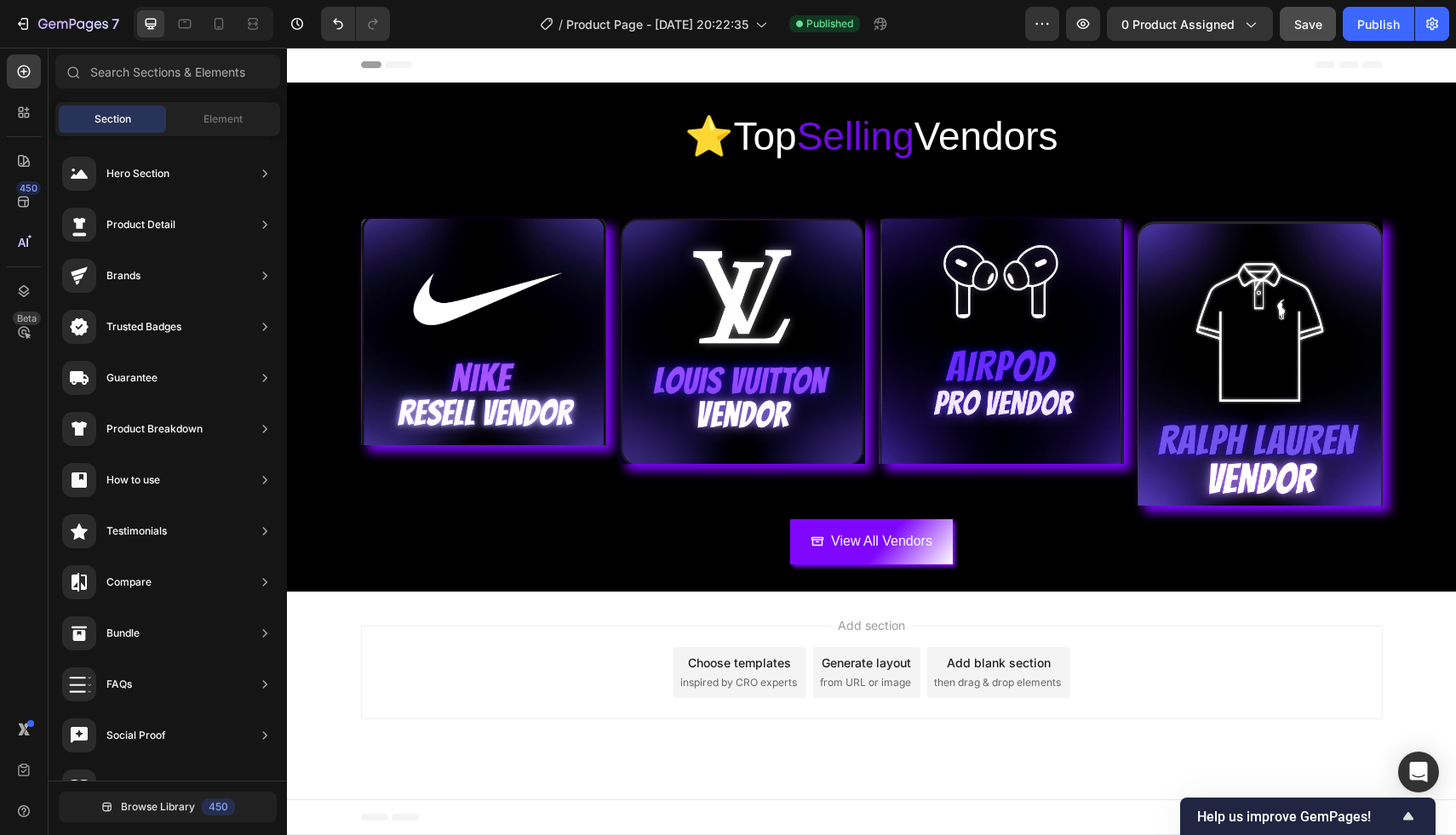
click at [865, 628] on span "Add section" at bounding box center [871, 626] width 80 height 18
click at [201, 112] on div "Element" at bounding box center [222, 119] width 107 height 27
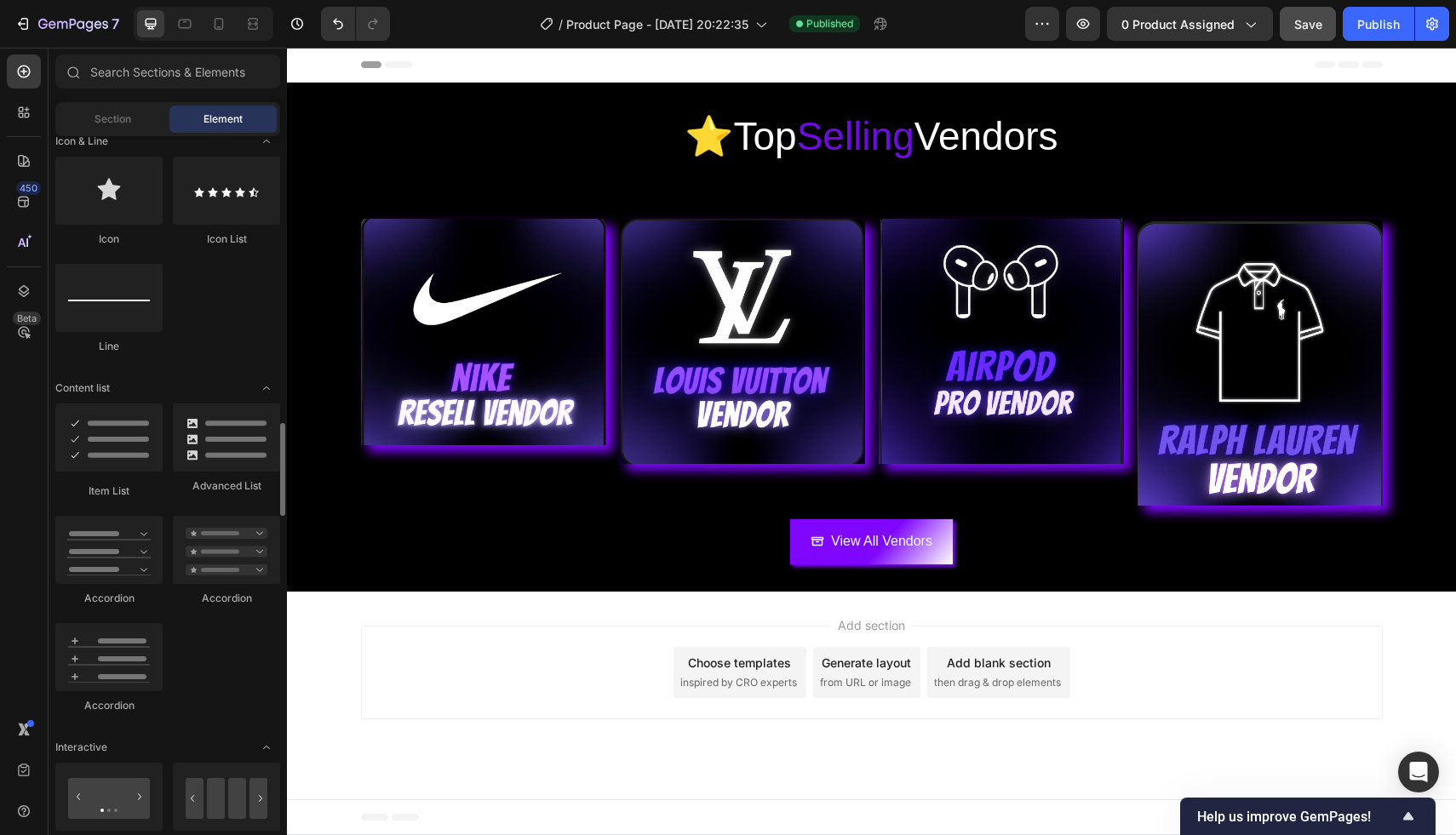
scroll to position [905, 0]
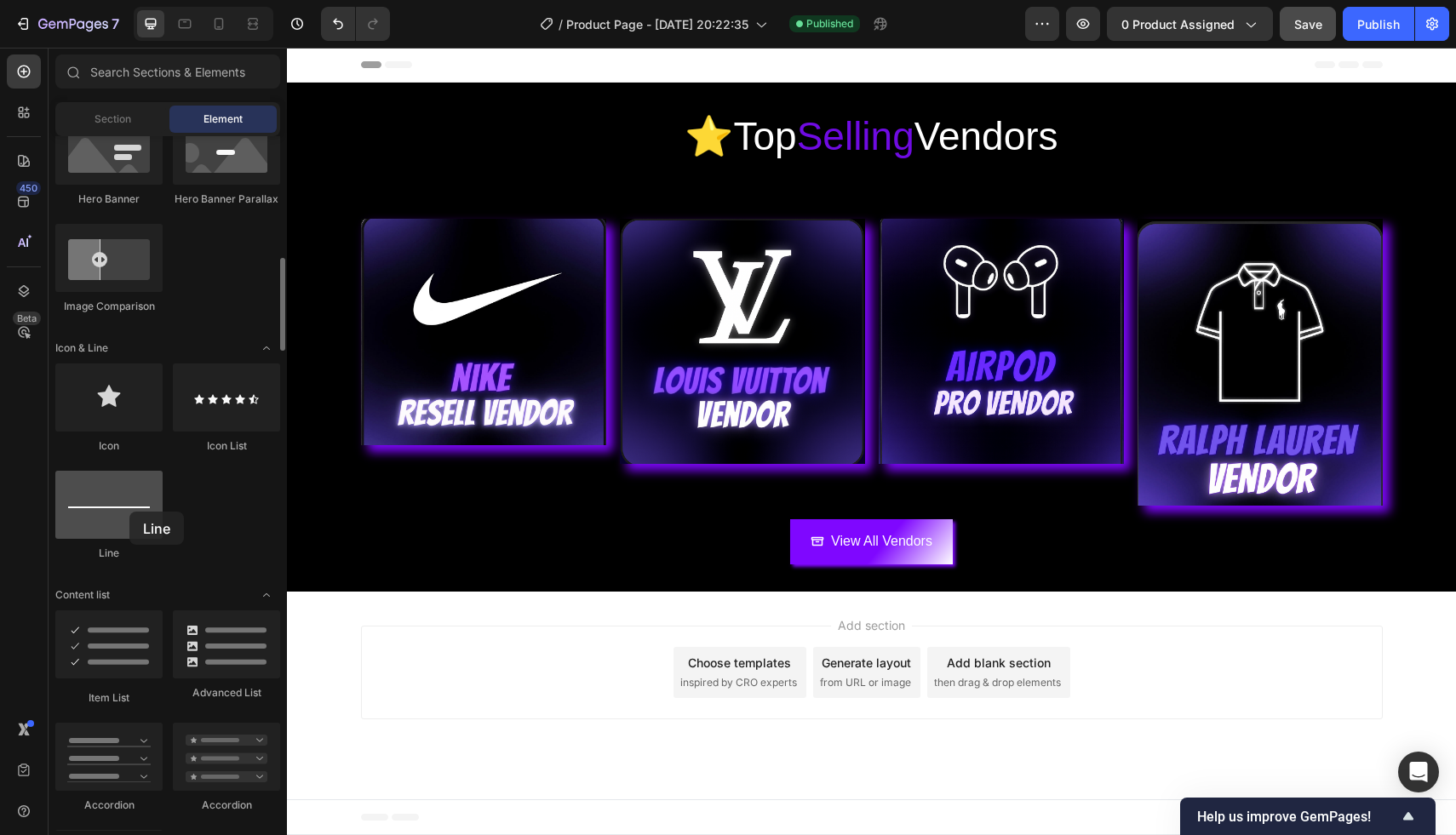
click at [129, 511] on div at bounding box center [109, 505] width 107 height 68
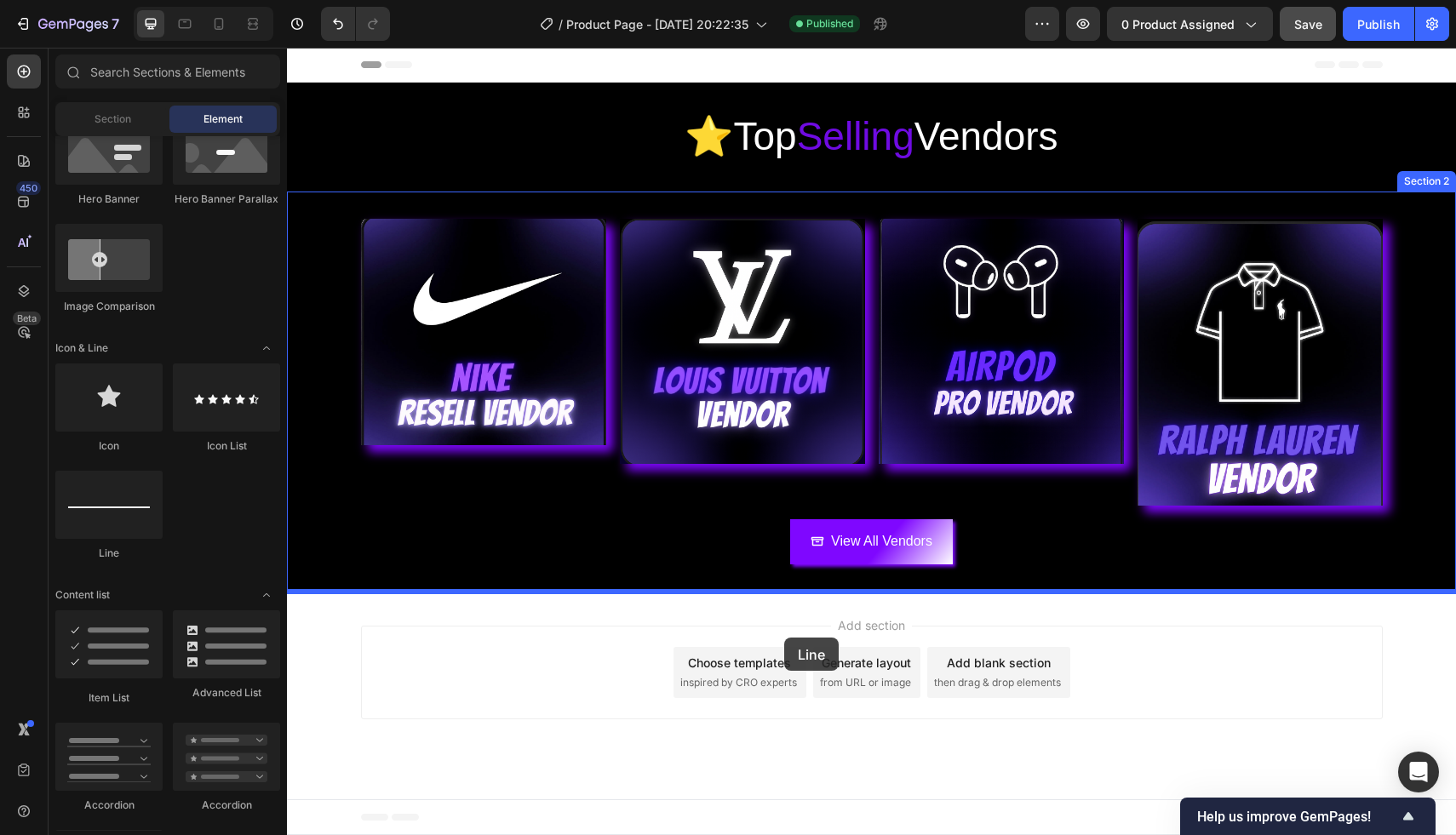
drag, startPoint x: 416, startPoint y: 560, endPoint x: 789, endPoint y: 634, distance: 380.3
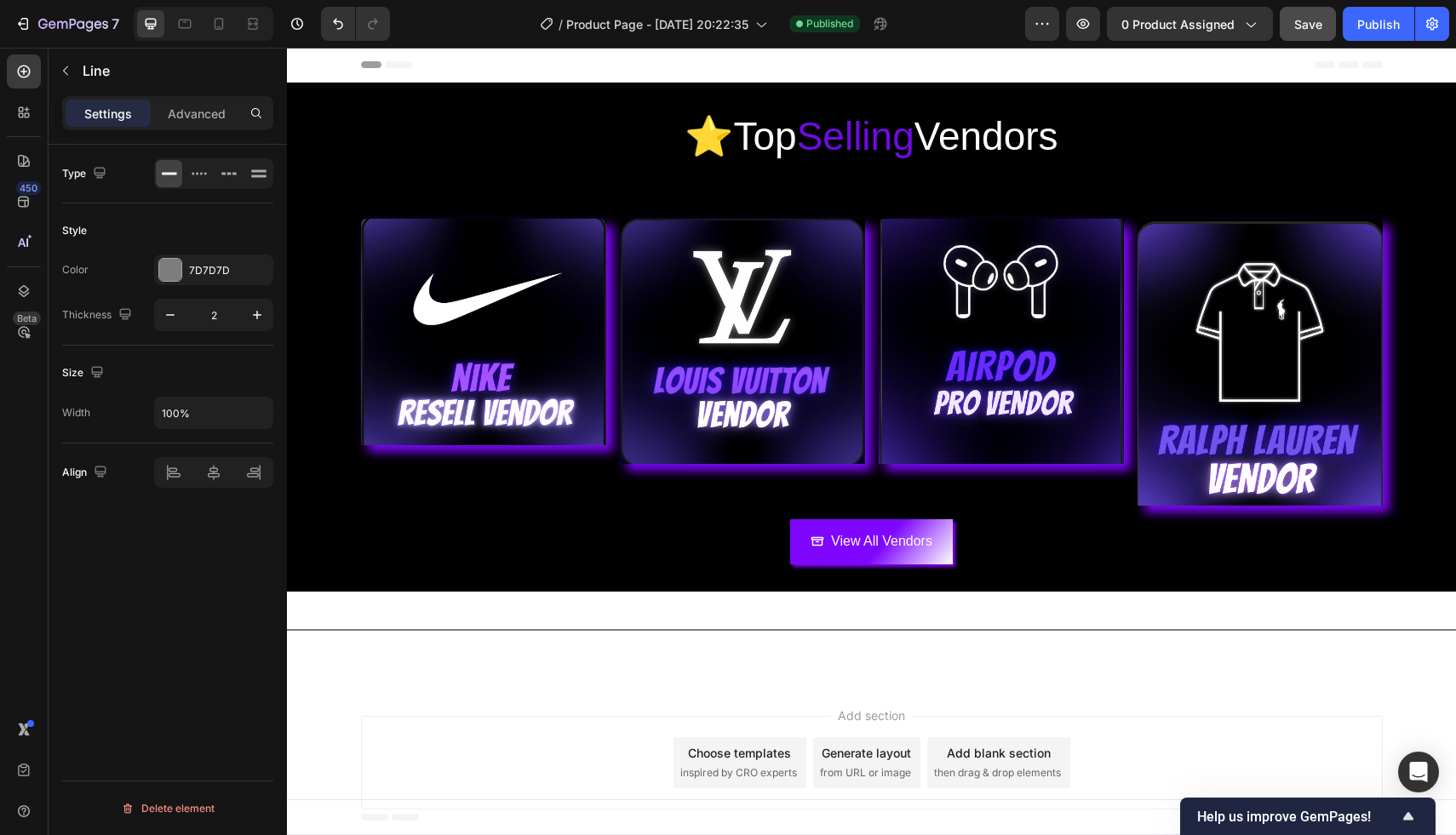
click at [754, 698] on div "Add section Choose templates inspired by CRO experts Generate layout from URL o…" at bounding box center [872, 766] width 1169 height 168
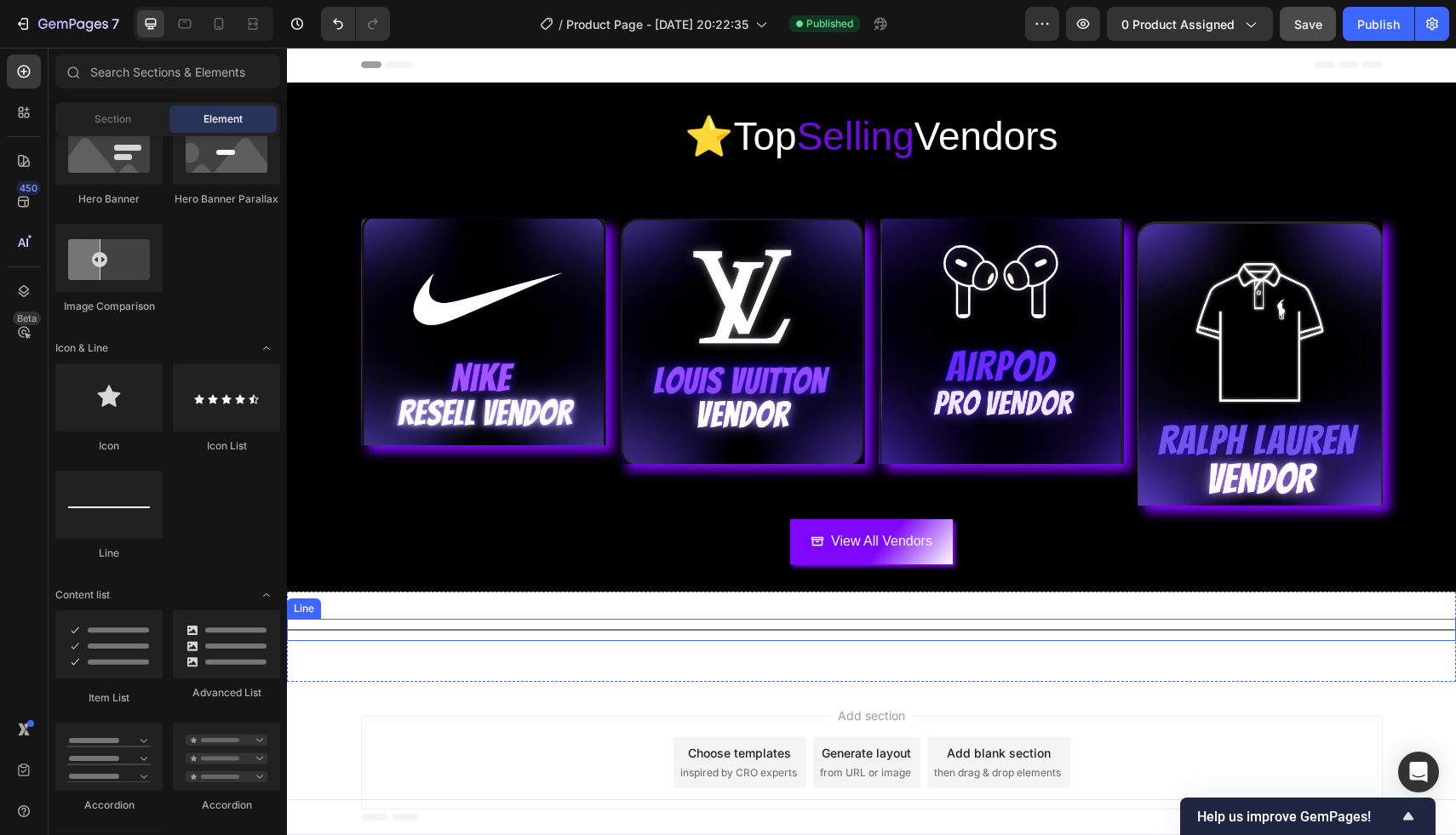
click at [497, 631] on div "Title Line" at bounding box center [872, 630] width 1169 height 22
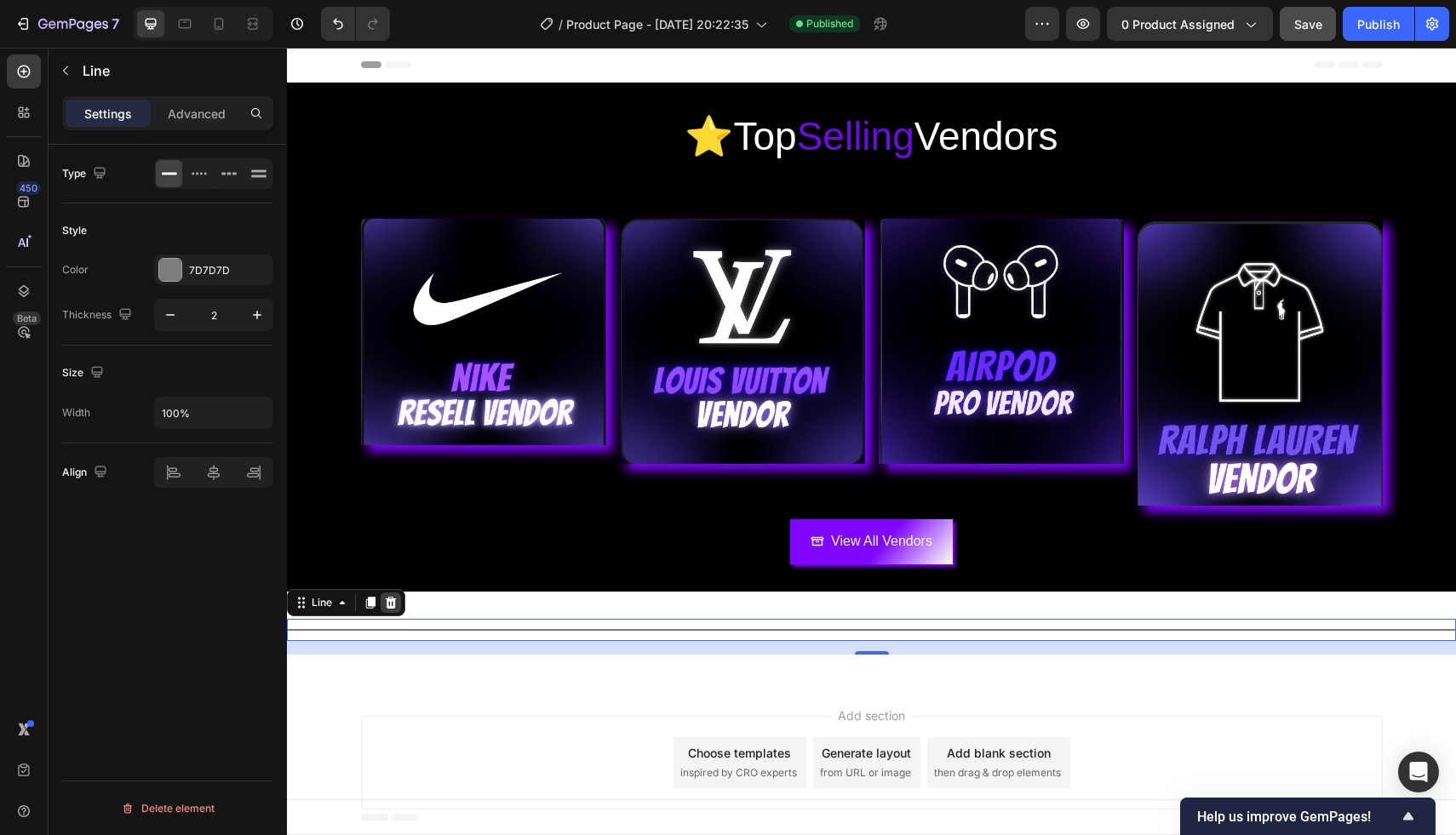
click at [397, 602] on icon at bounding box center [391, 603] width 14 height 14
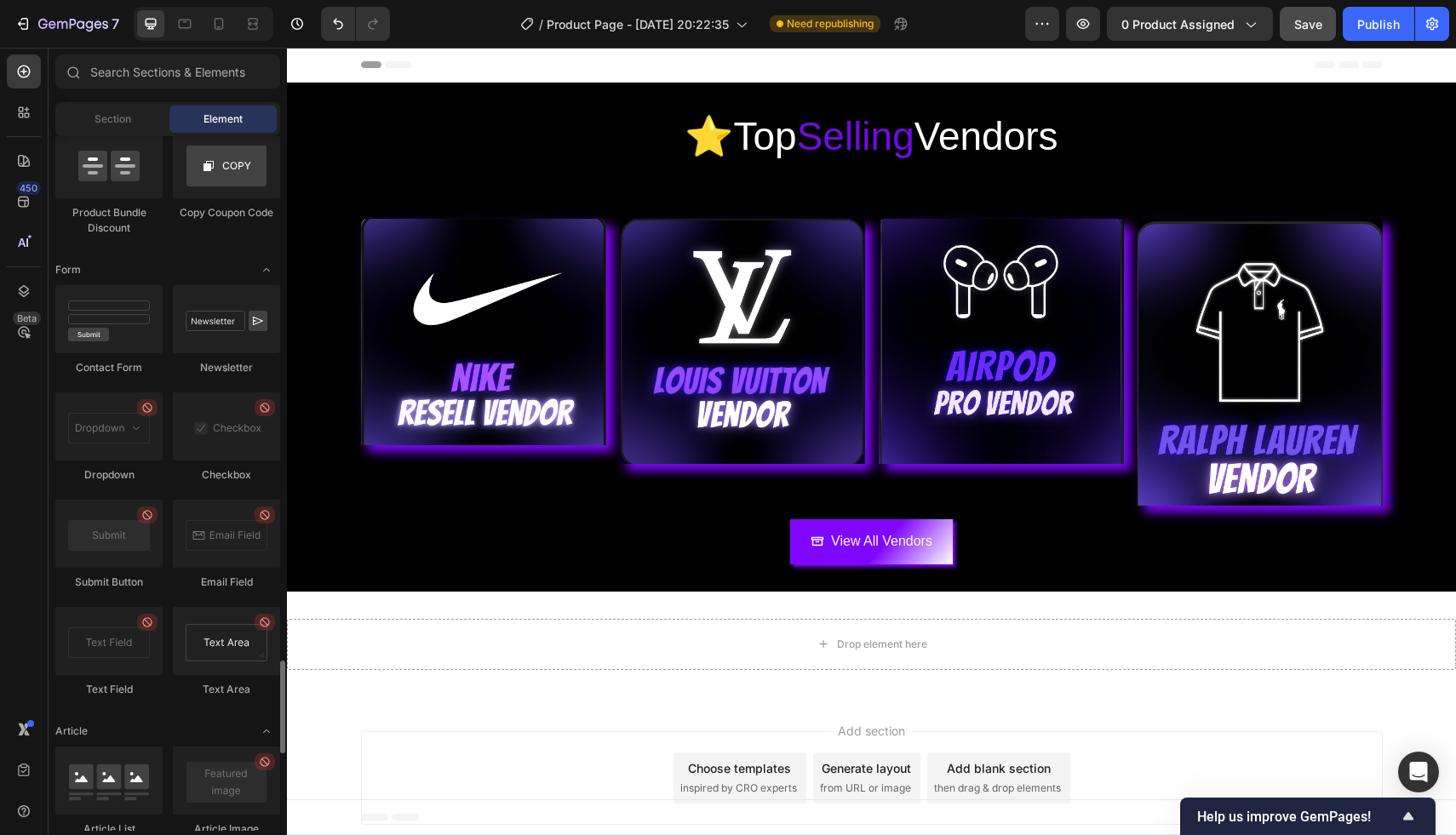
scroll to position [3870, 0]
click at [135, 340] on div at bounding box center [109, 322] width 107 height 68
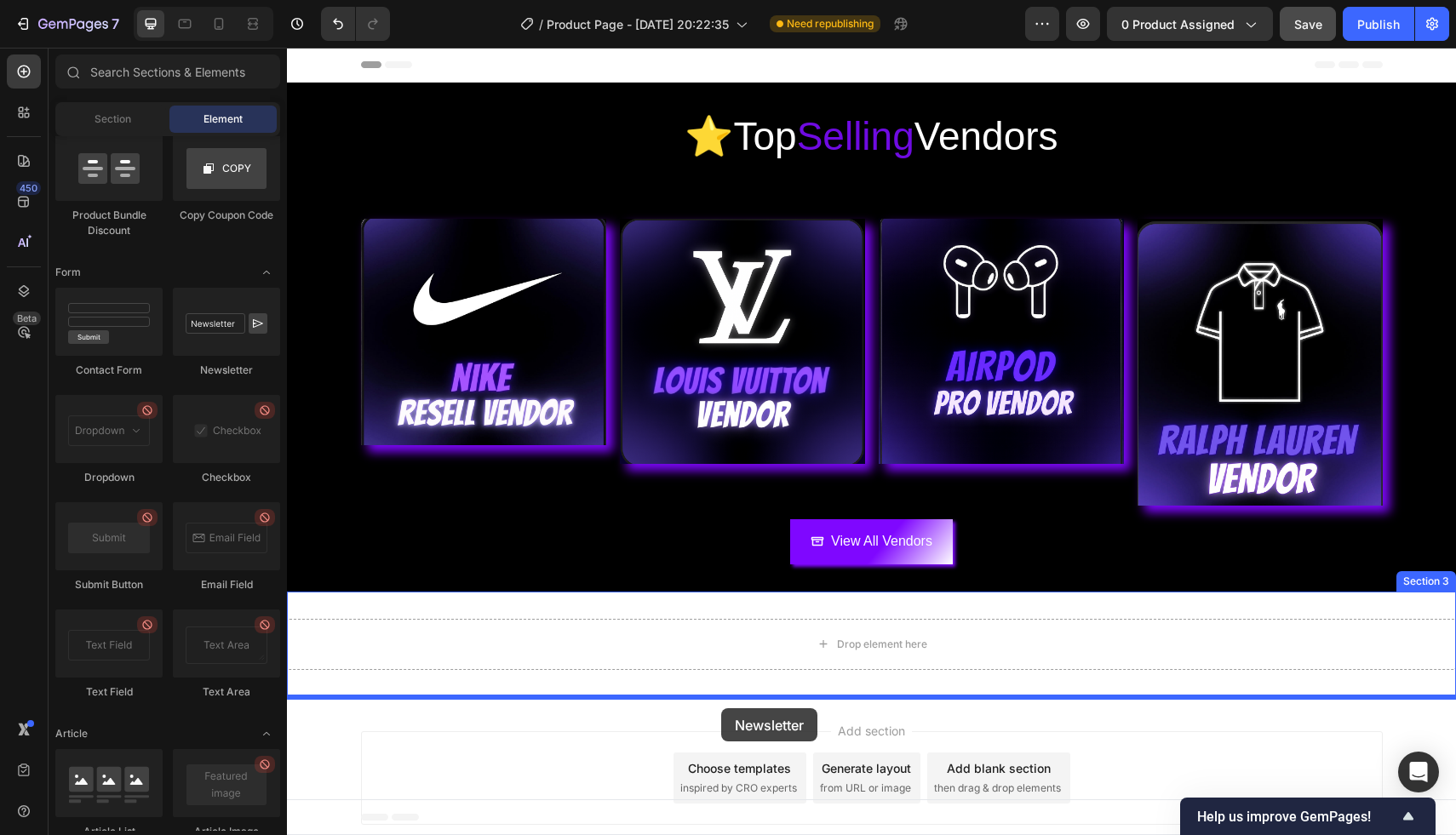
drag, startPoint x: 501, startPoint y: 388, endPoint x: 722, endPoint y: 708, distance: 388.9
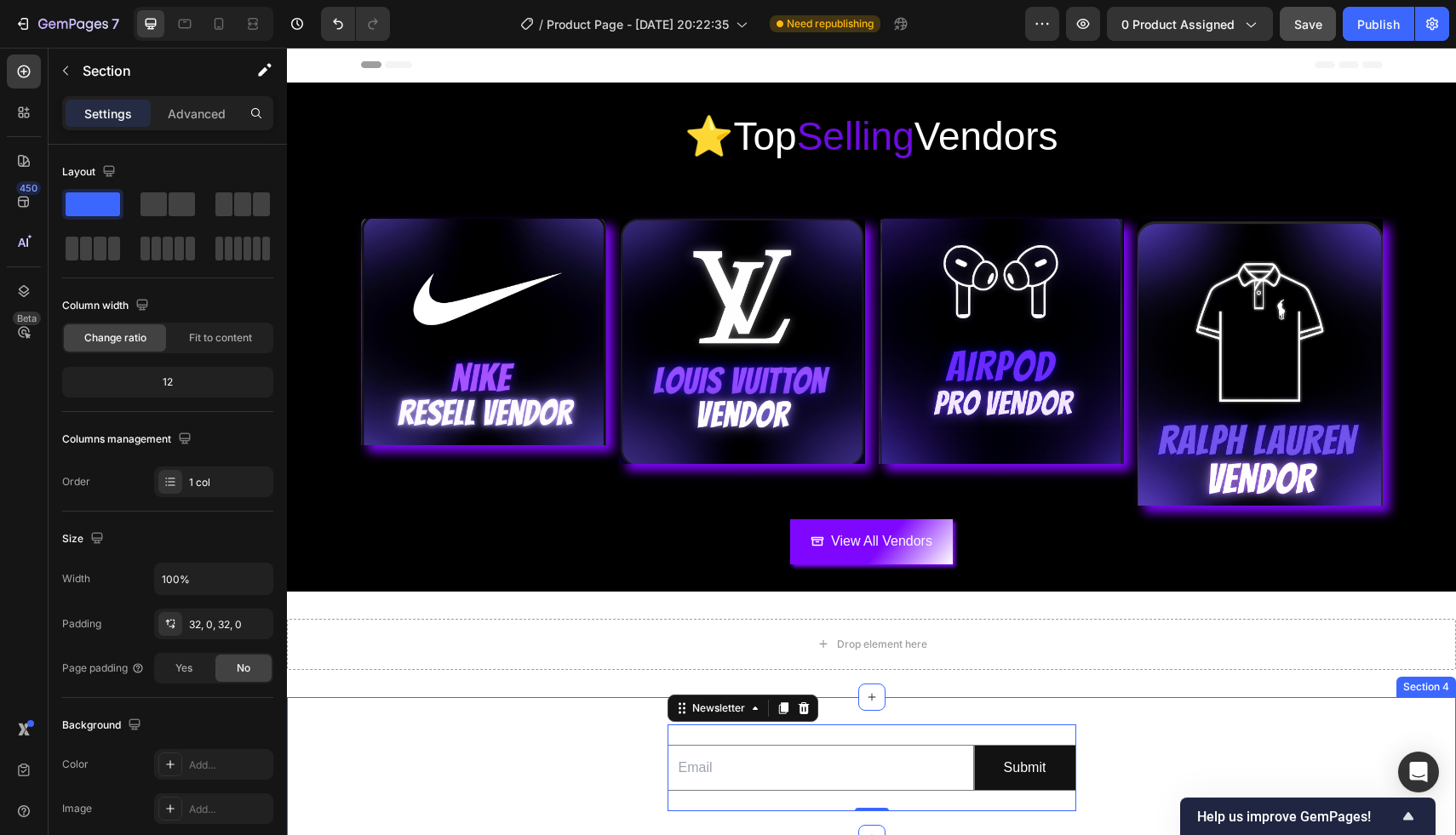
click at [981, 713] on div "Email Field Submit Submit Button Row Newsletter 0 Section 4" at bounding box center [872, 767] width 1169 height 142
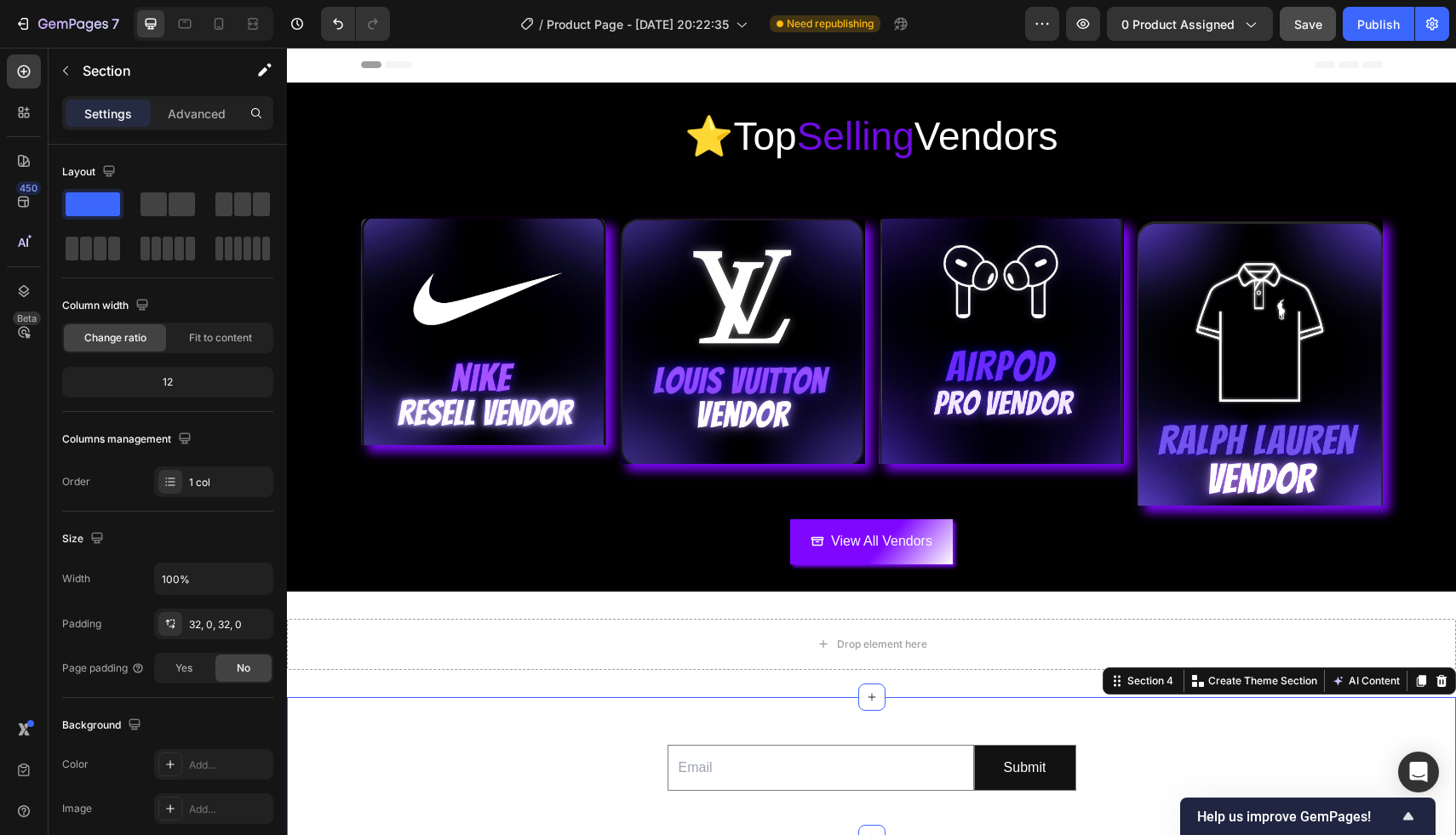
click at [1194, 715] on div "Email Field Submit Submit Button Row Newsletter Section 4 You can create reusab…" at bounding box center [872, 767] width 1169 height 142
click at [1153, 680] on div "Section 4" at bounding box center [1151, 680] width 53 height 16
click at [1219, 683] on p "Create Theme Section" at bounding box center [1262, 680] width 109 height 16
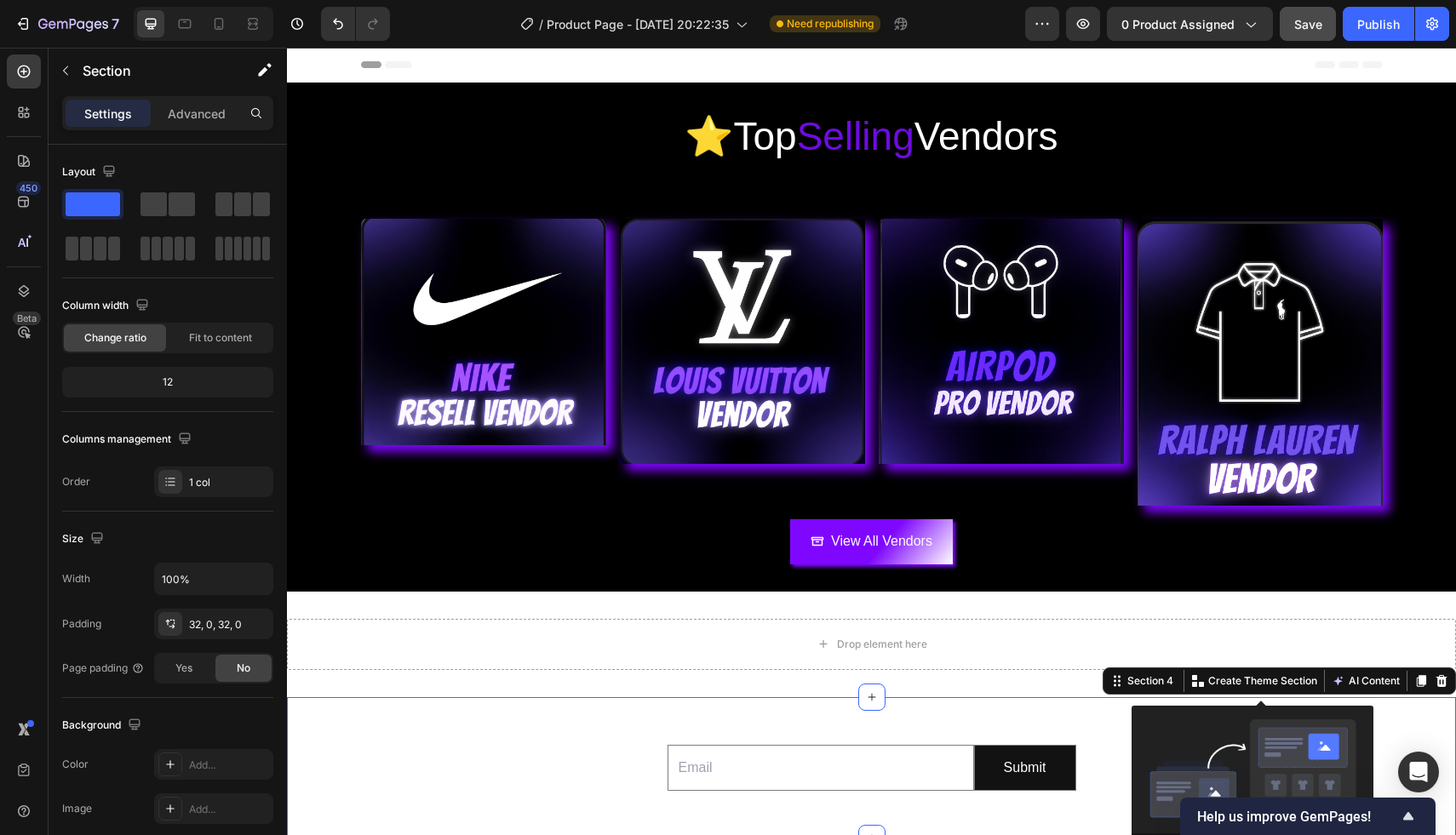
click at [1214, 712] on div at bounding box center [1252, 770] width 241 height 128
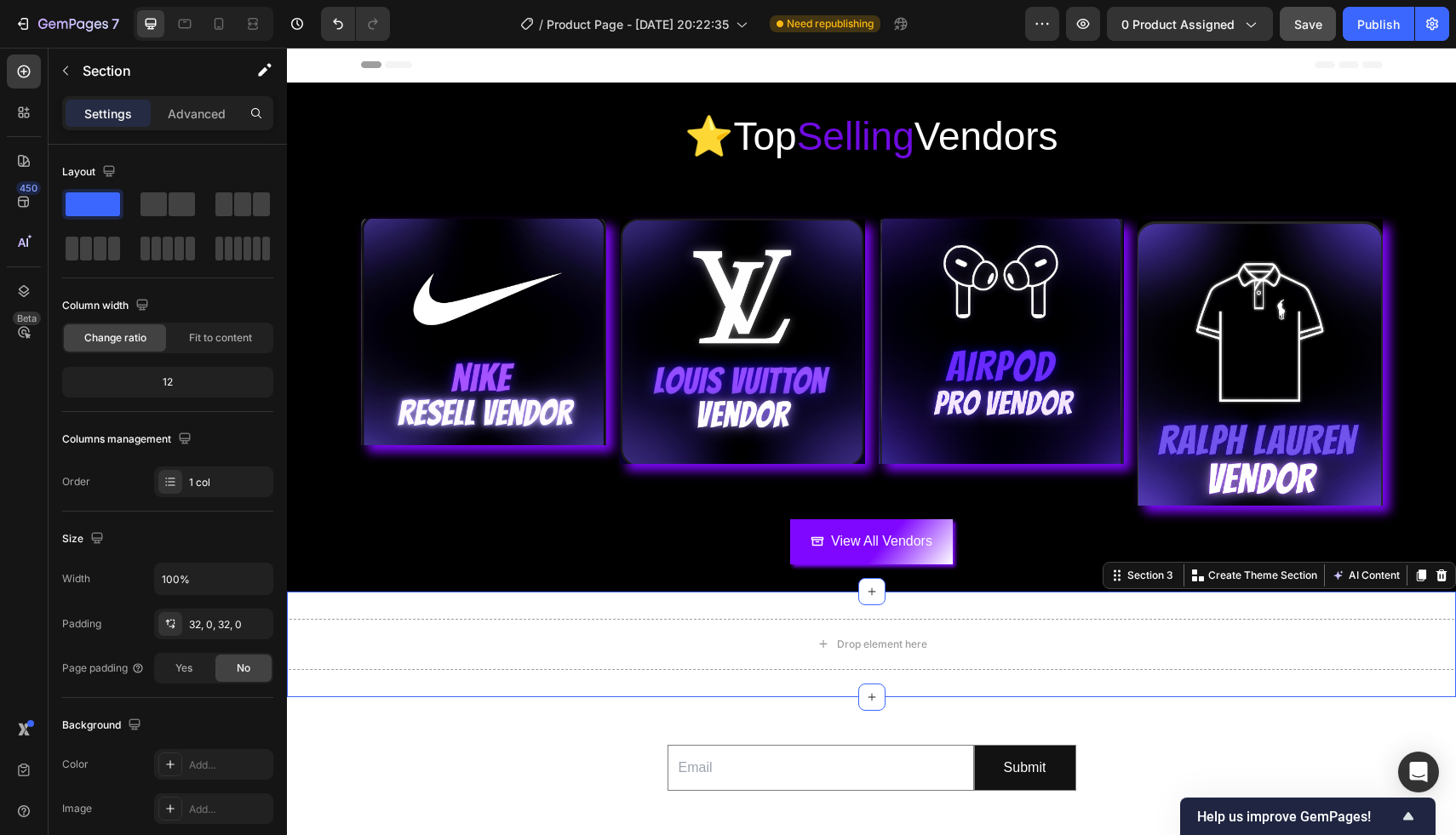
click at [1102, 609] on div "Drop element here Section 3 You can create reusable sections Create Theme Secti…" at bounding box center [872, 644] width 1169 height 105
click at [1434, 575] on icon at bounding box center [1440, 575] width 14 height 14
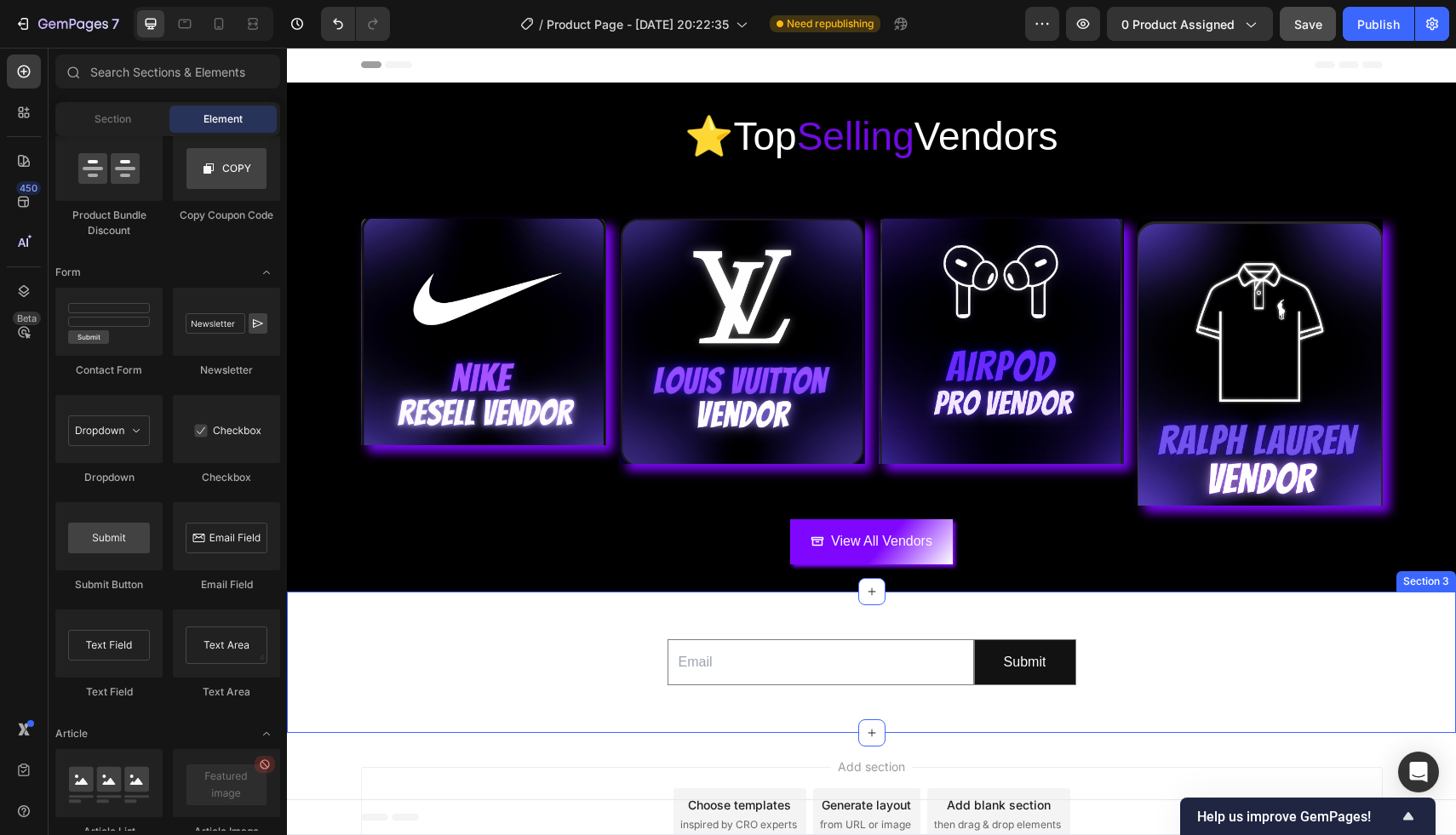
click at [1258, 687] on div "Email Field Submit Submit Button Row Newsletter" at bounding box center [872, 663] width 1169 height 88
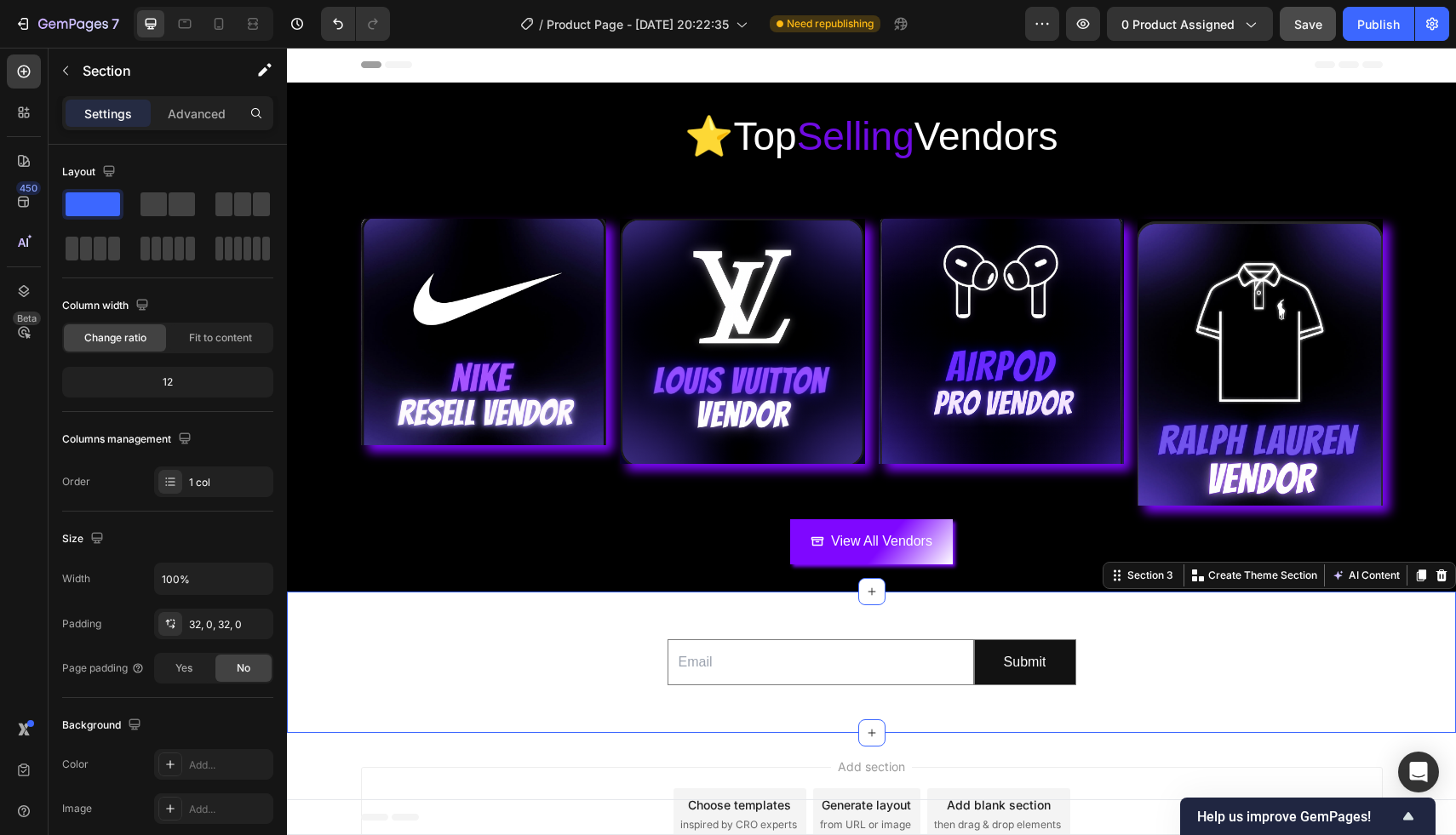
click at [1152, 747] on div "Add section Choose templates inspired by CRO experts Generate layout from URL o…" at bounding box center [872, 817] width 1169 height 168
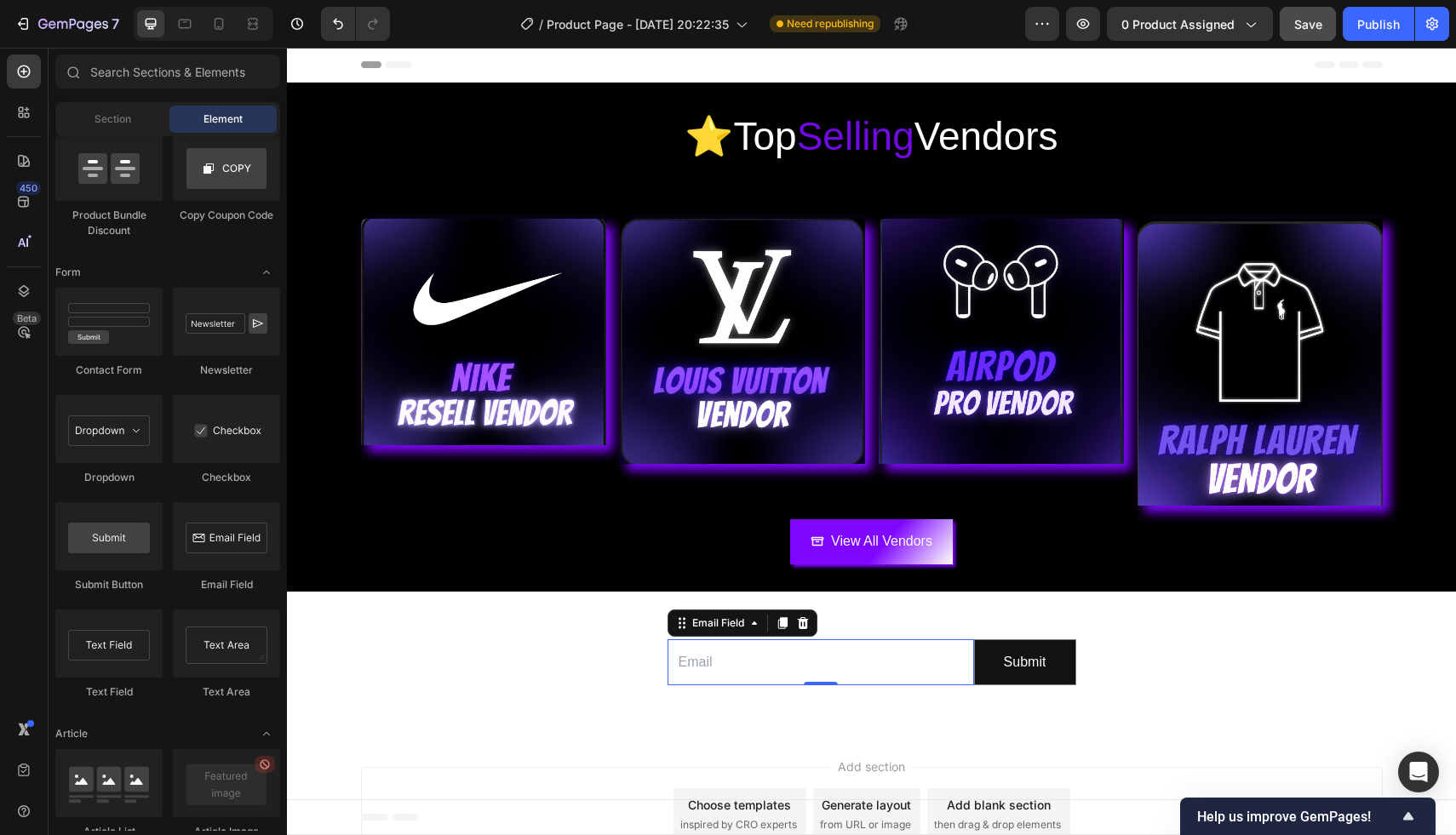
click at [931, 658] on input "email" at bounding box center [820, 662] width 306 height 47
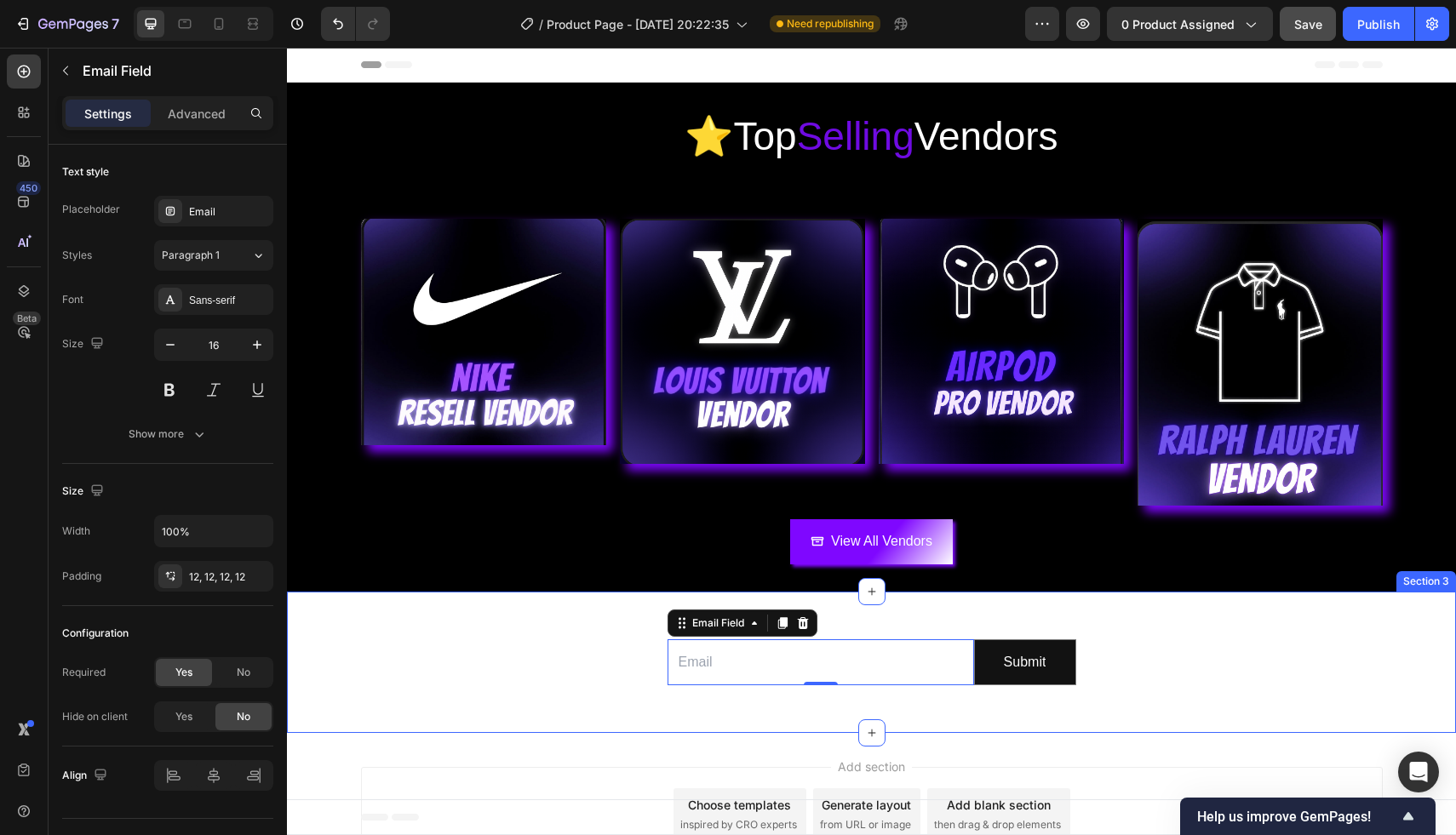
click at [1129, 603] on div "Email Field 0 Submit Submit Button Row Newsletter Section 3" at bounding box center [872, 662] width 1169 height 142
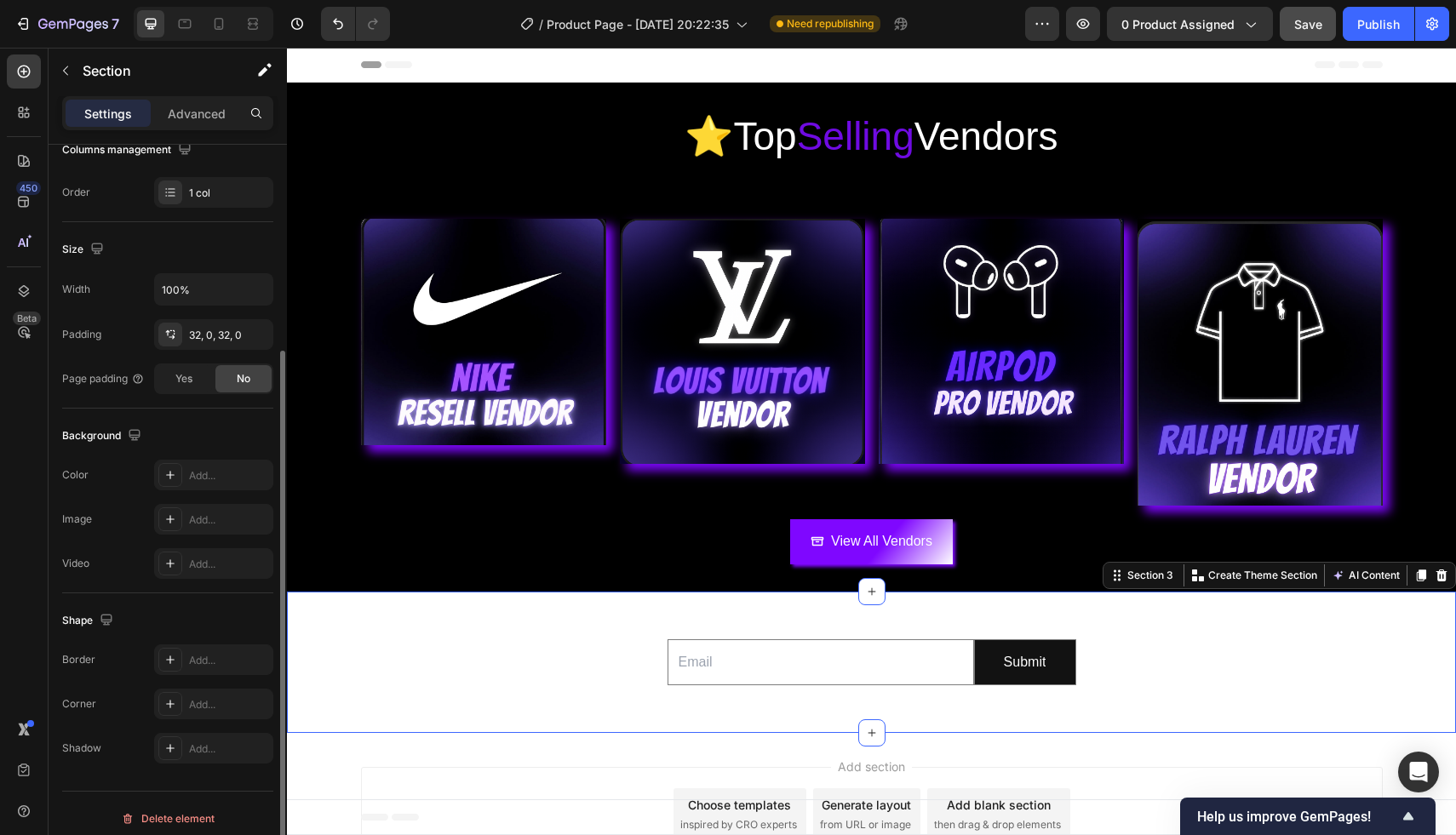
scroll to position [300, 0]
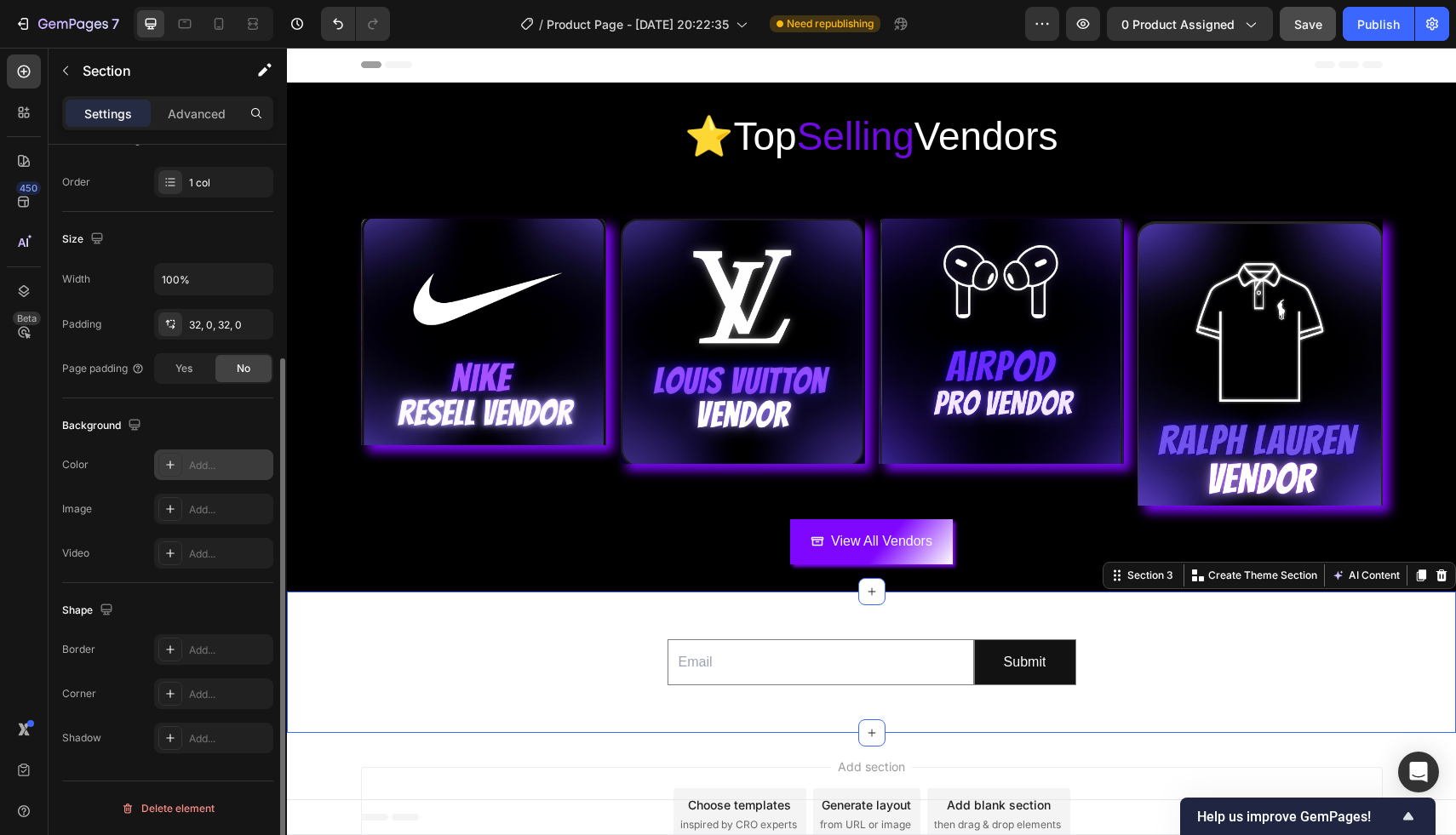
click at [203, 466] on div "Add..." at bounding box center [229, 466] width 80 height 16
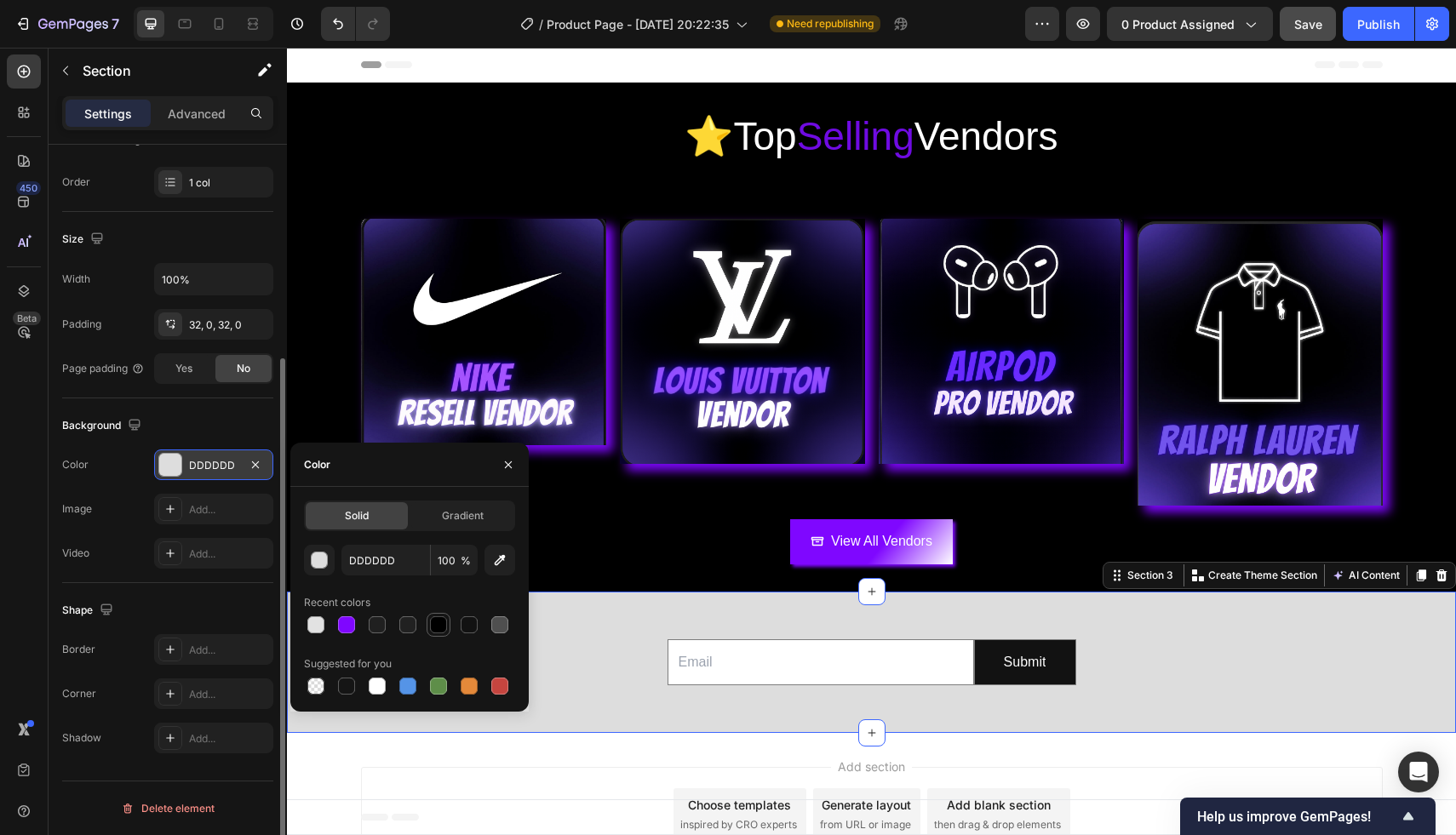
click at [434, 626] on div at bounding box center [438, 625] width 17 height 17
type input "000000"
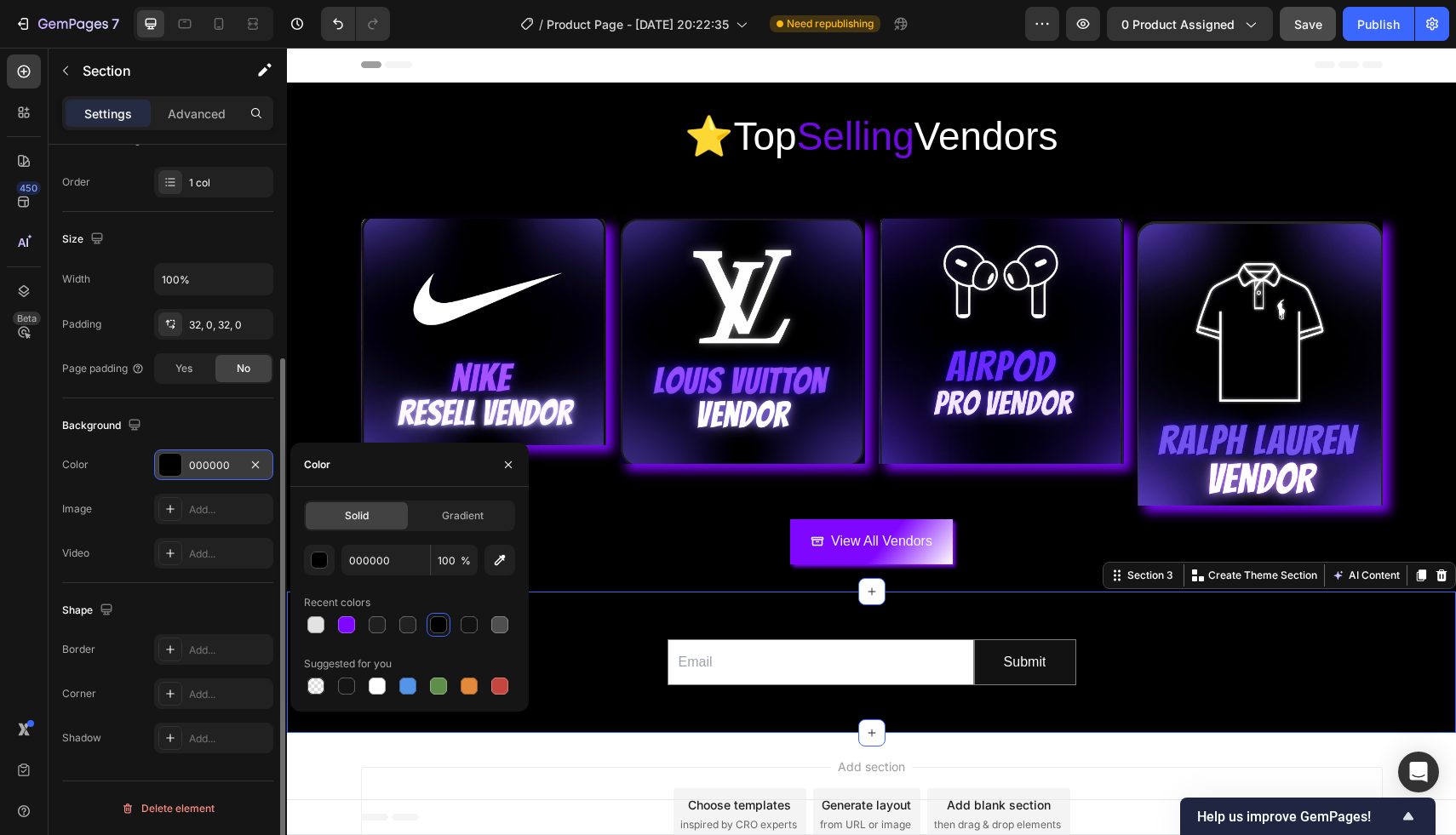
click at [482, 753] on div "Add section Choose templates inspired by CRO experts Generate layout from URL o…" at bounding box center [872, 817] width 1169 height 168
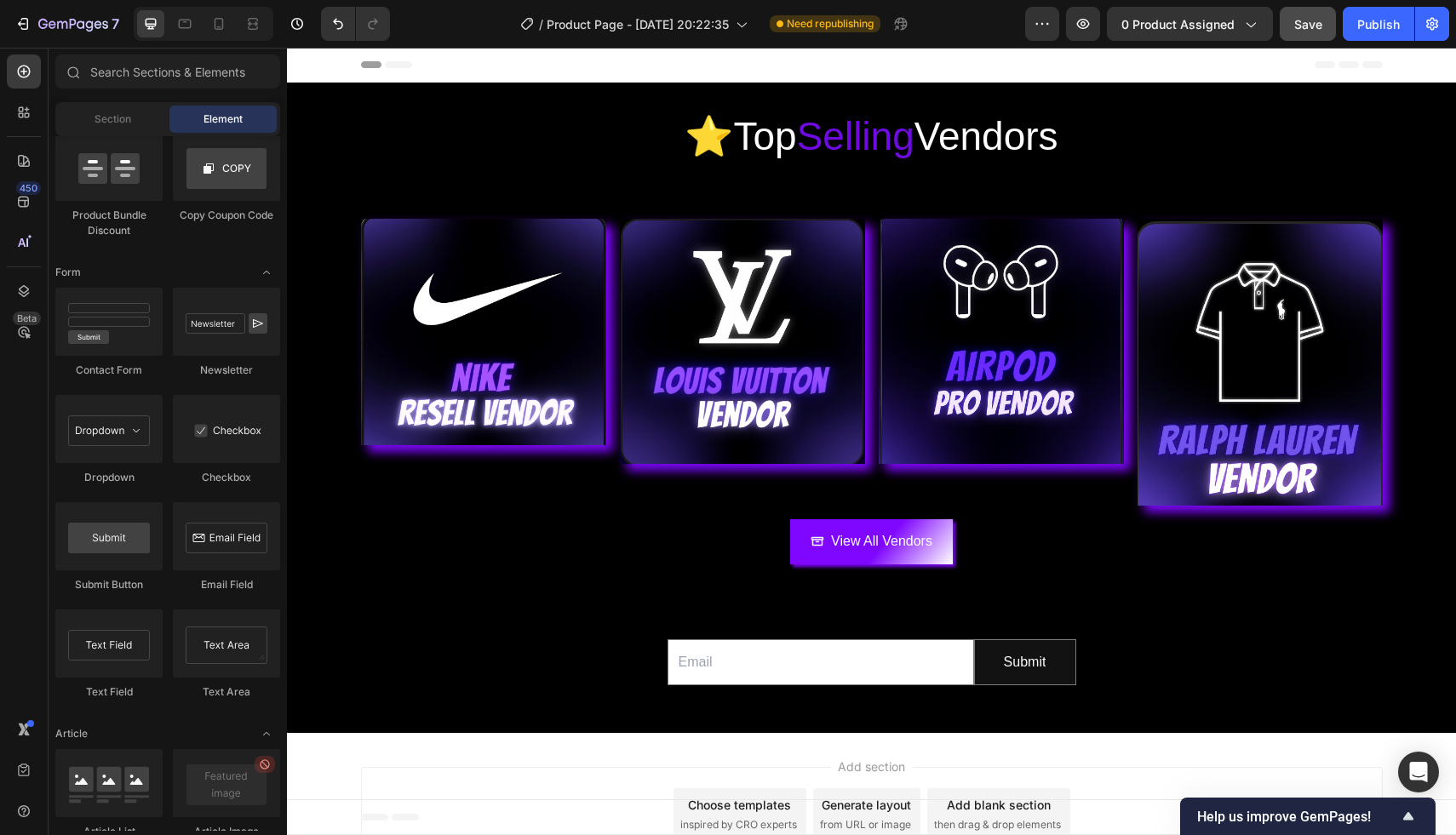
scroll to position [67, 0]
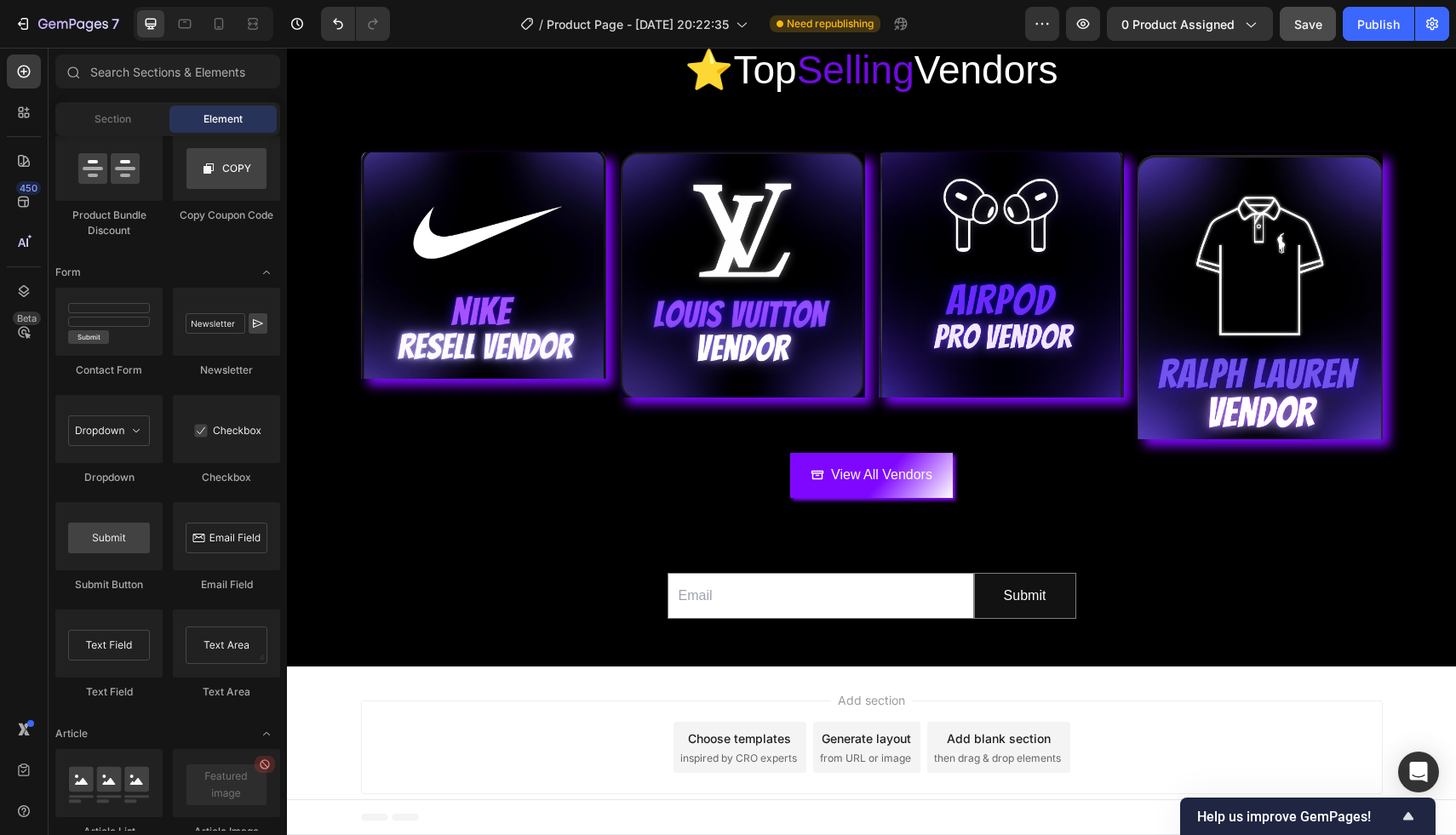
click at [1205, 687] on div "Add section Choose templates inspired by CRO experts Generate layout from URL o…" at bounding box center [872, 751] width 1169 height 168
click at [1155, 692] on div "Add section Choose templates inspired by CRO experts Generate layout from URL o…" at bounding box center [872, 751] width 1169 height 168
click at [1389, 27] on div "Publish" at bounding box center [1378, 25] width 43 height 18
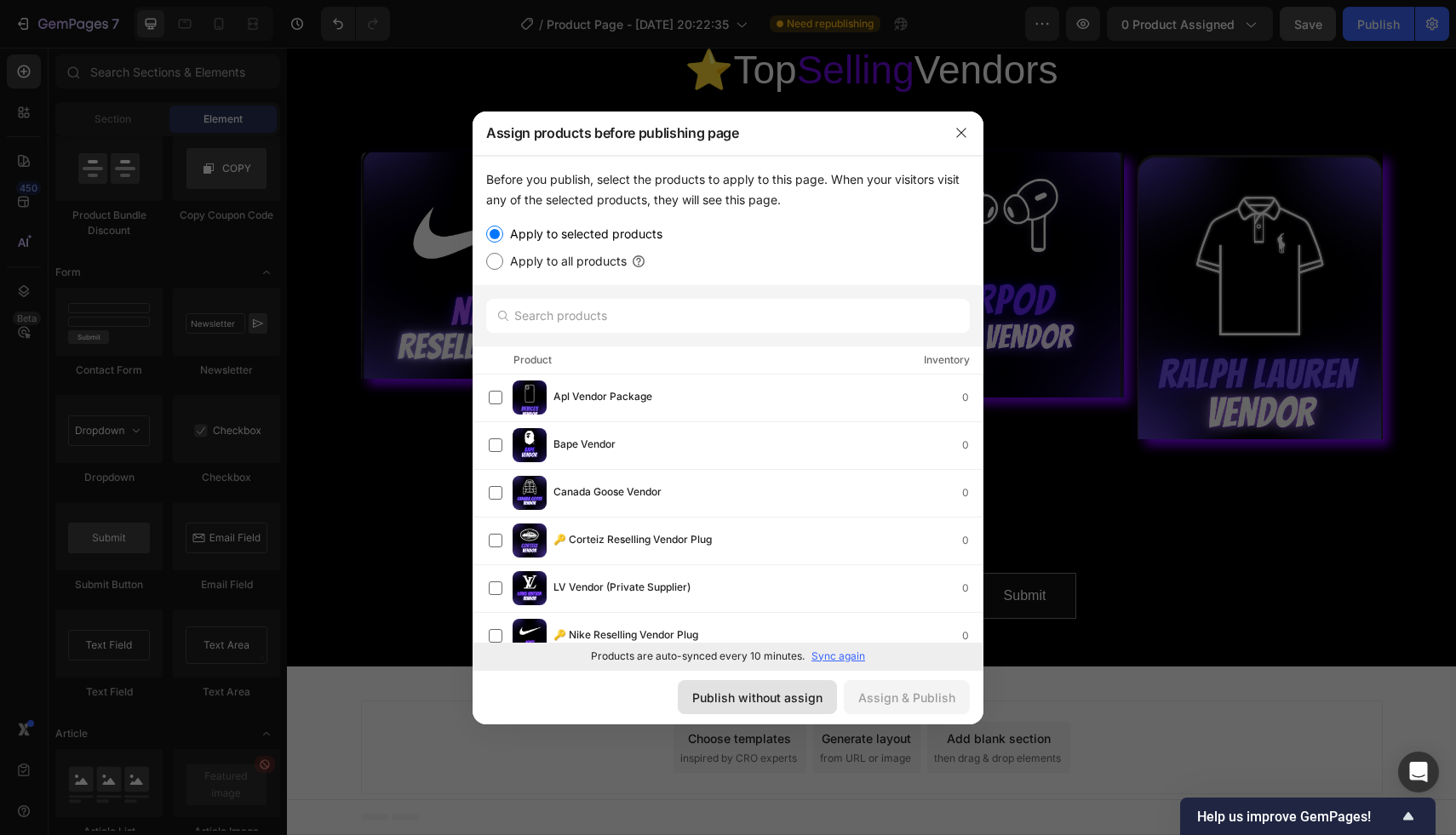
click at [800, 697] on div "Publish without assign" at bounding box center [757, 698] width 130 height 18
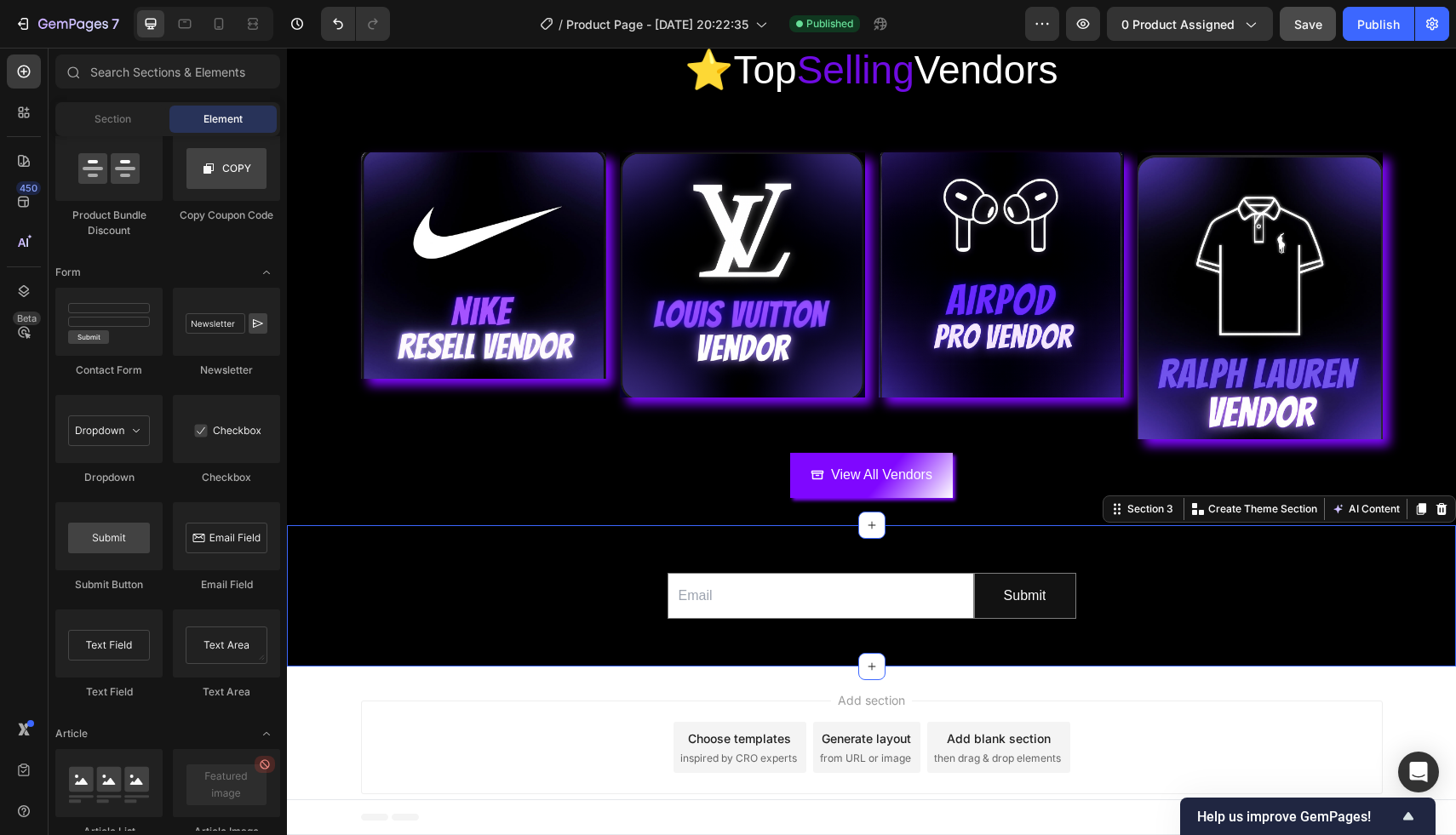
click at [790, 543] on div "Email Field Submit Submit Button Row Newsletter Section 3 You can create reusab…" at bounding box center [872, 595] width 1169 height 142
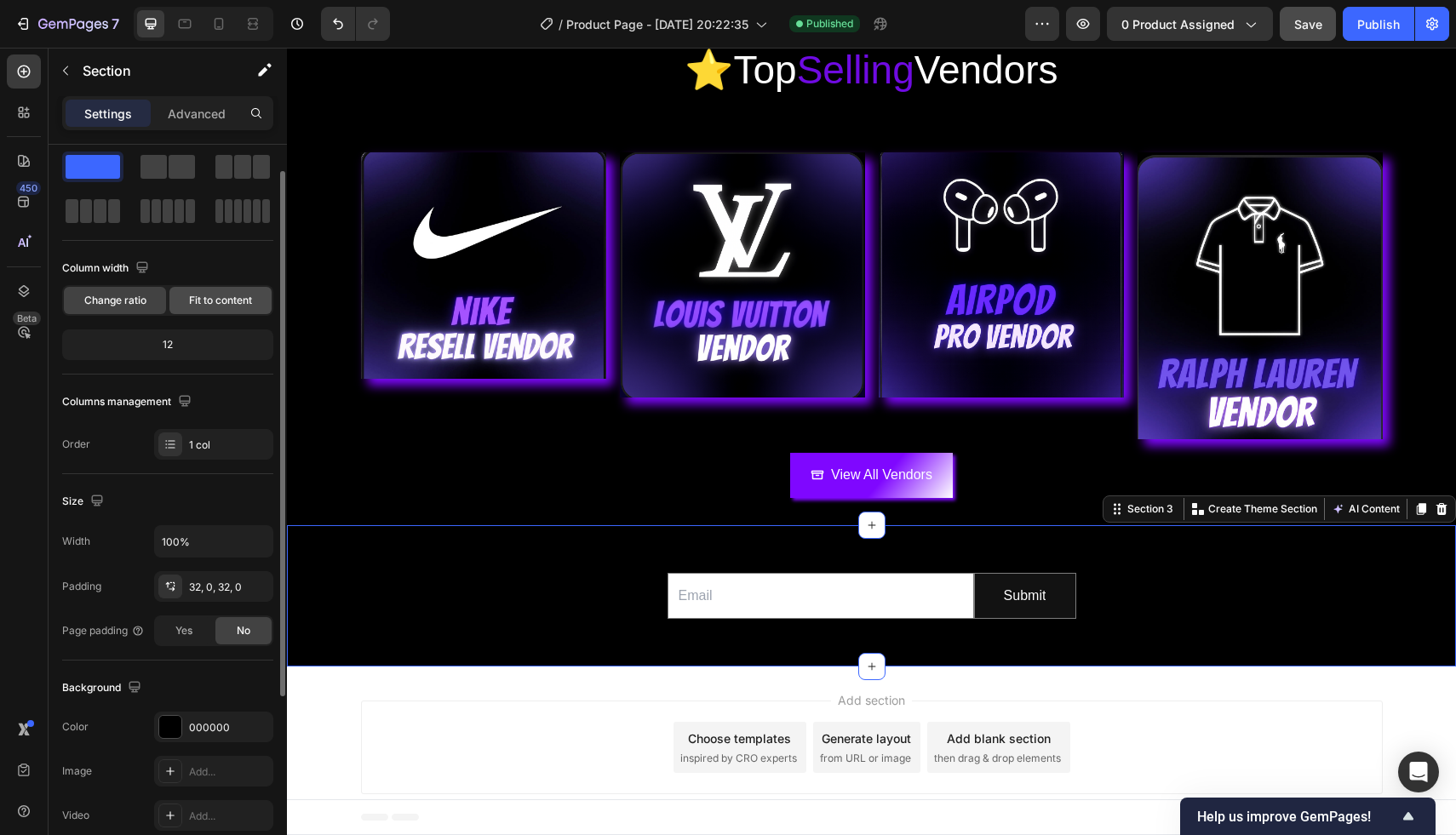
scroll to position [0, 0]
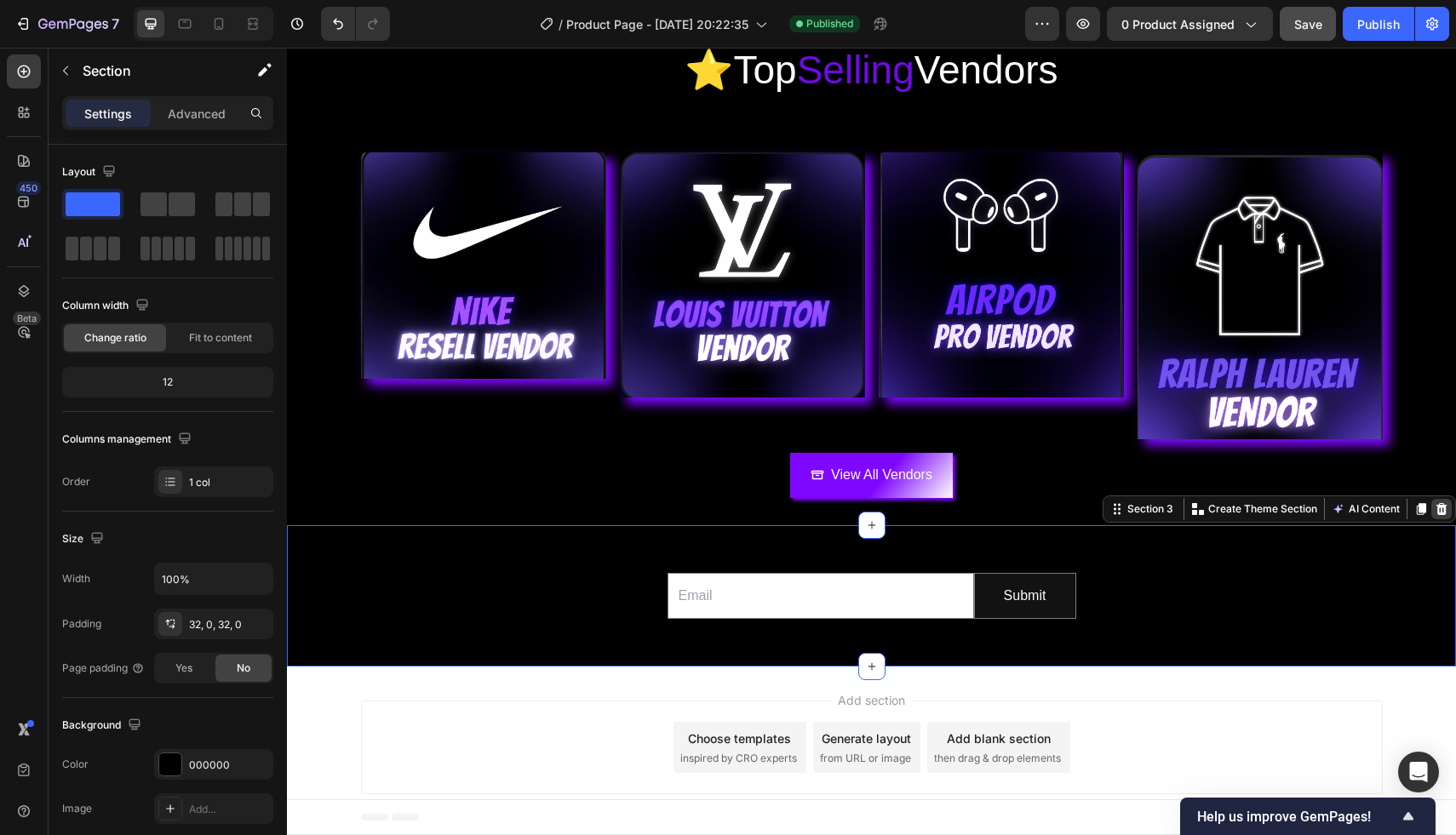
click at [1434, 506] on icon at bounding box center [1440, 508] width 14 height 14
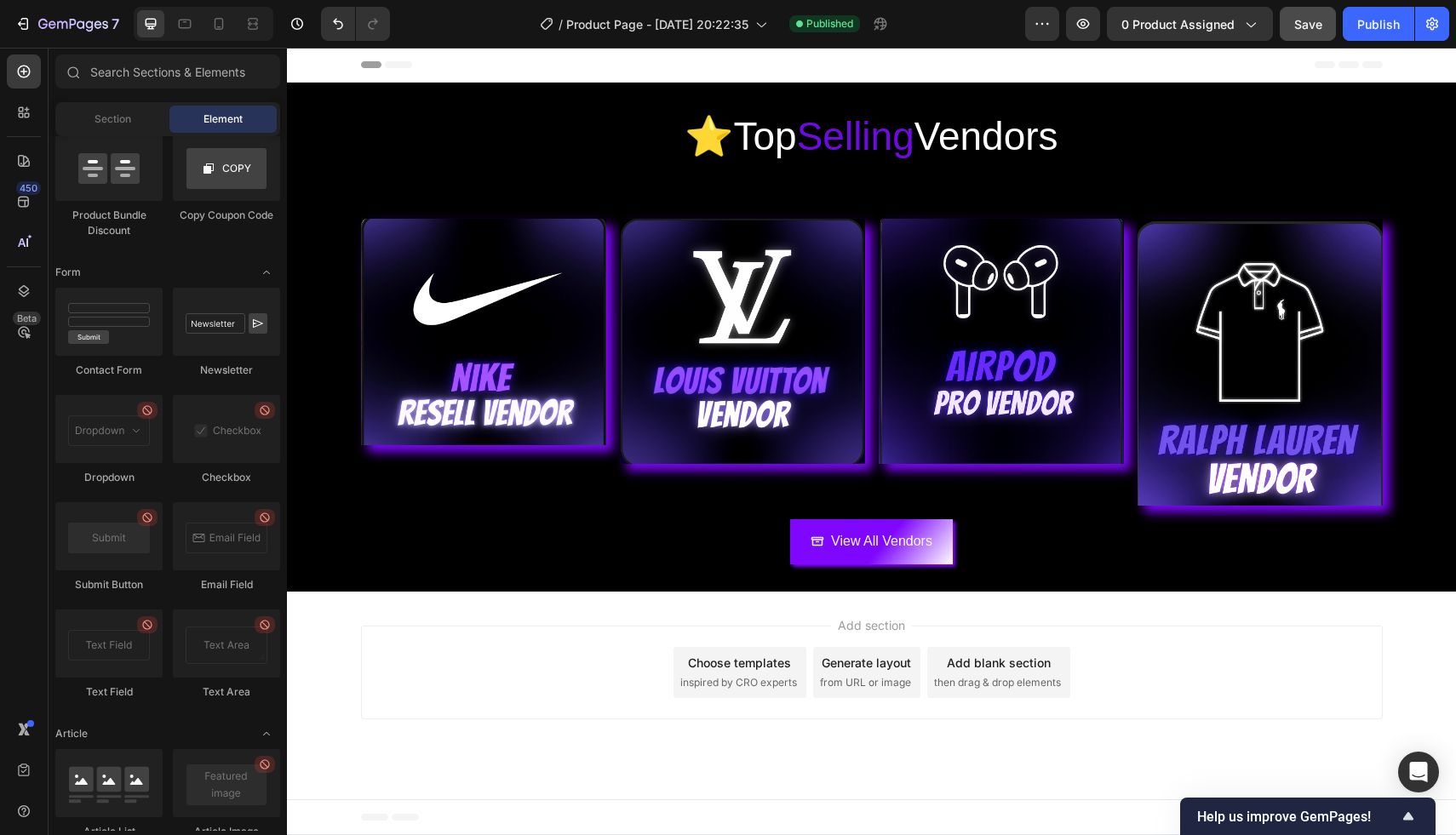
click at [1200, 619] on div "Add section Choose templates inspired by CRO experts Generate layout from URL o…" at bounding box center [872, 676] width 1169 height 168
click at [1012, 828] on div "Footer" at bounding box center [872, 817] width 1022 height 34
click at [466, 59] on div "Header" at bounding box center [872, 64] width 1022 height 34
click at [7, 152] on div at bounding box center [23, 160] width 34 height 34
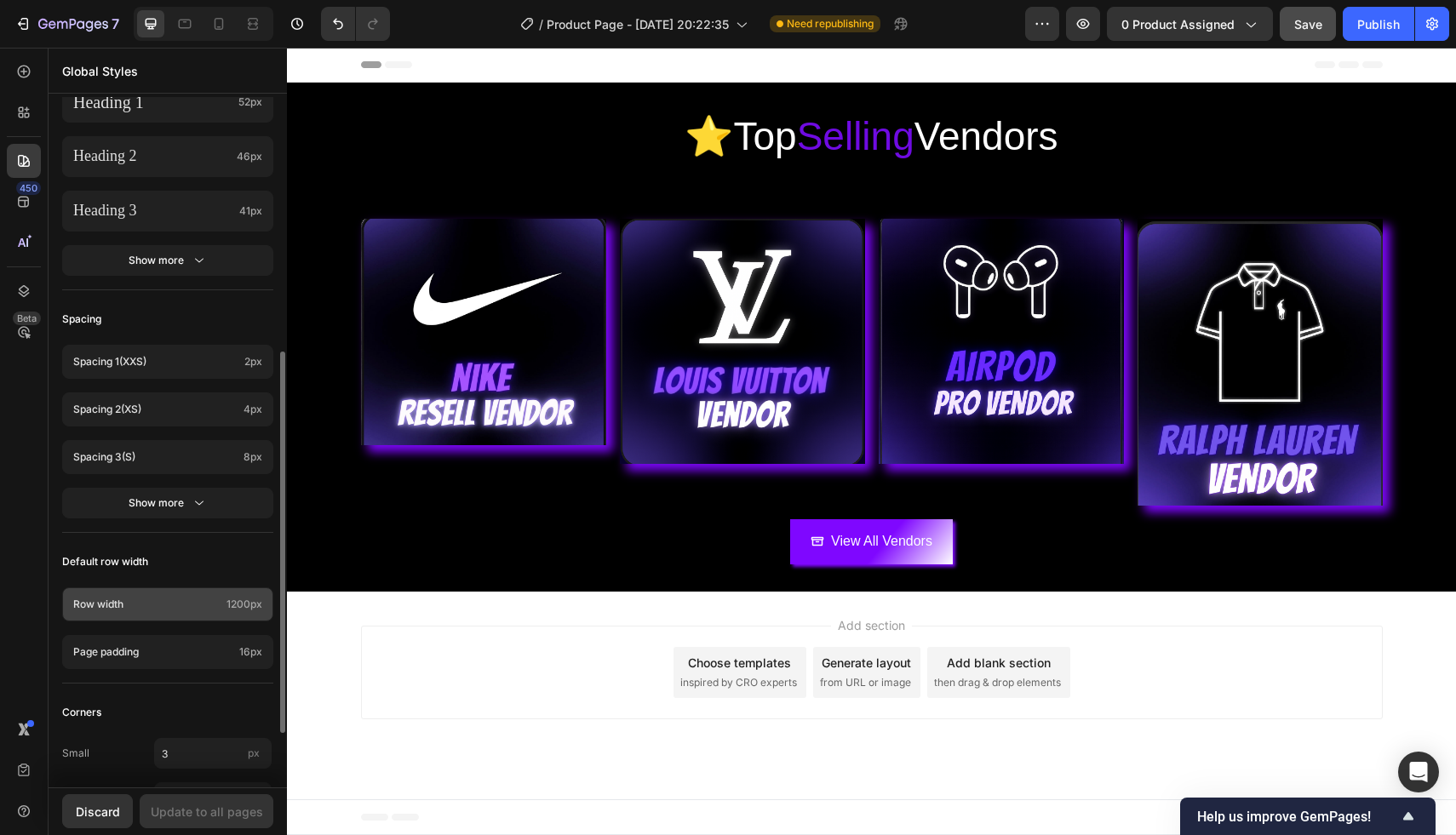
scroll to position [452, 0]
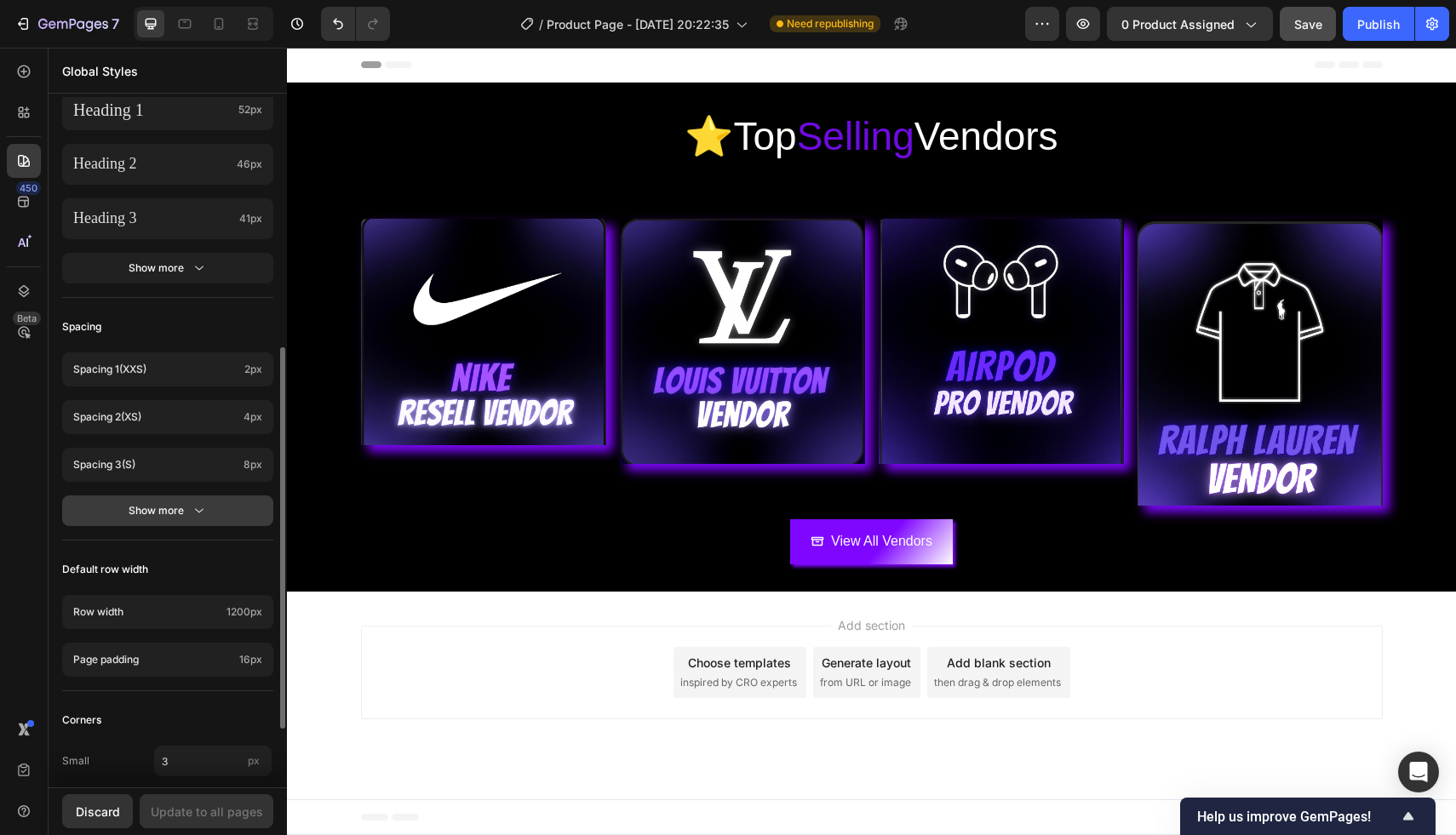
click at [196, 518] on icon "button" at bounding box center [199, 510] width 17 height 17
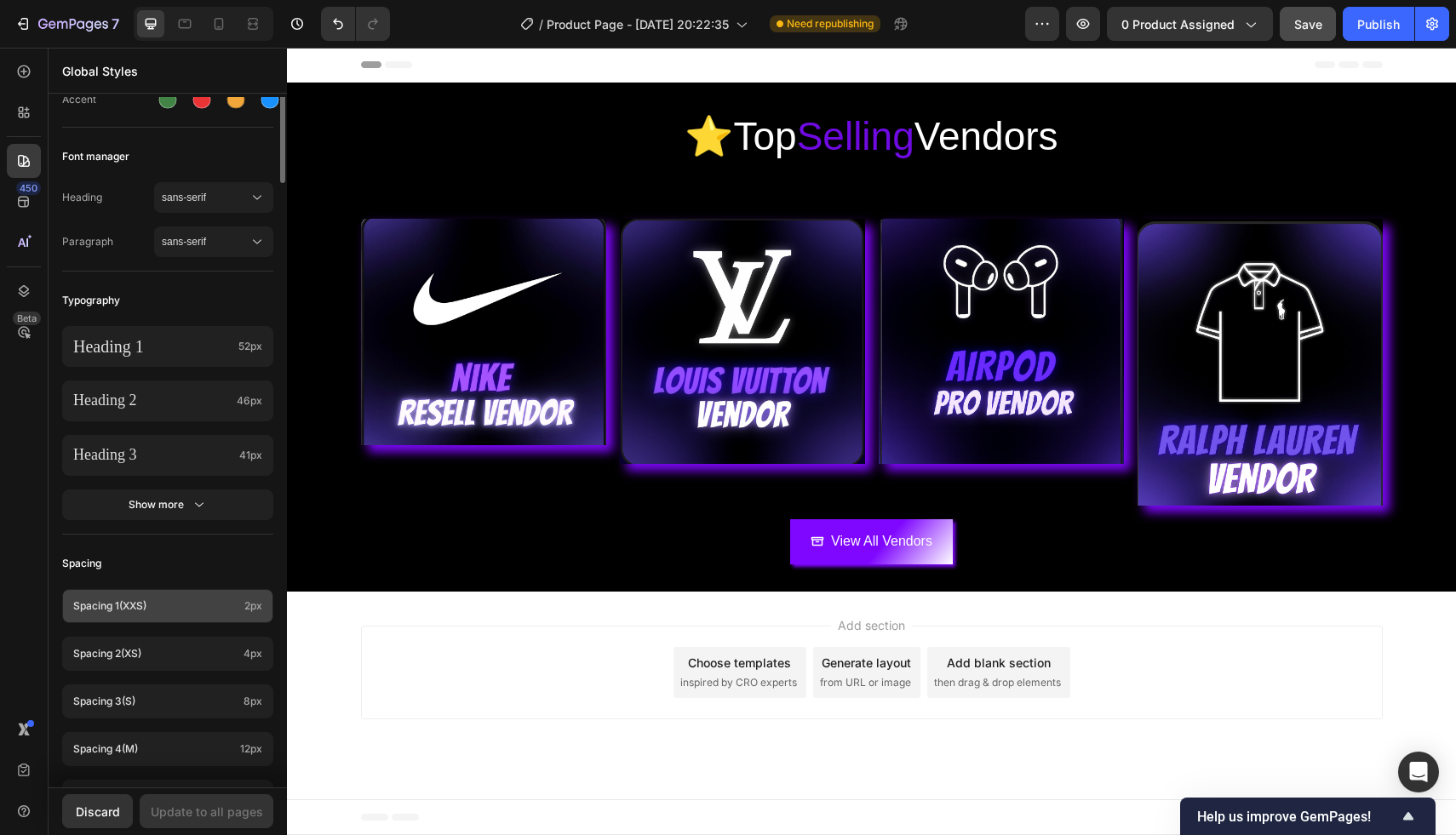
scroll to position [0, 0]
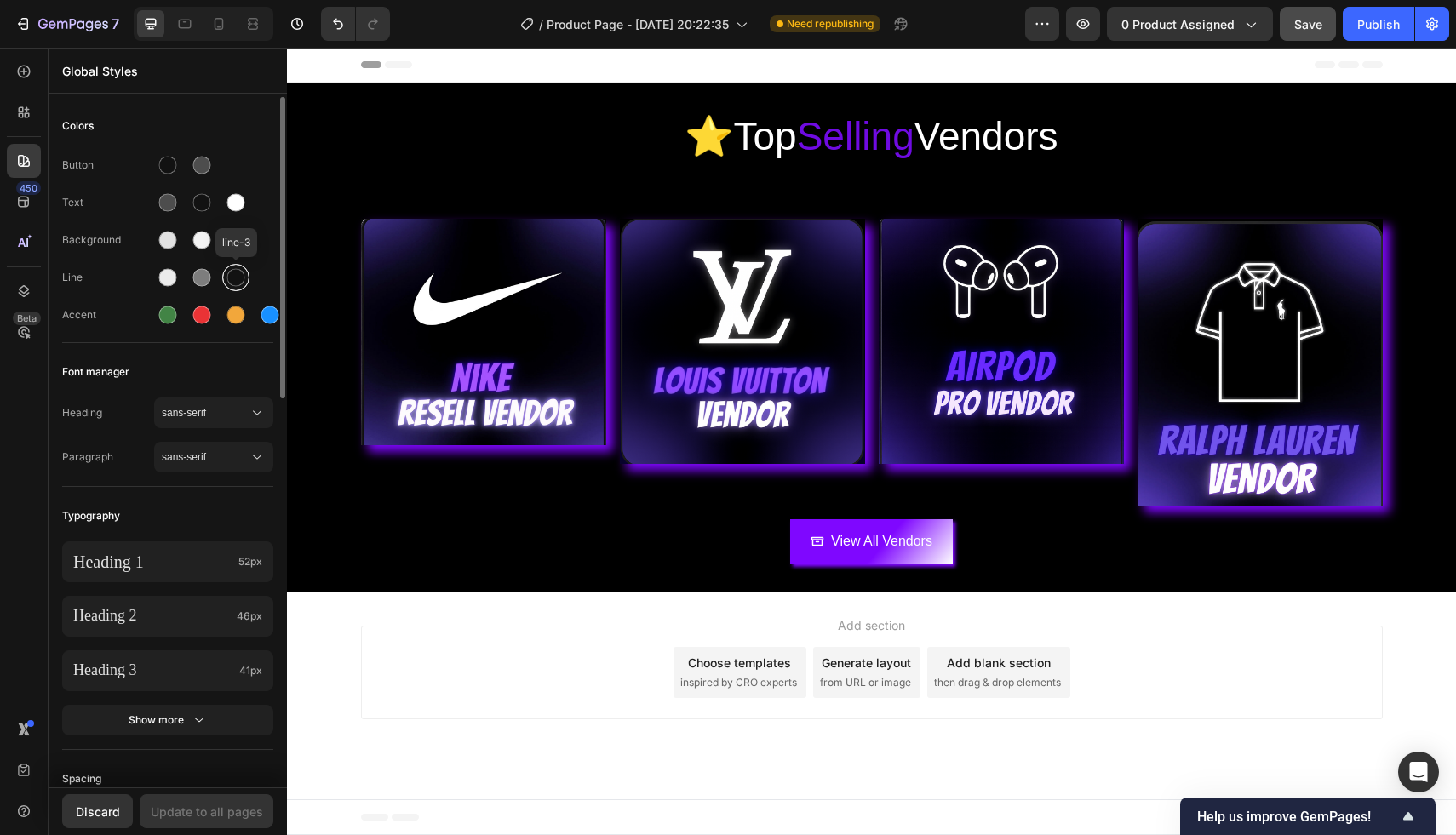
click at [223, 278] on div at bounding box center [236, 278] width 27 height 27
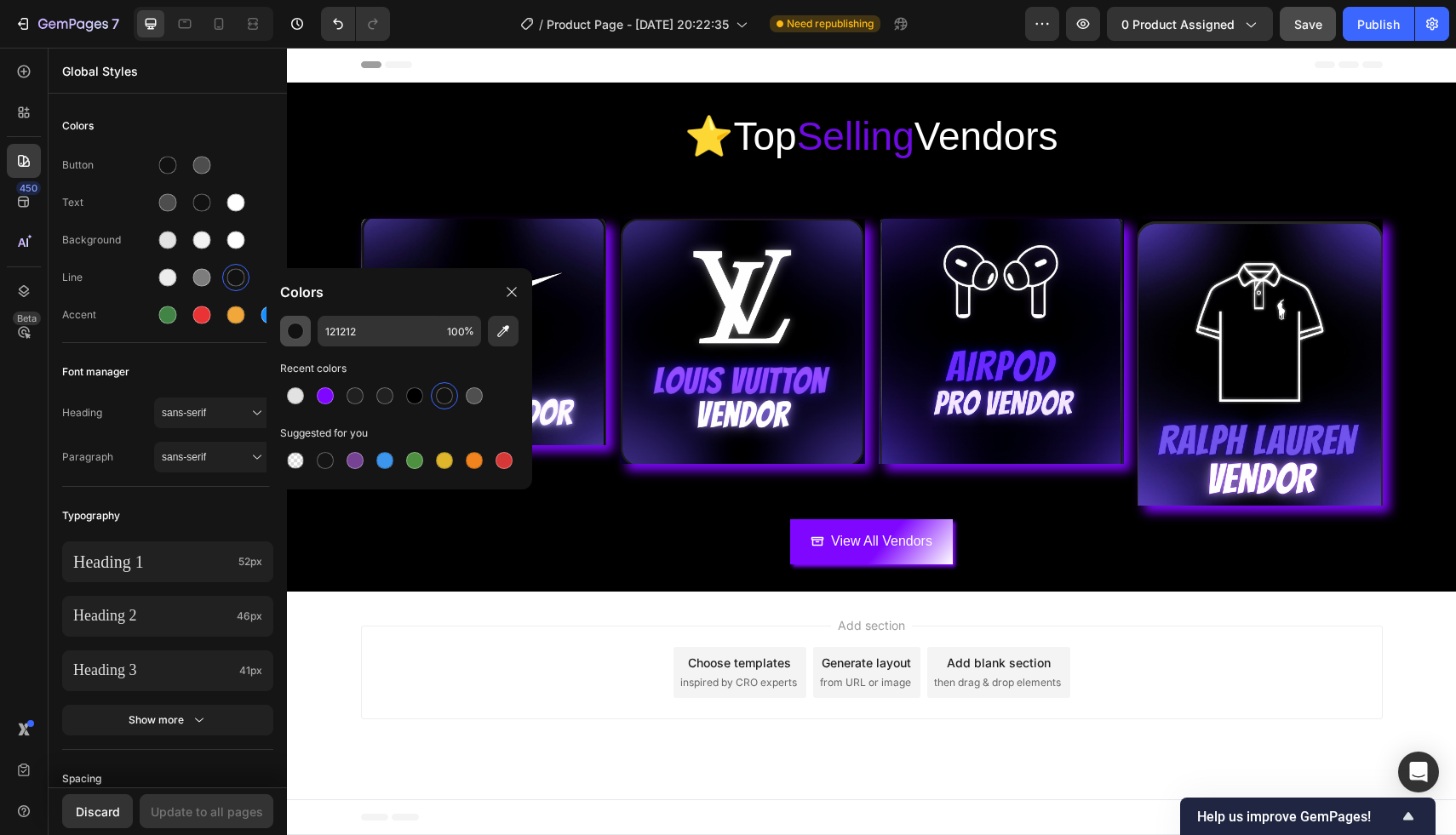
click at [288, 337] on div "button" at bounding box center [295, 331] width 17 height 17
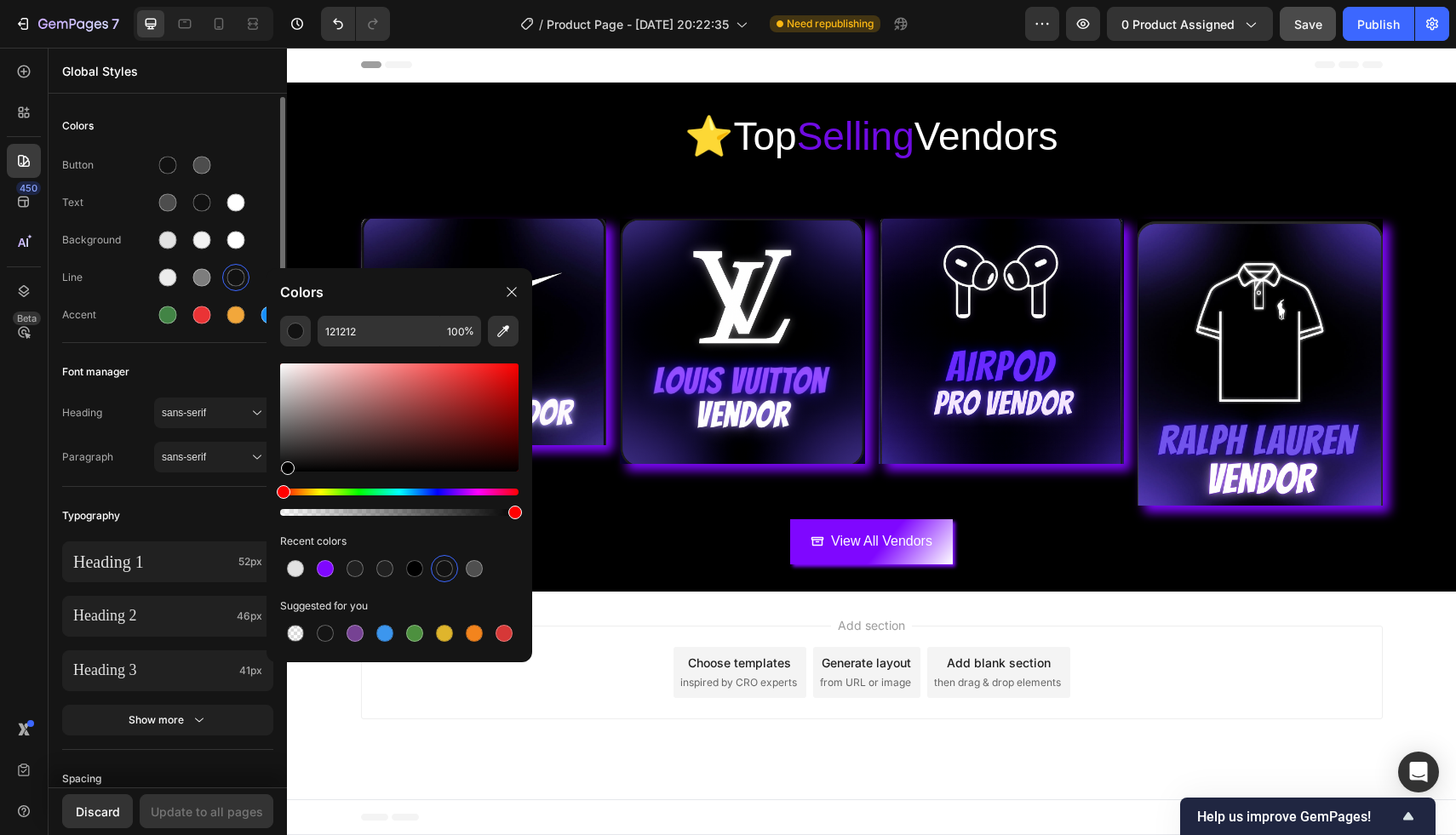
drag, startPoint x: 289, startPoint y: 468, endPoint x: 265, endPoint y: 498, distance: 38.4
click at [265, 0] on div "7 / Product Page - Sep 26, 20:22:35 Need republishing Preview 0 product assigne…" at bounding box center [728, 0] width 1456 height 0
type input "000000"
click at [402, 719] on div "Add section Choose templates inspired by CRO experts Generate layout from URL o…" at bounding box center [872, 672] width 1022 height 93
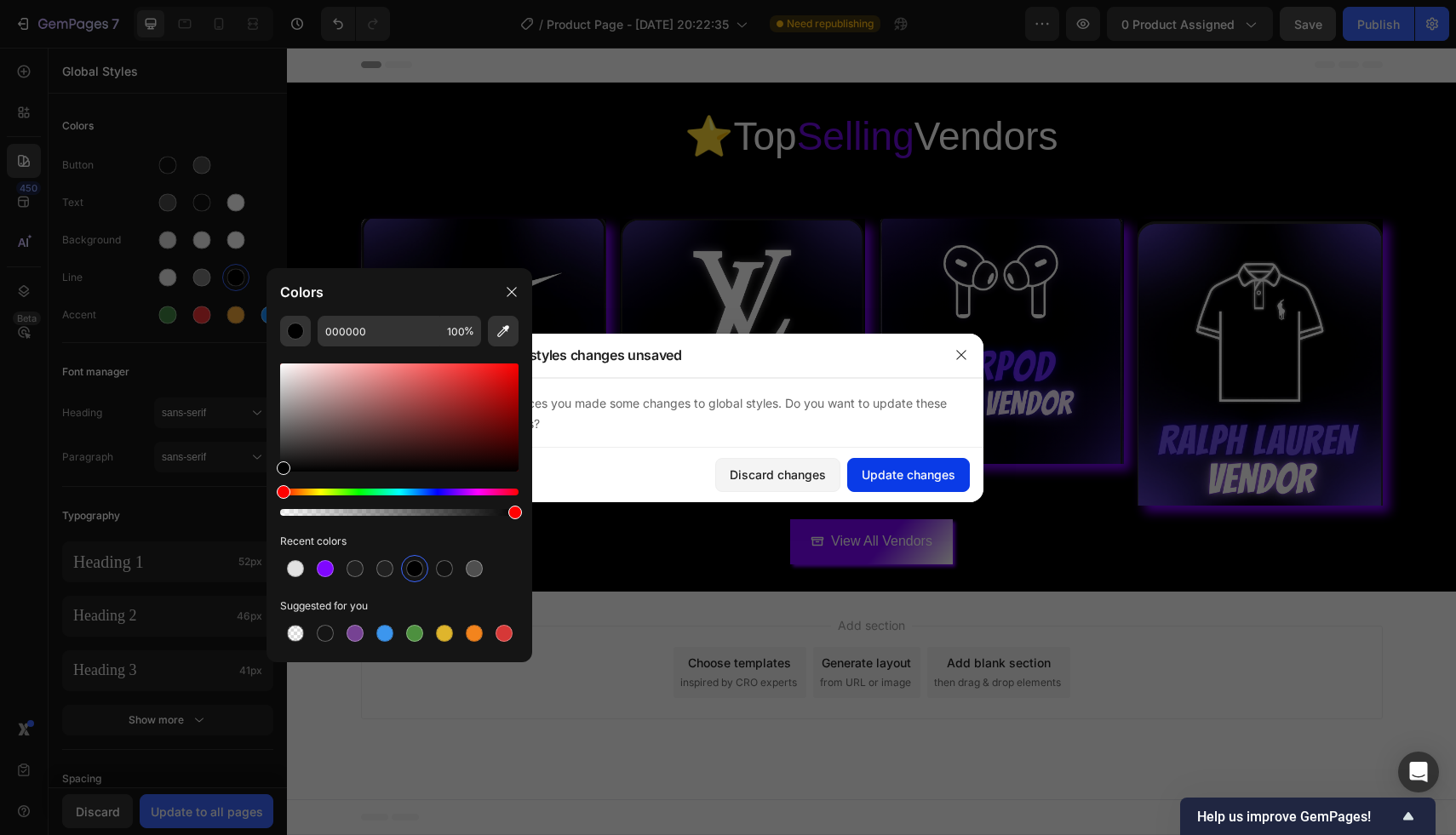
click at [912, 462] on button "Update changes" at bounding box center [908, 475] width 123 height 34
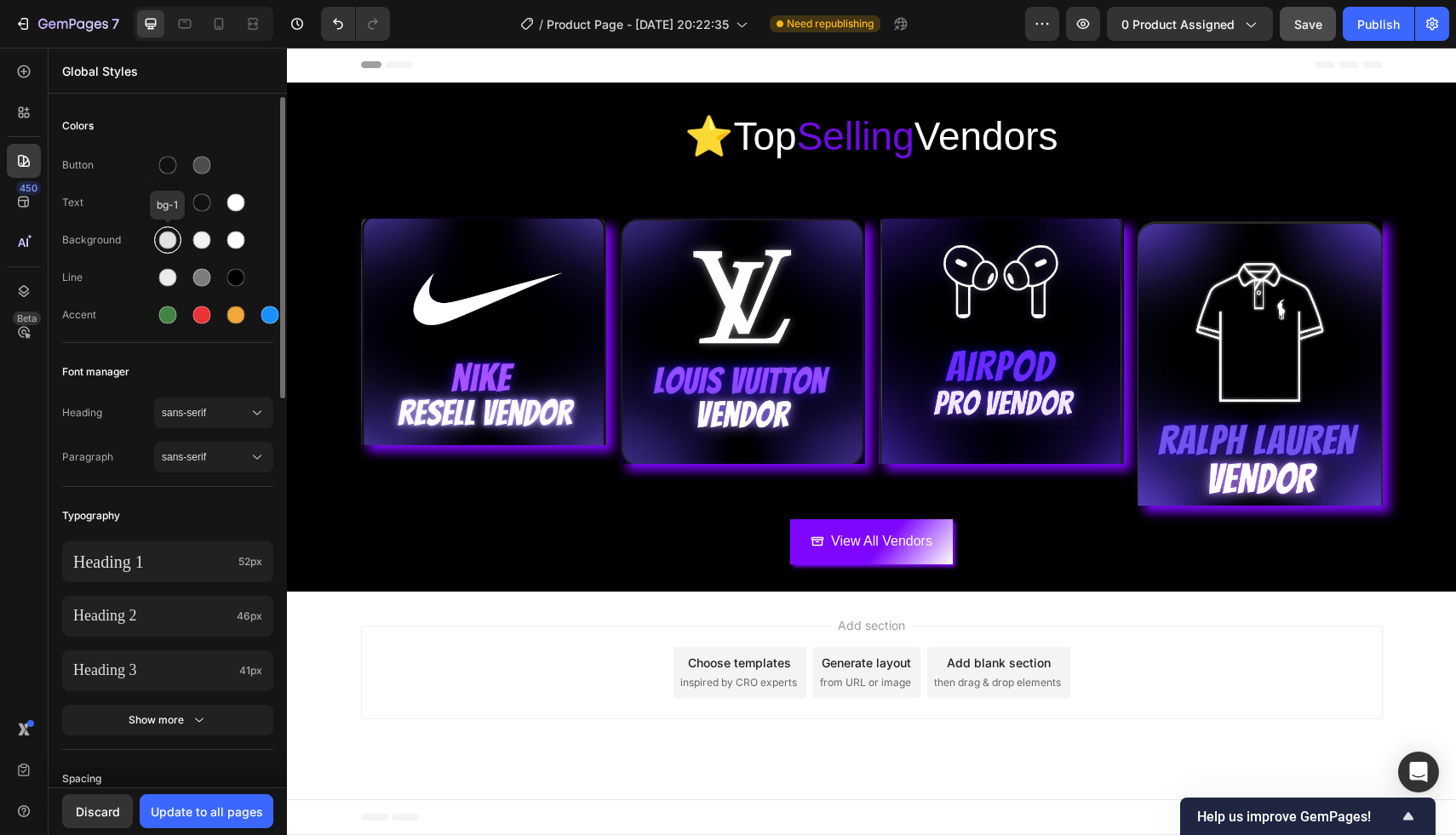
click at [166, 235] on div at bounding box center [168, 241] width 18 height 18
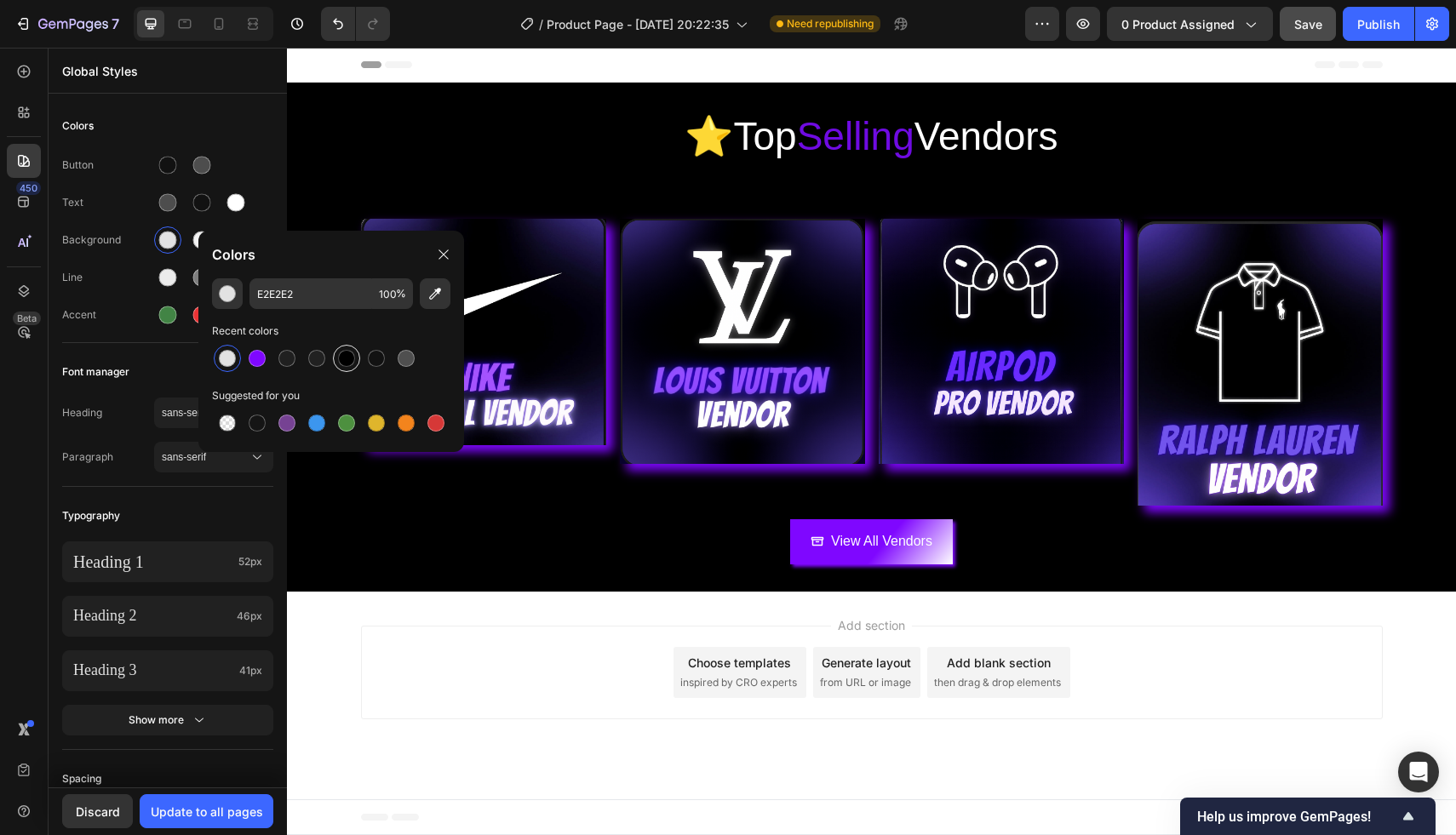
click at [355, 362] on div at bounding box center [347, 359] width 20 height 20
type input "000000"
click at [862, 756] on div "Add section Choose templates inspired by CRO experts Generate layout from URL o…" at bounding box center [872, 676] width 1169 height 168
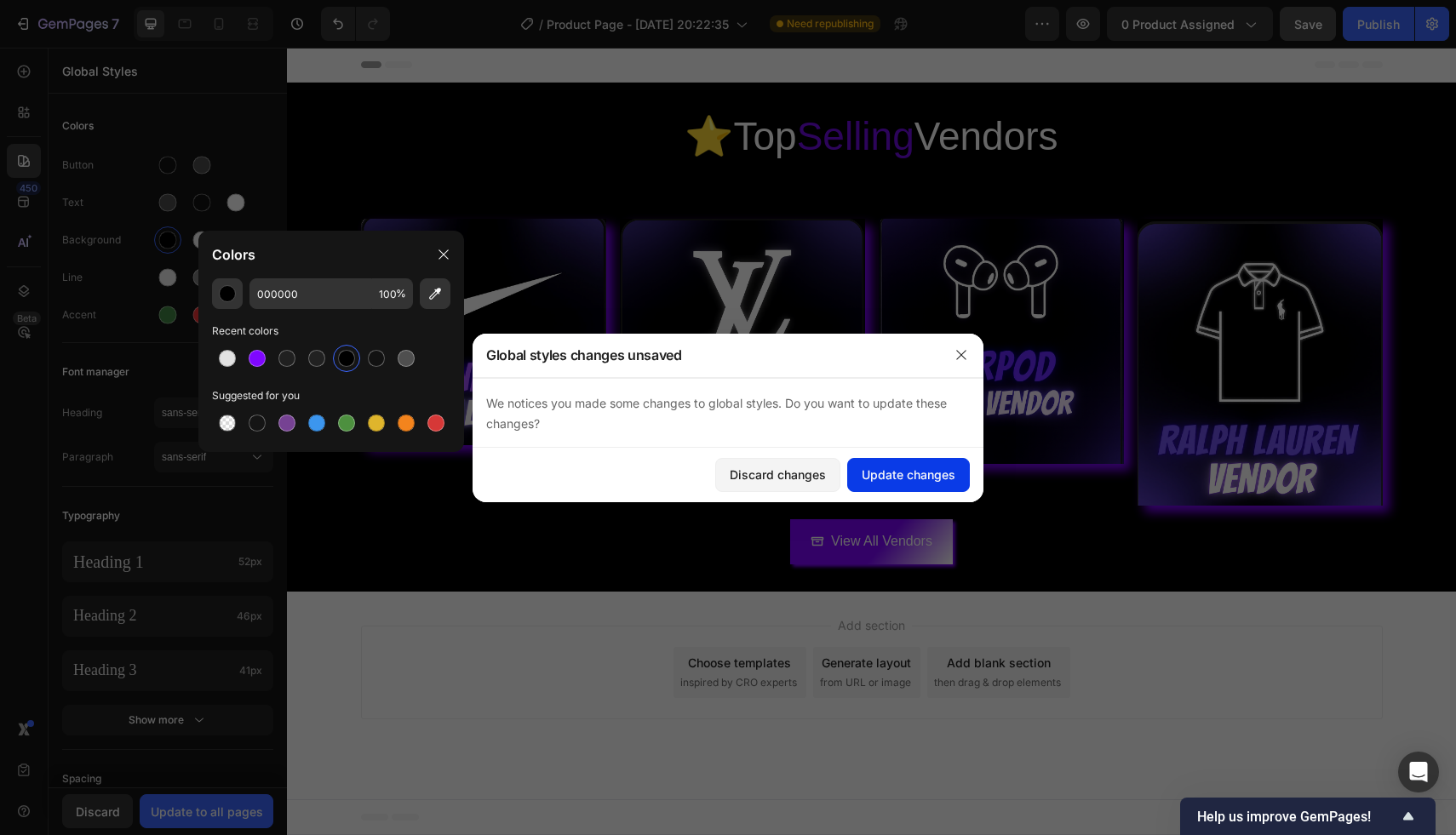
click at [903, 479] on div "Update changes" at bounding box center [908, 475] width 93 height 18
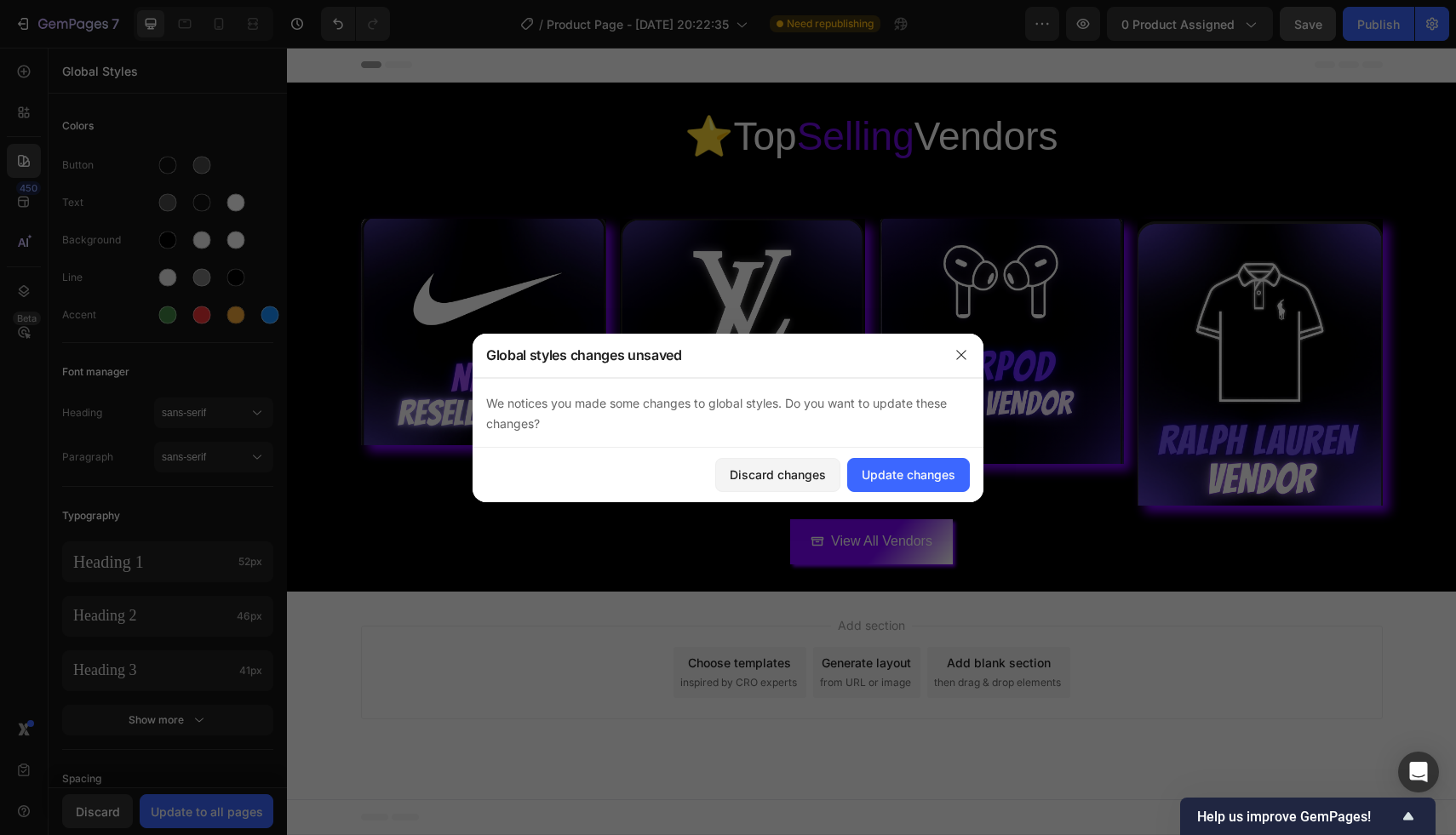
click at [382, 655] on div "Add section Choose templates inspired by CRO experts Generate layout from URL o…" at bounding box center [872, 672] width 1022 height 93
click at [921, 458] on button "Update changes" at bounding box center [908, 475] width 123 height 34
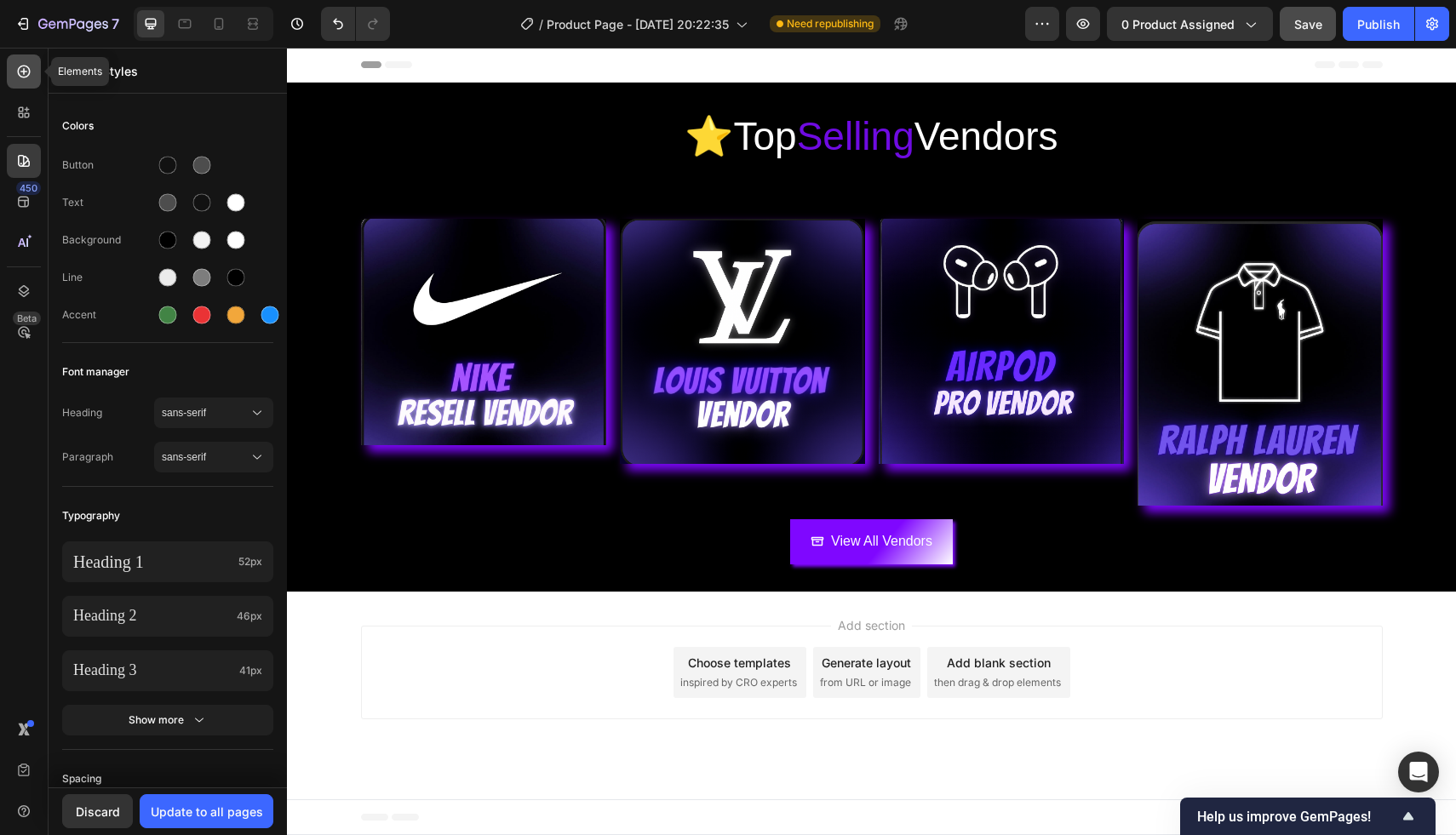
click at [23, 69] on icon at bounding box center [23, 70] width 6 height 6
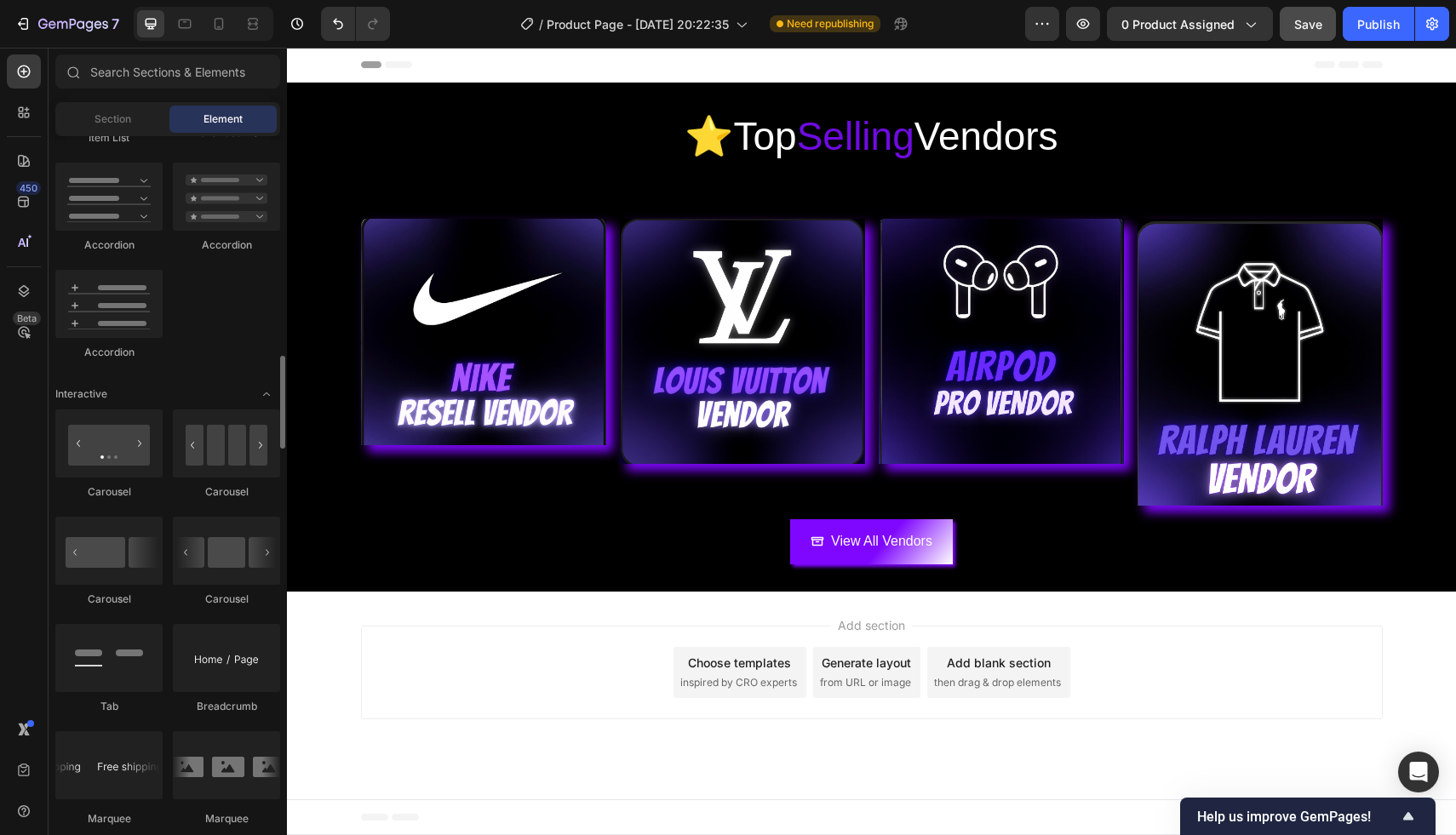
scroll to position [1578, 0]
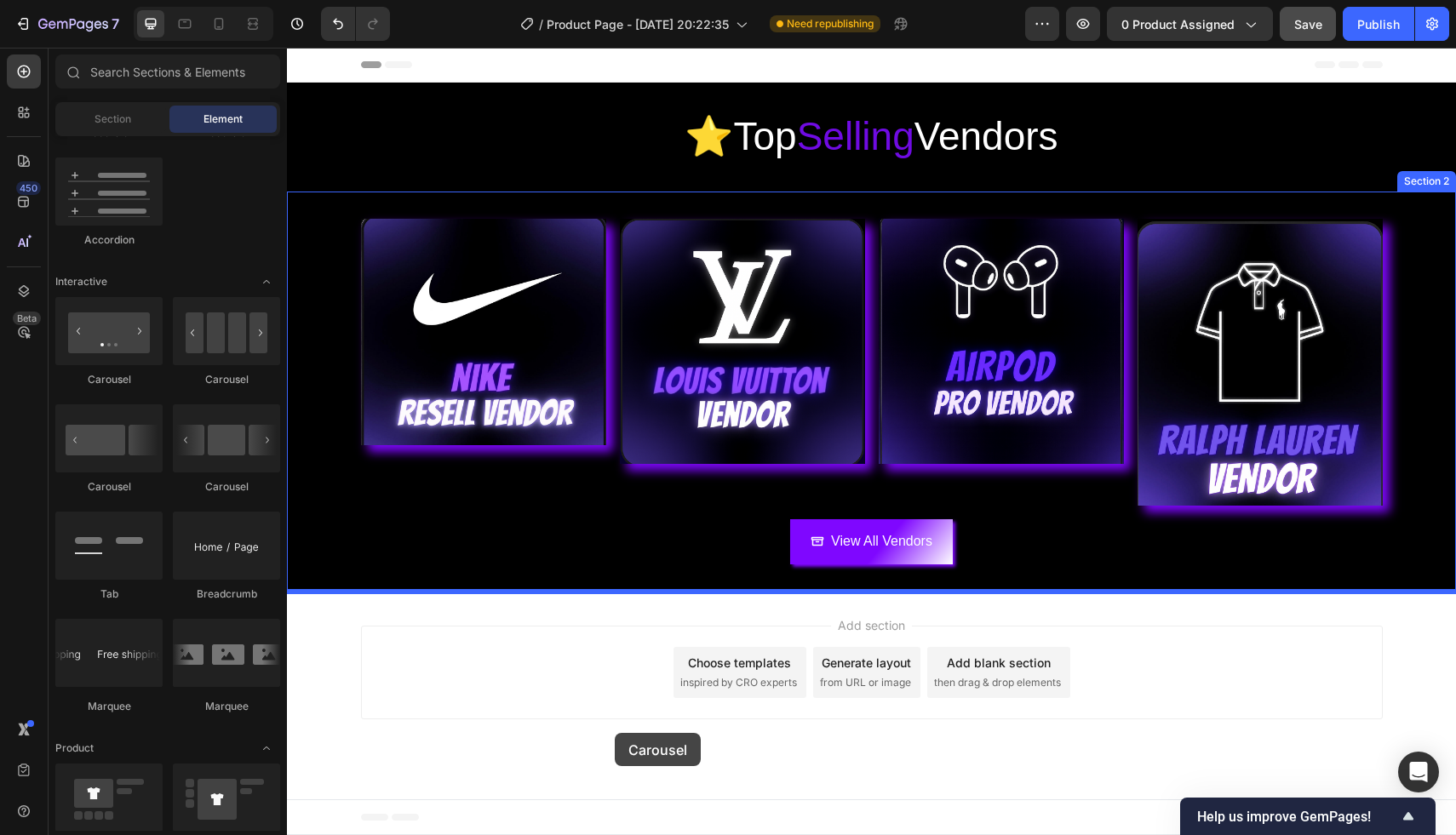
drag, startPoint x: 502, startPoint y: 501, endPoint x: 615, endPoint y: 733, distance: 258.1
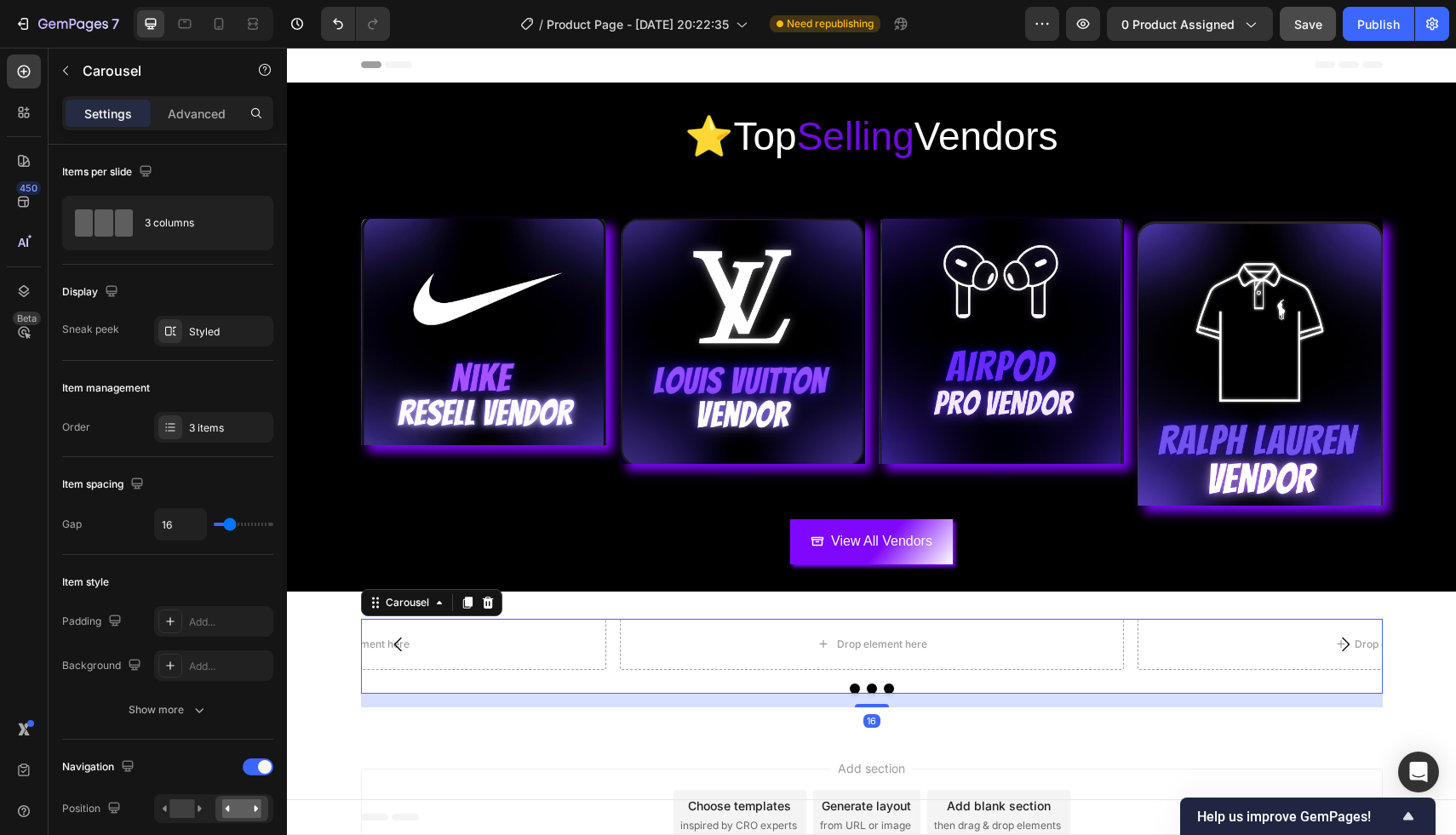
scroll to position [68, 0]
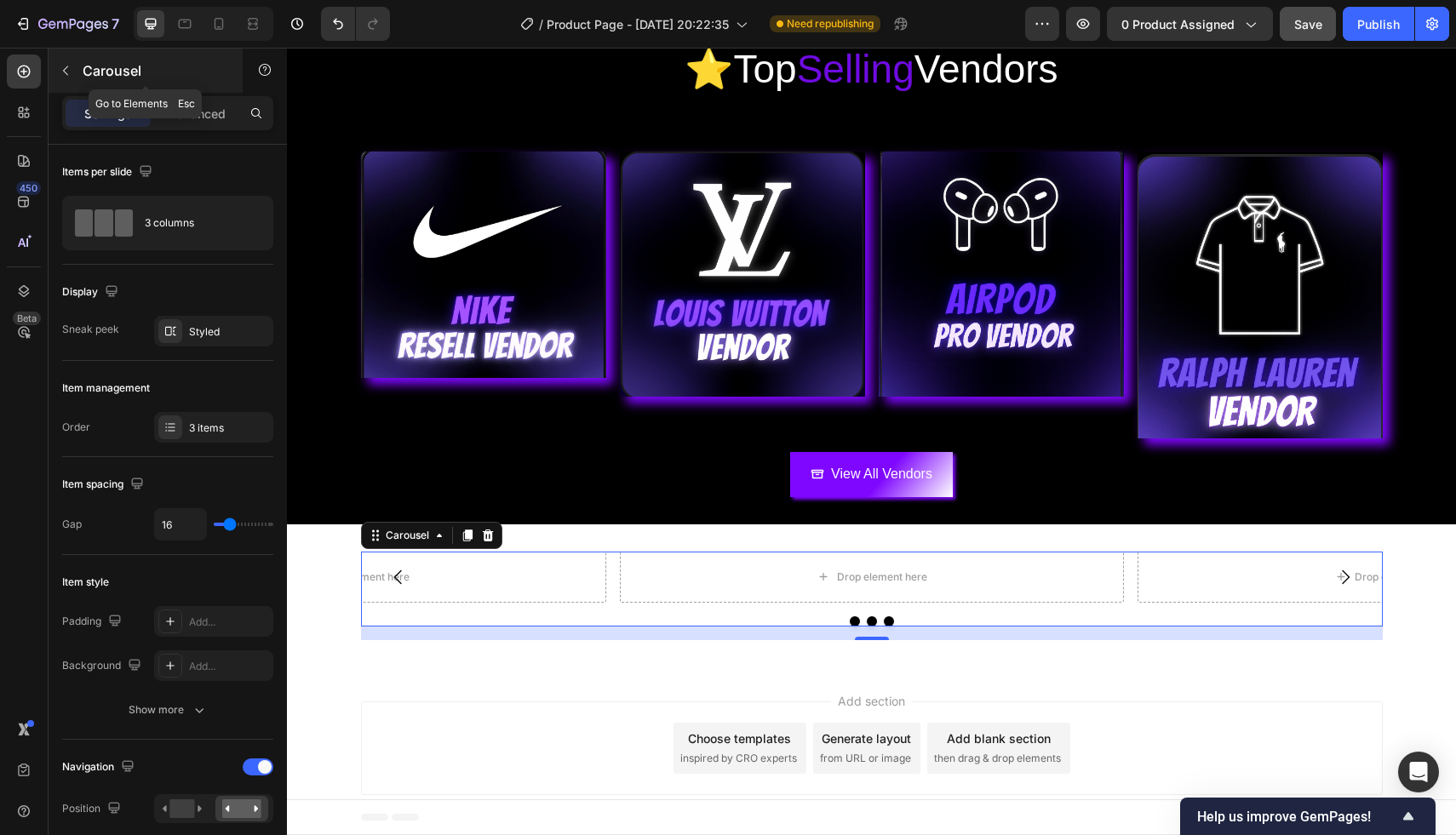
click at [63, 67] on icon "button" at bounding box center [65, 70] width 14 height 14
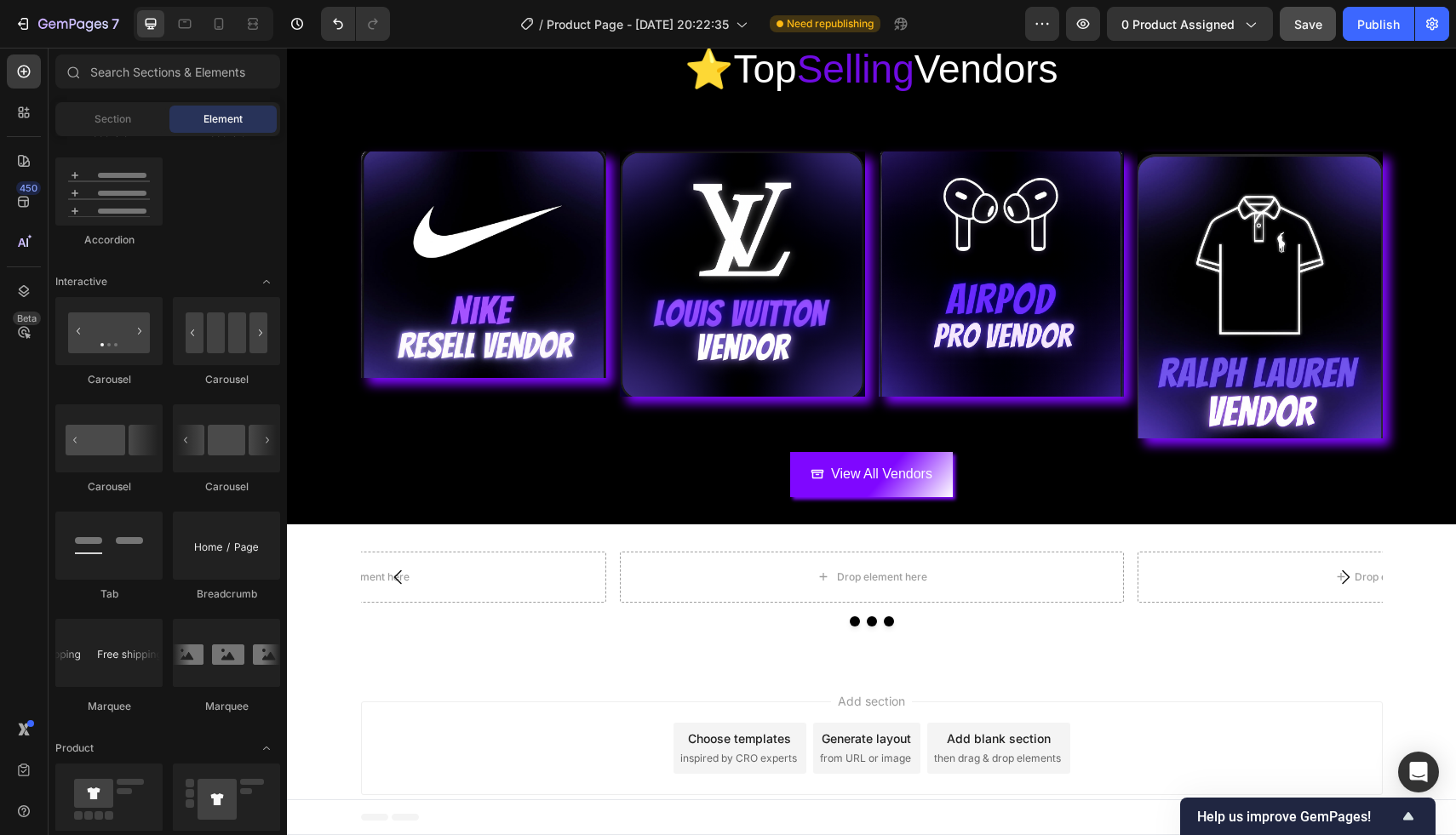
click at [851, 816] on div "Footer" at bounding box center [872, 817] width 1022 height 34
click at [933, 547] on div "Drop element here Drop element here Drop element here Carousel Section 3" at bounding box center [872, 595] width 1169 height 143
click at [1211, 555] on div "Drop element here" at bounding box center [1389, 577] width 504 height 51
click at [1226, 527] on div "Drop element here Drop element here Drop element here Carousel Section 3" at bounding box center [872, 595] width 1169 height 143
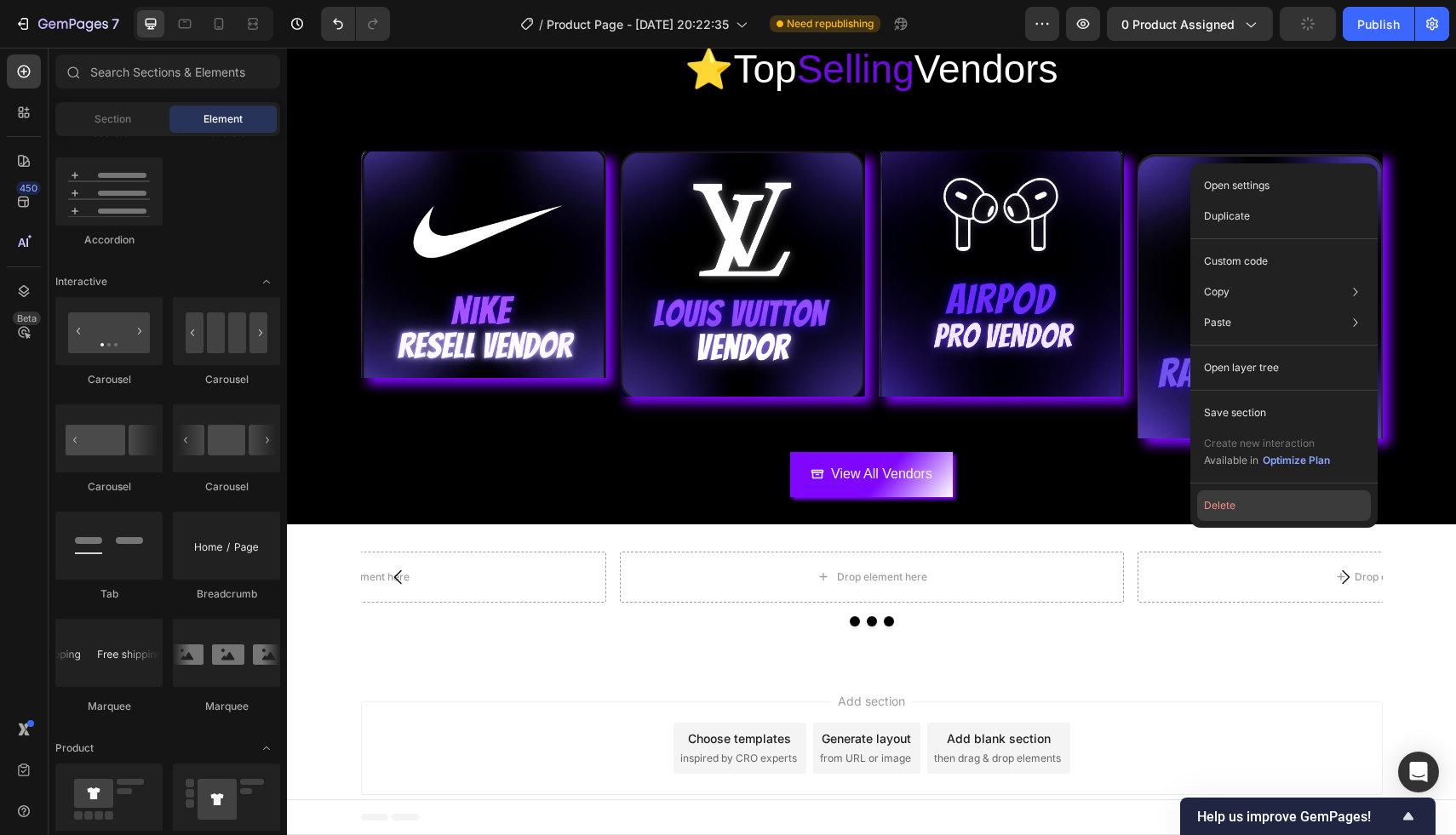
click at [1236, 501] on button "Delete" at bounding box center [1284, 506] width 174 height 31
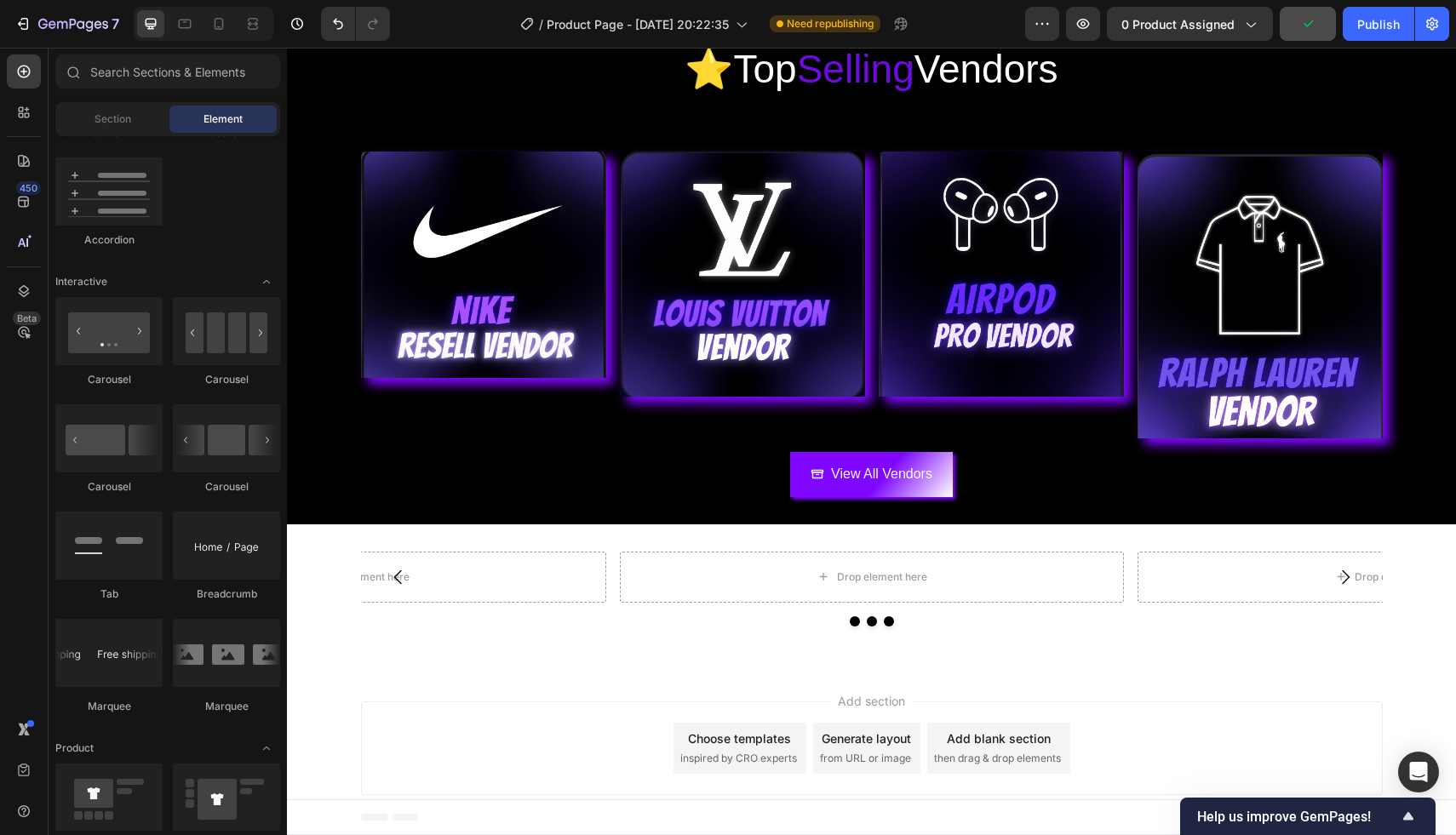
scroll to position [0, 0]
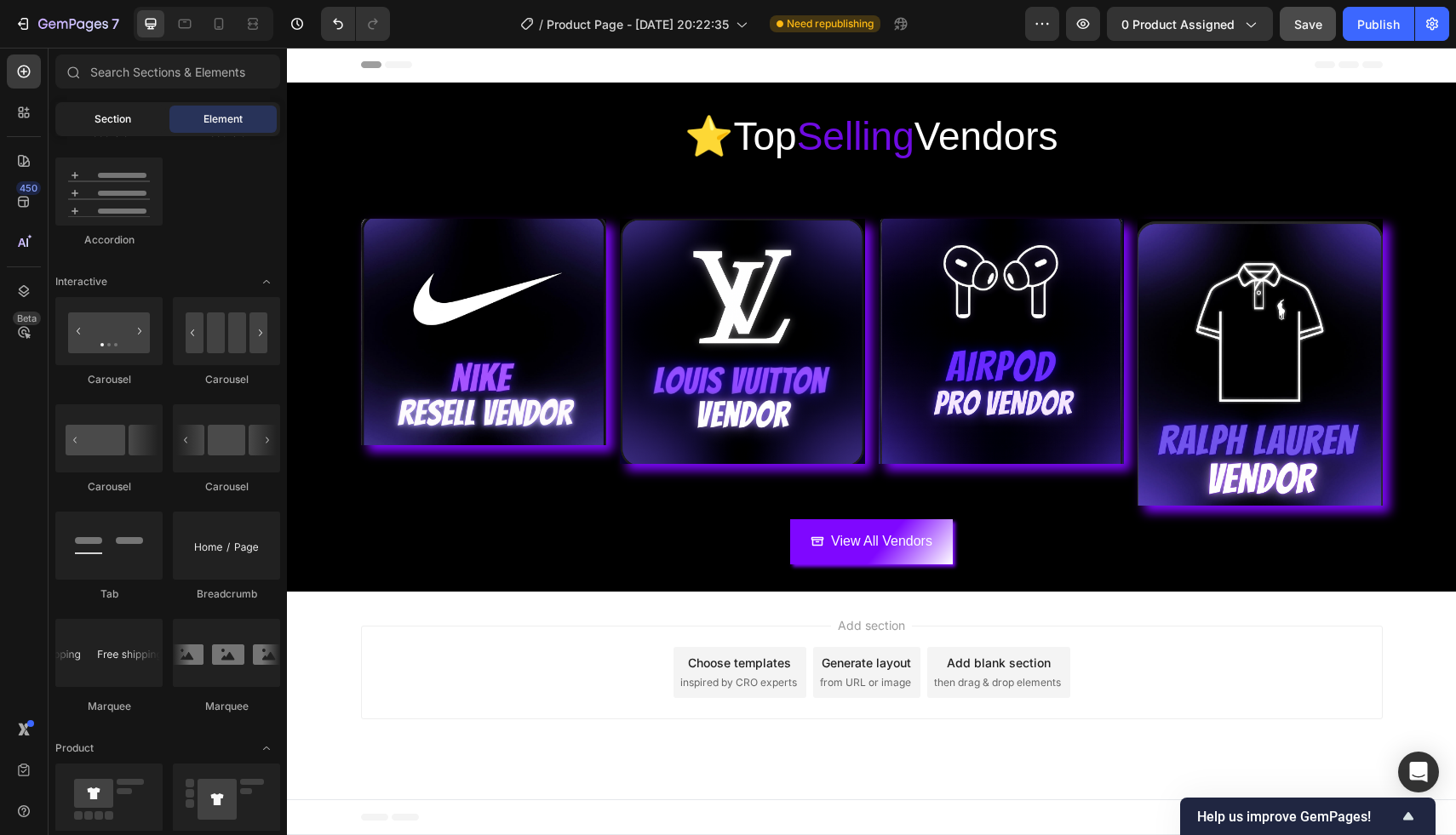
click at [134, 113] on div "Section" at bounding box center [112, 119] width 107 height 27
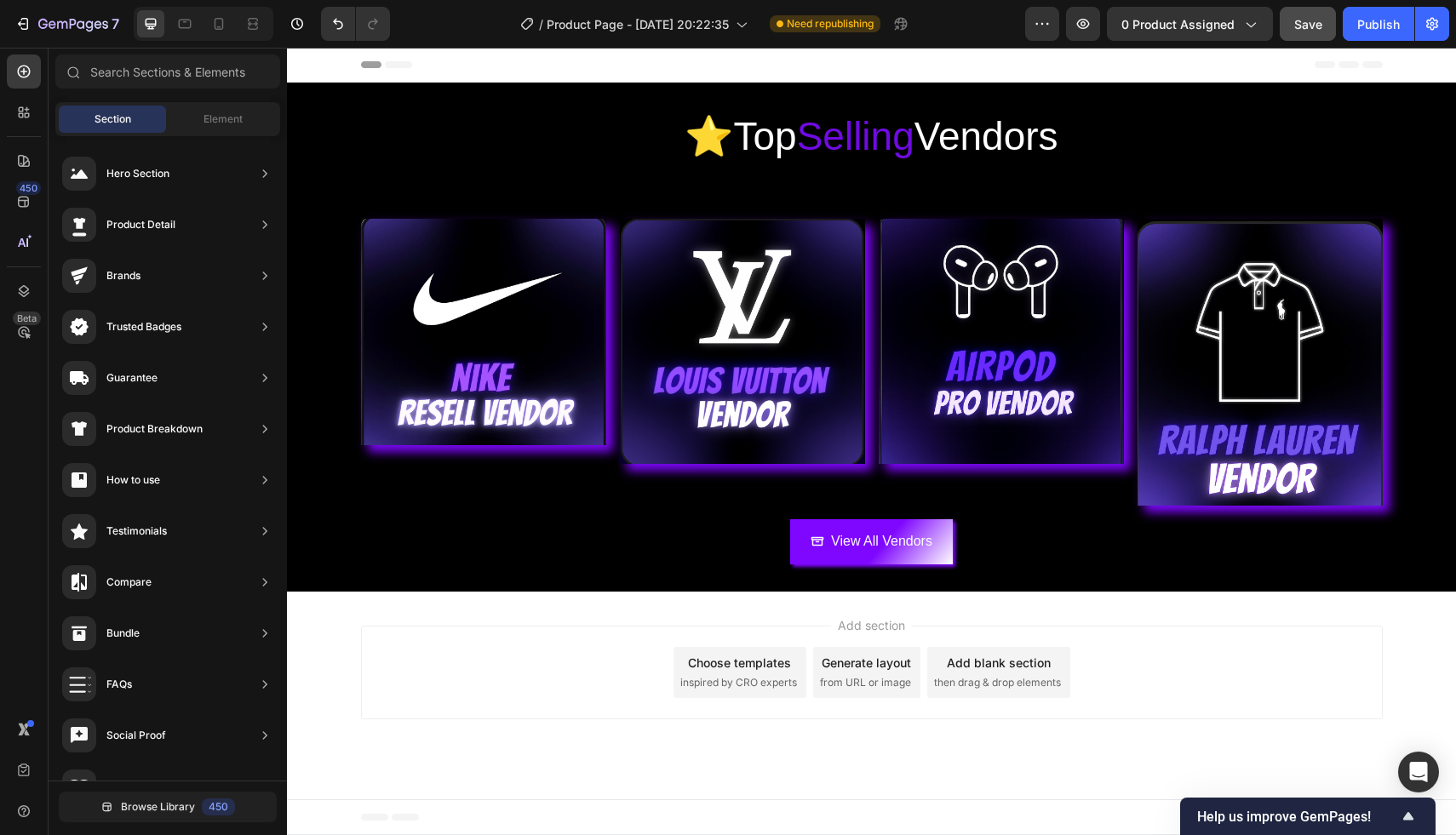
click at [605, 635] on div "Add section Choose templates inspired by CRO experts Generate layout from URL o…" at bounding box center [872, 672] width 1022 height 93
click at [19, 166] on icon at bounding box center [24, 161] width 17 height 17
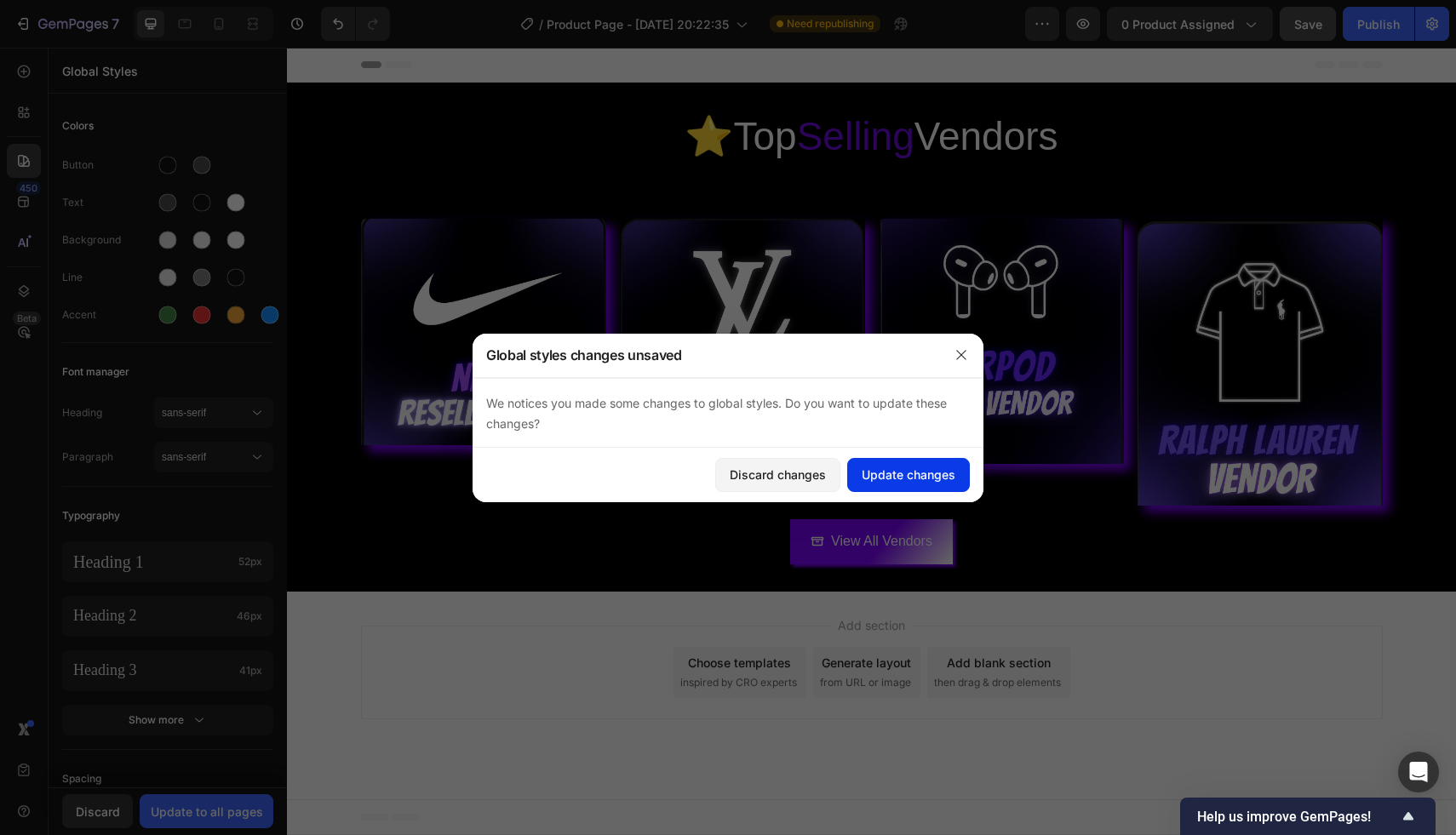
click at [922, 487] on button "Update changes" at bounding box center [908, 475] width 123 height 34
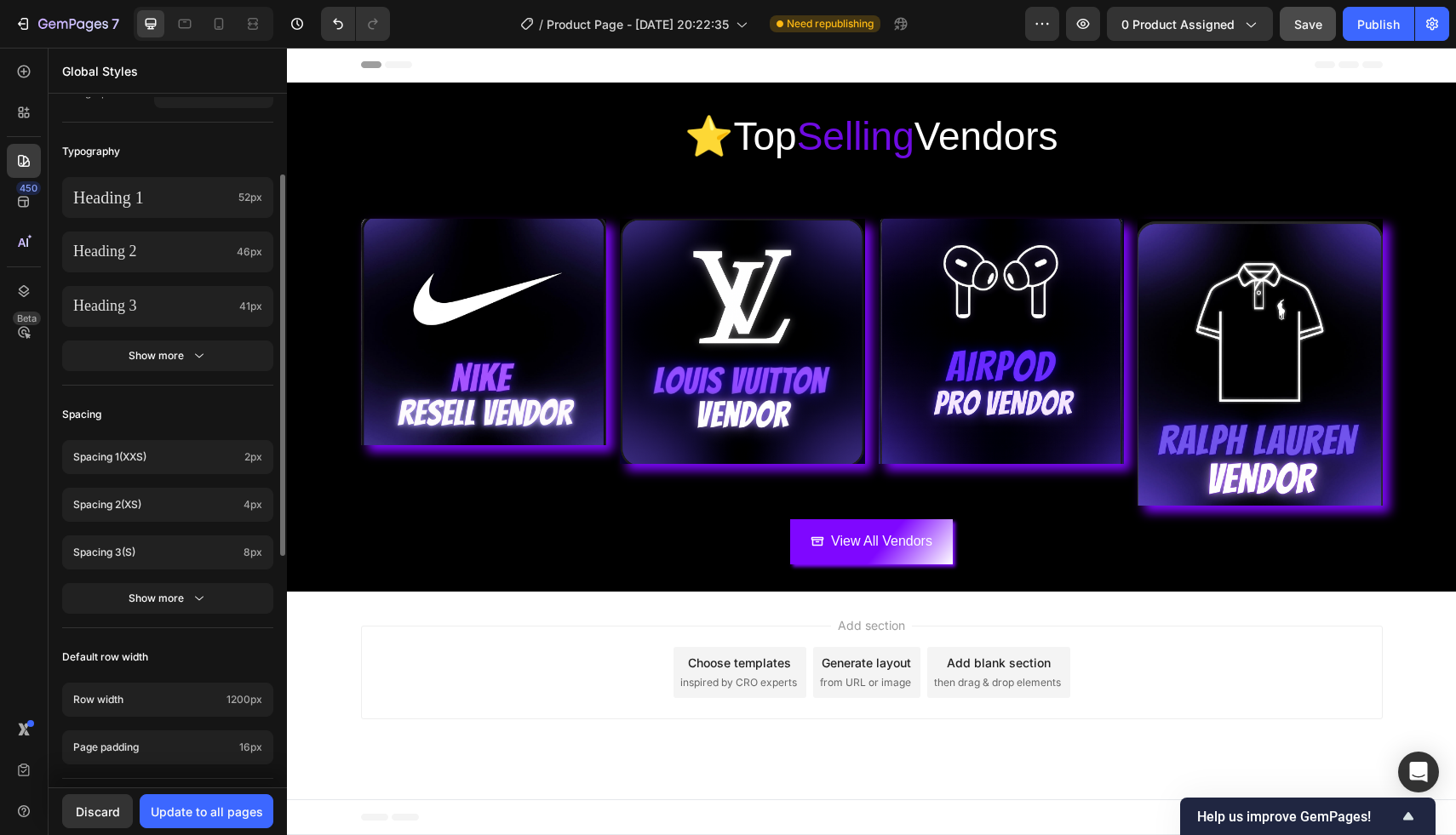
scroll to position [557, 0]
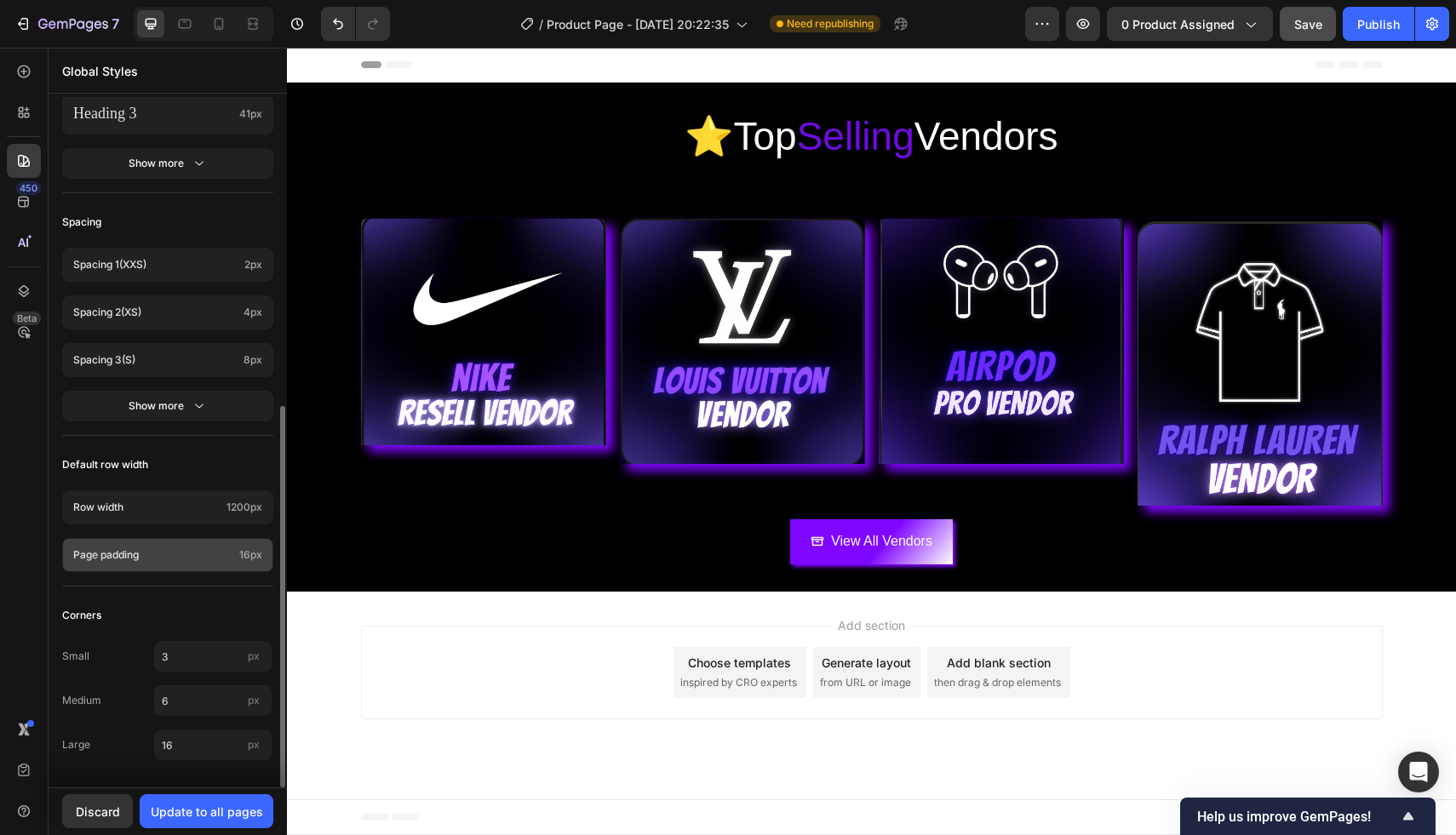
click at [183, 564] on div "Page padding 16px" at bounding box center [167, 554] width 211 height 34
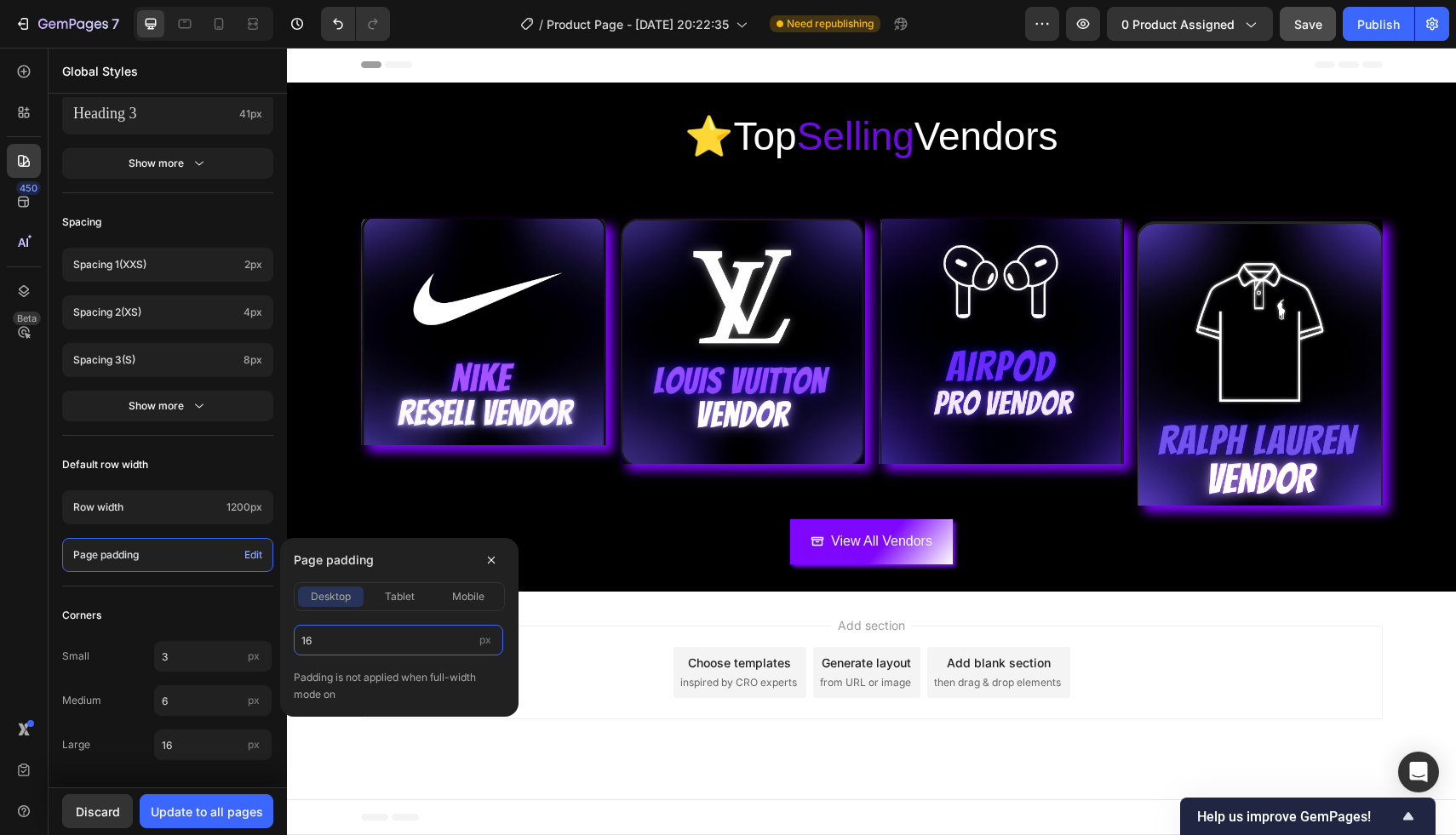
click at [354, 634] on input "16" at bounding box center [398, 640] width 209 height 31
type input "0"
click at [590, 677] on div "Add section Choose templates inspired by CRO experts Generate layout from URL o…" at bounding box center [872, 672] width 1022 height 93
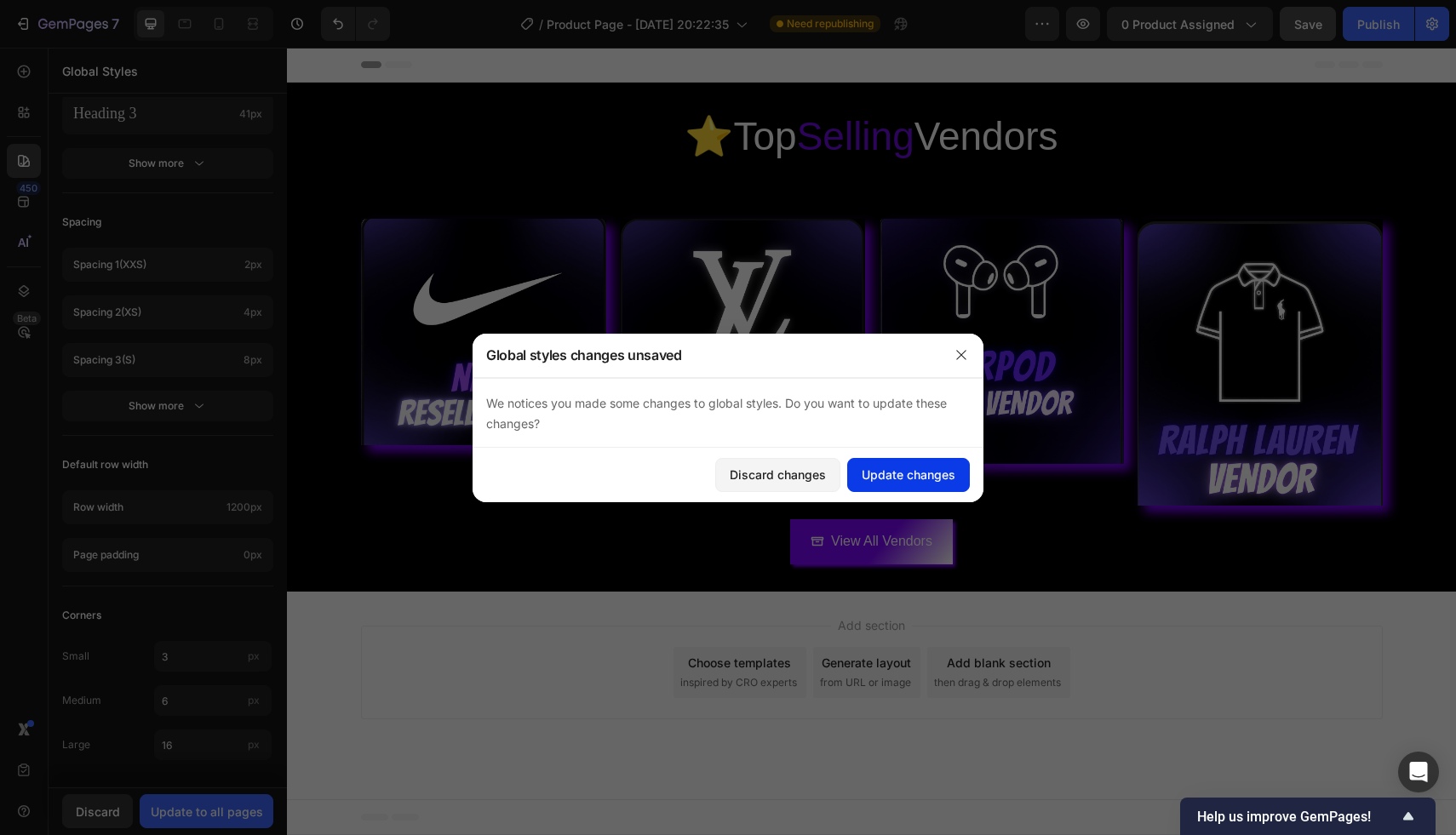
click at [900, 481] on div "Update changes" at bounding box center [908, 475] width 93 height 18
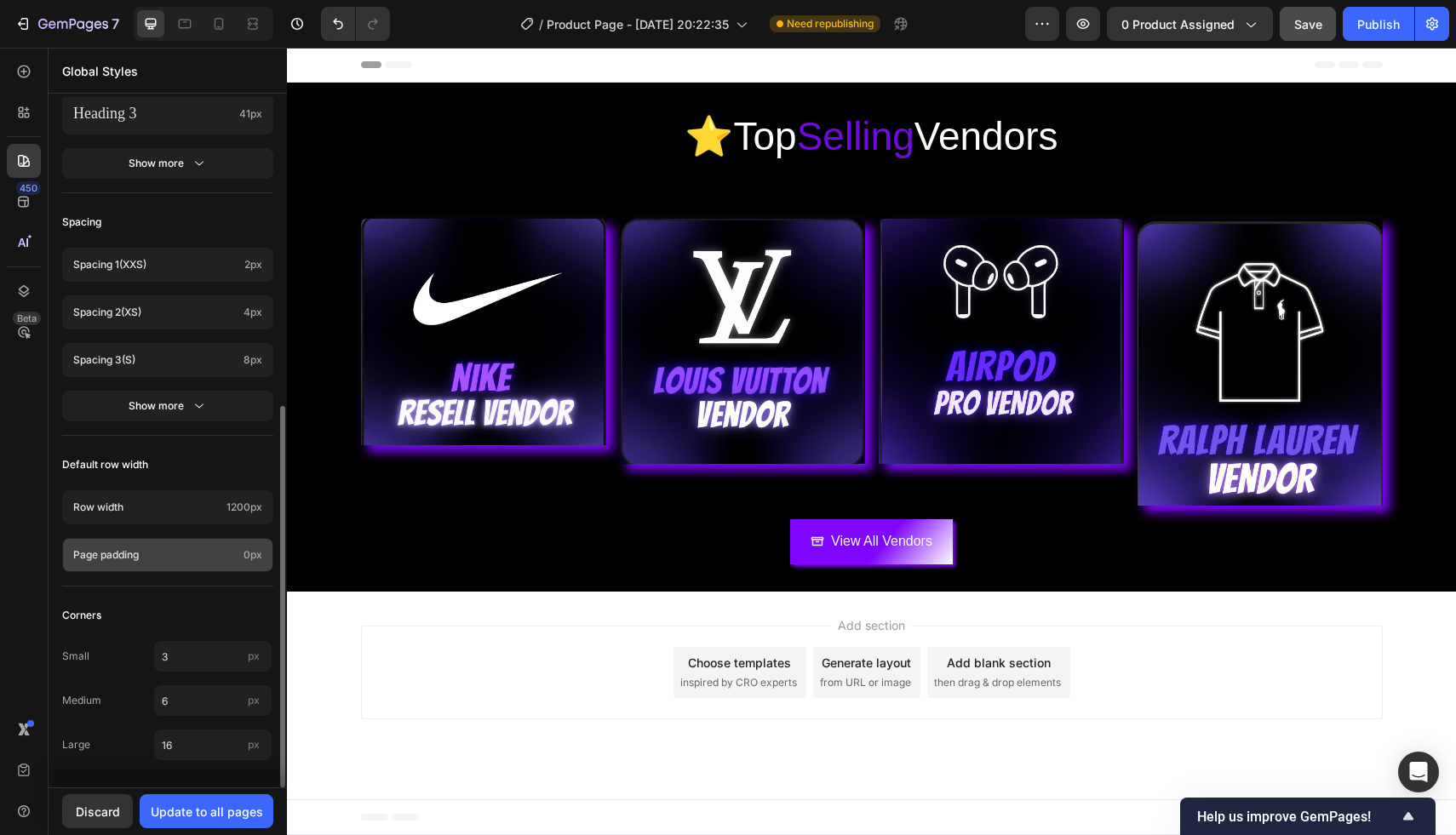
click at [219, 556] on p "Page padding" at bounding box center [155, 555] width 164 height 16
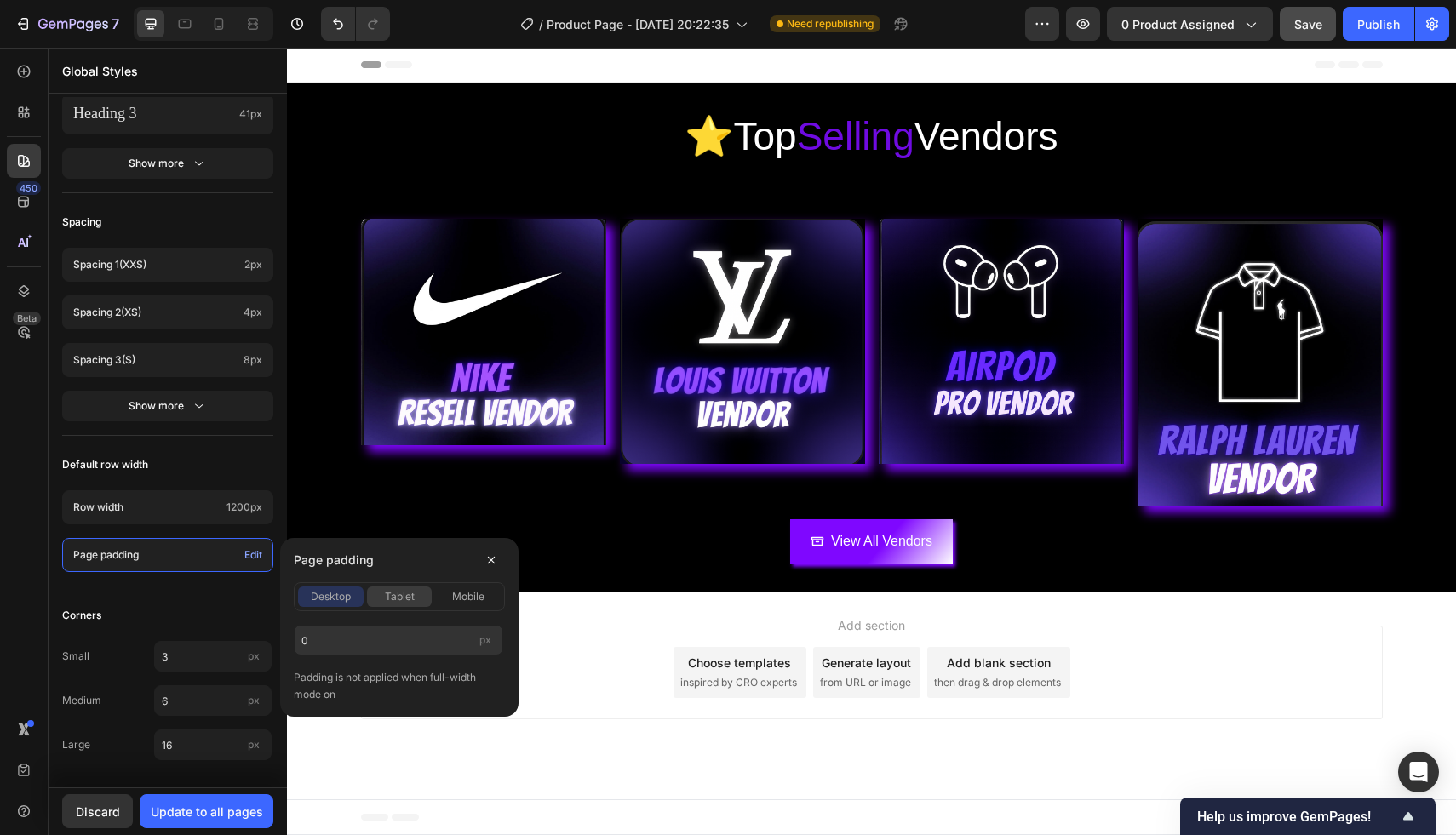
click at [394, 603] on span "tablet" at bounding box center [400, 596] width 30 height 16
click at [357, 597] on div "desktop" at bounding box center [331, 596] width 66 height 16
click at [184, 605] on div "Corners" at bounding box center [167, 616] width 211 height 31
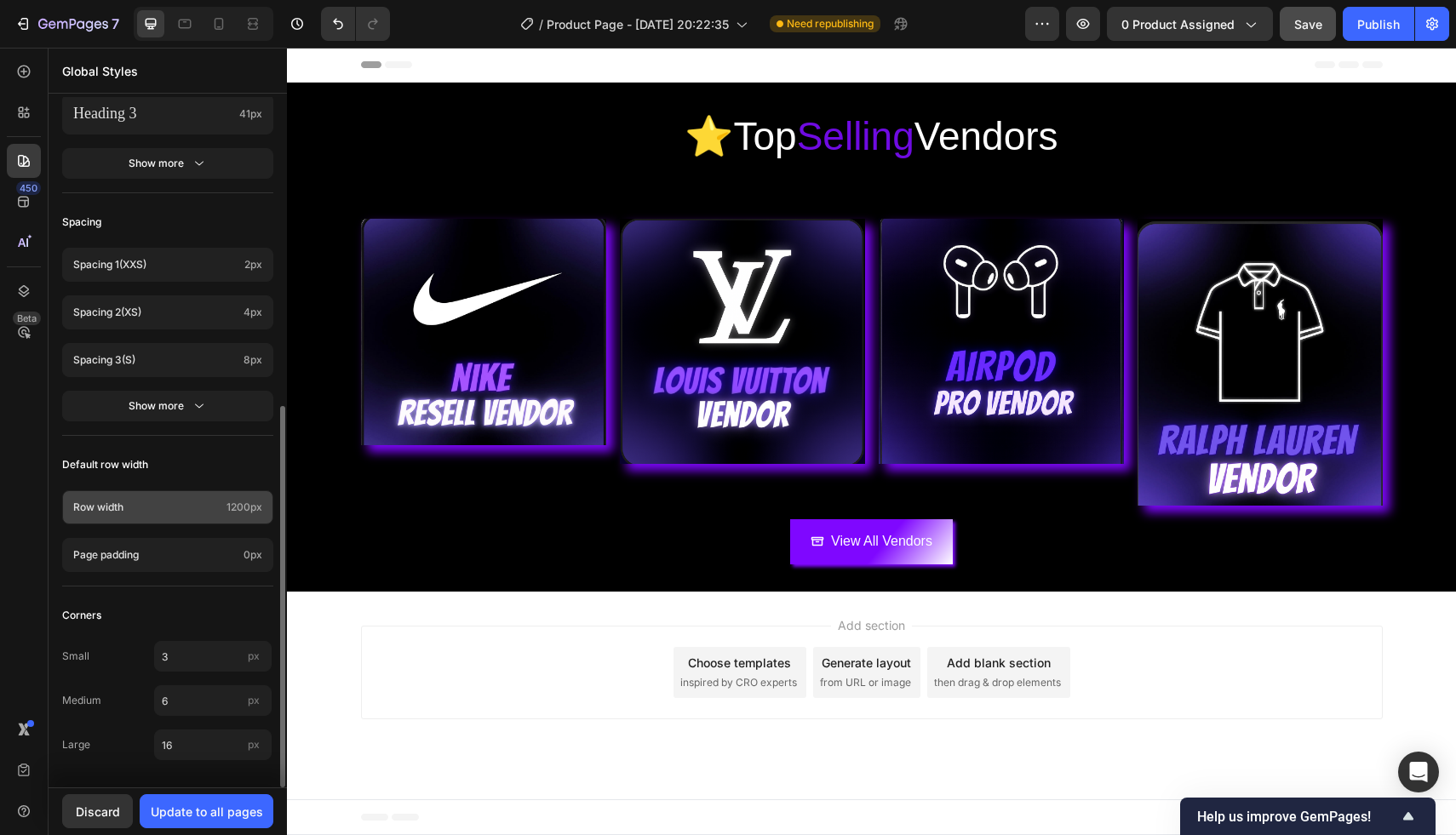
click at [198, 510] on p "Row width" at bounding box center [146, 507] width 146 height 16
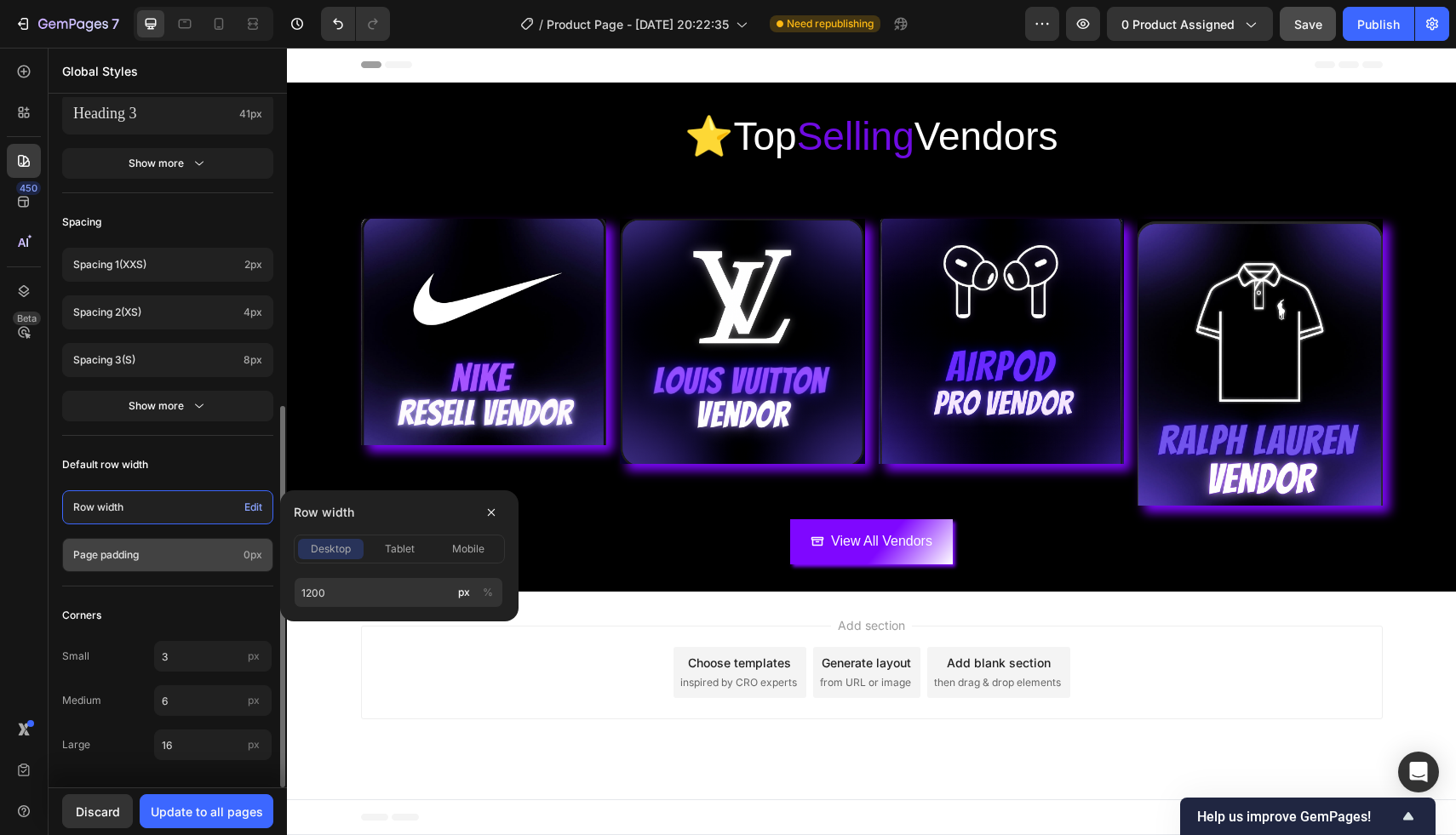
click at [214, 571] on div "Page padding 0px" at bounding box center [167, 554] width 211 height 34
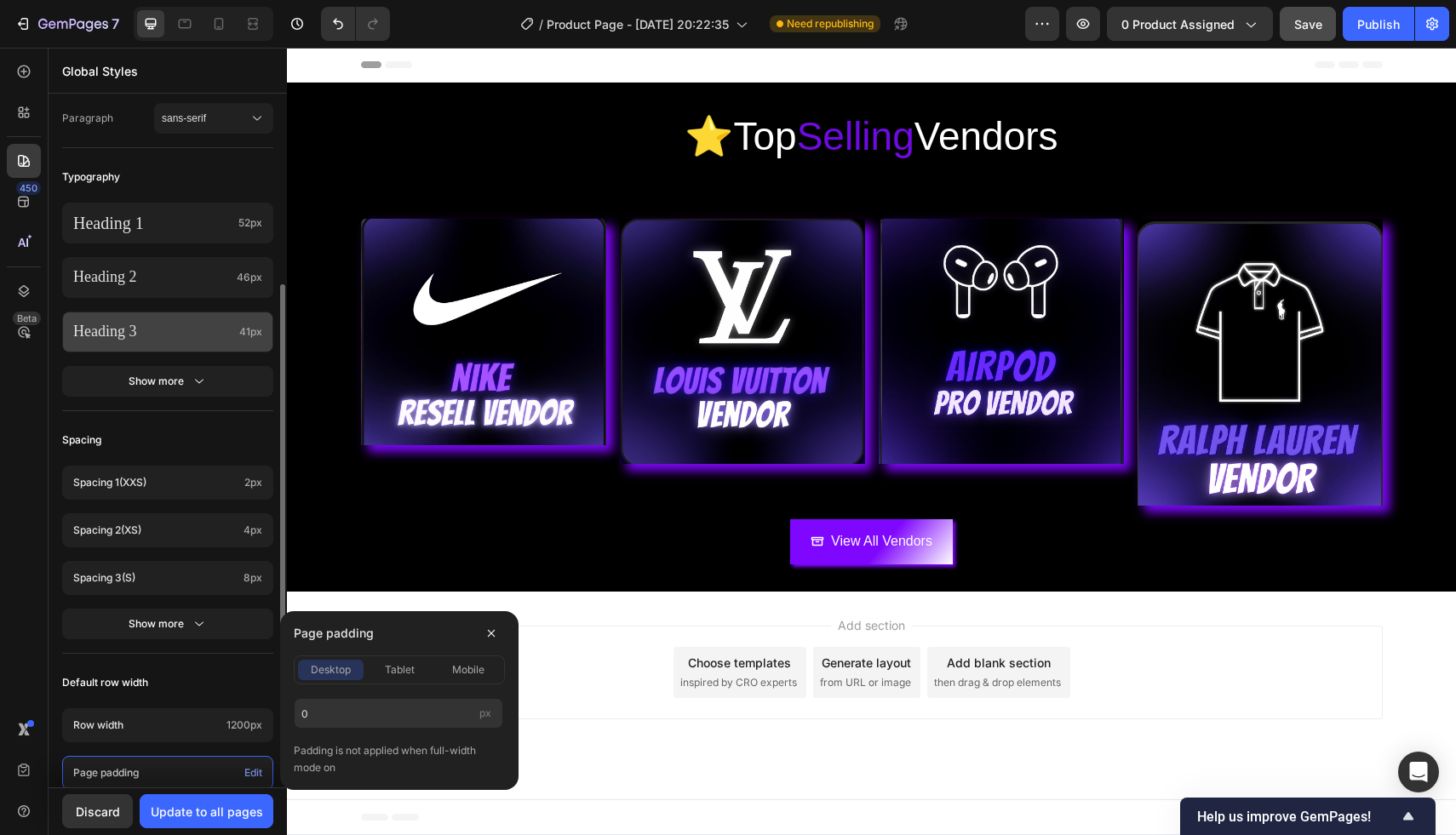
scroll to position [0, 0]
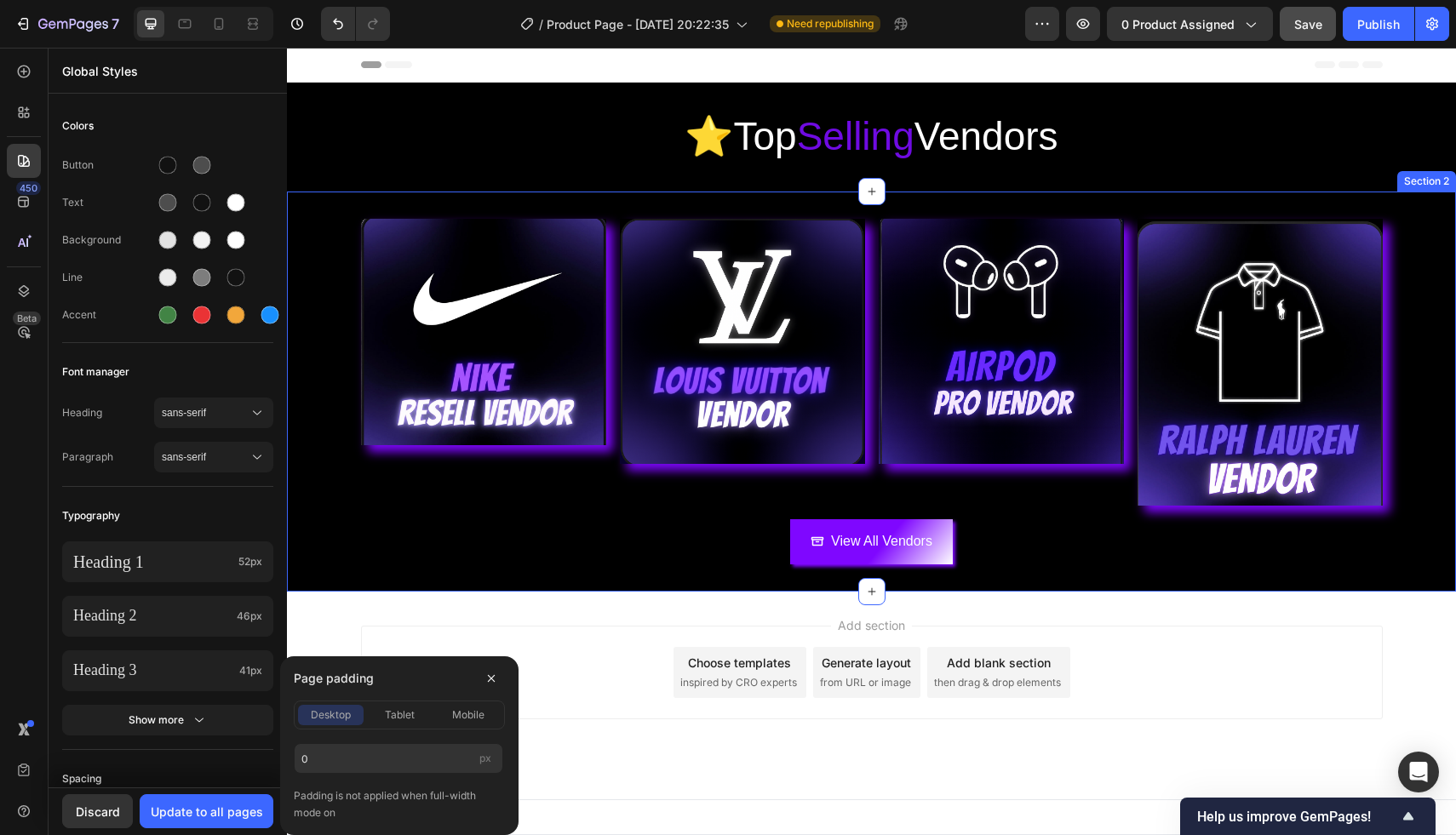
click at [400, 577] on div "Image Image Image Image Row View All Vendors Button Section 2" at bounding box center [872, 391] width 1169 height 400
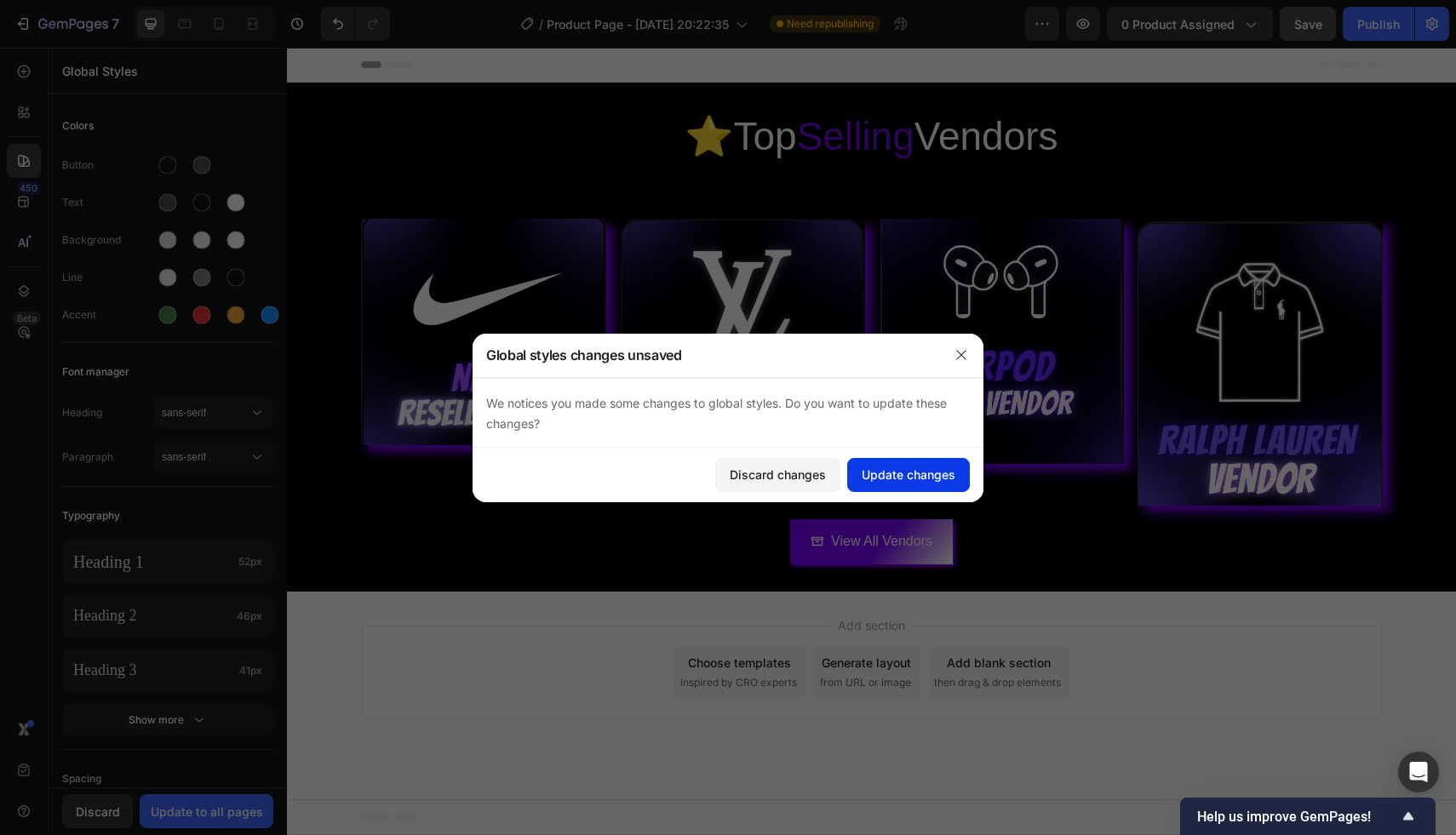
click at [878, 477] on div "Update changes" at bounding box center [908, 475] width 93 height 18
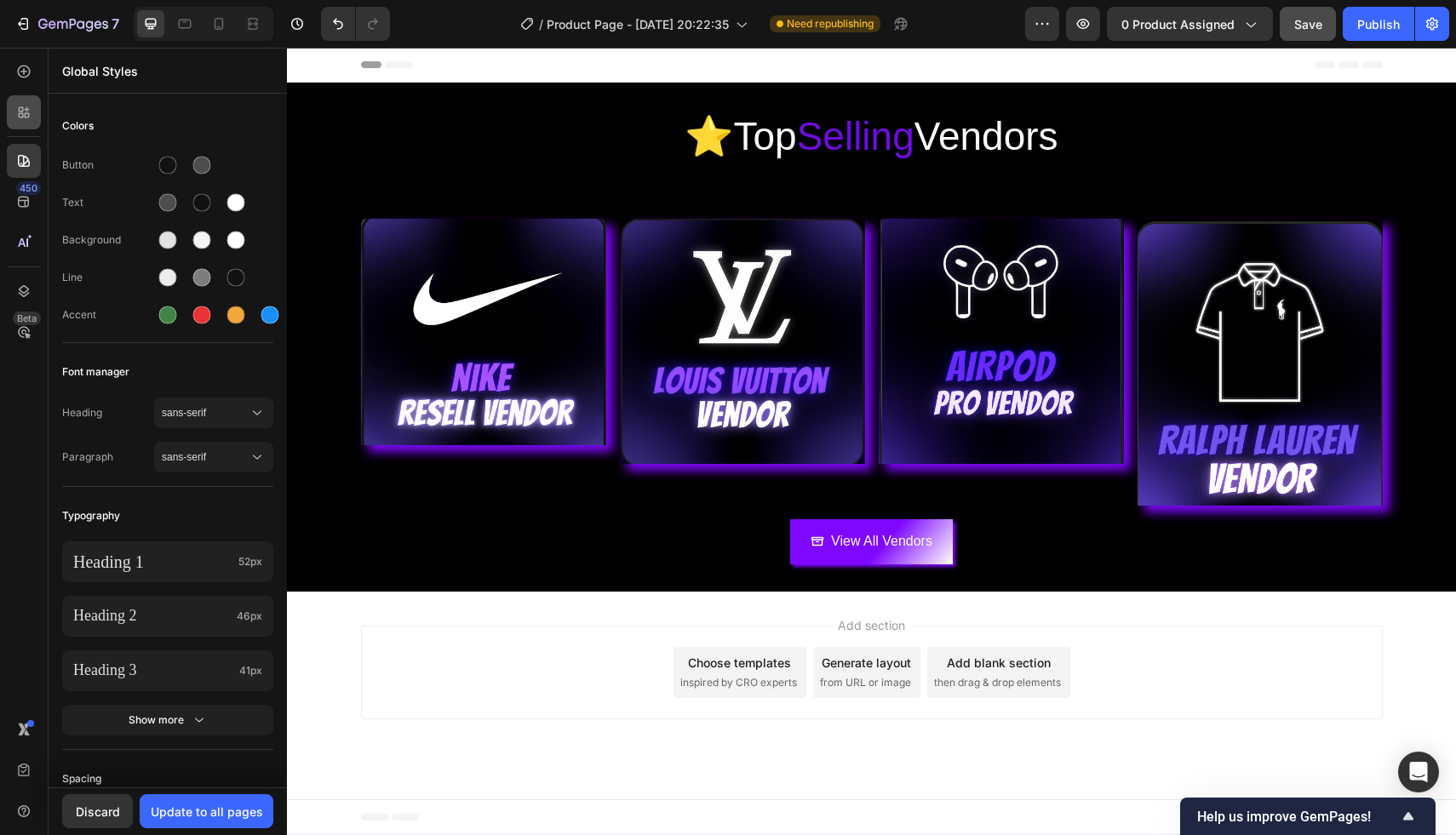
click at [18, 105] on icon at bounding box center [24, 112] width 17 height 17
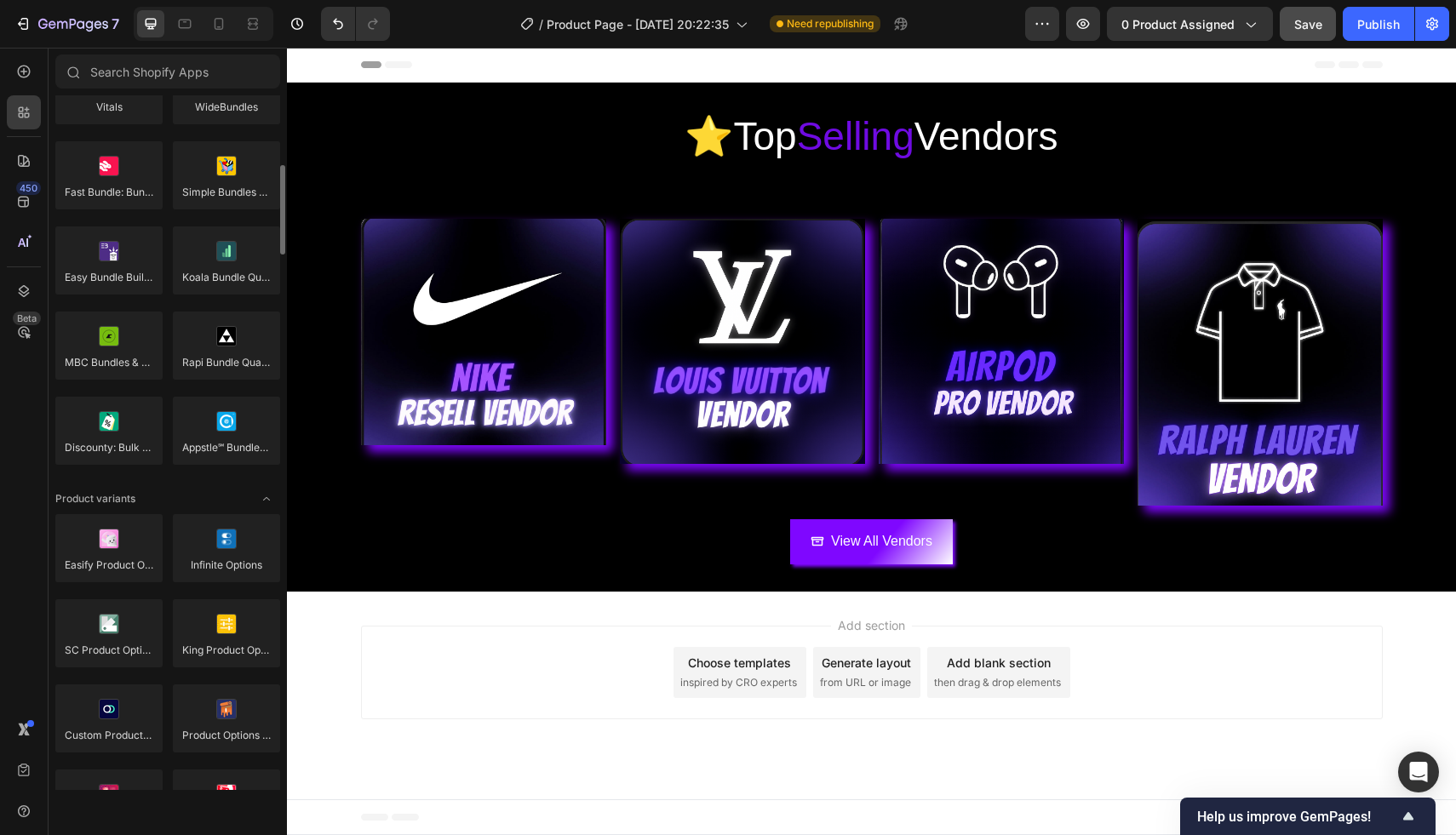
scroll to position [1394, 0]
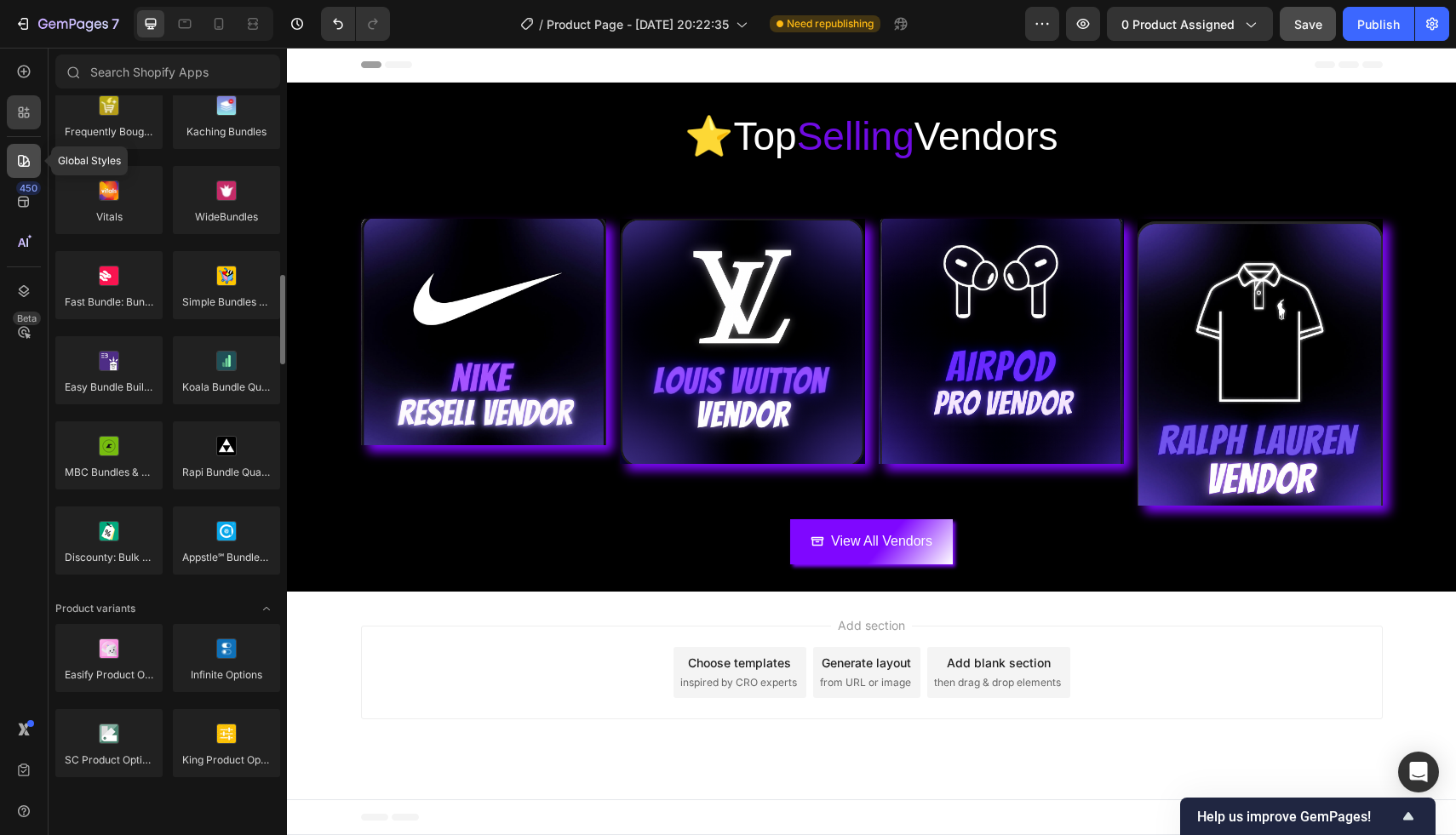
click at [20, 160] on icon at bounding box center [24, 161] width 17 height 17
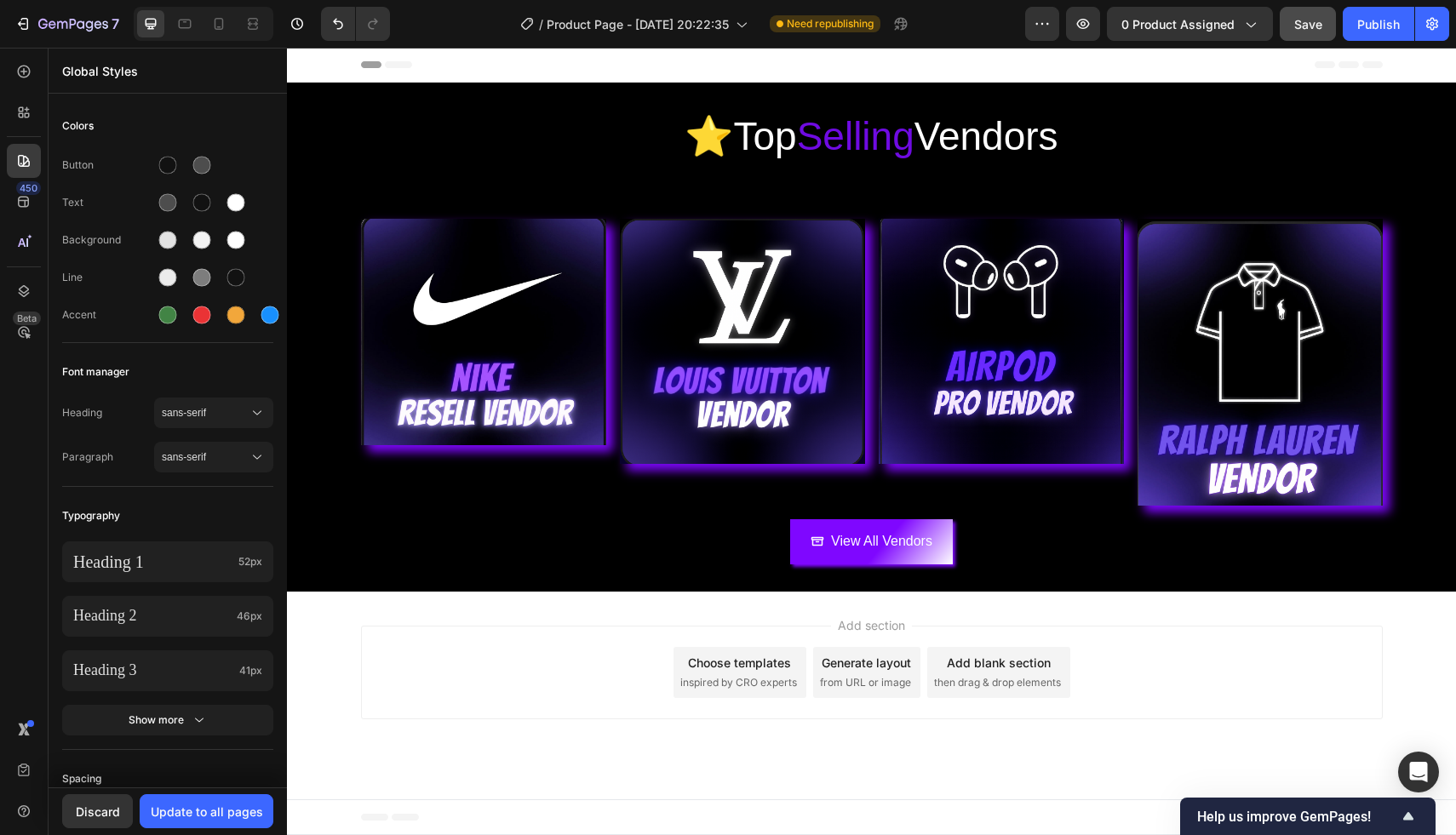
click at [441, 642] on div "Add section Choose templates inspired by CRO experts Generate layout from URL o…" at bounding box center [872, 672] width 1022 height 93
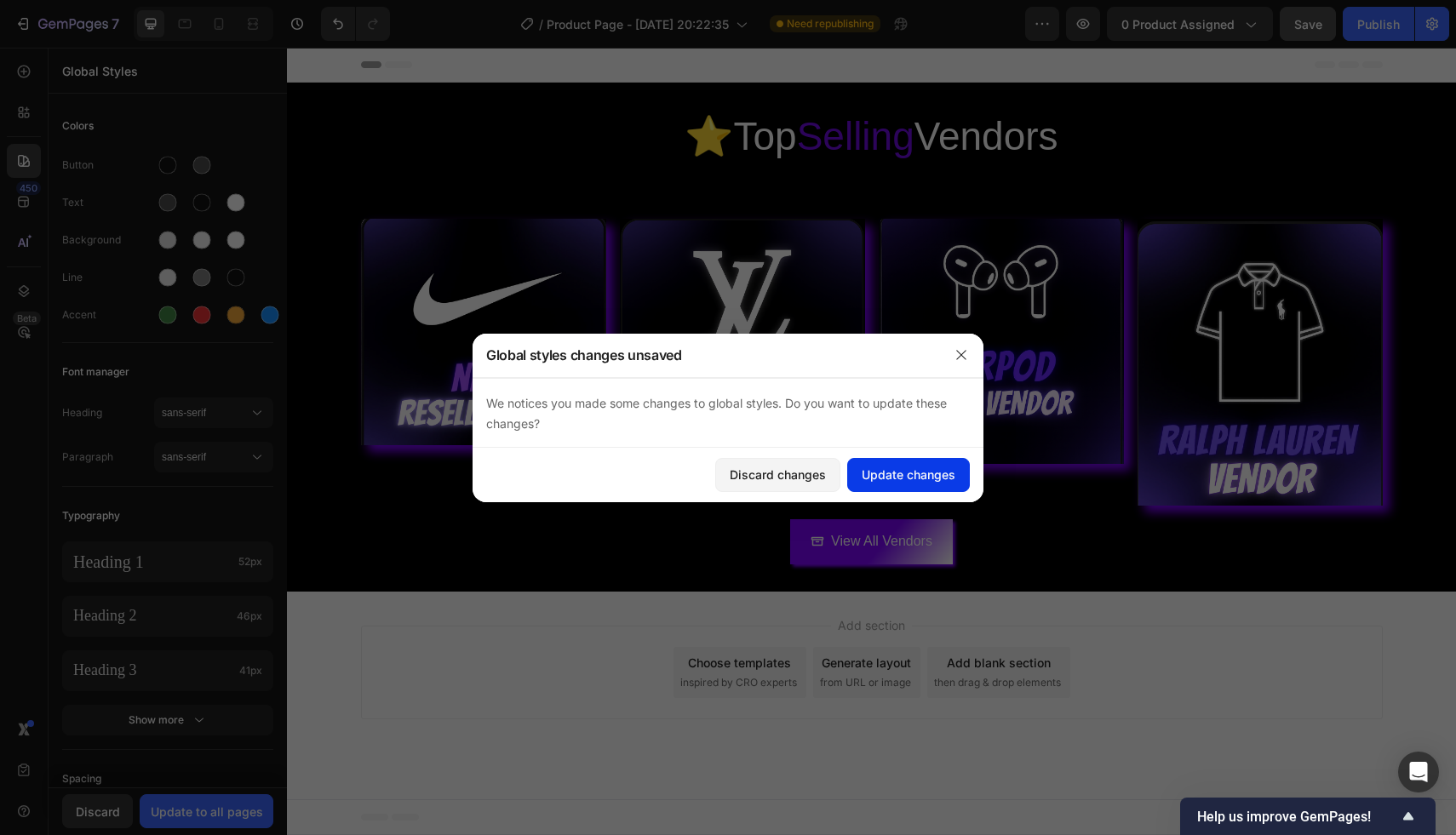
click at [936, 486] on button "Update changes" at bounding box center [908, 475] width 123 height 34
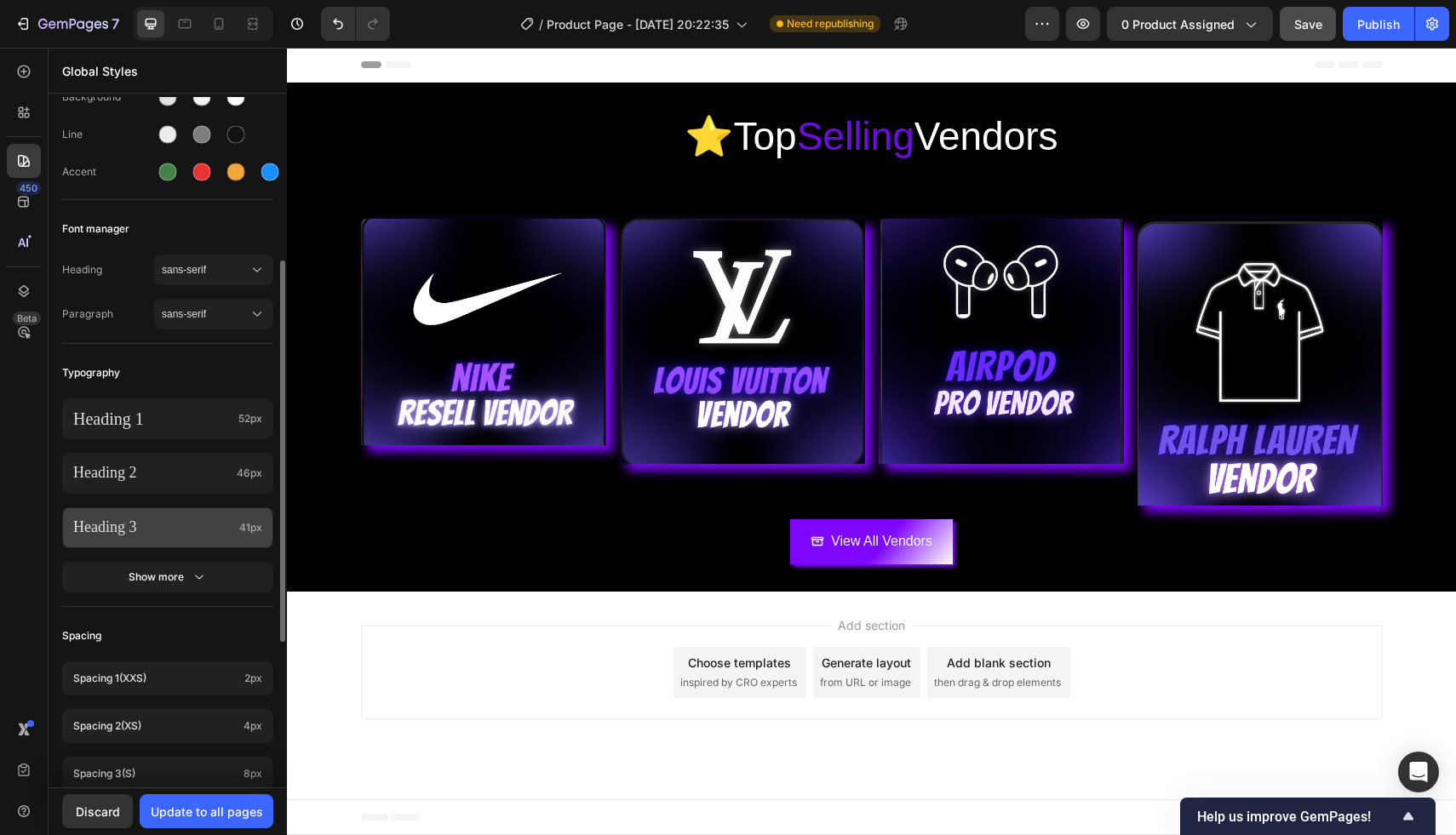
scroll to position [557, 0]
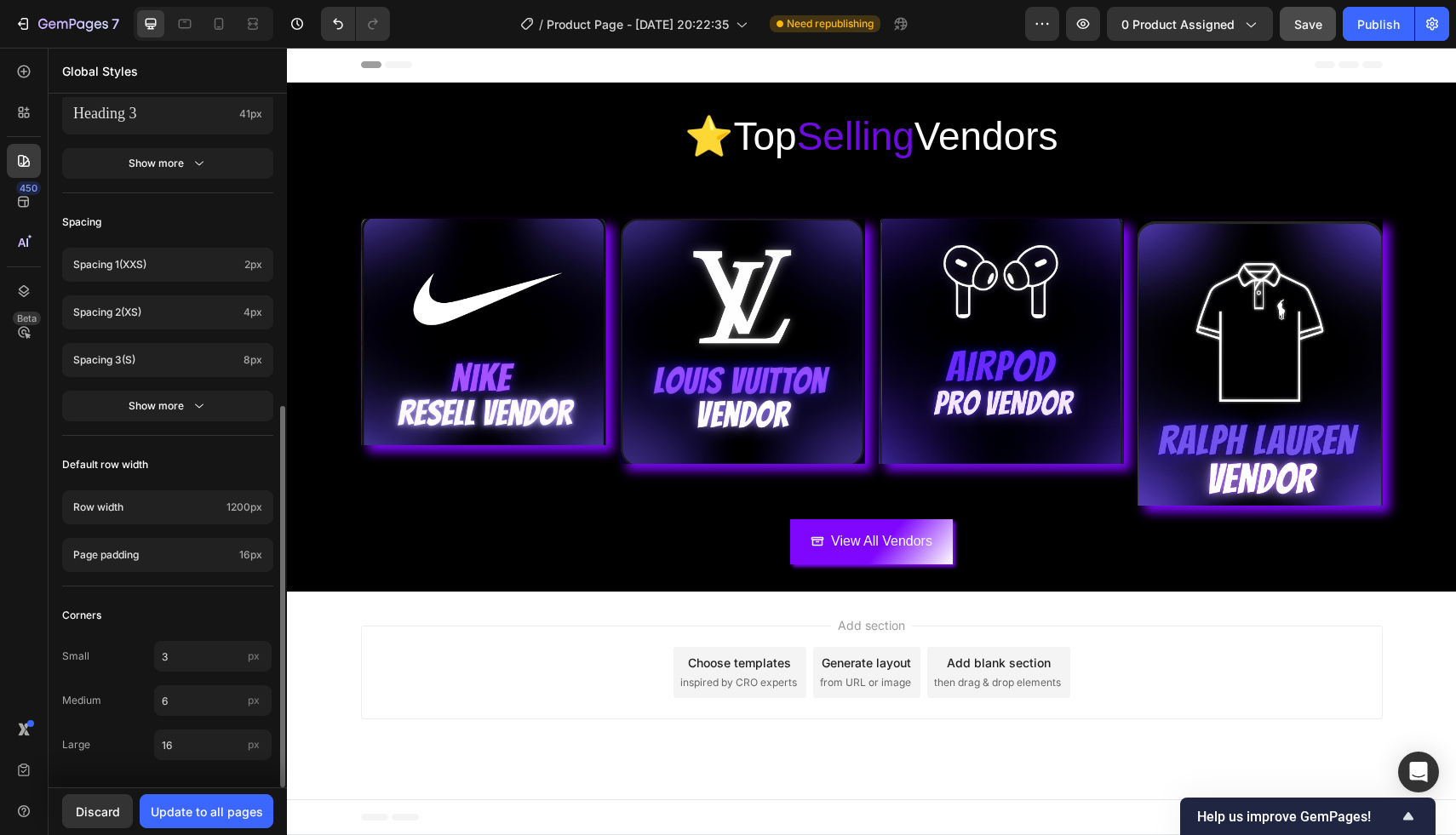
click at [423, 635] on div "Add section Choose templates inspired by CRO experts Generate layout from URL o…" at bounding box center [872, 672] width 1022 height 93
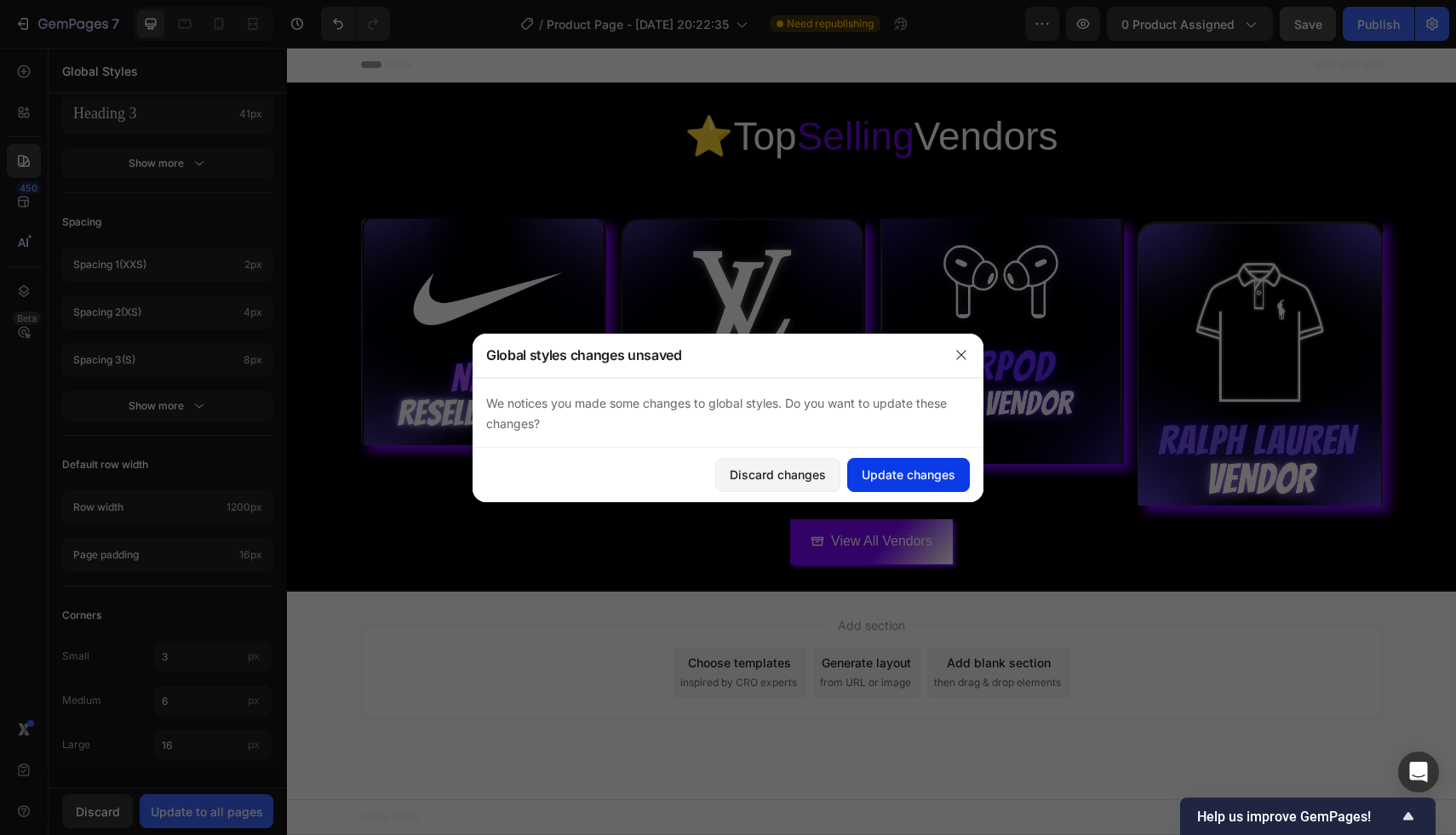
click at [869, 478] on div "Update changes" at bounding box center [908, 475] width 93 height 18
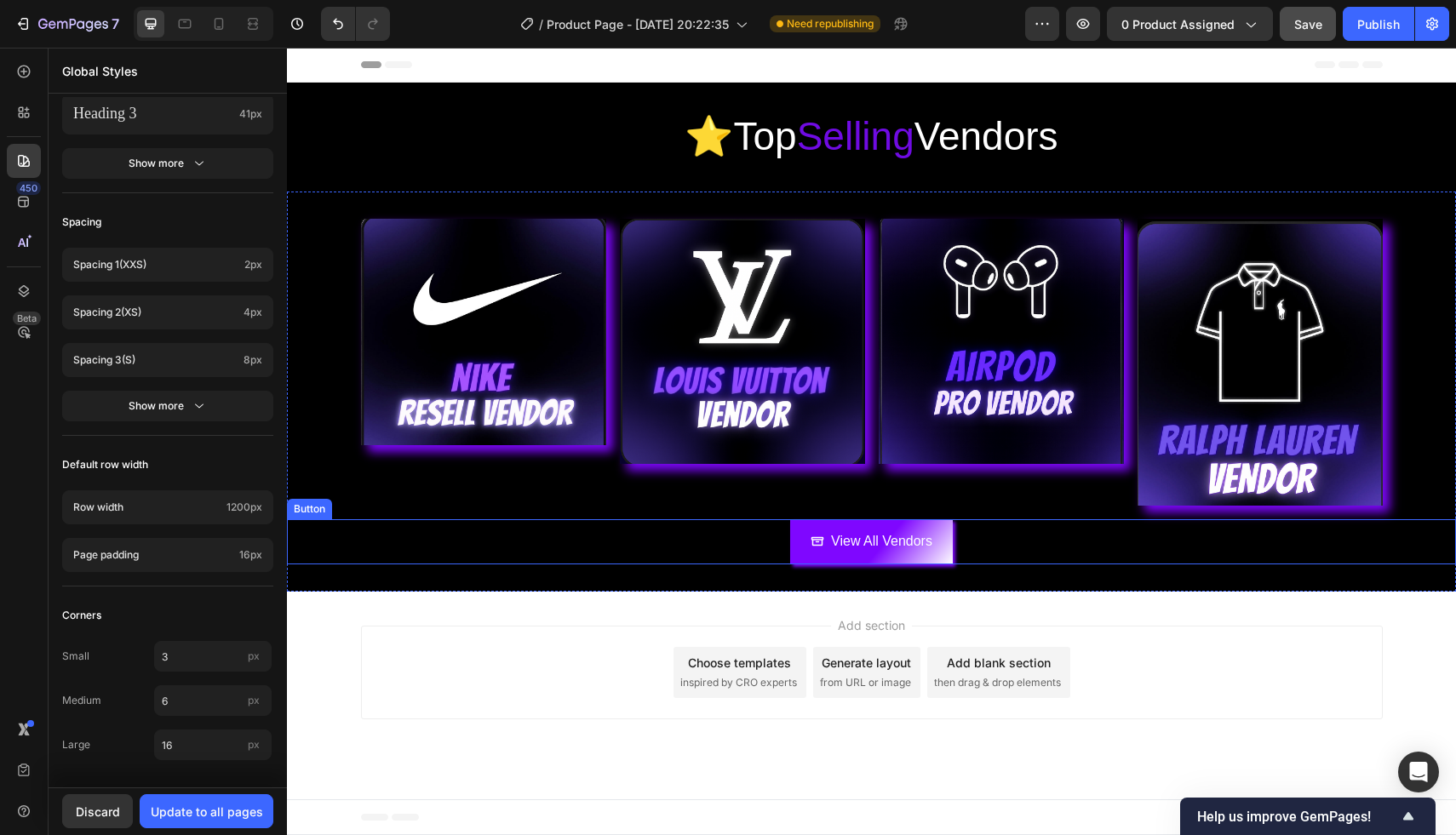
click at [539, 535] on div "View All Vendors Button" at bounding box center [872, 541] width 1169 height 45
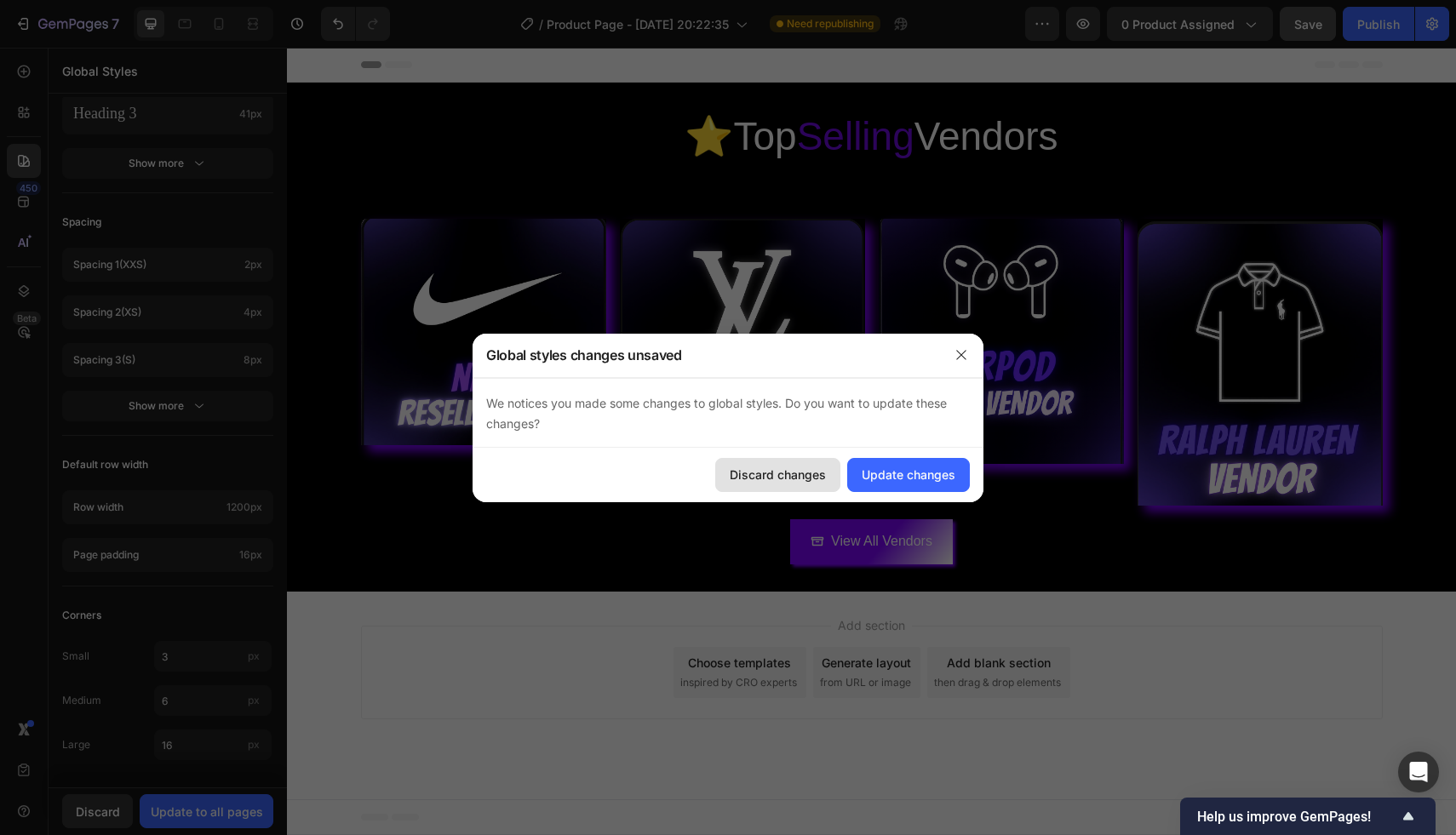
click at [810, 487] on button "Discard changes" at bounding box center [777, 475] width 125 height 34
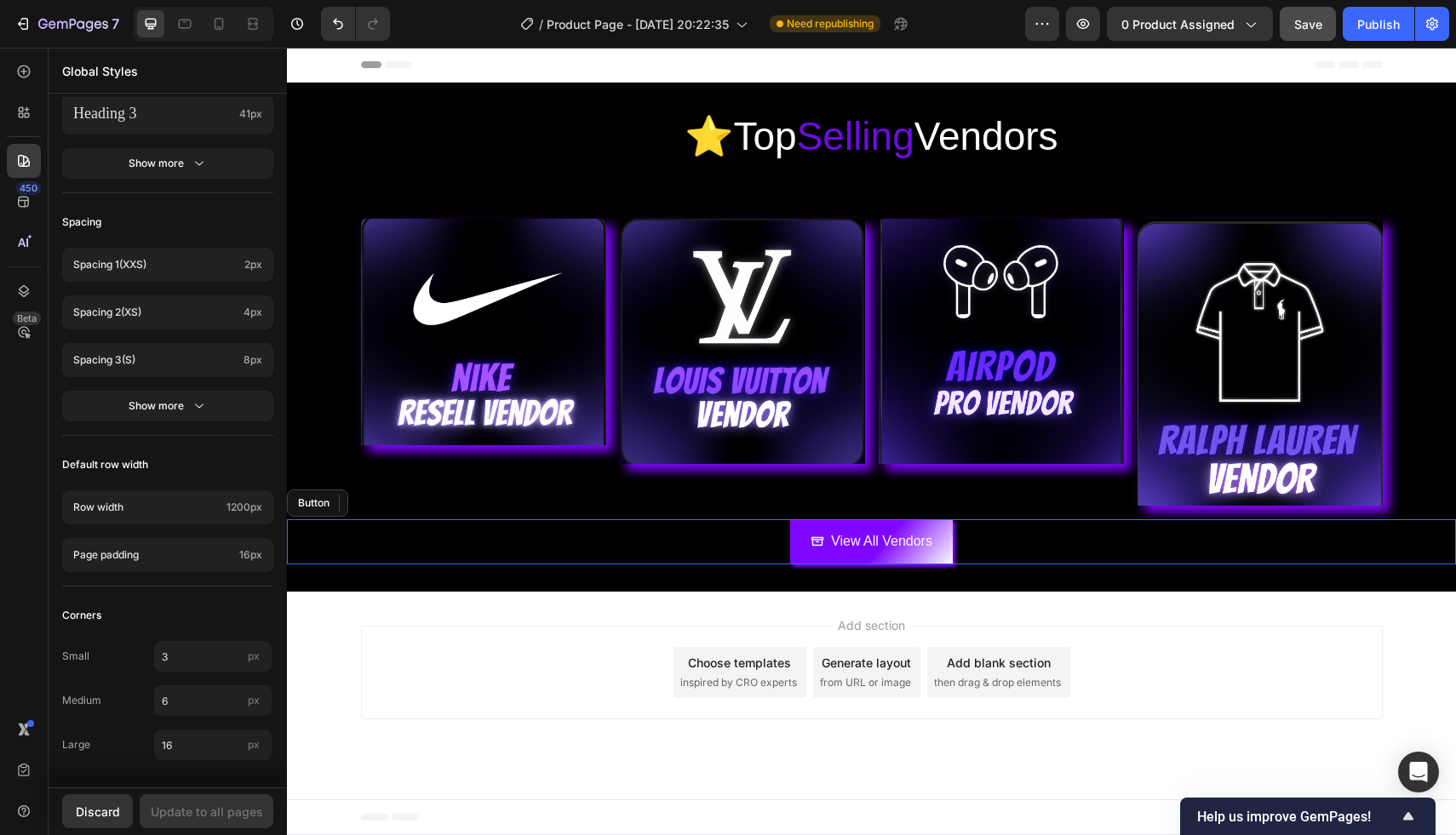
click at [661, 526] on div "View All Vendors Button" at bounding box center [872, 541] width 1169 height 45
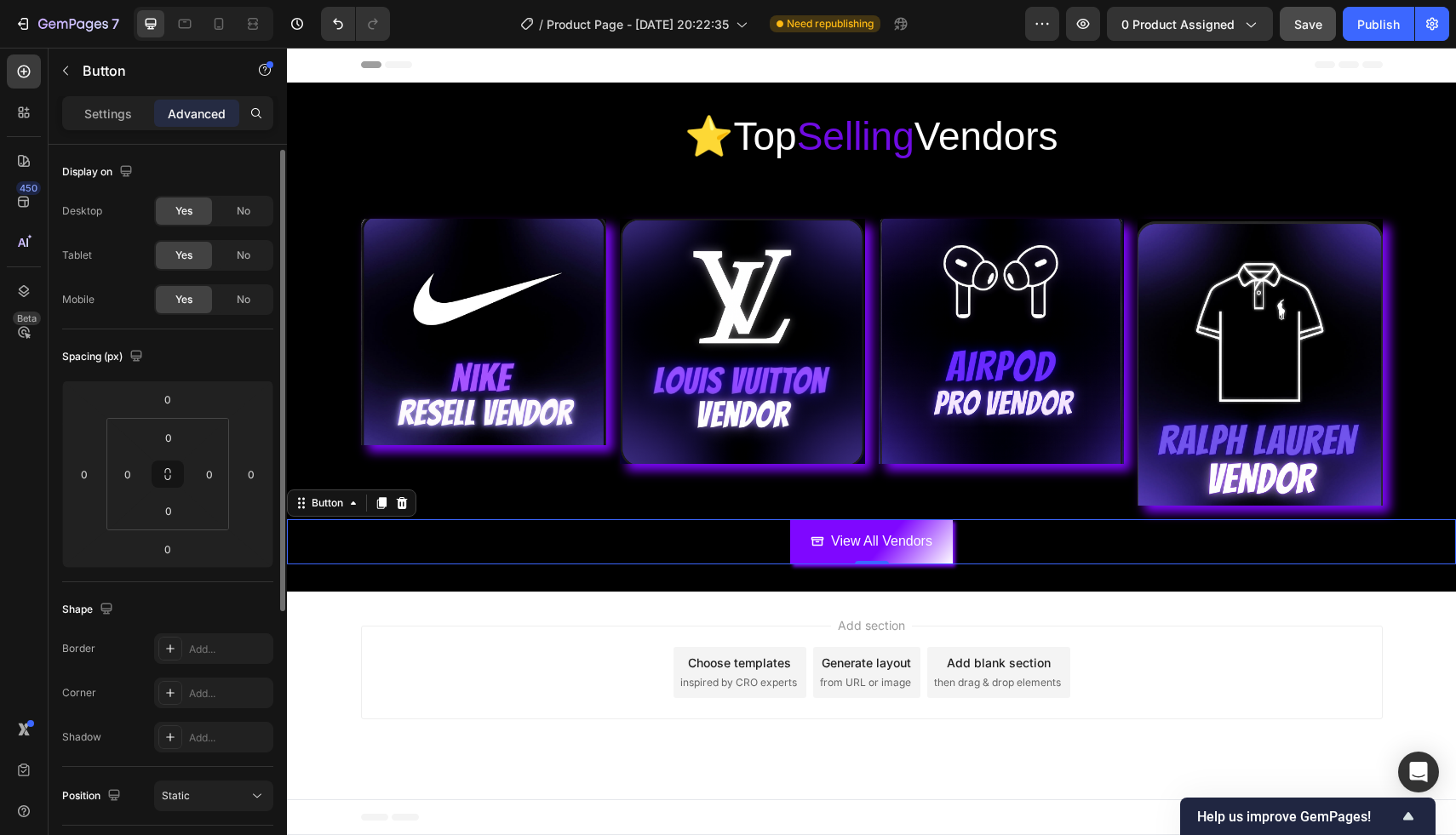
scroll to position [443, 0]
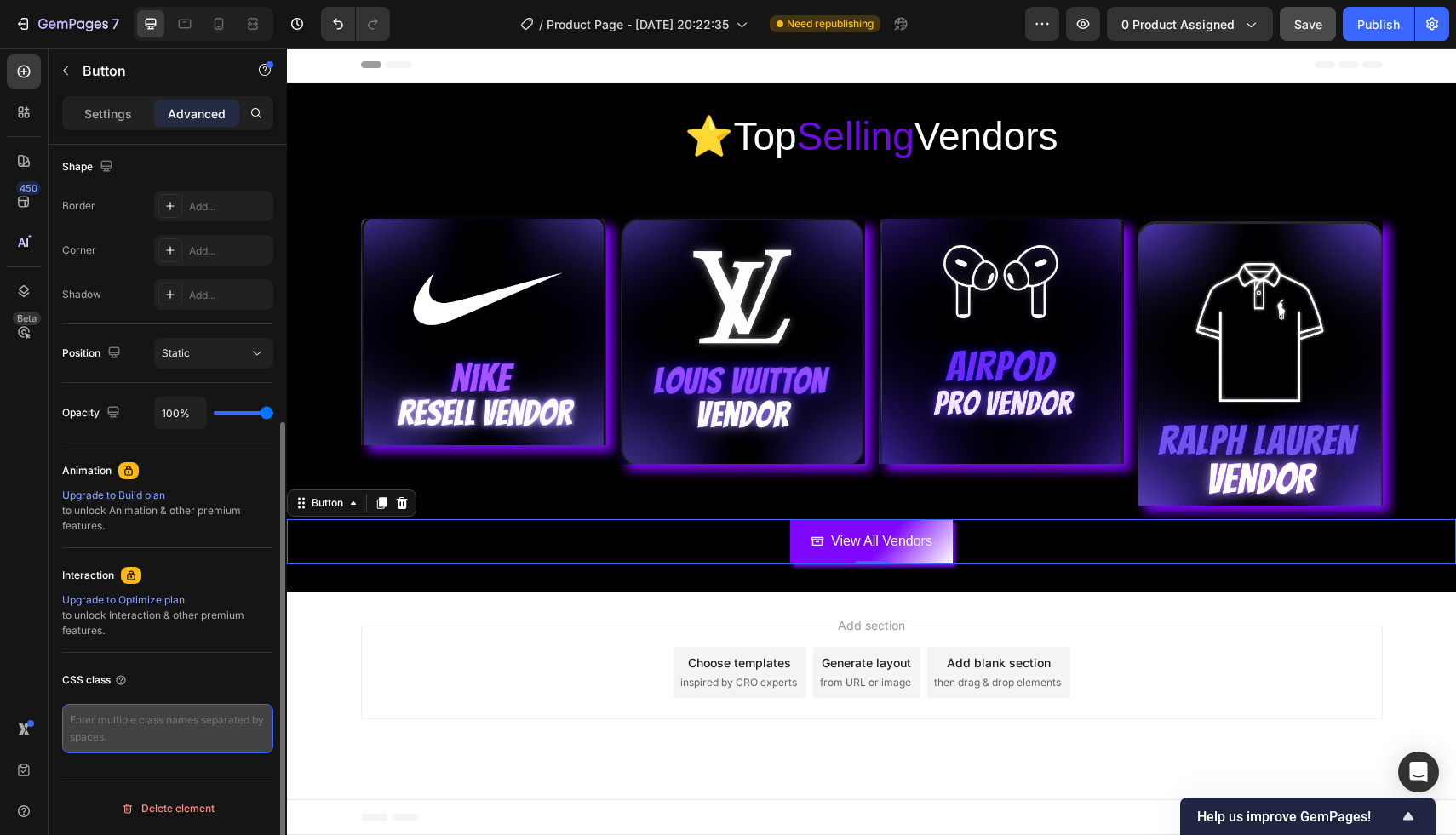
click at [158, 733] on textarea at bounding box center [167, 729] width 211 height 49
paste textarea ".gp-section { background-color: #000000 !important; }"
type textarea ".gp-section { background-color: #000000 !important; }"
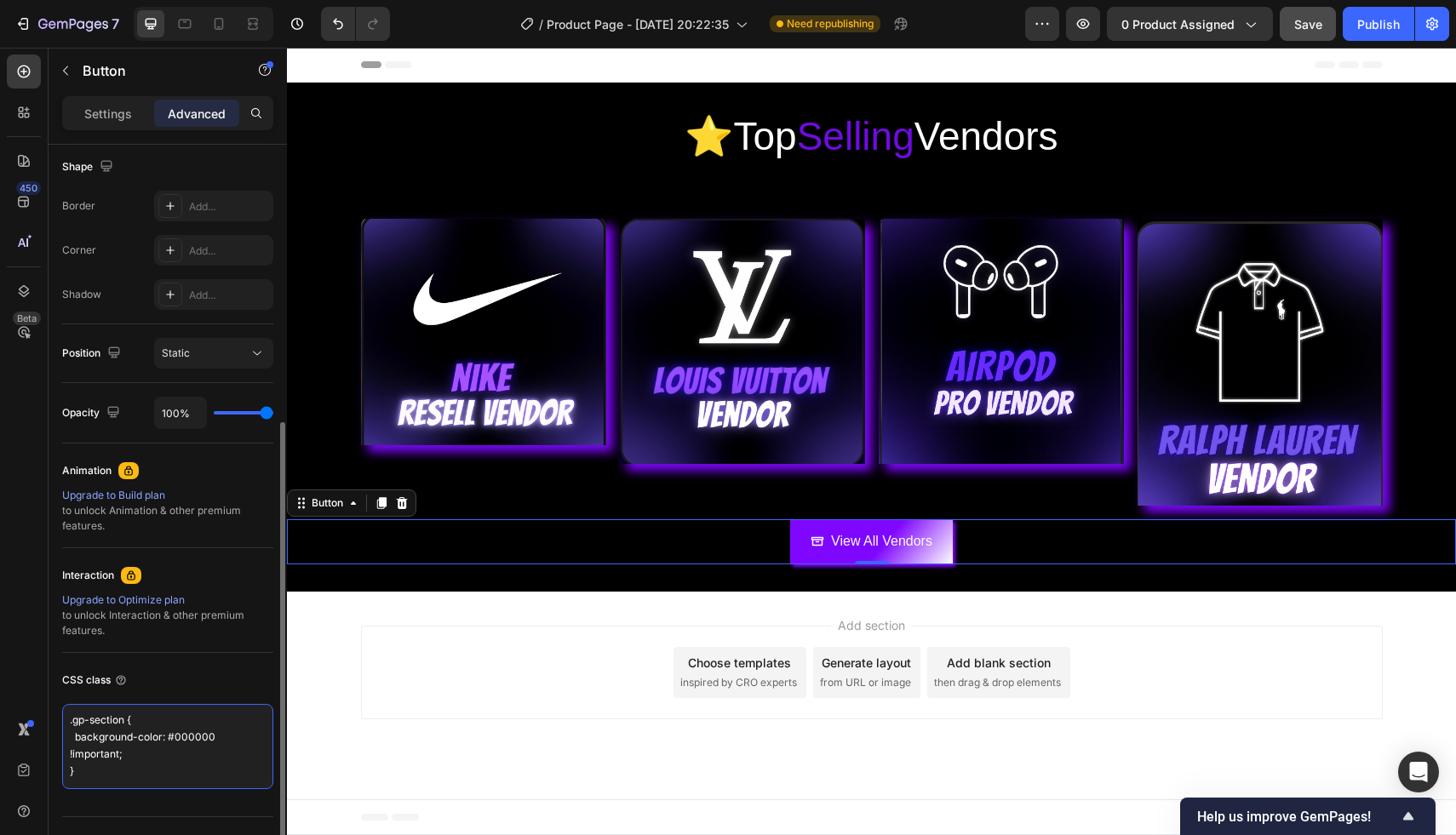
scroll to position [6, 0]
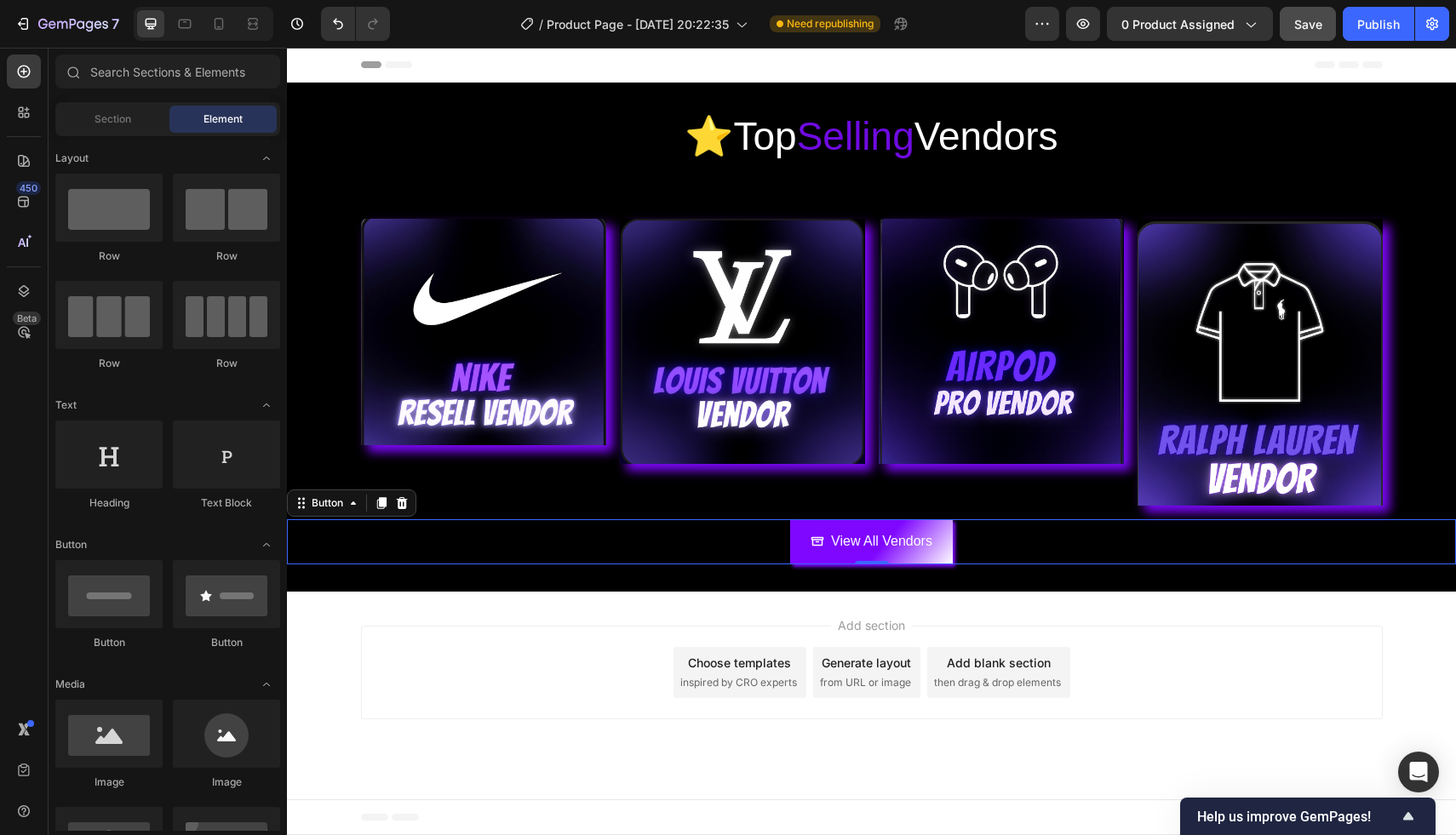
click at [308, 704] on div "Add section Choose templates inspired by CRO experts Generate layout from URL o…" at bounding box center [872, 676] width 1169 height 168
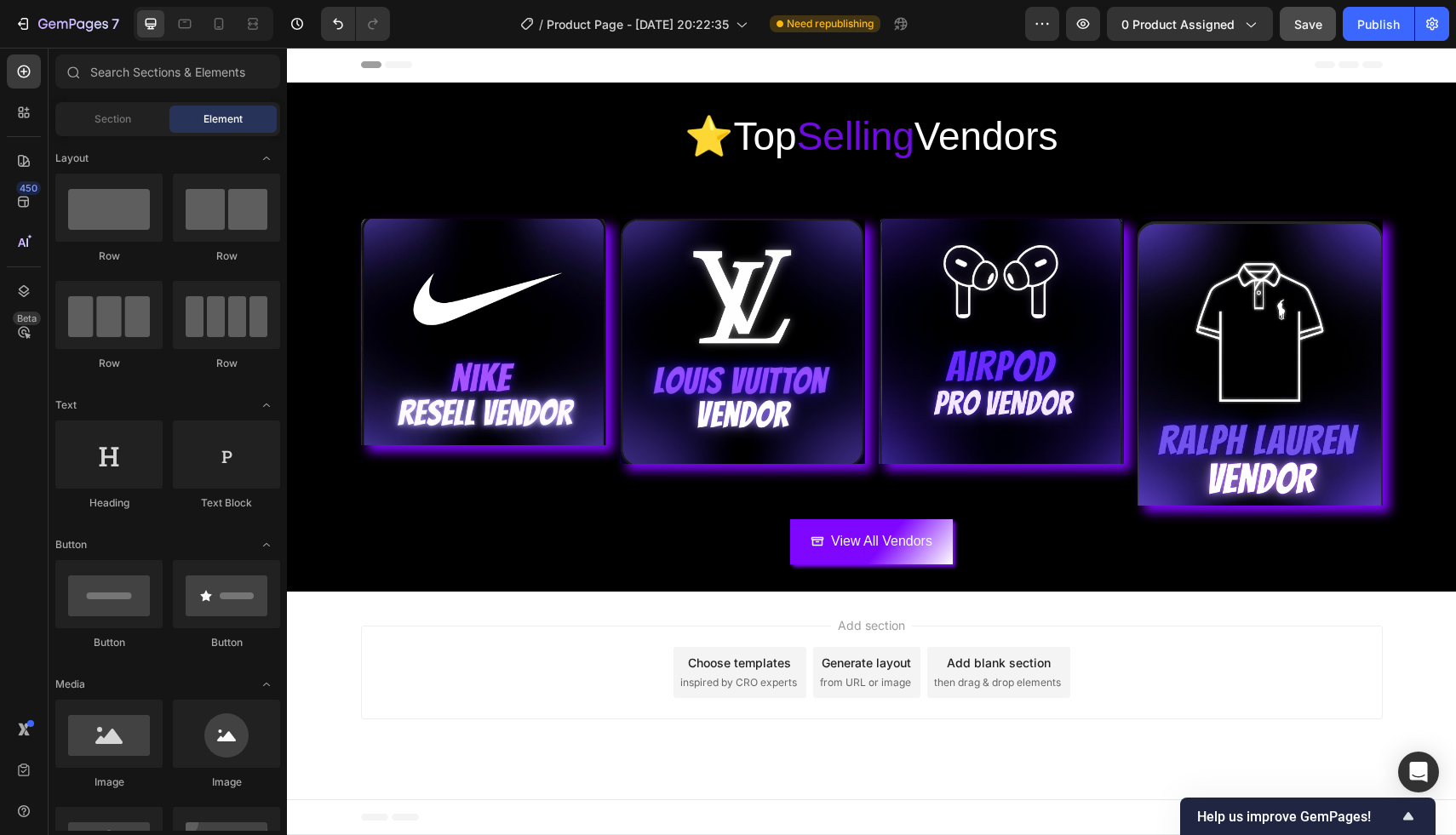
click at [1411, 55] on div "Header" at bounding box center [872, 65] width 1169 height 35
click at [1146, 65] on div "Header" at bounding box center [872, 64] width 1022 height 34
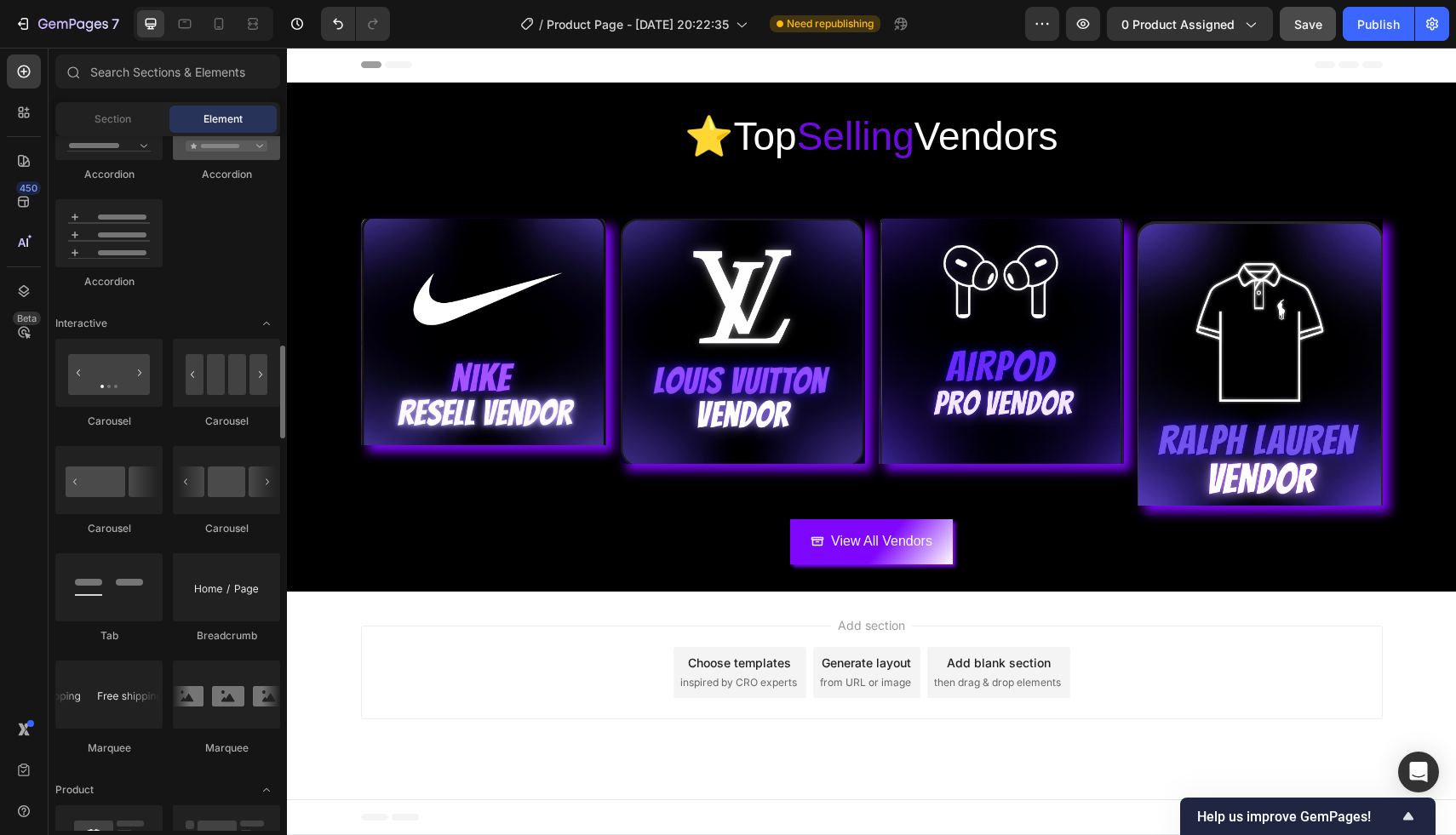
scroll to position [1541, 0]
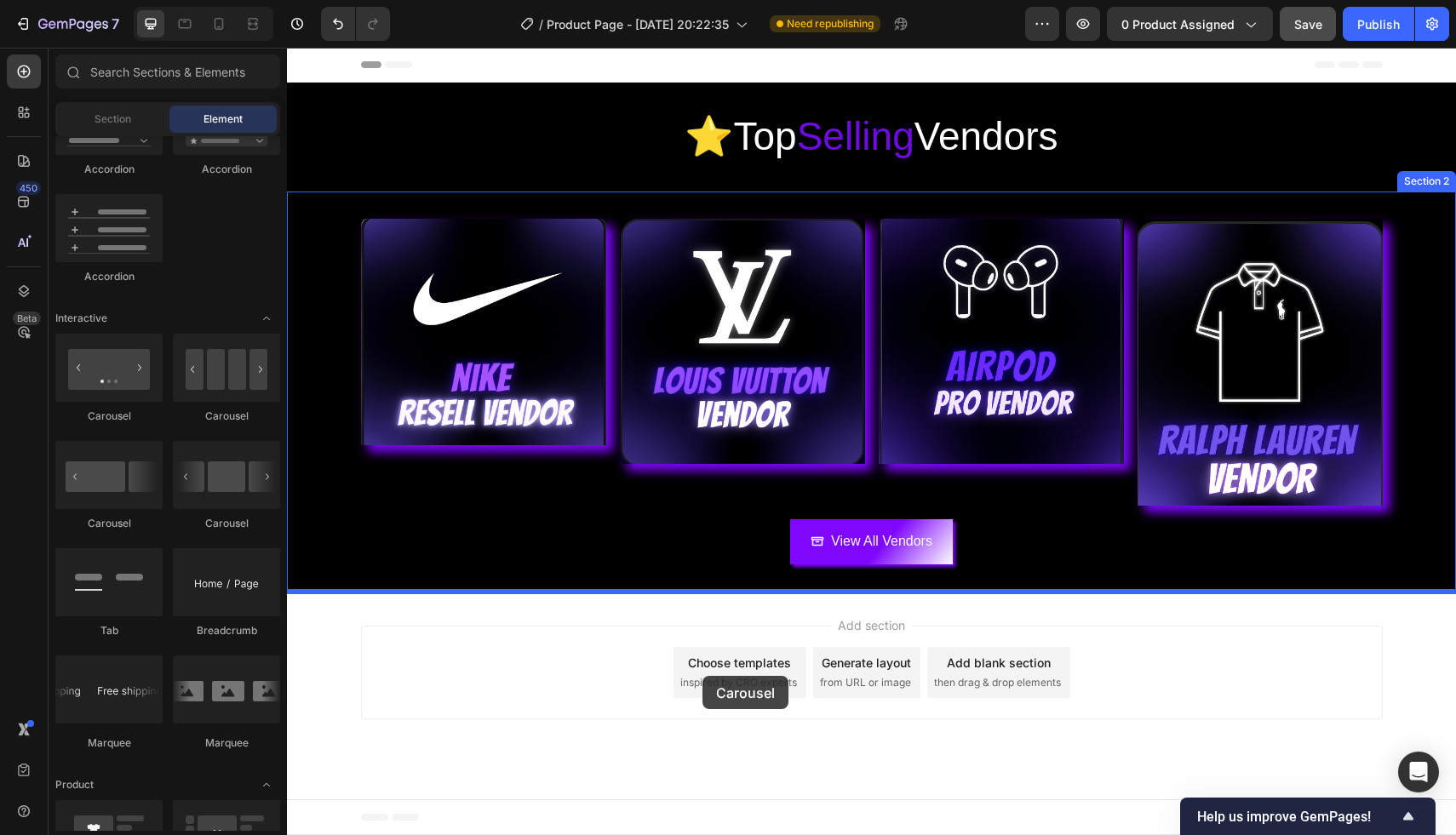
drag, startPoint x: 401, startPoint y: 430, endPoint x: 702, endPoint y: 676, distance: 388.7
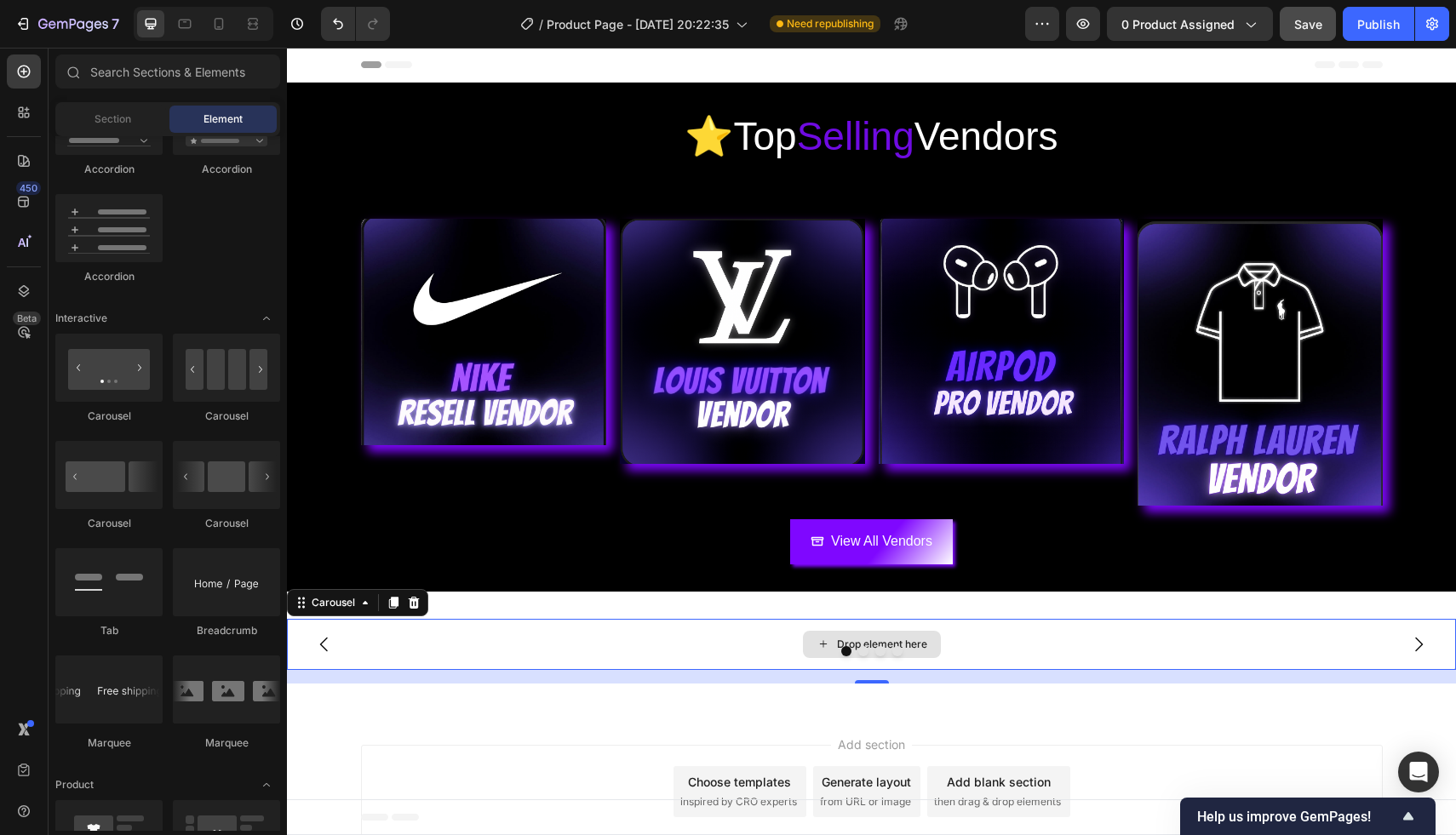
click at [843, 643] on div "Drop element here" at bounding box center [882, 644] width 91 height 14
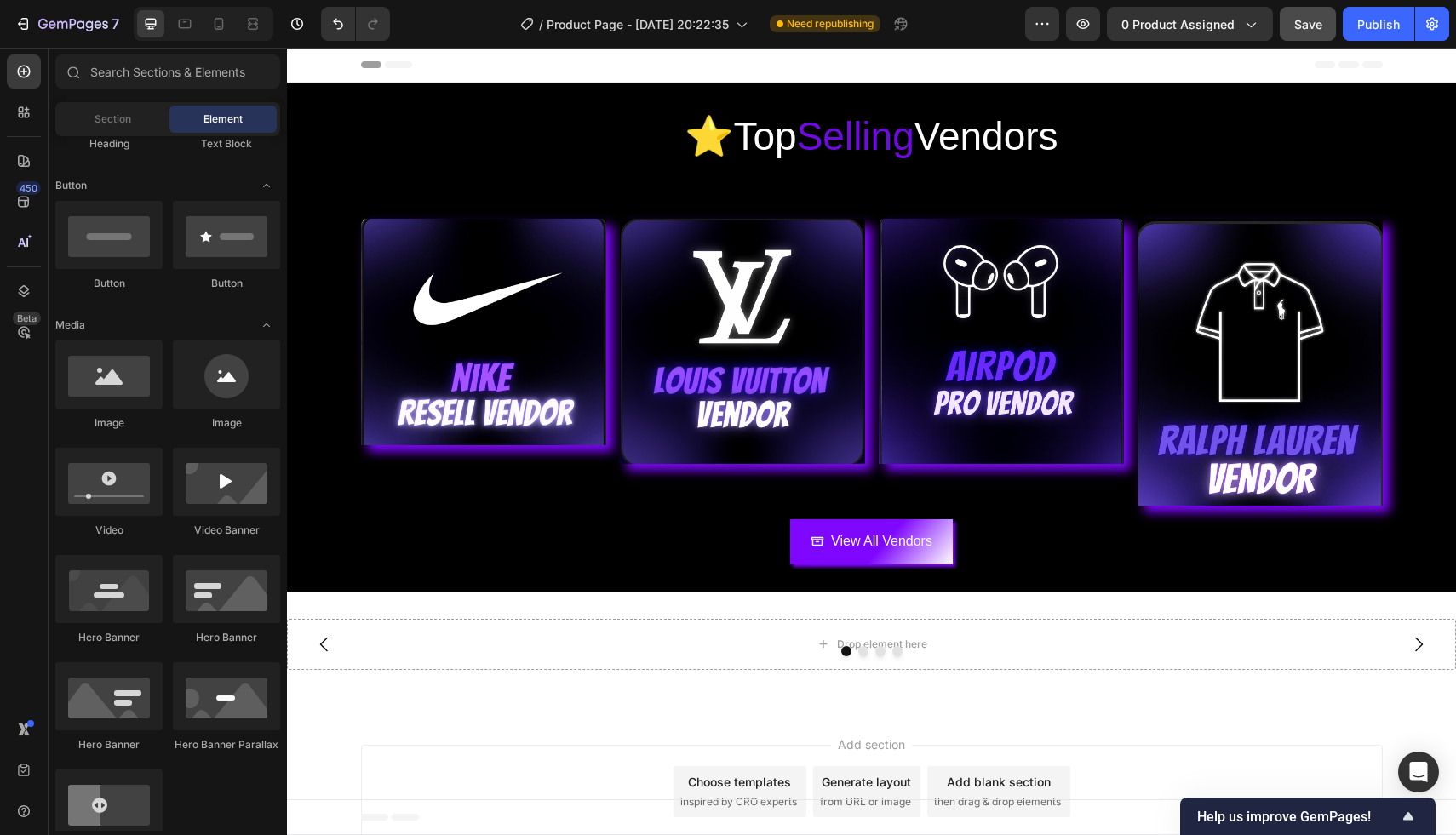
scroll to position [0, 0]
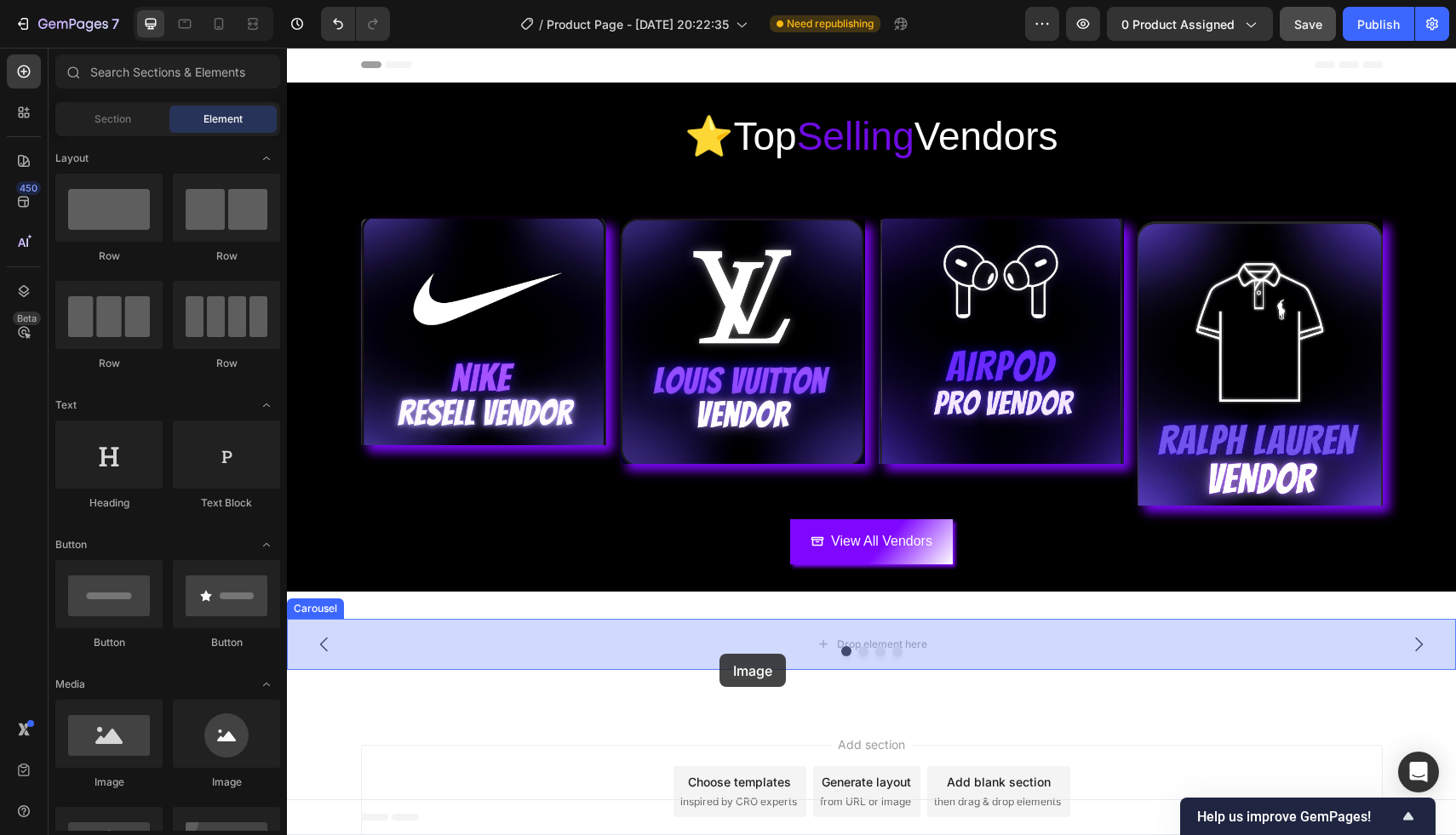
drag, startPoint x: 411, startPoint y: 789, endPoint x: 720, endPoint y: 649, distance: 339.2
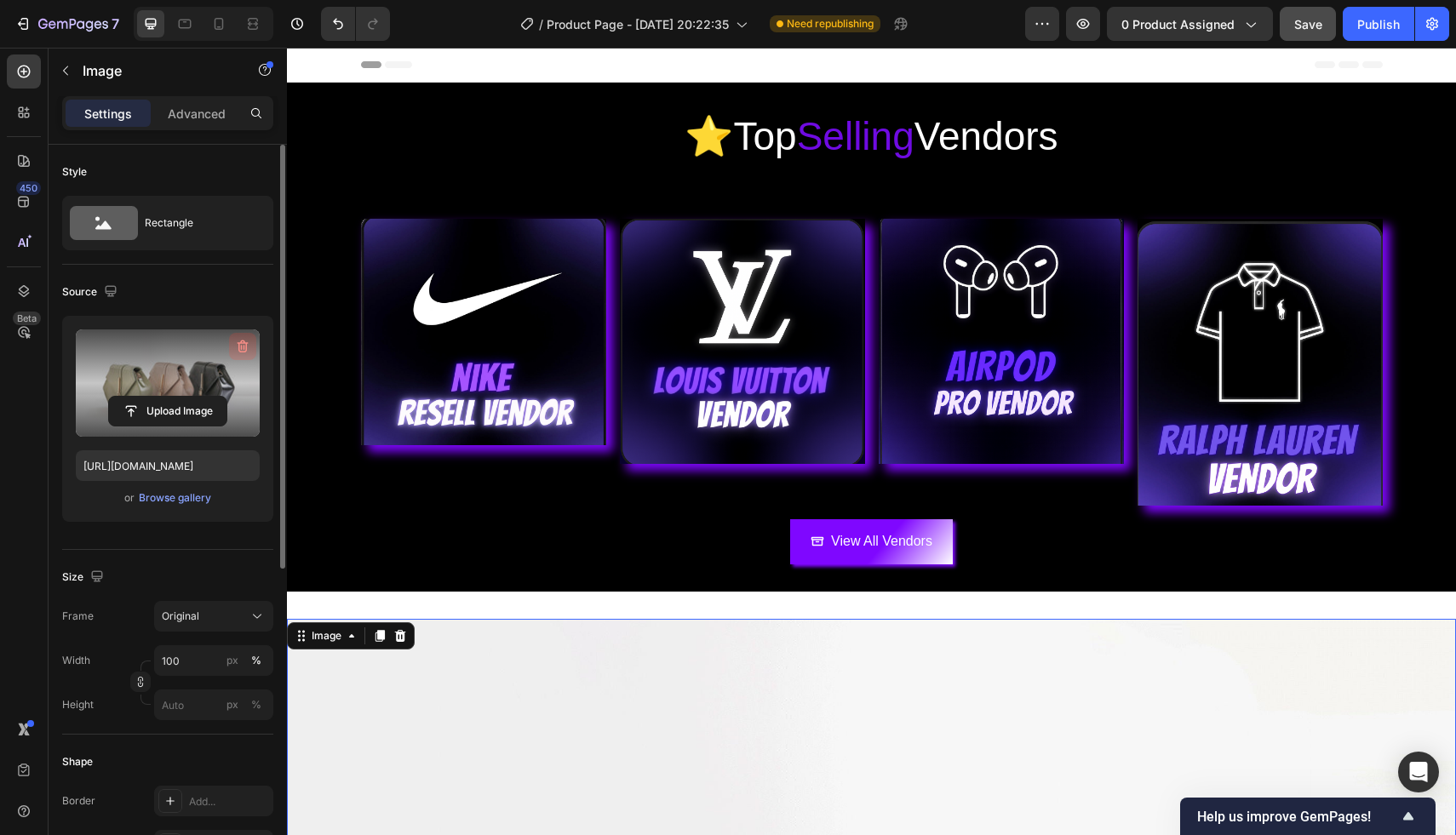
click at [232, 342] on button "button" at bounding box center [242, 347] width 27 height 27
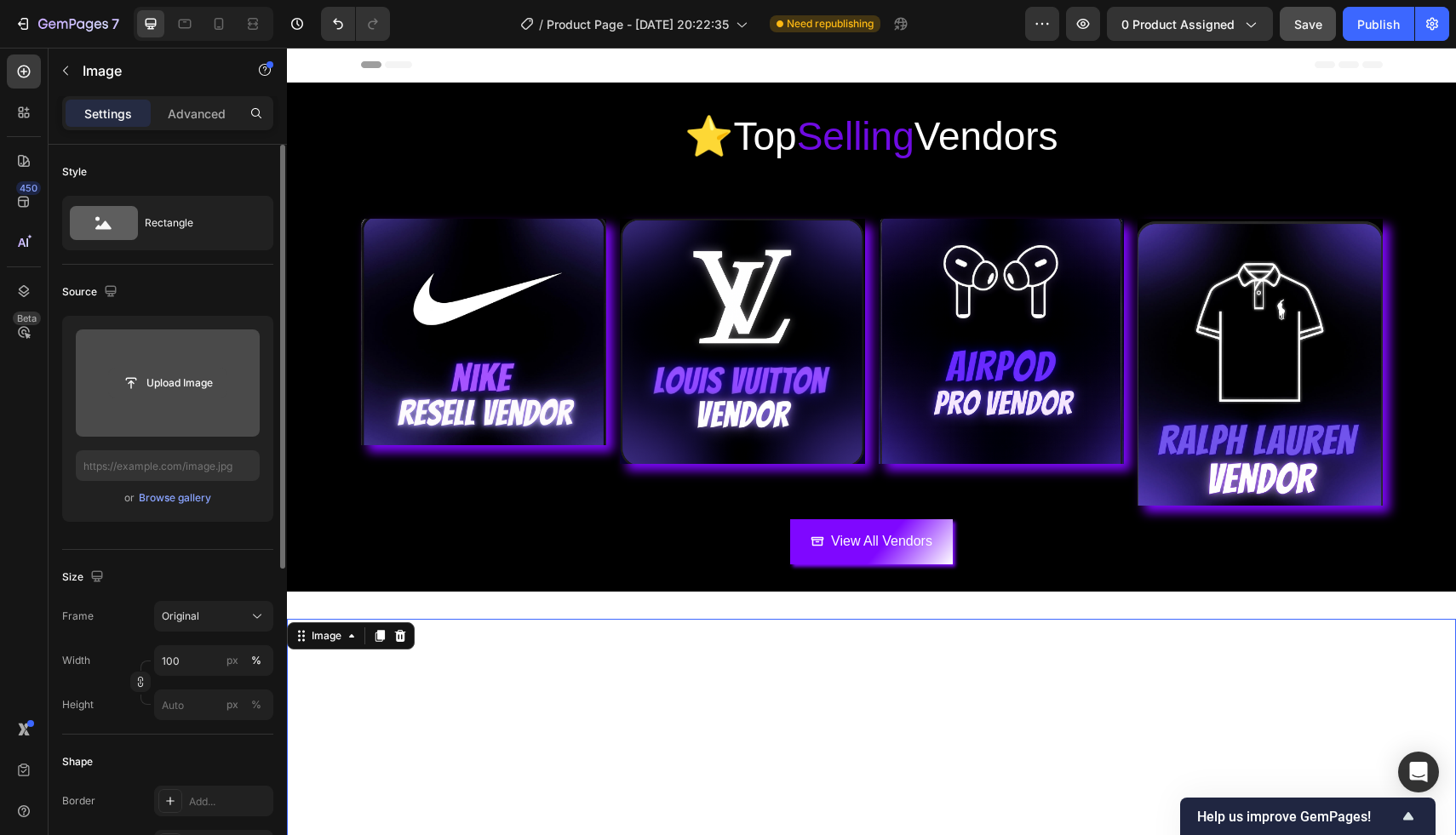
click at [183, 392] on input "file" at bounding box center [167, 383] width 117 height 29
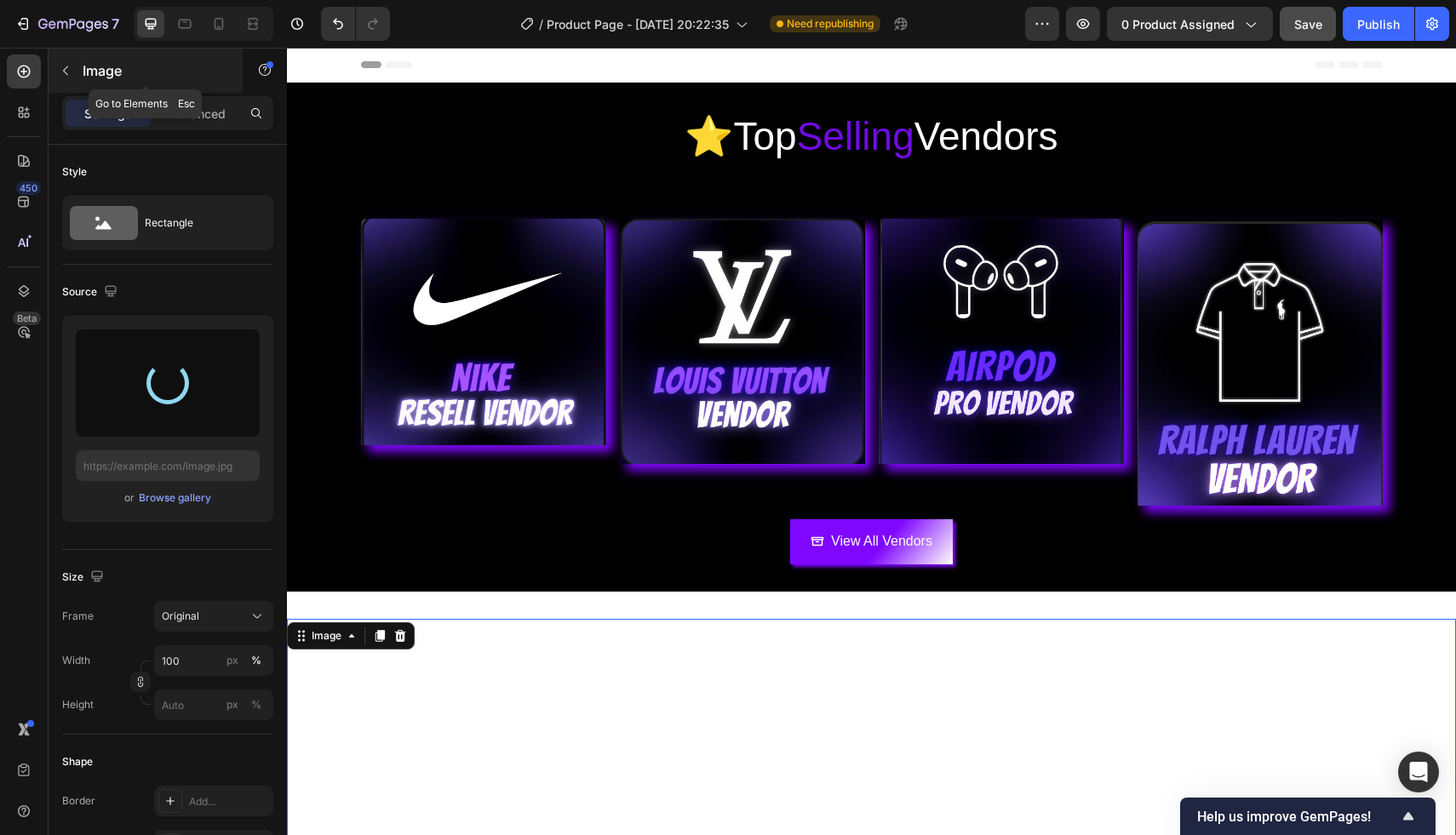
click at [59, 66] on icon "button" at bounding box center [65, 70] width 14 height 14
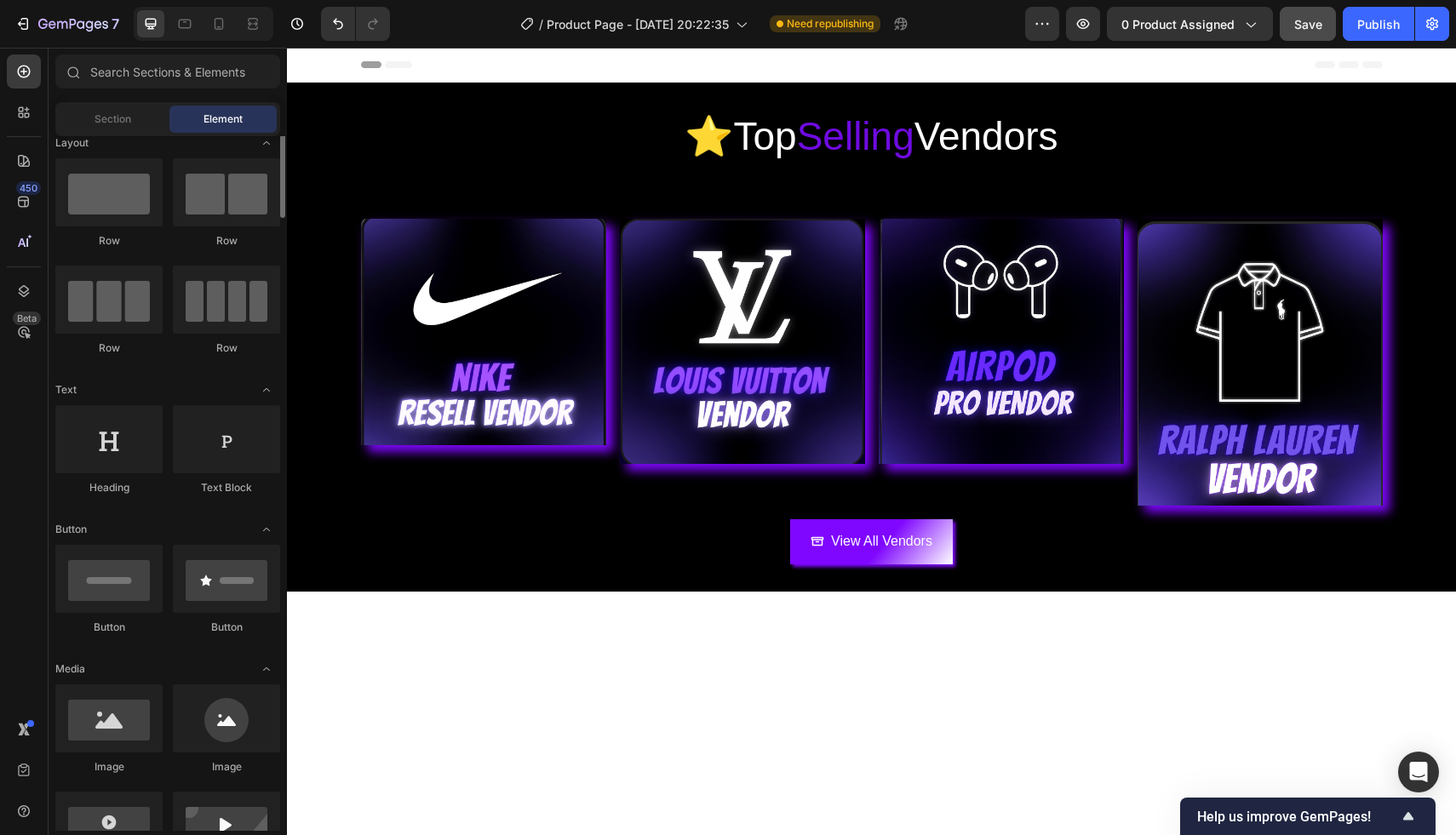
scroll to position [18, 0]
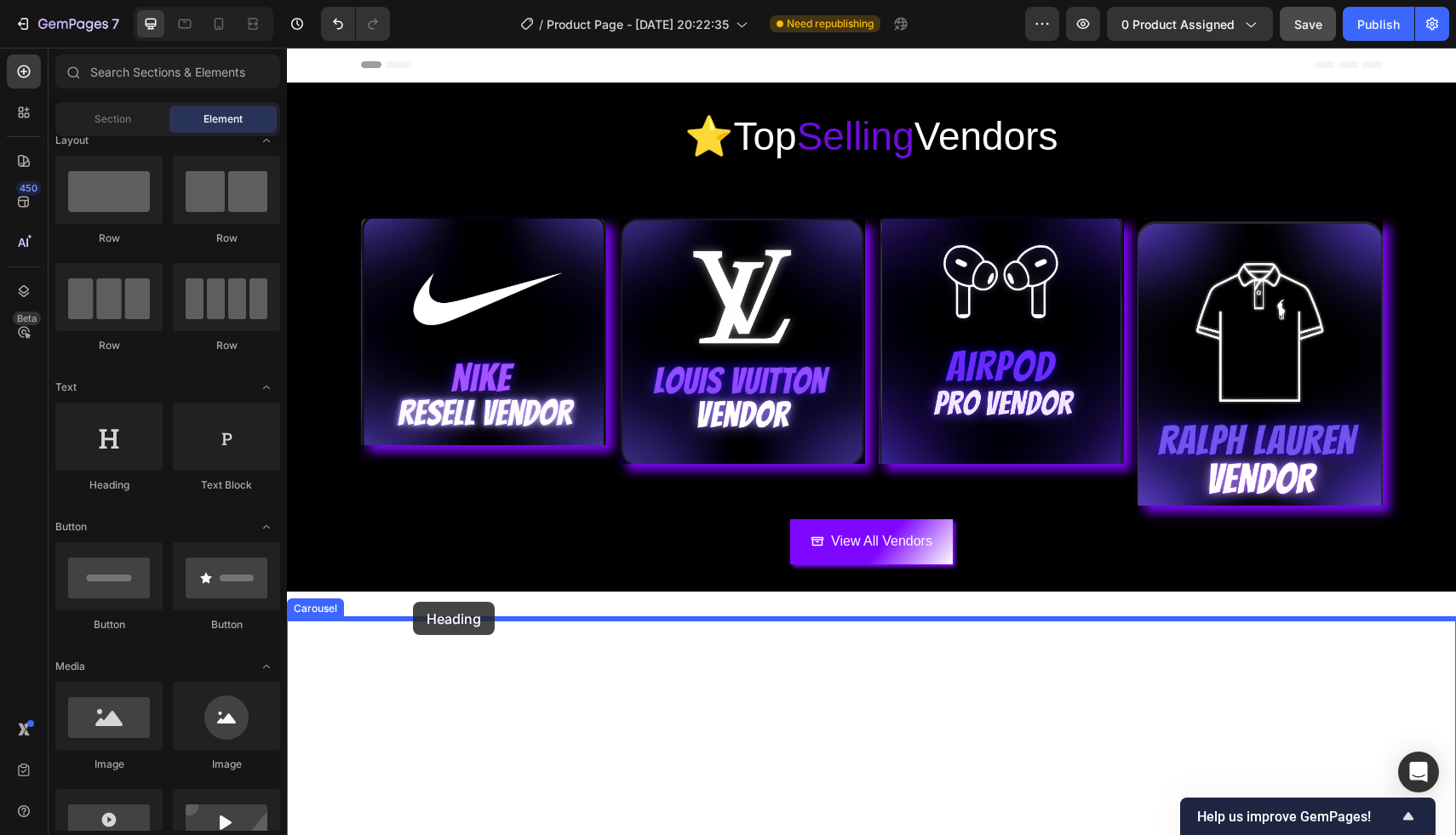
drag, startPoint x: 405, startPoint y: 487, endPoint x: 412, endPoint y: 602, distance: 115.2
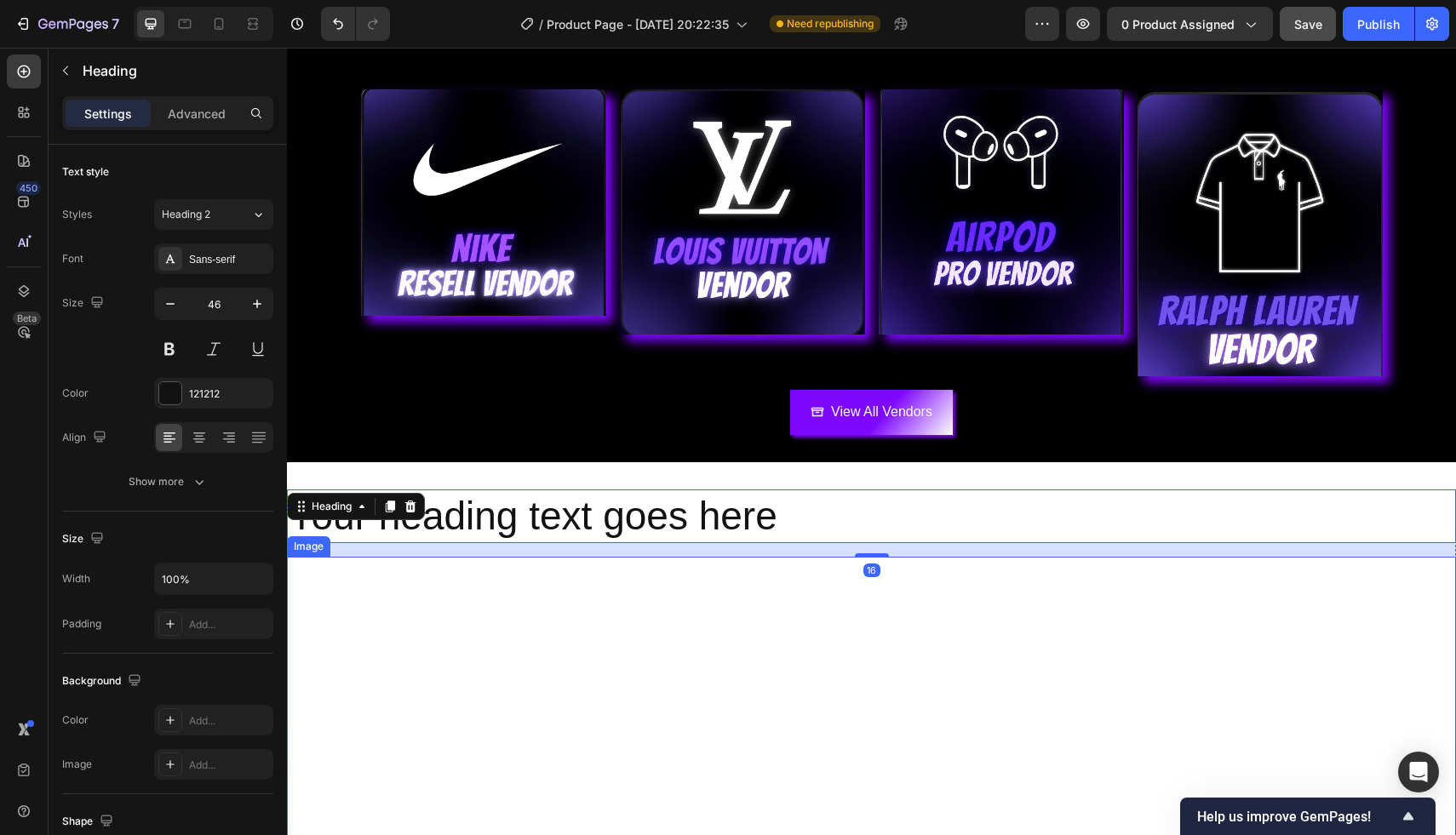
scroll to position [351, 0]
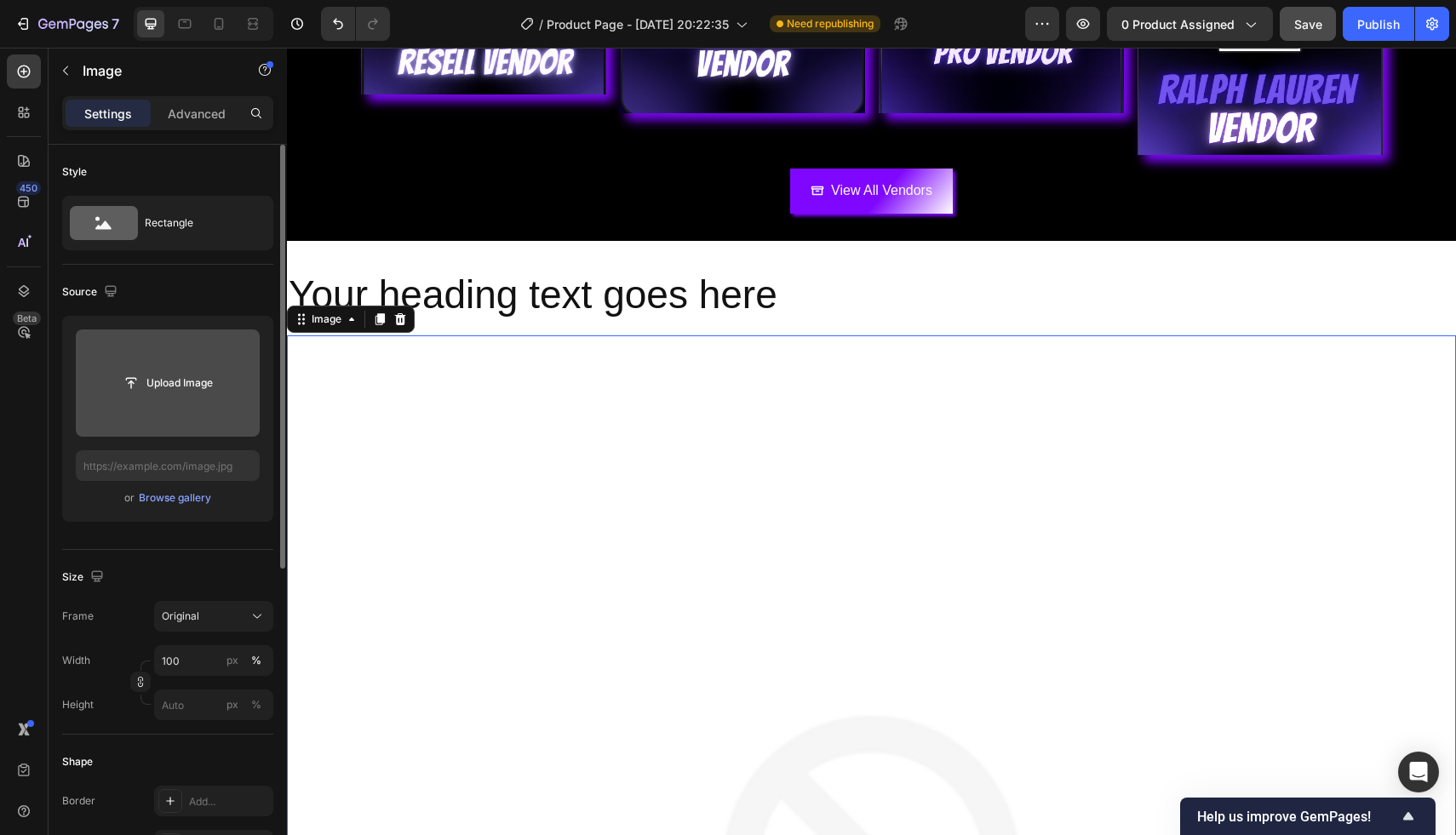
click at [169, 369] on input "file" at bounding box center [167, 383] width 117 height 29
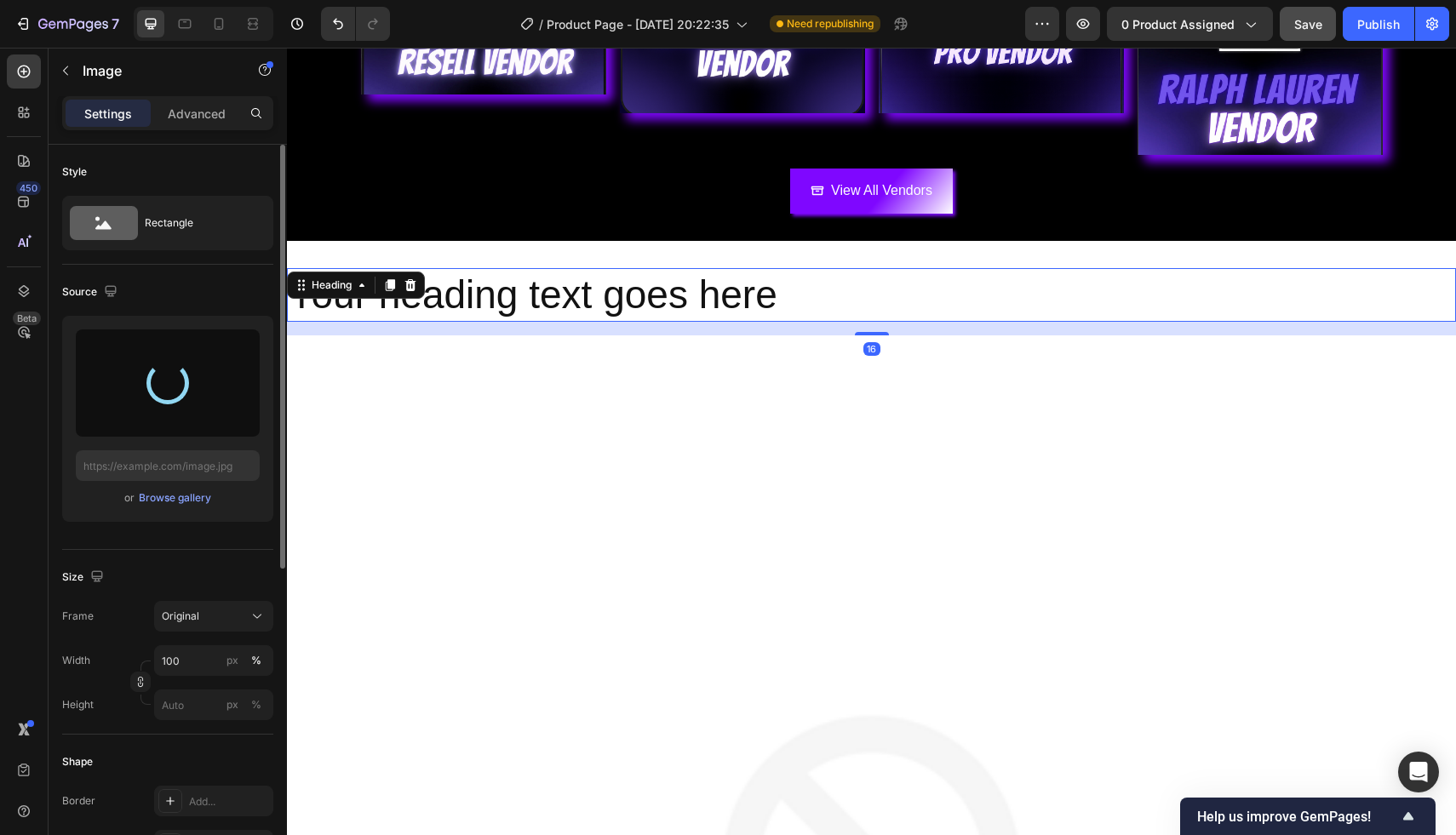
click at [744, 268] on h2 "Your heading text goes here" at bounding box center [872, 295] width 1169 height 55
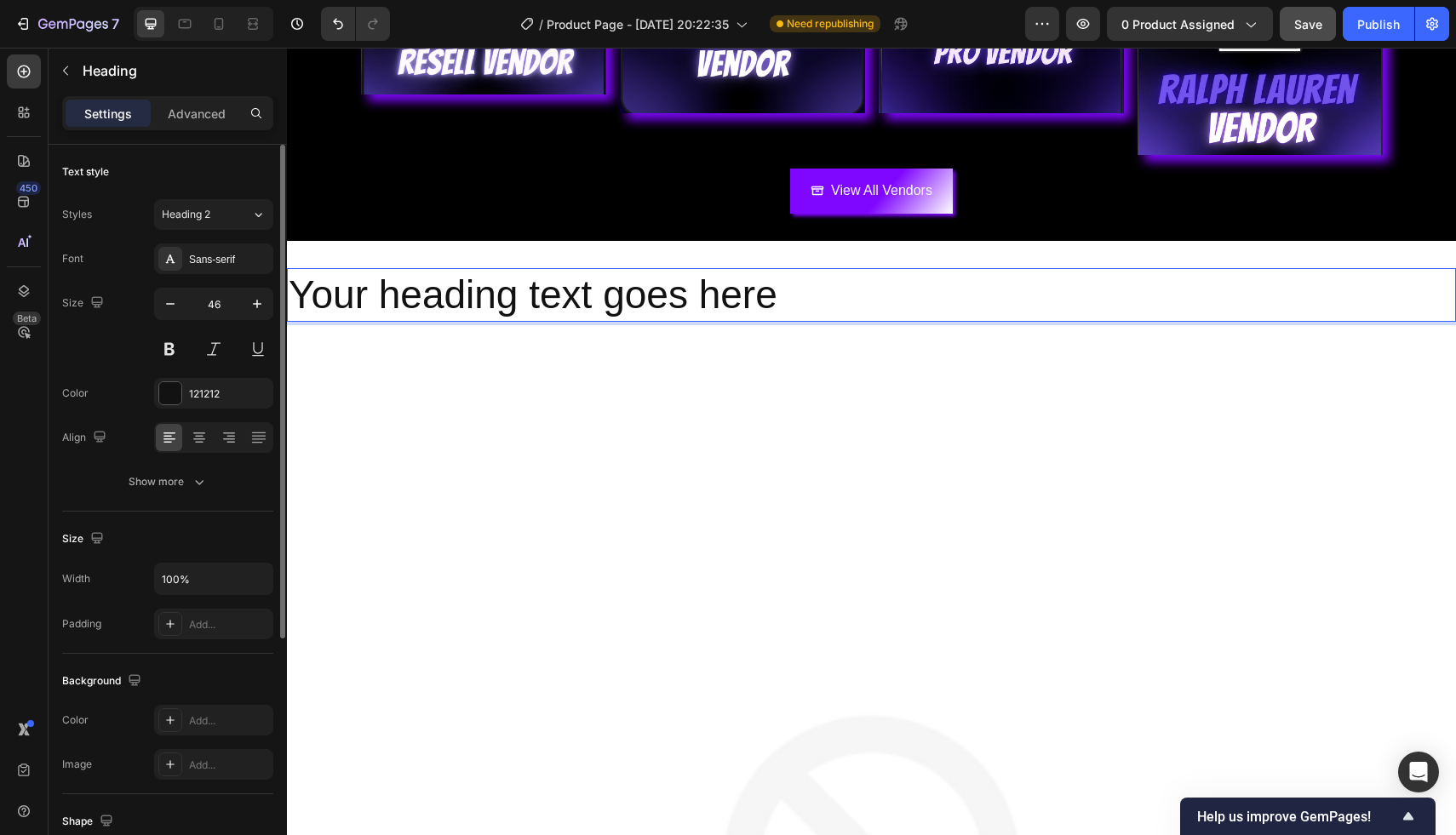
click at [759, 278] on h2 "Your heading text goes here" at bounding box center [872, 295] width 1169 height 55
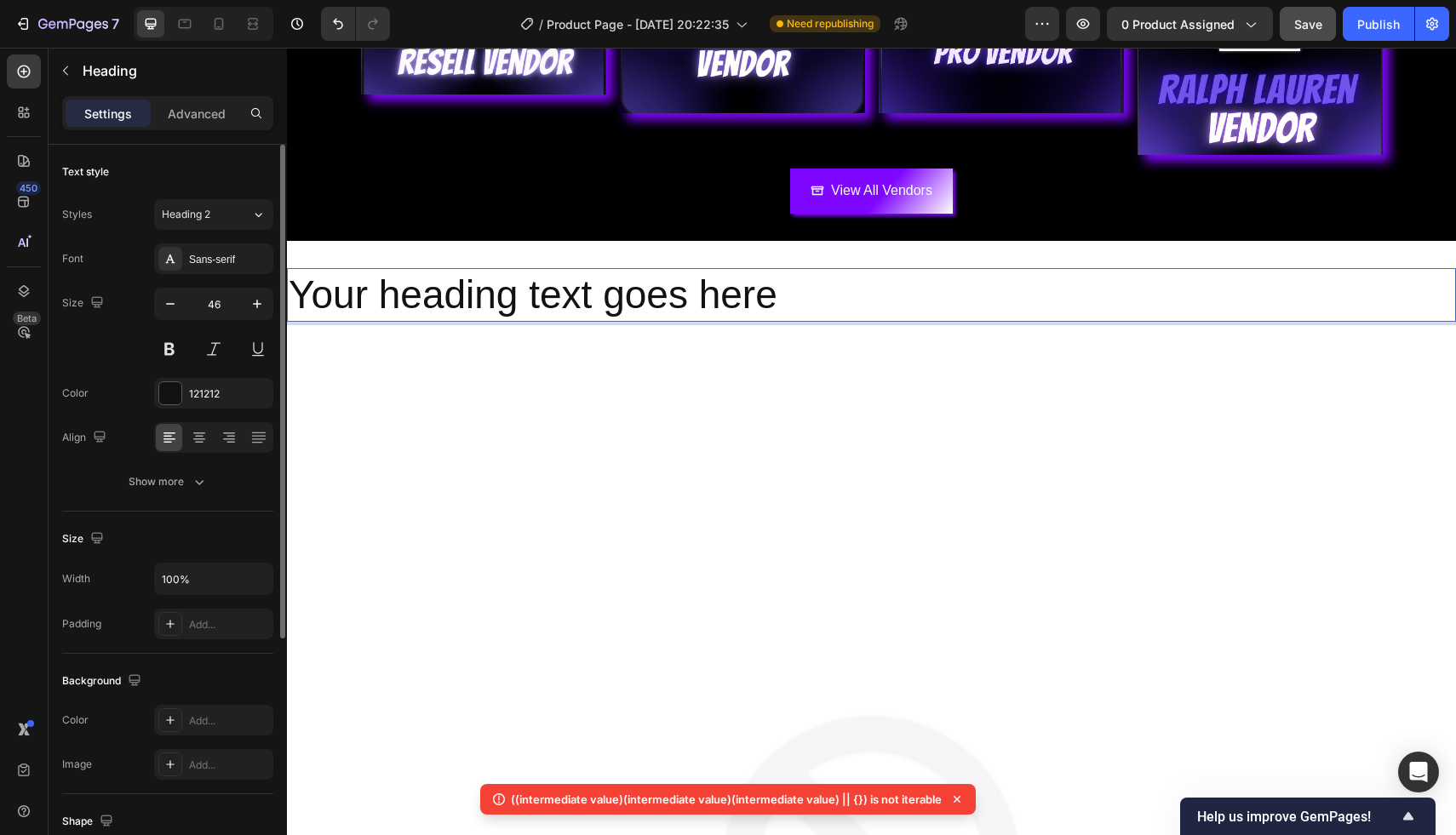
click at [769, 289] on p "Your heading text goes here" at bounding box center [872, 295] width 1165 height 51
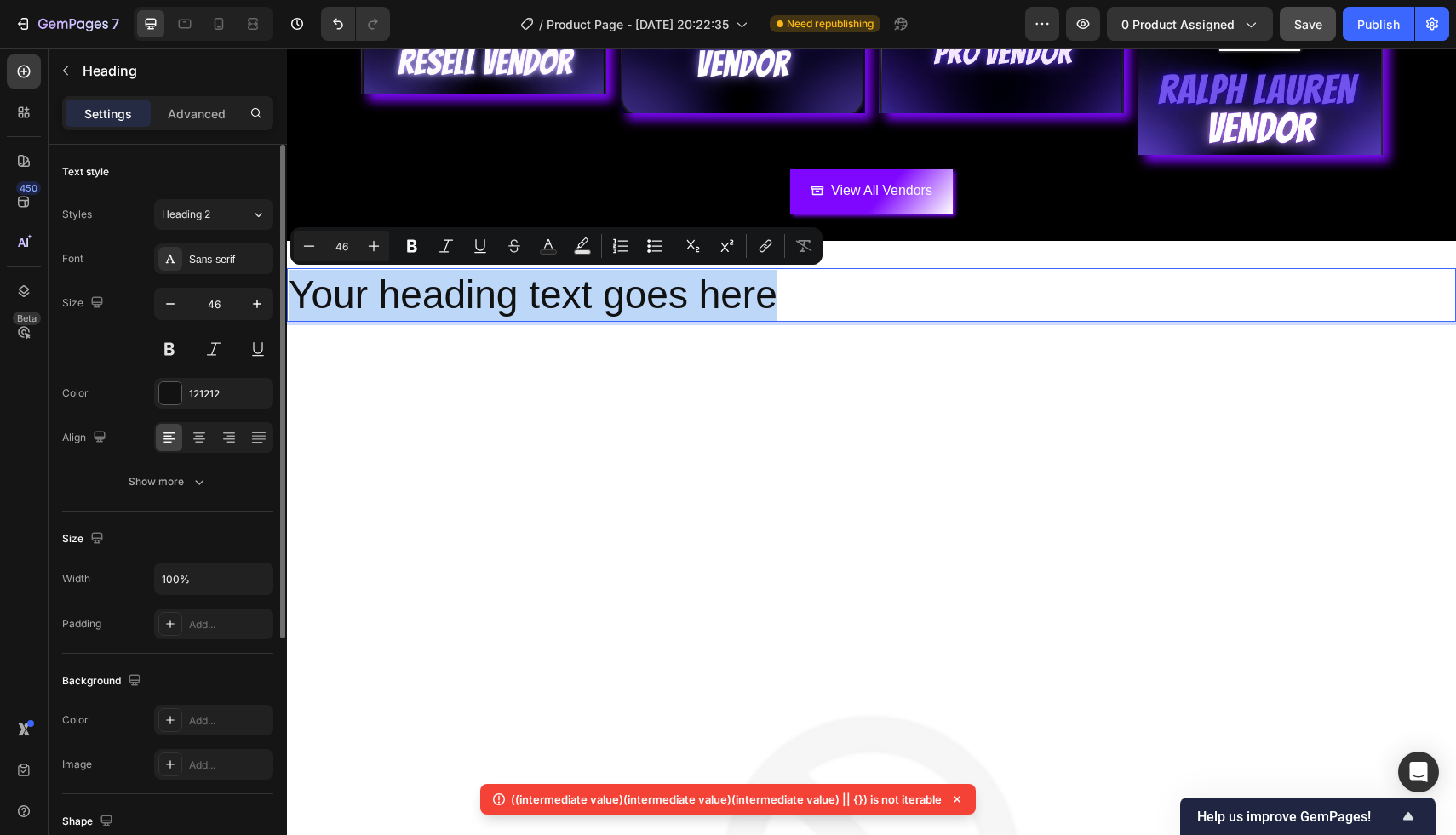
drag, startPoint x: 769, startPoint y: 289, endPoint x: 296, endPoint y: 281, distance: 473.1
click at [296, 281] on p "Your heading text goes here" at bounding box center [872, 295] width 1165 height 51
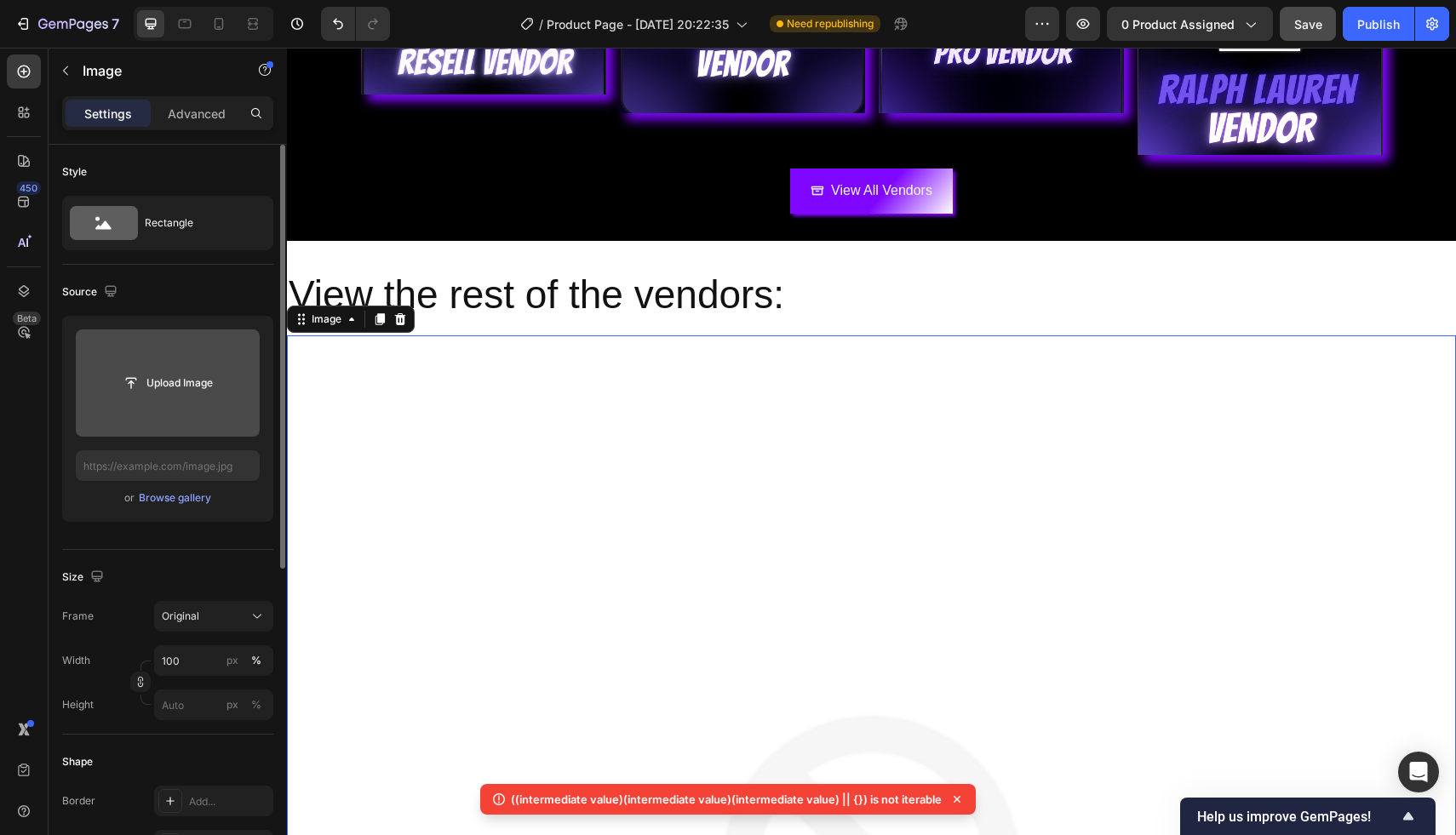
click at [168, 363] on input "file" at bounding box center [167, 382] width 184 height 107
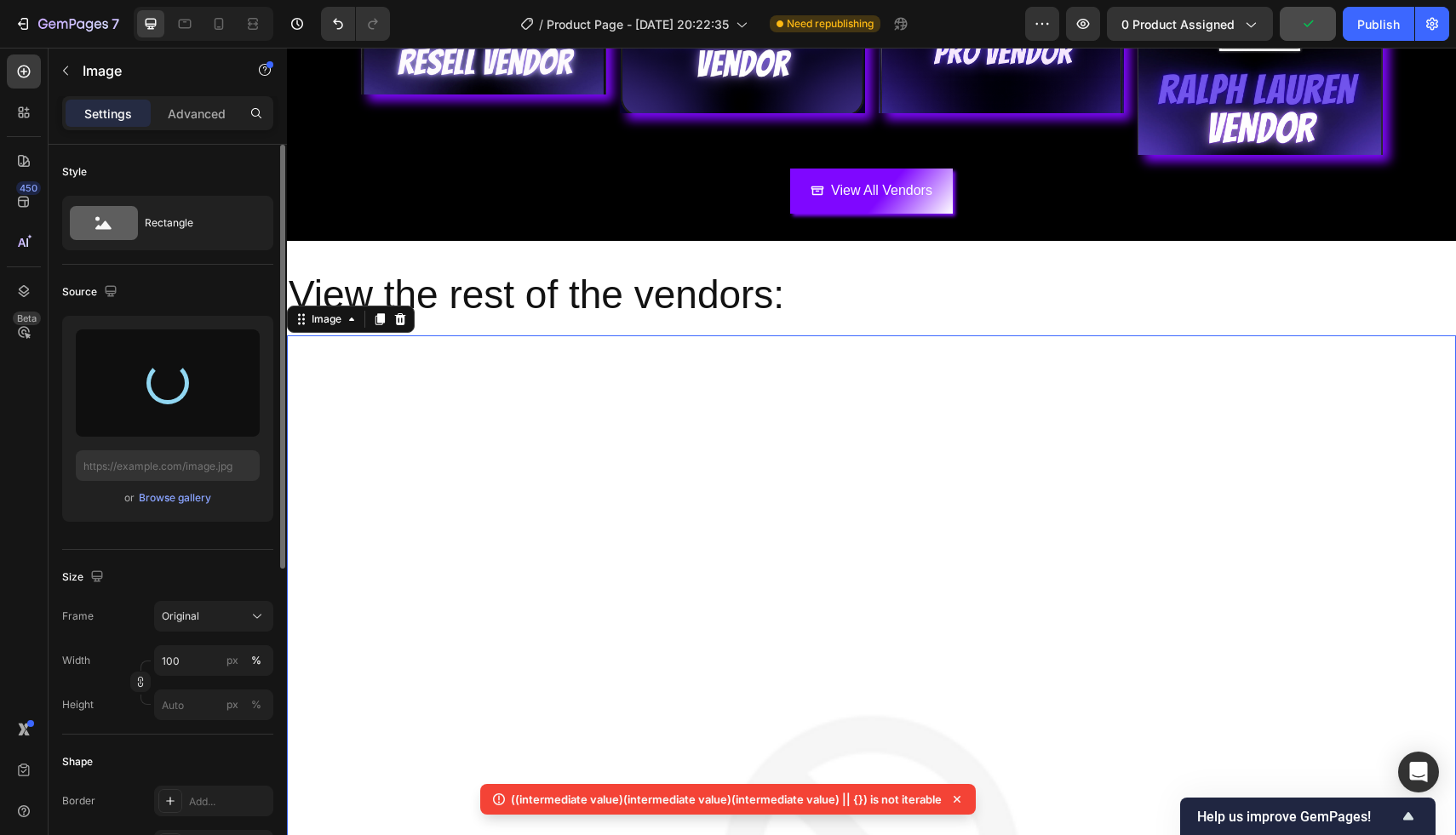
type input "https://cdn.shopify.com/s/files/1/0929/7113/9458/files/gempages_586038464412123…"
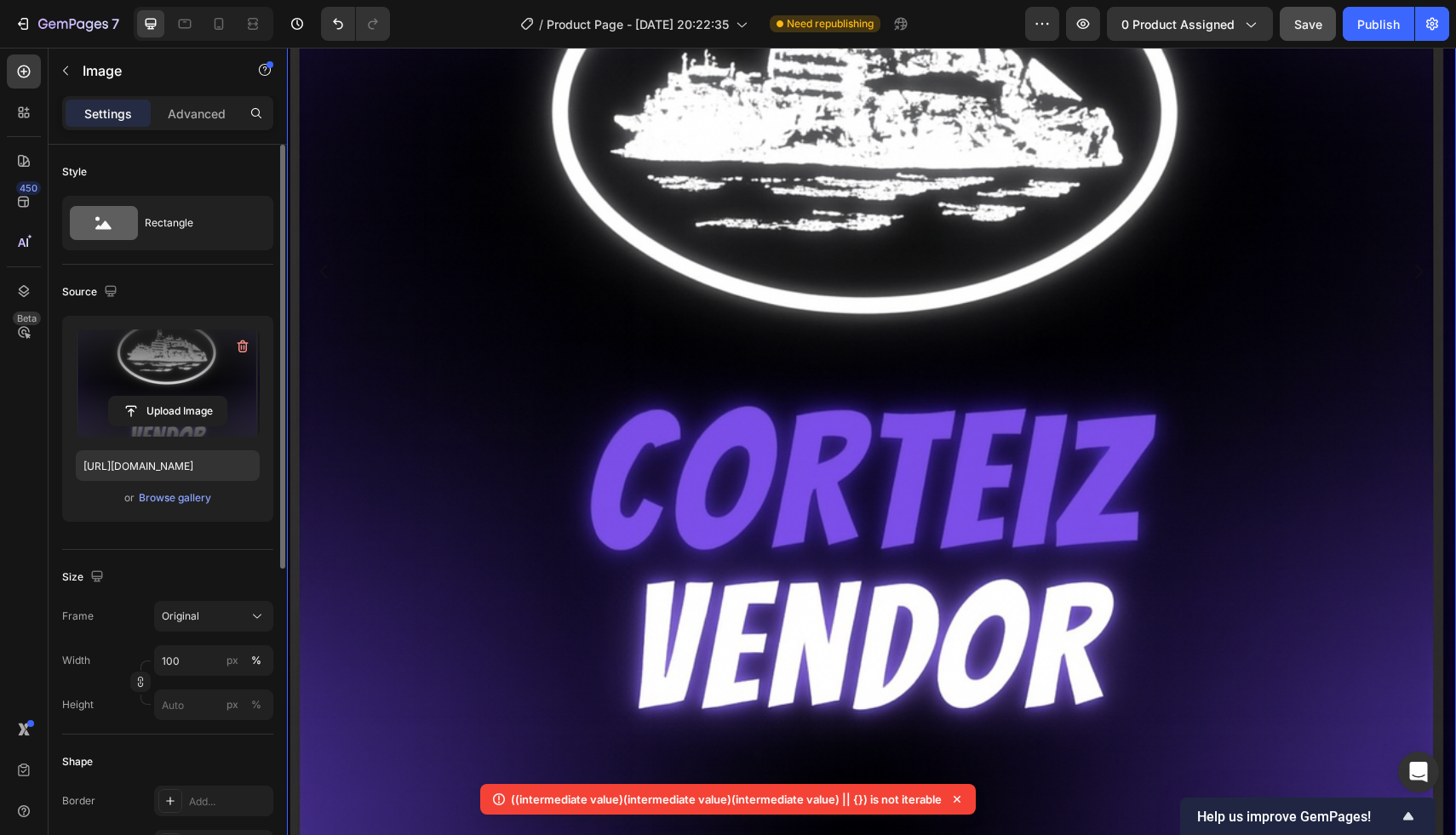
scroll to position [1265, 0]
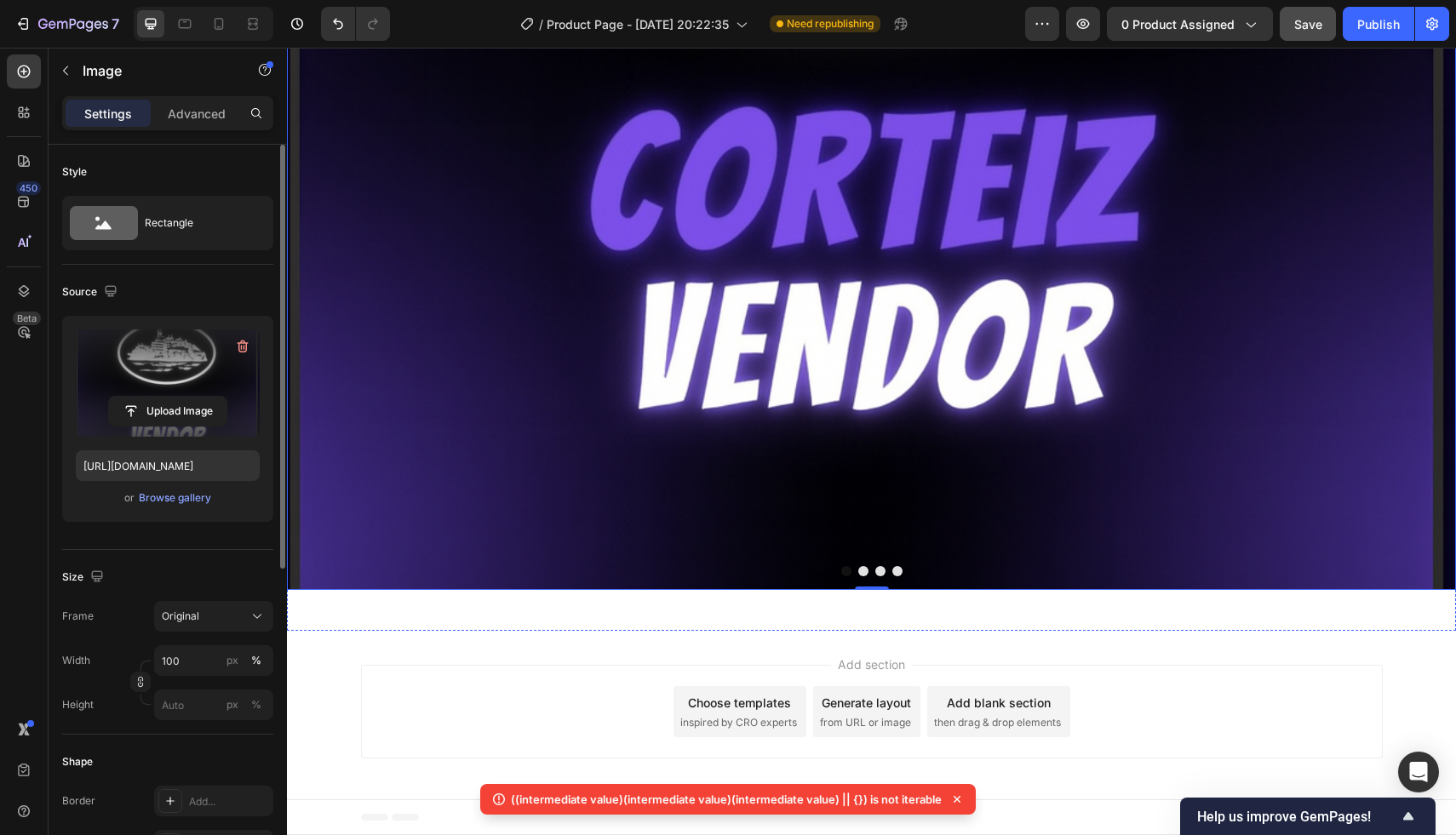
click at [880, 573] on button "Dot" at bounding box center [880, 571] width 10 height 10
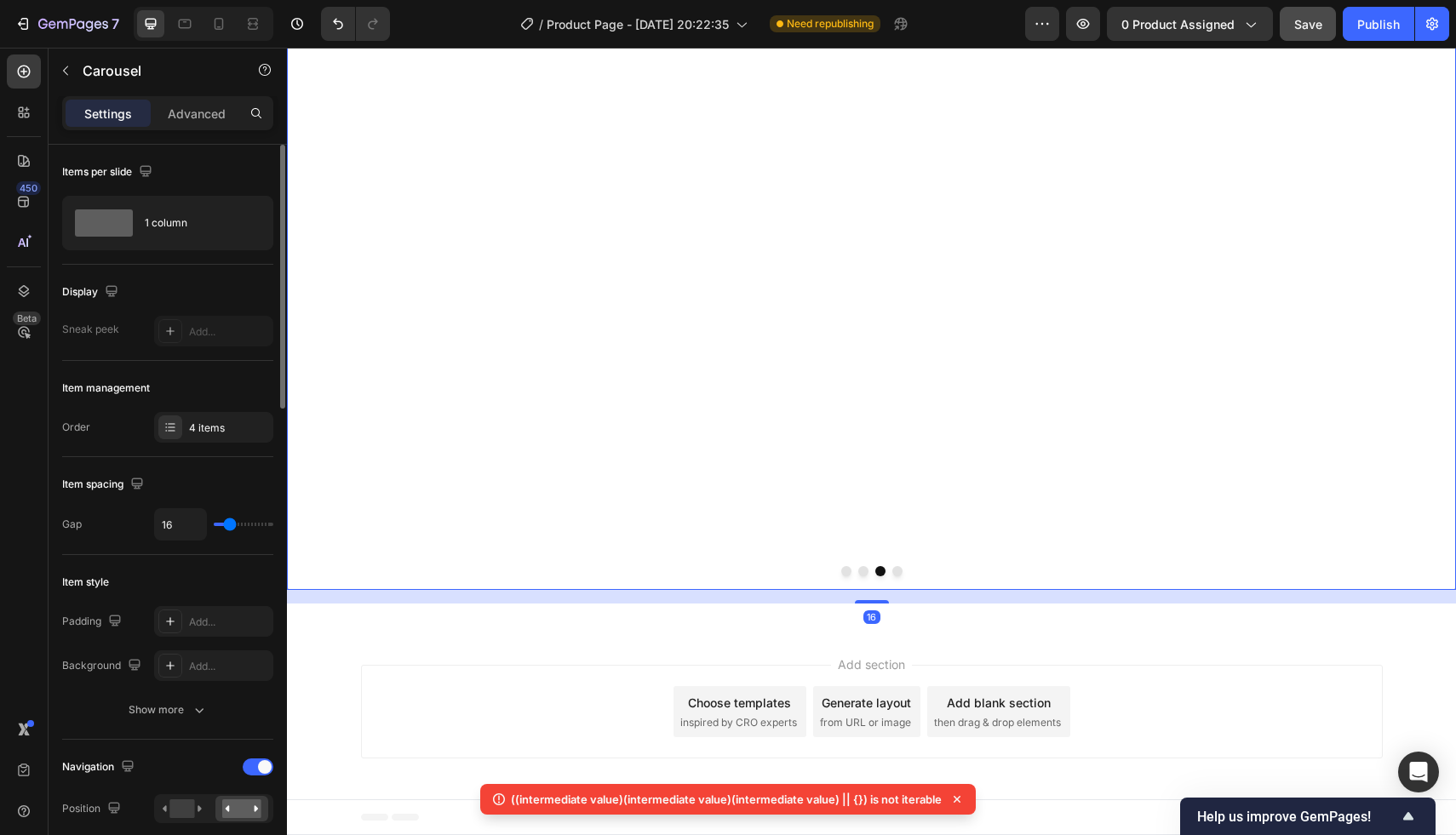
click at [843, 571] on button "Dot" at bounding box center [846, 571] width 10 height 10
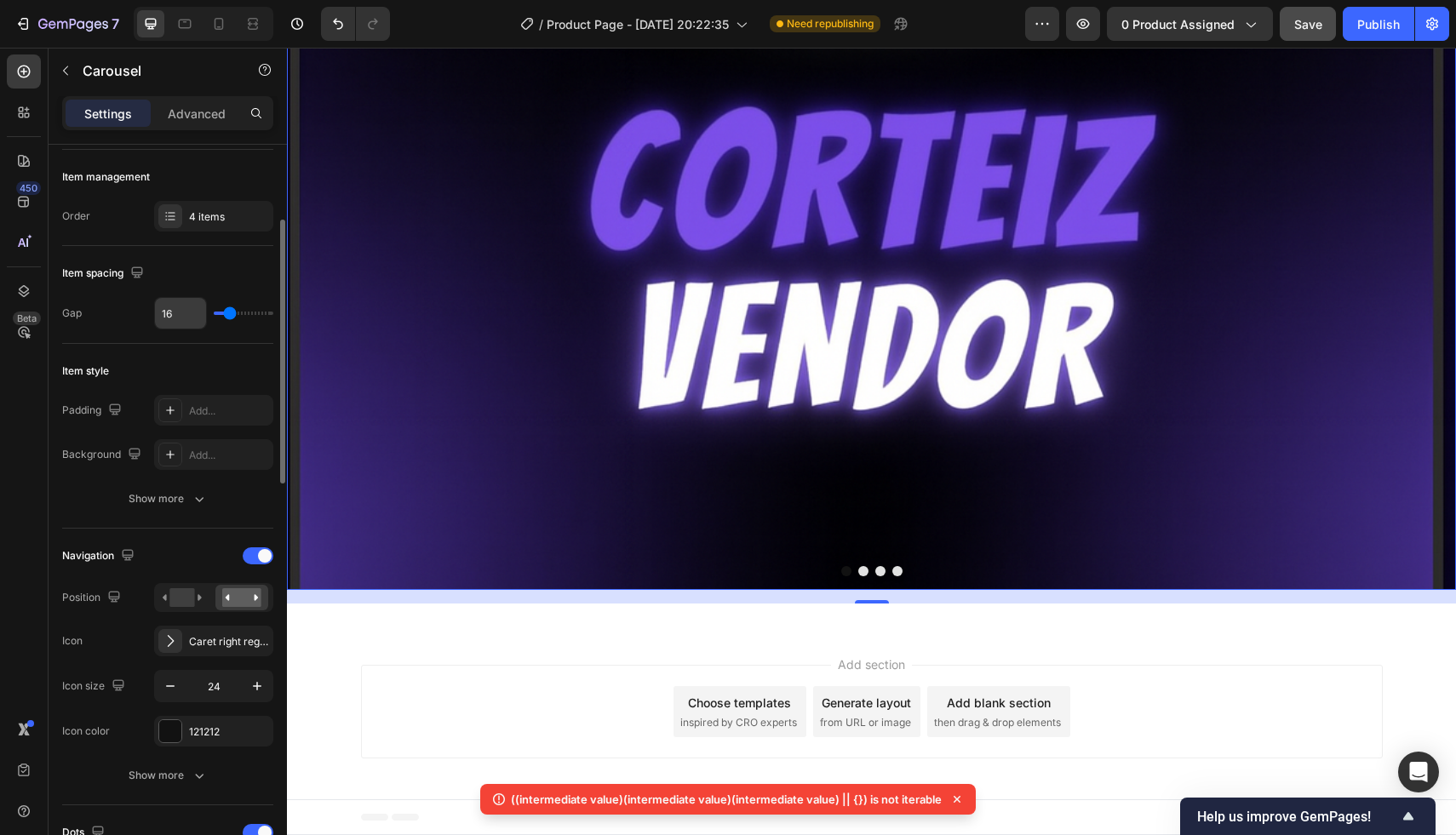
scroll to position [231, 0]
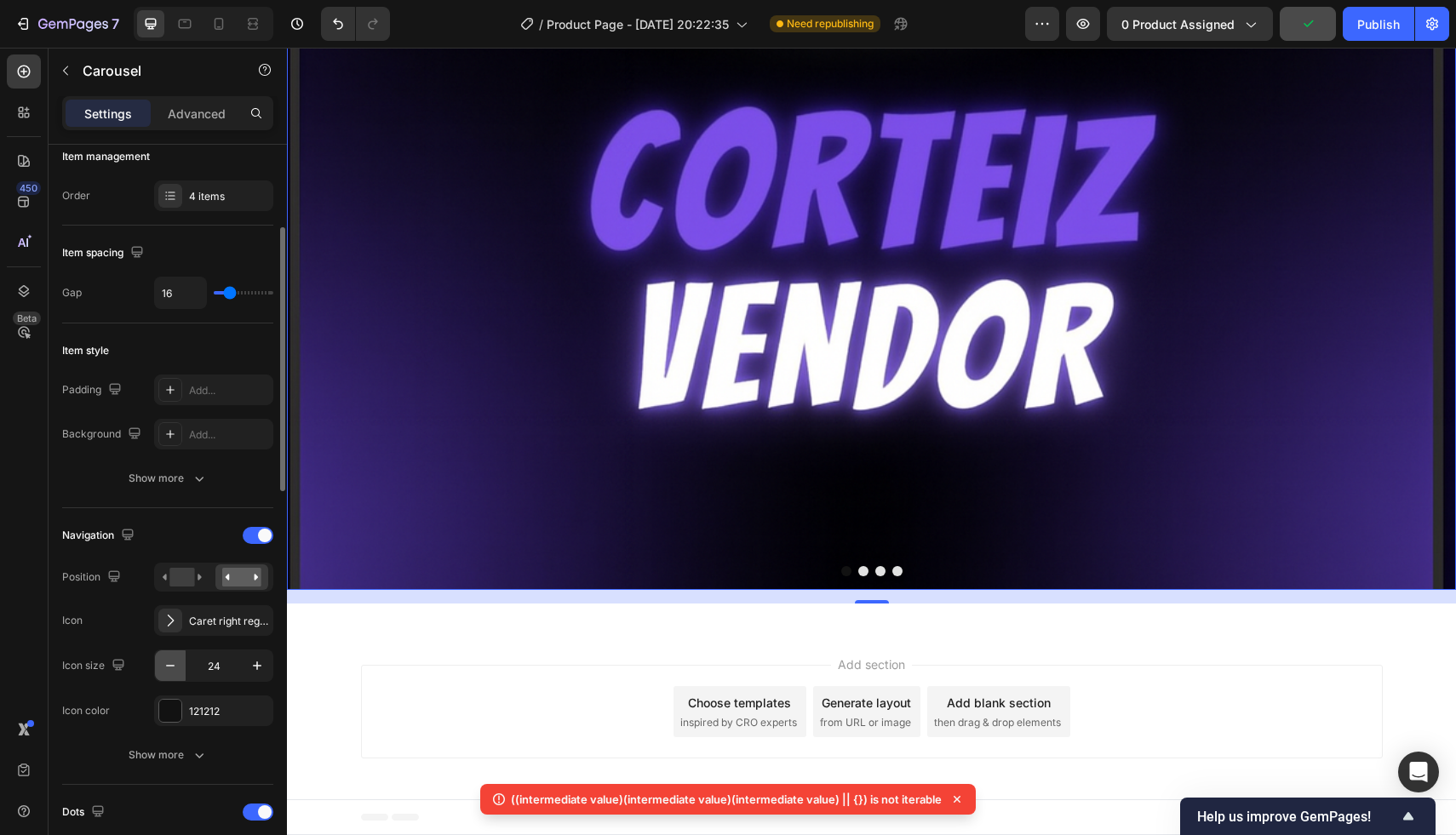
click at [178, 667] on icon "button" at bounding box center [170, 666] width 17 height 17
type input "22"
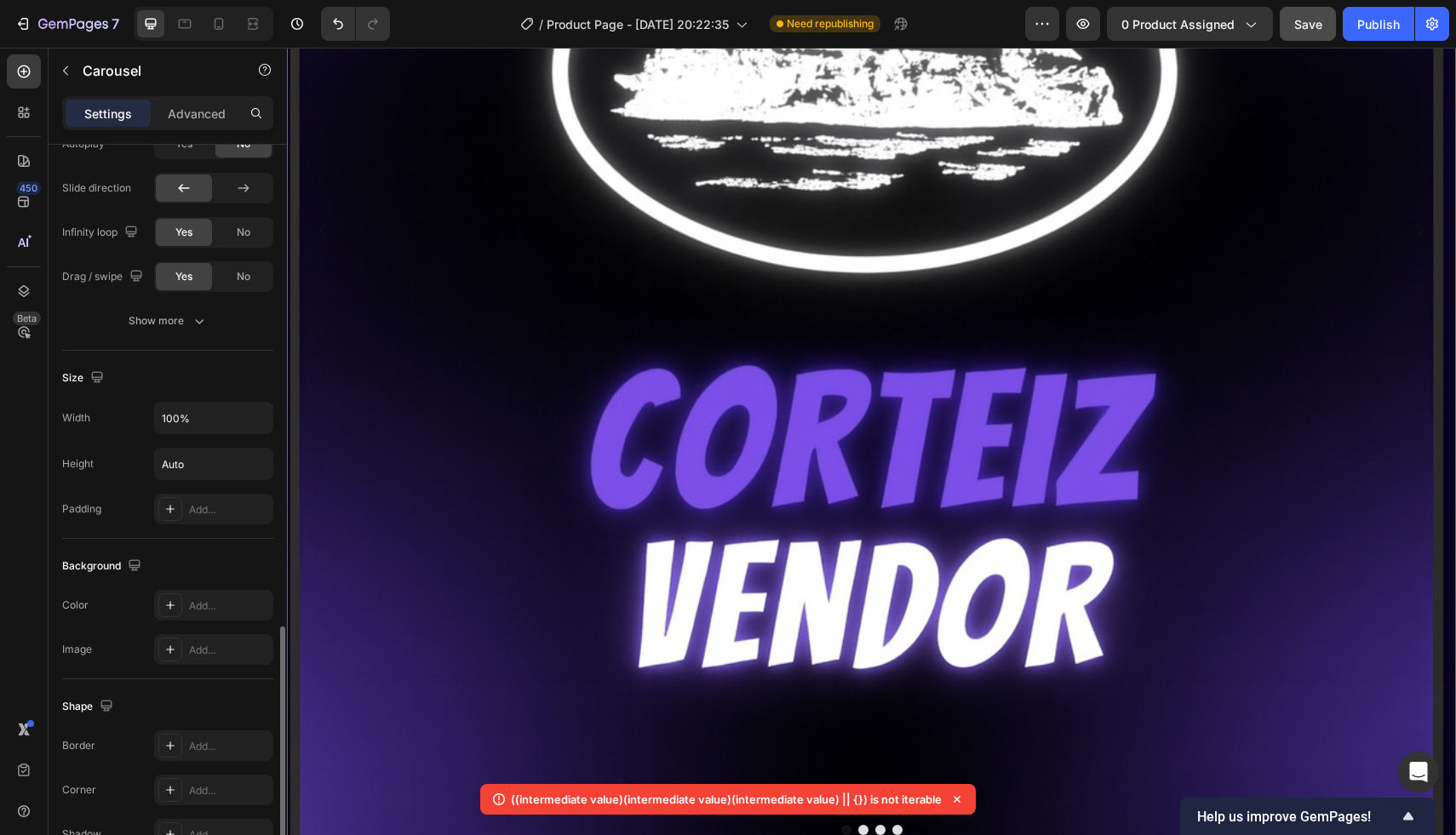
scroll to position [1215, 0]
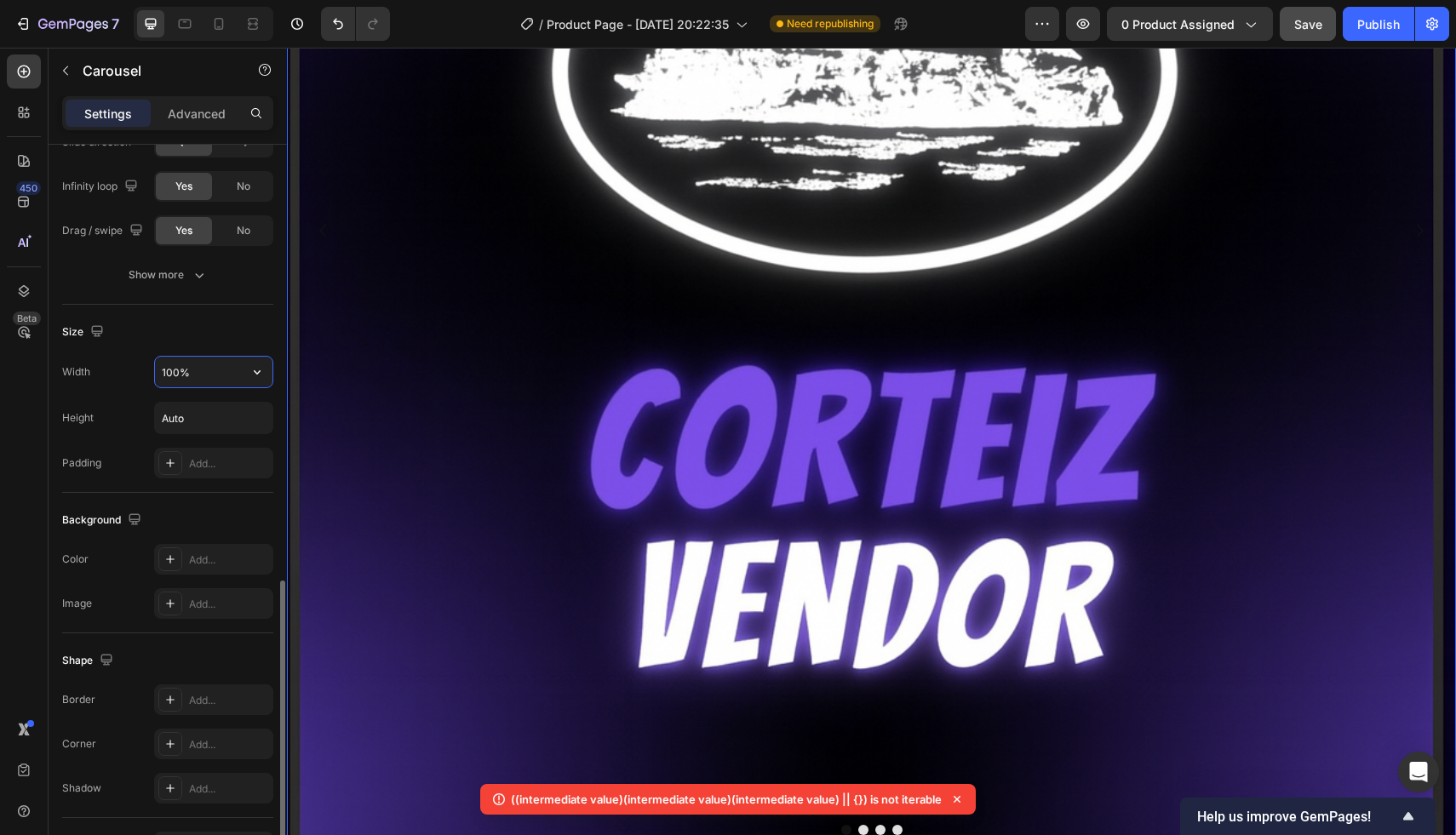
click at [213, 382] on input "100%" at bounding box center [213, 372] width 117 height 31
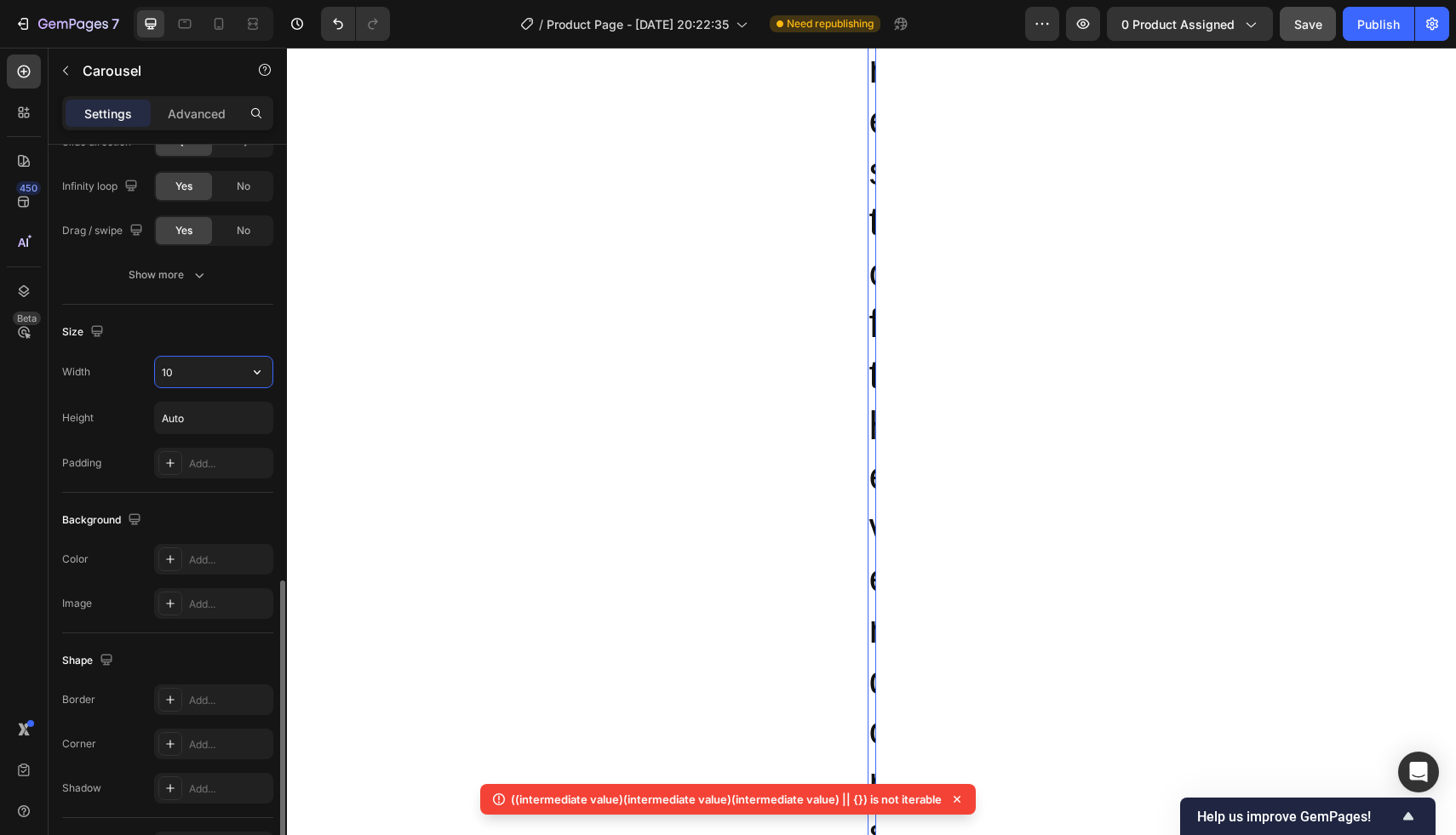
type input "1"
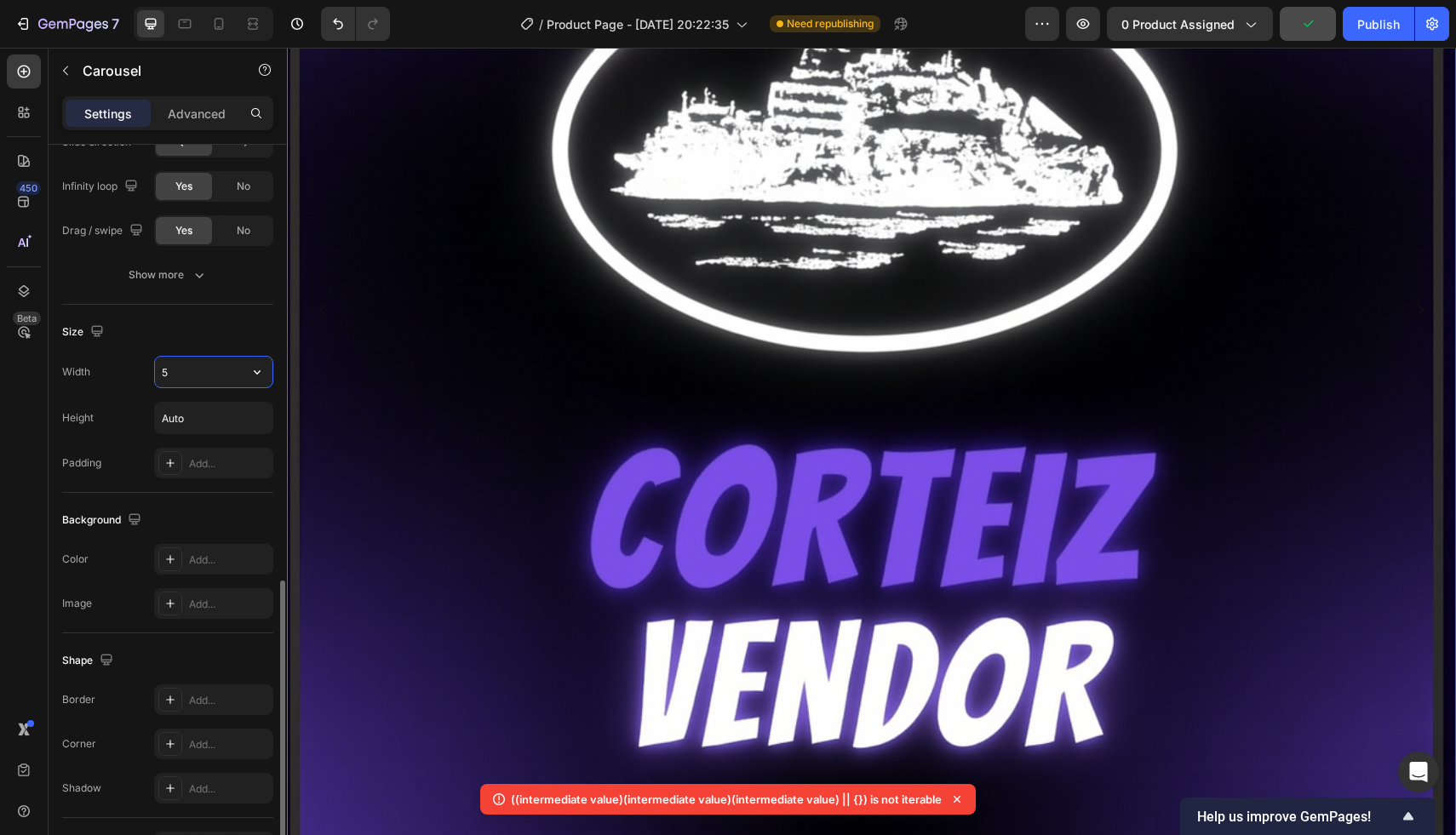
scroll to position [745, 0]
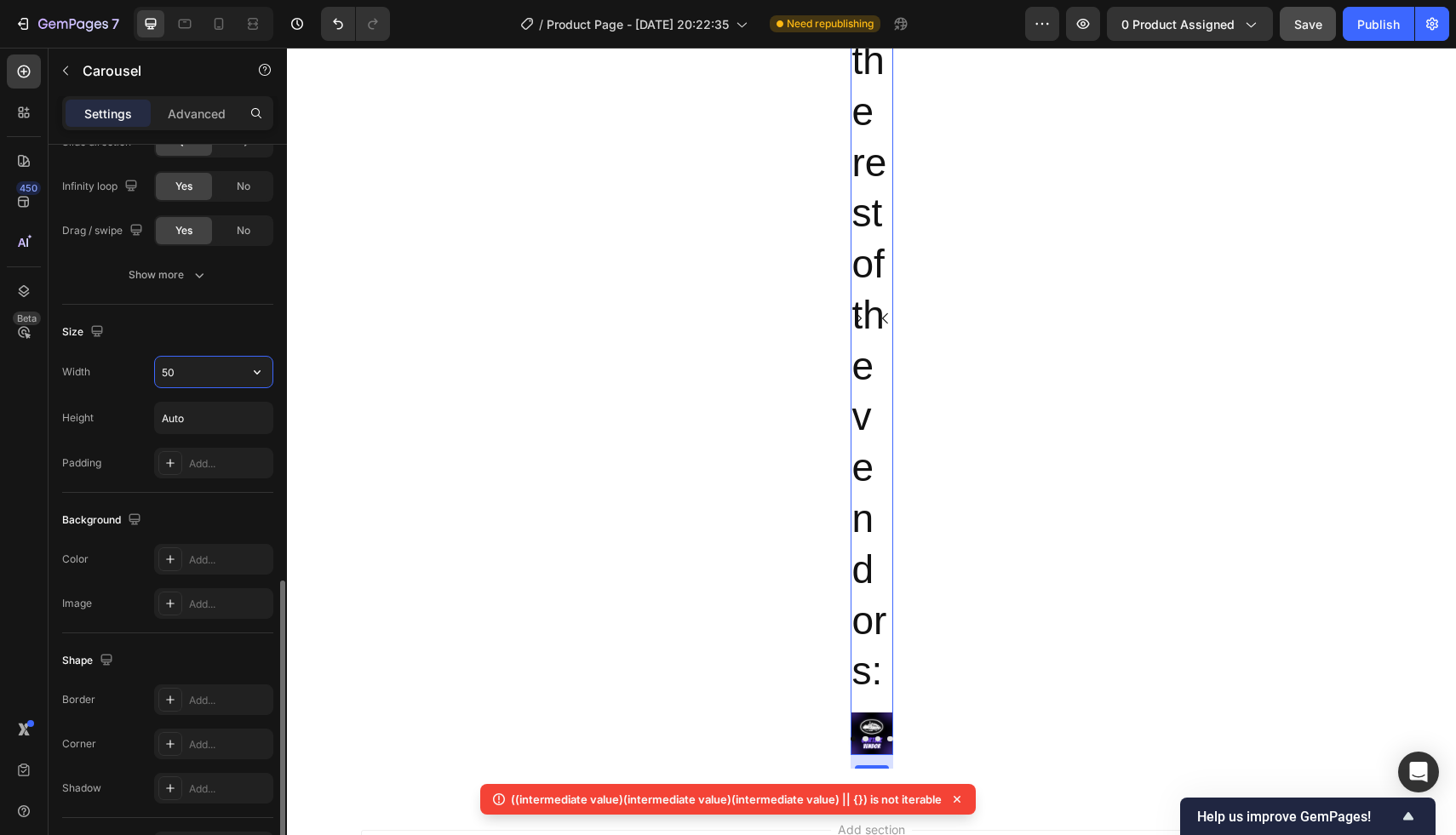
type input "500"
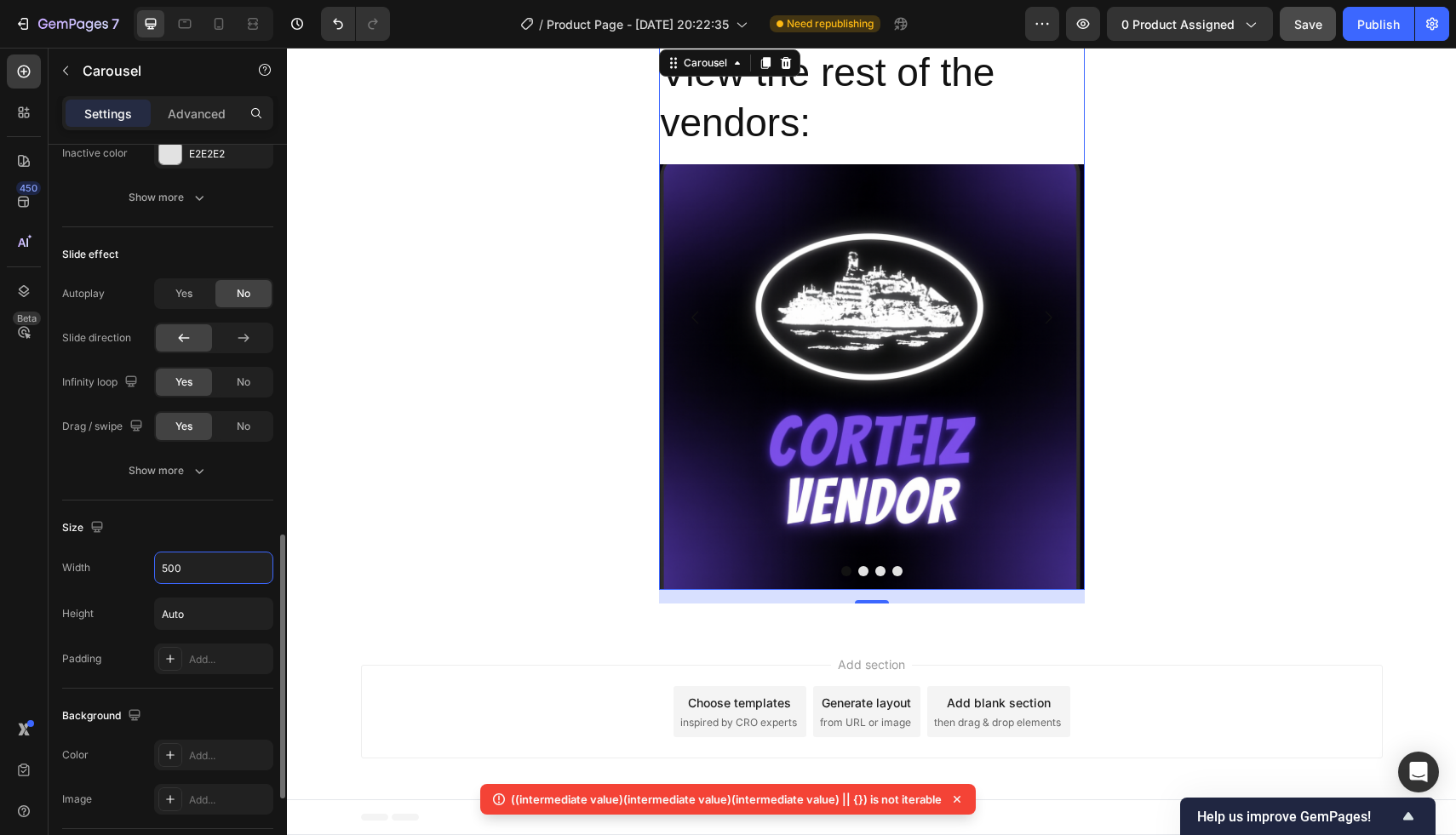
scroll to position [976, 0]
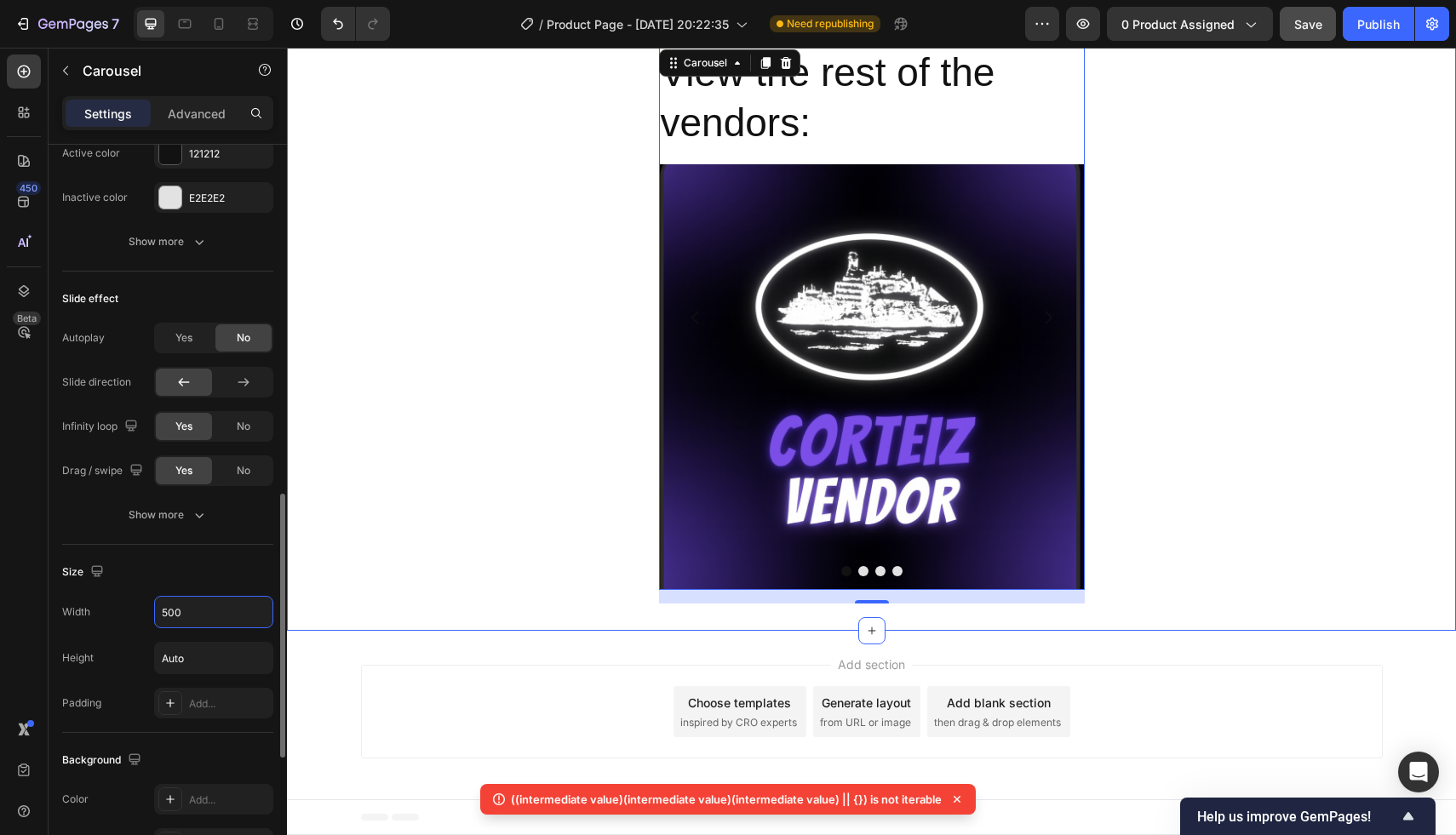
click at [496, 327] on div "View the rest of the vendors: Heading Image Drop element here Drop element here…" at bounding box center [872, 325] width 1169 height 559
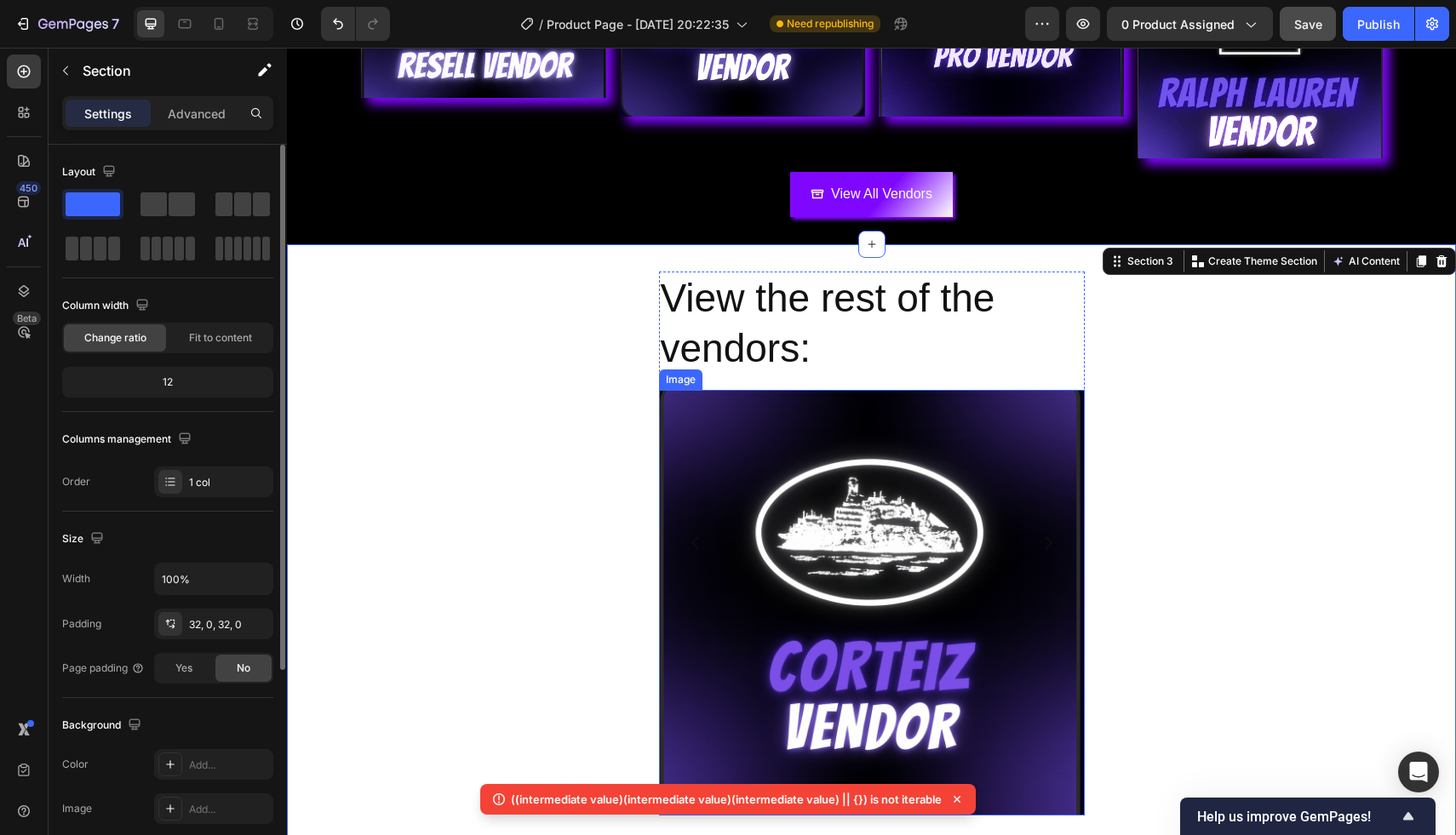
scroll to position [328, 0]
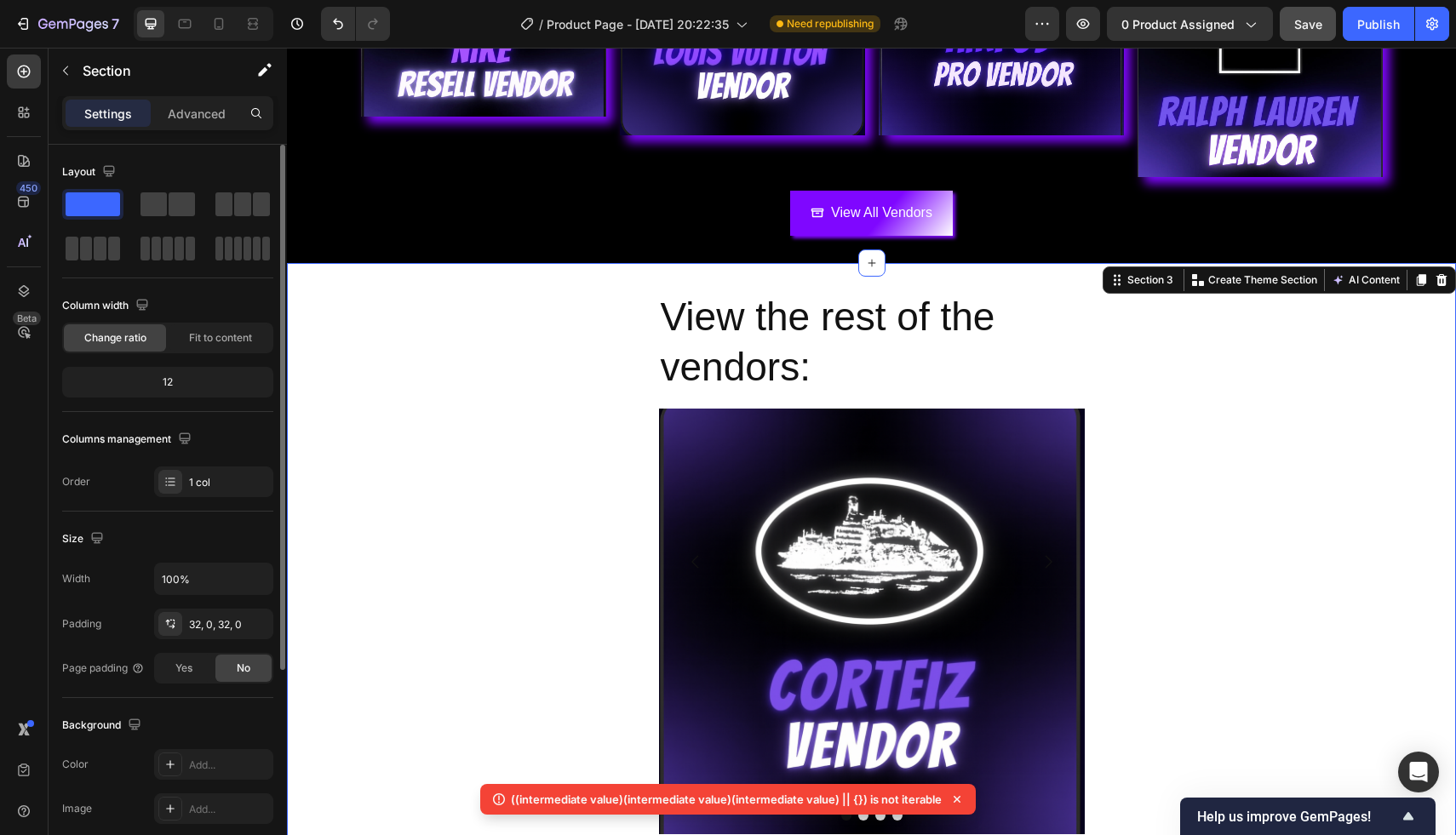
click at [546, 444] on div "View the rest of the vendors: Heading Image Drop element here Drop element here…" at bounding box center [872, 569] width 1169 height 559
click at [1246, 284] on p "Create Theme Section" at bounding box center [1262, 280] width 109 height 16
click at [1255, 637] on div "View the rest of the vendors: Heading Image Drop element here Drop element here…" at bounding box center [872, 569] width 1169 height 559
click at [1153, 289] on div "Section 3 You can create reusable sections Create Theme Section AI Content Writ…" at bounding box center [1279, 280] width 353 height 27
click at [1157, 271] on div "Section 3" at bounding box center [1143, 280] width 73 height 20
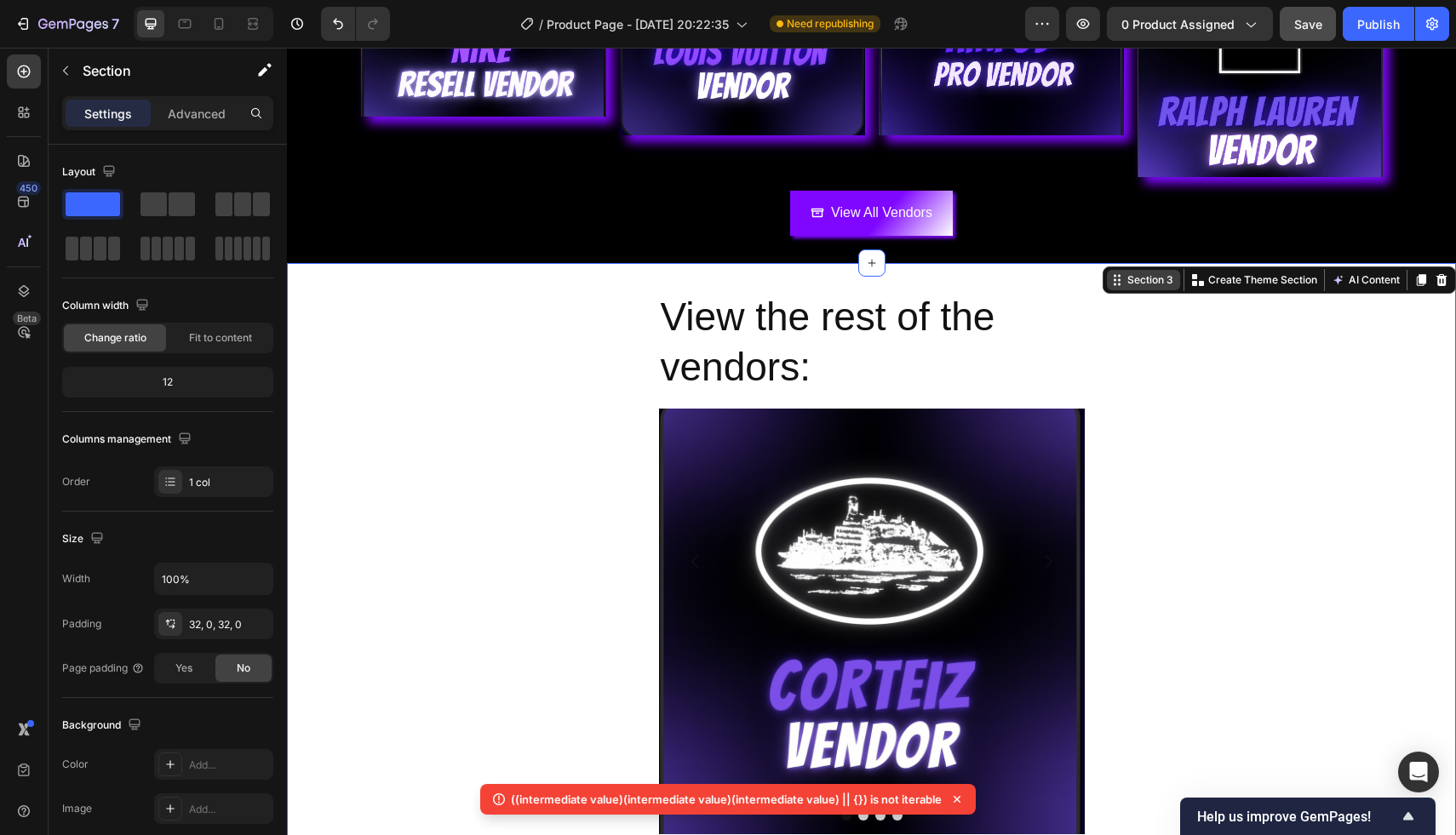
click at [1157, 282] on div "Section 3" at bounding box center [1151, 280] width 53 height 16
click at [1232, 402] on div "View the rest of the vendors: Heading Image Drop element here Drop element here…" at bounding box center [872, 569] width 1169 height 559
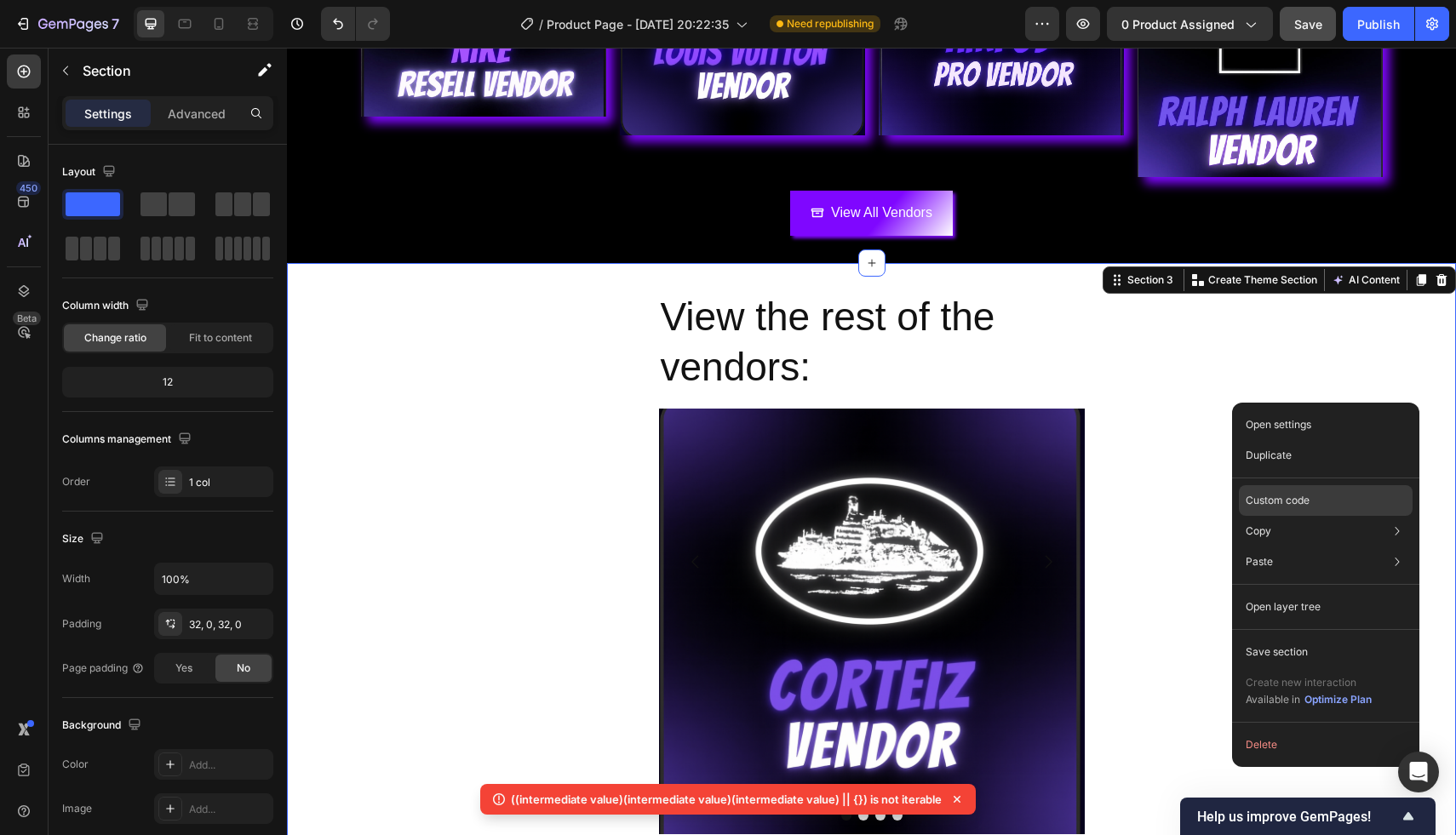
click at [1297, 493] on p "Custom code" at bounding box center [1278, 500] width 64 height 16
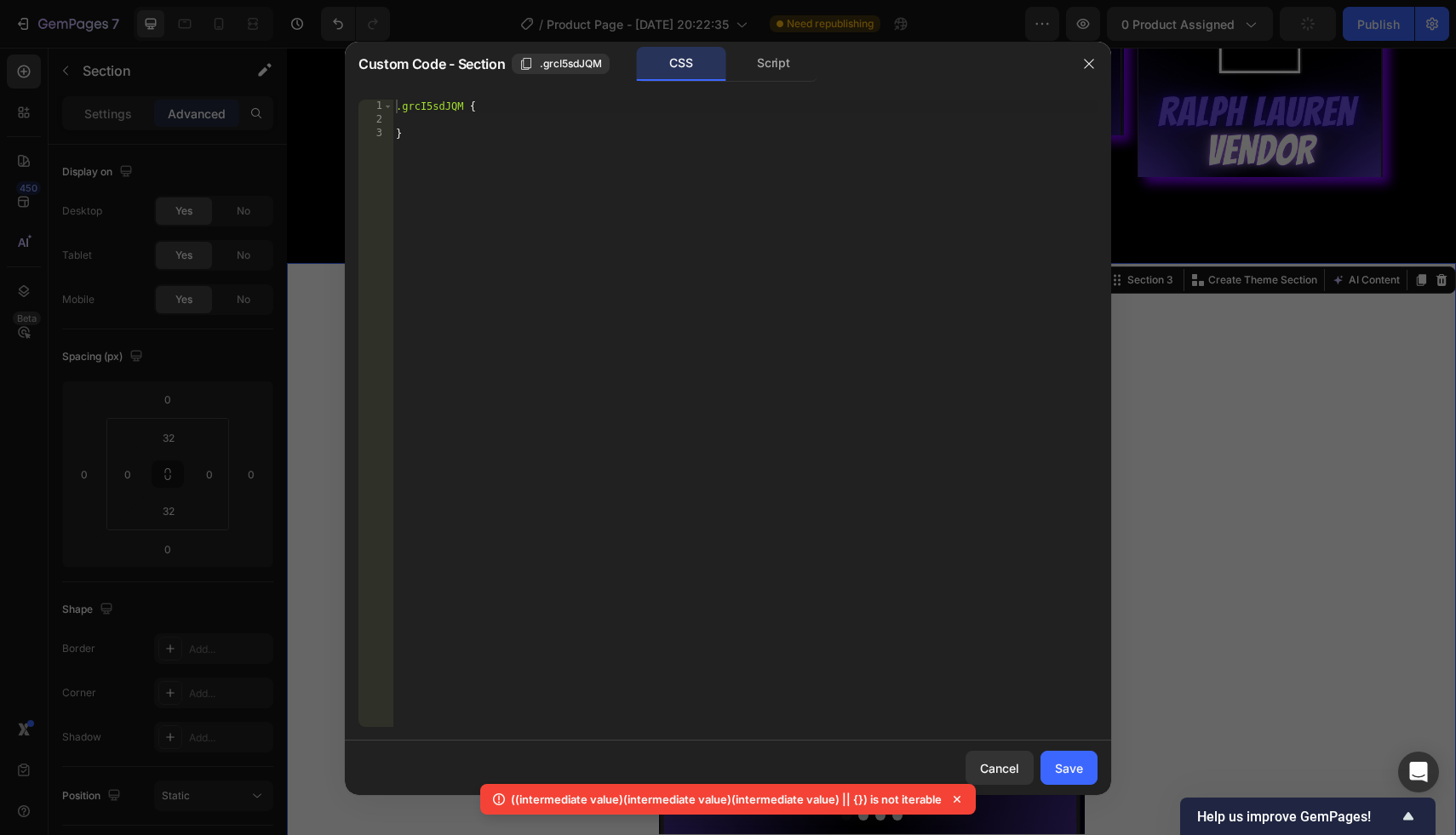
type textarea "}"
click at [667, 157] on div ".grcI5sdJQM { }" at bounding box center [744, 427] width 705 height 655
paste textarea
click at [953, 215] on div ".grcI5sdJQM { } .gp-section { background-color : #000000 !important ; }" at bounding box center [744, 427] width 705 height 655
click at [1056, 773] on div "Save" at bounding box center [1068, 768] width 28 height 18
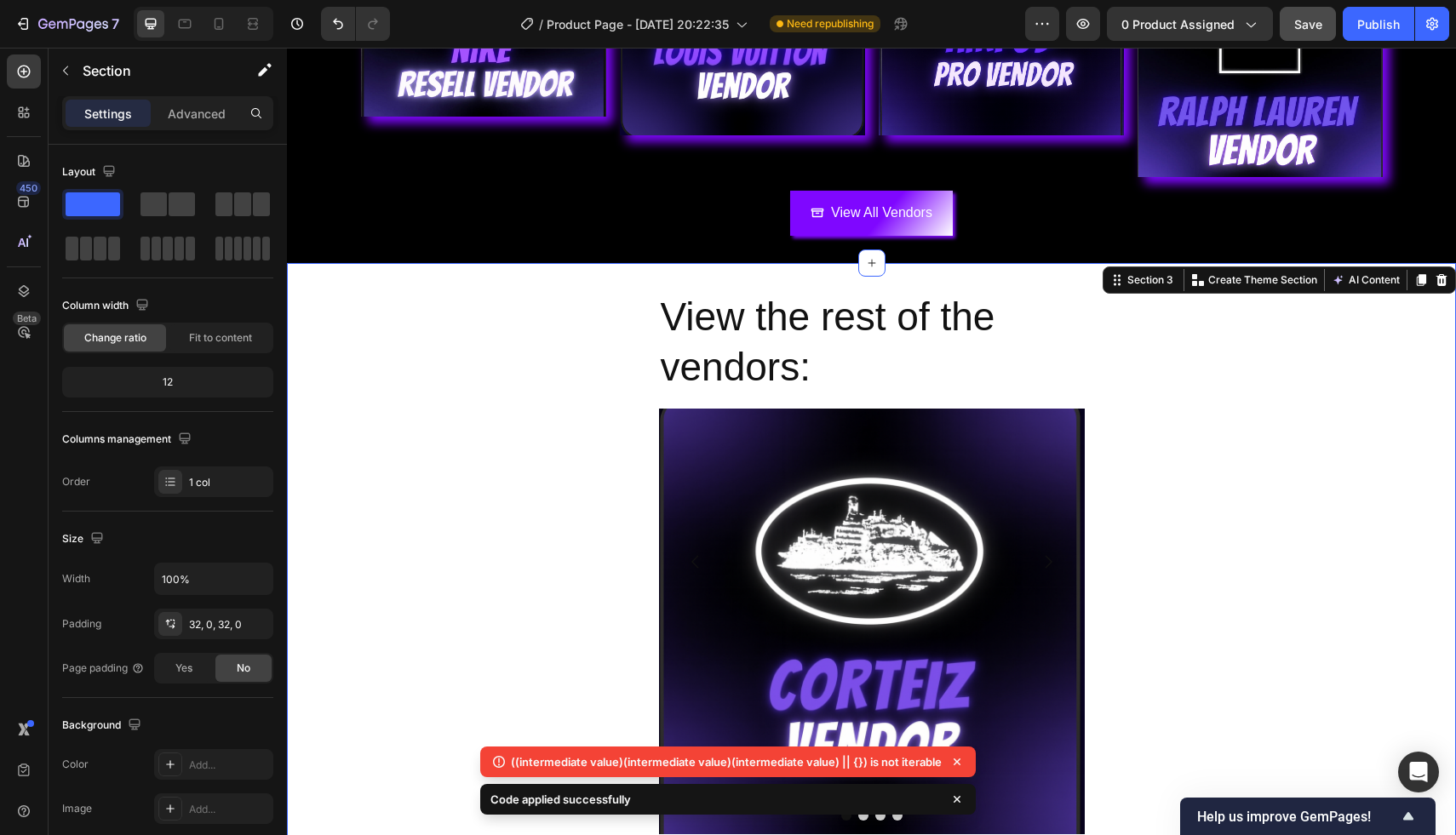
click at [1204, 489] on div "View the rest of the vendors: Heading Image Drop element here Drop element here…" at bounding box center [872, 569] width 1169 height 559
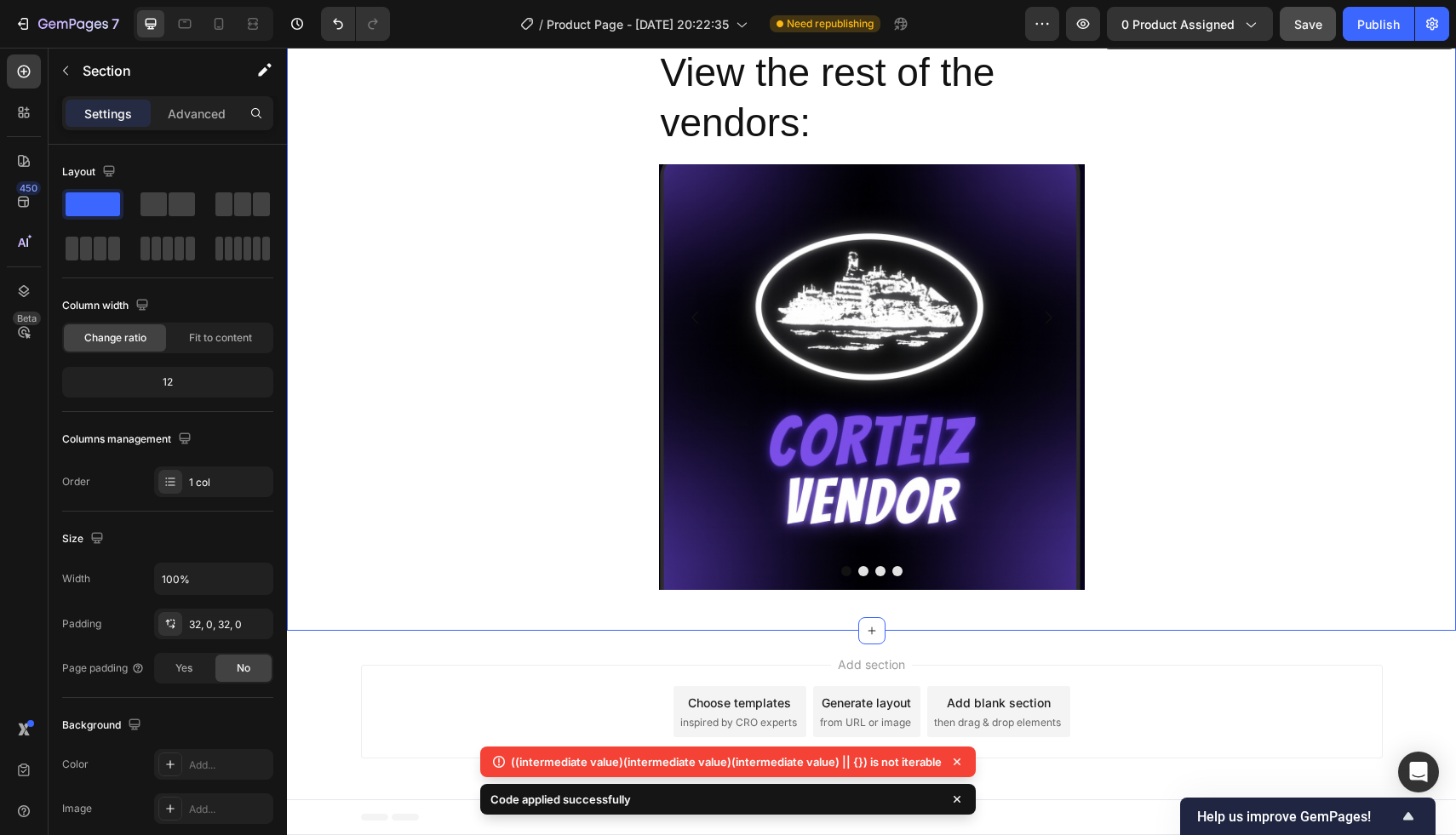
scroll to position [570, 0]
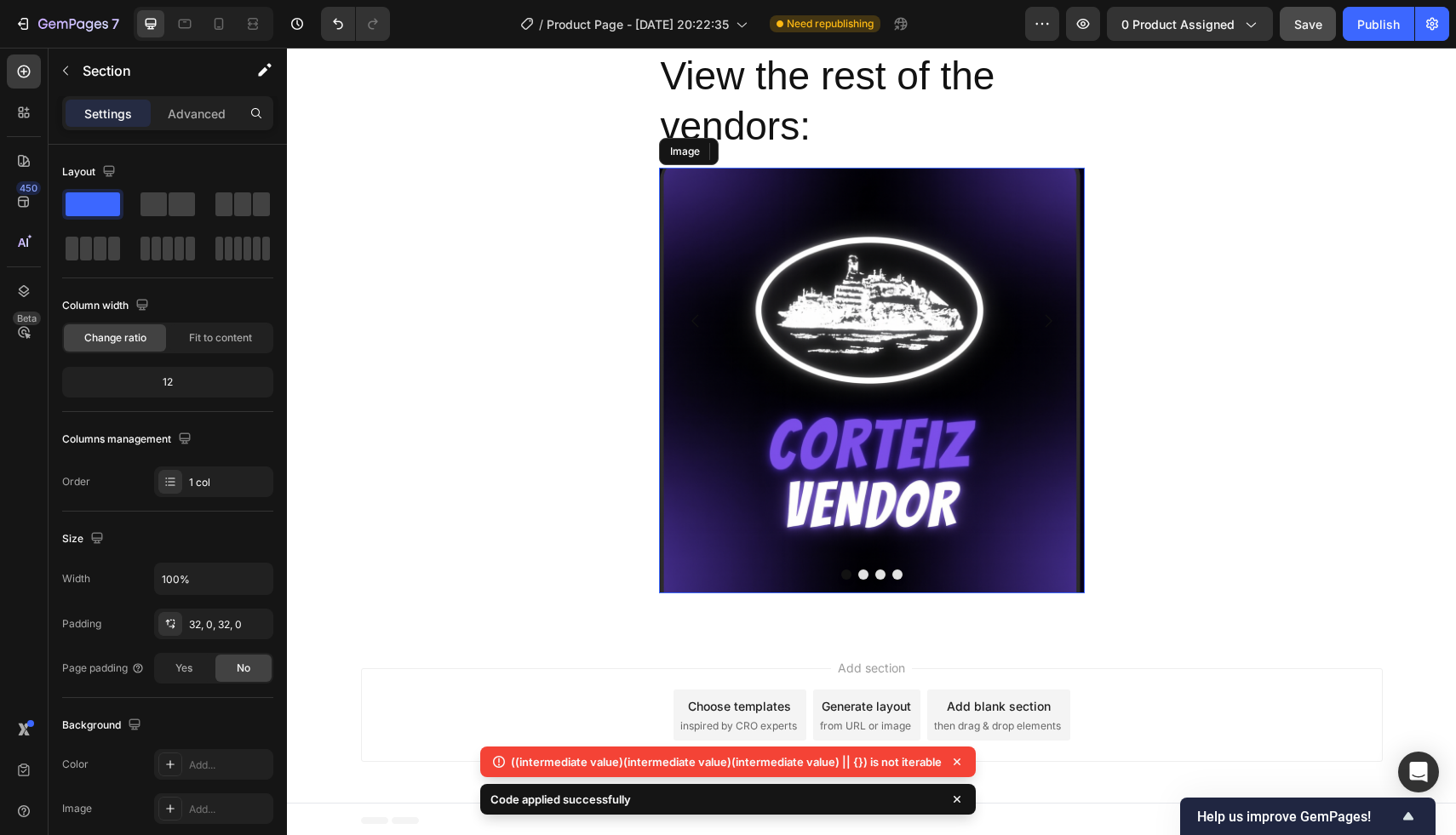
click at [979, 478] on img at bounding box center [871, 380] width 425 height 425
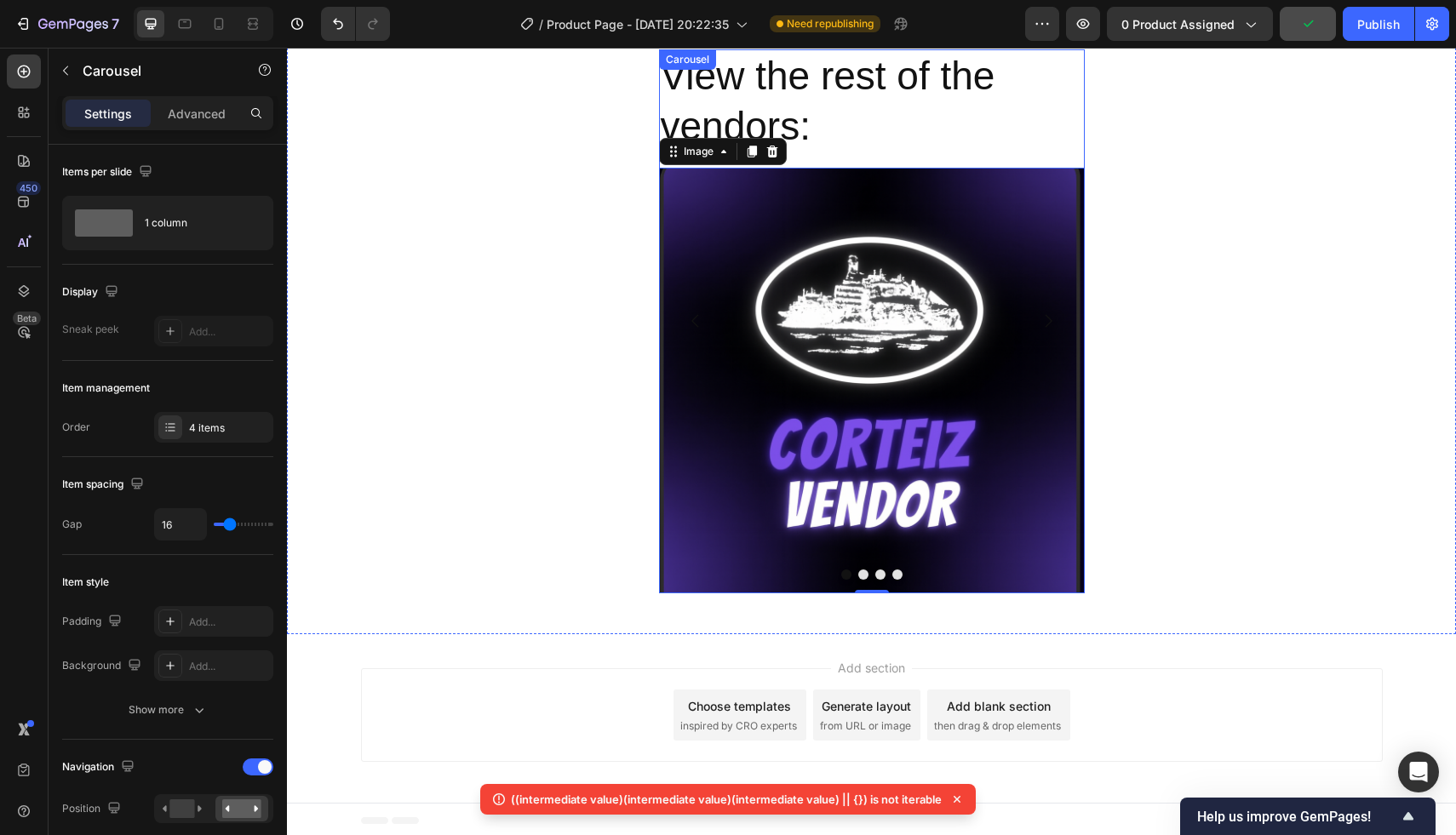
click at [880, 573] on button "Dot" at bounding box center [880, 574] width 10 height 10
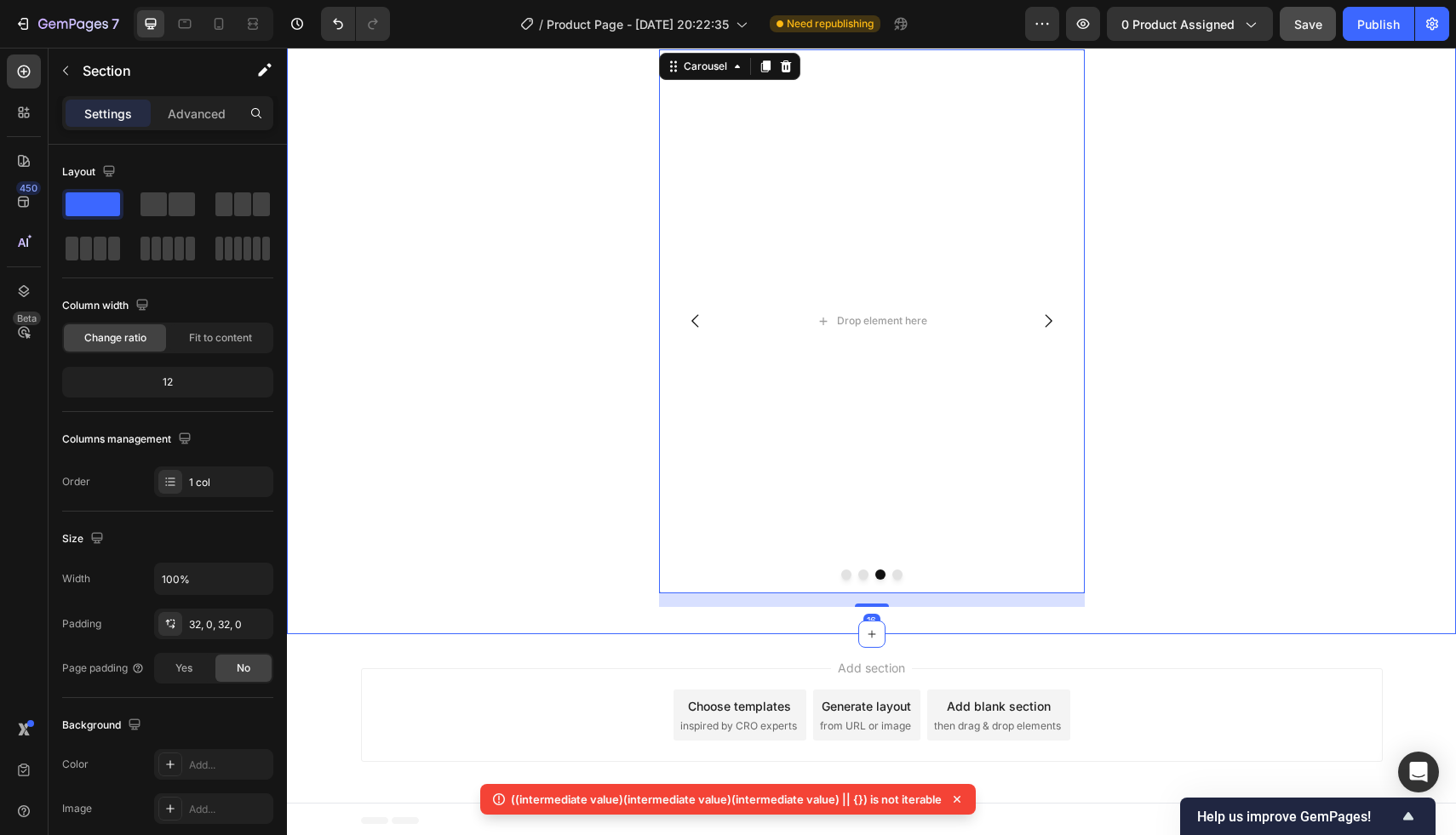
click at [923, 627] on div "View the rest of the vendors: Heading Image Drop element here Drop element here…" at bounding box center [872, 328] width 1169 height 613
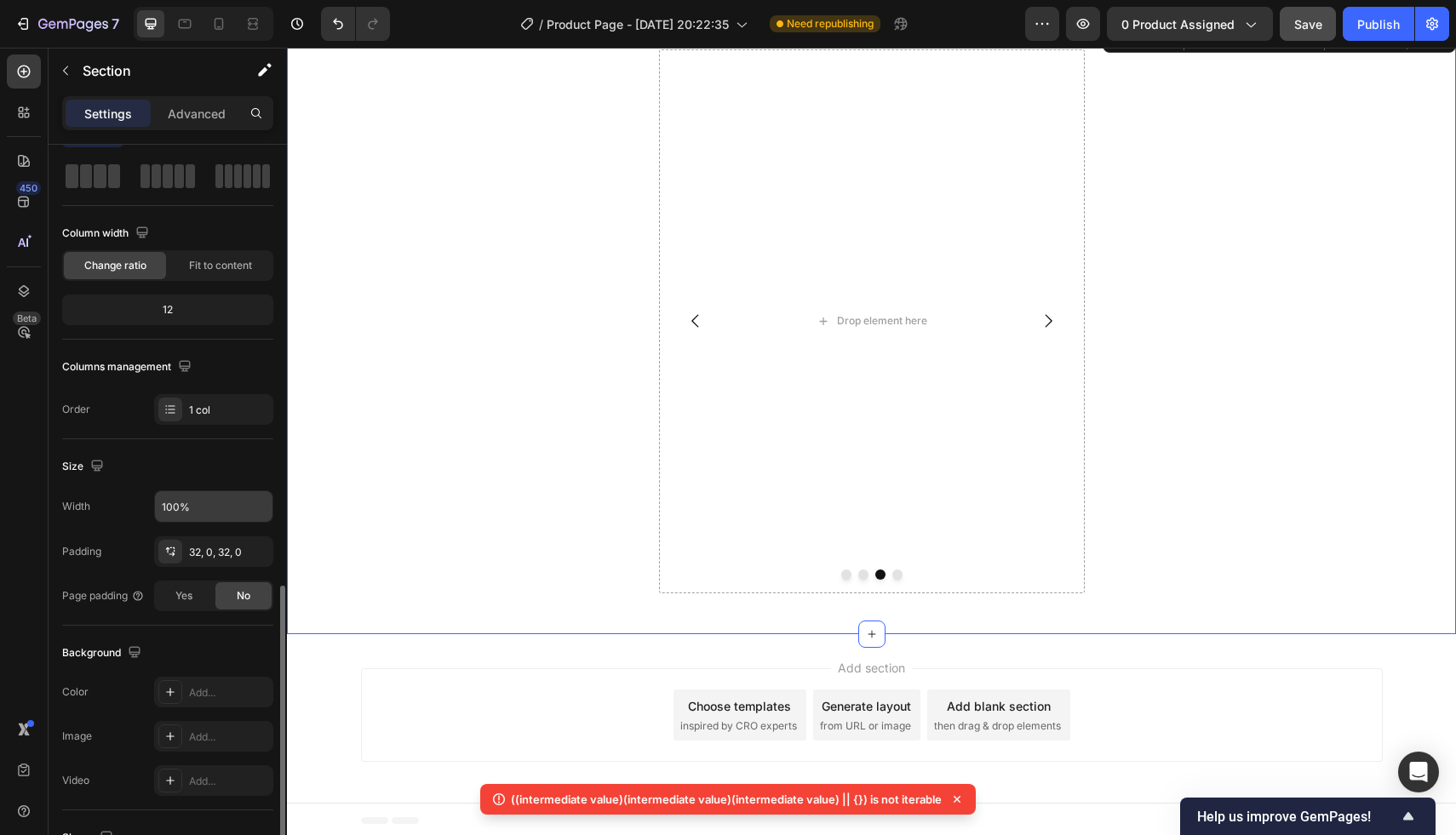
scroll to position [300, 0]
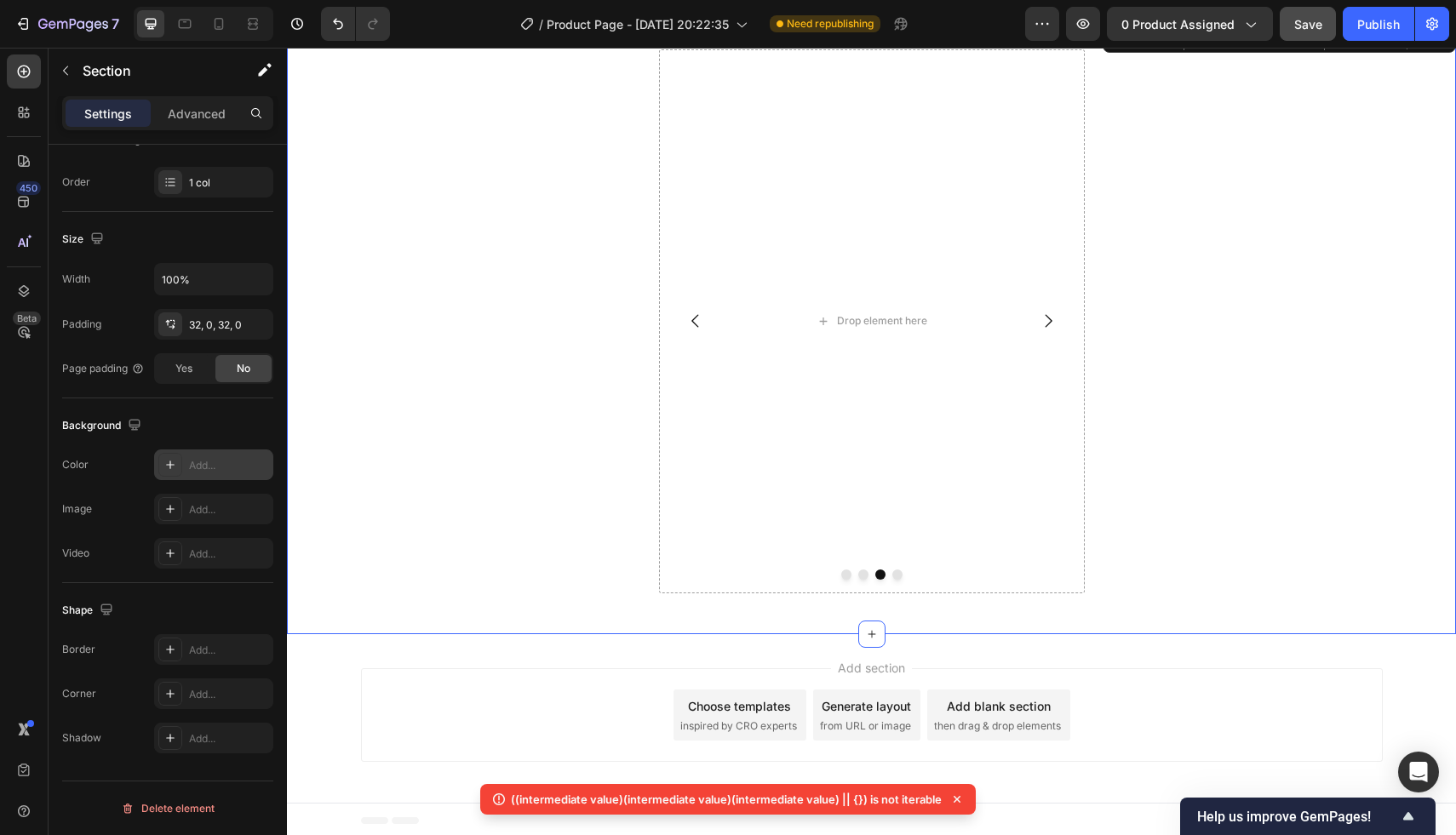
click at [206, 459] on div "Add..." at bounding box center [229, 466] width 80 height 16
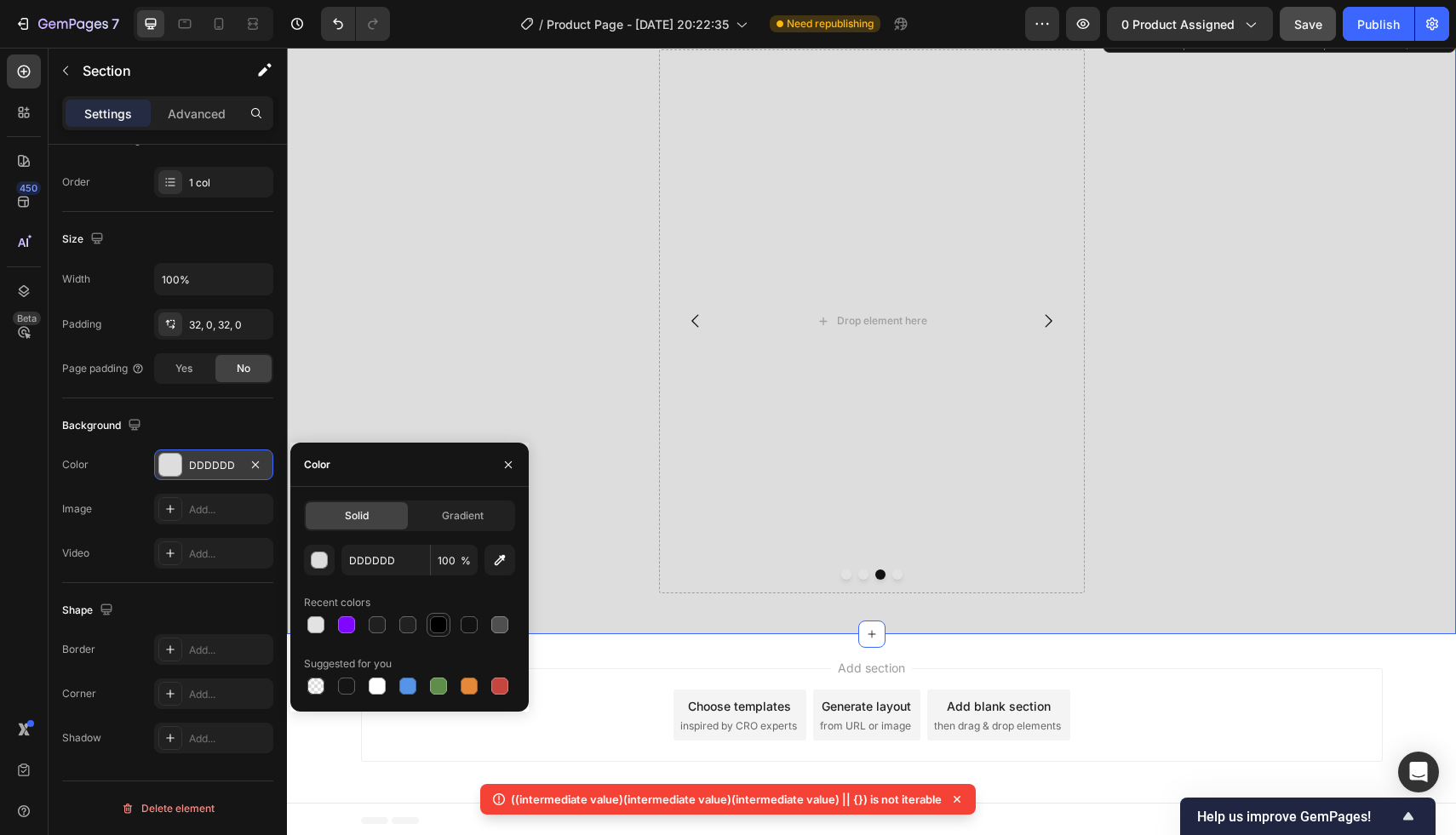
click at [434, 631] on div at bounding box center [438, 625] width 17 height 17
type input "000000"
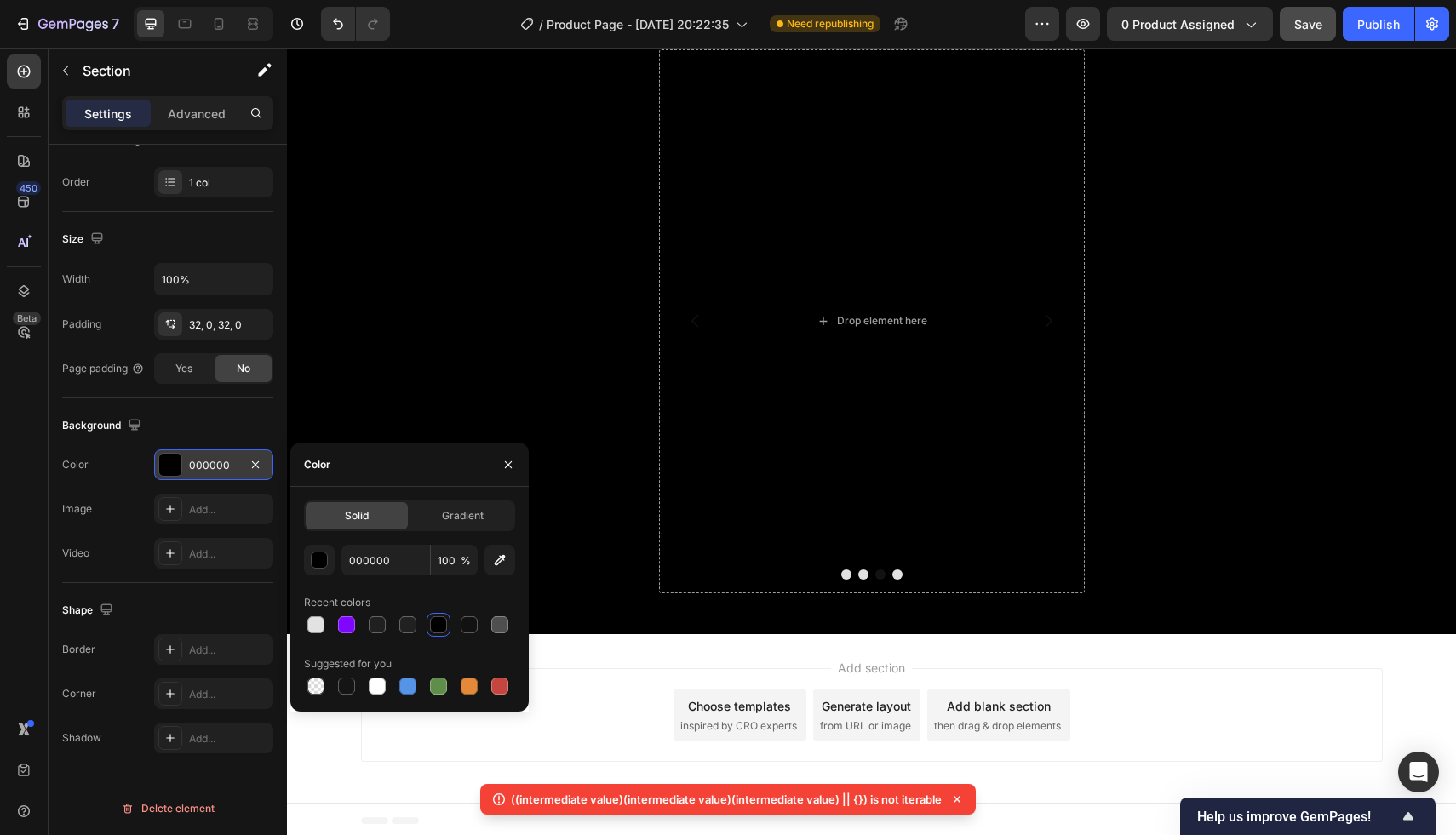
click at [634, 664] on div "Add section Choose templates inspired by CRO experts Generate layout from URL o…" at bounding box center [872, 718] width 1169 height 168
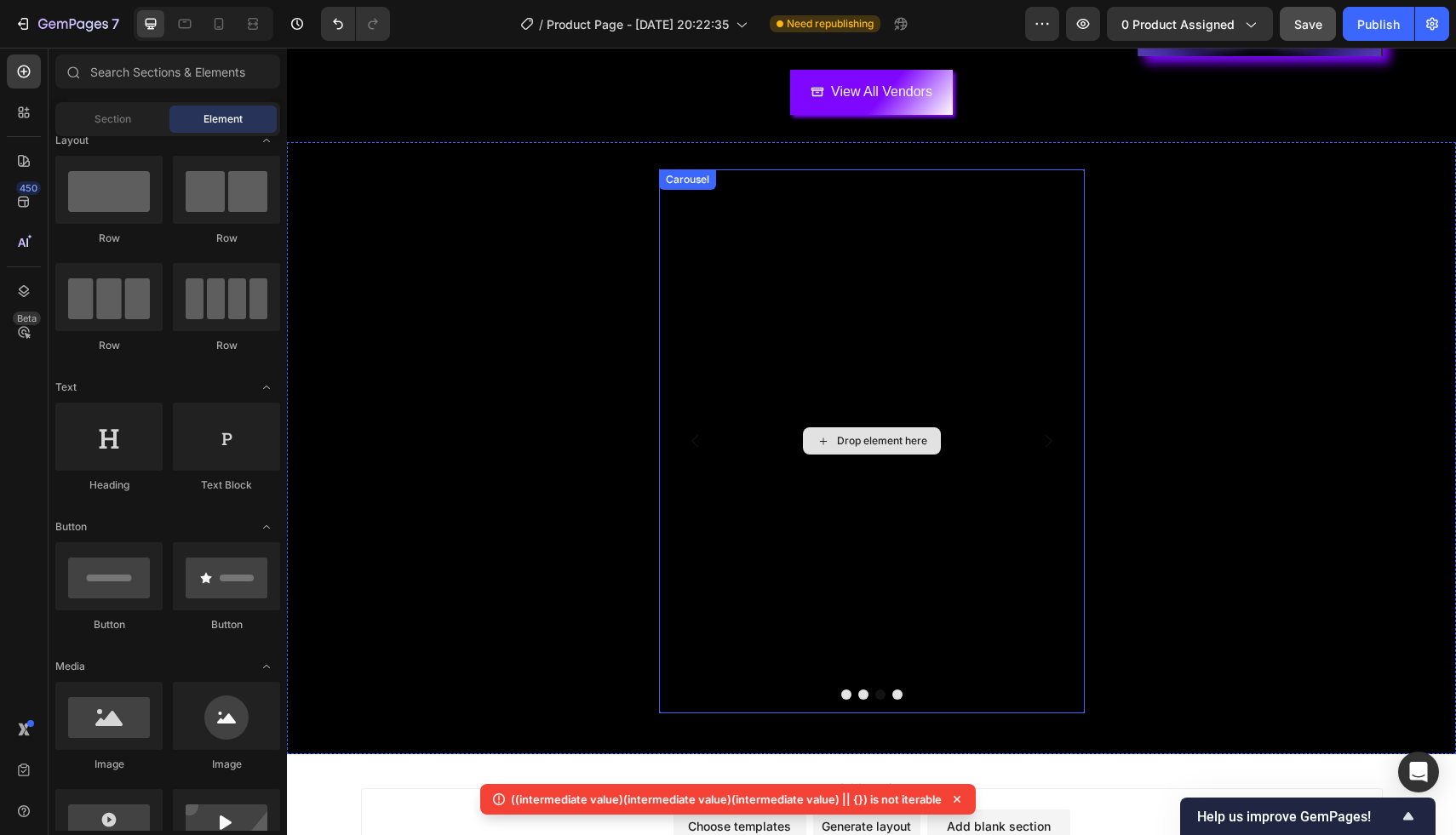
scroll to position [455, 0]
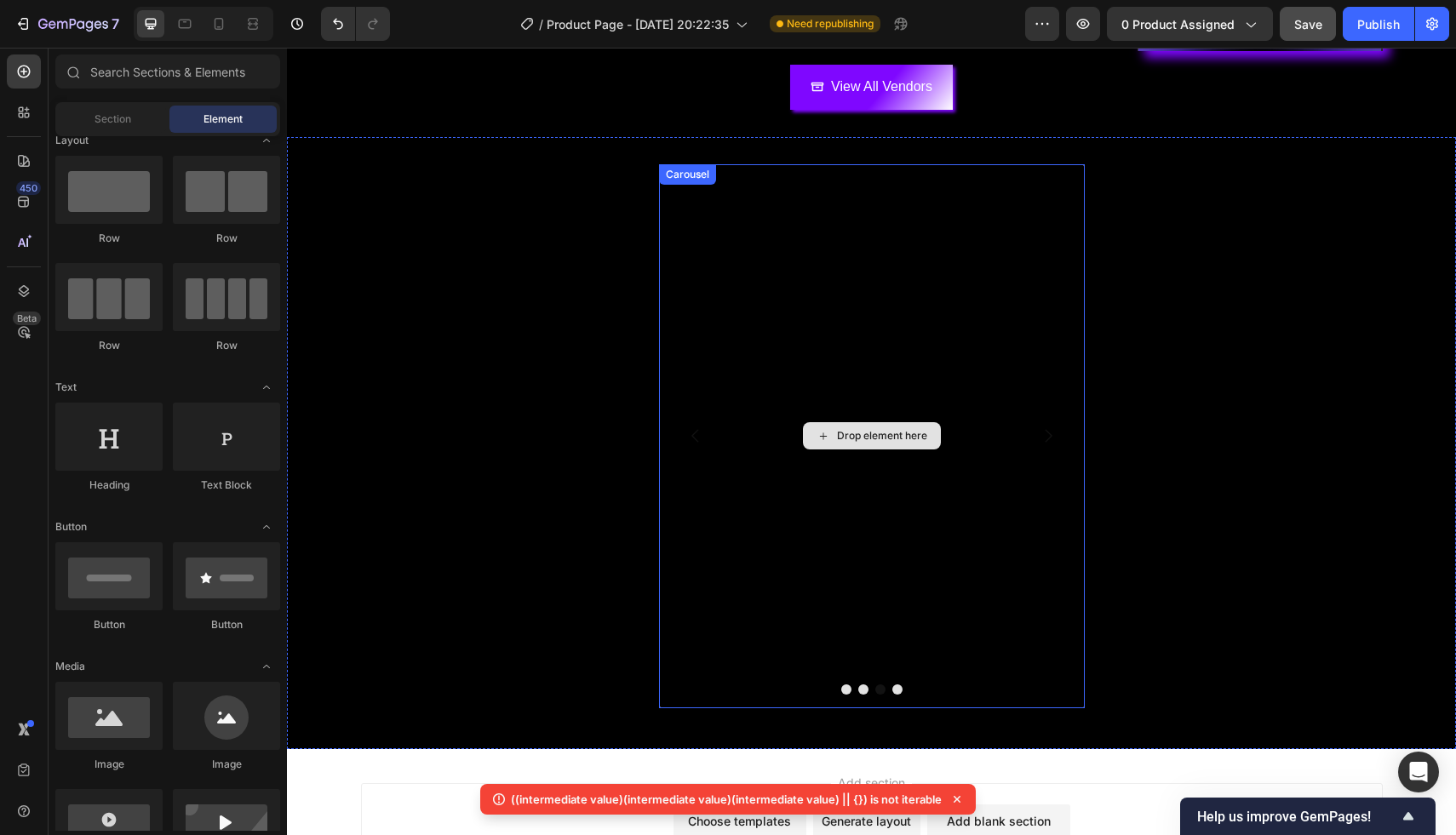
click at [867, 444] on div "Drop element here" at bounding box center [872, 436] width 138 height 27
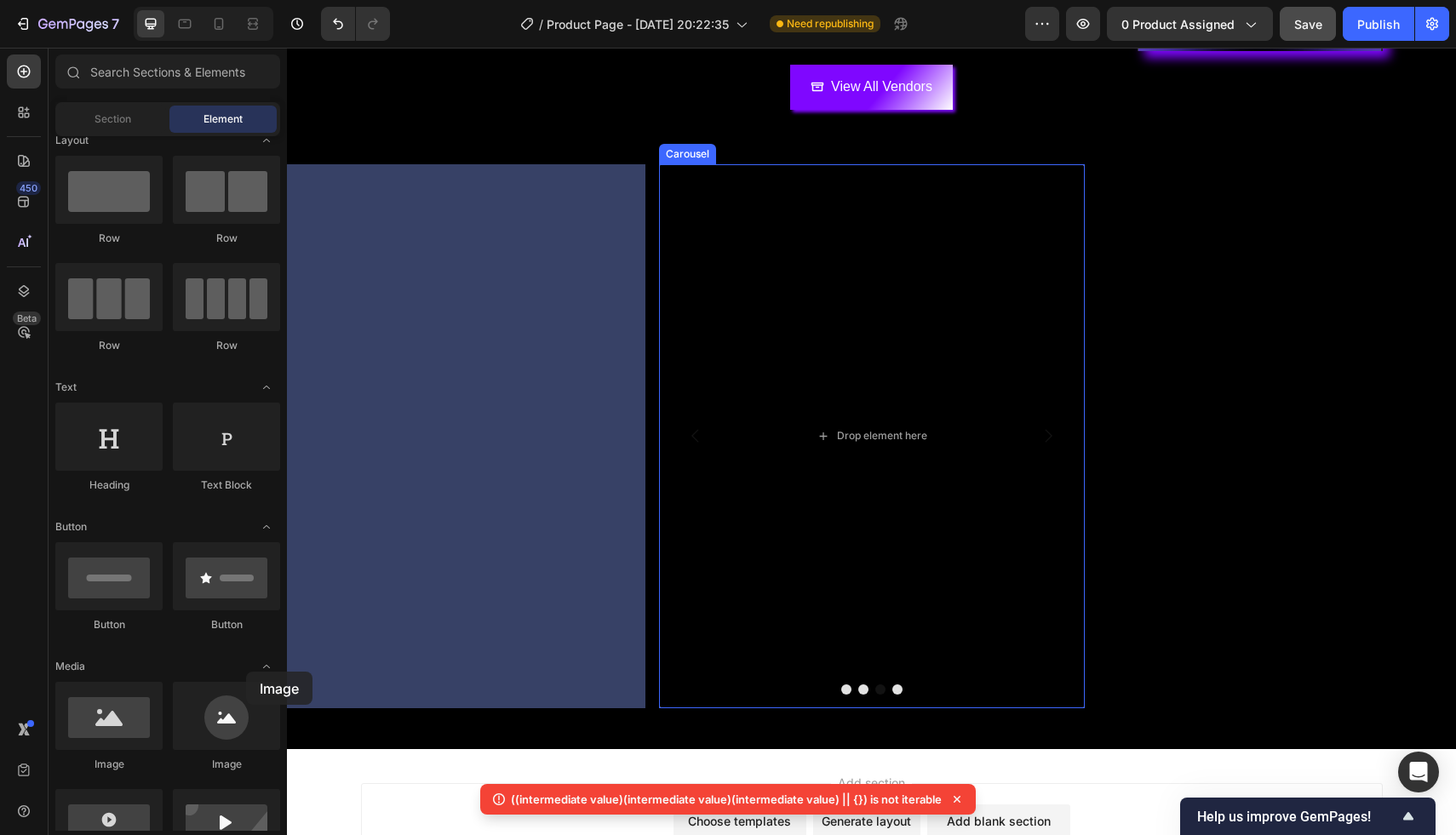
drag, startPoint x: 424, startPoint y: 761, endPoint x: 759, endPoint y: 480, distance: 437.2
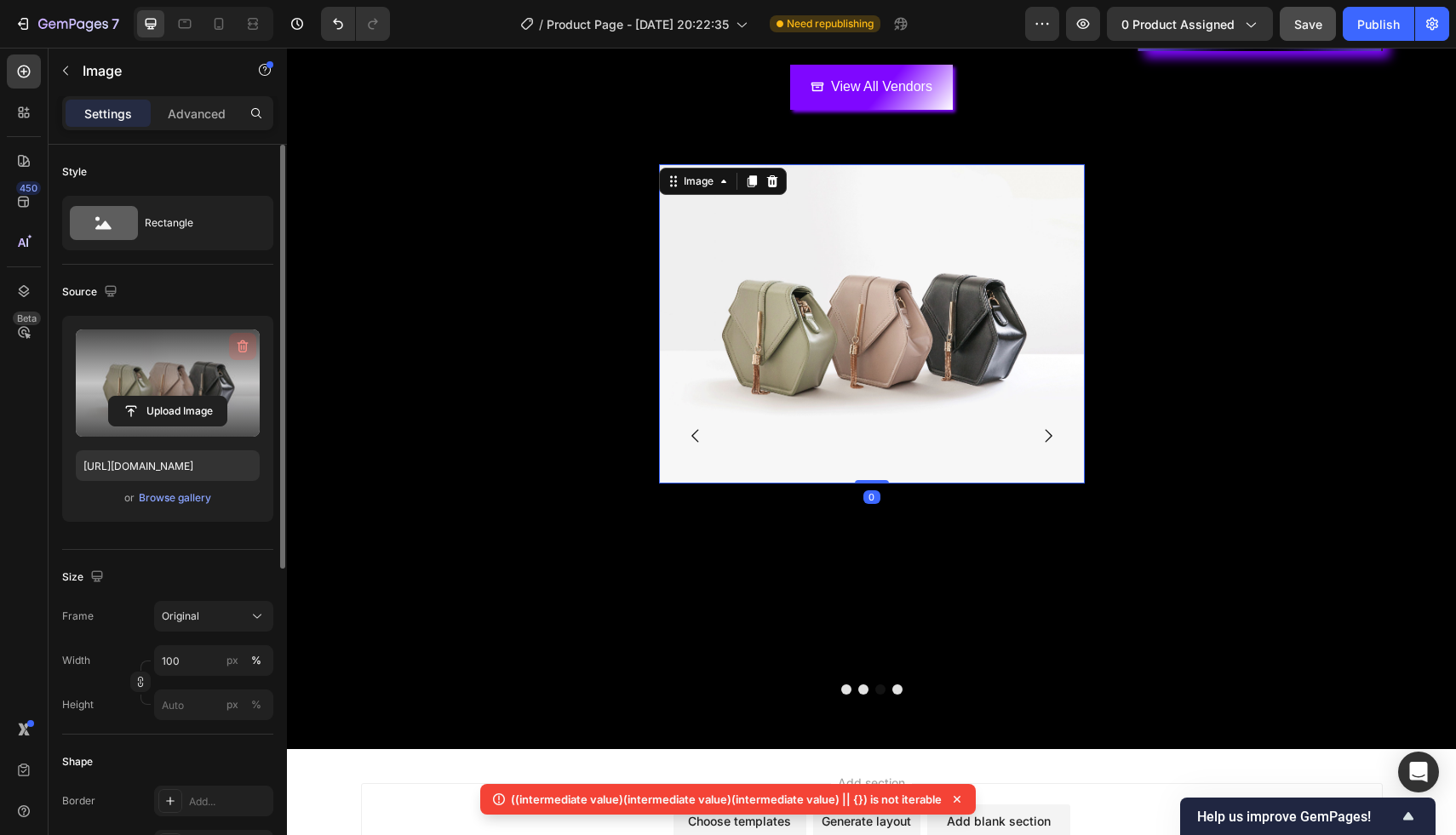
click at [229, 353] on button "button" at bounding box center [242, 347] width 27 height 27
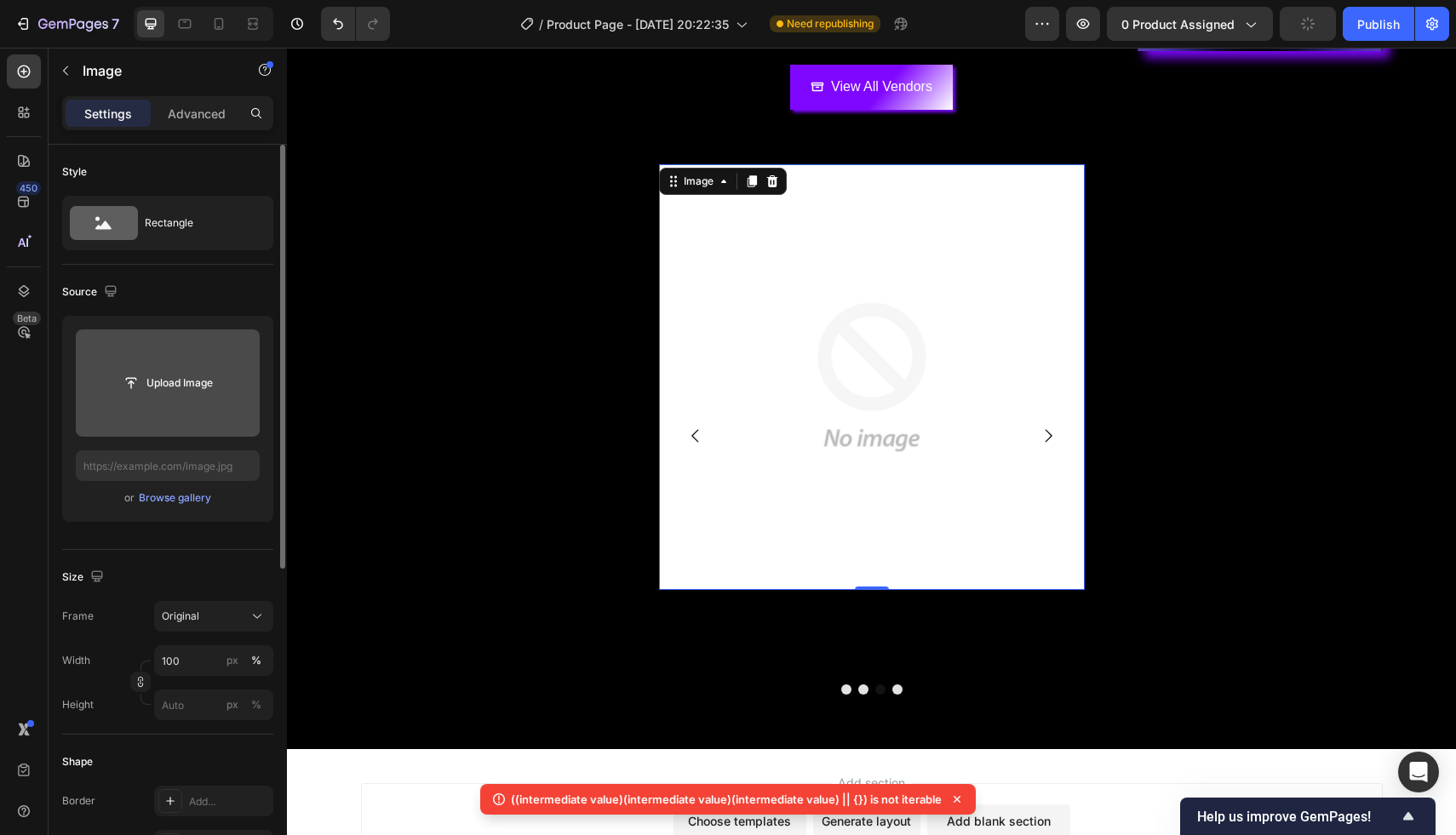
click at [192, 386] on input "file" at bounding box center [167, 383] width 117 height 29
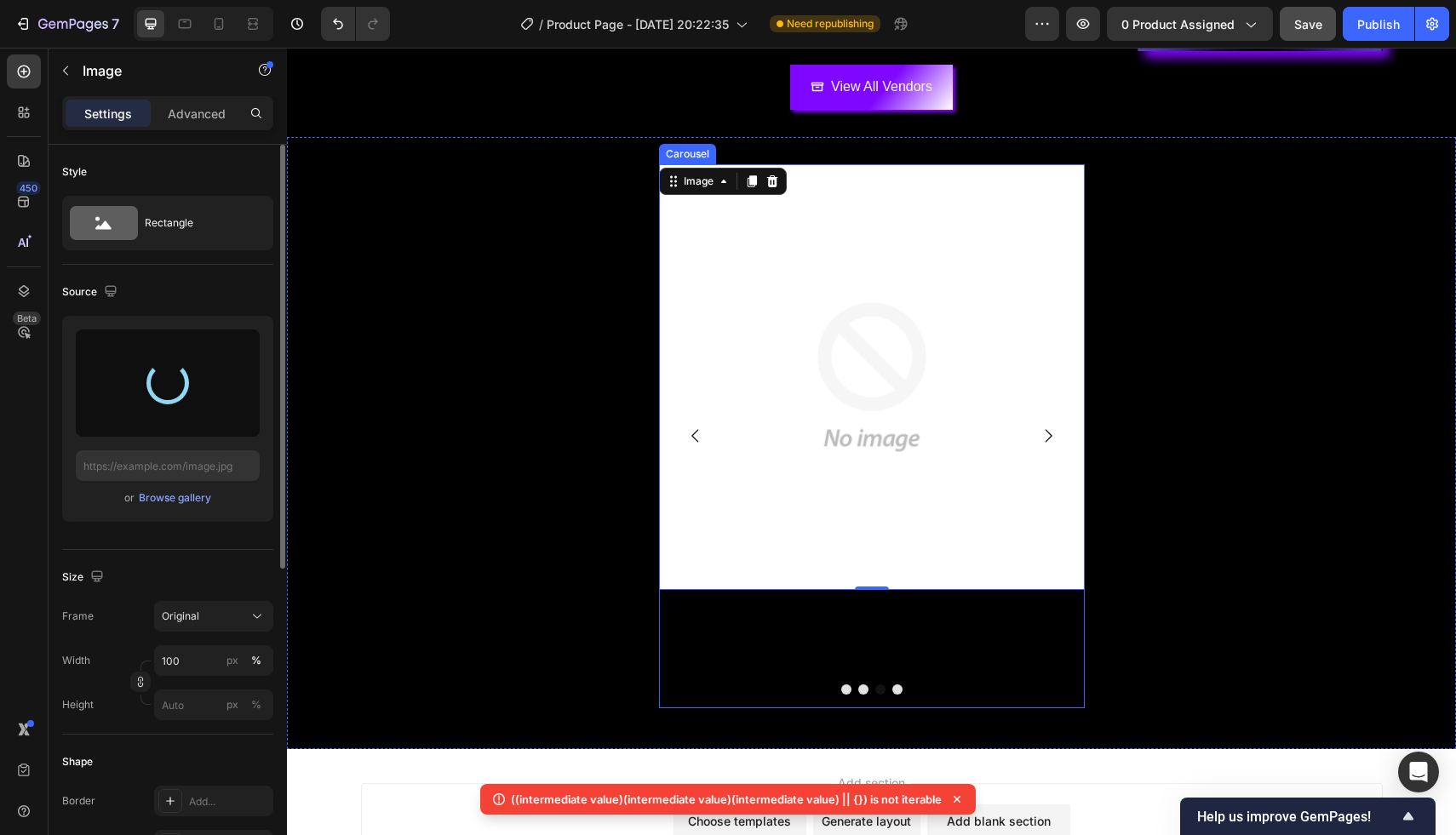
click at [862, 690] on button "Dot" at bounding box center [862, 689] width 10 height 10
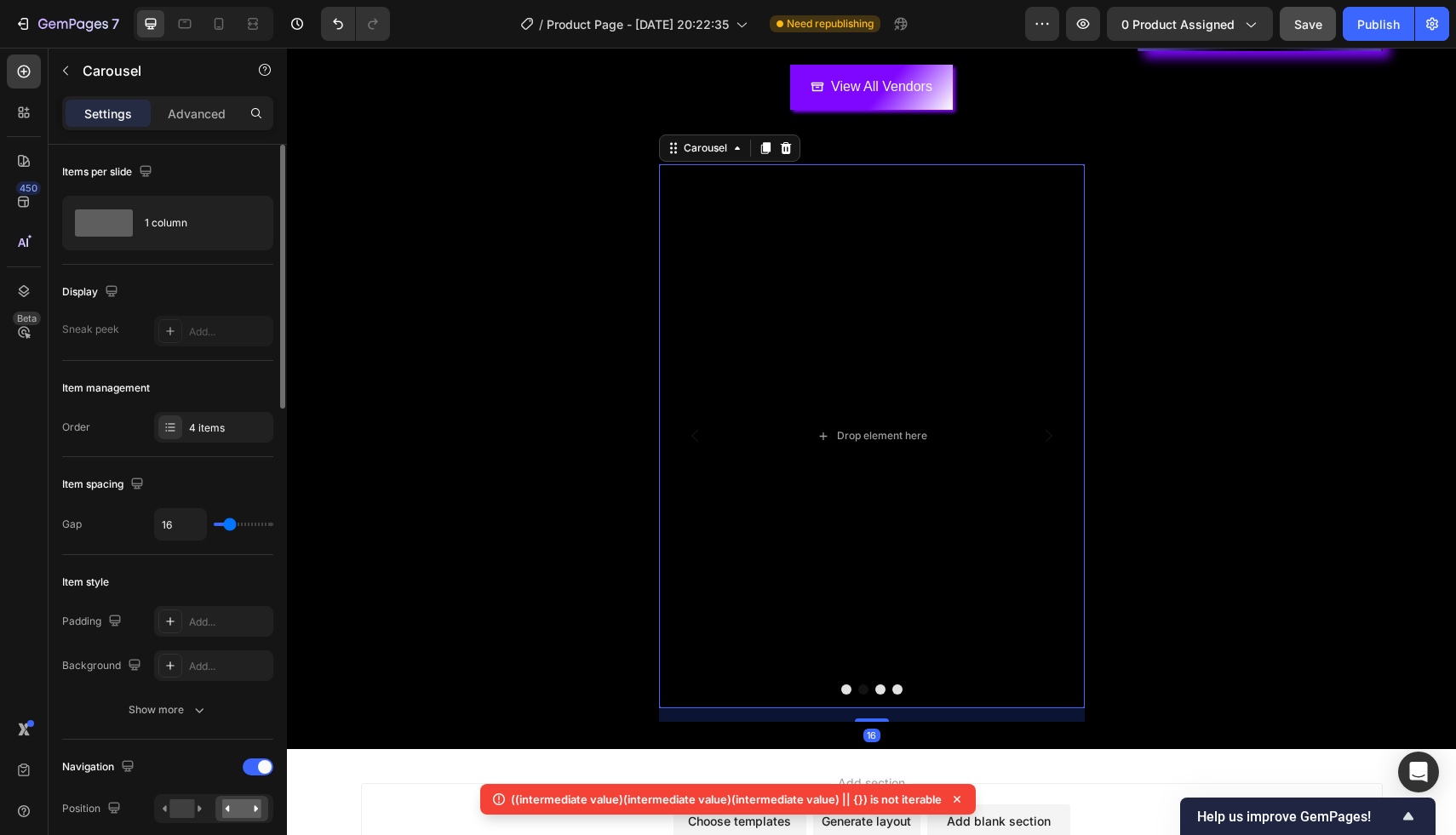
click at [850, 690] on button "Dot" at bounding box center [846, 689] width 10 height 10
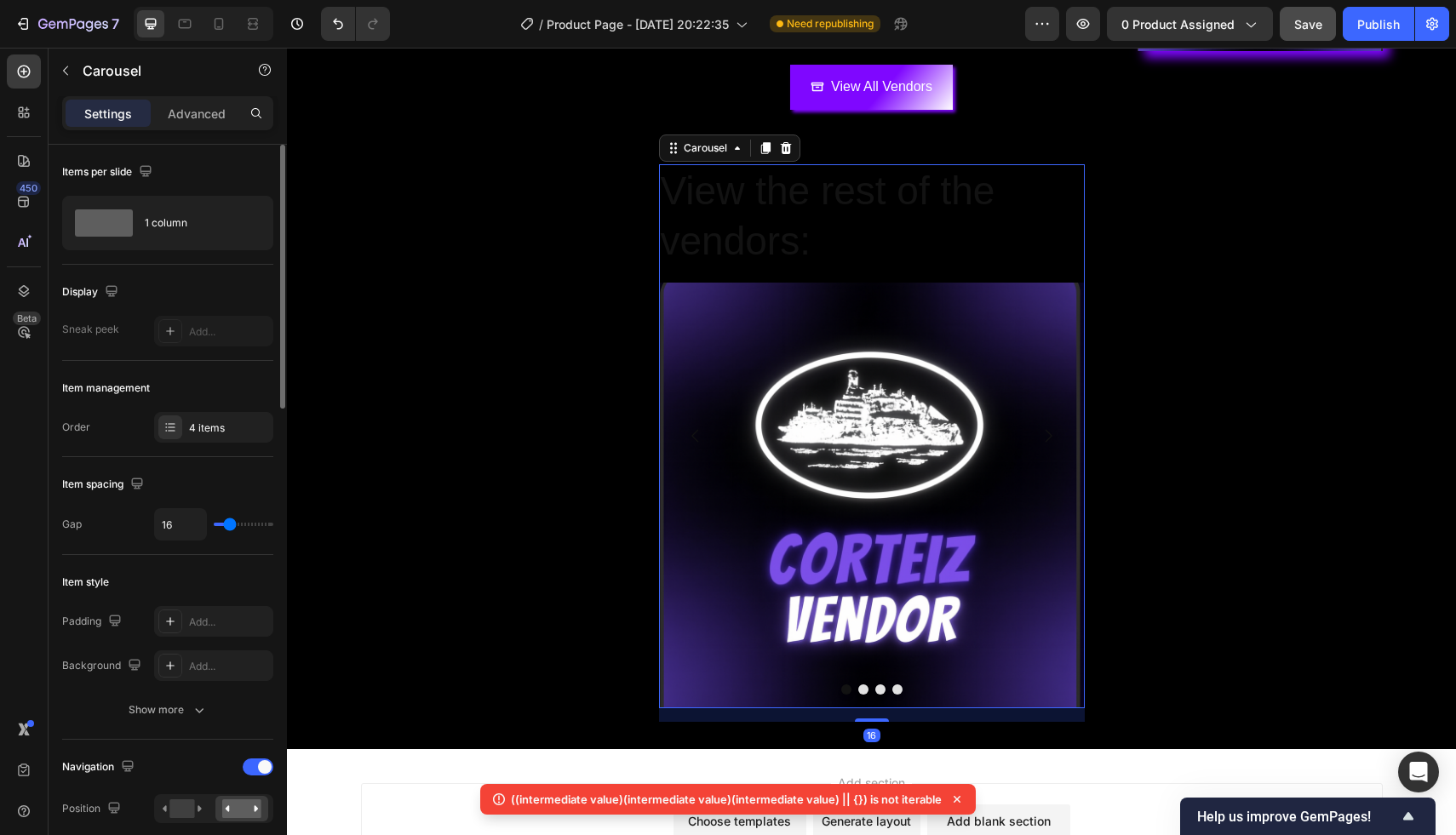
click at [861, 688] on button "Dot" at bounding box center [862, 689] width 10 height 10
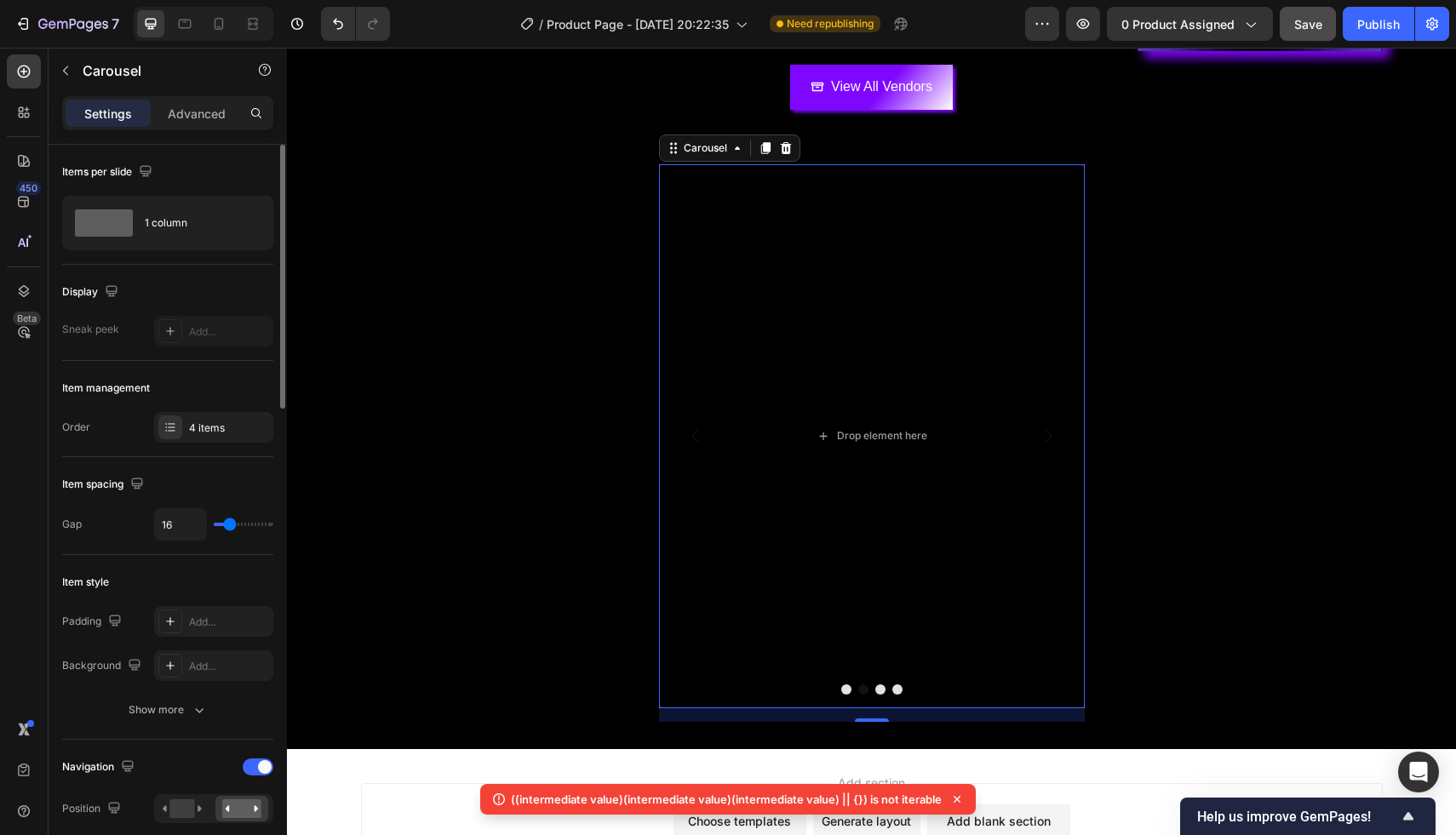
click at [878, 688] on button "Dot" at bounding box center [880, 689] width 10 height 10
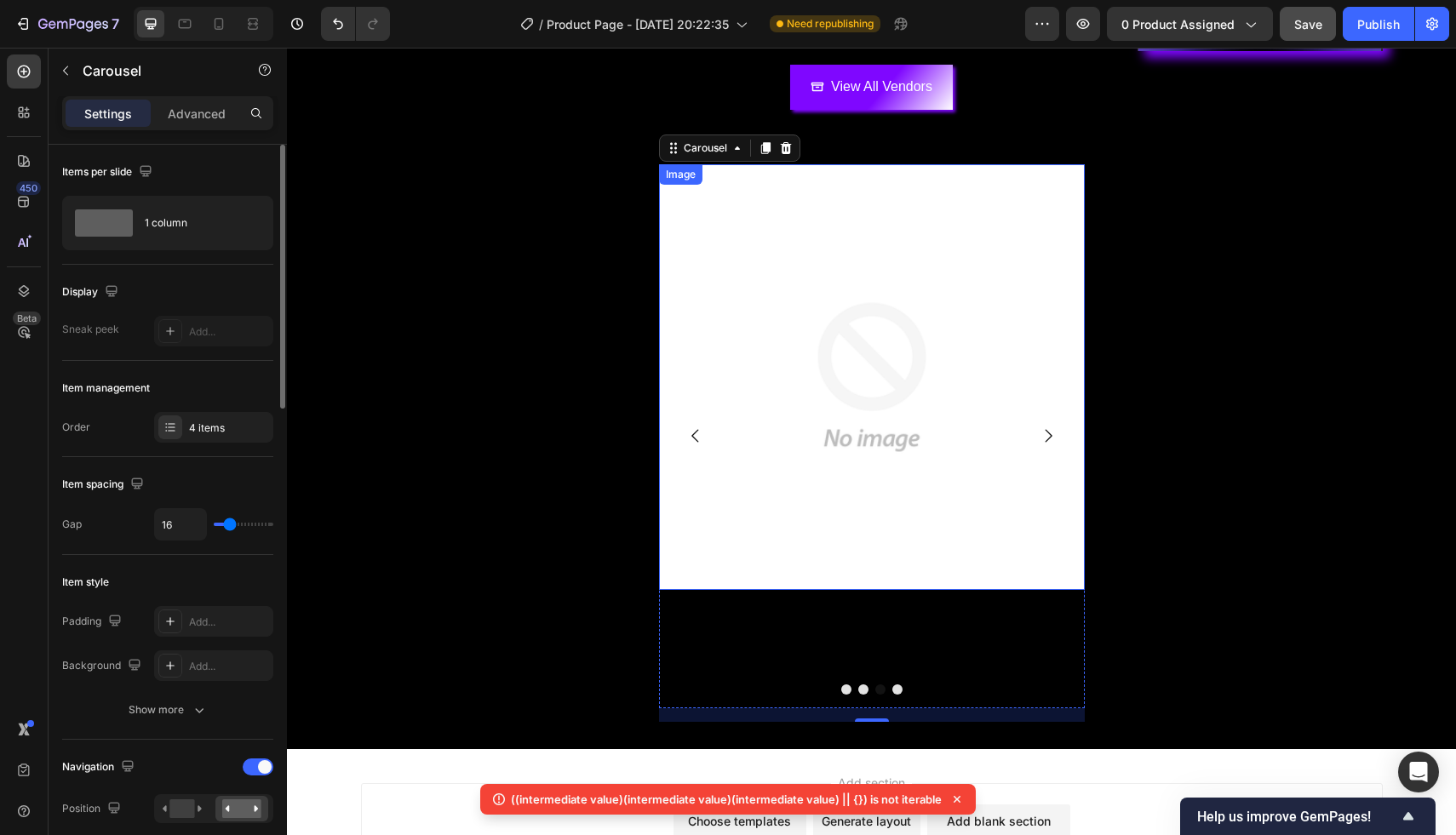
click at [874, 462] on img at bounding box center [871, 377] width 425 height 425
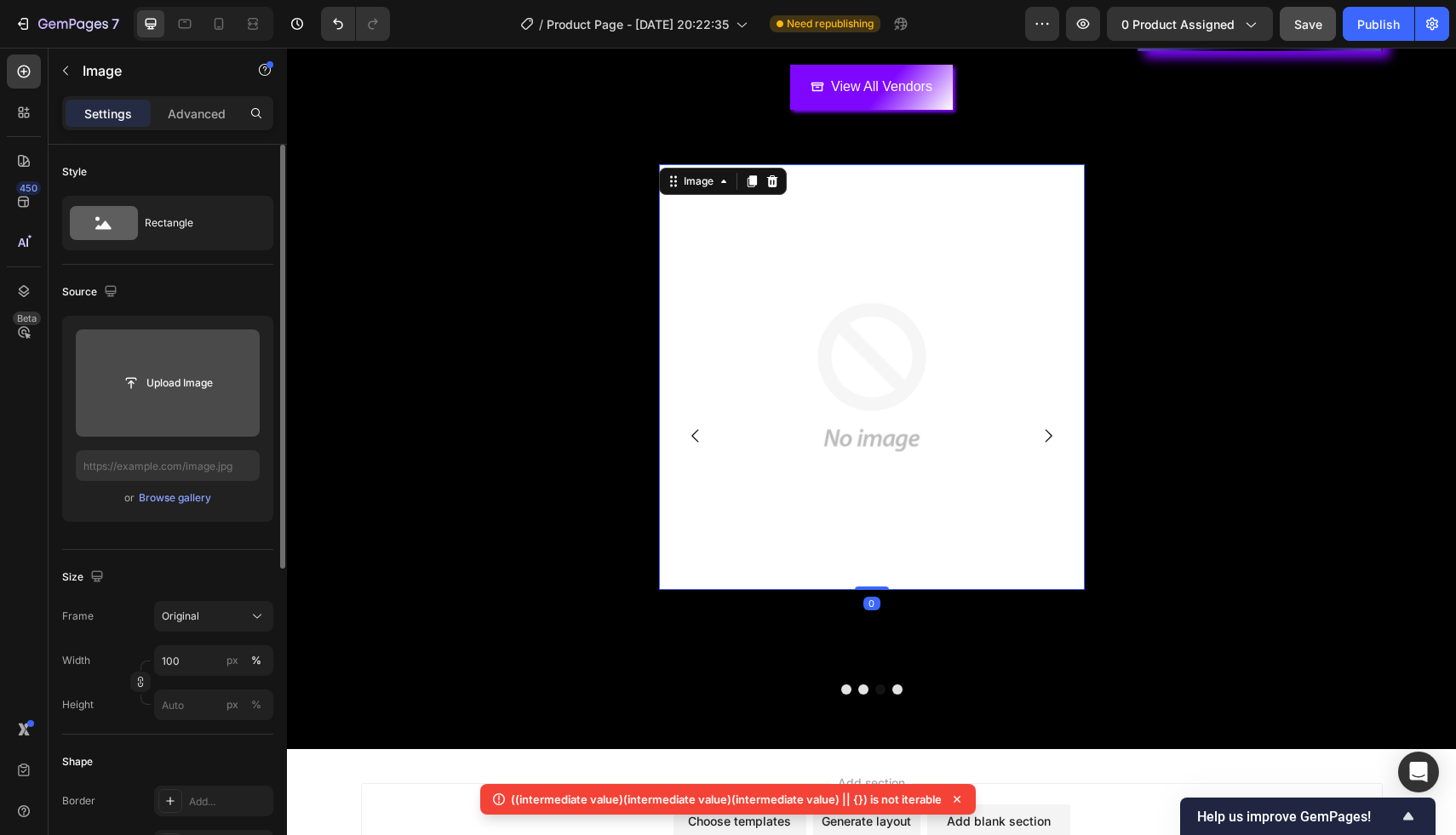
click at [224, 369] on input "file" at bounding box center [167, 383] width 117 height 29
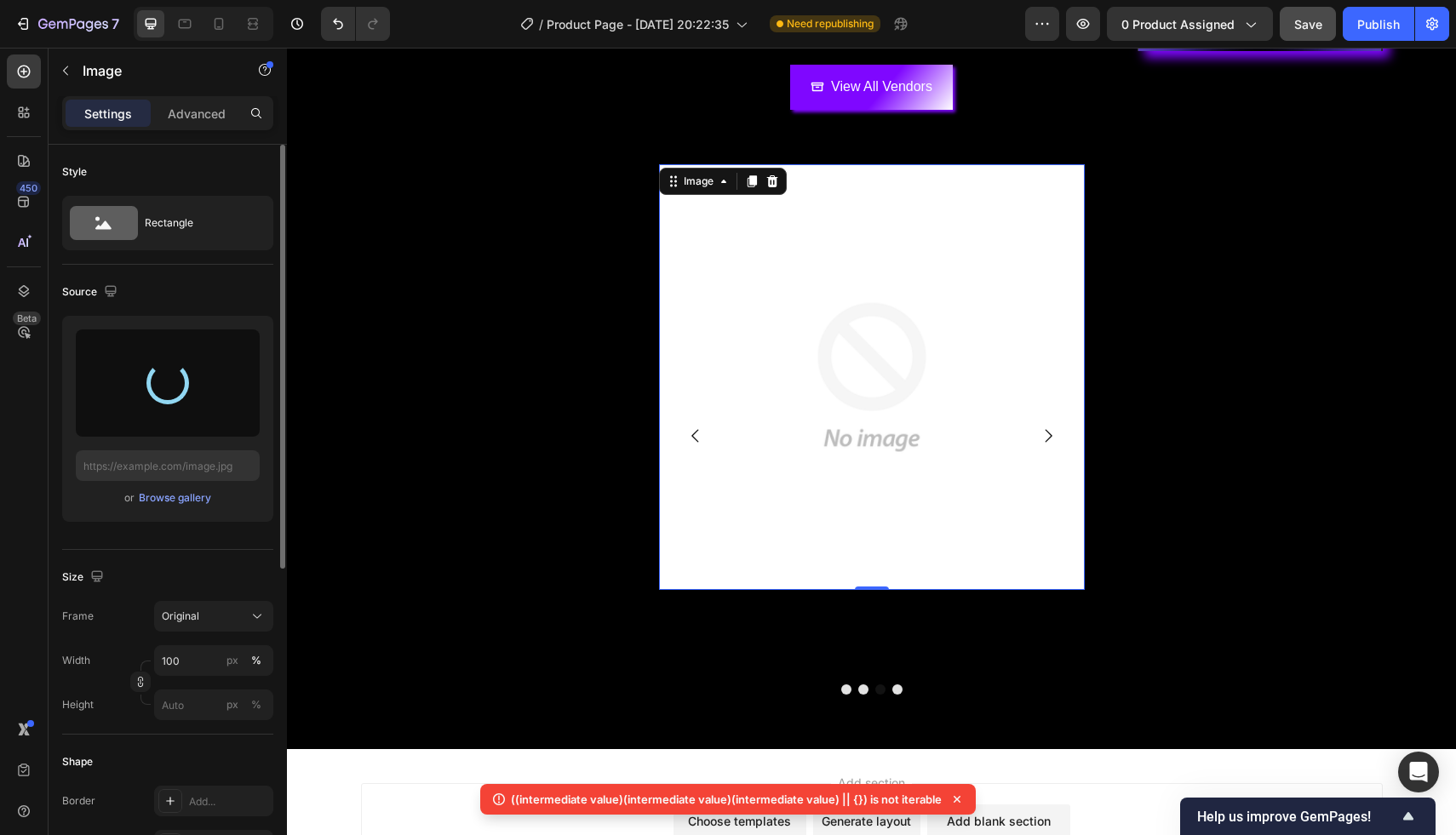
type input "https://cdn.shopify.com/s/files/1/0929/7113/9458/files/gempages_586038464412123…"
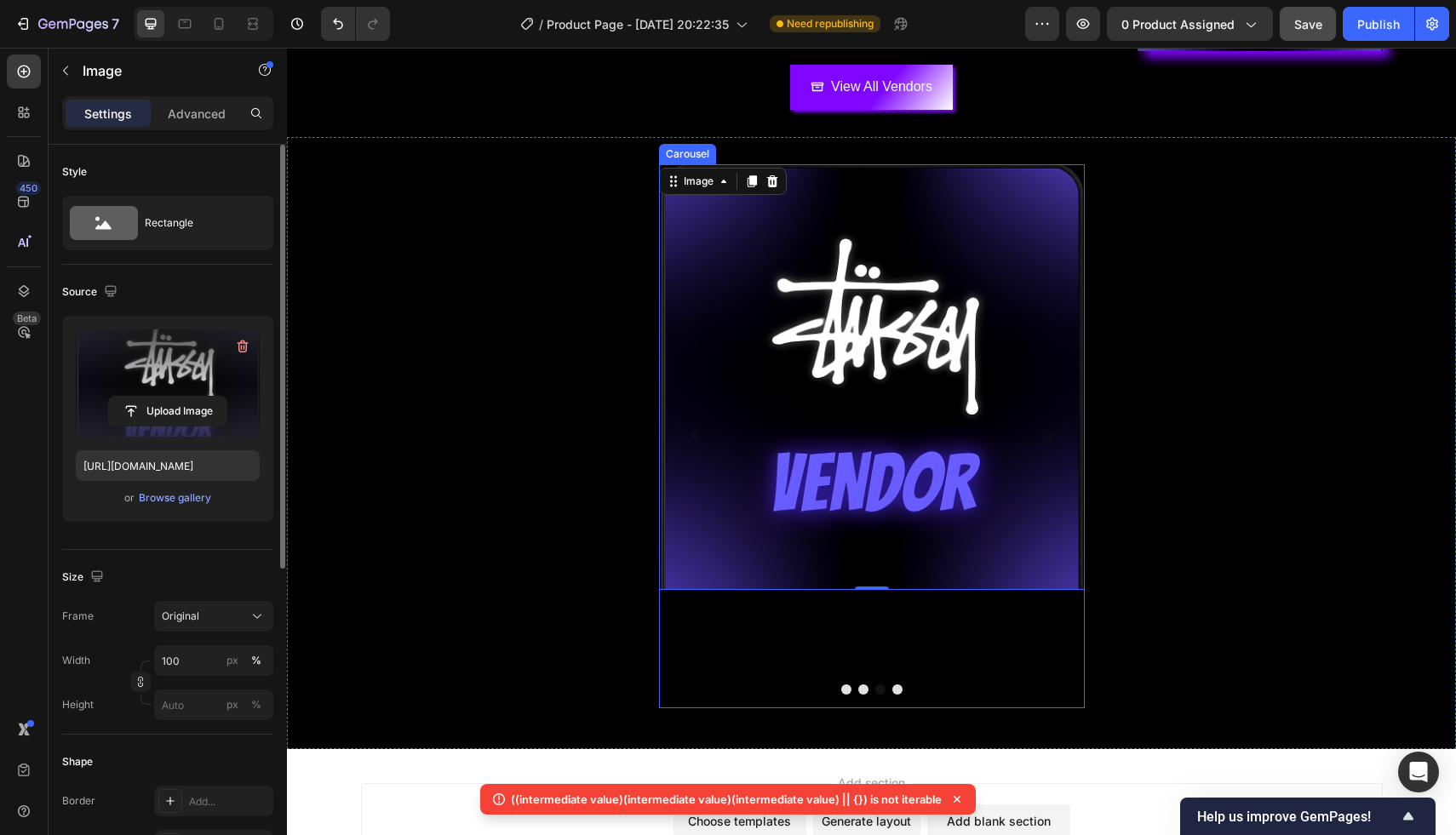
click at [863, 690] on button "Dot" at bounding box center [862, 689] width 10 height 10
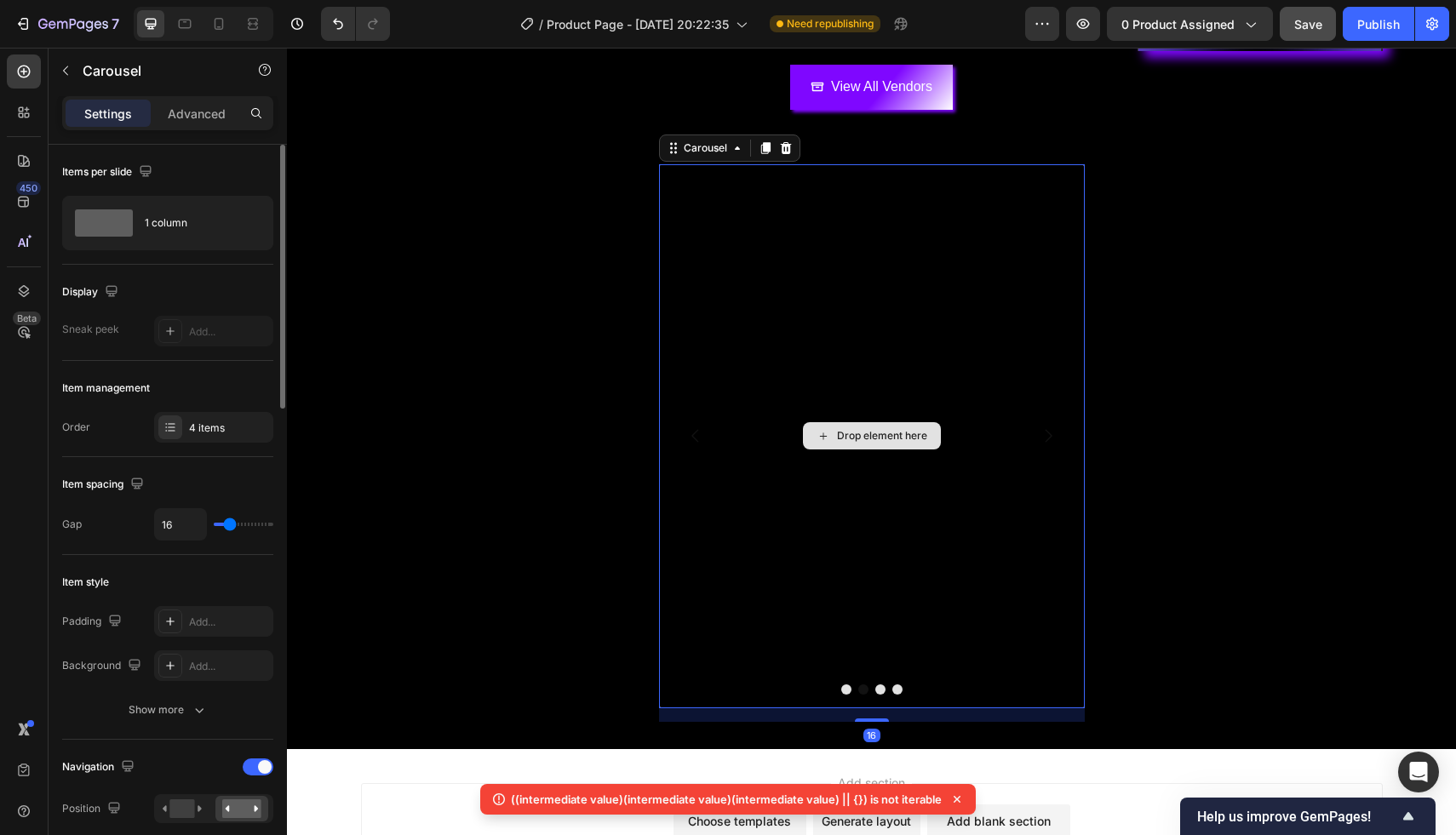
click at [909, 420] on div "Drop element here" at bounding box center [871, 437] width 425 height 545
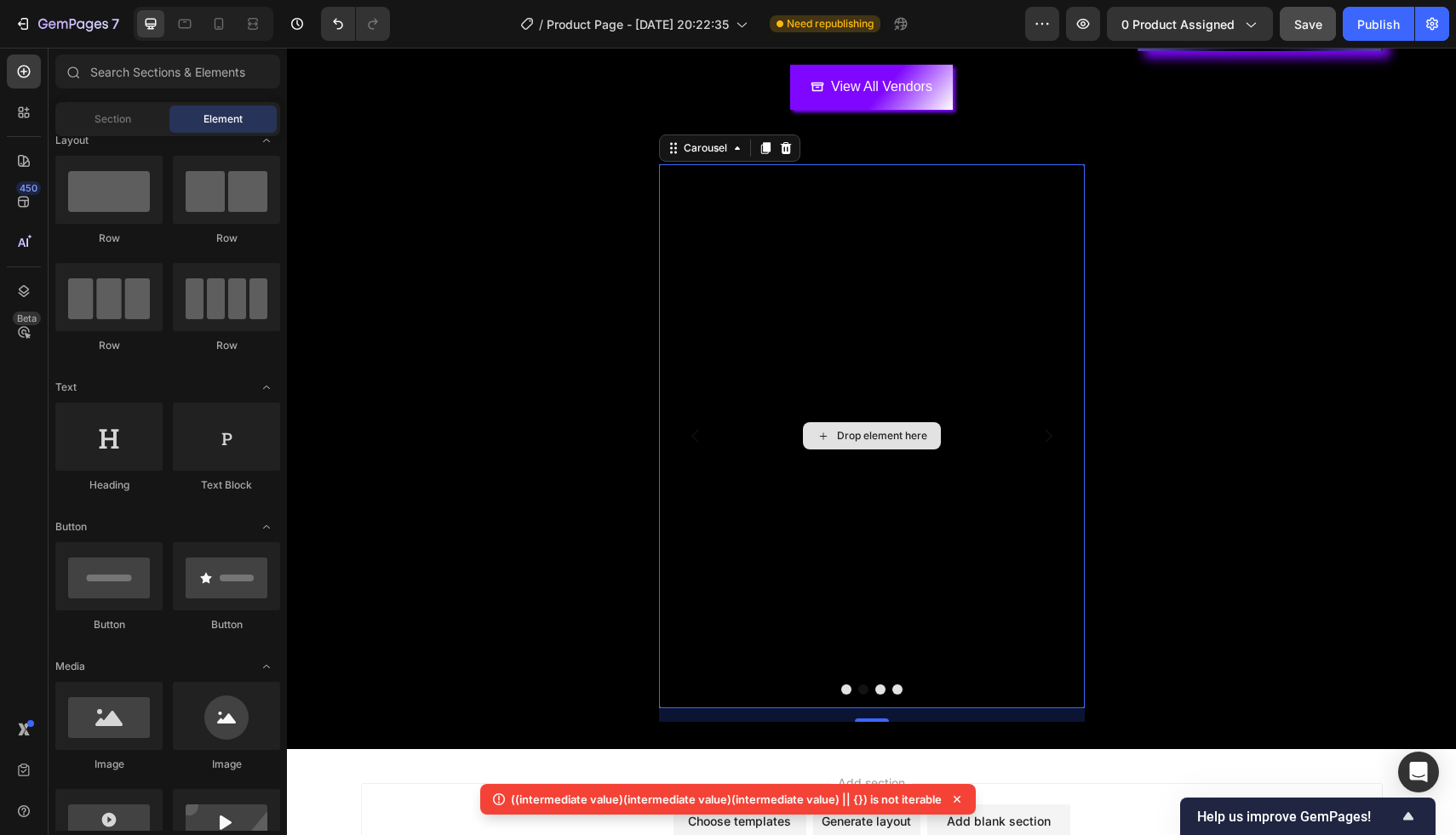
click at [849, 426] on div "Drop element here" at bounding box center [872, 436] width 138 height 27
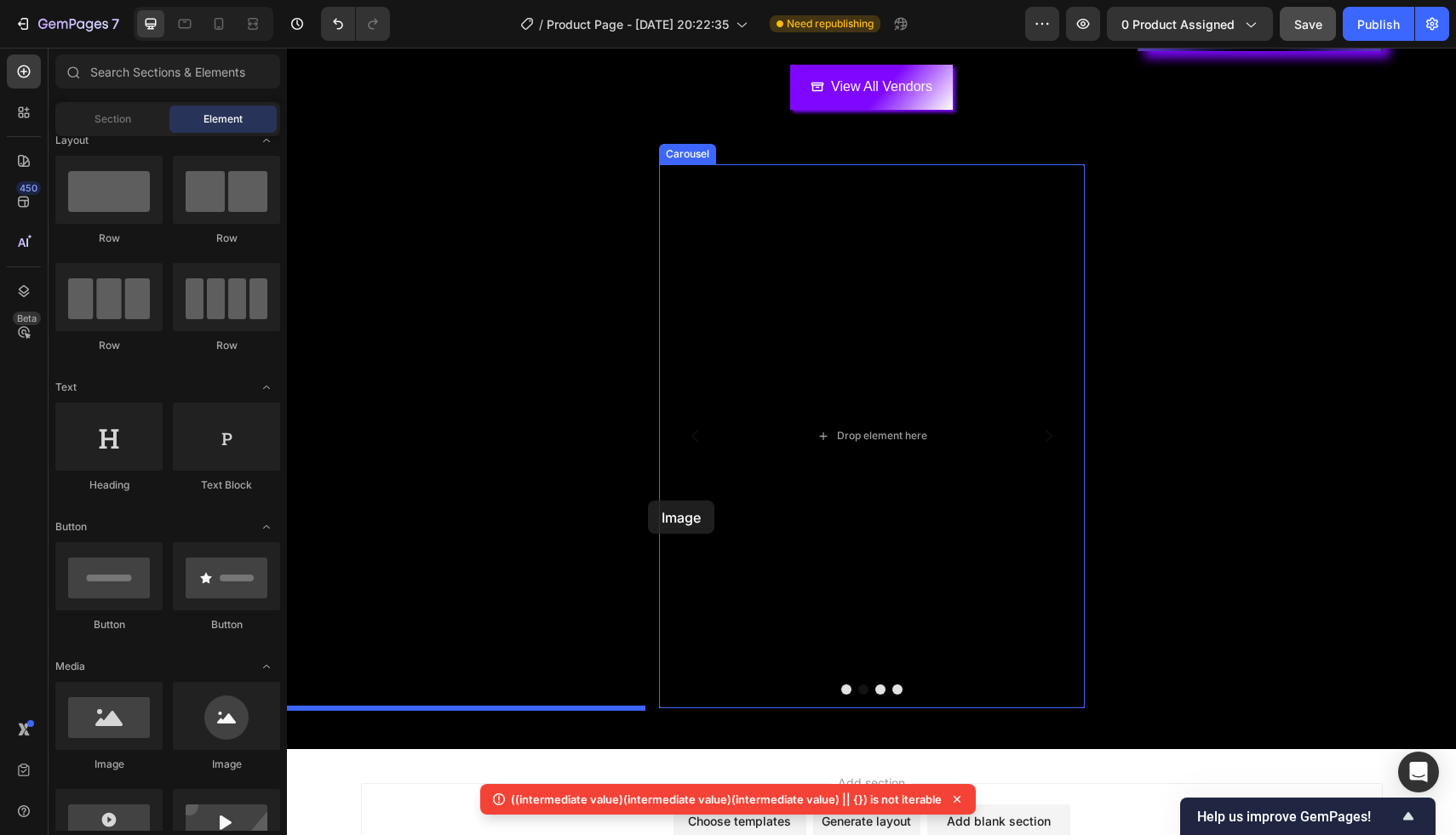
drag, startPoint x: 411, startPoint y: 762, endPoint x: 648, endPoint y: 500, distance: 353.3
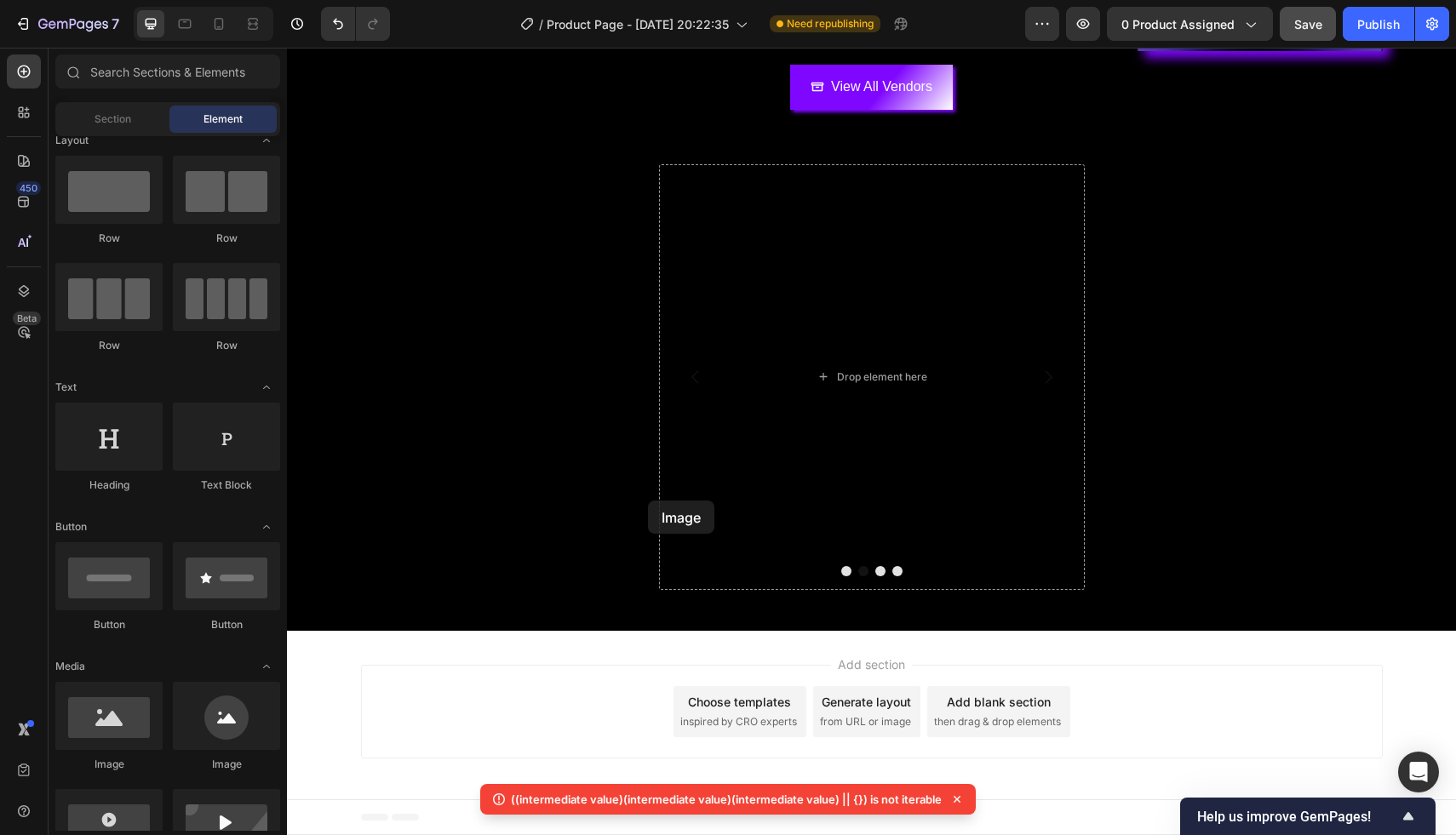
scroll to position [454, 0]
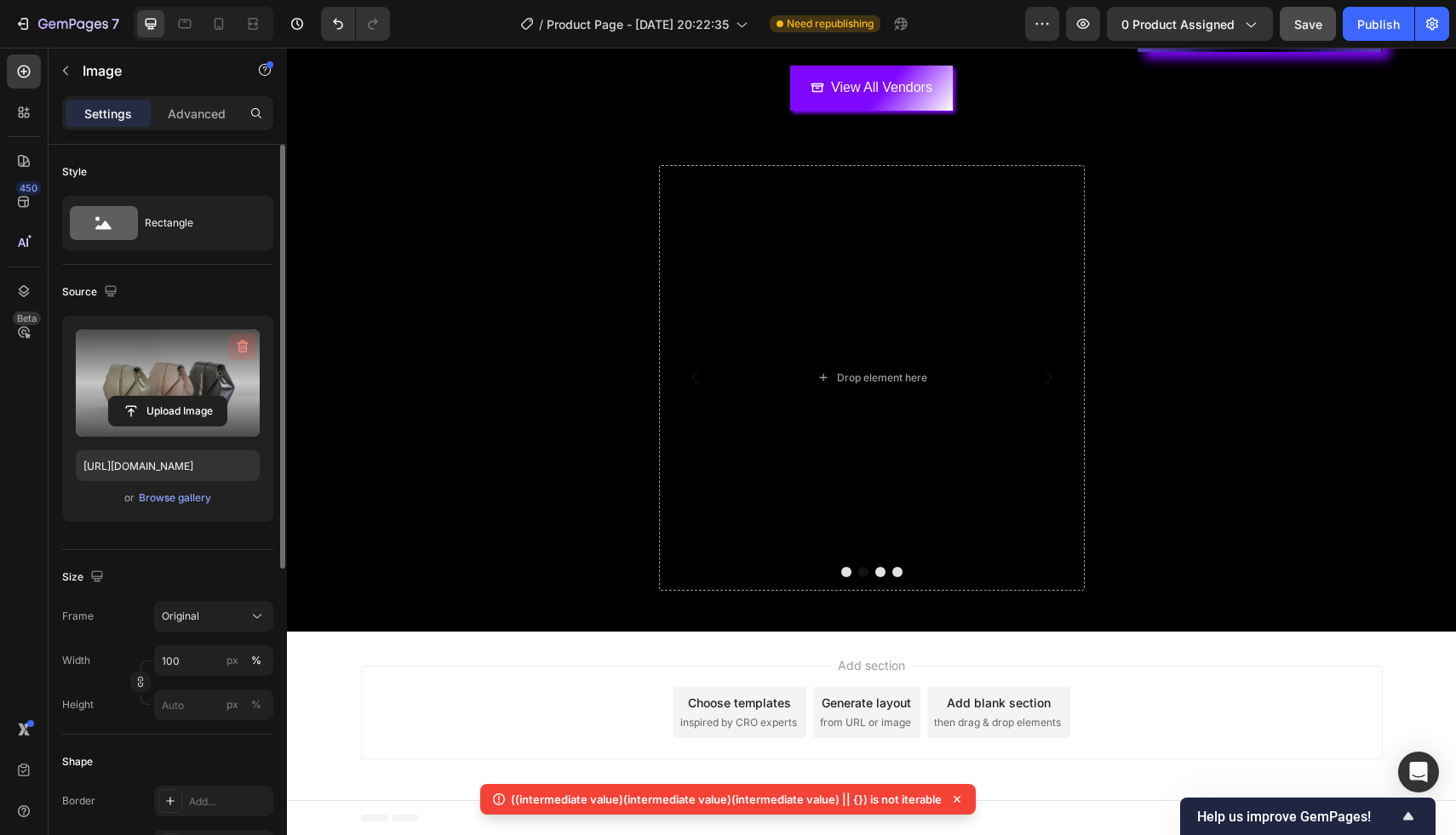
click at [239, 346] on icon "button" at bounding box center [243, 347] width 11 height 13
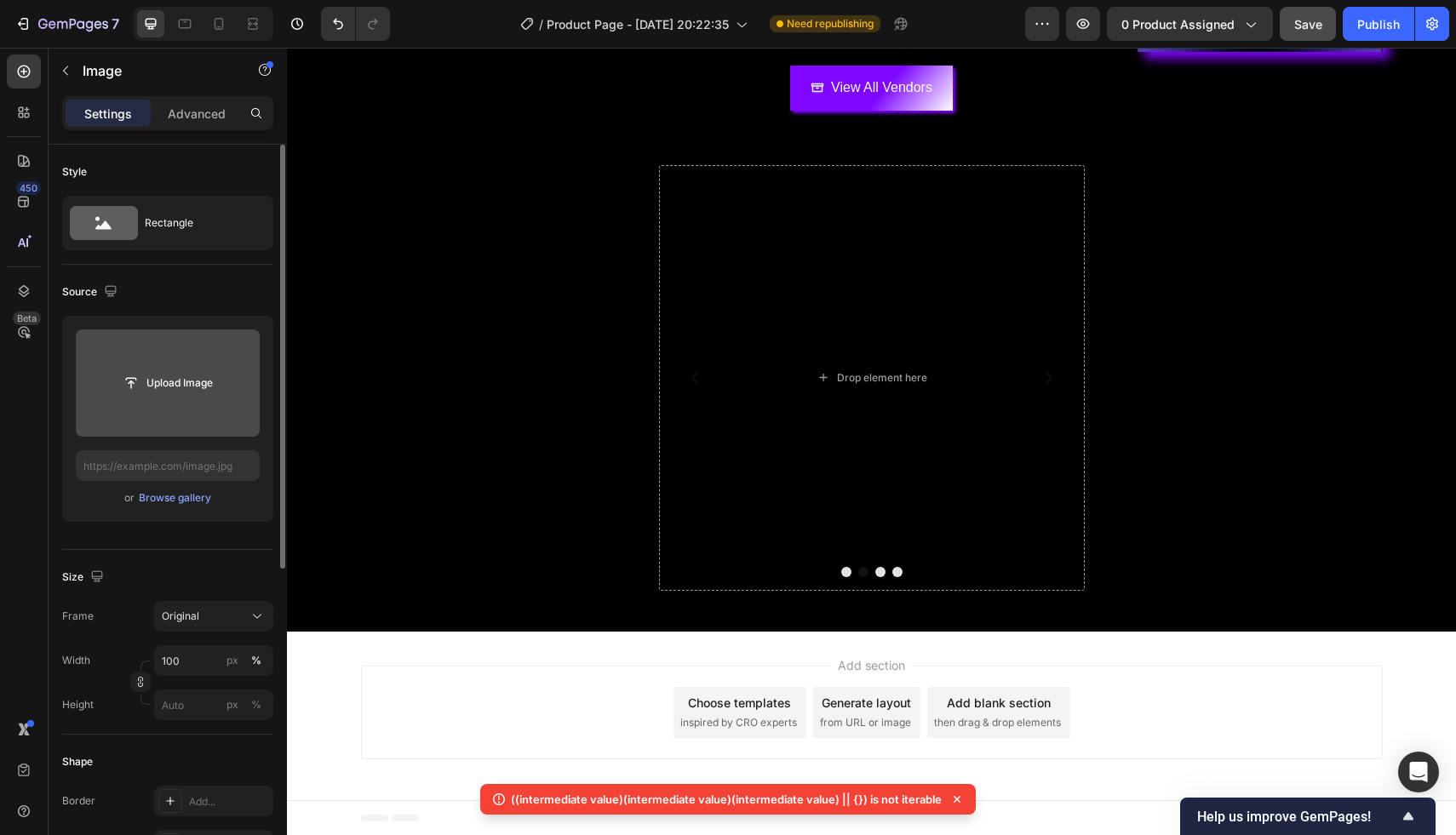
click at [195, 394] on input "file" at bounding box center [167, 383] width 117 height 29
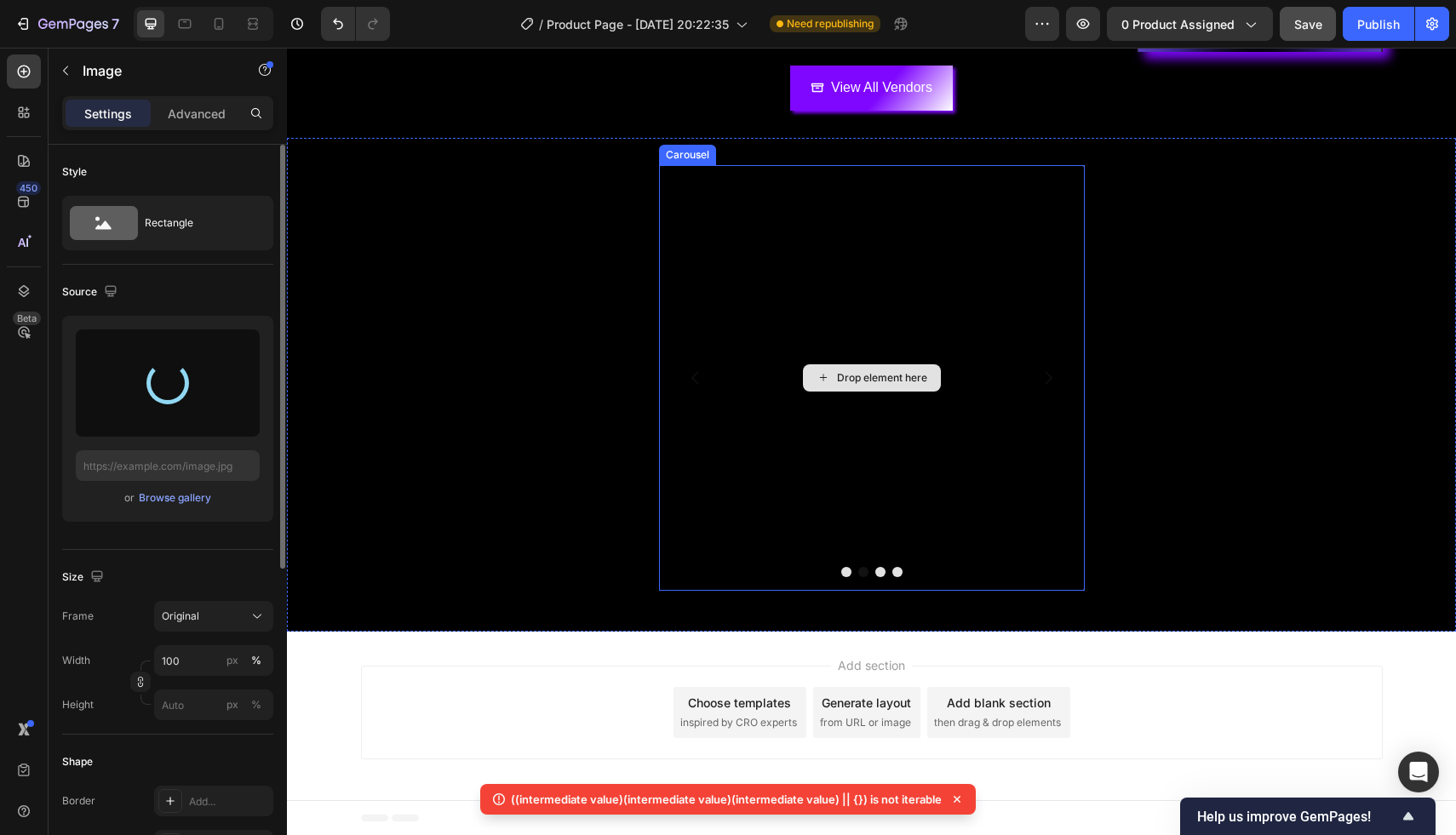
type input "https://cdn.shopify.com/s/files/1/0929/7113/9458/files/gempages_586038464412123…"
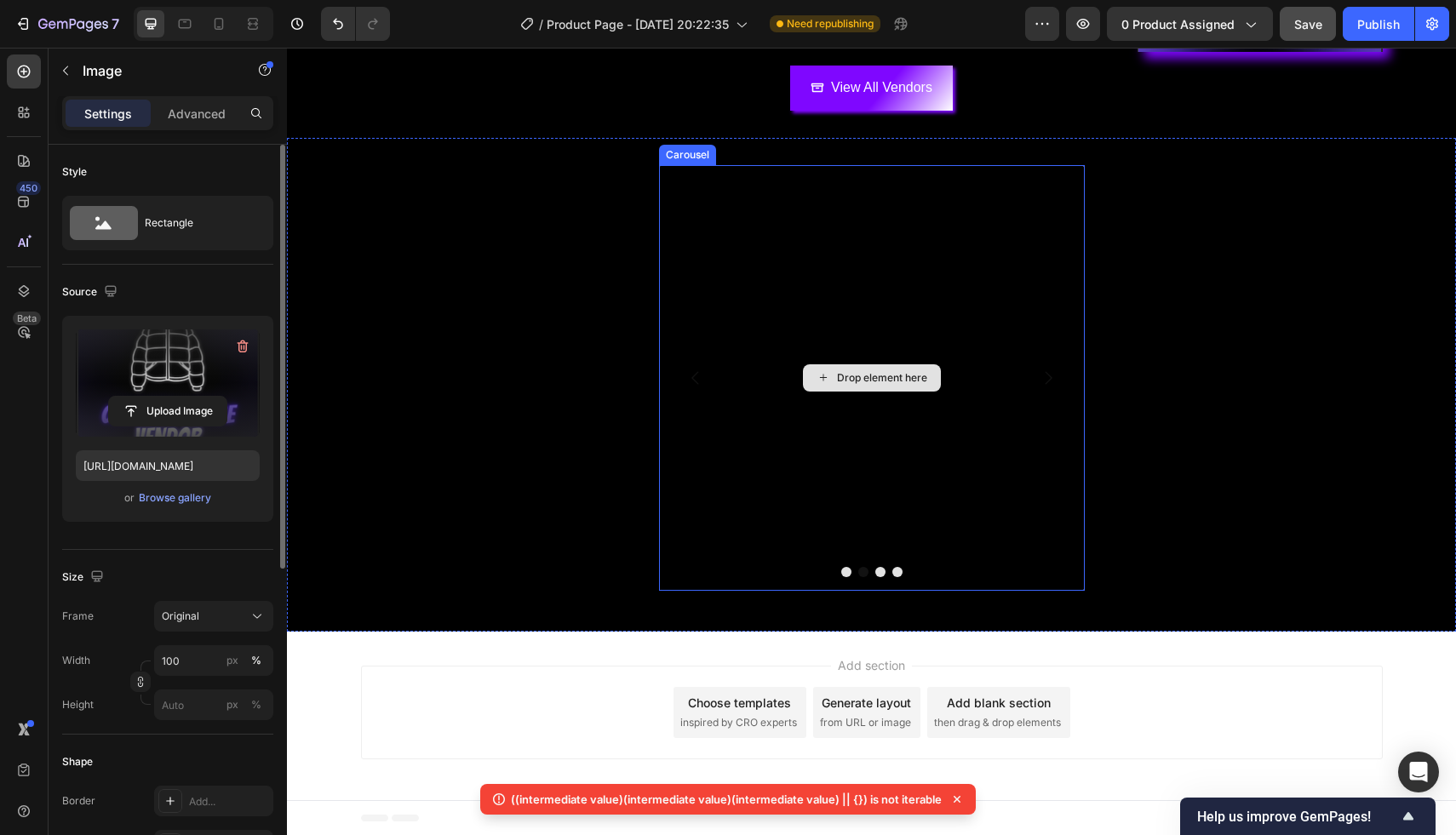
click at [854, 376] on div "Drop element here" at bounding box center [882, 378] width 91 height 14
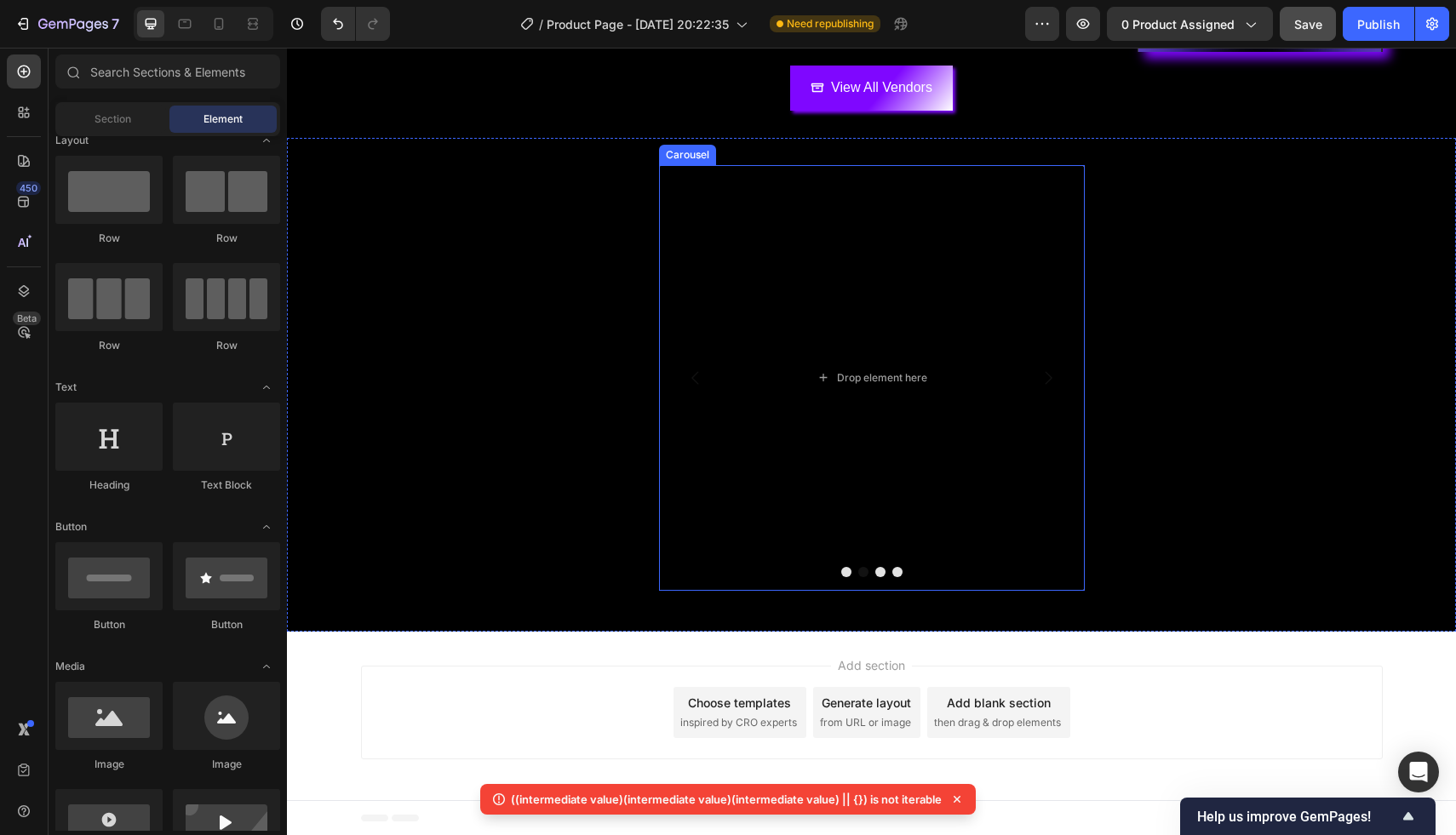
click at [875, 569] on button "Dot" at bounding box center [880, 572] width 10 height 10
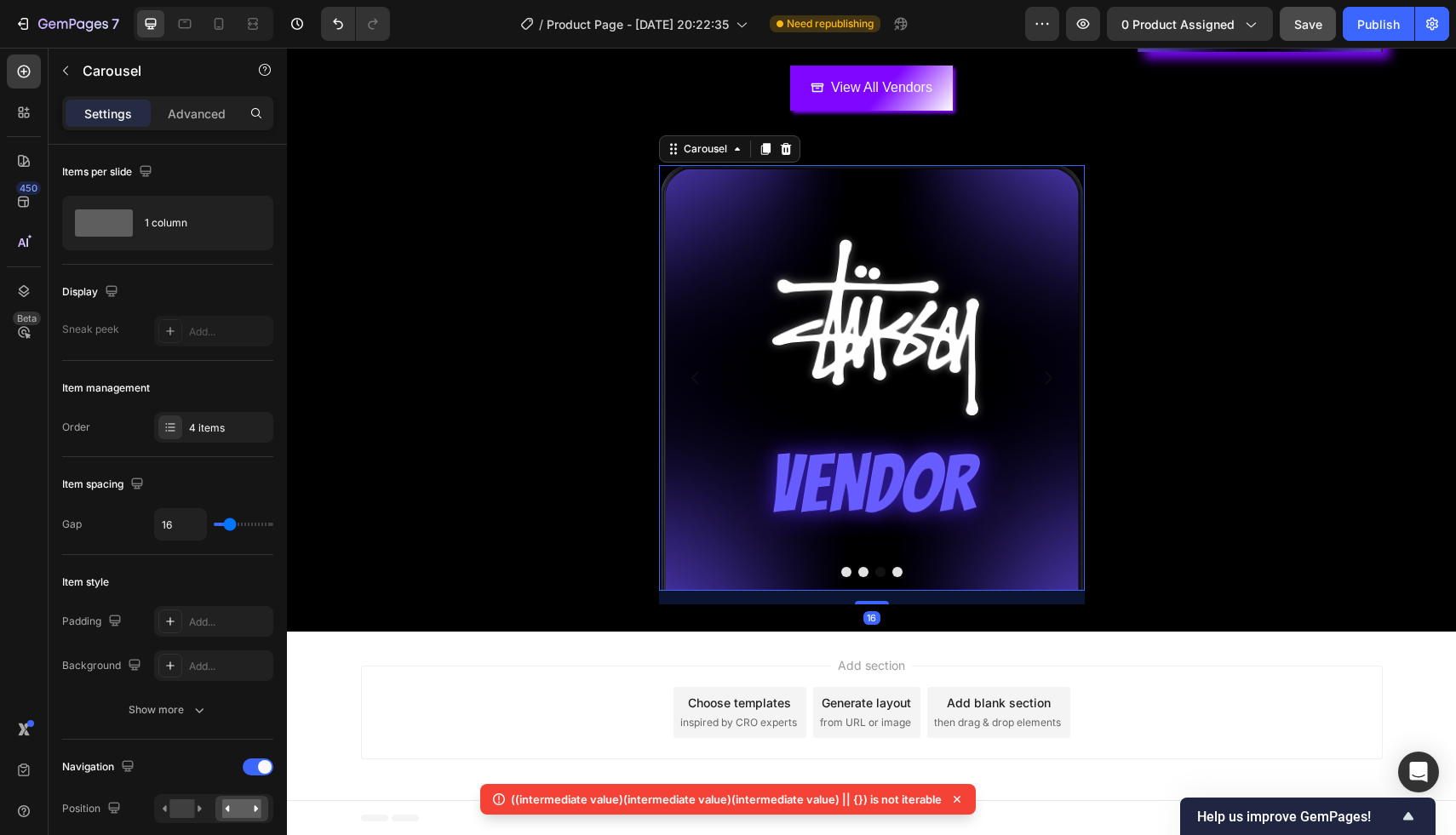
click at [899, 572] on button "Dot" at bounding box center [897, 572] width 10 height 10
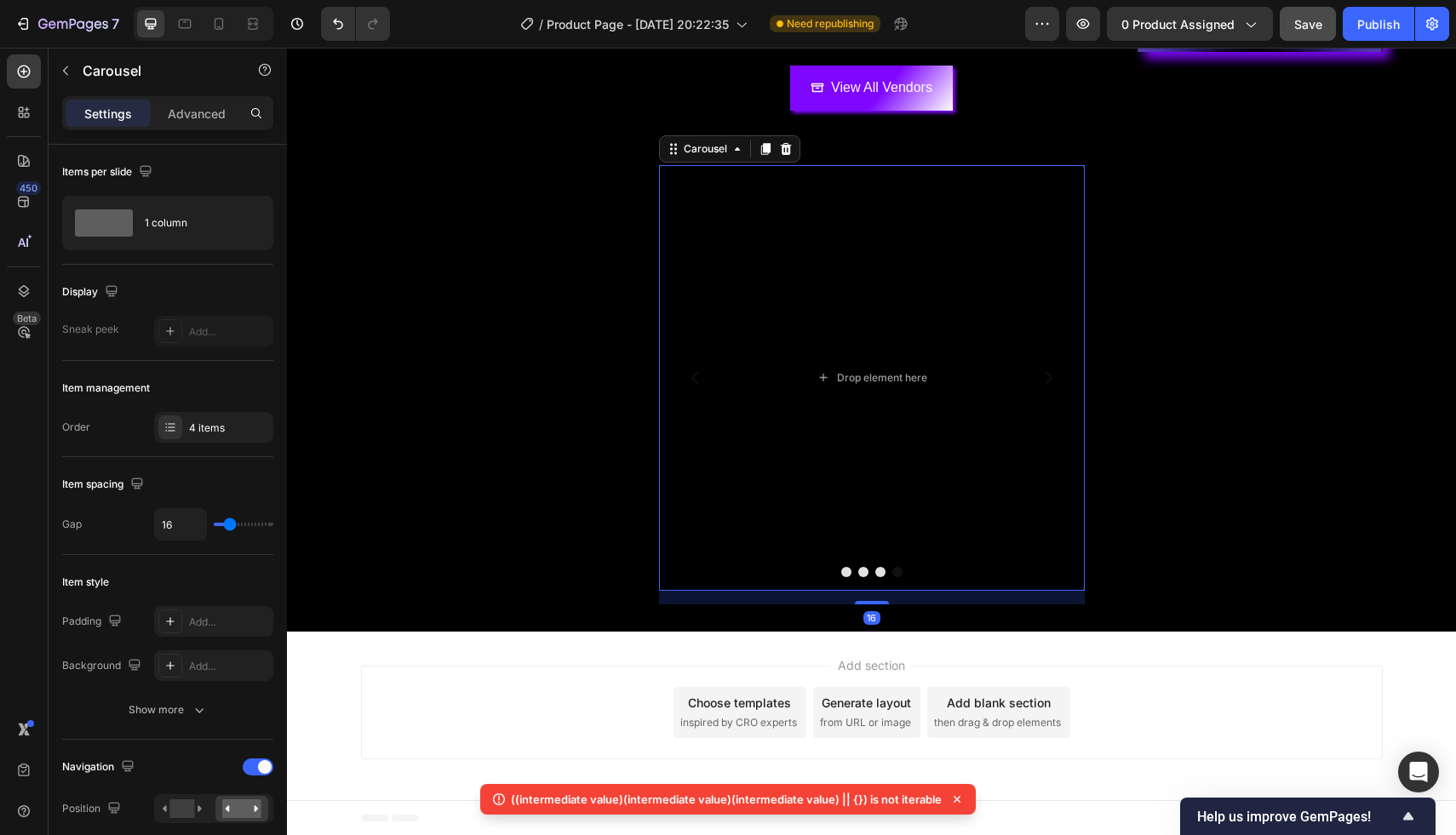
click at [858, 570] on button "Dot" at bounding box center [862, 572] width 10 height 10
click at [864, 375] on div "Drop element here" at bounding box center [882, 378] width 91 height 14
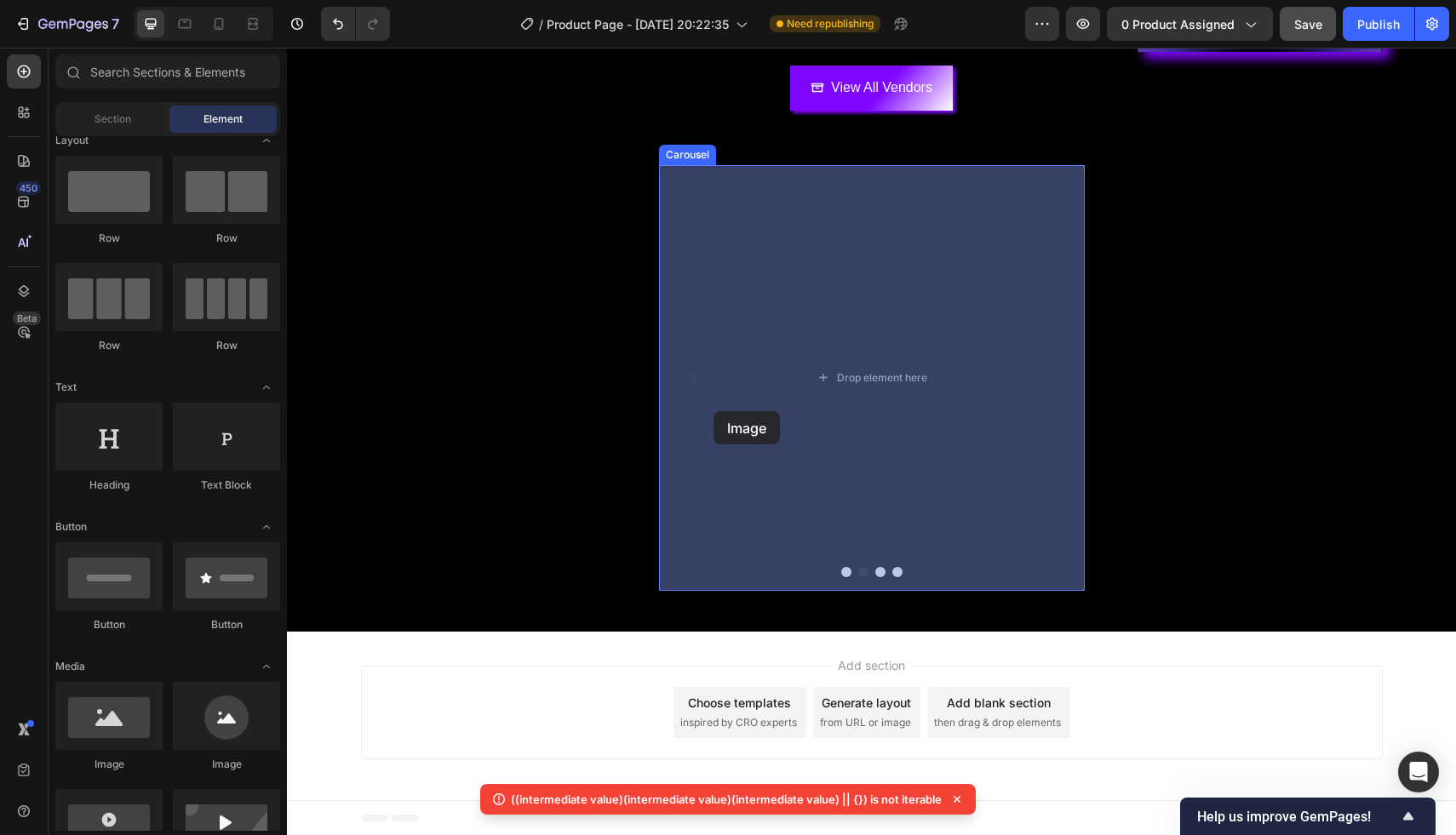
drag, startPoint x: 412, startPoint y: 765, endPoint x: 828, endPoint y: 376, distance: 569.5
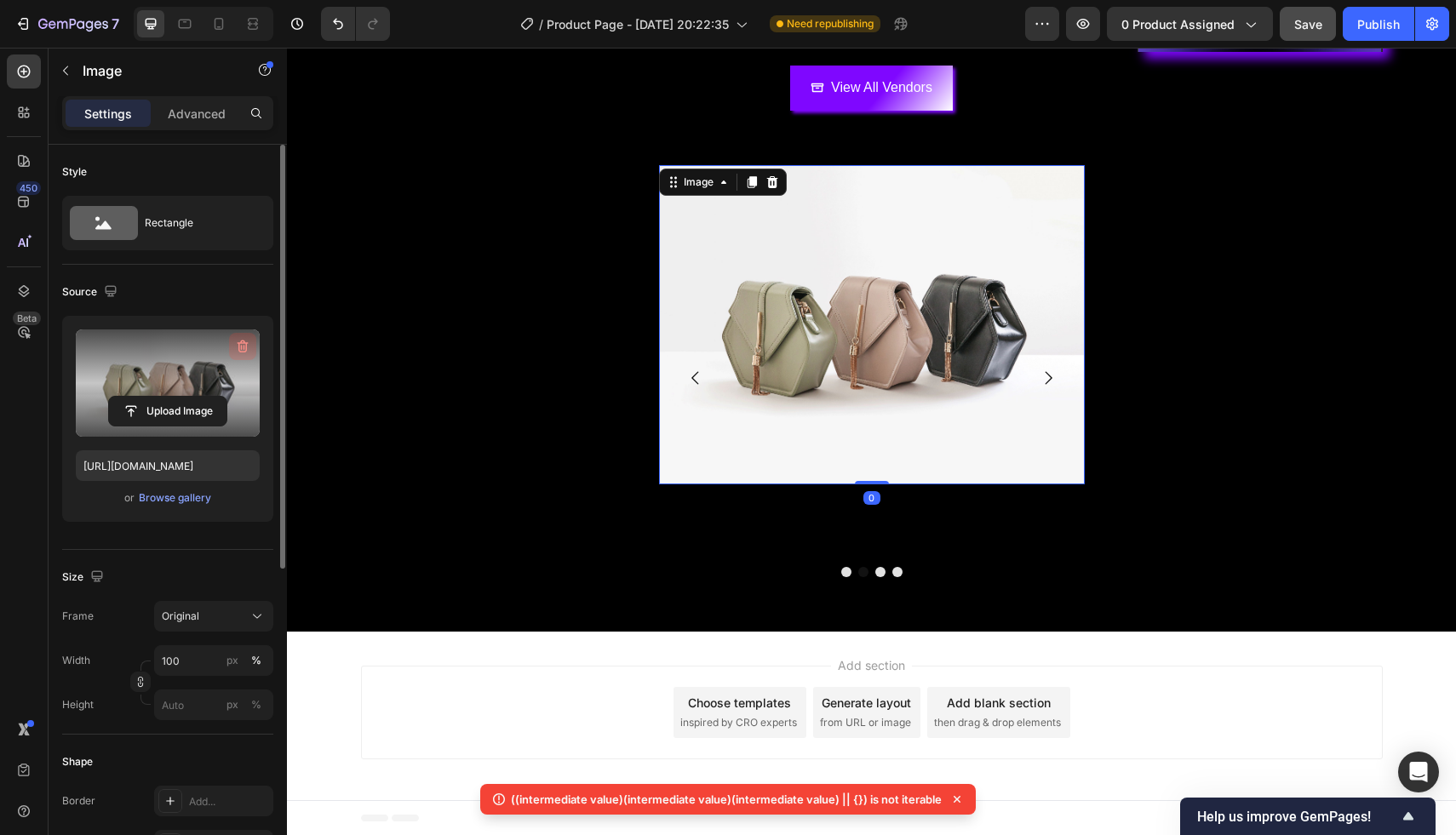
click at [243, 343] on icon "button" at bounding box center [242, 347] width 17 height 17
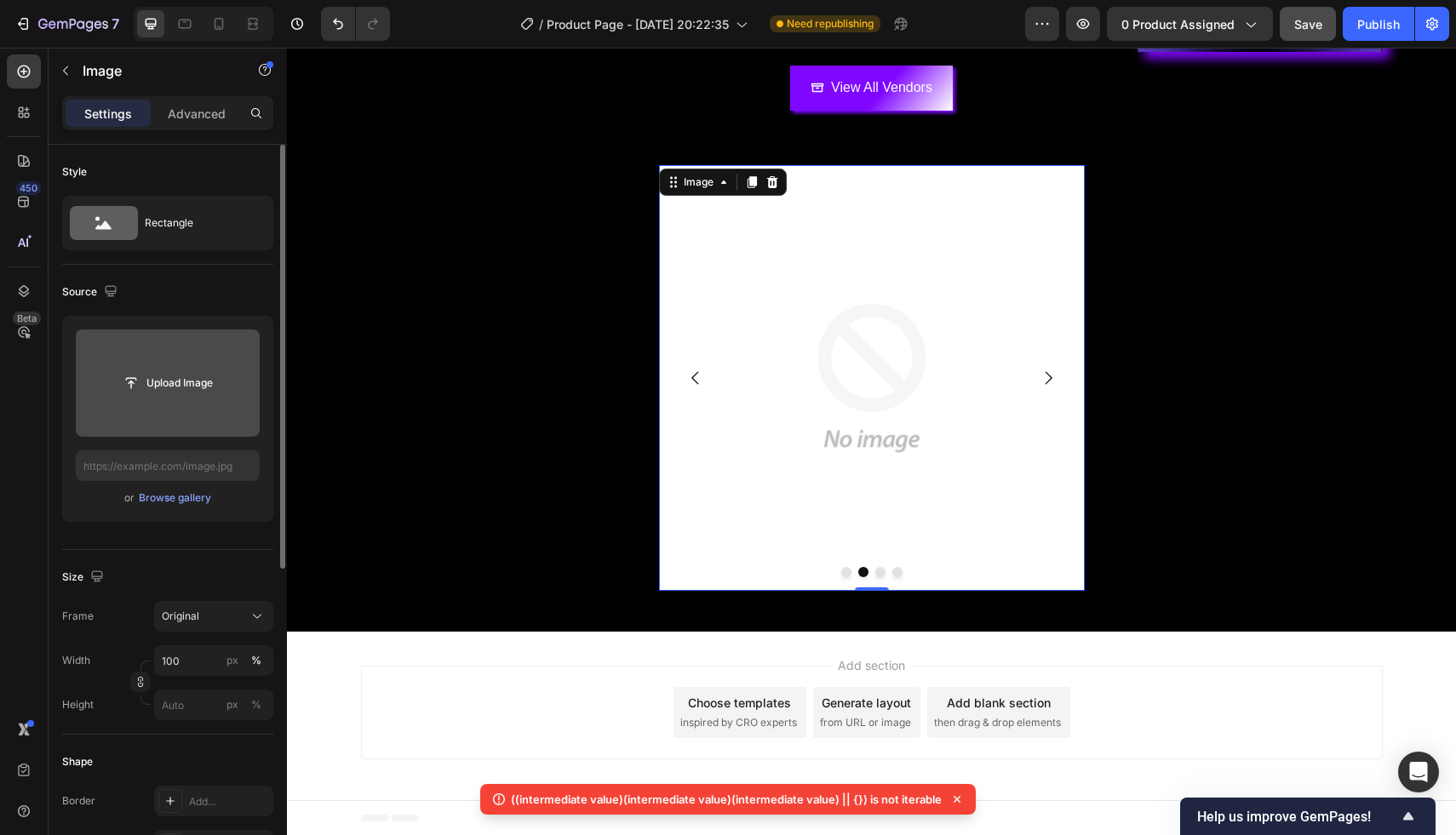
click at [190, 392] on input "file" at bounding box center [167, 383] width 117 height 29
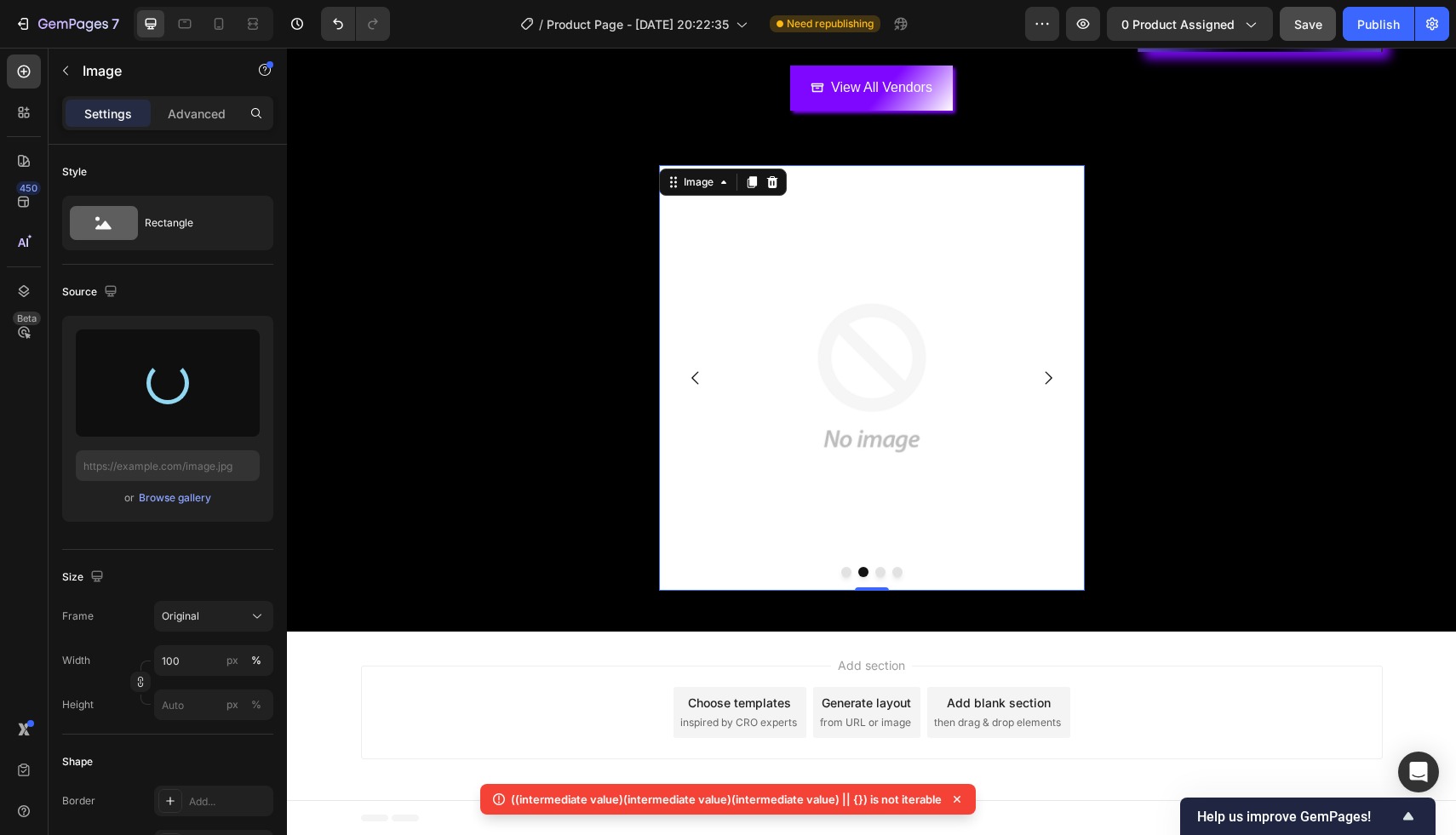
type input "https://cdn.shopify.com/s/files/1/0929/7113/9458/files/gempages_586038464412123…"
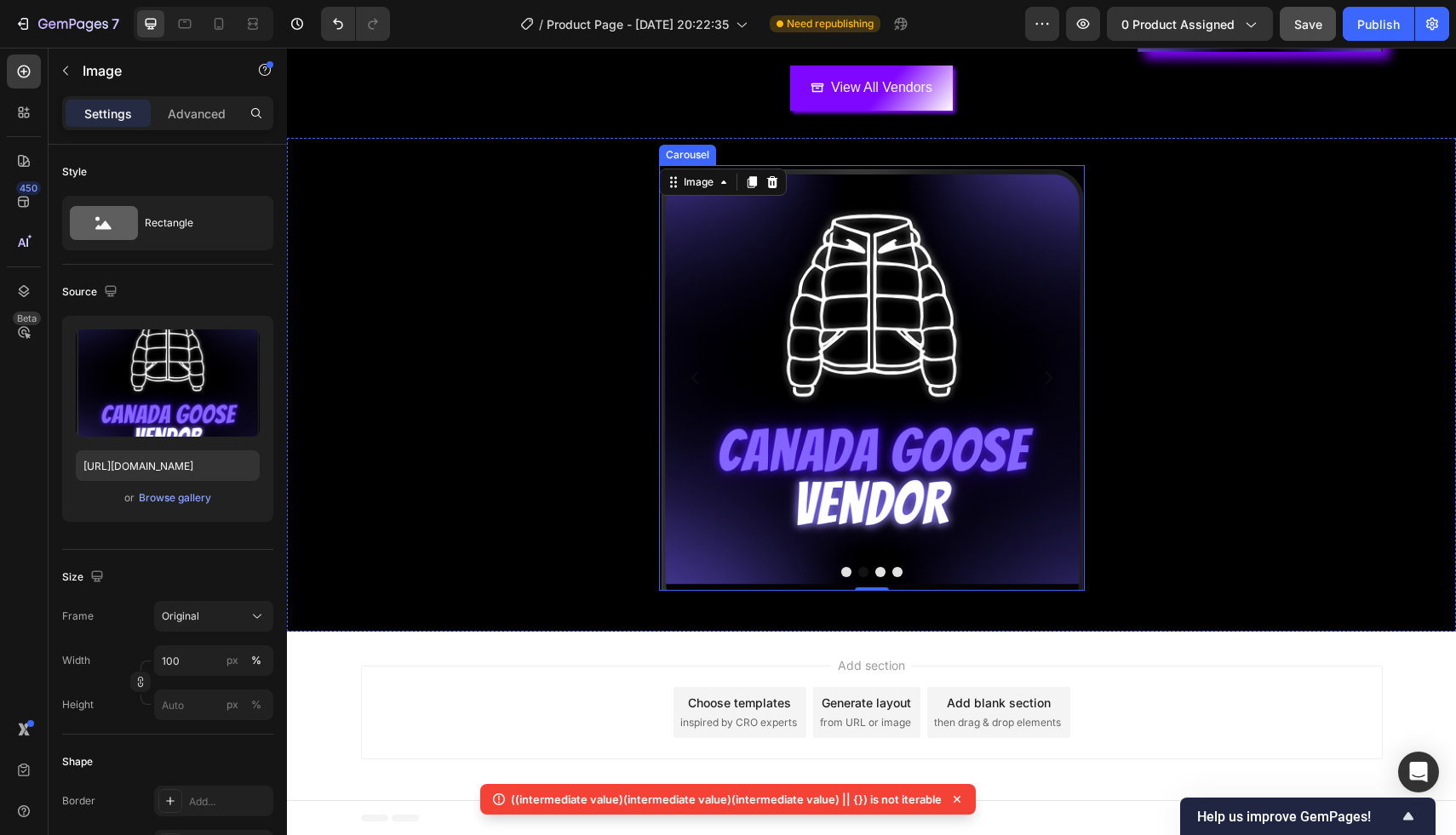
click at [901, 571] on button "Dot" at bounding box center [897, 572] width 10 height 10
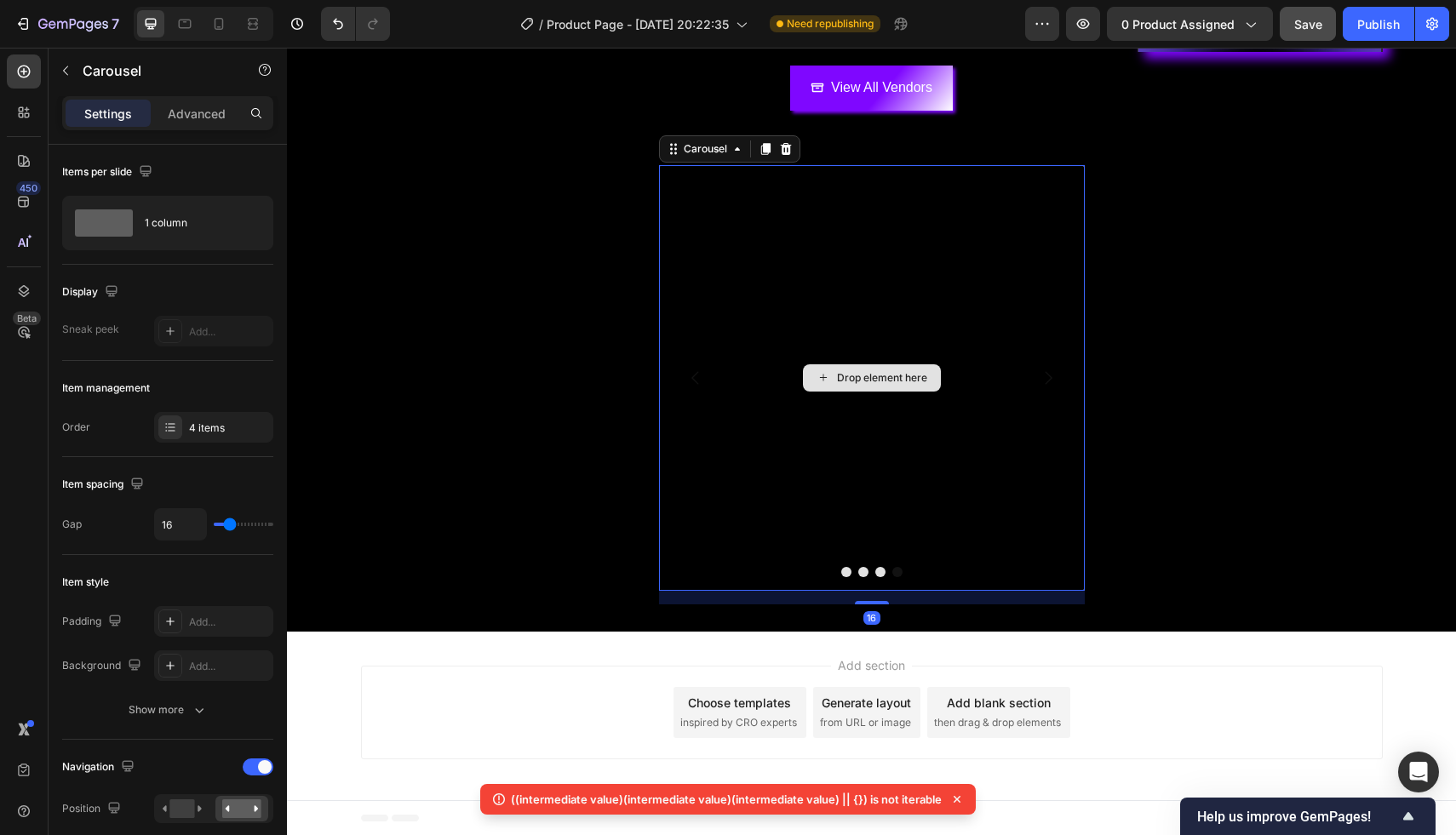
click at [860, 393] on div "Drop element here" at bounding box center [871, 378] width 425 height 425
click at [866, 372] on div "Drop element here" at bounding box center [882, 378] width 91 height 14
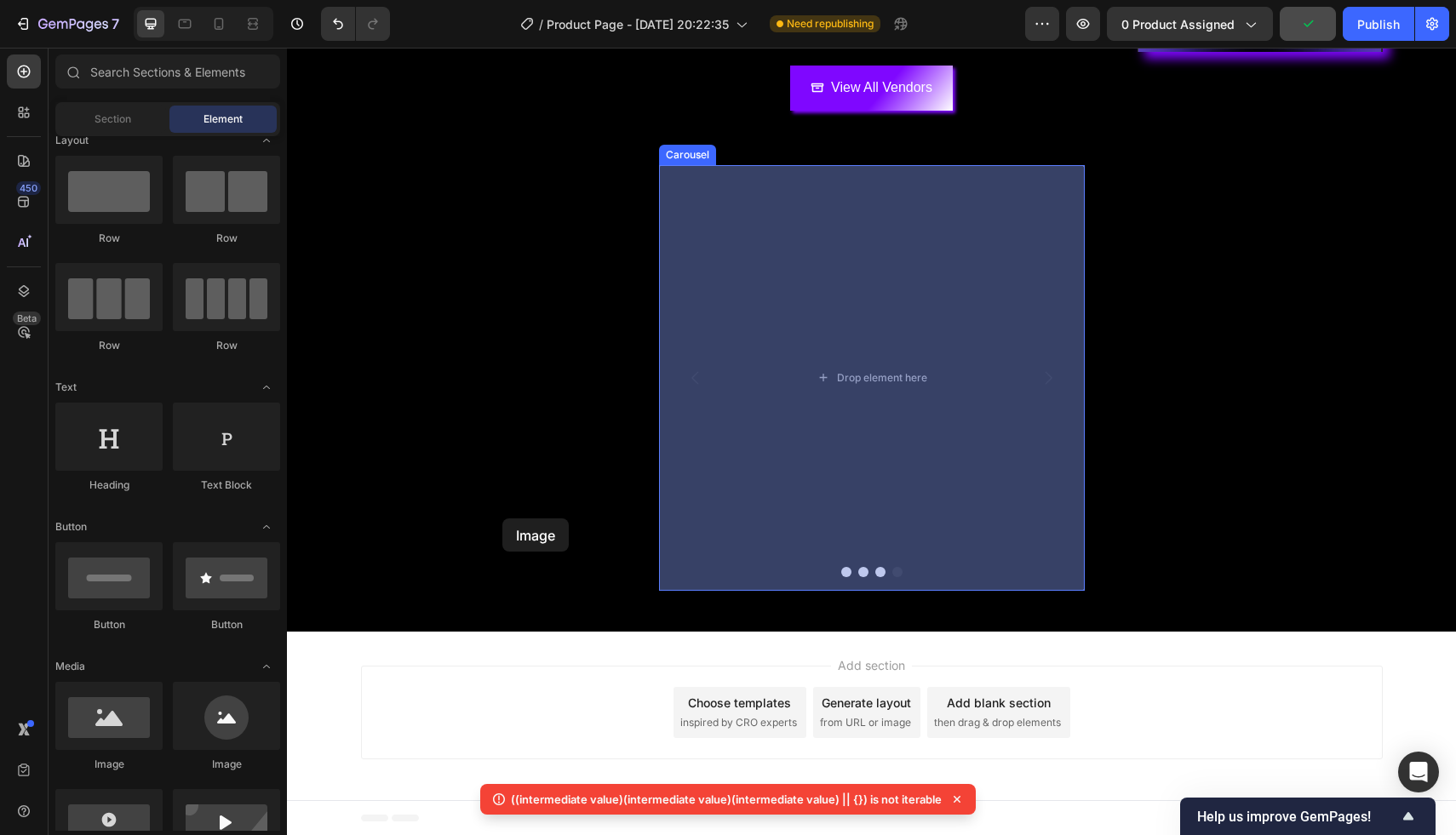
drag, startPoint x: 412, startPoint y: 781, endPoint x: 786, endPoint y: 419, distance: 520.5
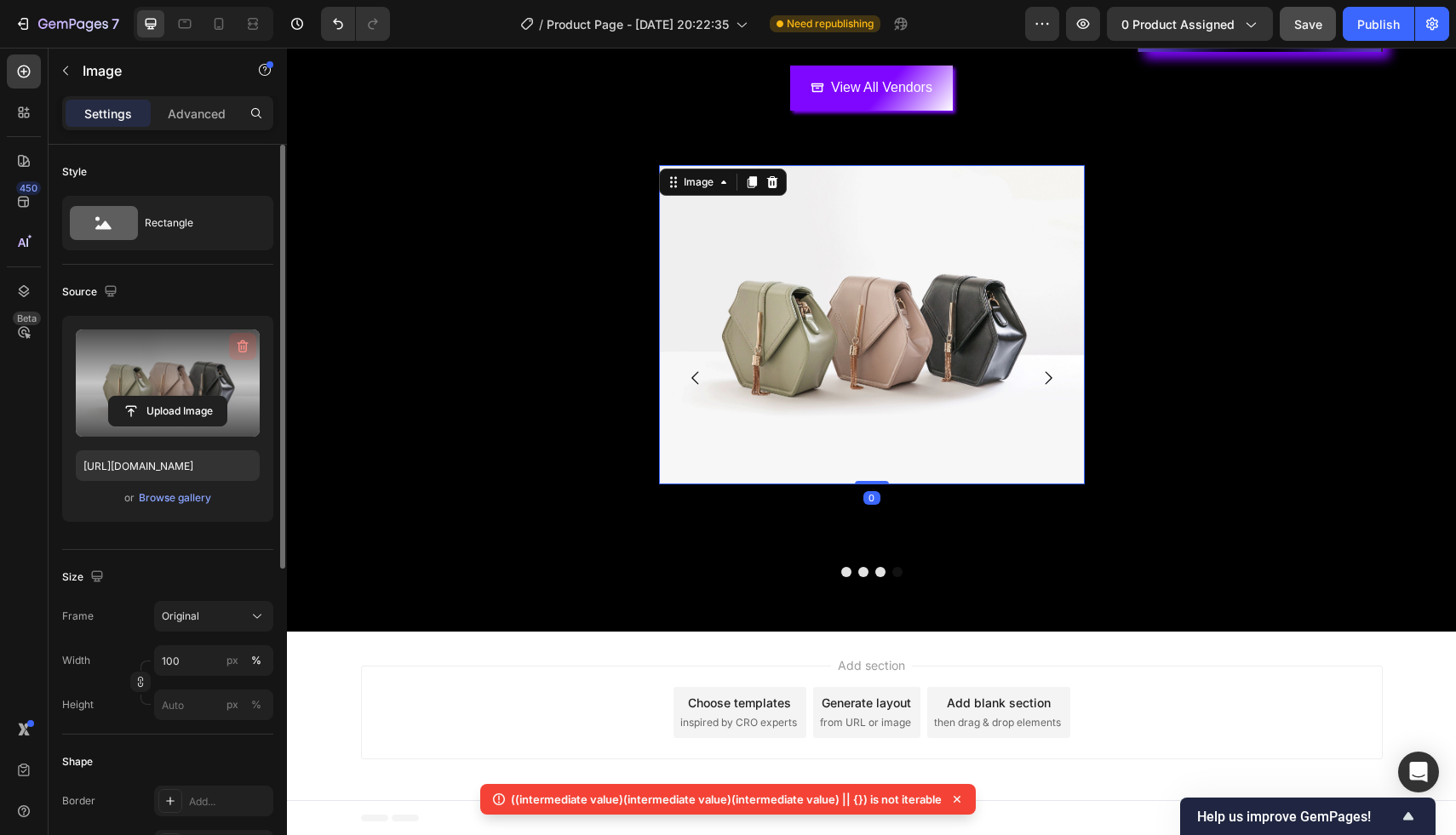
click at [235, 348] on icon "button" at bounding box center [242, 347] width 17 height 17
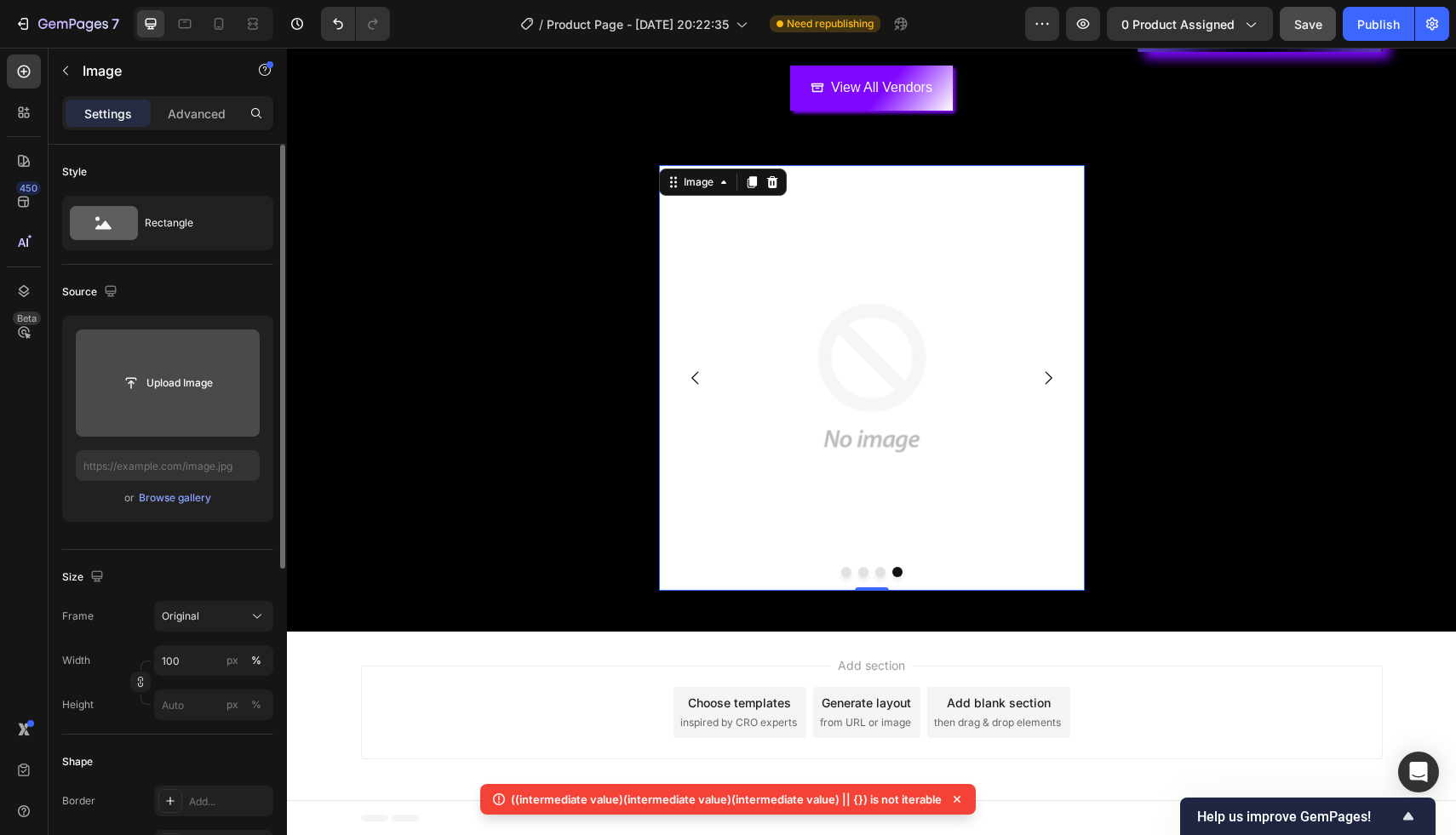
click at [204, 383] on input "file" at bounding box center [167, 383] width 117 height 29
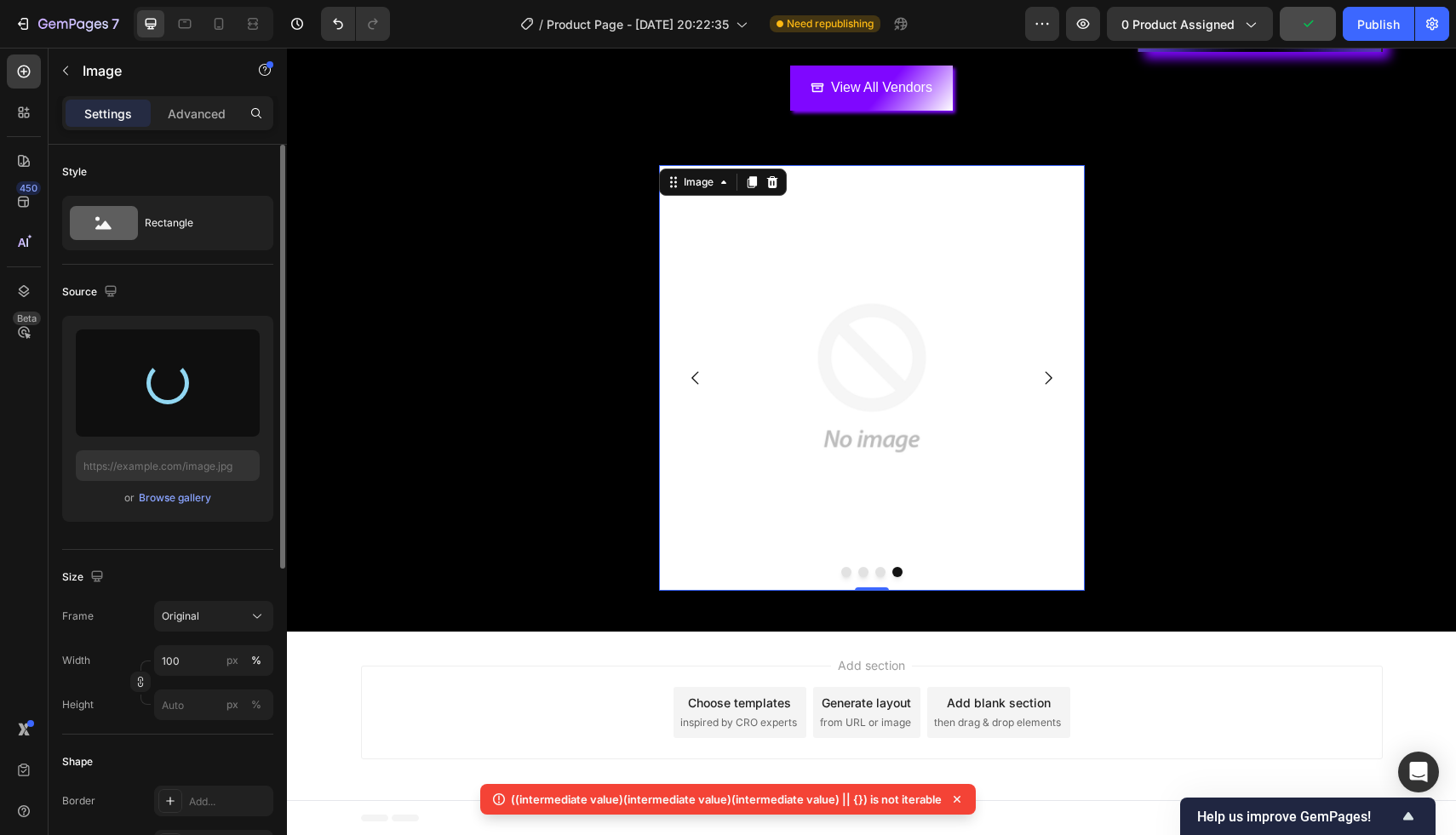
type input "https://cdn.shopify.com/s/files/1/0929/7113/9458/files/gempages_586038464412123…"
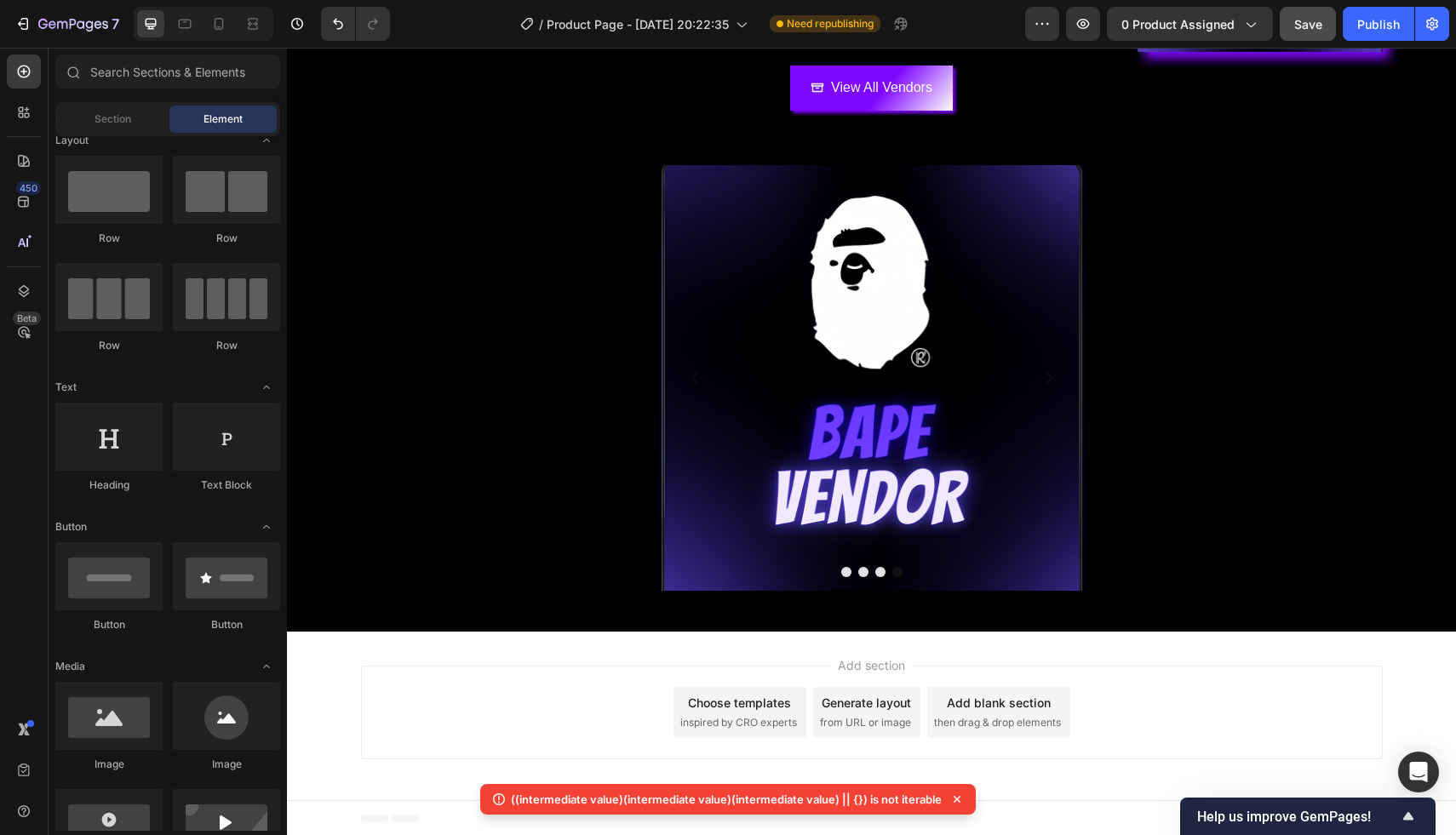
click at [1076, 636] on div "Add section Choose templates inspired by CRO experts Generate layout from URL o…" at bounding box center [872, 716] width 1169 height 168
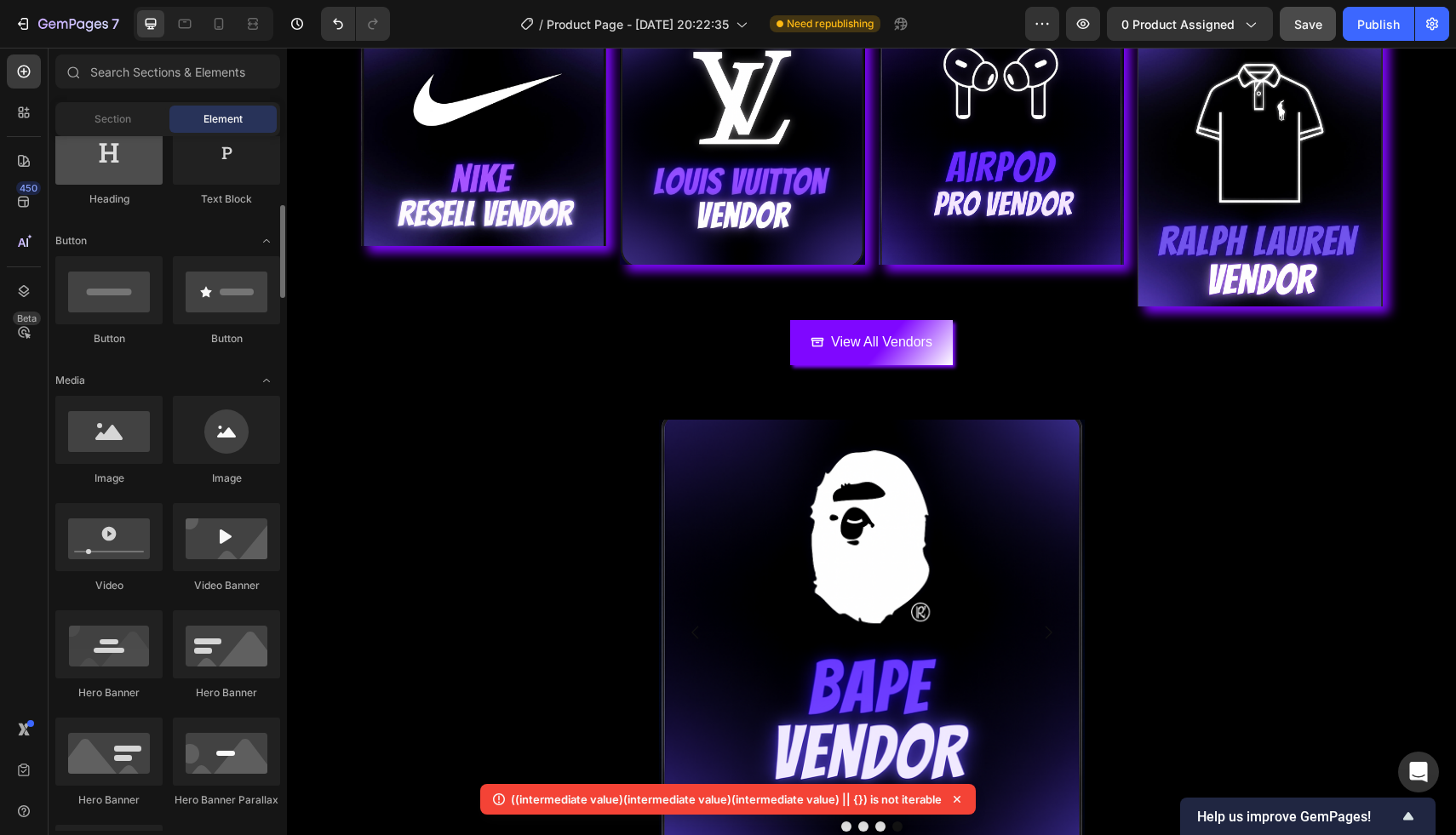
scroll to position [187, 0]
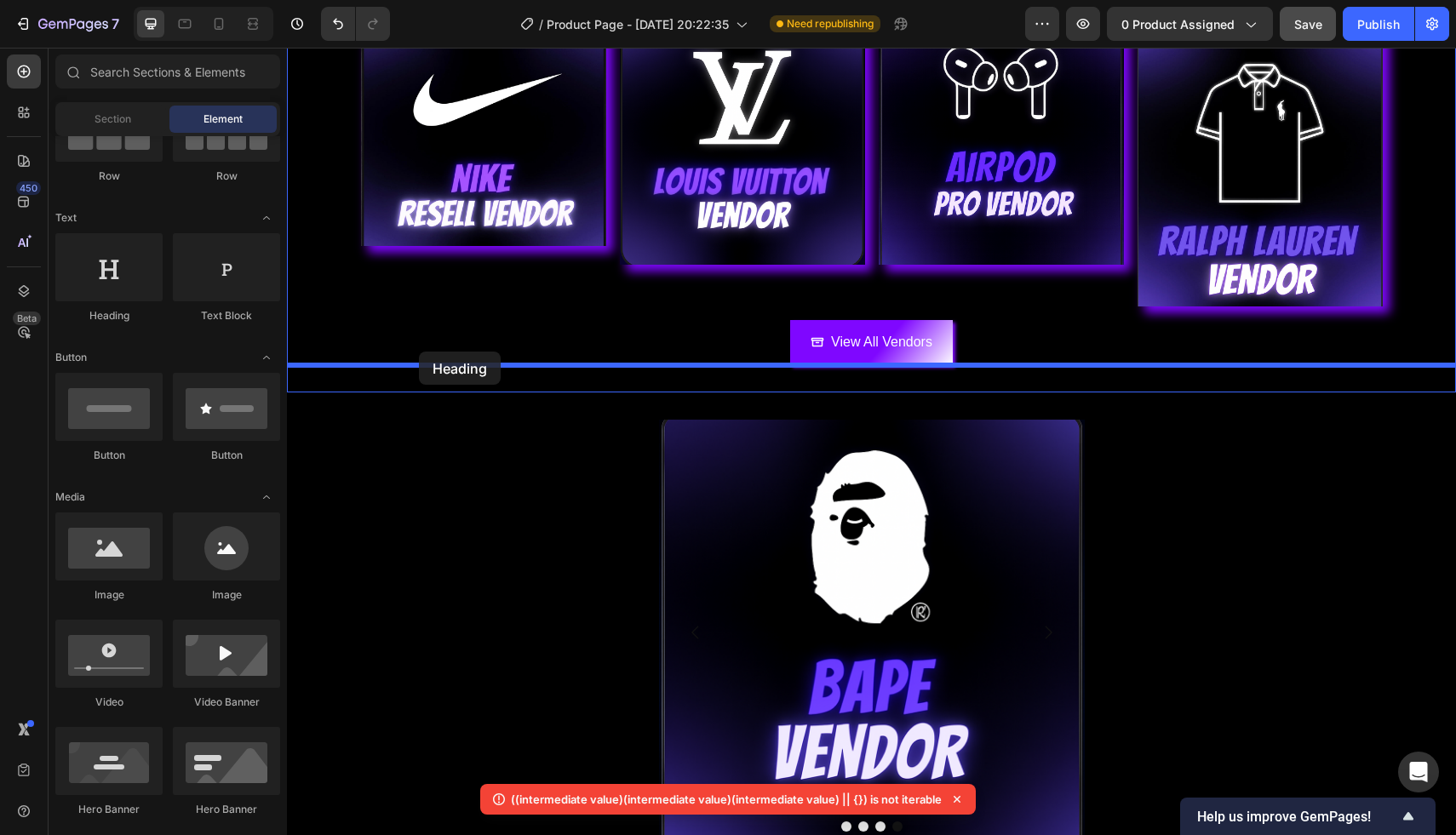
drag, startPoint x: 397, startPoint y: 304, endPoint x: 417, endPoint y: 364, distance: 63.2
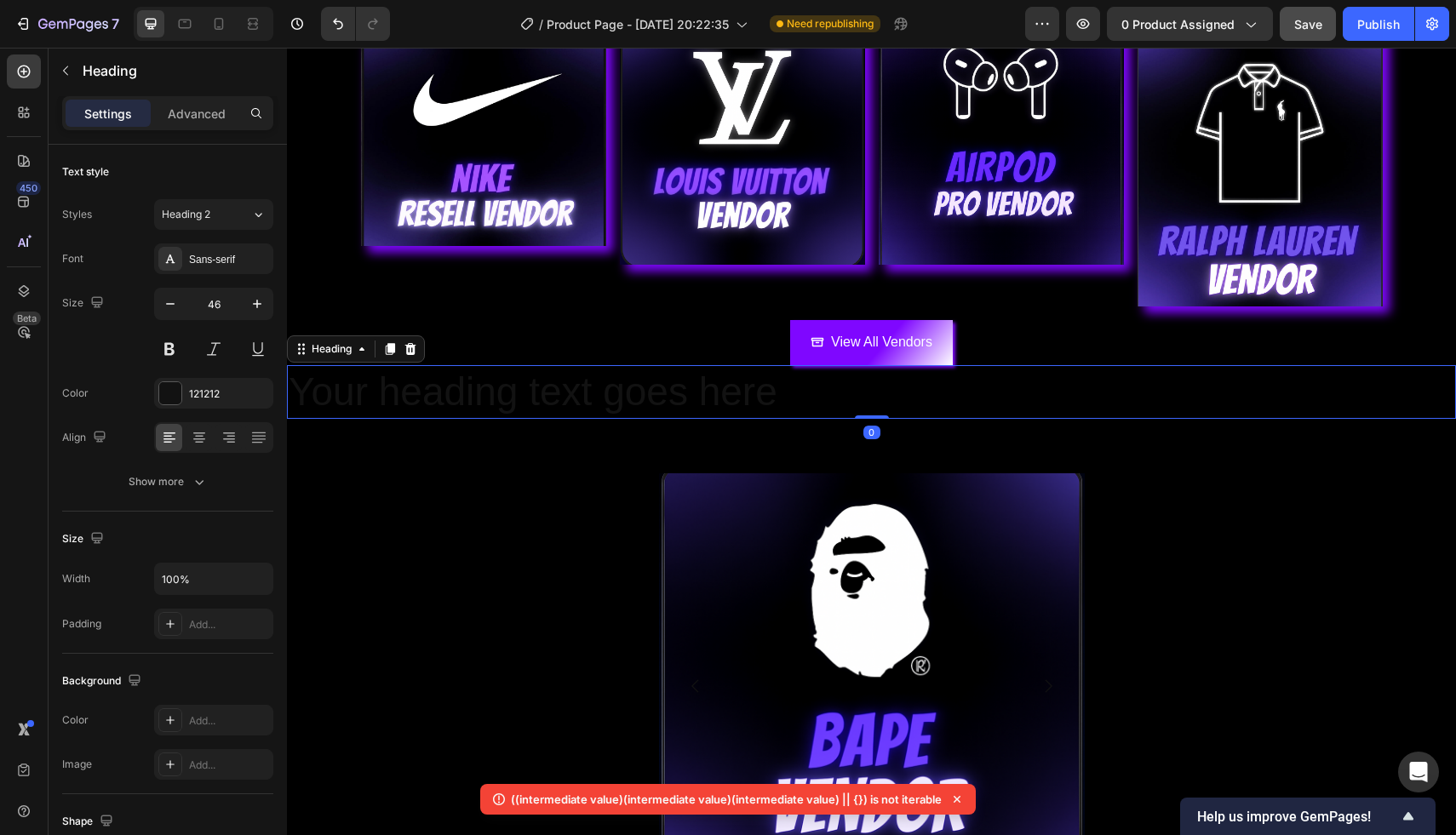
click at [370, 387] on h2 "Your heading text goes here" at bounding box center [872, 392] width 1169 height 55
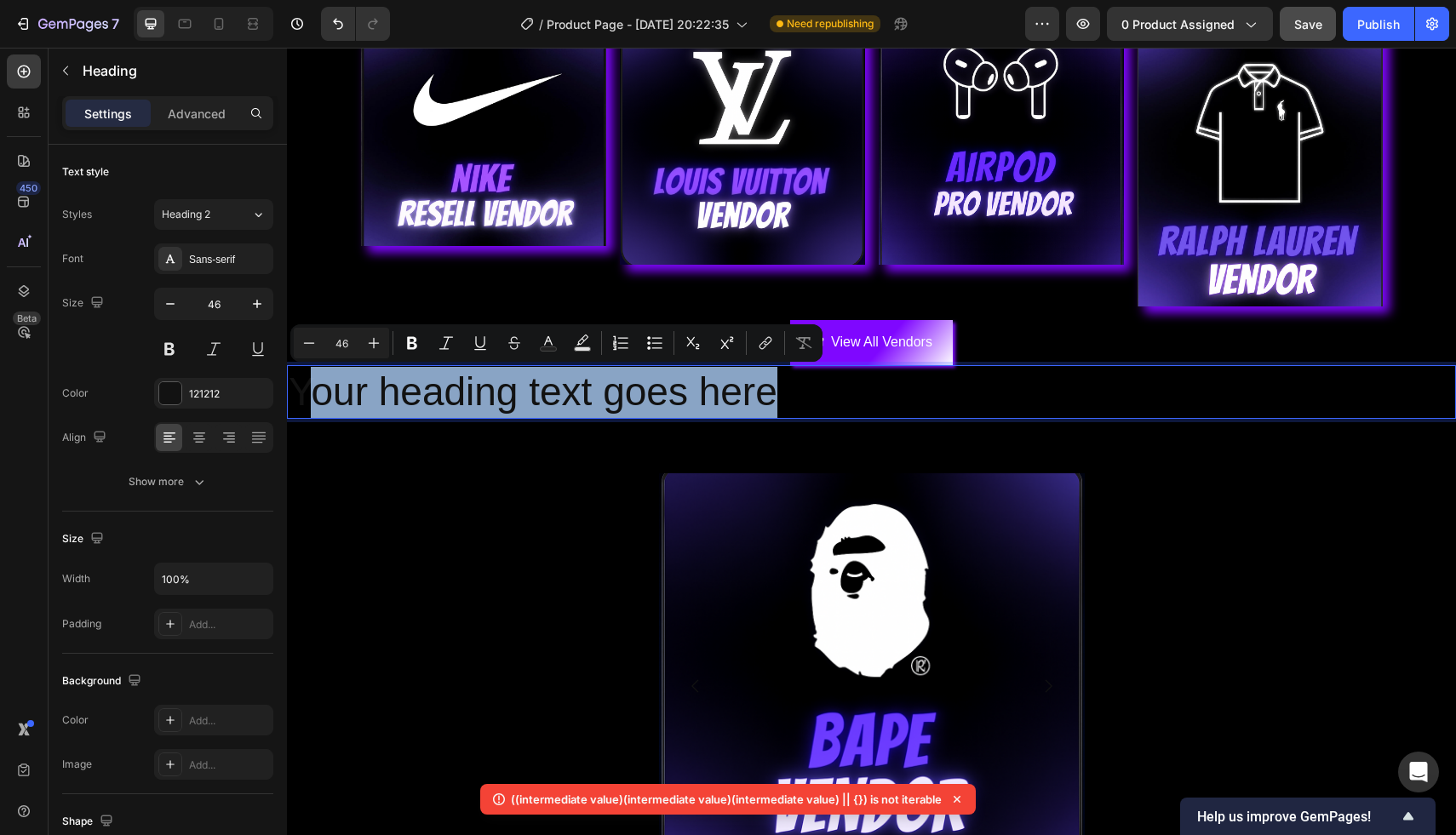
drag, startPoint x: 787, startPoint y: 388, endPoint x: 312, endPoint y: 390, distance: 475.0
click at [312, 390] on p "Your heading text goes here" at bounding box center [872, 392] width 1165 height 51
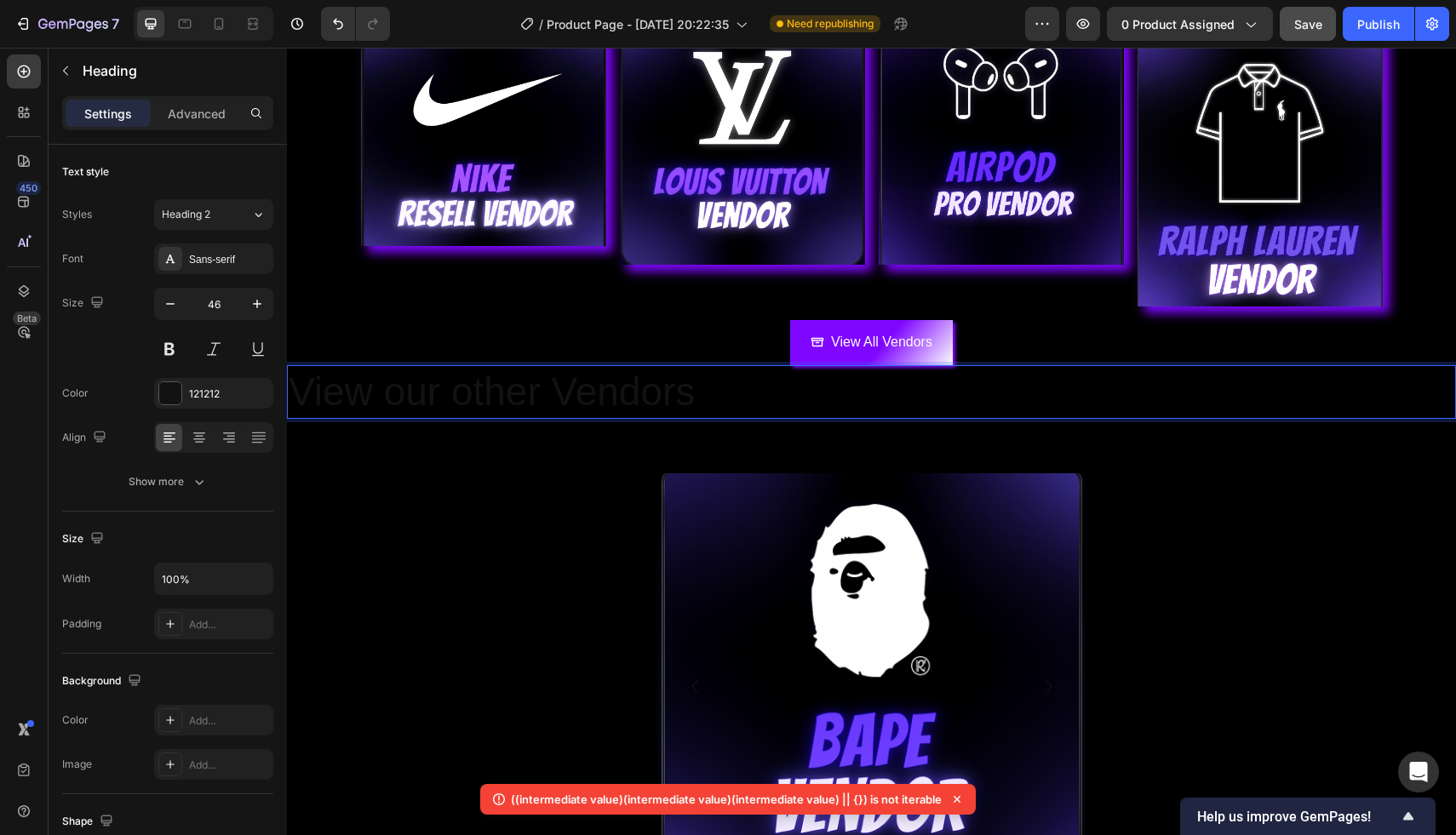
click at [466, 403] on p "View our other Vendors" at bounding box center [872, 392] width 1165 height 51
click at [400, 401] on p "View our Other Vendors" at bounding box center [872, 392] width 1165 height 51
click at [693, 404] on p "View Our Other Vendors" at bounding box center [872, 392] width 1165 height 51
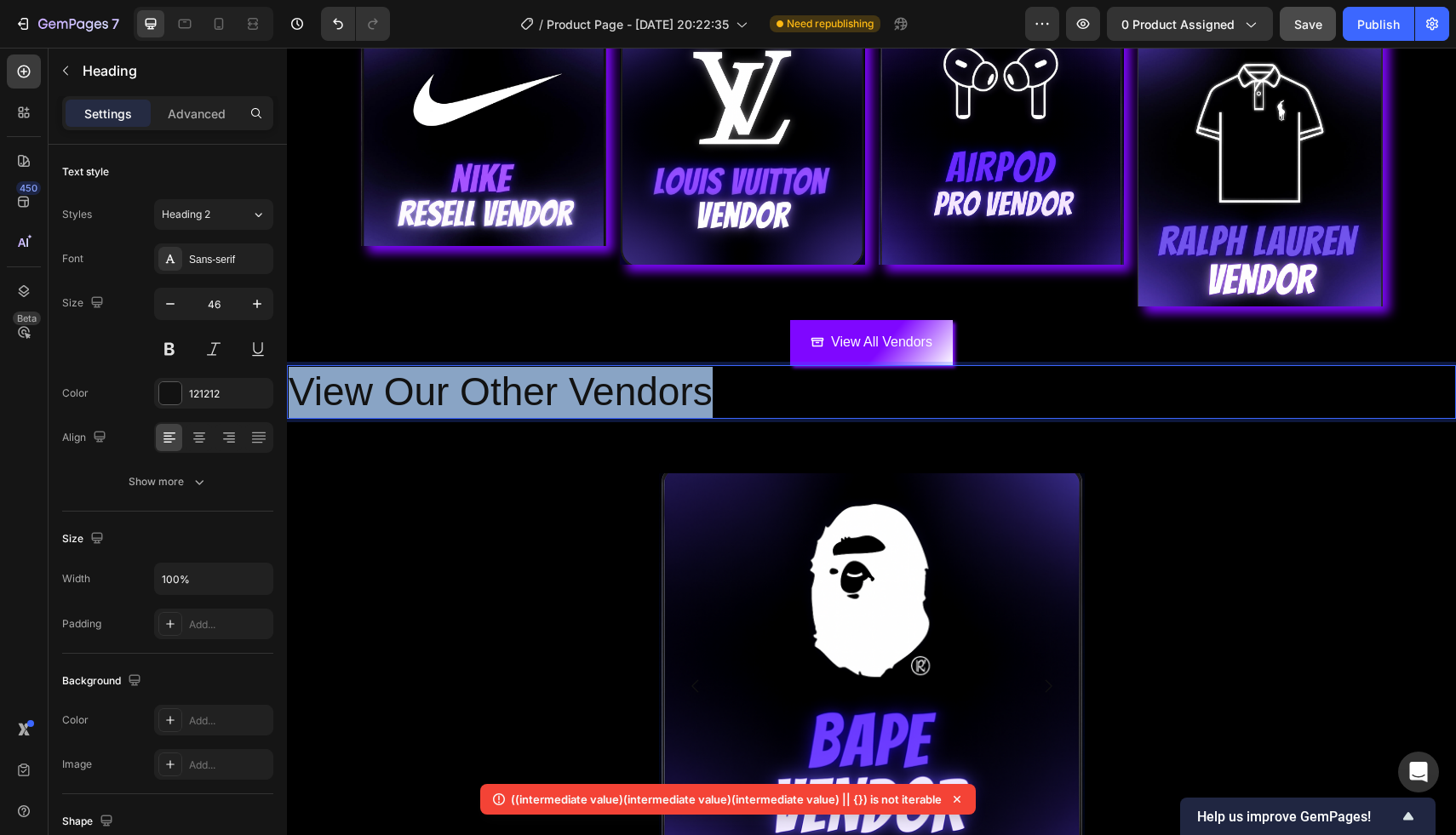
drag, startPoint x: 707, startPoint y: 404, endPoint x: 301, endPoint y: 397, distance: 406.1
click at [301, 397] on p "View Our Other Vendors" at bounding box center [872, 392] width 1165 height 51
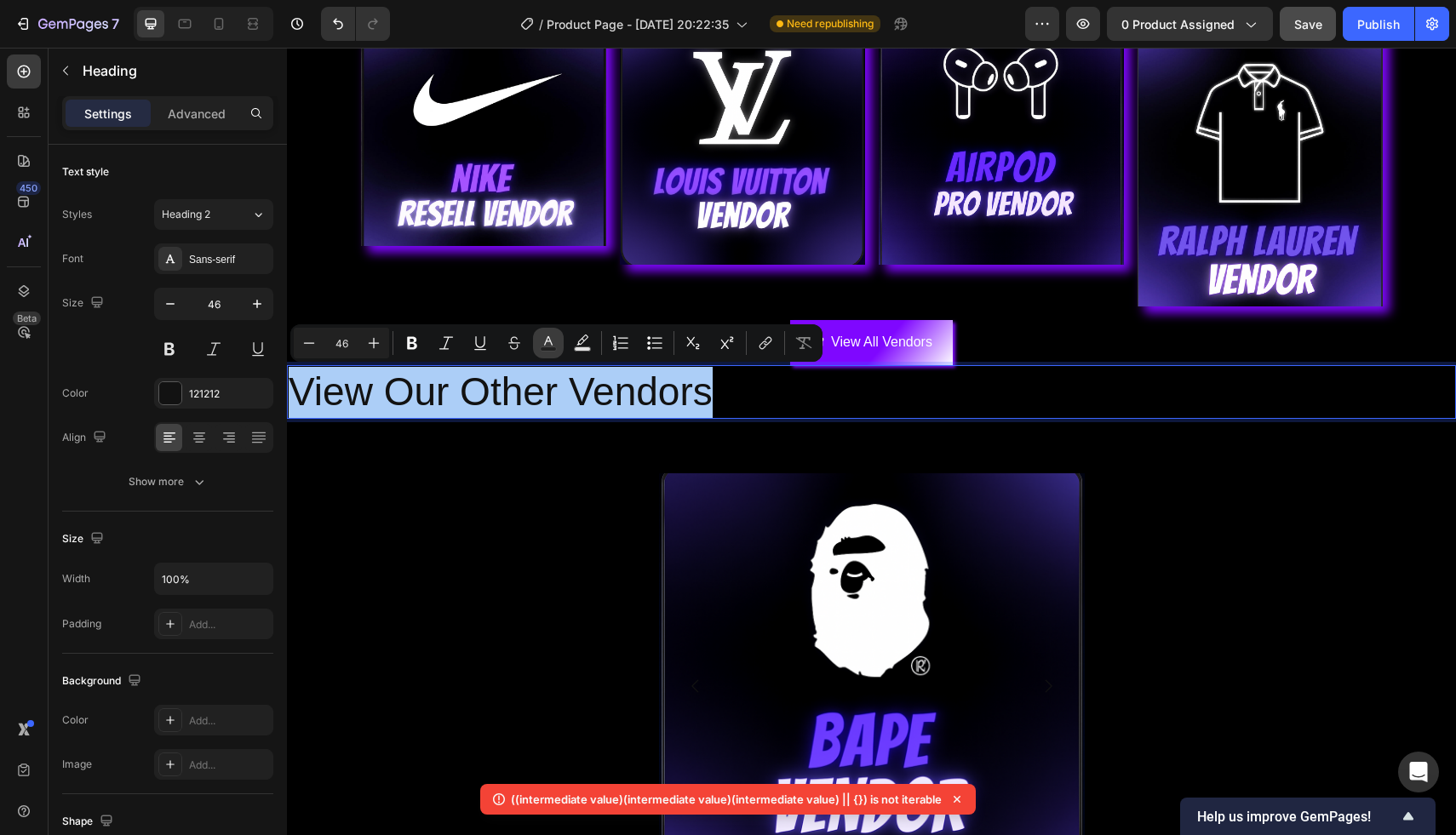
click at [551, 351] on button "Text Color" at bounding box center [549, 343] width 31 height 31
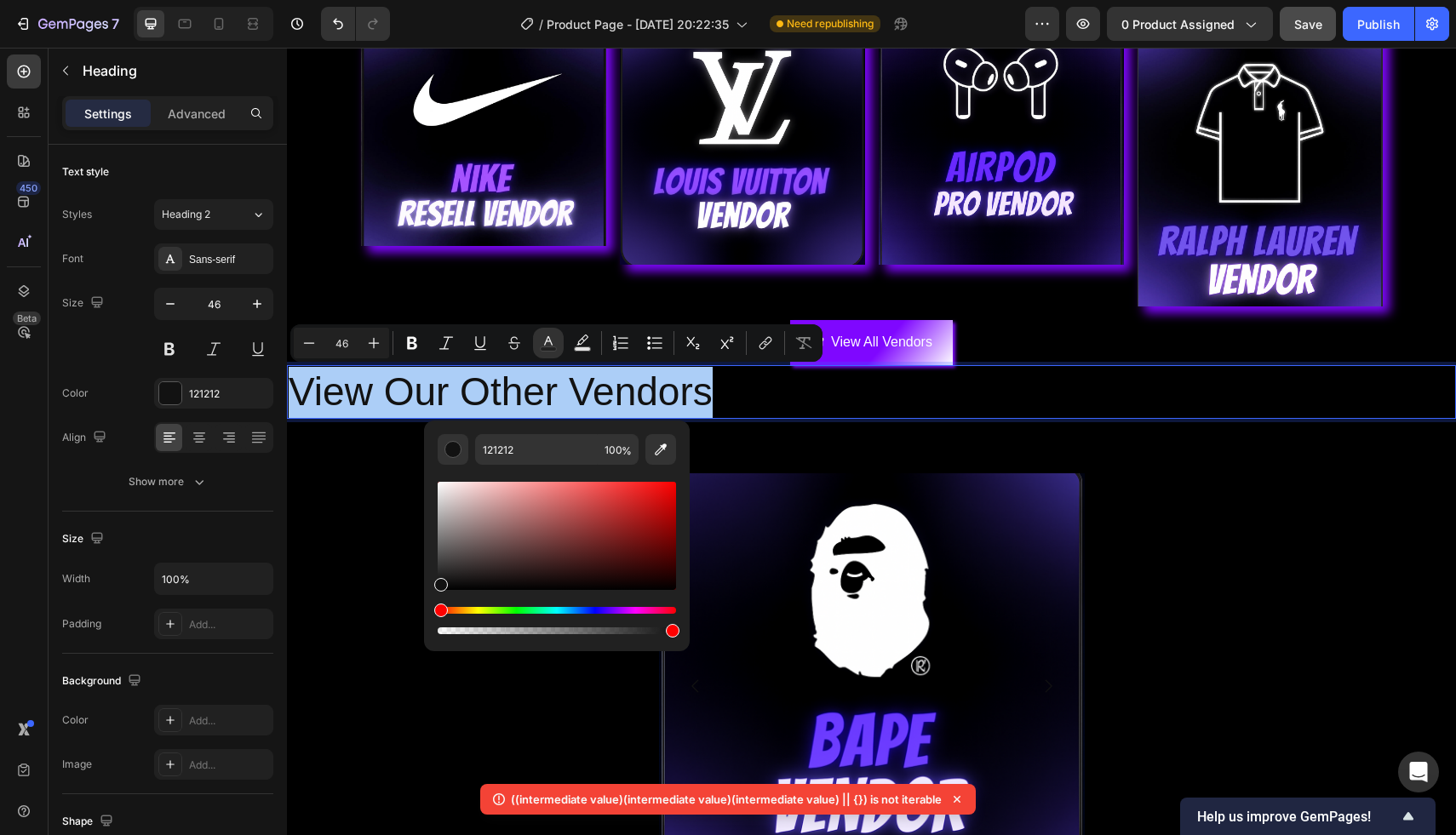
click at [637, 609] on div "Hue" at bounding box center [556, 610] width 239 height 6
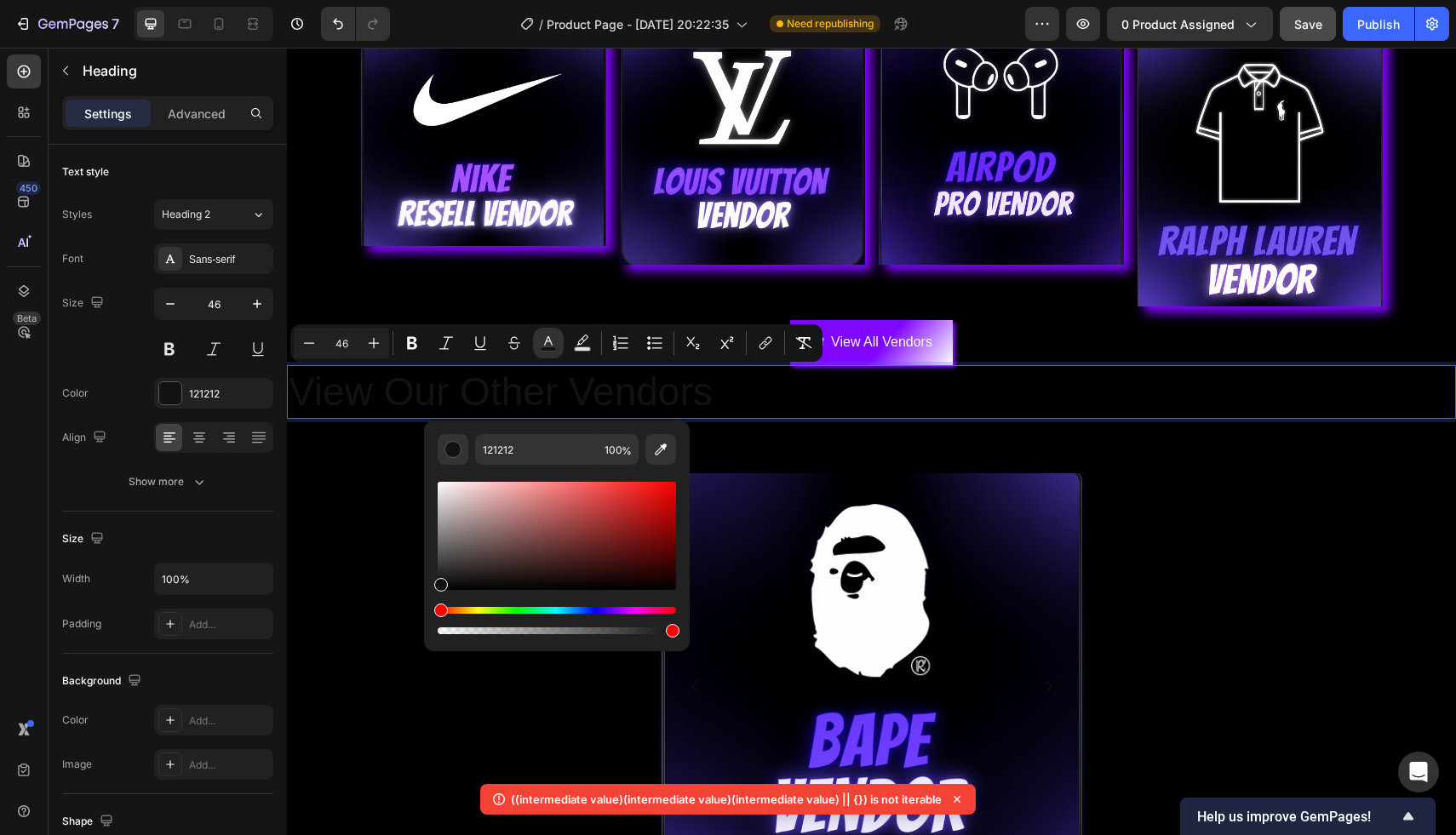
click at [628, 609] on div "Hue" at bounding box center [556, 610] width 239 height 6
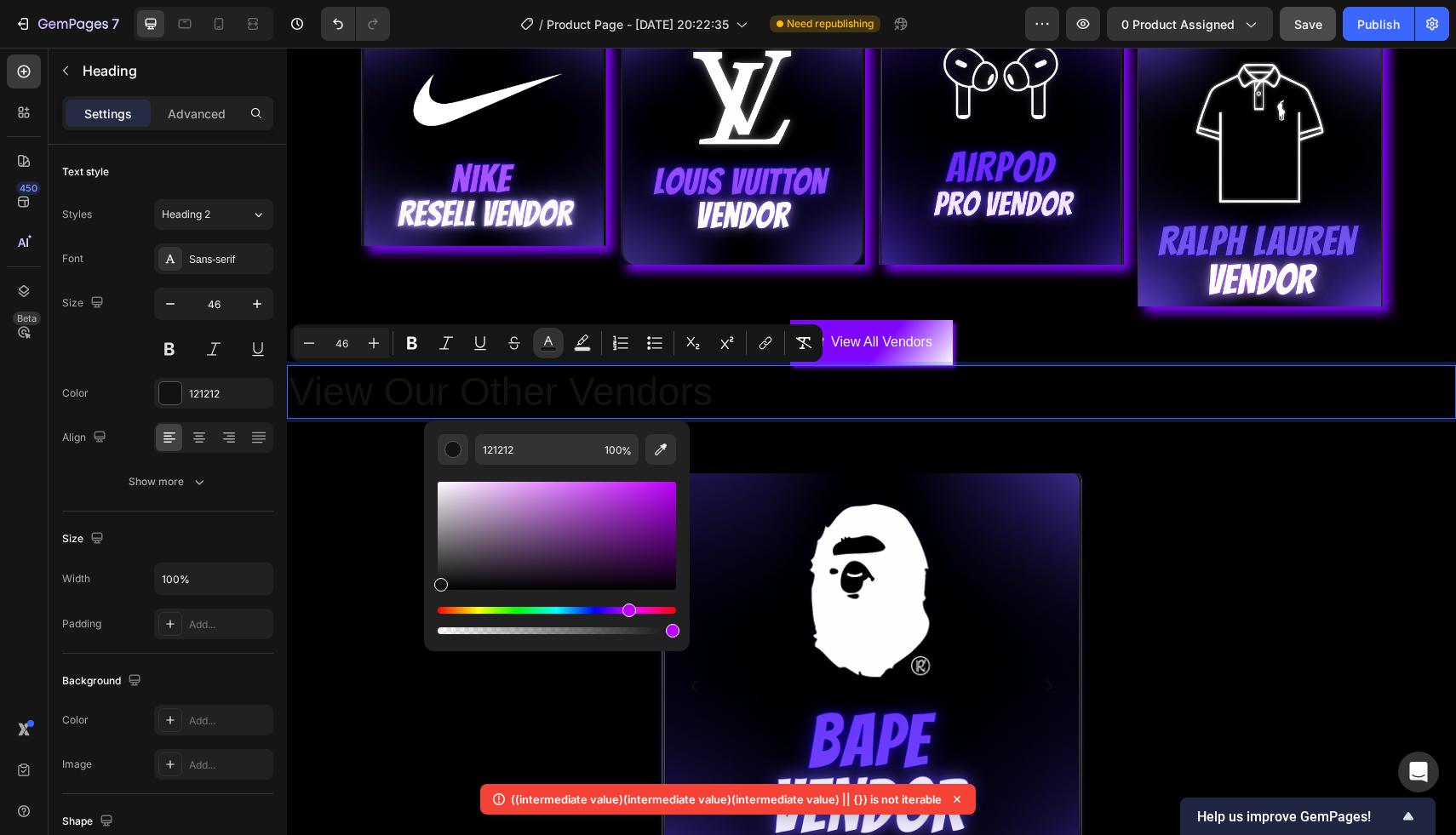
click at [626, 609] on div "Hue" at bounding box center [628, 610] width 14 height 14
click at [619, 609] on div "Hue" at bounding box center [556, 610] width 239 height 6
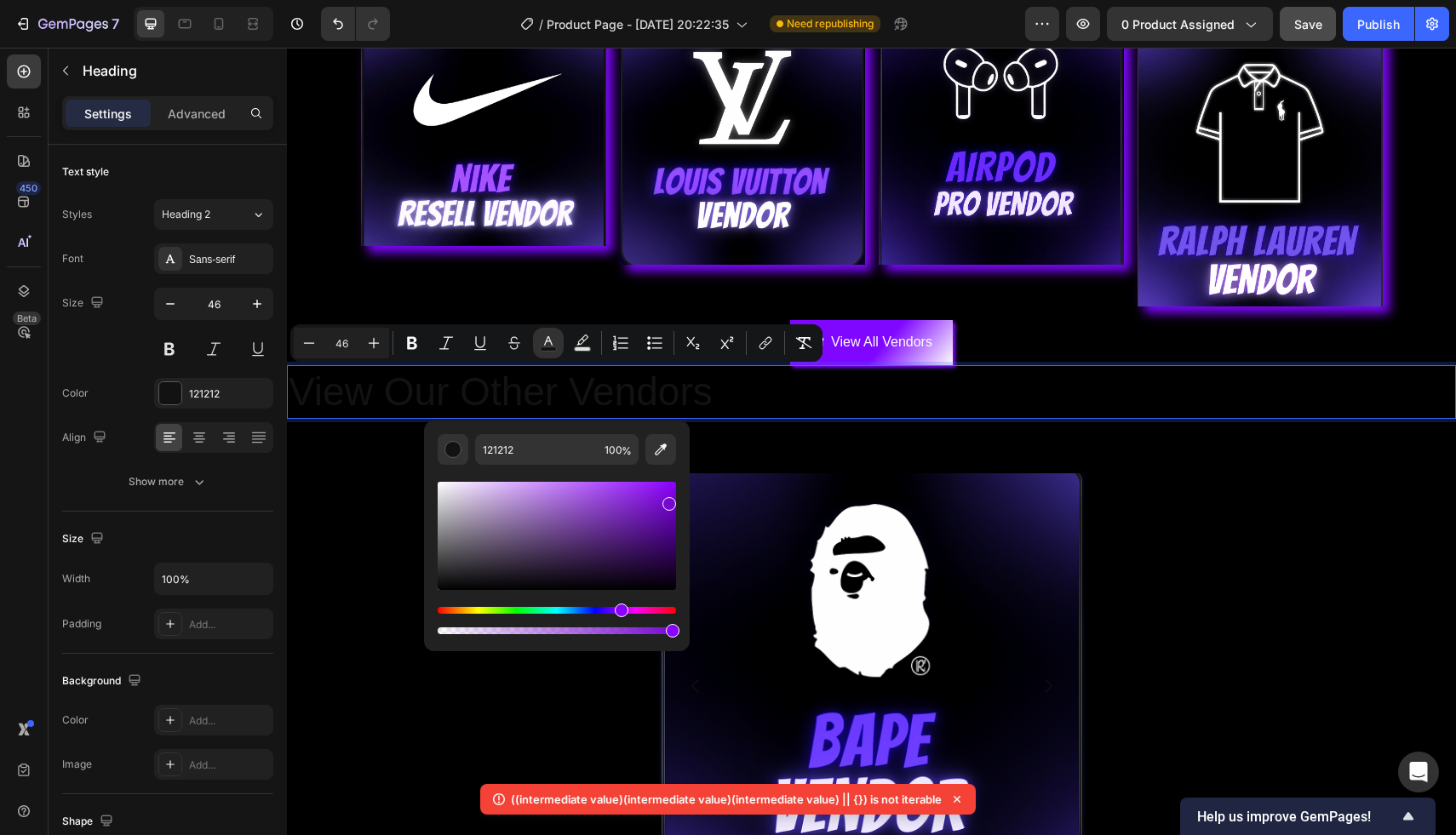
click at [667, 500] on div "Editor contextual toolbar" at bounding box center [556, 536] width 239 height 108
type input "7608D1"
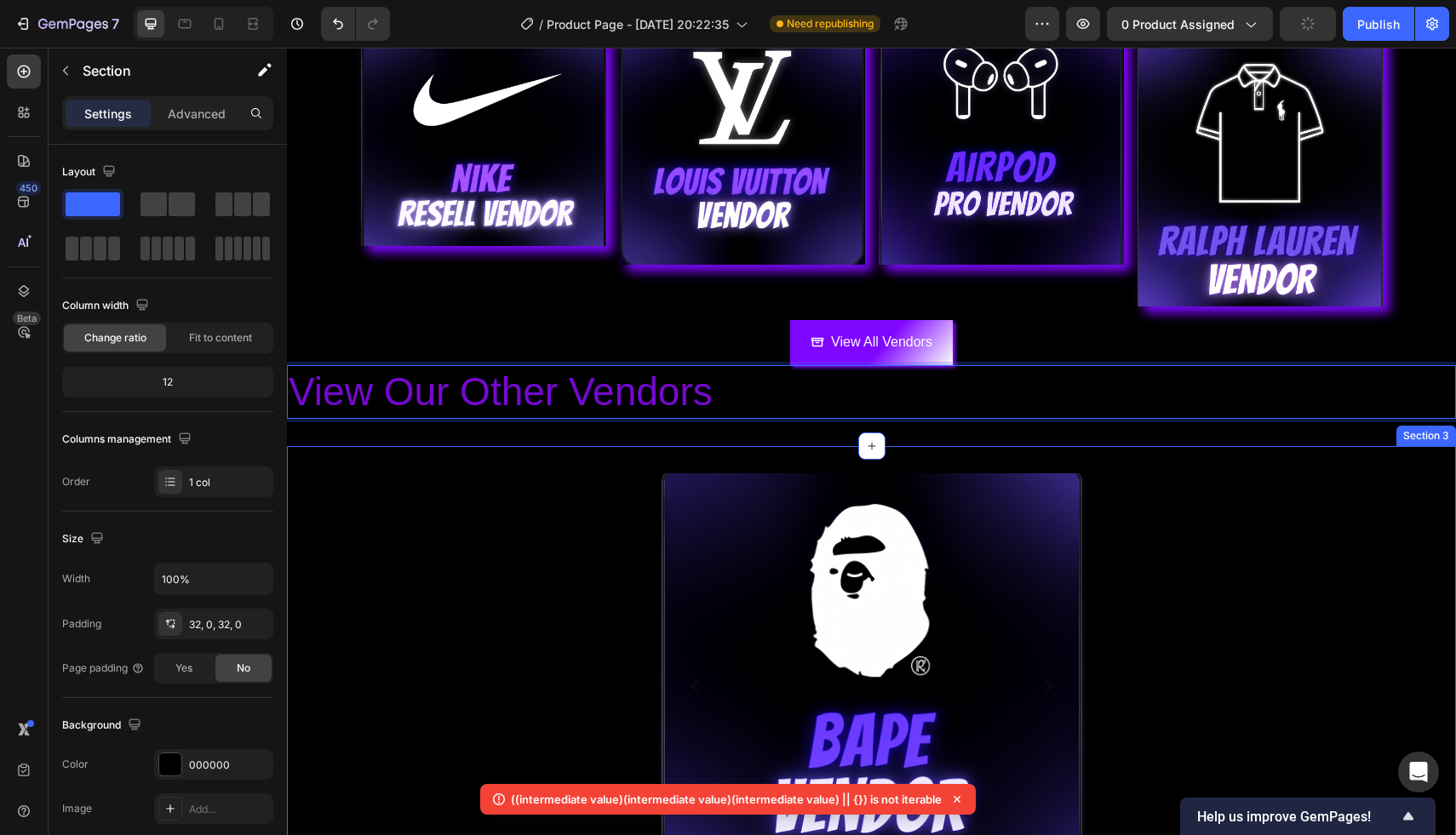
click at [1131, 566] on div "View the rest of the vendors: Heading Image Image Row Image Image Image Carousel" at bounding box center [872, 693] width 1169 height 439
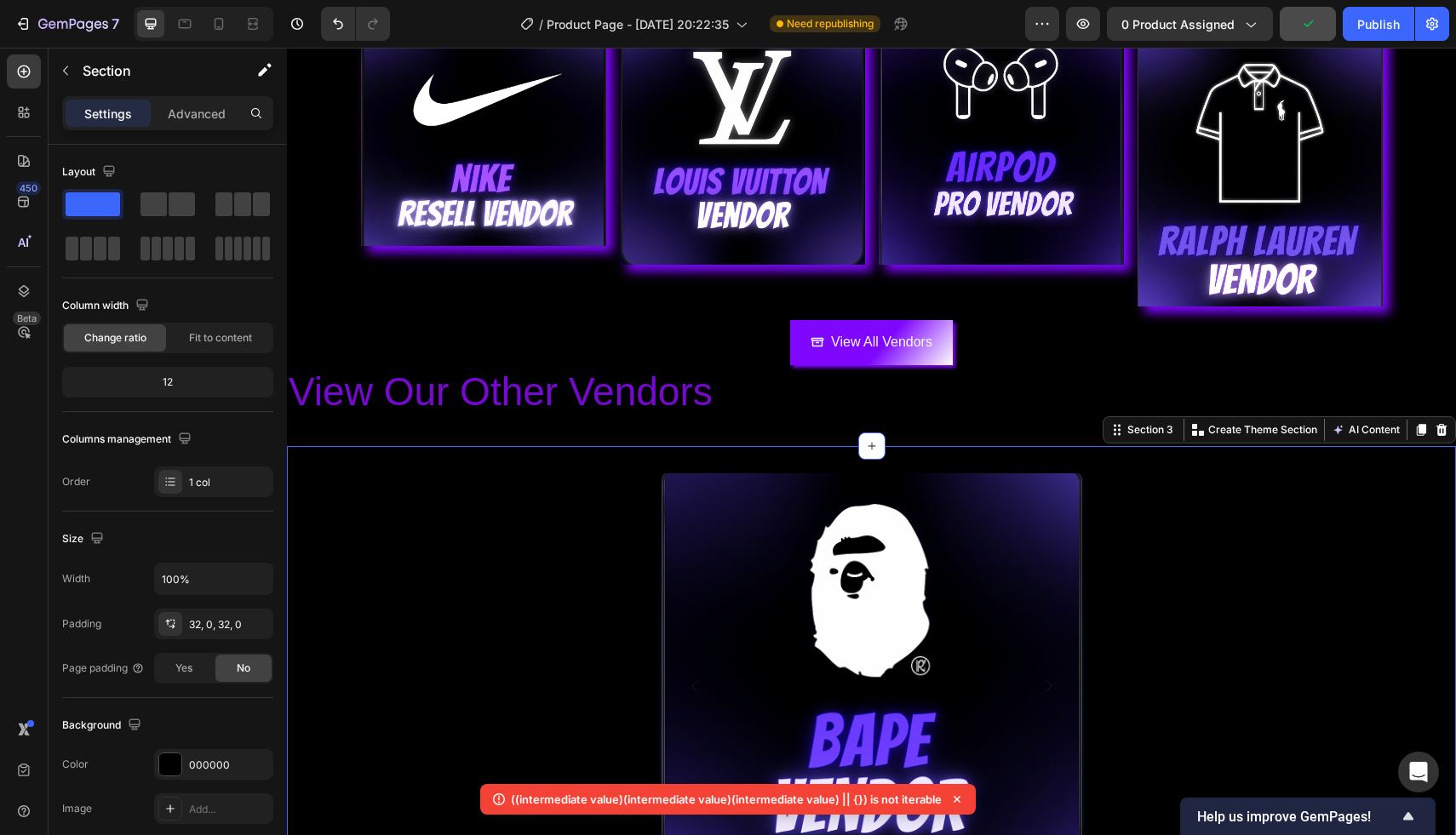
click at [606, 573] on div "View the rest of the vendors: Heading Image Image Row Image Image Image Carousel" at bounding box center [872, 693] width 1169 height 439
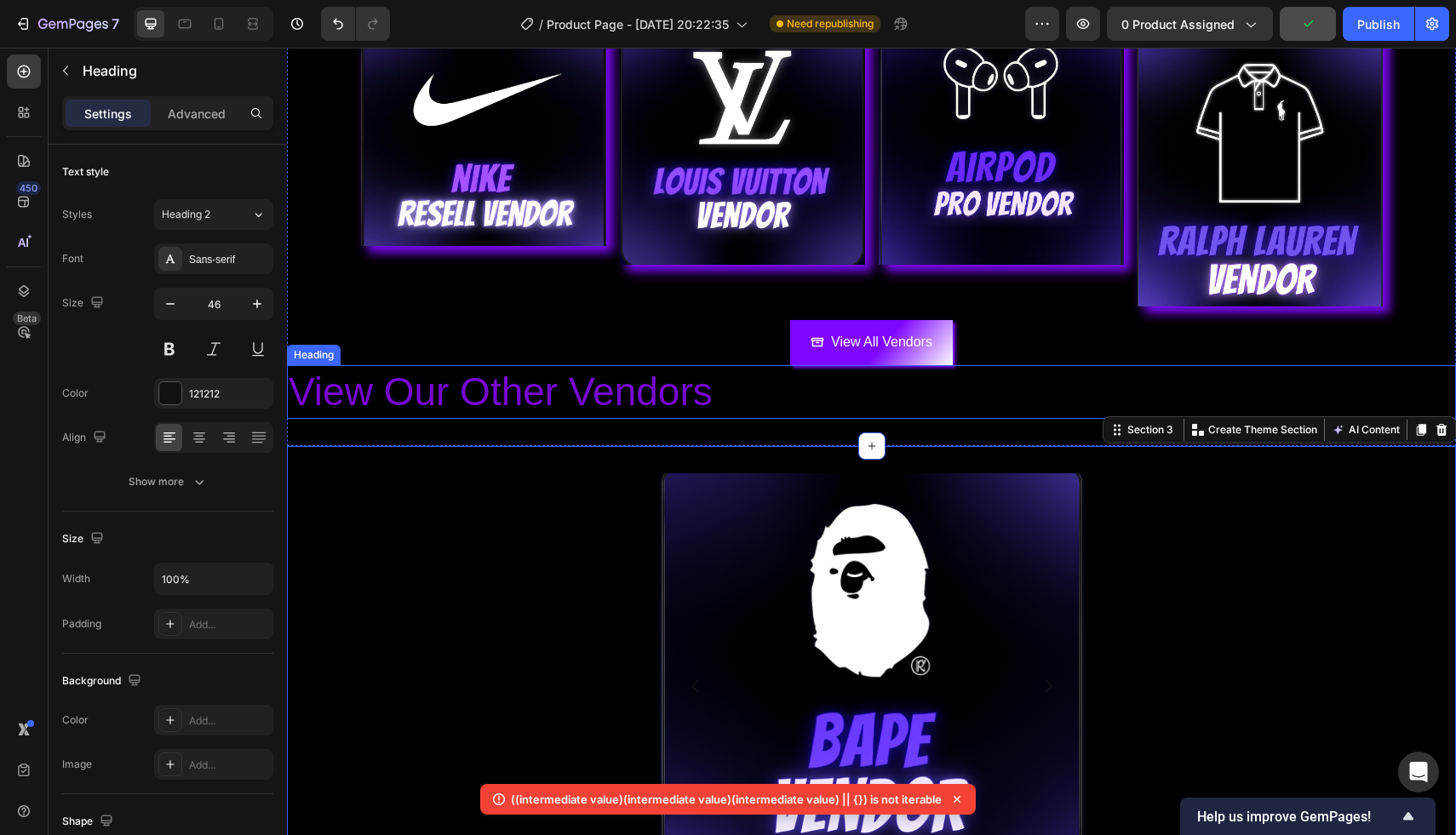
click at [428, 367] on p "⁠⁠⁠⁠⁠⁠⁠ View Our Other Vendors" at bounding box center [872, 392] width 1165 height 51
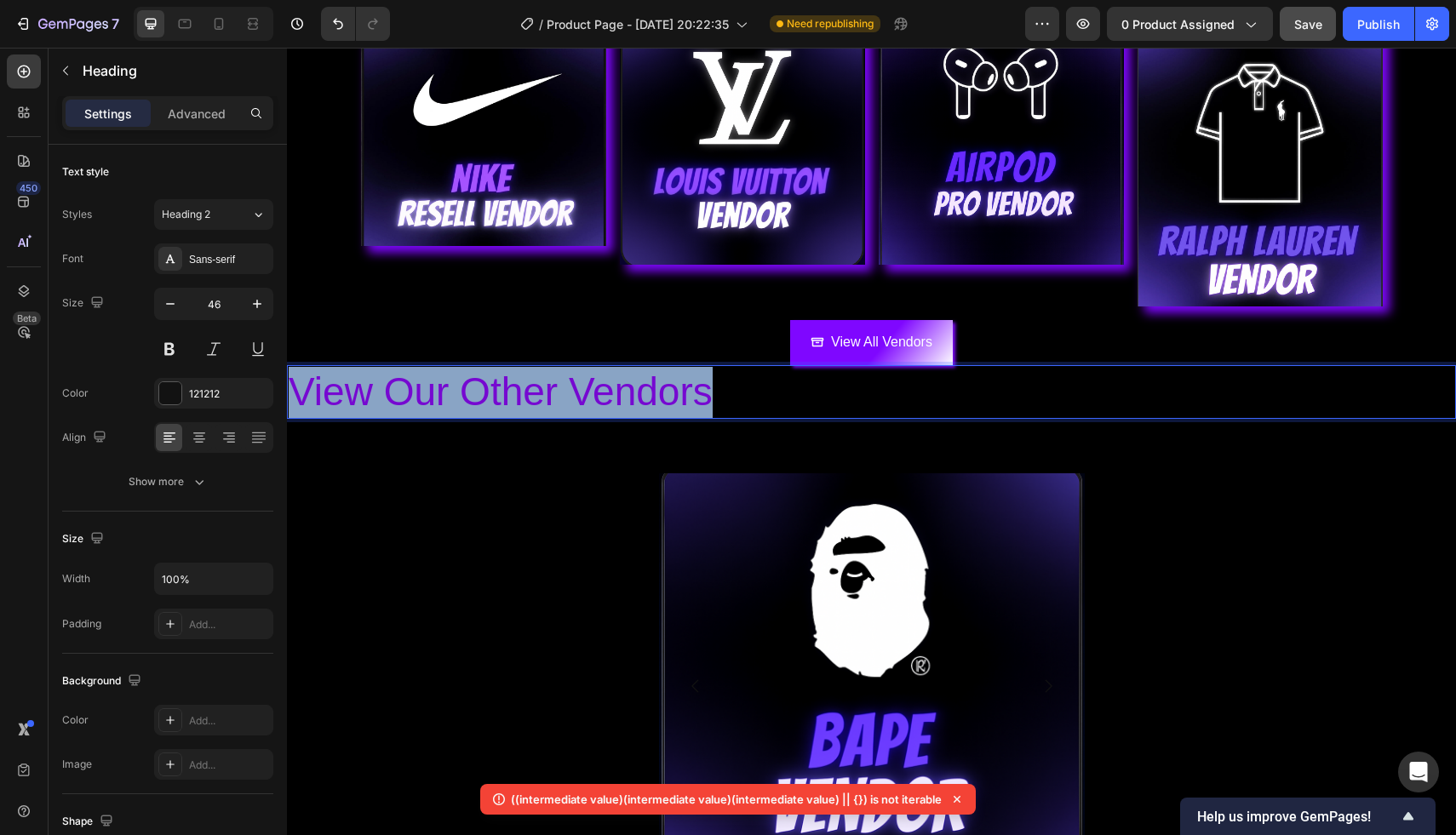
drag, startPoint x: 296, startPoint y: 389, endPoint x: 708, endPoint y: 398, distance: 412.1
click at [708, 398] on span "View Our Other Vendors" at bounding box center [501, 391] width 424 height 44
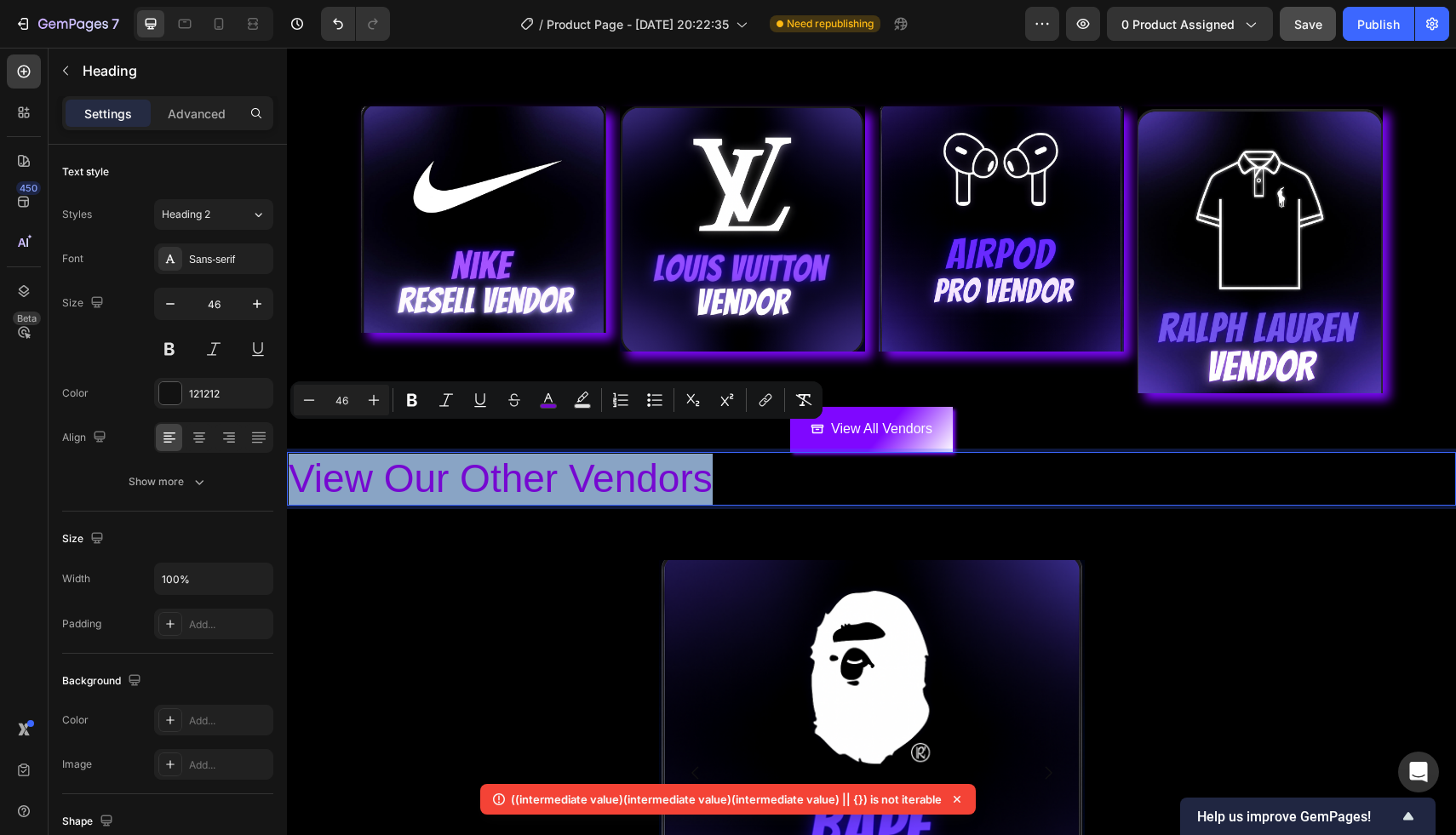
scroll to position [142, 0]
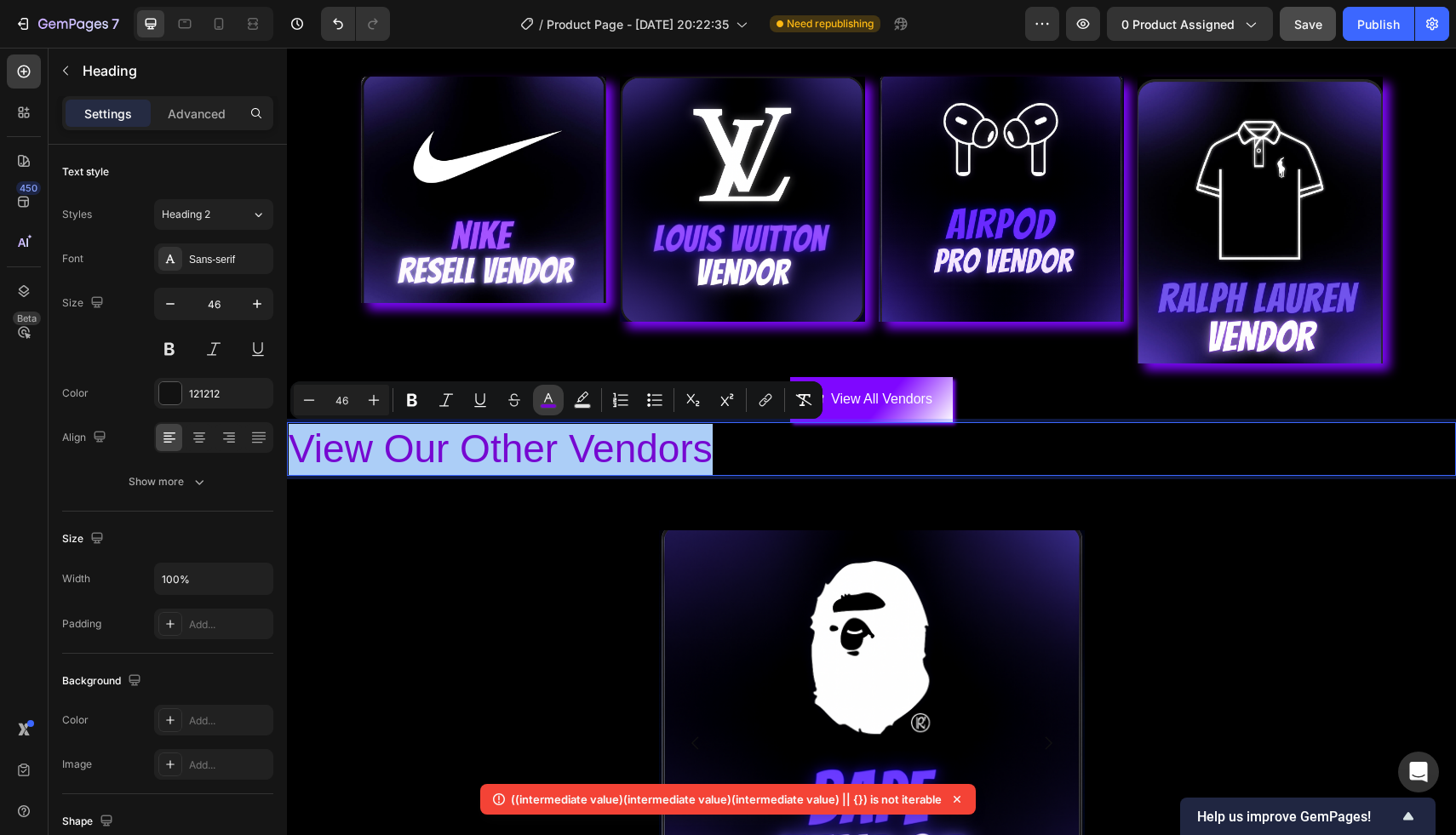
click at [557, 397] on button "color" at bounding box center [549, 401] width 31 height 31
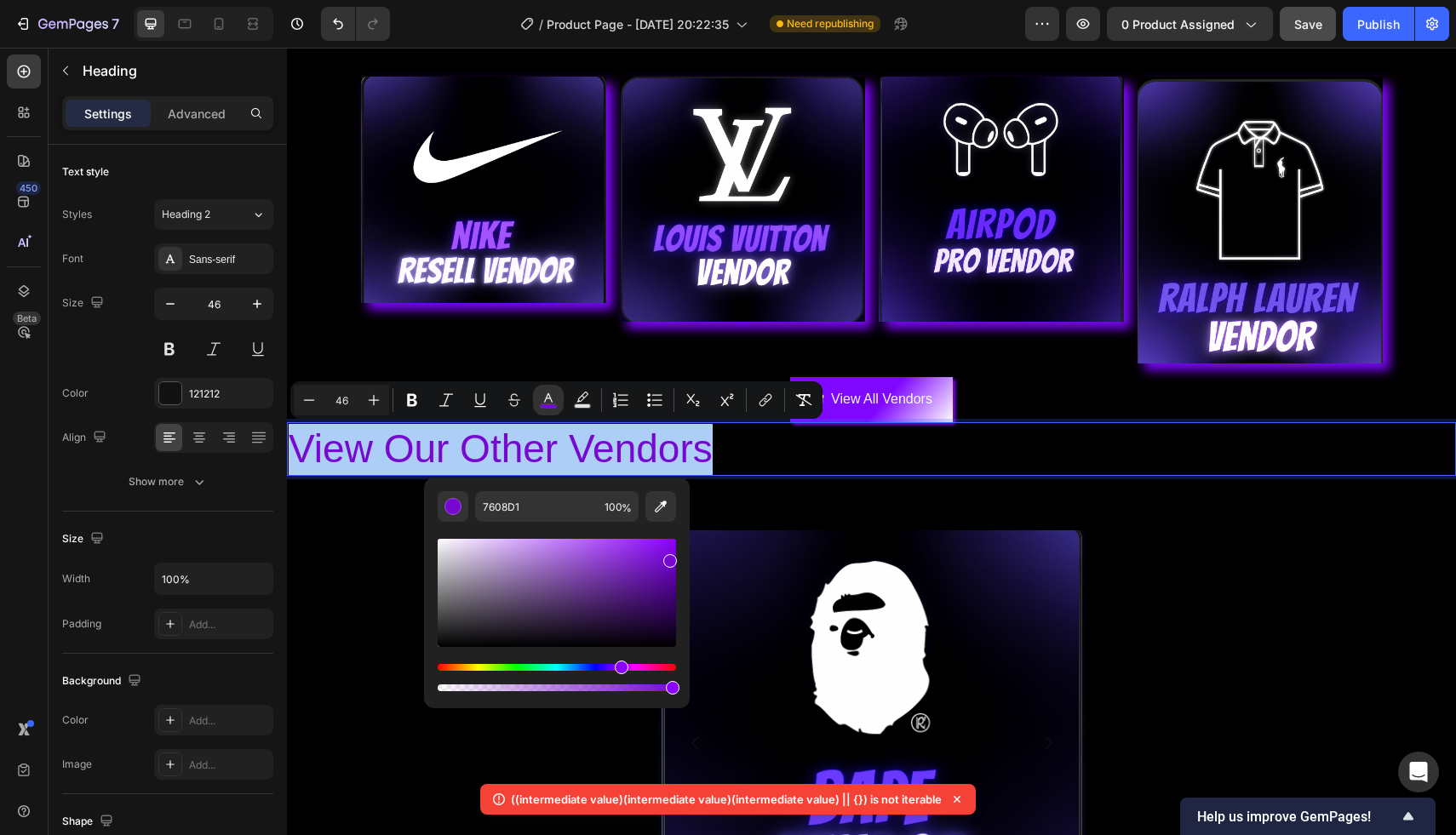
click at [442, 539] on div "Editor contextual toolbar" at bounding box center [556, 593] width 239 height 108
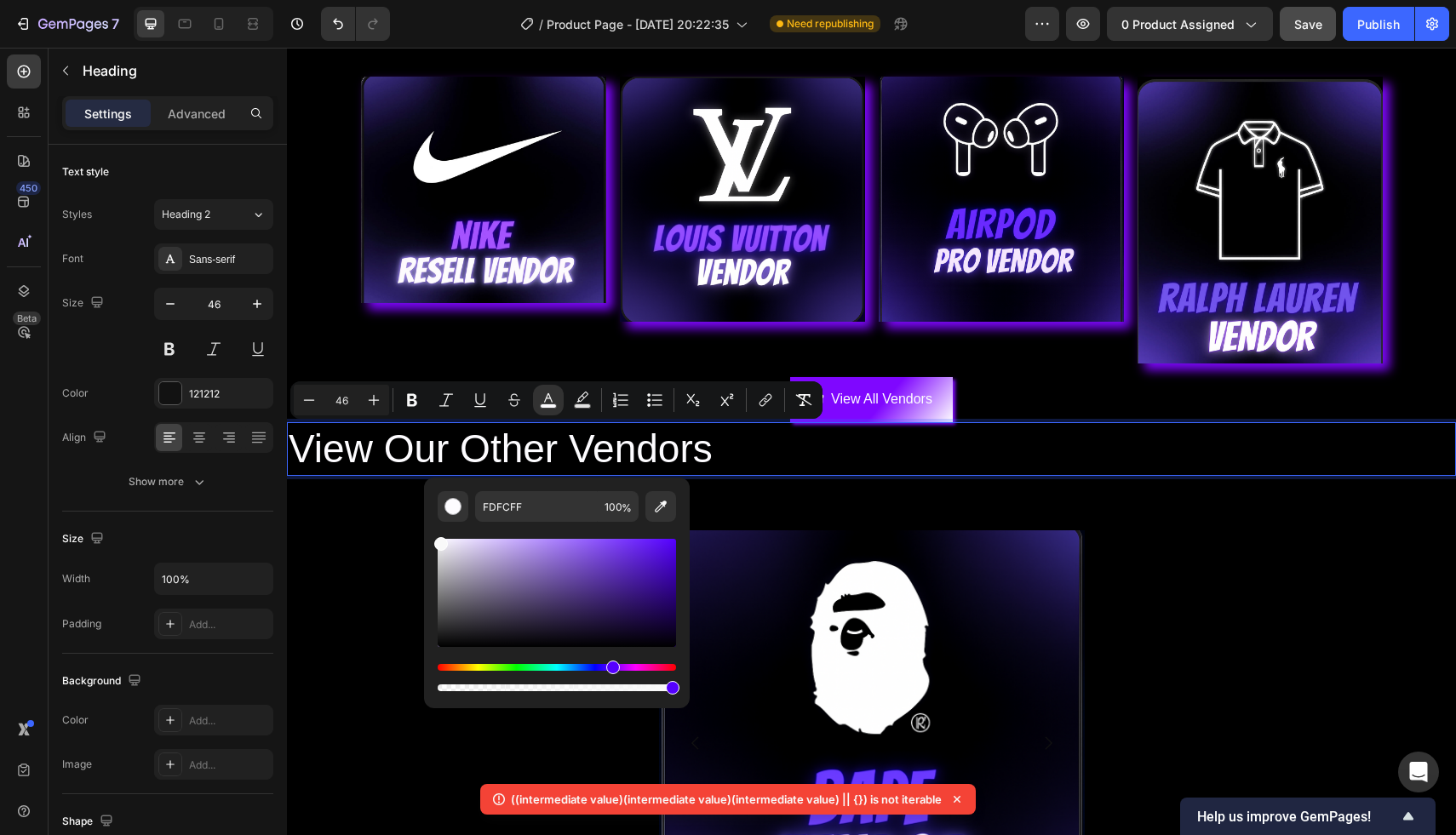
click at [437, 541] on div "Editor contextual toolbar" at bounding box center [441, 543] width 14 height 14
type input "F9F9F9"
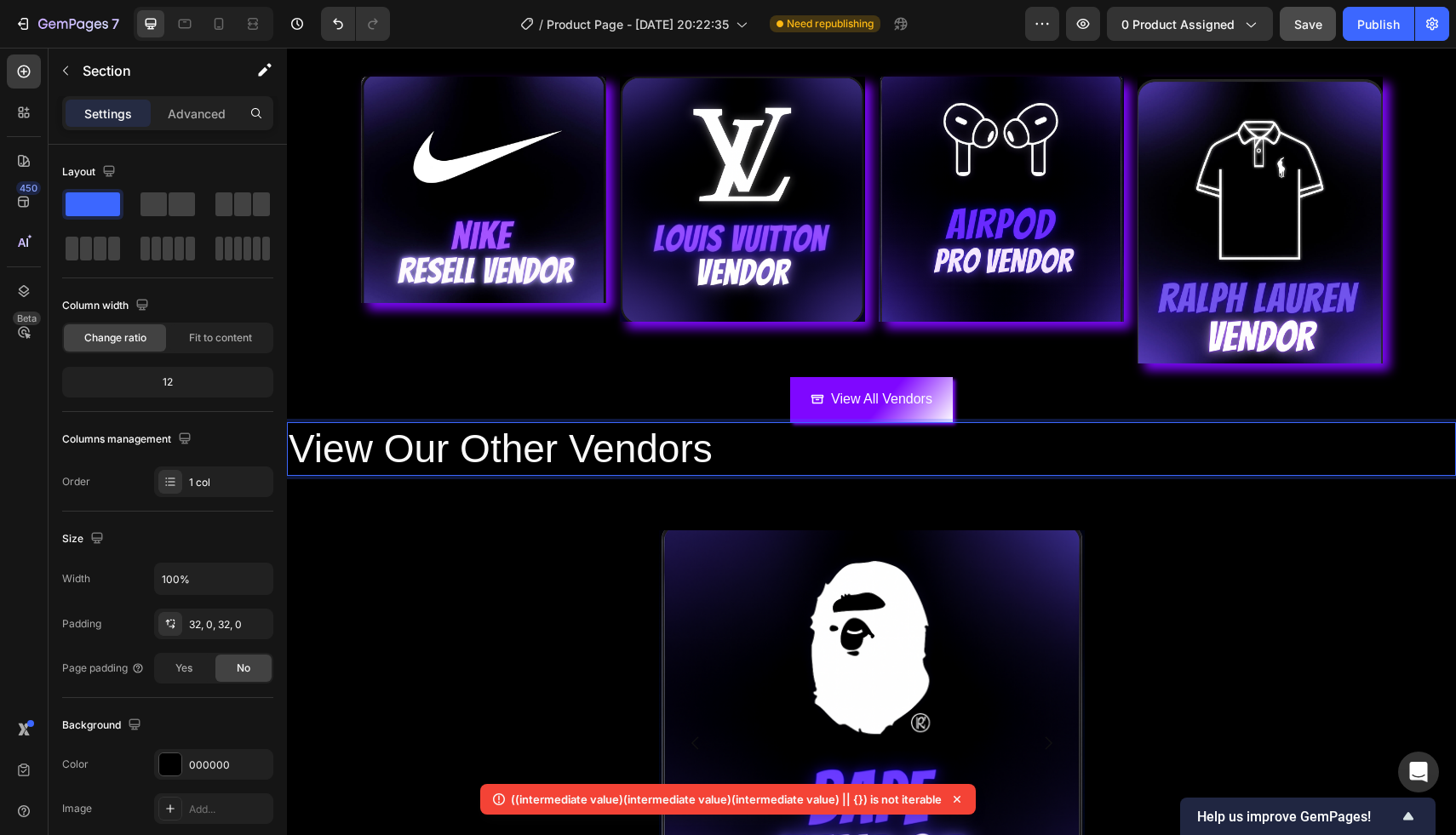
click at [388, 548] on div "View the rest of the vendors: Heading Image Image Row Image Image Image Carousel" at bounding box center [872, 750] width 1169 height 439
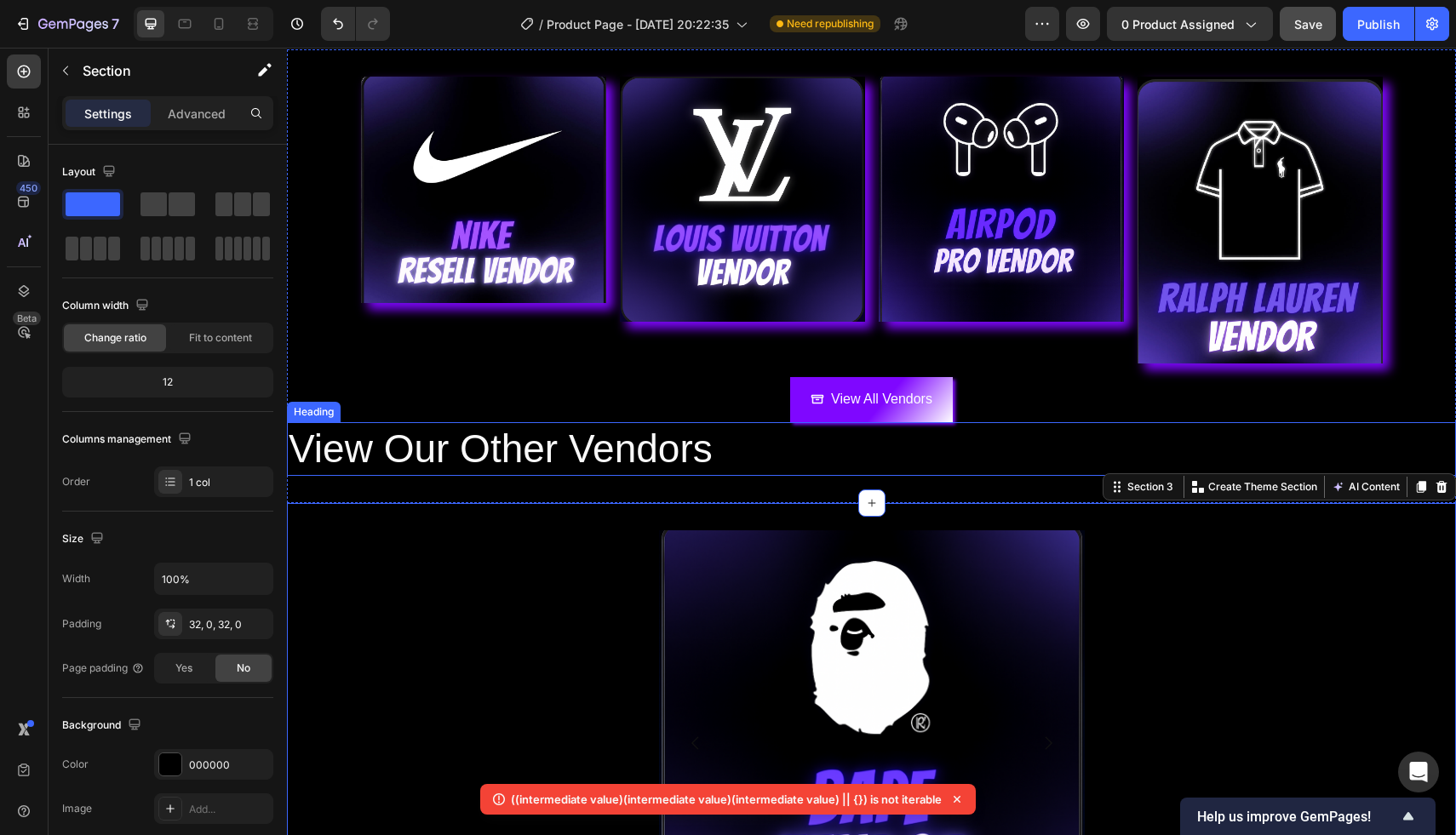
click at [515, 448] on span "View Our Other Vendors" at bounding box center [501, 448] width 424 height 44
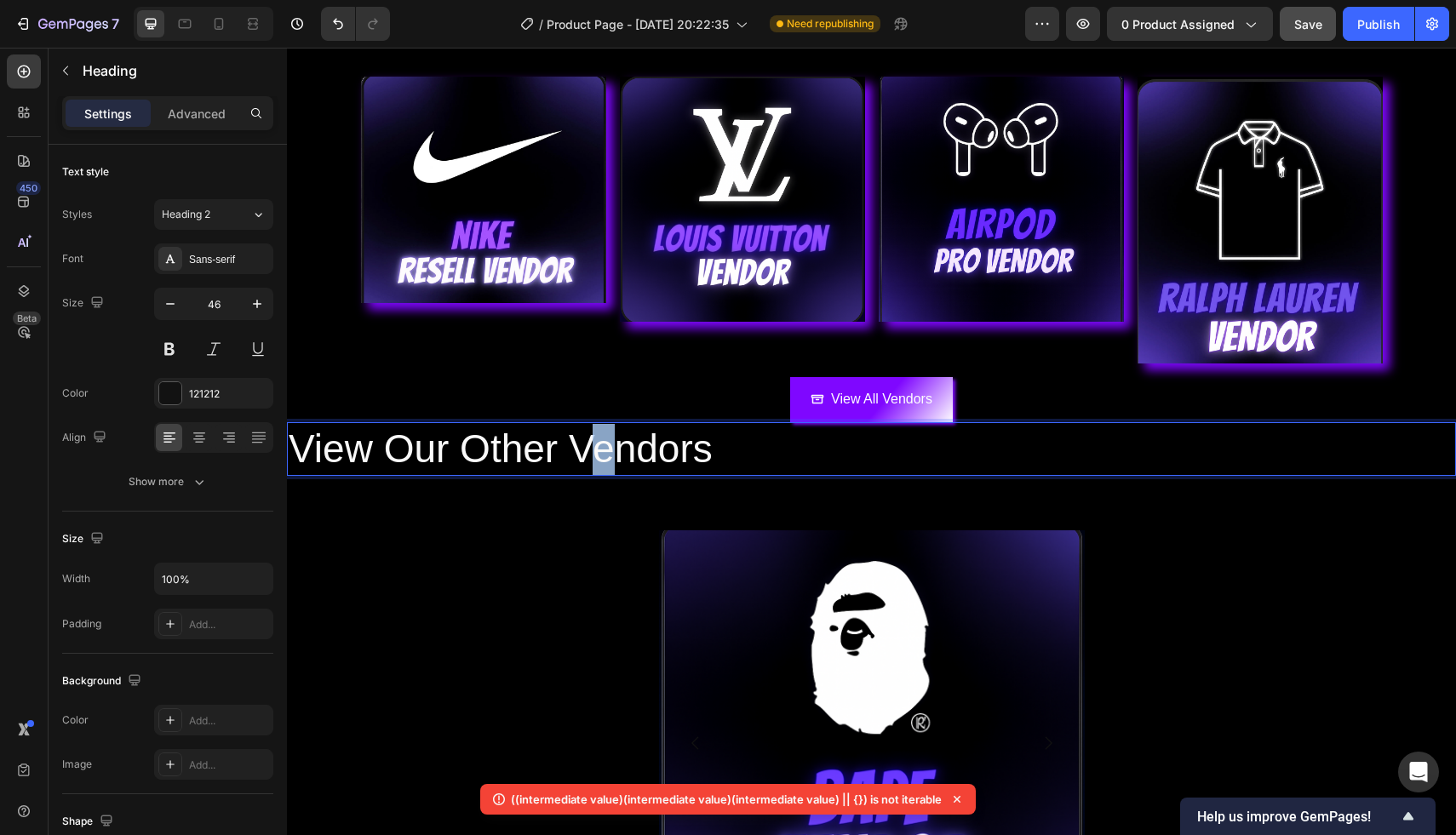
drag, startPoint x: 584, startPoint y: 444, endPoint x: 625, endPoint y: 444, distance: 41.0
click at [625, 444] on span "View Our Other Vendors" at bounding box center [501, 448] width 424 height 44
drag, startPoint x: 575, startPoint y: 451, endPoint x: 711, endPoint y: 451, distance: 136.0
click at [711, 451] on span "View Our Other Vendors" at bounding box center [501, 448] width 424 height 44
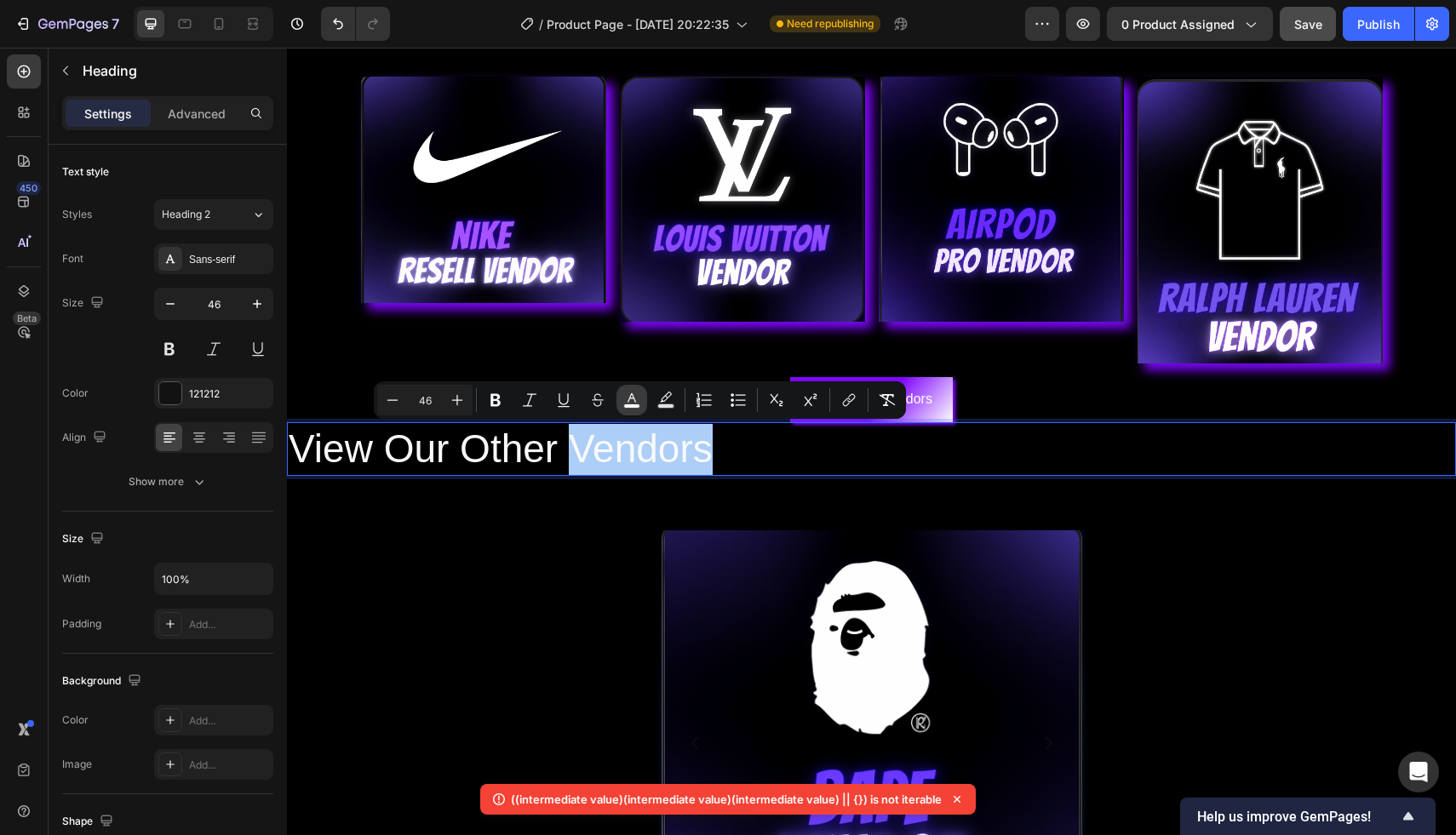
click at [630, 404] on rect "Editor contextual toolbar" at bounding box center [632, 406] width 16 height 5
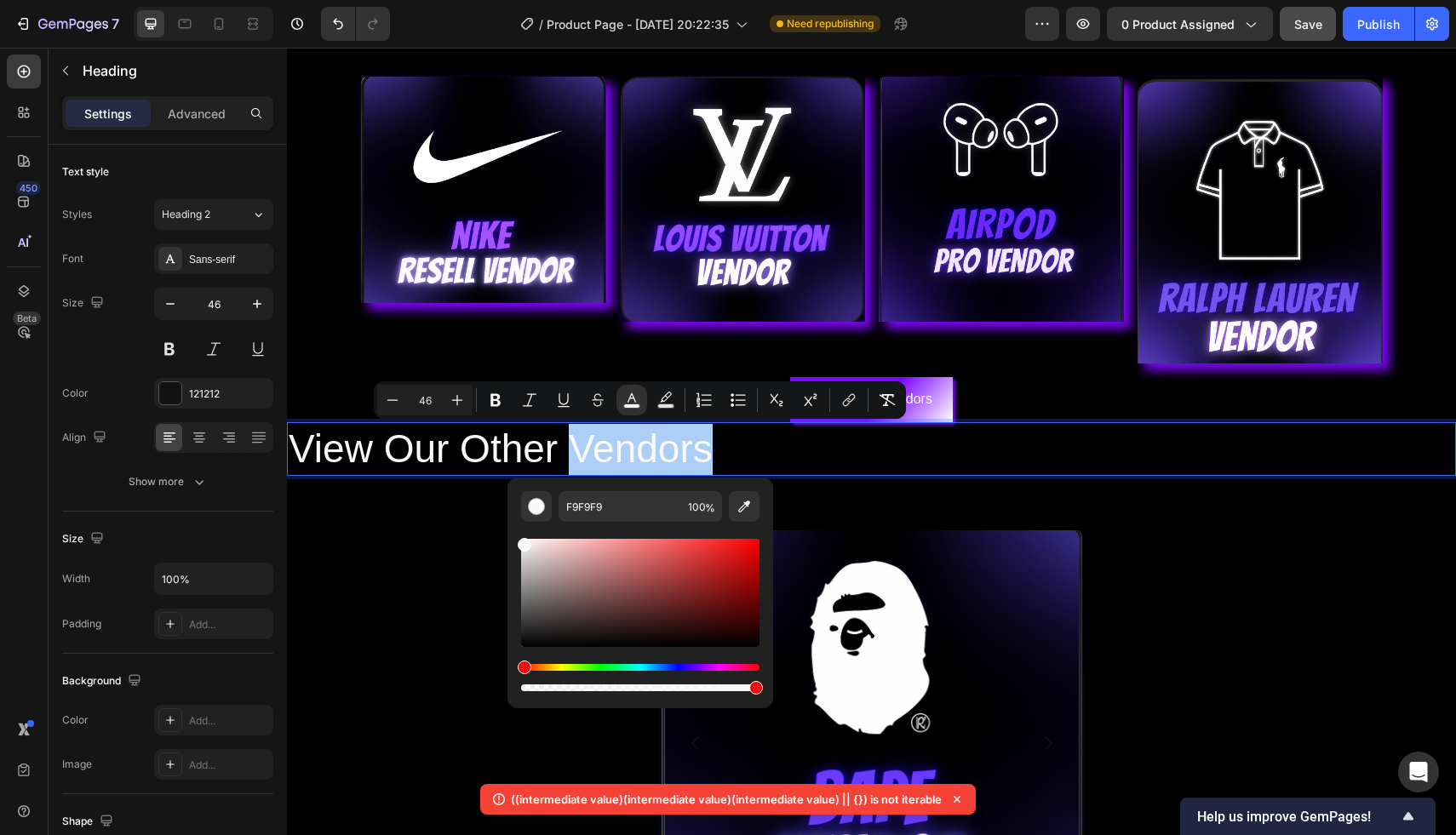
click at [707, 667] on div "Hue" at bounding box center [640, 667] width 239 height 6
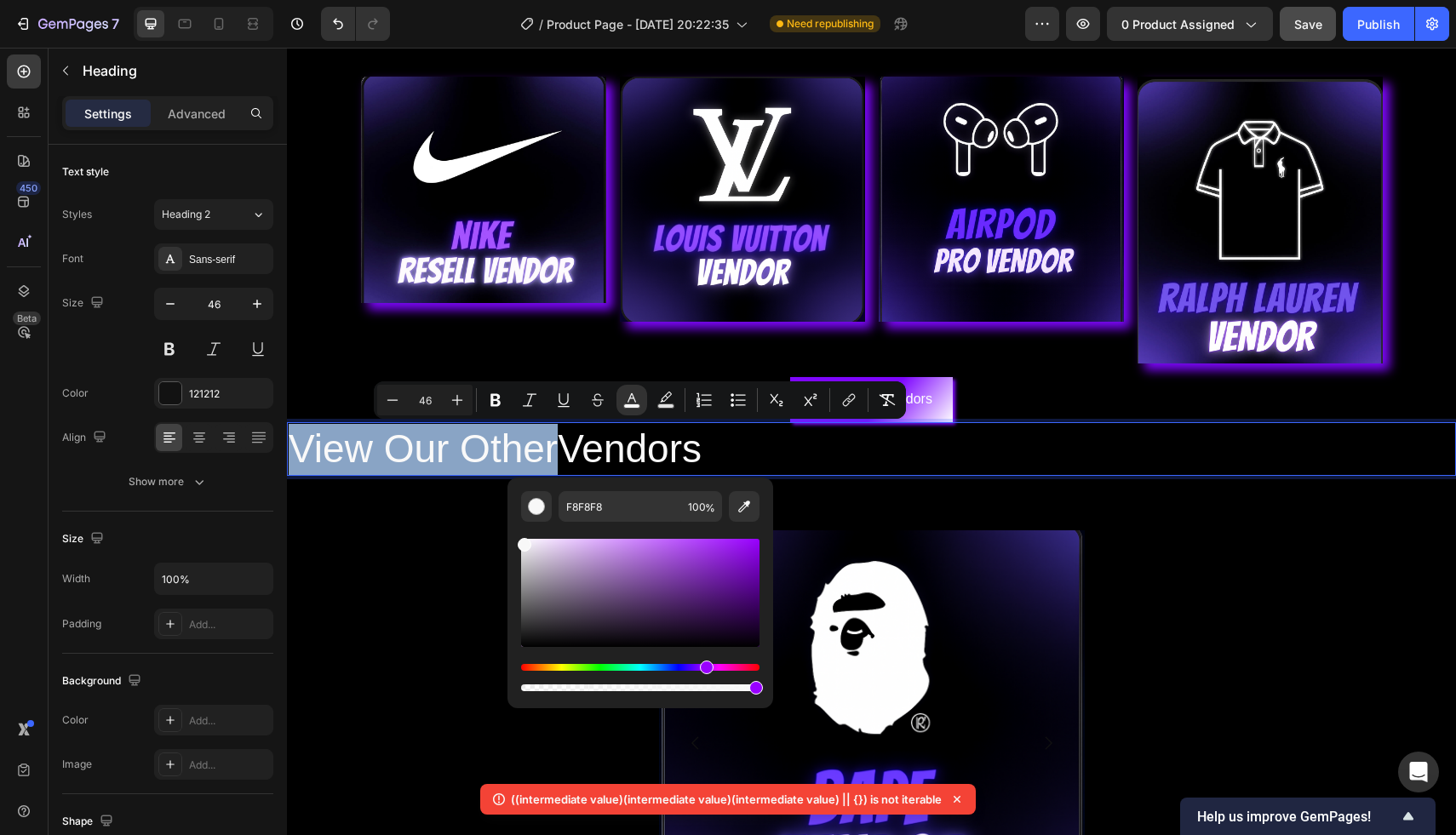
click at [704, 667] on div "Hue" at bounding box center [640, 667] width 239 height 6
click at [754, 542] on div "Editor contextual toolbar" at bounding box center [640, 593] width 239 height 108
type input "9507F4"
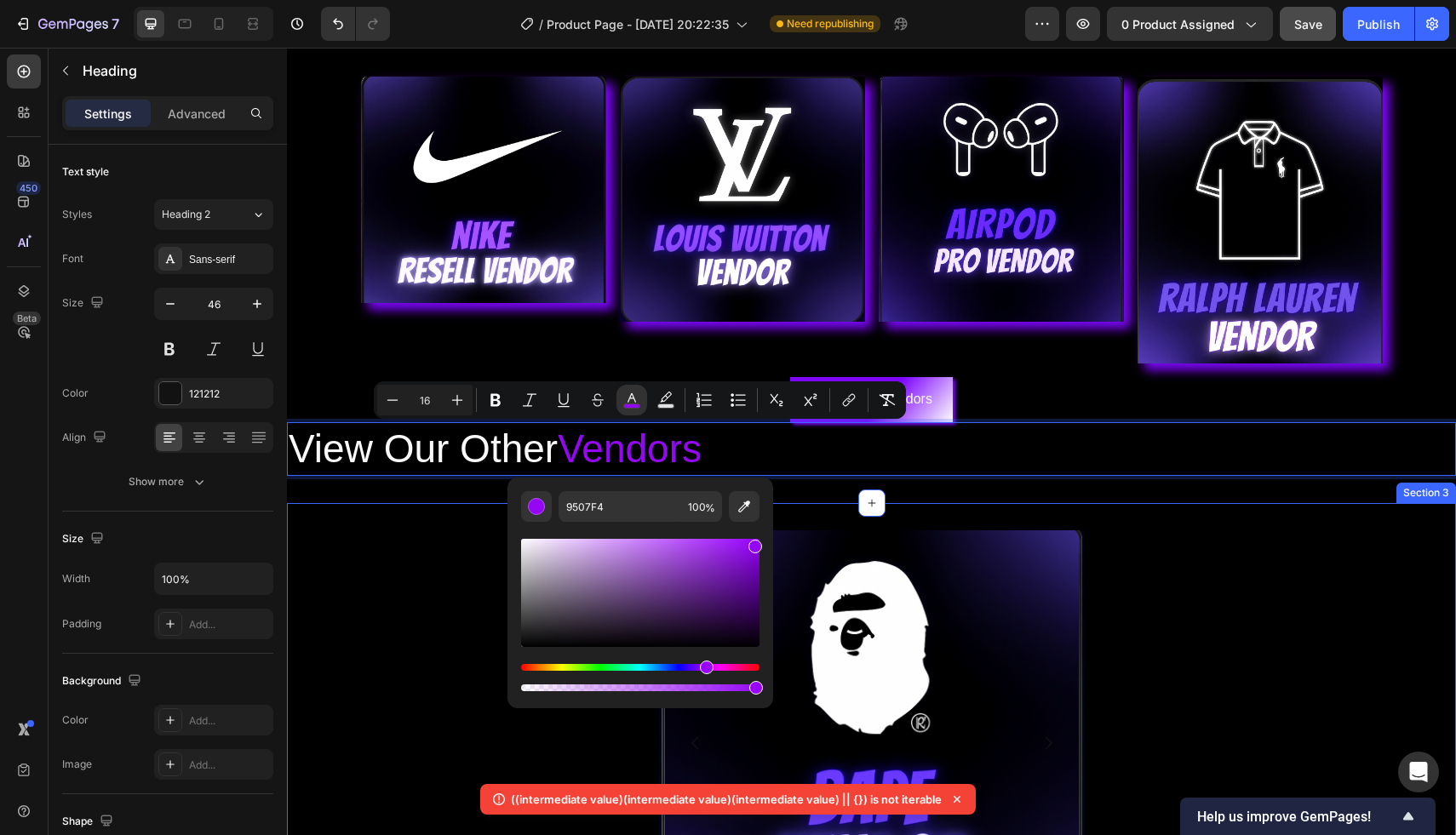
click at [924, 502] on div "Image Image Image Image Row View All Vendors Button View Our Other Vendors Head…" at bounding box center [872, 276] width 1169 height 455
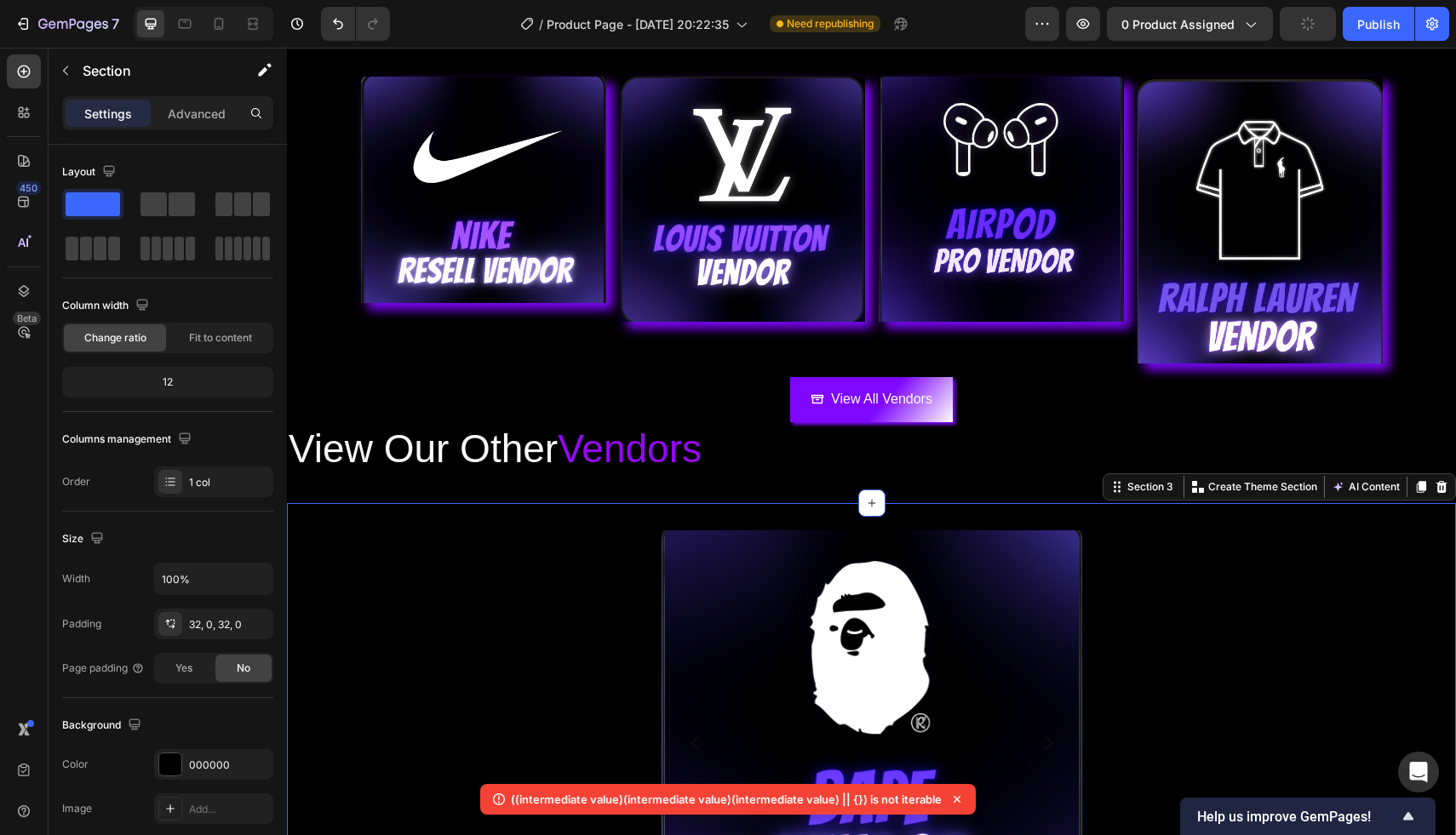
click at [1312, 593] on div "View the rest of the vendors: Heading Image Image Row Image Image Image Carousel" at bounding box center [872, 750] width 1169 height 439
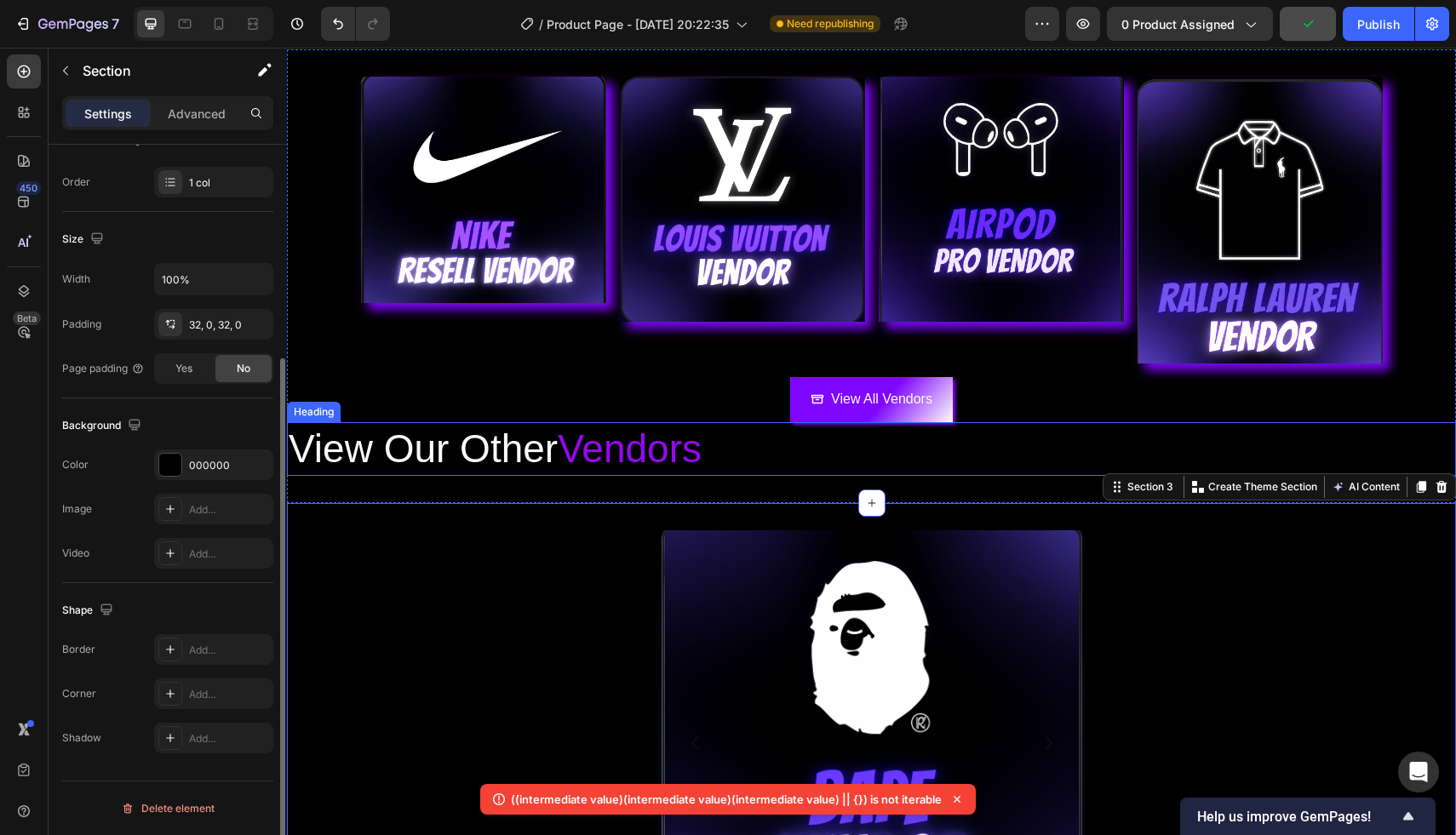
click at [570, 466] on span "Vendors" at bounding box center [629, 448] width 144 height 44
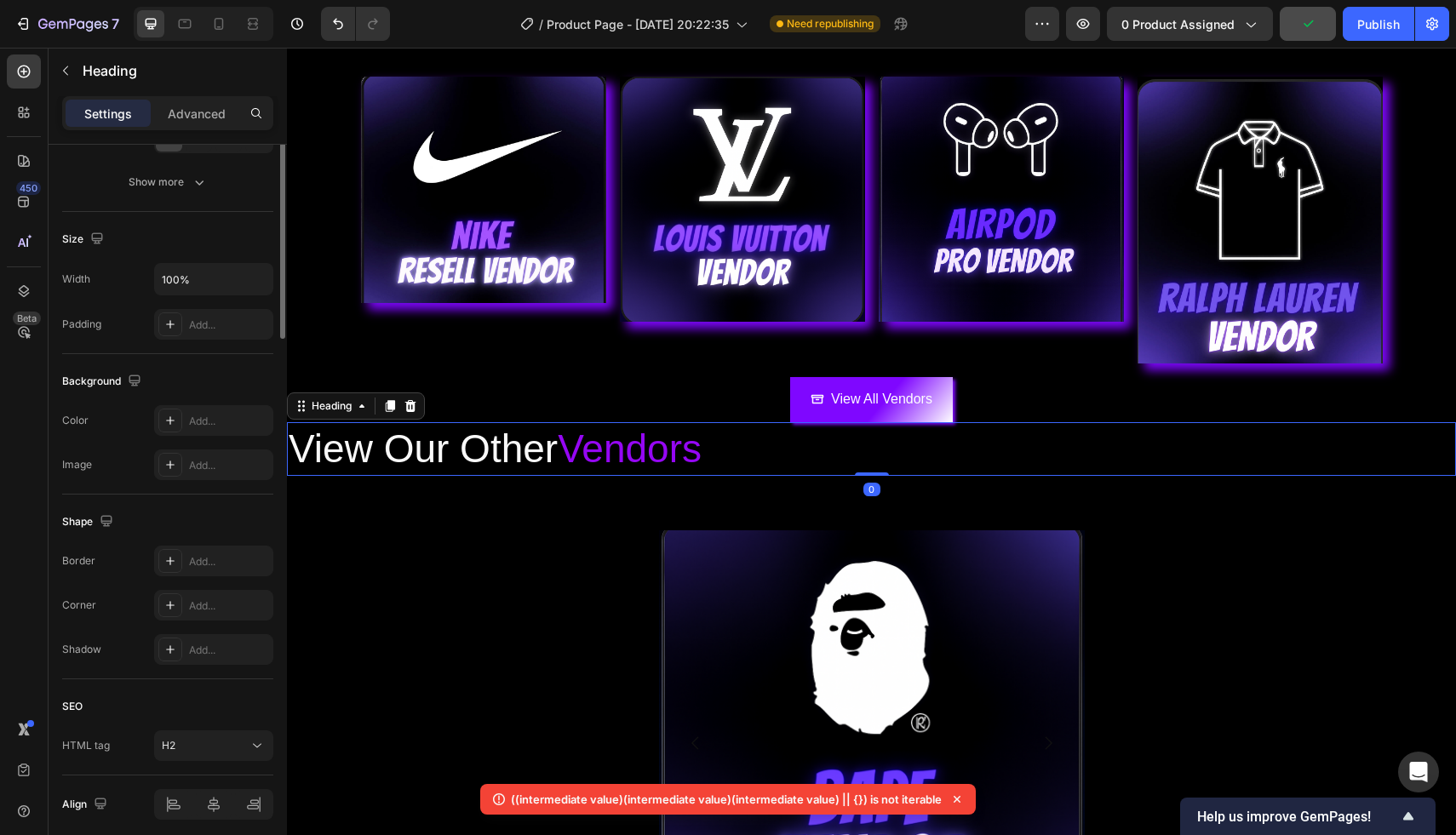
scroll to position [0, 0]
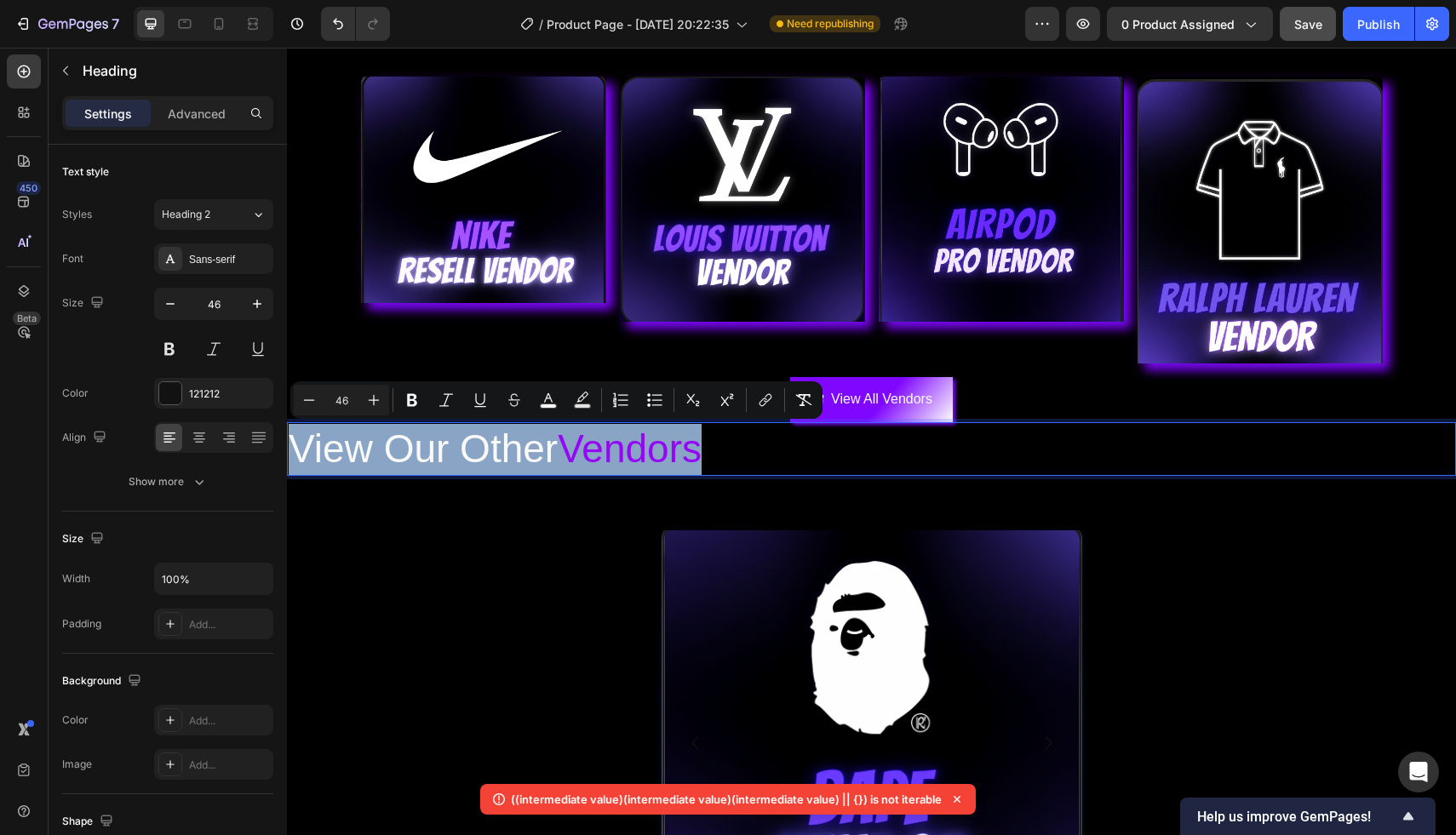
drag, startPoint x: 295, startPoint y: 445, endPoint x: 733, endPoint y: 437, distance: 438.1
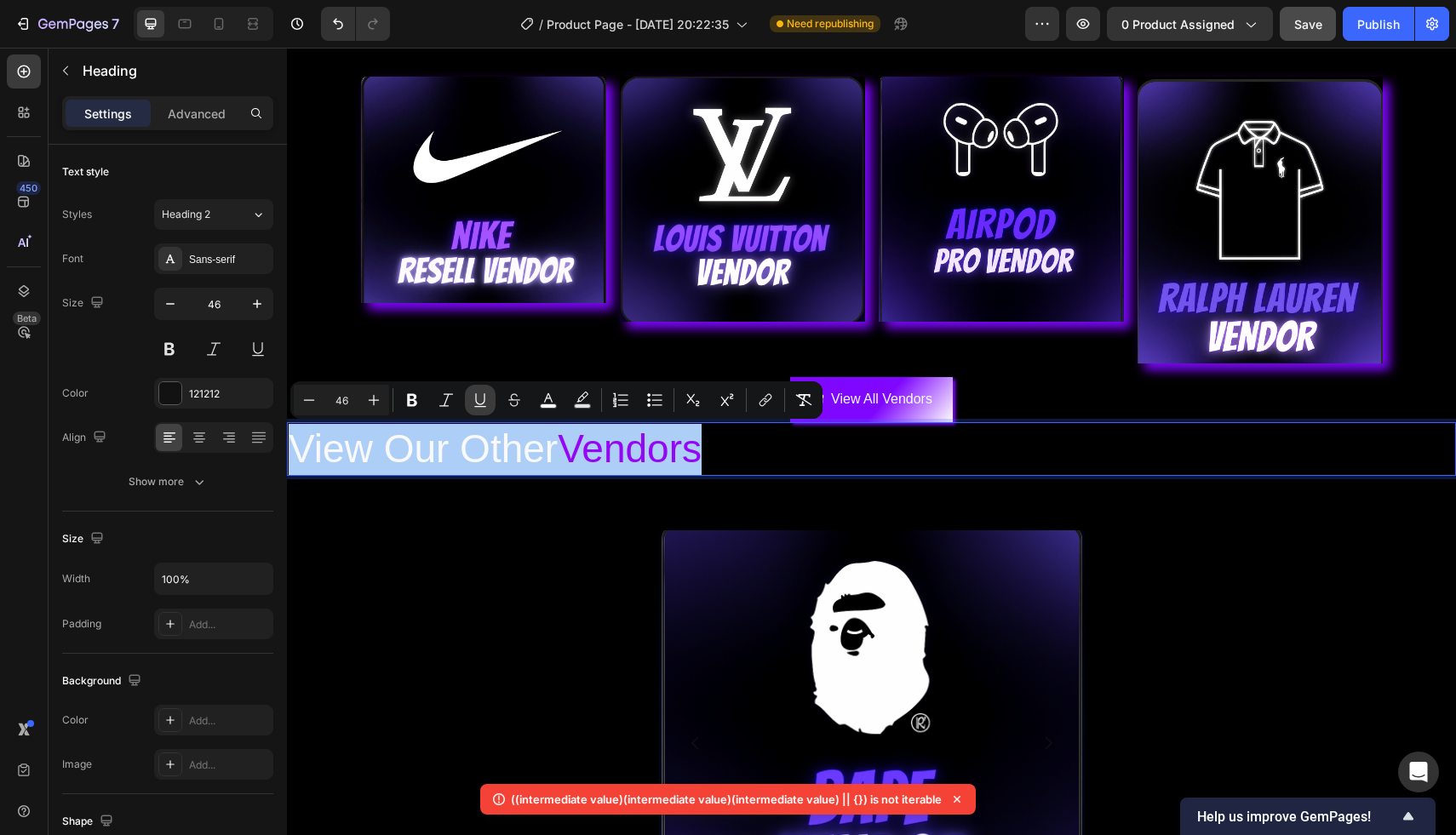
click at [474, 399] on icon "Editor contextual toolbar" at bounding box center [480, 400] width 17 height 17
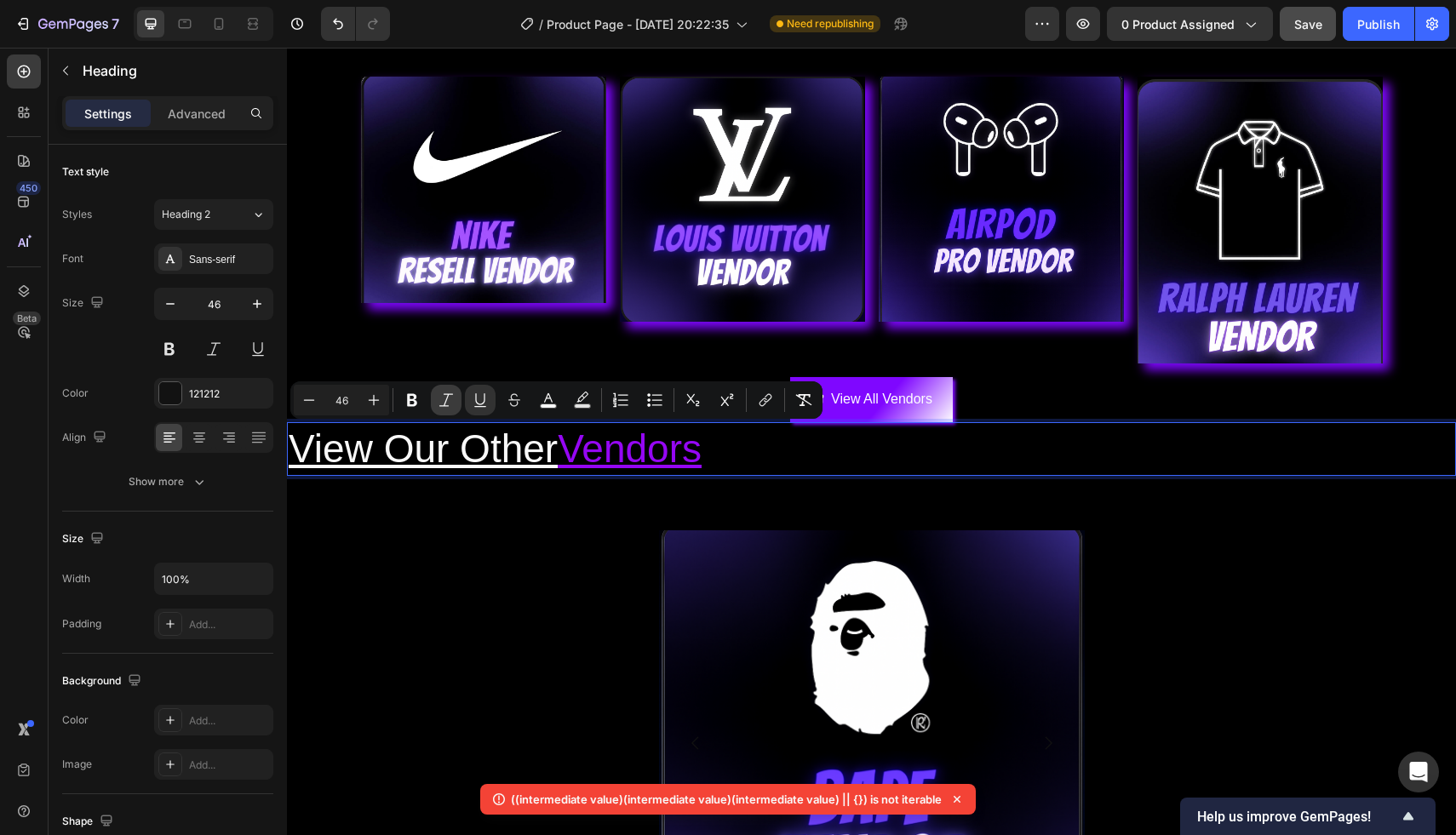
click at [445, 397] on icon "Editor contextual toolbar" at bounding box center [445, 400] width 17 height 17
click at [517, 551] on div "View the rest of the vendors: Heading Image Image Row Image Image Image Carousel" at bounding box center [872, 750] width 1169 height 439
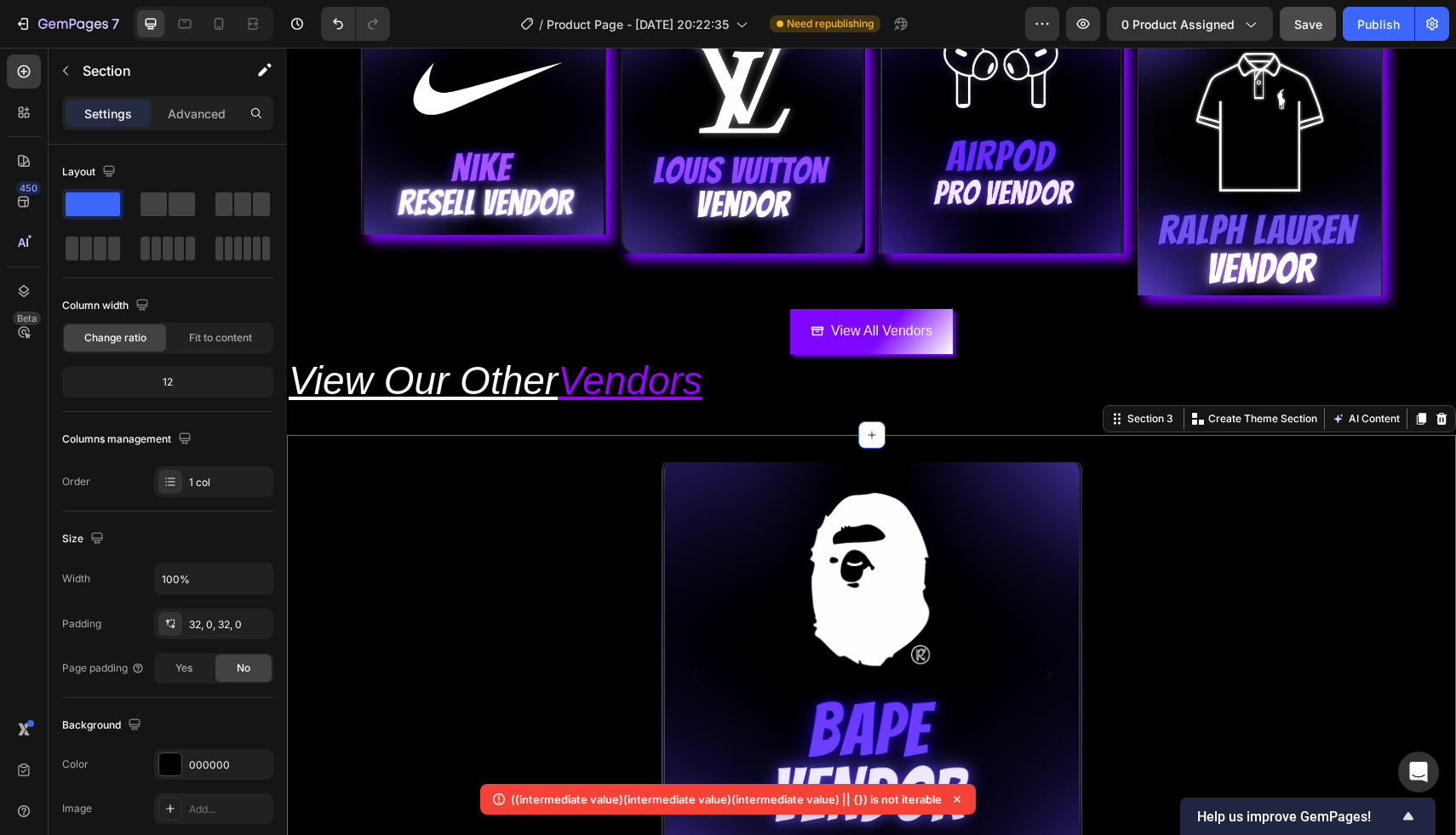
scroll to position [373, 0]
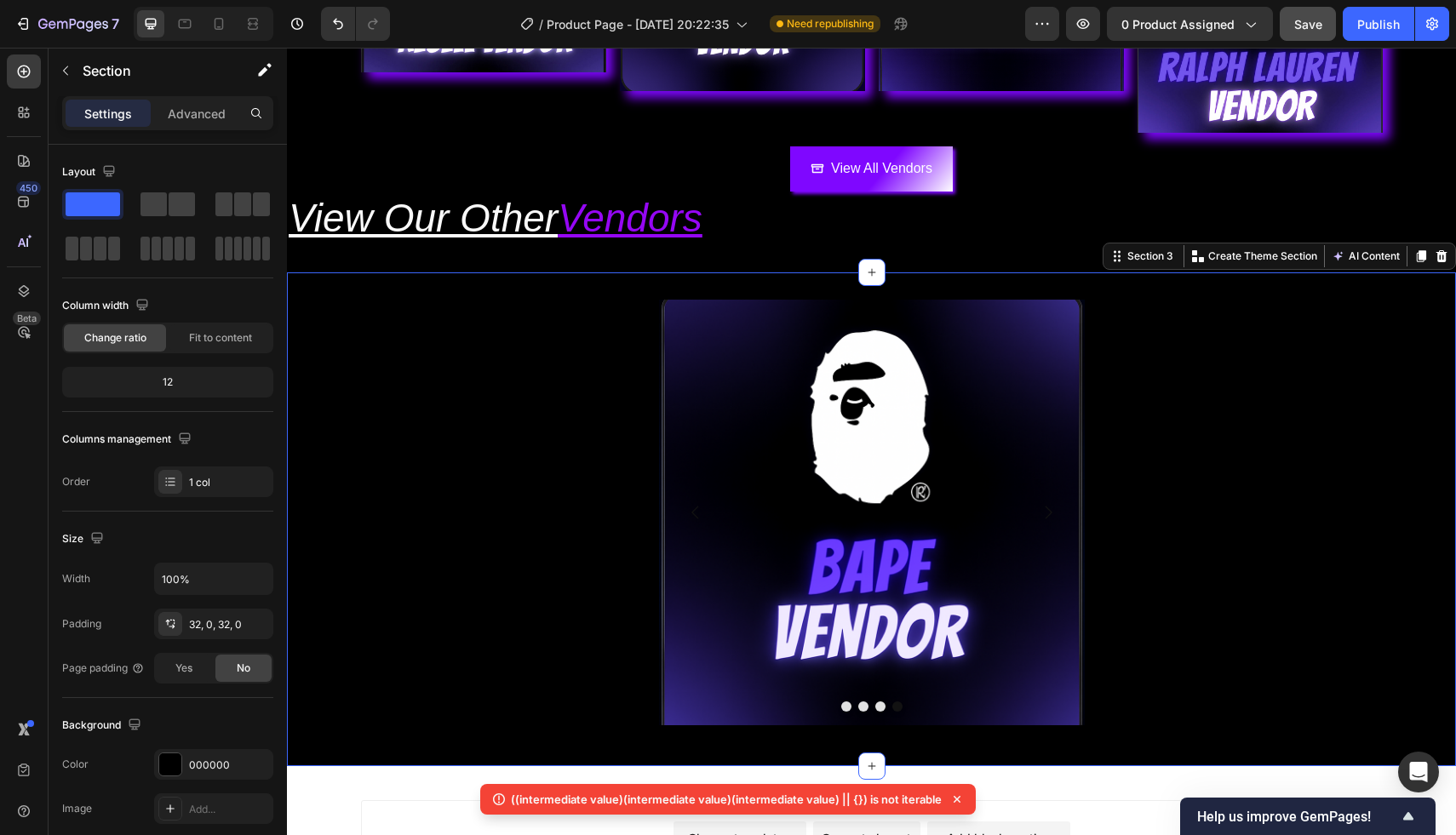
click at [548, 572] on div "View the rest of the vendors: Heading Image Image Row Image Image Image Carousel" at bounding box center [872, 519] width 1169 height 439
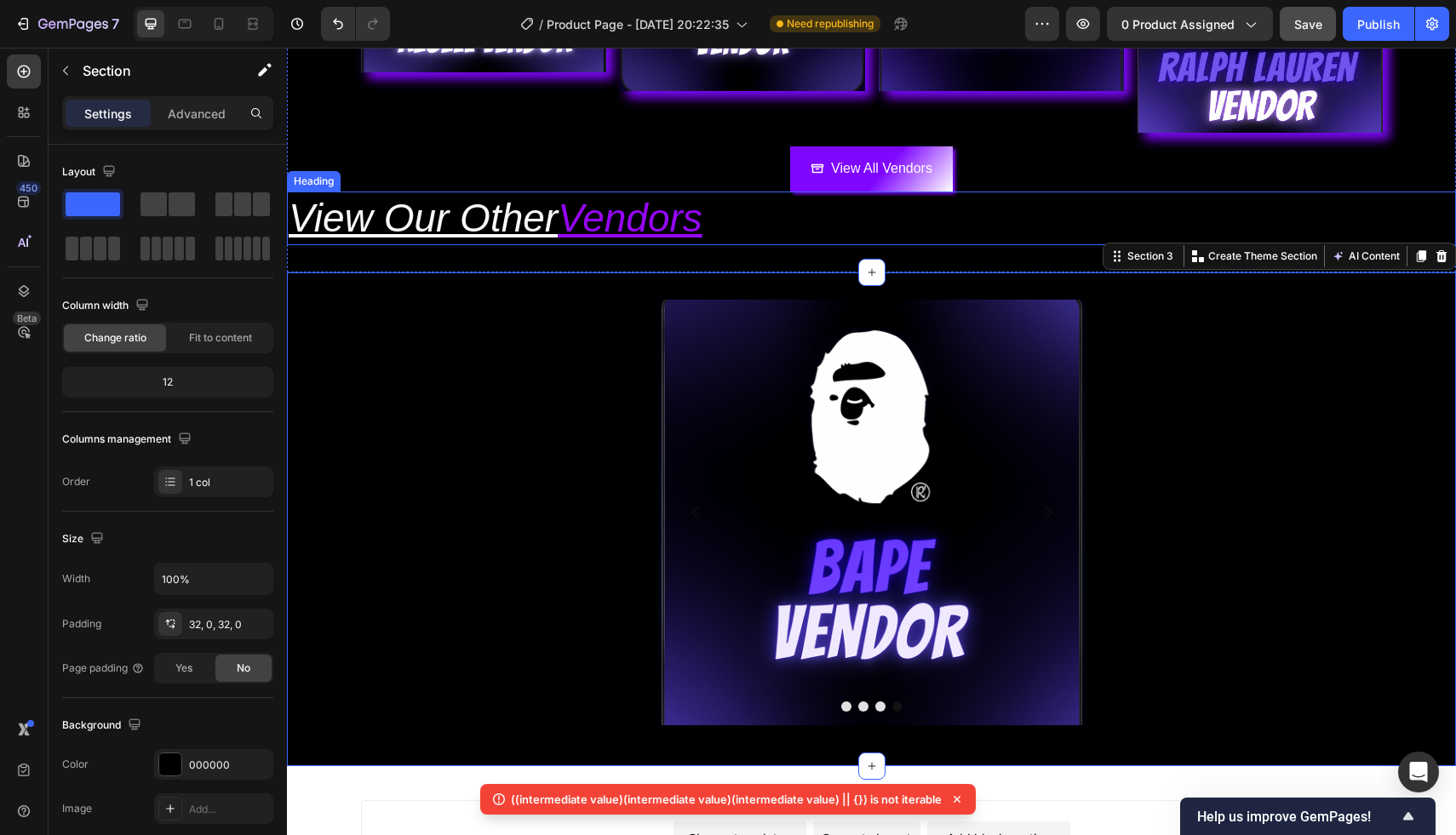
click at [583, 240] on u "Vendors" at bounding box center [630, 218] width 145 height 44
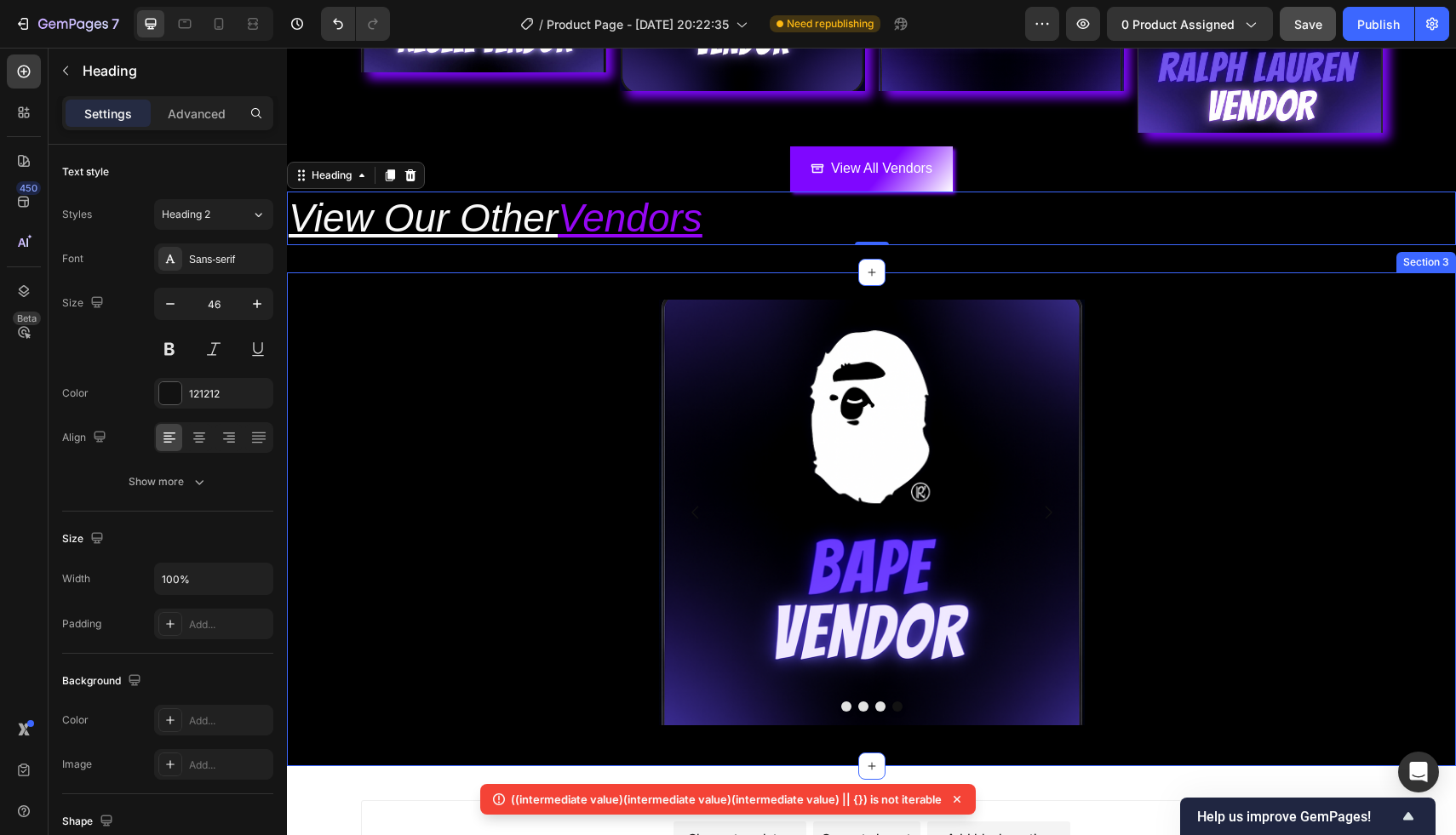
click at [1123, 581] on div "View the rest of the vendors: Heading Image Image Row Image Image Image Carousel" at bounding box center [872, 519] width 1169 height 439
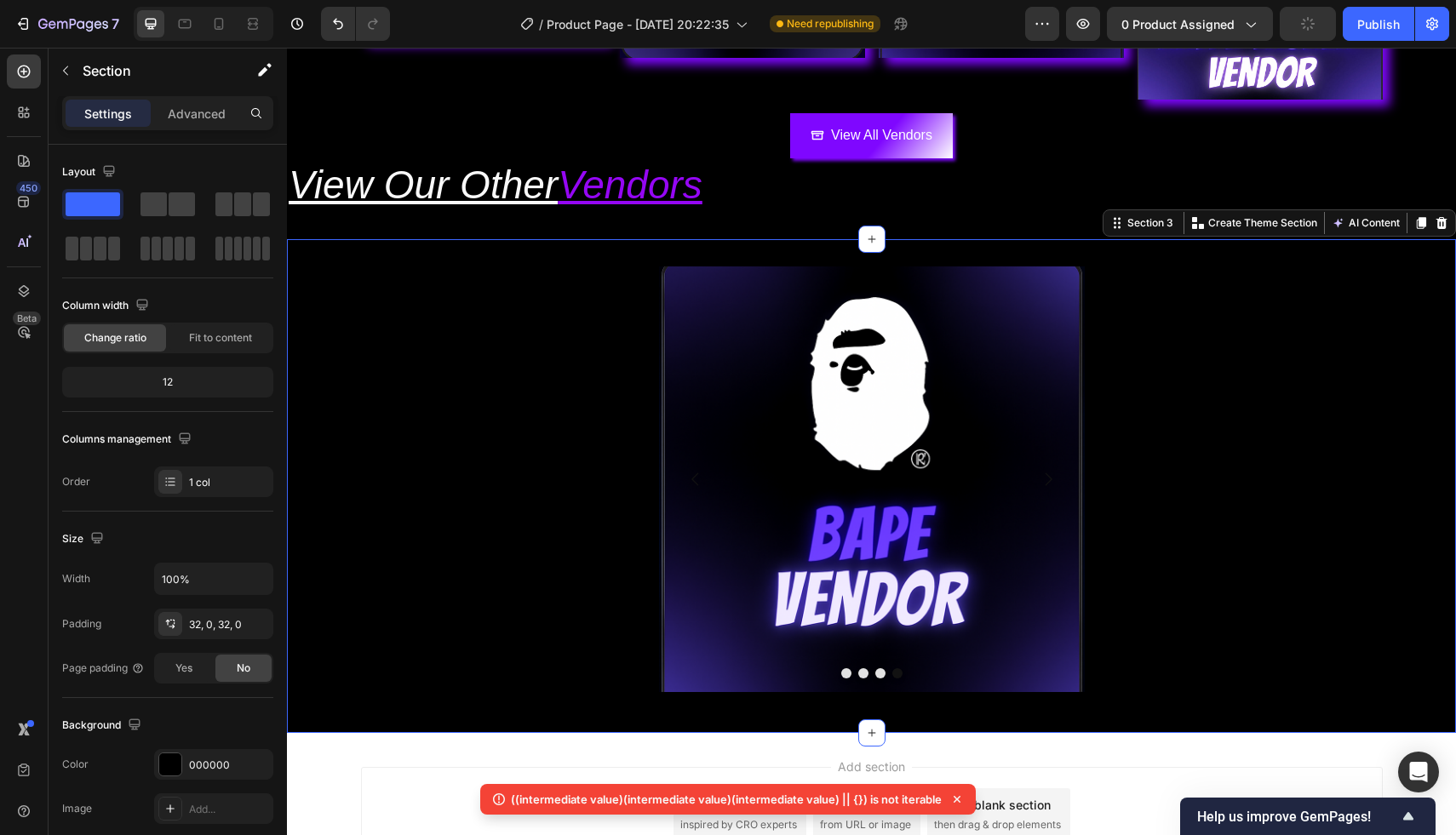
scroll to position [508, 0]
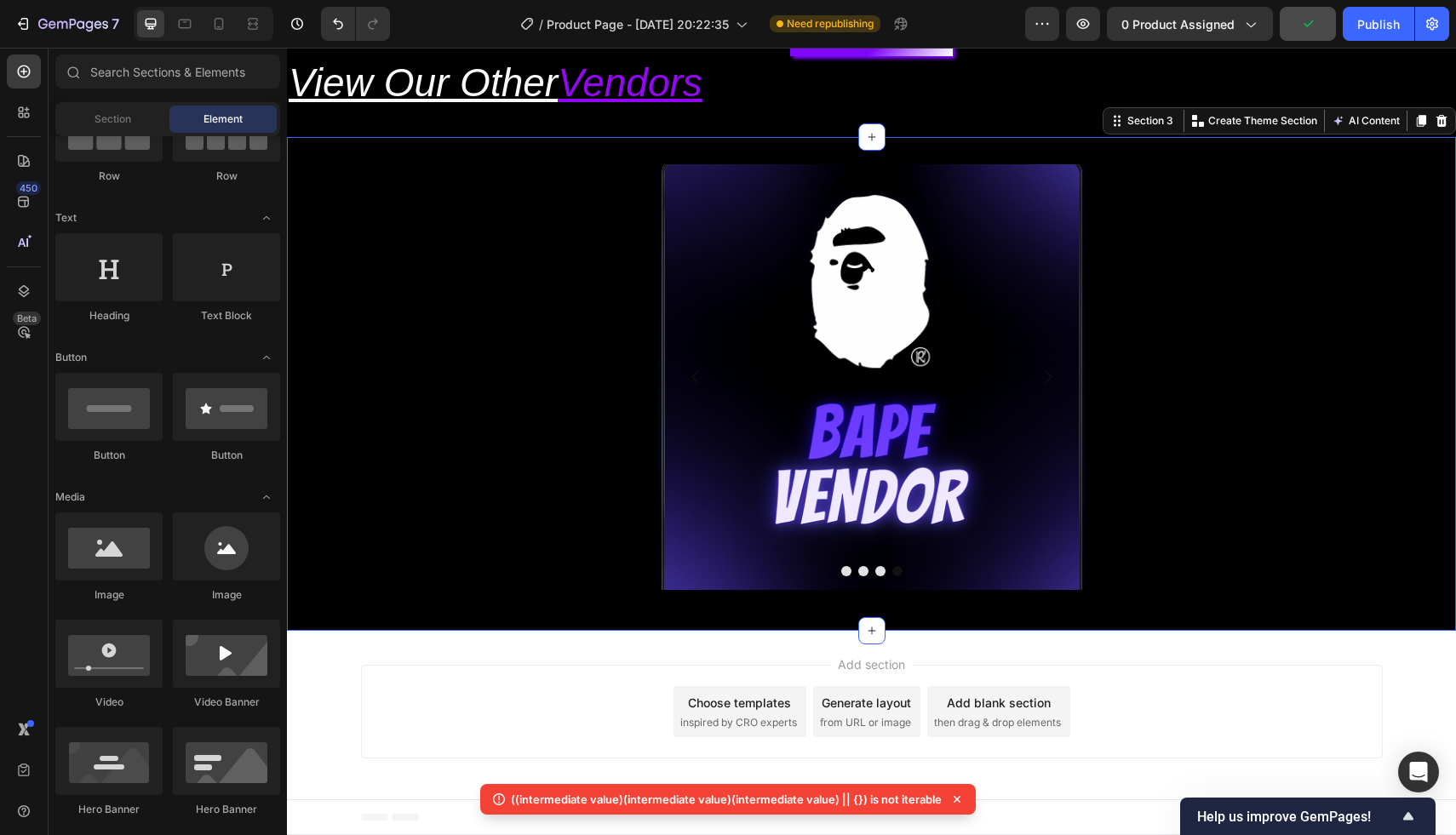
click at [880, 659] on span "Add section" at bounding box center [871, 665] width 80 height 18
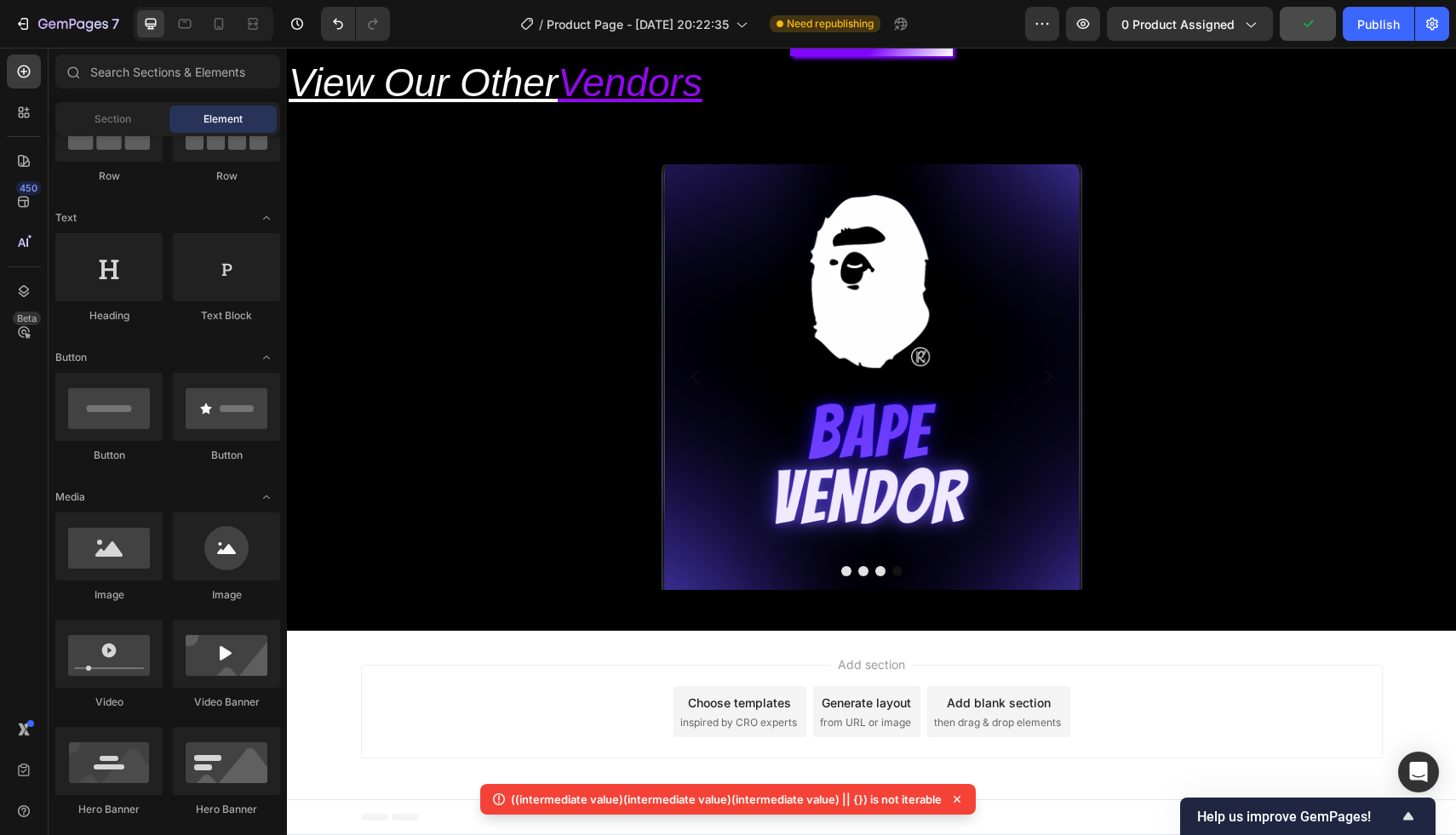
click at [870, 664] on span "Add section" at bounding box center [871, 665] width 80 height 18
click at [979, 708] on div "Add blank section" at bounding box center [999, 703] width 104 height 18
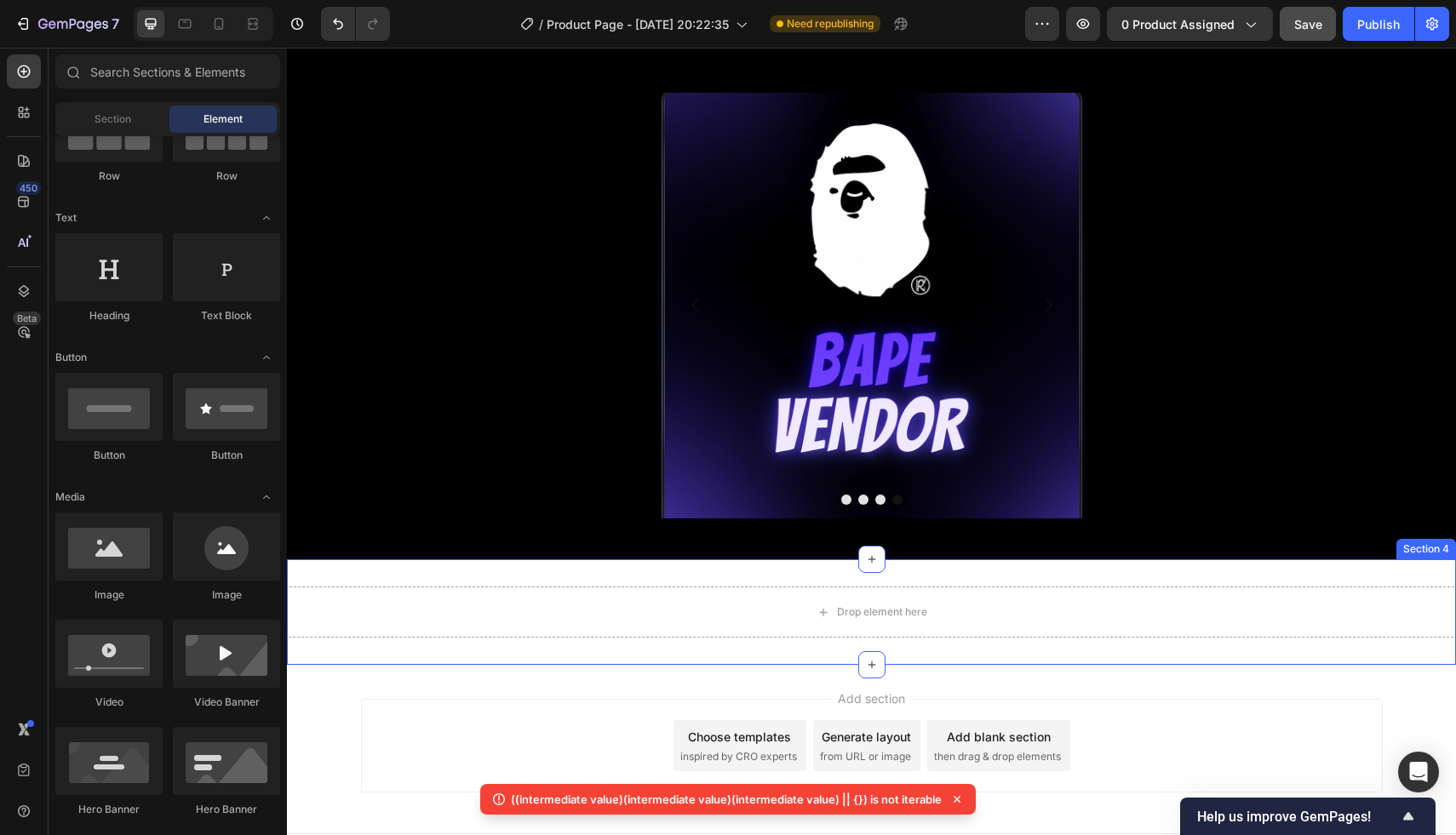
scroll to position [614, 0]
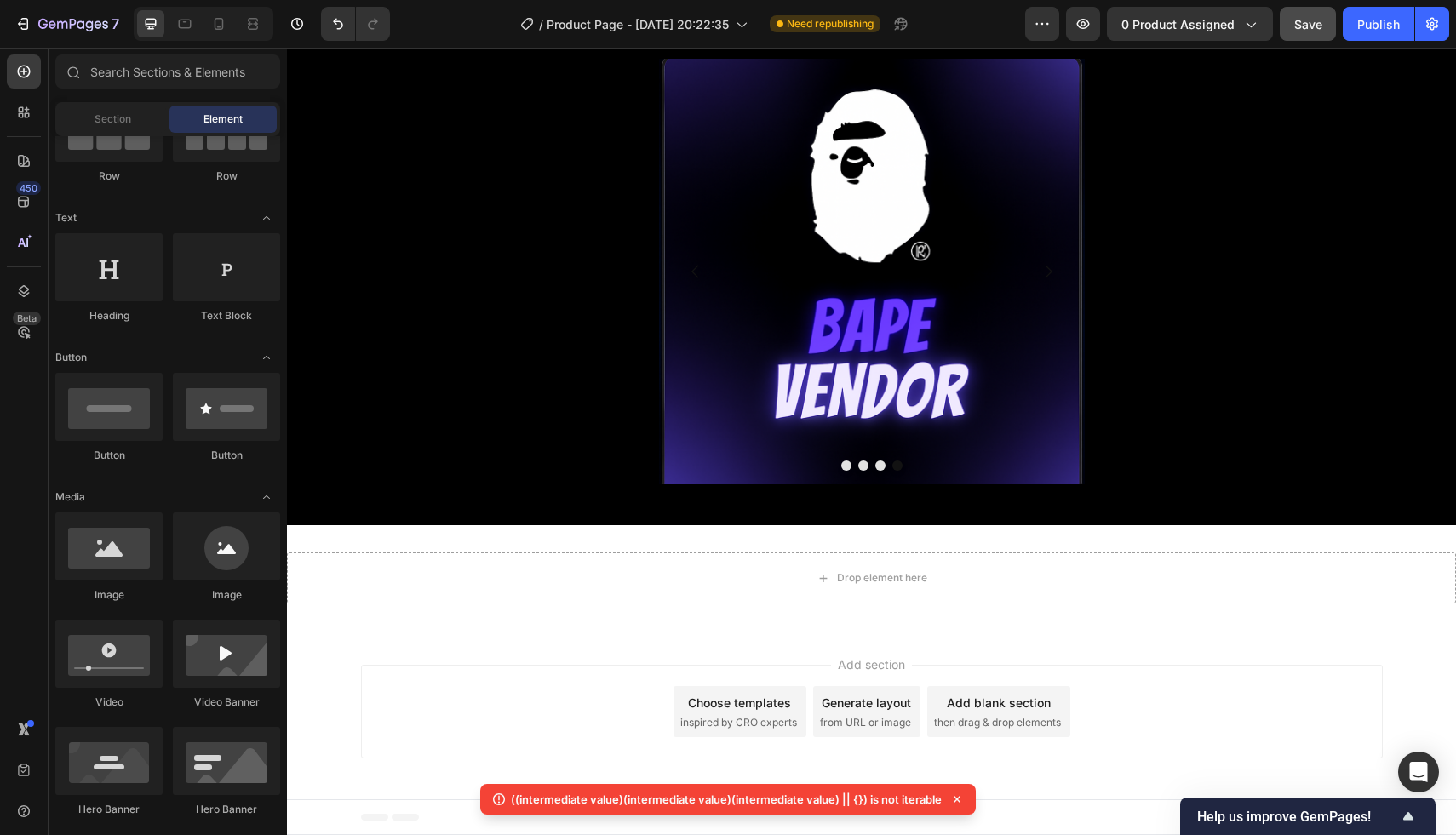
click at [986, 724] on span "then drag & drop elements" at bounding box center [997, 723] width 127 height 16
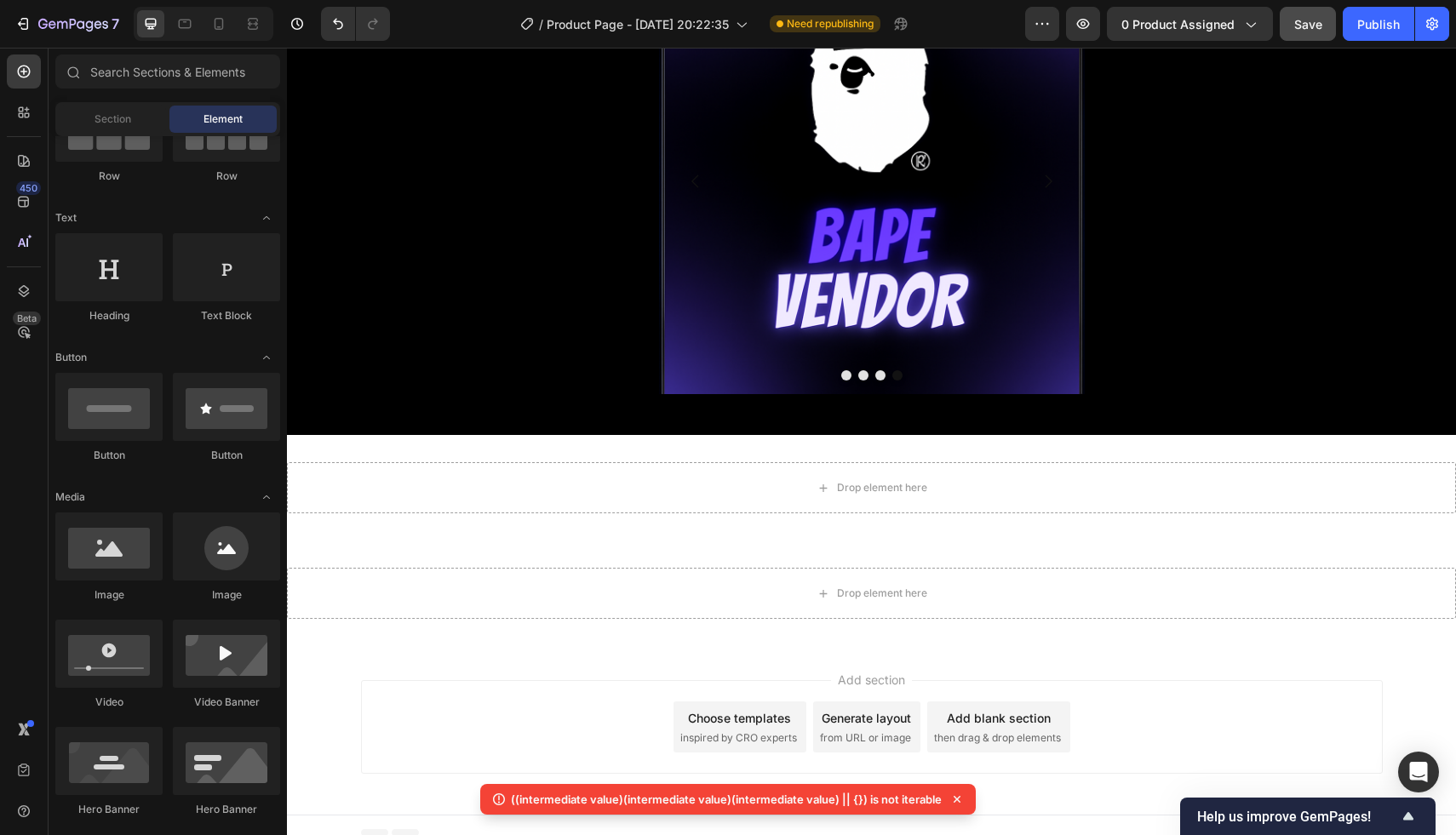
scroll to position [720, 0]
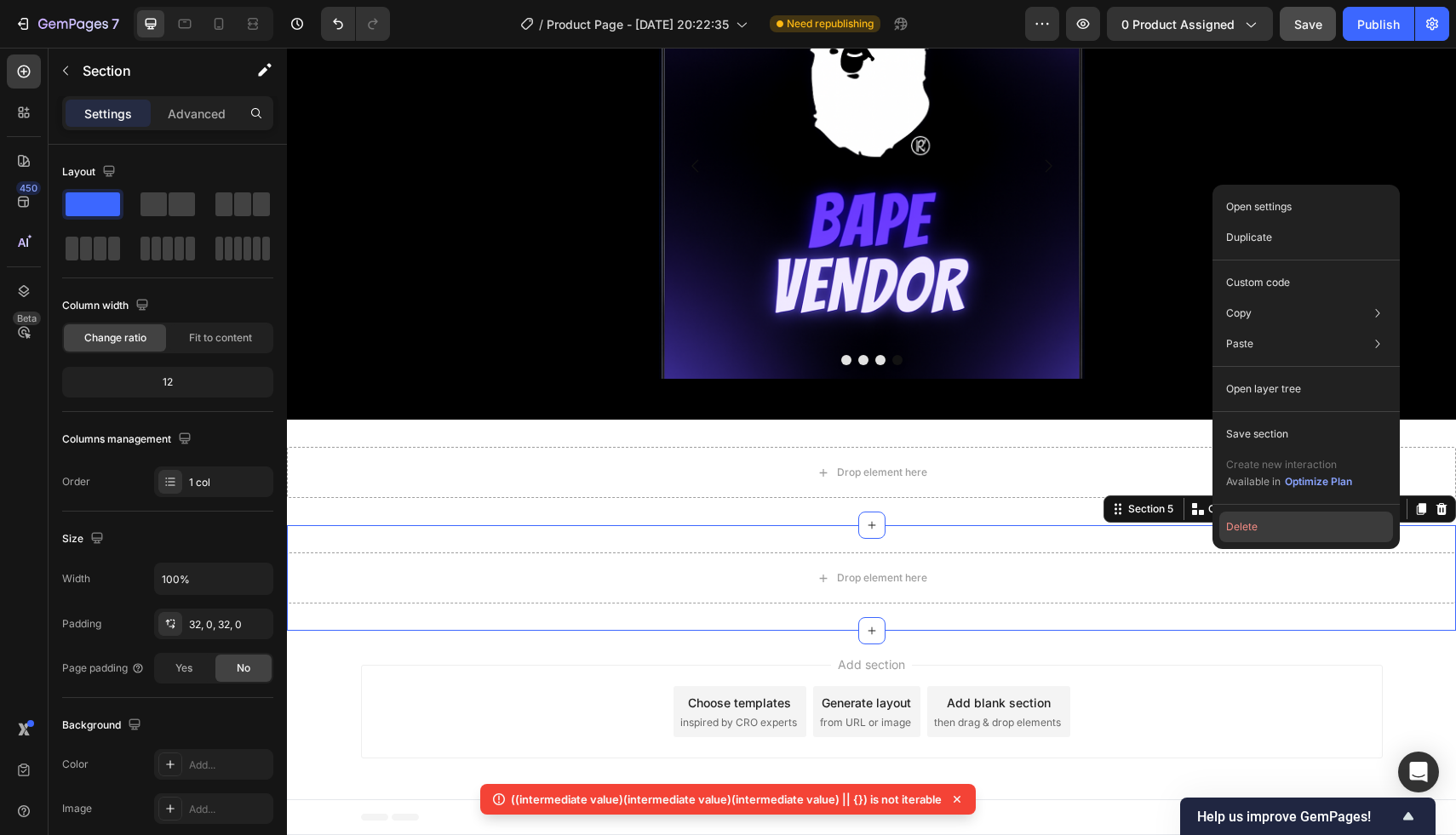
click at [1278, 516] on button "Delete" at bounding box center [1306, 527] width 174 height 31
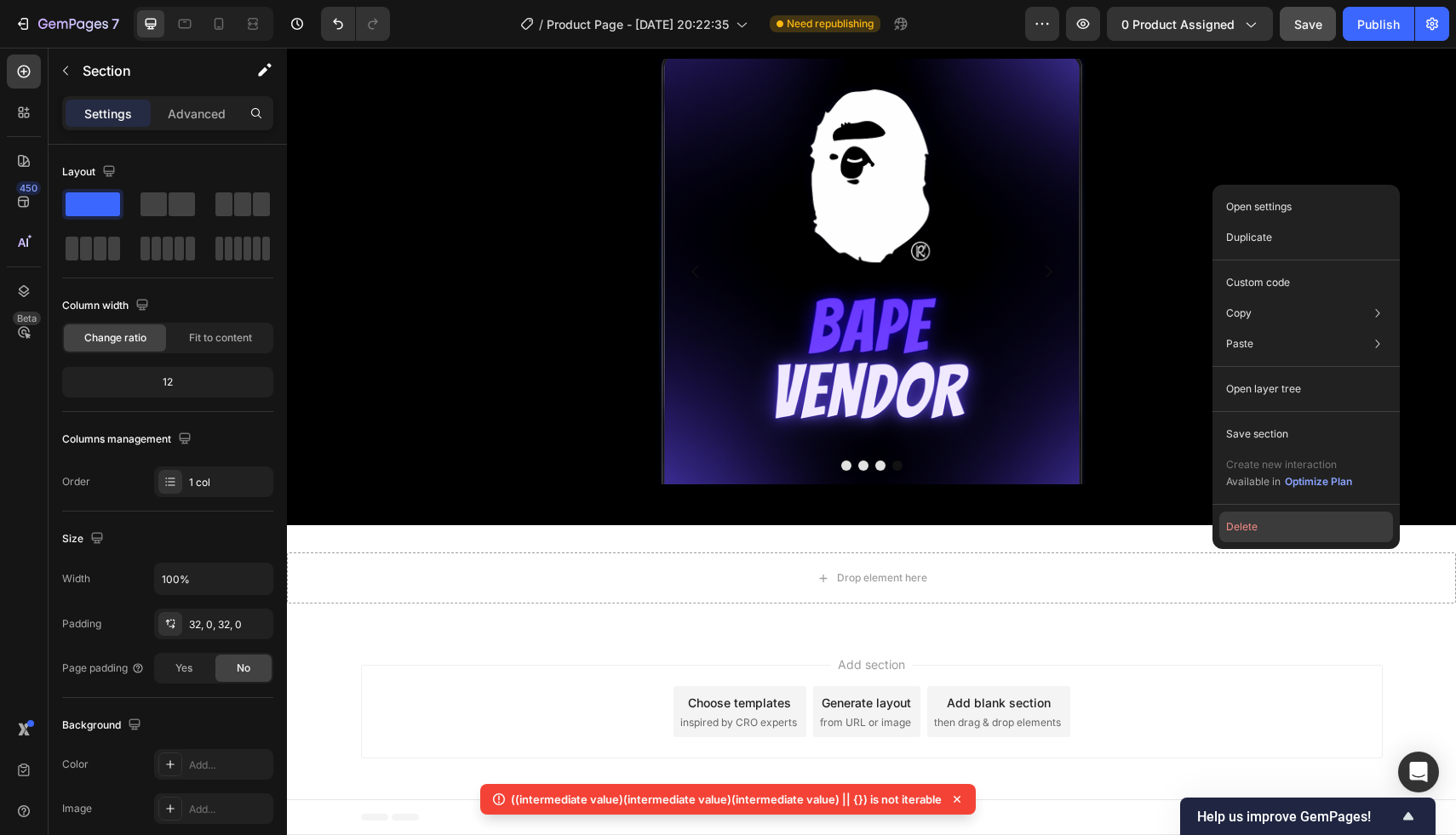
scroll to position [614, 0]
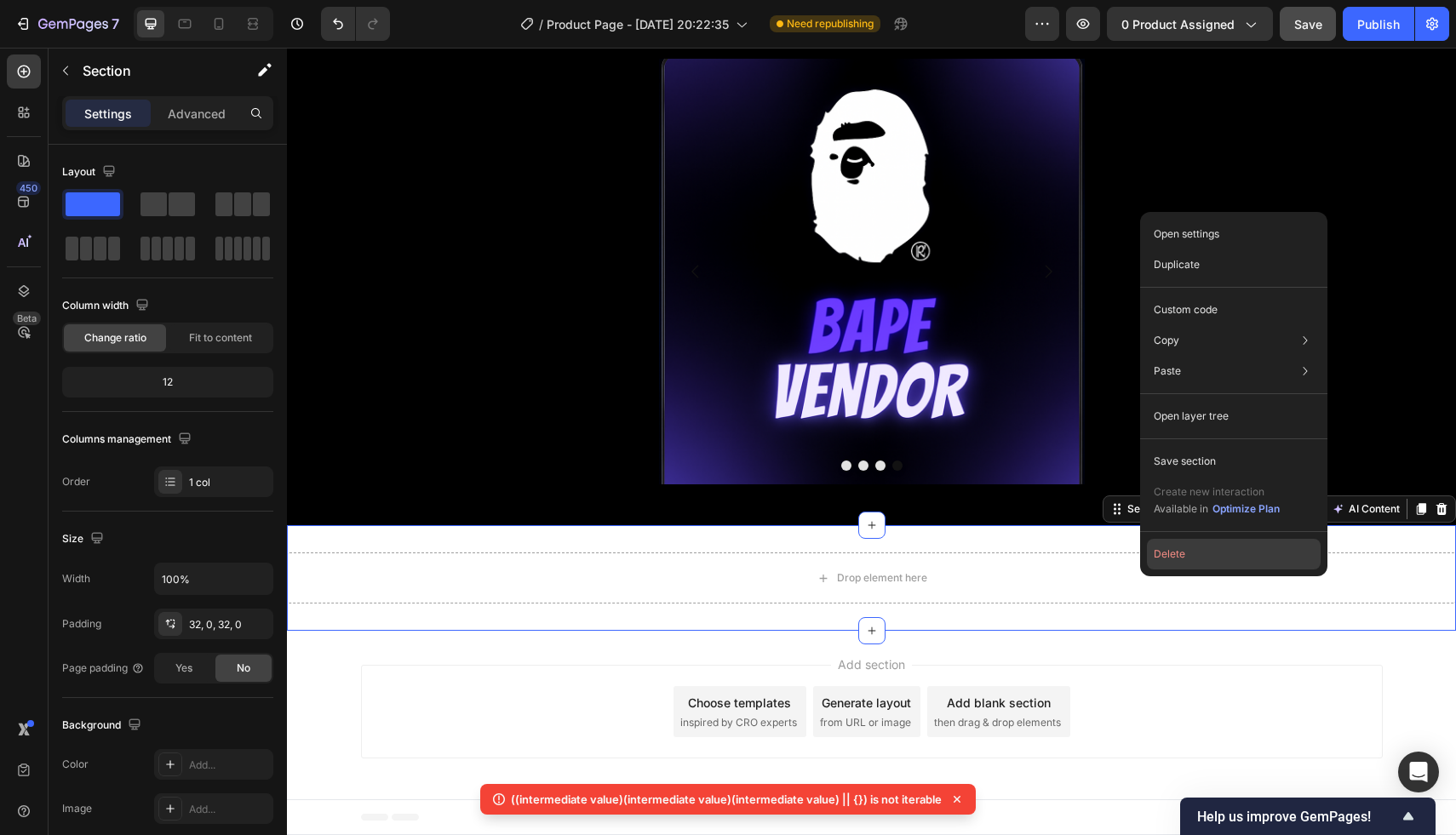
click at [1178, 551] on button "Delete" at bounding box center [1234, 554] width 174 height 31
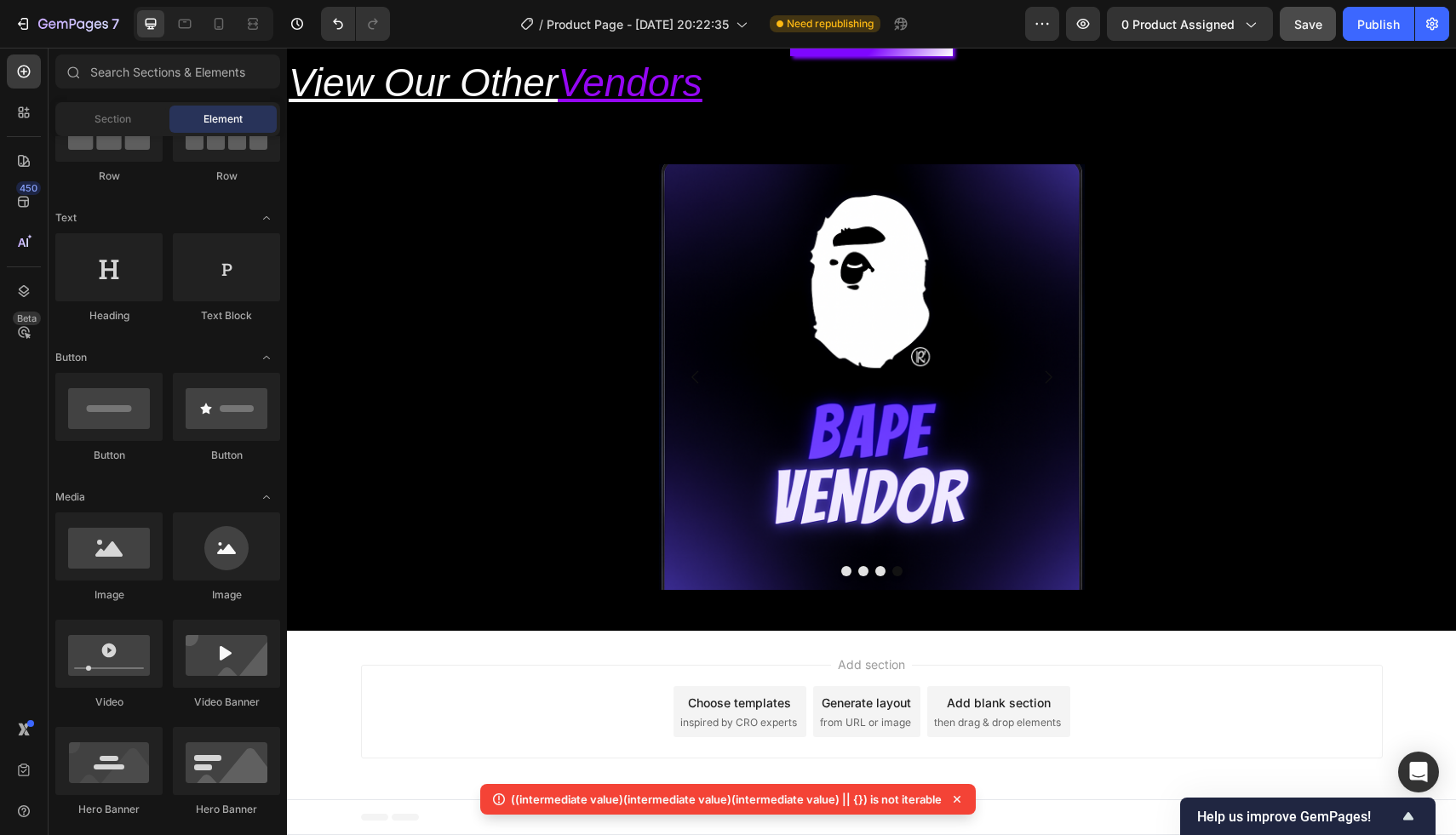
click at [952, 798] on icon at bounding box center [957, 799] width 17 height 17
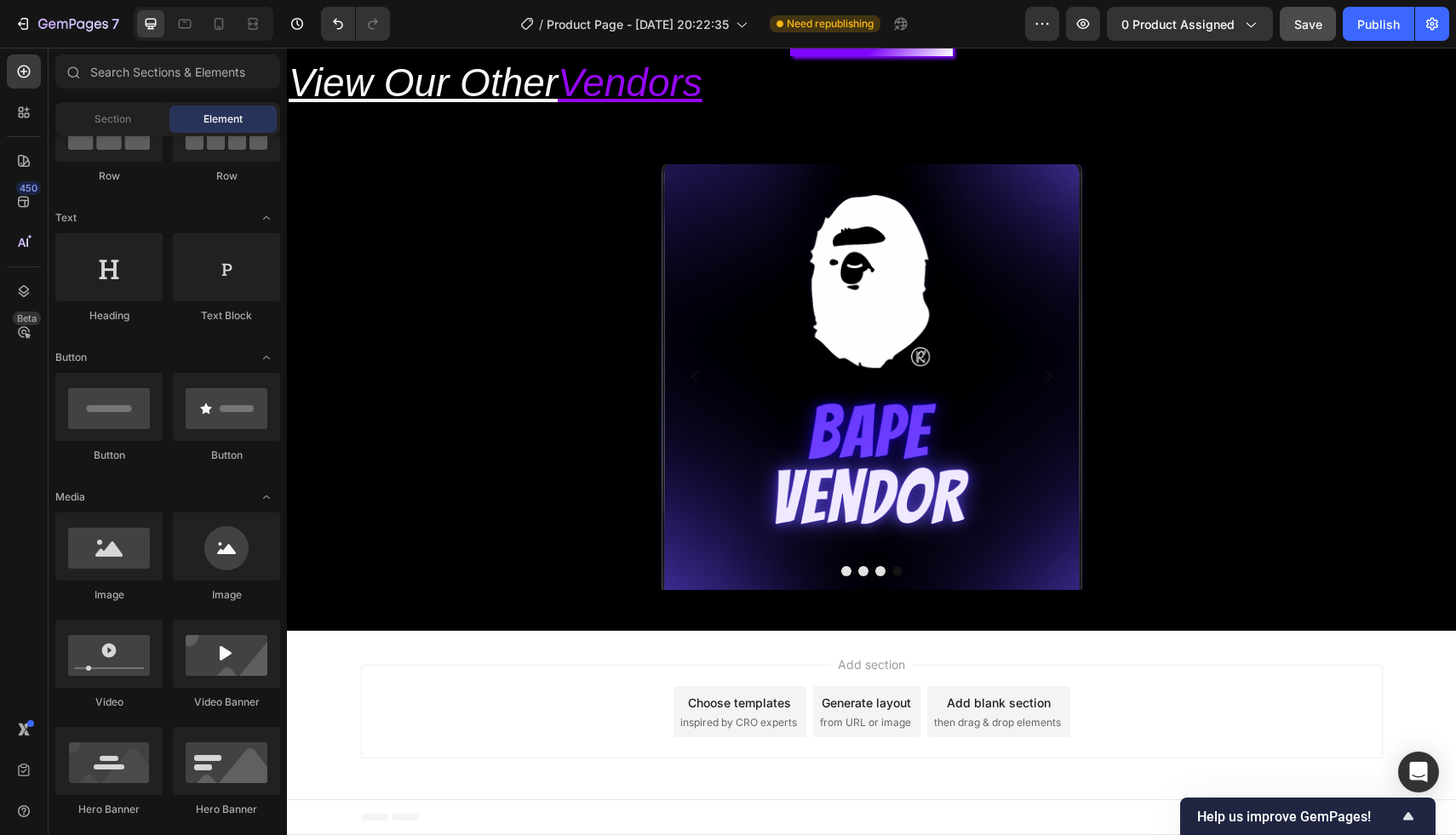
click at [932, 827] on div "Footer" at bounding box center [872, 817] width 1022 height 34
click at [321, 820] on span "Footer" at bounding box center [335, 817] width 32 height 17
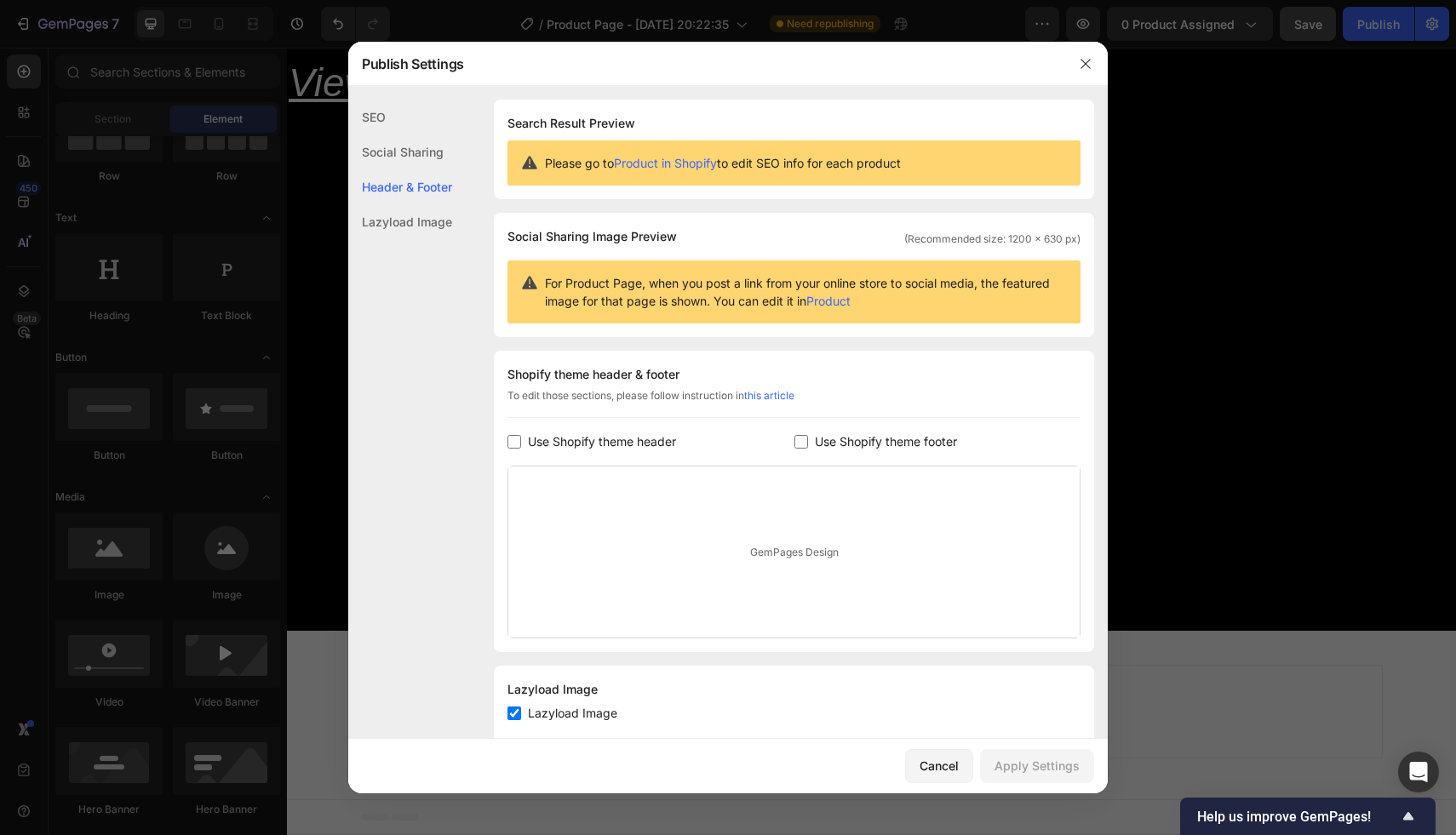
scroll to position [39, 0]
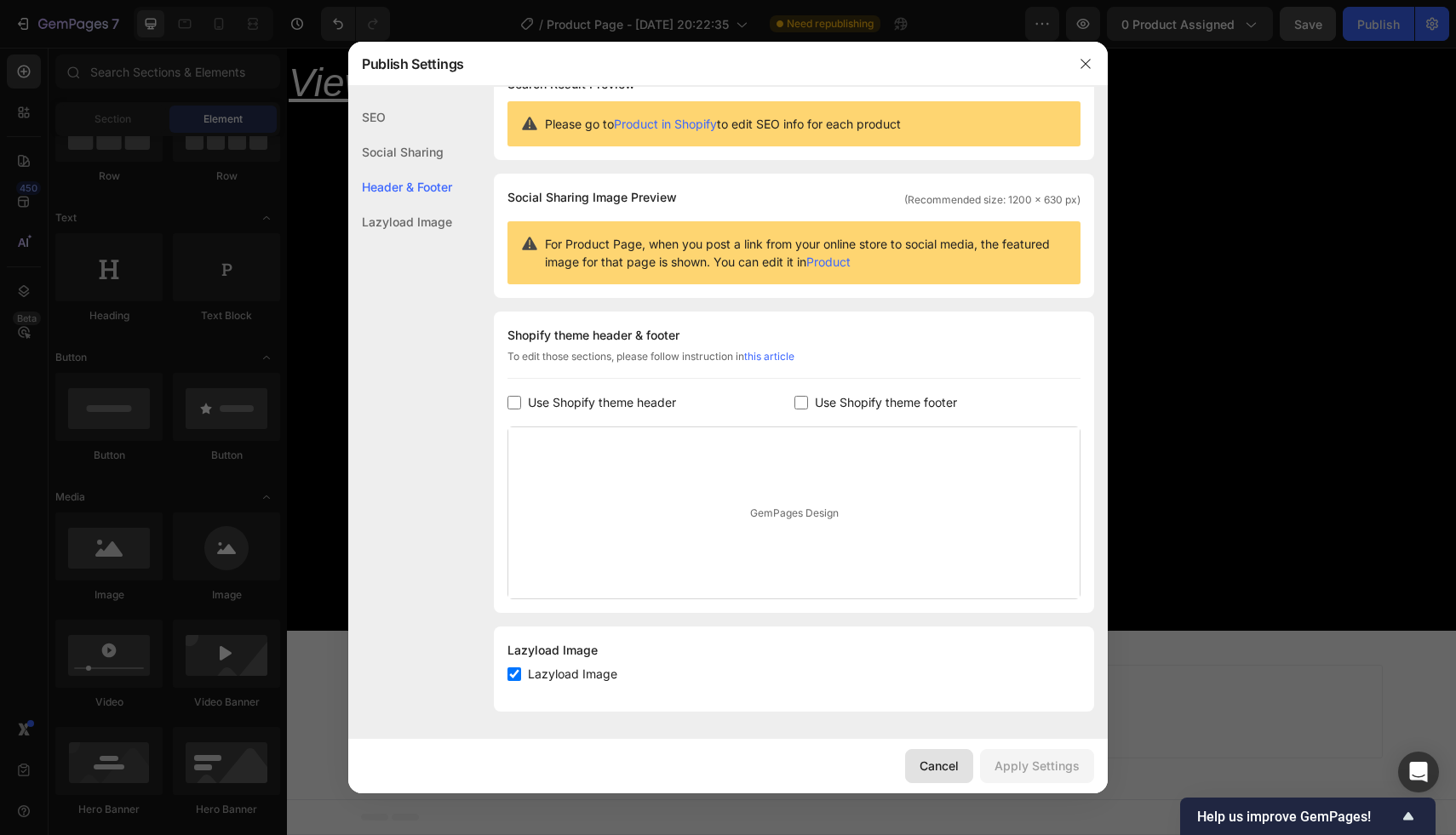
click at [947, 751] on button "Cancel" at bounding box center [938, 765] width 68 height 34
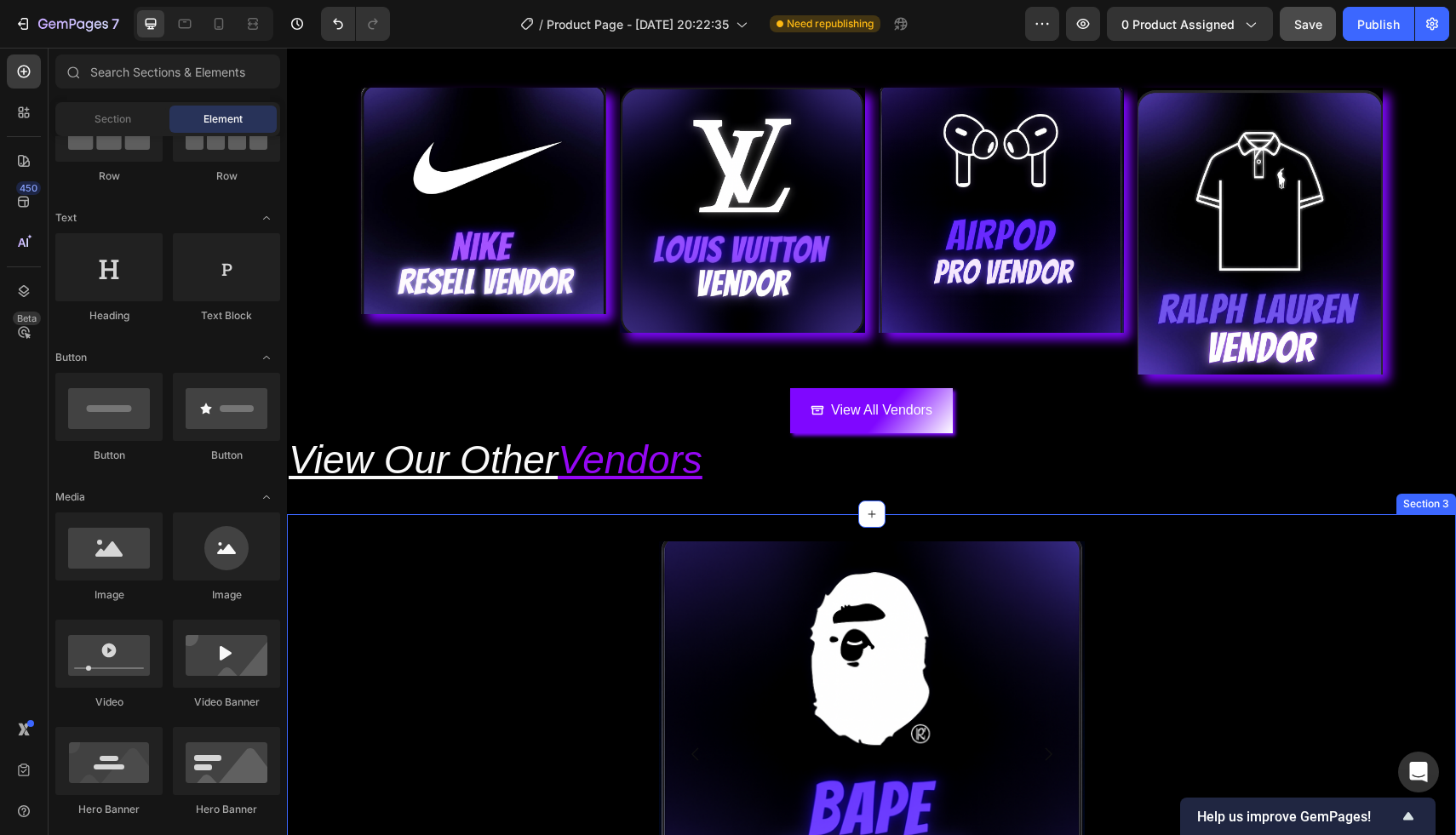
scroll to position [0, 0]
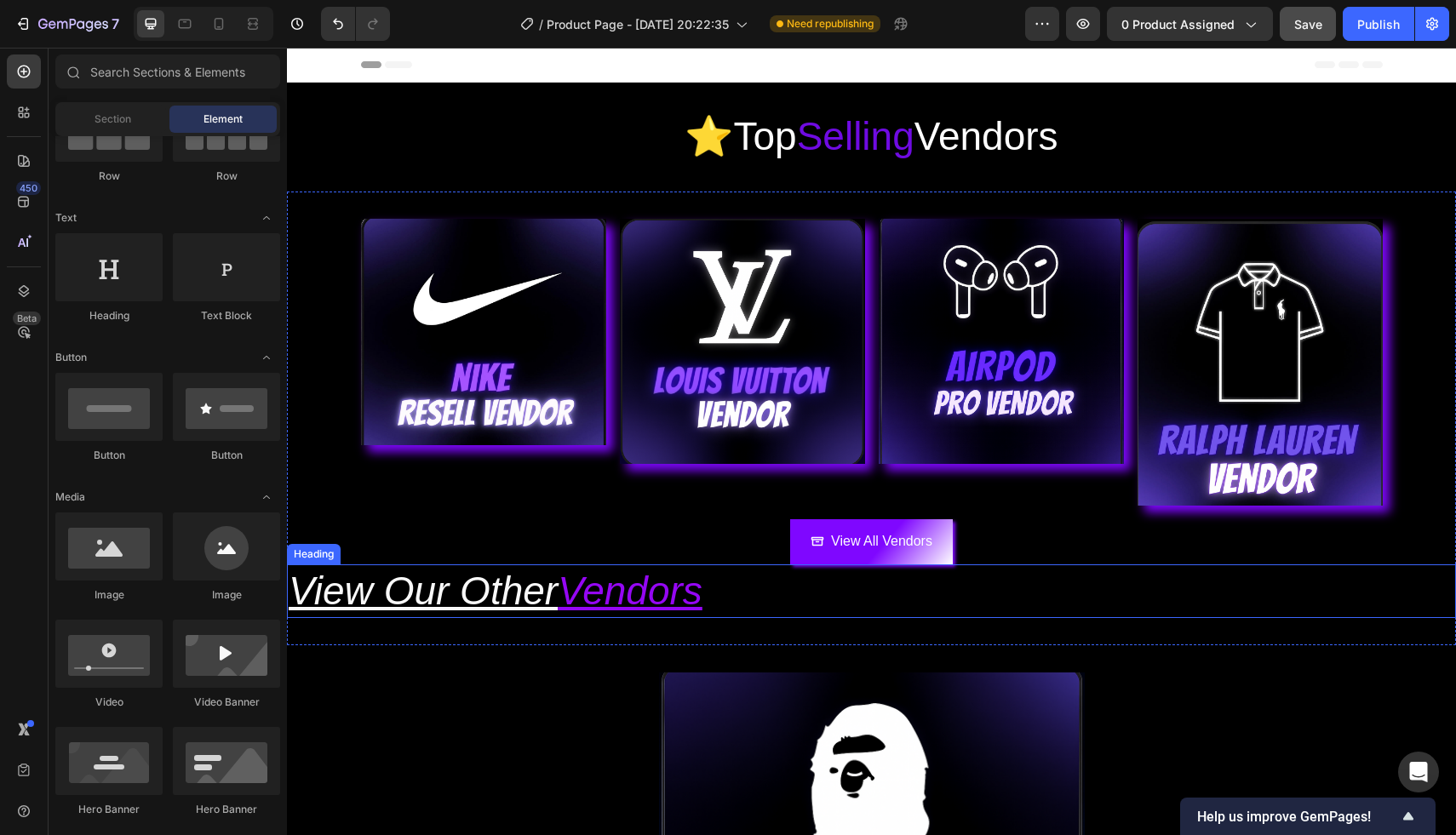
click at [410, 587] on u "View Our Other" at bounding box center [423, 591] width 269 height 44
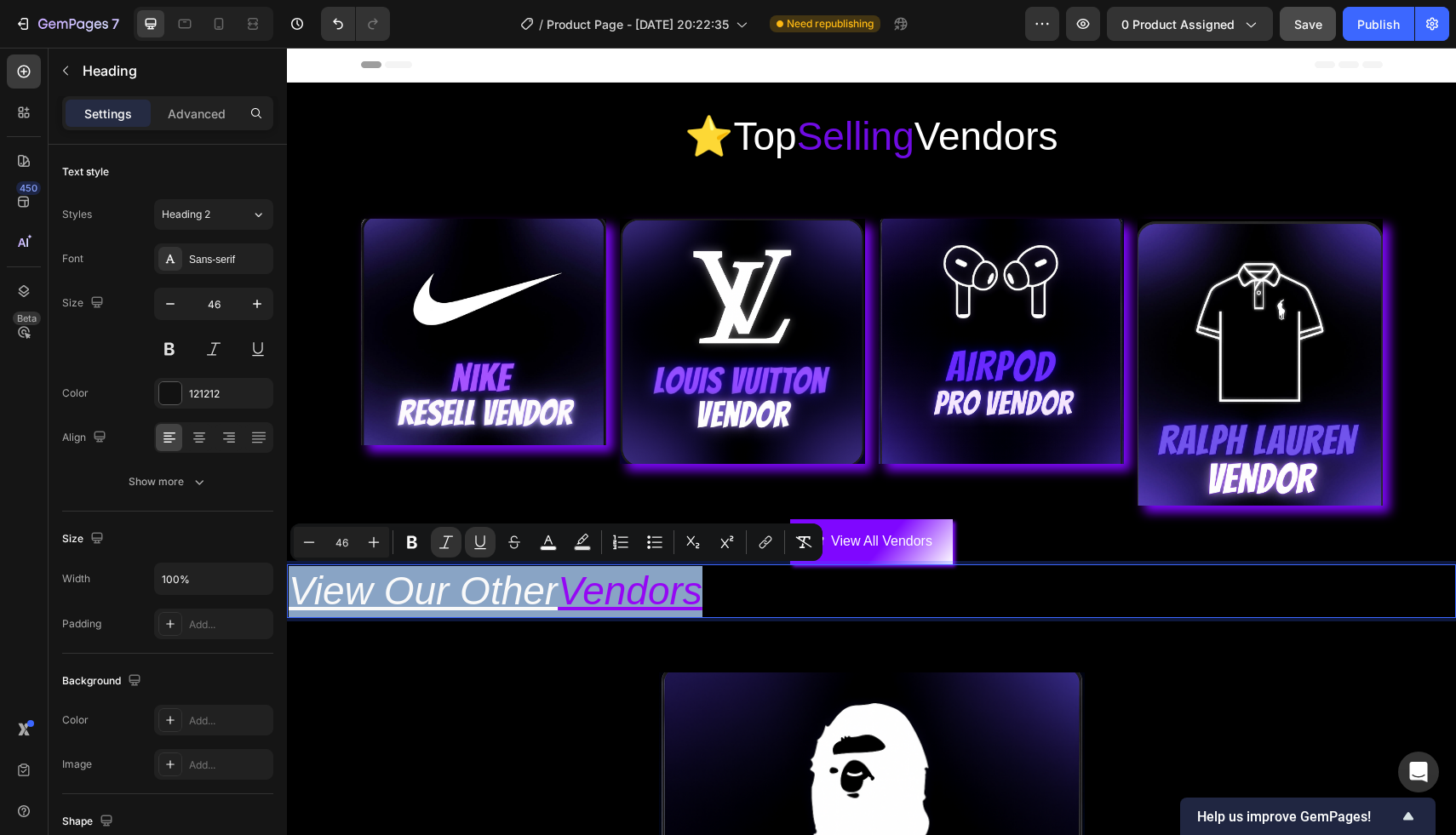
drag, startPoint x: 300, startPoint y: 589, endPoint x: 723, endPoint y: 567, distance: 423.6
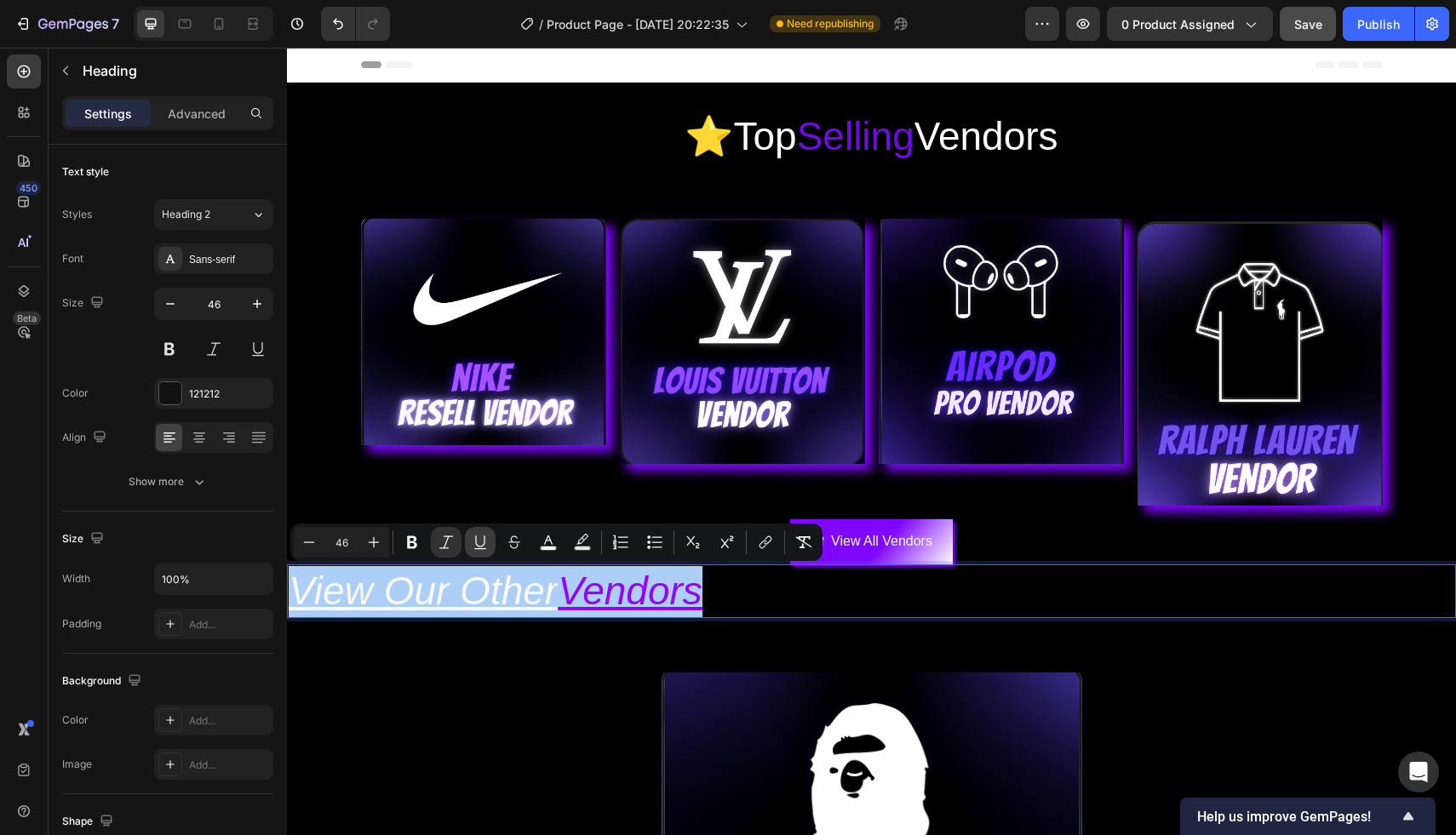
click at [474, 542] on icon "Editor contextual toolbar" at bounding box center [480, 542] width 17 height 17
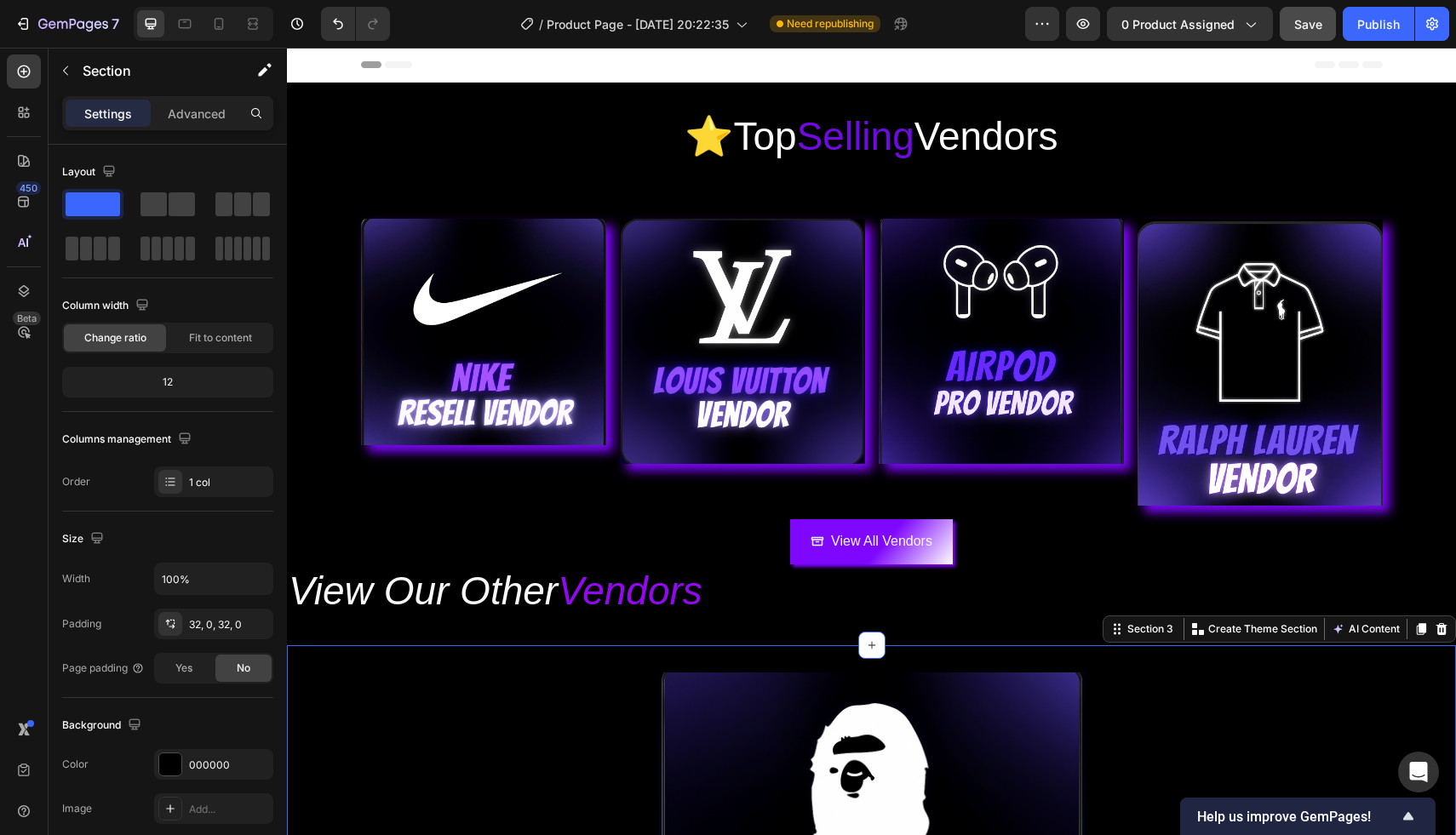
click at [466, 608] on icon "View Our Other" at bounding box center [423, 591] width 269 height 44
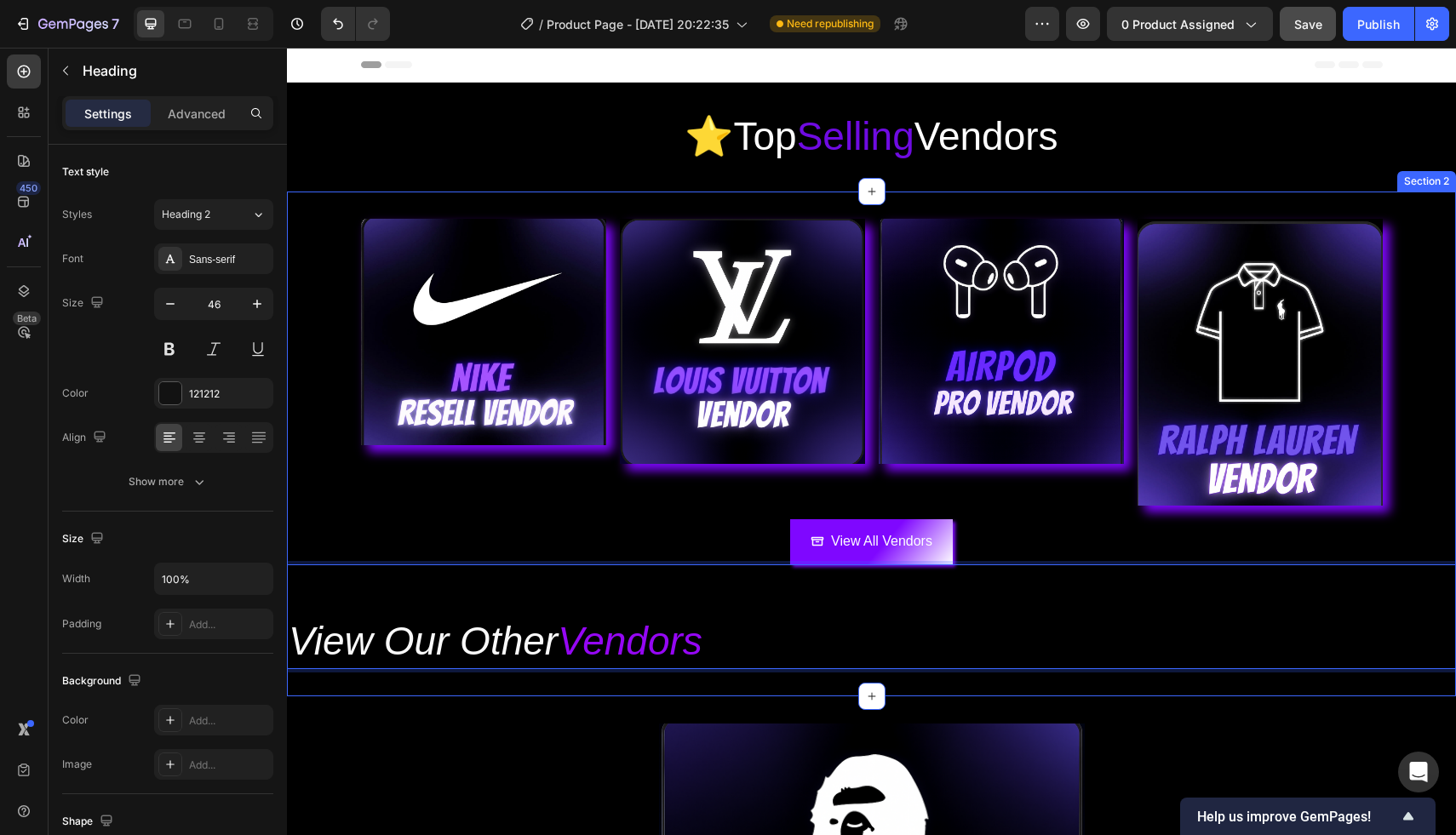
click at [412, 692] on div "Image Image Image Image Row View All Vendors Button View Our Other Vendors Head…" at bounding box center [872, 444] width 1169 height 505
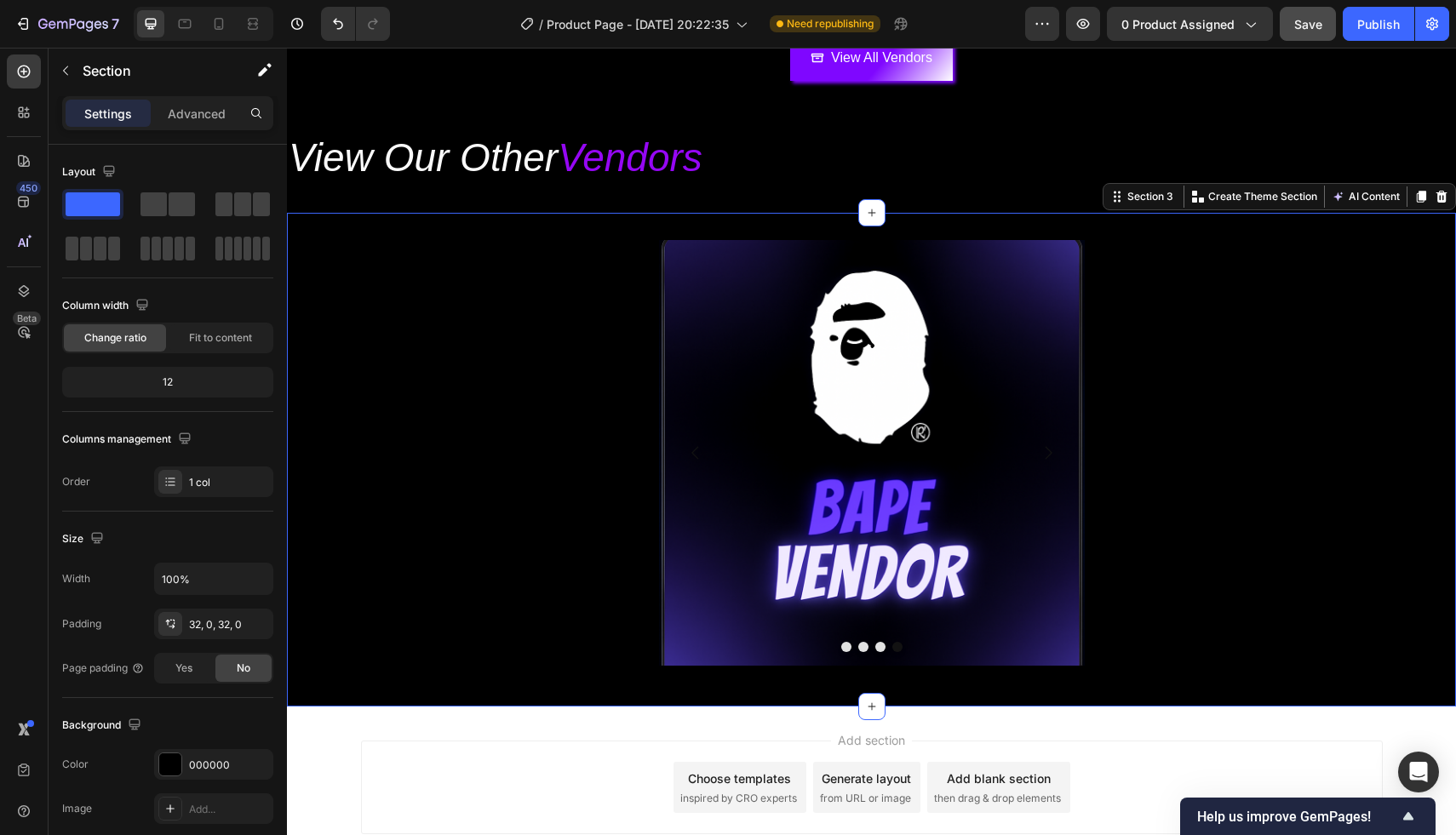
scroll to position [490, 0]
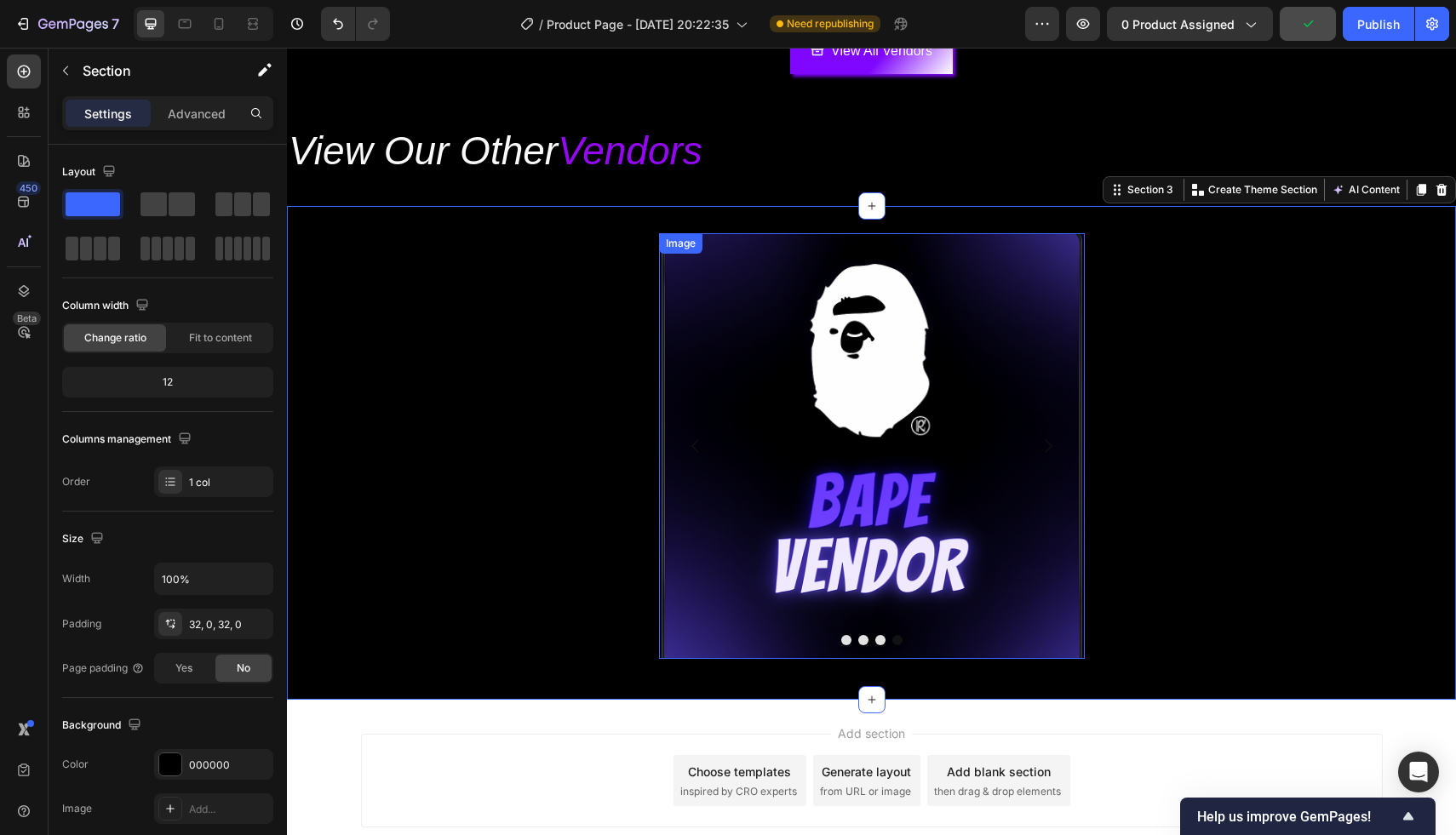
click at [960, 511] on img at bounding box center [871, 445] width 425 height 425
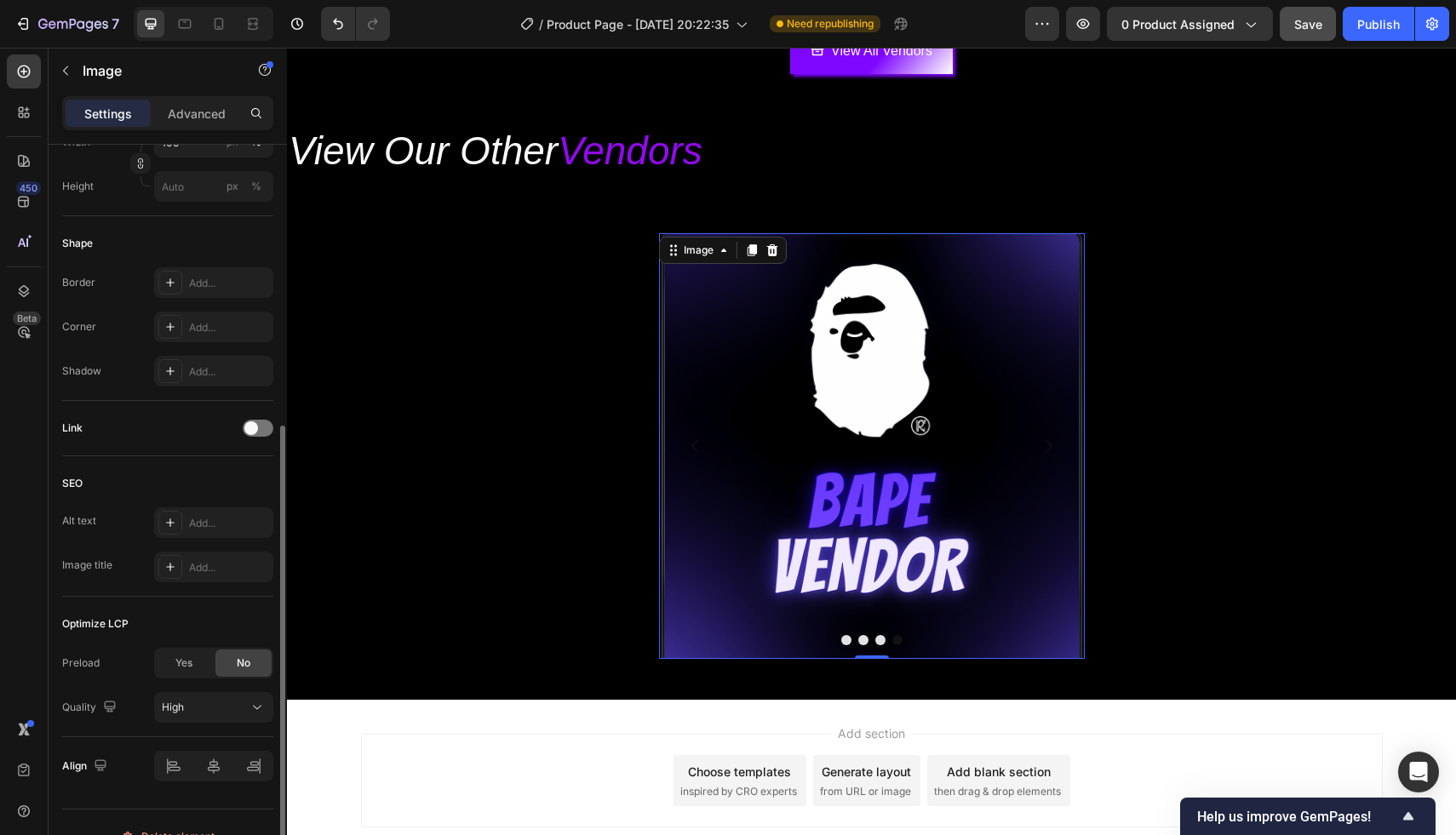
scroll to position [547, 0]
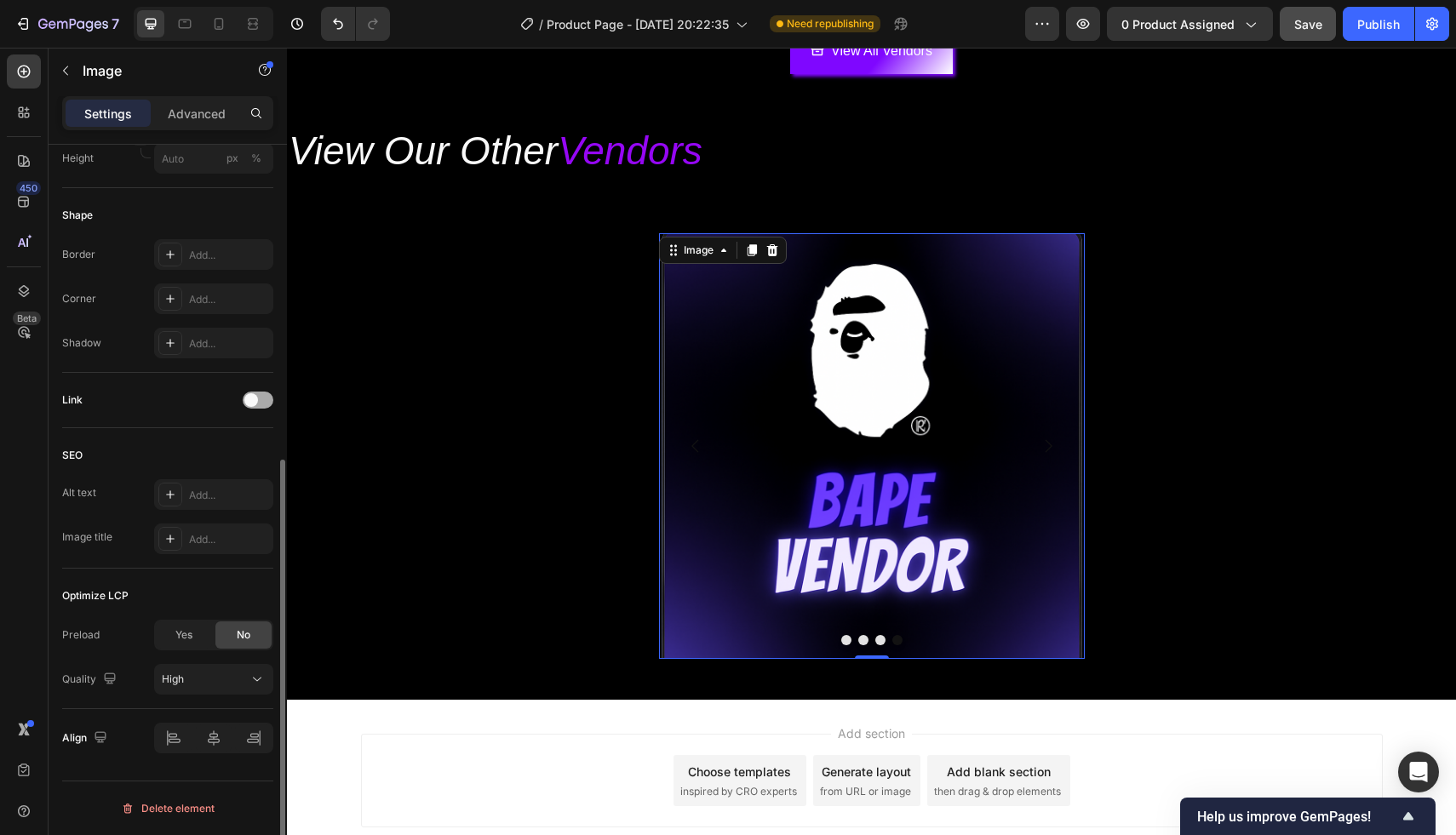
click at [246, 405] on div at bounding box center [258, 400] width 31 height 17
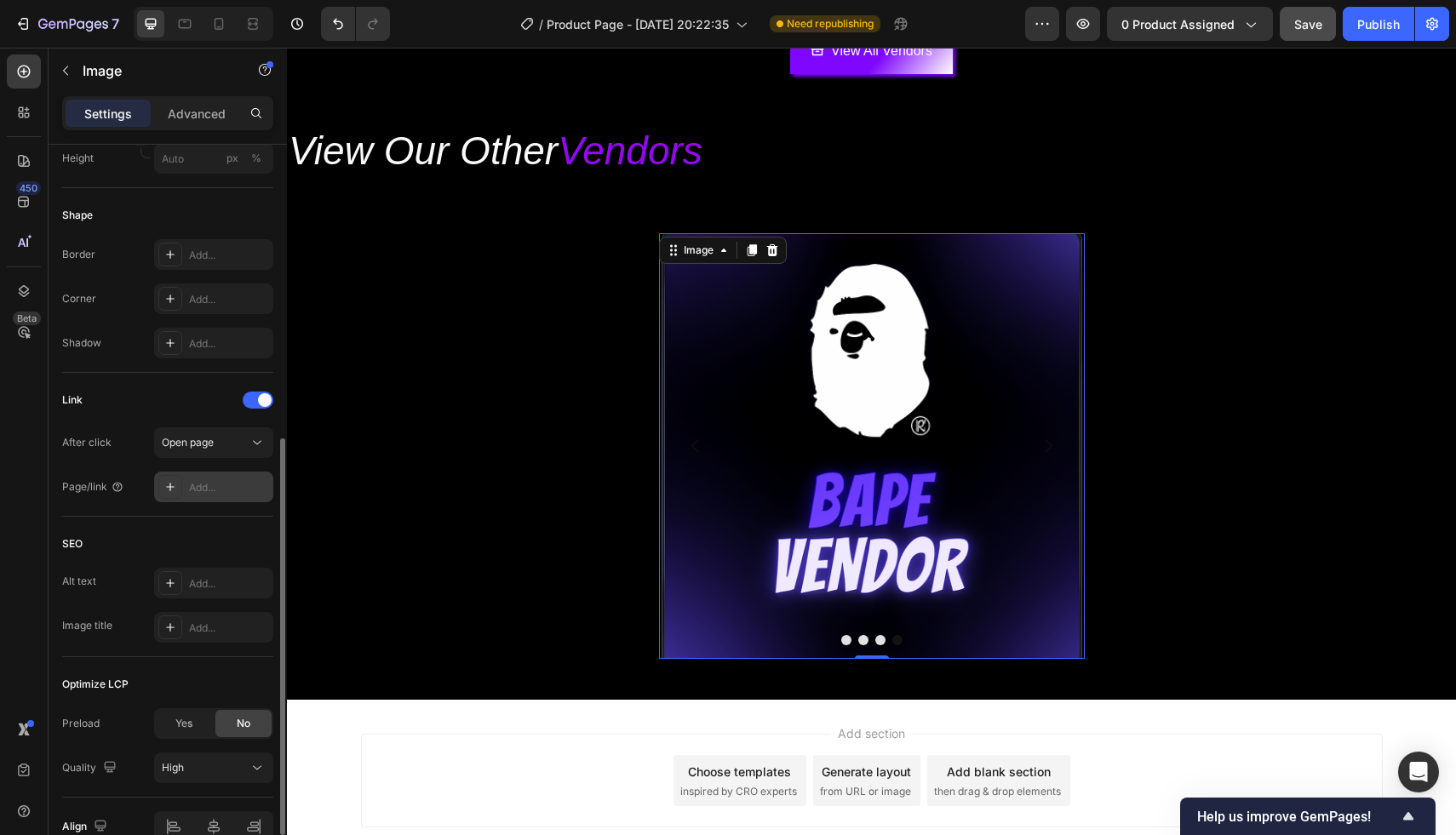
click at [216, 484] on div "Add..." at bounding box center [229, 487] width 80 height 16
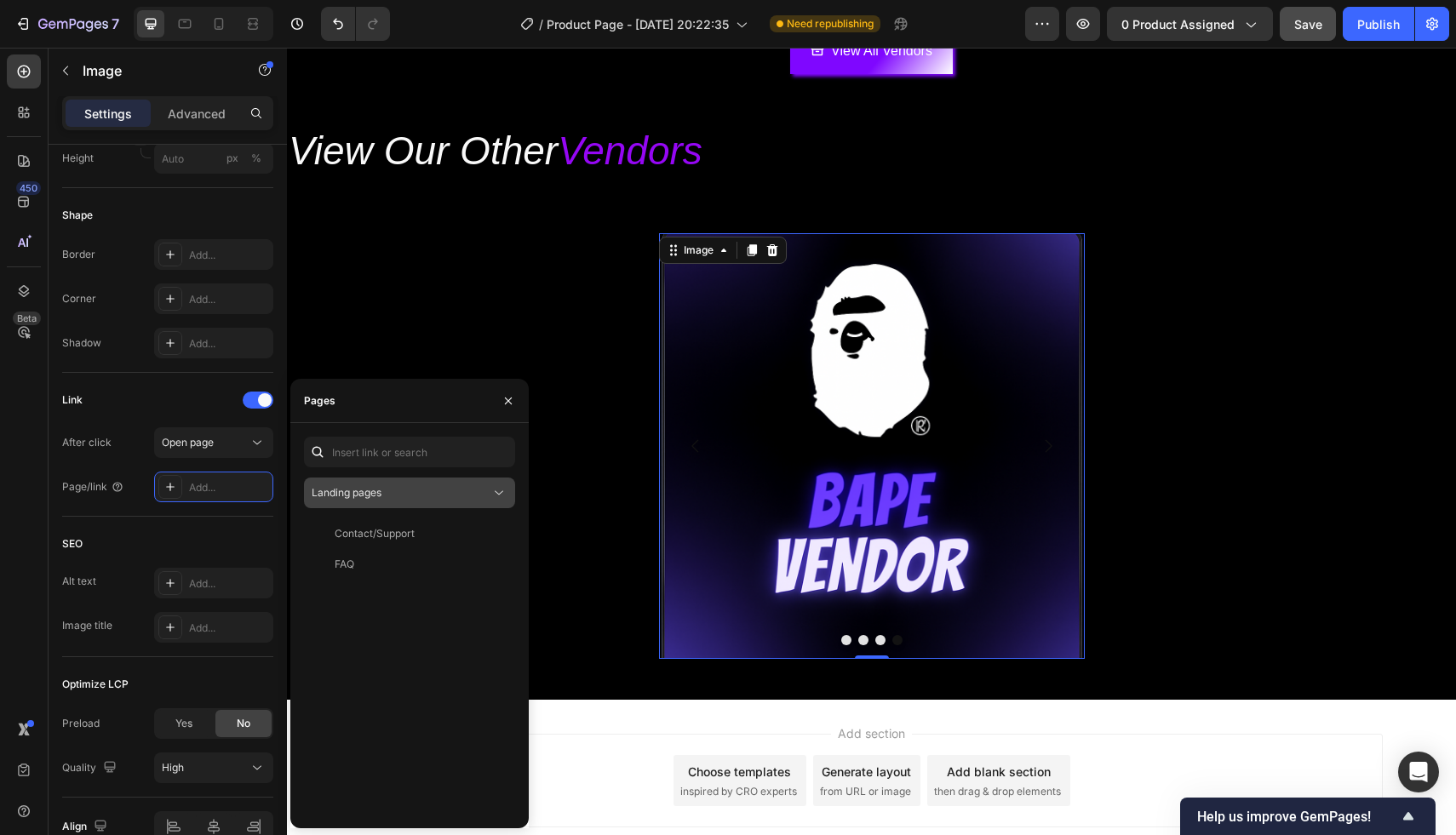
click at [394, 486] on div "Landing pages" at bounding box center [401, 493] width 178 height 16
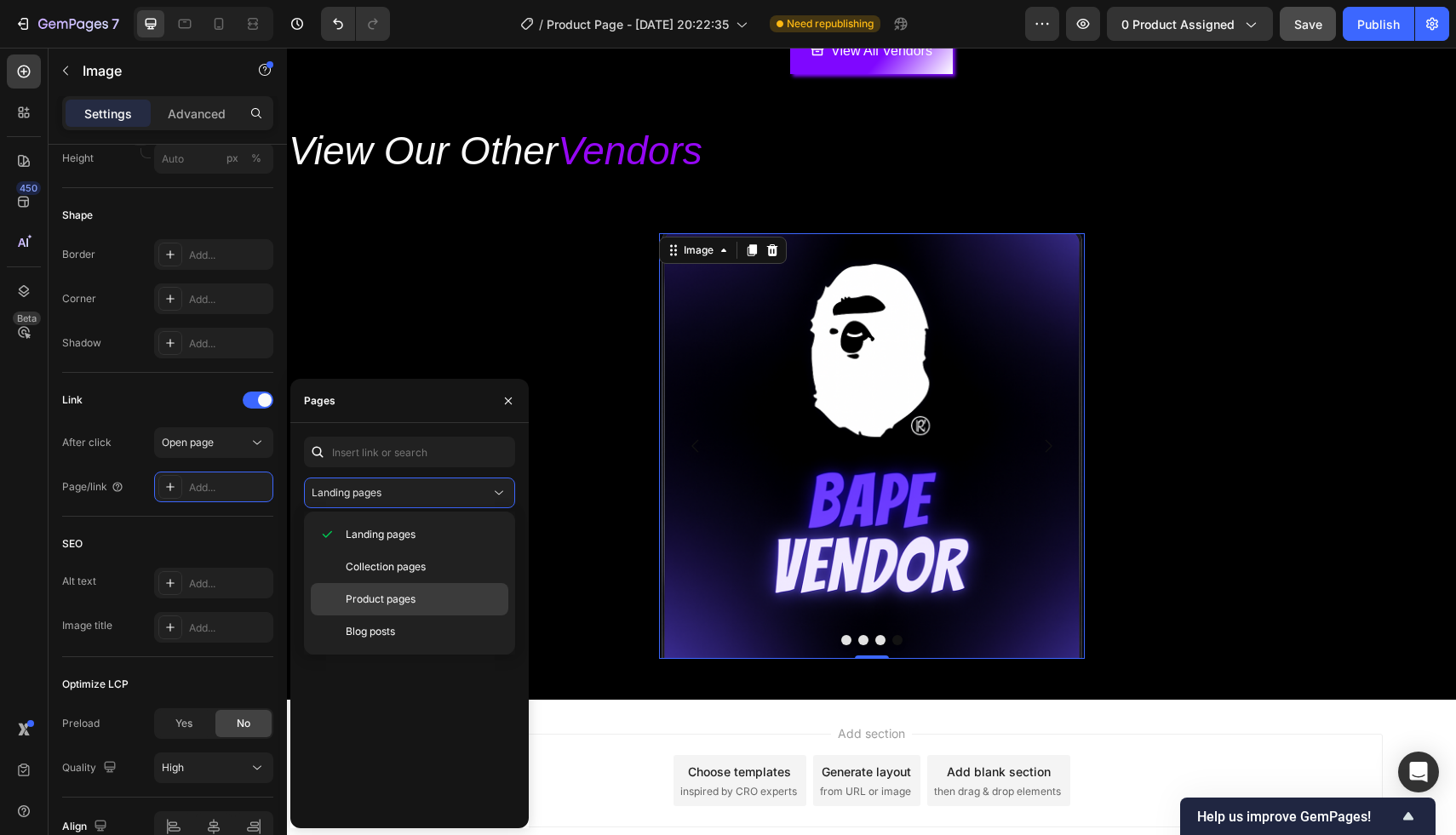
click at [412, 590] on div "Product pages" at bounding box center [410, 599] width 198 height 32
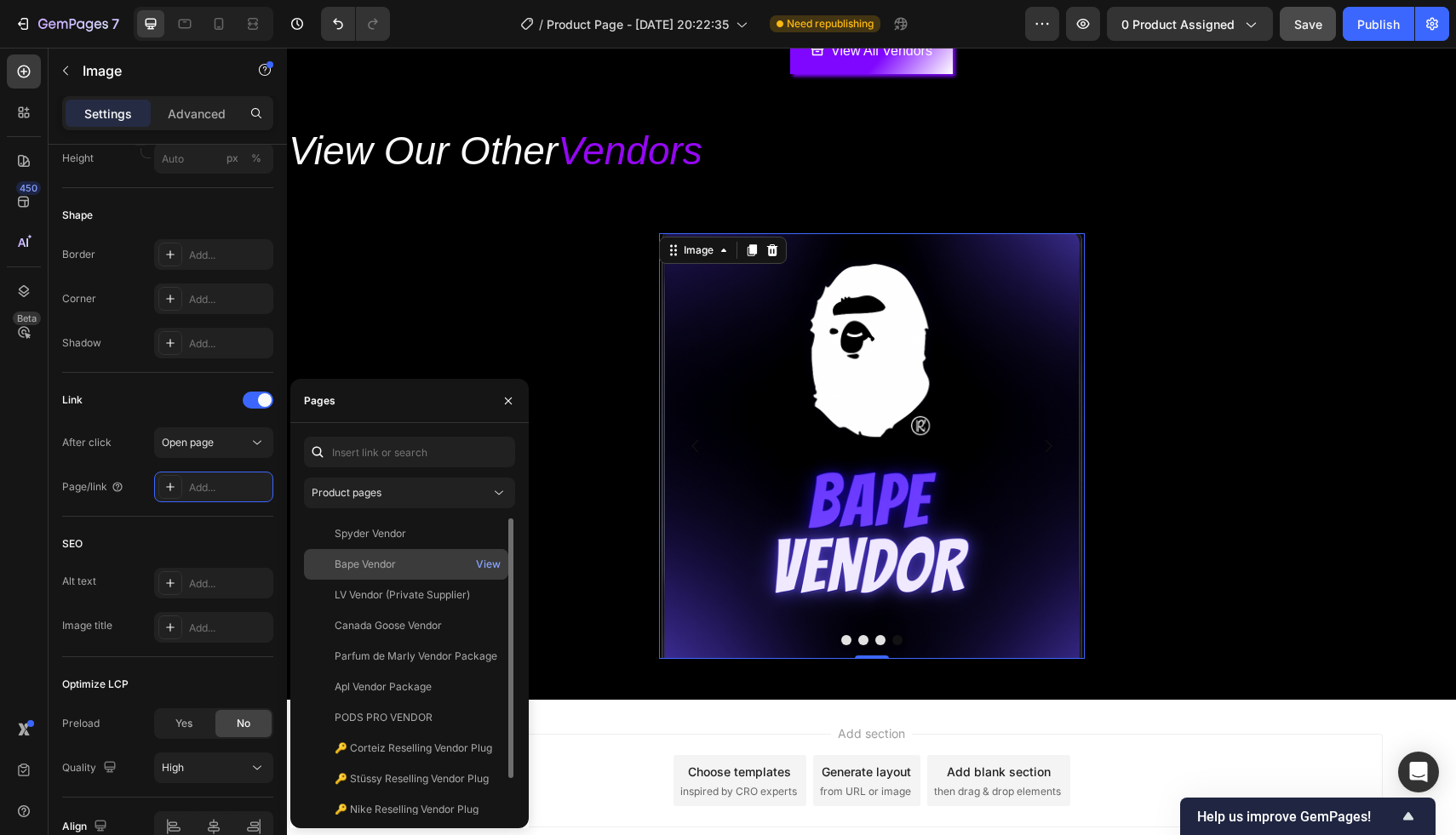
click at [423, 577] on div "Bape Vendor View" at bounding box center [405, 564] width 204 height 31
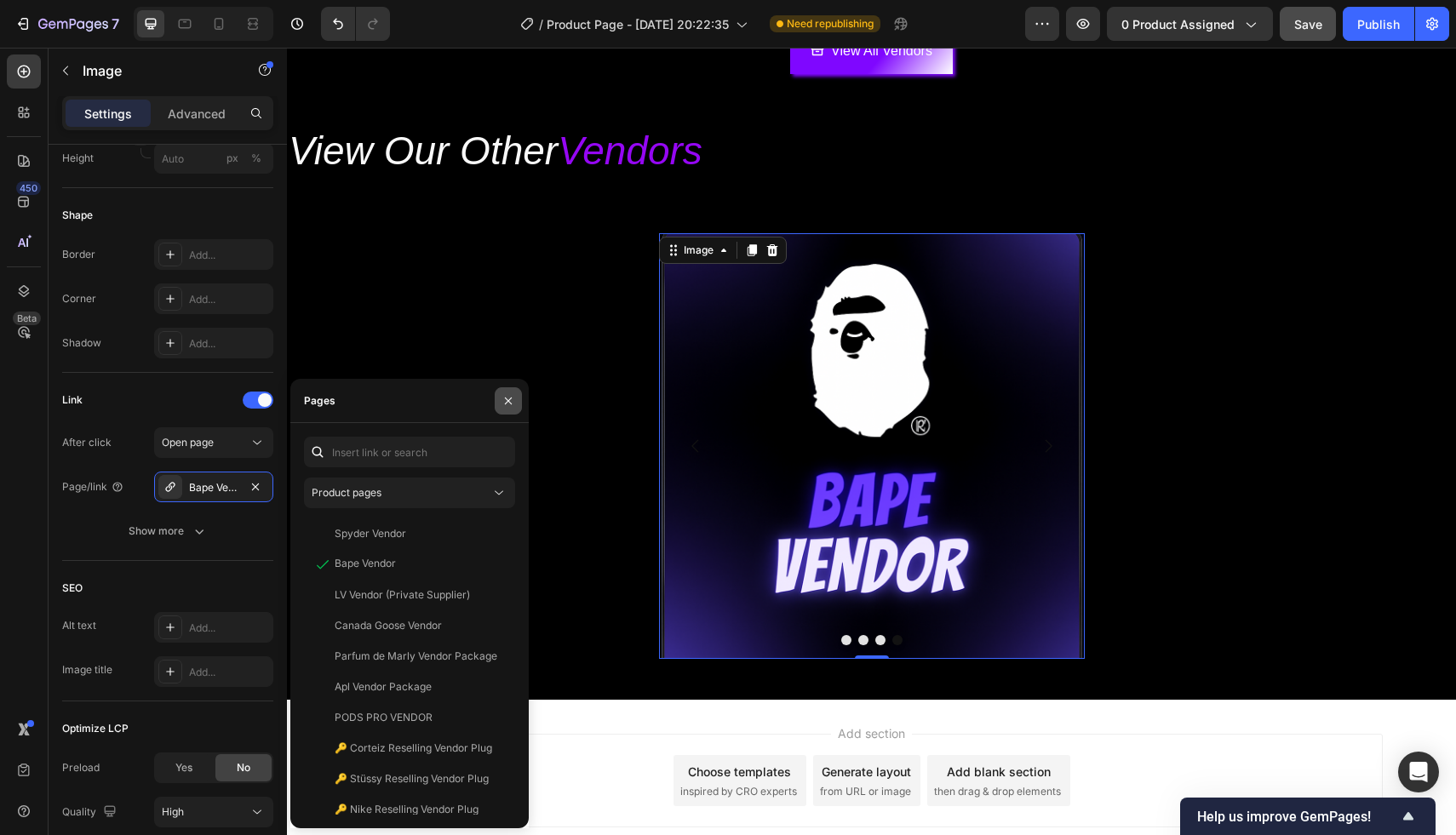
click at [510, 394] on icon "button" at bounding box center [508, 401] width 14 height 14
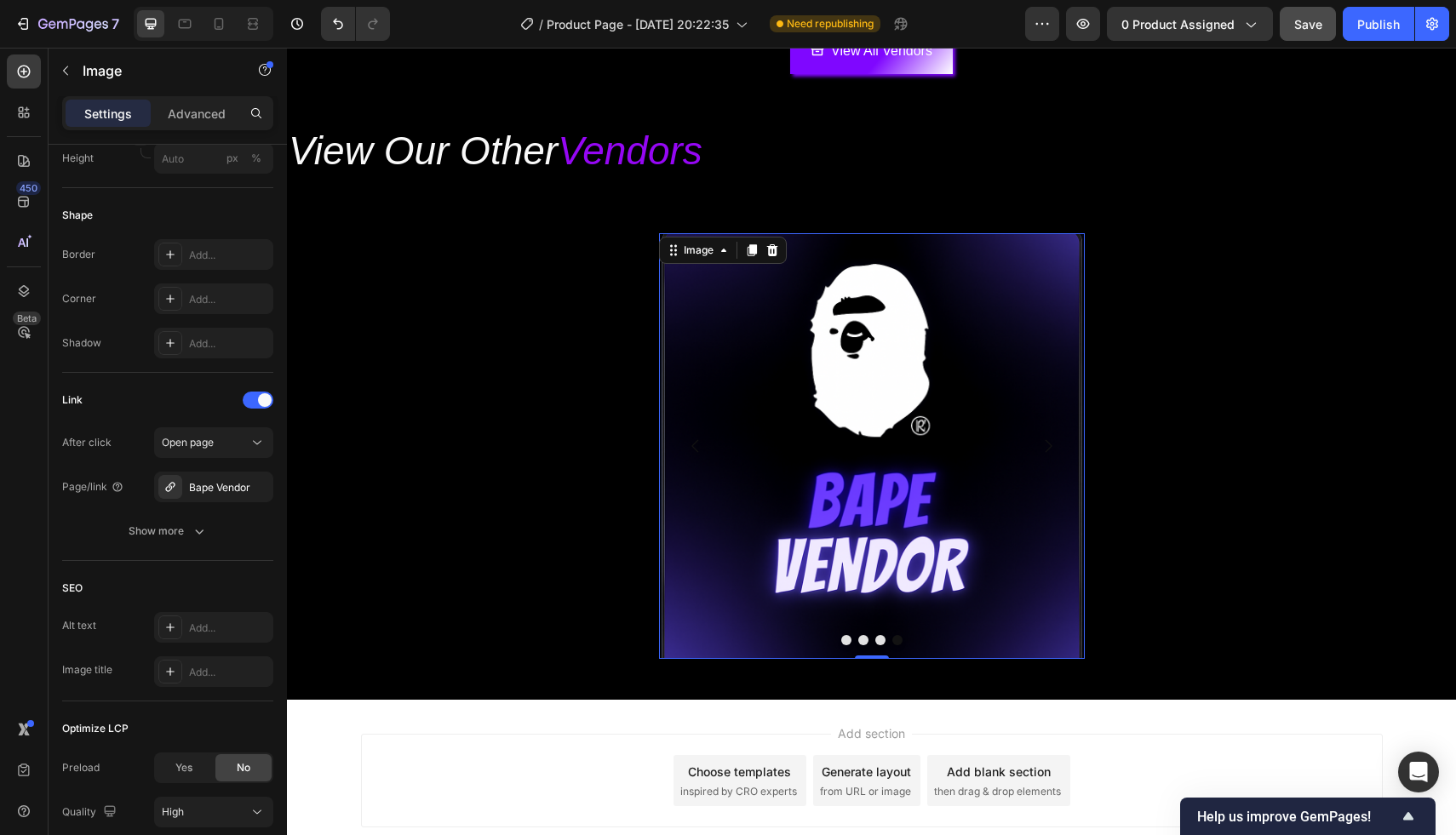
click at [843, 646] on img at bounding box center [871, 445] width 425 height 425
click at [846, 640] on button "Dot" at bounding box center [846, 639] width 10 height 10
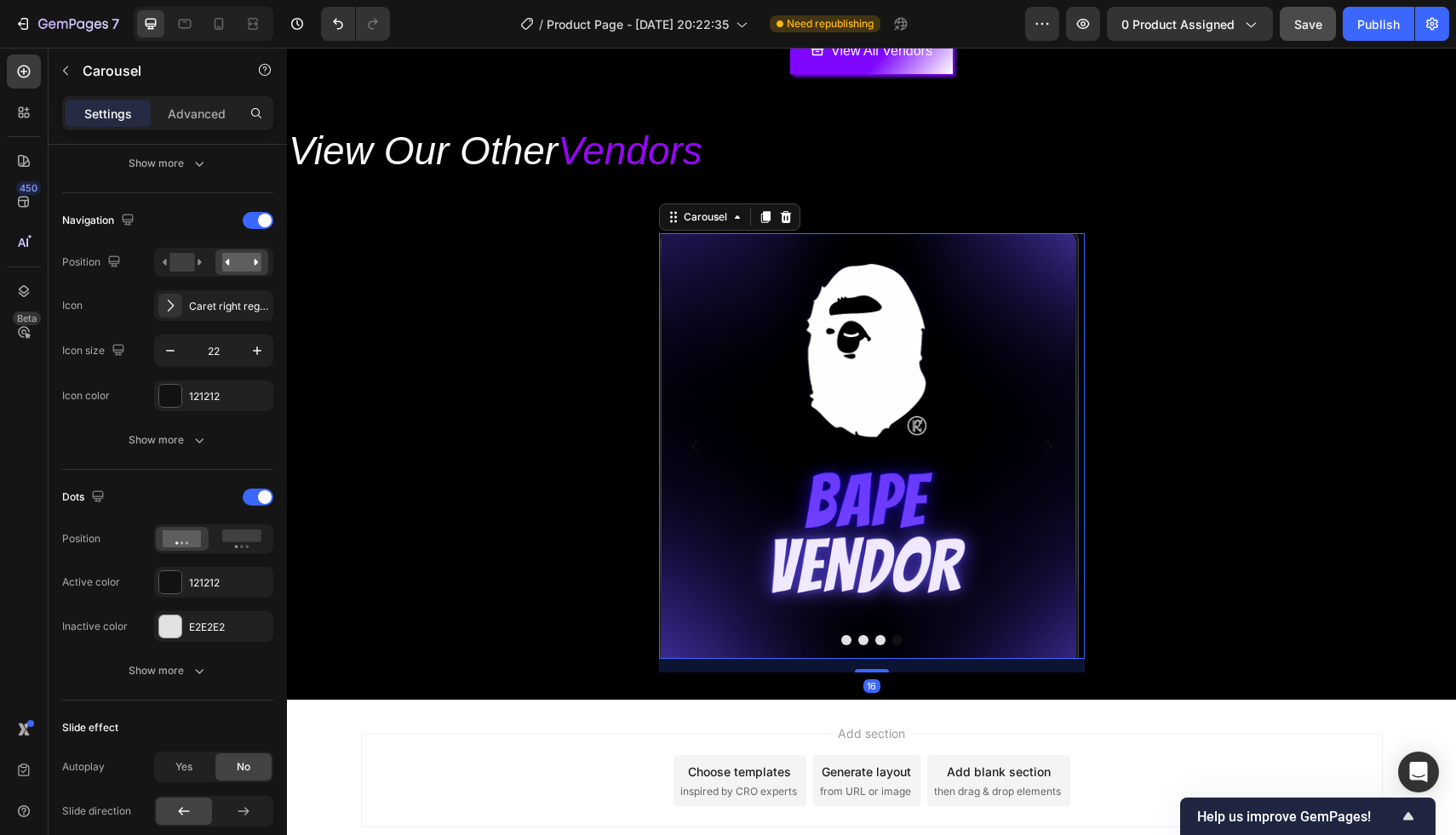
scroll to position [0, 0]
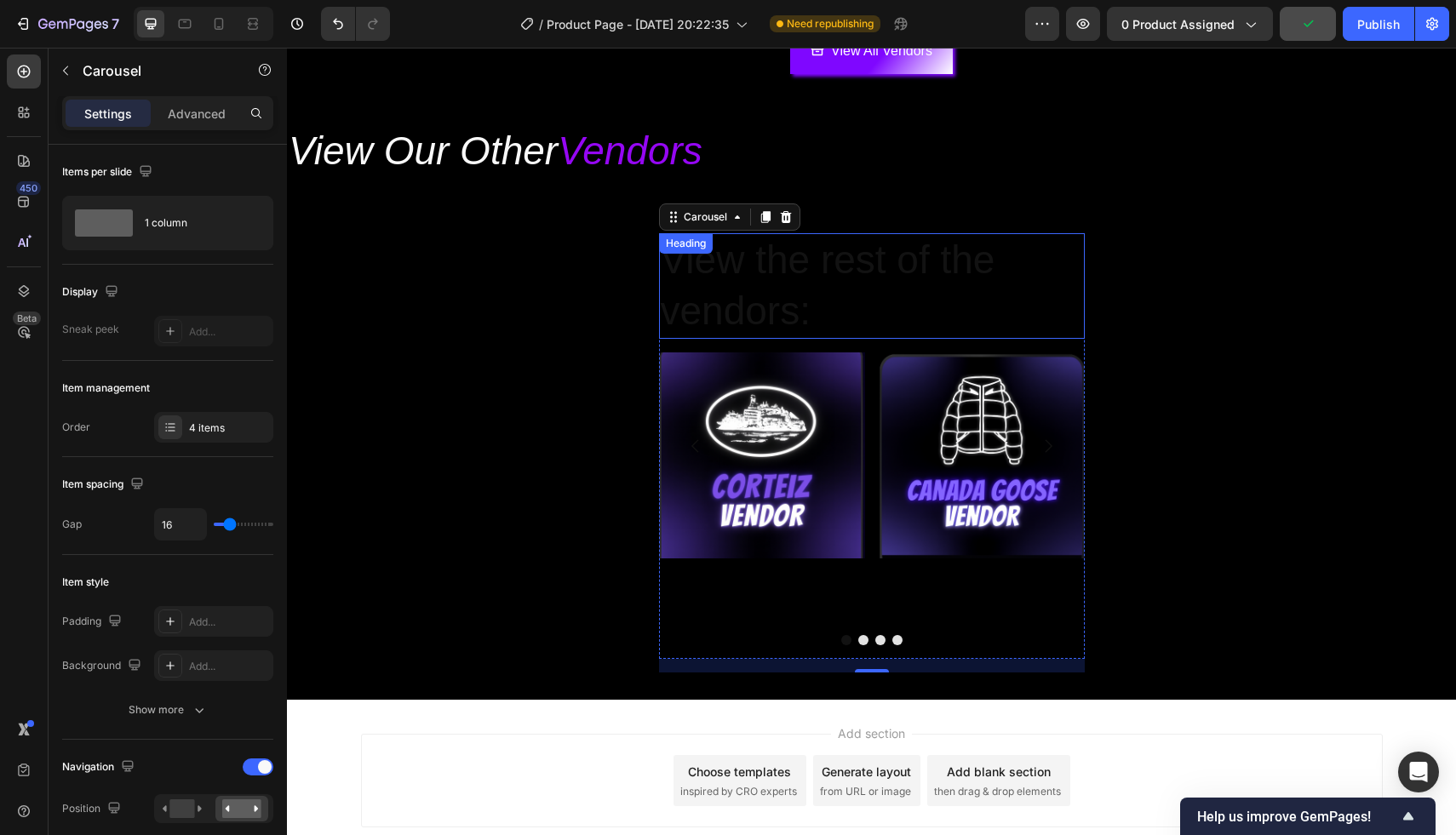
click at [672, 277] on p "View the rest of the vendors:" at bounding box center [872, 286] width 423 height 102
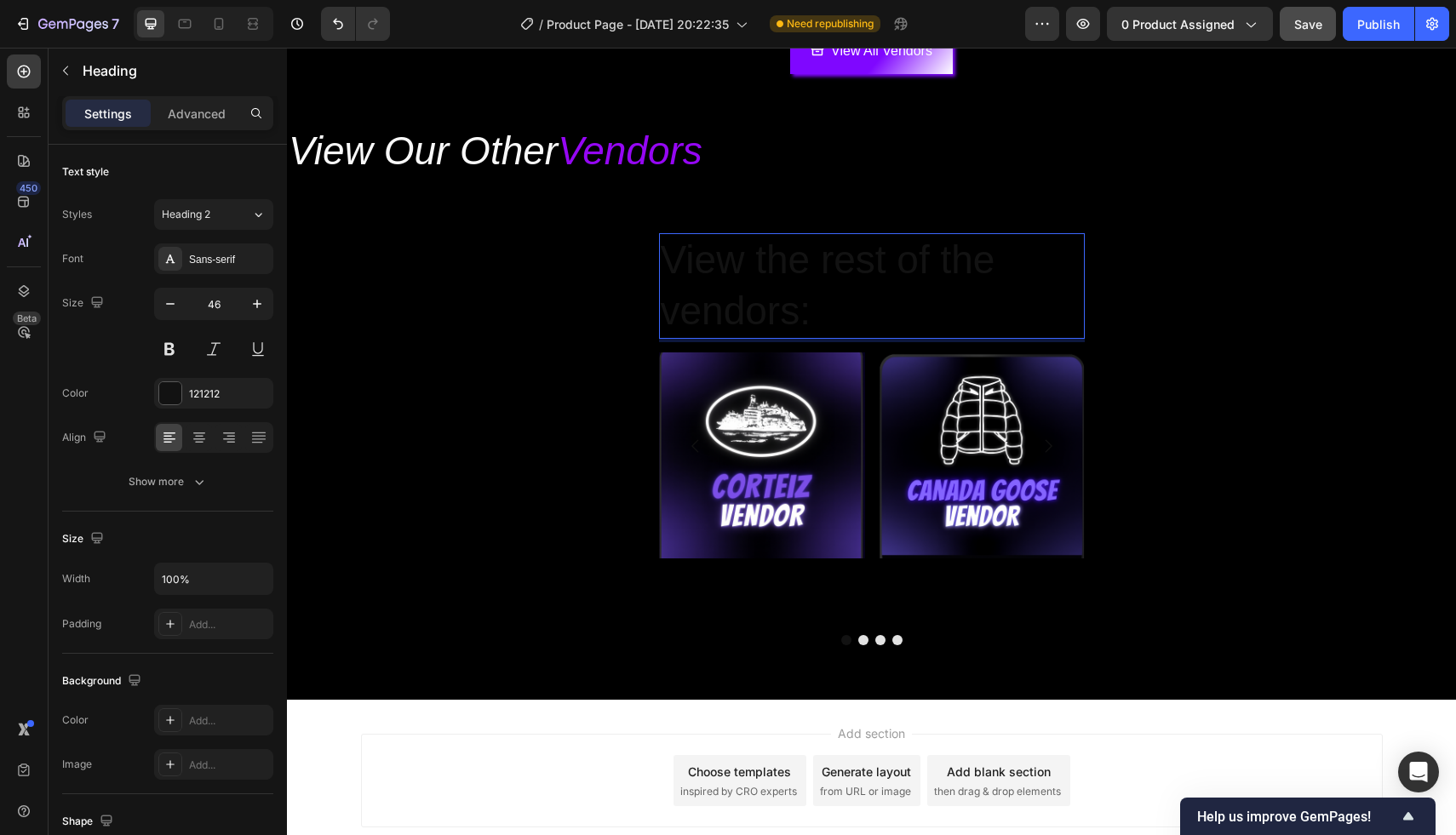
click at [718, 264] on p "View the rest of the vendors:" at bounding box center [872, 286] width 423 height 102
click at [797, 258] on p "View the rest of the vendors:" at bounding box center [872, 286] width 423 height 102
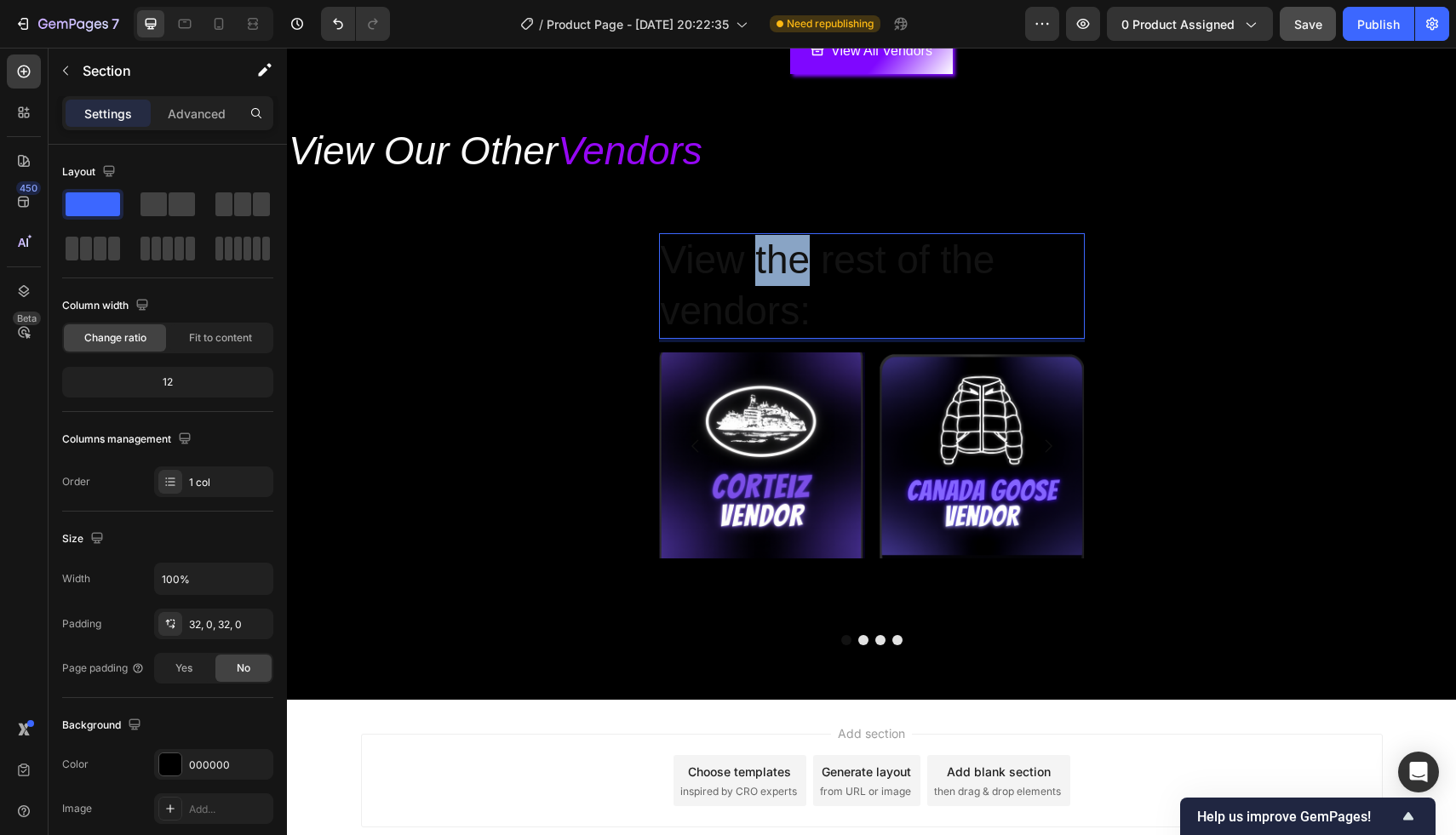
click at [658, 236] on div "View the rest of the vendors: Heading 16 Image Image Row Image Image Image Caro…" at bounding box center [872, 453] width 1169 height 439
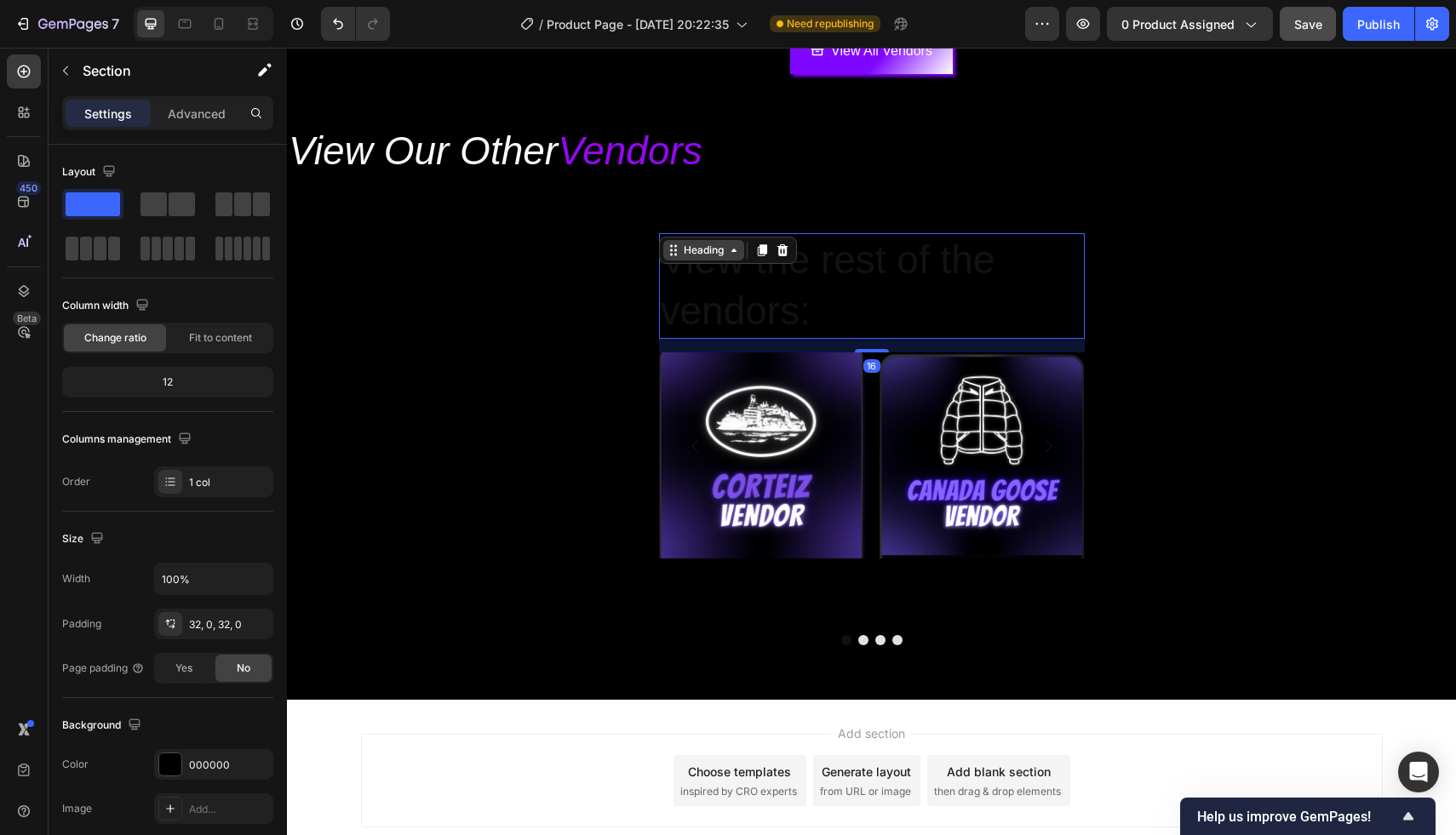
click at [662, 241] on div "Heading" at bounding box center [727, 251] width 138 height 27
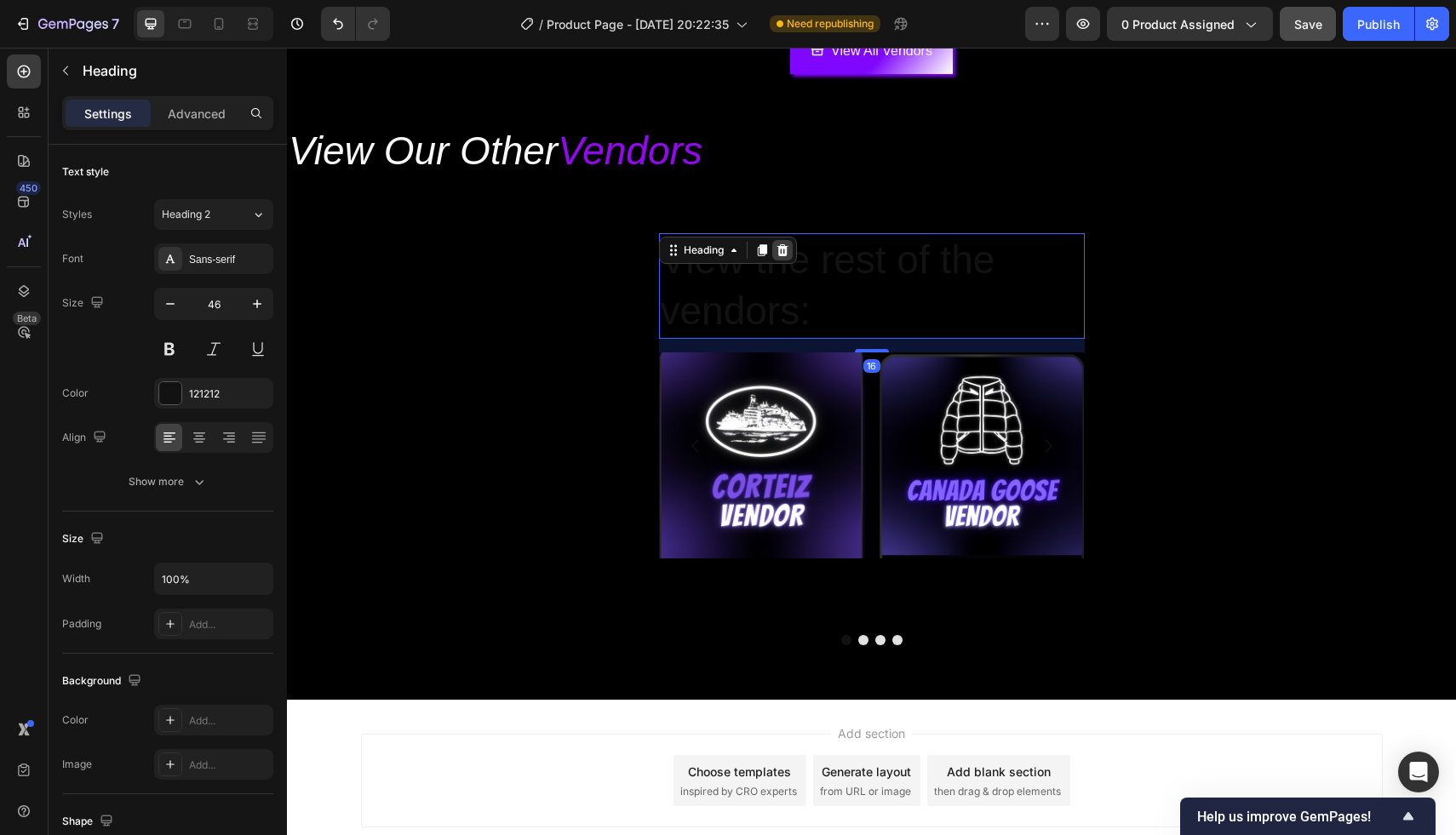
click at [782, 249] on icon at bounding box center [782, 250] width 11 height 12
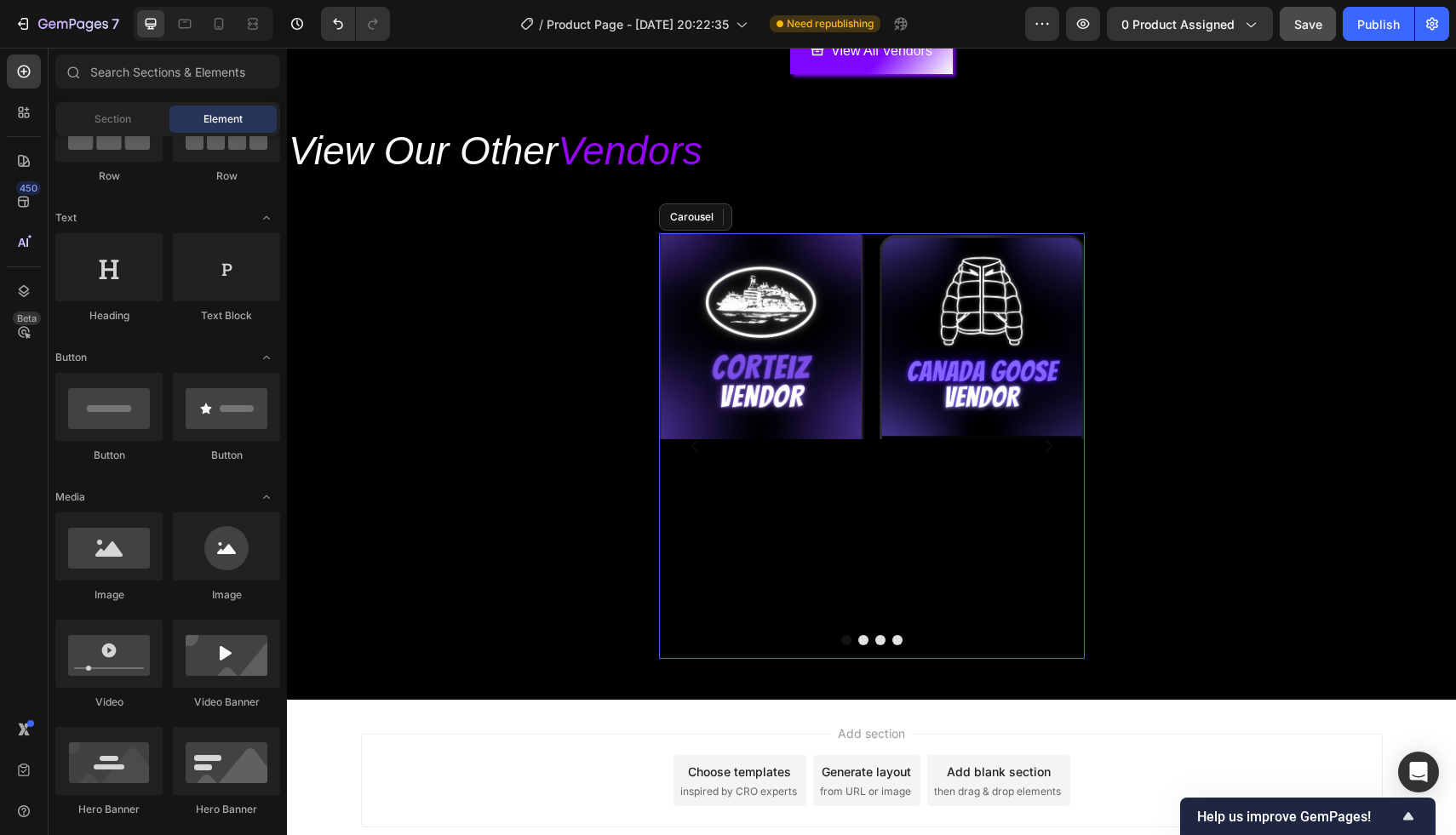
click at [859, 640] on button "Dot" at bounding box center [862, 639] width 10 height 10
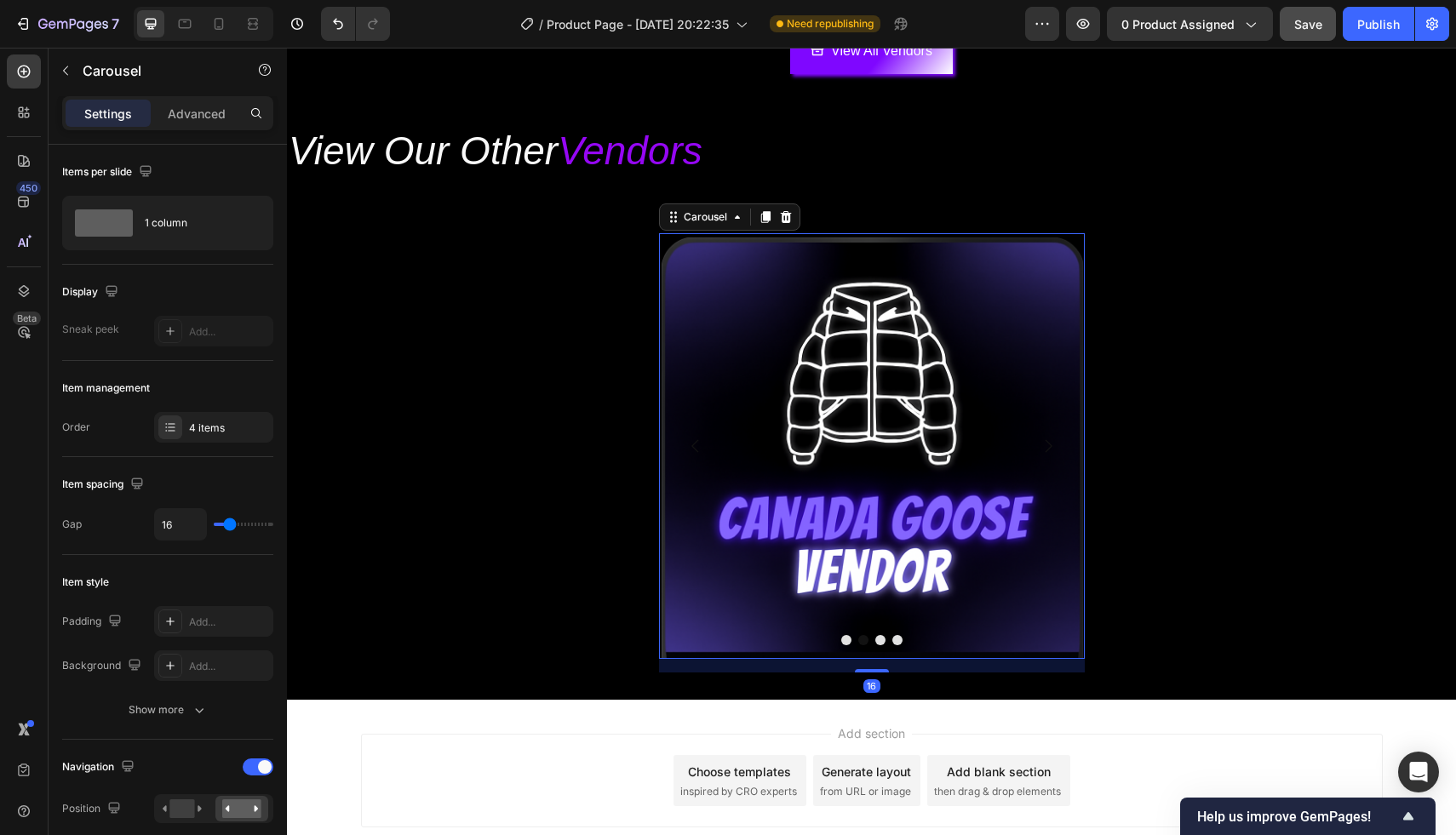
click at [841, 644] on div at bounding box center [871, 639] width 425 height 10
click at [843, 643] on button "Dot" at bounding box center [846, 639] width 10 height 10
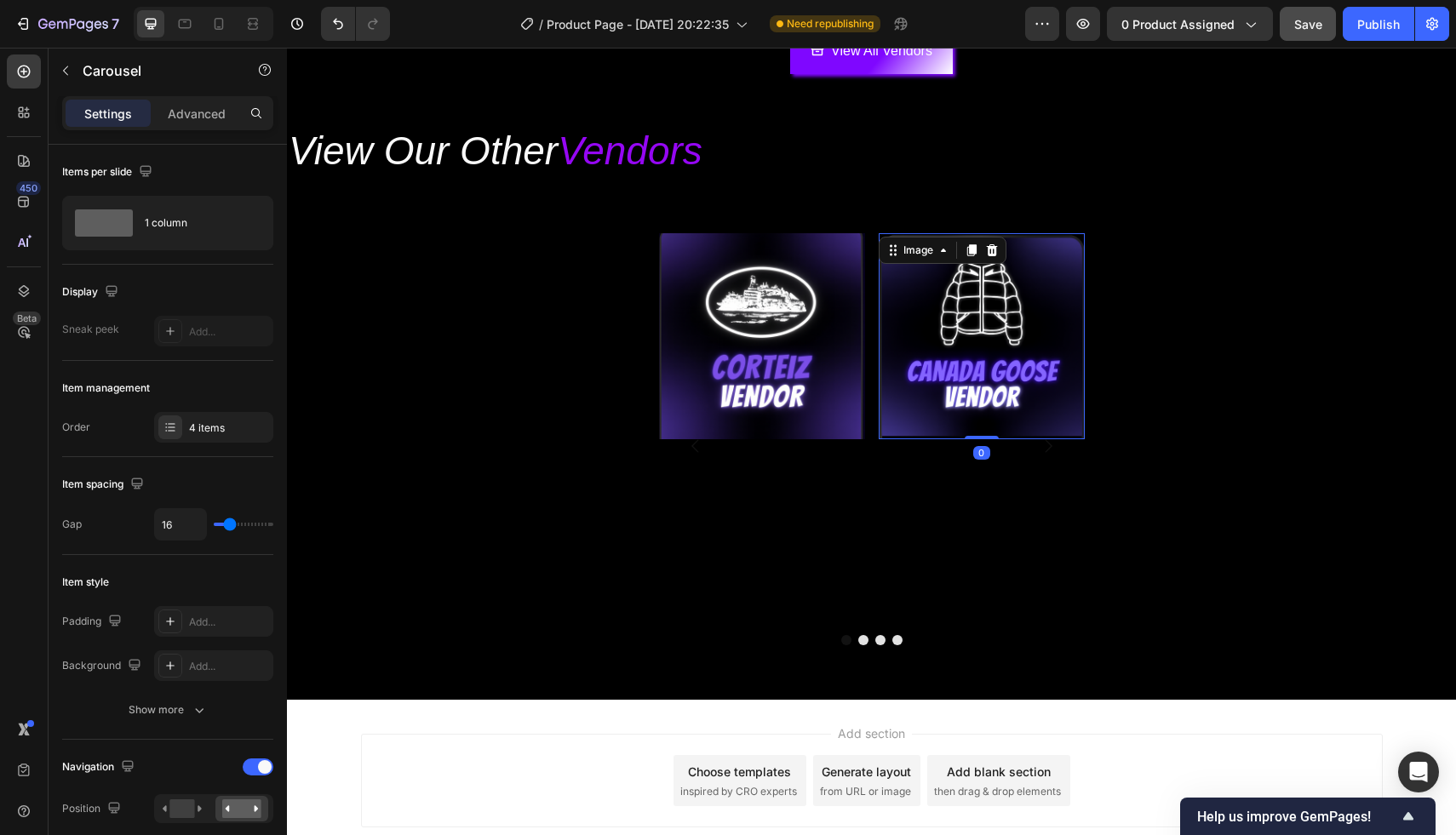
click at [959, 399] on img at bounding box center [981, 336] width 206 height 206
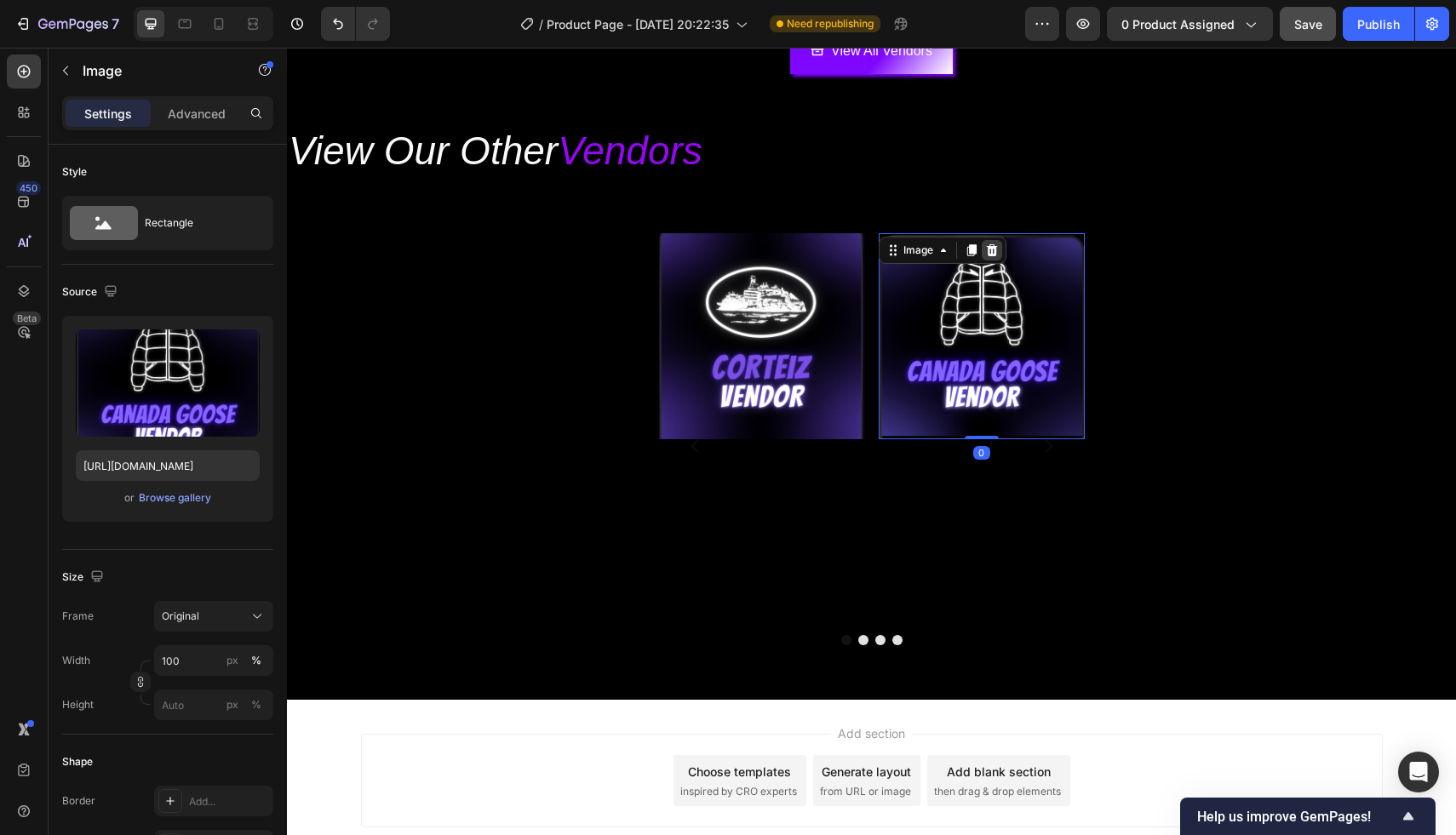
click at [992, 256] on icon at bounding box center [991, 250] width 14 height 14
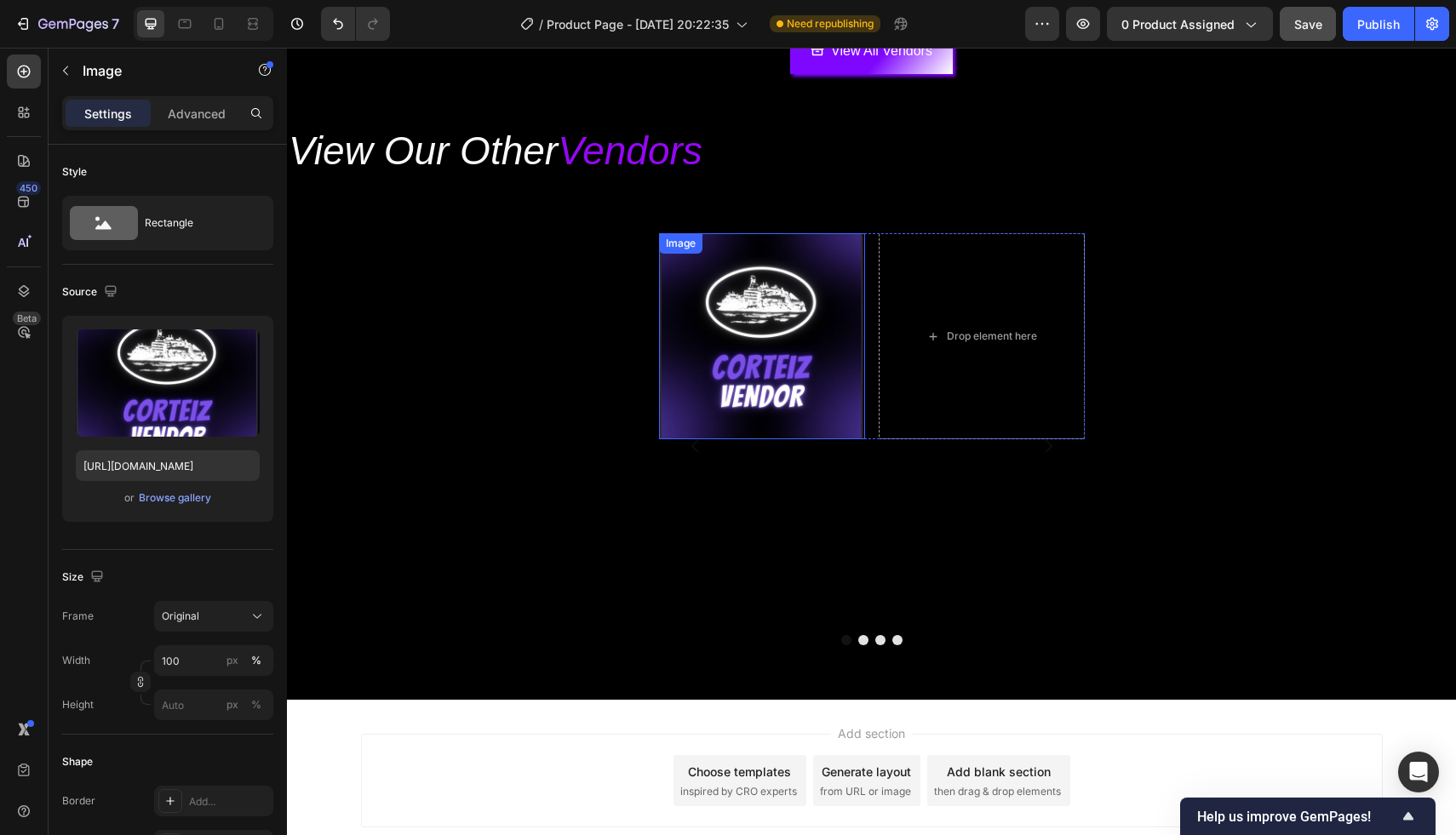
click at [846, 380] on img at bounding box center [761, 336] width 206 height 206
click at [947, 378] on div "Drop element here" at bounding box center [981, 336] width 206 height 206
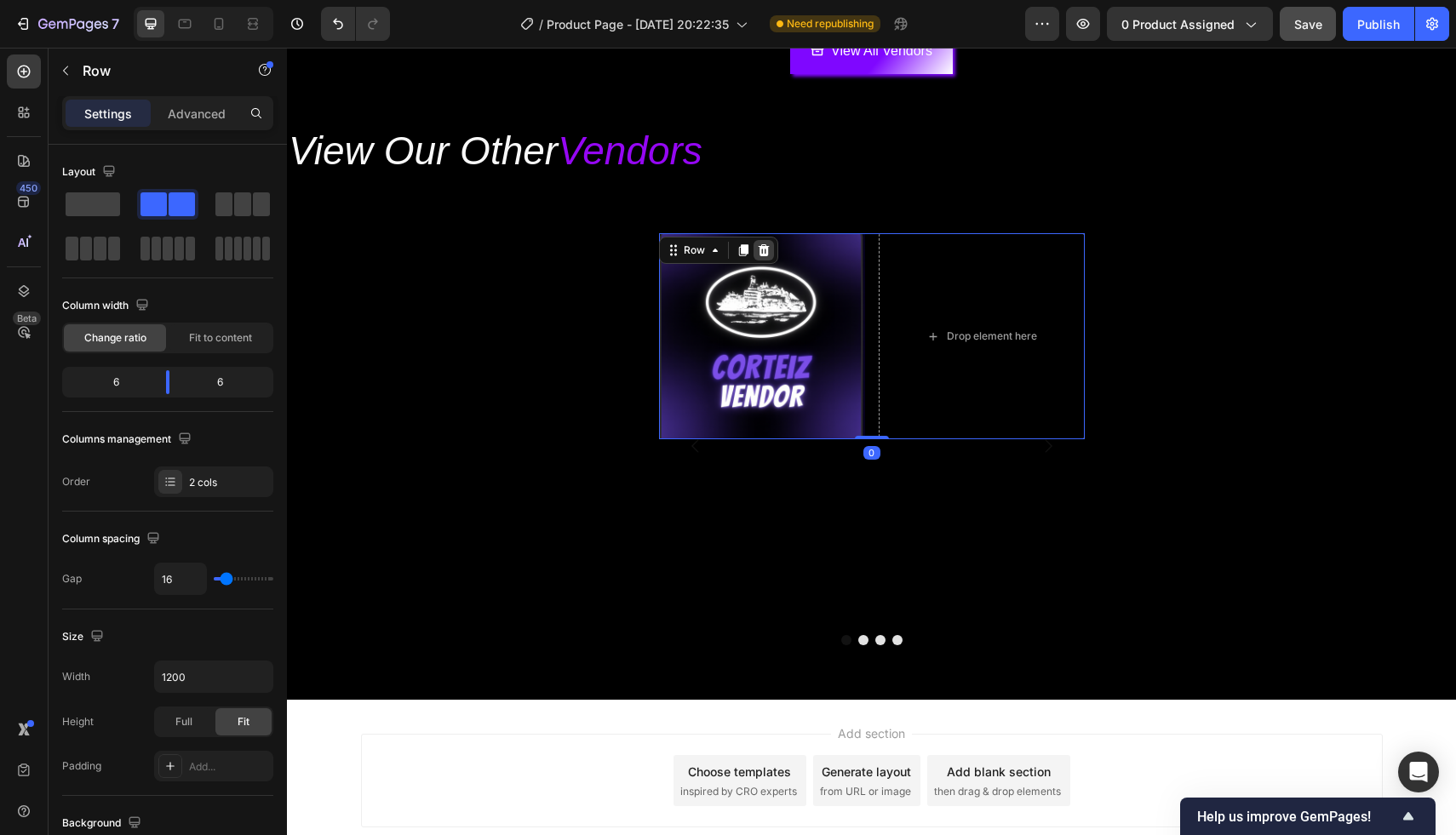
click at [768, 258] on div at bounding box center [764, 250] width 20 height 20
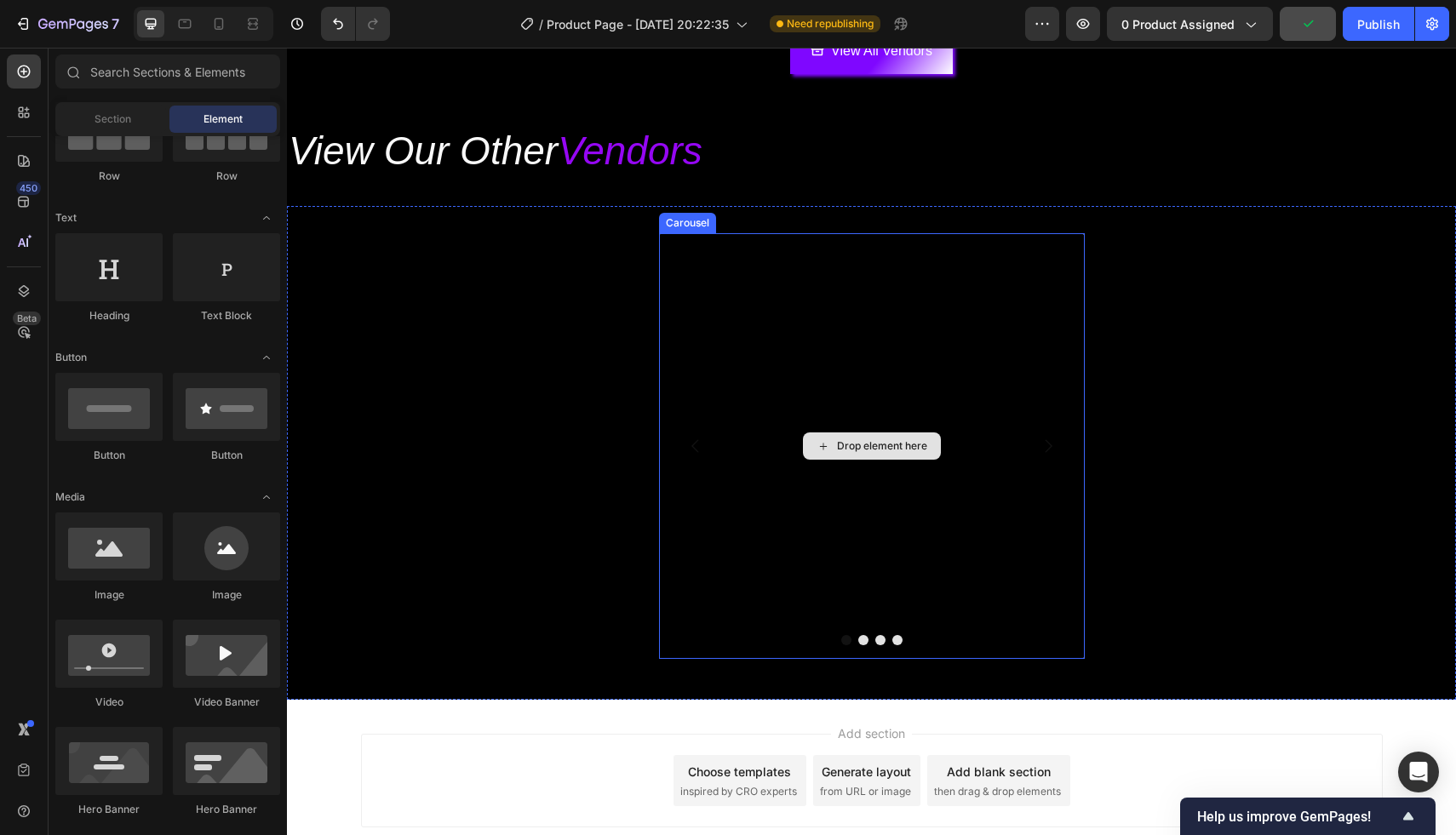
click at [863, 441] on div "Drop element here" at bounding box center [882, 445] width 91 height 14
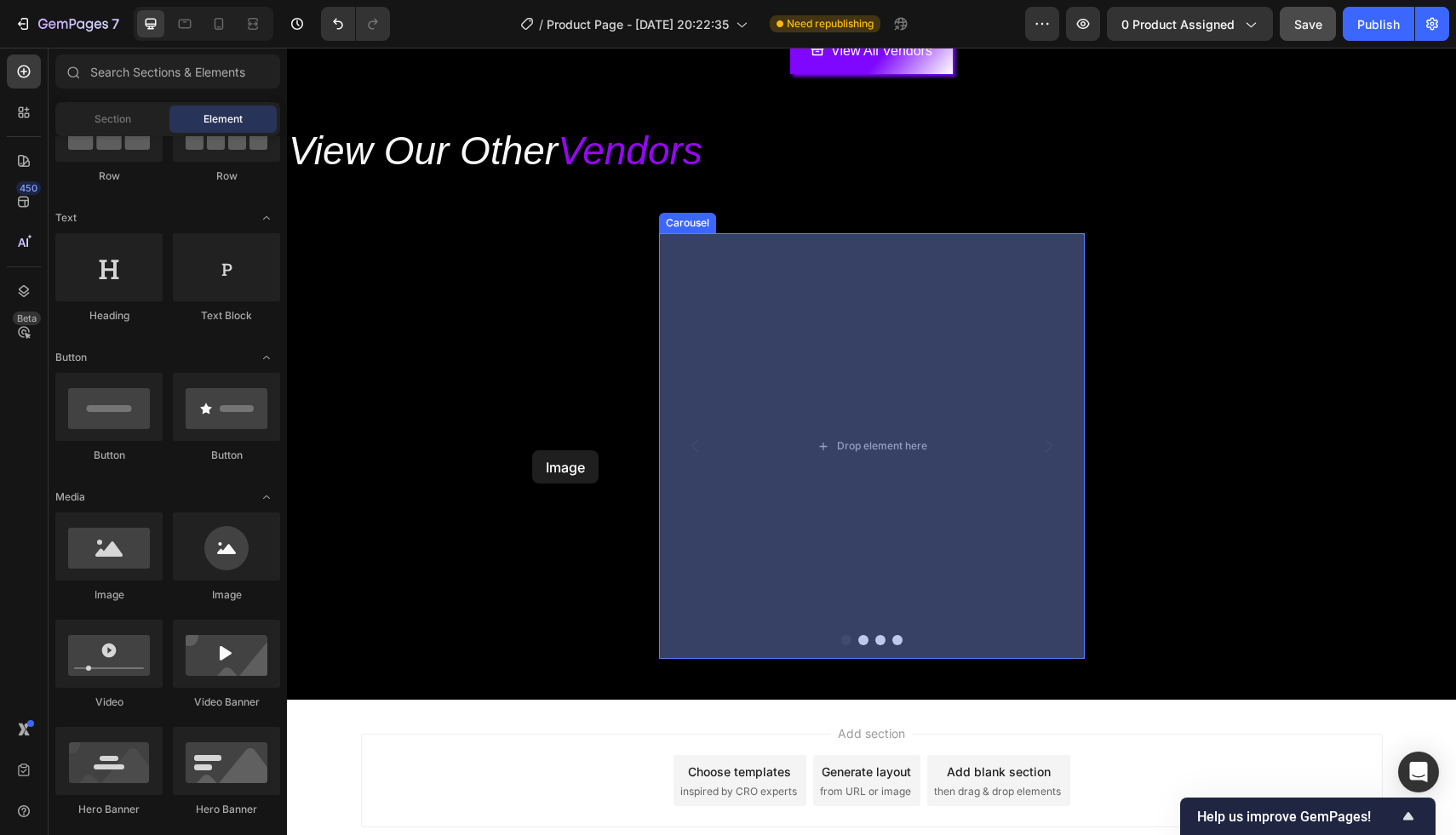
drag, startPoint x: 437, startPoint y: 594, endPoint x: 831, endPoint y: 420, distance: 430.7
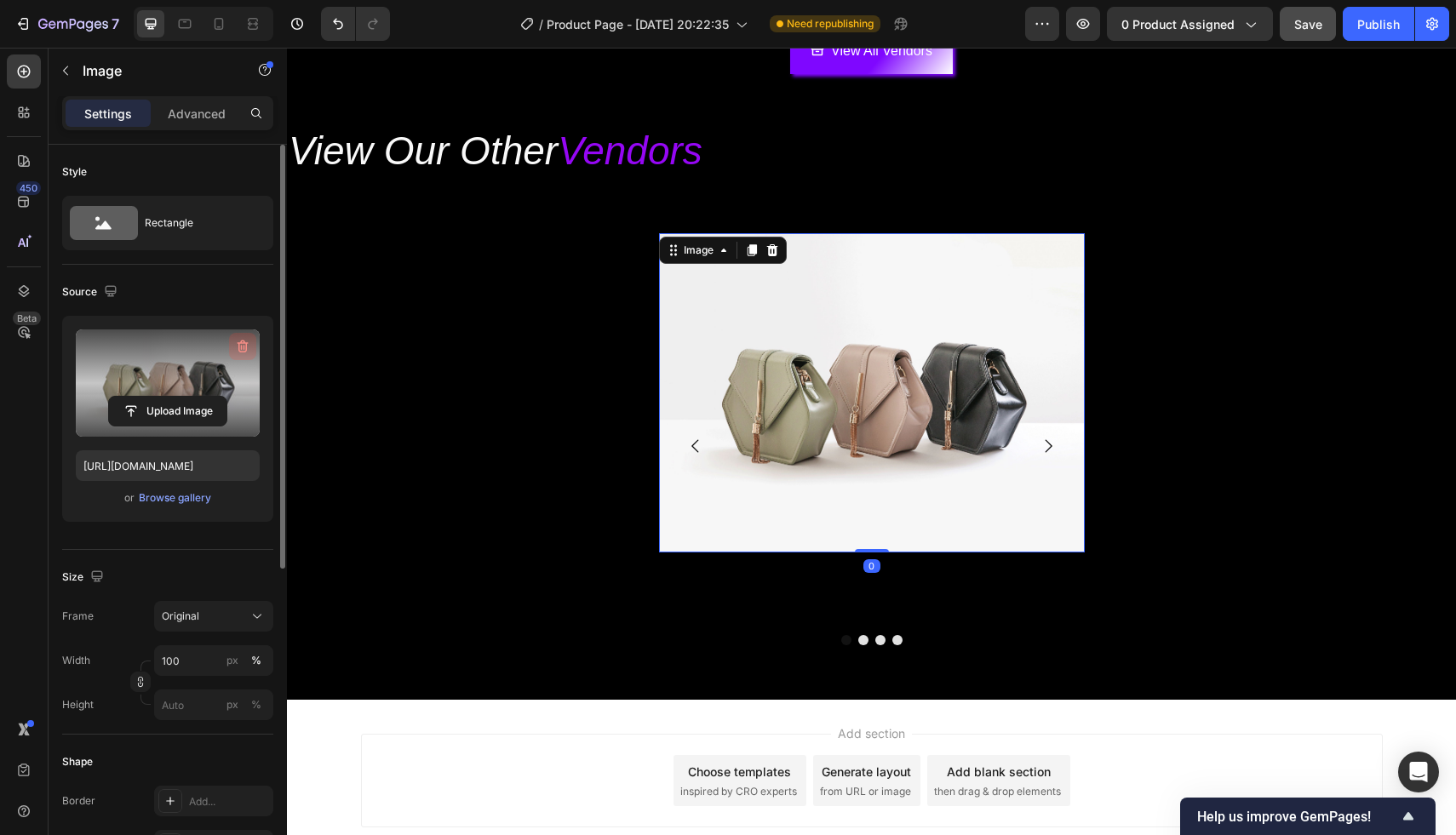
click at [237, 352] on icon "button" at bounding box center [242, 347] width 17 height 17
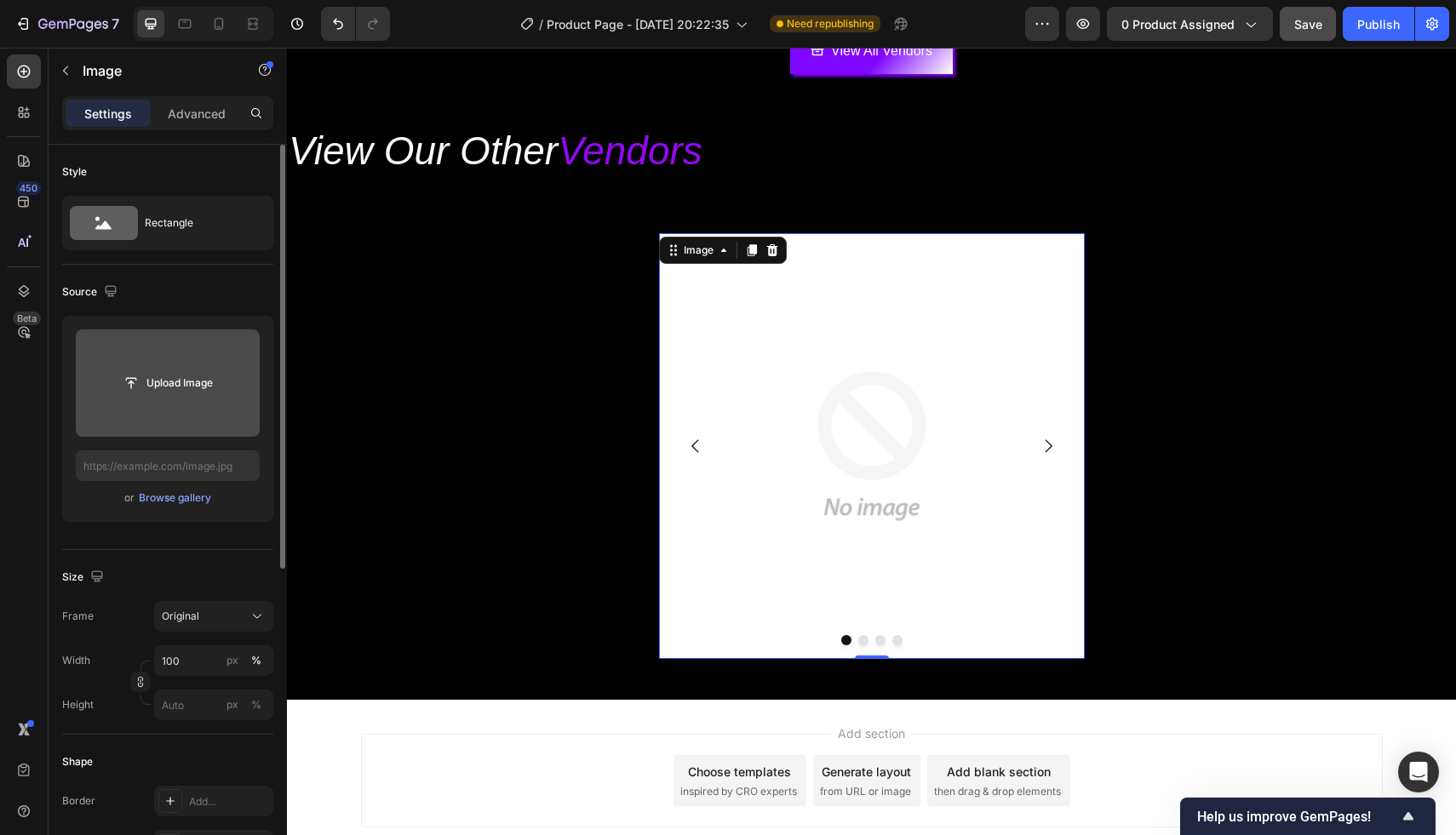
click at [188, 414] on input "file" at bounding box center [167, 382] width 184 height 107
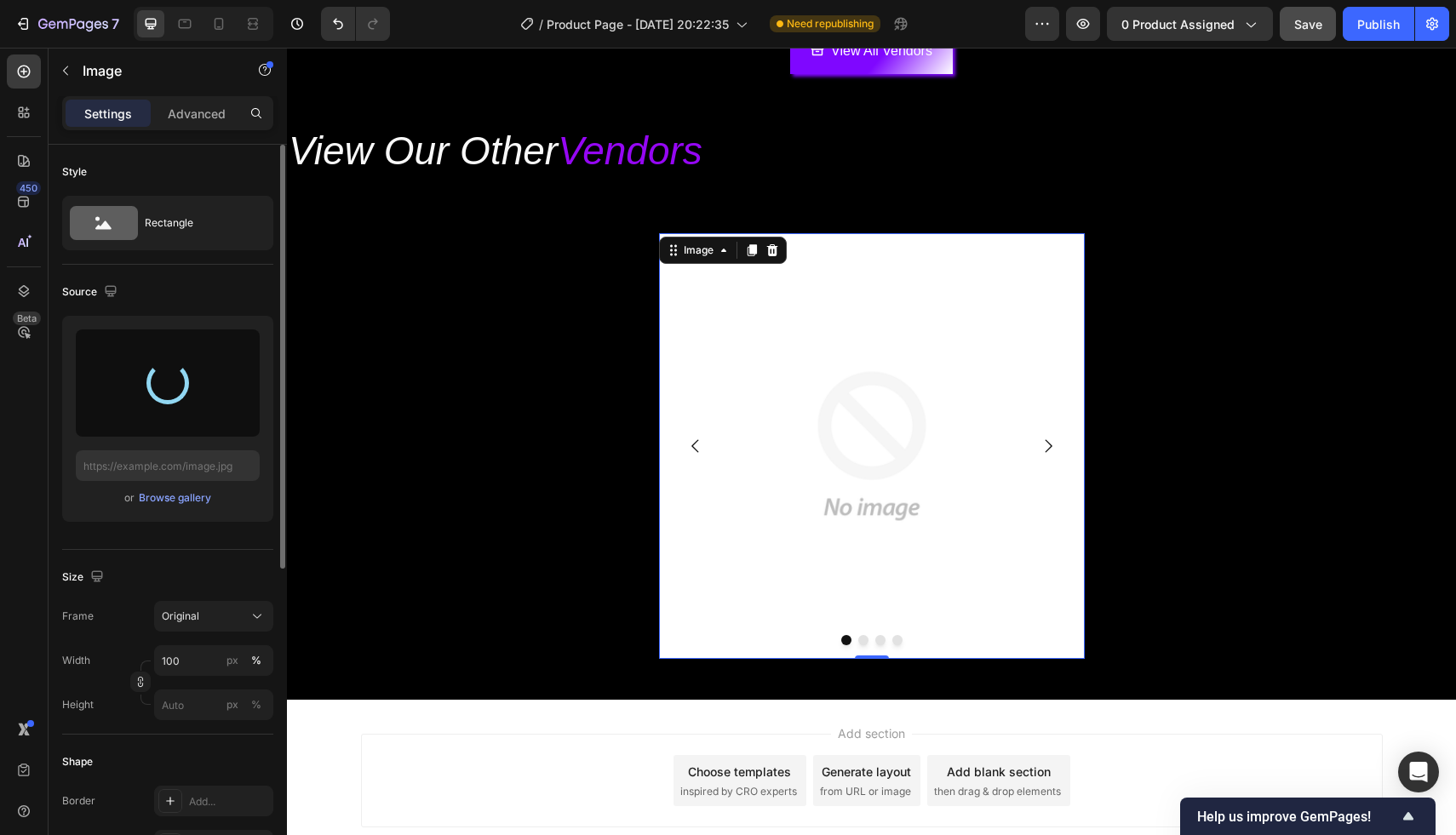
type input "https://cdn.shopify.com/s/files/1/0929/7113/9458/files/gempages_586038464412123…"
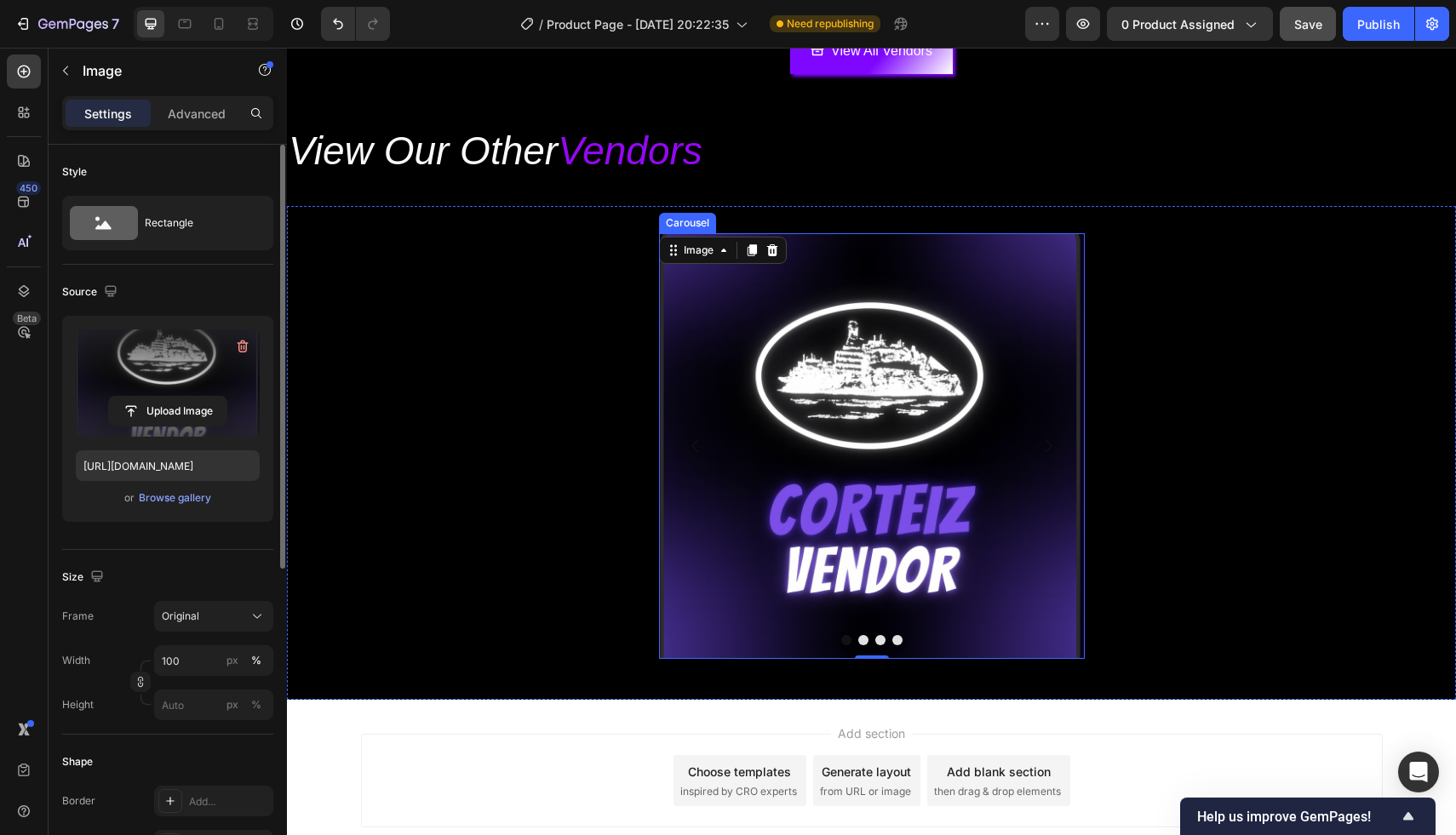
click at [863, 642] on button "Dot" at bounding box center [862, 639] width 10 height 10
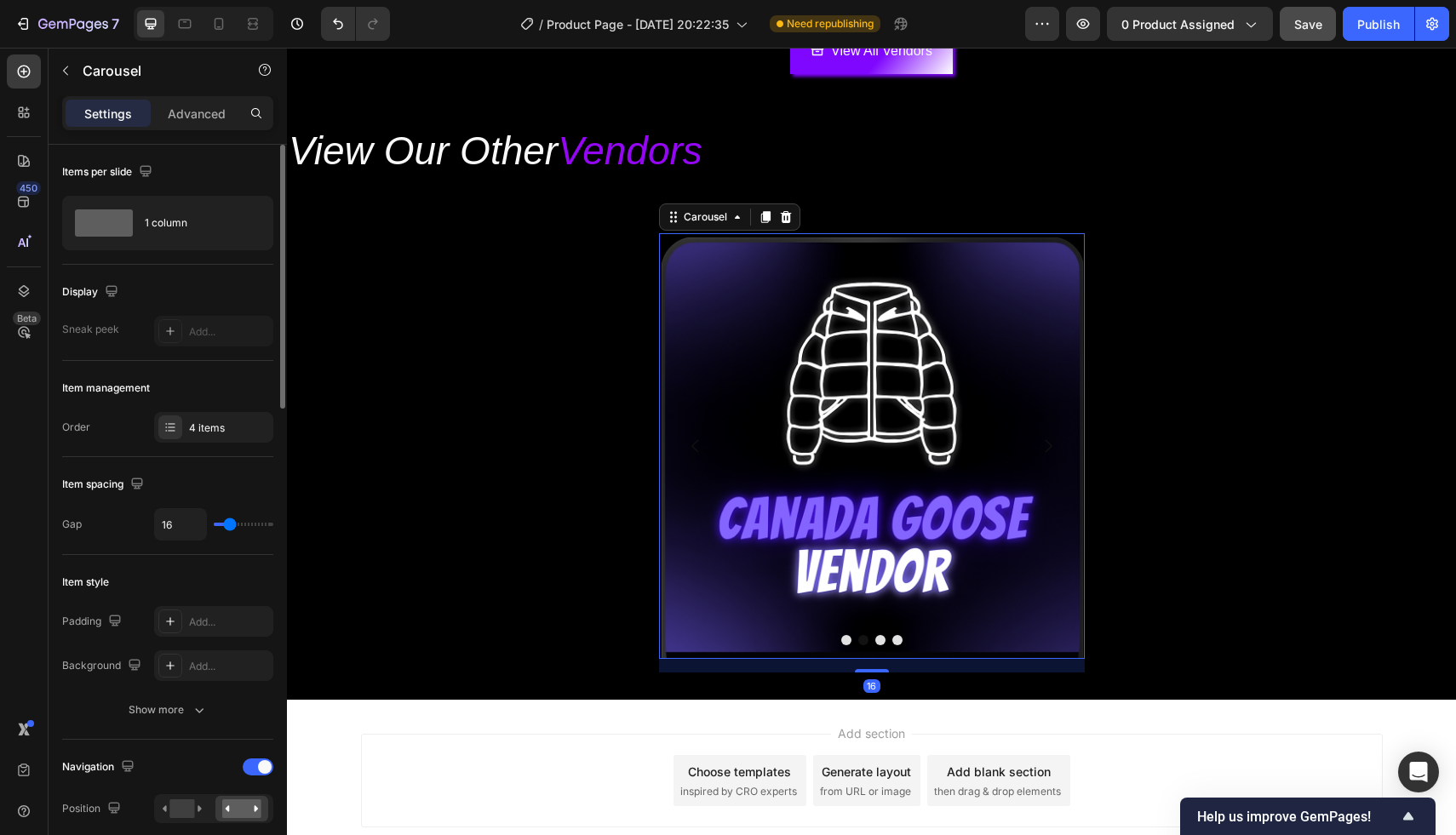
click at [878, 640] on button "Dot" at bounding box center [880, 639] width 10 height 10
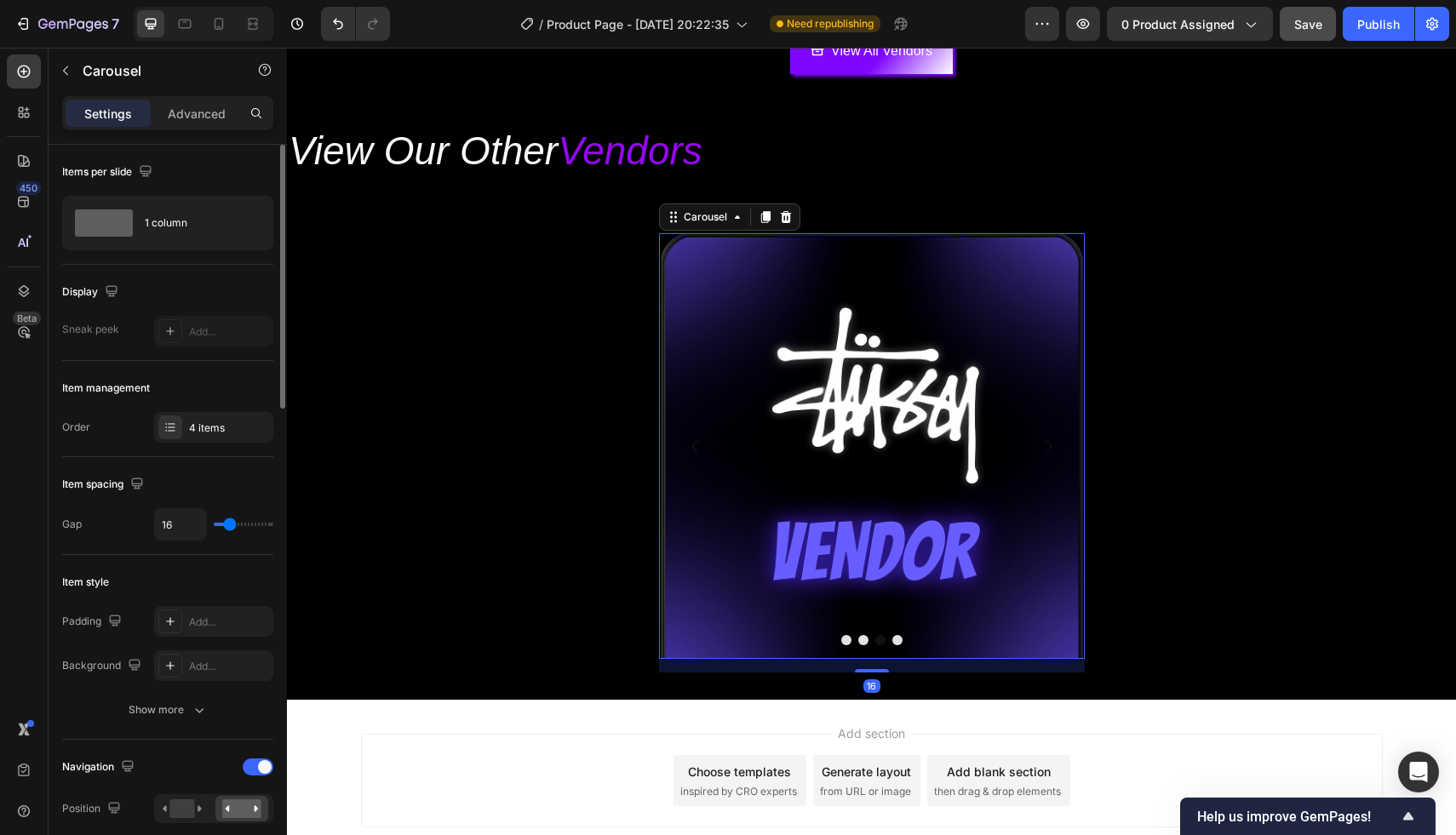
click at [900, 638] on button "Dot" at bounding box center [897, 639] width 10 height 10
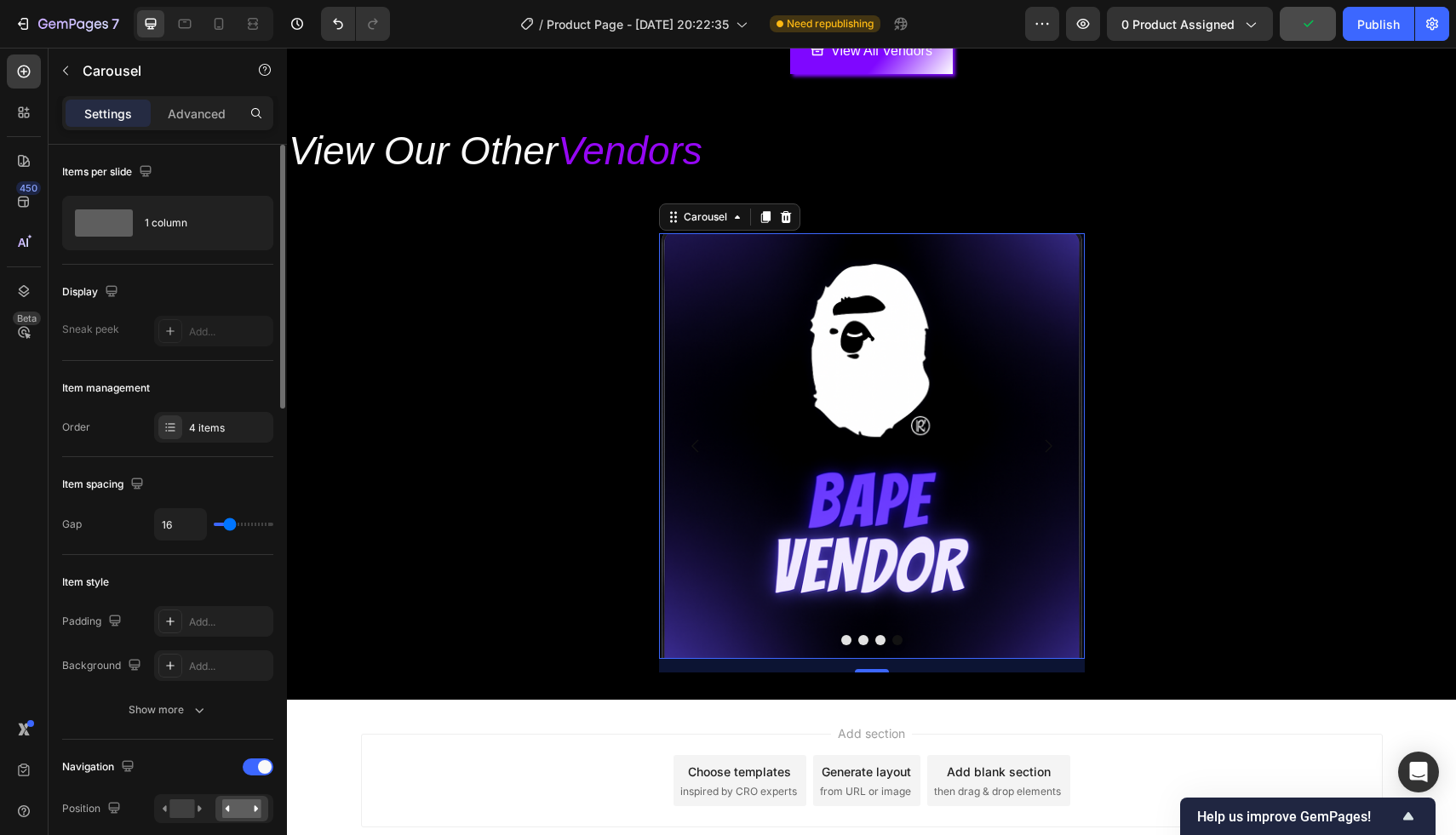
click at [851, 637] on div at bounding box center [871, 639] width 425 height 10
click at [850, 637] on button "Dot" at bounding box center [846, 639] width 10 height 10
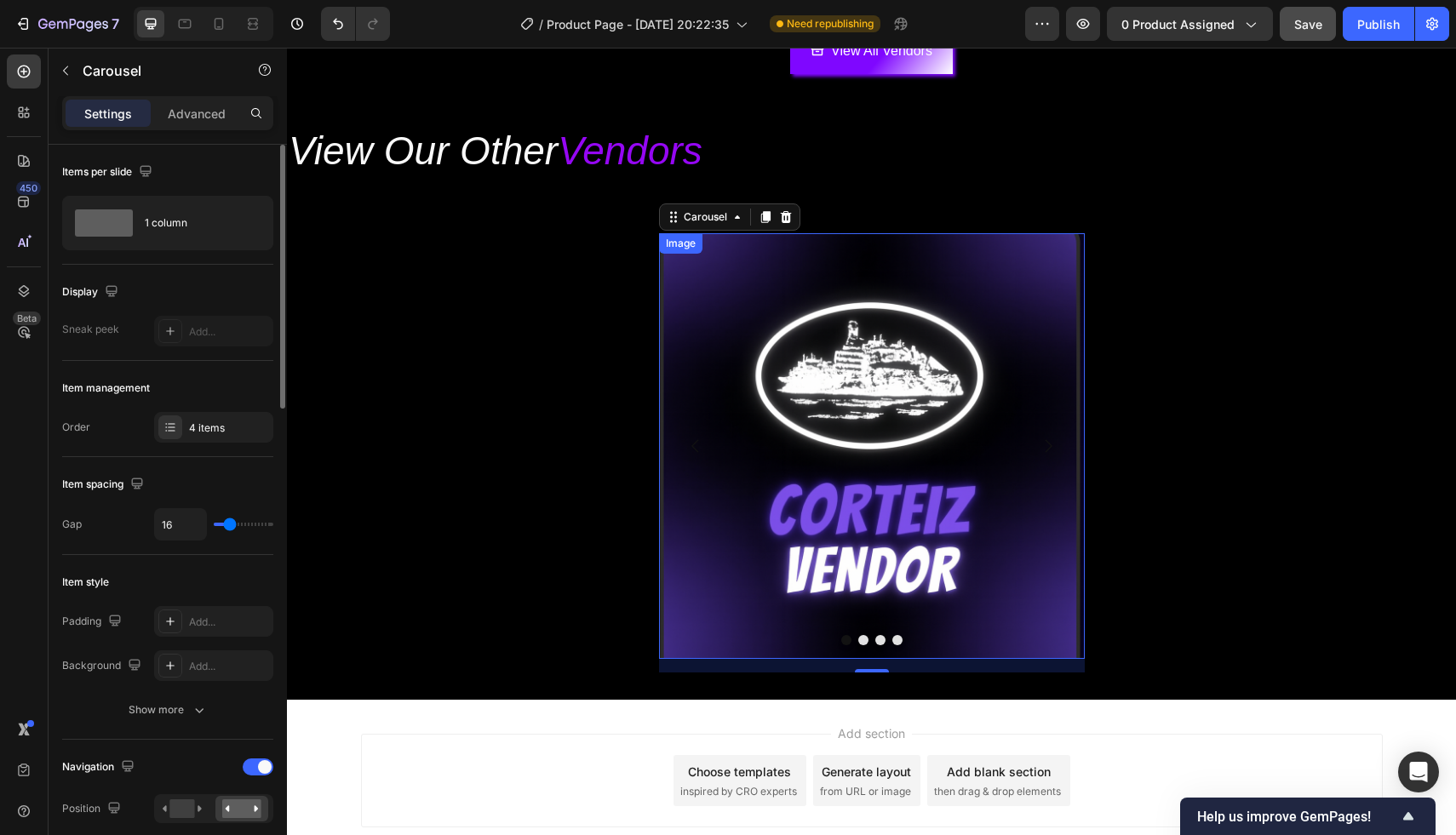
click at [834, 550] on img at bounding box center [871, 445] width 425 height 425
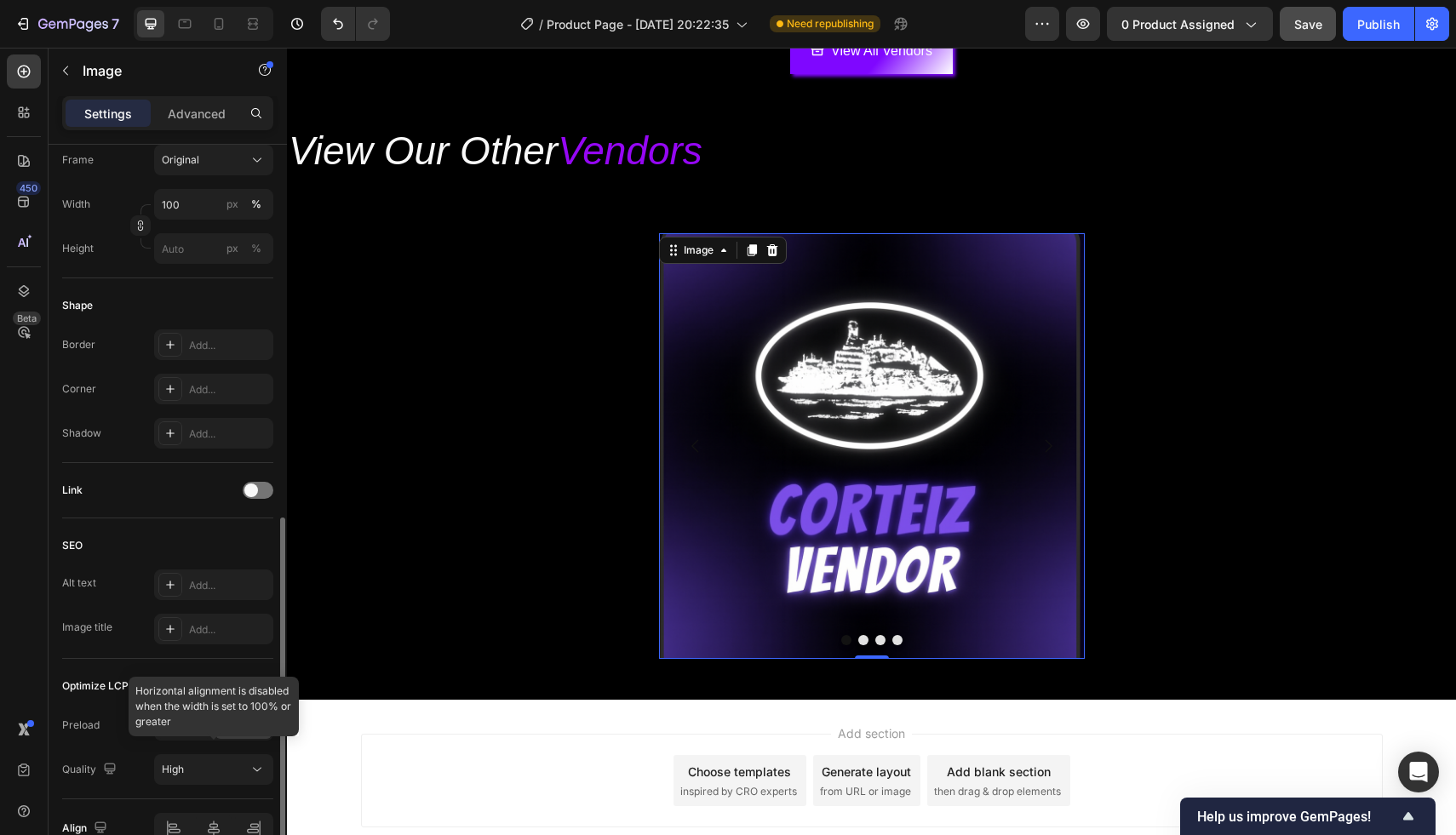
scroll to position [547, 0]
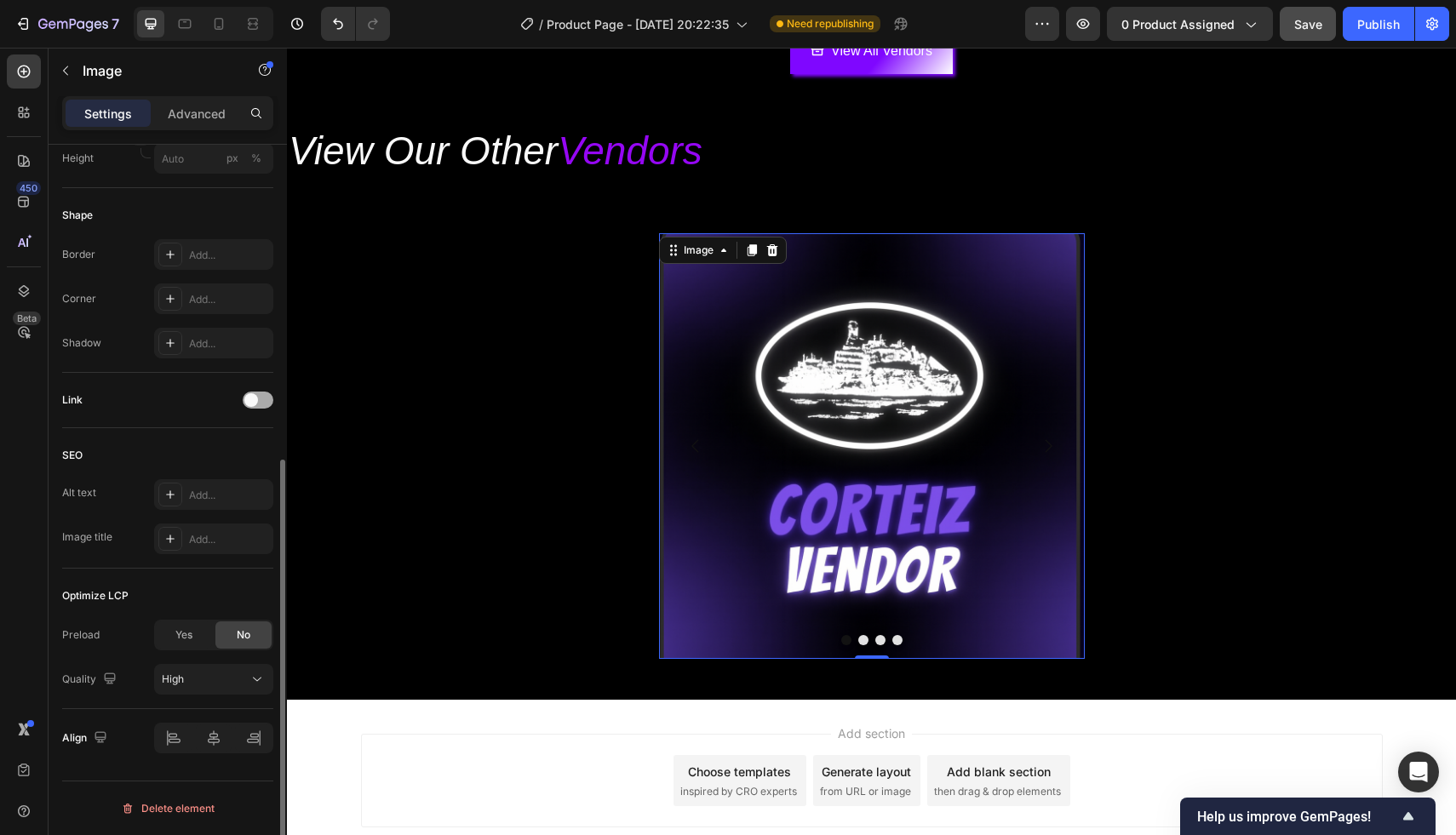
click at [248, 401] on span at bounding box center [251, 400] width 14 height 14
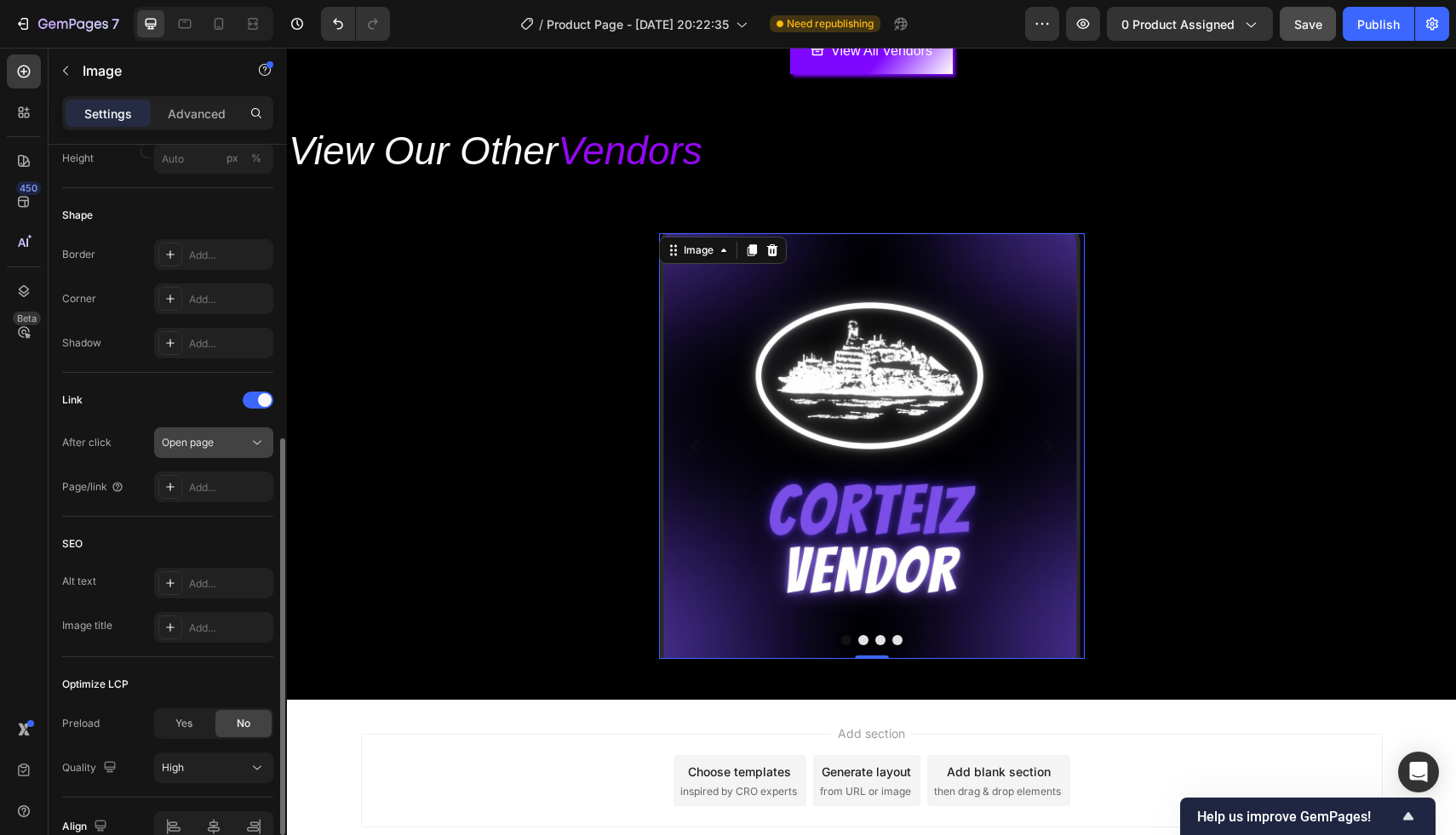
click at [233, 449] on div "Open page" at bounding box center [205, 443] width 87 height 16
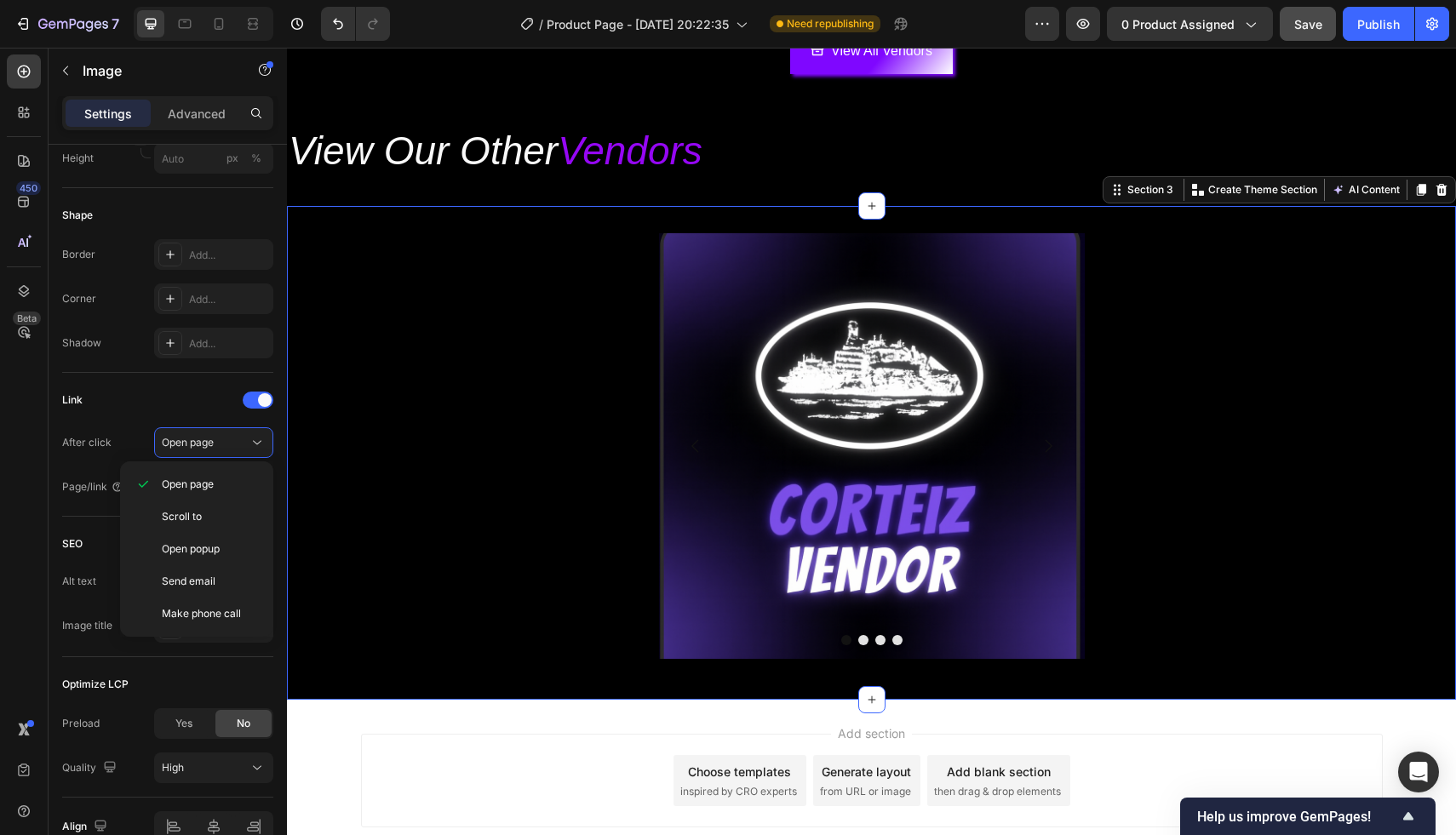
click at [325, 450] on div "Image Image Image Image Carousel" at bounding box center [872, 453] width 1169 height 439
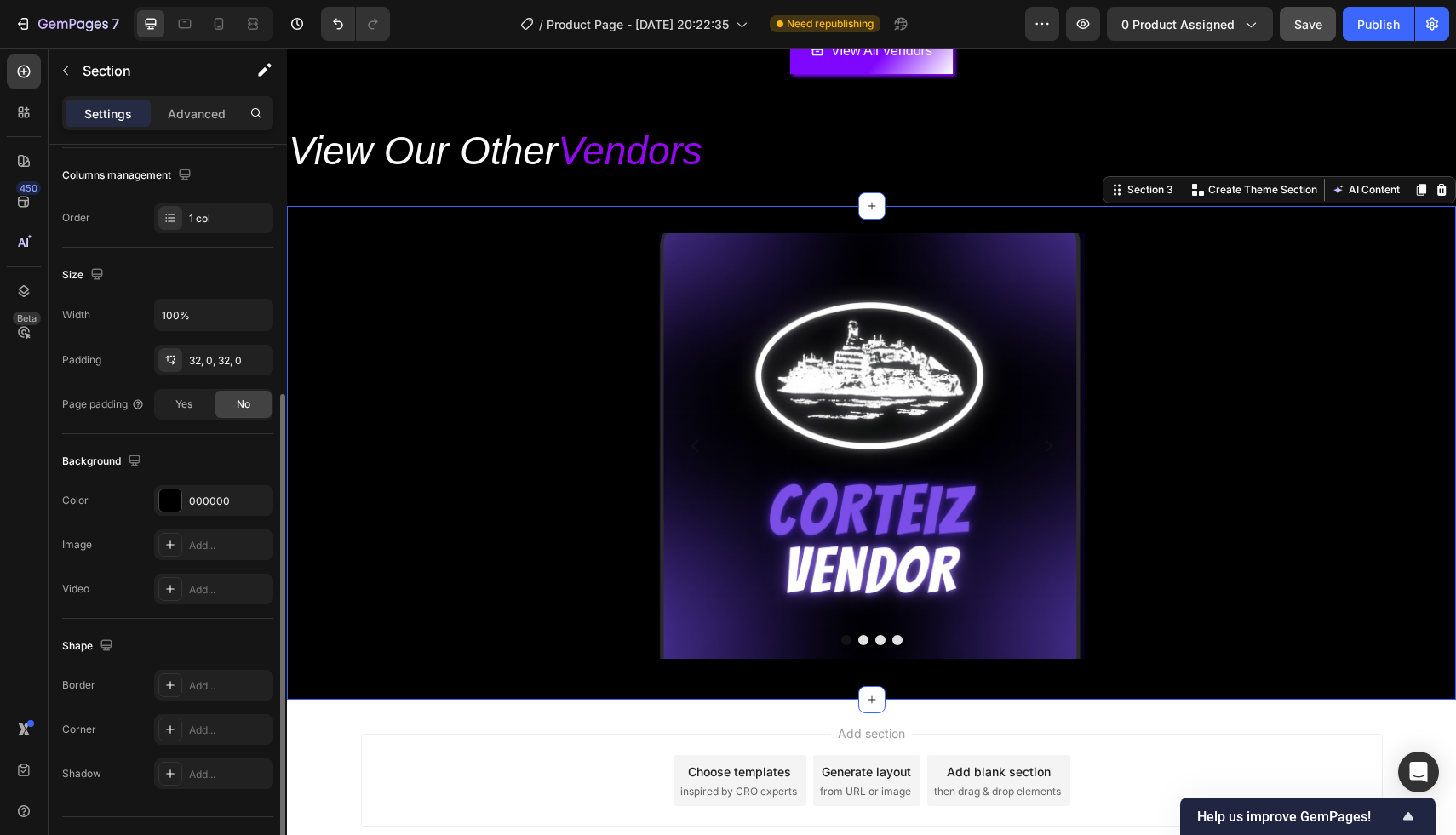
scroll to position [300, 0]
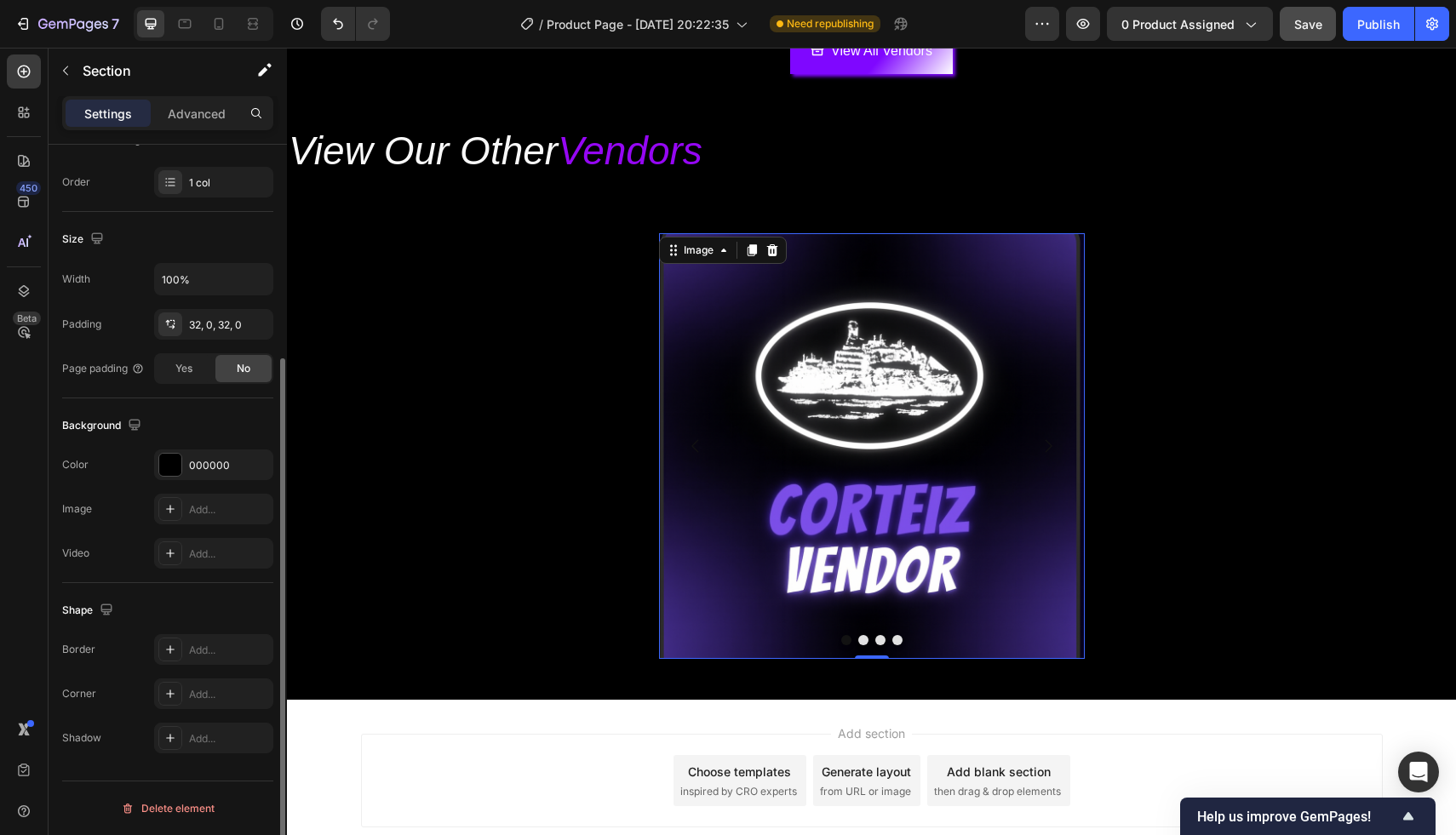
click at [780, 531] on img at bounding box center [871, 445] width 425 height 425
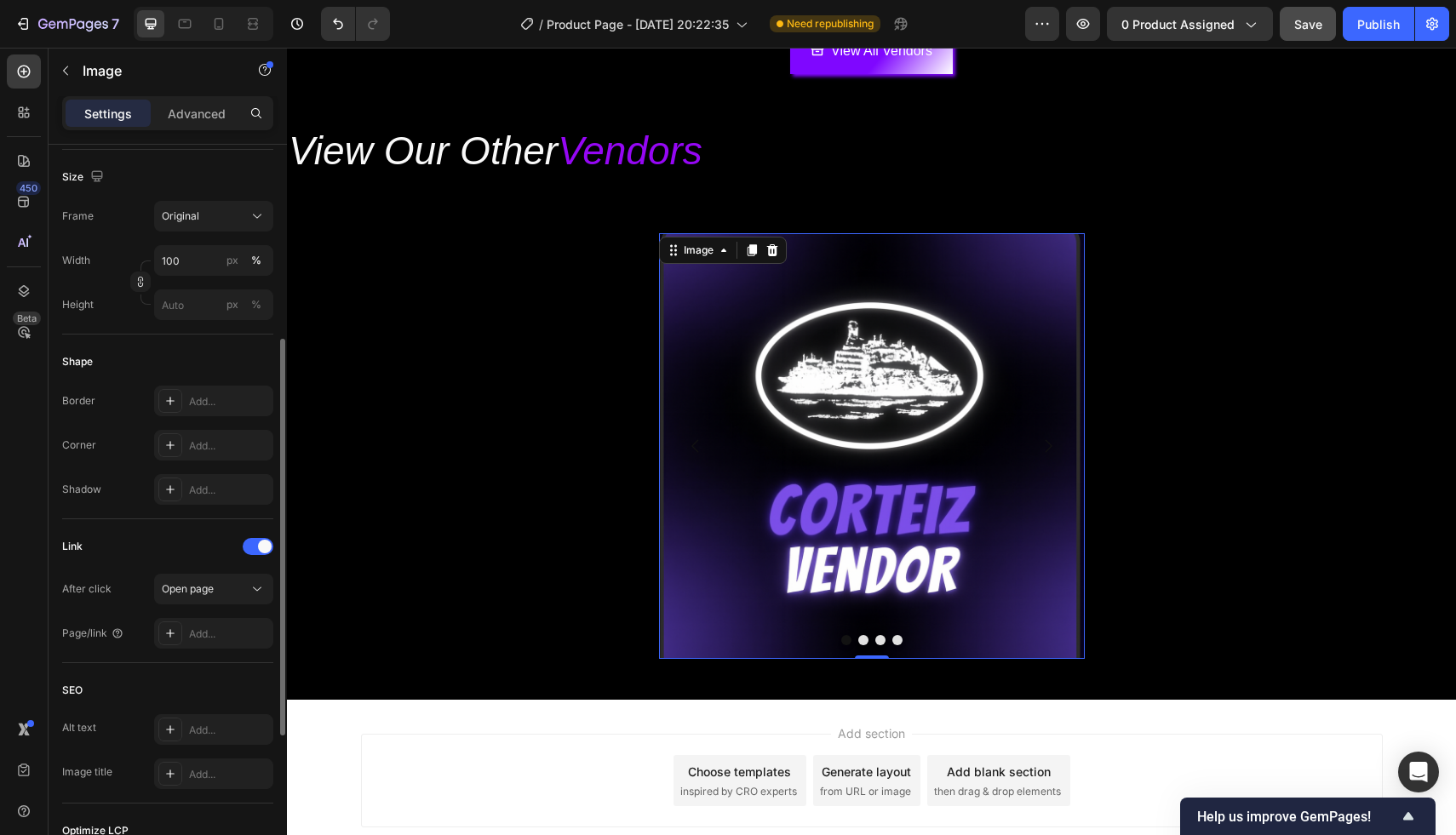
scroll to position [498, 0]
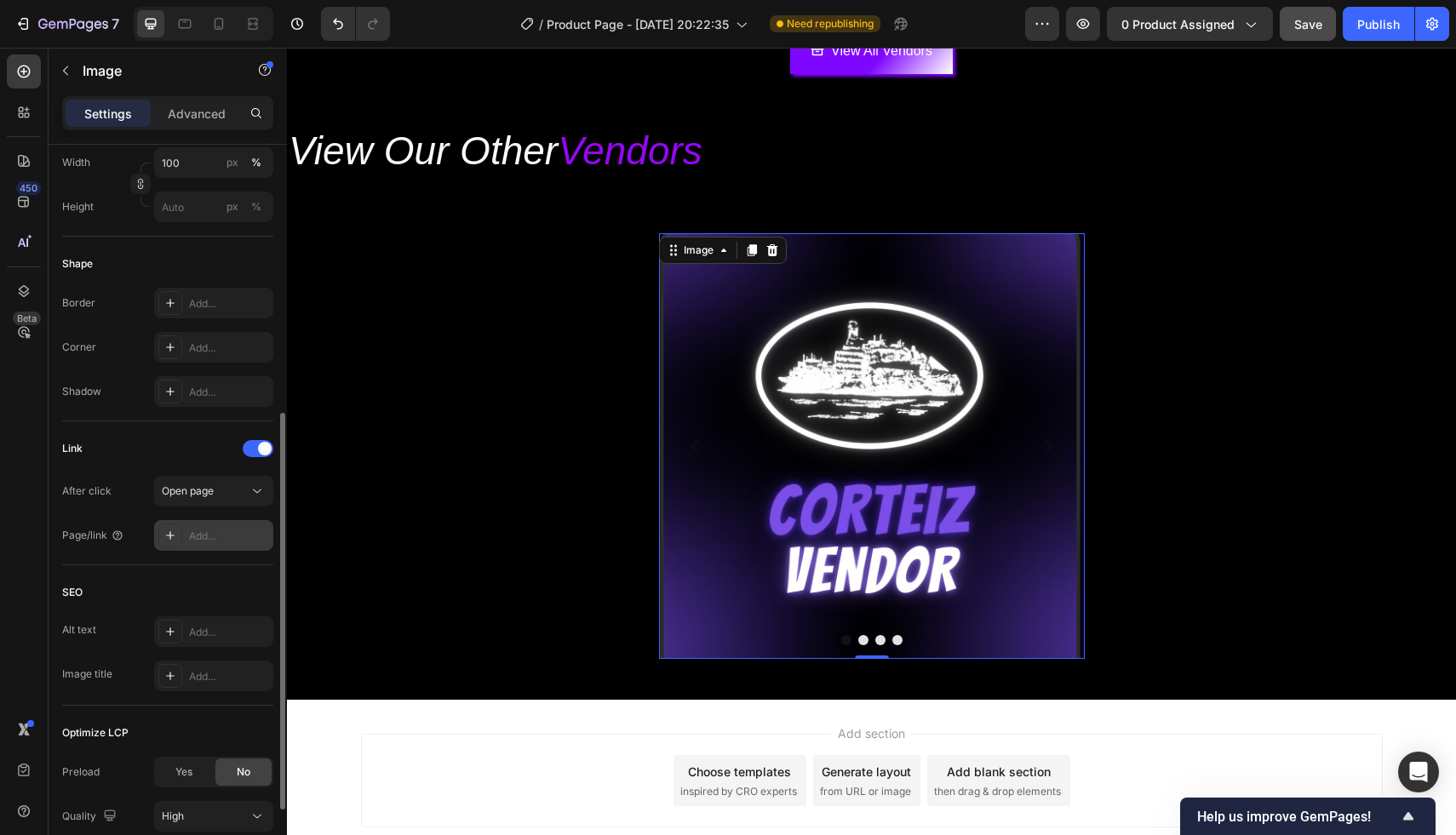
click at [200, 542] on div "Add..." at bounding box center [229, 536] width 80 height 16
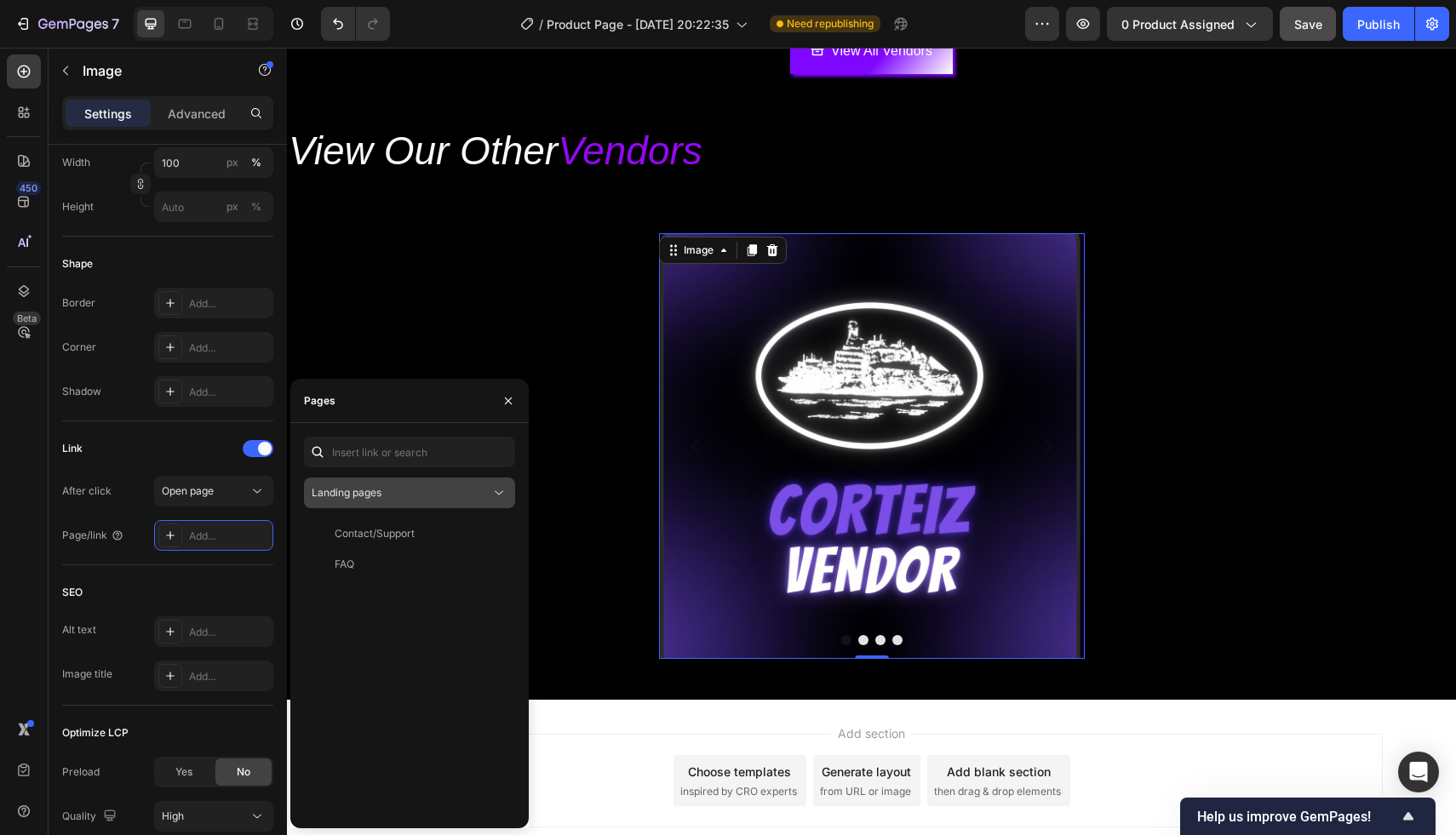
click at [393, 500] on div "Landing pages" at bounding box center [410, 493] width 196 height 17
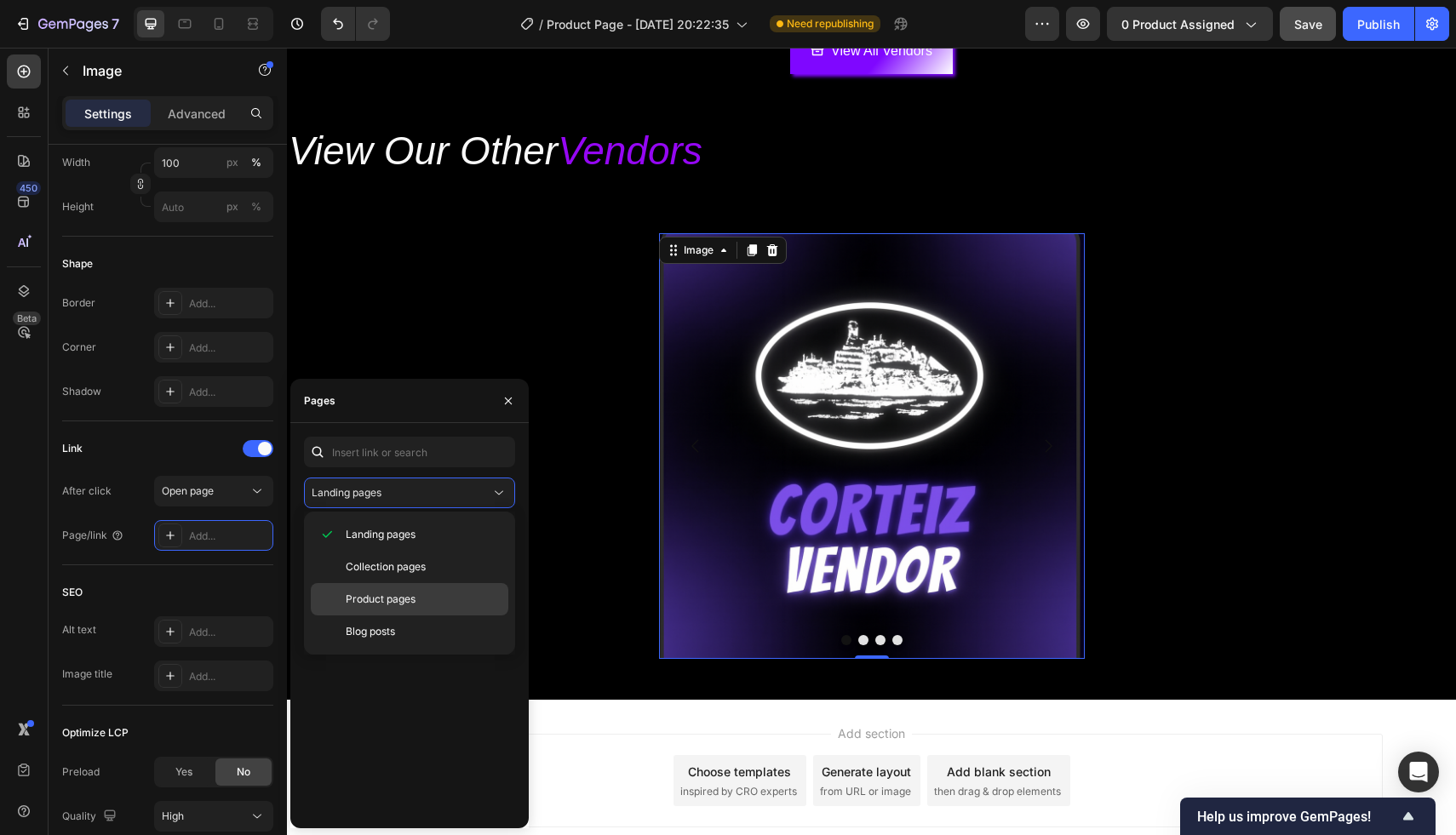
click at [408, 592] on span "Product pages" at bounding box center [380, 599] width 70 height 16
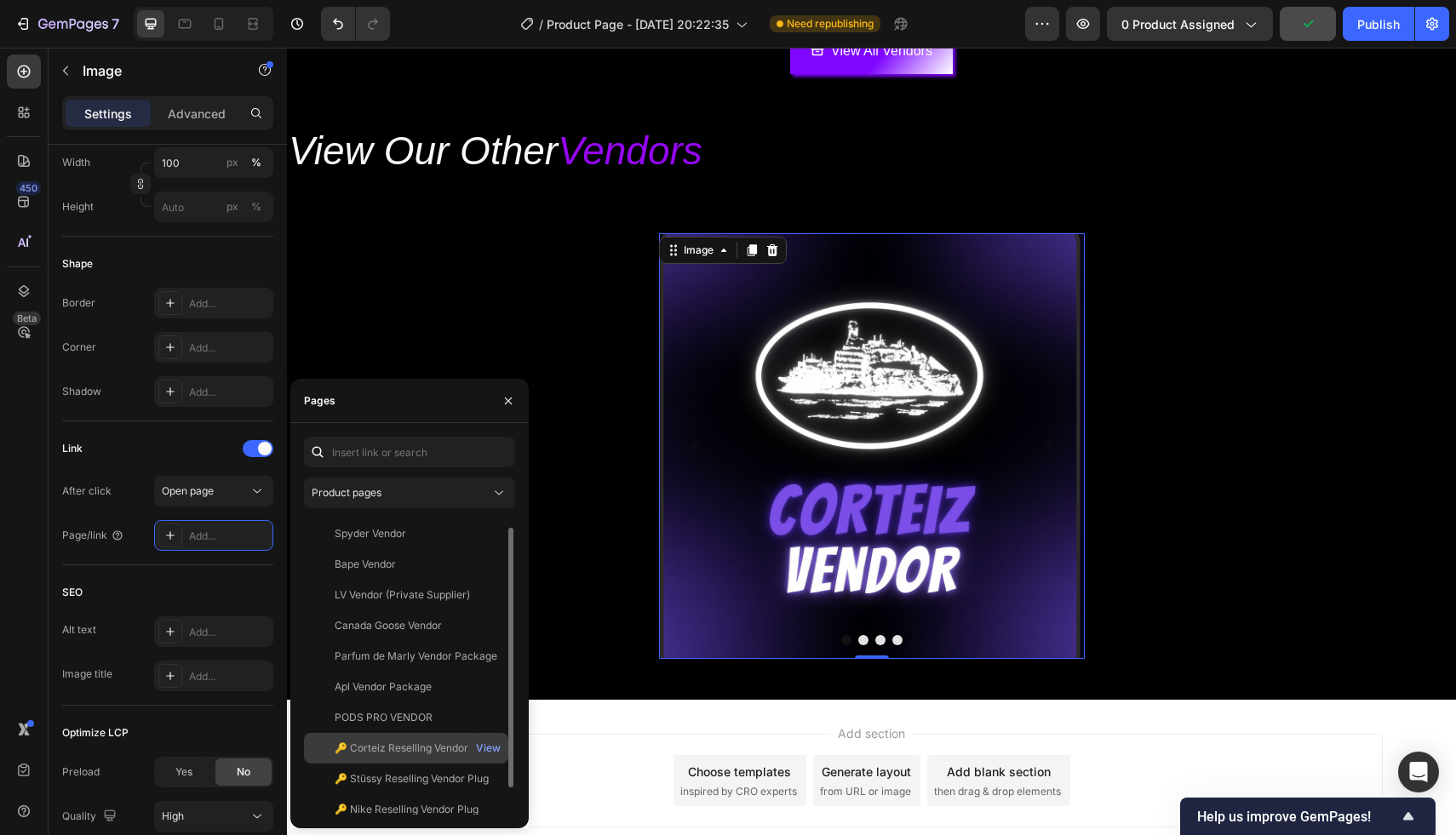
scroll to position [41, 0]
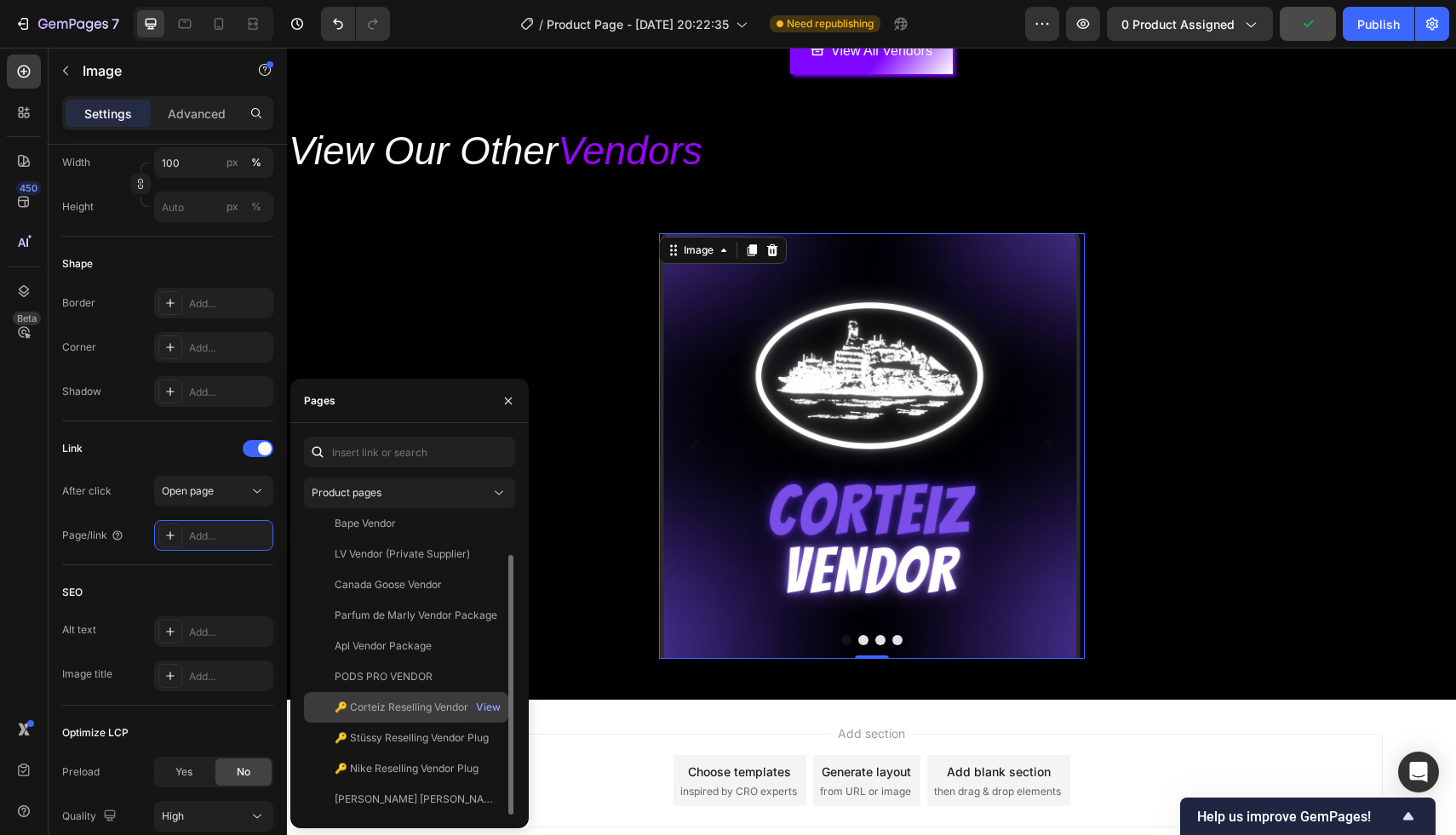
click at [429, 716] on div "🔑 Corteiz Reselling Vendor Plug View" at bounding box center [405, 708] width 204 height 31
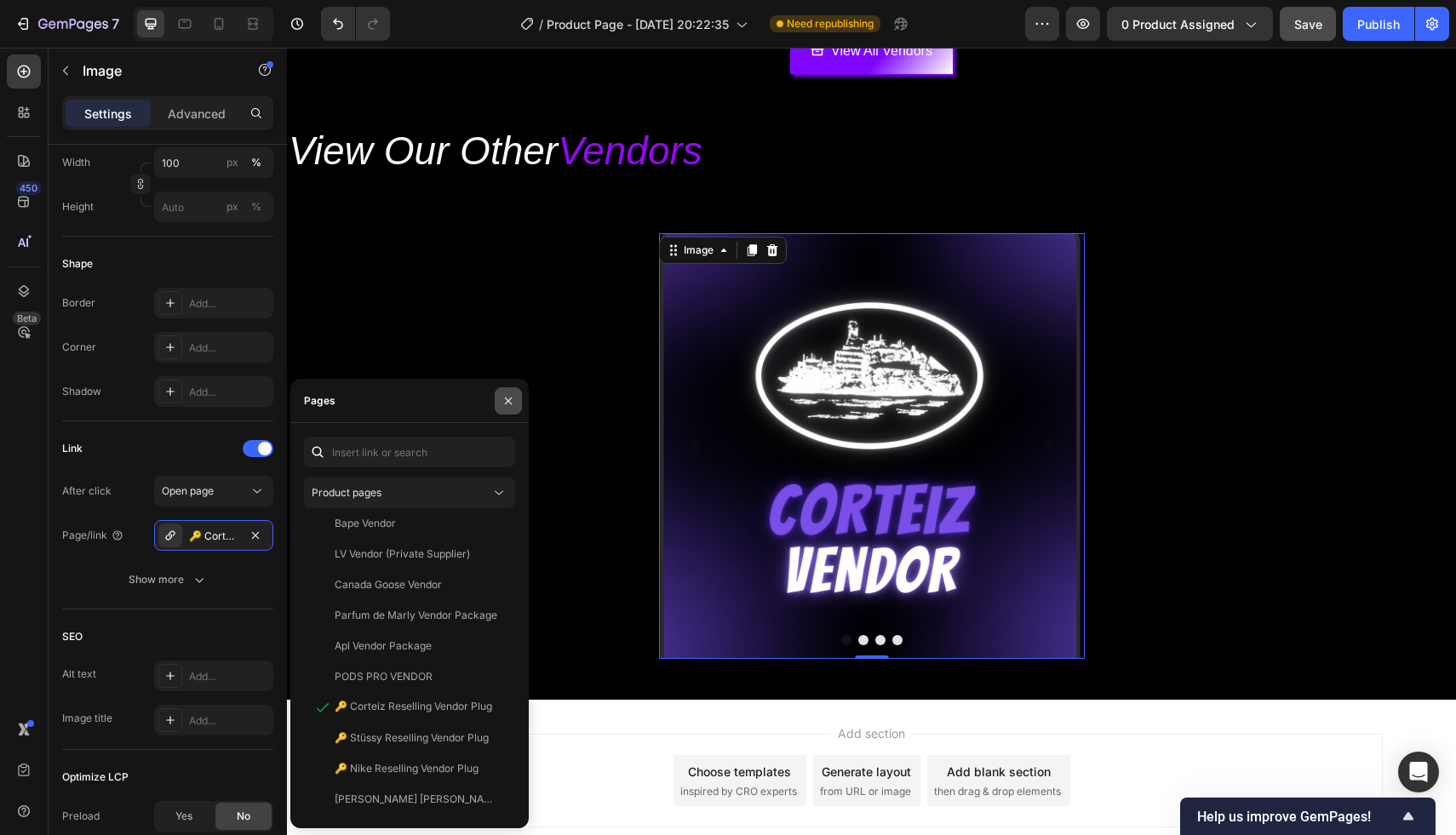
click at [498, 407] on button "button" at bounding box center [509, 401] width 27 height 27
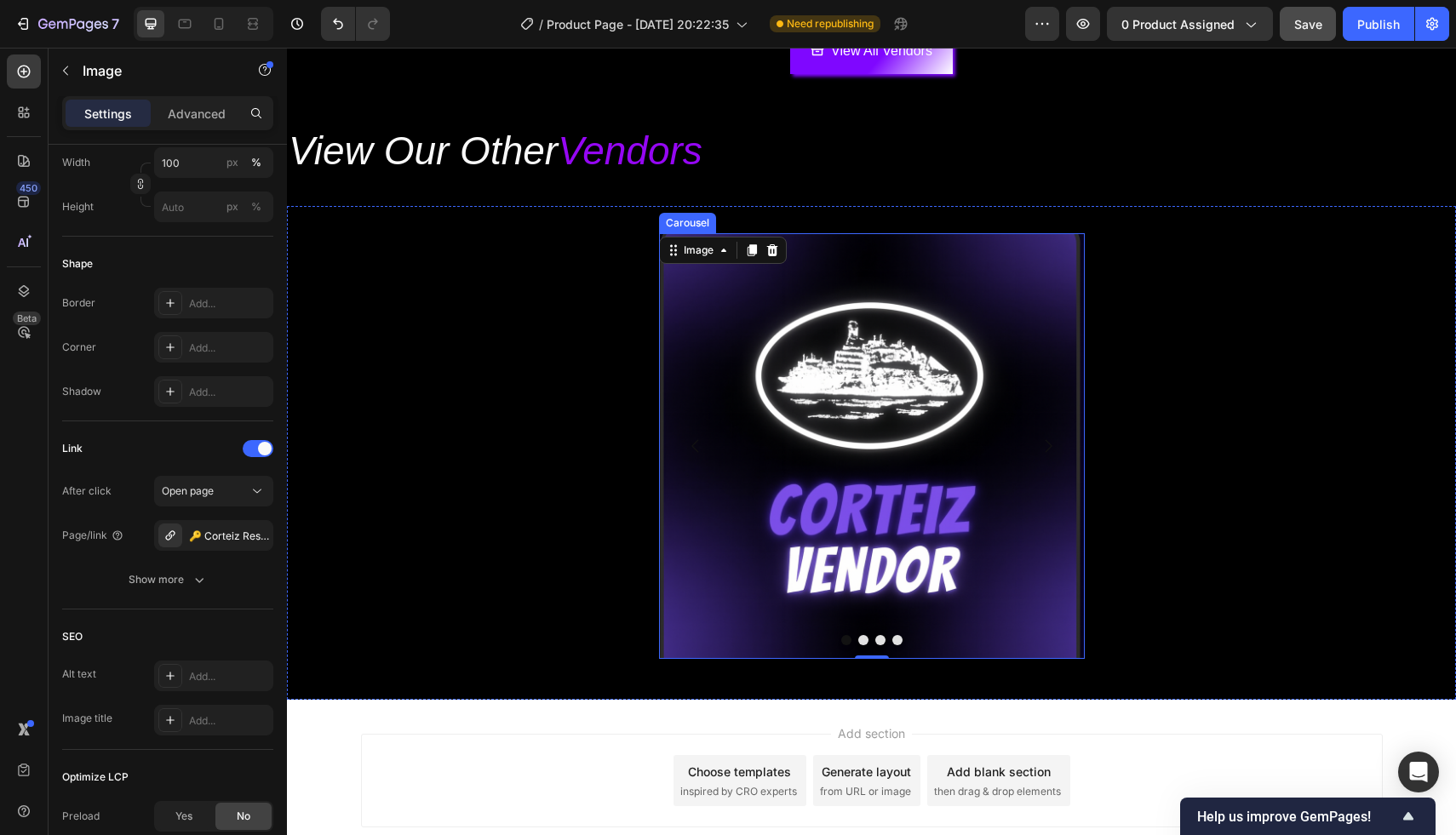
click at [1052, 441] on icon "Carousel Next Arrow" at bounding box center [1048, 446] width 18 height 18
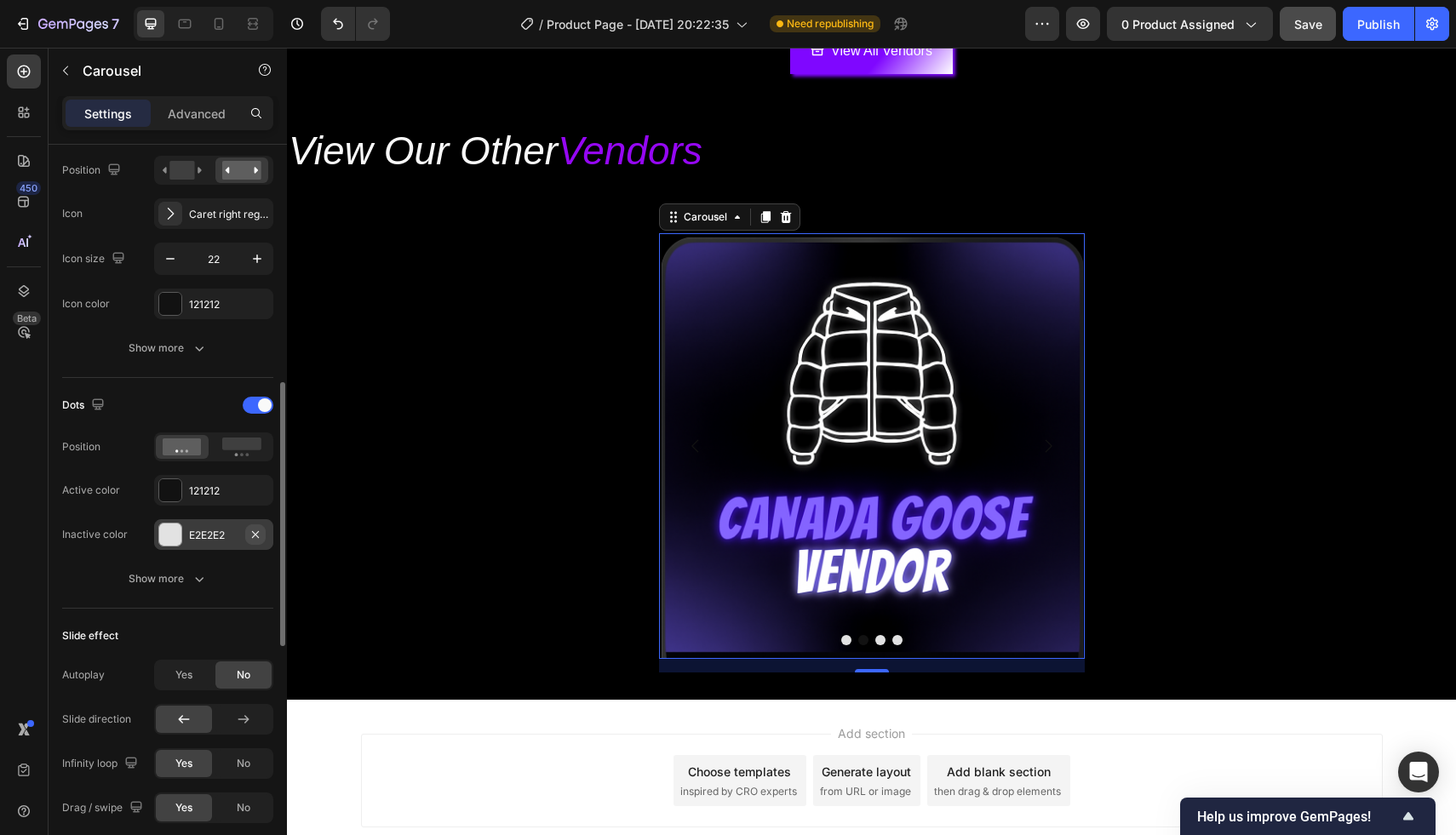
scroll to position [631, 0]
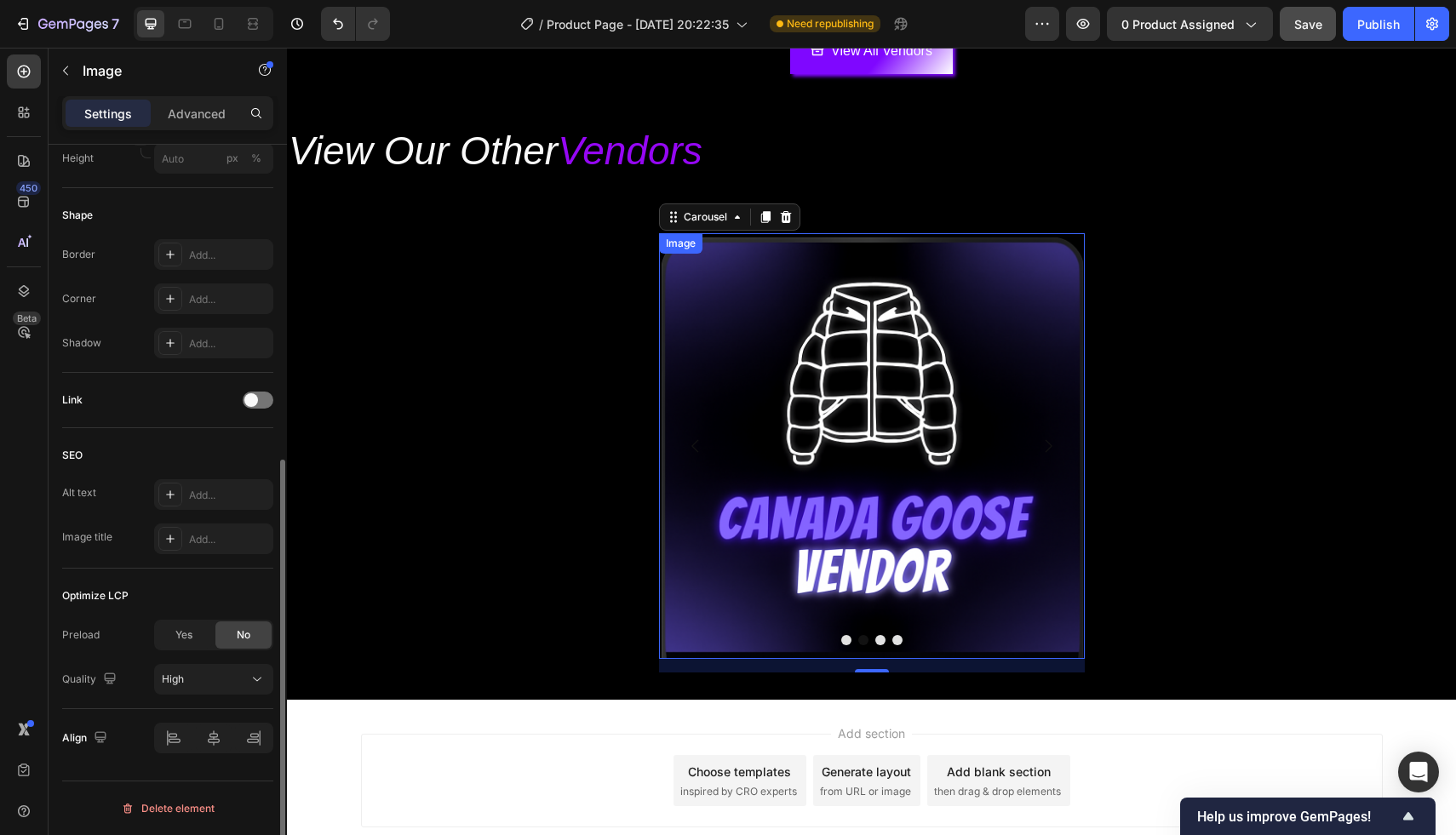
click at [947, 476] on img at bounding box center [871, 445] width 425 height 425
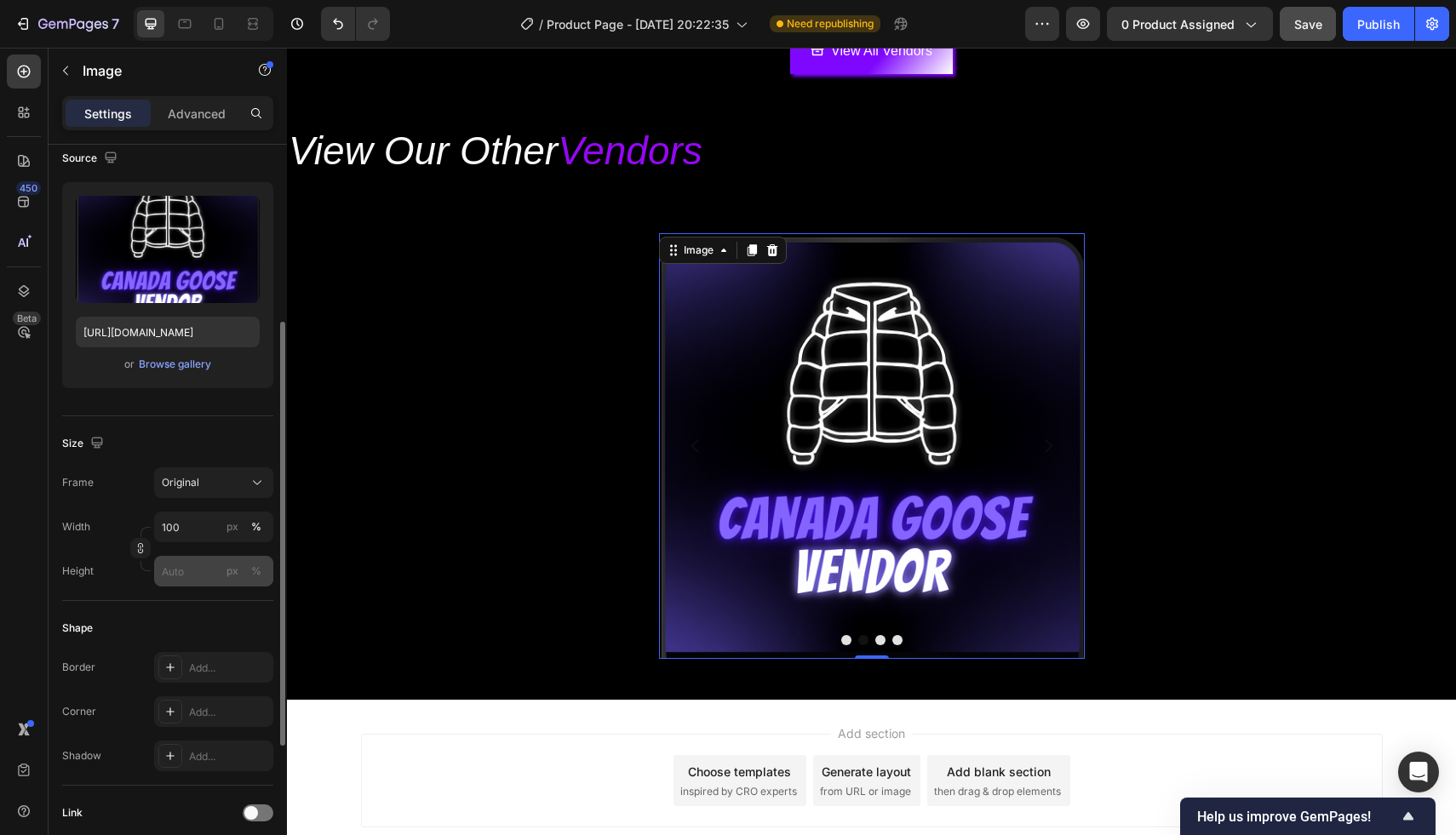
scroll to position [547, 0]
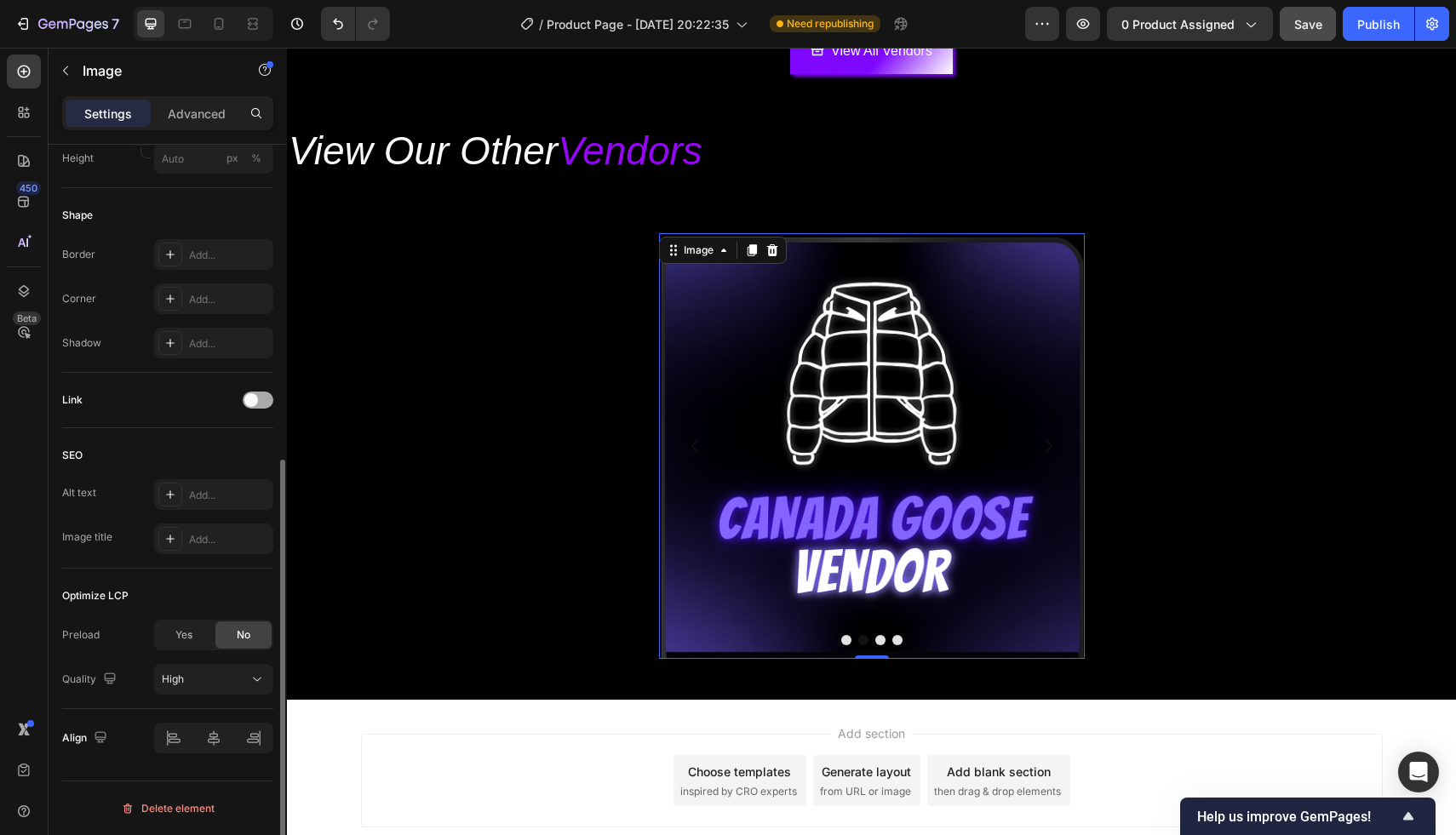
click at [258, 400] on div at bounding box center [258, 400] width 31 height 17
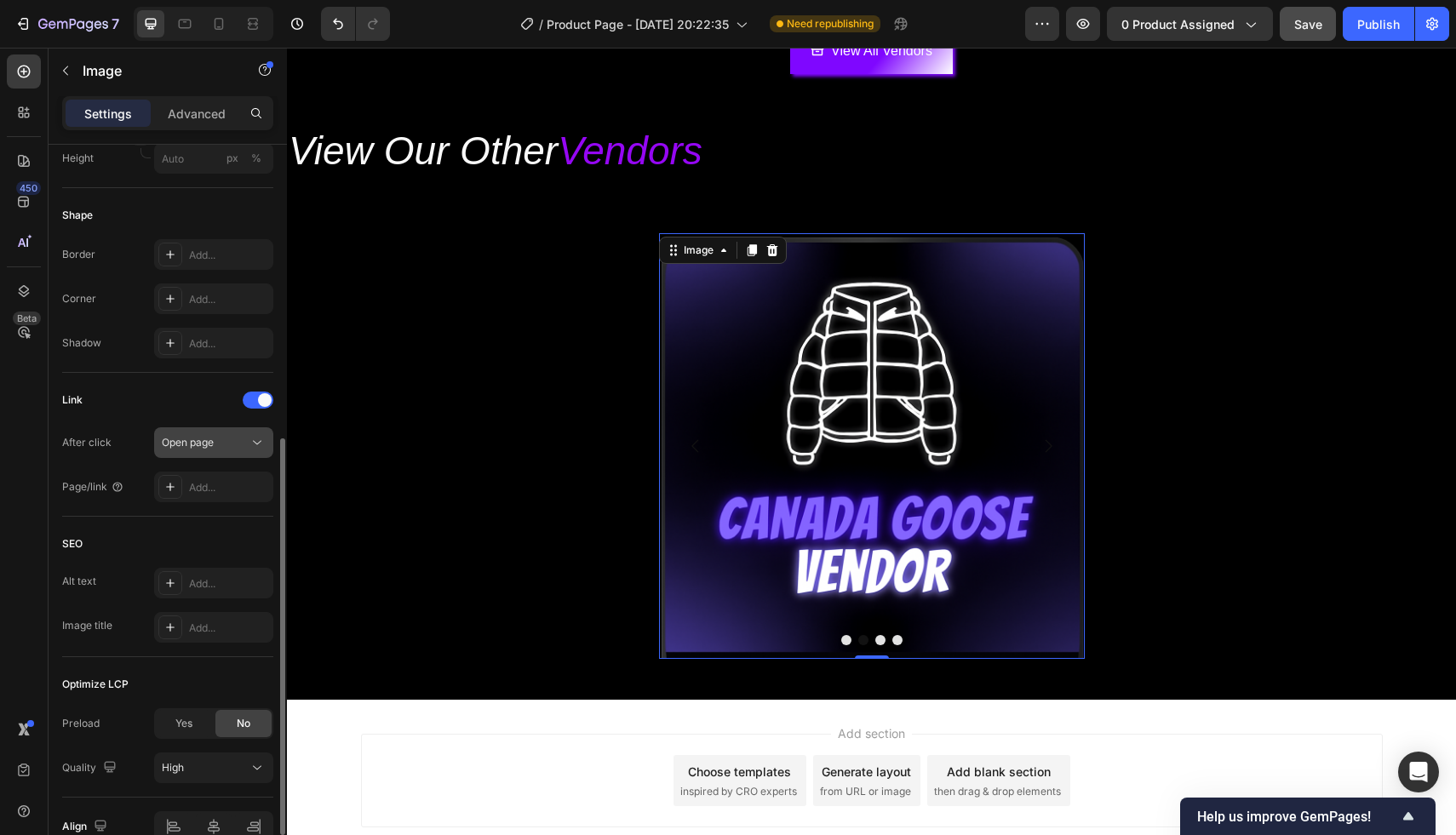
click at [229, 441] on div "Open page" at bounding box center [205, 443] width 87 height 16
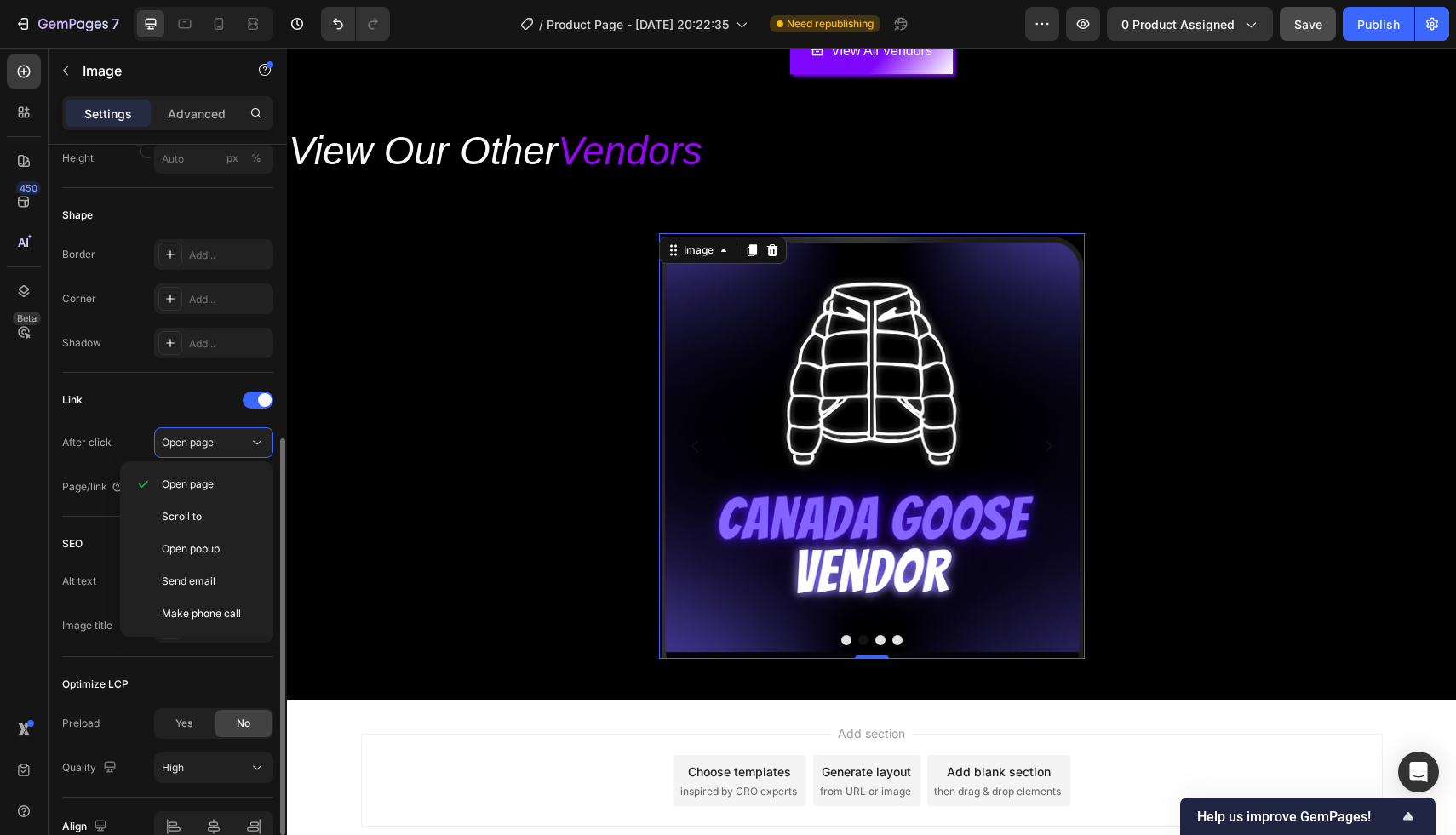
click at [208, 392] on div "Link" at bounding box center [167, 401] width 211 height 27
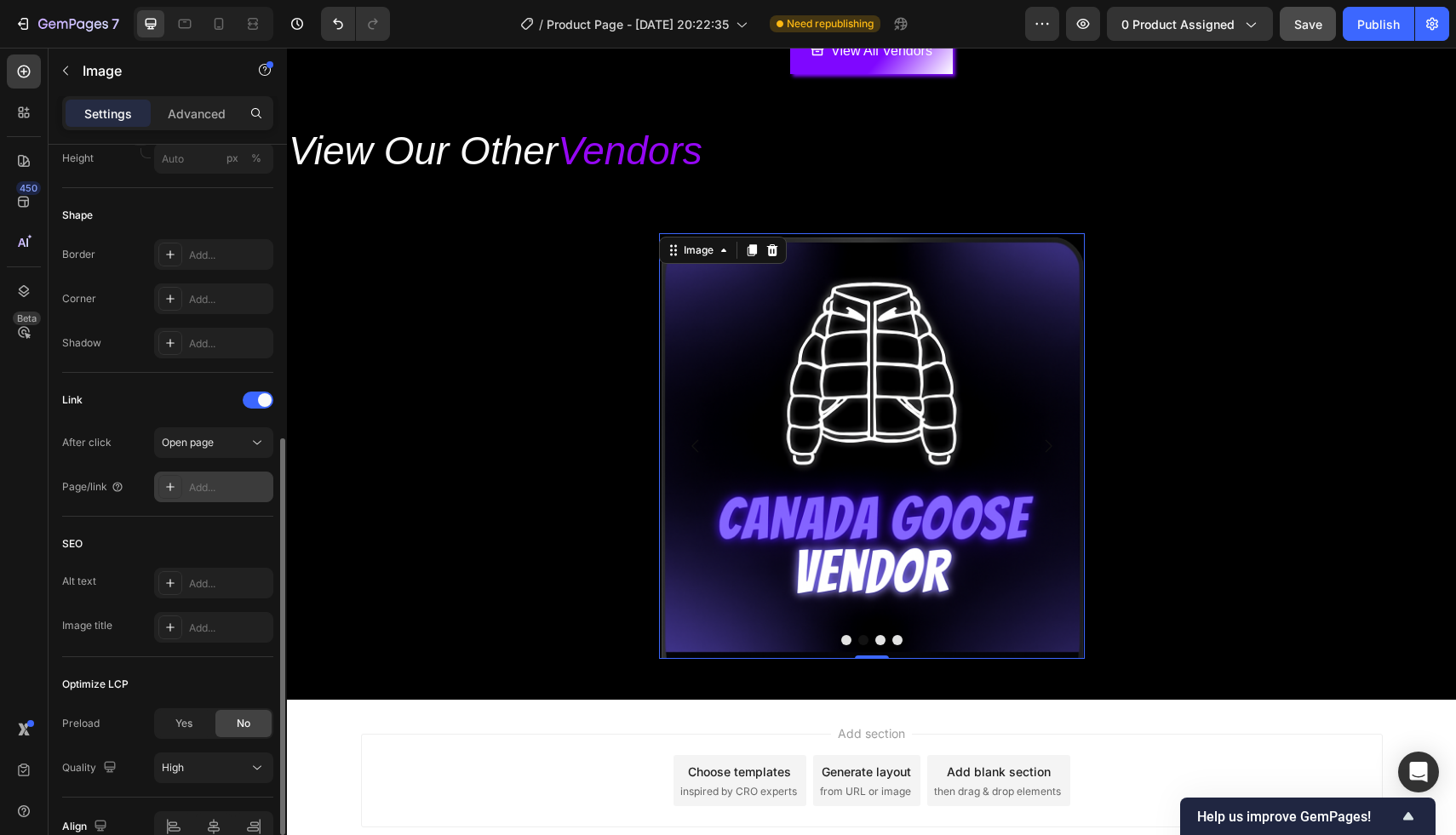
click at [208, 480] on div "Add..." at bounding box center [229, 487] width 80 height 16
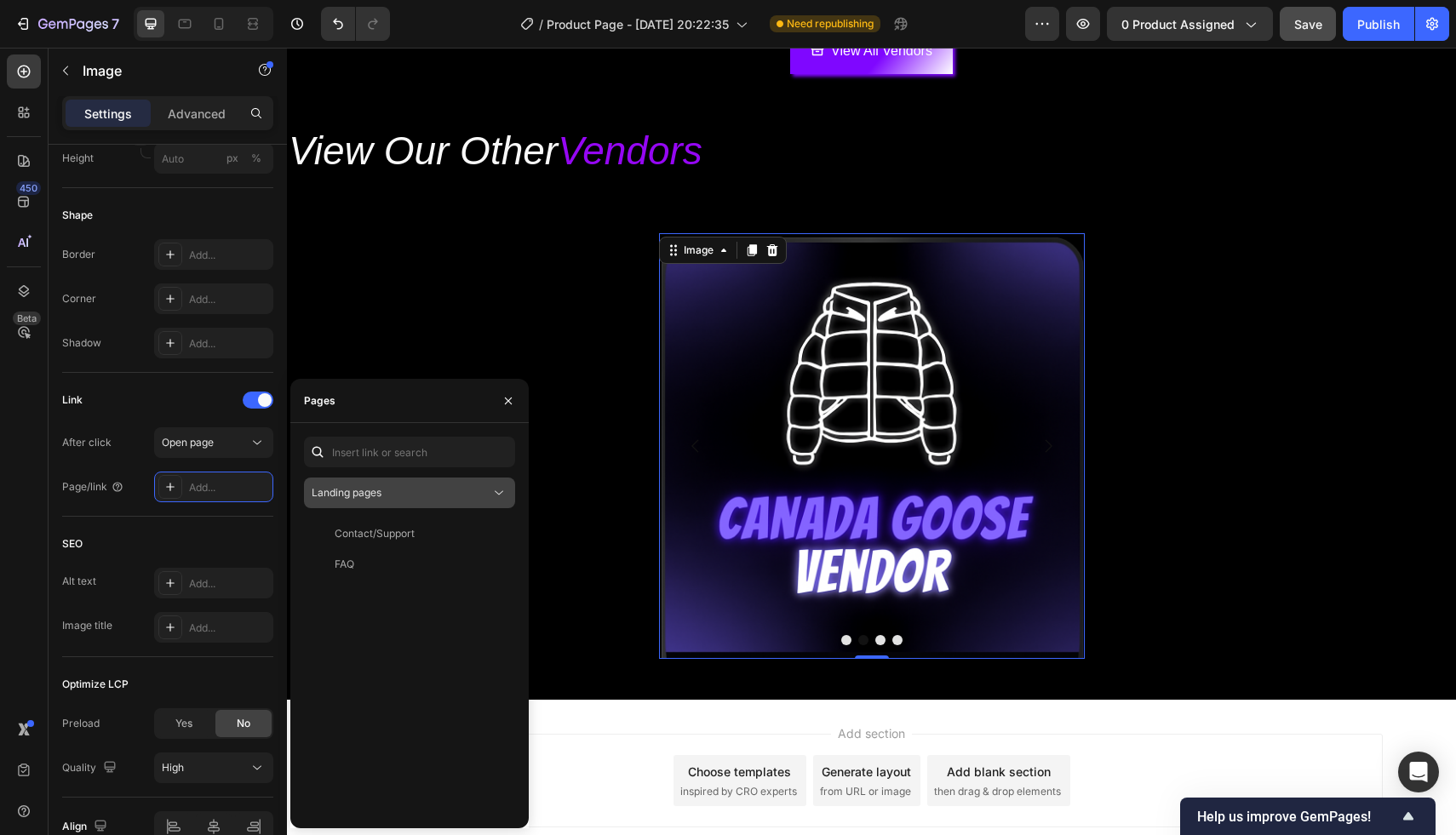
click at [386, 498] on div "Landing pages" at bounding box center [401, 493] width 178 height 16
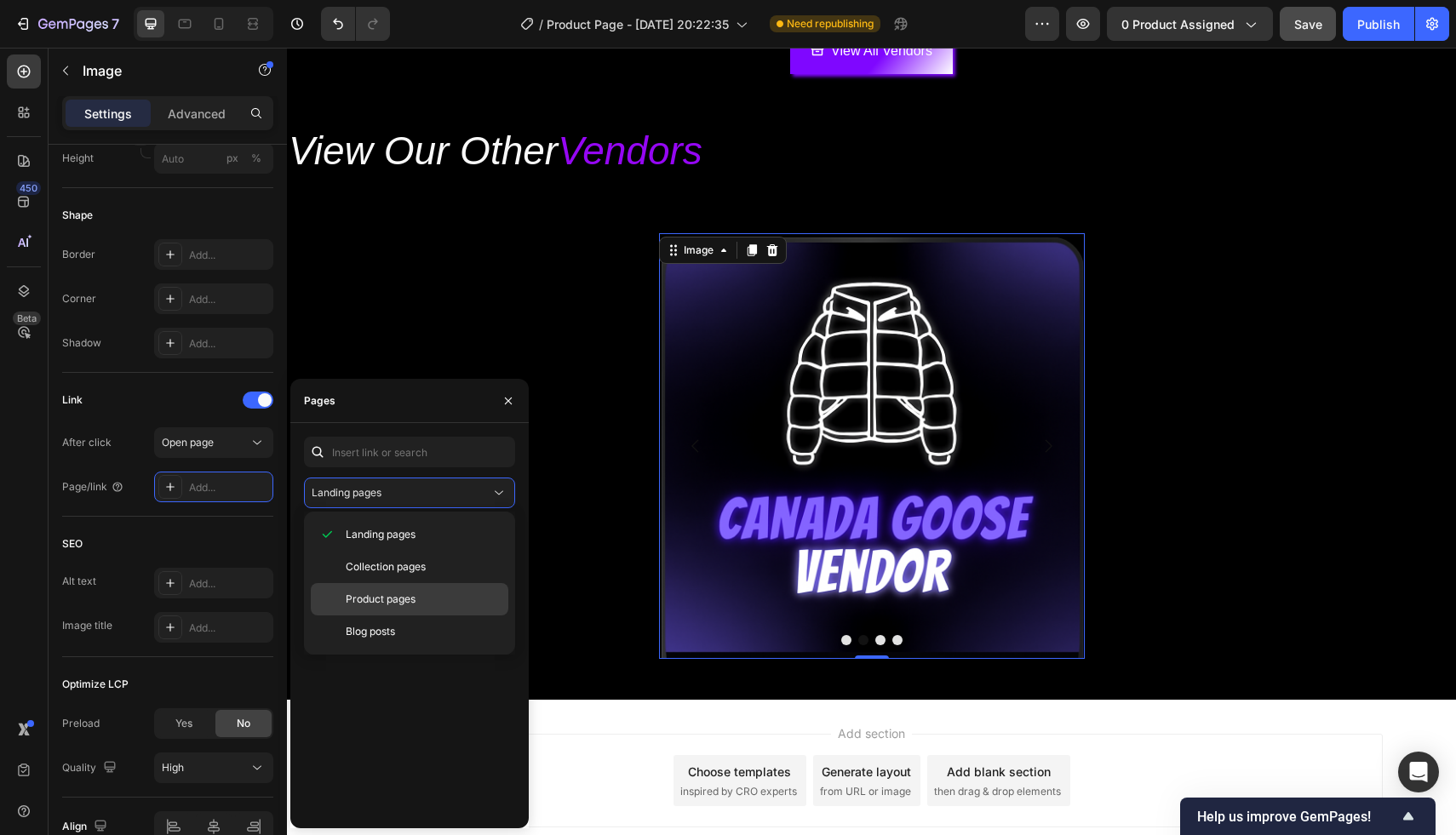
click at [404, 600] on span "Product pages" at bounding box center [380, 599] width 70 height 16
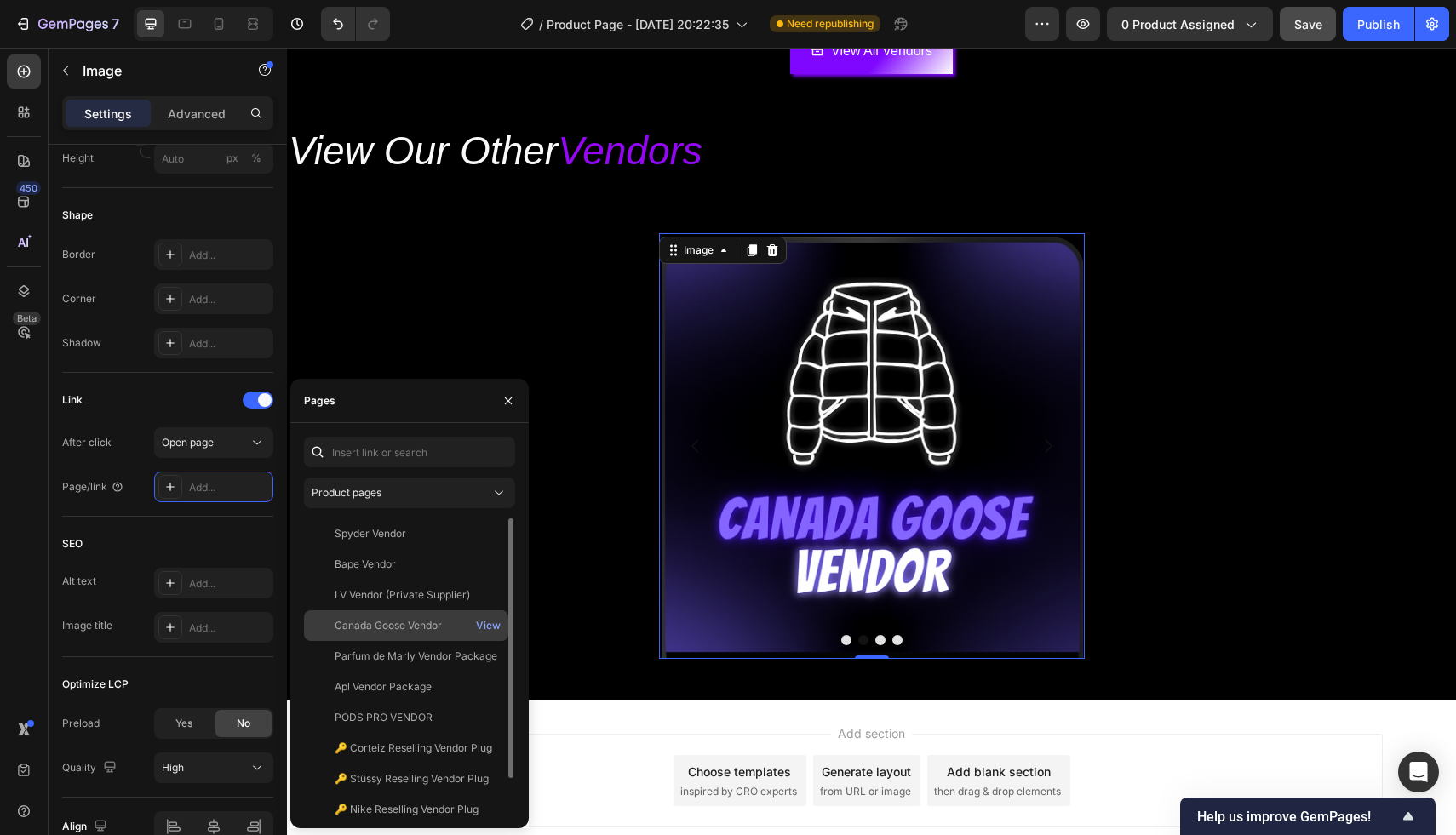
click at [434, 634] on div "Canada Goose Vendor View" at bounding box center [405, 626] width 204 height 31
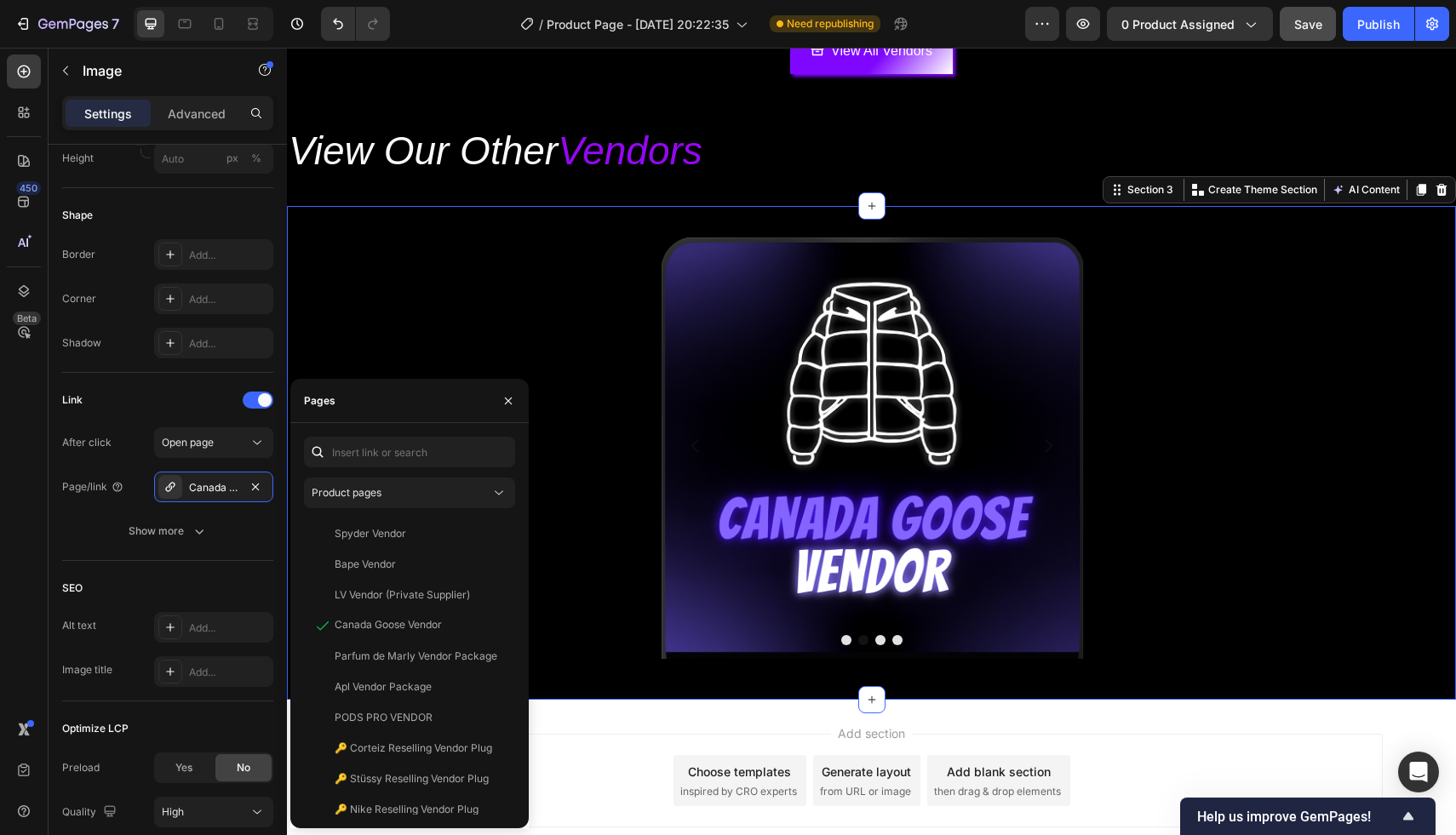
click at [647, 575] on div "Image Image Image Image Carousel" at bounding box center [872, 453] width 1169 height 439
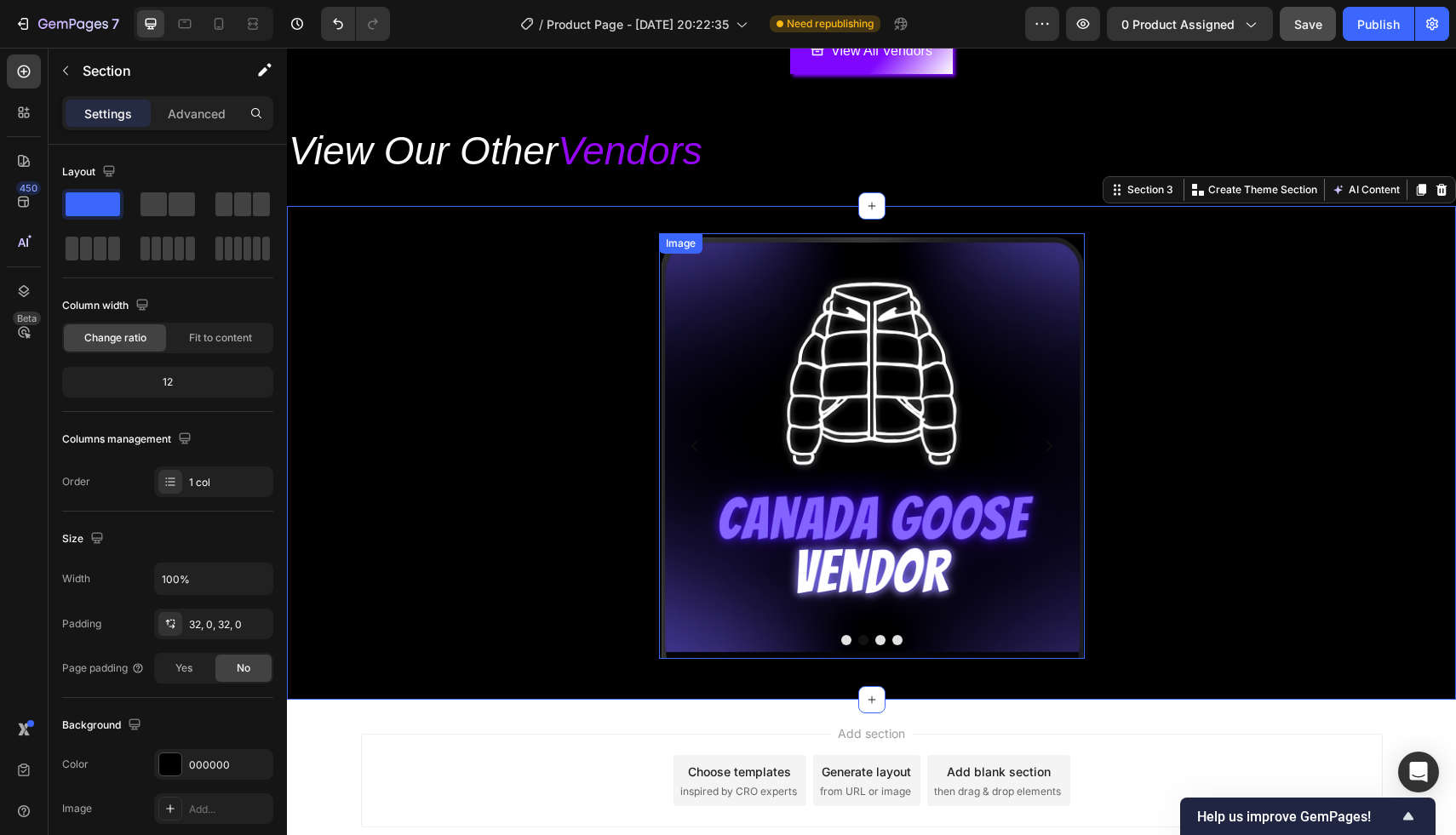
click at [879, 635] on button "Dot" at bounding box center [880, 639] width 10 height 10
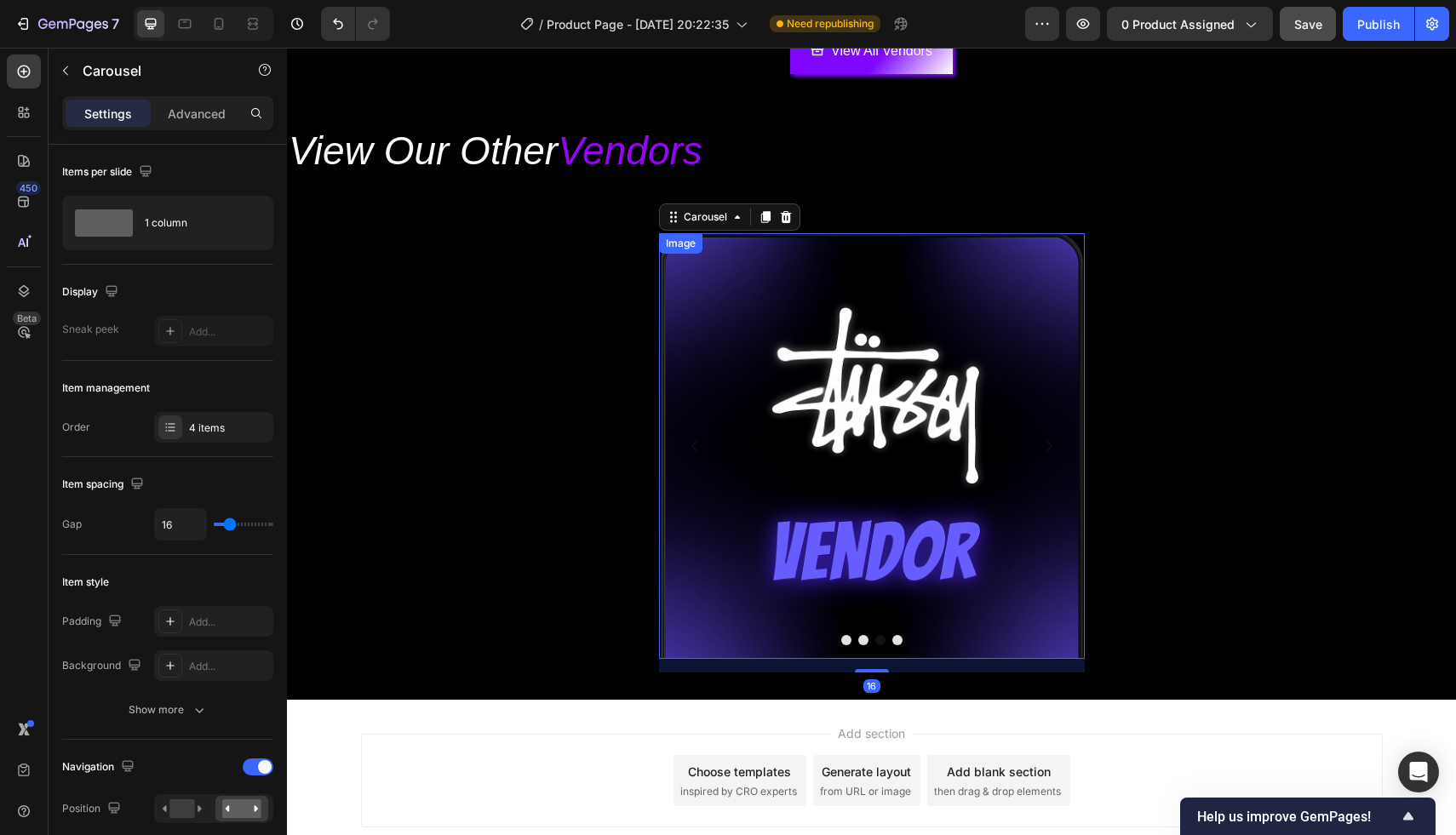
click at [853, 454] on img at bounding box center [871, 445] width 425 height 425
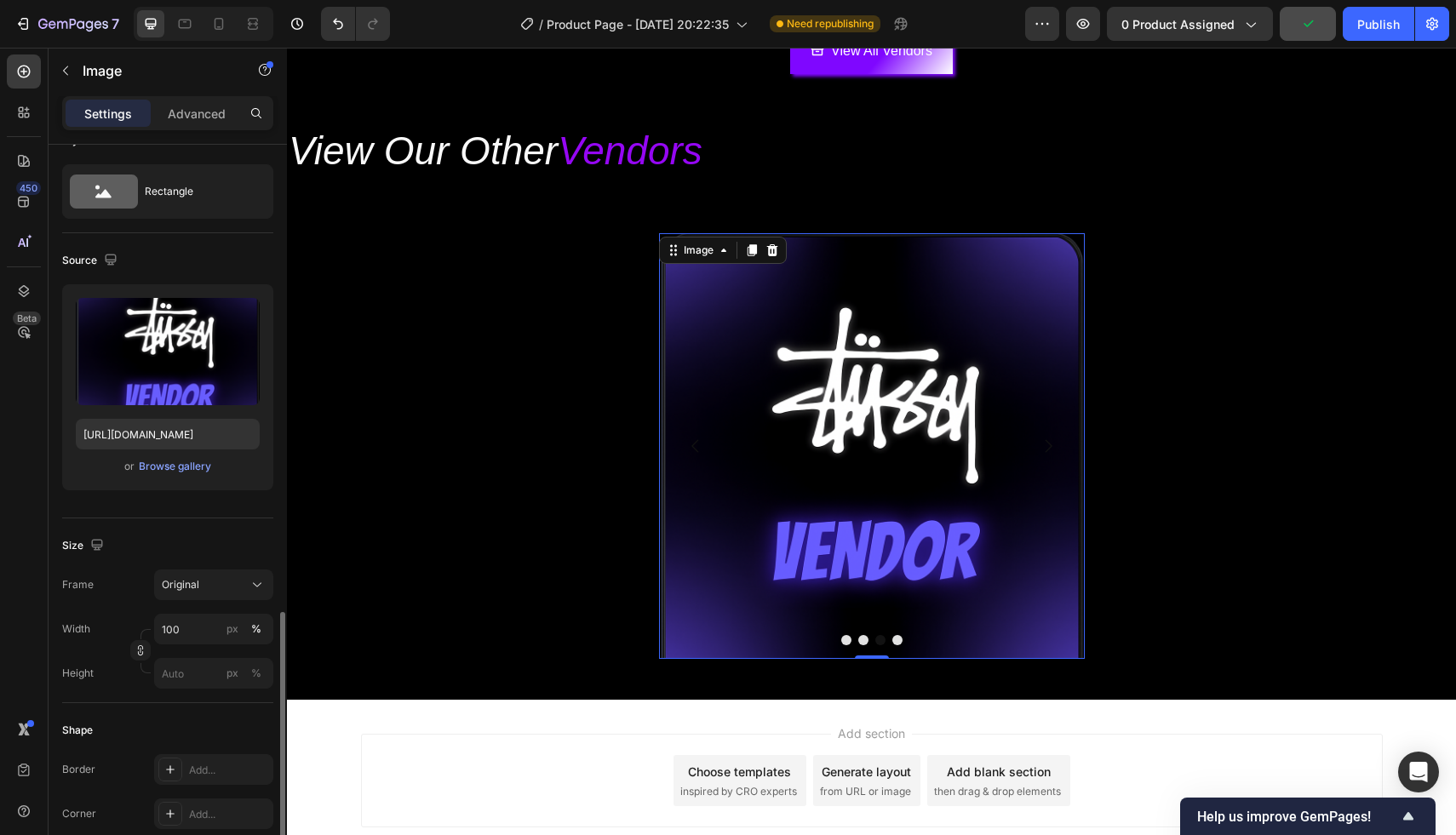
scroll to position [316, 0]
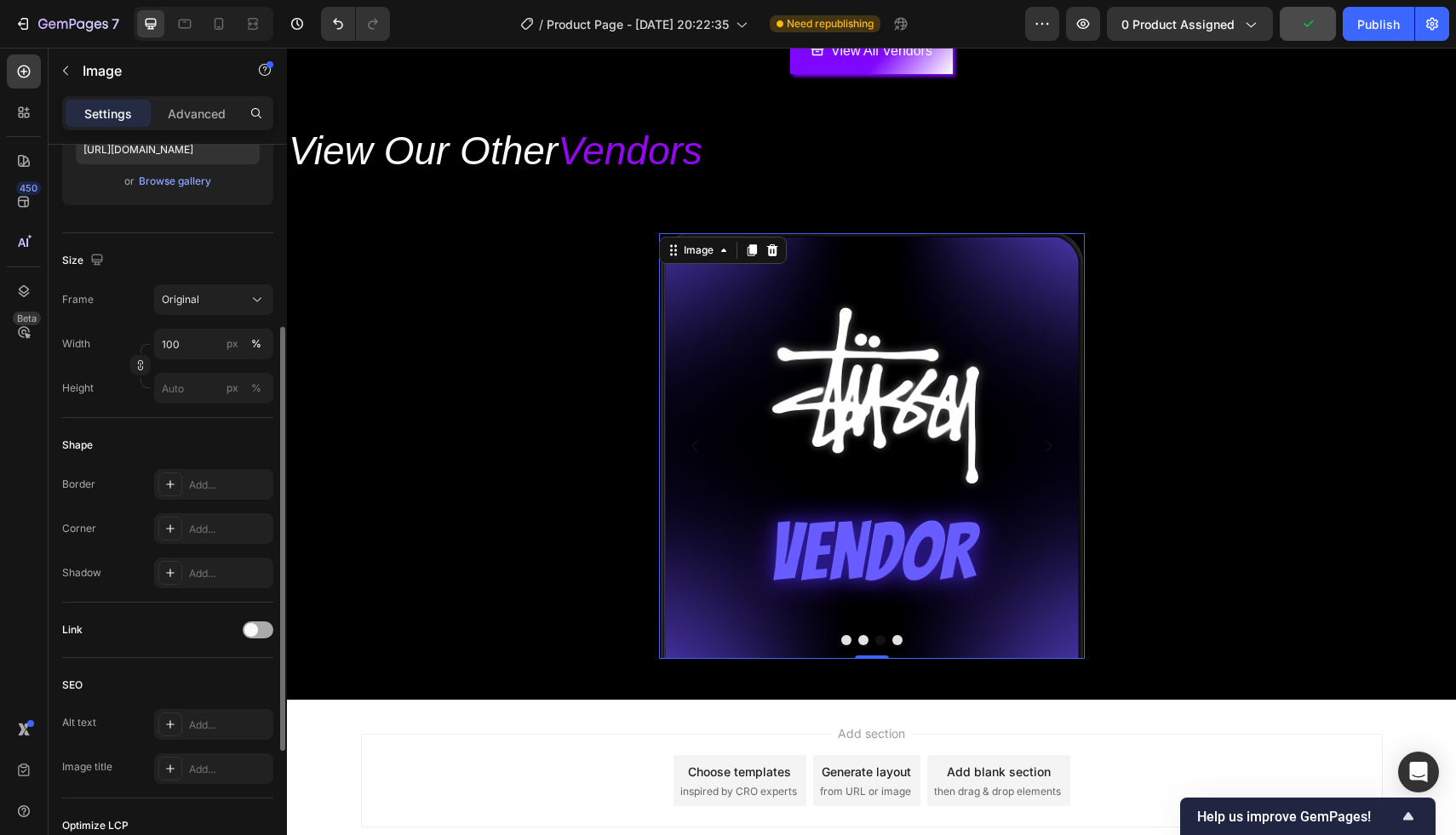
click at [245, 636] on div at bounding box center [258, 630] width 31 height 17
click at [224, 714] on div "Add..." at bounding box center [229, 717] width 80 height 16
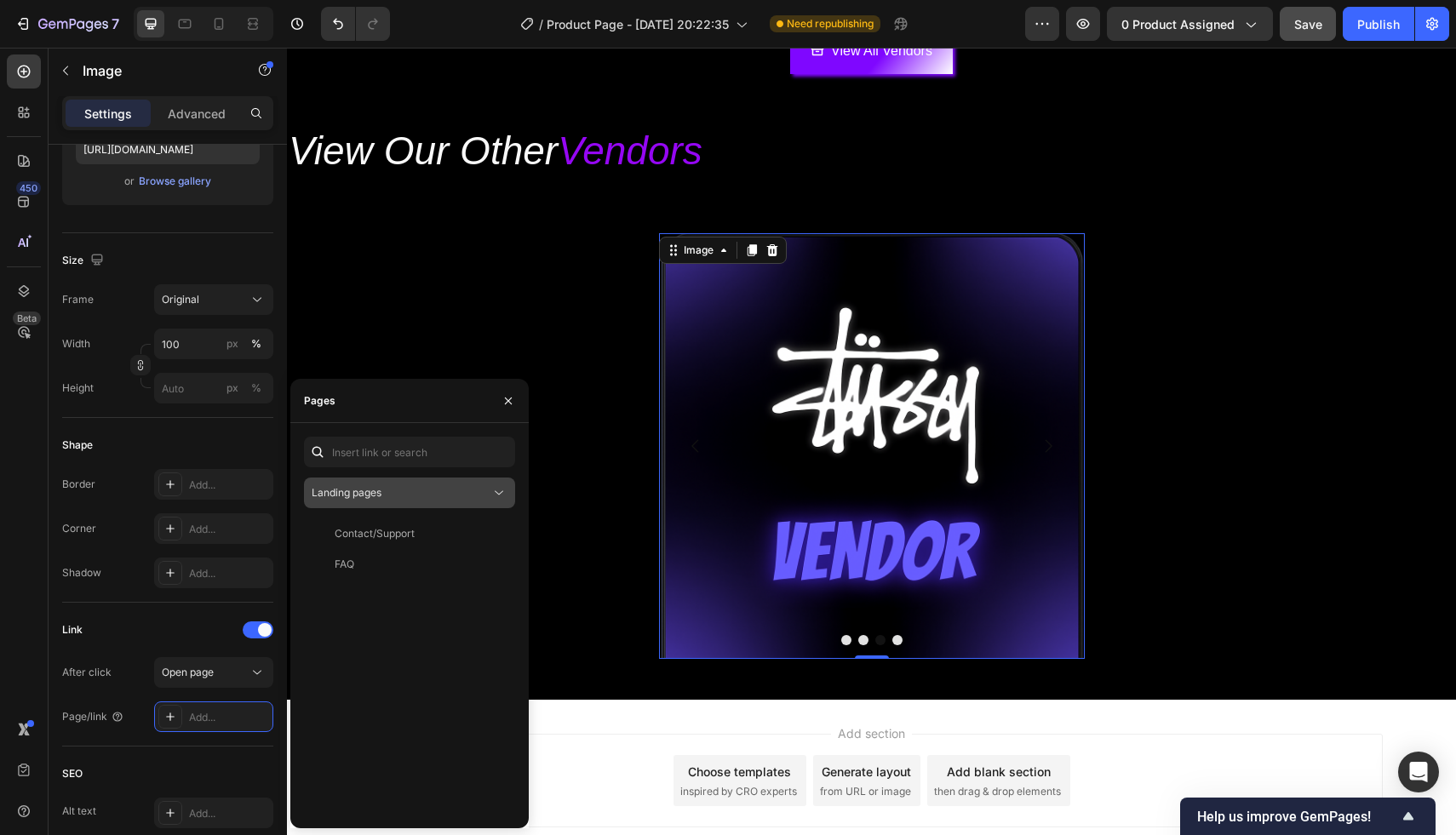
click at [383, 508] on button "Landing pages" at bounding box center [409, 493] width 211 height 31
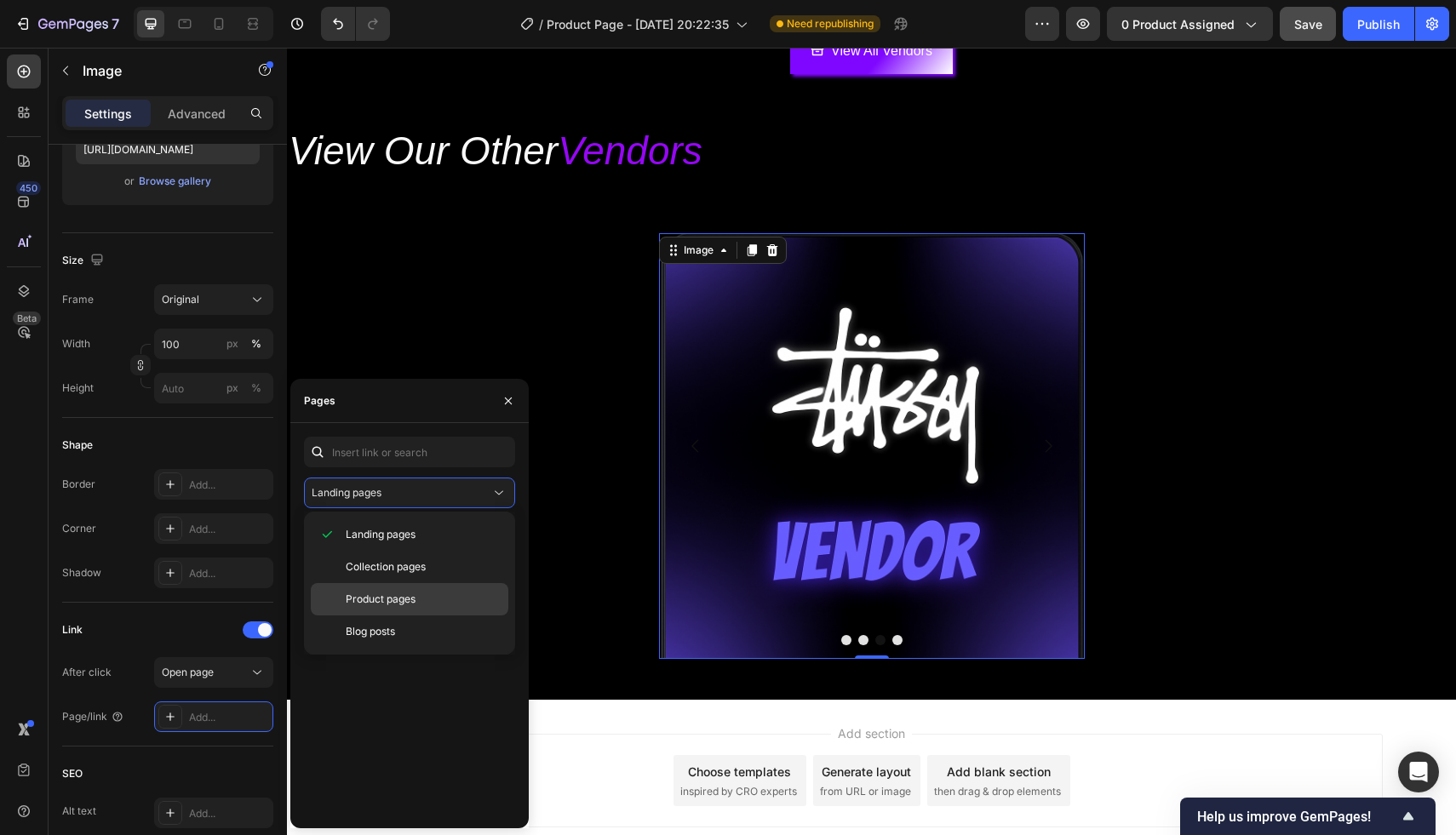
click at [396, 595] on span "Product pages" at bounding box center [380, 599] width 70 height 16
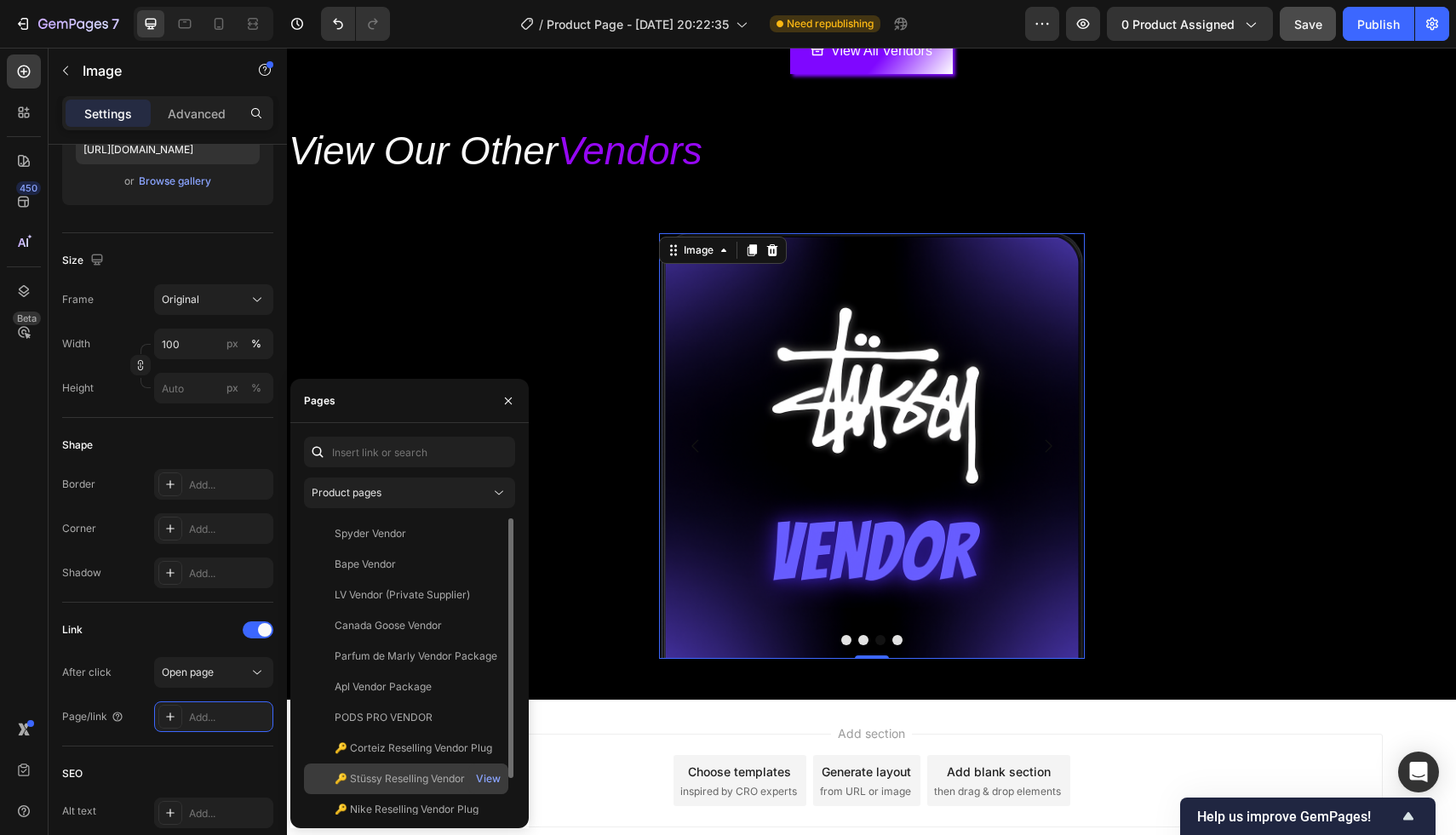
click at [422, 771] on div "🔑 Stüssy Reselling Vendor Plug" at bounding box center [412, 778] width 154 height 16
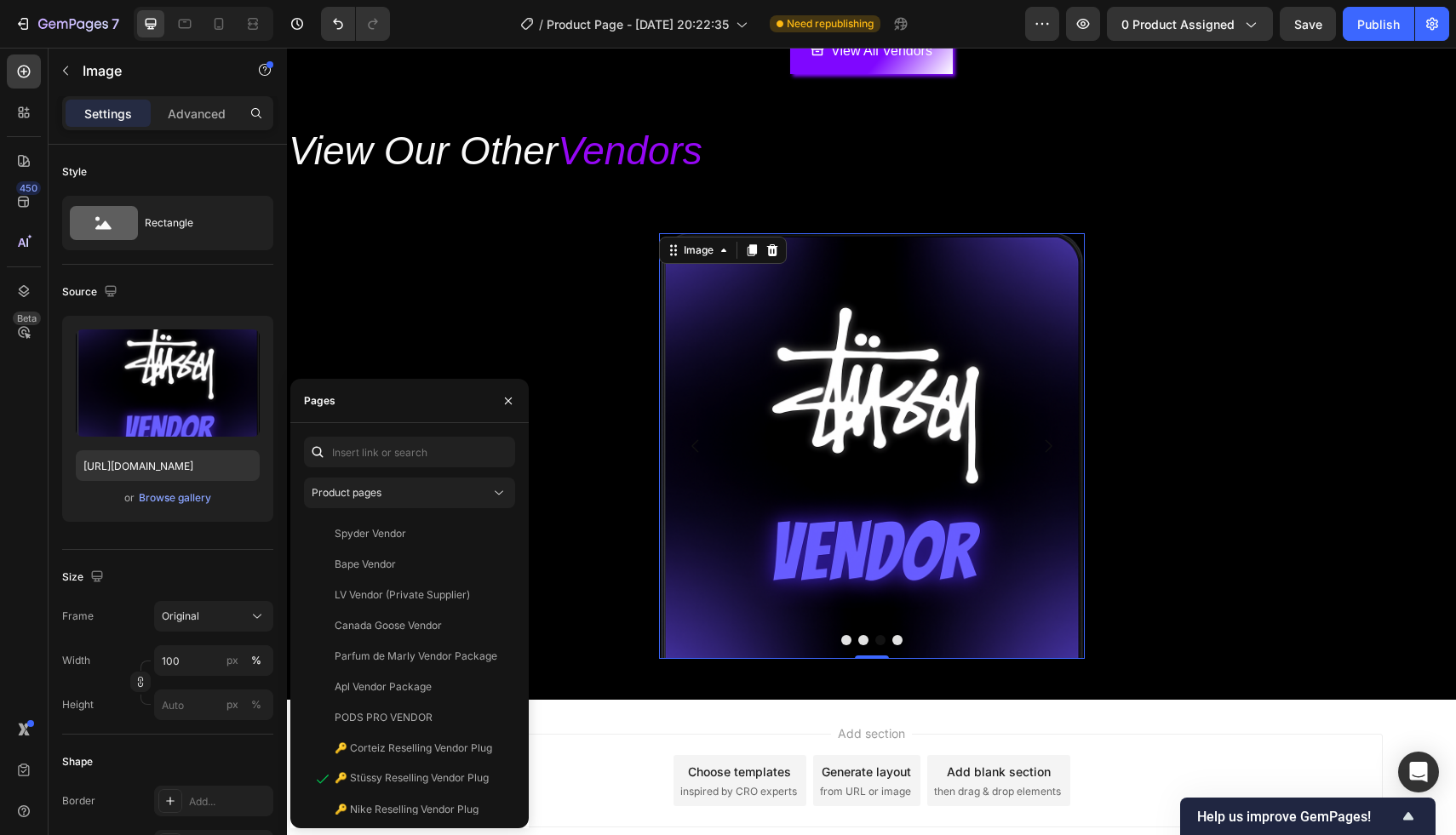
scroll to position [316, 0]
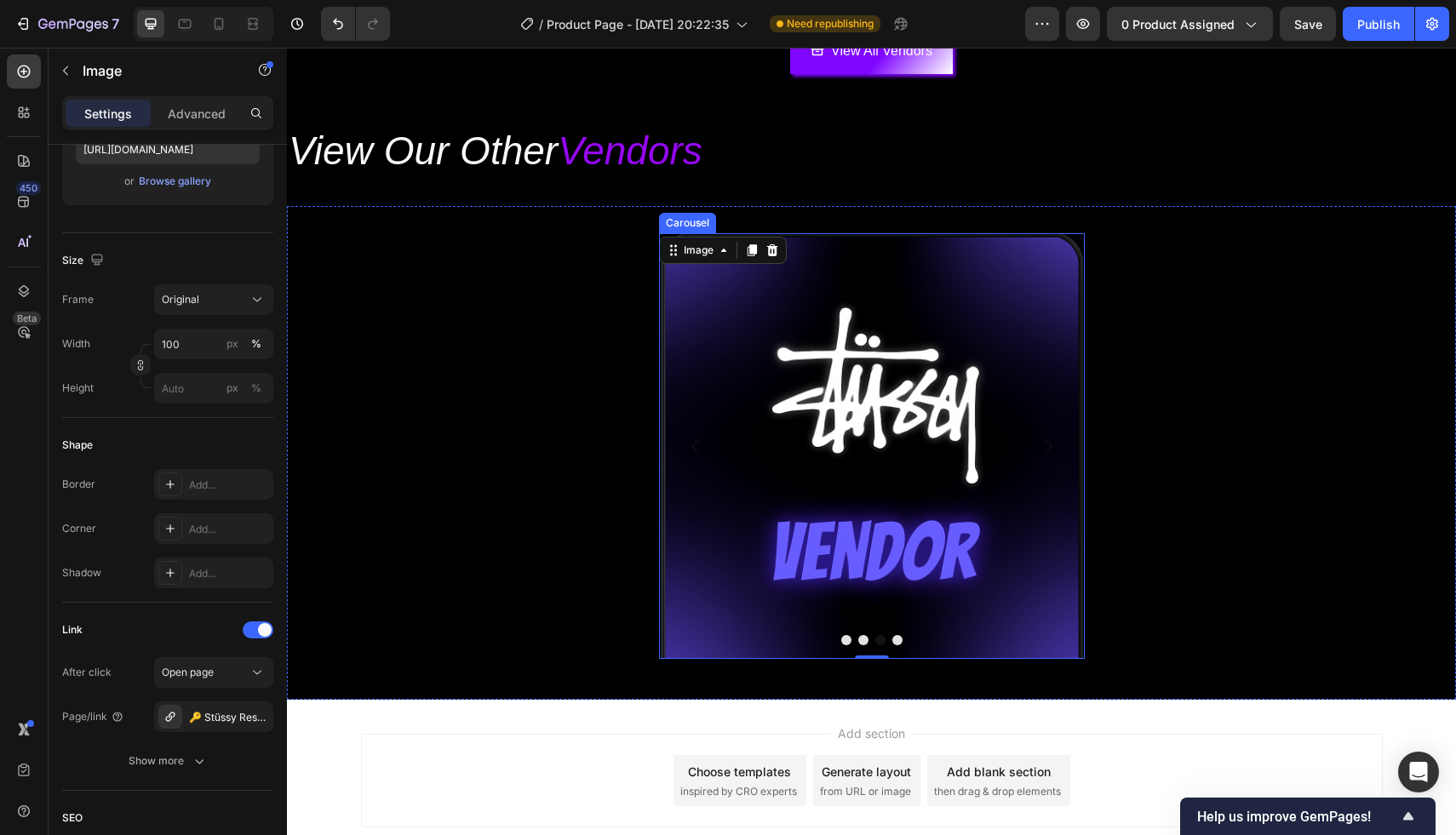
click at [897, 639] on button "Dot" at bounding box center [897, 639] width 10 height 10
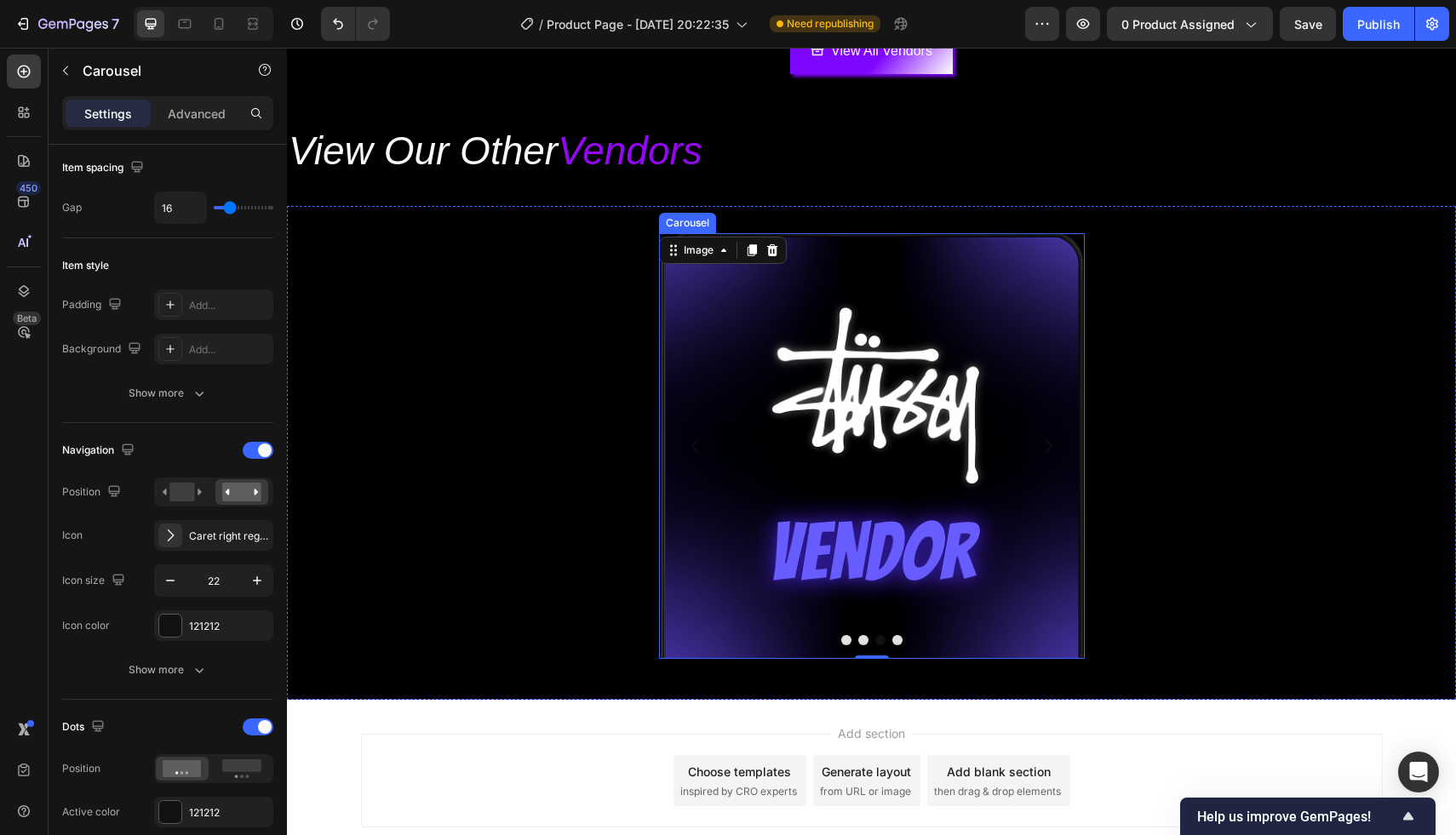
scroll to position [0, 0]
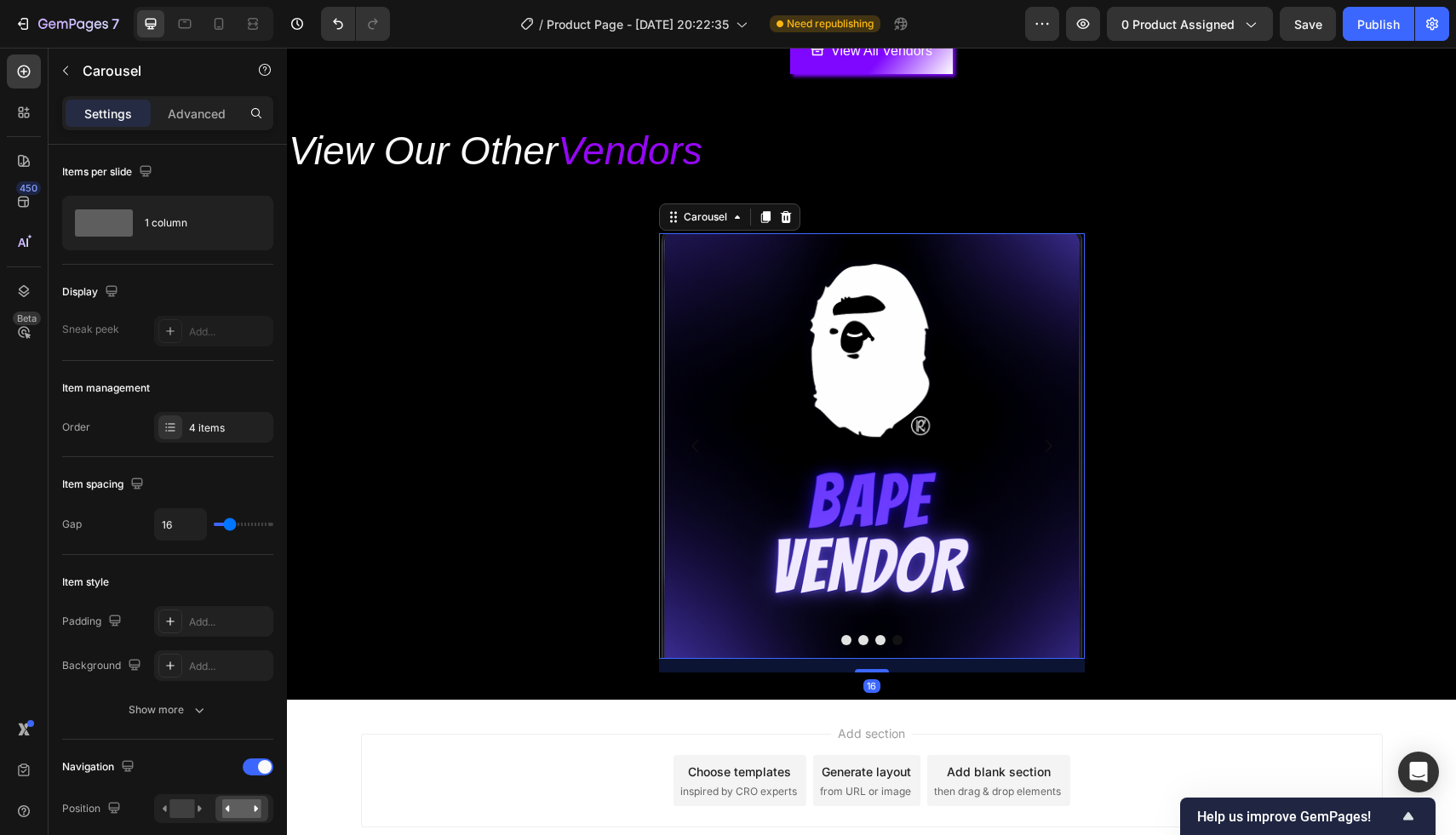
click at [844, 641] on button "Dot" at bounding box center [846, 639] width 10 height 10
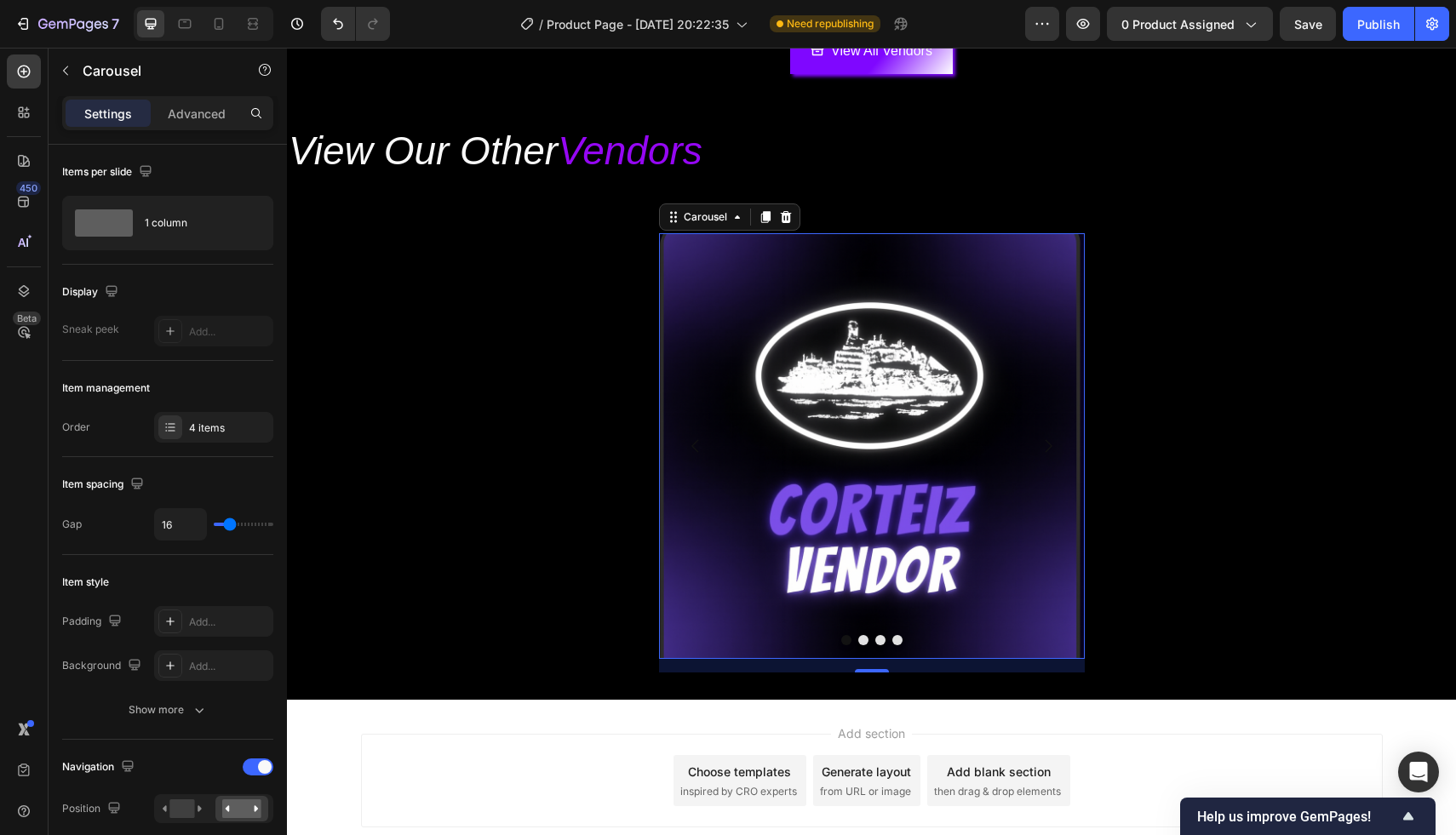
click at [862, 639] on button "Dot" at bounding box center [862, 639] width 10 height 10
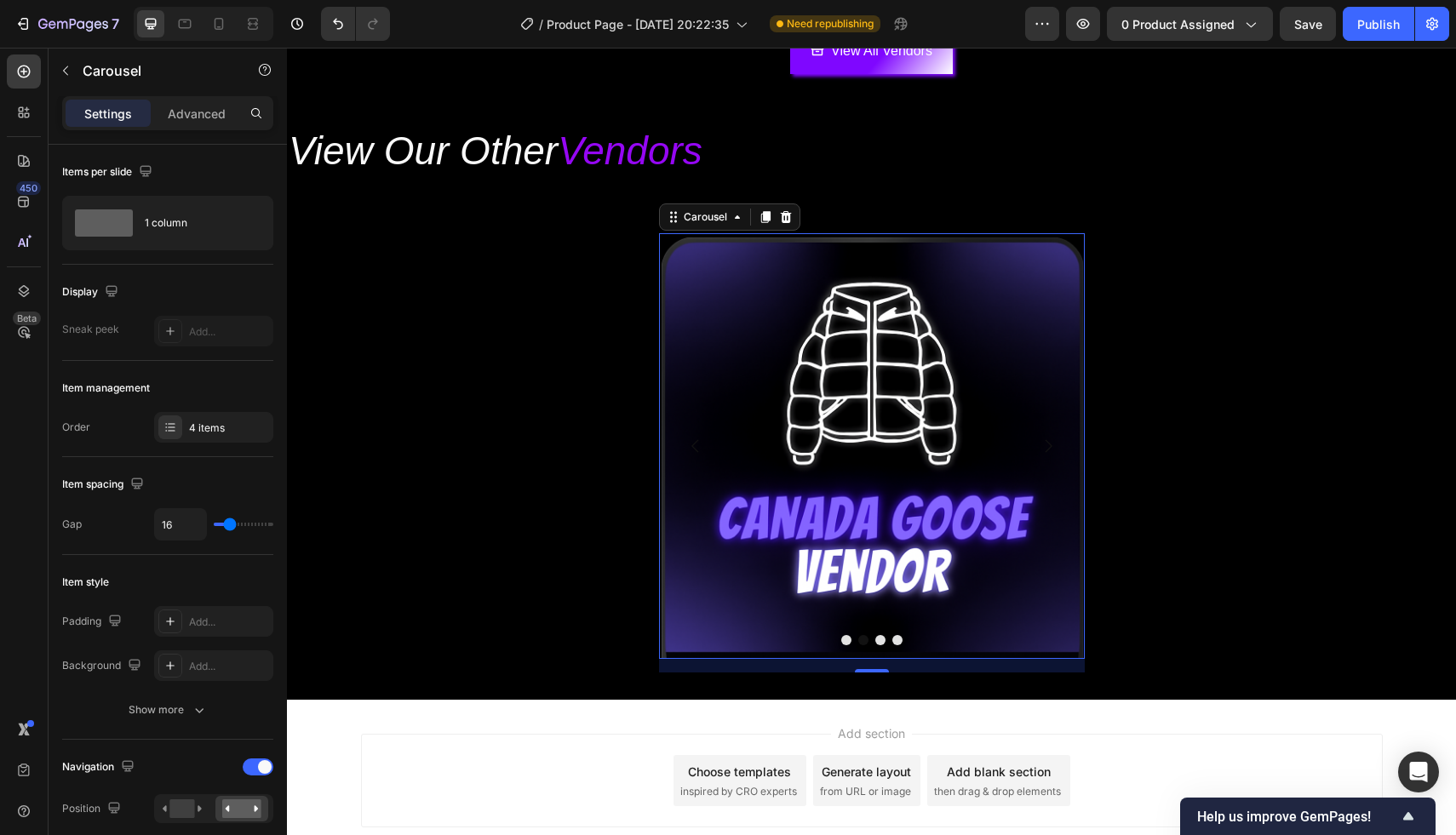
click at [880, 635] on button "Dot" at bounding box center [880, 639] width 10 height 10
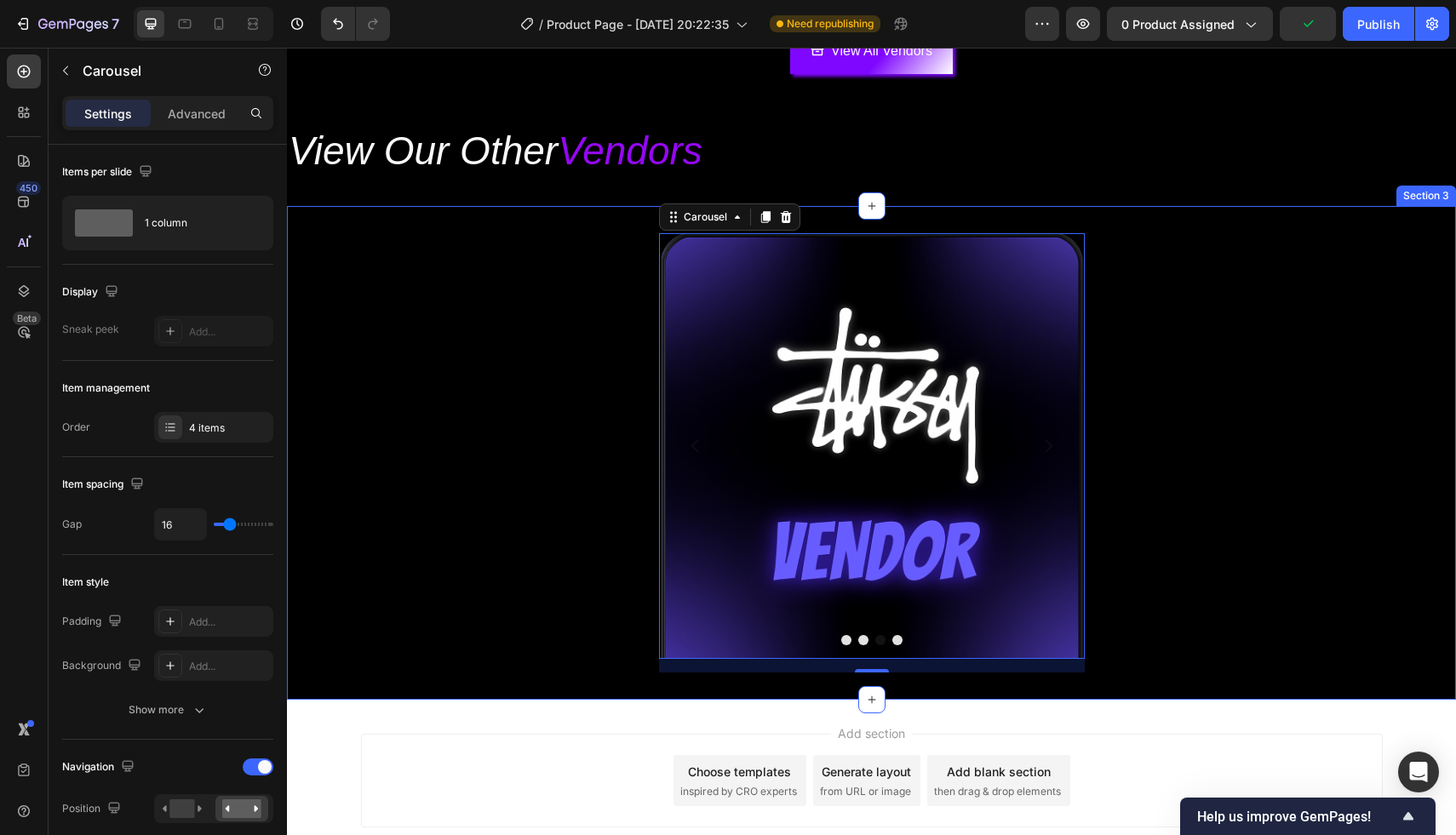
click at [1014, 683] on div "Image Image Image Image Carousel 16 Section 3" at bounding box center [872, 453] width 1169 height 494
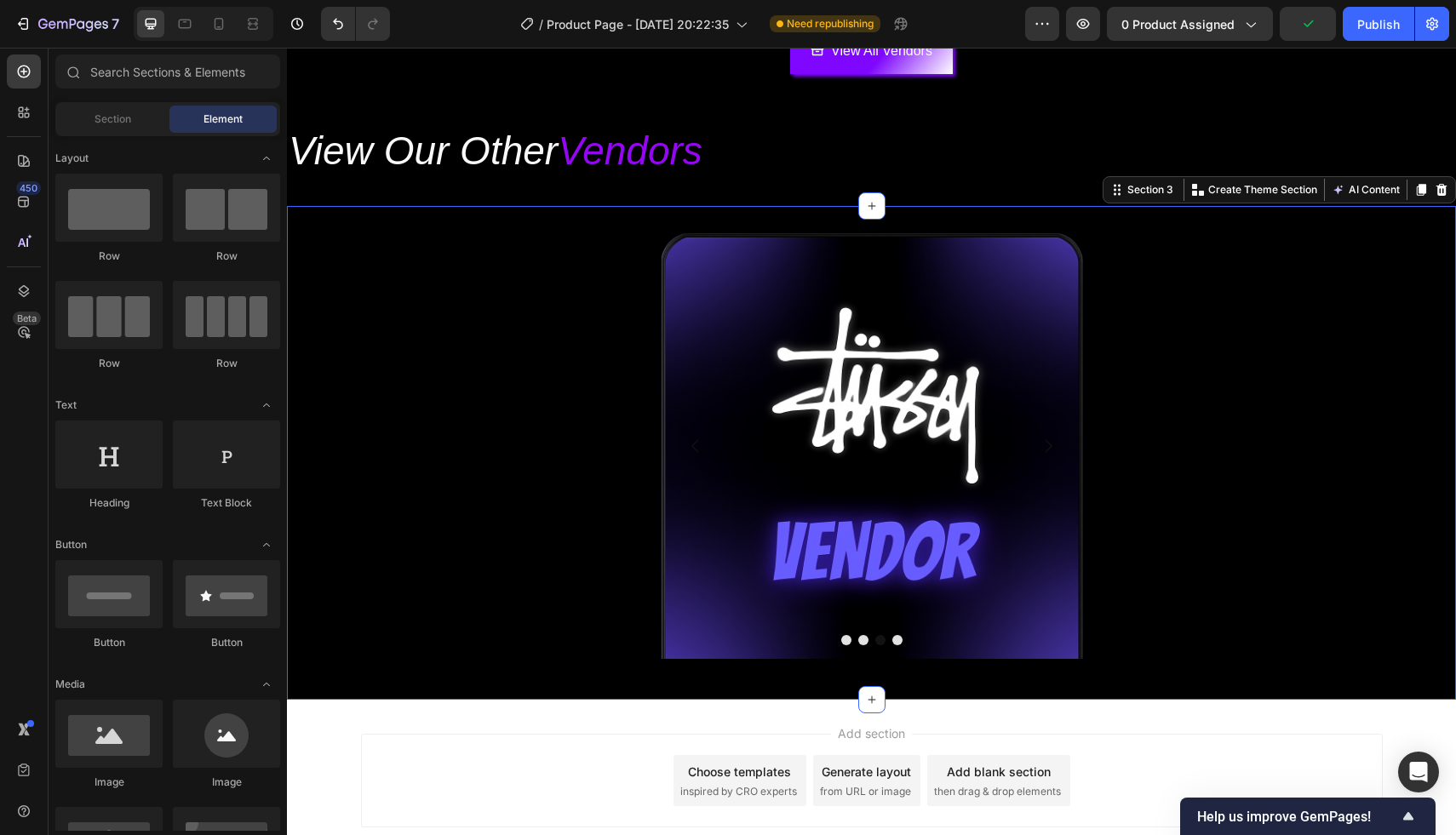
click at [968, 728] on div "Add section Choose templates inspired by CRO experts Generate layout from URL o…" at bounding box center [872, 784] width 1169 height 168
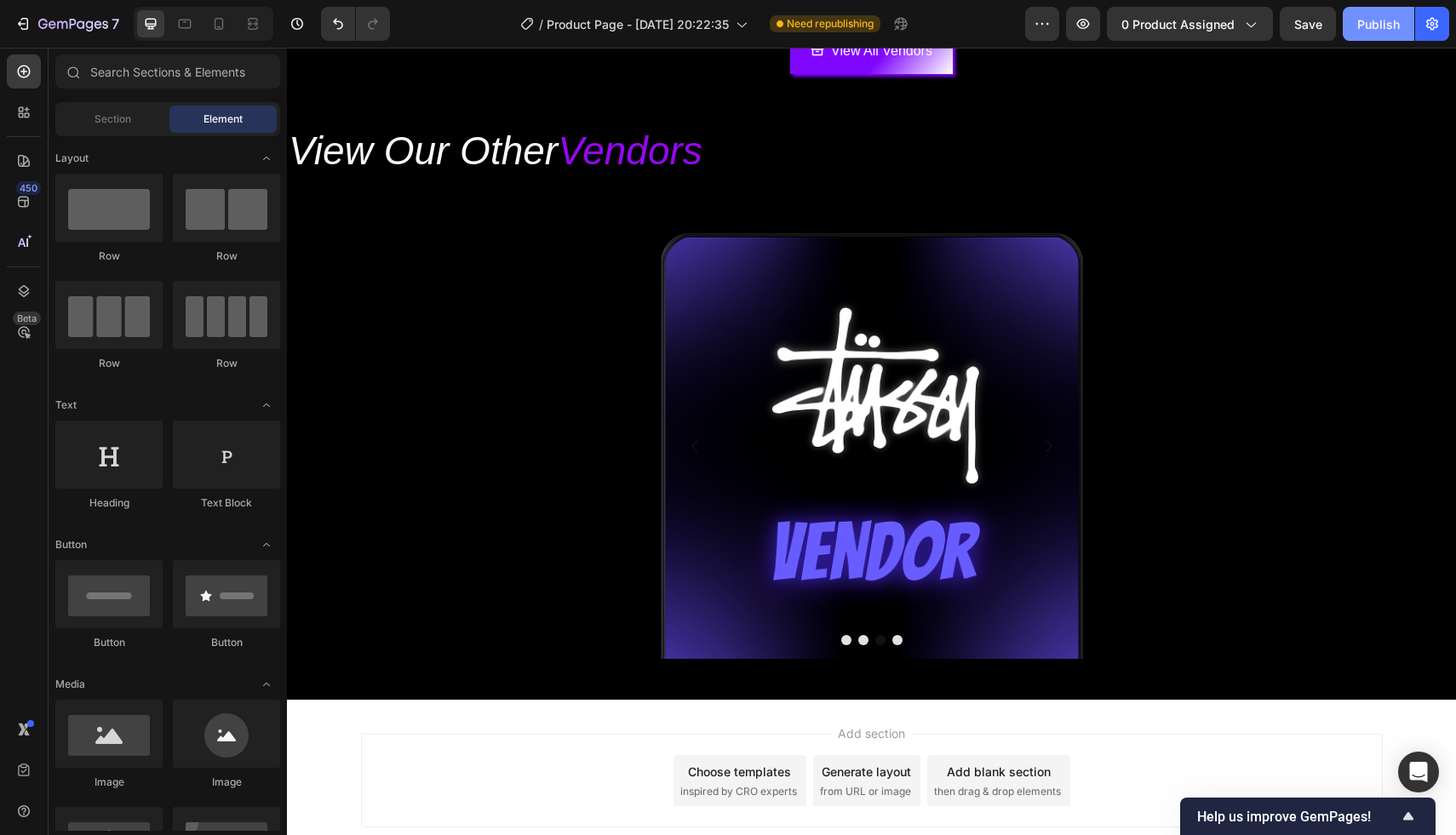
click at [1396, 27] on div "Publish" at bounding box center [1378, 25] width 43 height 18
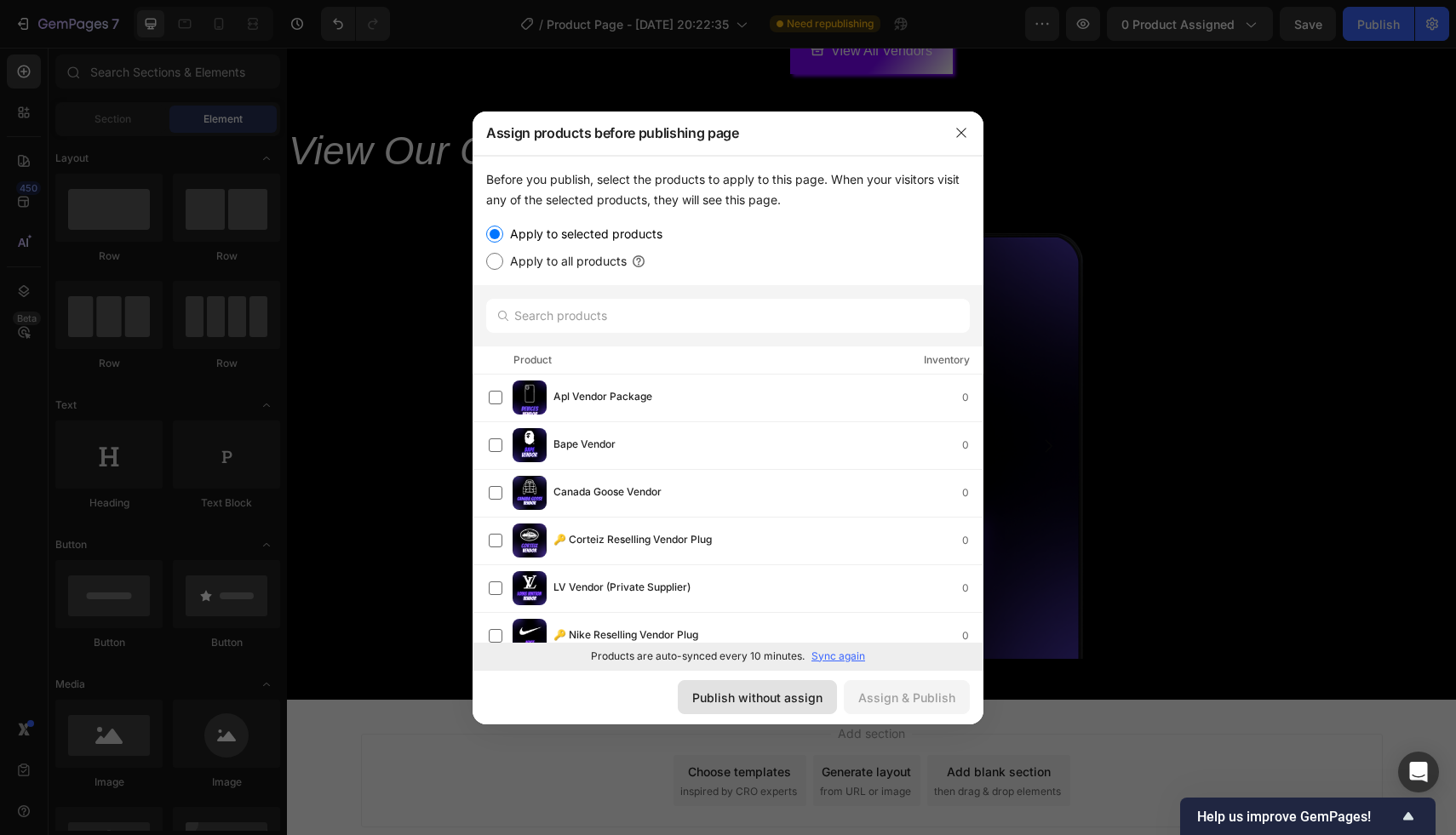
click at [773, 694] on div "Publish without assign" at bounding box center [757, 698] width 130 height 18
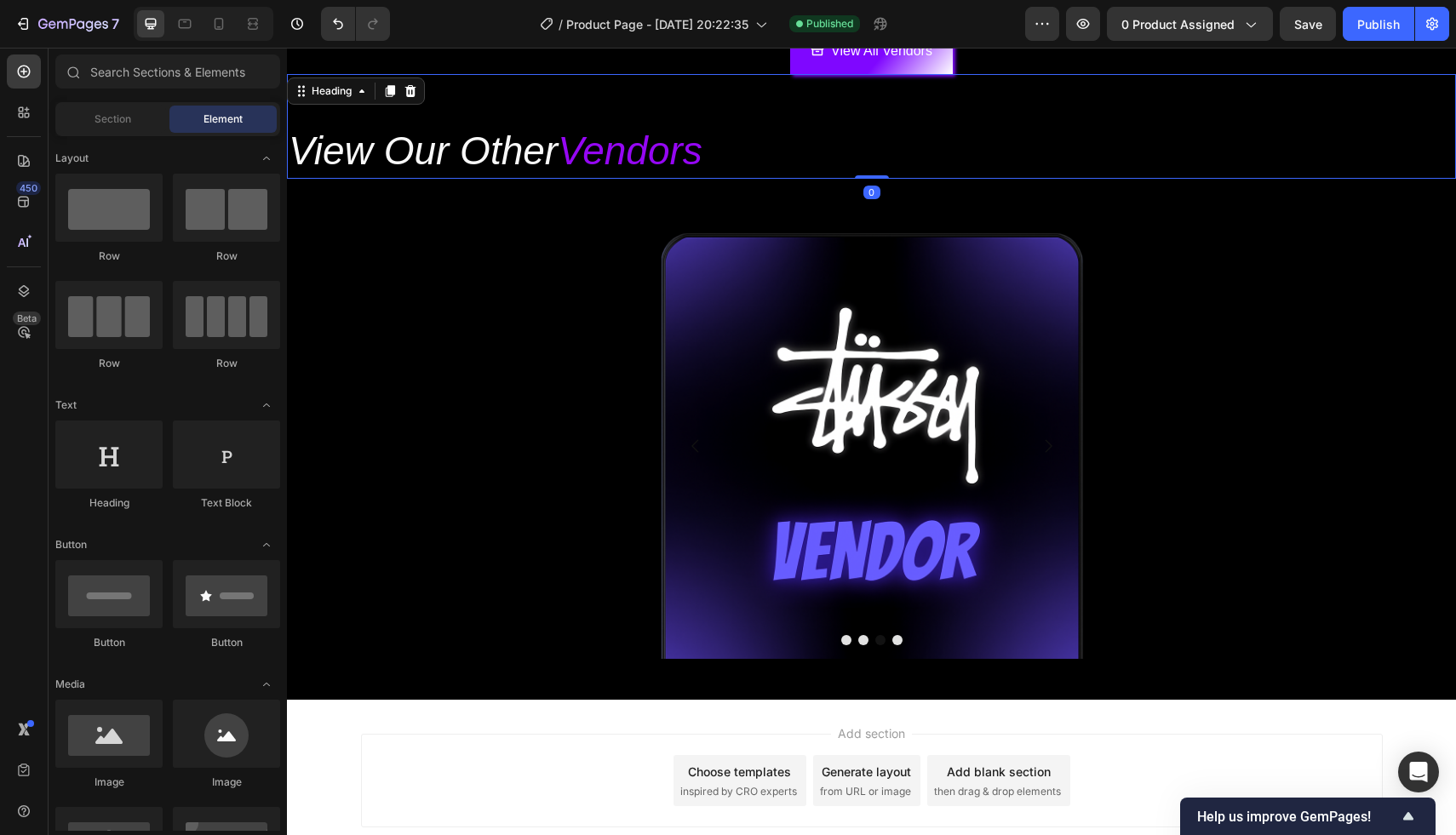
click at [558, 156] on icon "View Our Other" at bounding box center [423, 151] width 269 height 44
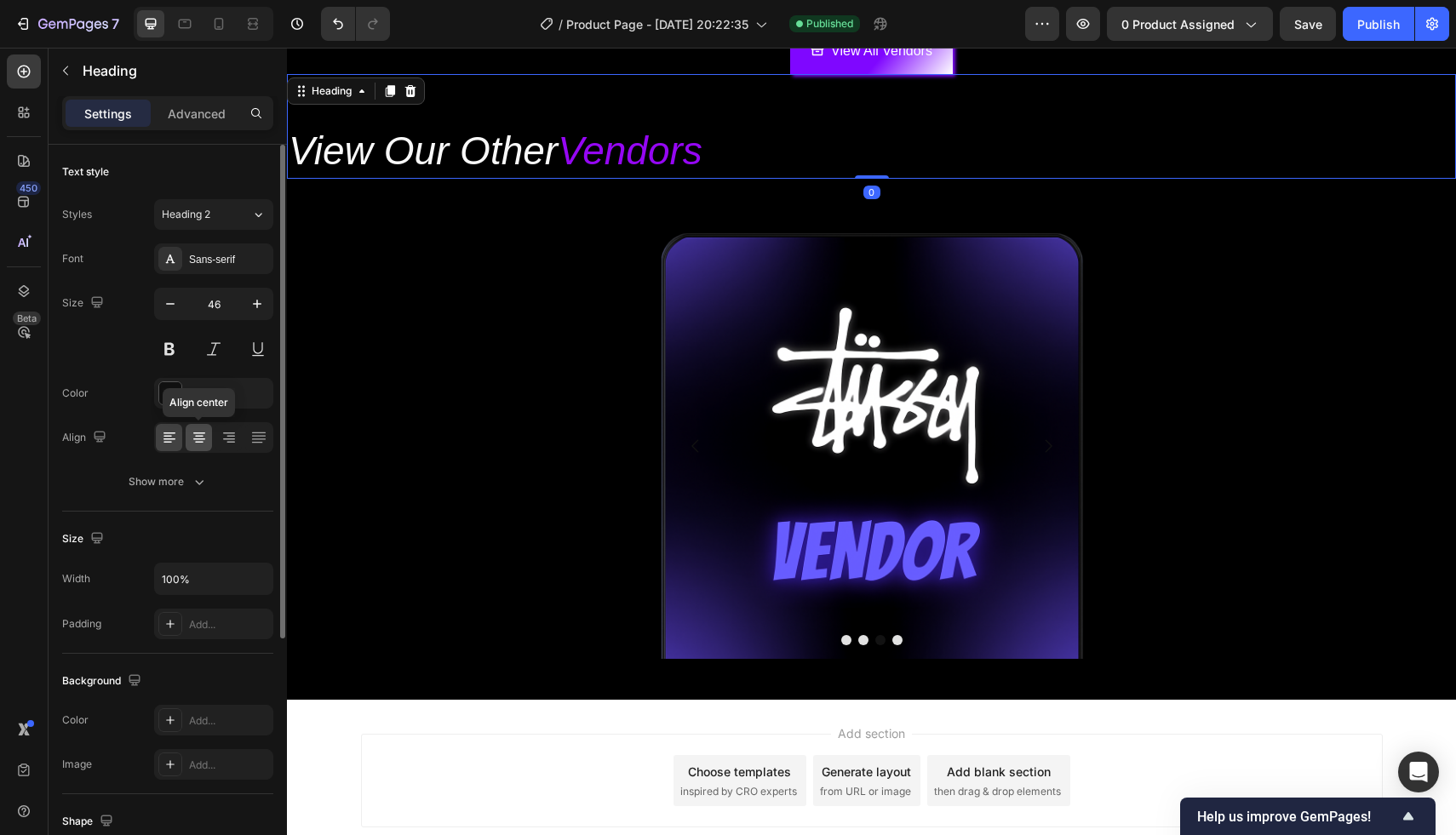
click at [206, 441] on icon at bounding box center [199, 437] width 17 height 17
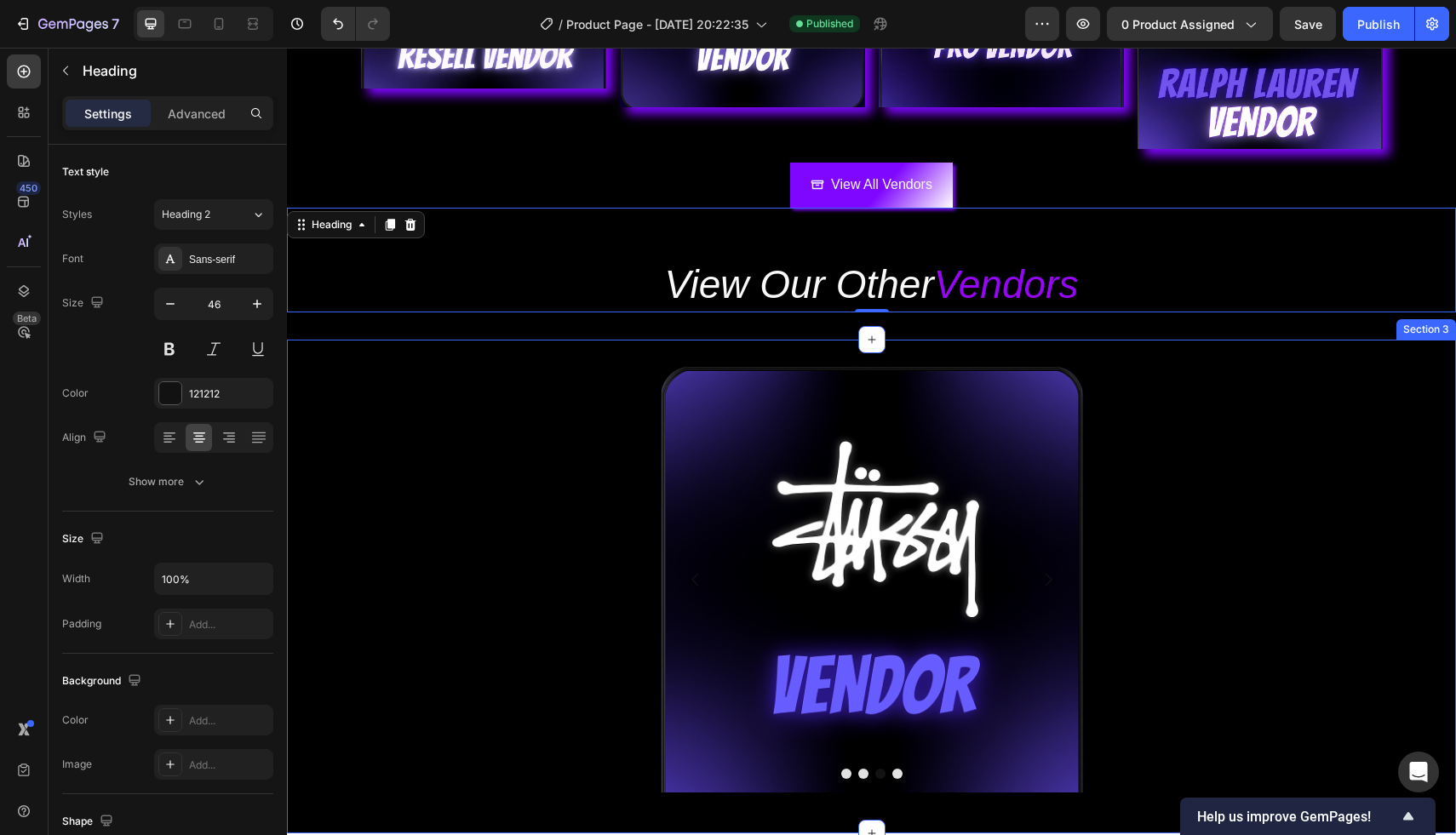
scroll to position [346, 0]
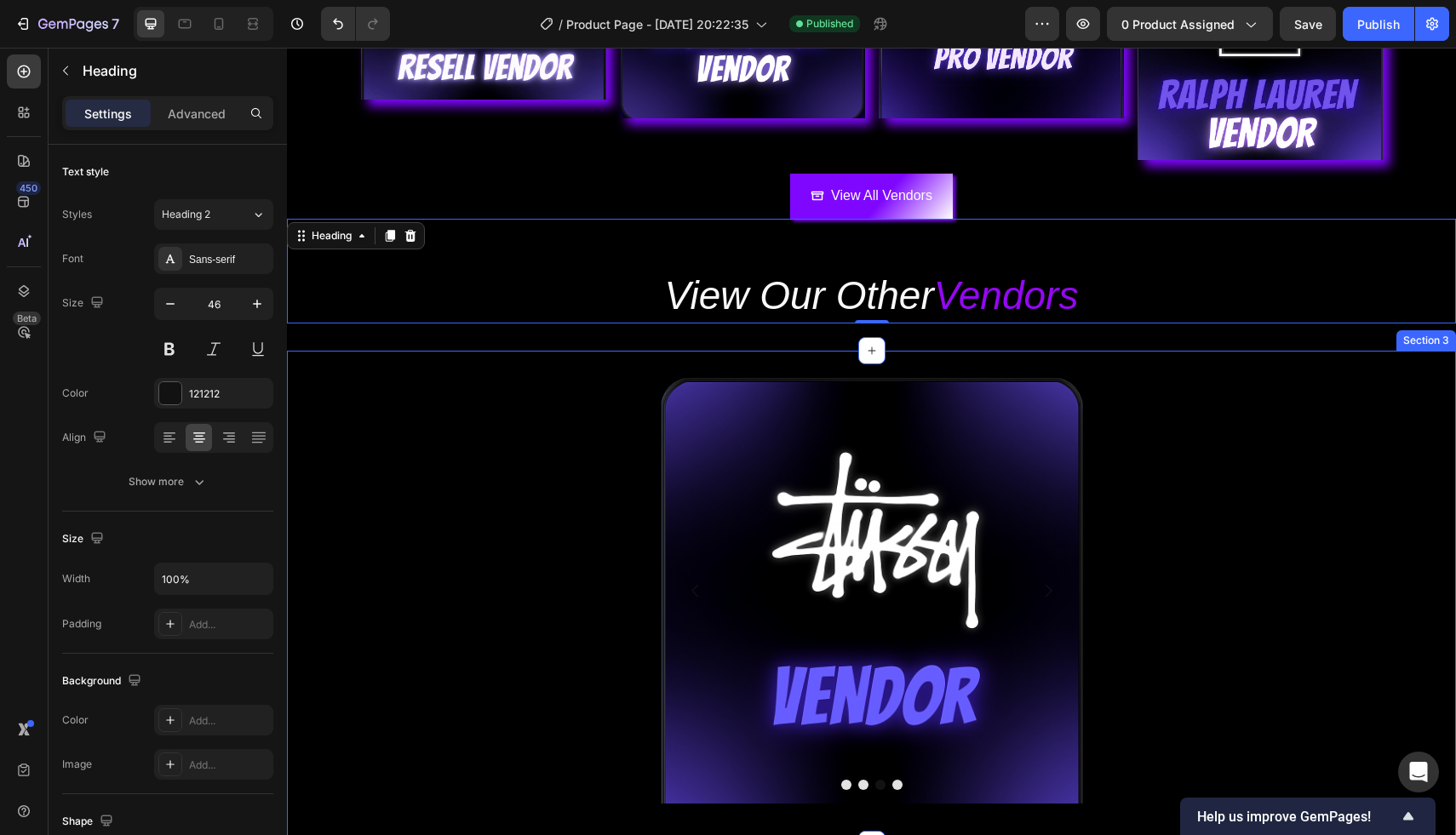
click at [583, 456] on div "Image Image Image Image Carousel" at bounding box center [872, 597] width 1169 height 439
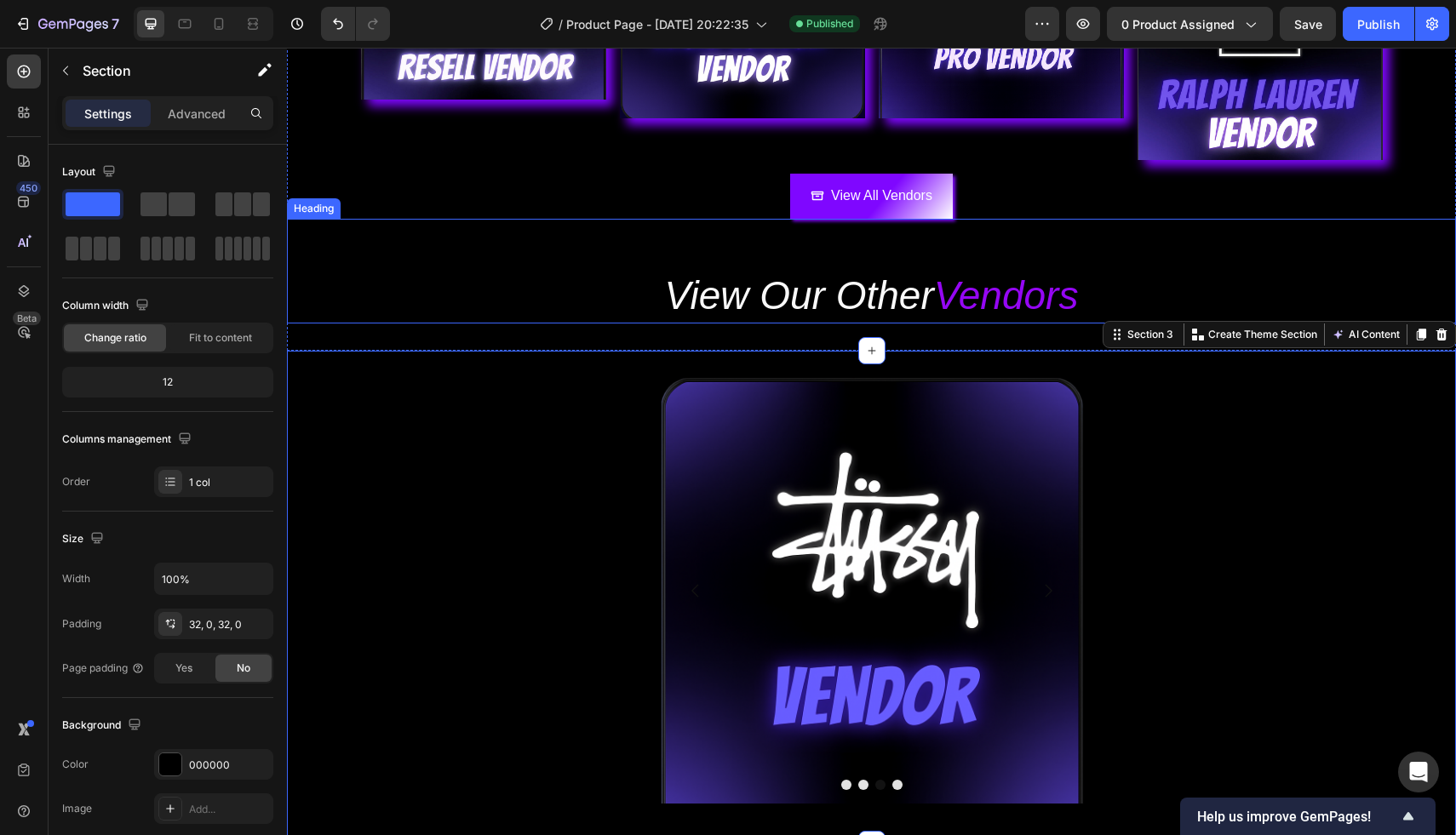
click at [905, 299] on icon "View Our Other" at bounding box center [799, 295] width 269 height 44
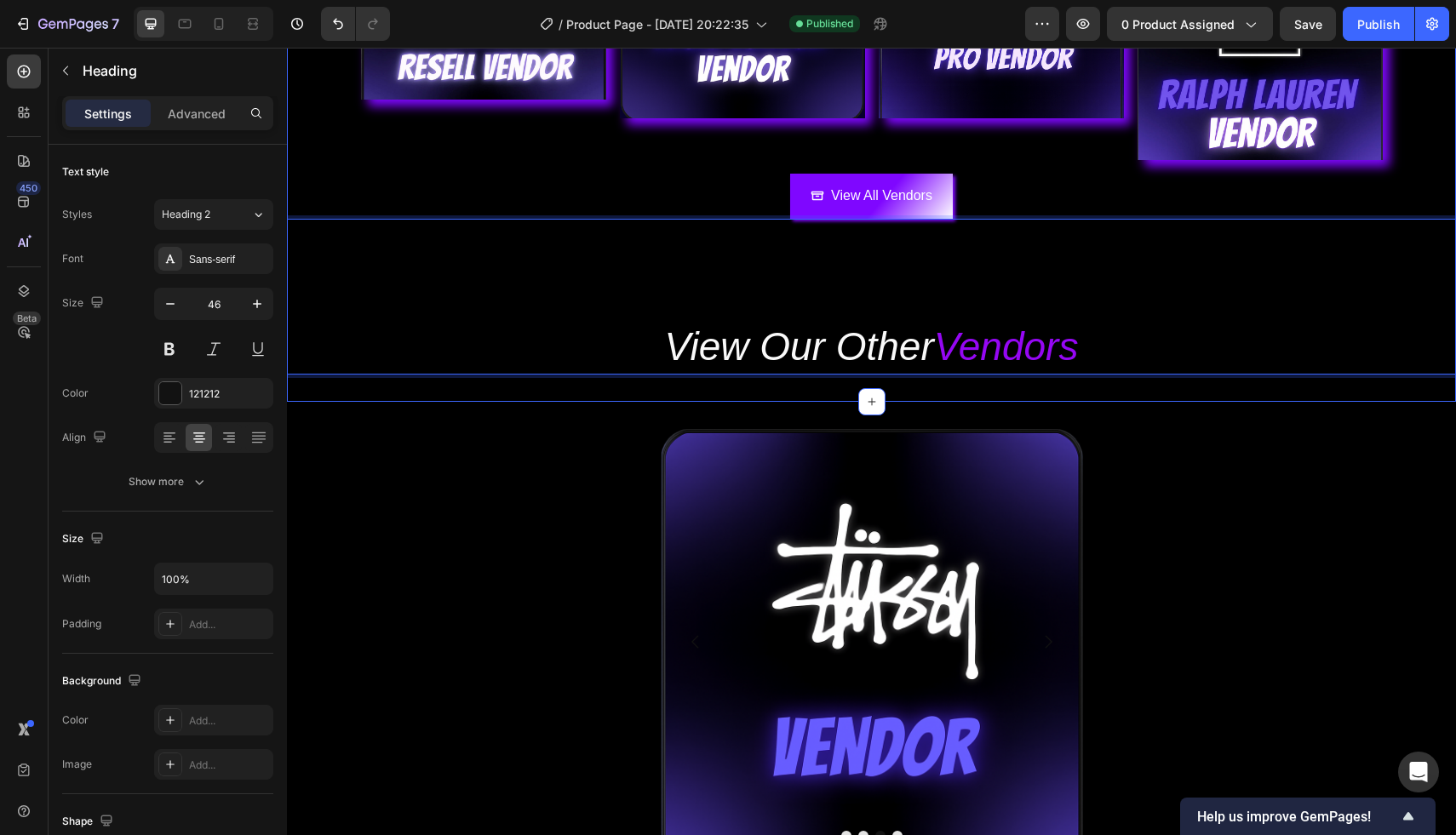
click at [522, 614] on div "Image Image Image Image Carousel" at bounding box center [872, 648] width 1169 height 439
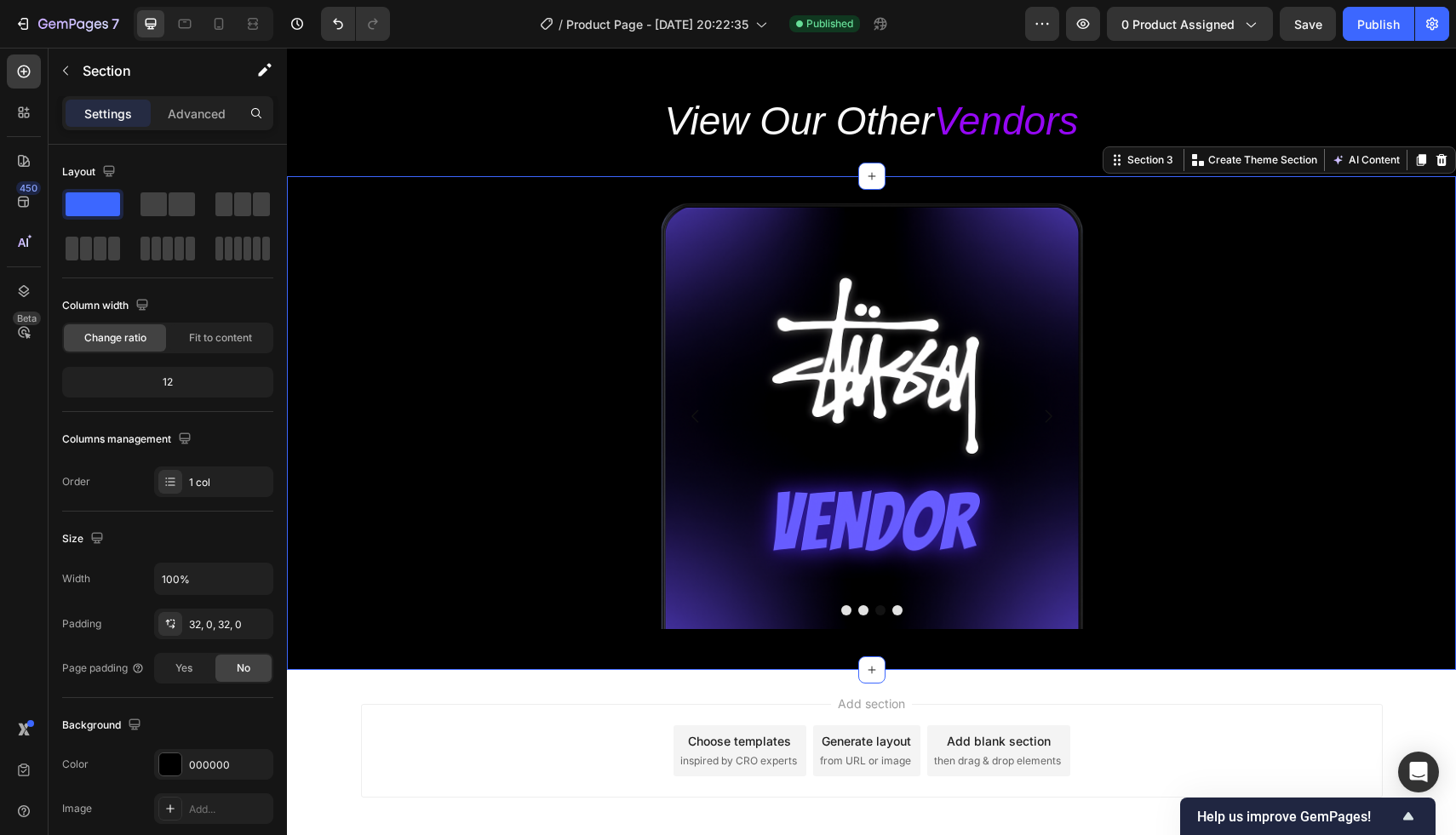
scroll to position [610, 0]
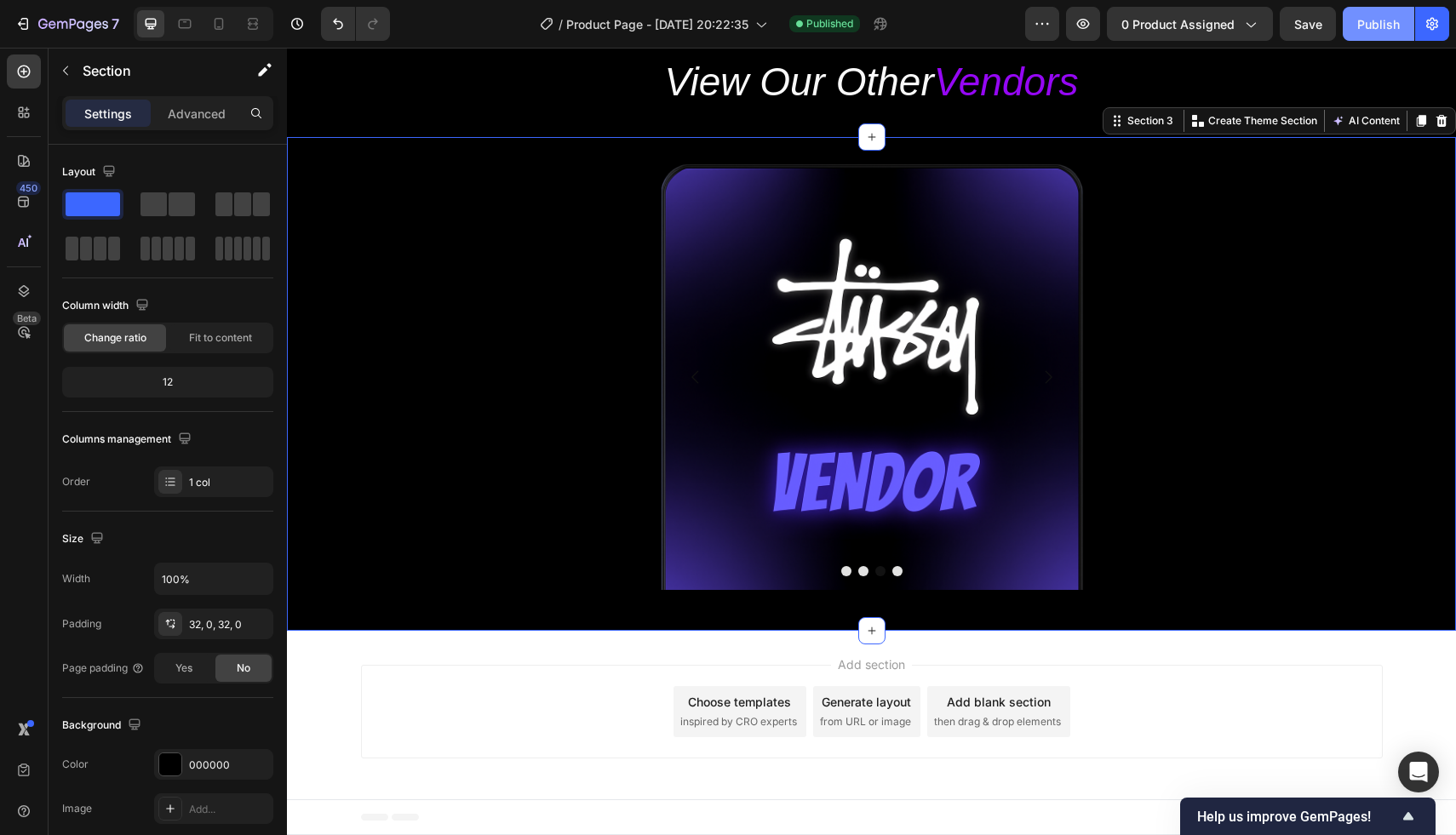
click at [1382, 16] on div "Publish" at bounding box center [1378, 25] width 43 height 18
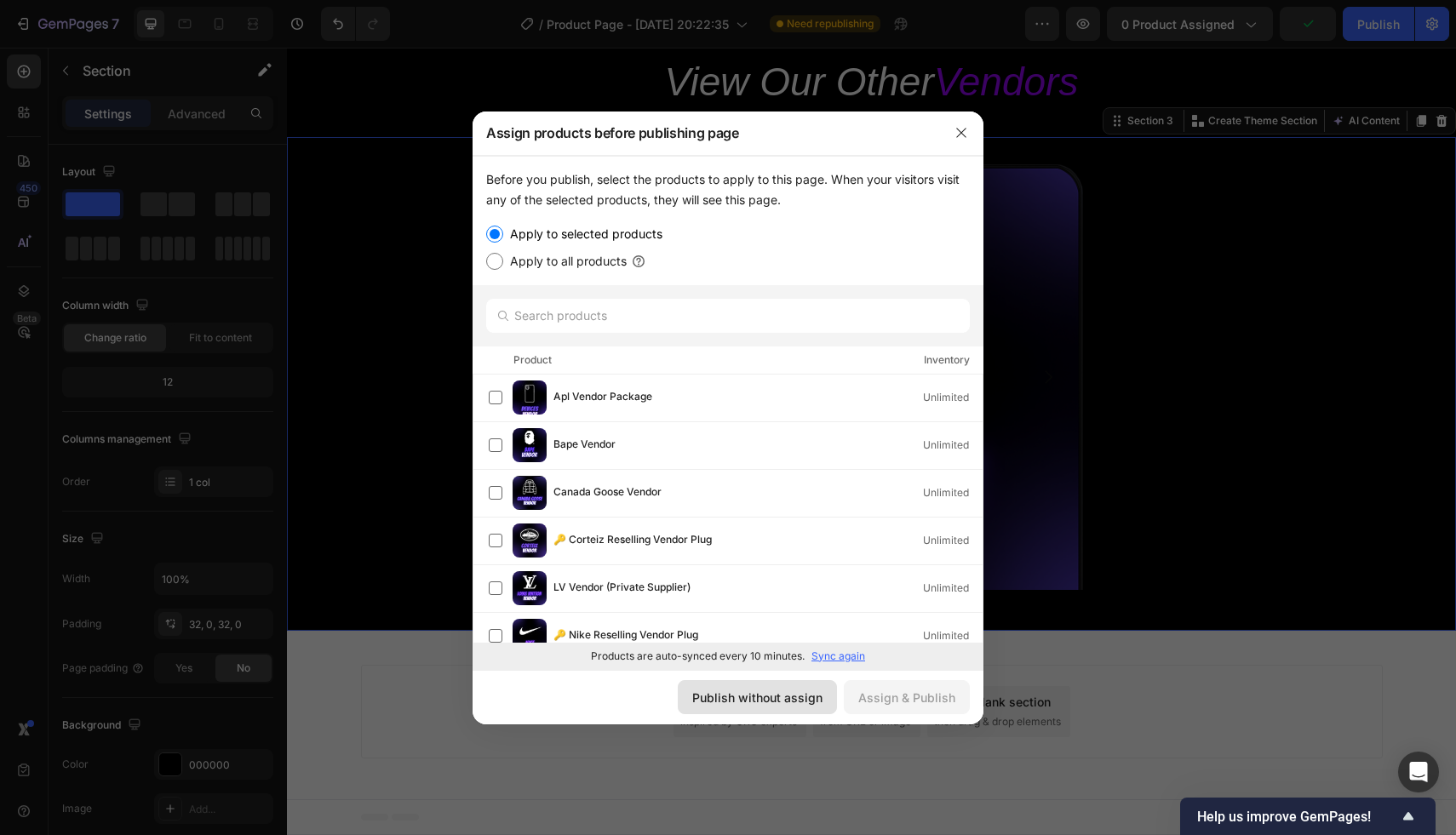
click at [752, 700] on div "Publish without assign" at bounding box center [757, 698] width 130 height 18
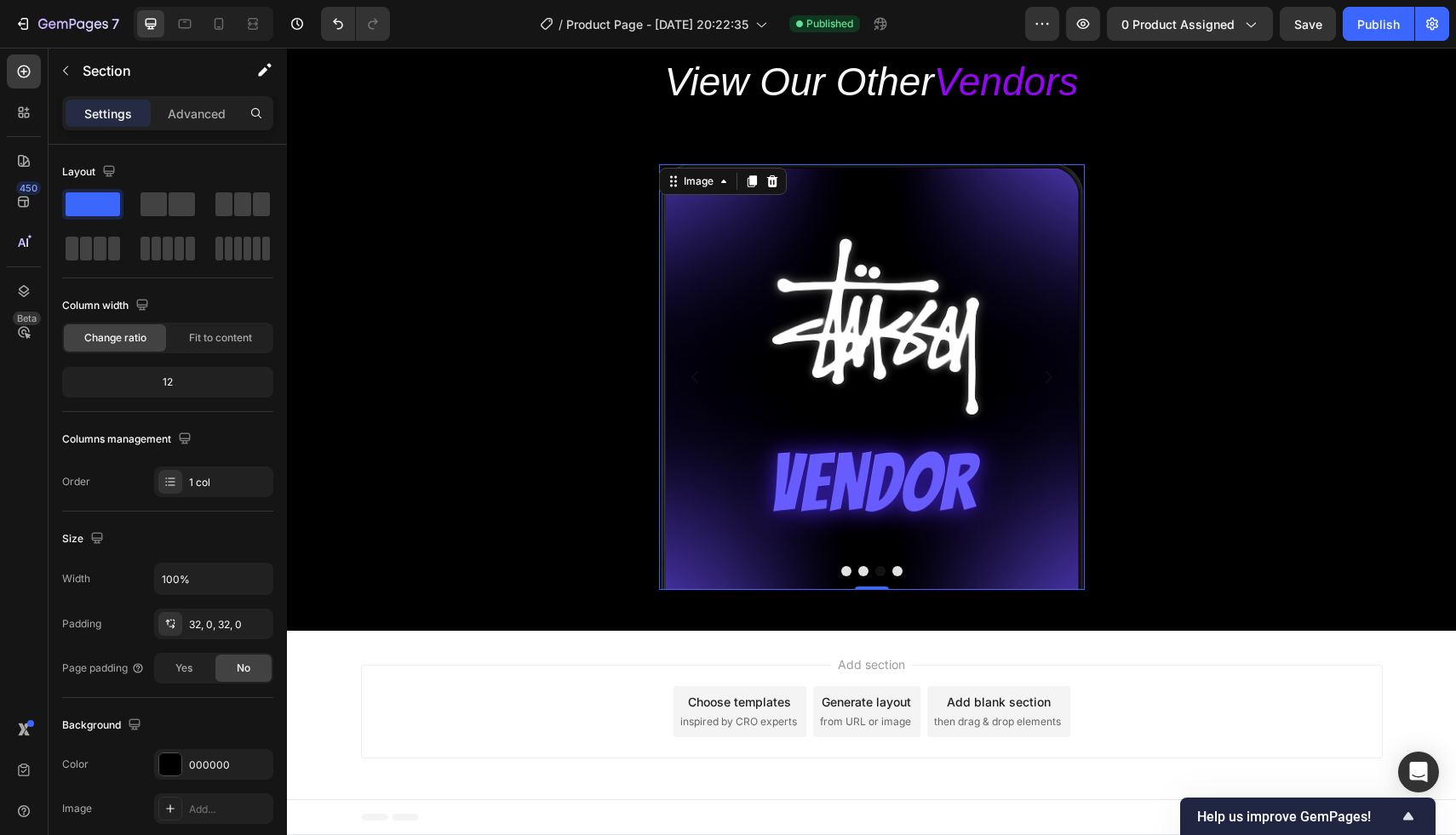
click at [919, 478] on img at bounding box center [871, 377] width 425 height 425
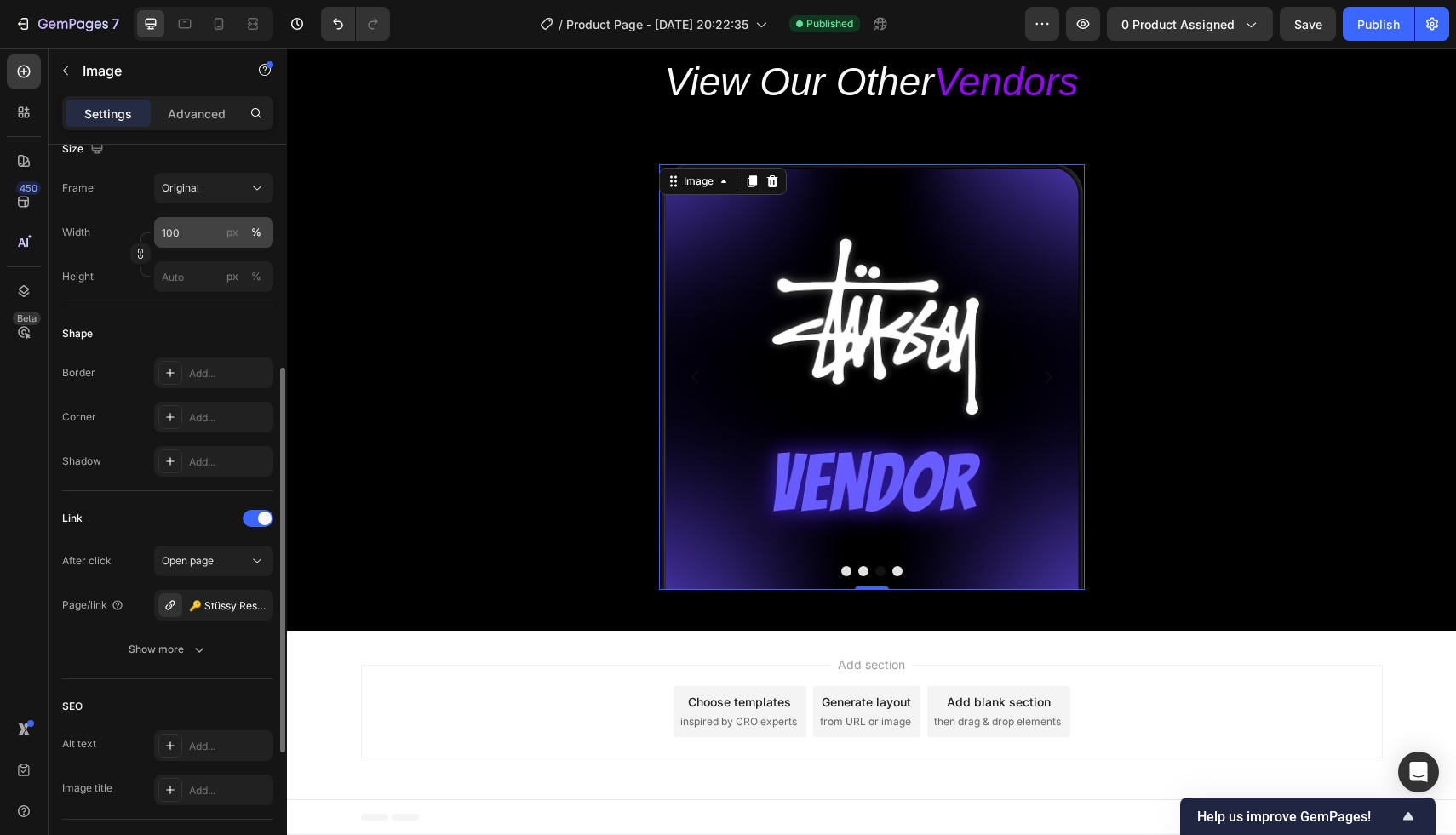
scroll to position [432, 0]
click at [669, 166] on img at bounding box center [871, 377] width 425 height 425
click at [661, 160] on div "Image Image Image 0 Image Carousel Section 3" at bounding box center [872, 384] width 1169 height 494
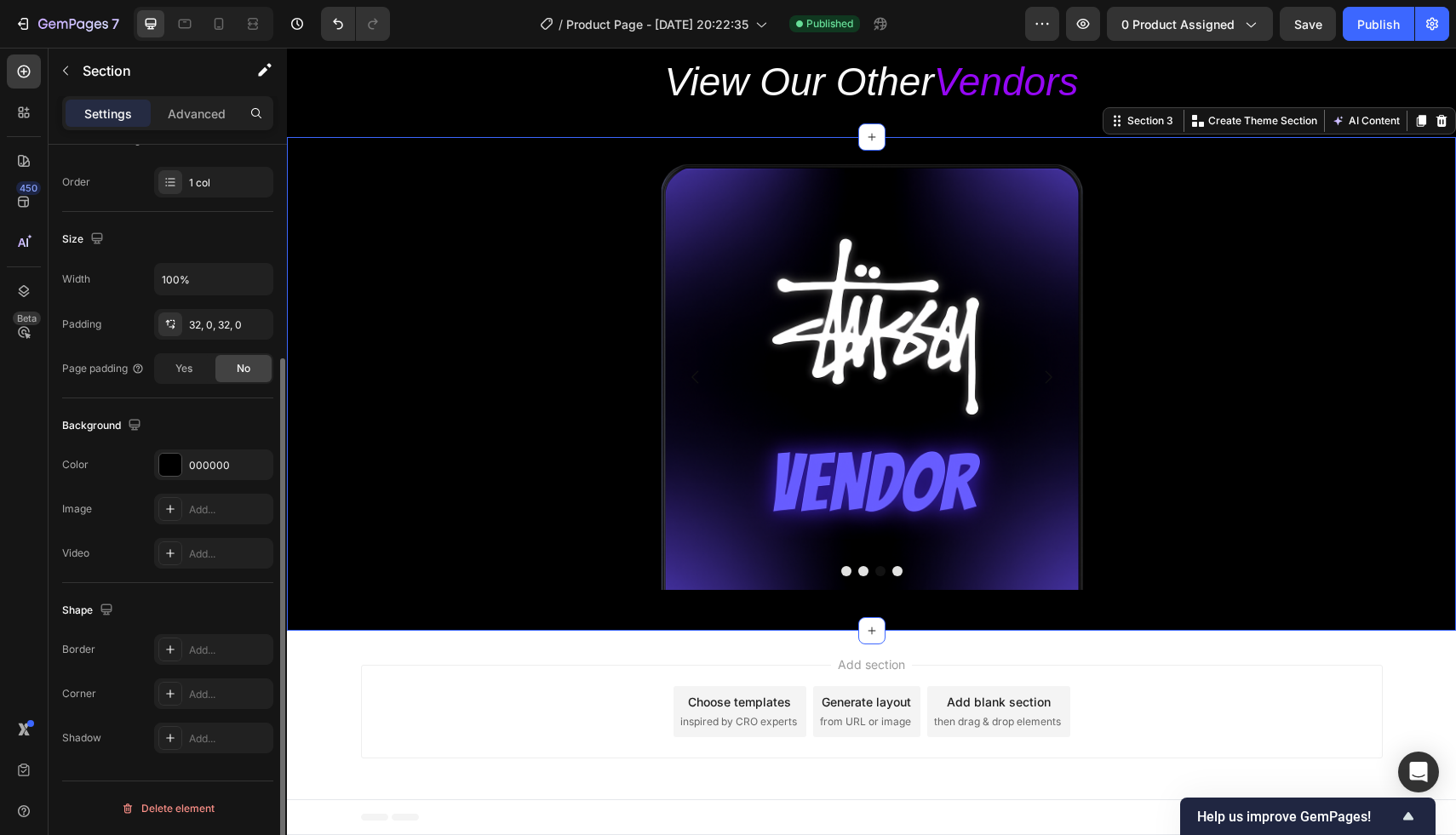
scroll to position [0, 0]
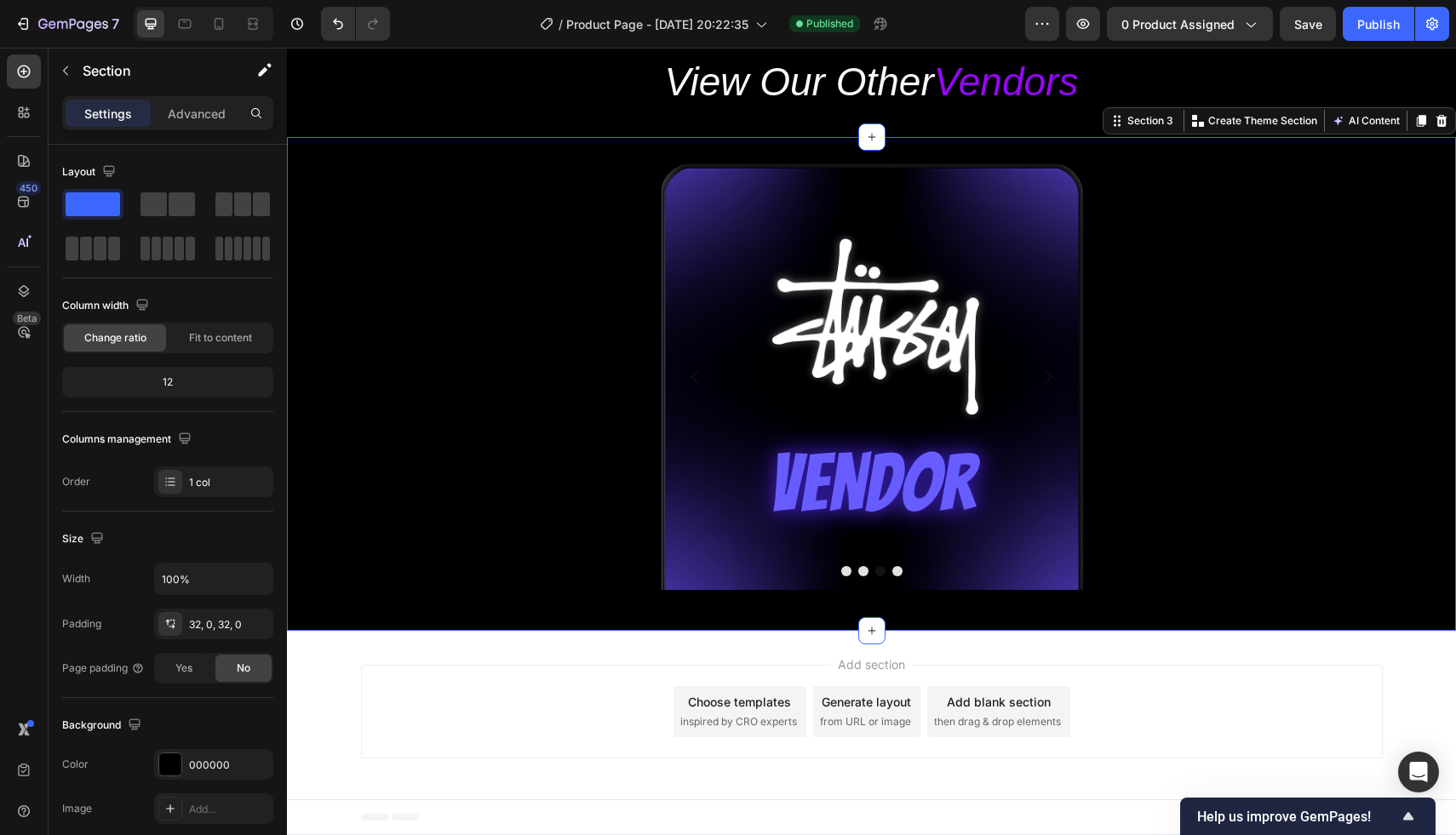
click at [655, 187] on div "Image Image Image Image Carousel" at bounding box center [872, 384] width 1169 height 439
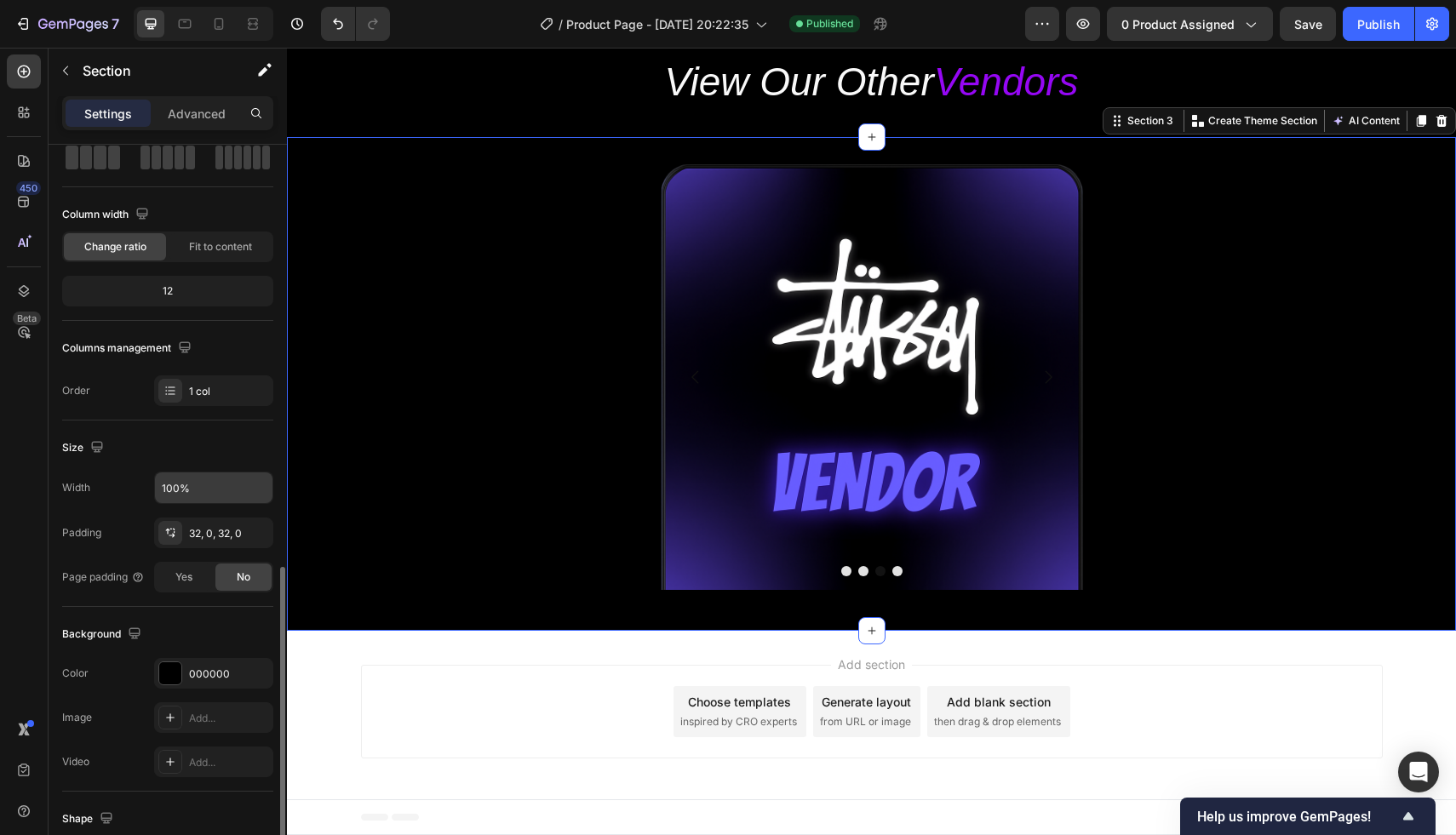
scroll to position [300, 0]
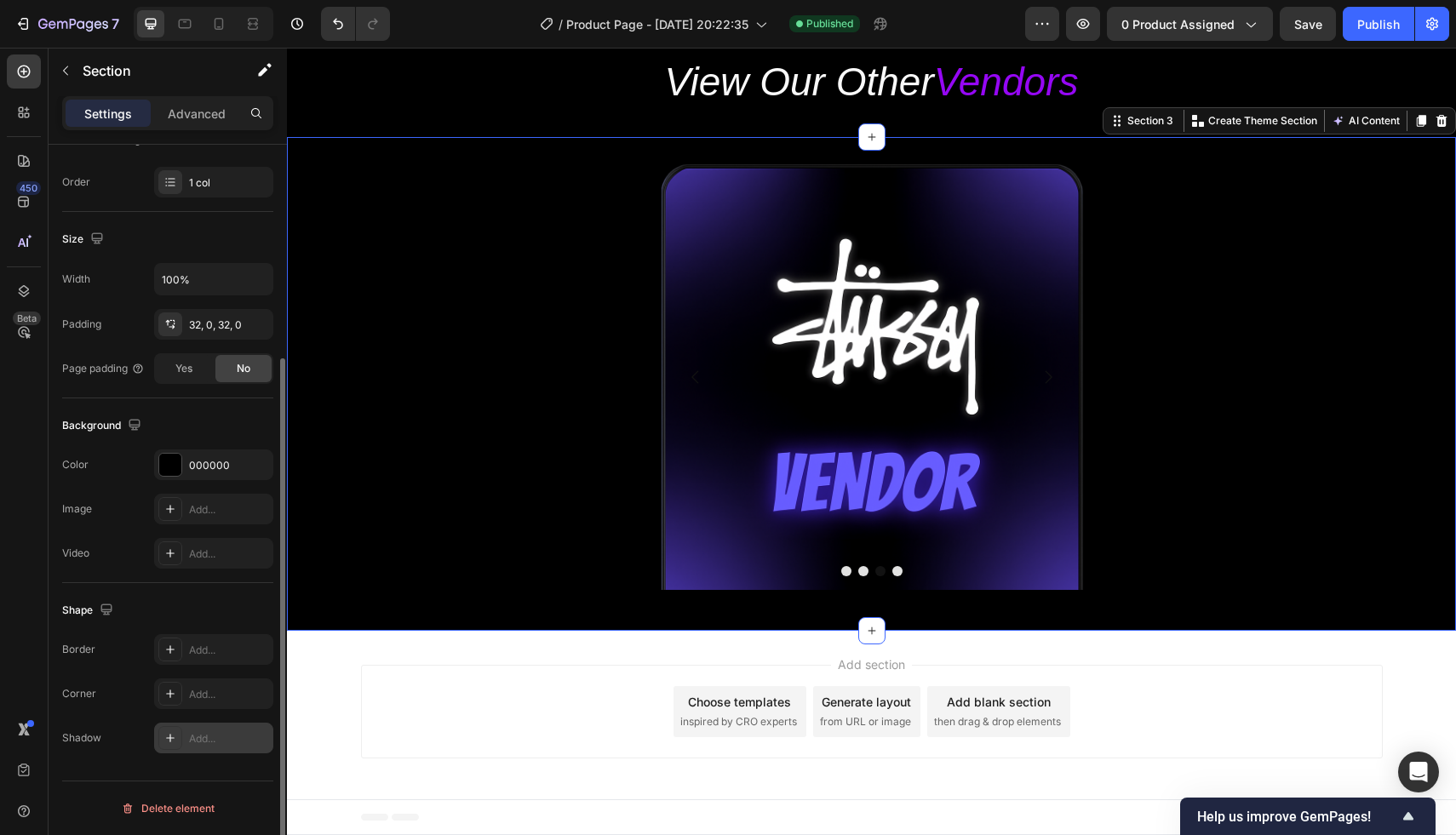
click at [191, 735] on div "Add..." at bounding box center [229, 739] width 80 height 16
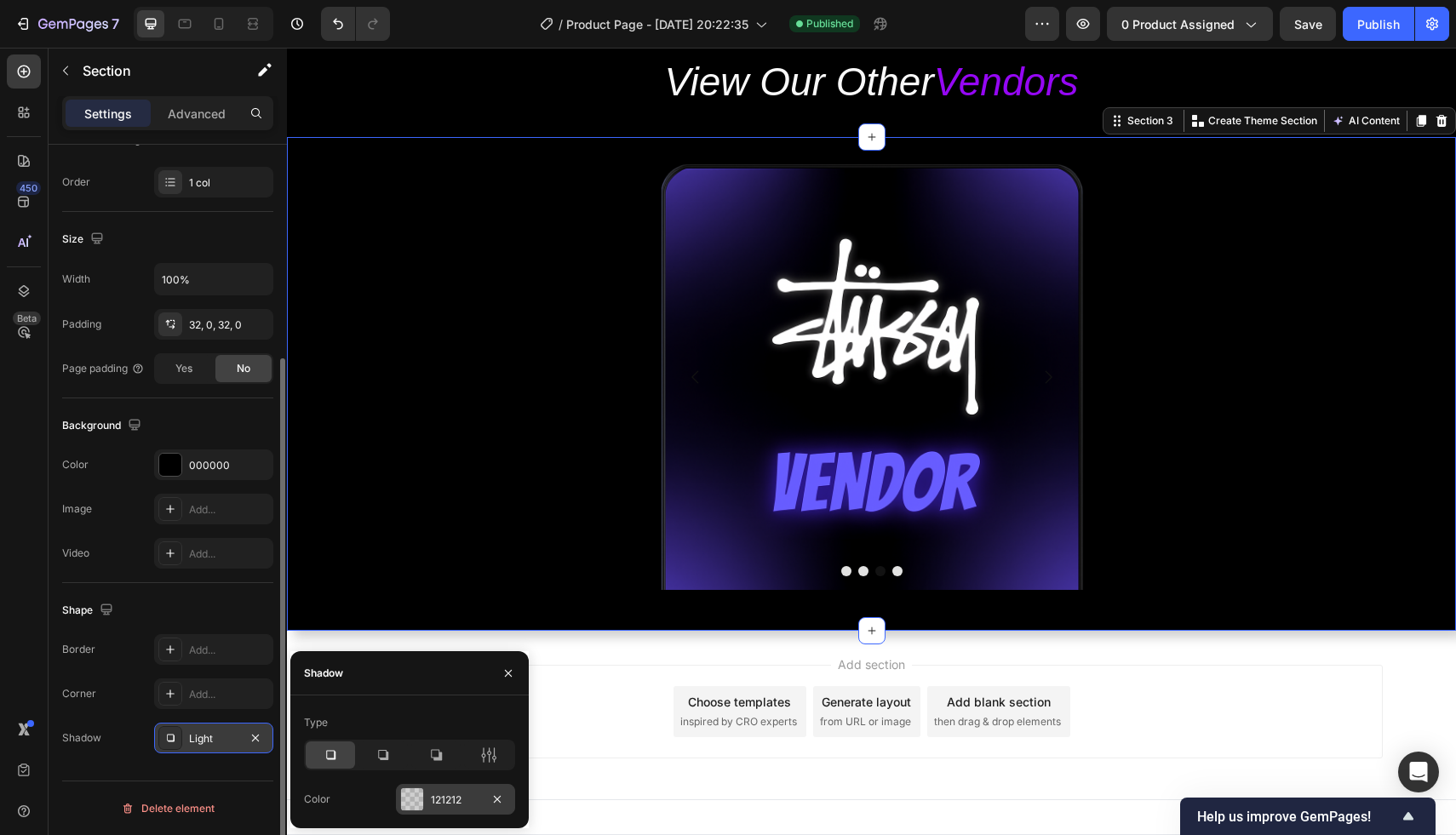
click at [437, 804] on div "121212" at bounding box center [455, 800] width 49 height 16
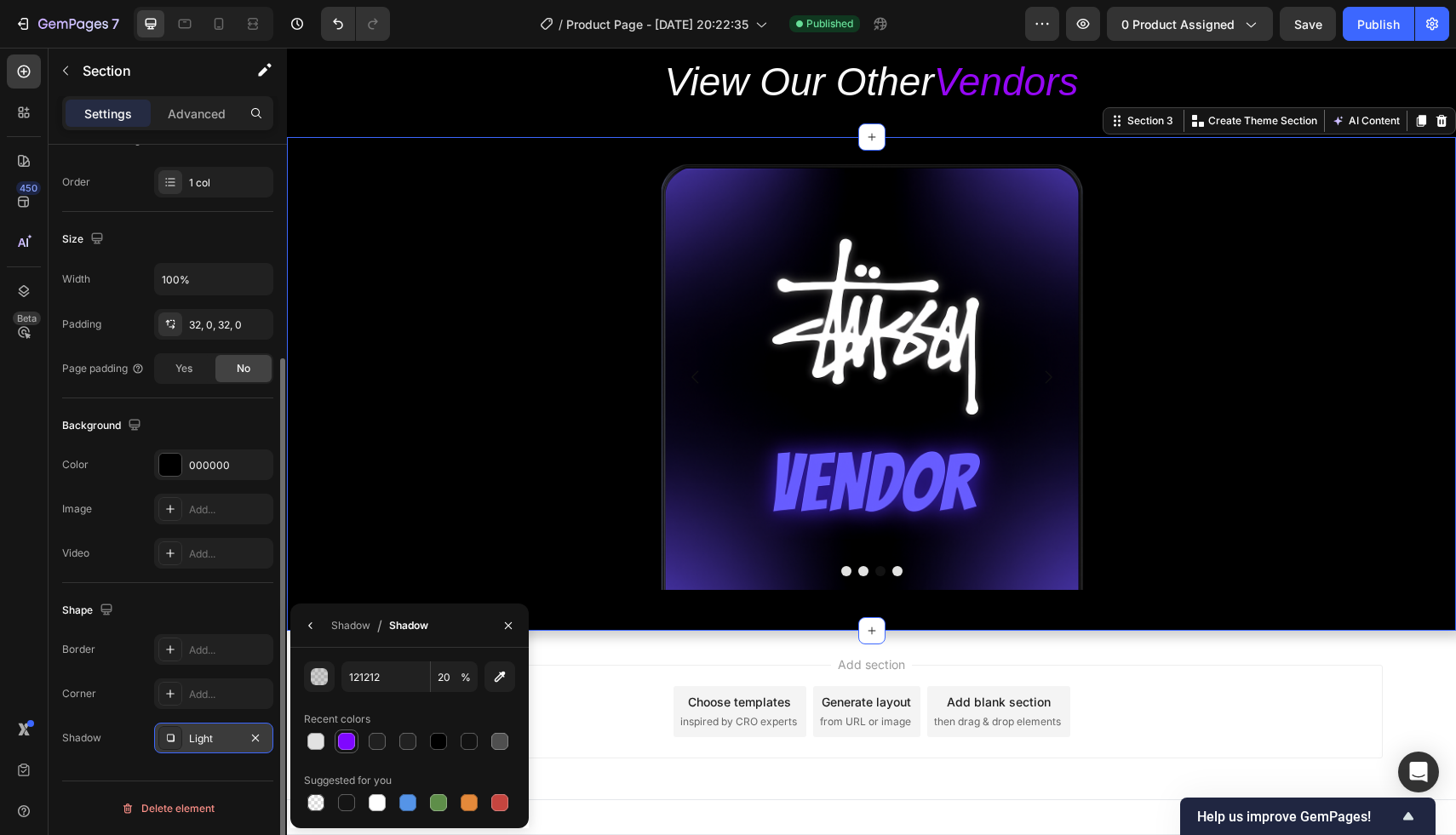
click at [350, 744] on div at bounding box center [347, 741] width 17 height 17
type input "7F07FF"
type input "100"
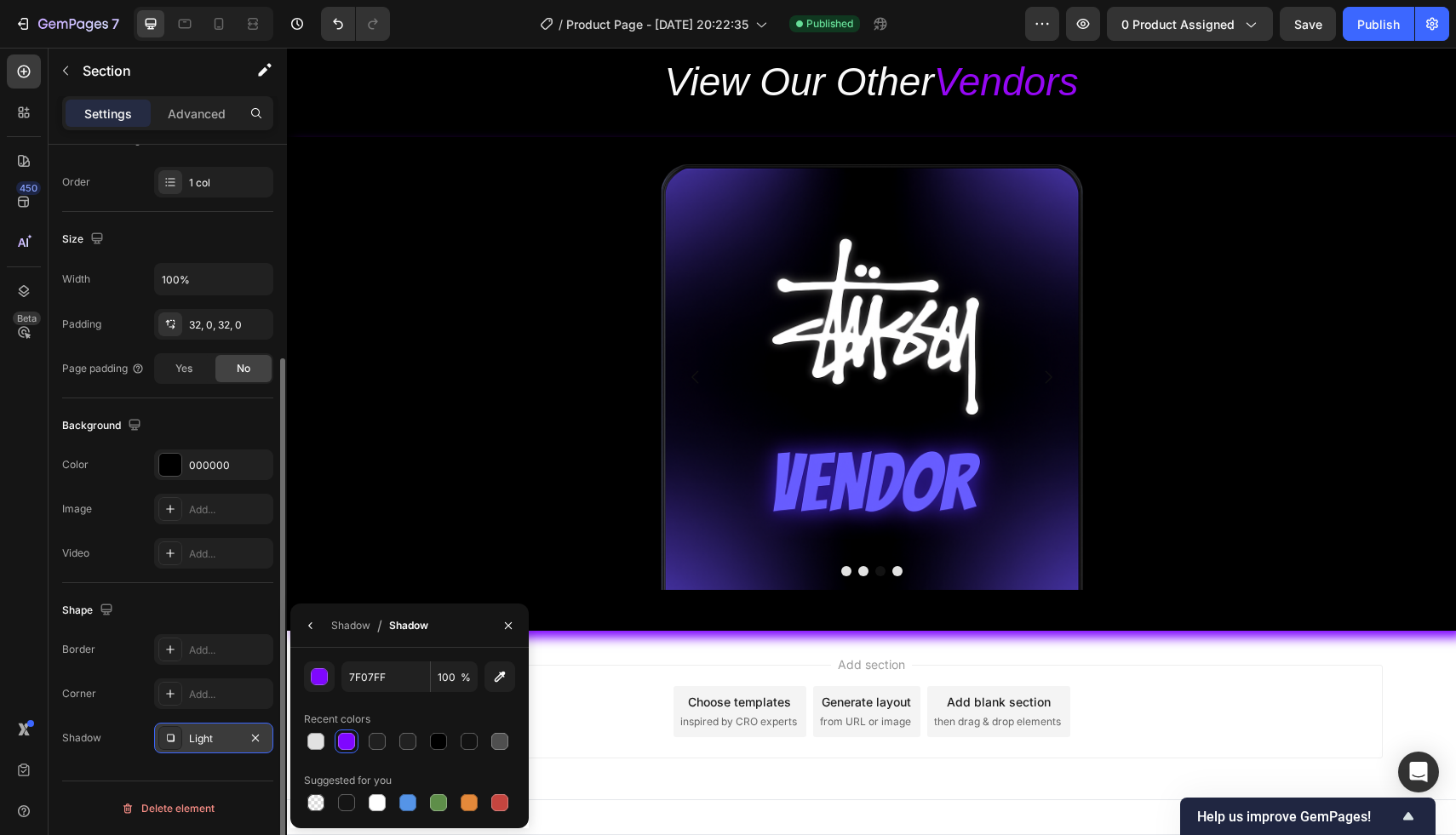
click at [562, 744] on div "Add section Choose templates inspired by CRO experts Generate layout from URL o…" at bounding box center [872, 712] width 1022 height 93
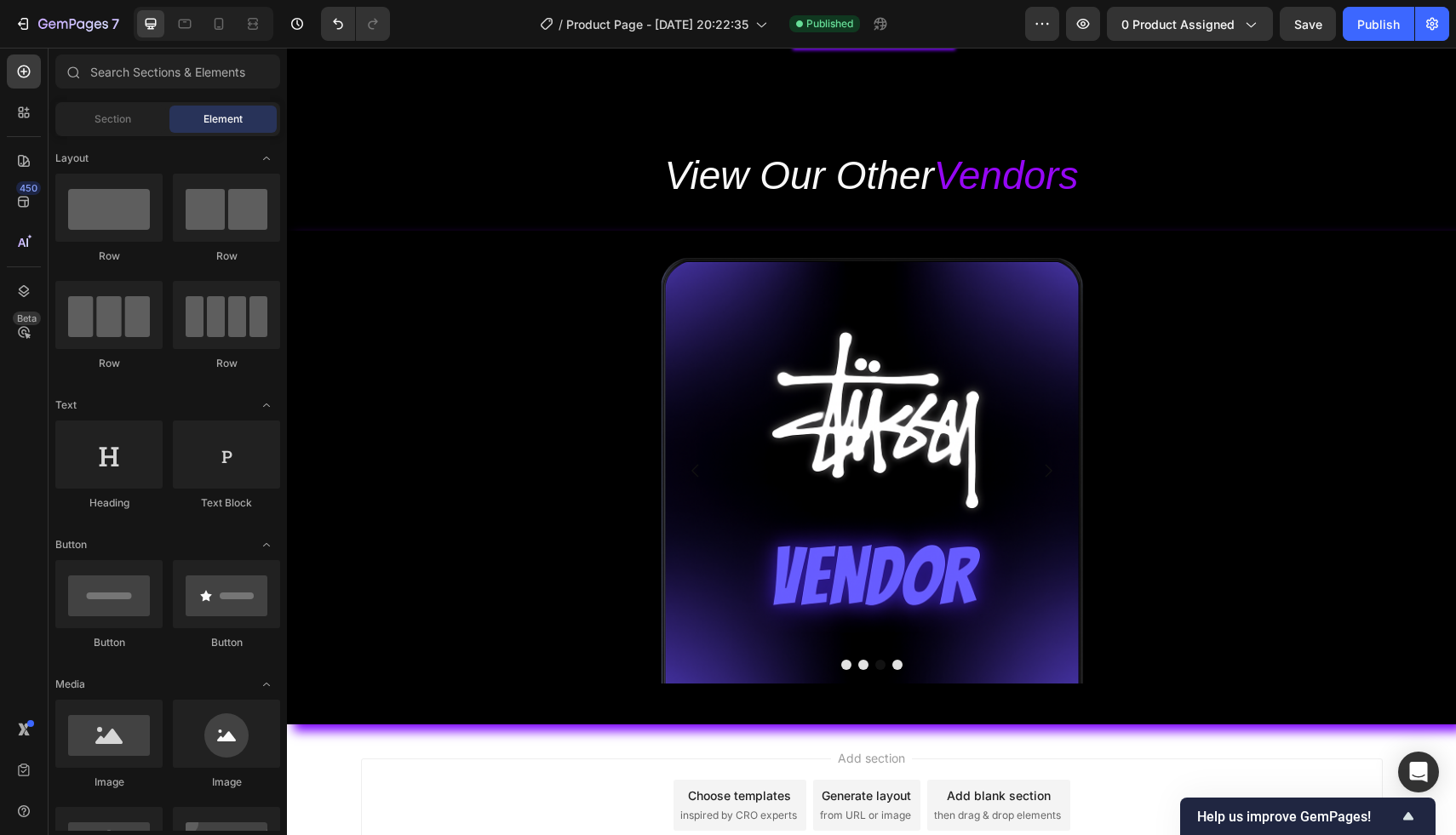
scroll to position [459, 0]
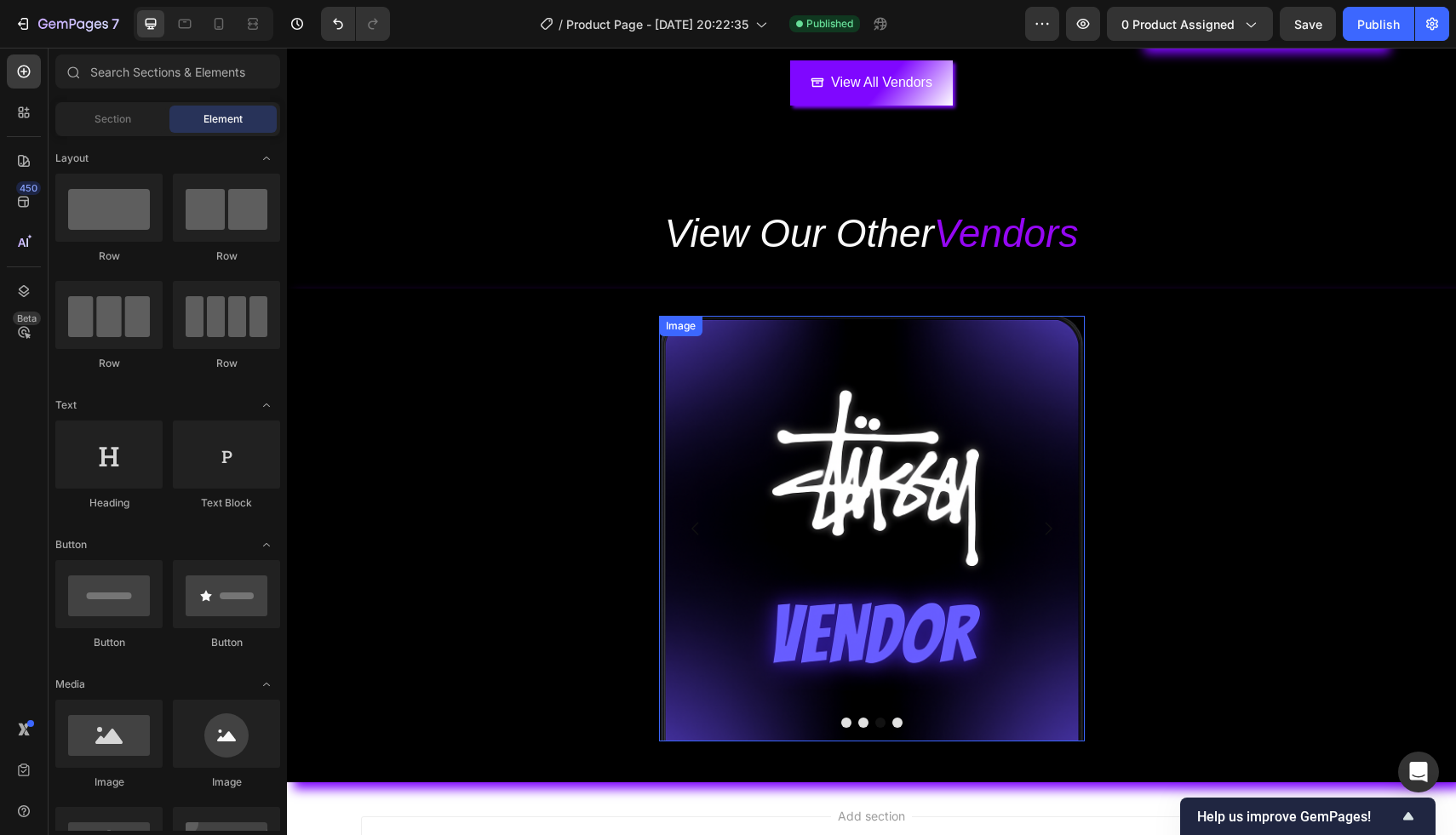
click at [952, 564] on img at bounding box center [871, 528] width 425 height 425
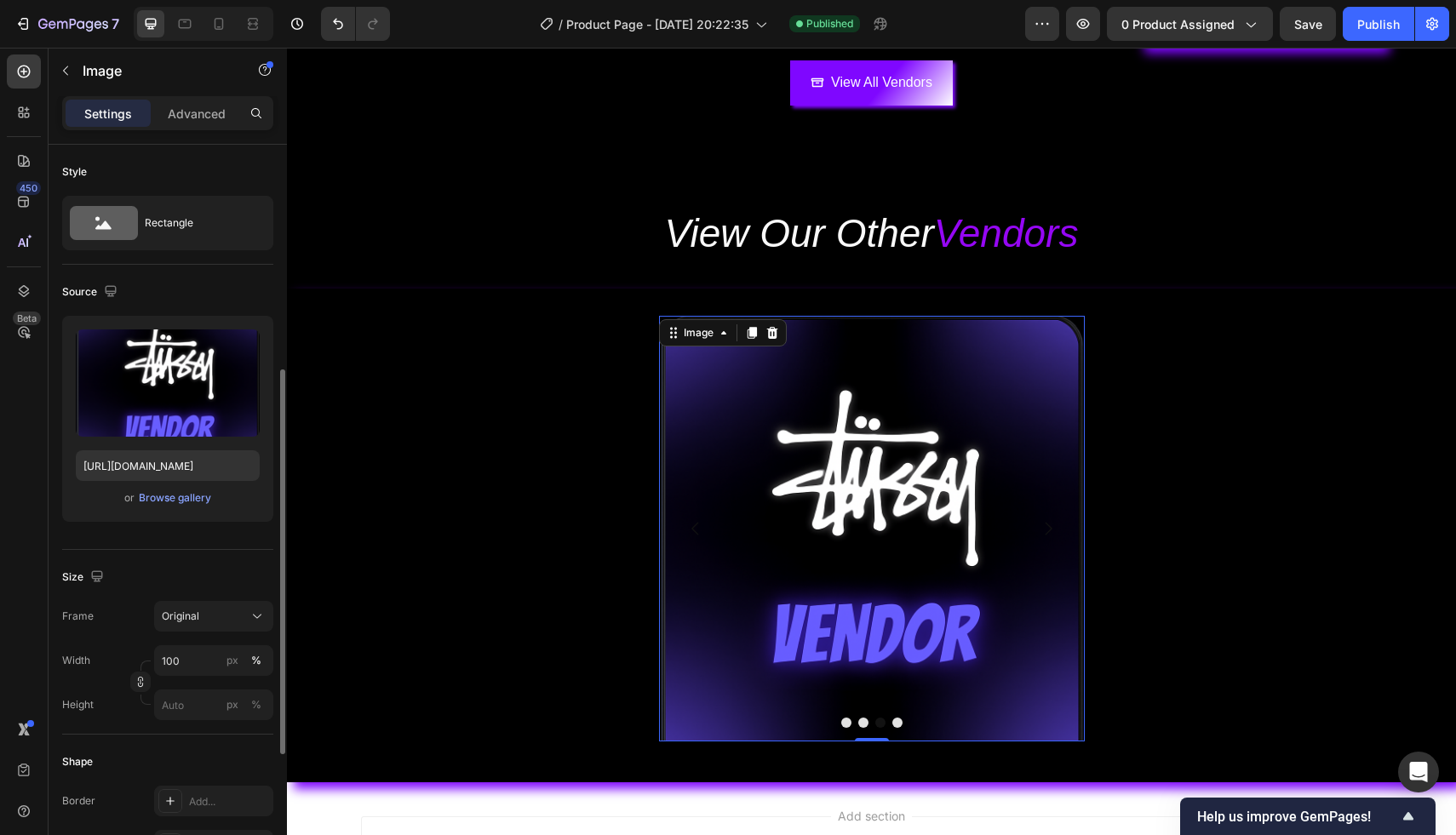
scroll to position [680, 0]
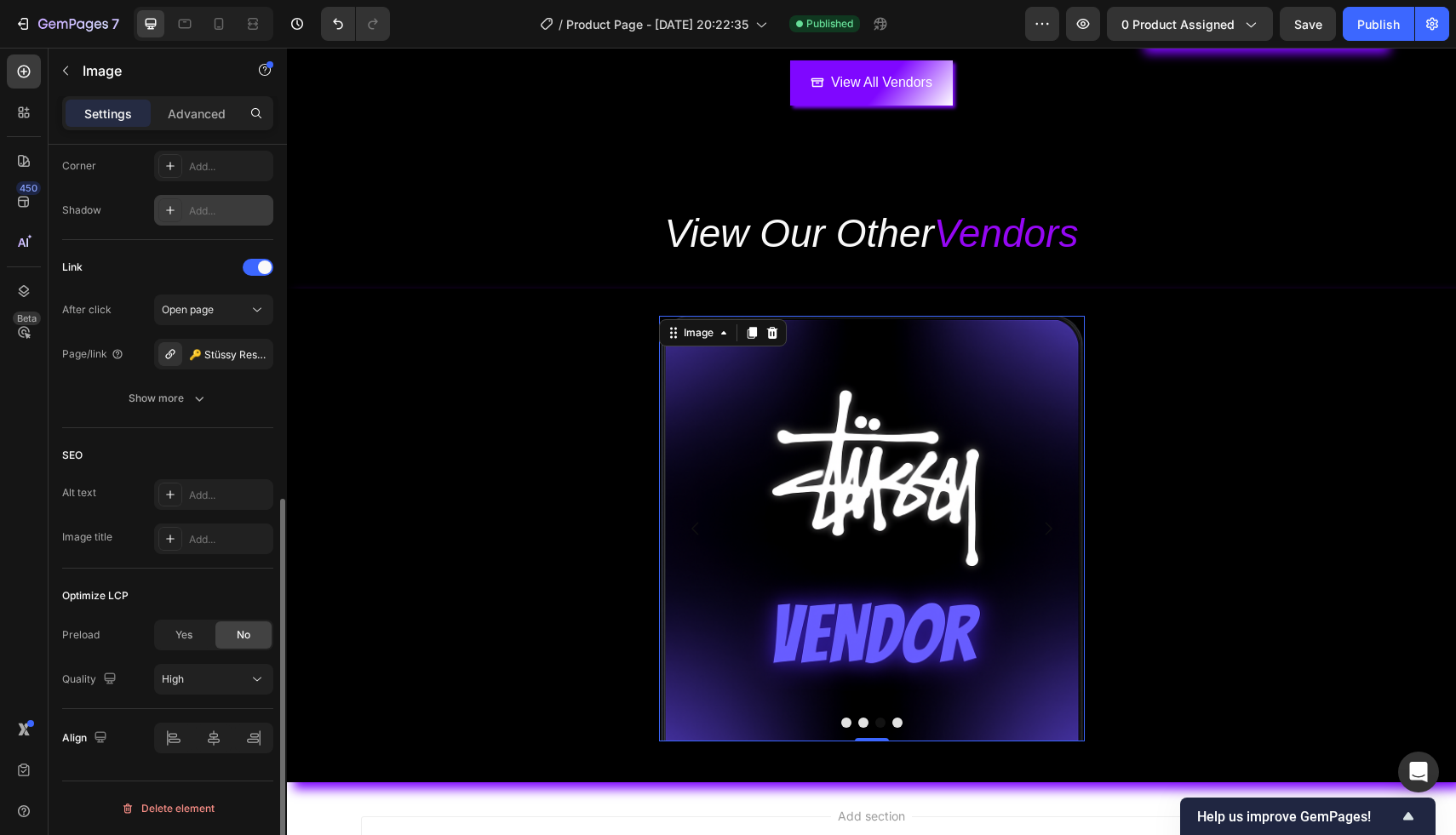
click at [189, 219] on div "Add..." at bounding box center [213, 210] width 119 height 31
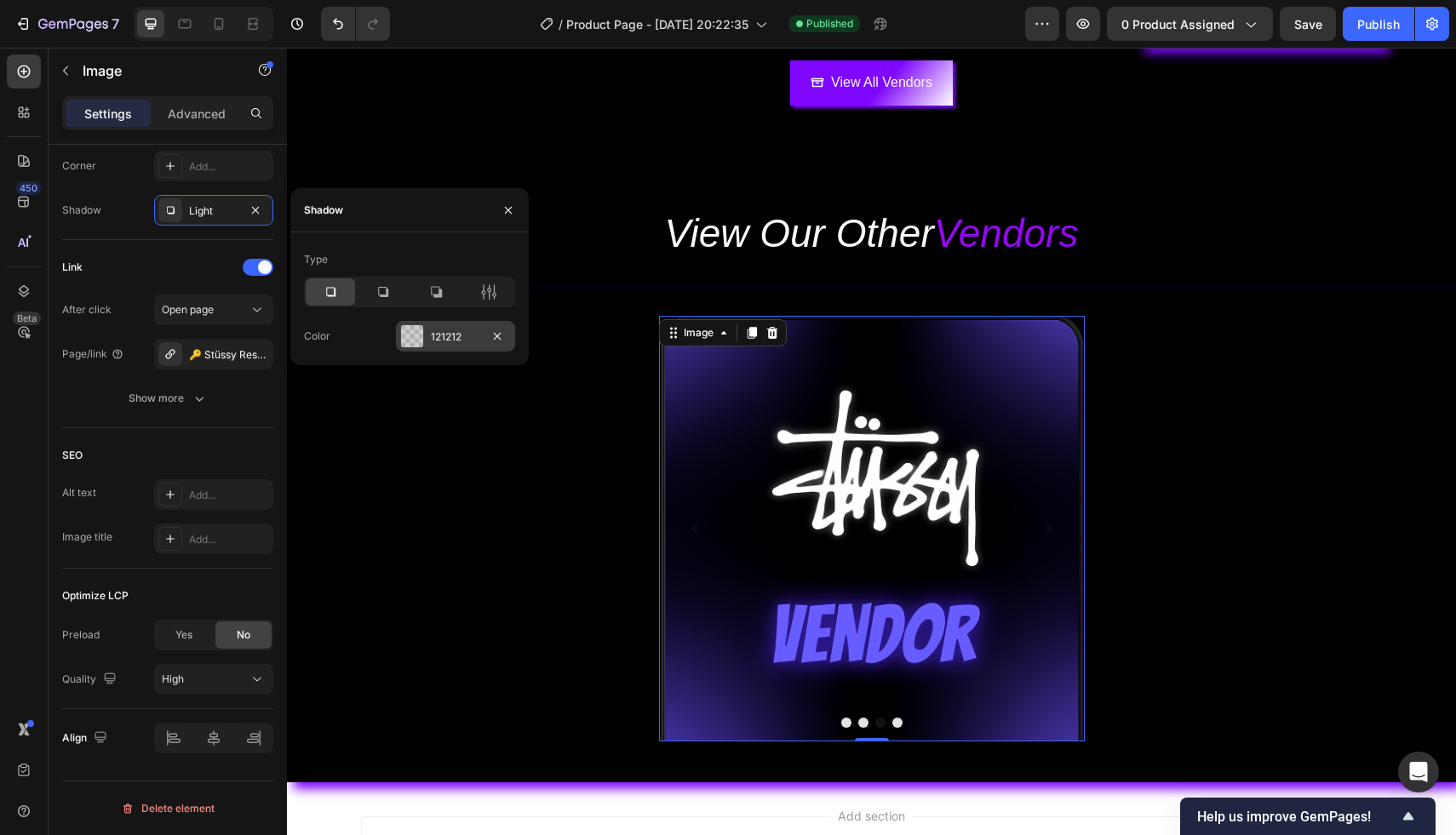
click at [427, 331] on div "121212" at bounding box center [455, 337] width 119 height 31
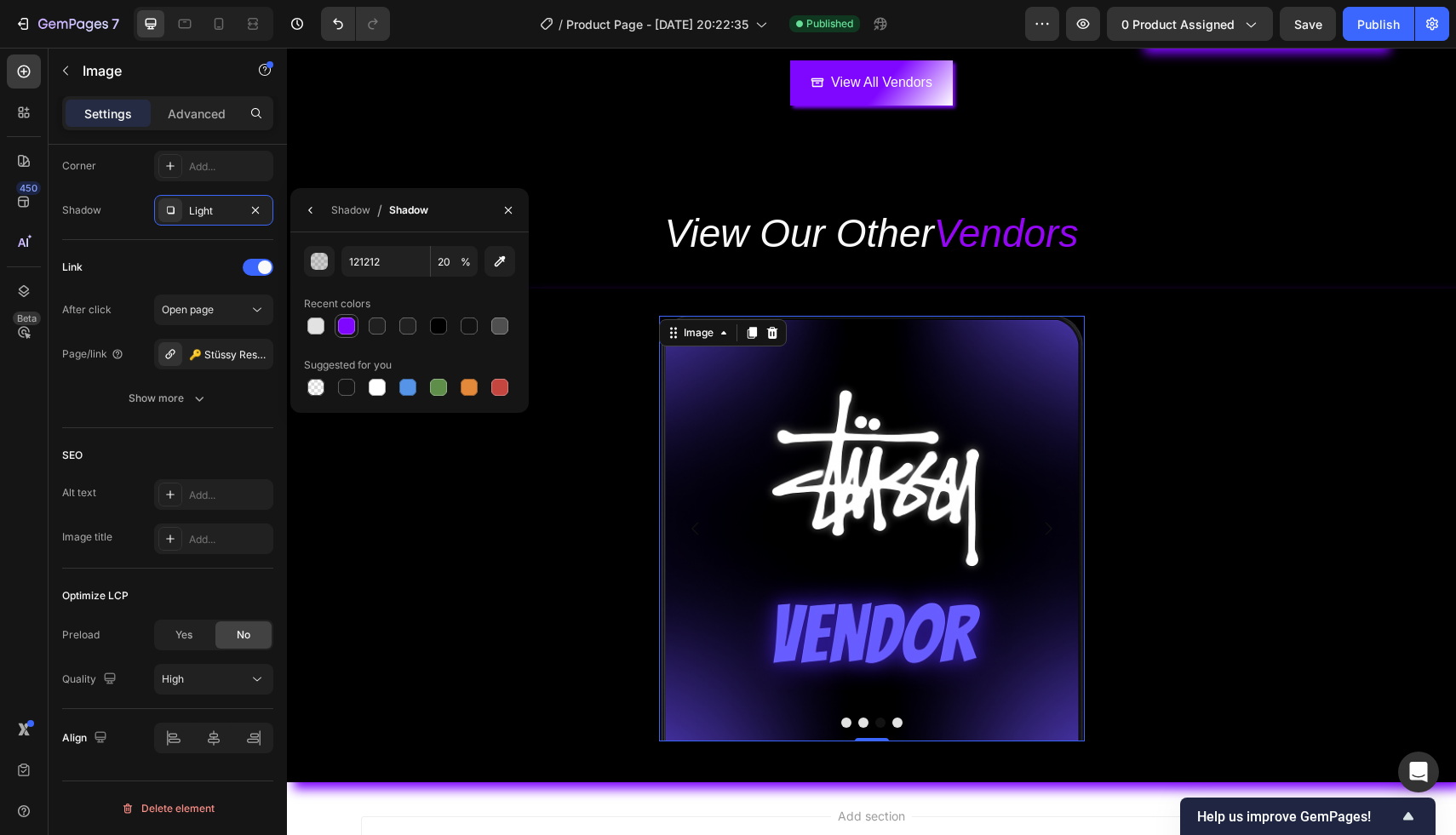
click at [341, 326] on div at bounding box center [347, 326] width 17 height 17
type input "7F07FF"
type input "100"
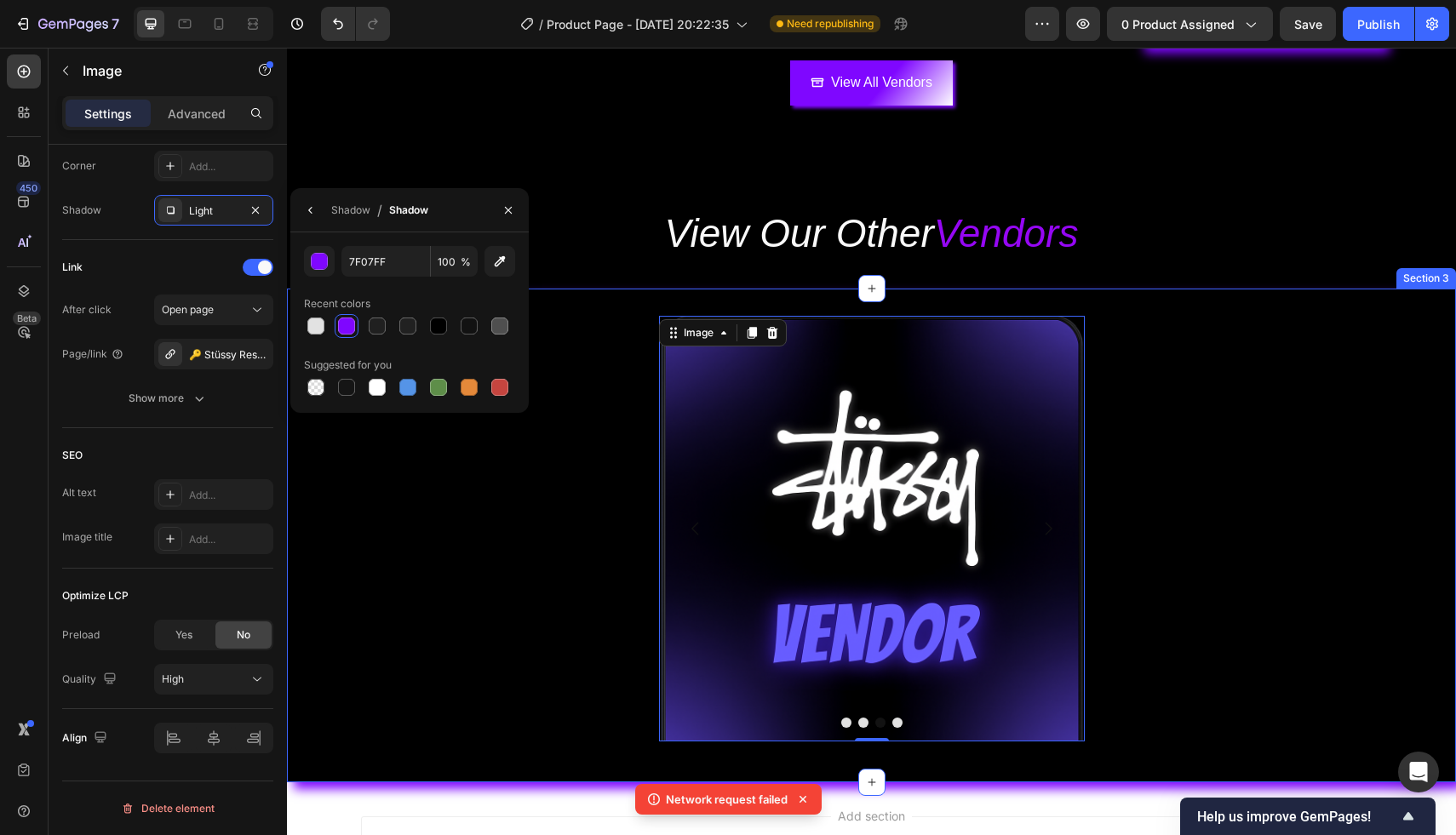
click at [1165, 668] on div "Image Image Image 0 Image Carousel" at bounding box center [872, 535] width 1169 height 439
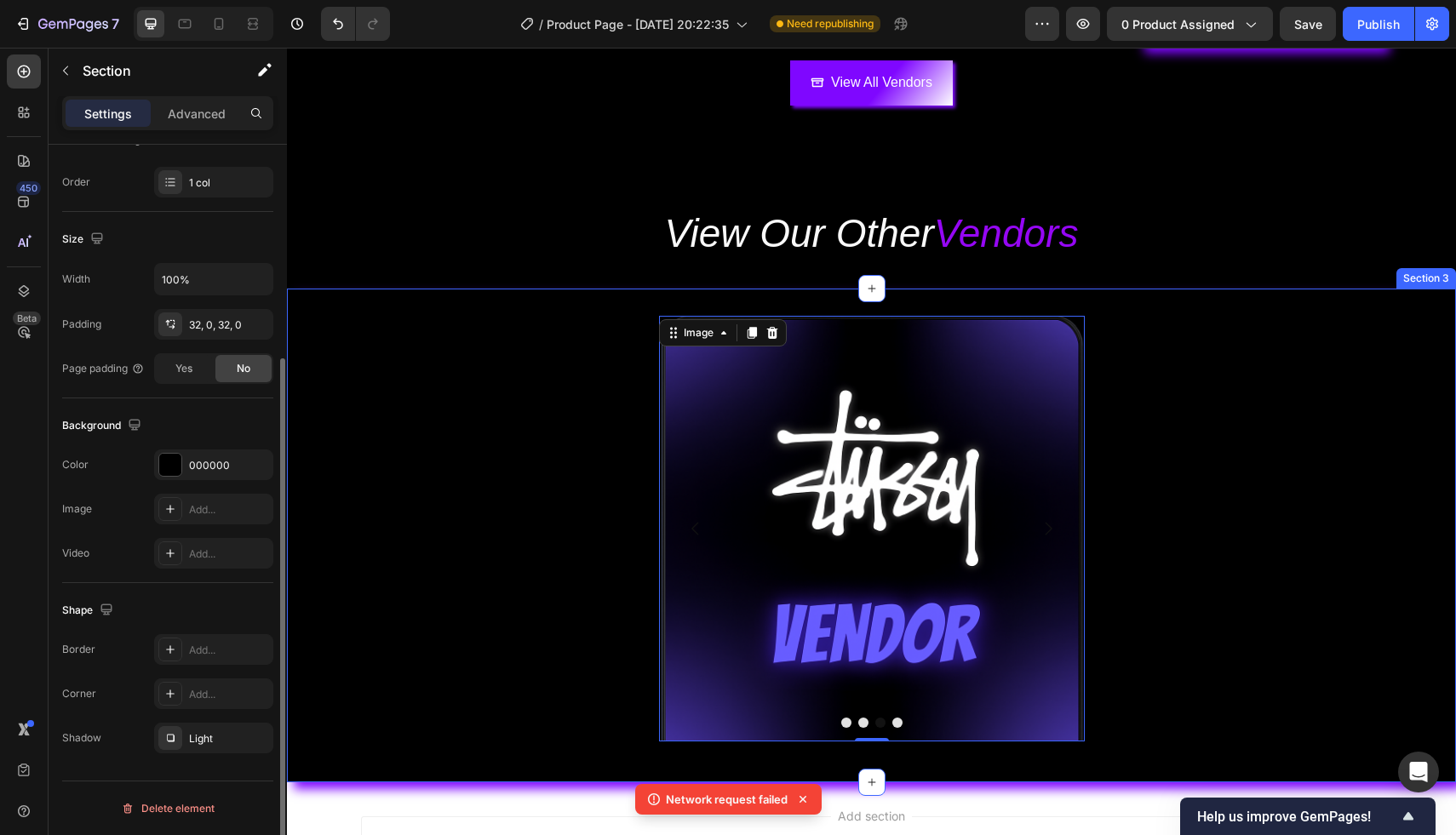
scroll to position [0, 0]
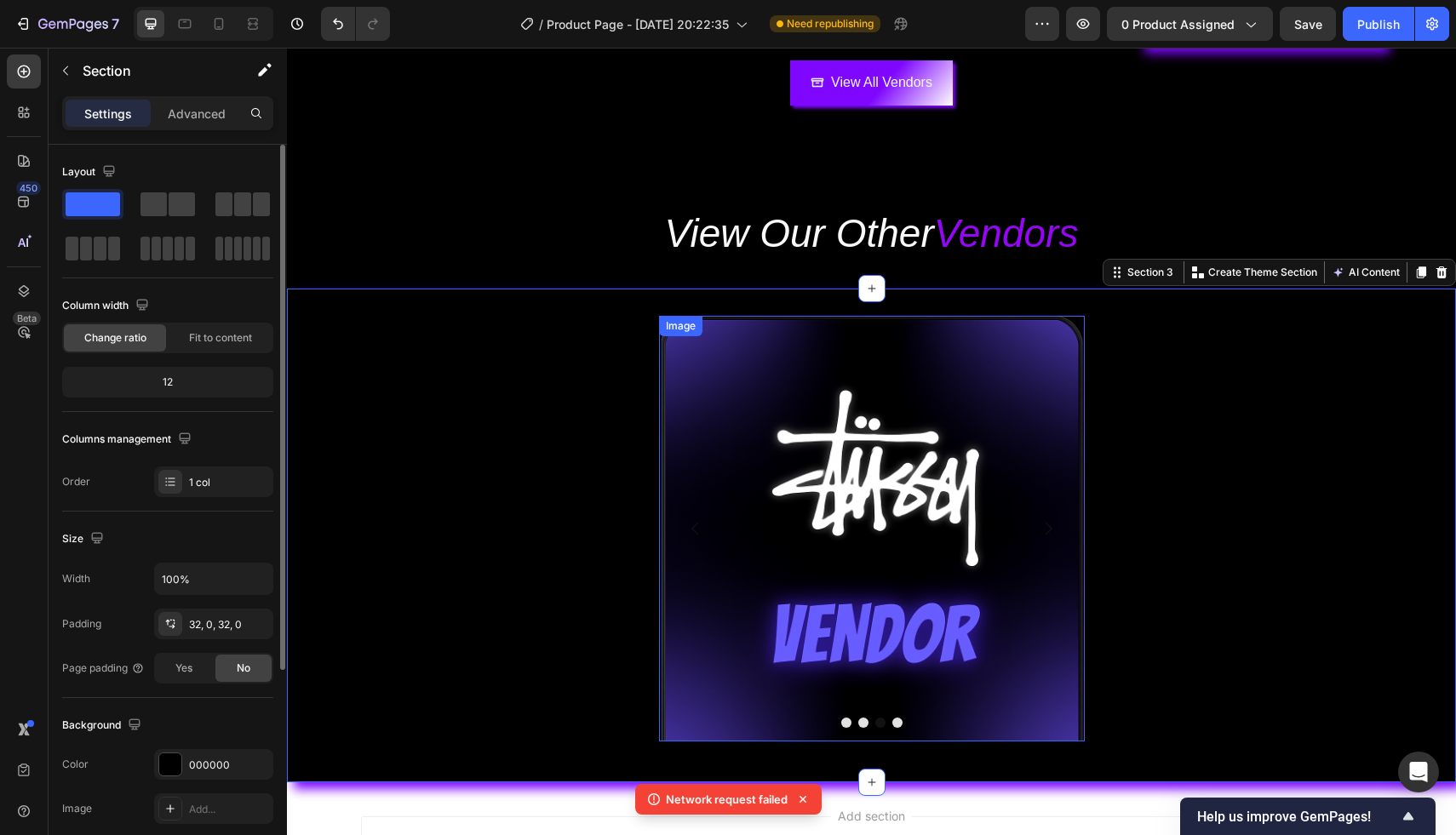
click at [960, 610] on img at bounding box center [871, 528] width 425 height 425
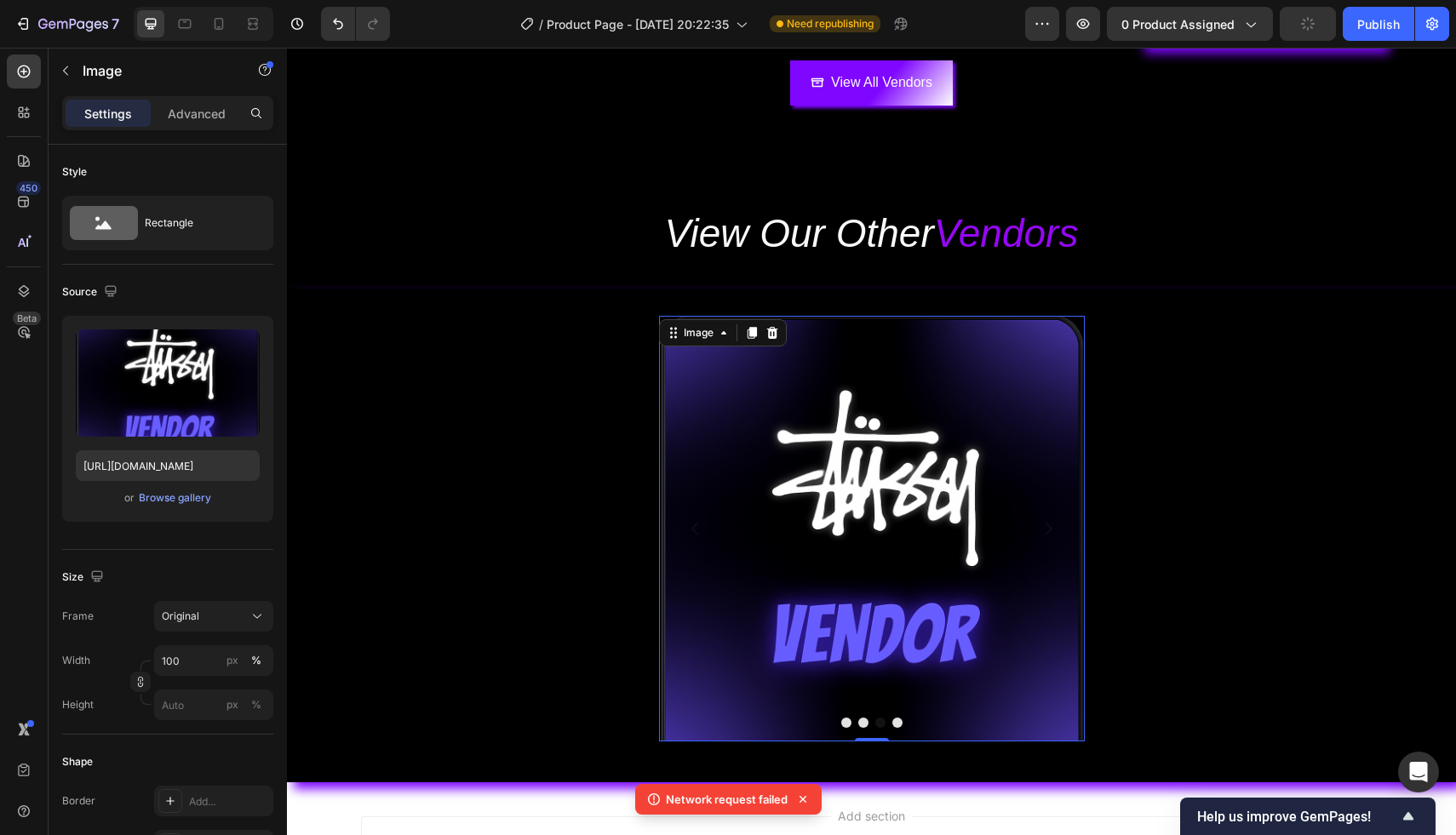
click at [862, 724] on button "Dot" at bounding box center [862, 723] width 10 height 10
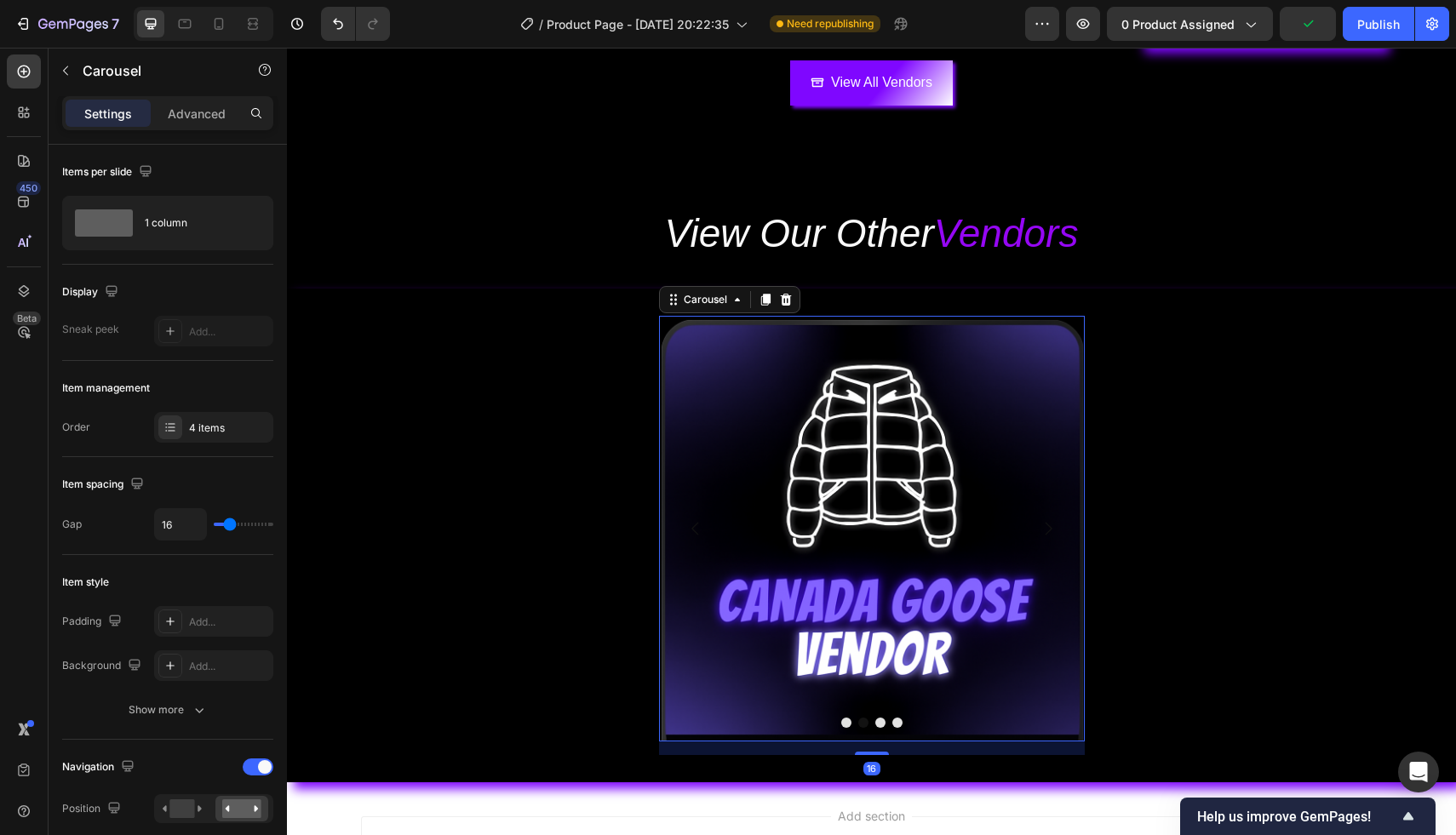
click at [843, 722] on button "Dot" at bounding box center [846, 723] width 10 height 10
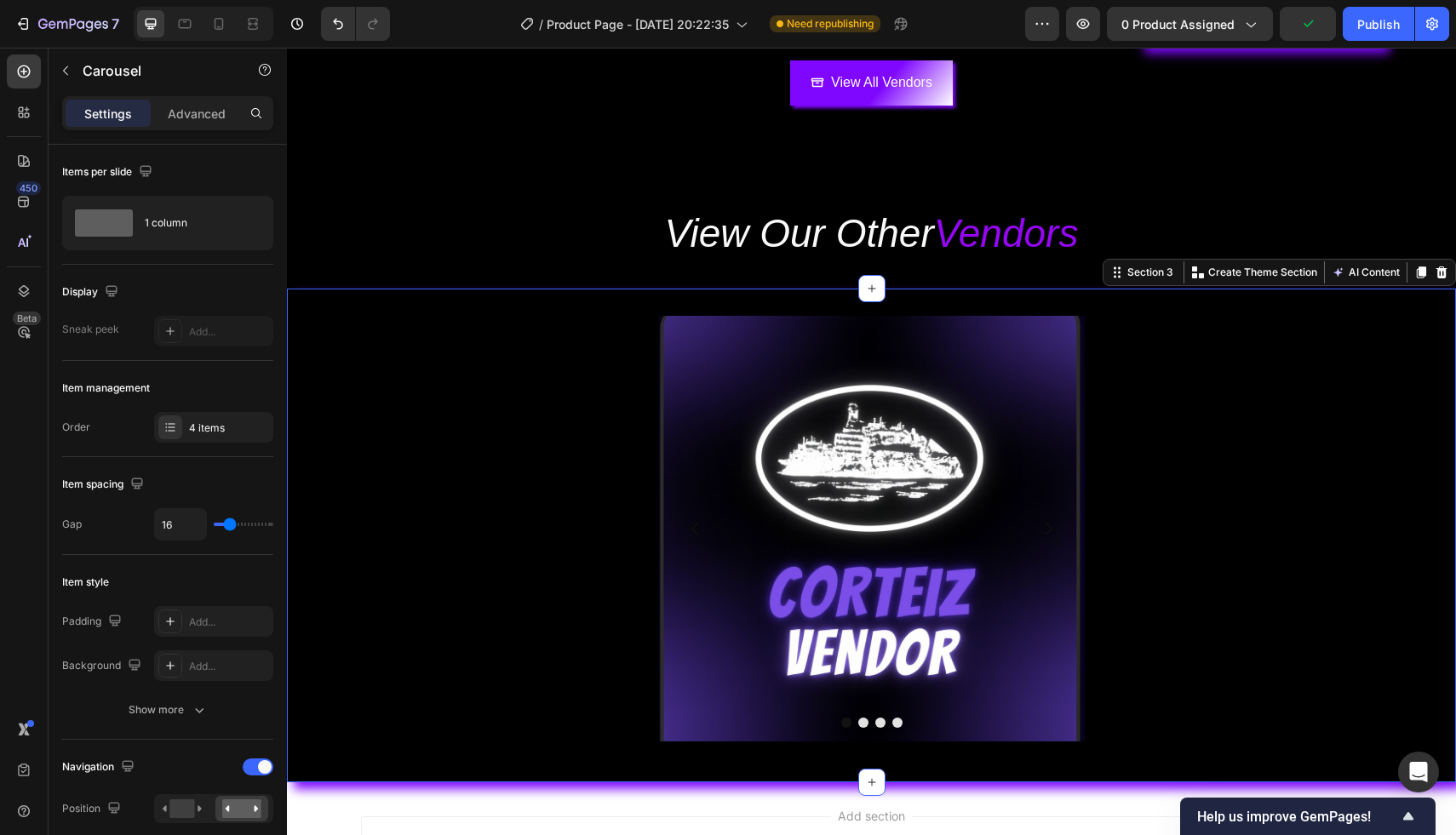
click at [1241, 608] on div "Image Image Image Image Carousel" at bounding box center [872, 535] width 1169 height 439
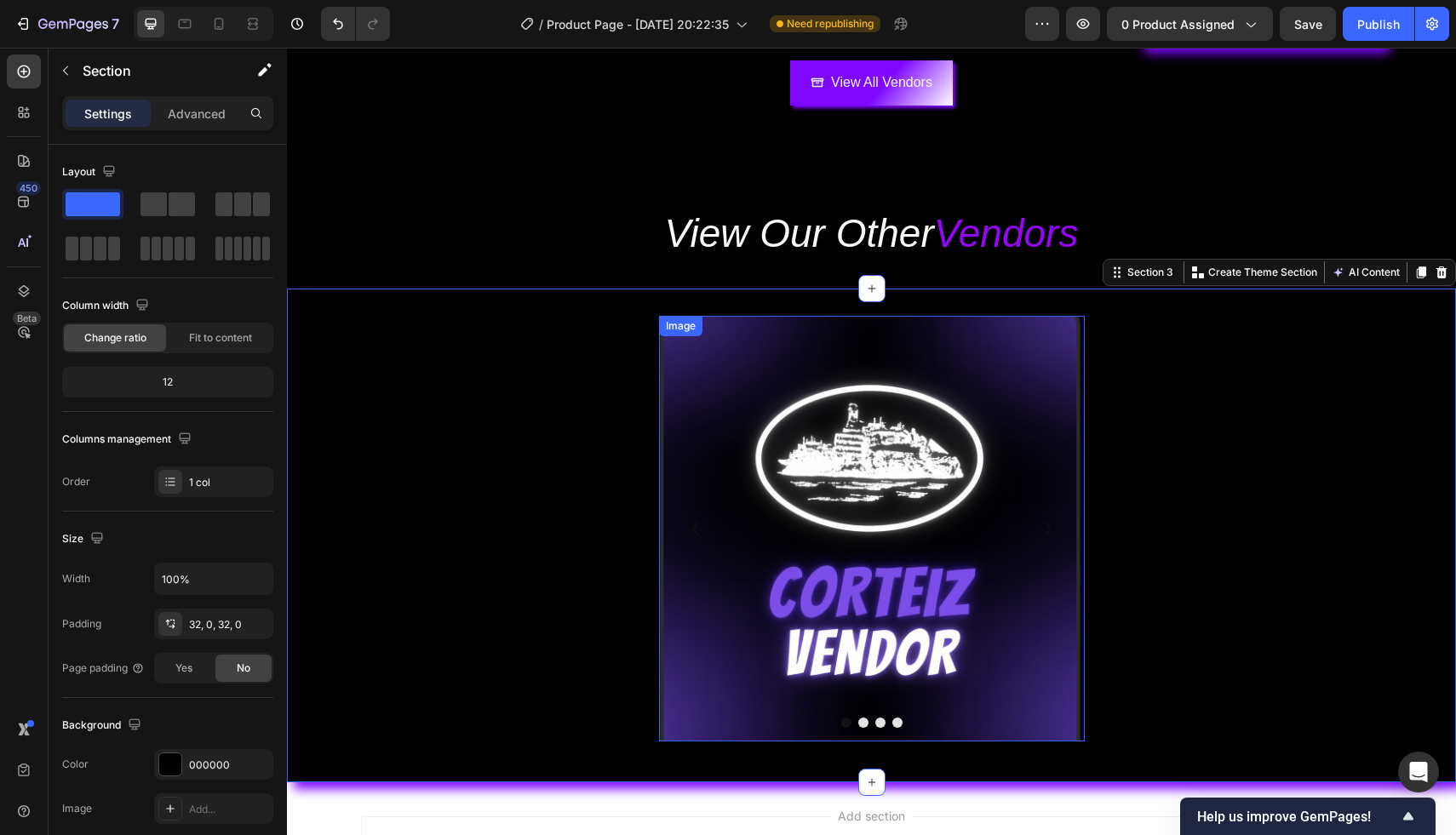
click at [1003, 636] on img at bounding box center [871, 528] width 425 height 425
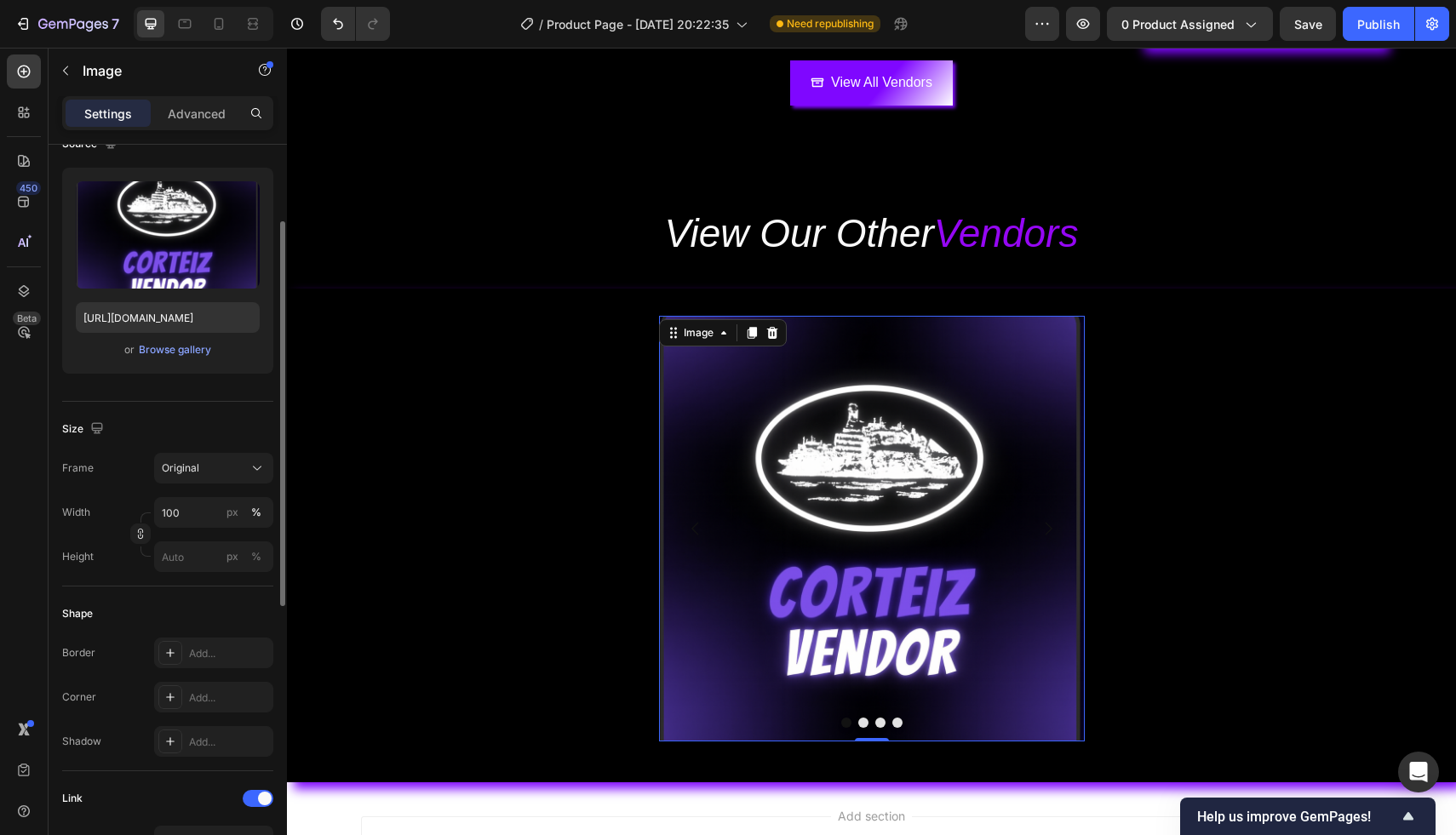
scroll to position [680, 0]
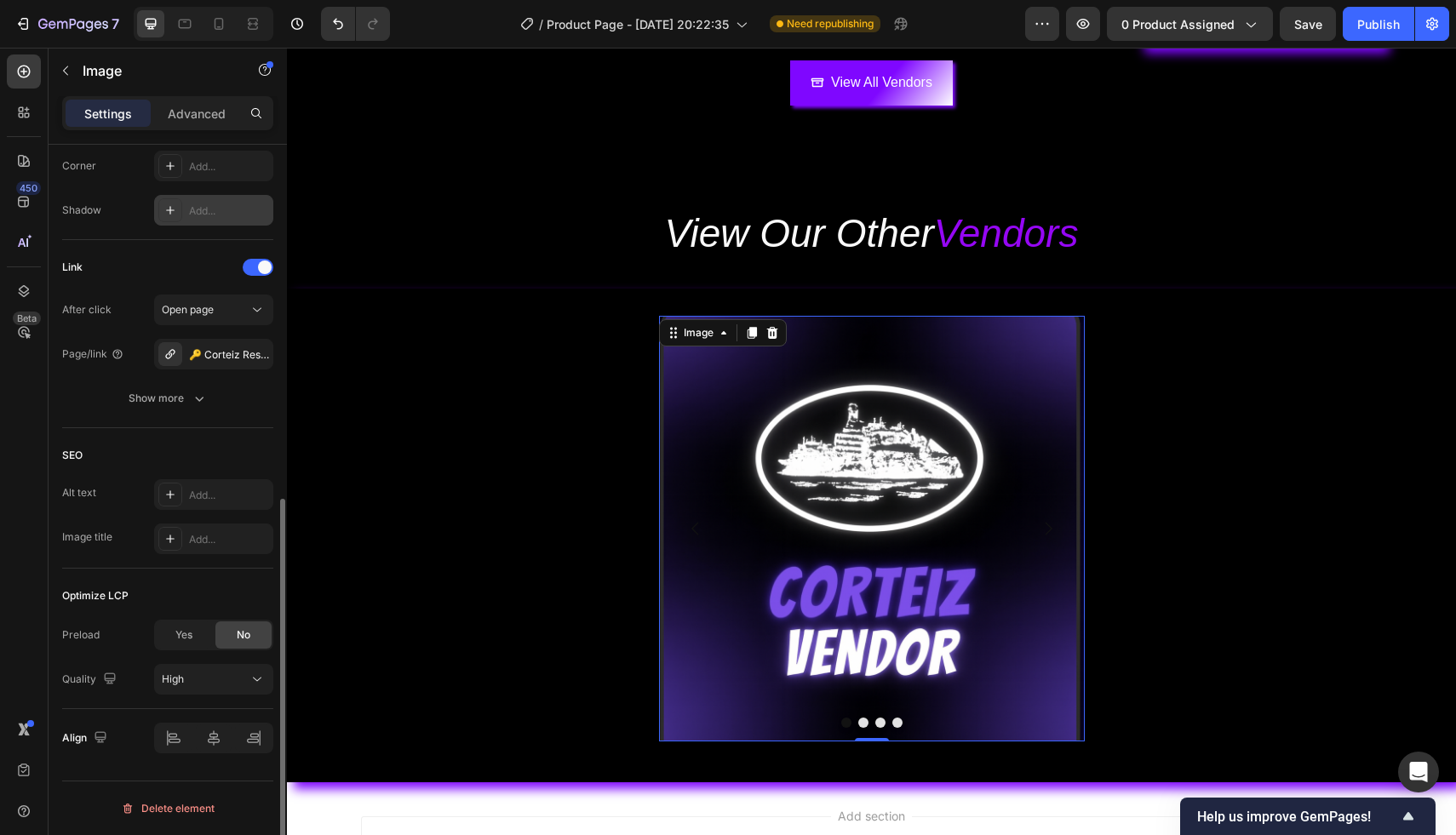
click at [215, 208] on div "Add..." at bounding box center [229, 210] width 80 height 16
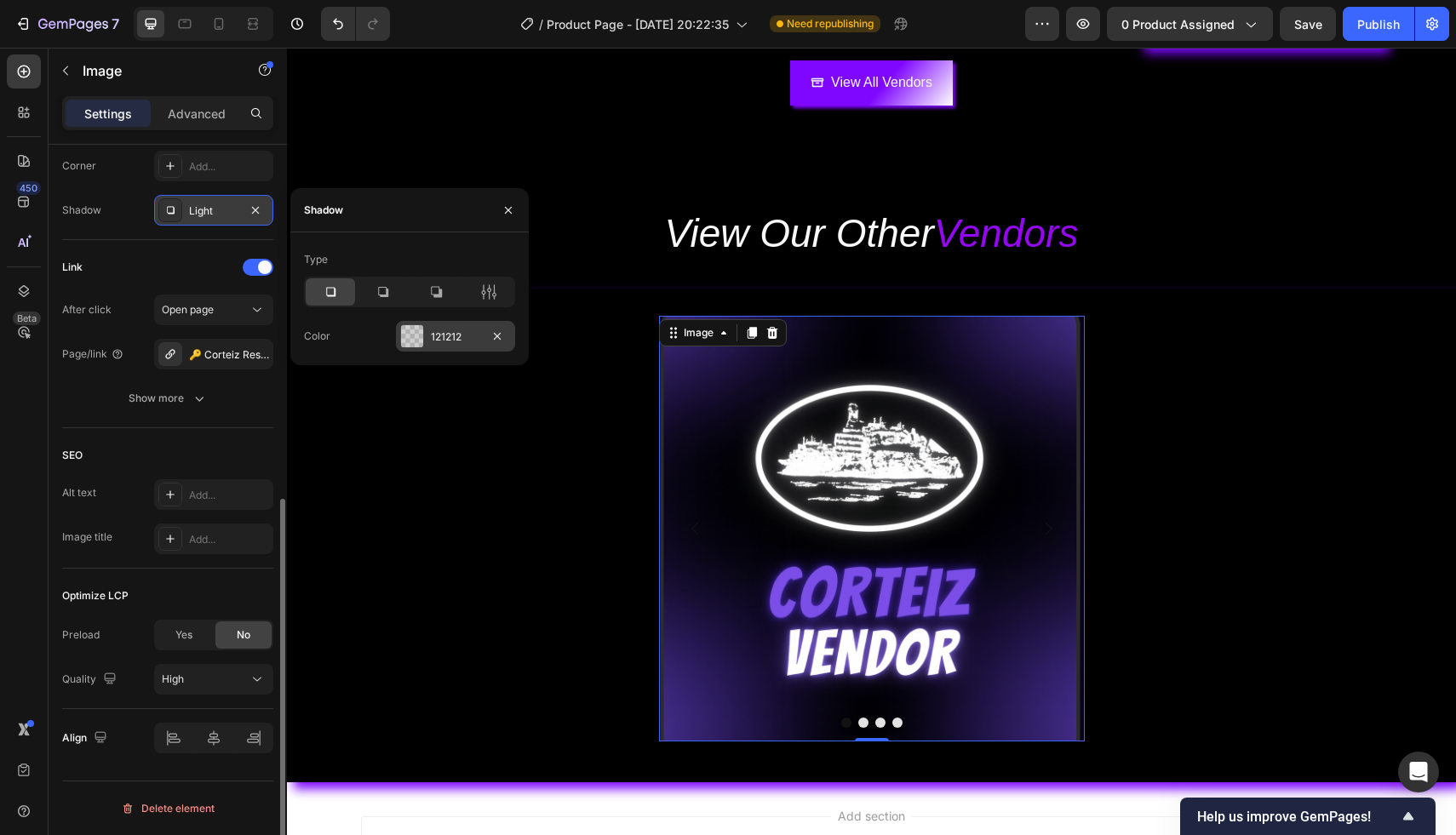
click at [424, 328] on div "121212" at bounding box center [455, 337] width 119 height 31
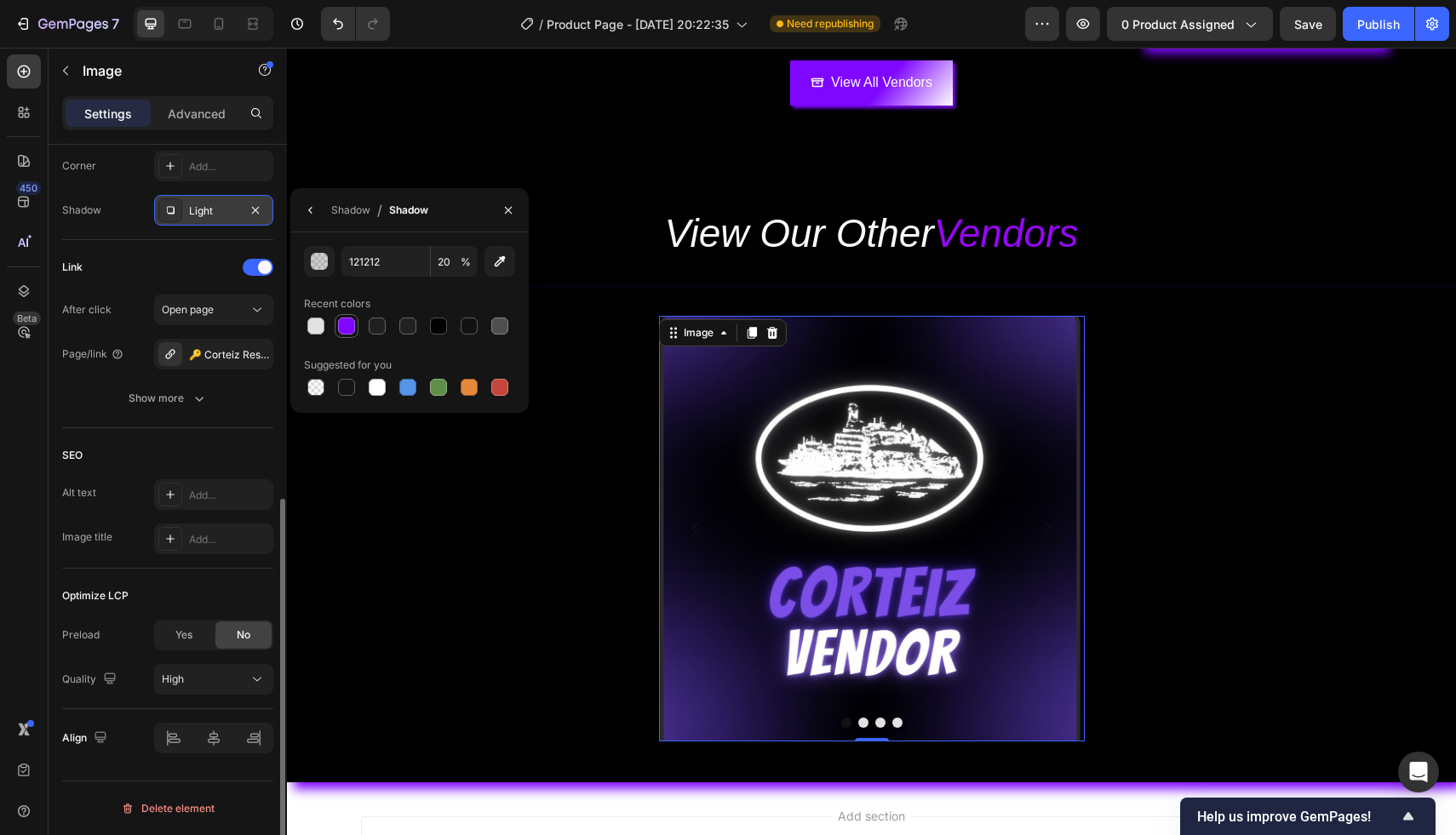
click at [347, 321] on div at bounding box center [347, 326] width 17 height 17
type input "7F07FF"
click at [457, 262] on input "100" at bounding box center [454, 262] width 47 height 31
type input "100"
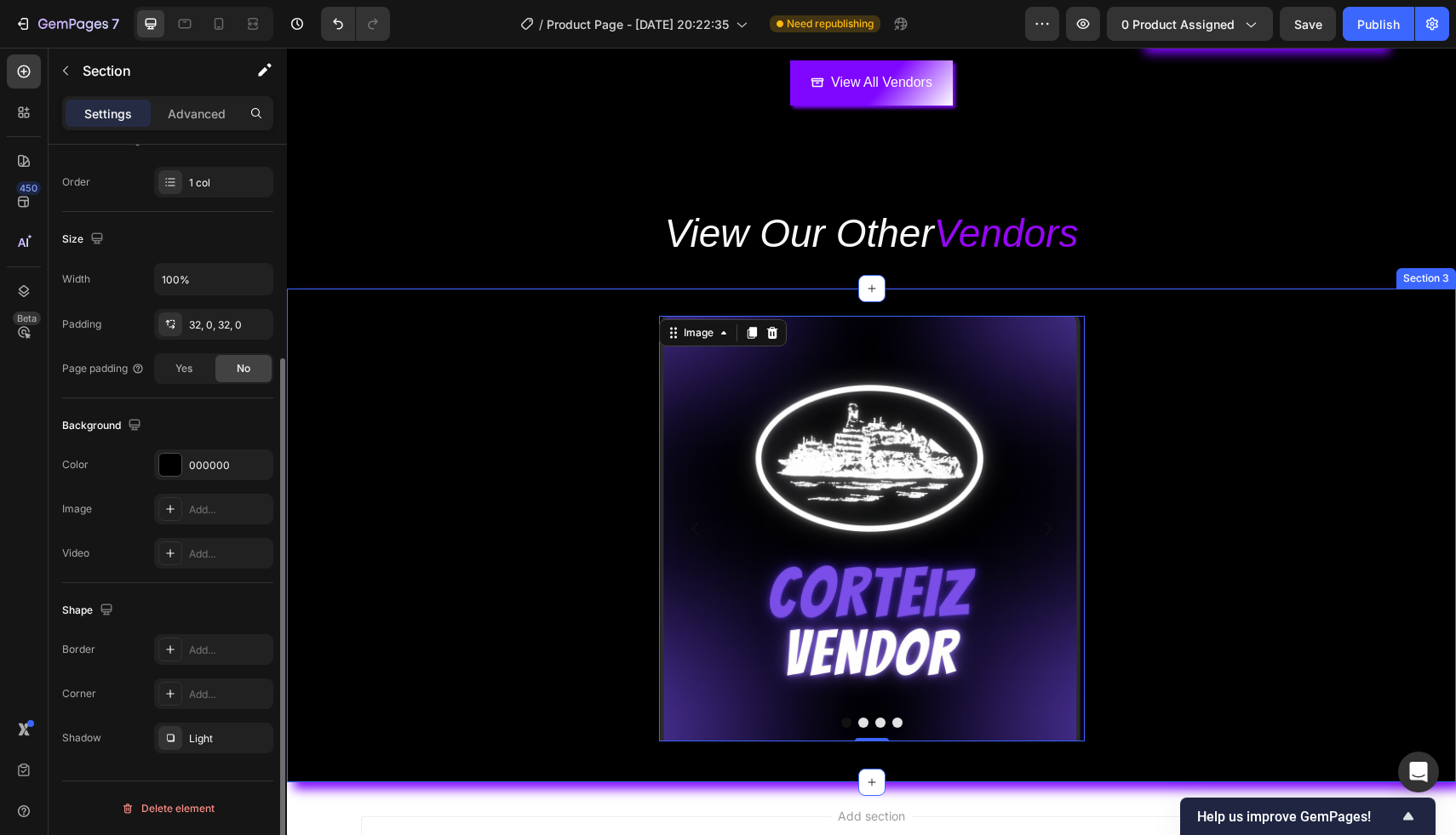
click at [1206, 466] on div "Image 0 Image Image Image Carousel" at bounding box center [872, 535] width 1169 height 439
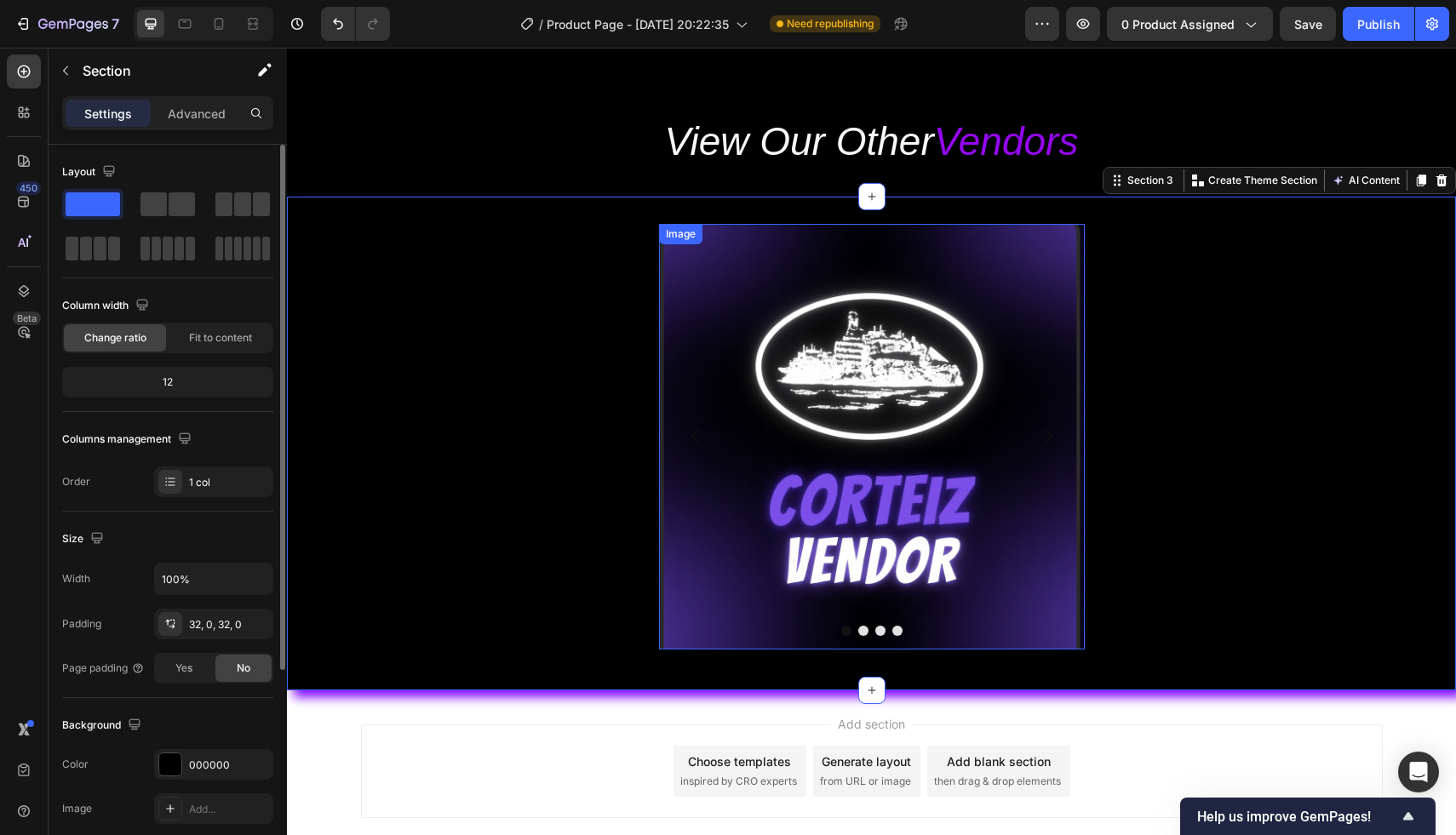
scroll to position [610, 0]
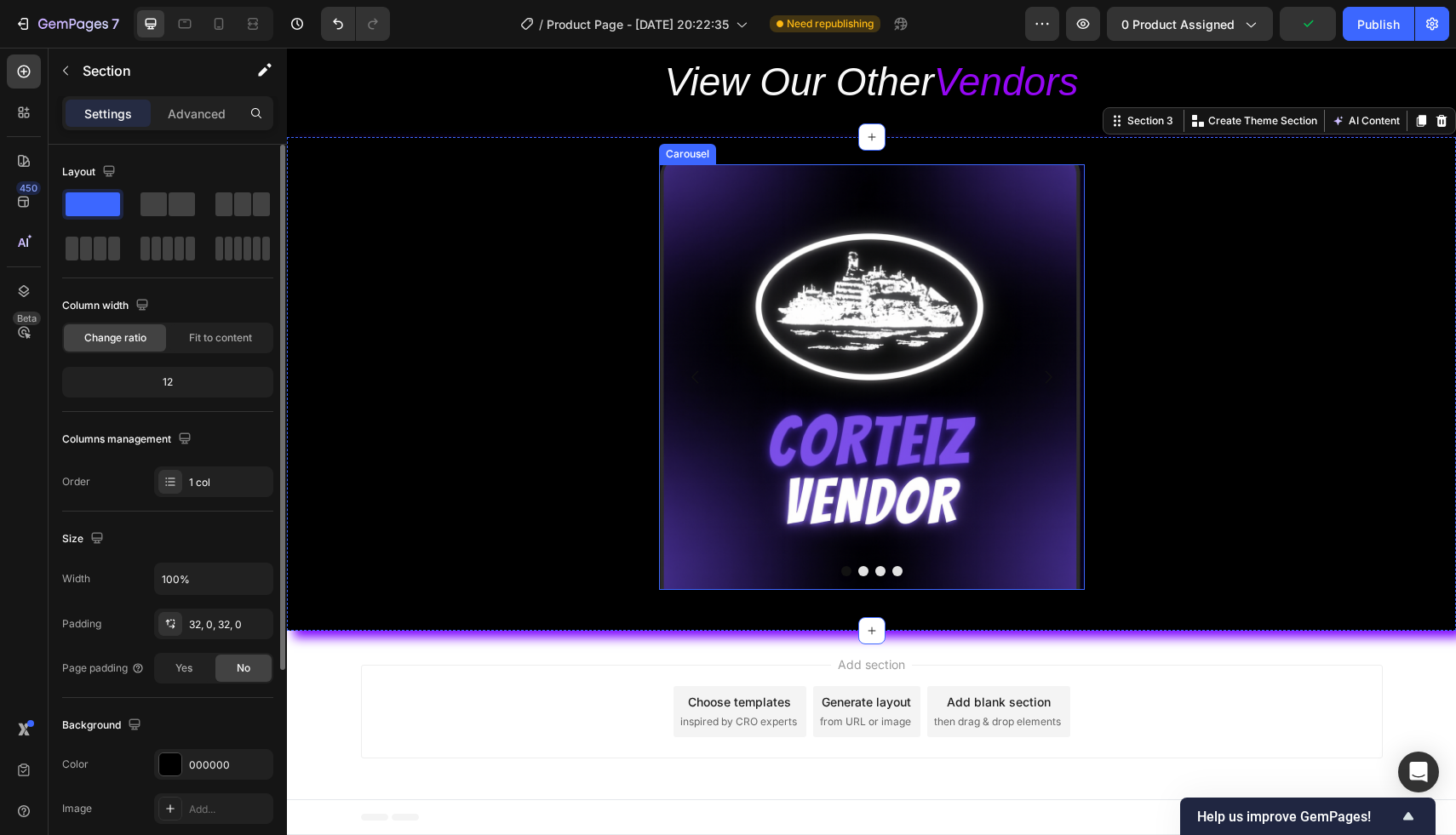
click at [670, 375] on img at bounding box center [871, 377] width 425 height 425
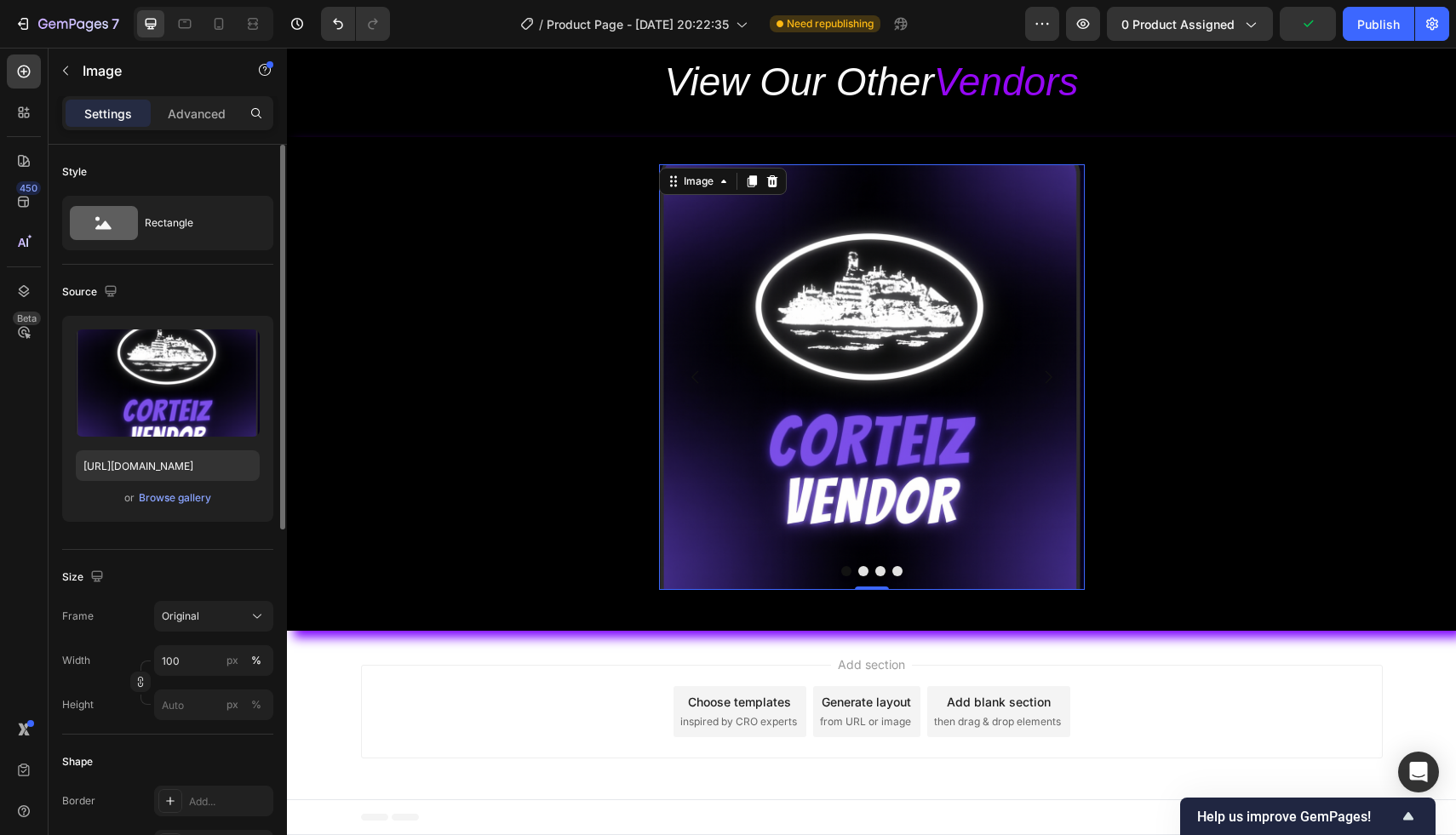
click at [670, 375] on img at bounding box center [871, 377] width 425 height 425
click at [660, 370] on img at bounding box center [871, 377] width 425 height 425
click at [669, 370] on img at bounding box center [871, 377] width 425 height 425
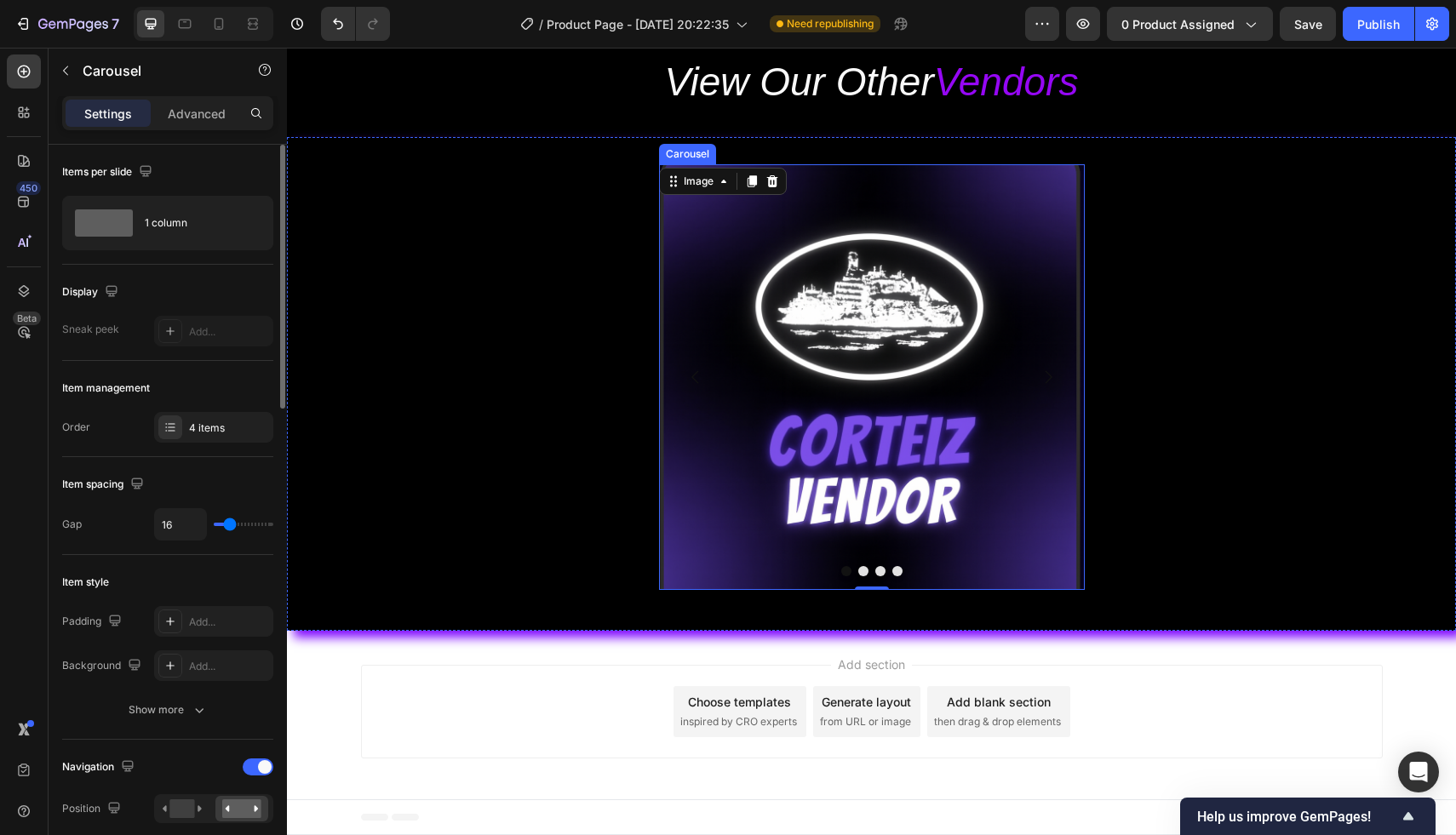
click at [863, 571] on button "Dot" at bounding box center [862, 571] width 10 height 10
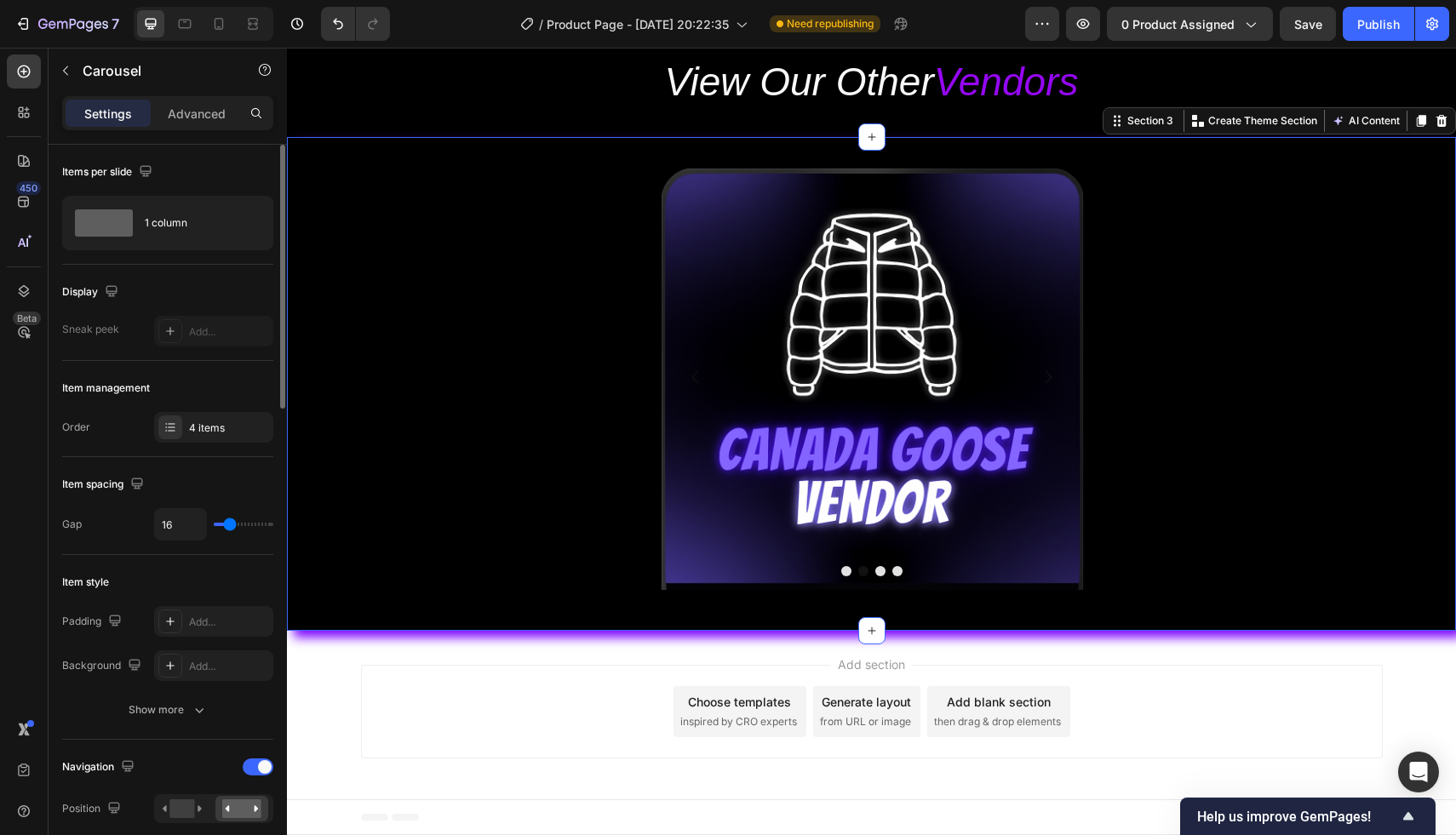
click at [1243, 510] on div "Image Image Image Image Carousel" at bounding box center [872, 384] width 1169 height 439
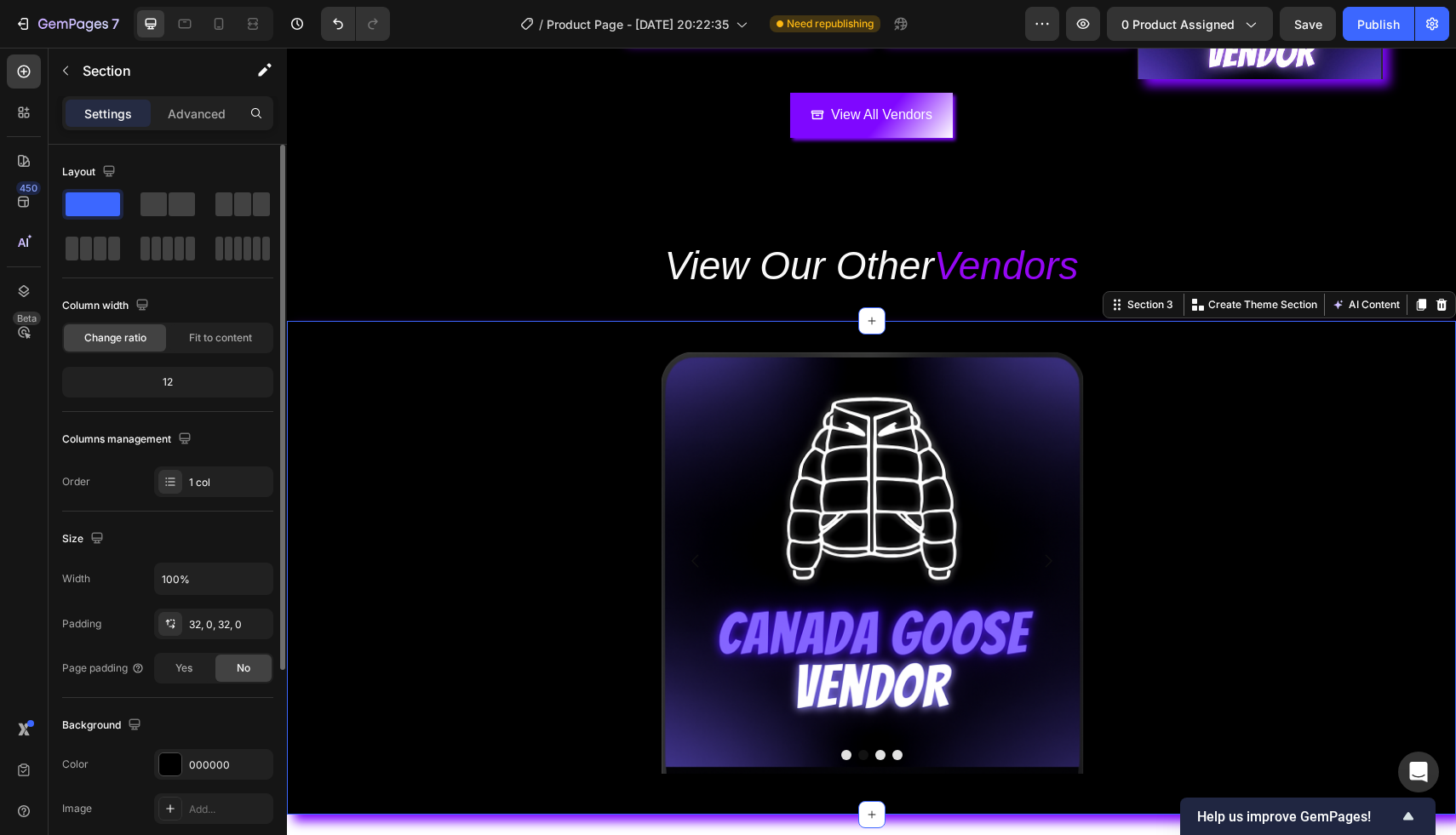
scroll to position [416, 0]
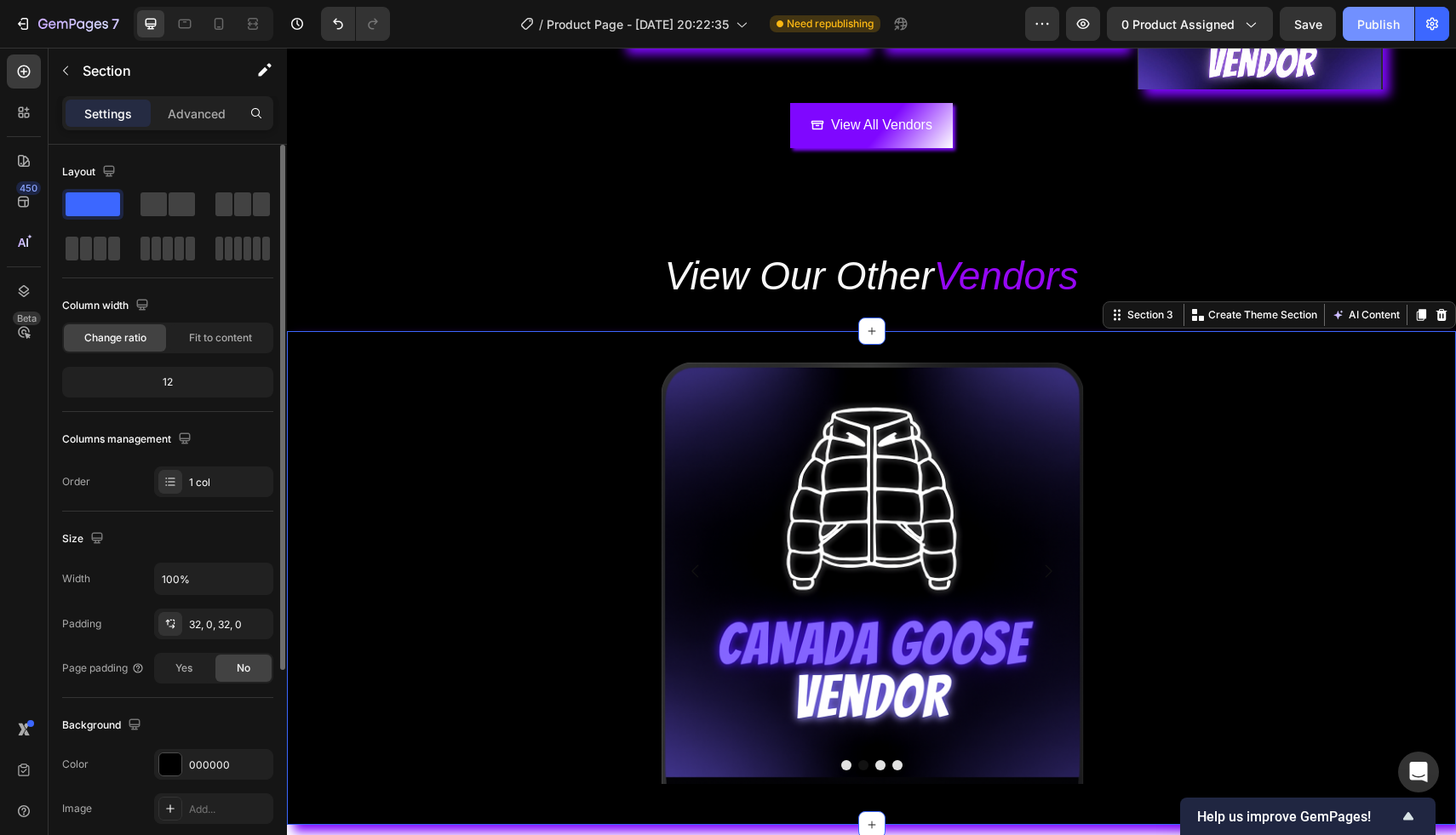
click at [1382, 28] on div "Publish" at bounding box center [1378, 25] width 43 height 18
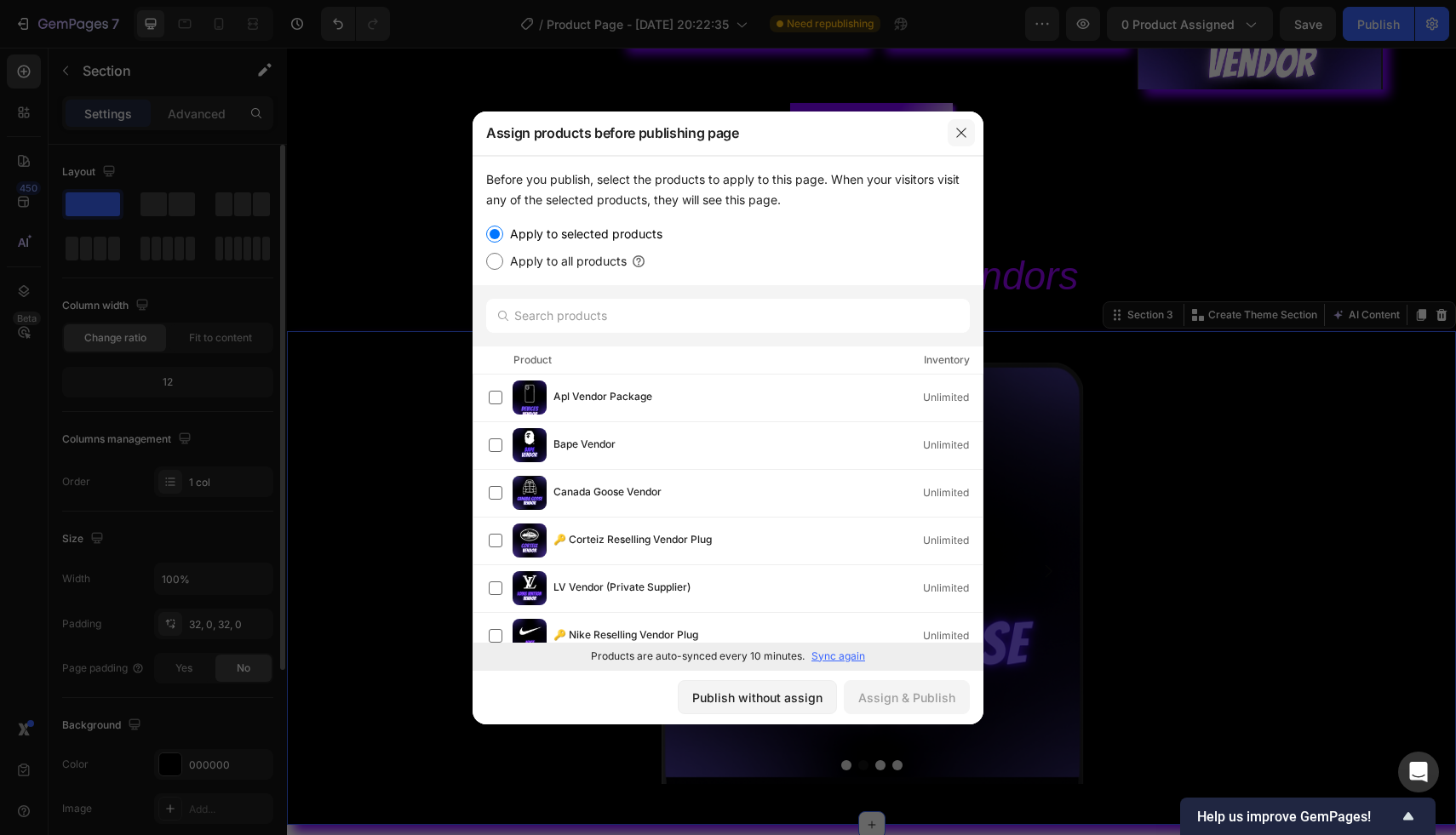
click at [963, 134] on icon "button" at bounding box center [960, 133] width 14 height 14
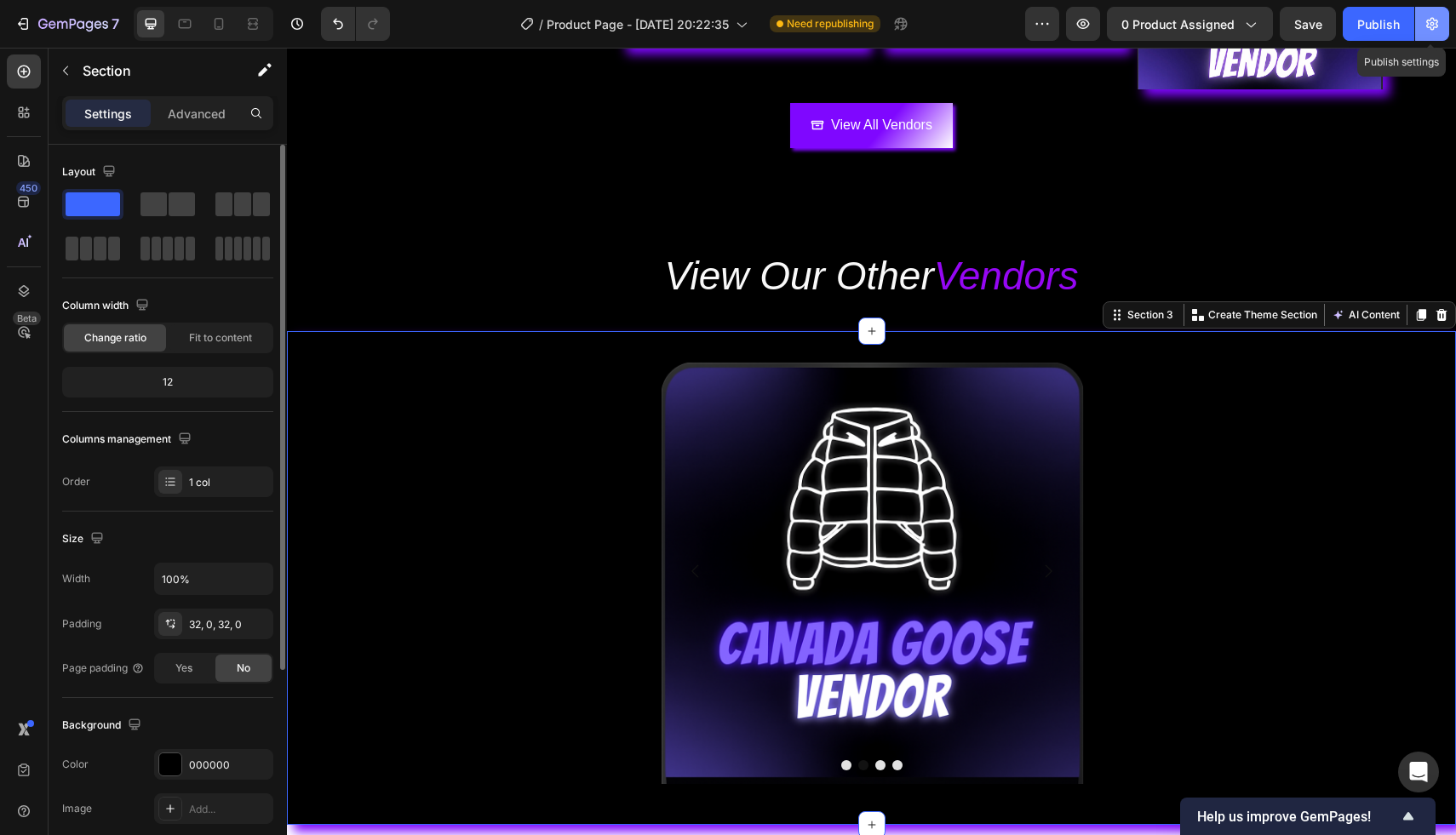
click at [1440, 35] on button "button" at bounding box center [1431, 23] width 34 height 34
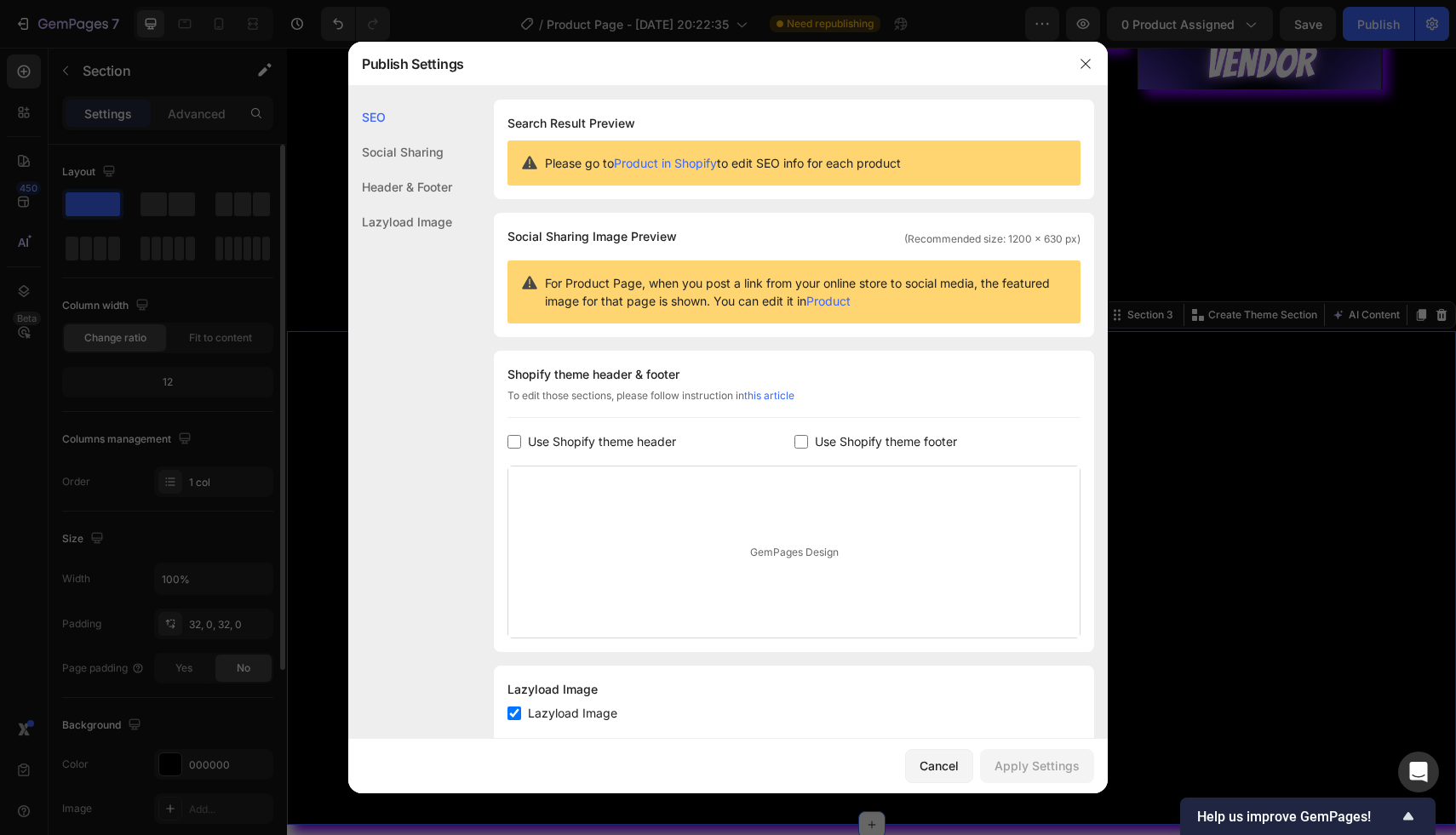
click at [521, 446] on label "Use Shopify theme header" at bounding box center [598, 442] width 155 height 20
checkbox input "true"
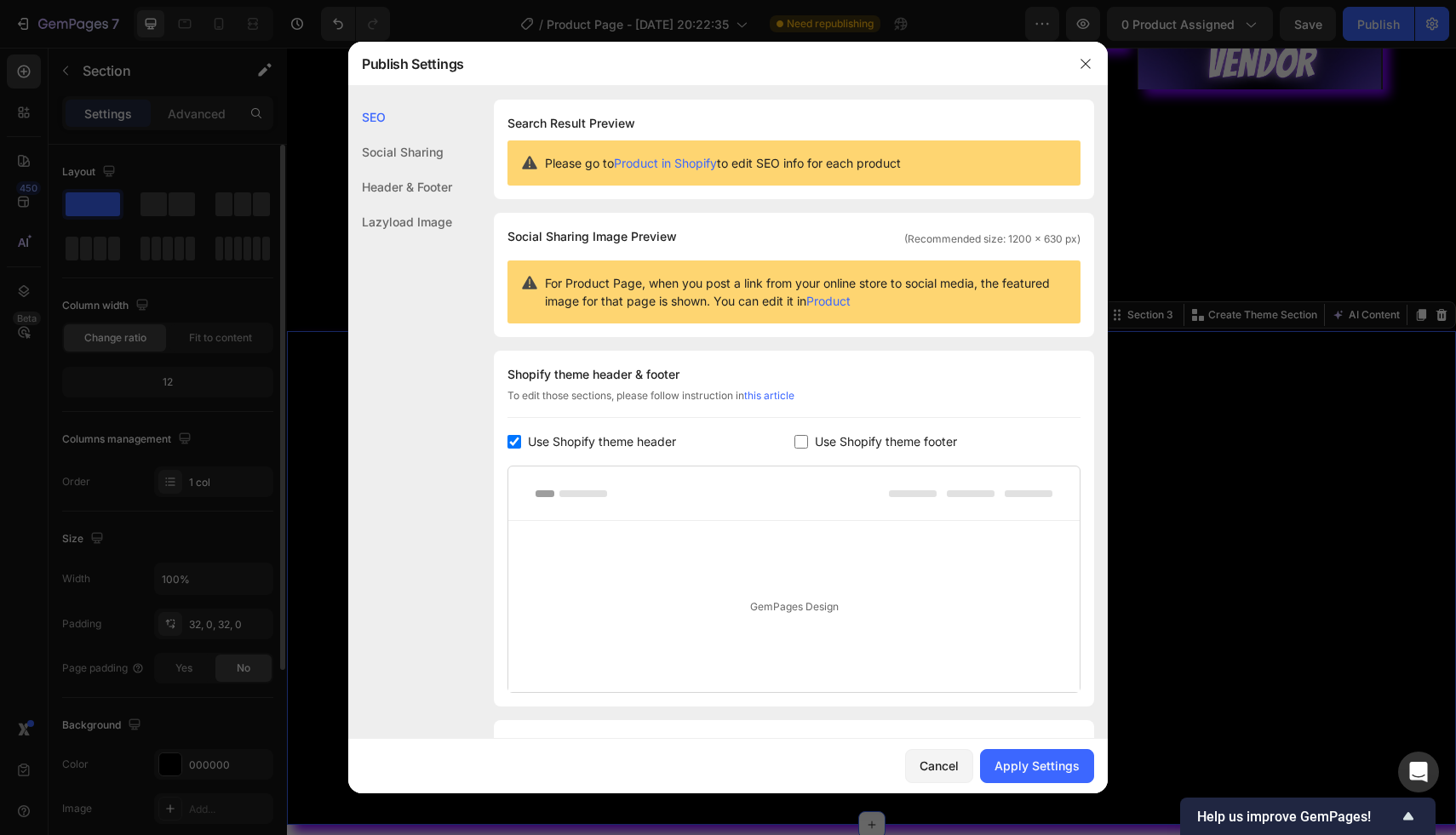
click at [804, 430] on div "Shopify theme header & footer To edit those sections, please follow instruction…" at bounding box center [794, 529] width 600 height 356
click at [803, 437] on input "checkbox" at bounding box center [800, 442] width 14 height 14
checkbox input "false"
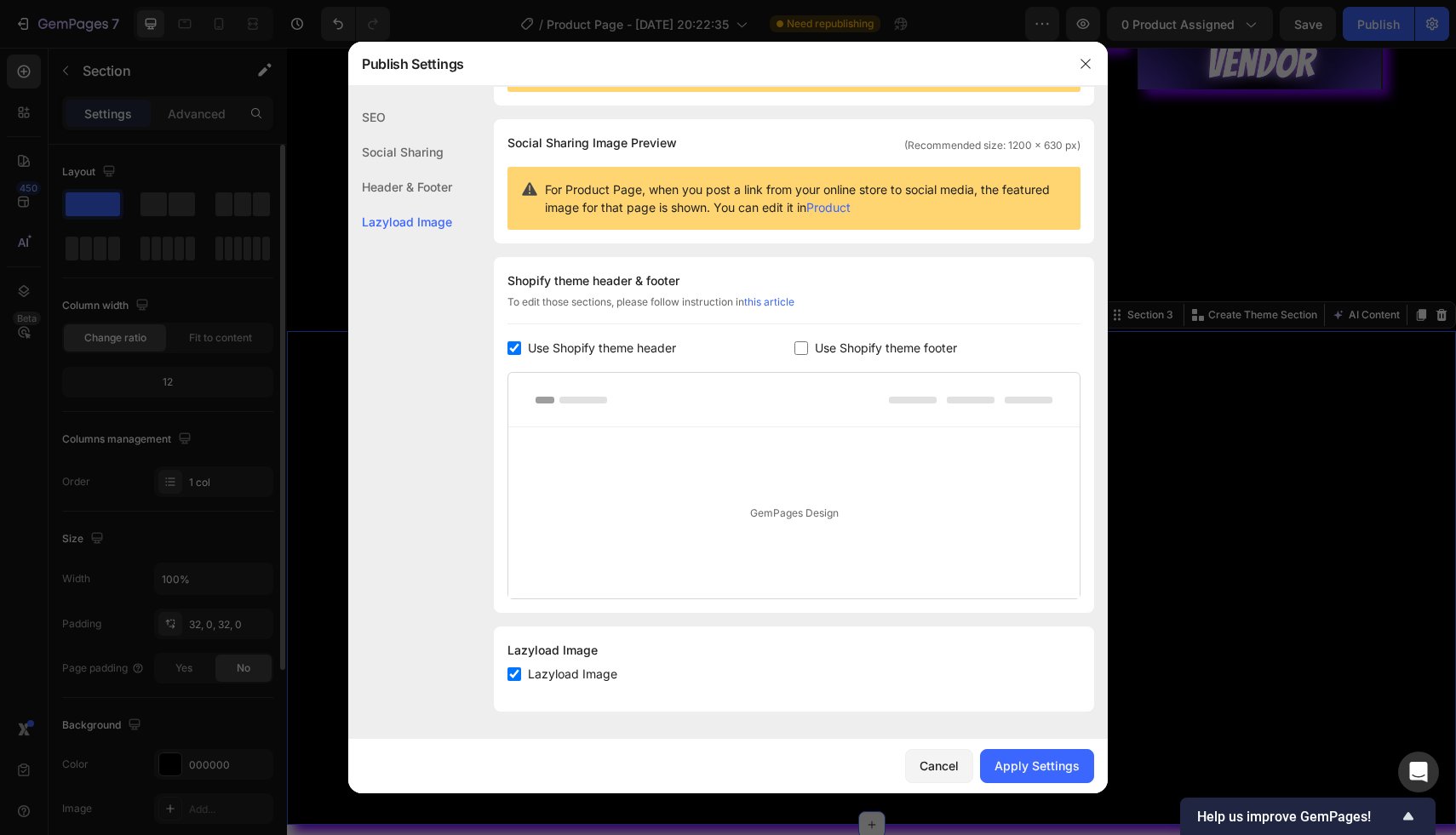
click at [520, 669] on input "checkbox" at bounding box center [514, 674] width 14 height 14
checkbox input "false"
click at [800, 351] on input "checkbox" at bounding box center [800, 348] width 14 height 14
checkbox input "true"
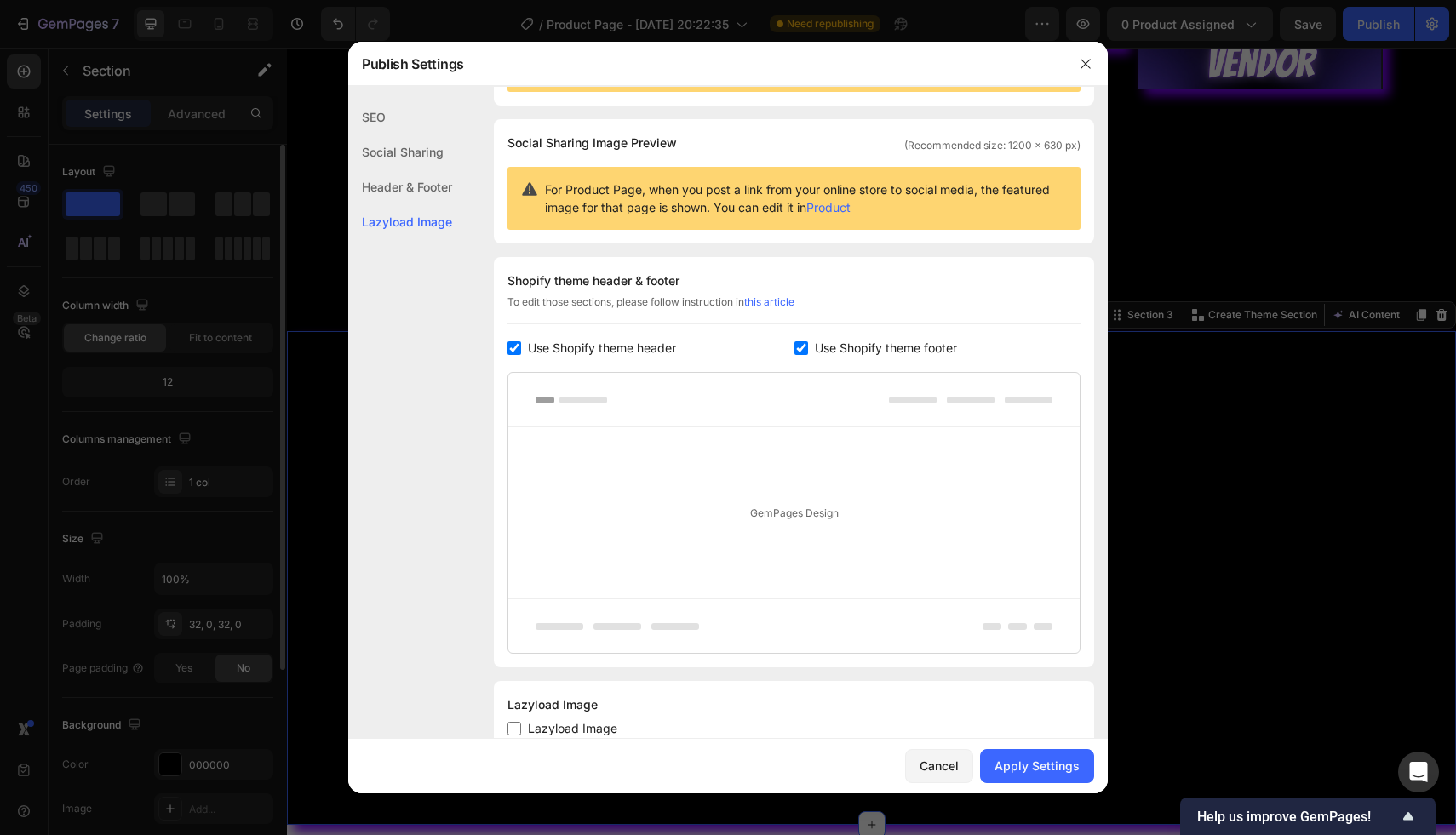
click at [1062, 786] on div "Cancel Apply Settings" at bounding box center [728, 766] width 759 height 55
click at [1053, 765] on div "Apply Settings" at bounding box center [1036, 766] width 85 height 18
click at [1080, 56] on button "button" at bounding box center [1086, 64] width 27 height 27
